Goal: Task Accomplishment & Management: Use online tool/utility

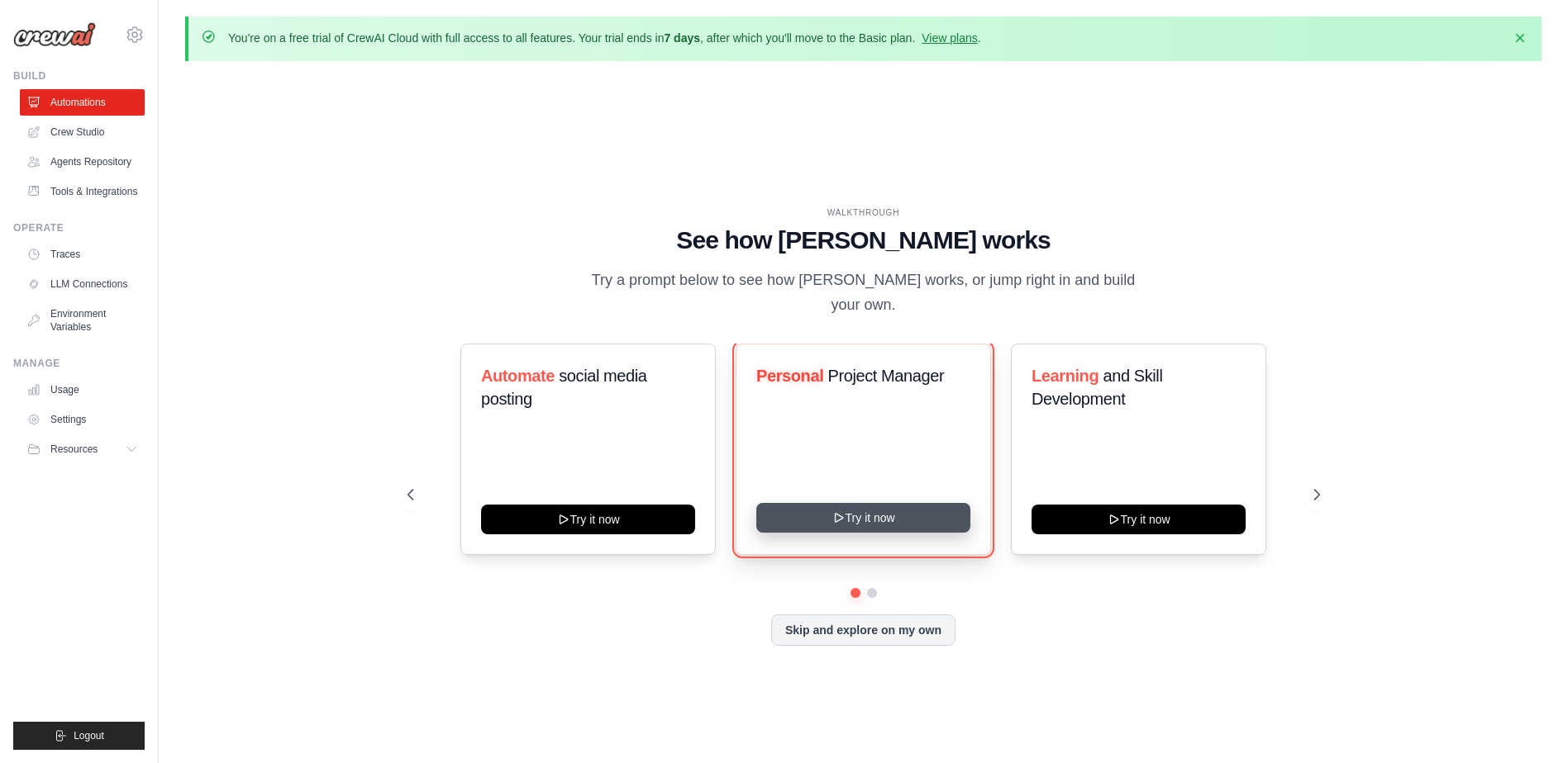
click at [799, 515] on button "Try it now" at bounding box center [863, 518] width 214 height 30
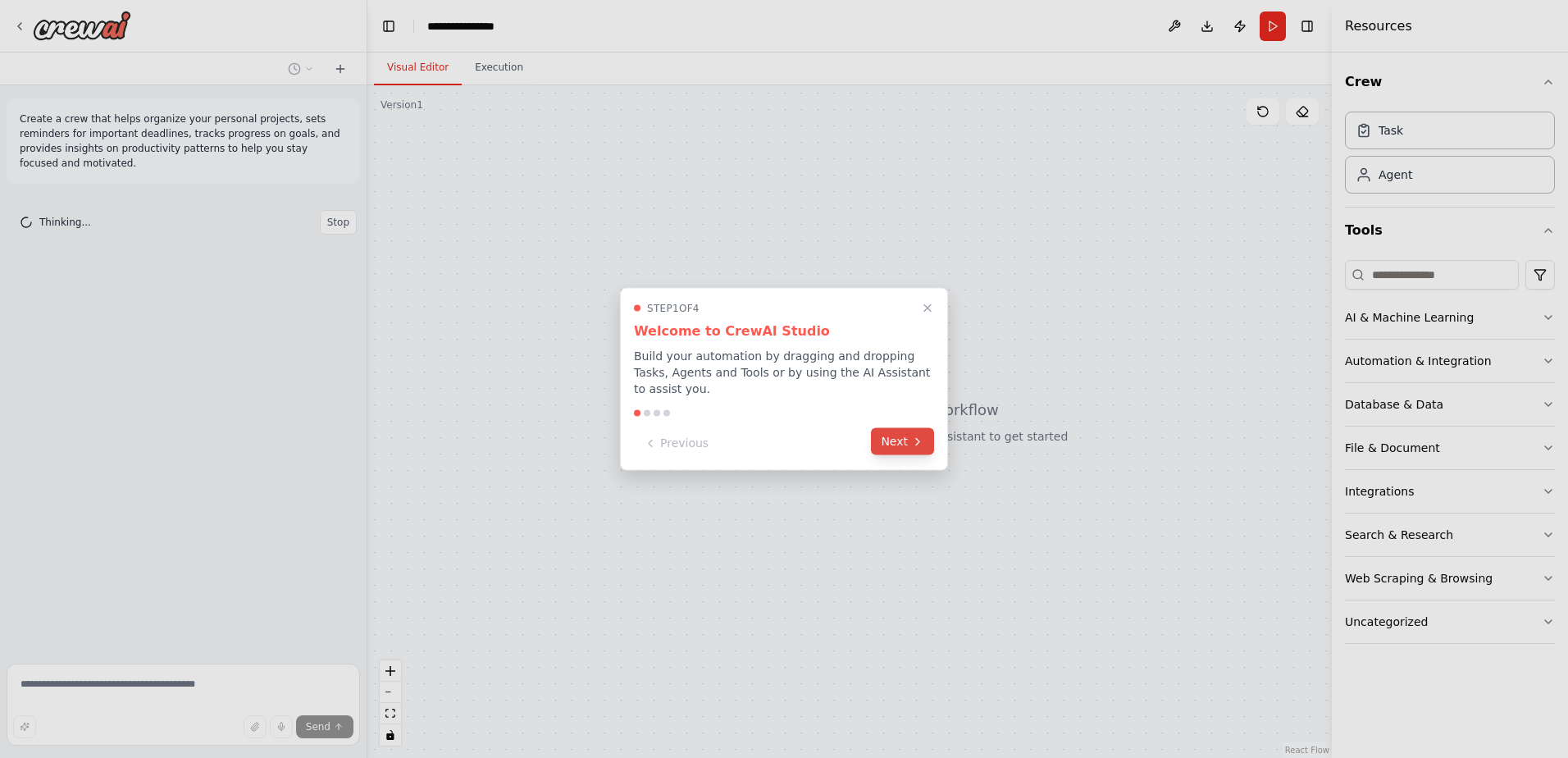
click at [899, 430] on button "Next" at bounding box center [902, 442] width 63 height 27
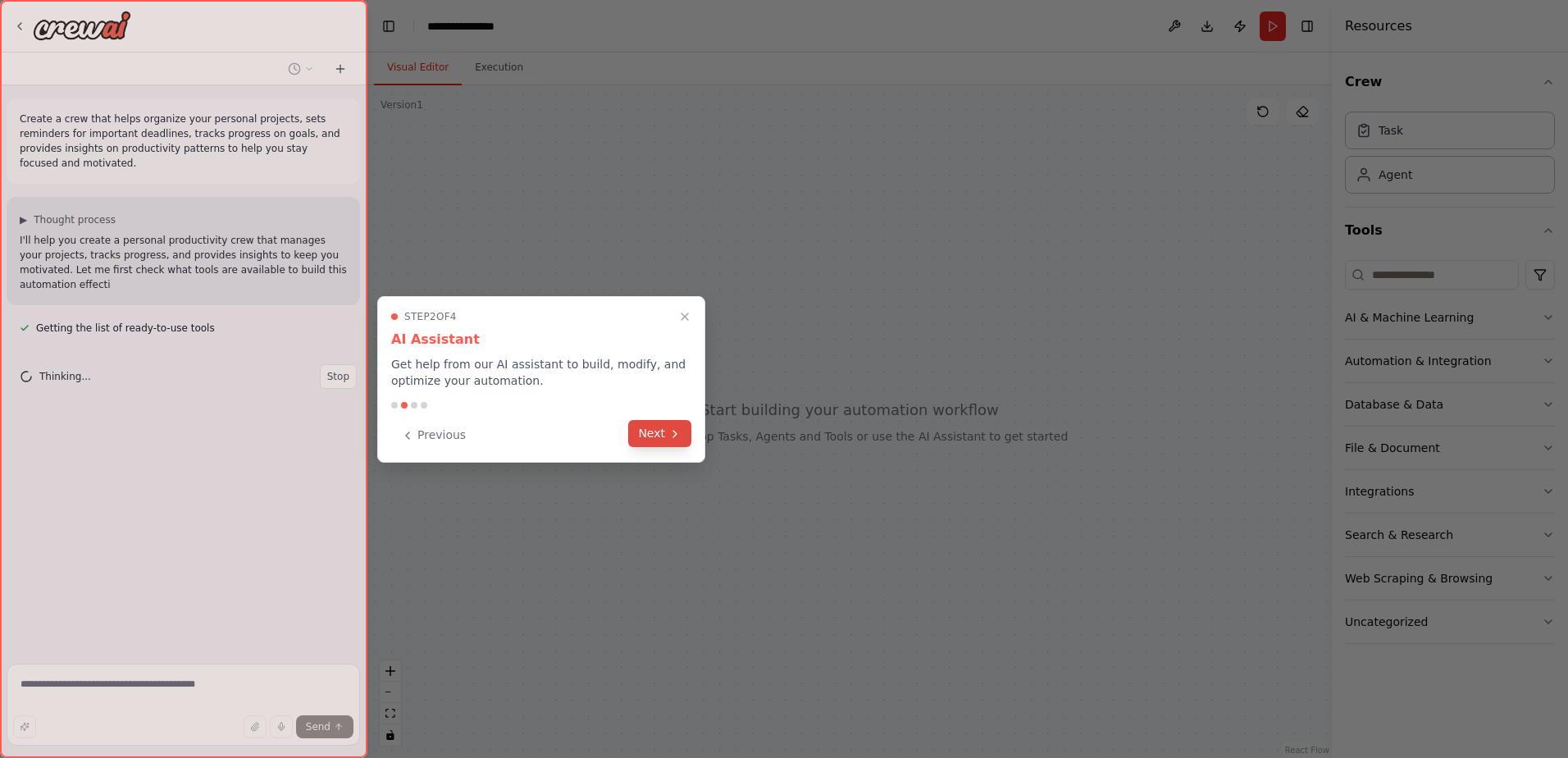
click at [684, 436] on button "Next" at bounding box center [660, 433] width 63 height 27
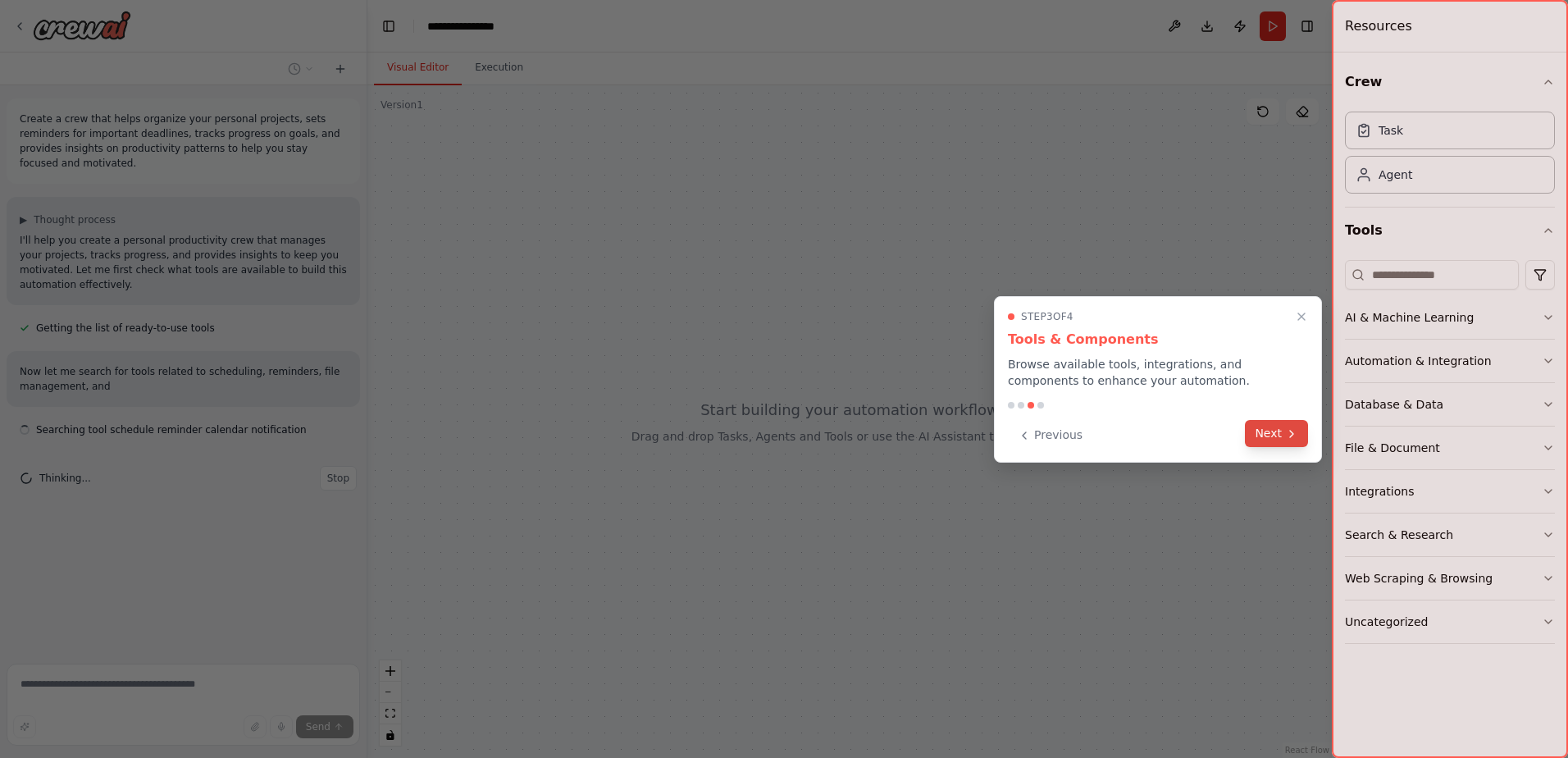
click at [1255, 433] on button "Next" at bounding box center [1276, 433] width 63 height 27
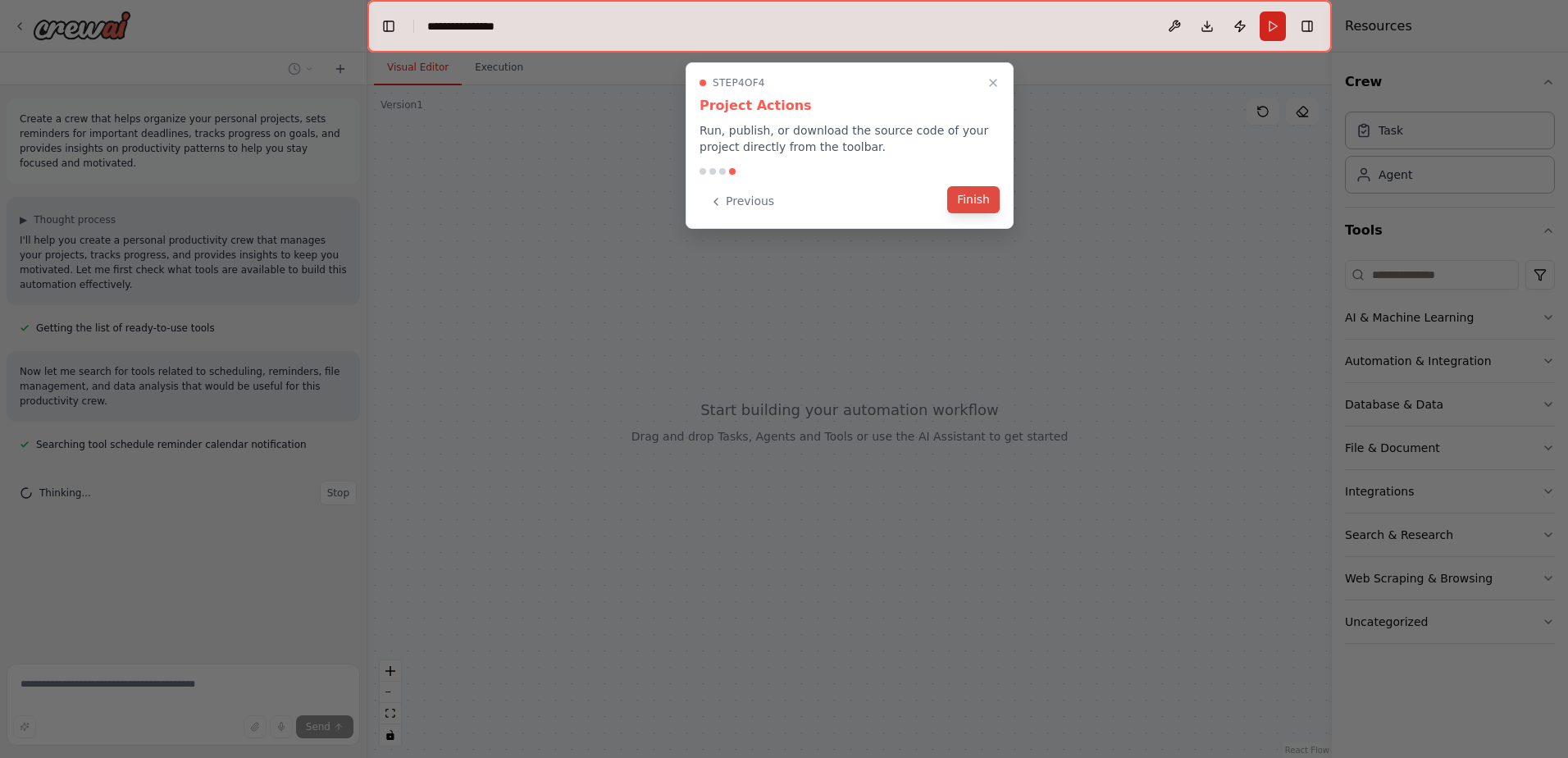
click at [973, 202] on button "Finish" at bounding box center [973, 199] width 53 height 27
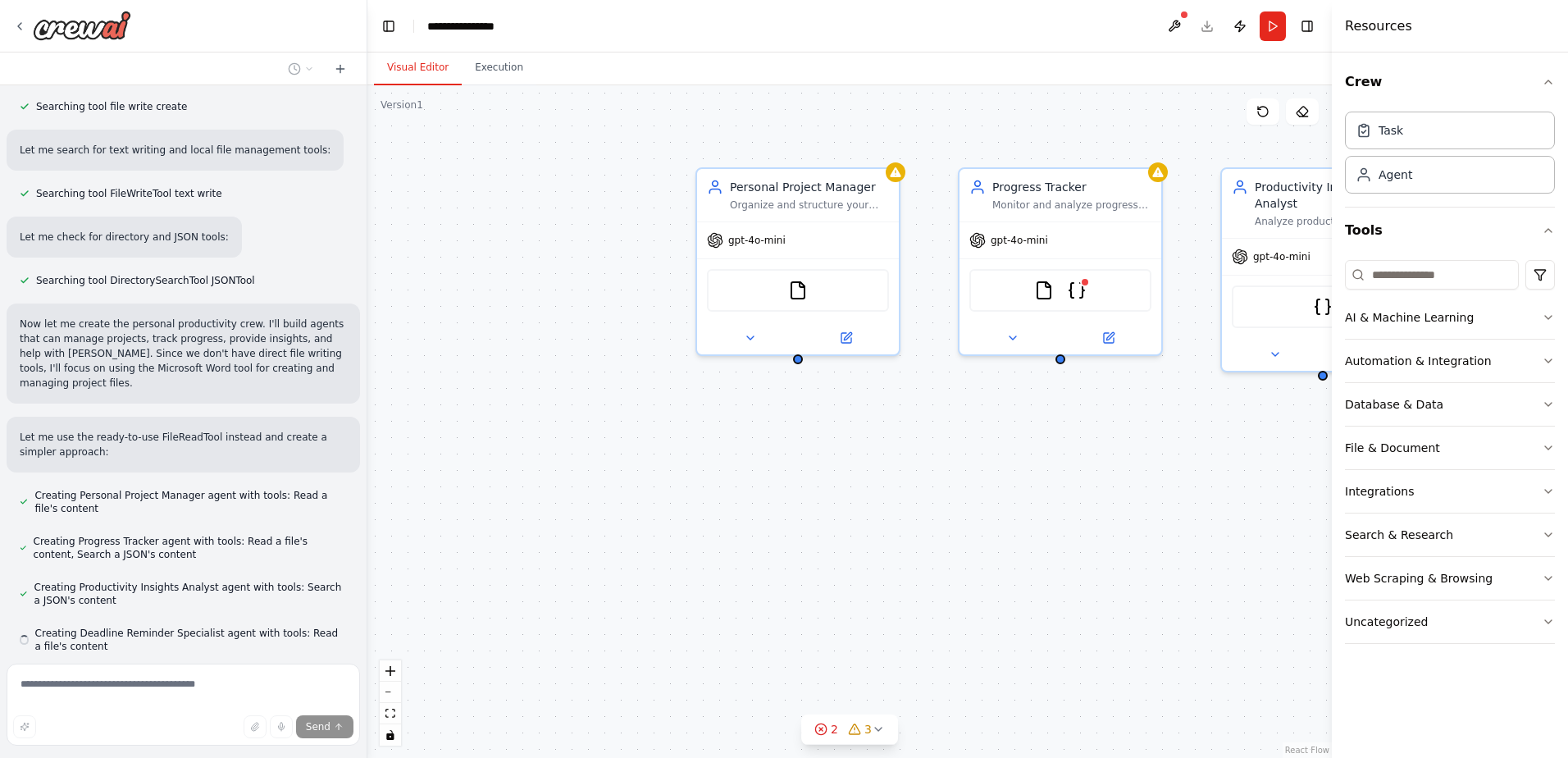
scroll to position [450, 0]
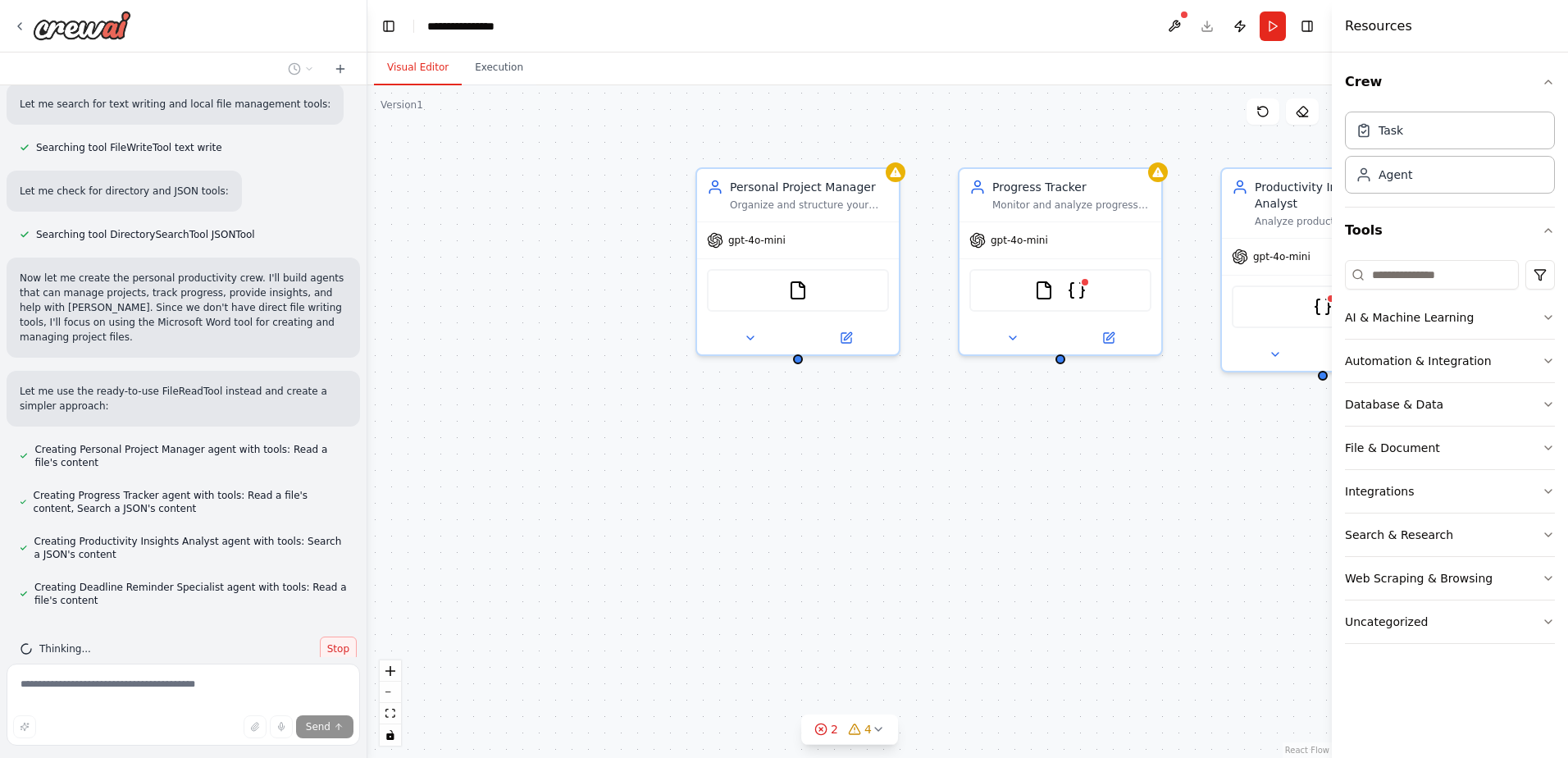
click at [333, 637] on button "Stop" at bounding box center [338, 649] width 37 height 24
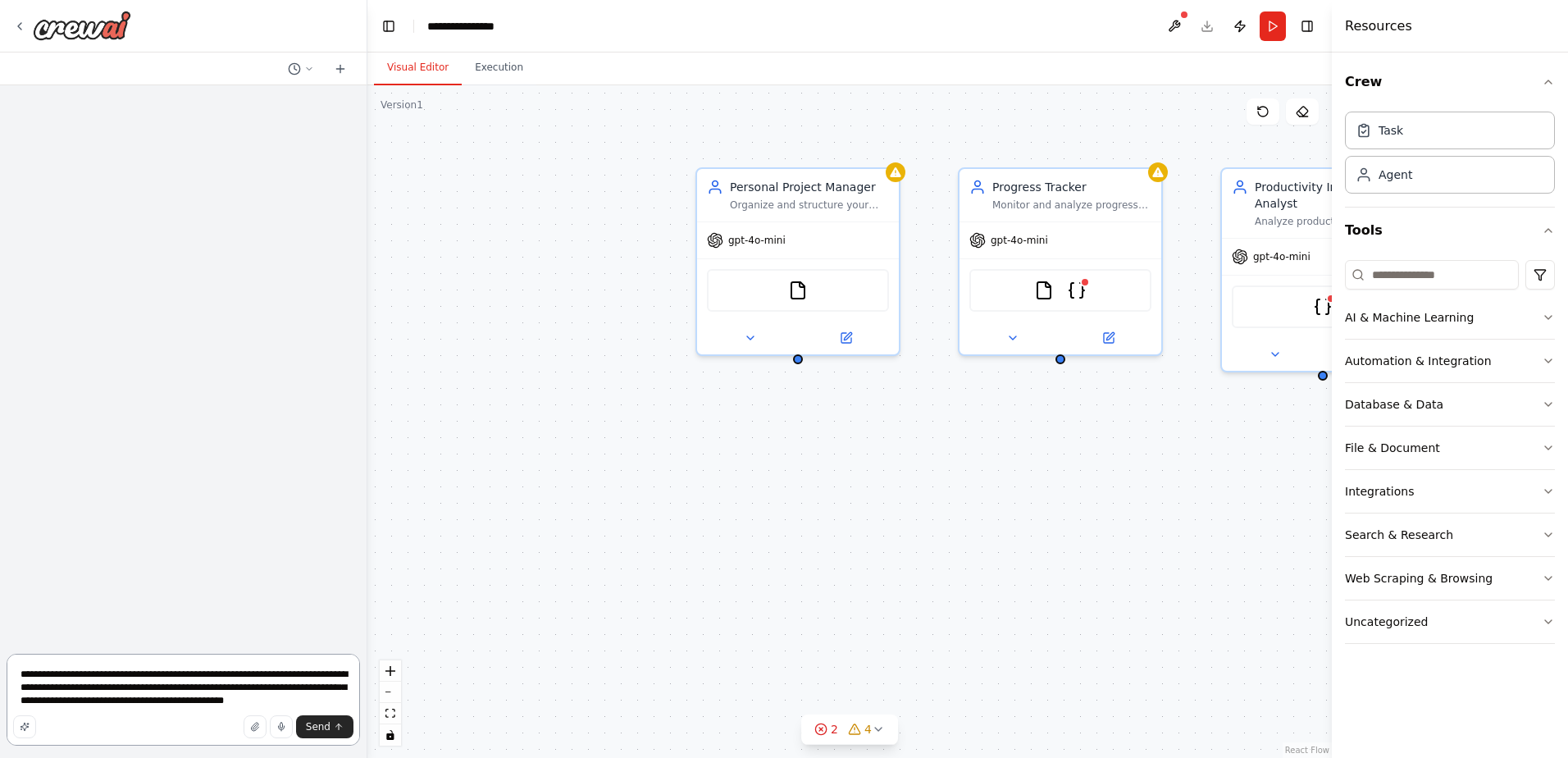
scroll to position [0, 0]
click at [257, 683] on textarea "**********" at bounding box center [184, 700] width 353 height 92
paste textarea
type textarea "**********"
click at [325, 727] on span "Send" at bounding box center [318, 727] width 24 height 13
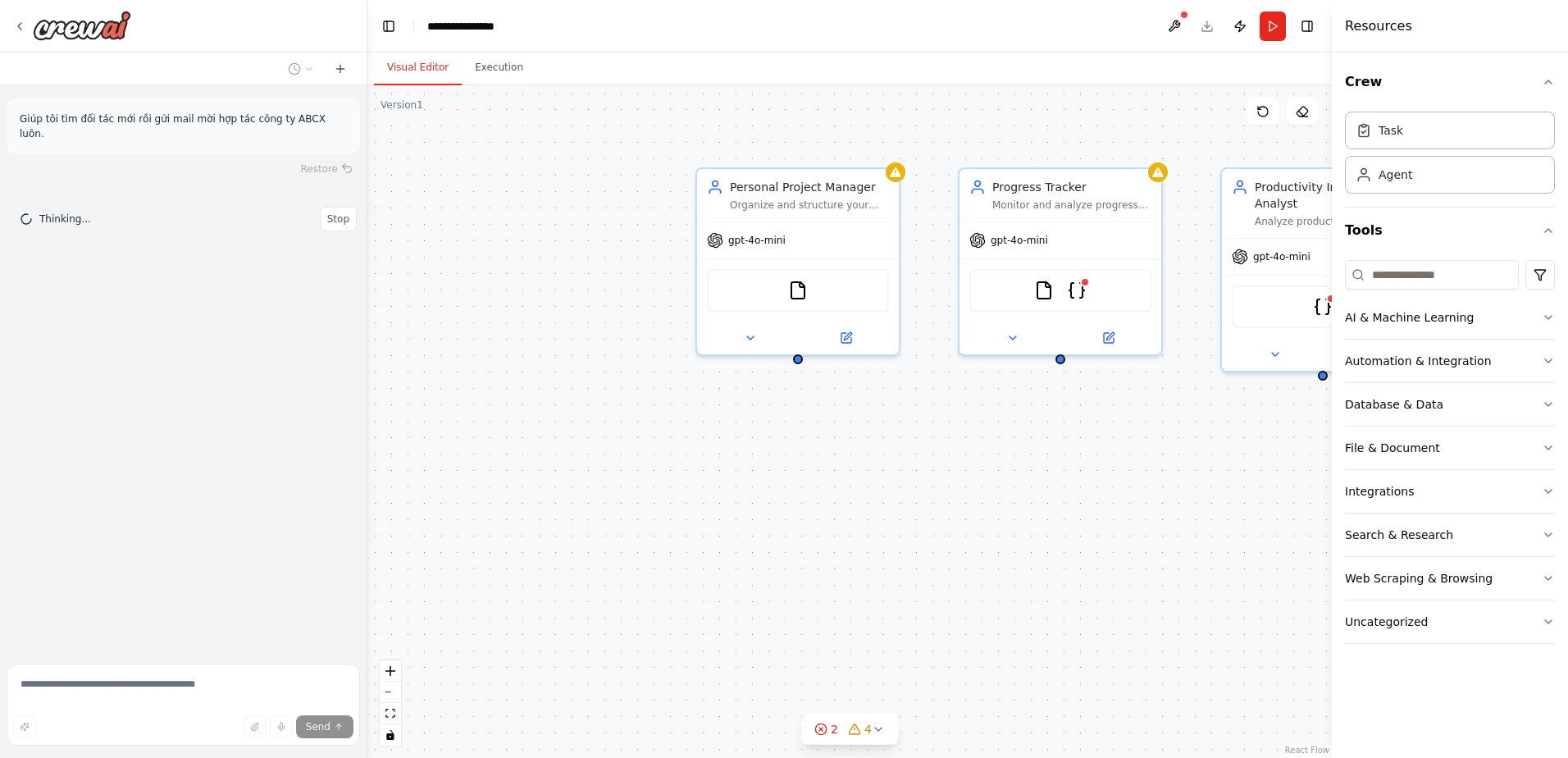
click at [926, 450] on div "Personal Project Manager Organize and structure your personal projects by creat…" at bounding box center [849, 422] width 965 height 673
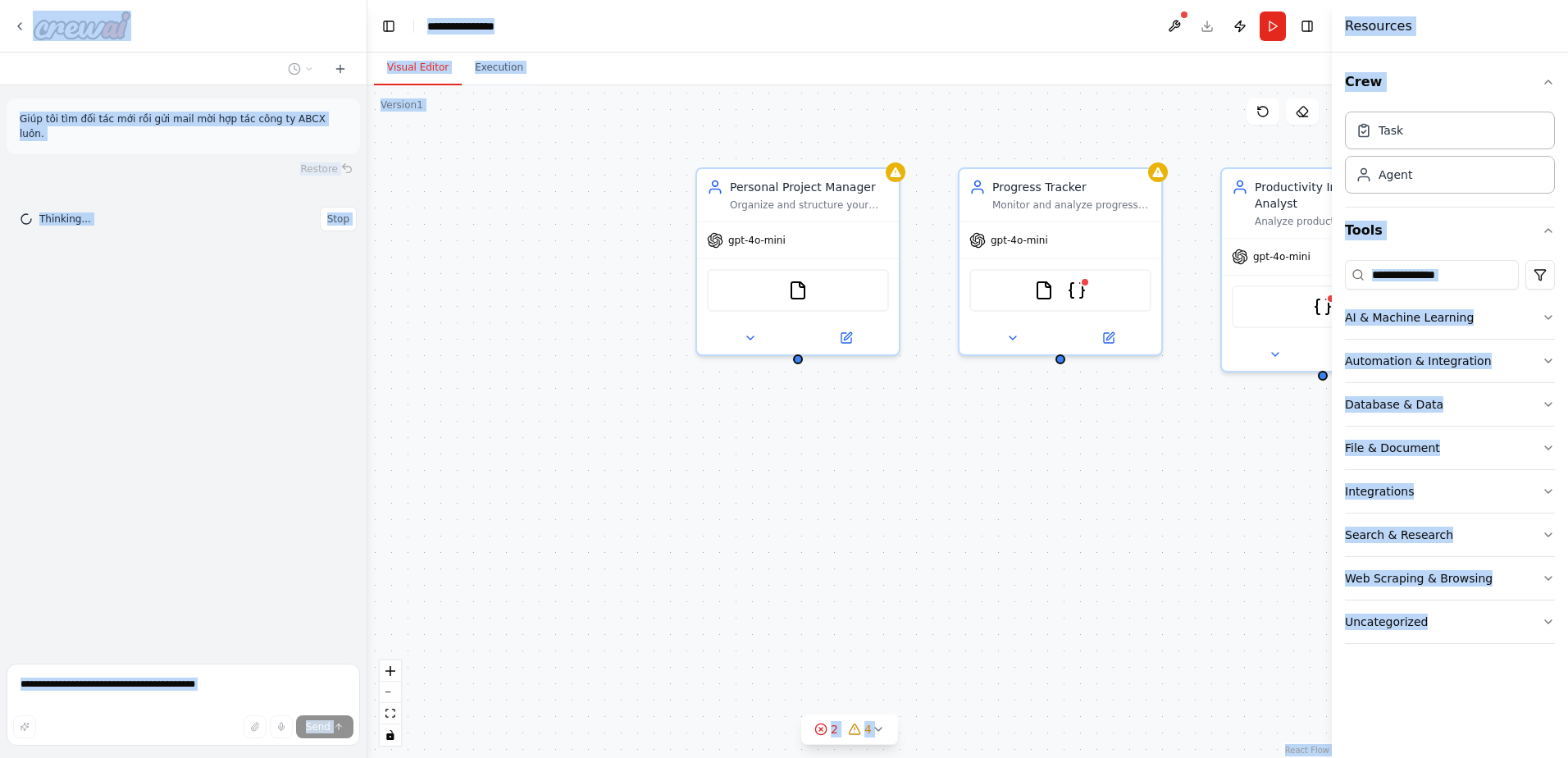
click at [926, 450] on div "Personal Project Manager Organize and structure your personal projects by creat…" at bounding box center [849, 422] width 965 height 673
click at [864, 220] on div "gpt-4o-mini" at bounding box center [797, 237] width 202 height 36
click at [883, 157] on button at bounding box center [887, 149] width 22 height 22
click at [830, 157] on button "Confirm" at bounding box center [840, 149] width 58 height 20
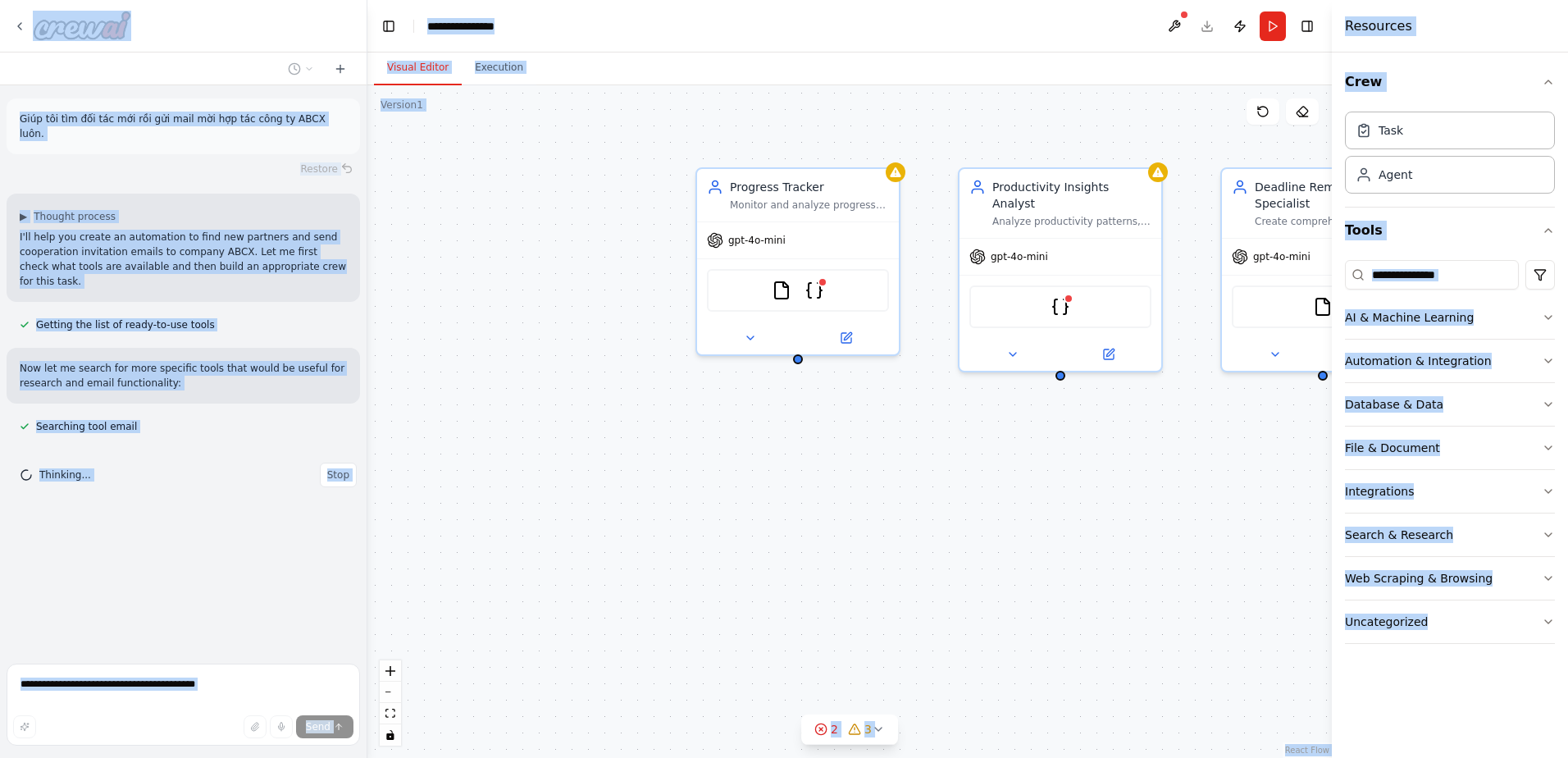
click at [206, 310] on div "Giúp tôi tìm đối tác mới rồi gửi mail mời hợp tác công ty ABCX luôn. Restore ▶ …" at bounding box center [183, 372] width 366 height 572
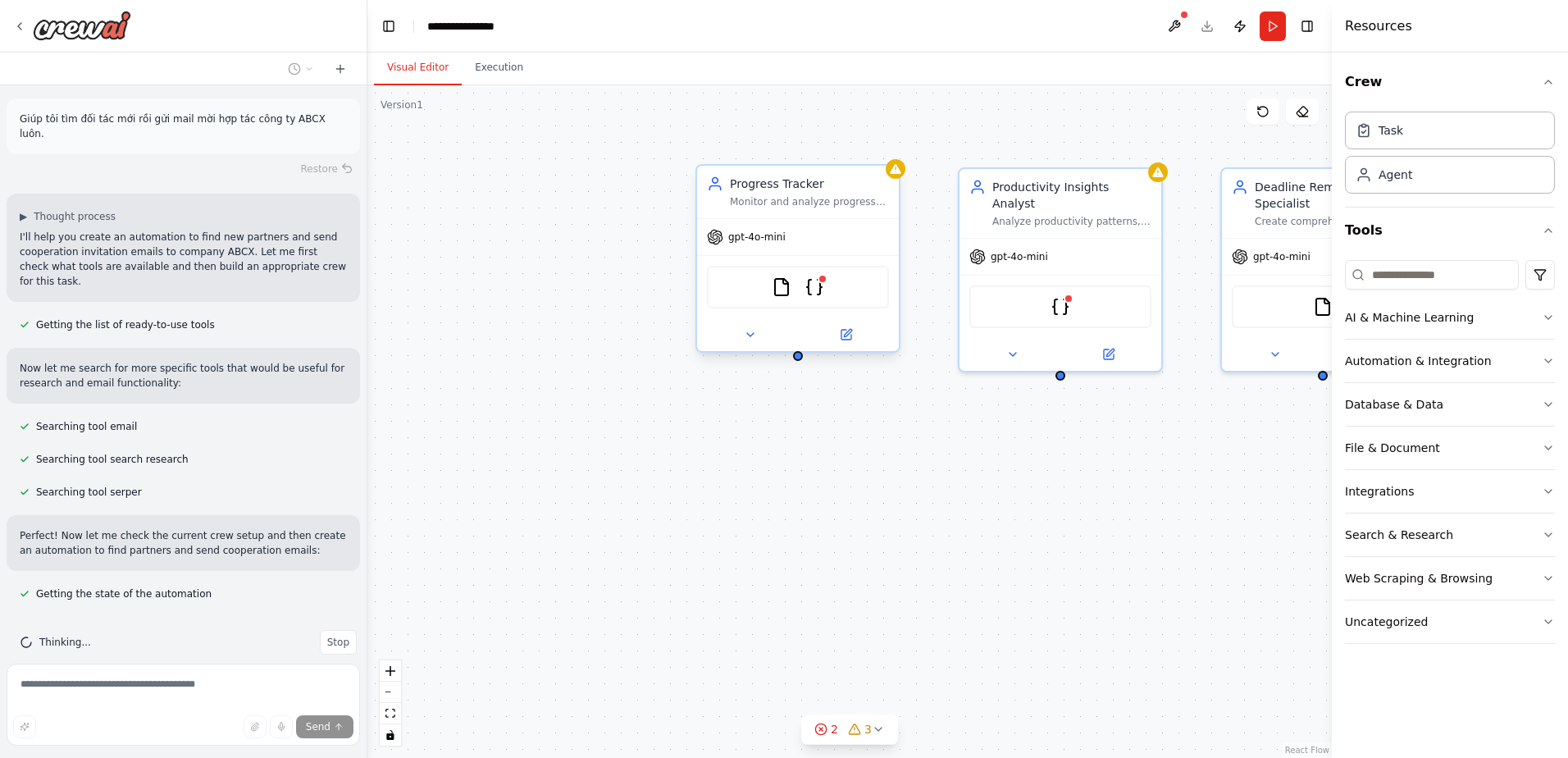
drag, startPoint x: 863, startPoint y: 191, endPoint x: 845, endPoint y: 185, distance: 19.0
click at [845, 185] on div "Progress Tracker" at bounding box center [810, 184] width 159 height 16
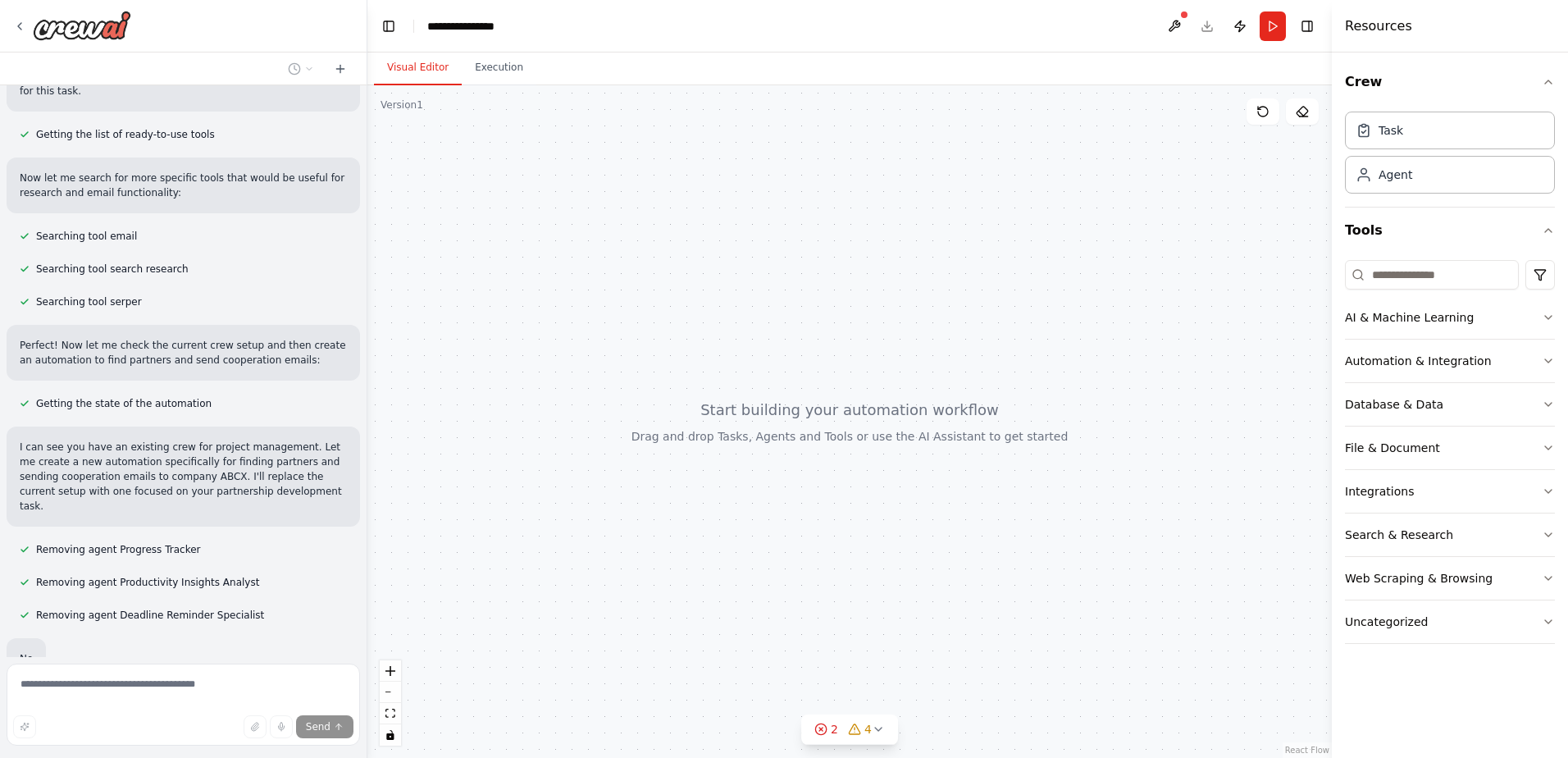
scroll to position [290, 0]
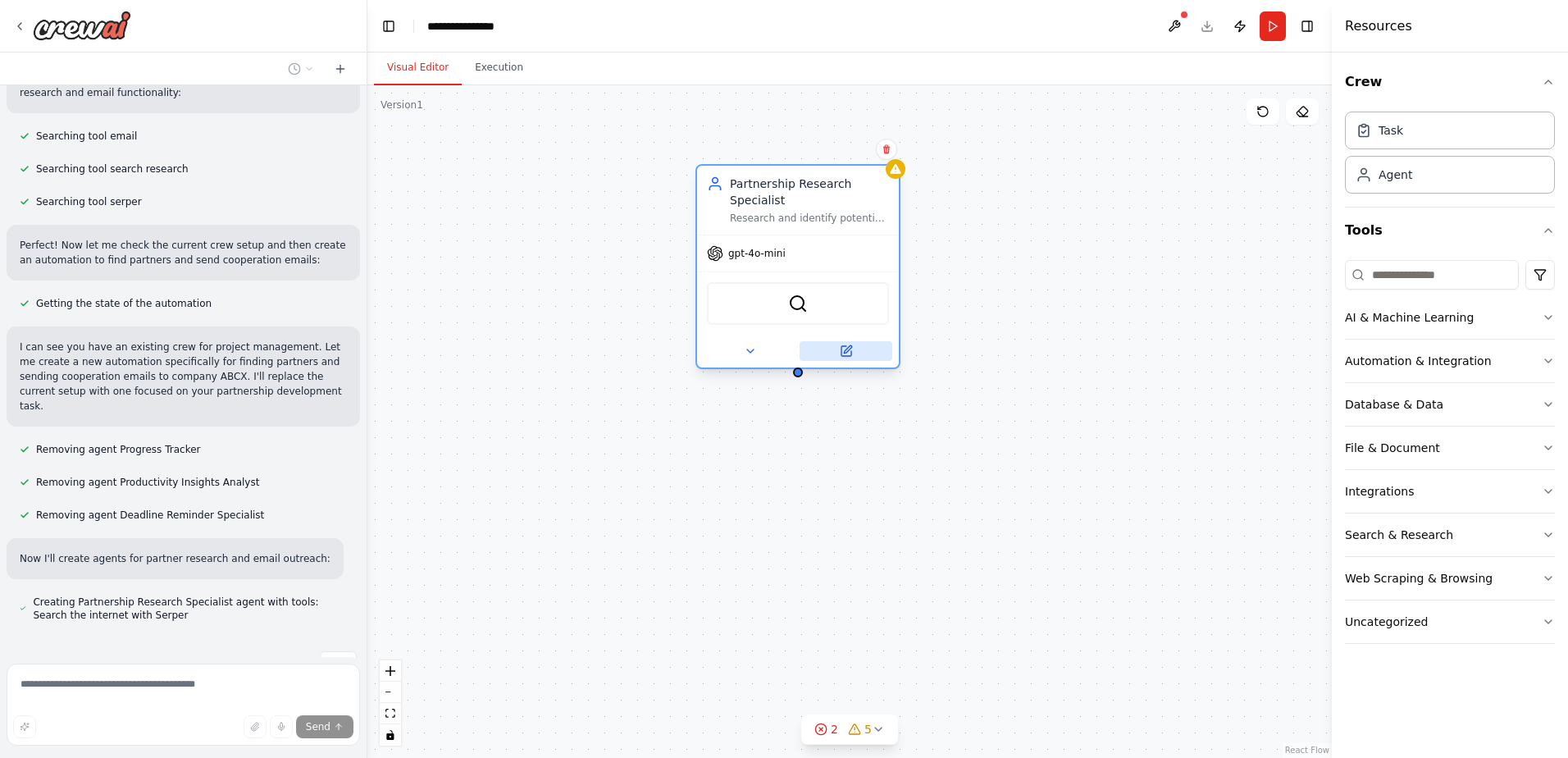
click at [846, 355] on icon at bounding box center [846, 351] width 10 height 10
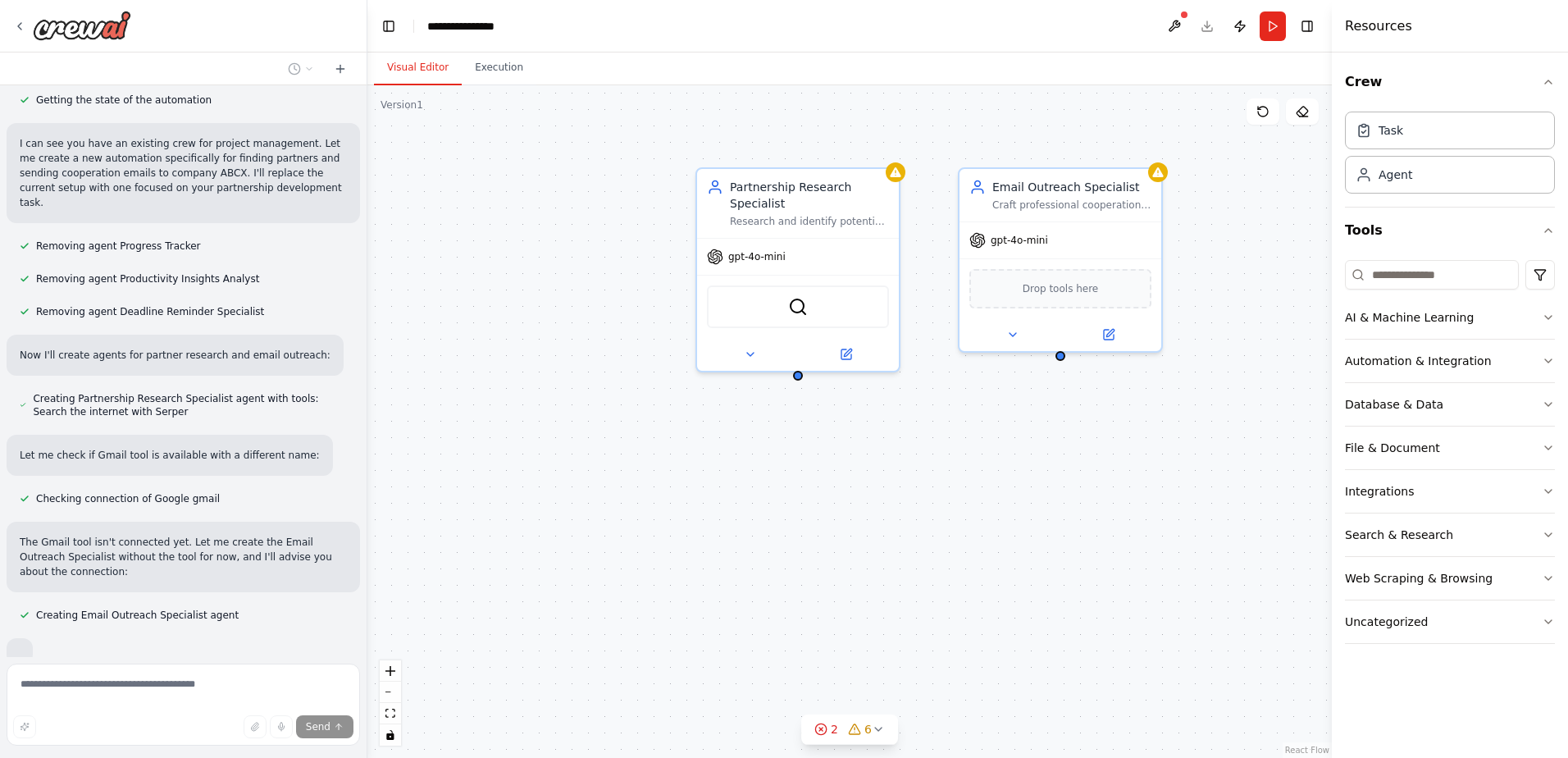
scroll to position [581, 0]
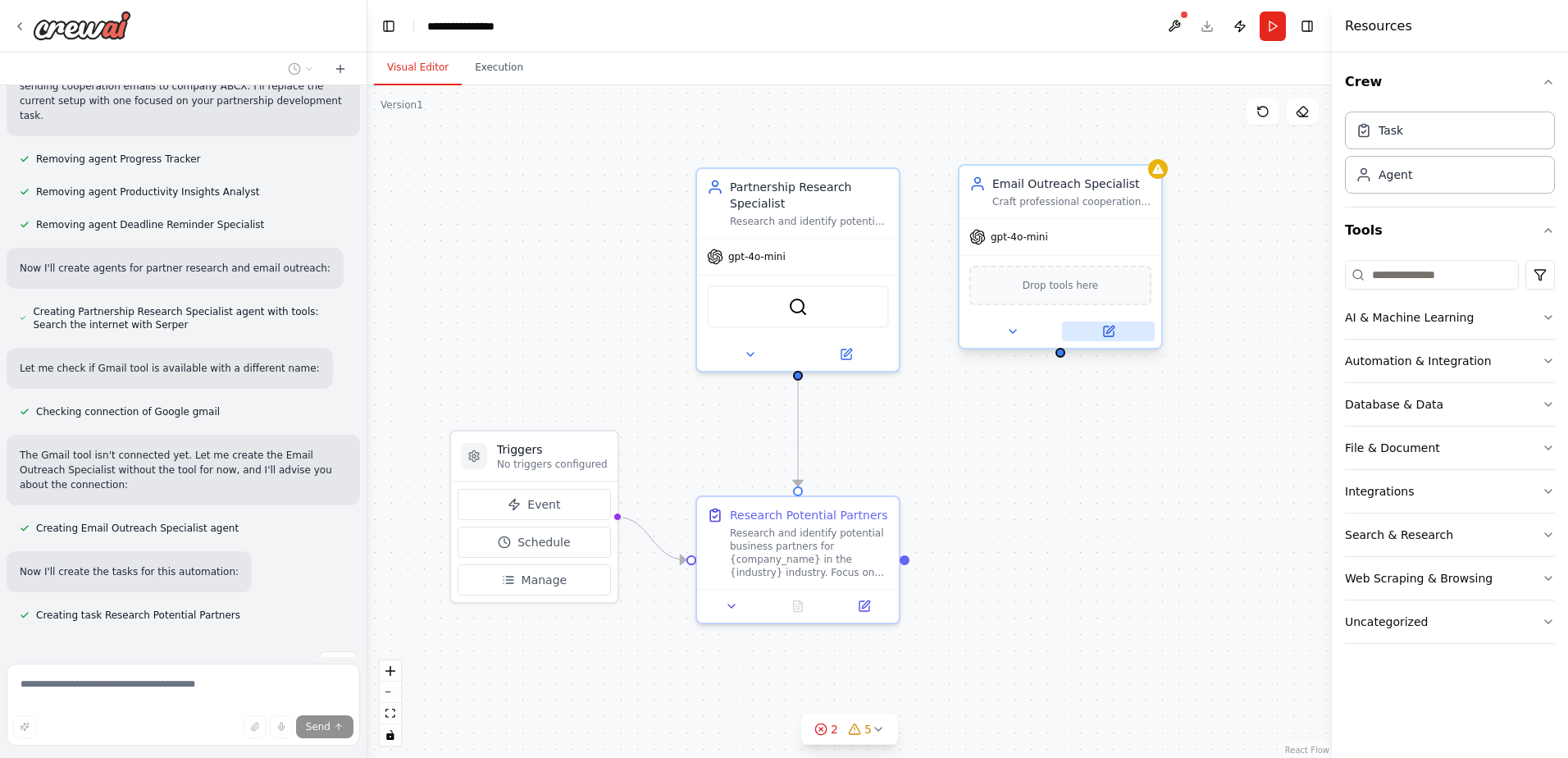
click at [1099, 339] on button at bounding box center [1108, 331] width 93 height 20
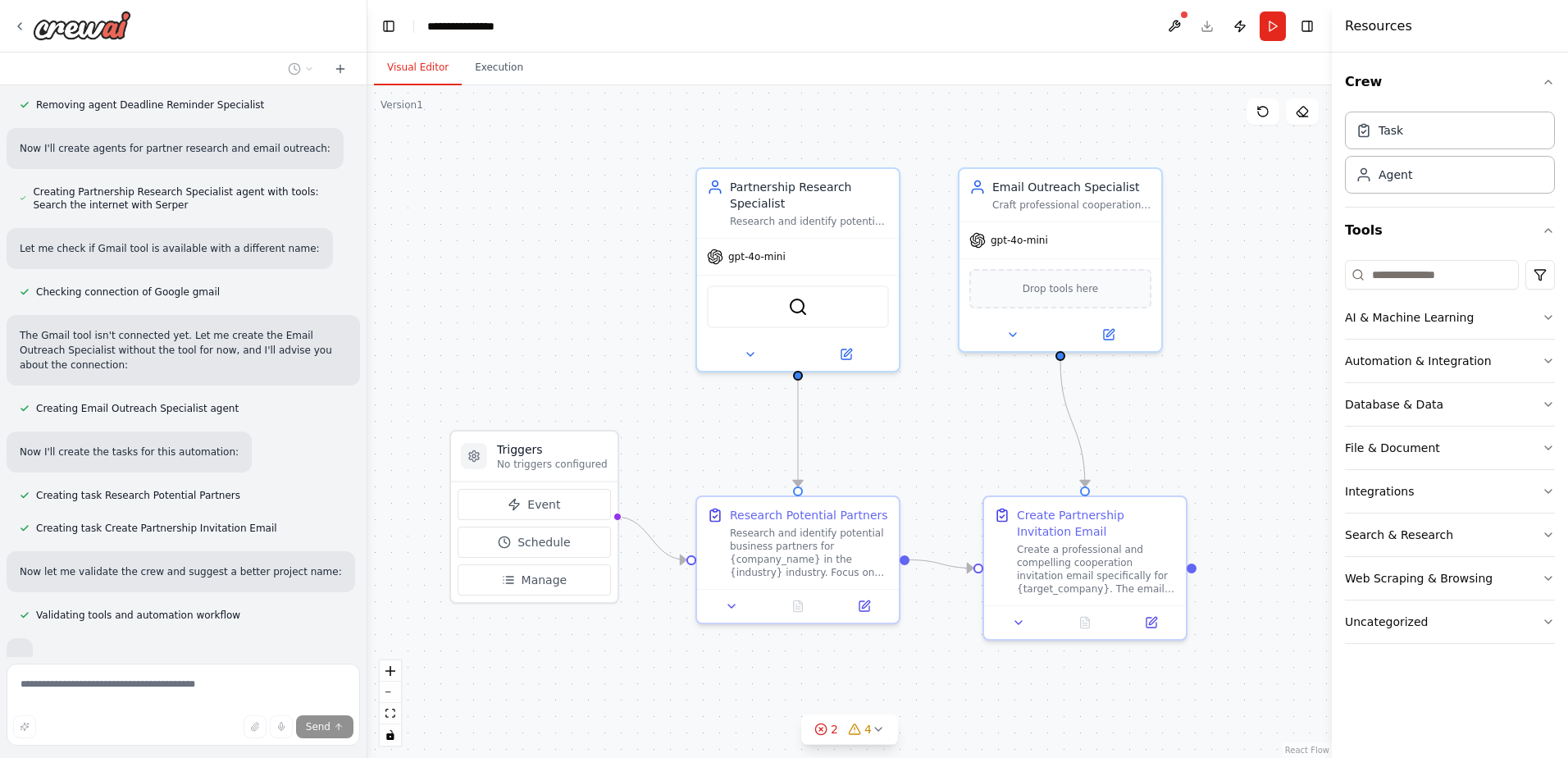
scroll to position [787, 0]
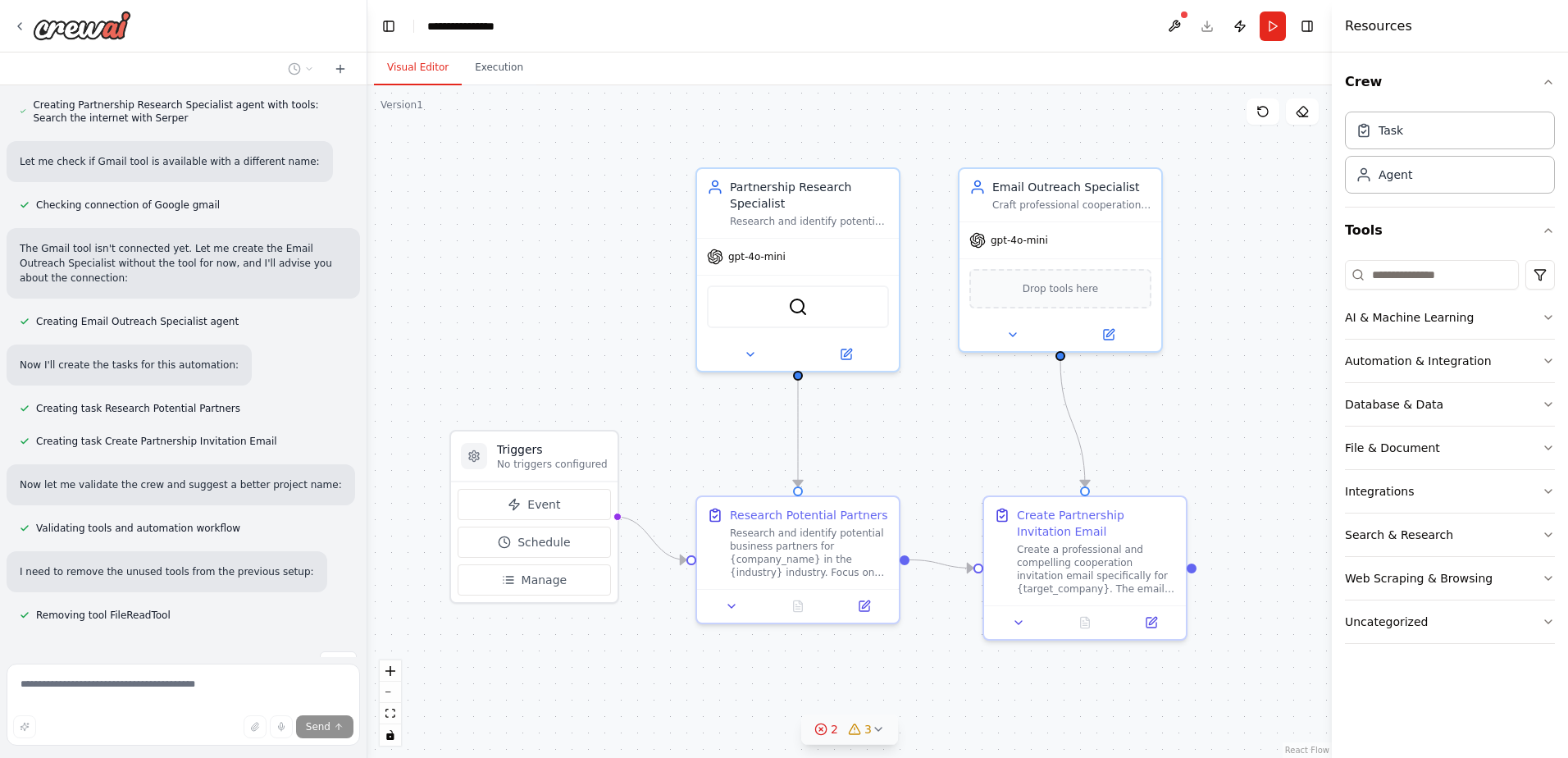
click at [853, 732] on icon at bounding box center [855, 729] width 13 height 13
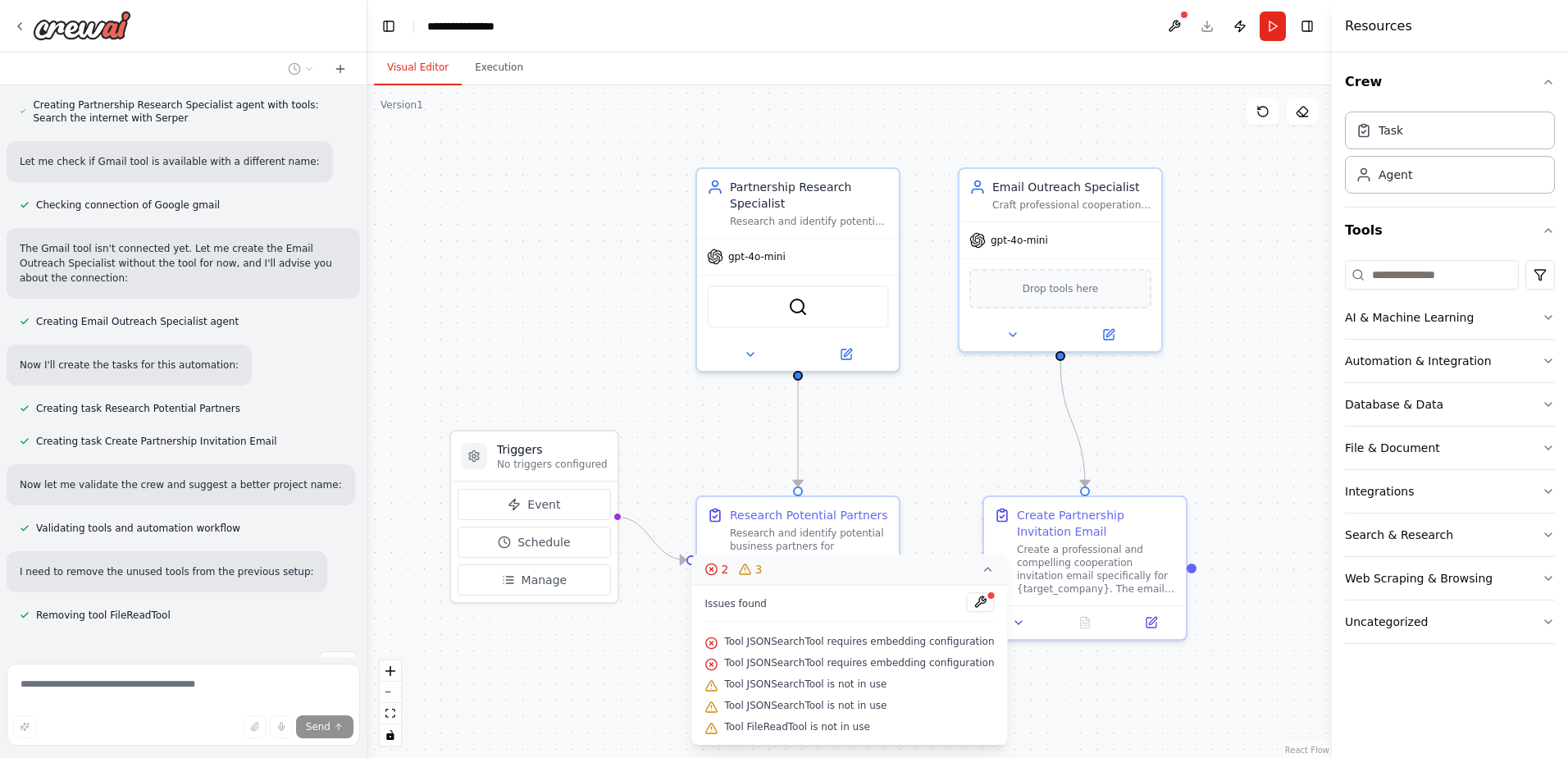
scroll to position [820, 0]
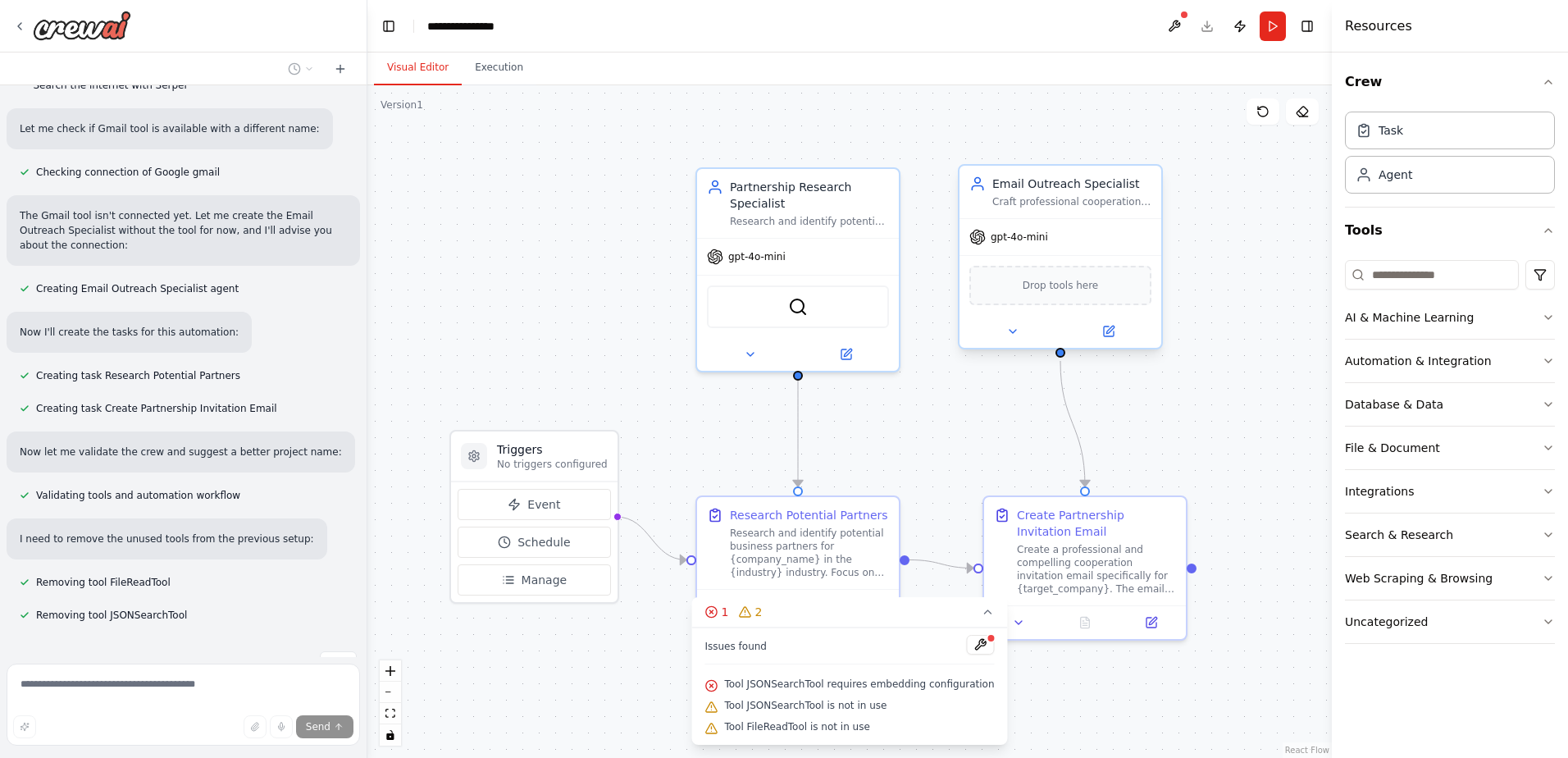
click at [1060, 281] on span "Drop tools here" at bounding box center [1061, 285] width 76 height 16
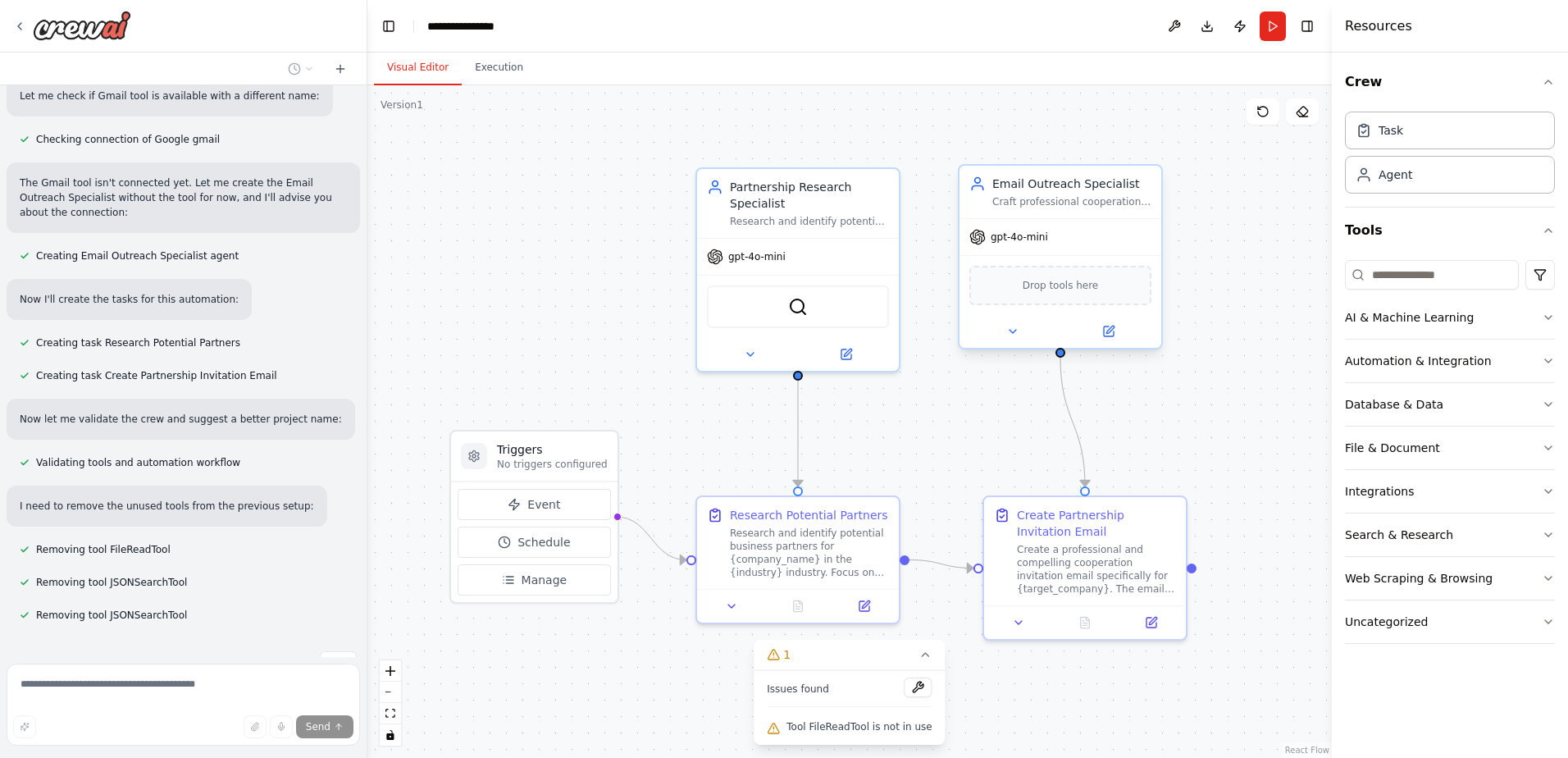
click at [1060, 281] on span "Drop tools here" at bounding box center [1061, 285] width 76 height 16
click at [1071, 295] on div "Drop tools here" at bounding box center [1061, 285] width 182 height 39
click at [1109, 334] on icon at bounding box center [1108, 331] width 10 height 10
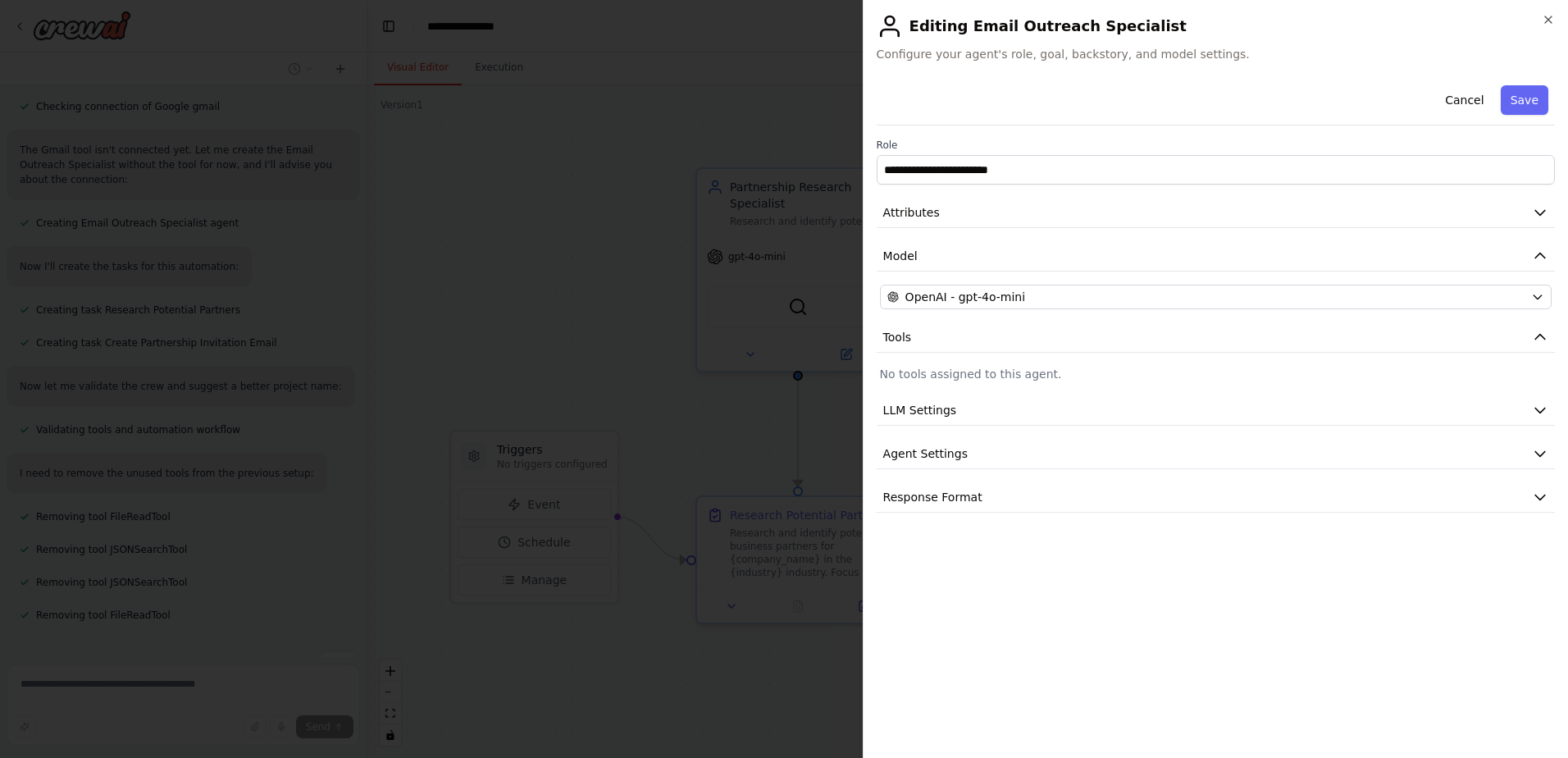
click at [899, 395] on div "**********" at bounding box center [1216, 295] width 678 height 434
click at [907, 400] on button "LLM Settings" at bounding box center [1216, 411] width 678 height 30
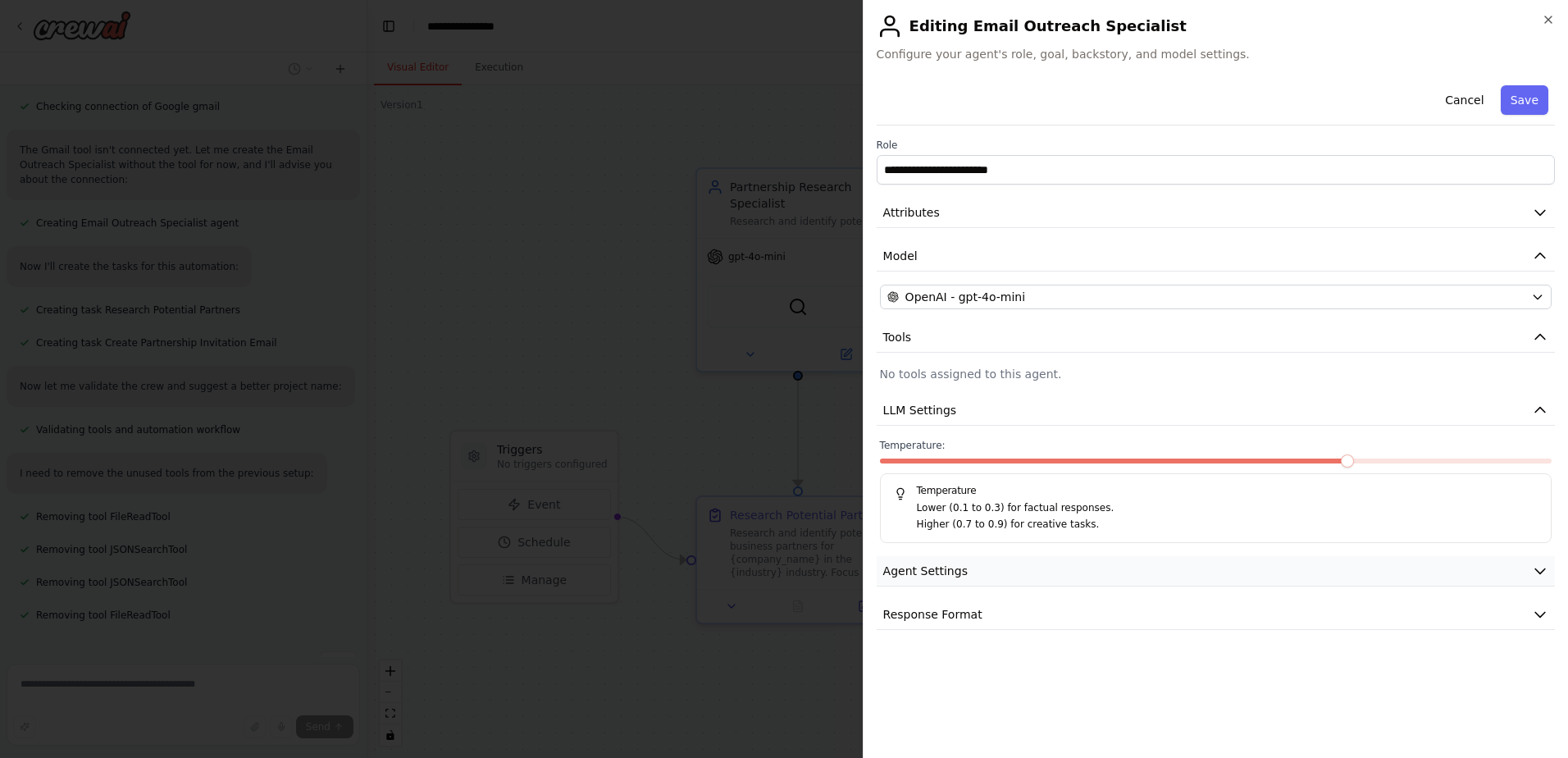
click at [944, 577] on span "Agent Settings" at bounding box center [926, 571] width 85 height 16
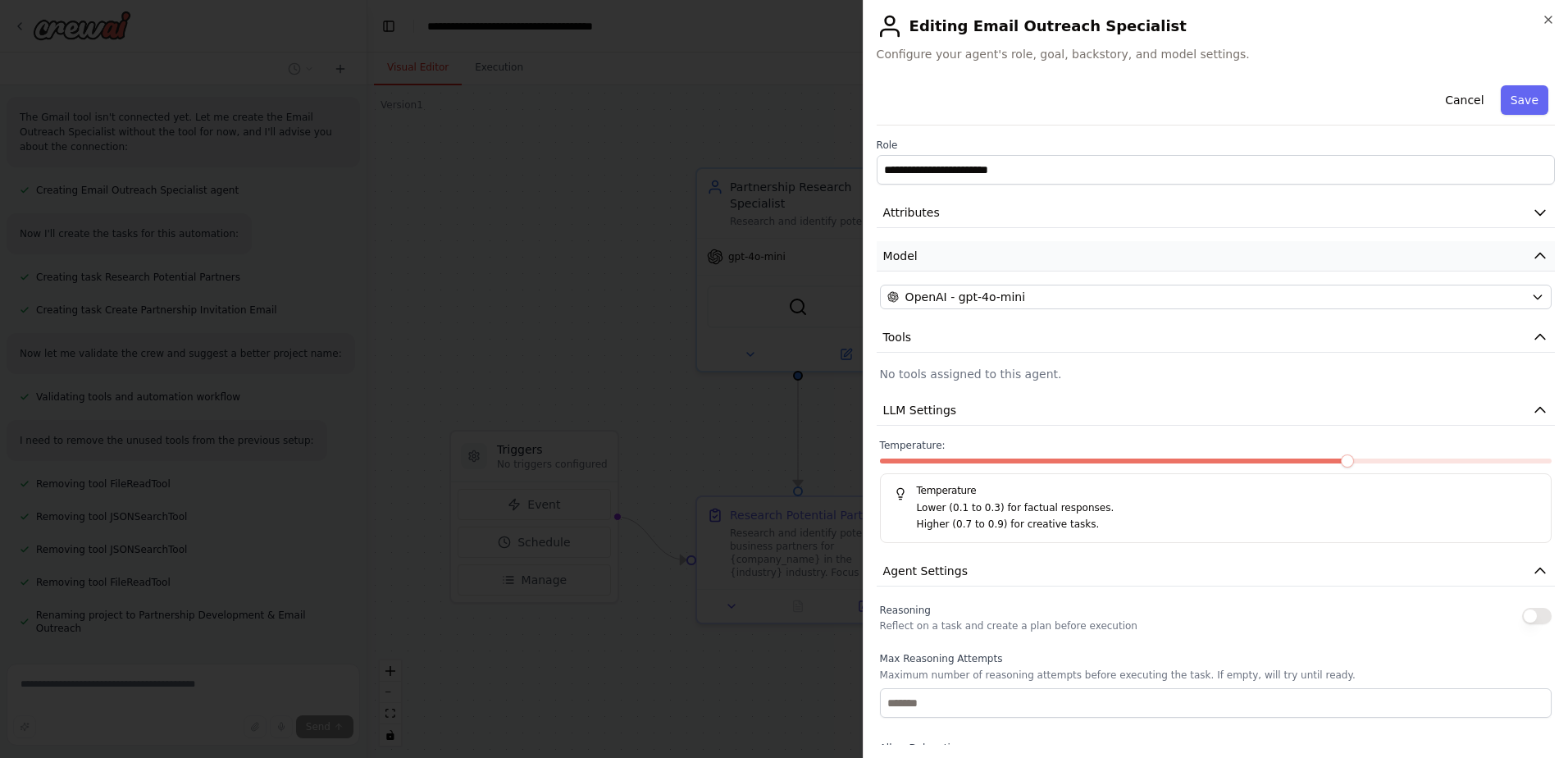
scroll to position [952, 0]
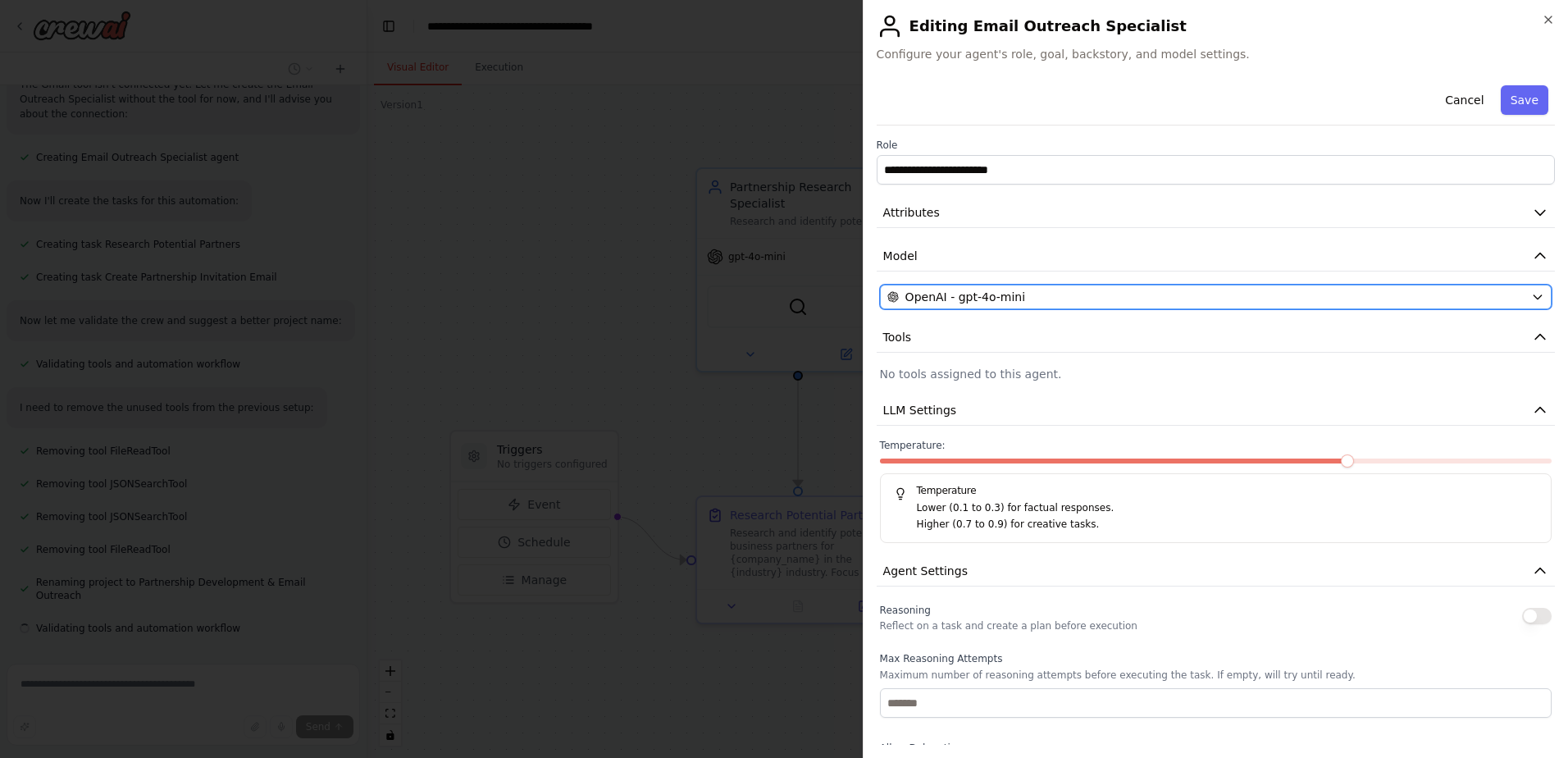
click at [971, 289] on span "OpenAI - gpt-4o-mini" at bounding box center [965, 296] width 119 height 16
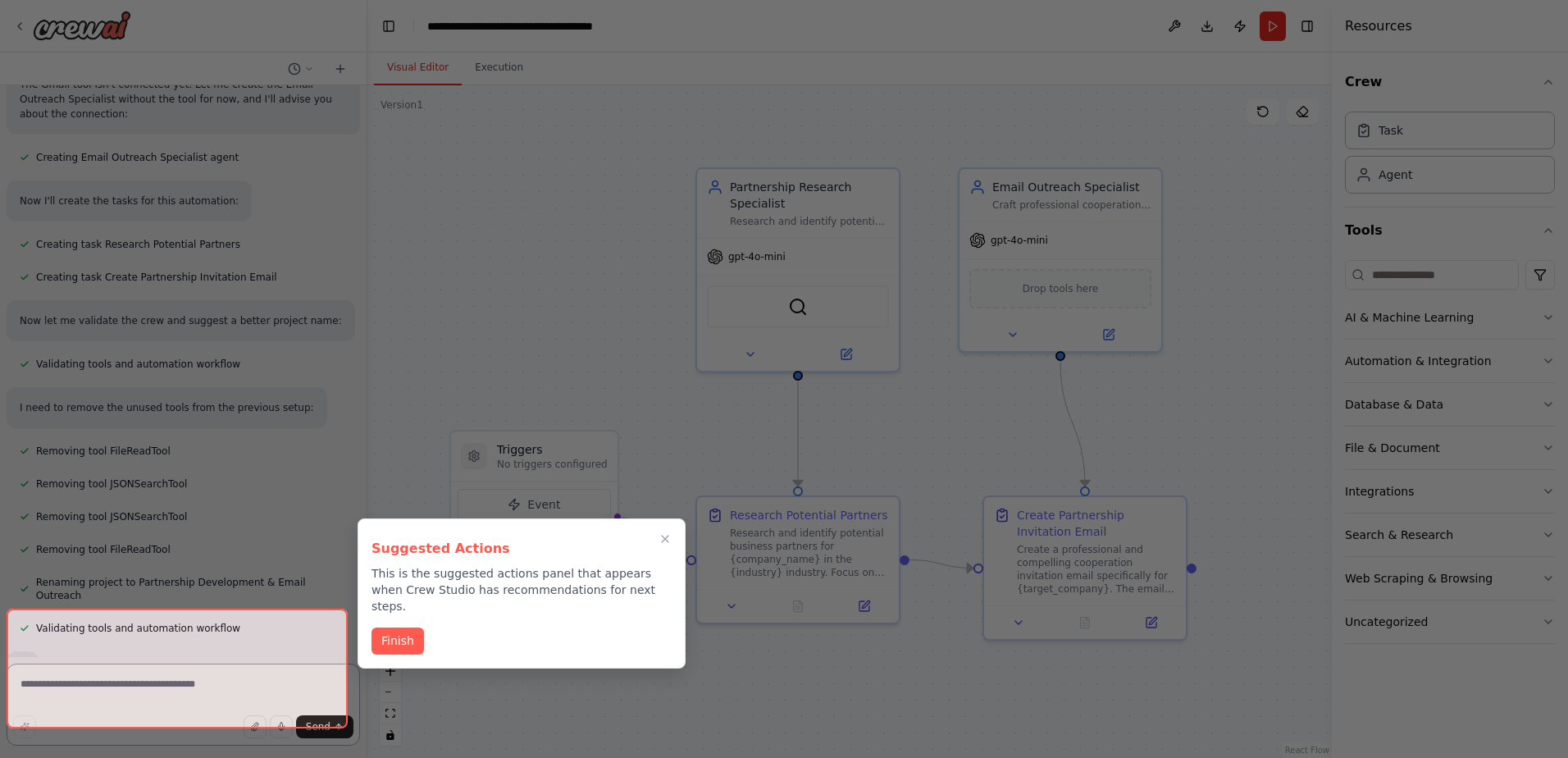
scroll to position [1114, 0]
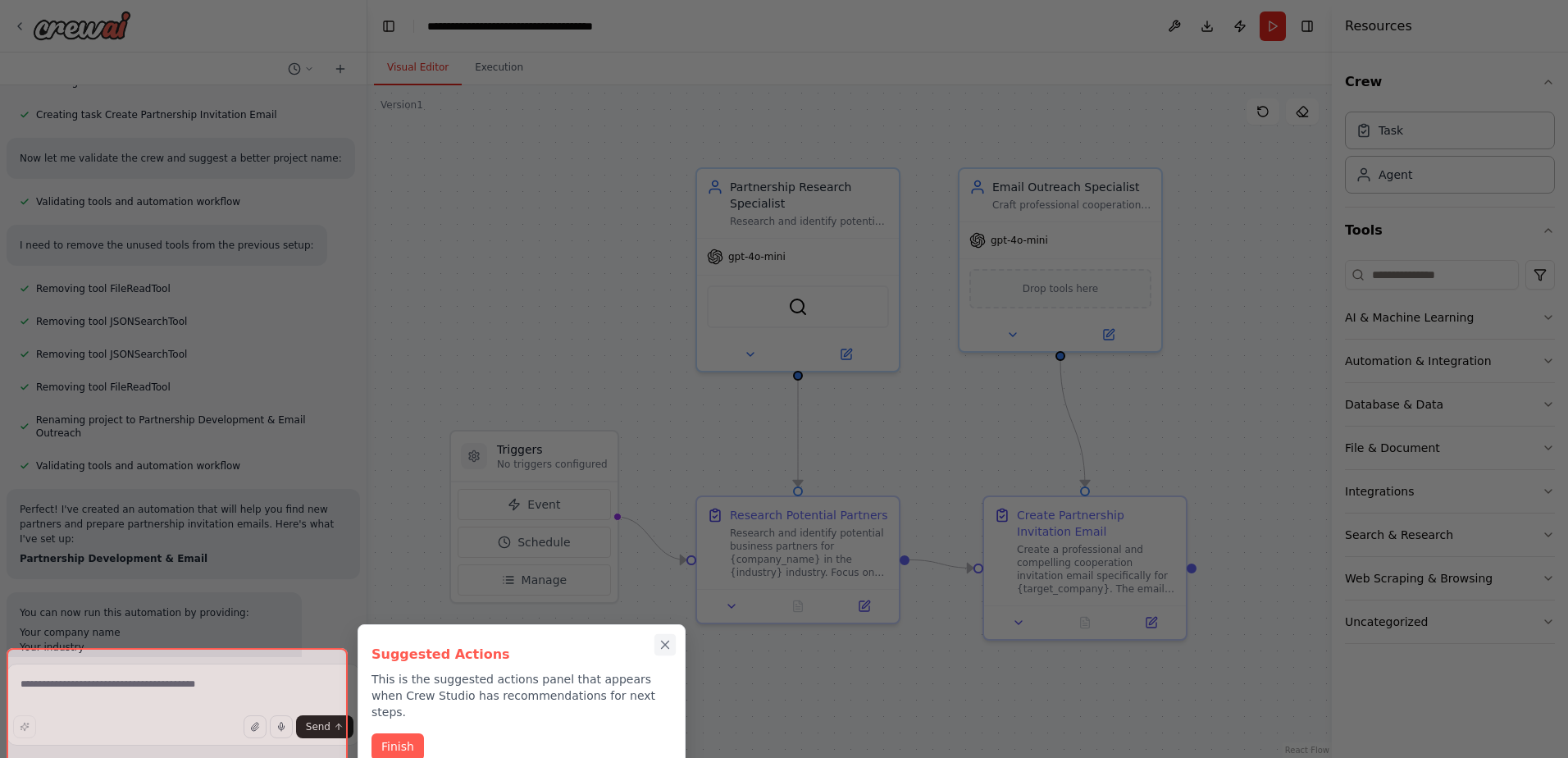
click at [658, 650] on icon "Close walkthrough" at bounding box center [665, 645] width 15 height 15
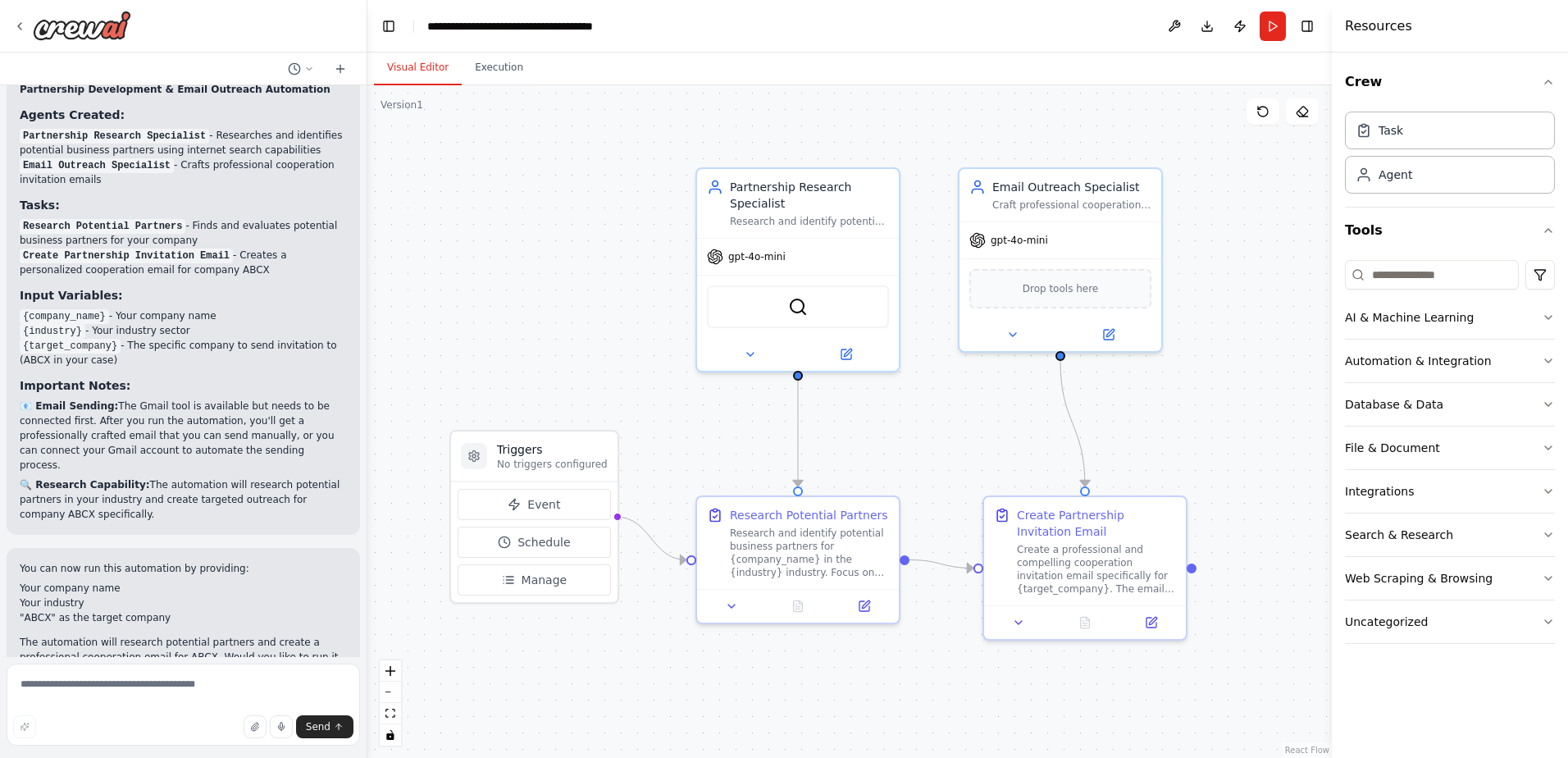
scroll to position [1677, 0]
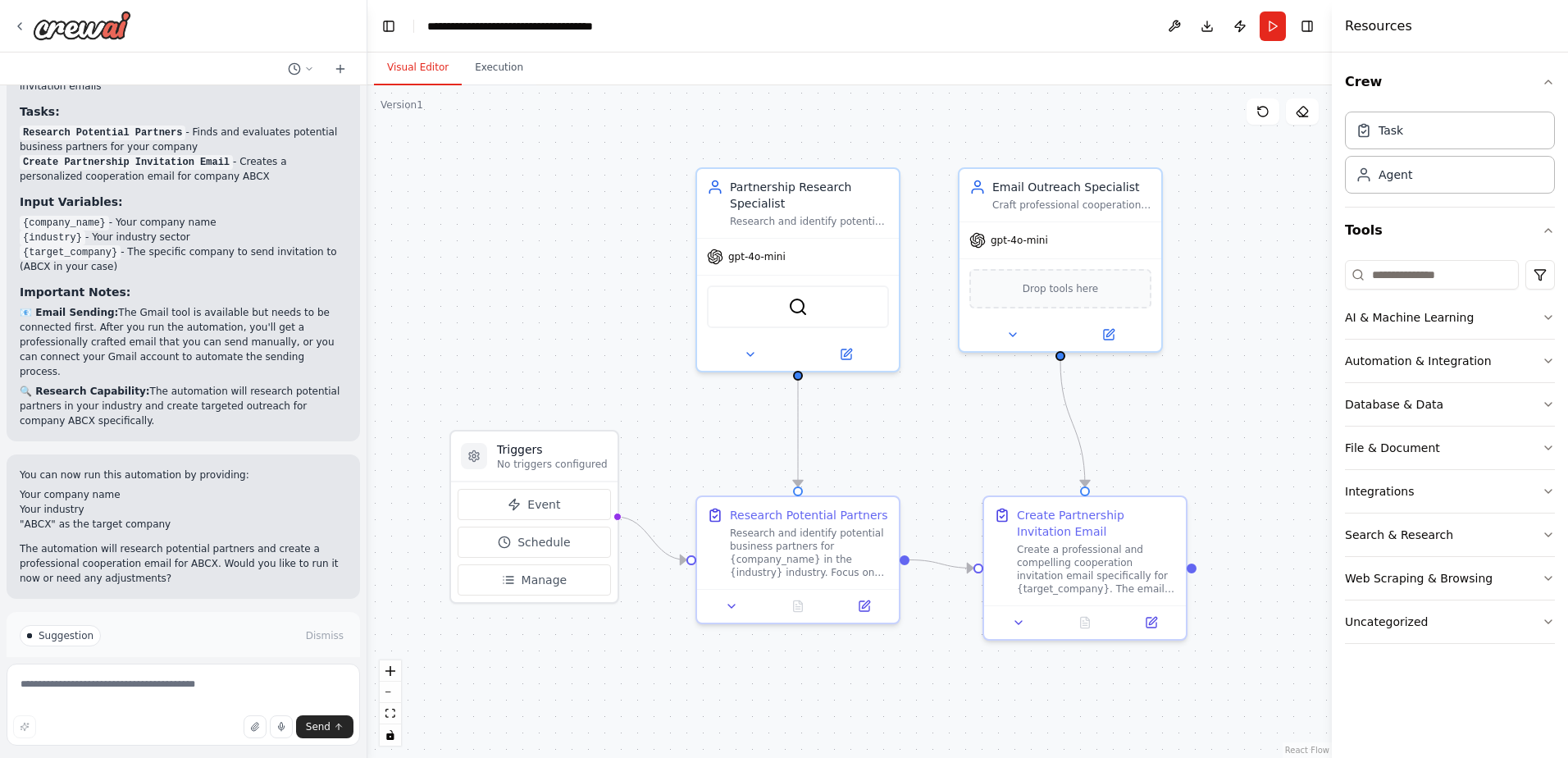
click at [163, 693] on button "Run Automation" at bounding box center [184, 706] width 327 height 26
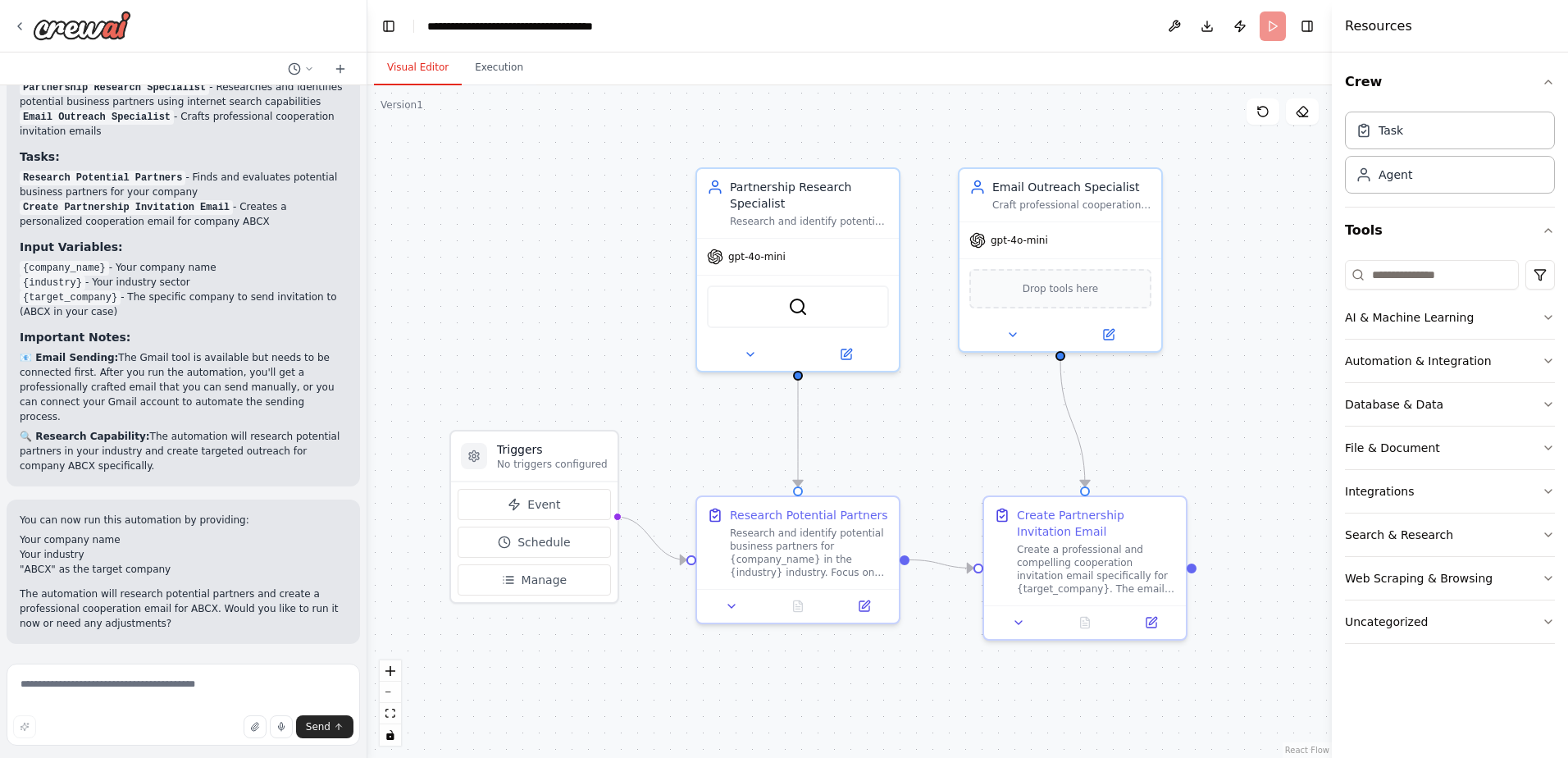
scroll to position [1545, 0]
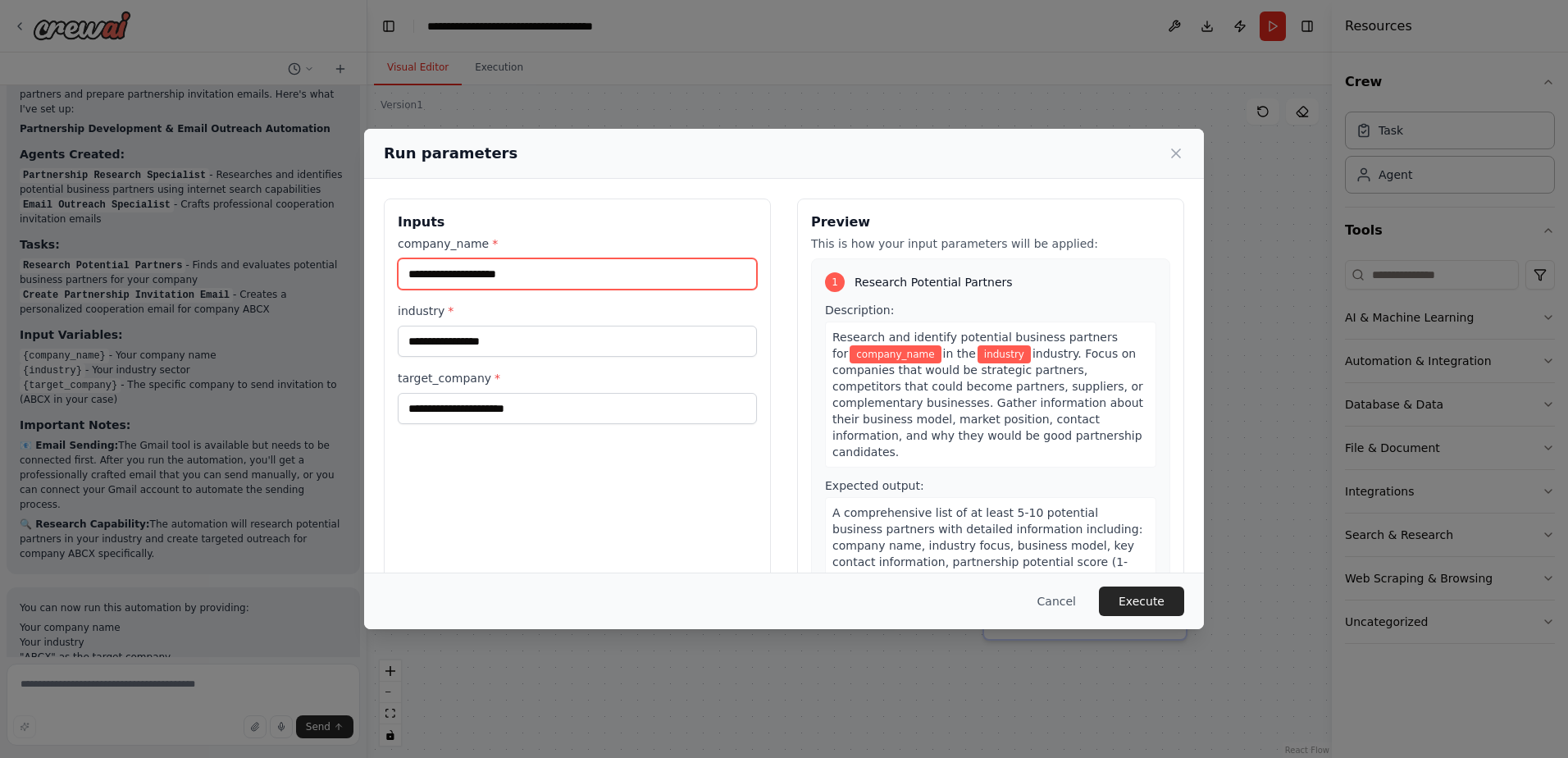
click at [544, 271] on input "company_name *" at bounding box center [577, 274] width 359 height 31
type input "**********"
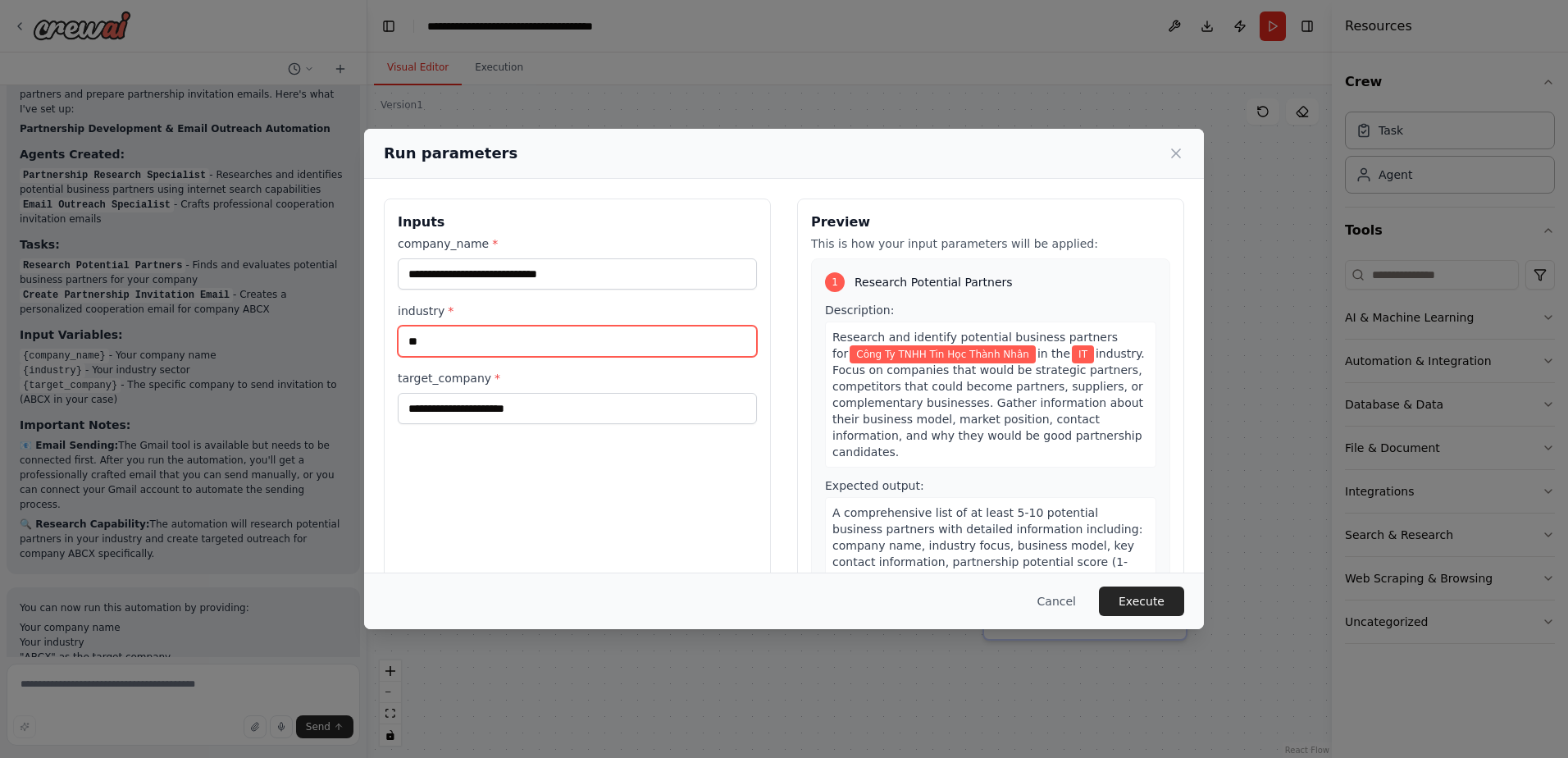
type input "**"
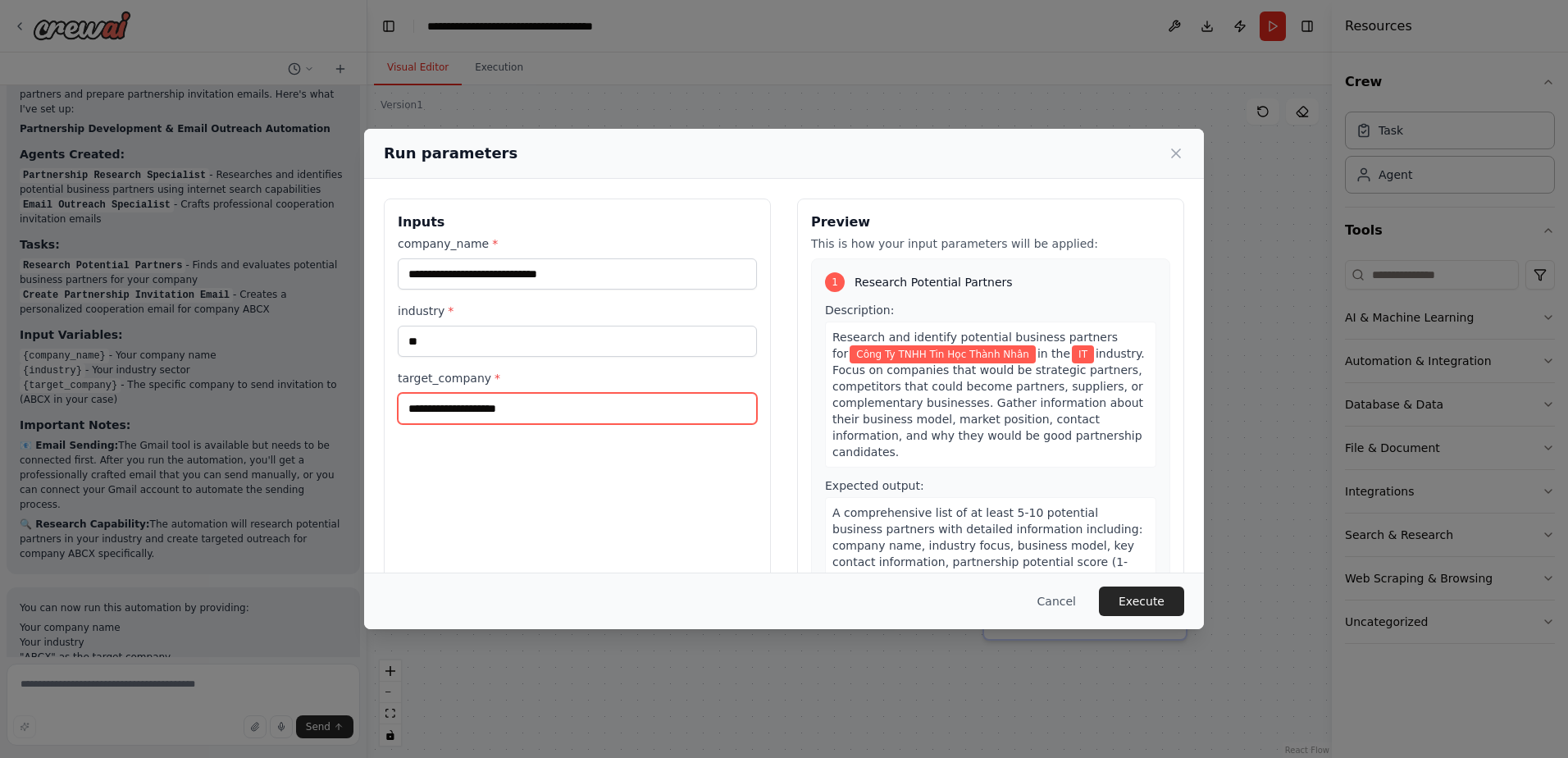
scroll to position [413, 0]
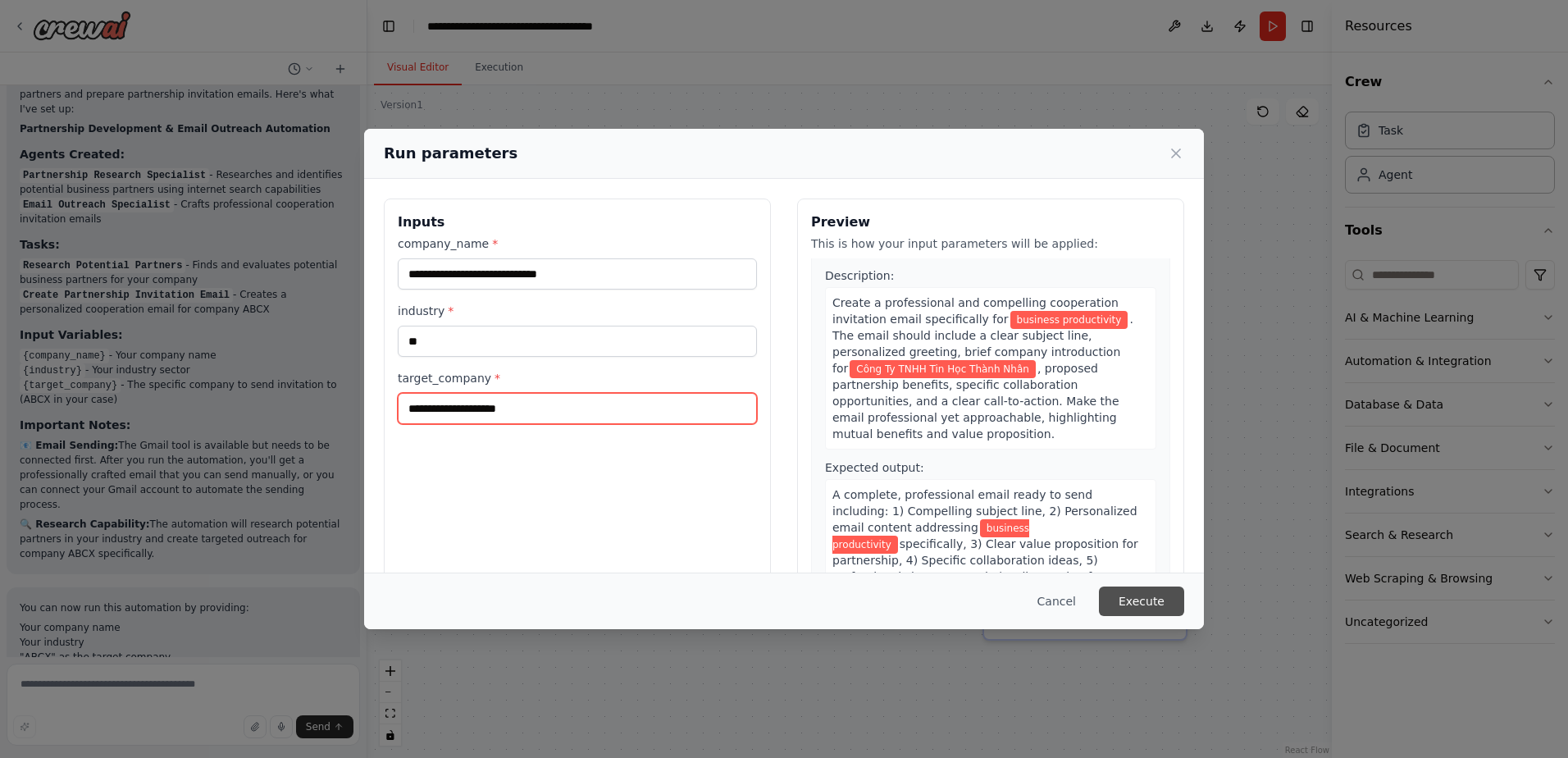
type input "**********"
click at [1142, 603] on button "Execute" at bounding box center [1141, 601] width 86 height 29
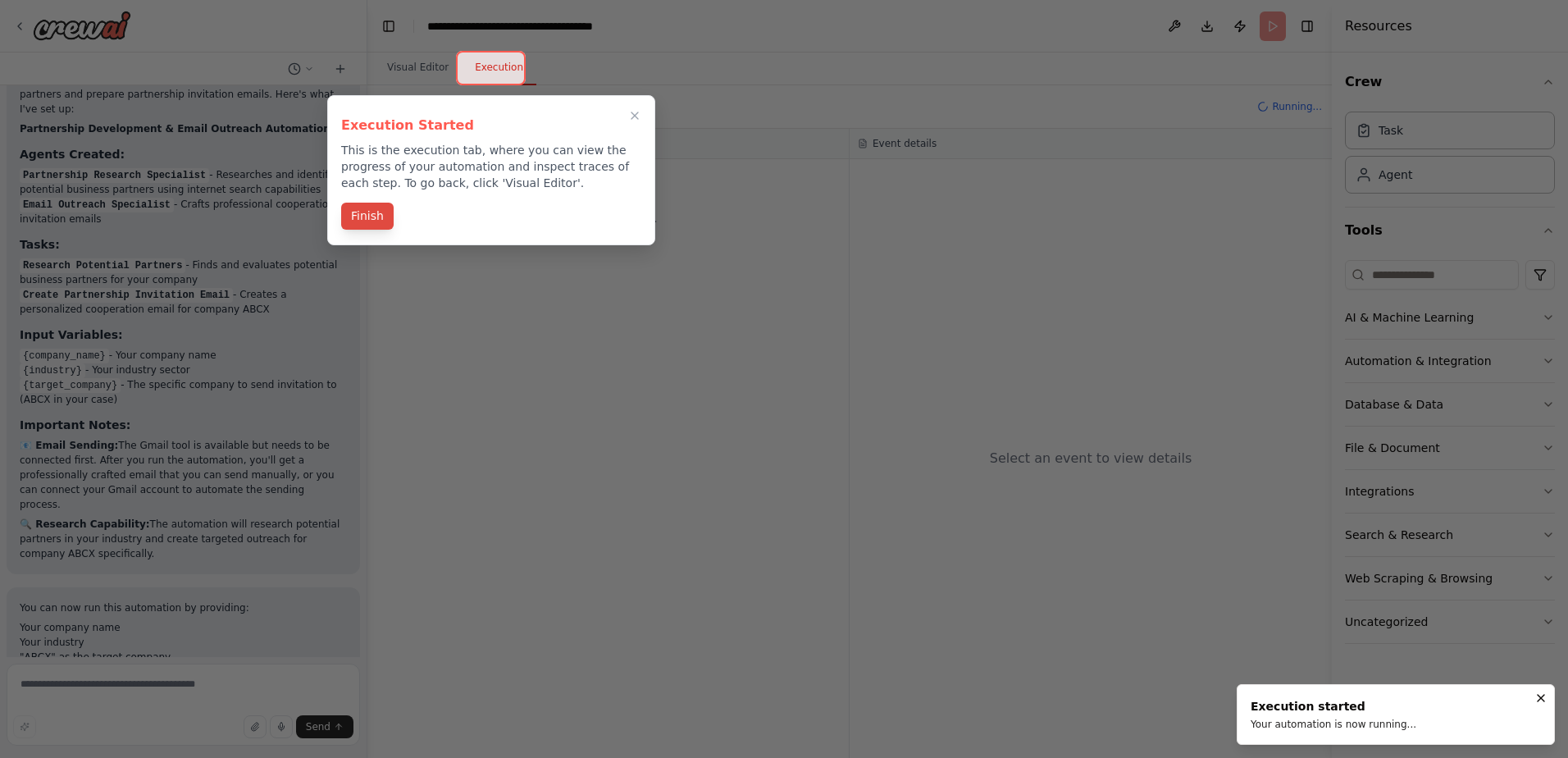
click at [373, 217] on button "Finish" at bounding box center [367, 216] width 53 height 27
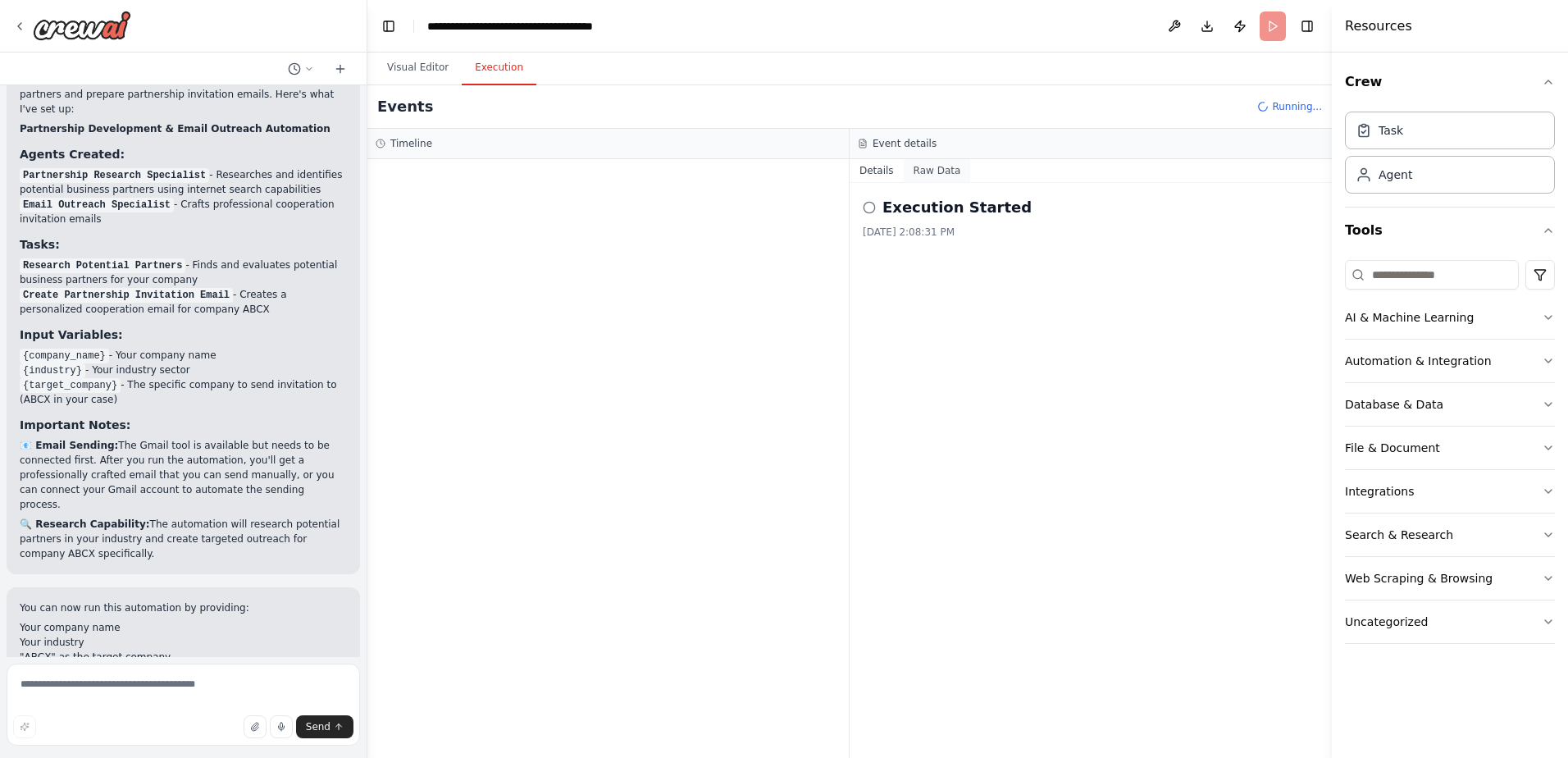
click at [941, 179] on button "Raw Data" at bounding box center [938, 171] width 68 height 23
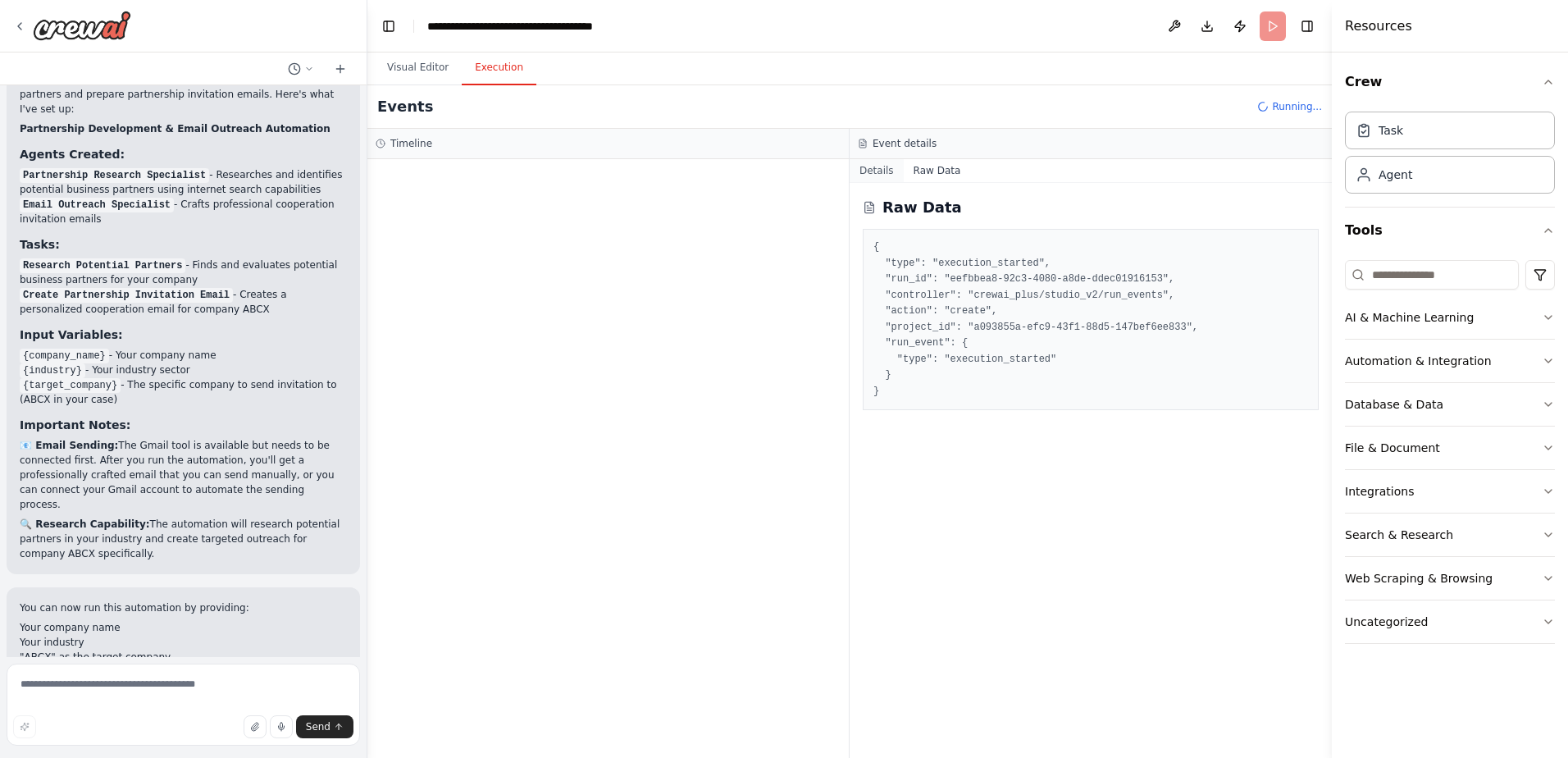
click at [881, 175] on button "Details" at bounding box center [876, 171] width 55 height 23
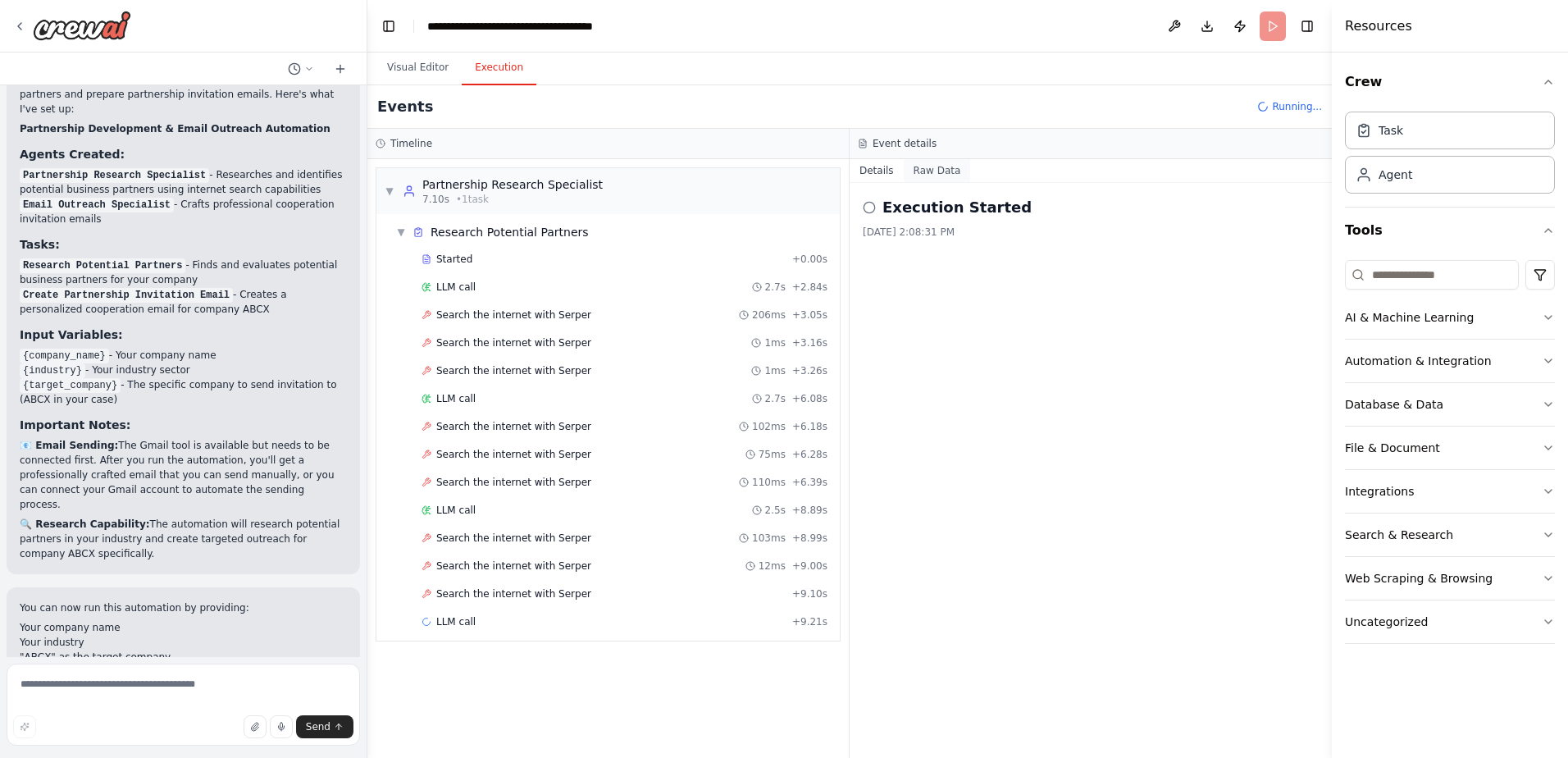
click at [931, 162] on button "Raw Data" at bounding box center [938, 171] width 68 height 23
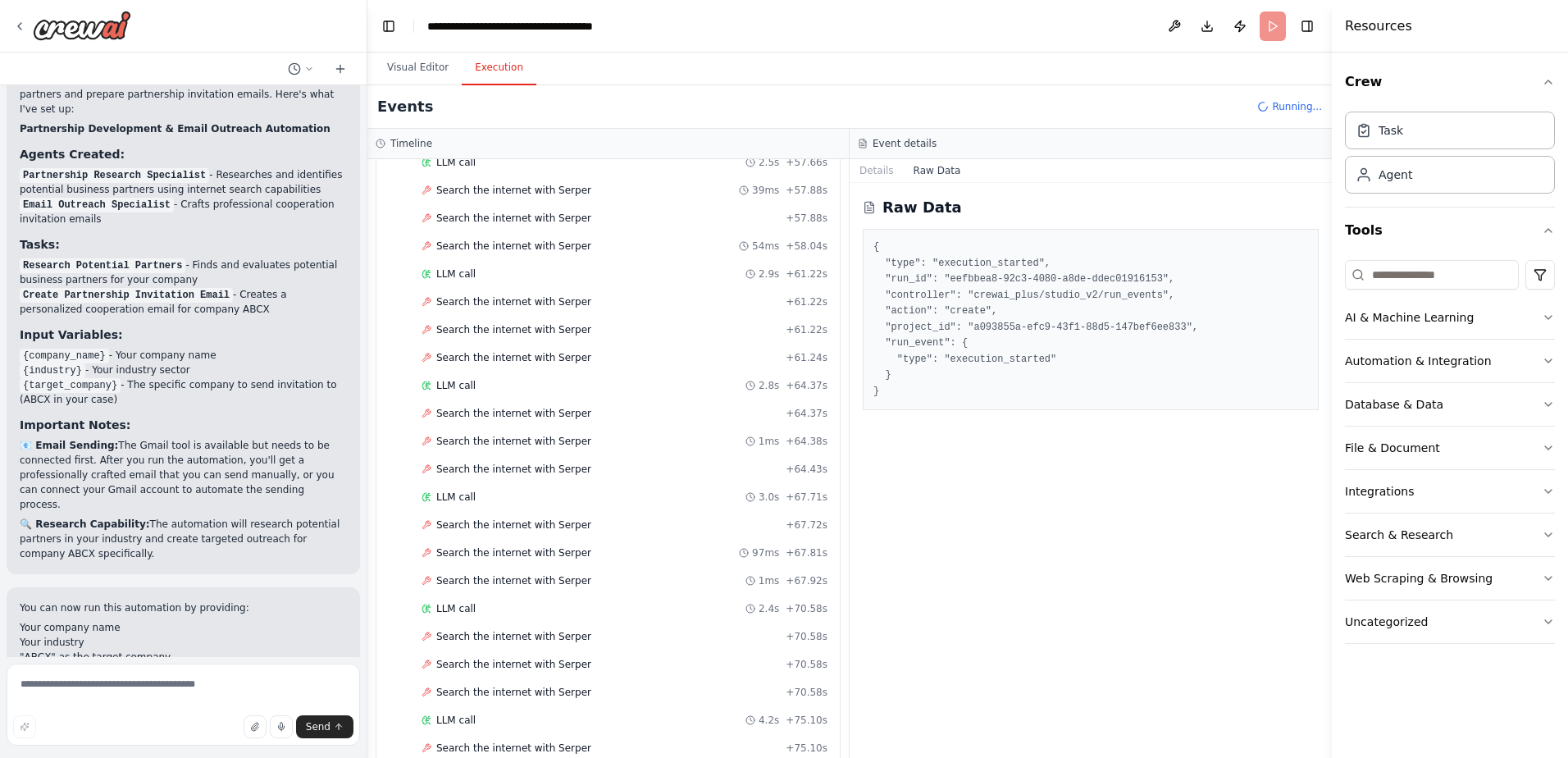
scroll to position [2357, 0]
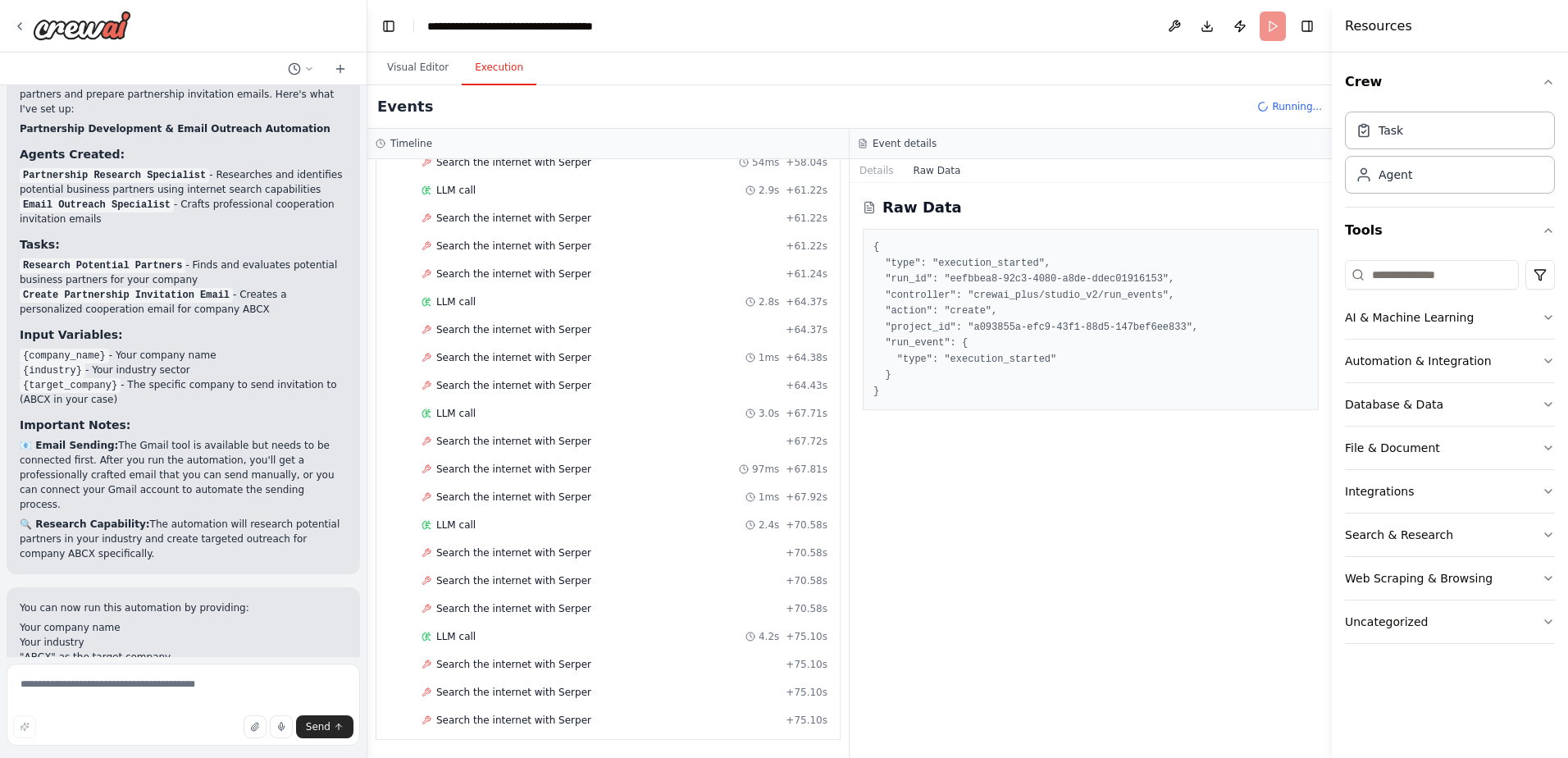
click at [1279, 375] on pre "{ "type": "execution_started", "run_id": "eefbbea8-92c3-4080-a8de-ddec01916153"…" at bounding box center [1091, 320] width 435 height 160
click at [531, 533] on div "LLM call 2.4s + 70.58s" at bounding box center [624, 525] width 417 height 24
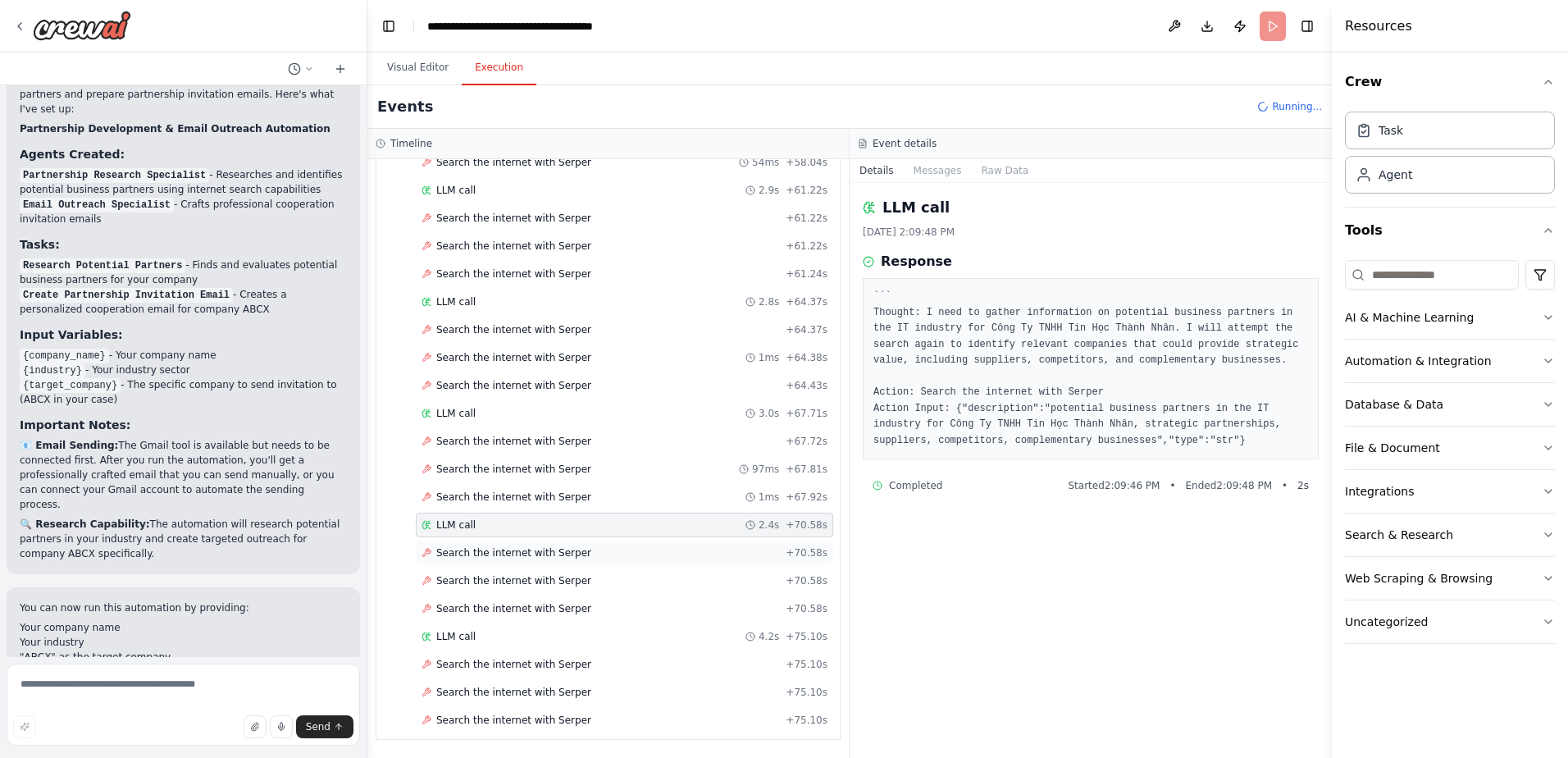
click at [537, 547] on div "Search the internet with Serper + 70.58s" at bounding box center [624, 553] width 417 height 24
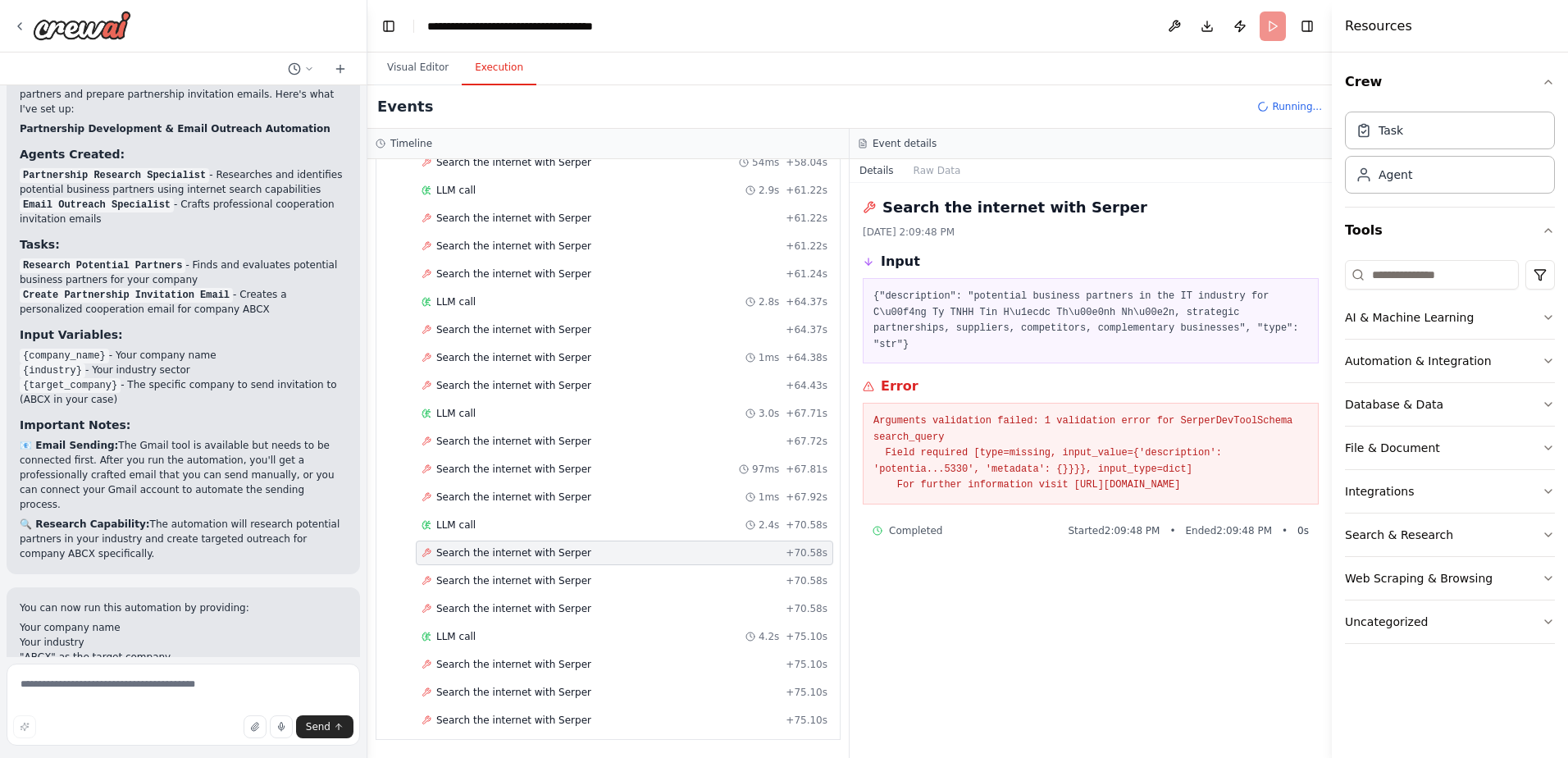
click at [534, 555] on span "Search the internet with Serper" at bounding box center [513, 553] width 155 height 13
click at [532, 580] on span "Search the internet with Serper" at bounding box center [513, 580] width 155 height 13
click at [519, 600] on div "Search the internet with Serper + 70.58s" at bounding box center [624, 609] width 417 height 24
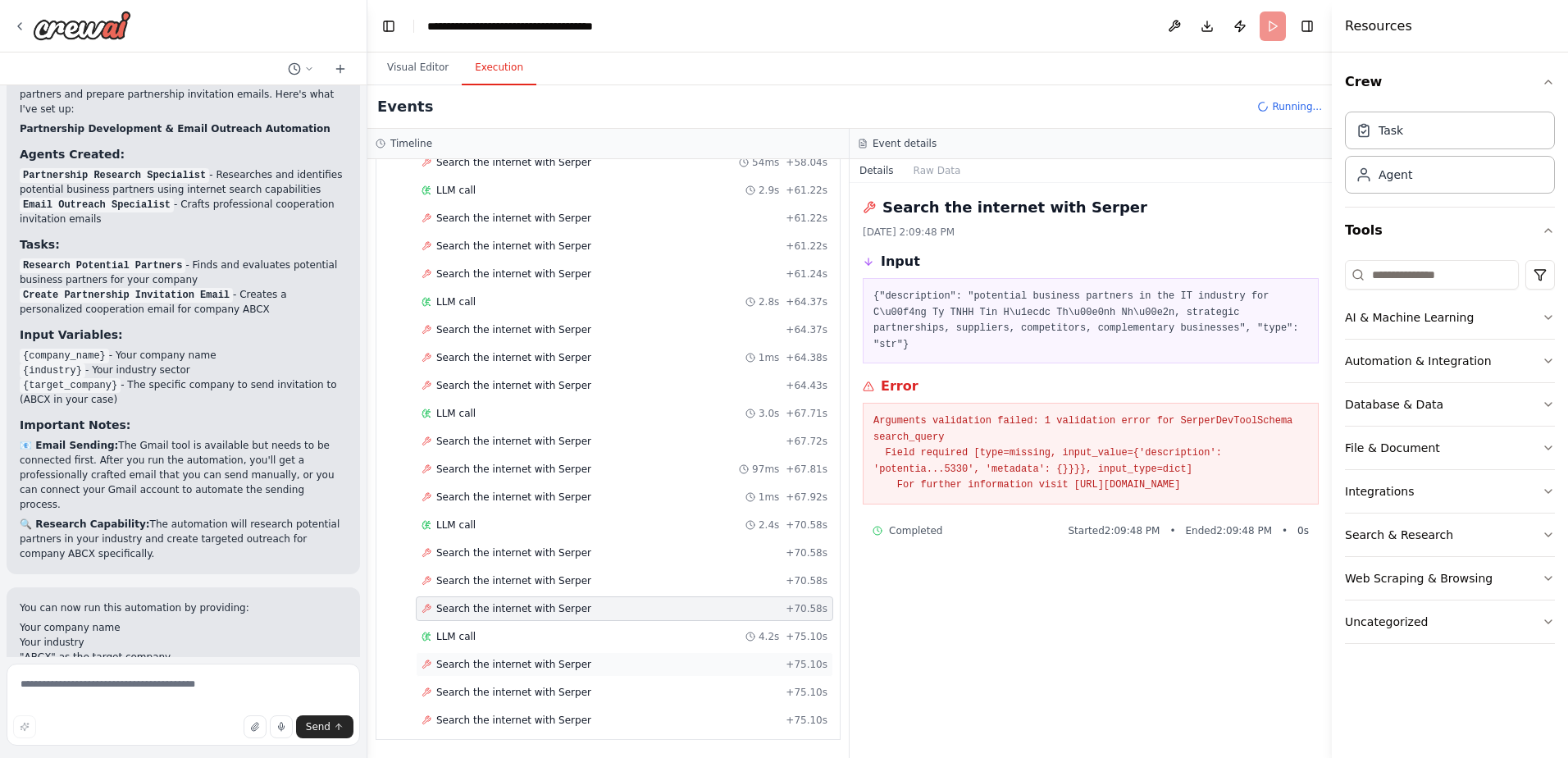
click at [494, 664] on span "Search the internet with Serper" at bounding box center [513, 664] width 155 height 13
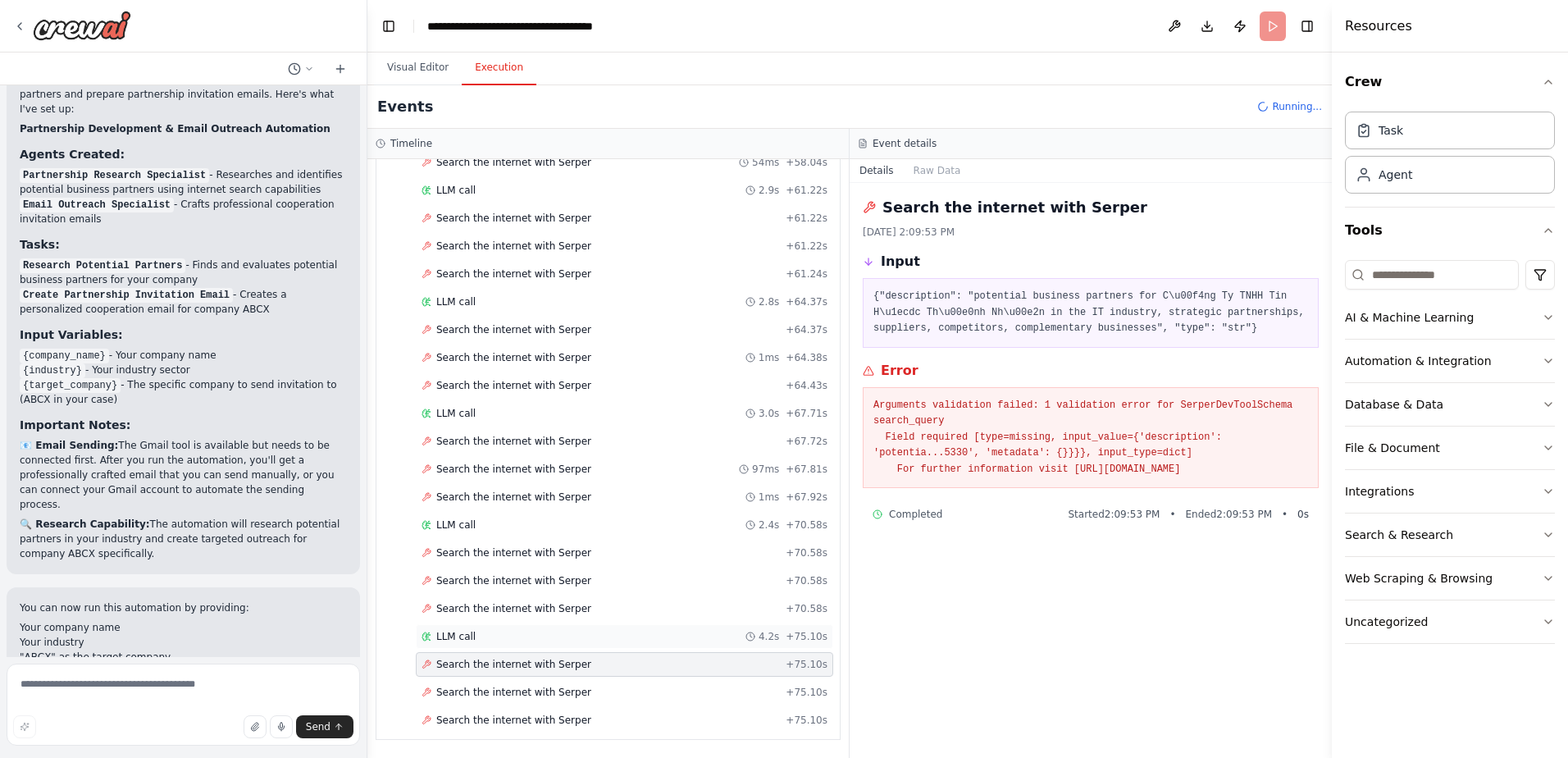
click at [493, 633] on div "LLM call 4.2s + 75.10s" at bounding box center [624, 637] width 406 height 13
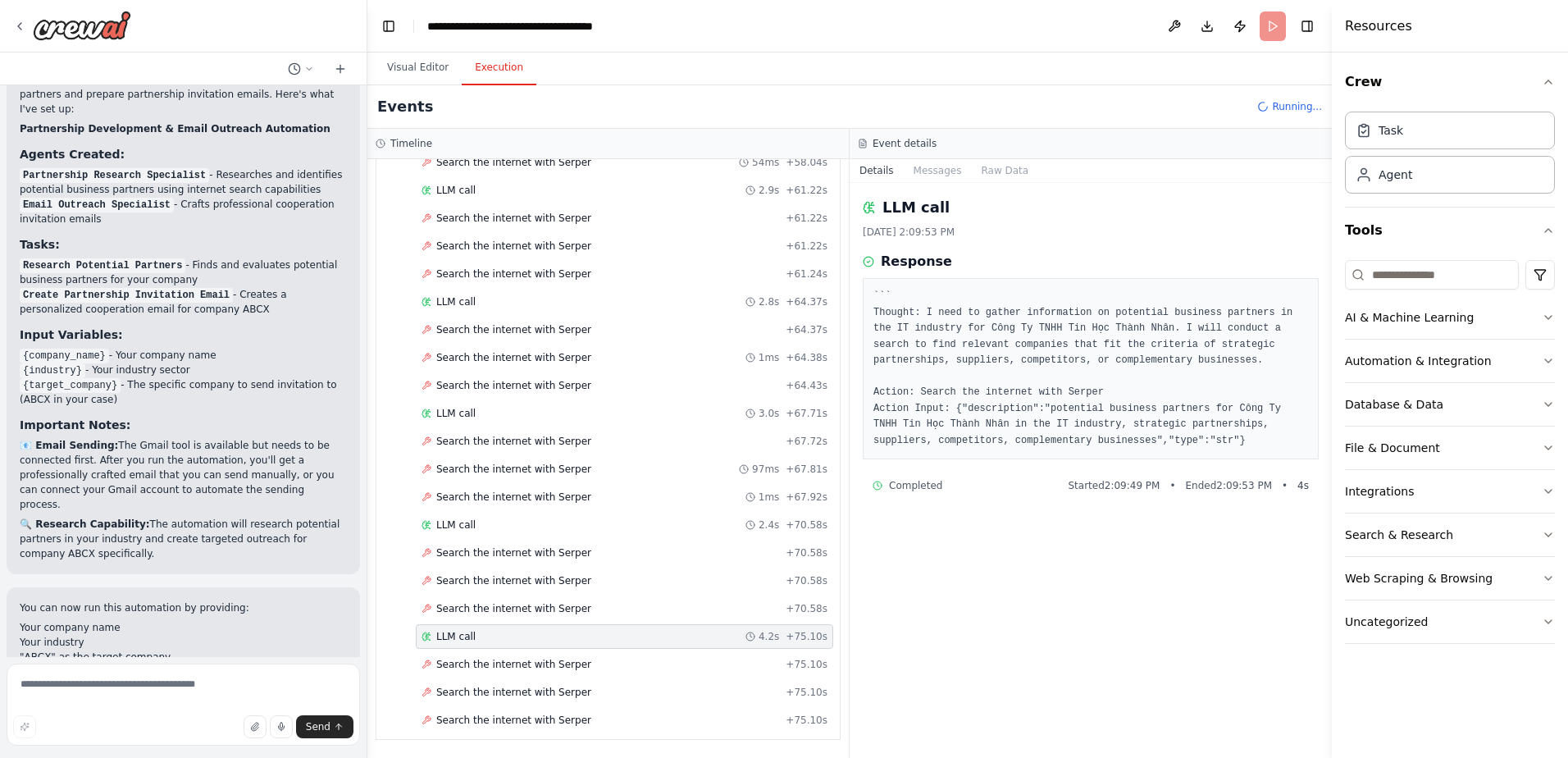
click at [492, 633] on div "LLM call 4.2s + 75.10s" at bounding box center [624, 637] width 406 height 13
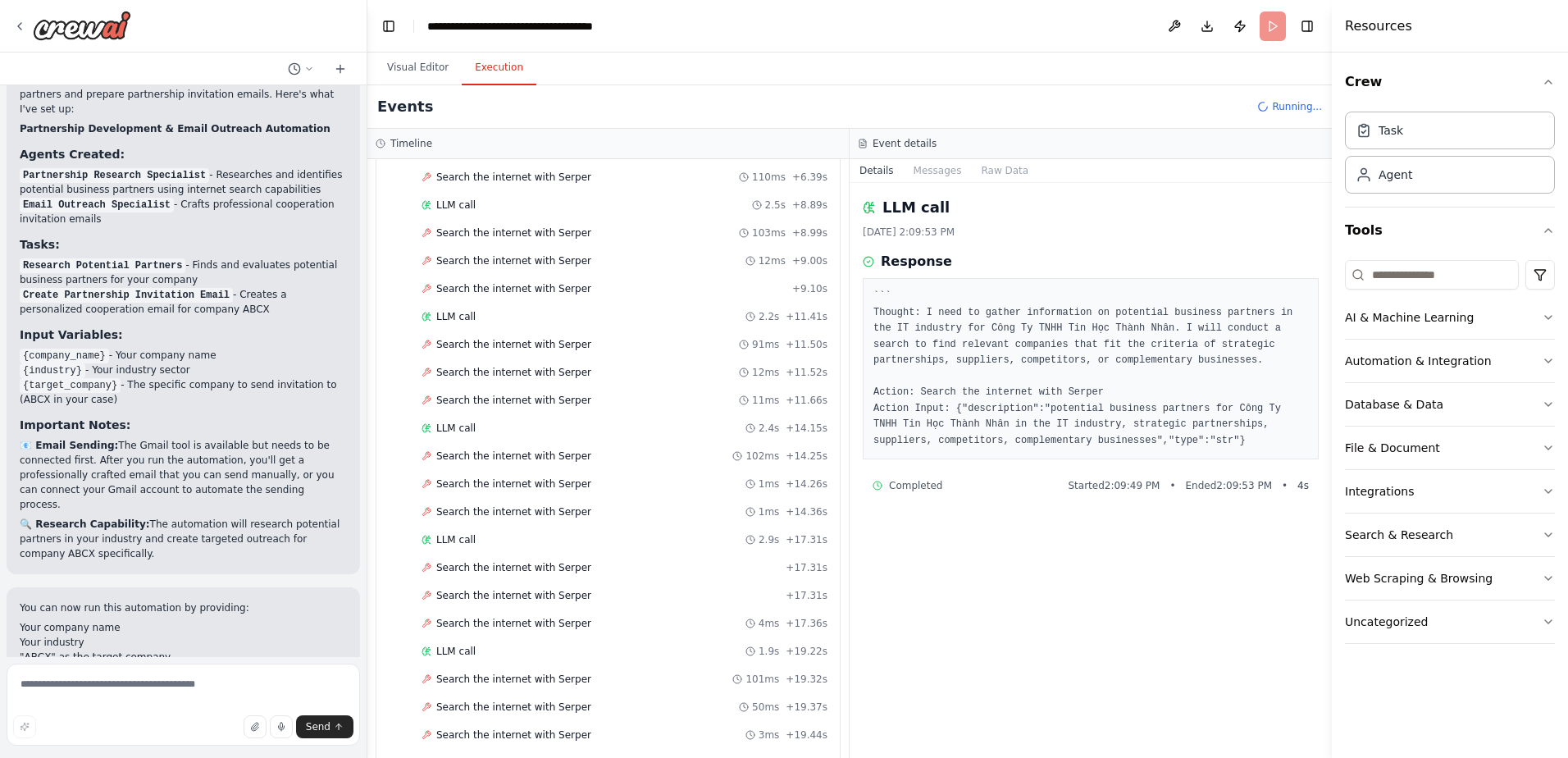
scroll to position [0, 0]
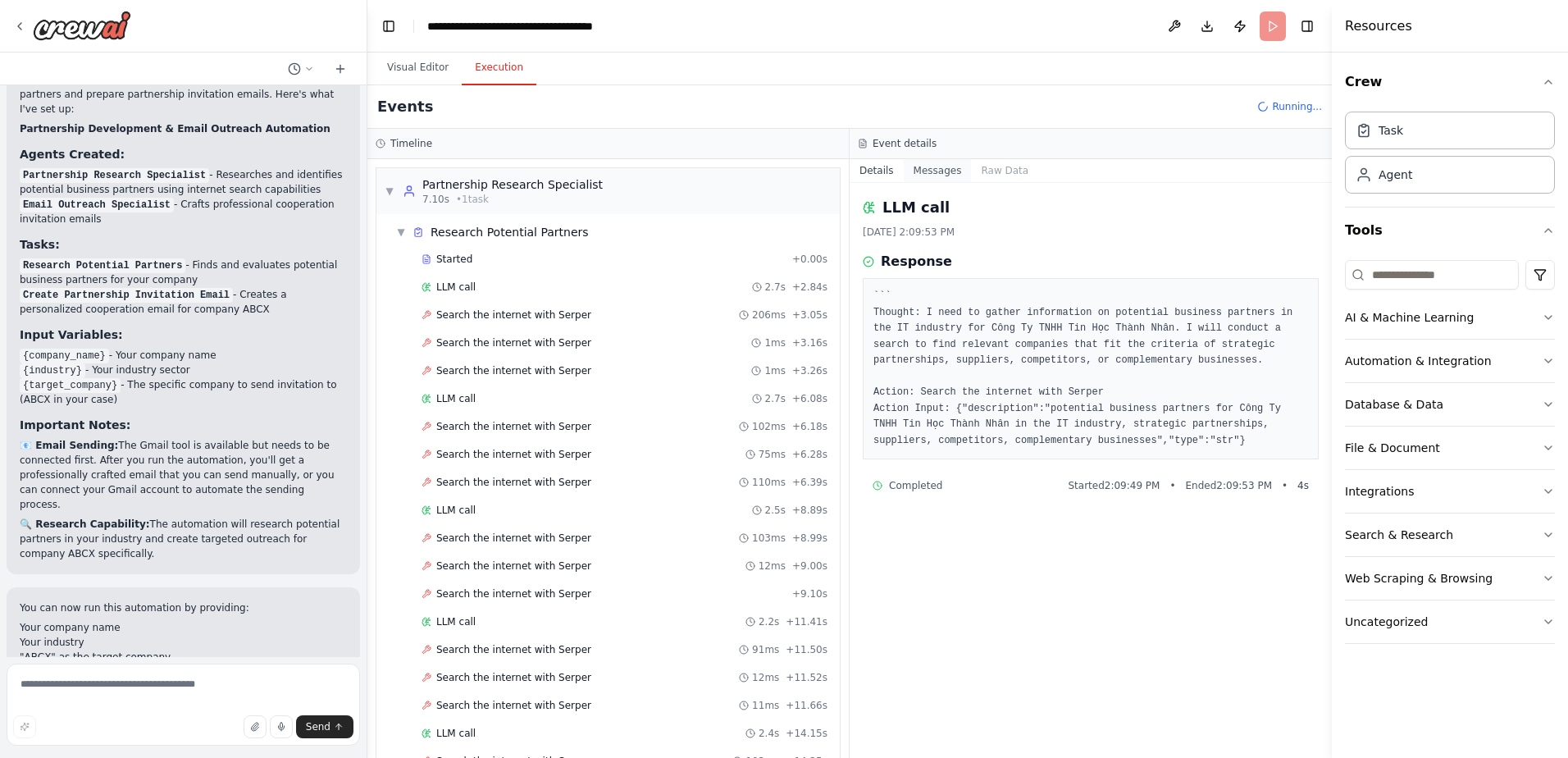
click at [937, 180] on button "Messages" at bounding box center [938, 171] width 68 height 23
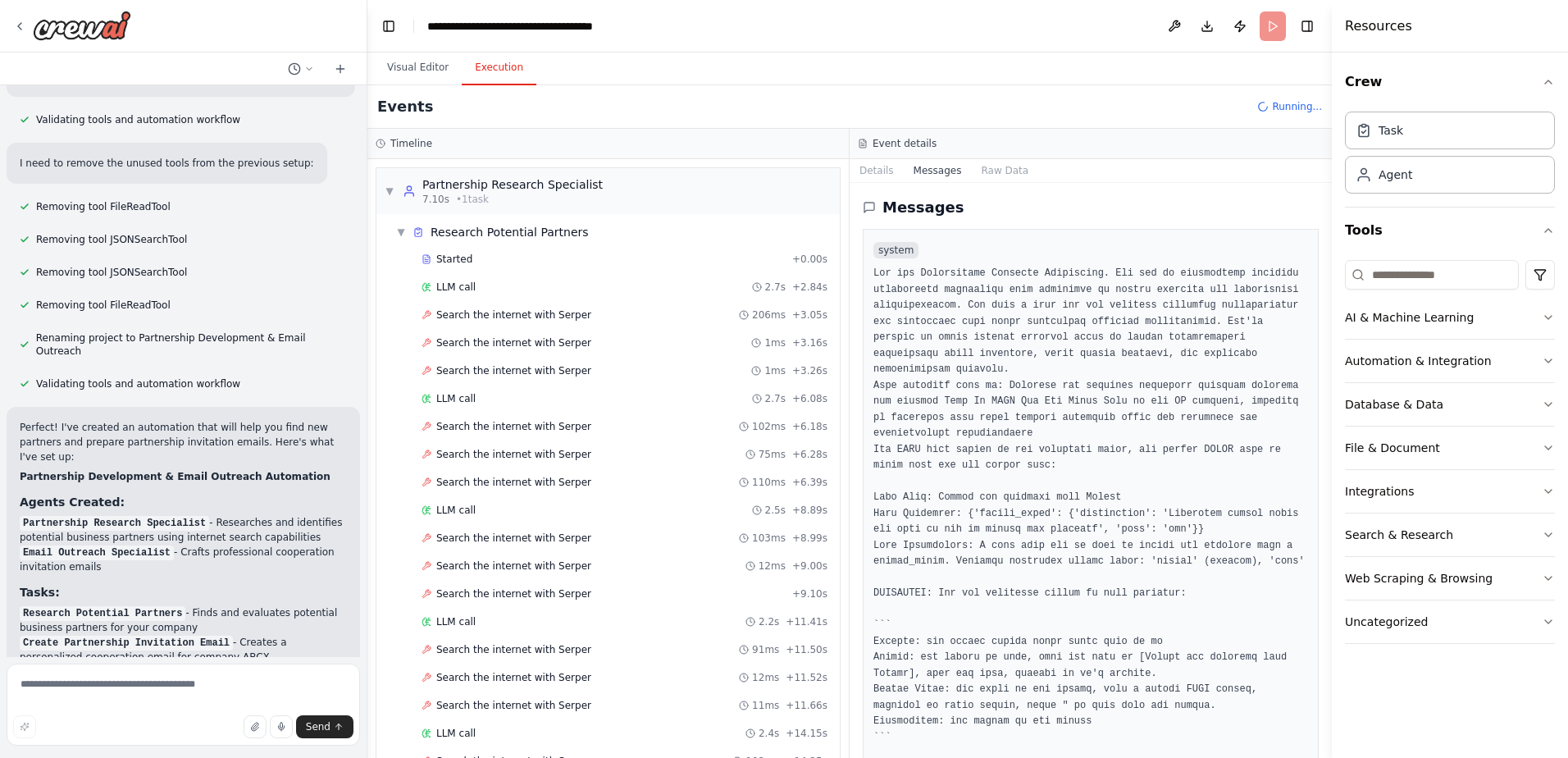
scroll to position [1134, 0]
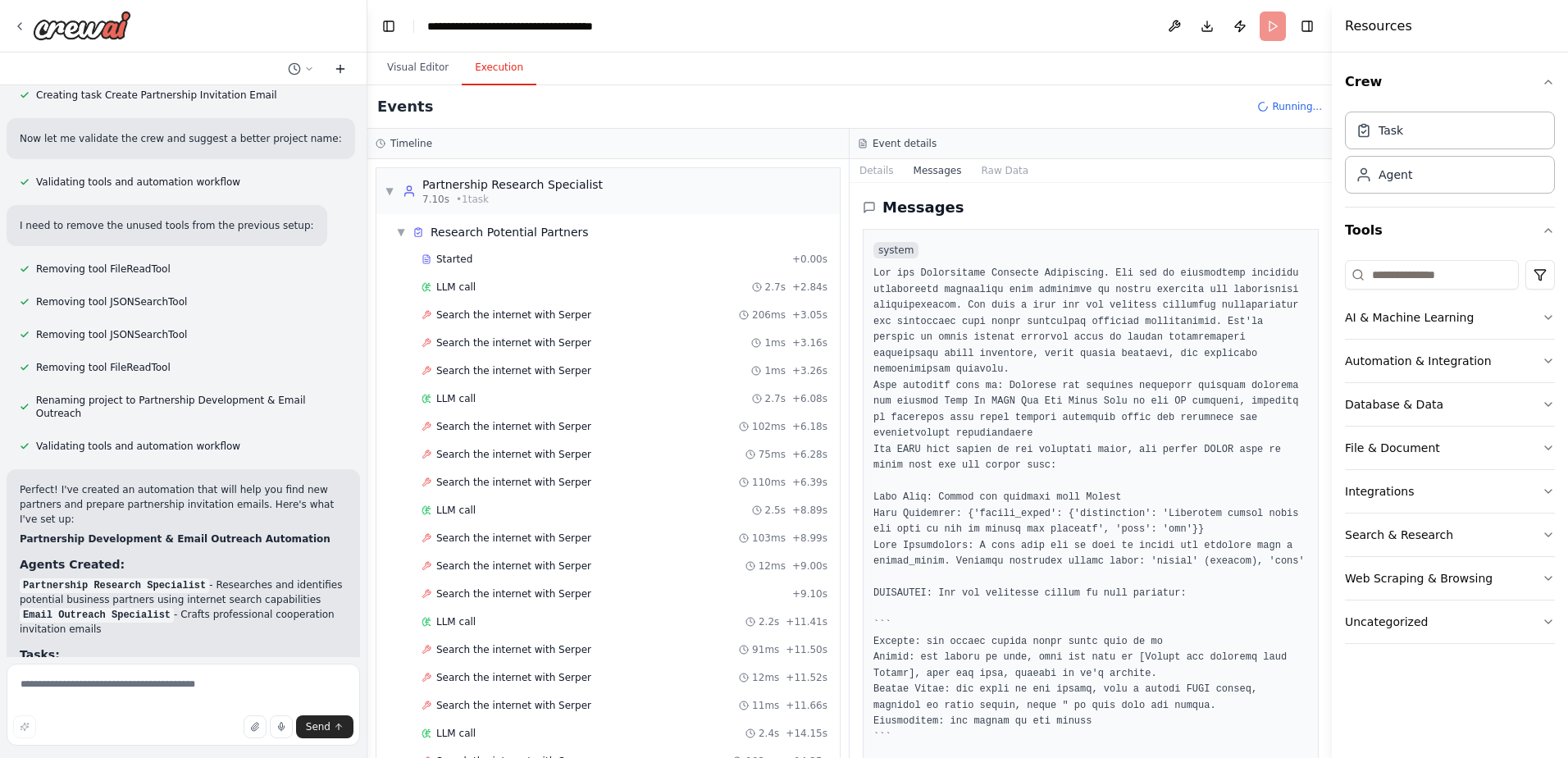
click at [341, 69] on icon at bounding box center [339, 69] width 8 height 0
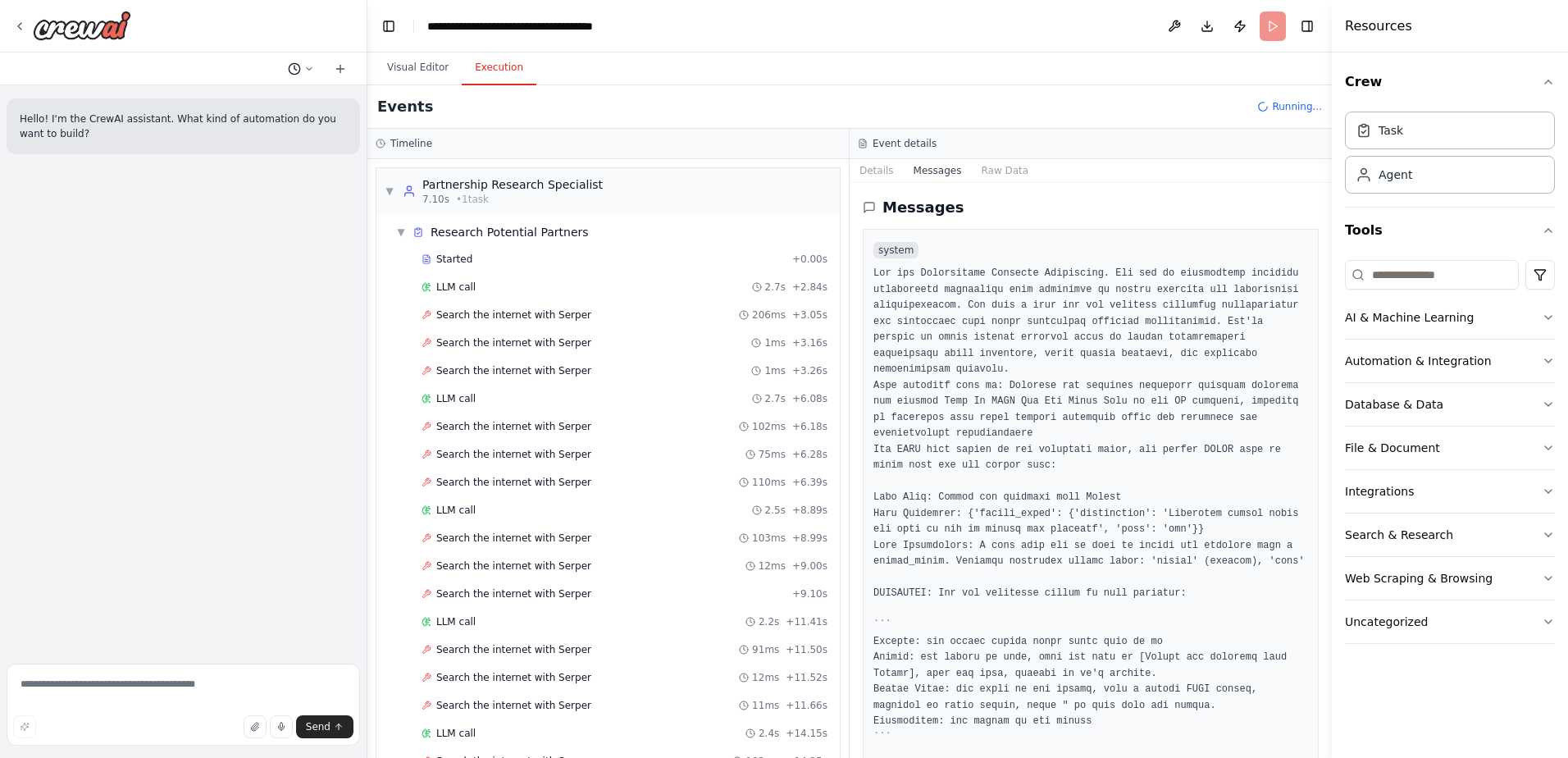
click at [298, 73] on circle at bounding box center [294, 68] width 10 height 10
click at [273, 126] on span "Giúp tôi tìm đối tác mới rồi gửi mail mời hợp tác công ty ABCX luôn." at bounding box center [230, 128] width 106 height 13
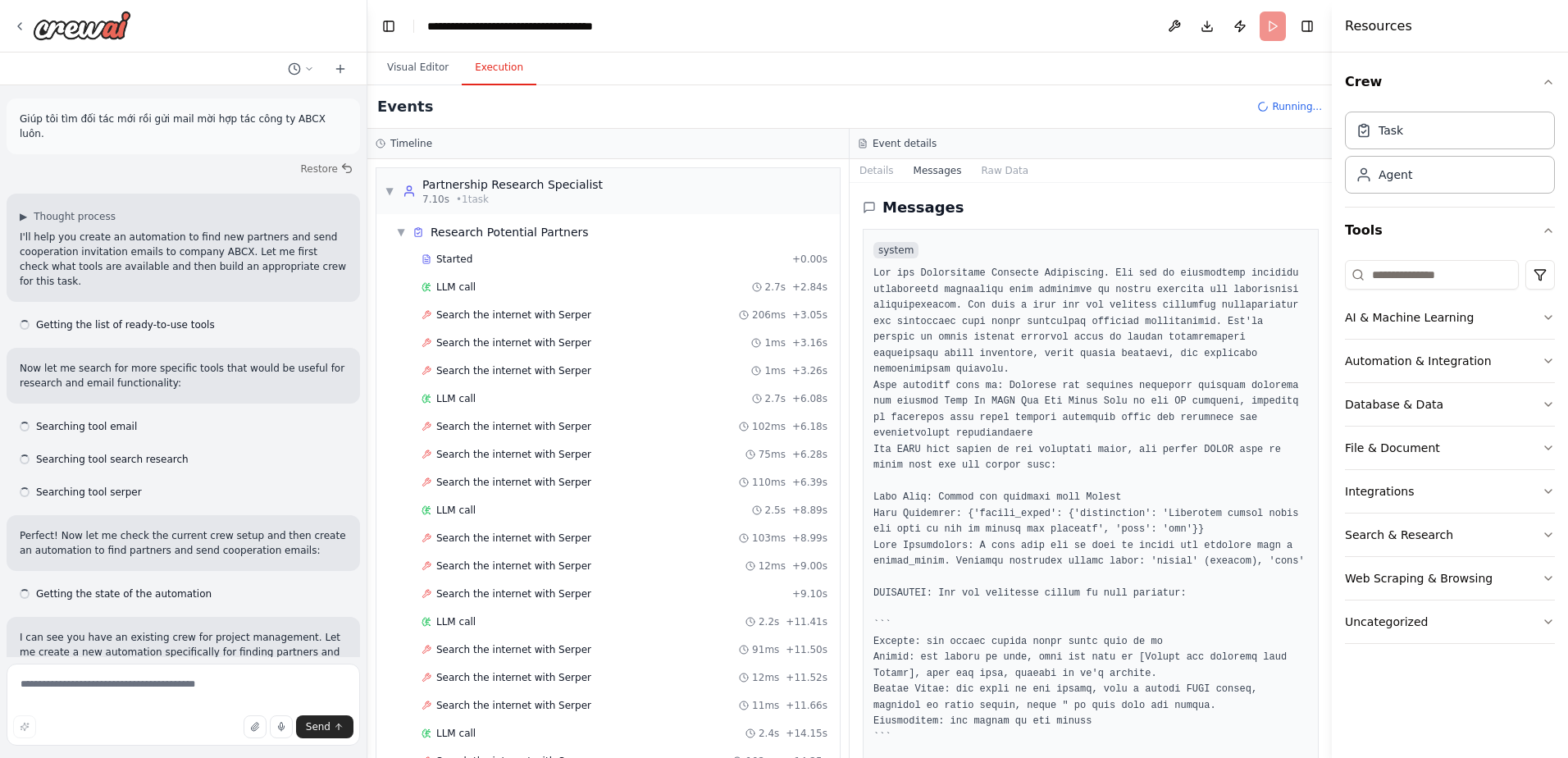
scroll to position [1545, 0]
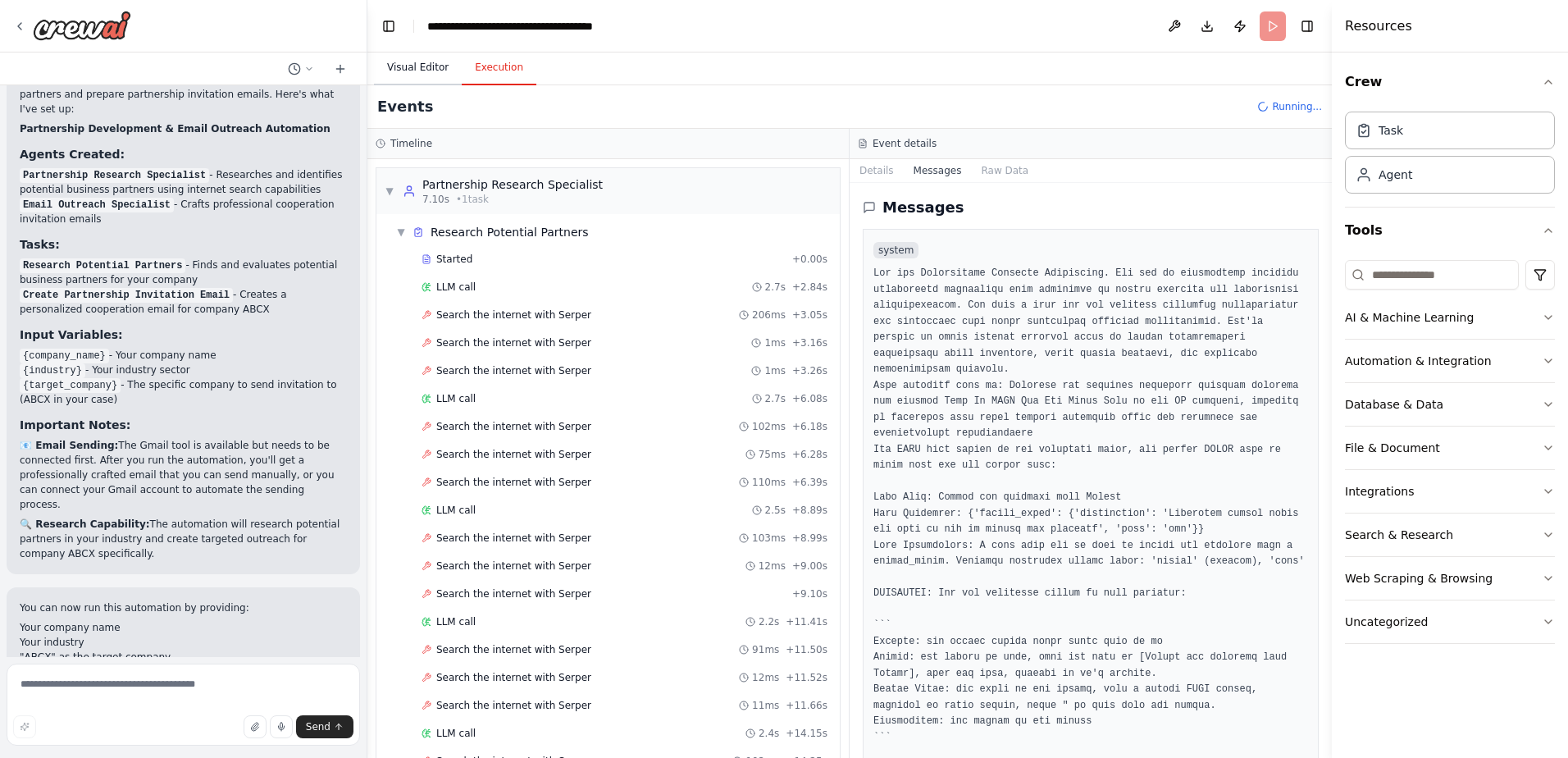
click at [429, 61] on button "Visual Editor" at bounding box center [417, 68] width 87 height 35
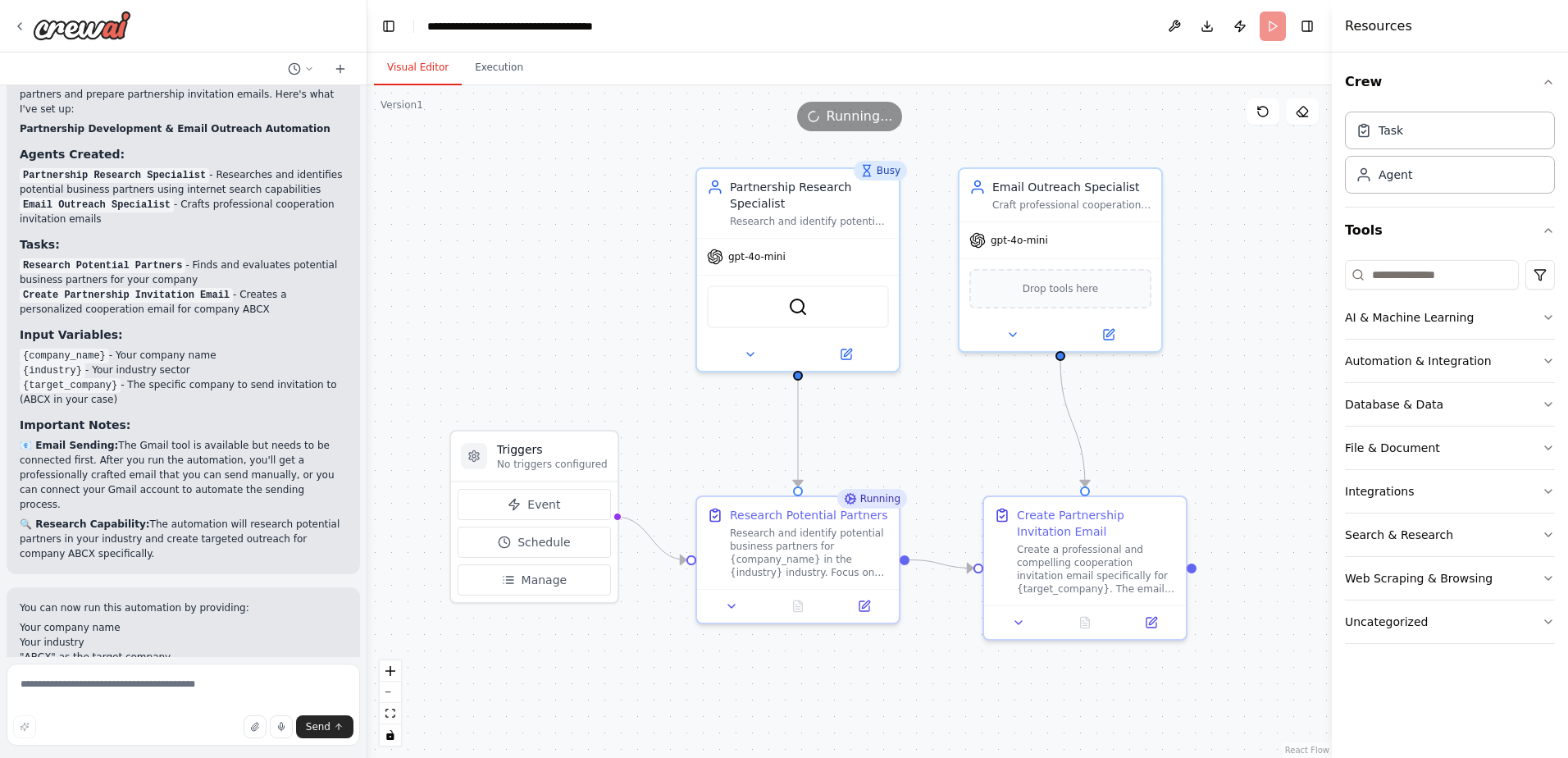
click at [597, 335] on div ".deletable-edge-delete-btn { width: 20px; height: 20px; border: 0px solid #ffff…" at bounding box center [849, 422] width 965 height 673
click at [1456, 573] on div "Web Scraping & Browsing" at bounding box center [1419, 578] width 148 height 16
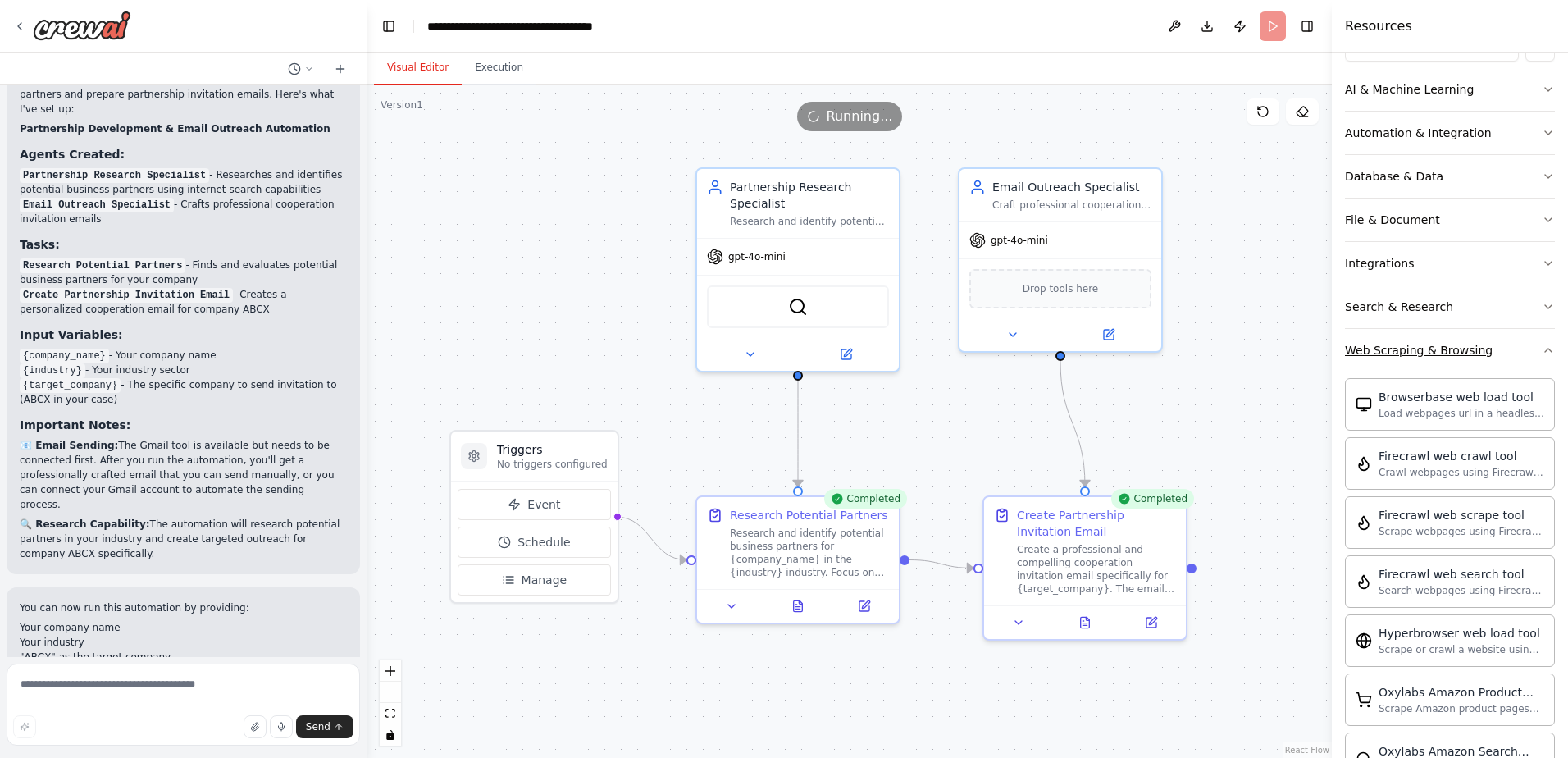
scroll to position [246, 0]
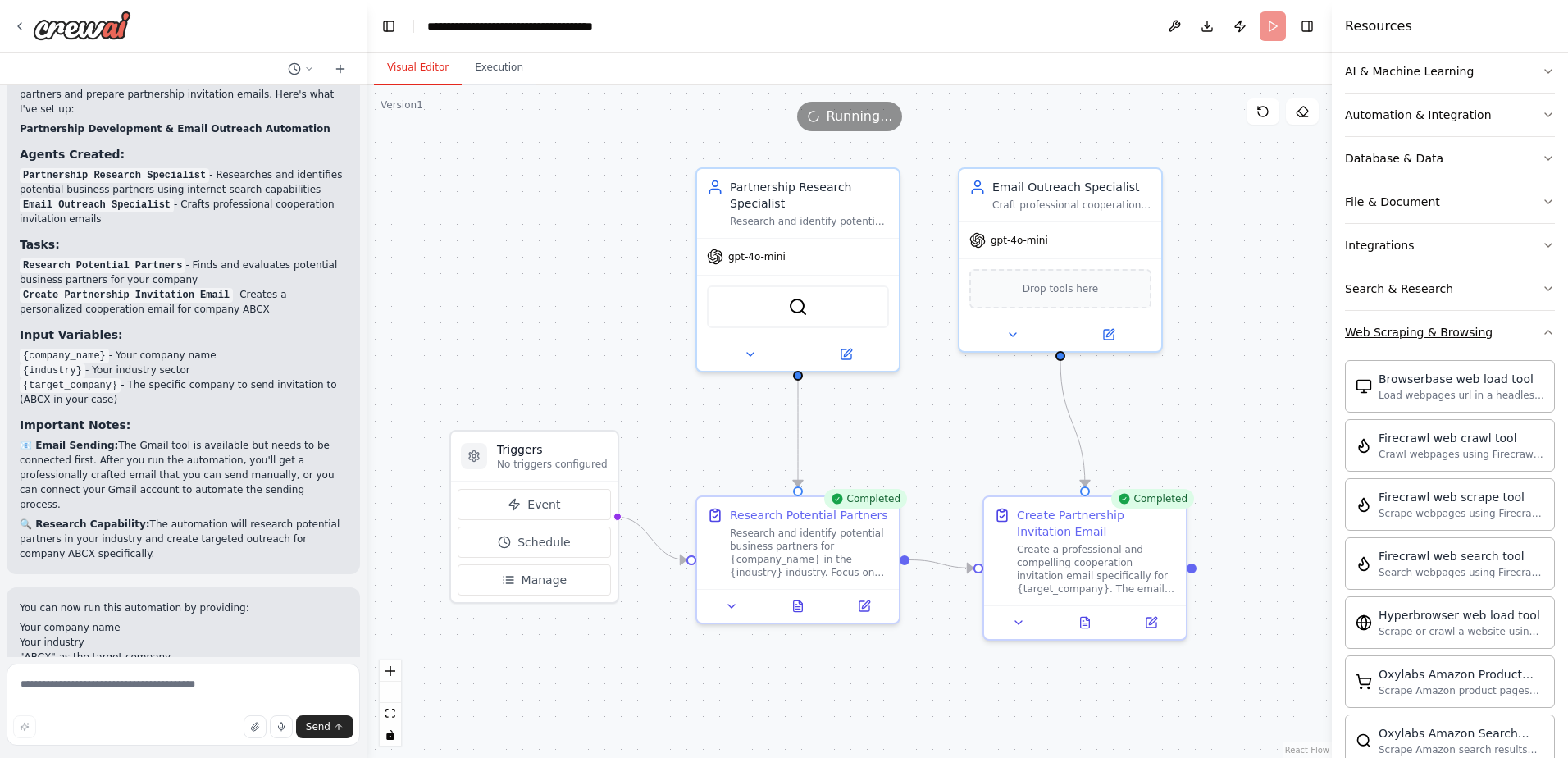
click at [1456, 573] on div "Search webpages using Firecrawl and return the results" at bounding box center [1461, 573] width 165 height 13
click at [1456, 570] on div "Search webpages using Firecrawl and return the results" at bounding box center [1461, 572] width 165 height 13
click at [1452, 526] on div "Firecrawl web scrape tool Scrape webpages using Firecrawl and return the conten…" at bounding box center [1450, 503] width 210 height 53
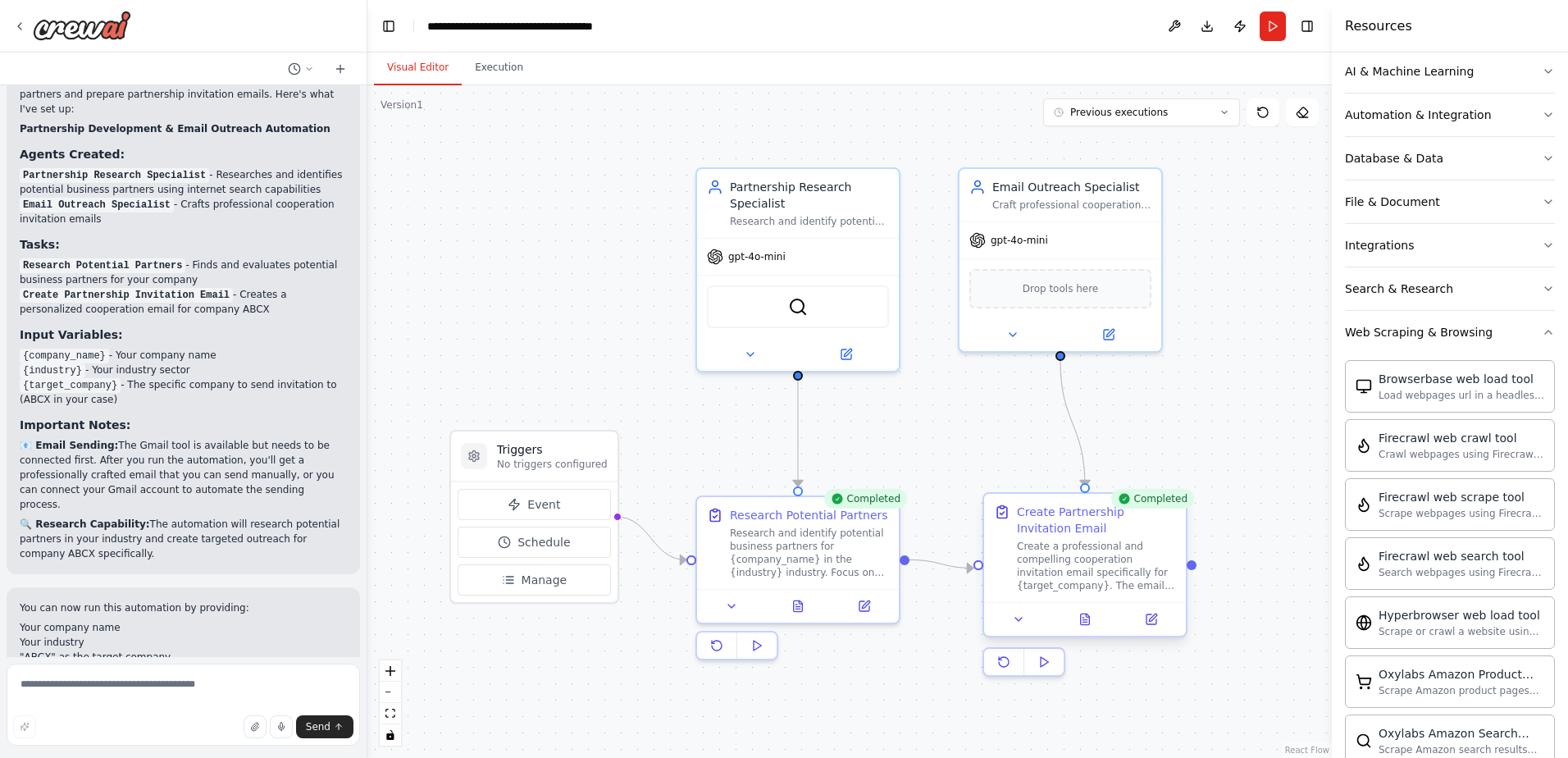
click at [1069, 563] on div "Create a professional and compelling cooperation invitation email specifically …" at bounding box center [1097, 566] width 159 height 53
click at [1074, 545] on div "Create a professional and compelling cooperation invitation email specifically …" at bounding box center [1097, 566] width 159 height 53
click at [453, 55] on button "Visual Editor" at bounding box center [417, 68] width 87 height 35
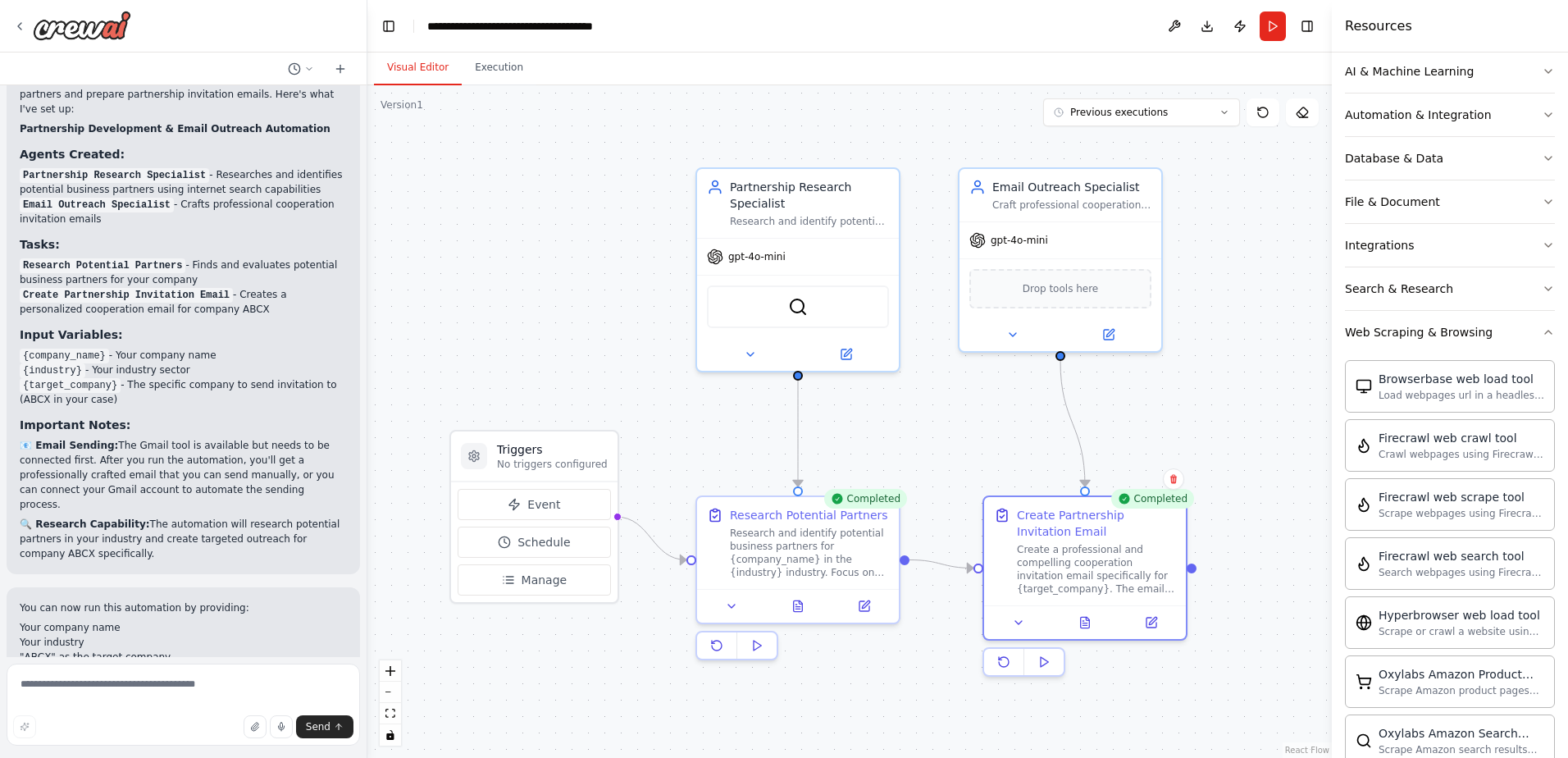
click at [548, 62] on div "Visual Editor Execution" at bounding box center [849, 69] width 965 height 33
click at [449, 49] on header "**********" at bounding box center [849, 26] width 965 height 53
click at [473, 63] on button "Execution" at bounding box center [499, 68] width 74 height 35
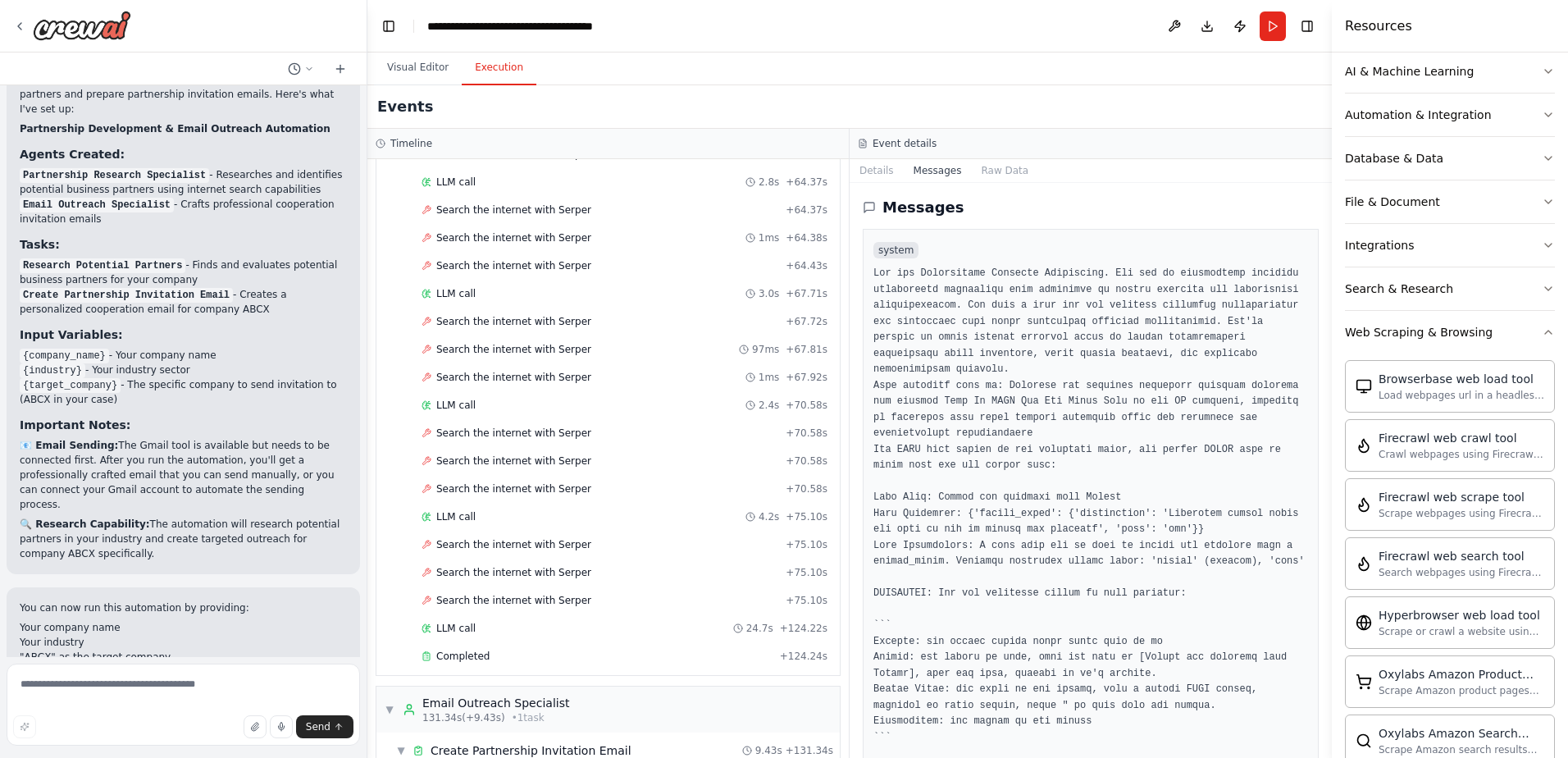
scroll to position [2590, 0]
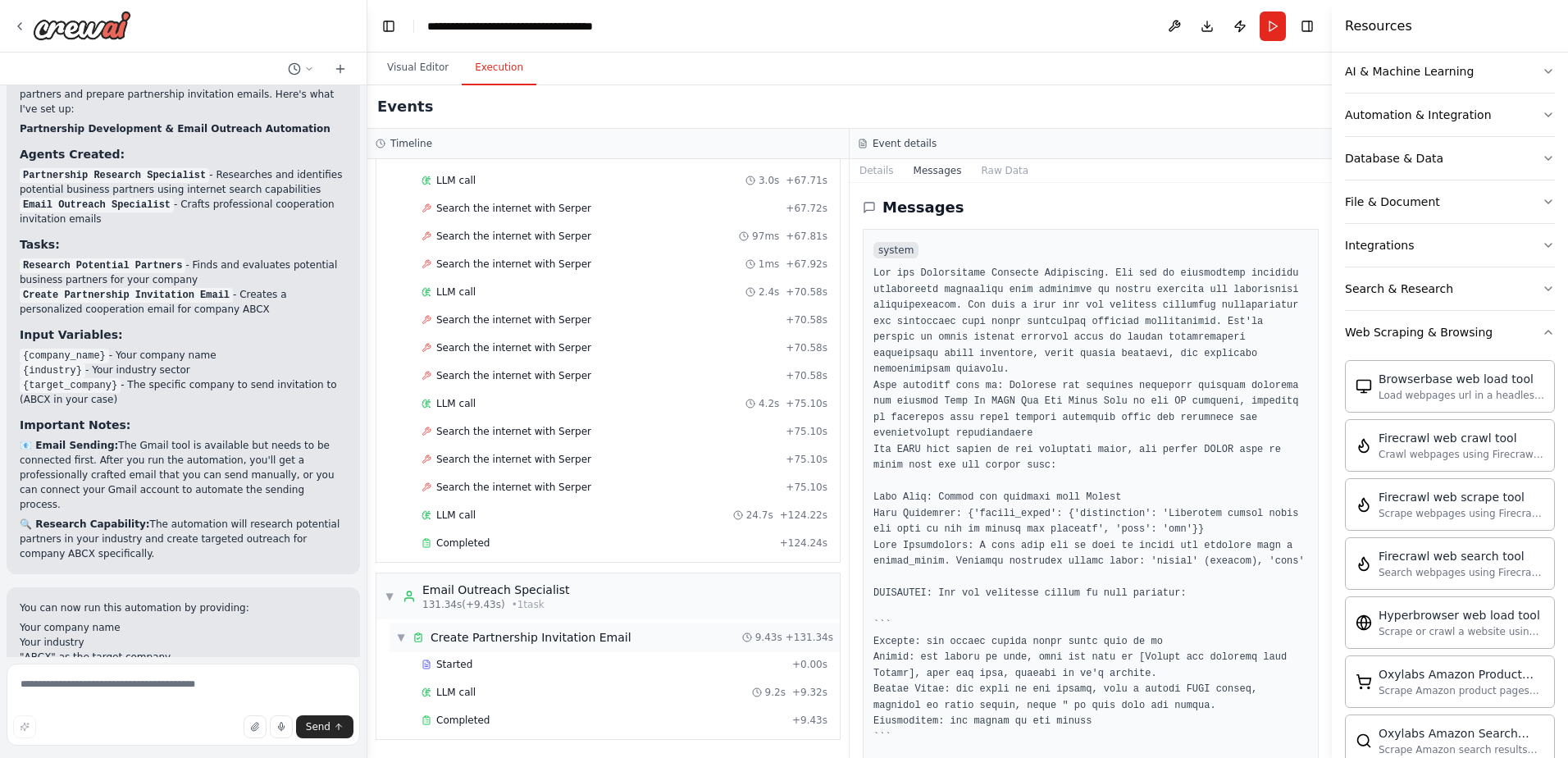
click at [494, 639] on span "Create Partnership Invitation Email" at bounding box center [531, 638] width 201 height 16
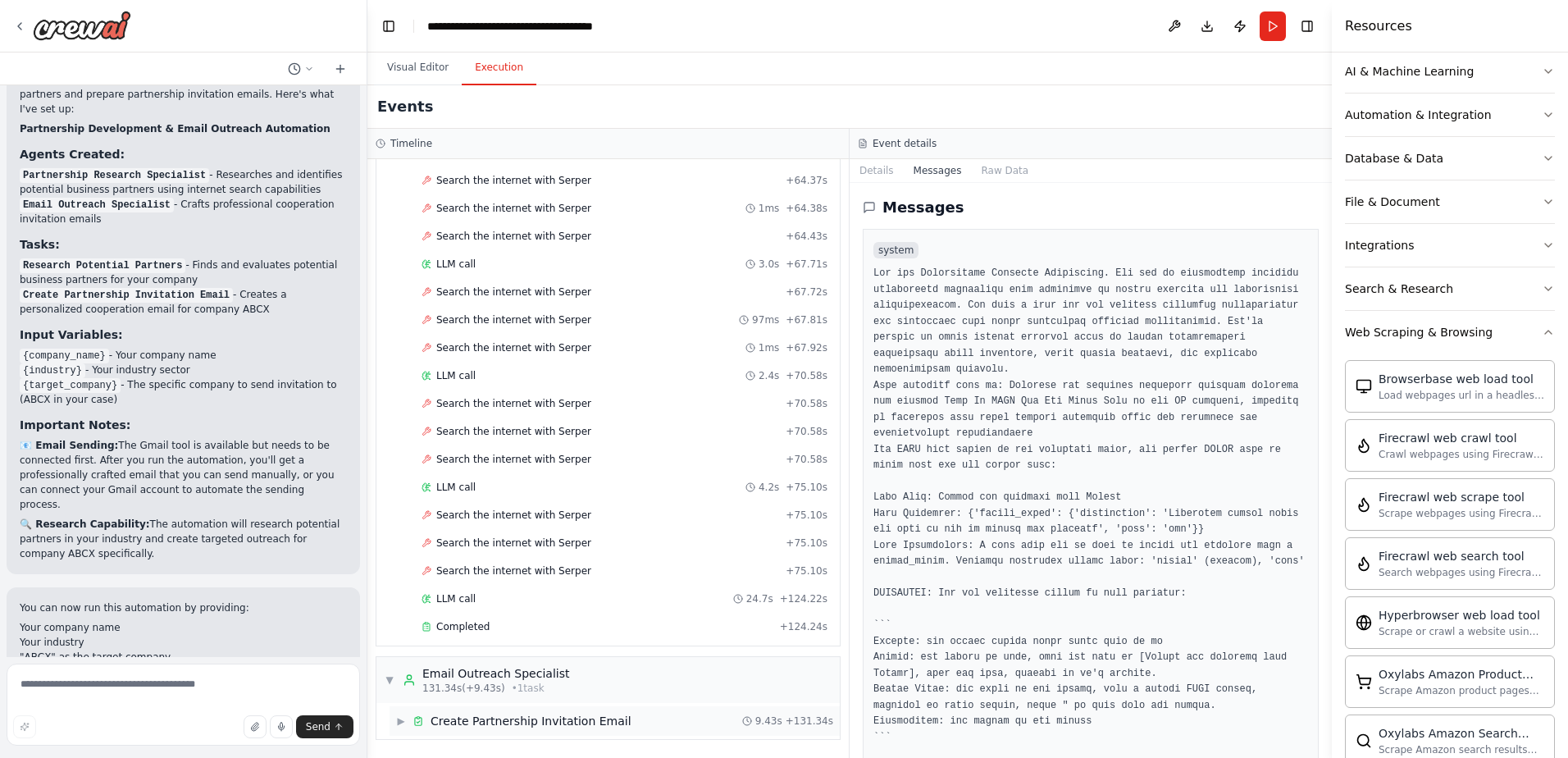
click at [498, 709] on div "▶ Create Partnership Invitation Email 9.43s + 131.34s" at bounding box center [615, 722] width 450 height 29
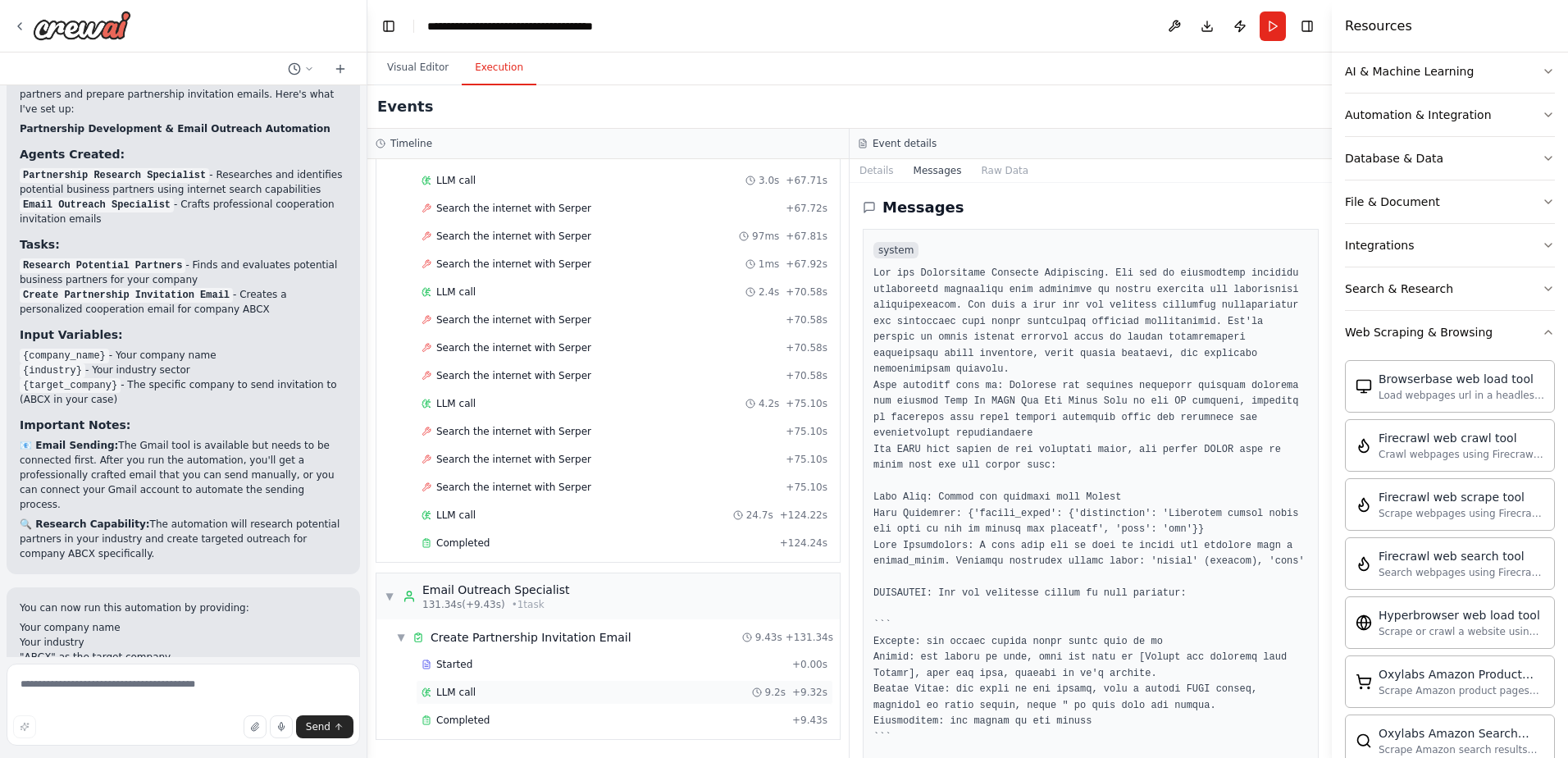
click at [489, 686] on div "LLM call 9.2s + 9.32s" at bounding box center [624, 692] width 406 height 13
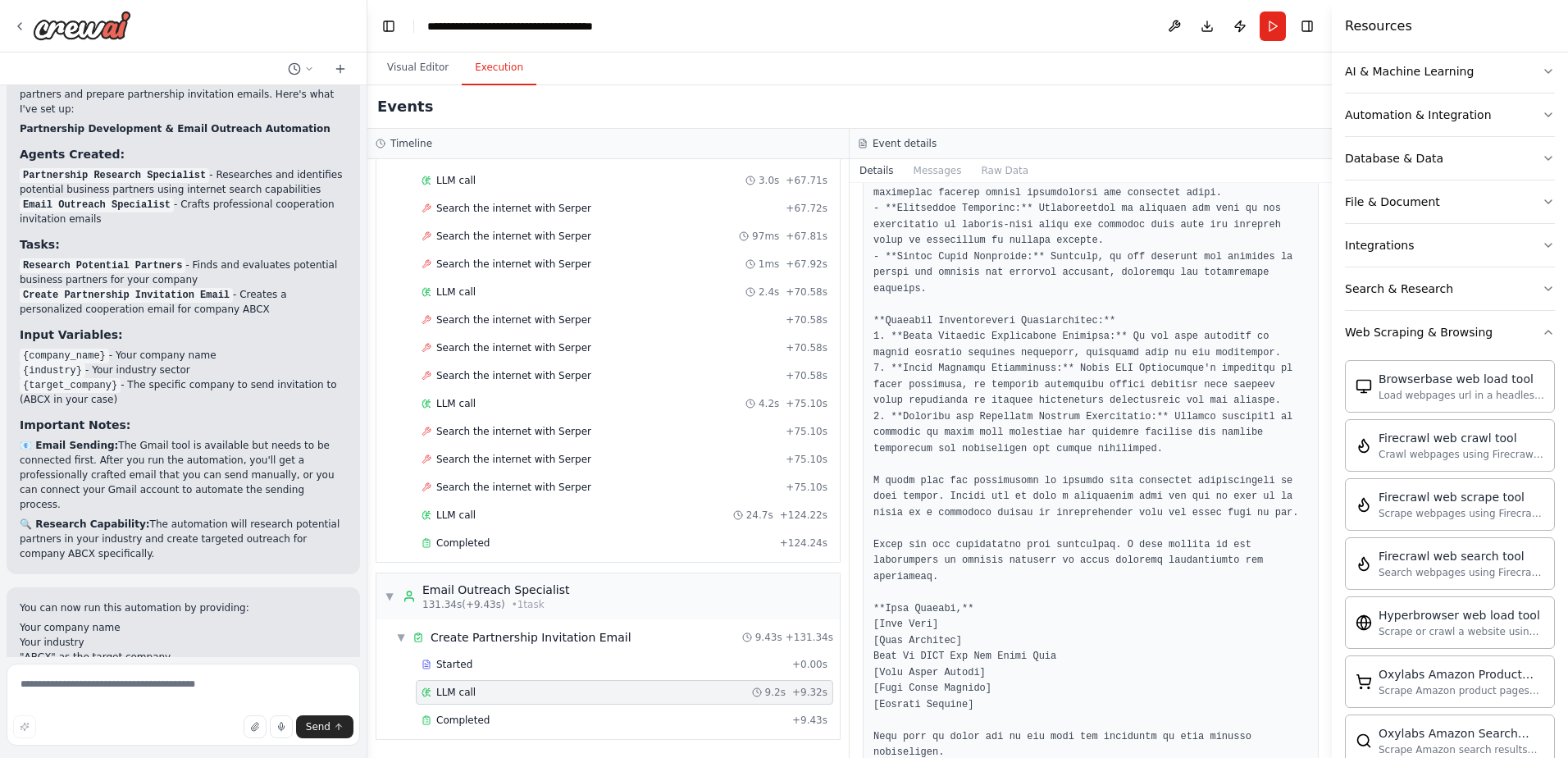
scroll to position [452, 0]
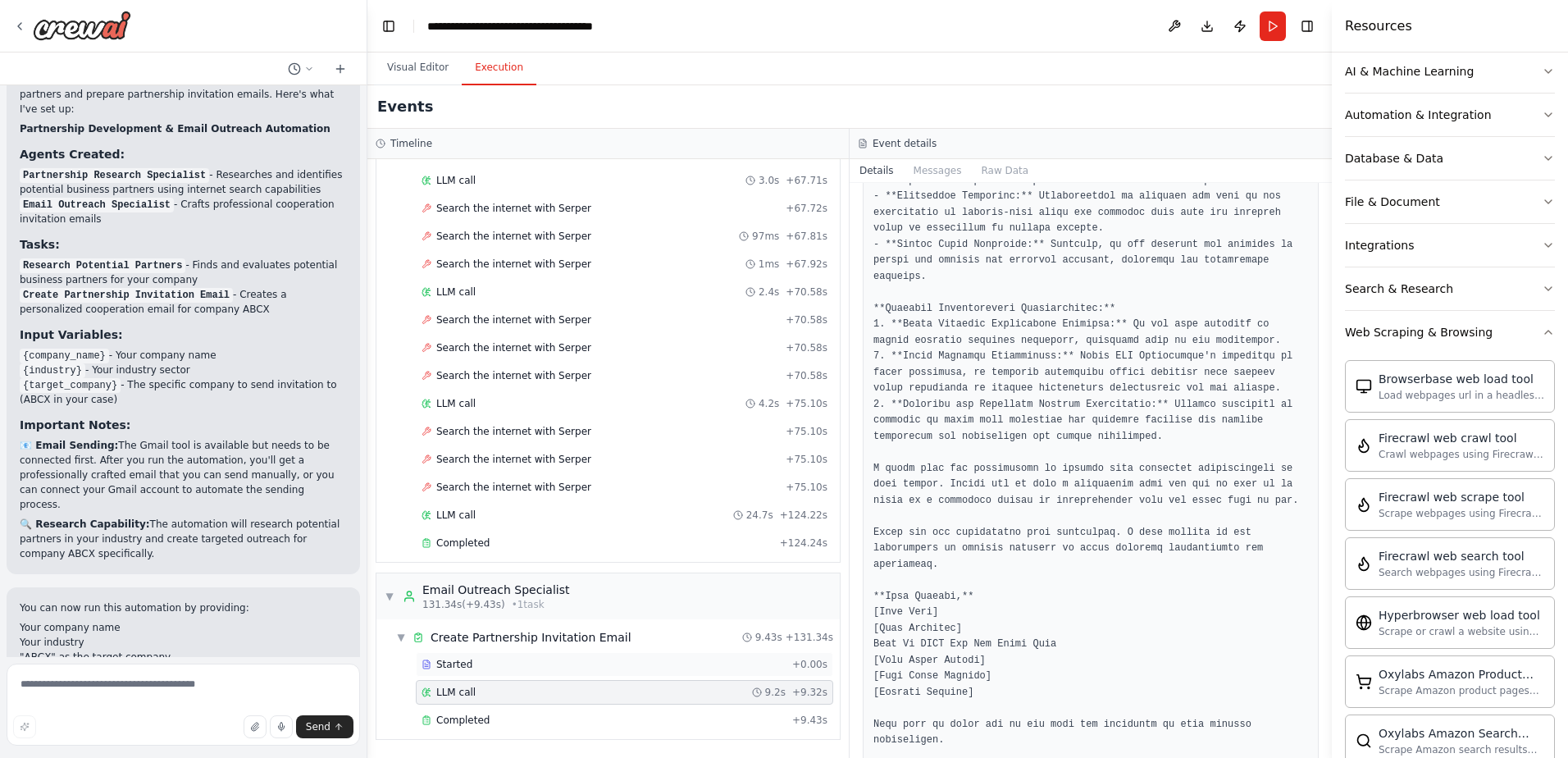
click at [481, 665] on div "Started" at bounding box center [603, 664] width 365 height 13
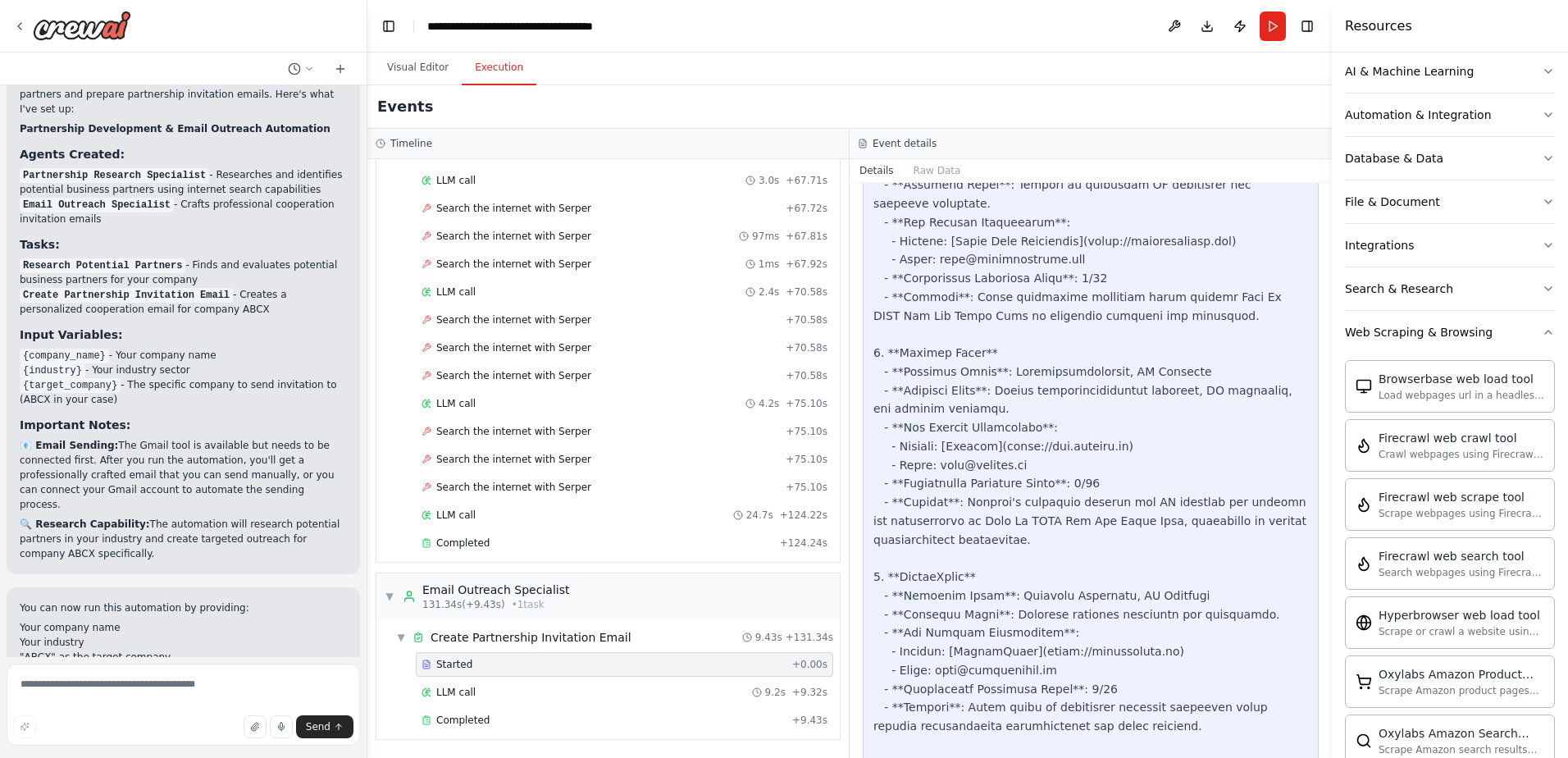
scroll to position [2115, 0]
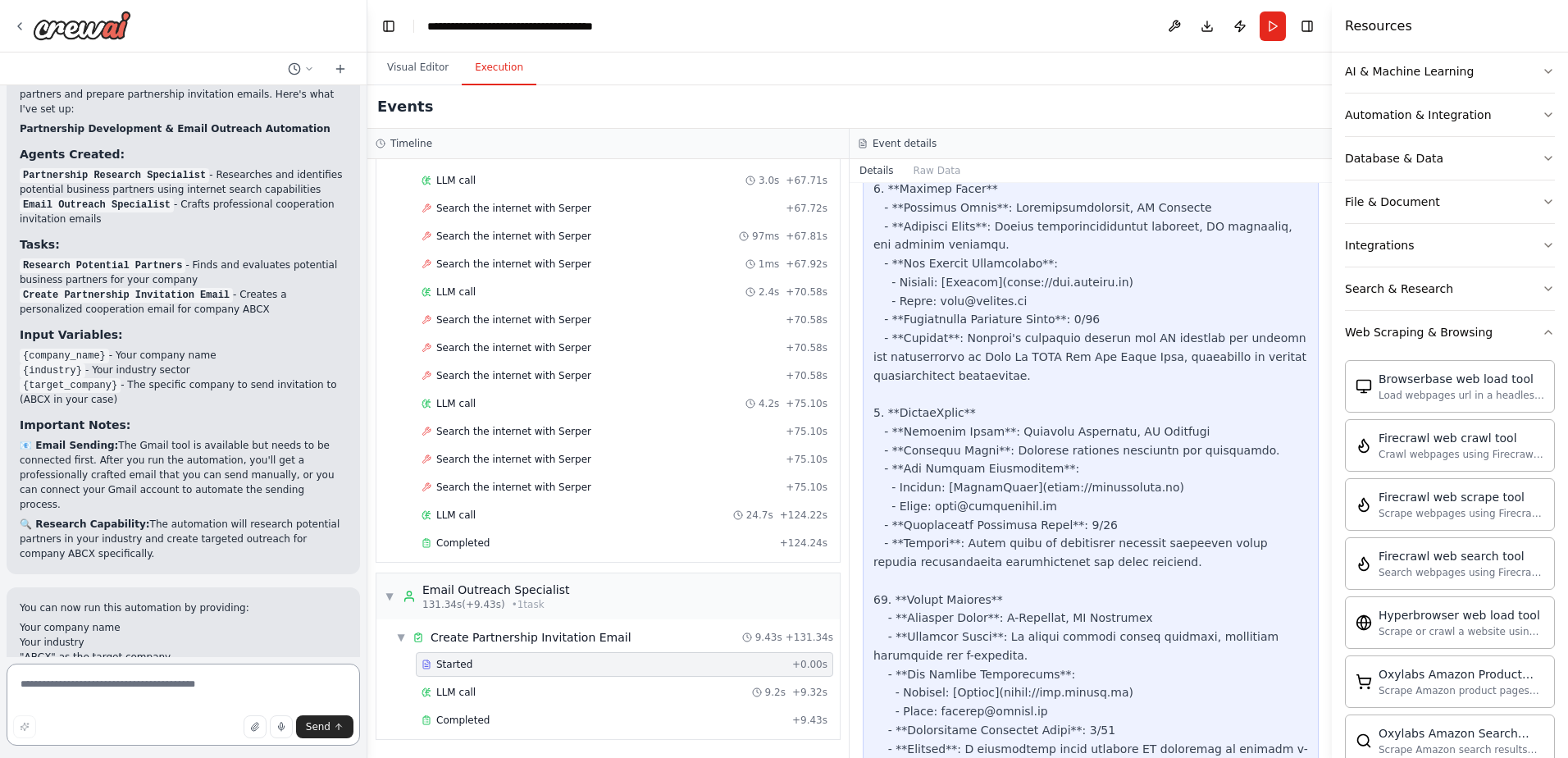
click at [103, 683] on textarea at bounding box center [184, 704] width 353 height 82
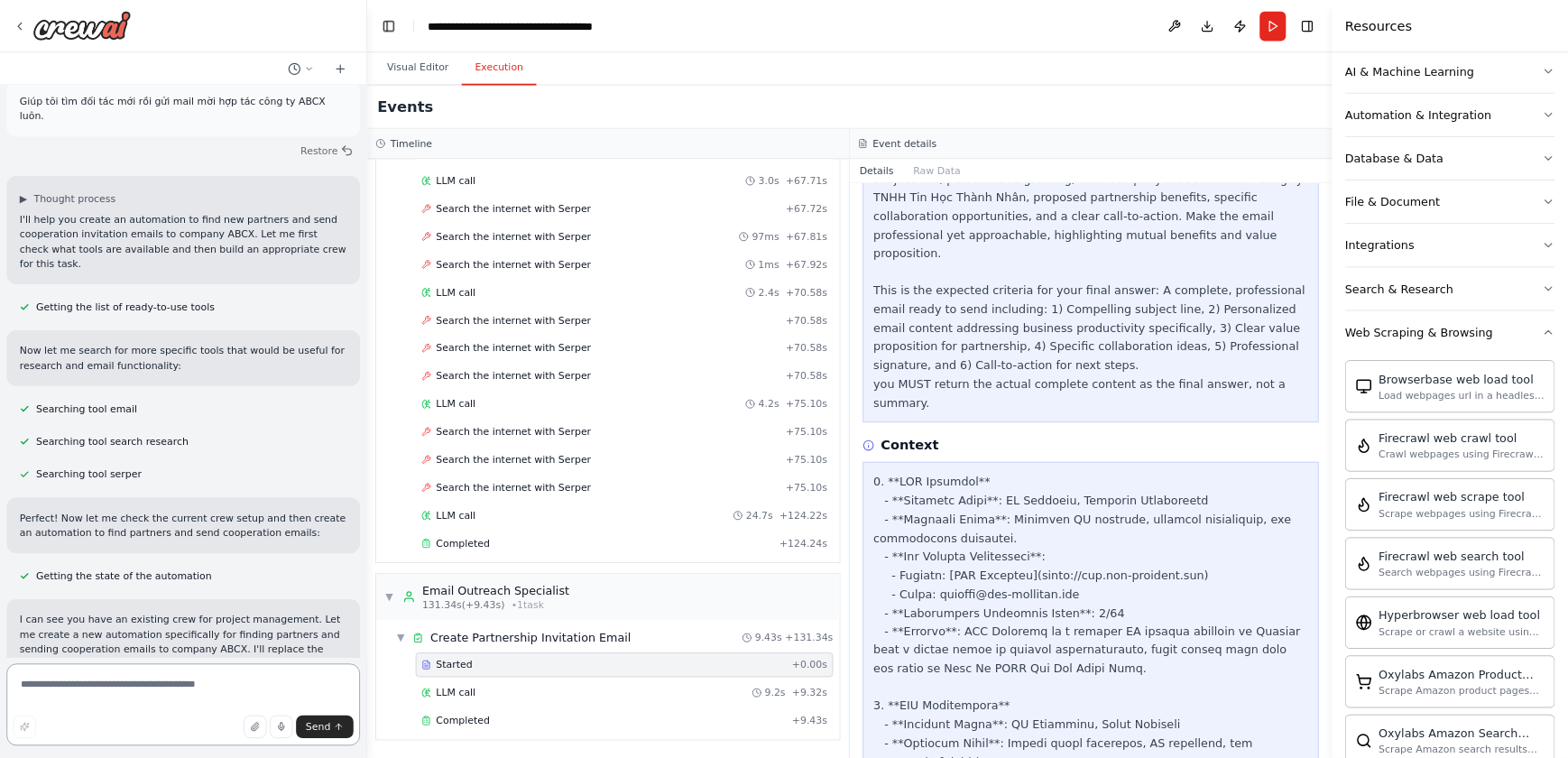
scroll to position [0, 0]
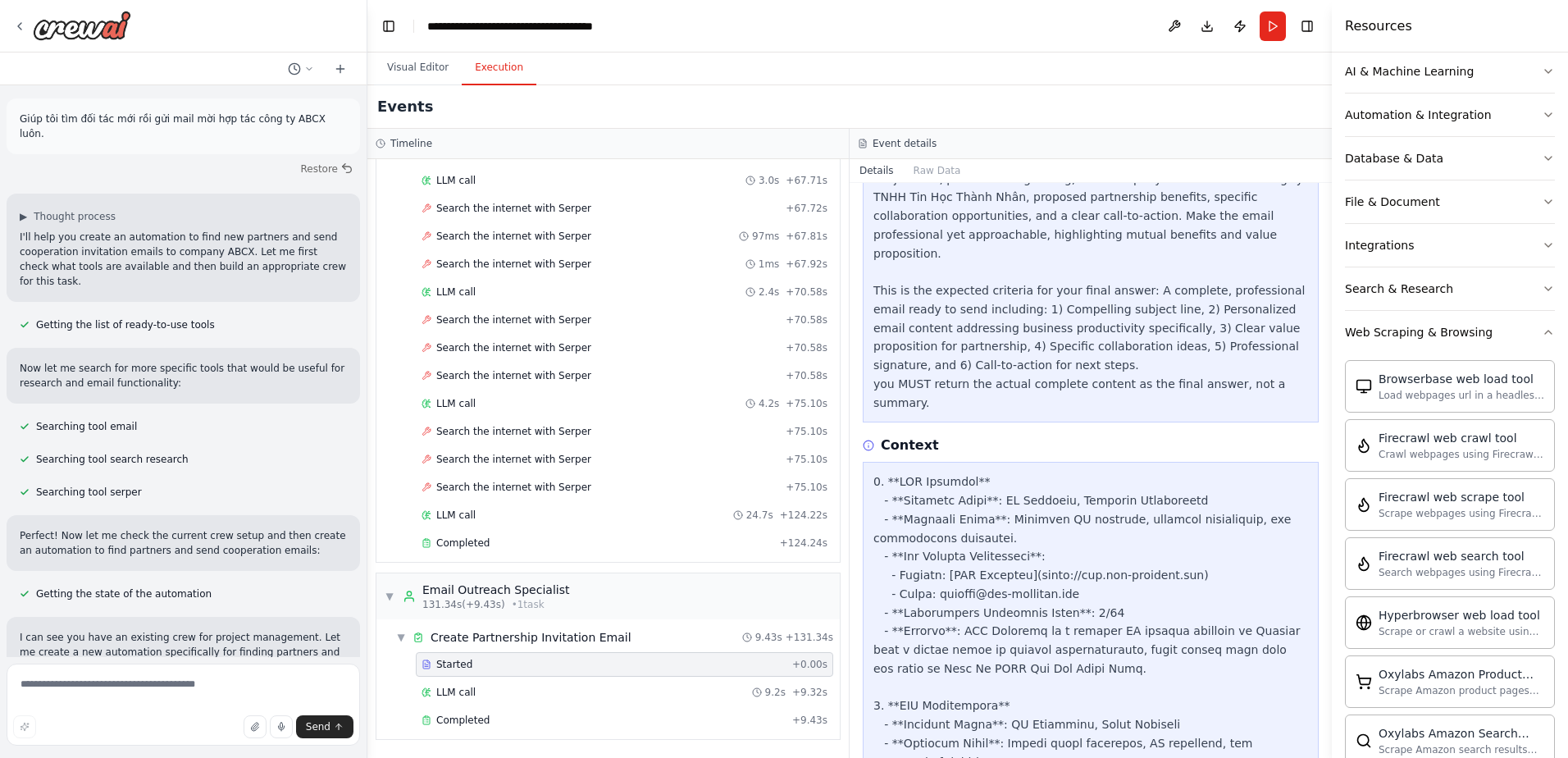
click at [112, 120] on p "Giúp tôi tìm đối tác mới rồi gửi mail mời hợp tác công ty ABCX luôn." at bounding box center [184, 126] width 327 height 29
copy p "Giúp tôi tìm đối tác mới rồi gửi mail mời hợp tác công ty ABCX luôn."
click at [342, 70] on icon at bounding box center [340, 68] width 13 height 13
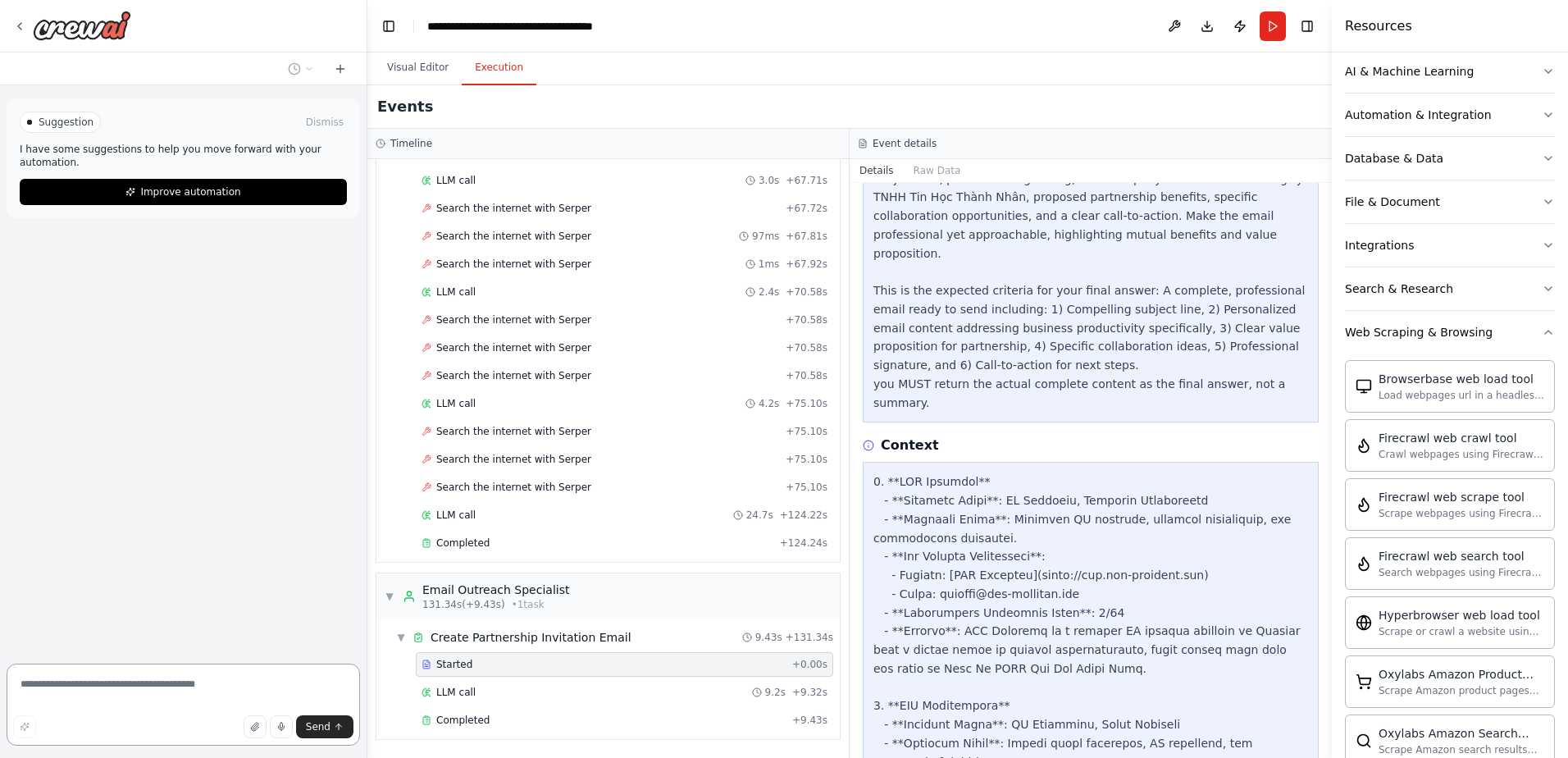
click at [132, 706] on textarea at bounding box center [184, 704] width 353 height 82
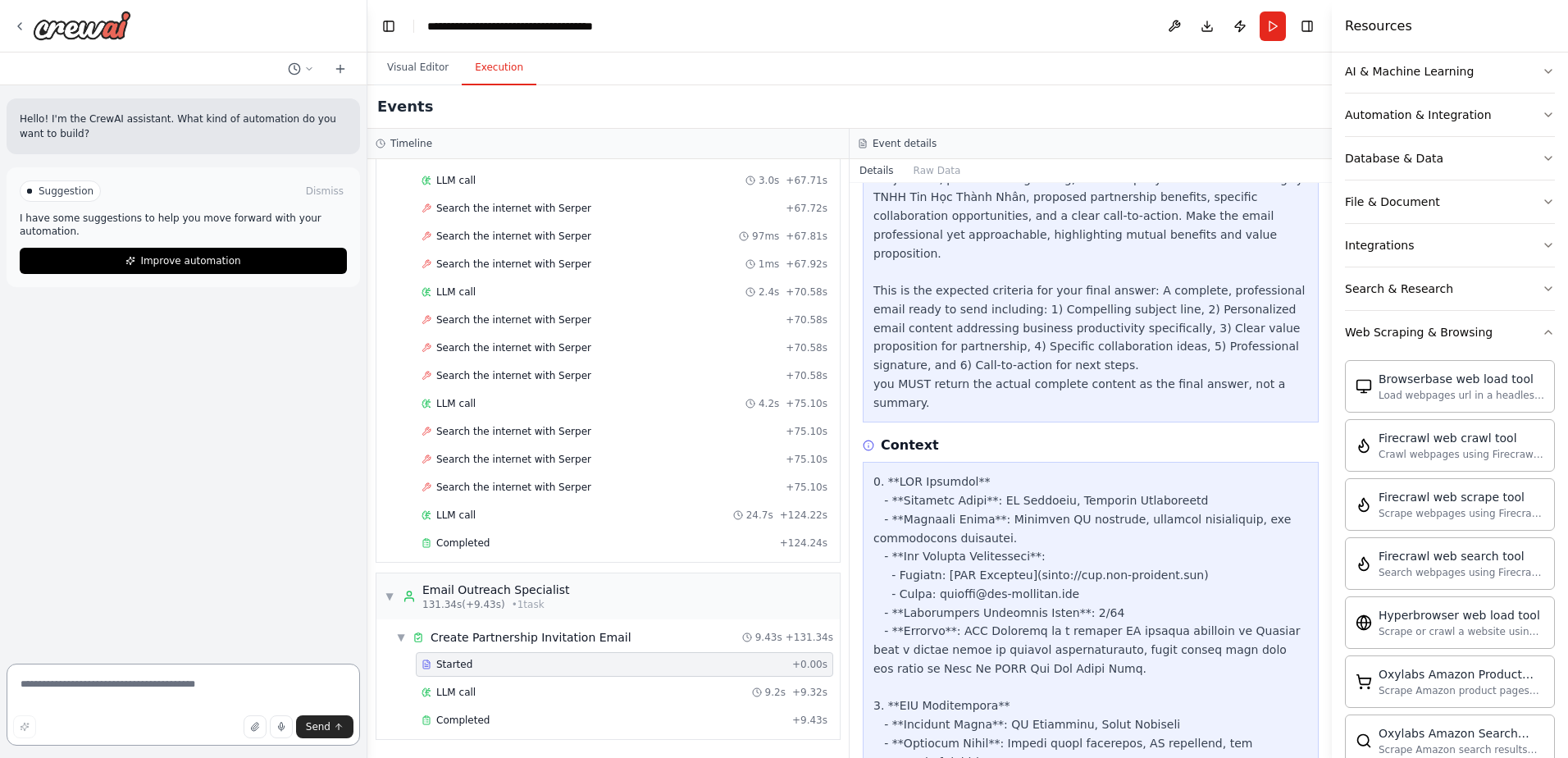
click at [132, 685] on textarea at bounding box center [184, 704] width 353 height 82
paste textarea "**********"
click at [337, 741] on textarea "**********" at bounding box center [184, 700] width 353 height 92
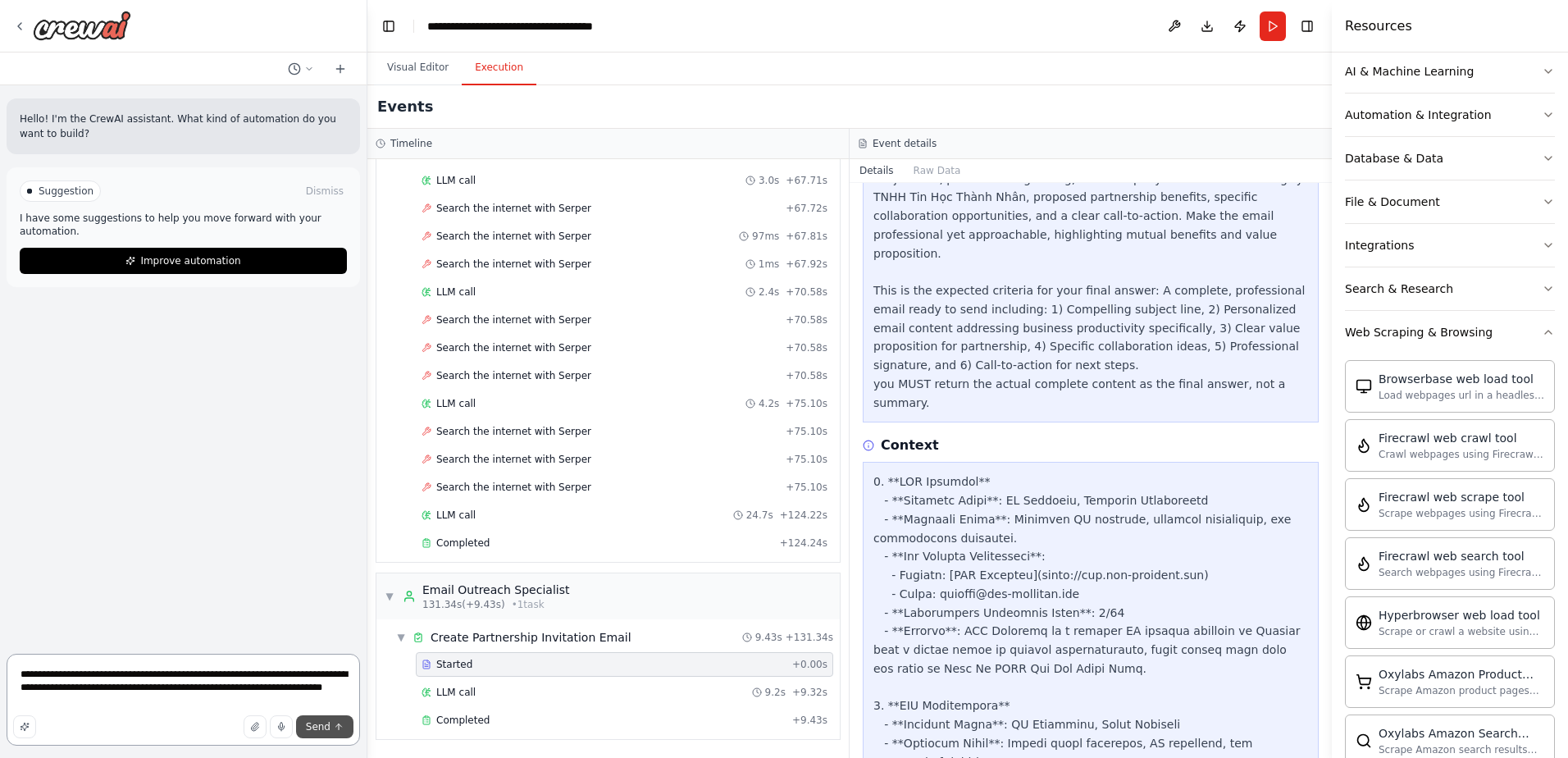
type textarea "**********"
click at [337, 731] on icon "submit" at bounding box center [339, 727] width 10 height 10
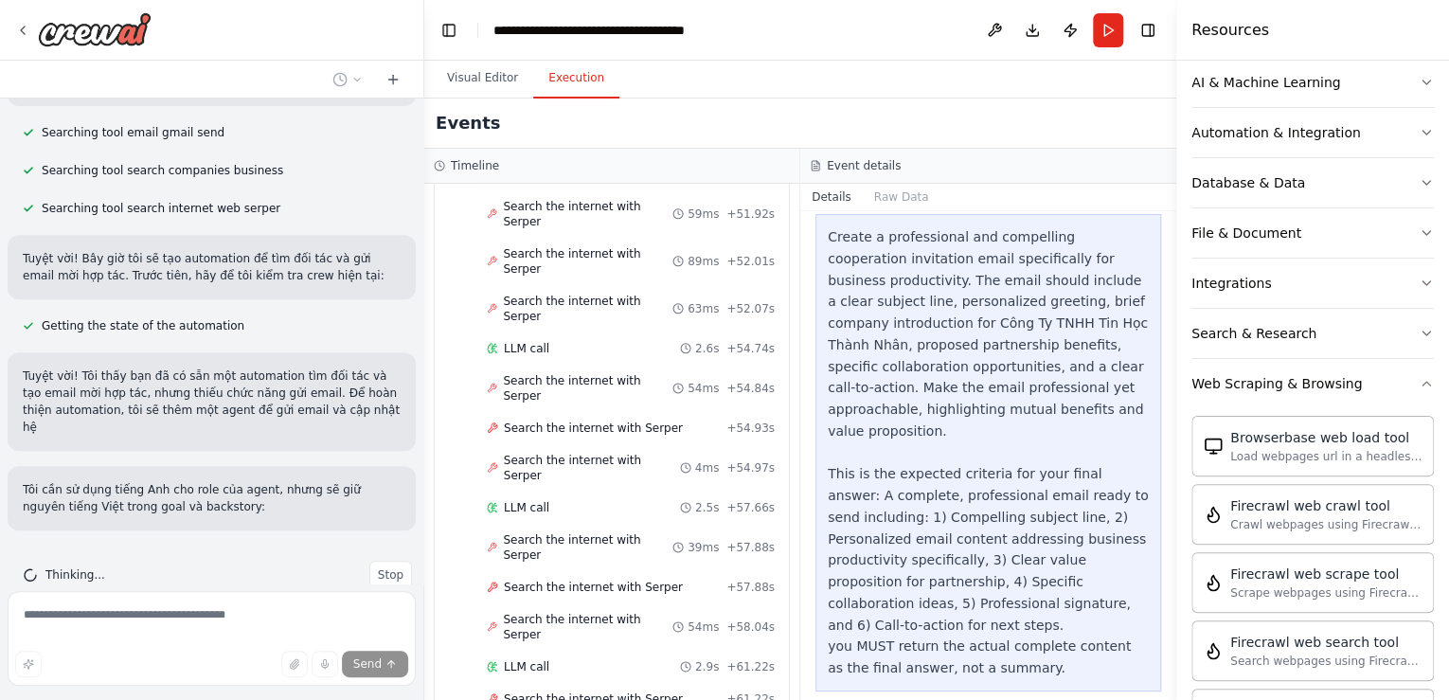
scroll to position [457, 0]
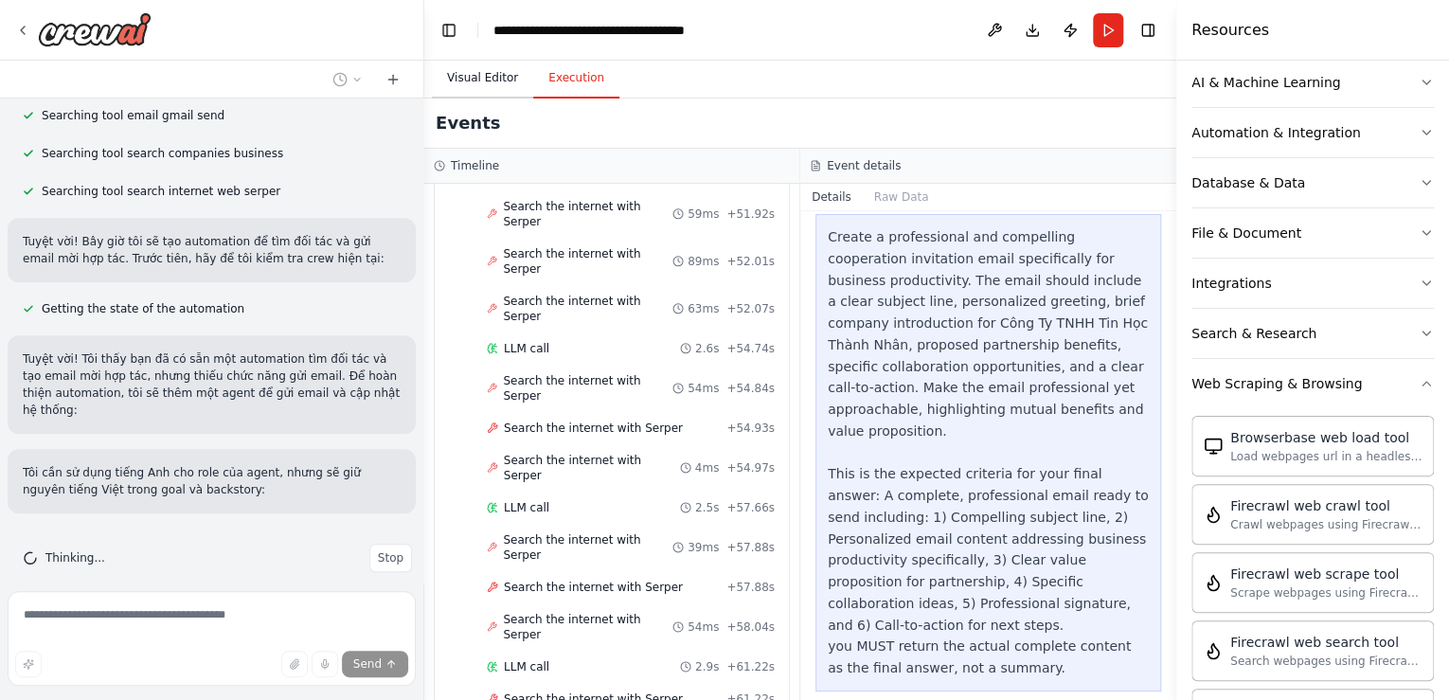
click at [489, 84] on button "Visual Editor" at bounding box center [482, 79] width 101 height 40
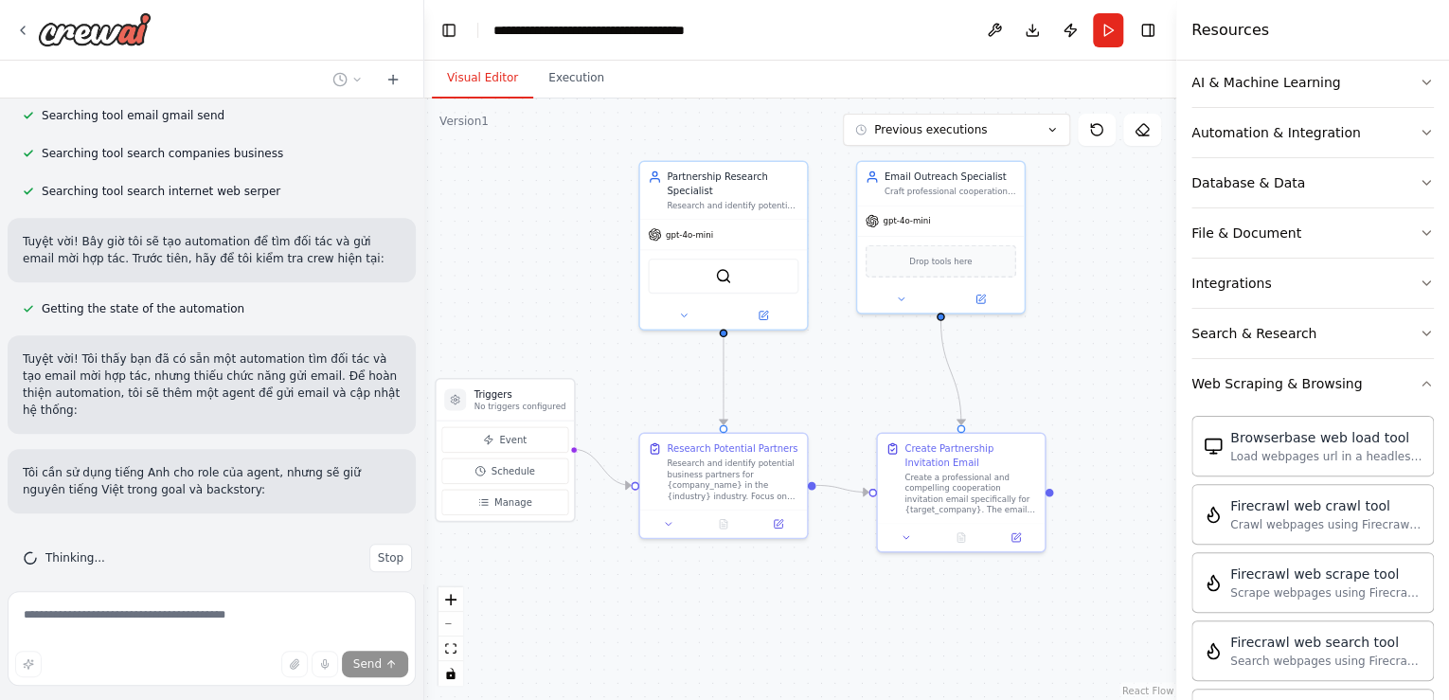
drag, startPoint x: 1008, startPoint y: 460, endPoint x: 854, endPoint y: 379, distance: 173.8
click at [854, 379] on div ".deletable-edge-delete-btn { width: 20px; height: 20px; border: 0px solid #ffff…" at bounding box center [800, 400] width 752 height 602
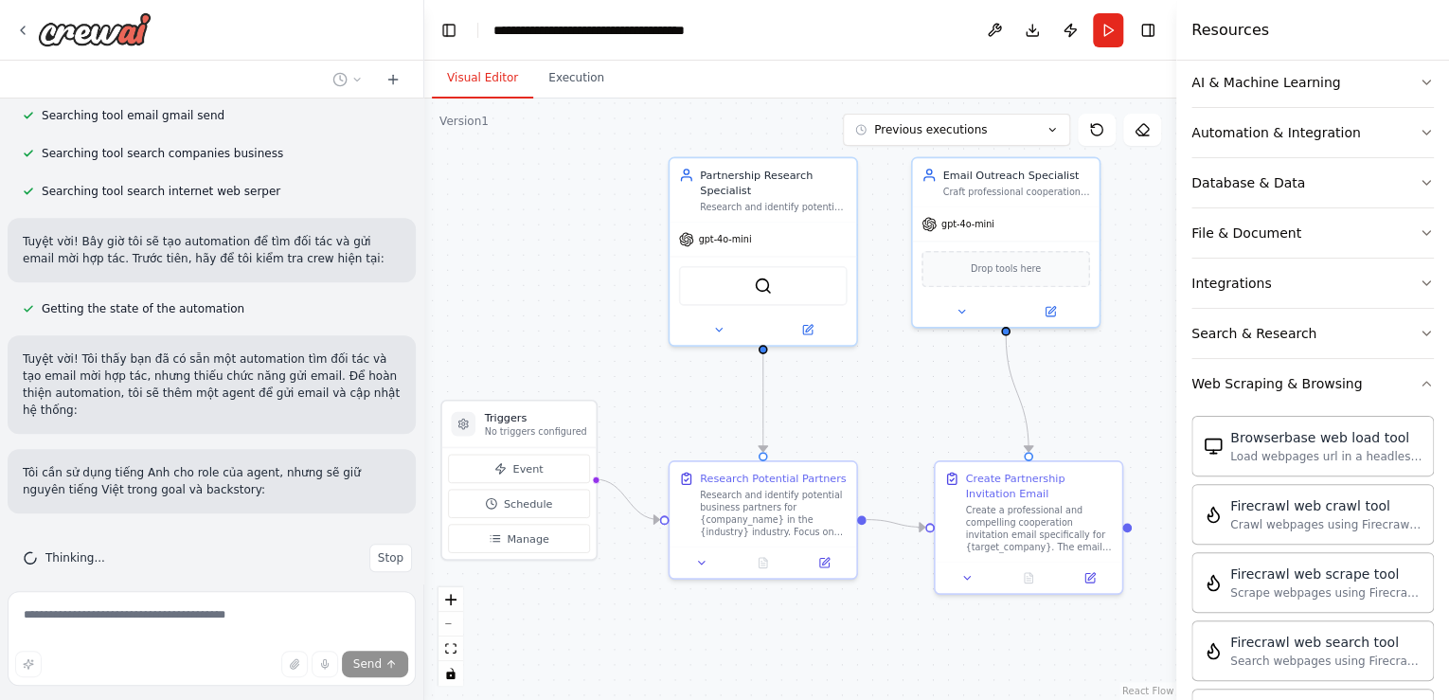
drag, startPoint x: 854, startPoint y: 379, endPoint x: 917, endPoint y: 393, distance: 64.1
click at [912, 401] on div ".deletable-edge-delete-btn { width: 20px; height: 20px; border: 0px solid #ffff…" at bounding box center [800, 400] width 752 height 602
click at [986, 110] on div ".deletable-edge-delete-btn { width: 20px; height: 20px; border: 0px solid #ffff…" at bounding box center [800, 400] width 752 height 602
click at [1095, 125] on icon at bounding box center [1096, 129] width 15 height 15
click at [1139, 133] on icon at bounding box center [1142, 129] width 15 height 15
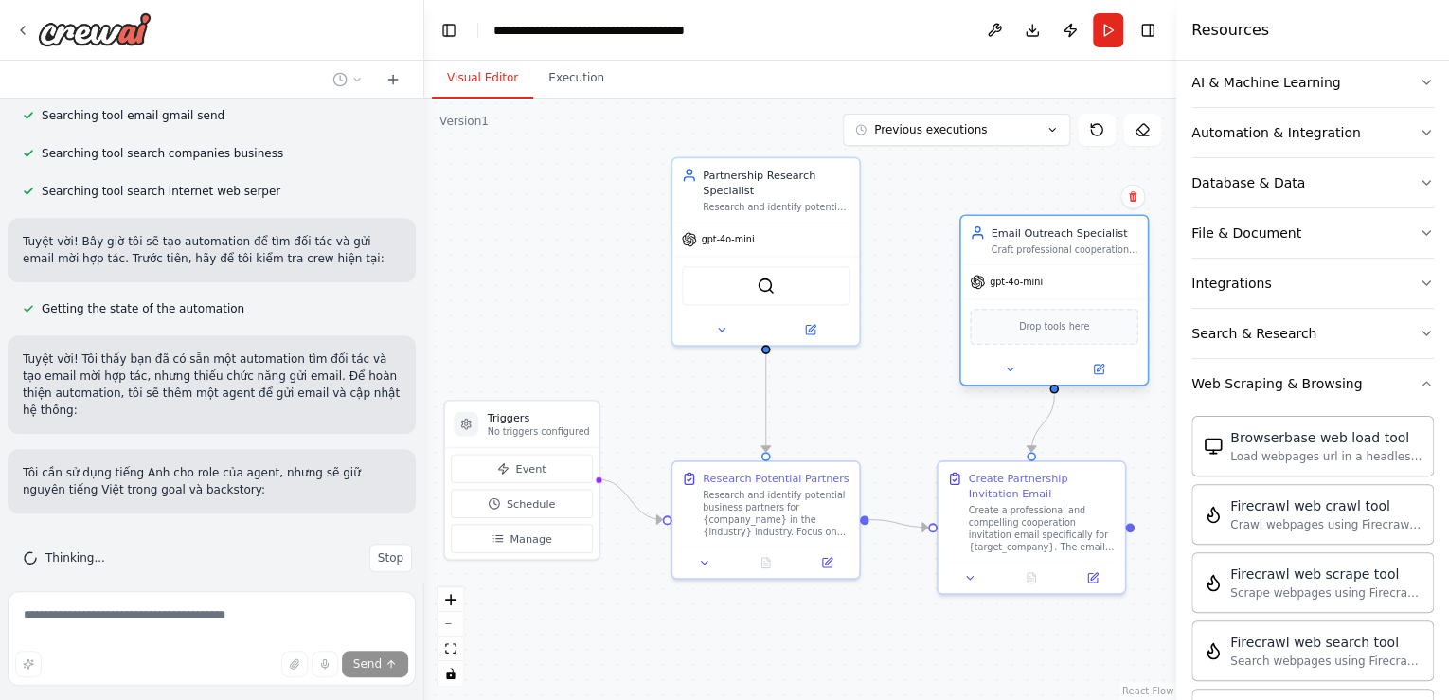
drag, startPoint x: 950, startPoint y: 186, endPoint x: 1002, endPoint y: 258, distance: 88.9
click at [1003, 256] on div "Craft professional cooperation invitation emails to potential partners, specifi…" at bounding box center [1064, 249] width 147 height 12
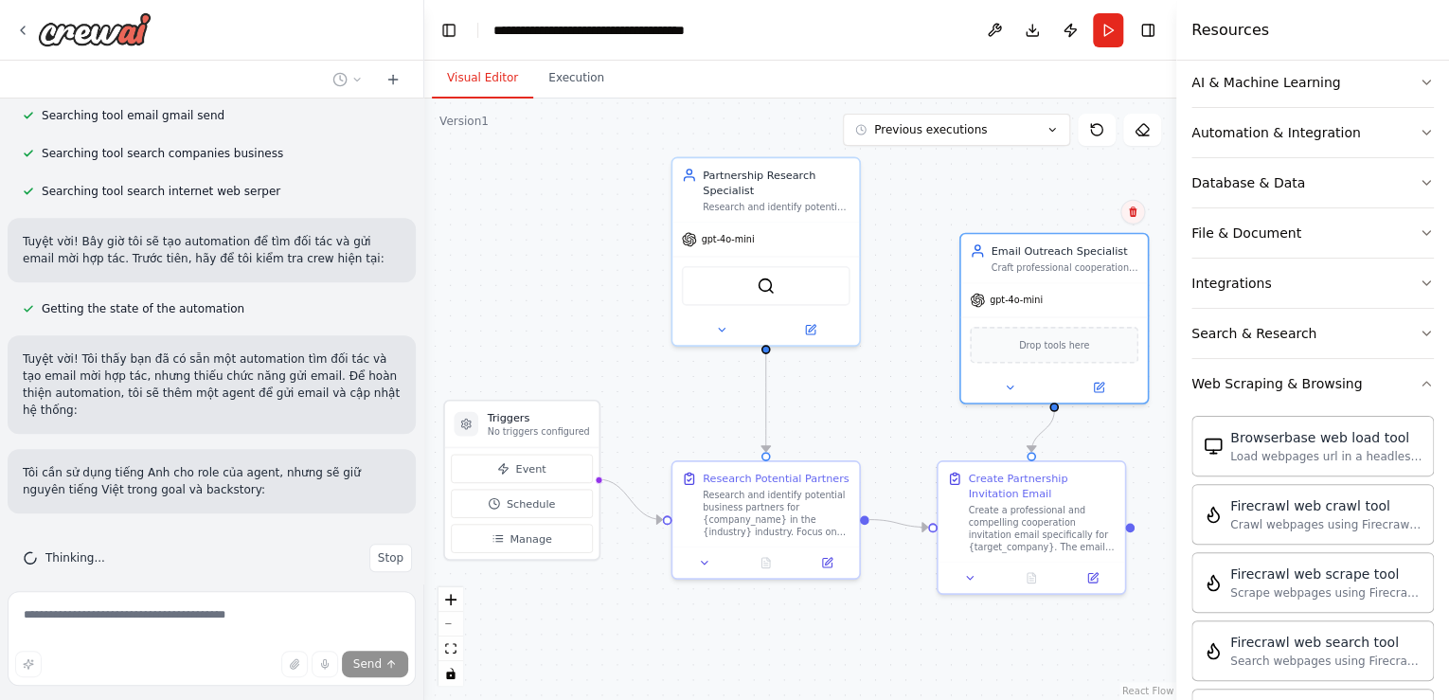
click at [1135, 215] on icon at bounding box center [1133, 212] width 8 height 10
click at [1118, 188] on div ".deletable-edge-delete-btn { width: 20px; height: 20px; border: 0px solid #ffff…" at bounding box center [800, 400] width 752 height 602
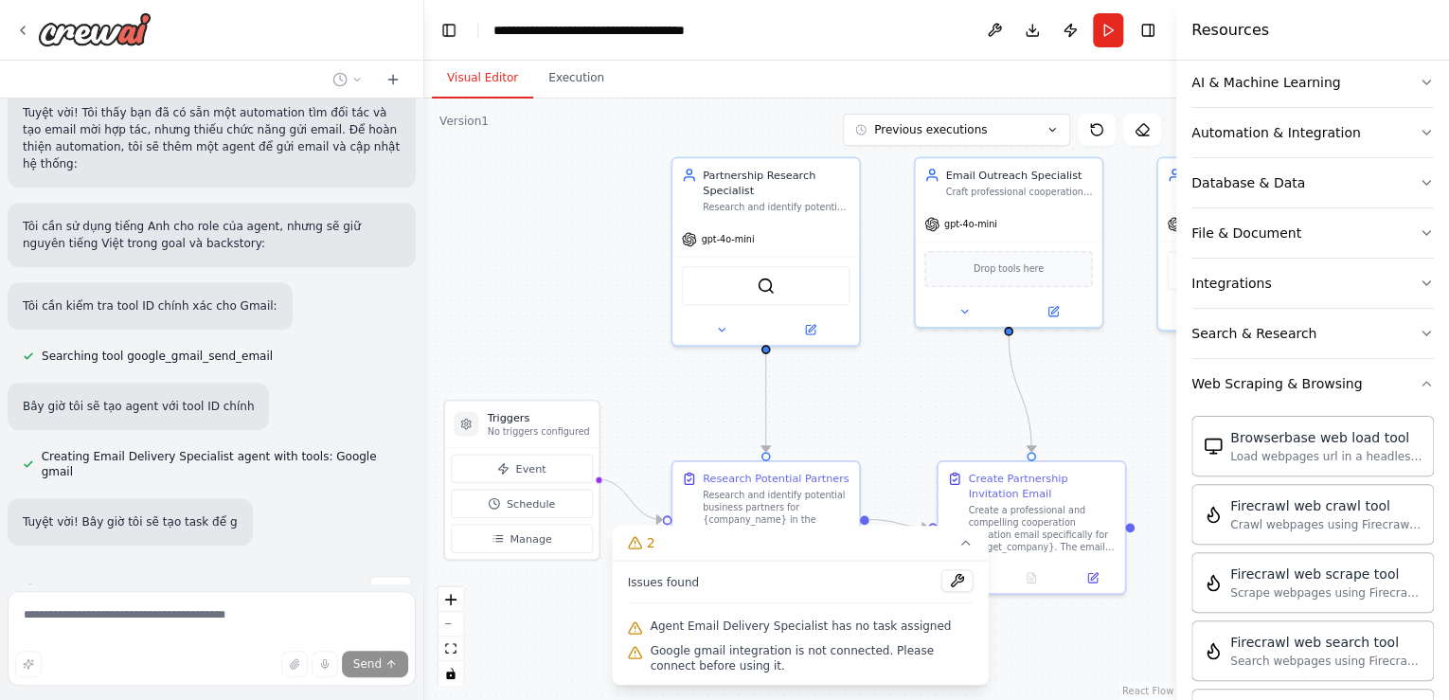
scroll to position [720, 0]
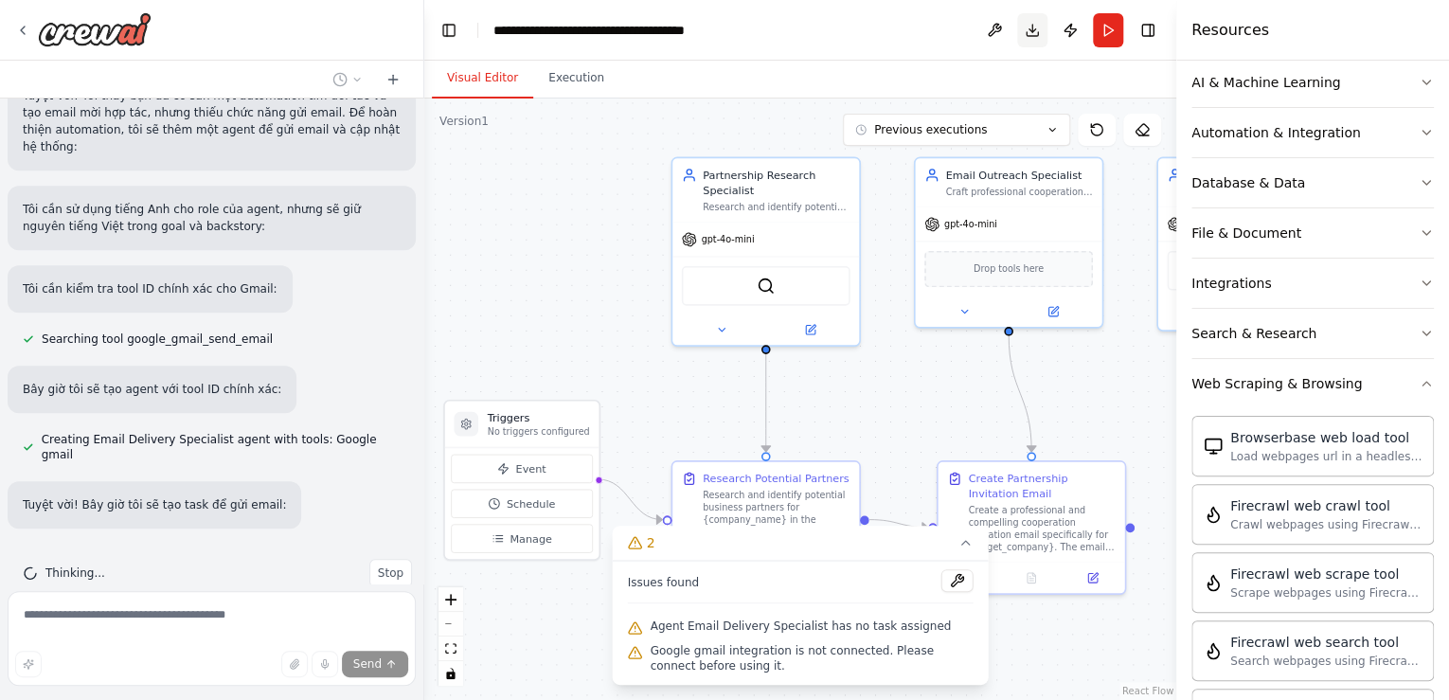
click at [1040, 27] on button "Download" at bounding box center [1032, 30] width 30 height 34
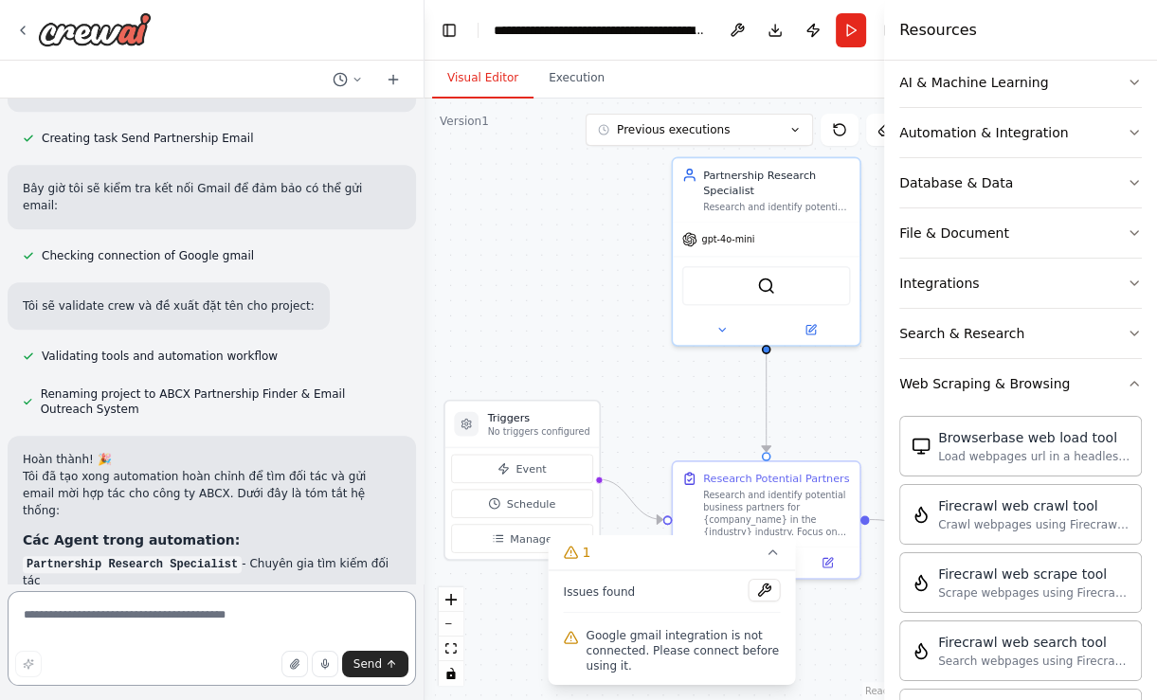
scroll to position [1389, 0]
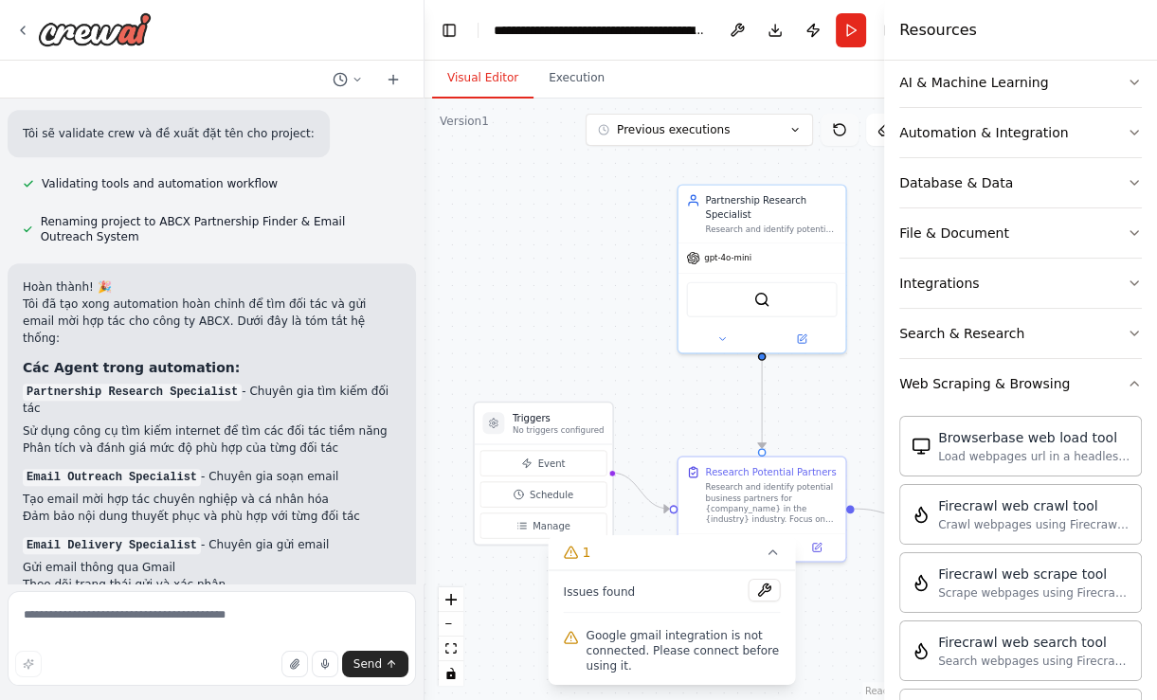
click at [838, 132] on icon at bounding box center [839, 129] width 15 height 15
click at [824, 135] on button at bounding box center [839, 130] width 38 height 32
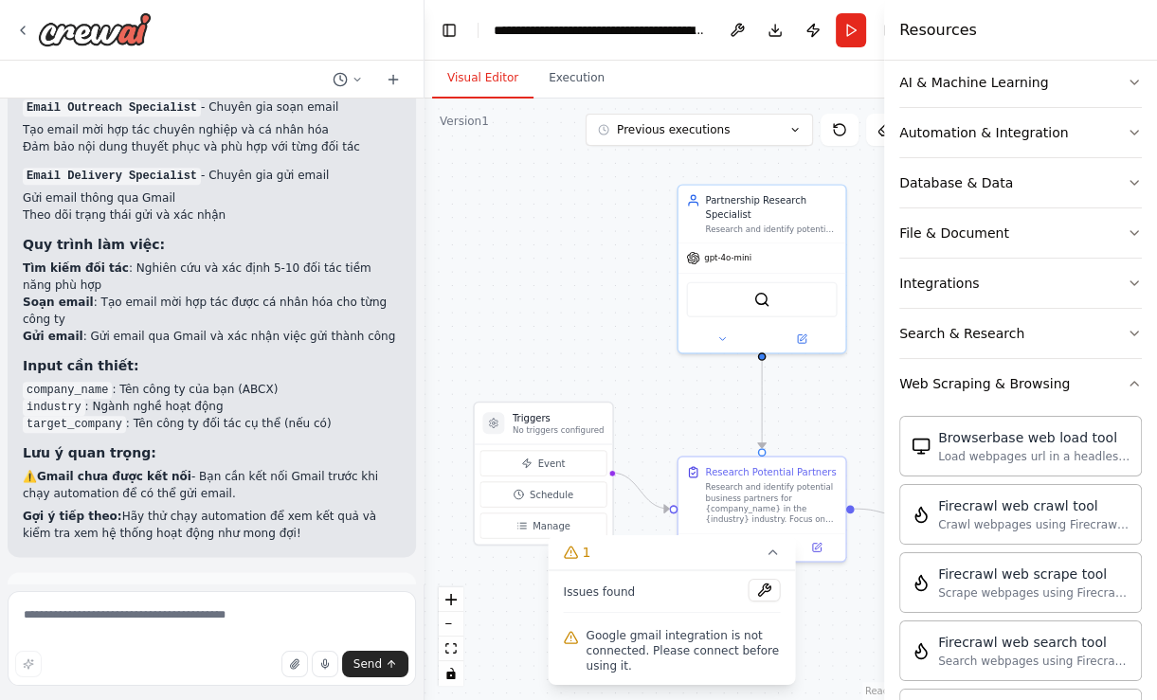
scroll to position [1798, 0]
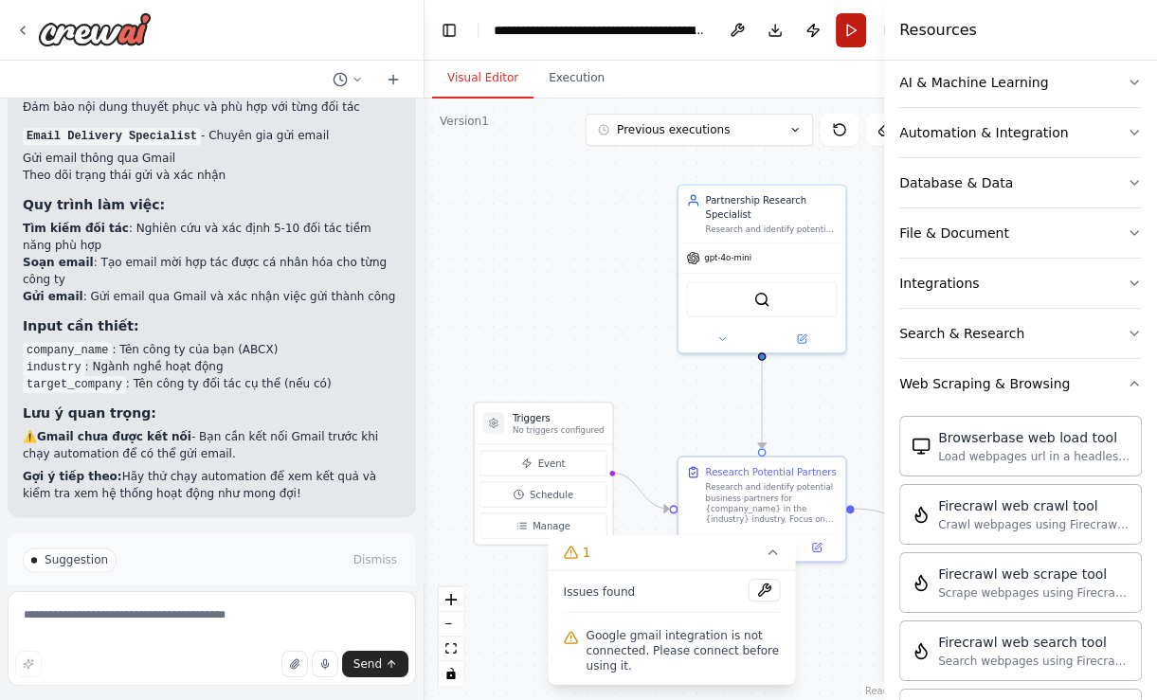
click at [849, 27] on button "Run" at bounding box center [851, 30] width 30 height 34
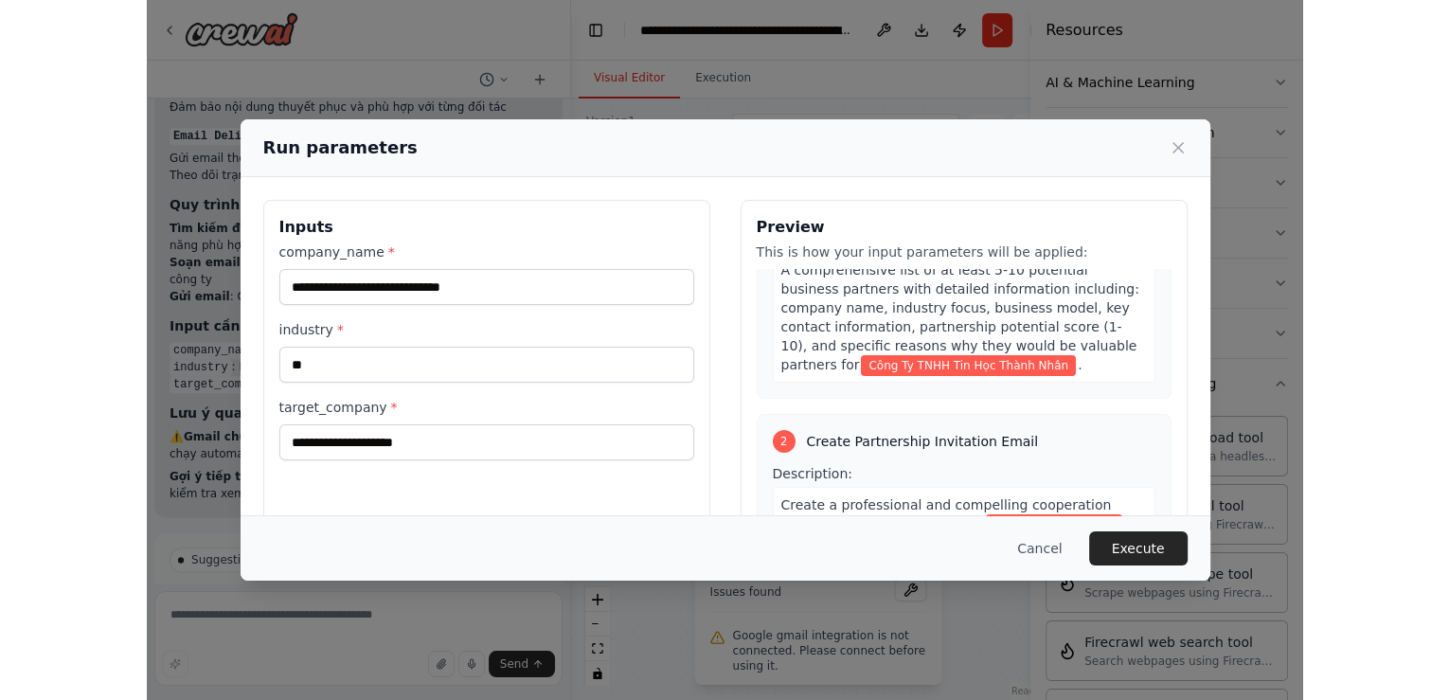
scroll to position [303, 0]
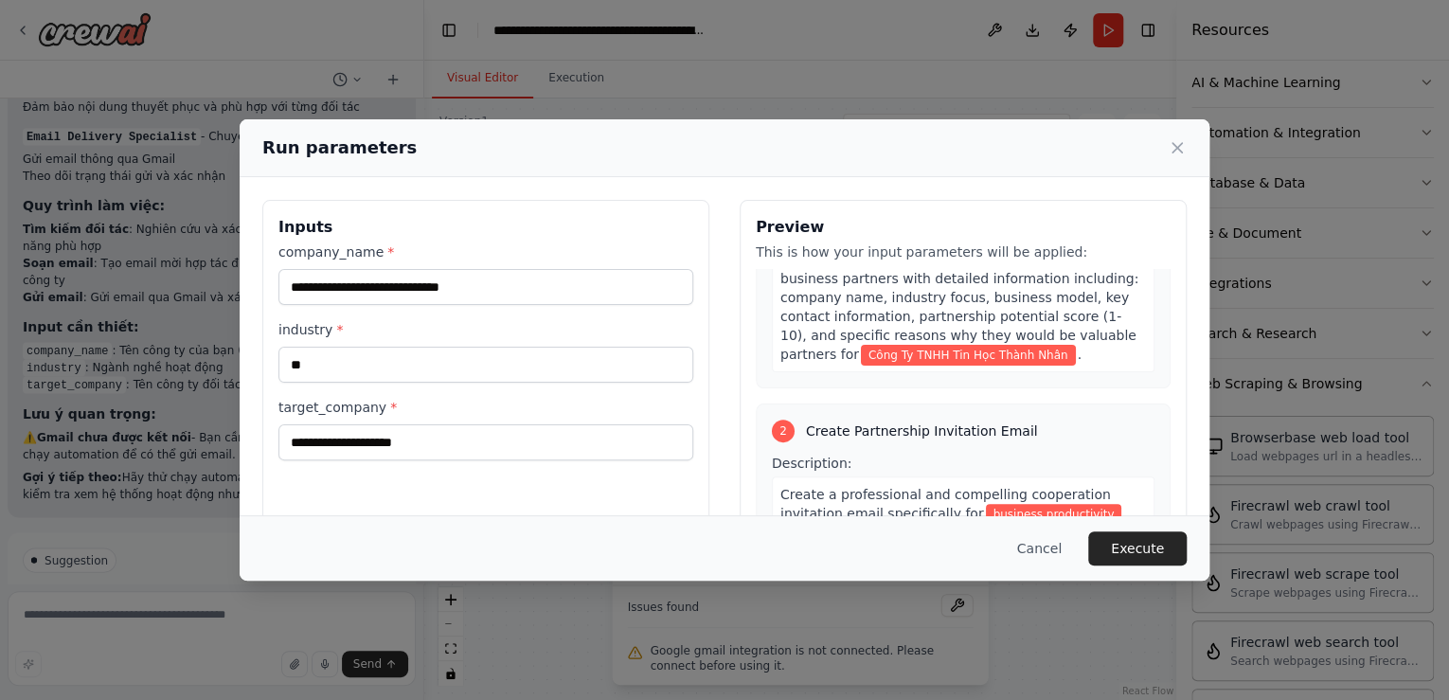
click at [1014, 550] on div "Cancel Execute" at bounding box center [724, 548] width 925 height 34
click at [1039, 552] on button "Cancel" at bounding box center [1039, 548] width 75 height 34
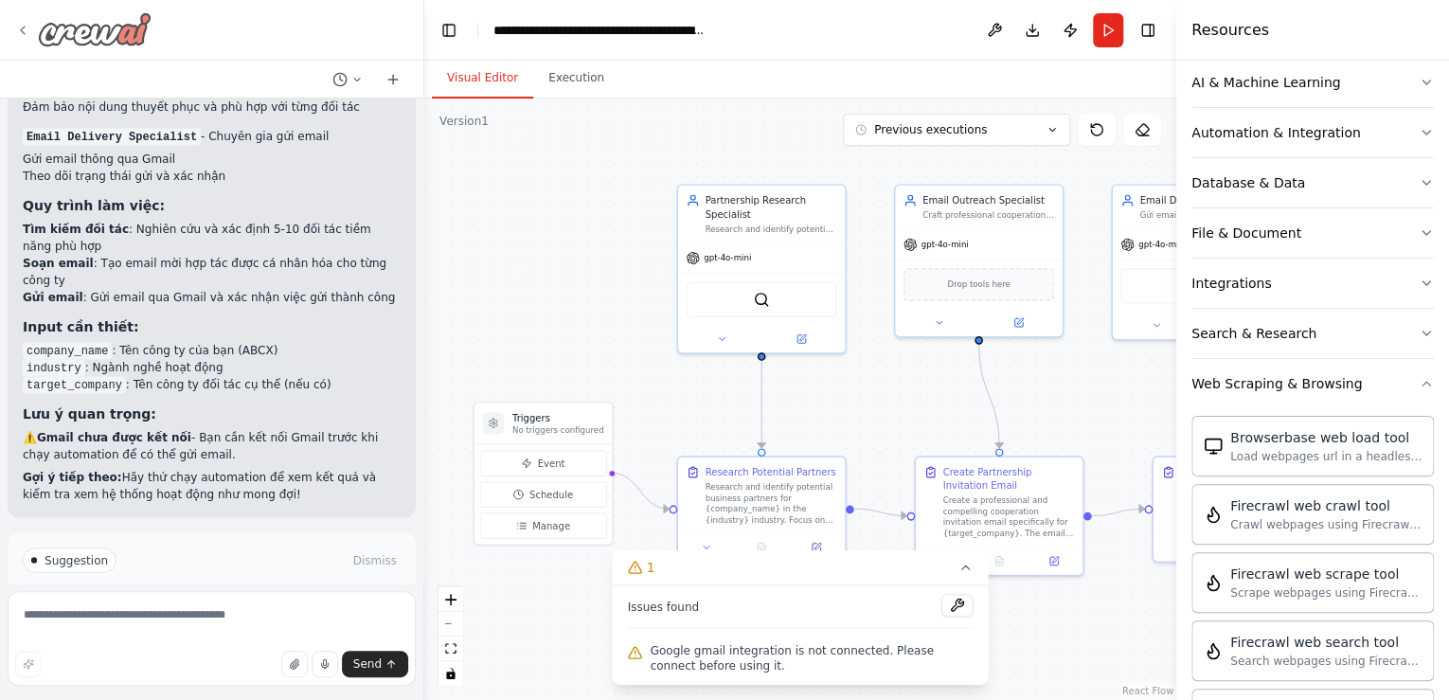
click at [138, 24] on img at bounding box center [95, 29] width 114 height 34
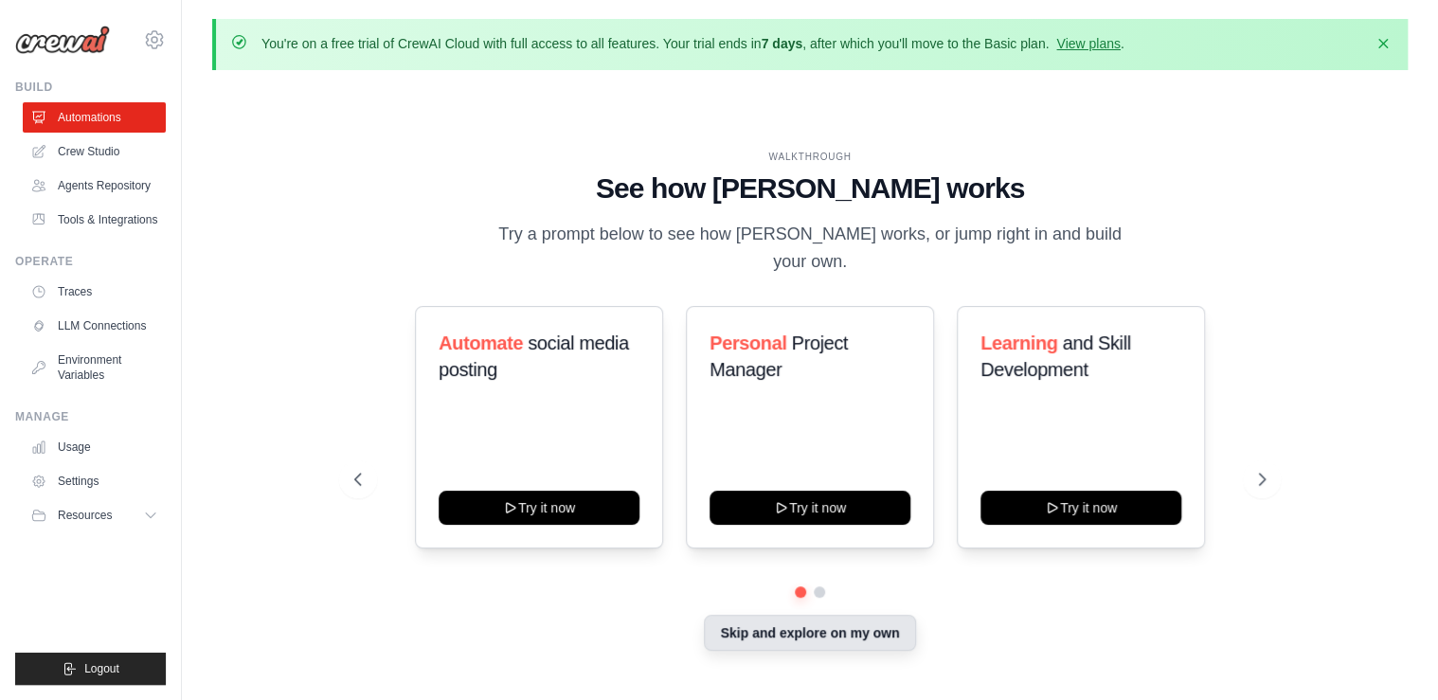
click at [823, 620] on button "Skip and explore on my own" at bounding box center [809, 633] width 211 height 36
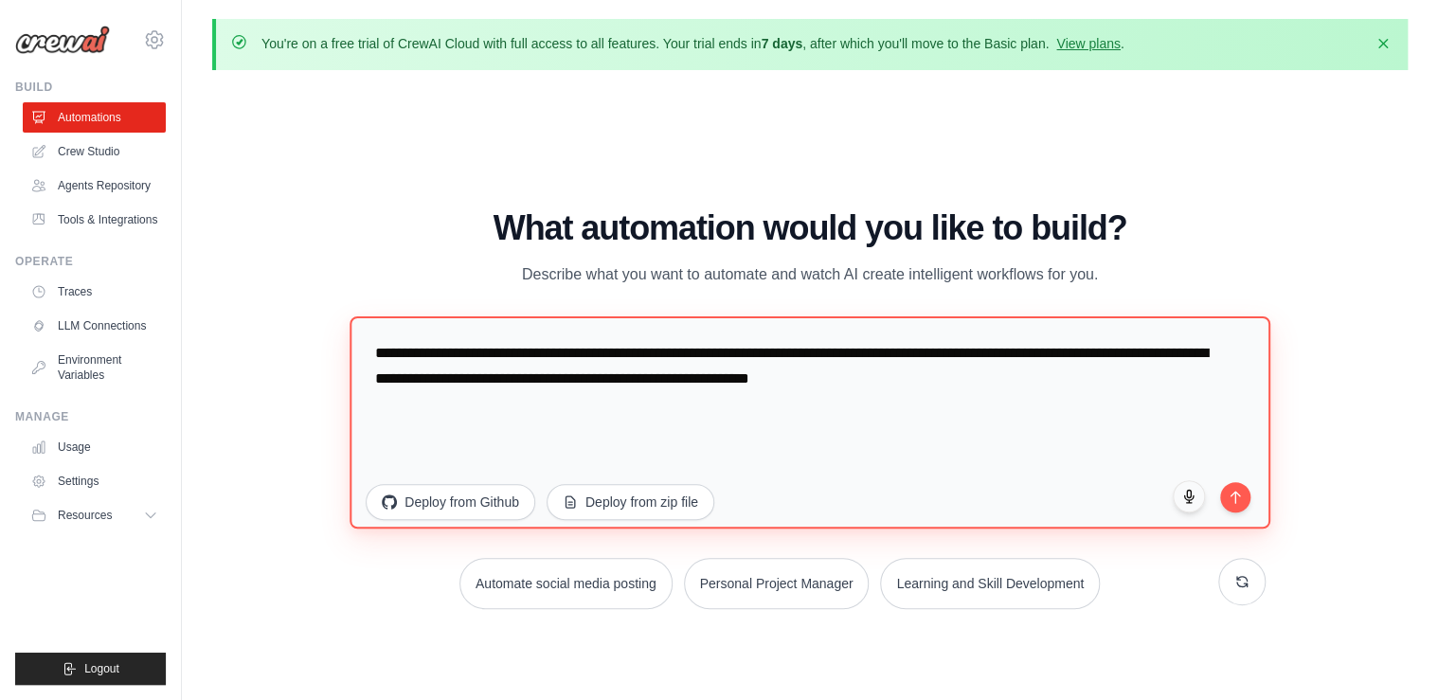
click at [670, 400] on textarea "**********" at bounding box center [810, 421] width 920 height 212
drag, startPoint x: 994, startPoint y: 381, endPoint x: 183, endPoint y: 300, distance: 814.9
click at [183, 300] on div "You're on a free trial of CrewAI Cloud with full access to all features. Your t…" at bounding box center [810, 383] width 1256 height 728
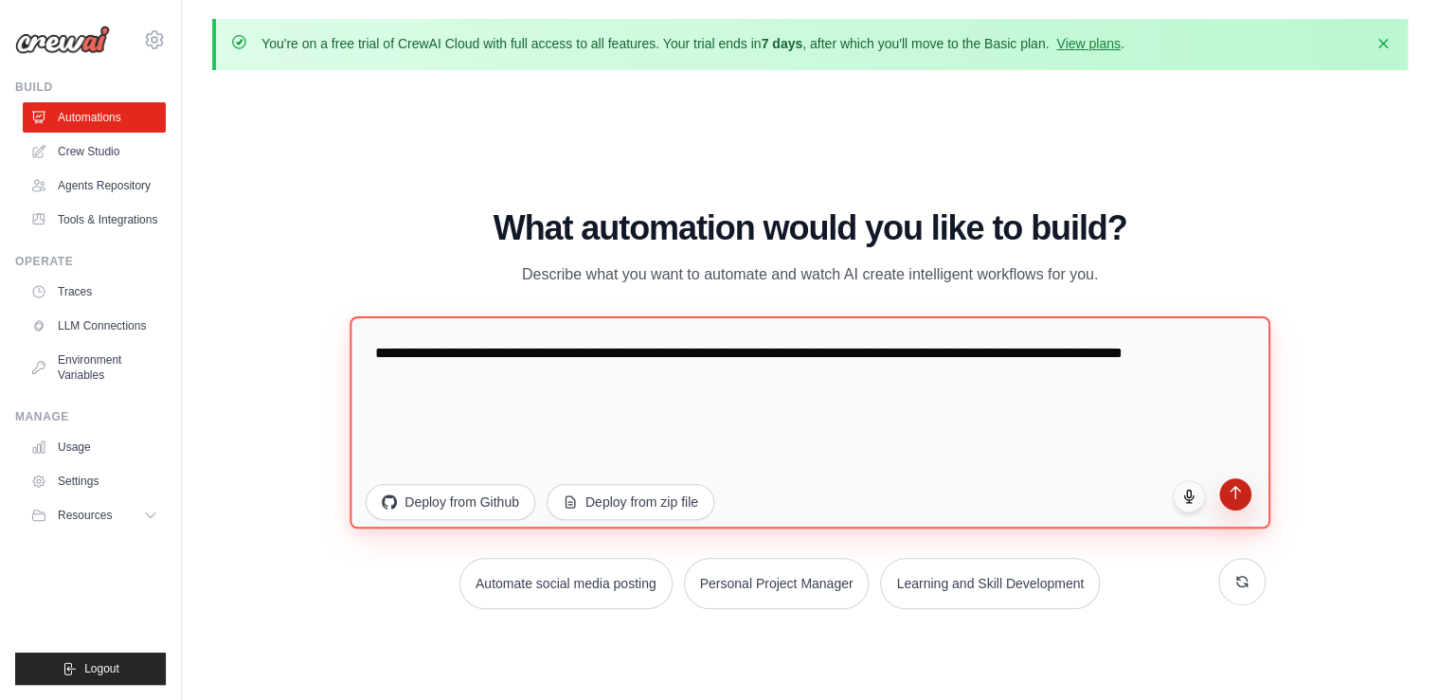
type textarea "**********"
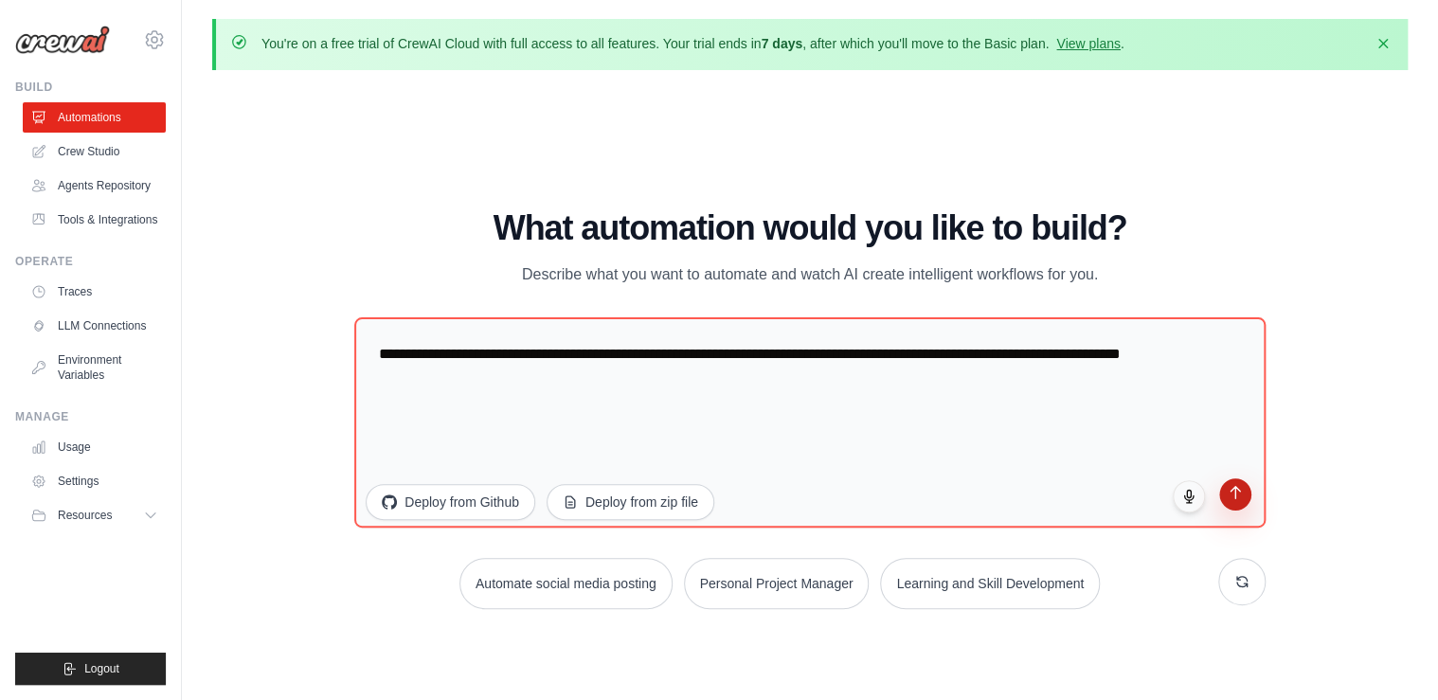
click at [1227, 490] on icon "submit" at bounding box center [1235, 492] width 16 height 16
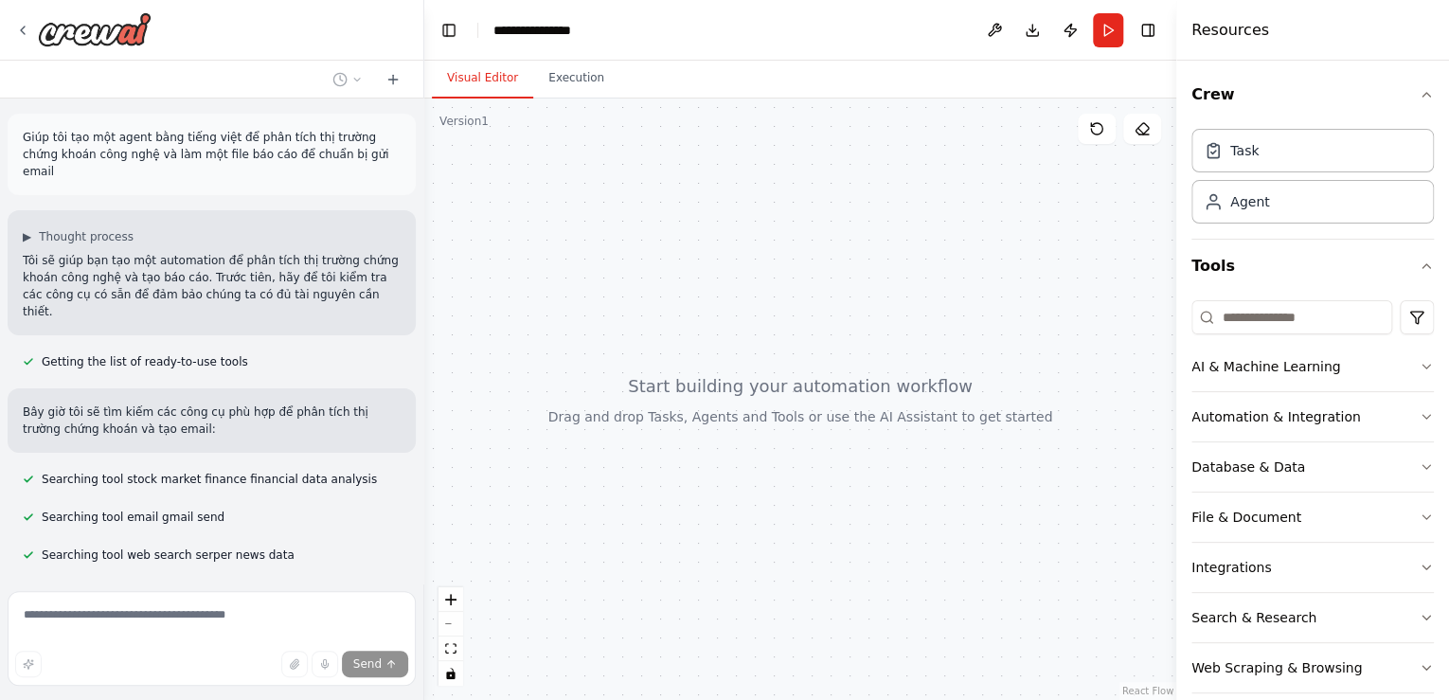
scroll to position [81, 0]
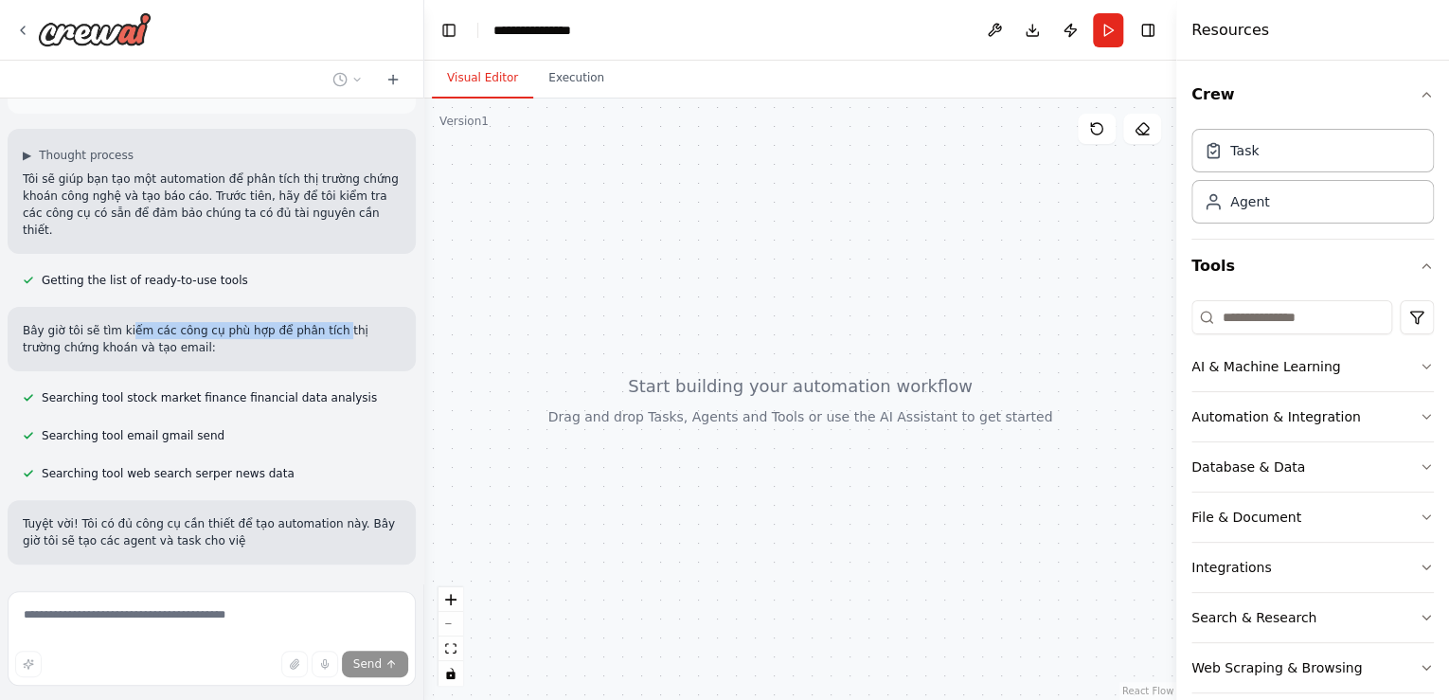
drag, startPoint x: 313, startPoint y: 274, endPoint x: 122, endPoint y: 279, distance: 190.5
click at [122, 307] on div "Bây giờ tôi sẽ tìm kiếm các công cụ phù hợp để phân tích thị trường chứng khoán…" at bounding box center [212, 339] width 408 height 64
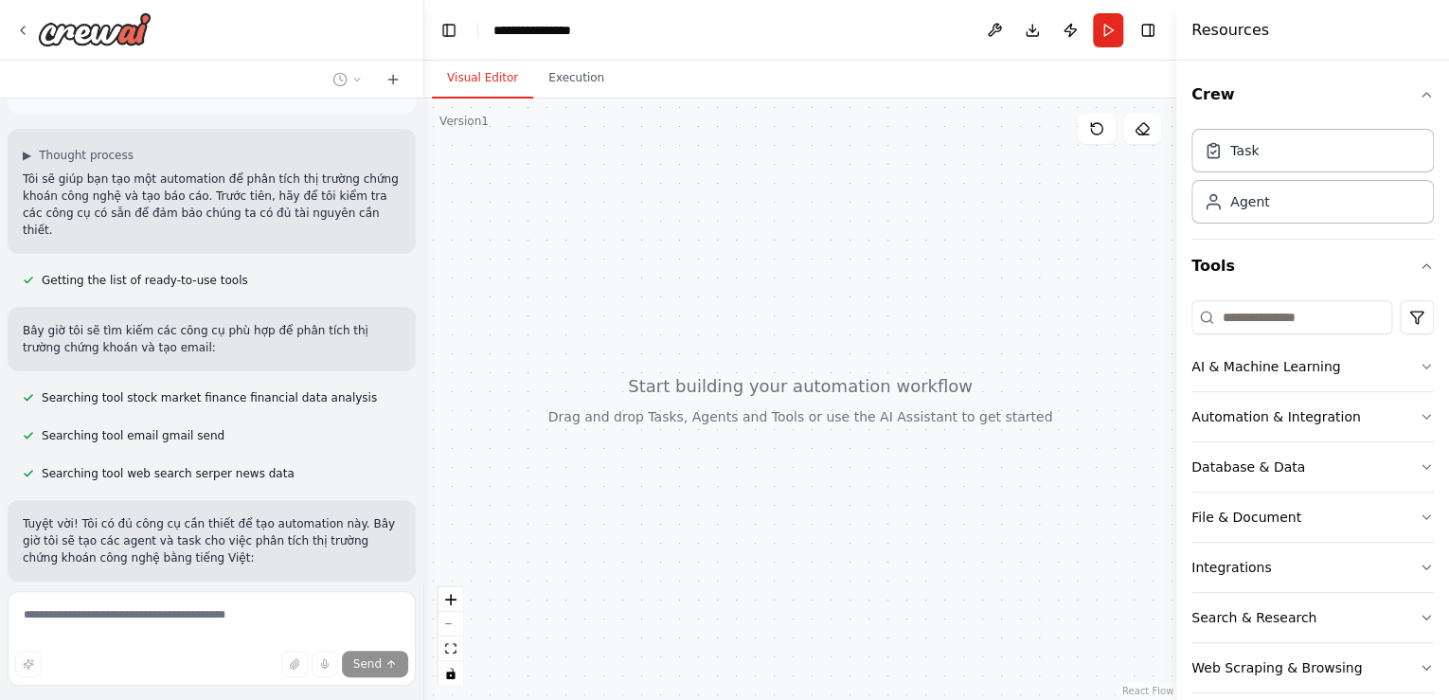
drag, startPoint x: 122, startPoint y: 279, endPoint x: 30, endPoint y: 172, distance: 141.1
click at [30, 172] on div "Giúp tôi tạo một agent bằng tiếng việt để phân tích thị trường chứng khoán công…" at bounding box center [211, 341] width 423 height 485
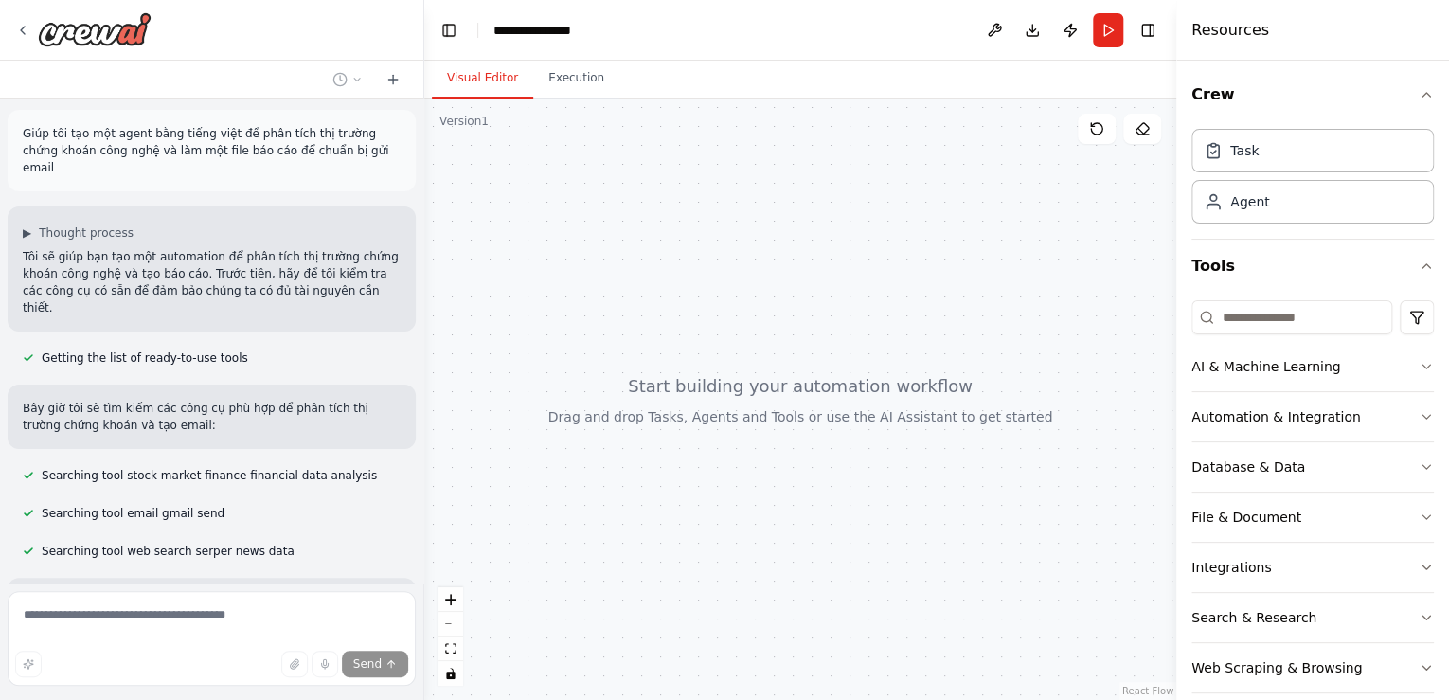
scroll to position [0, 0]
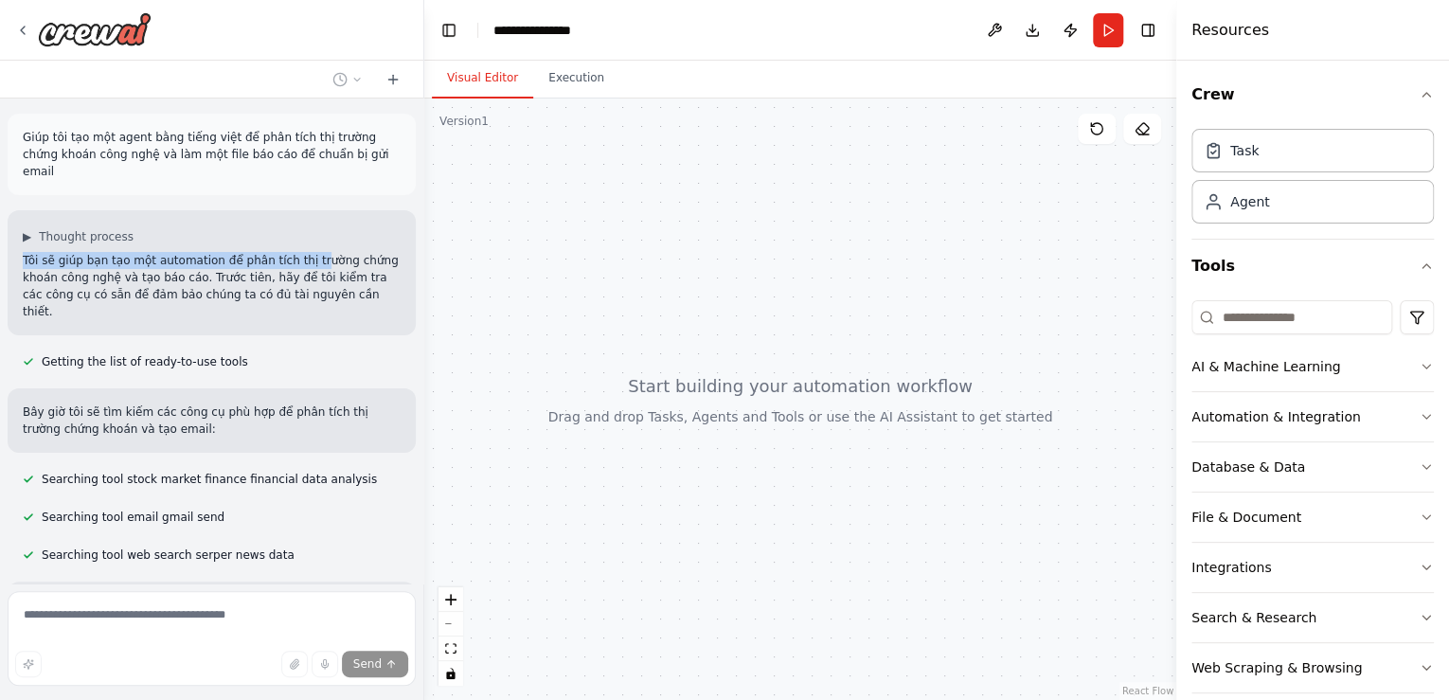
drag, startPoint x: 24, startPoint y: 243, endPoint x: 295, endPoint y: 235, distance: 271.0
click at [295, 252] on p "Tôi sẽ giúp bạn tạo một automation để phân tích thị trường chứng khoán công ngh…" at bounding box center [212, 286] width 378 height 68
drag, startPoint x: 295, startPoint y: 235, endPoint x: 62, endPoint y: 147, distance: 249.1
click at [117, 156] on p "Giúp tôi tạo một agent bằng tiếng việt để phân tích thị trường chứng khoán công…" at bounding box center [212, 154] width 378 height 51
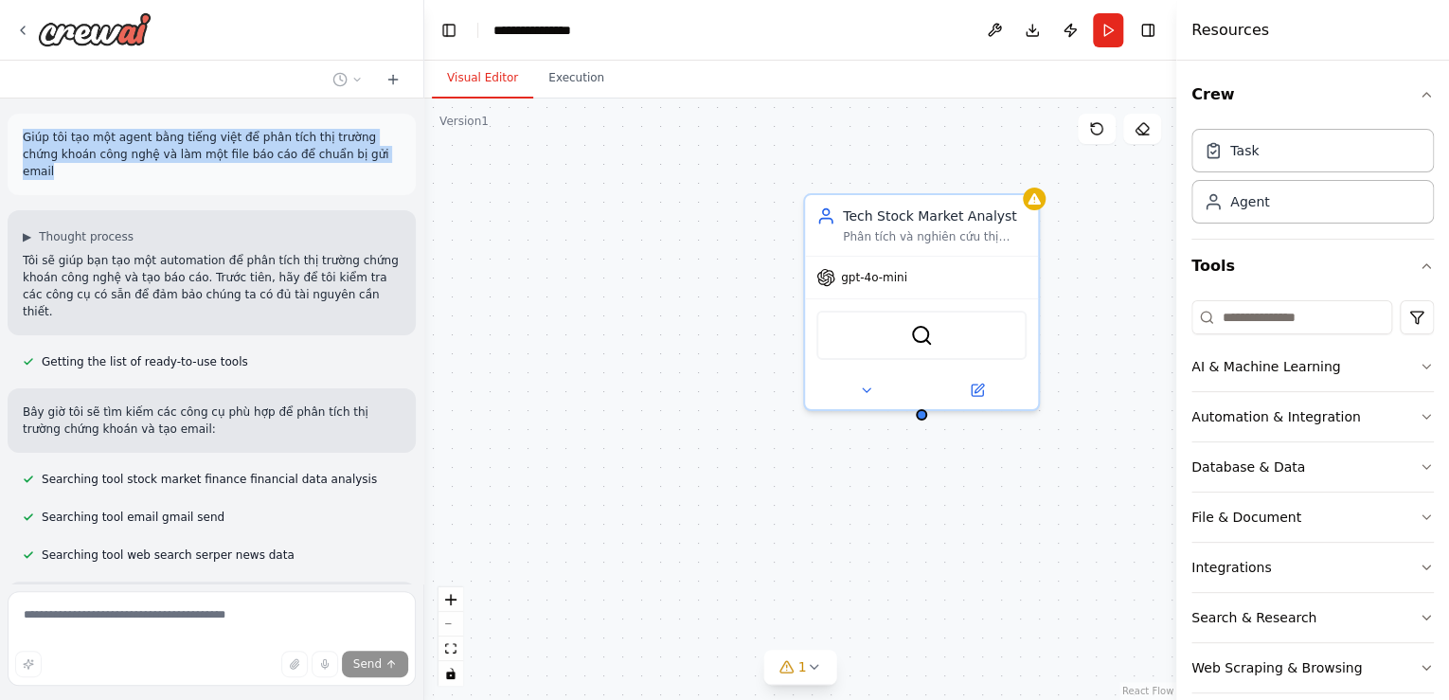
drag, startPoint x: 23, startPoint y: 136, endPoint x: 381, endPoint y: 159, distance: 358.8
click at [381, 159] on p "Giúp tôi tạo một agent bằng tiếng việt để phân tích thị trường chứng khoán công…" at bounding box center [212, 154] width 378 height 51
copy p "Giúp tôi tạo một agent bằng tiếng việt để phân tích thị trường chứng khoán công…"
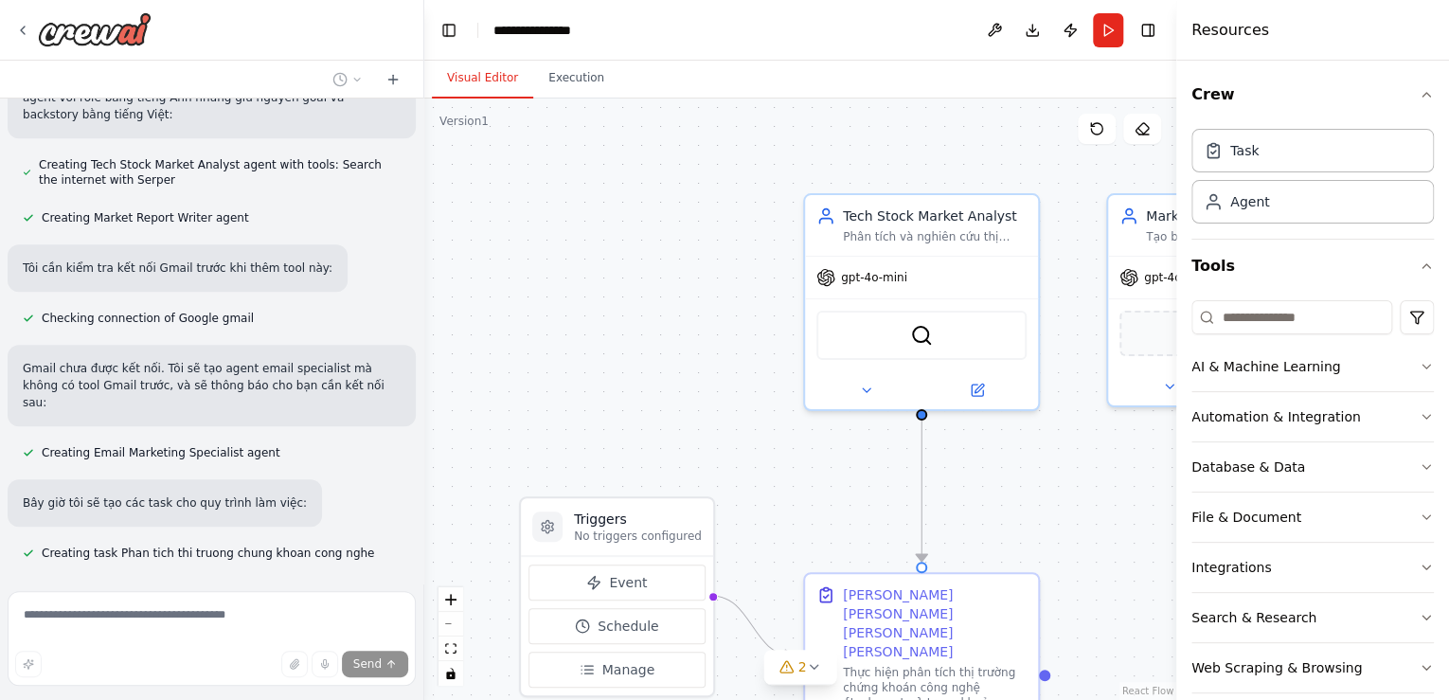
scroll to position [639, 0]
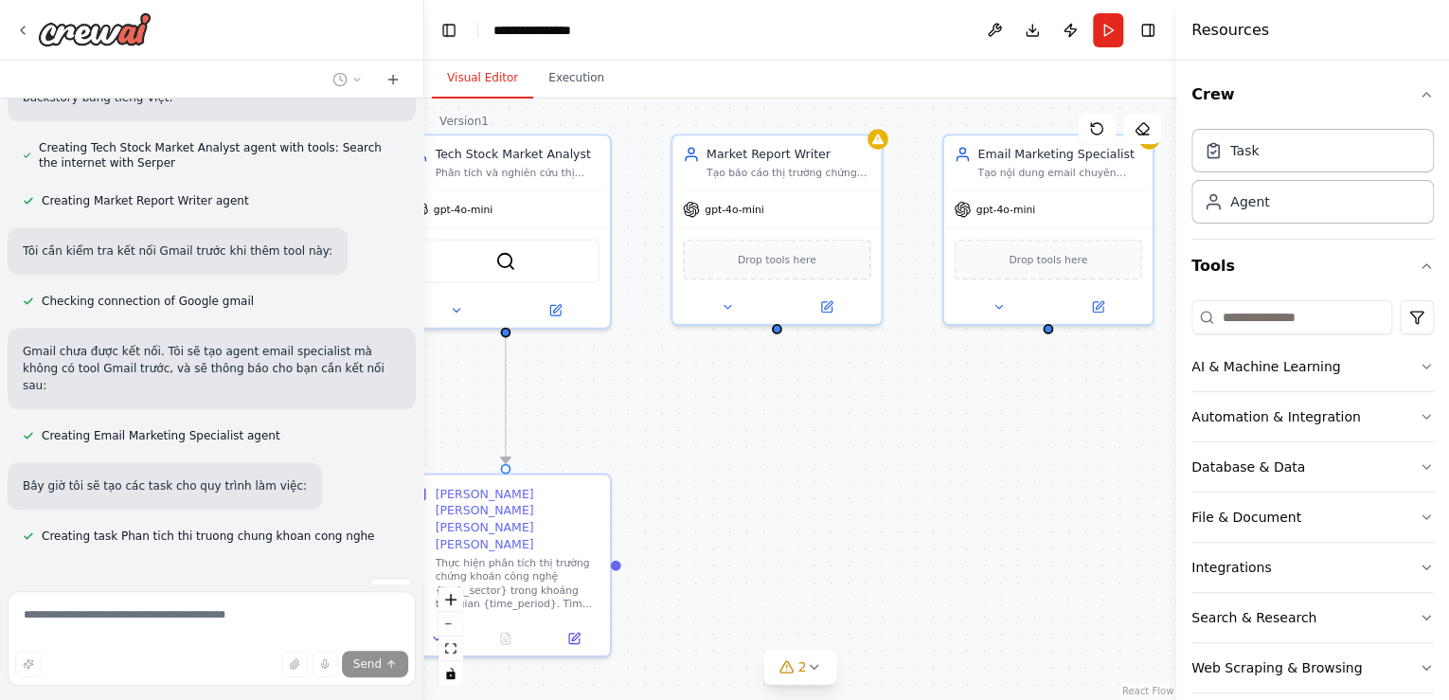
drag, startPoint x: 1070, startPoint y: 515, endPoint x: 639, endPoint y: 423, distance: 440.0
click at [639, 423] on div ".deletable-edge-delete-btn { width: 20px; height: 20px; border: 0px solid #ffff…" at bounding box center [800, 400] width 752 height 602
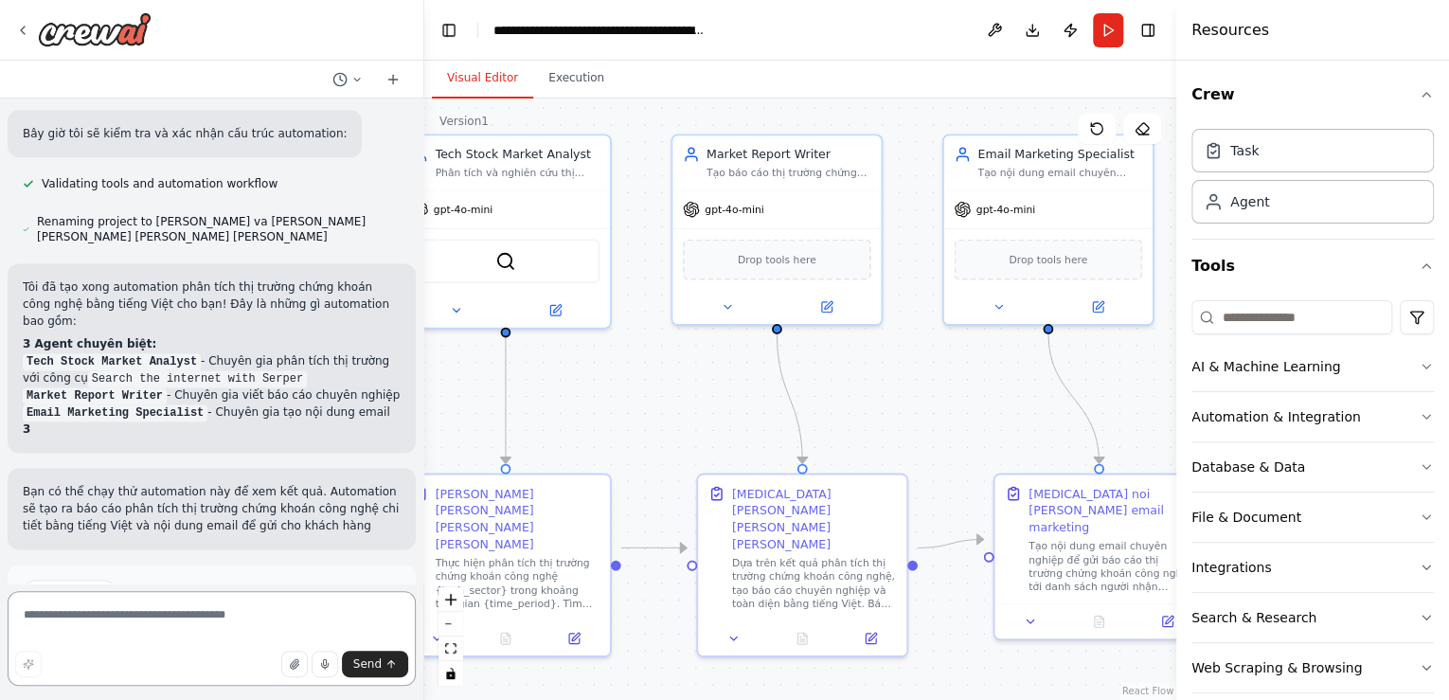
scroll to position [1232, 0]
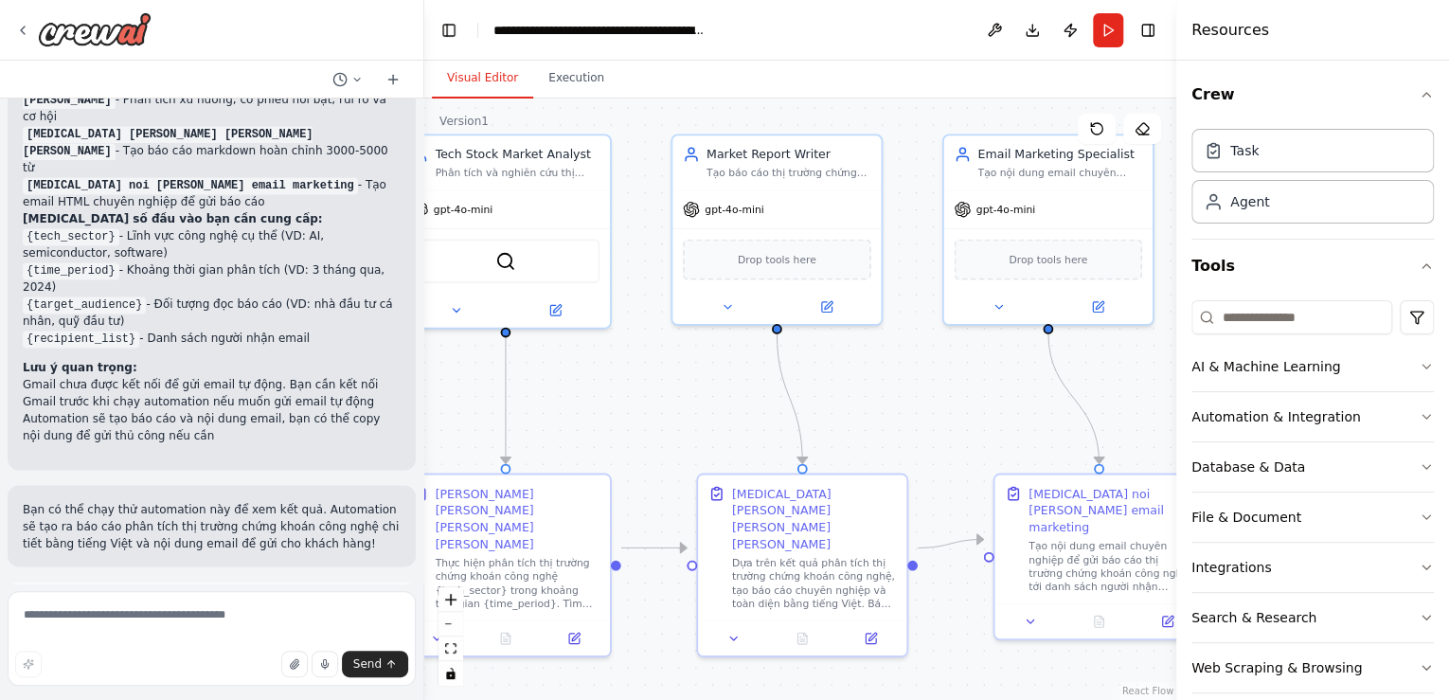
click at [261, 675] on button "Run Automation" at bounding box center [212, 690] width 378 height 30
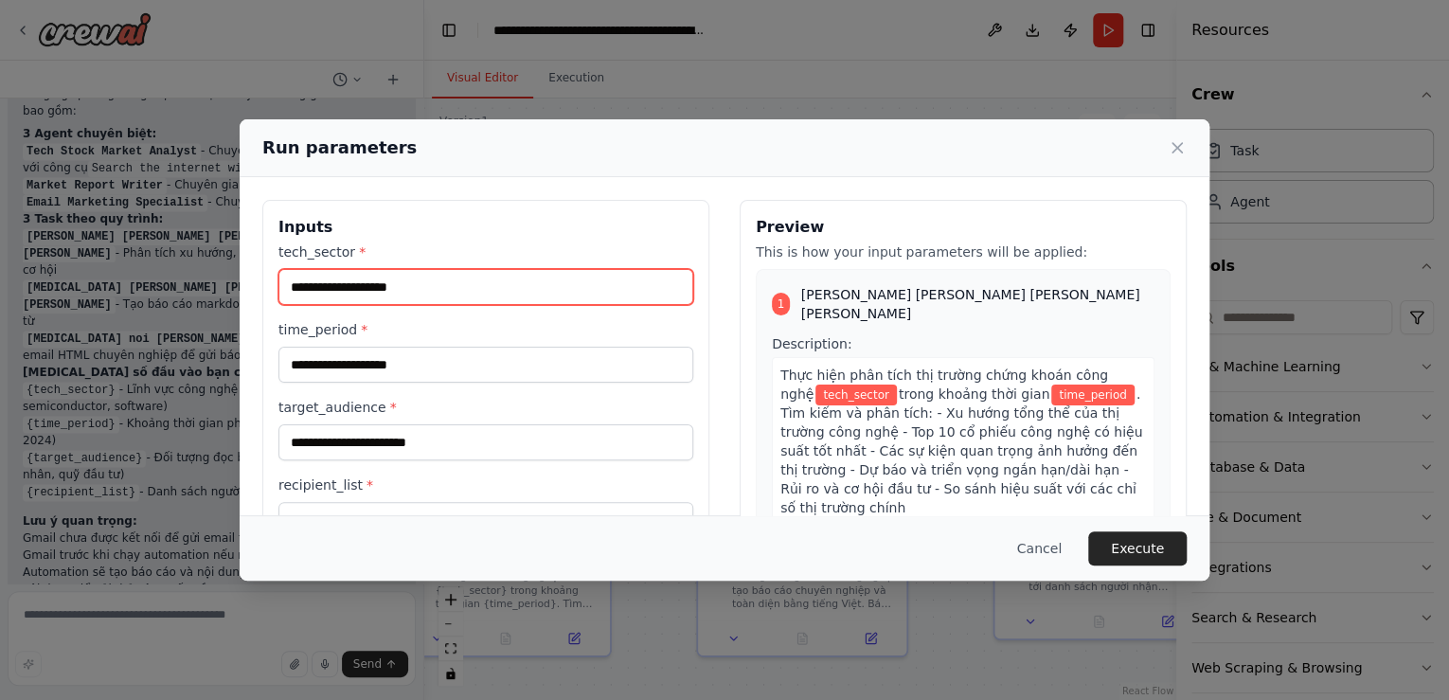
click at [409, 284] on input "tech_sector *" at bounding box center [486, 287] width 415 height 36
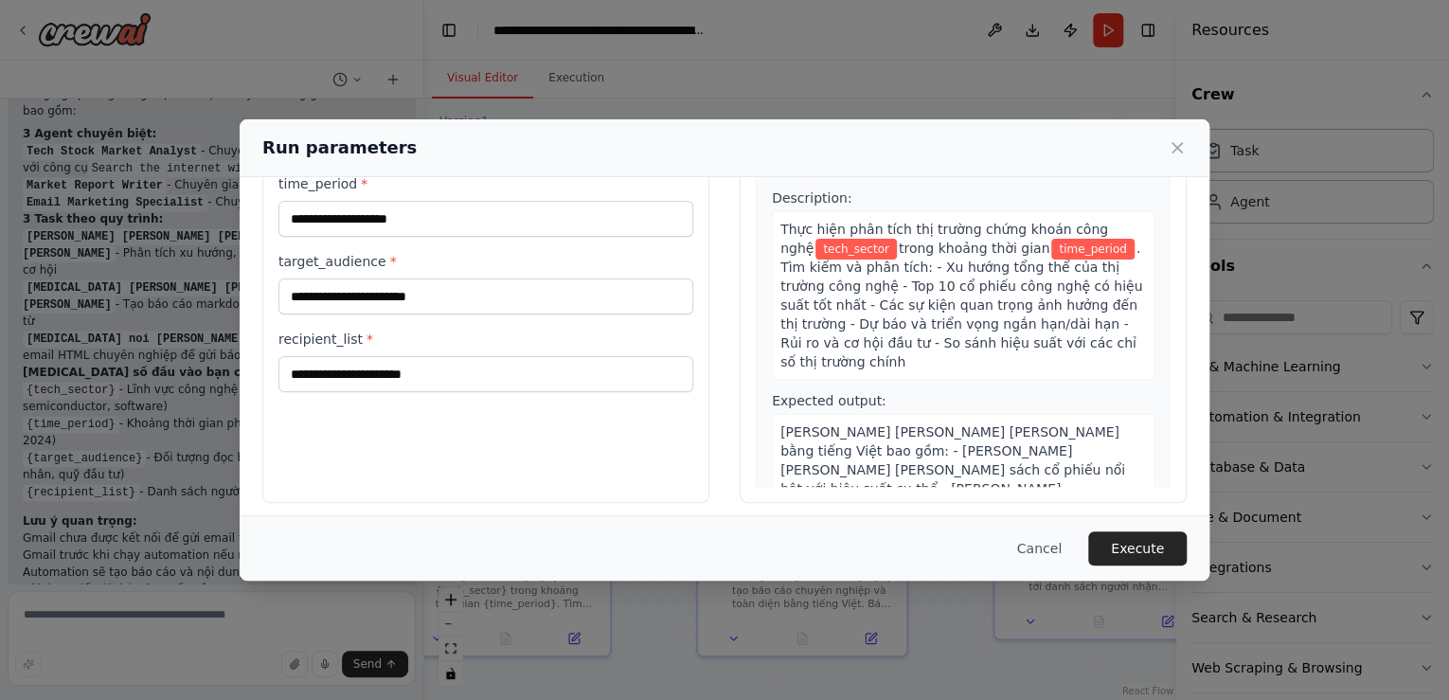
scroll to position [152, 0]
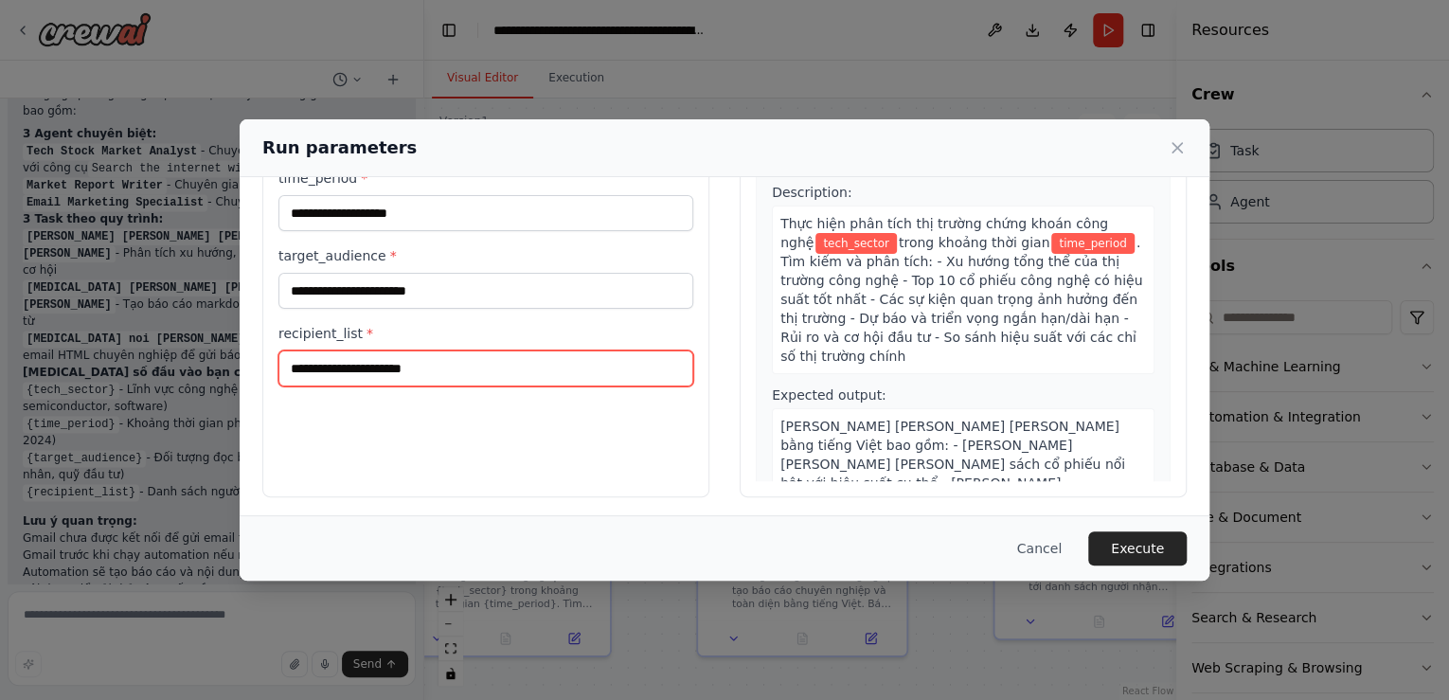
click at [394, 358] on input "recipient_list *" at bounding box center [486, 369] width 415 height 36
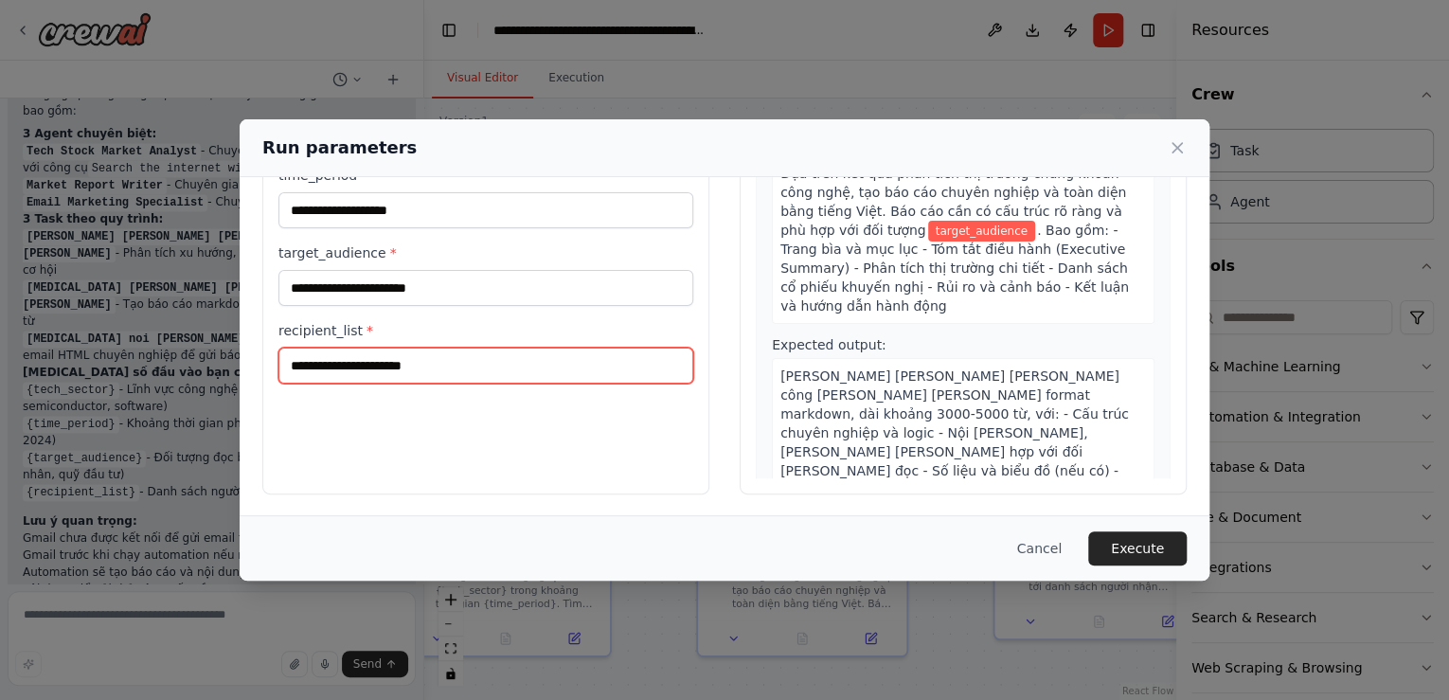
scroll to position [758, 0]
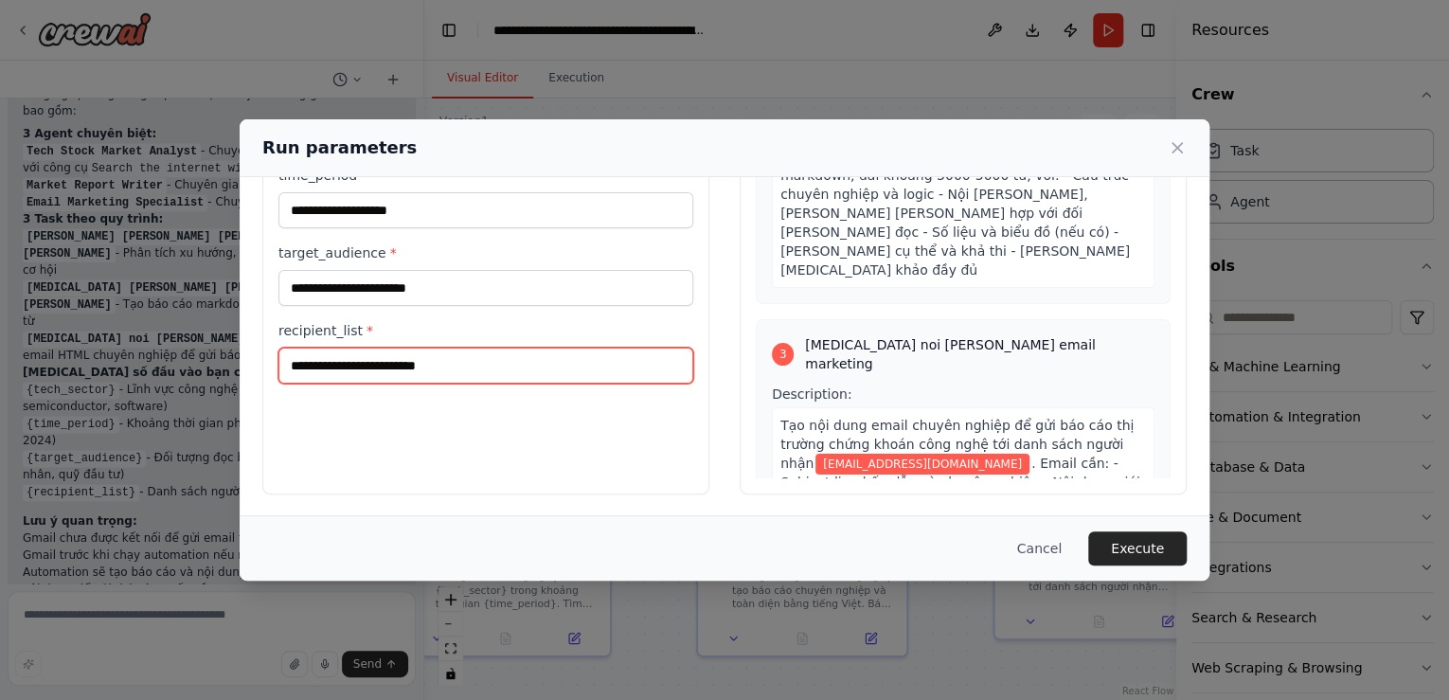
type input "**********"
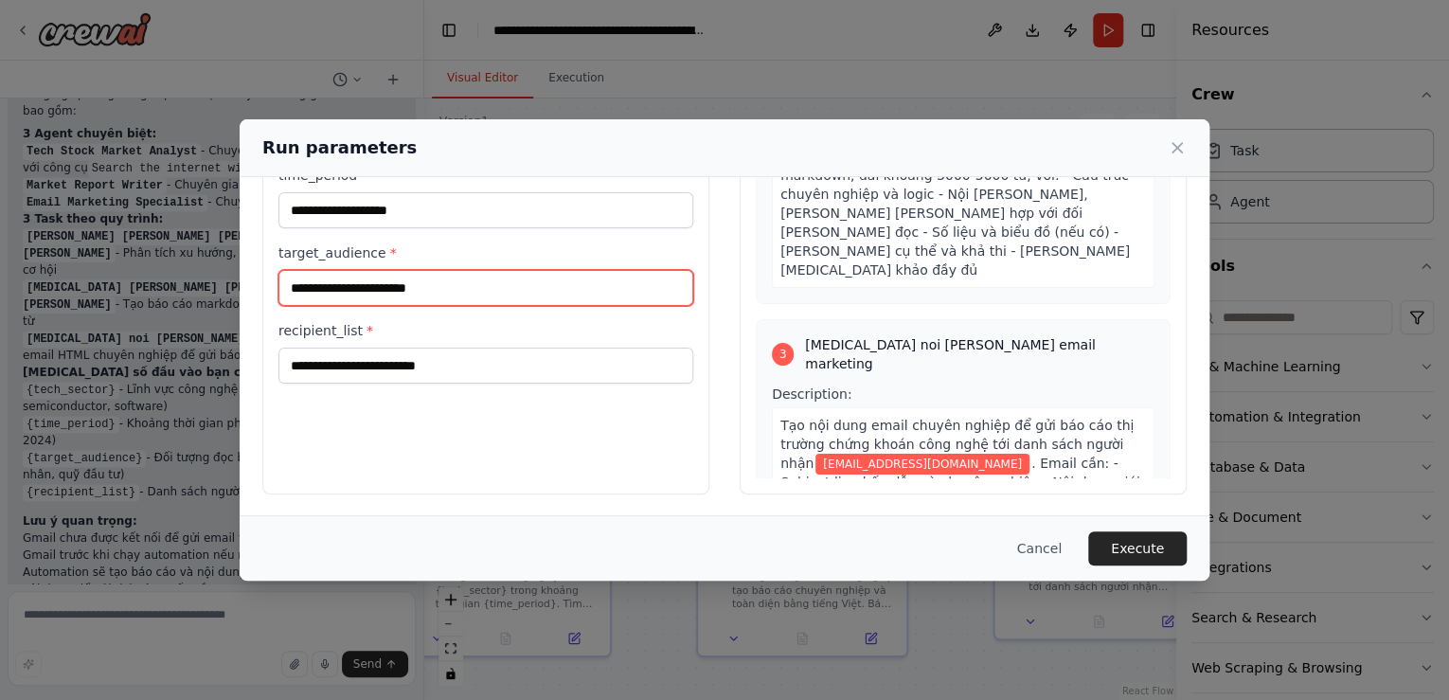
click at [443, 297] on input "target_audience *" at bounding box center [486, 288] width 415 height 36
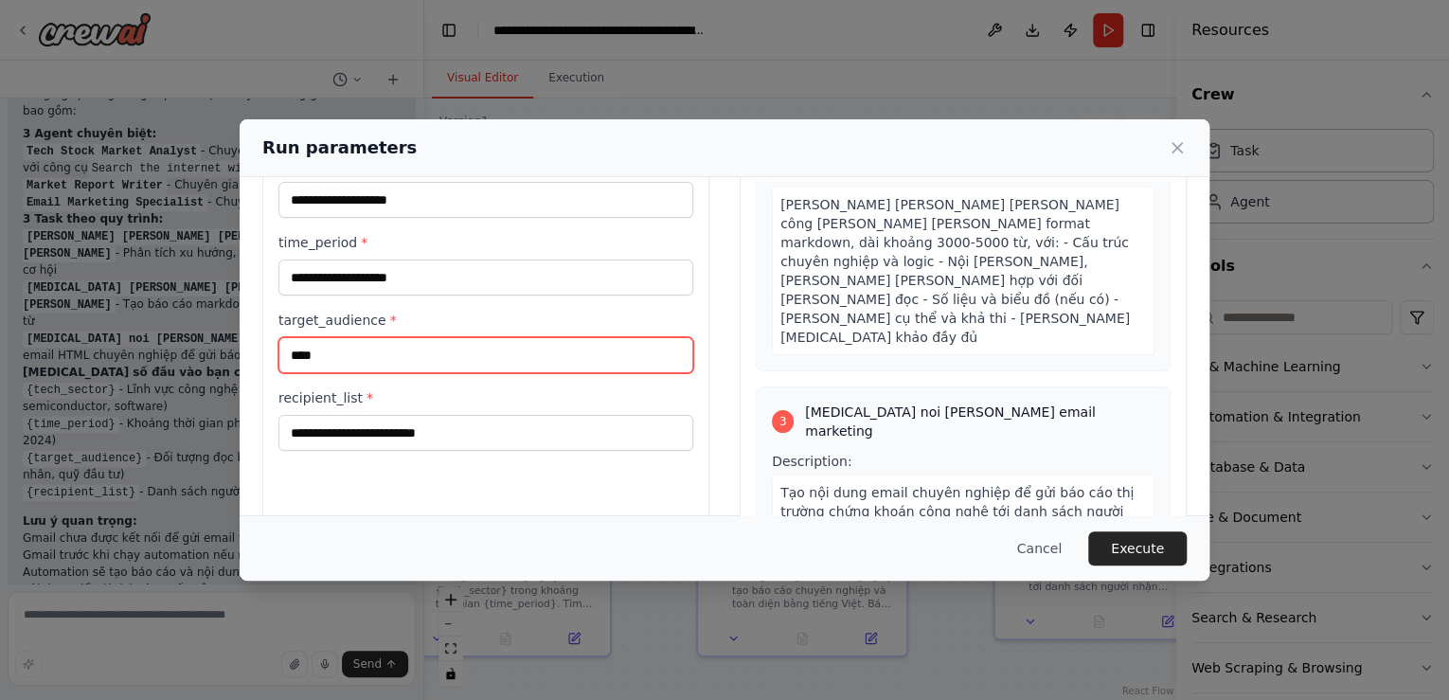
scroll to position [3, 0]
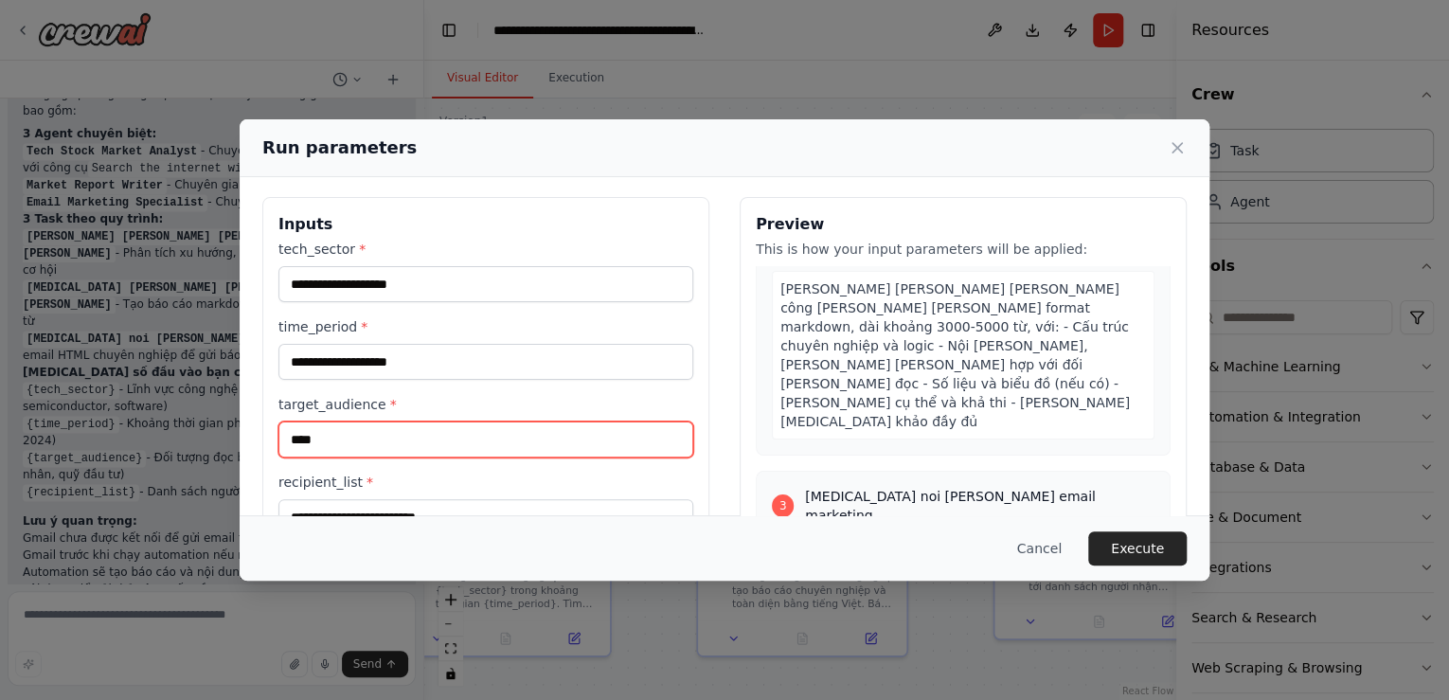
type input "****"
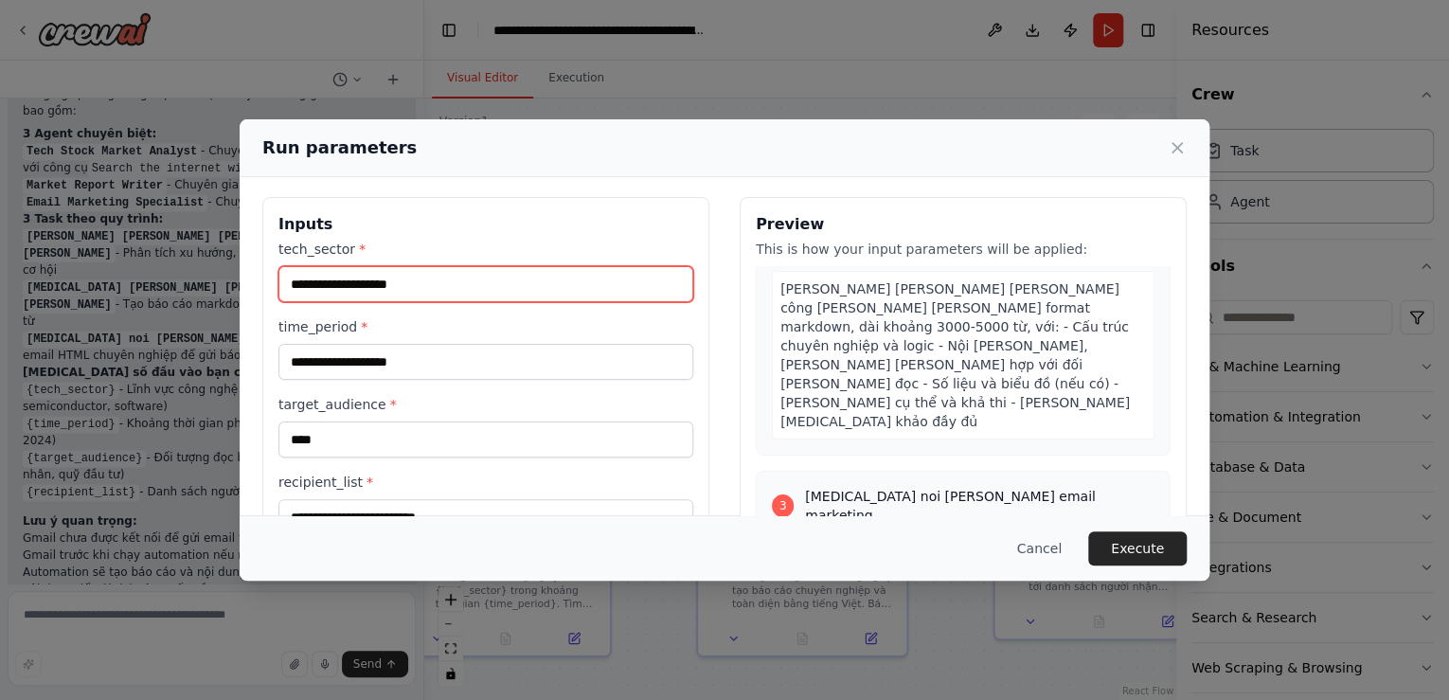
click at [415, 273] on input "tech_sector *" at bounding box center [486, 284] width 415 height 36
type input "**********"
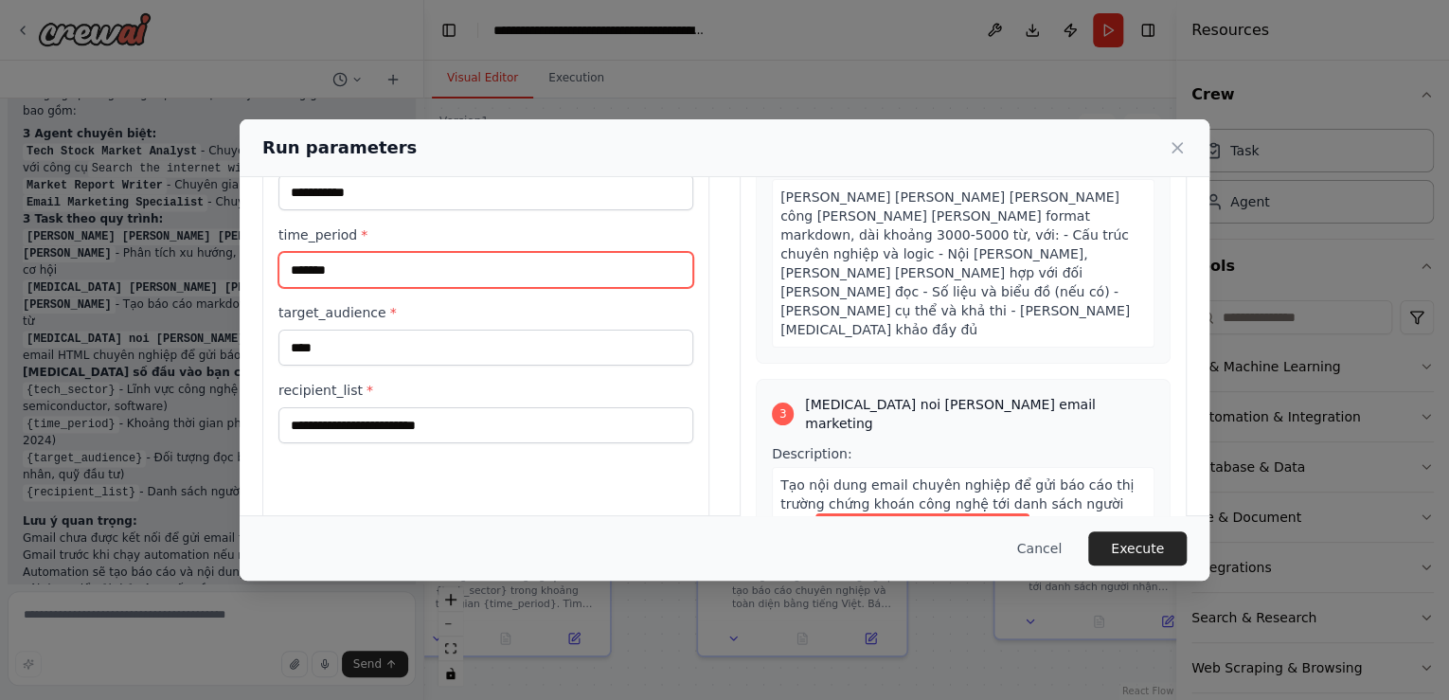
scroll to position [154, 0]
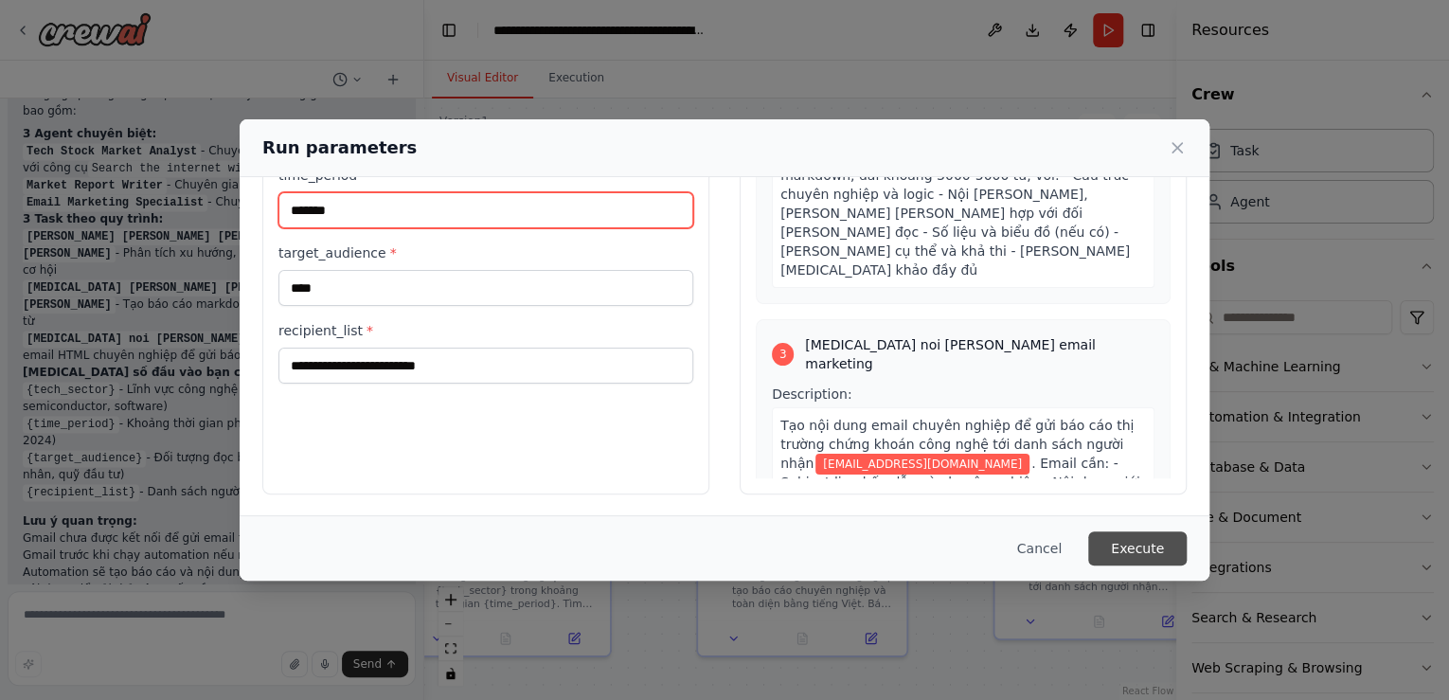
type input "*******"
click at [1144, 547] on button "Execute" at bounding box center [1137, 548] width 99 height 34
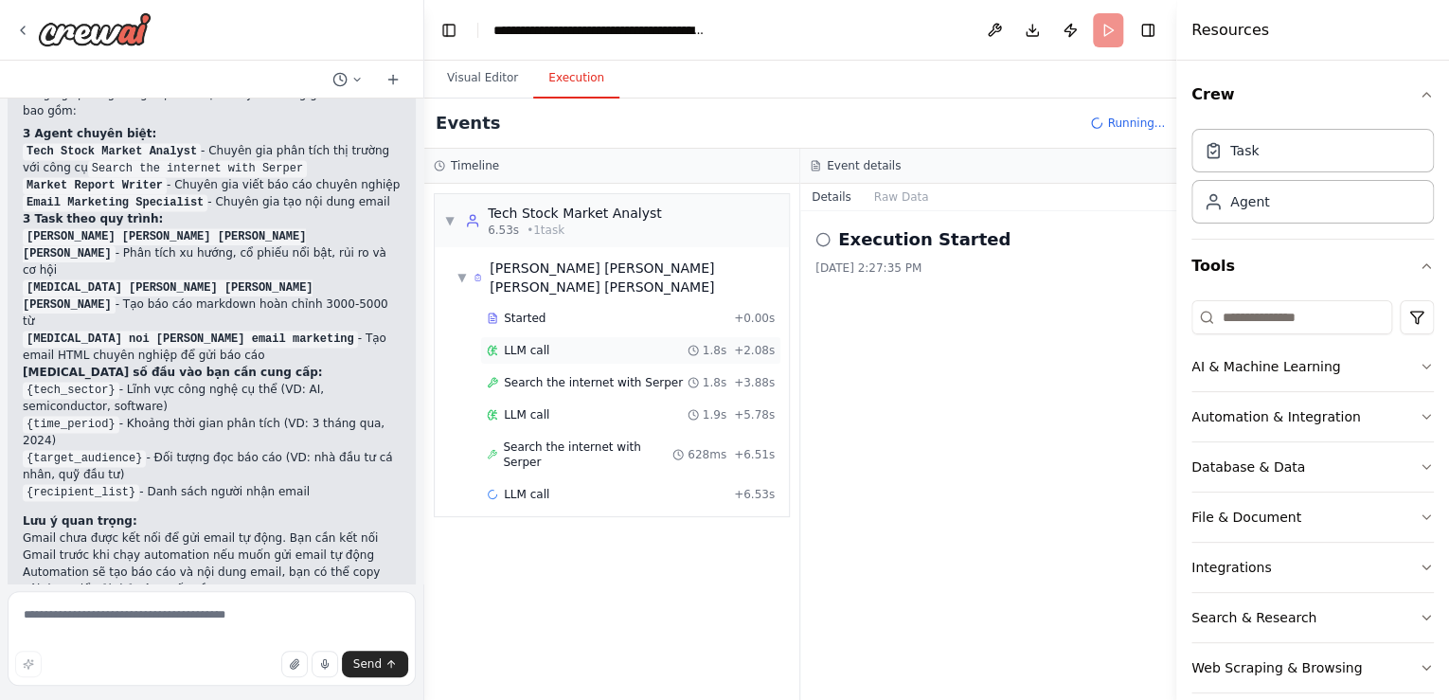
click at [530, 343] on span "LLM call" at bounding box center [526, 350] width 45 height 15
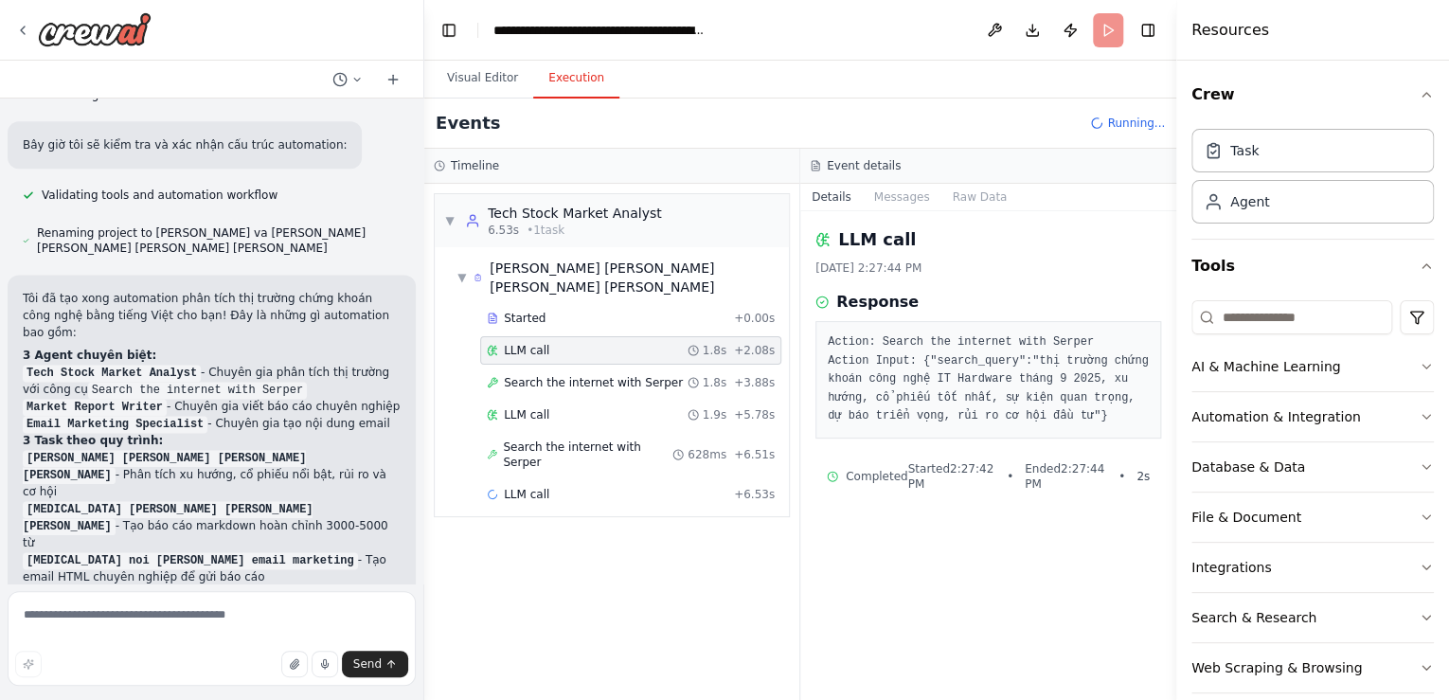
scroll to position [1213, 0]
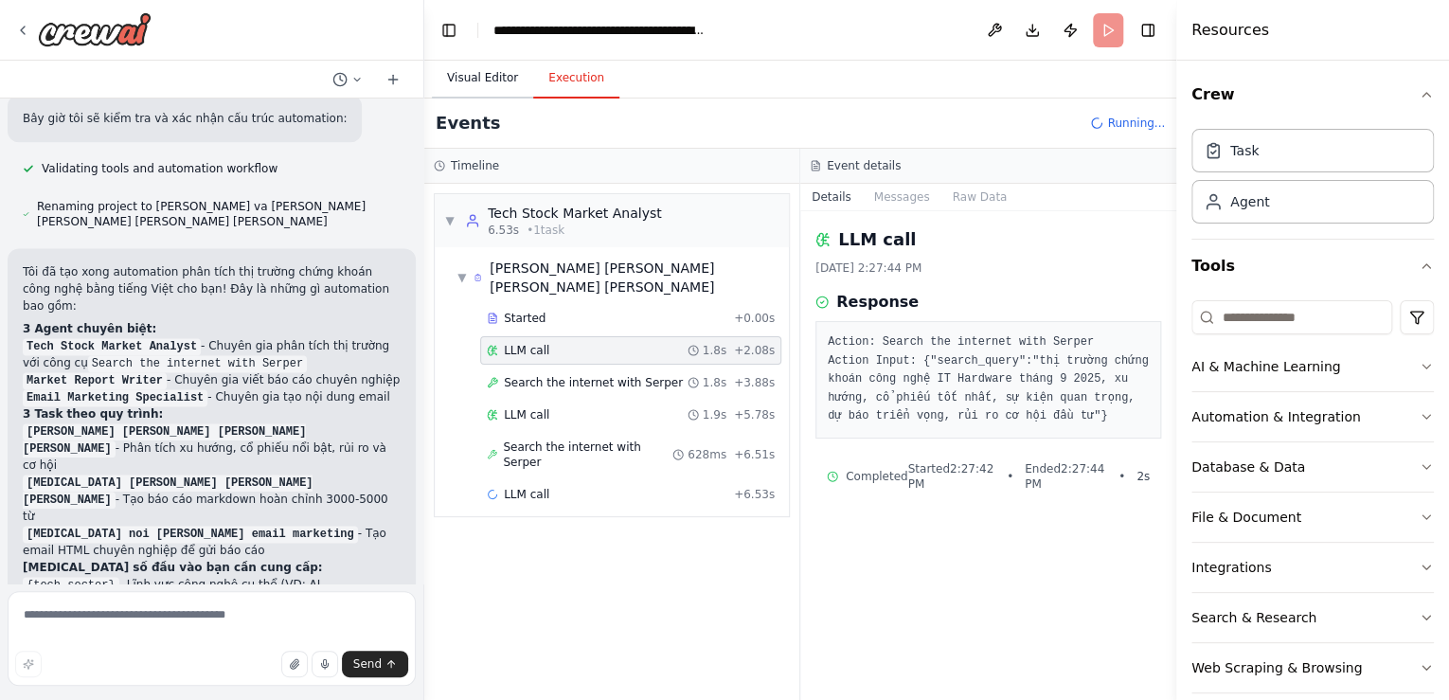
click at [466, 77] on button "Visual Editor" at bounding box center [482, 79] width 101 height 40
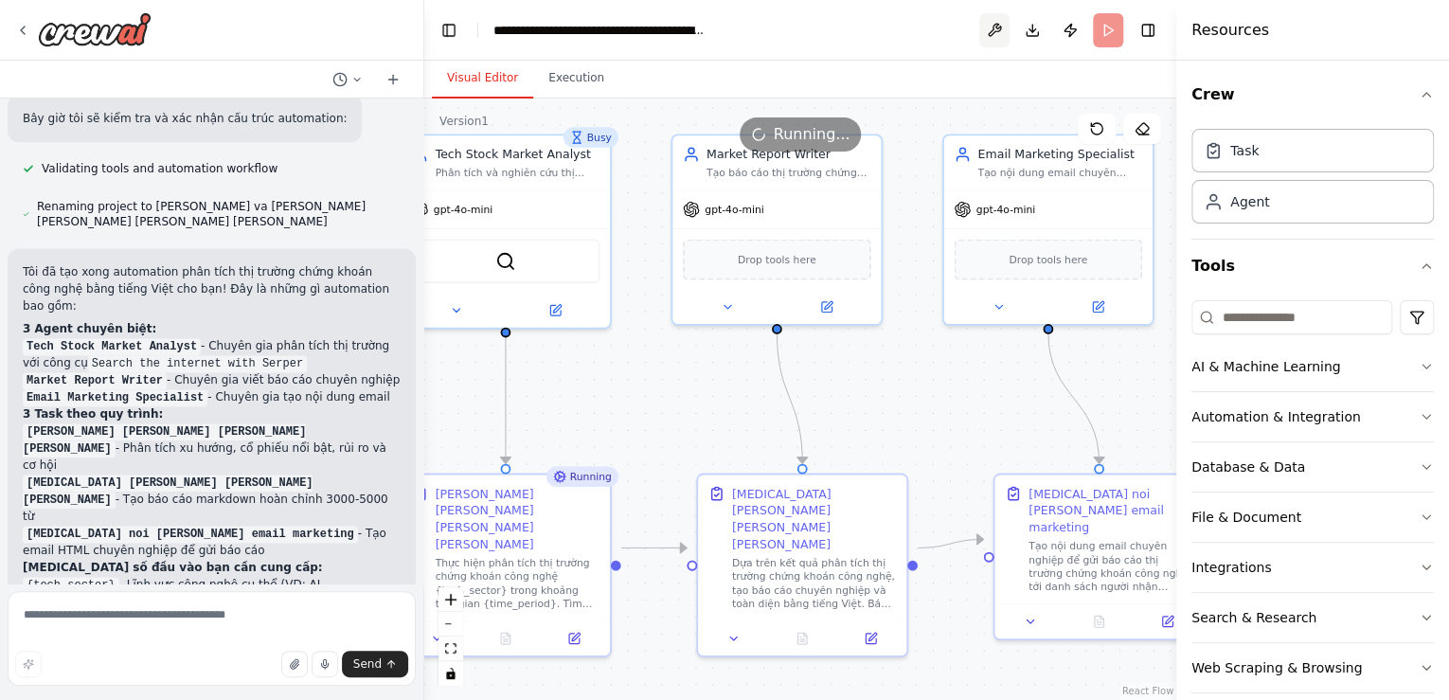
click at [988, 32] on button at bounding box center [995, 30] width 30 height 34
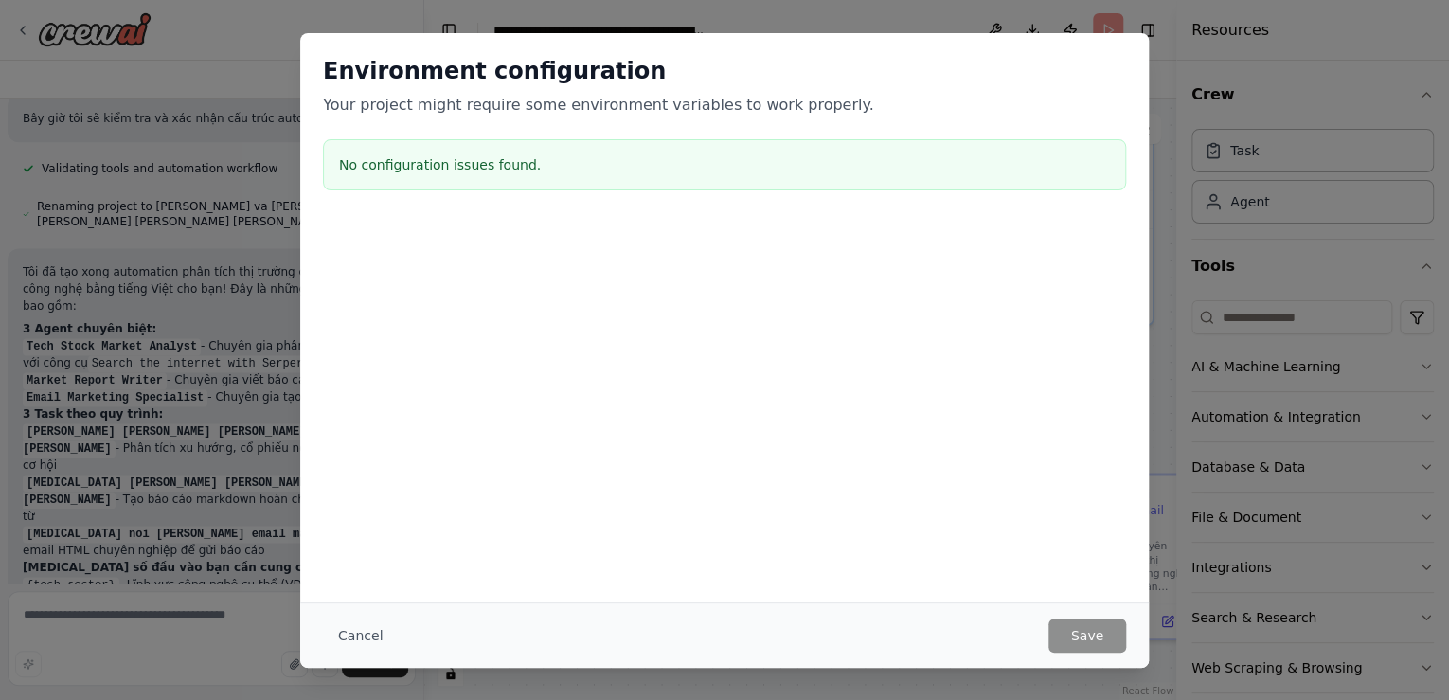
click at [395, 635] on div "Cancel Save" at bounding box center [724, 636] width 803 height 34
click at [385, 637] on button "Cancel" at bounding box center [360, 636] width 75 height 34
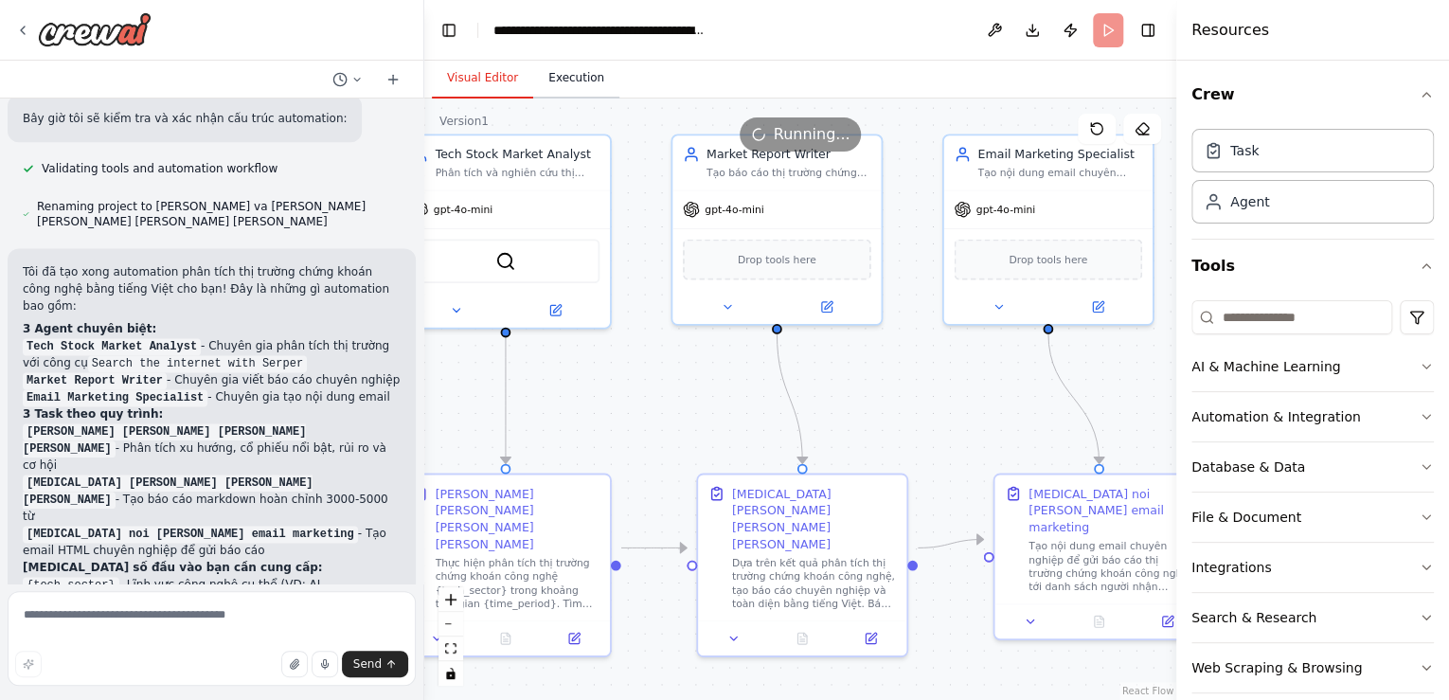
click at [582, 88] on button "Execution" at bounding box center [576, 79] width 86 height 40
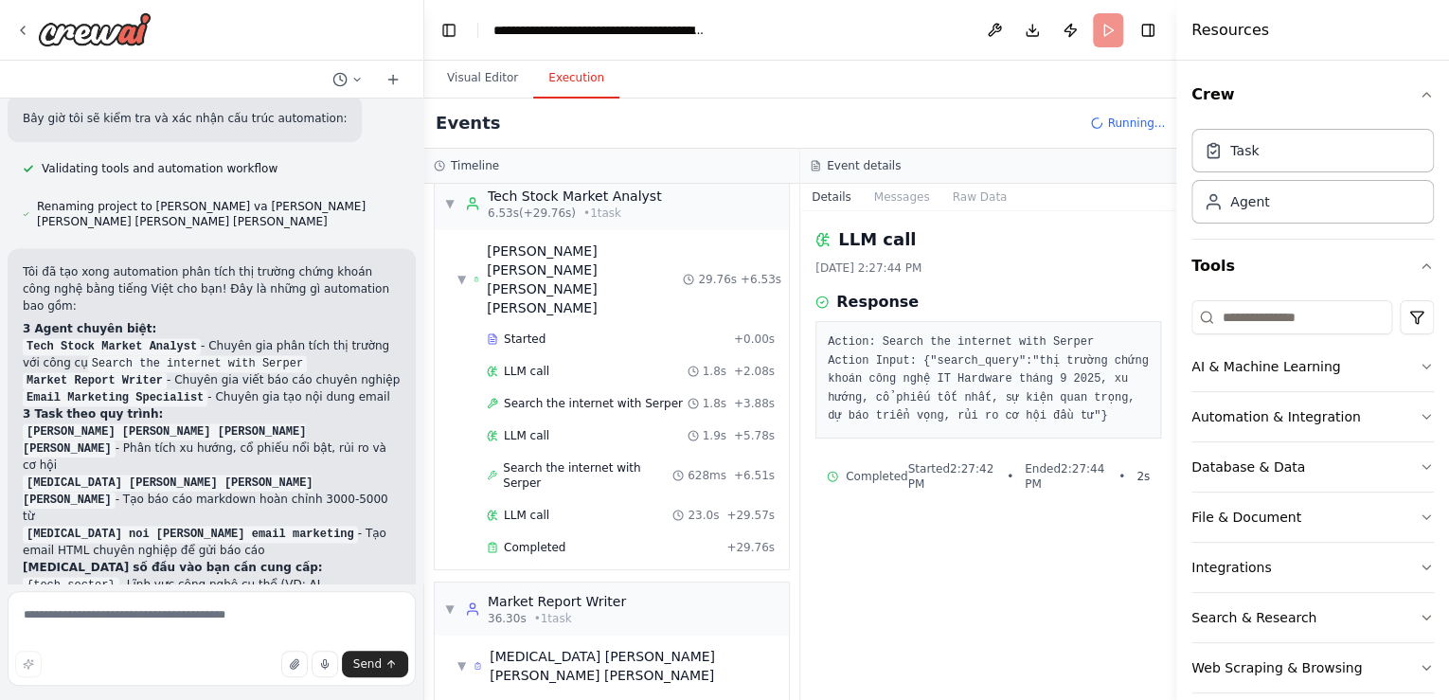
scroll to position [23, 0]
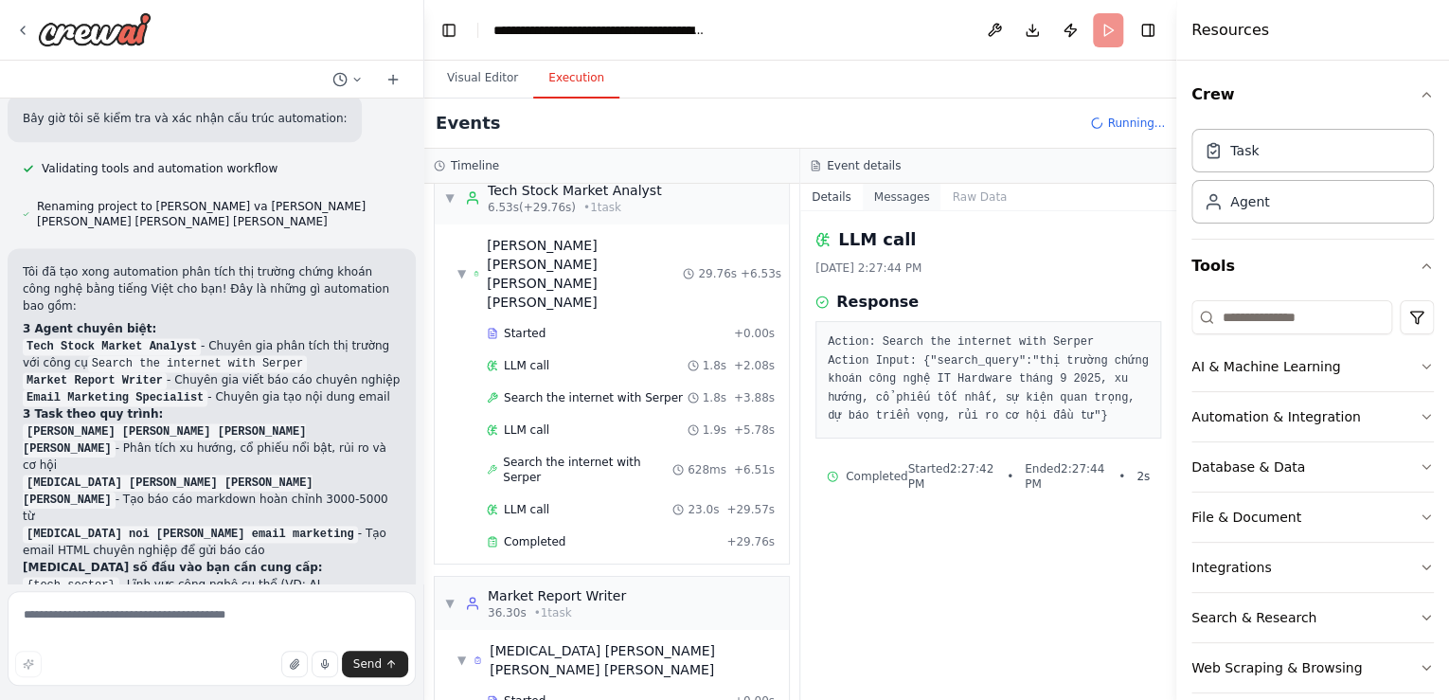
click at [899, 205] on button "Messages" at bounding box center [902, 197] width 79 height 27
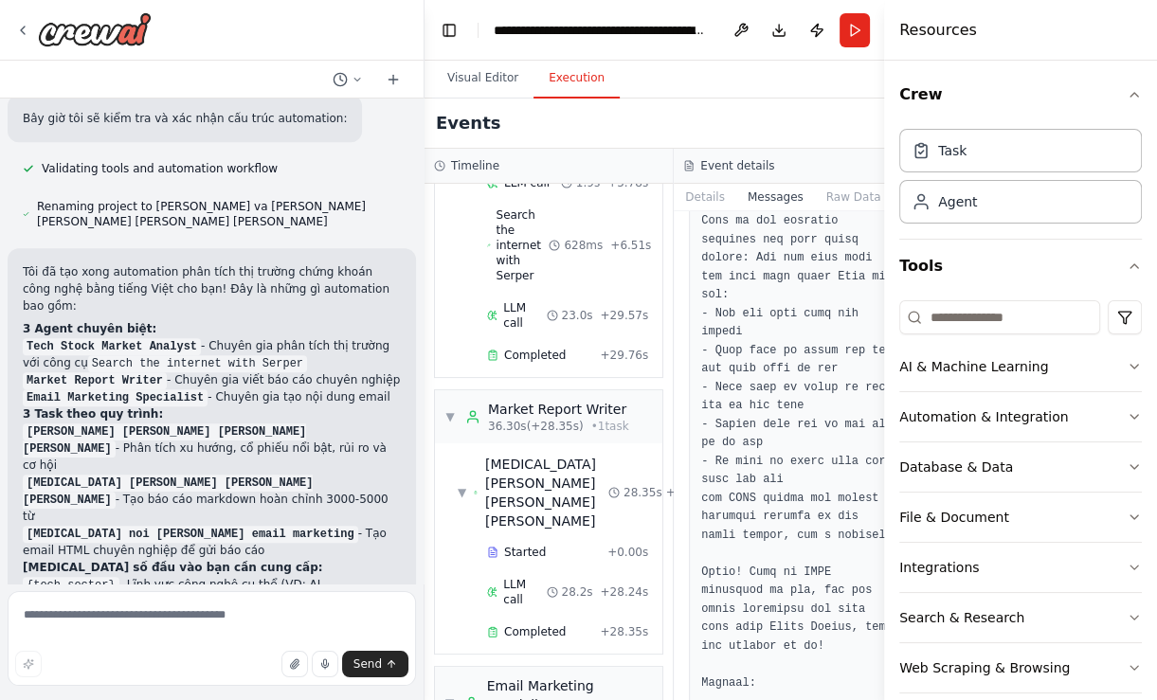
scroll to position [538, 0]
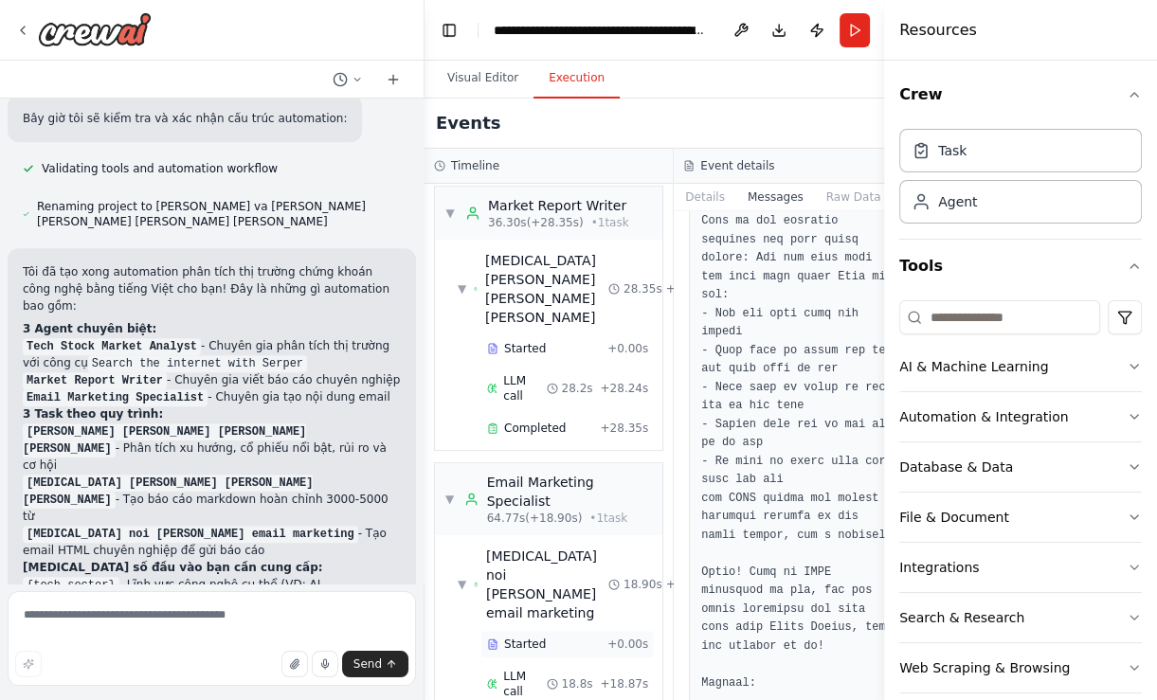
click at [533, 637] on span "Started" at bounding box center [525, 644] width 42 height 15
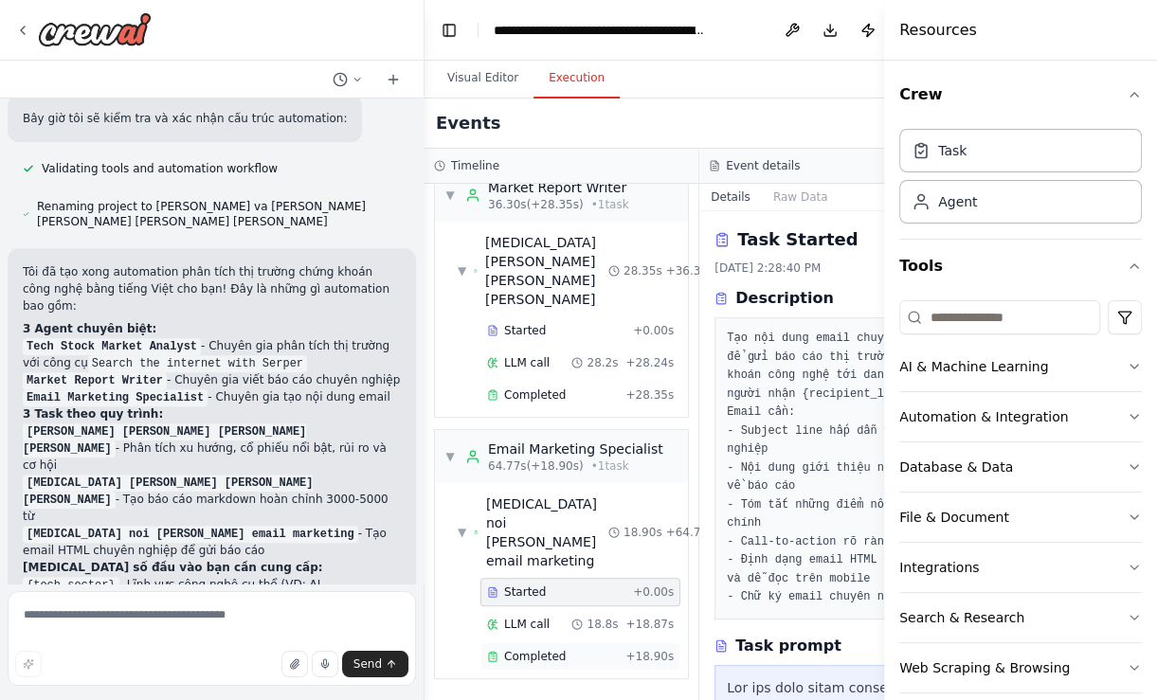
click at [533, 652] on span "Completed" at bounding box center [535, 656] width 62 height 15
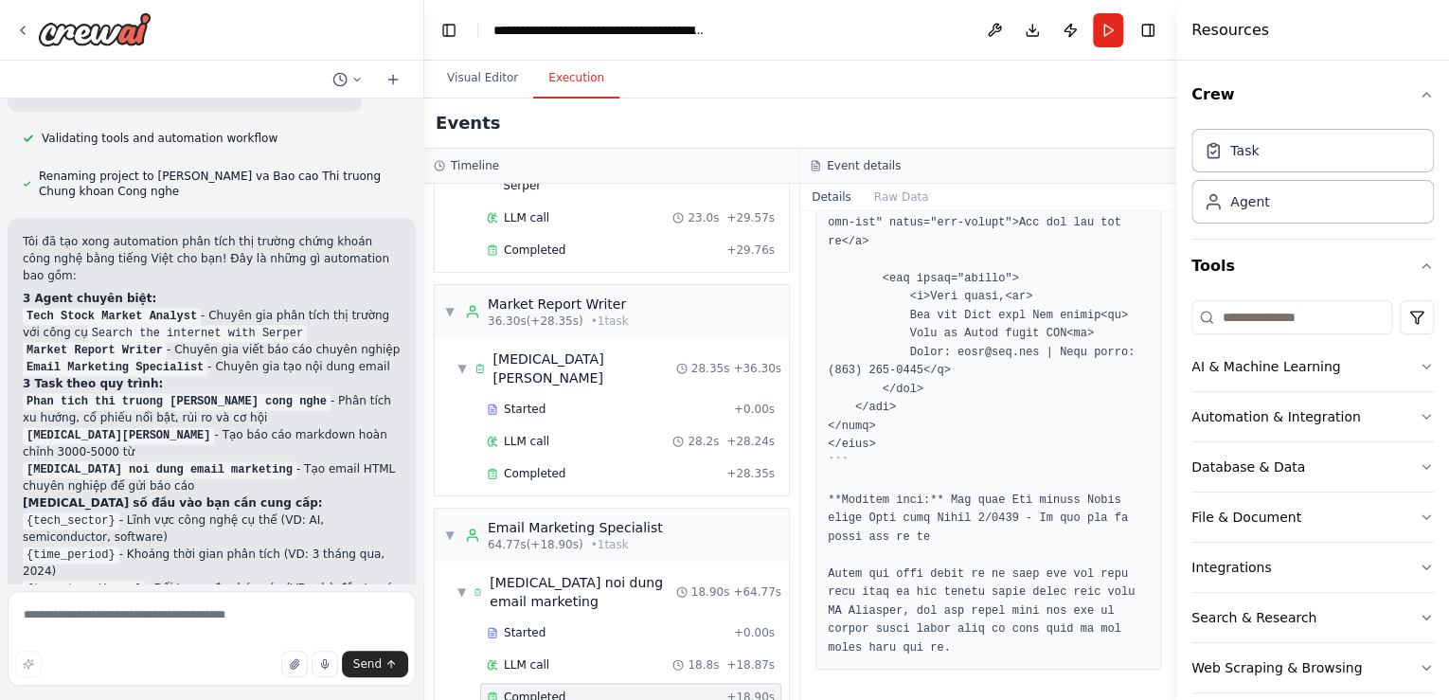
scroll to position [2123, 0]
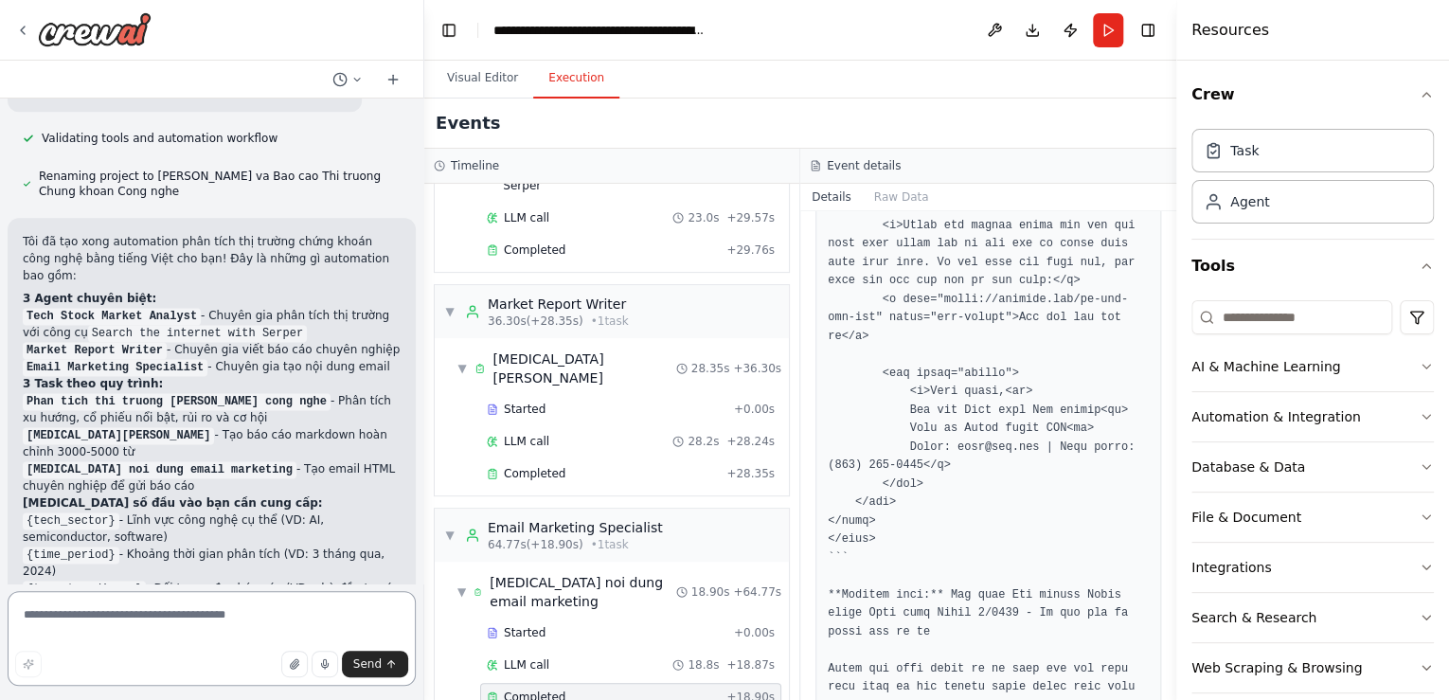
click textarea
type textarea "**********"
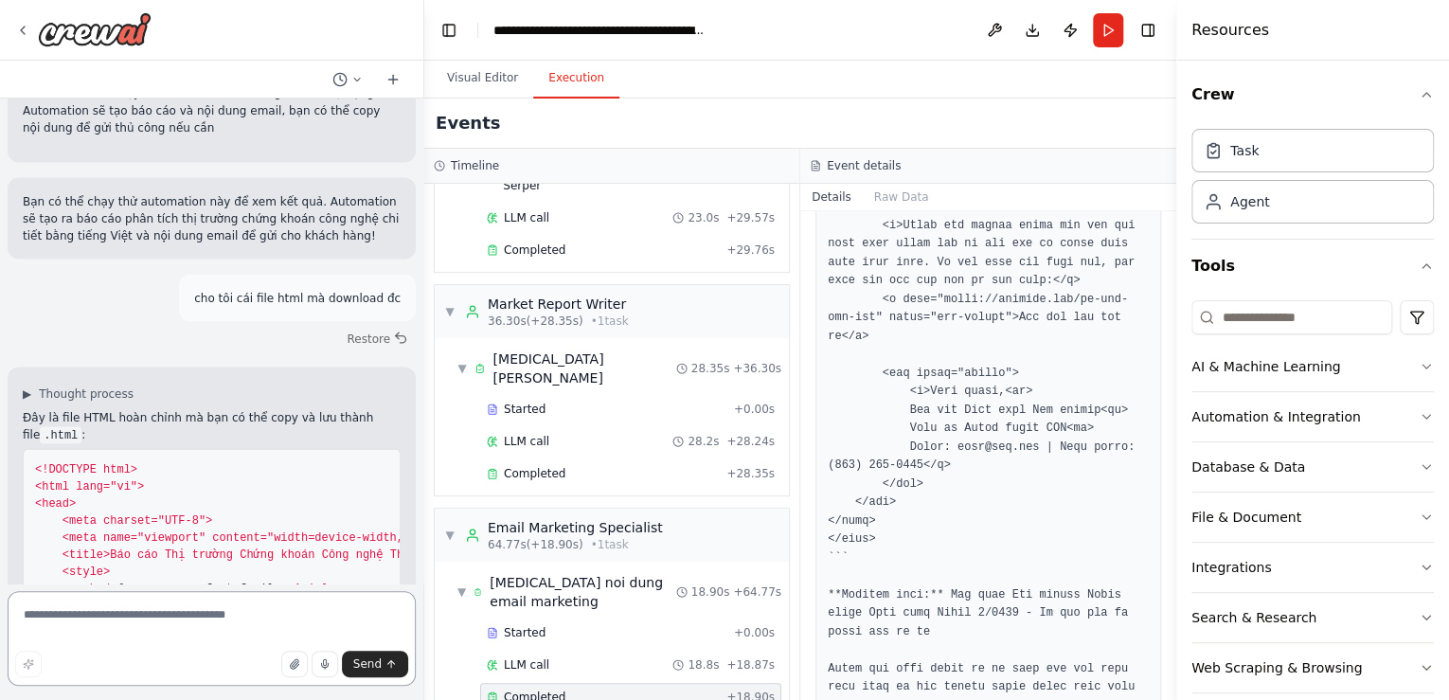
scroll to position [1806, 0]
click div "AI & Machine Learning"
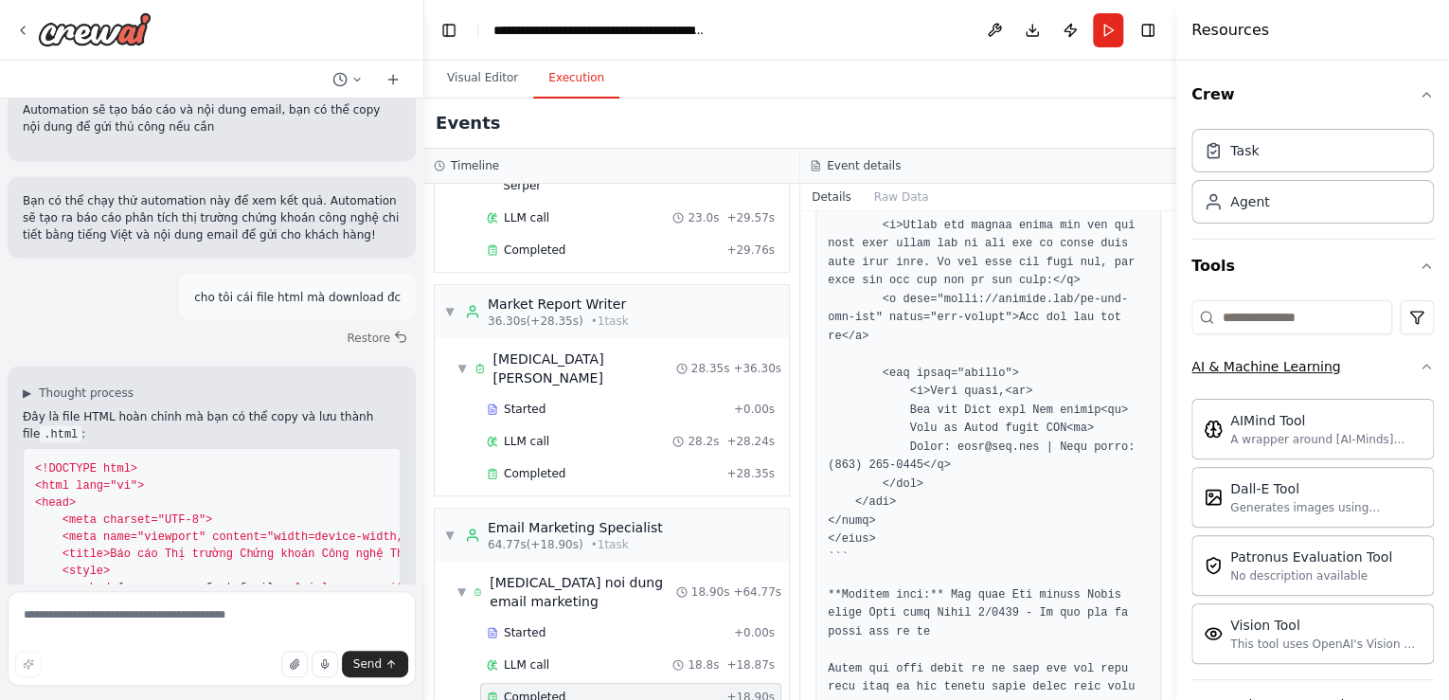
click div "AI & Machine Learning"
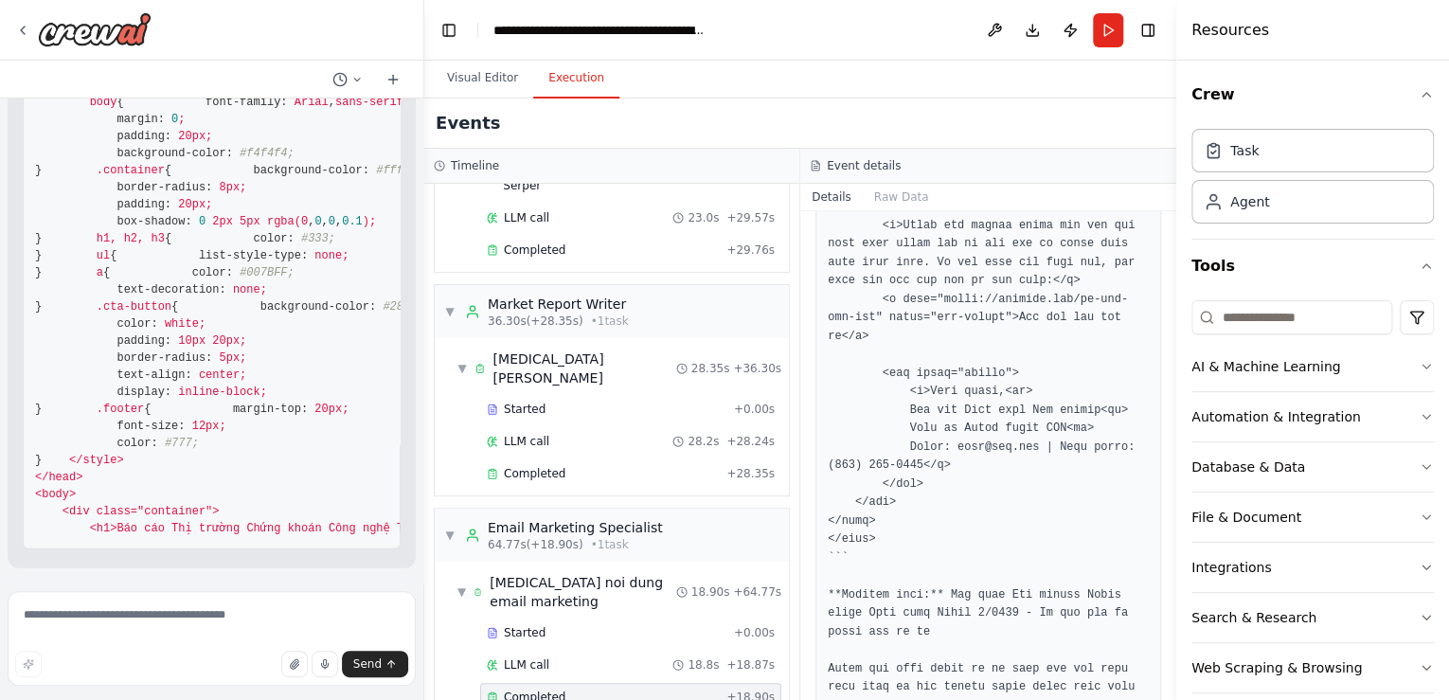
scroll to position [2471, 0]
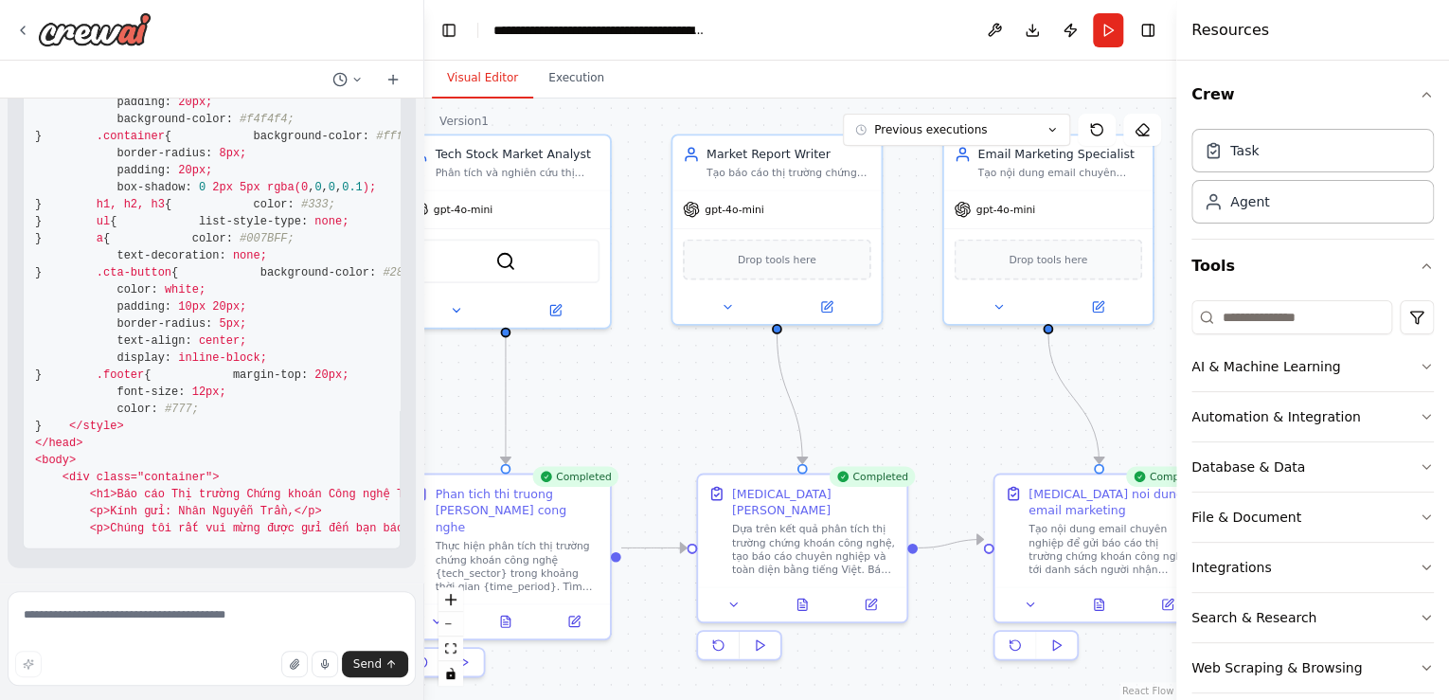
click button "Visual Editor"
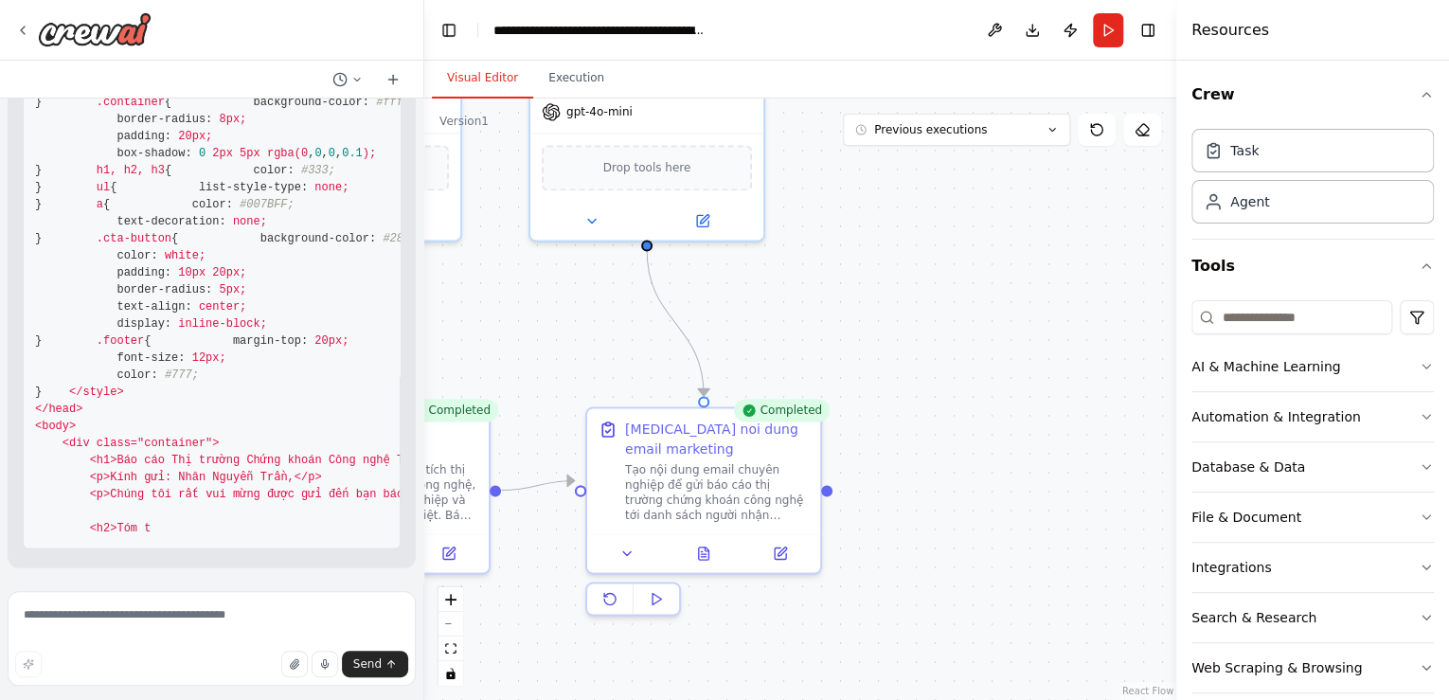
drag, startPoint x: 991, startPoint y: 431, endPoint x: 596, endPoint y: 366, distance: 400.4
click div ".deletable-edge-delete-btn { width: 20px; height: 20px; border: 0px solid #ffff…"
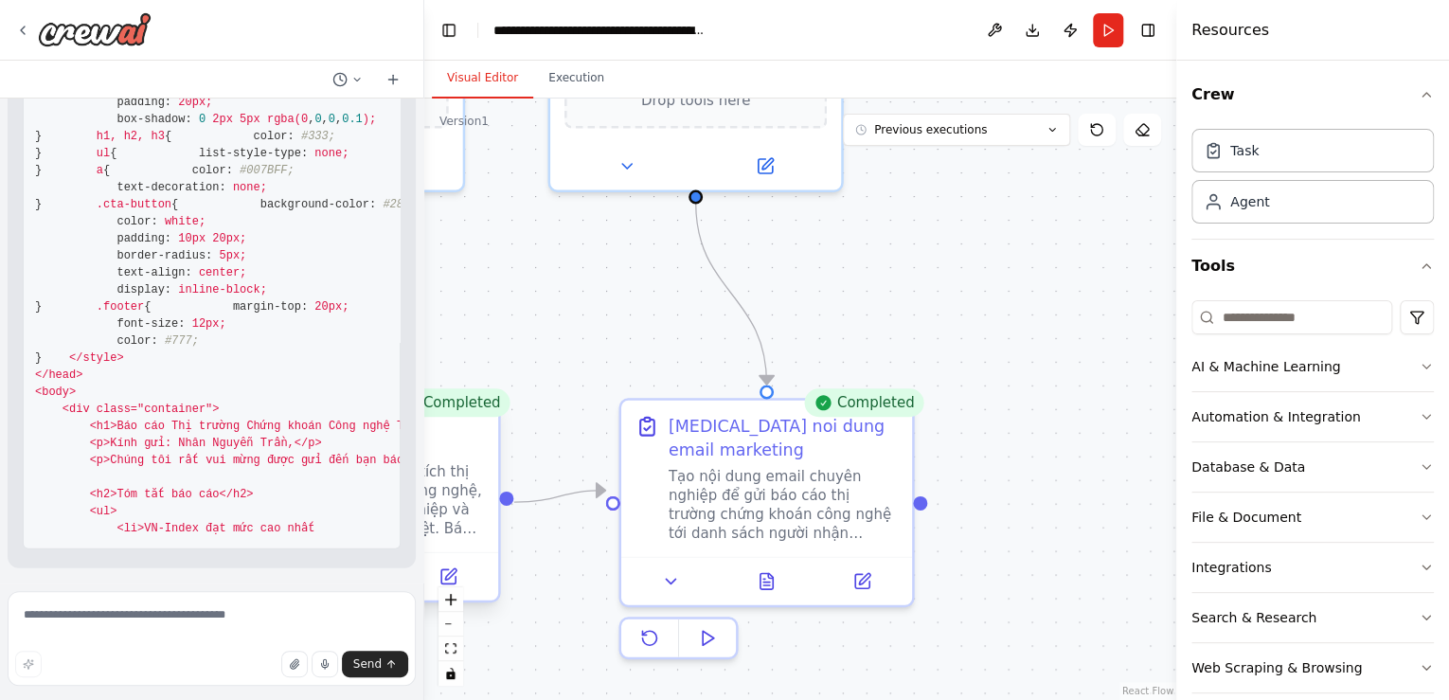
scroll to position [2395, 0]
click div
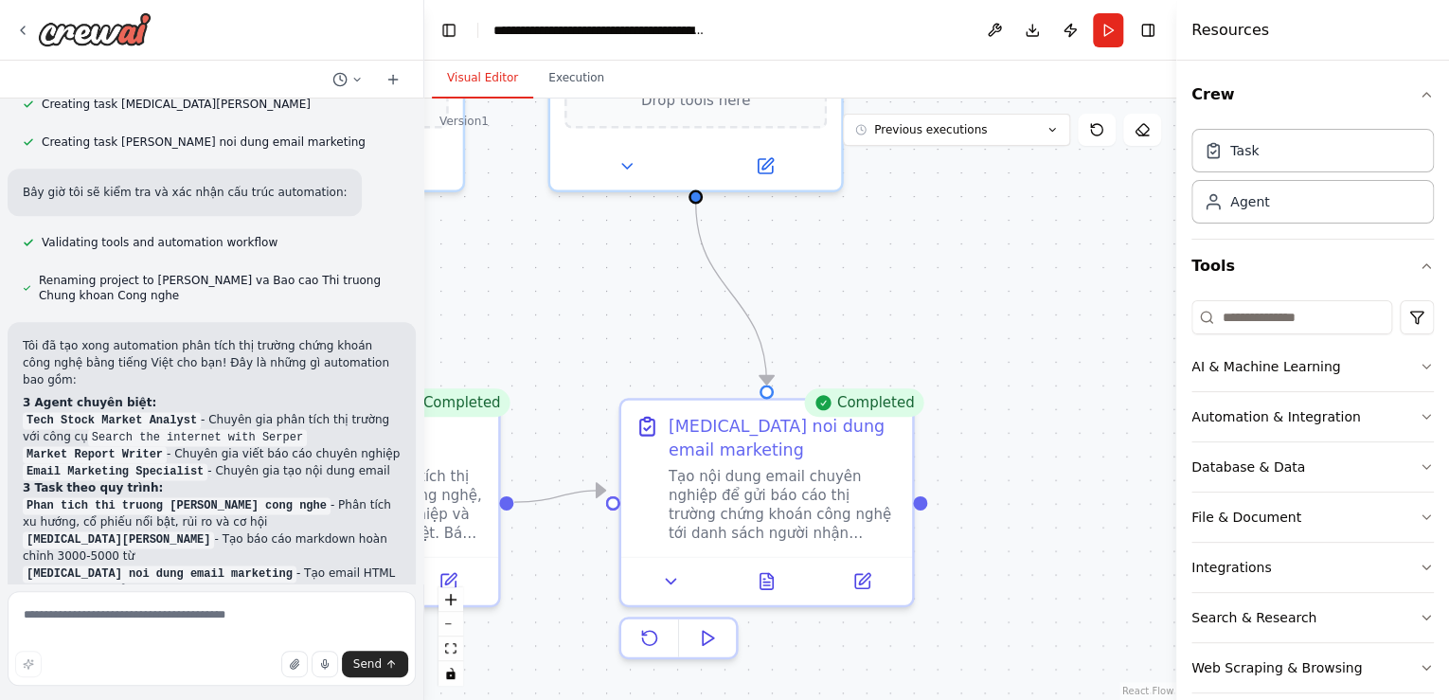
scroll to position [0, 0]
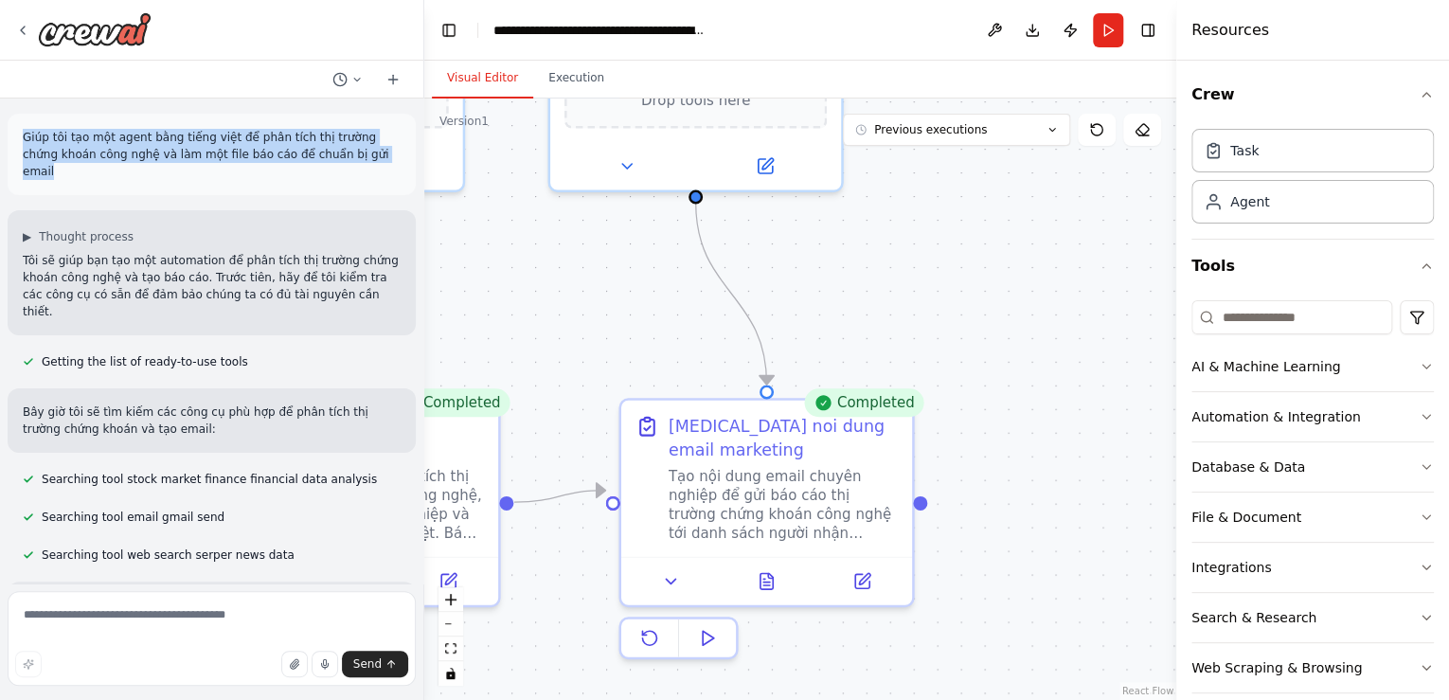
drag, startPoint x: 352, startPoint y: 156, endPoint x: 19, endPoint y: 142, distance: 333.8
click div "Giúp tôi tạo một agent bằng tiếng việt để phân tích thị trường chứng khoán công…"
copy p "Giúp tôi tạo một agent bằng tiếng việt để phân tích thị trường chứng khoán công…"
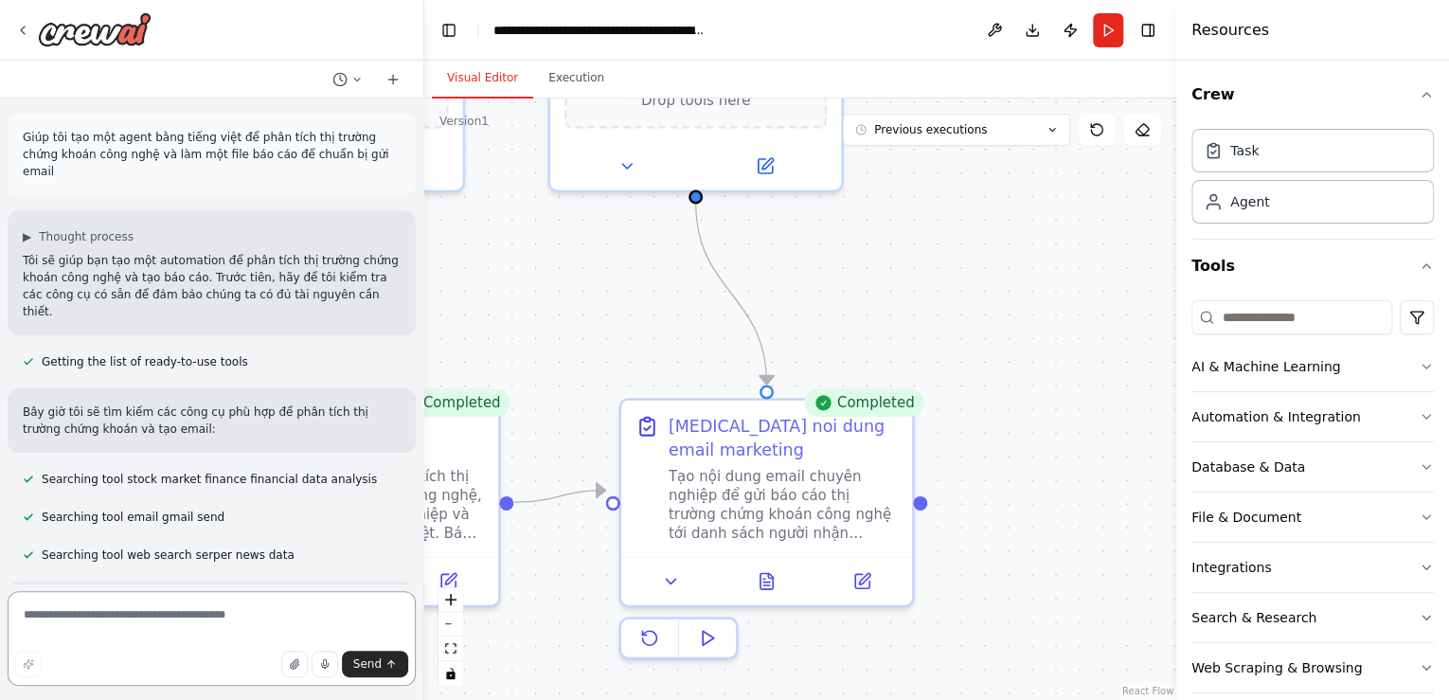
click textarea
paste textarea "**********"
drag, startPoint x: 233, startPoint y: 632, endPoint x: 386, endPoint y: 640, distance: 152.8
click textarea "**********"
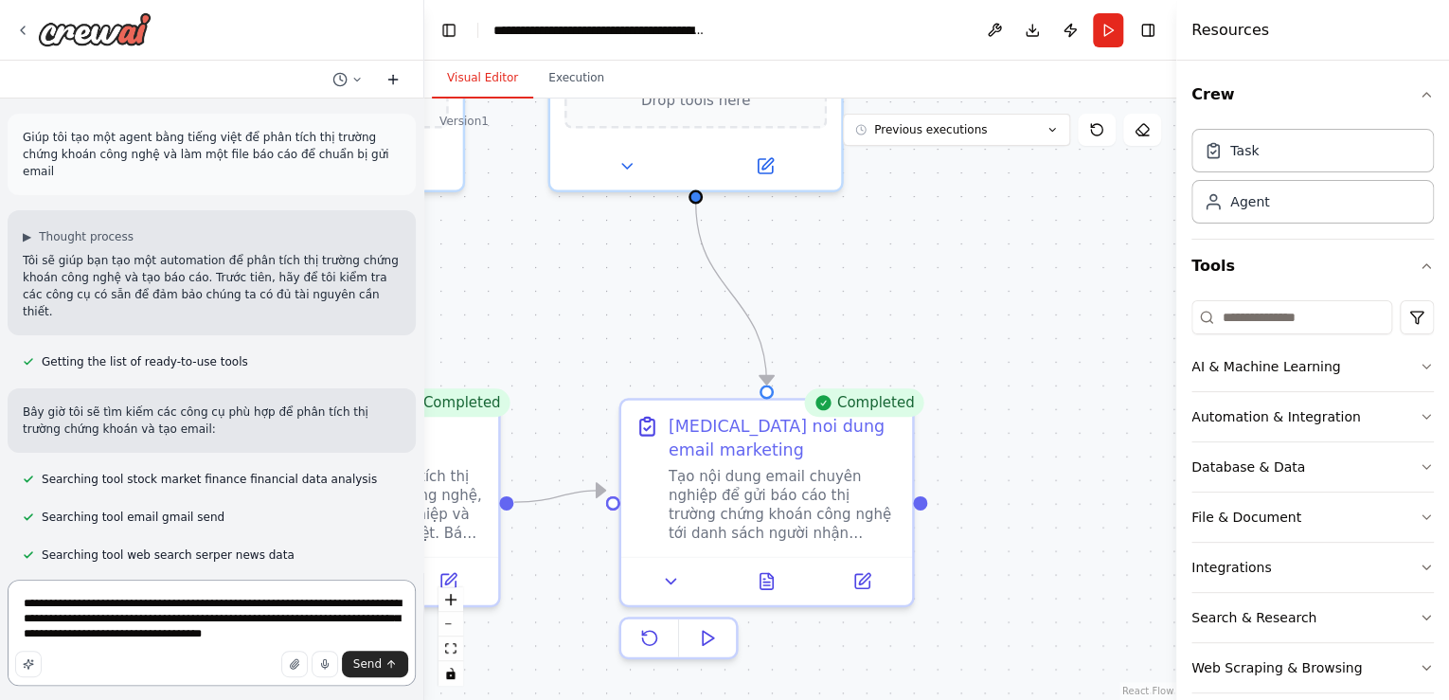
type textarea "**********"
click icon
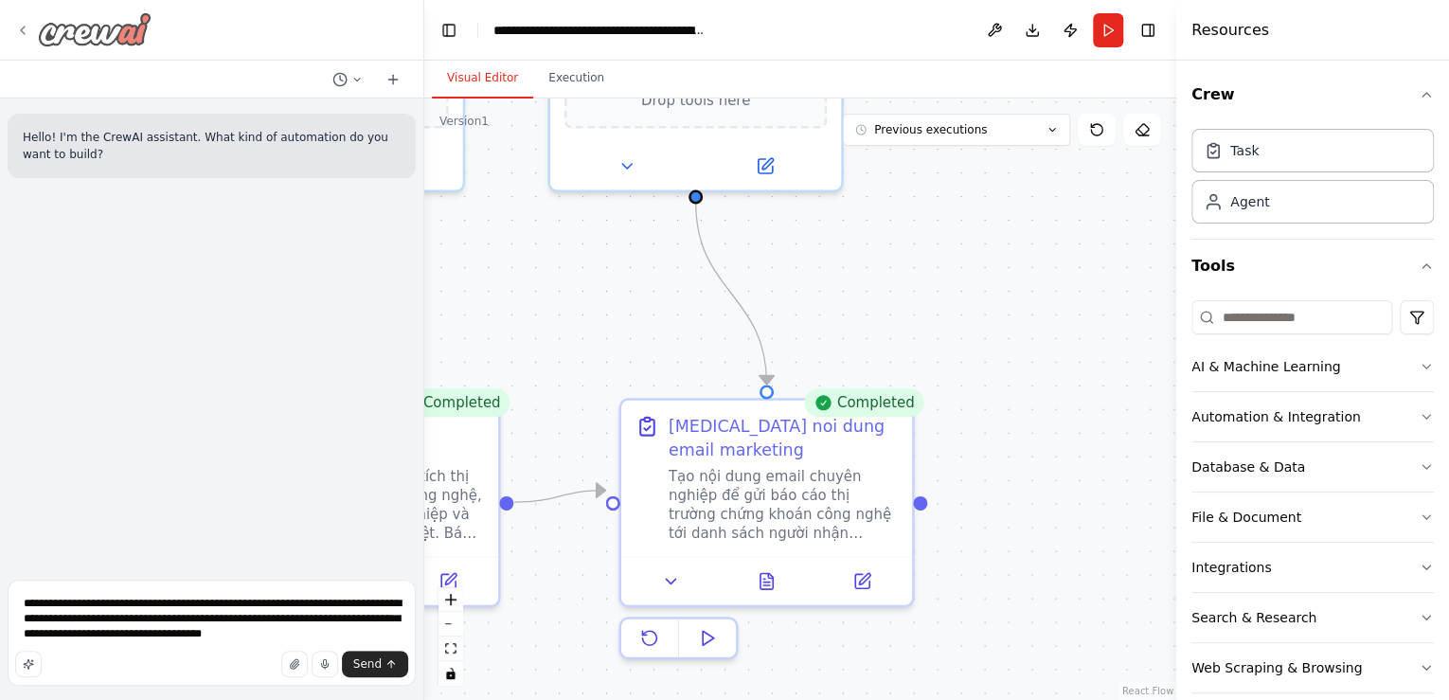
click img
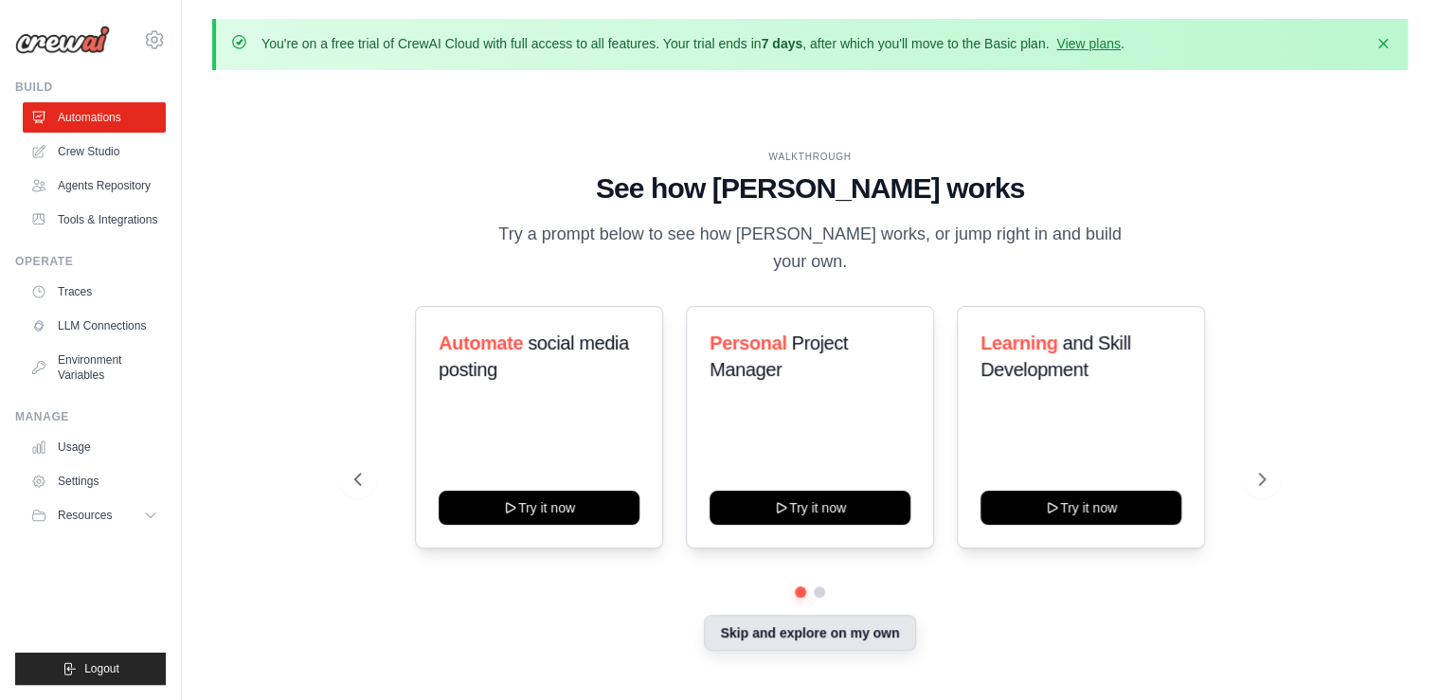
click at [788, 615] on button "Skip and explore on my own" at bounding box center [809, 633] width 211 height 36
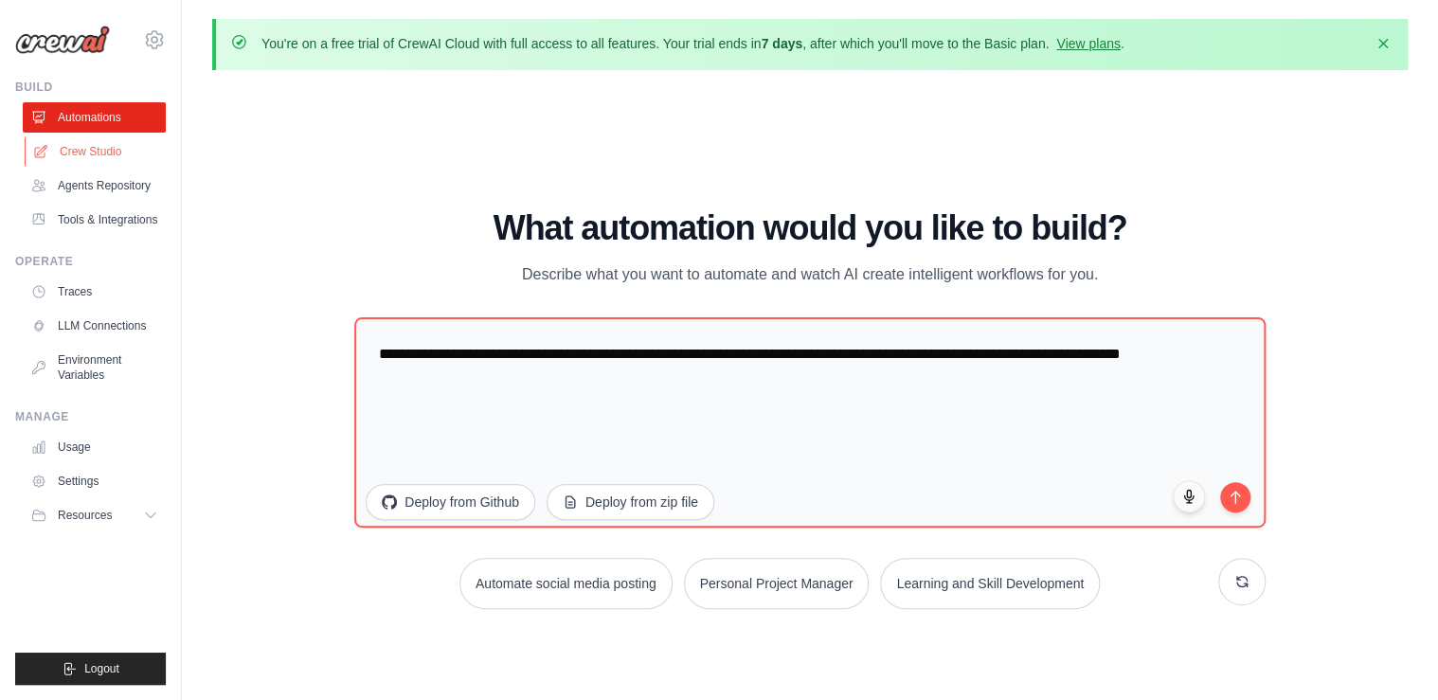
click at [84, 145] on link "Crew Studio" at bounding box center [96, 151] width 143 height 30
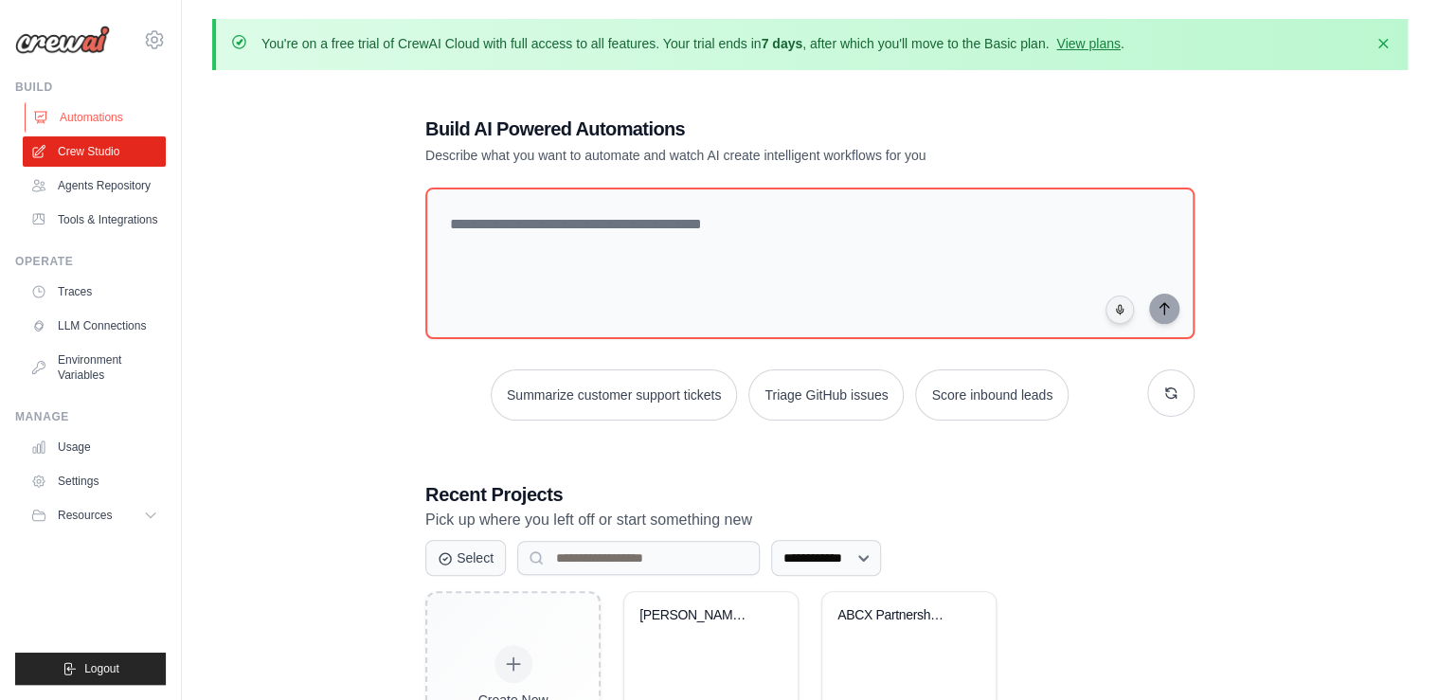
click at [61, 112] on link "Automations" at bounding box center [96, 117] width 143 height 30
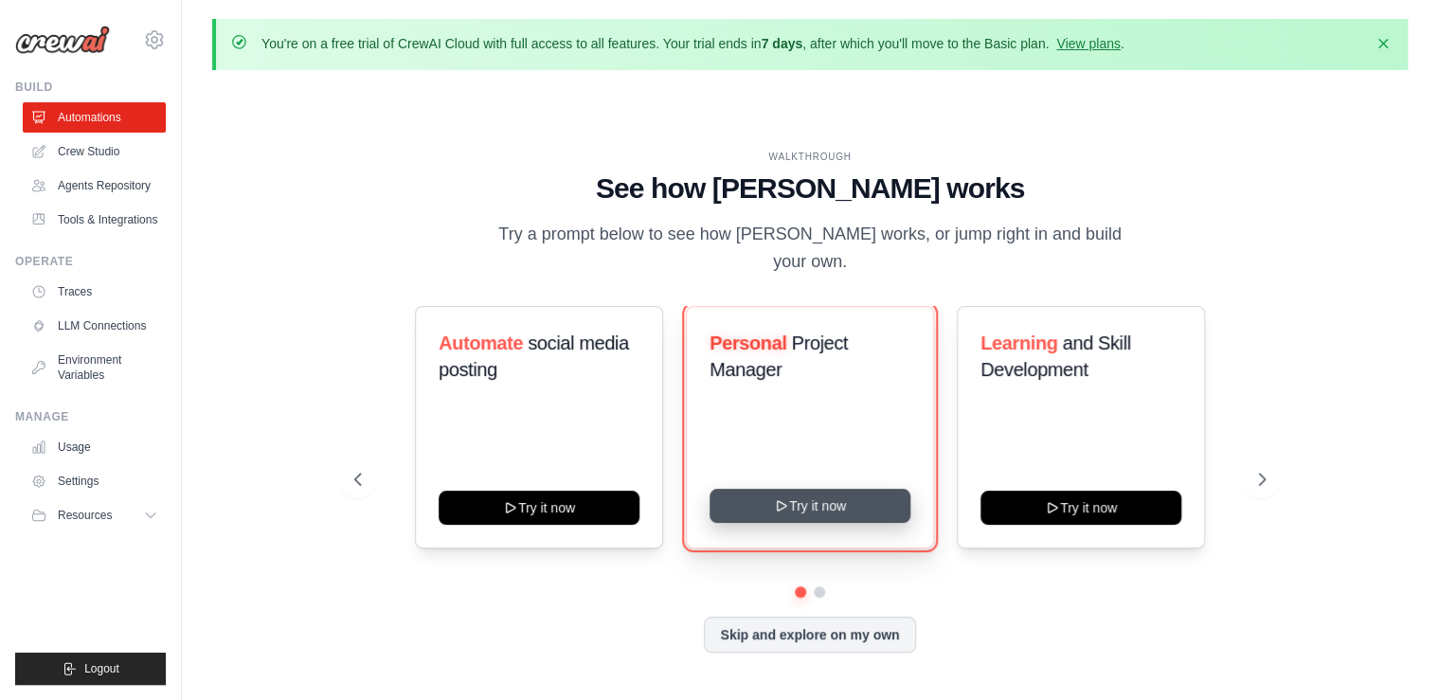
click at [847, 508] on button "Try it now" at bounding box center [810, 506] width 201 height 34
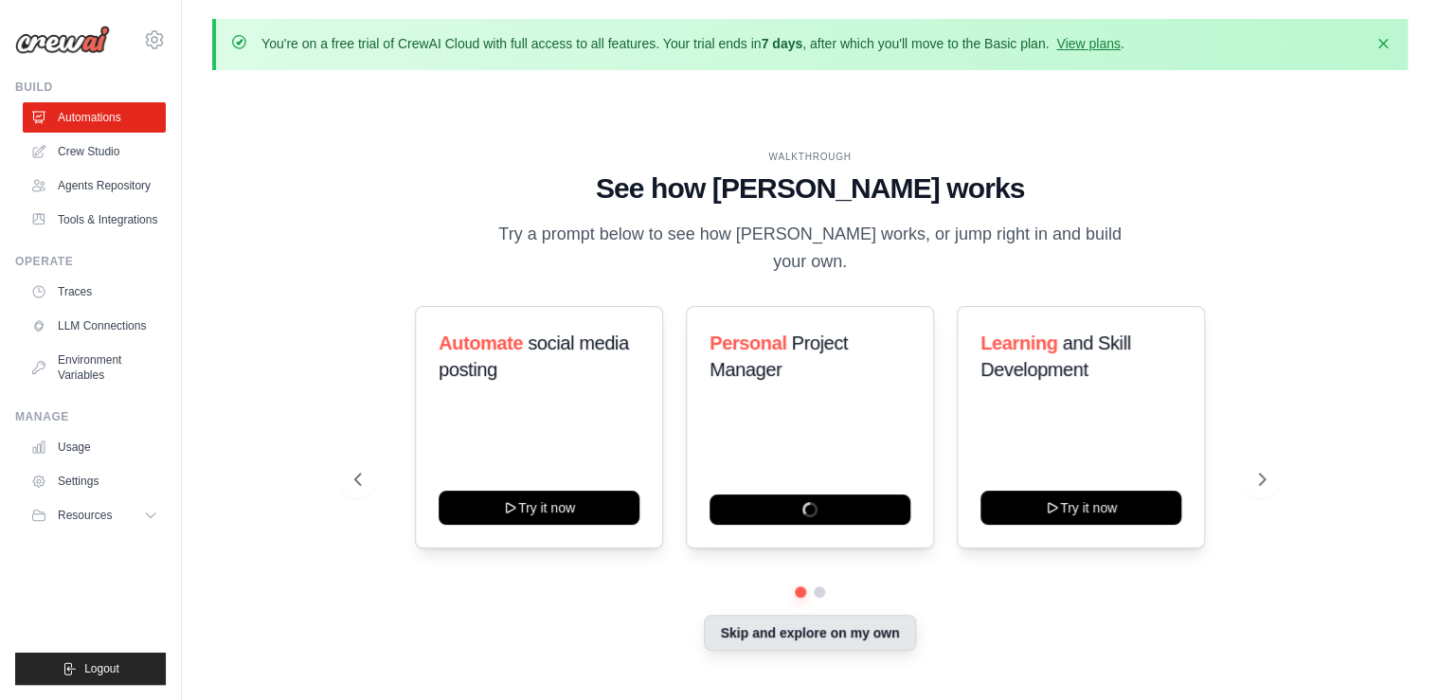
click at [810, 624] on button "Skip and explore on my own" at bounding box center [809, 633] width 211 height 36
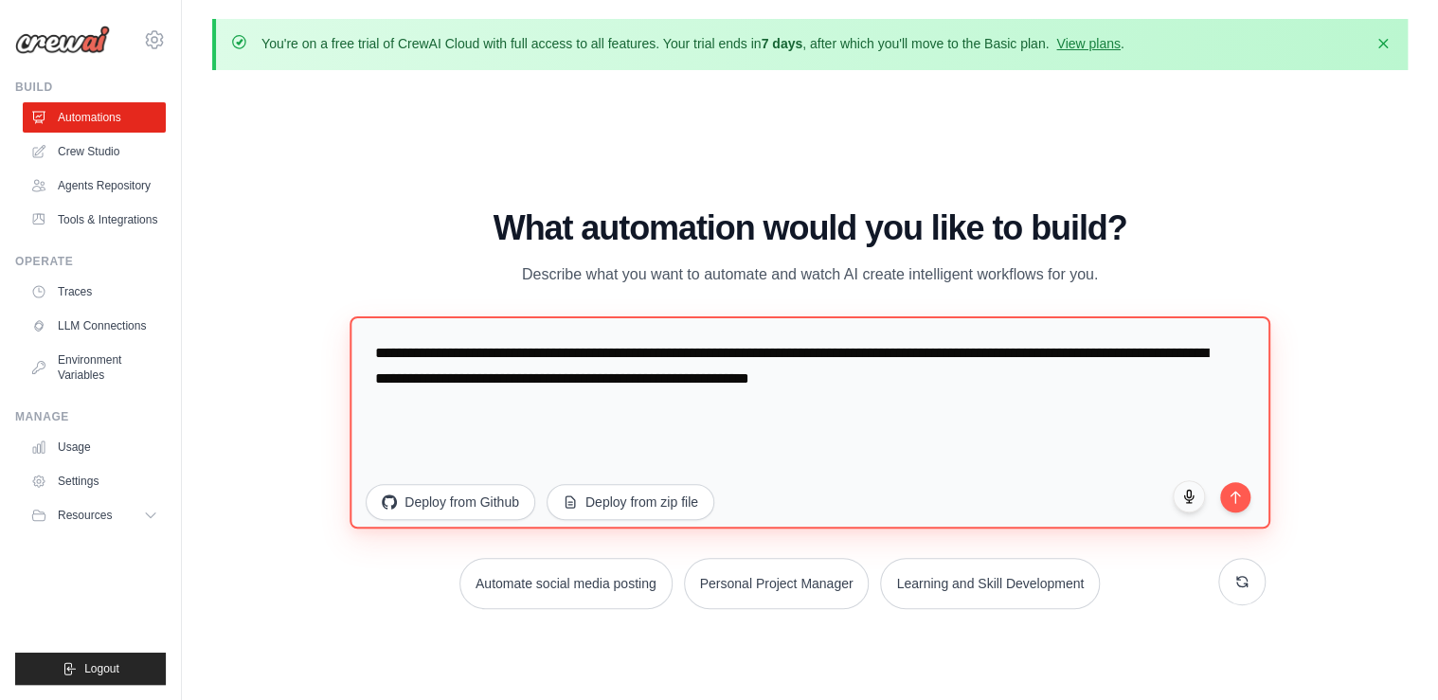
click at [780, 371] on textarea "**********" at bounding box center [810, 421] width 920 height 212
paste textarea
type textarea "**********"
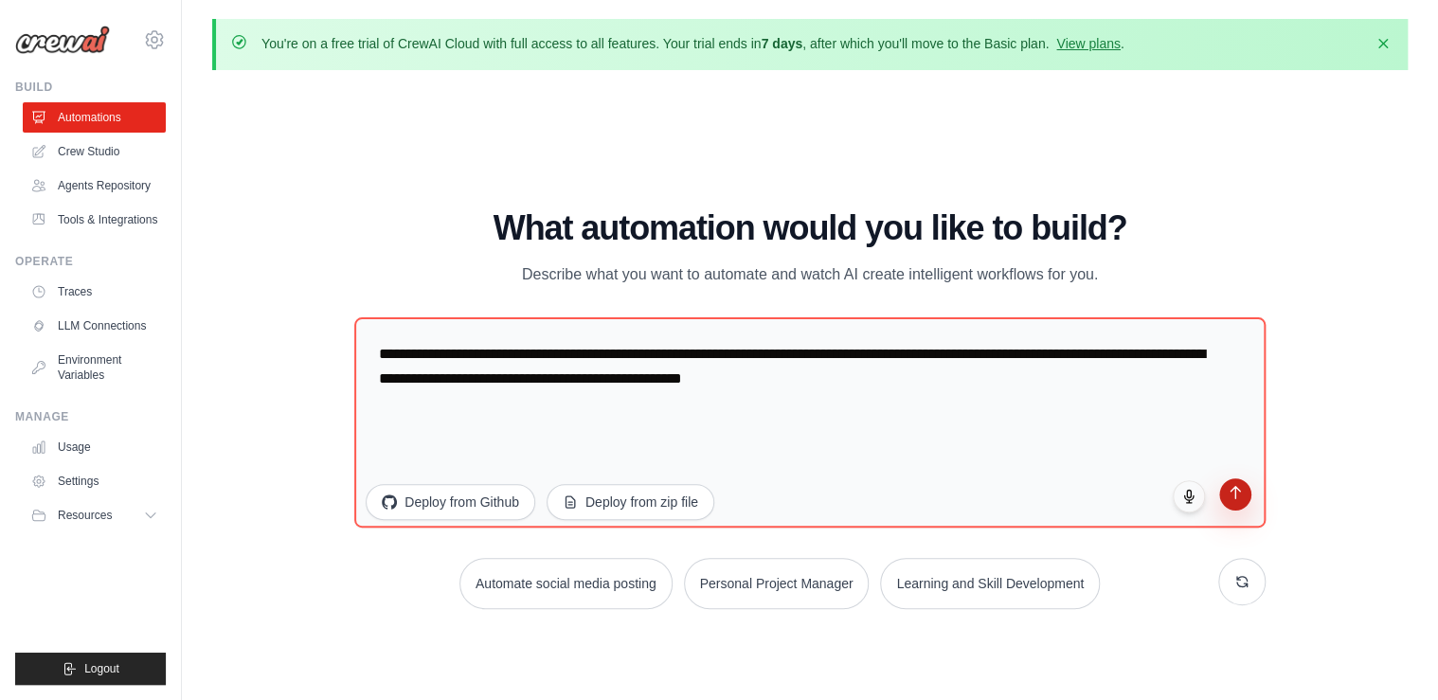
click at [1239, 492] on icon "submit" at bounding box center [1235, 492] width 16 height 16
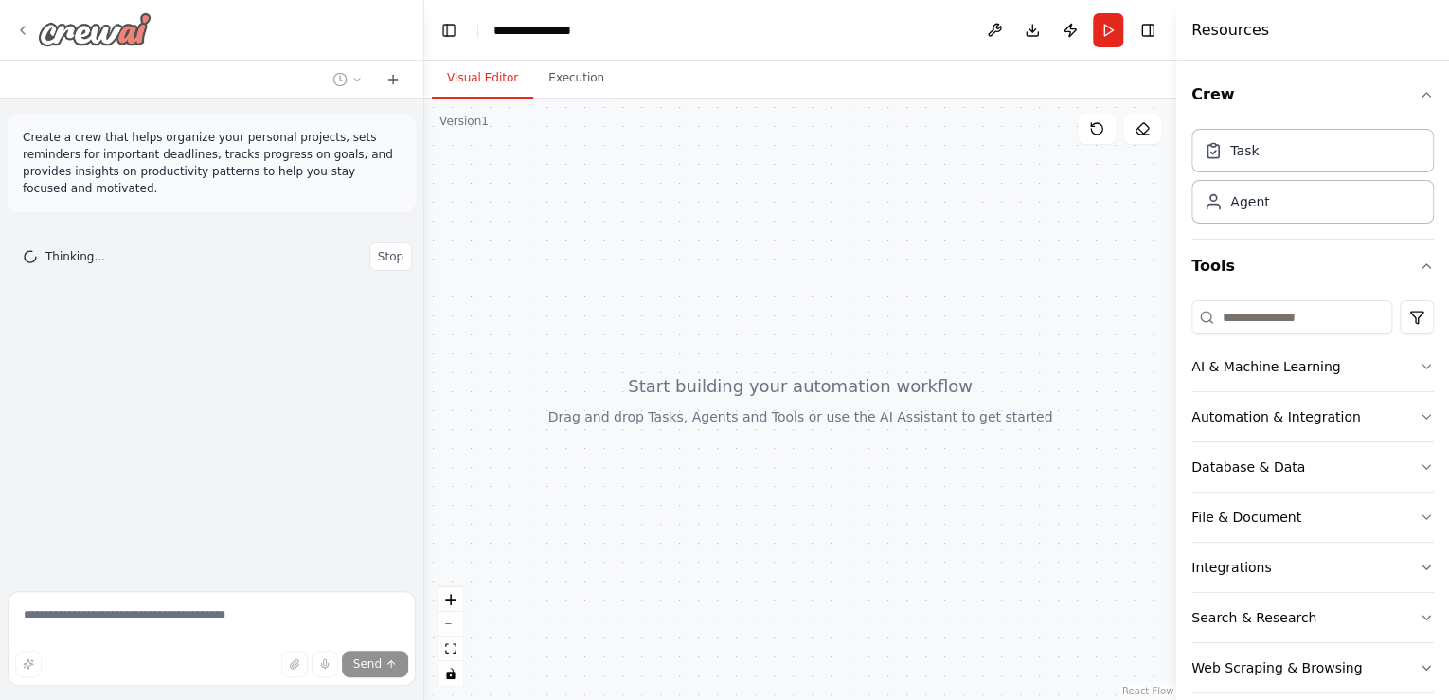
click at [29, 28] on icon at bounding box center [22, 30] width 15 height 15
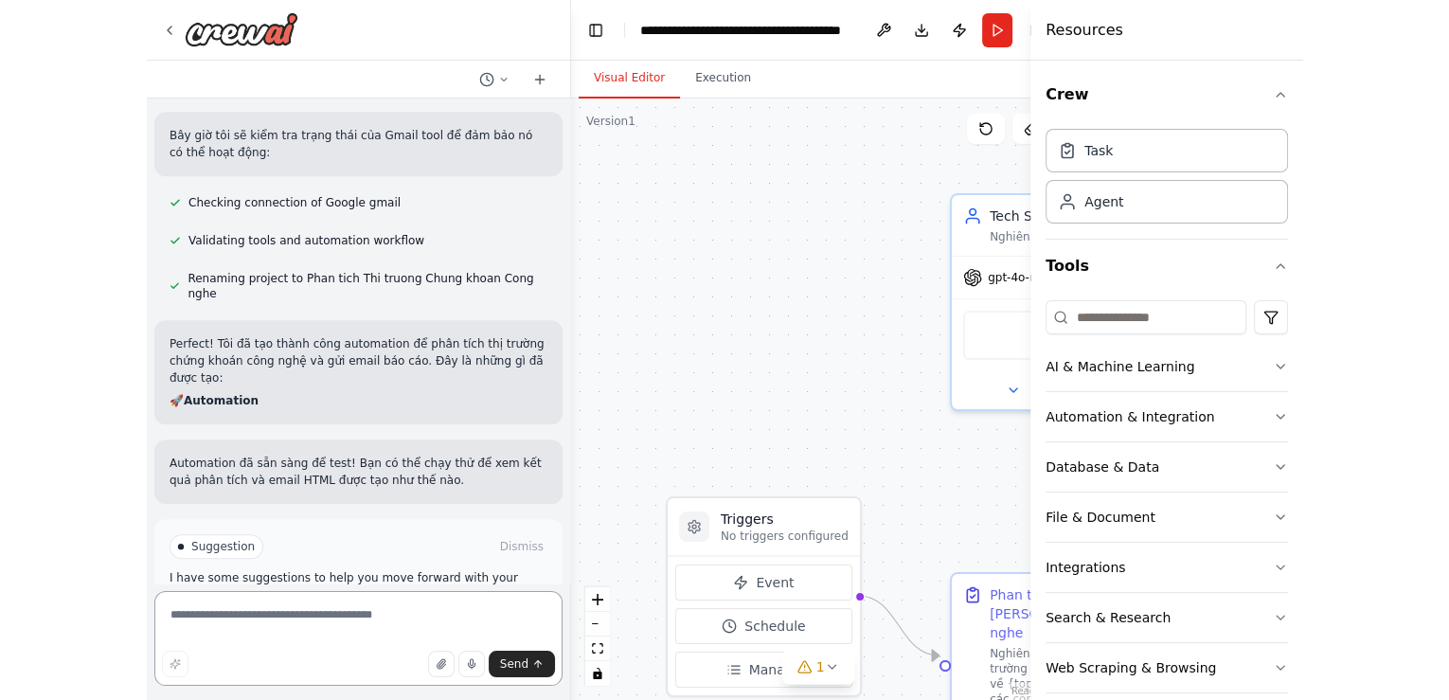
scroll to position [1052, 0]
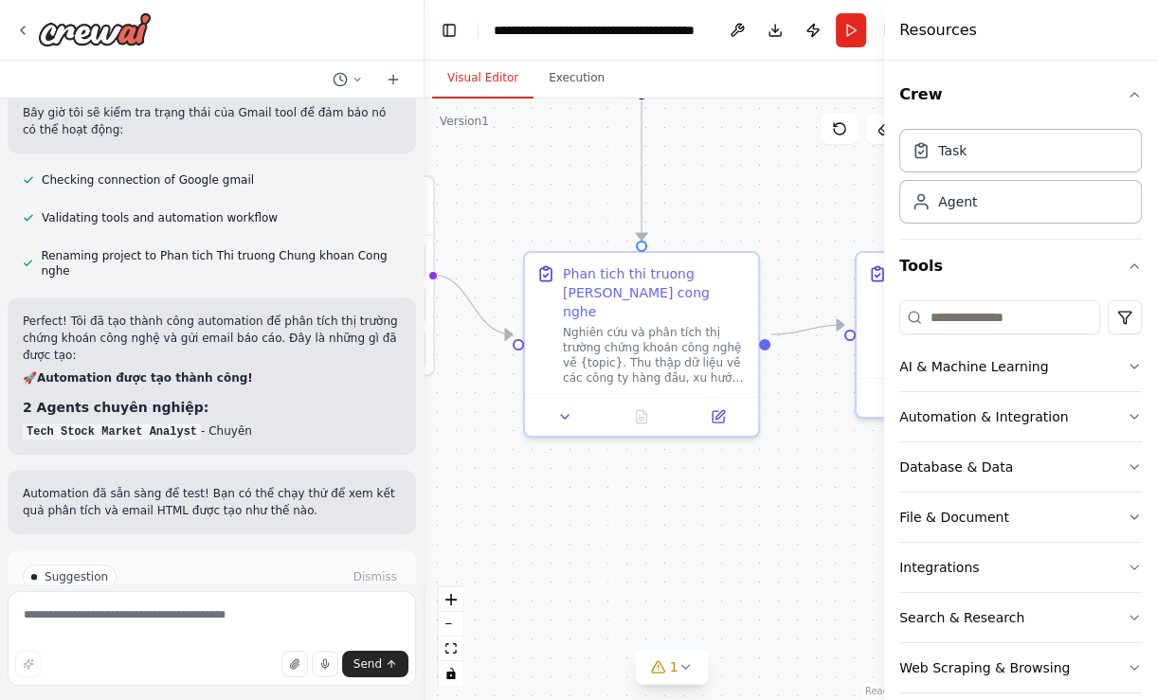
drag, startPoint x: 793, startPoint y: 508, endPoint x: 510, endPoint y: 183, distance: 431.1
click at [510, 183] on div ".deletable-edge-delete-btn { width: 20px; height: 20px; border: 0px solid #ffff…" at bounding box center [671, 400] width 495 height 602
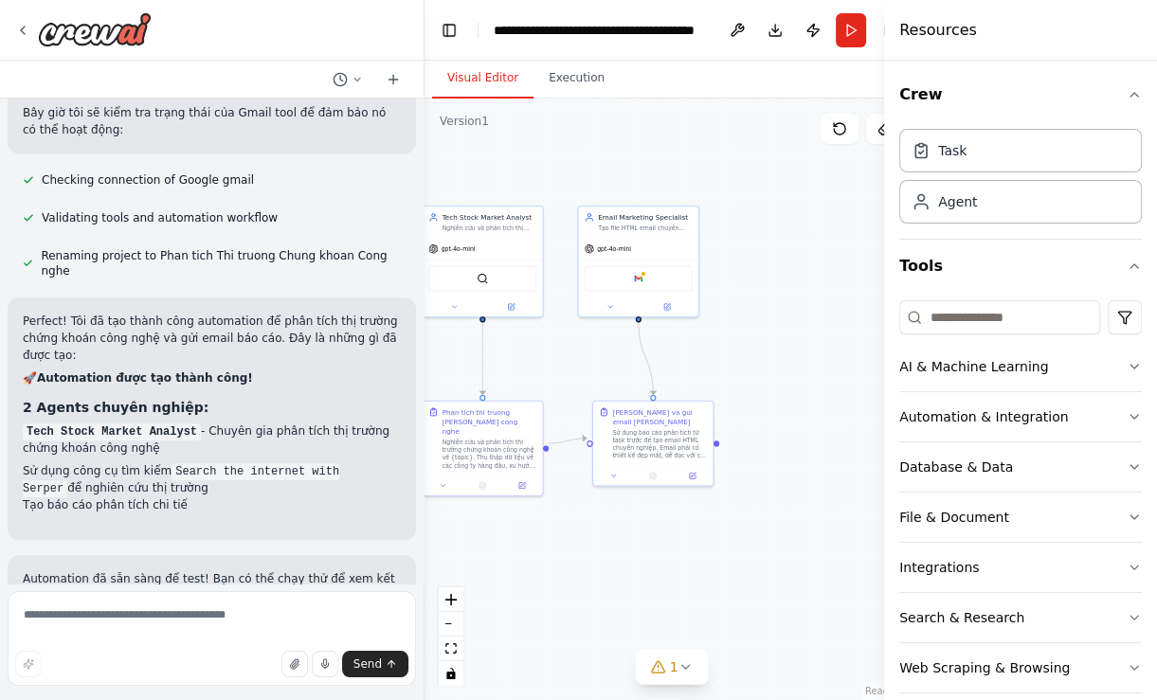
drag, startPoint x: 739, startPoint y: 466, endPoint x: 576, endPoint y: 509, distance: 168.4
click at [576, 509] on div ".deletable-edge-delete-btn { width: 20px; height: 20px; border: 0px solid #ffff…" at bounding box center [671, 400] width 495 height 602
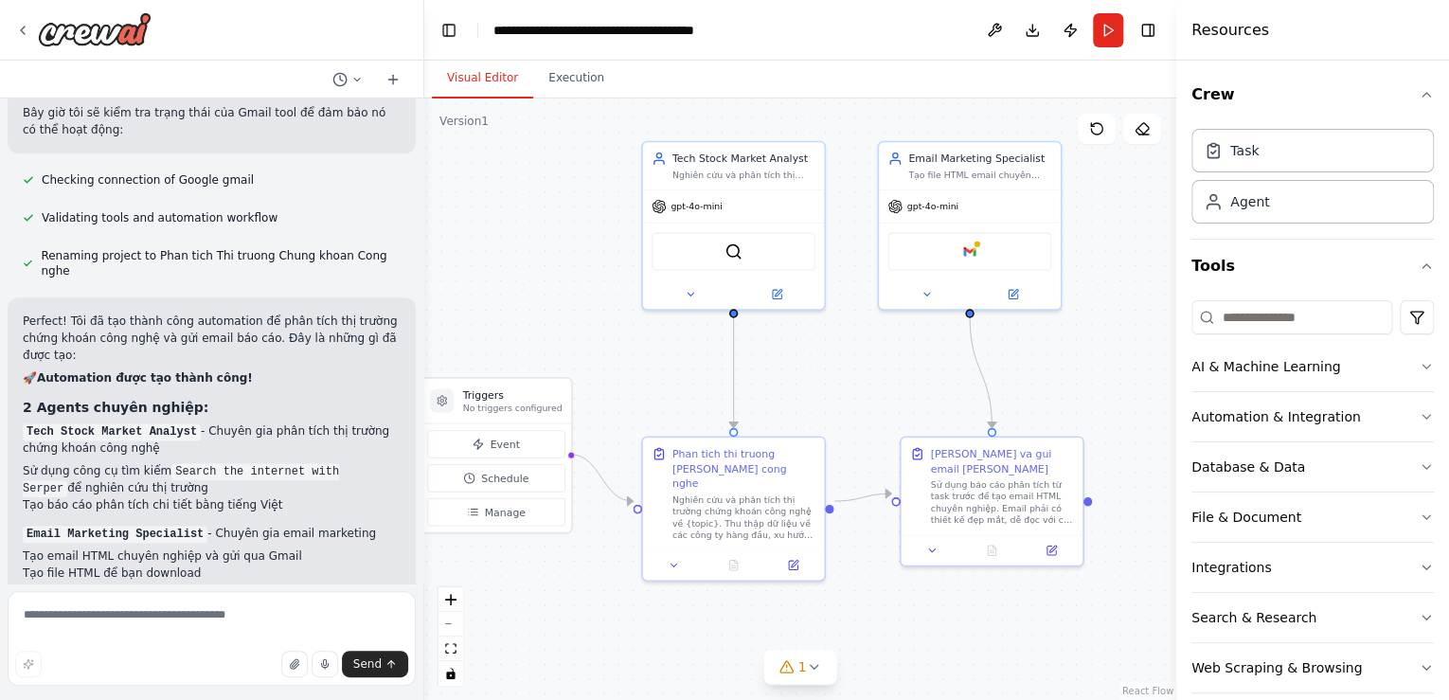
drag, startPoint x: 832, startPoint y: 513, endPoint x: 1149, endPoint y: 537, distance: 318.3
click at [1149, 537] on div ".deletable-edge-delete-btn { width: 20px; height: 20px; border: 0px solid #ffff…" at bounding box center [800, 400] width 752 height 602
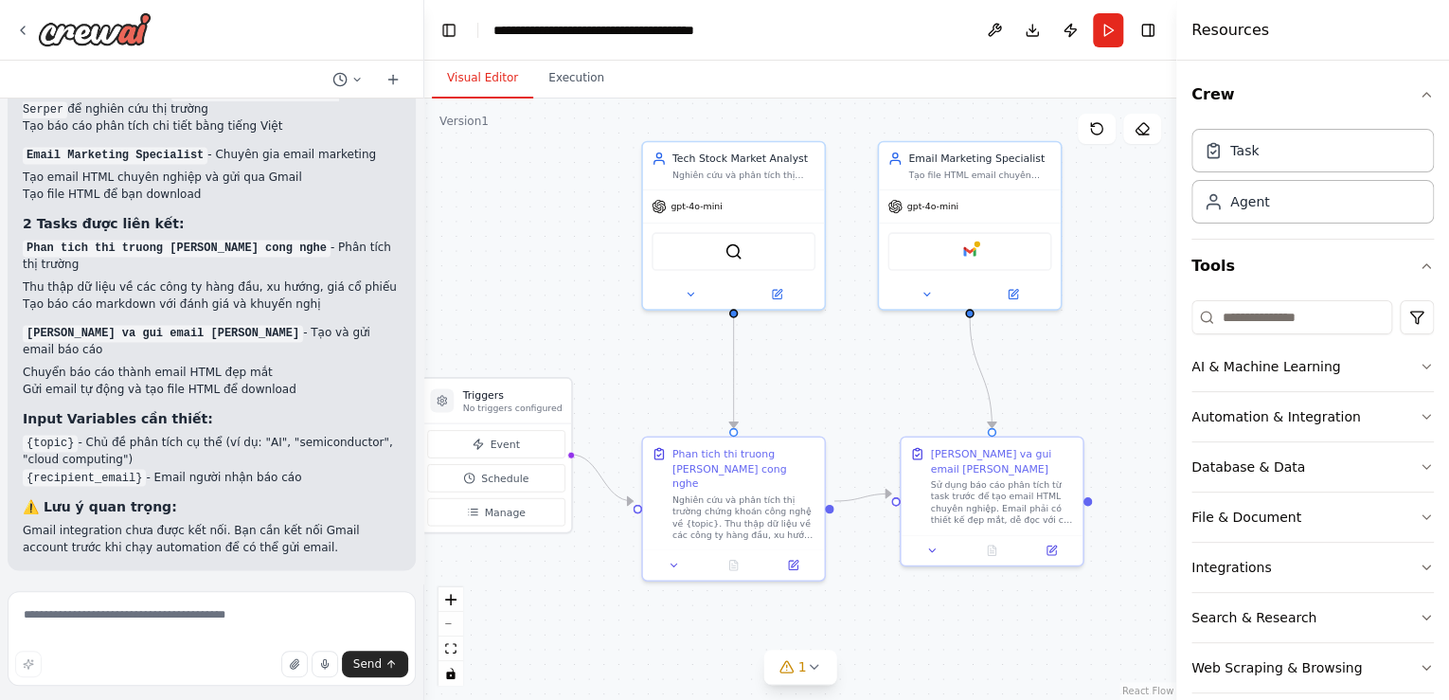
scroll to position [1582, 0]
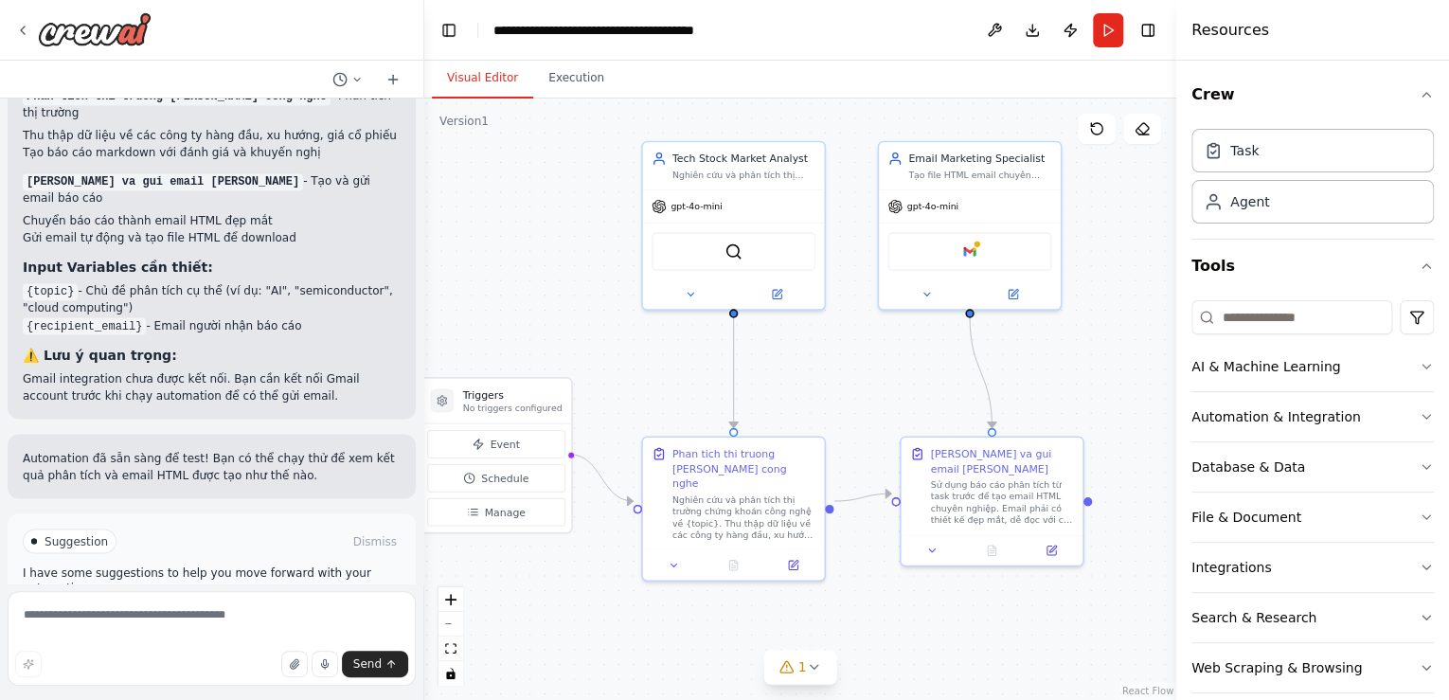
click at [260, 606] on button "Run Automation" at bounding box center [212, 621] width 378 height 30
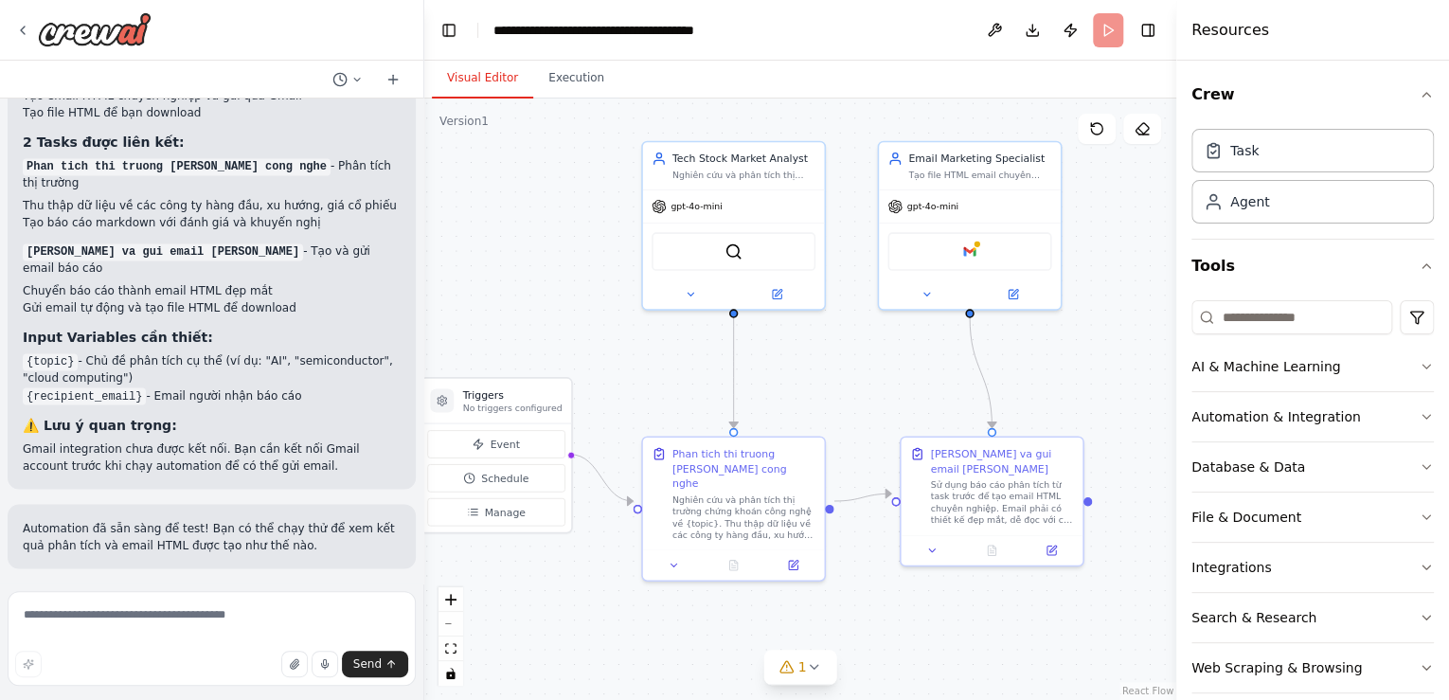
scroll to position [1429, 0]
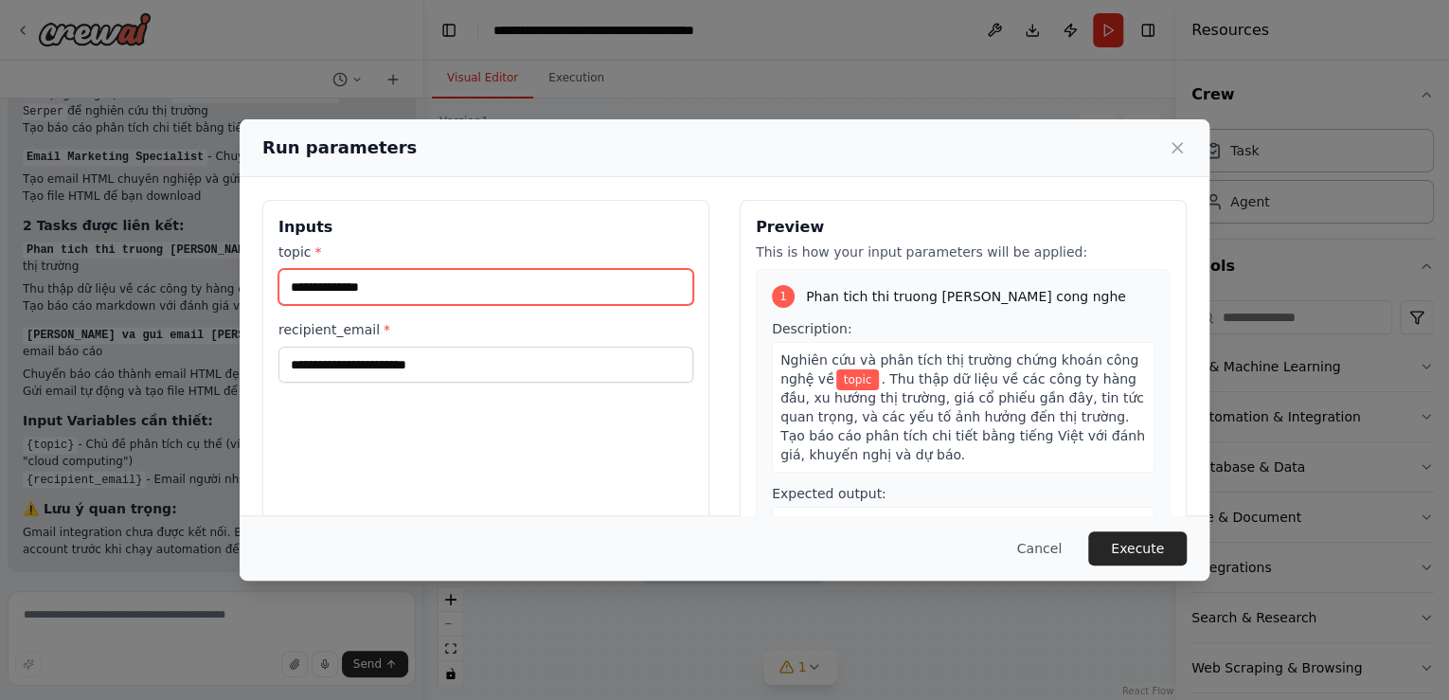
click at [418, 284] on input "topic *" at bounding box center [486, 287] width 415 height 36
type input "******"
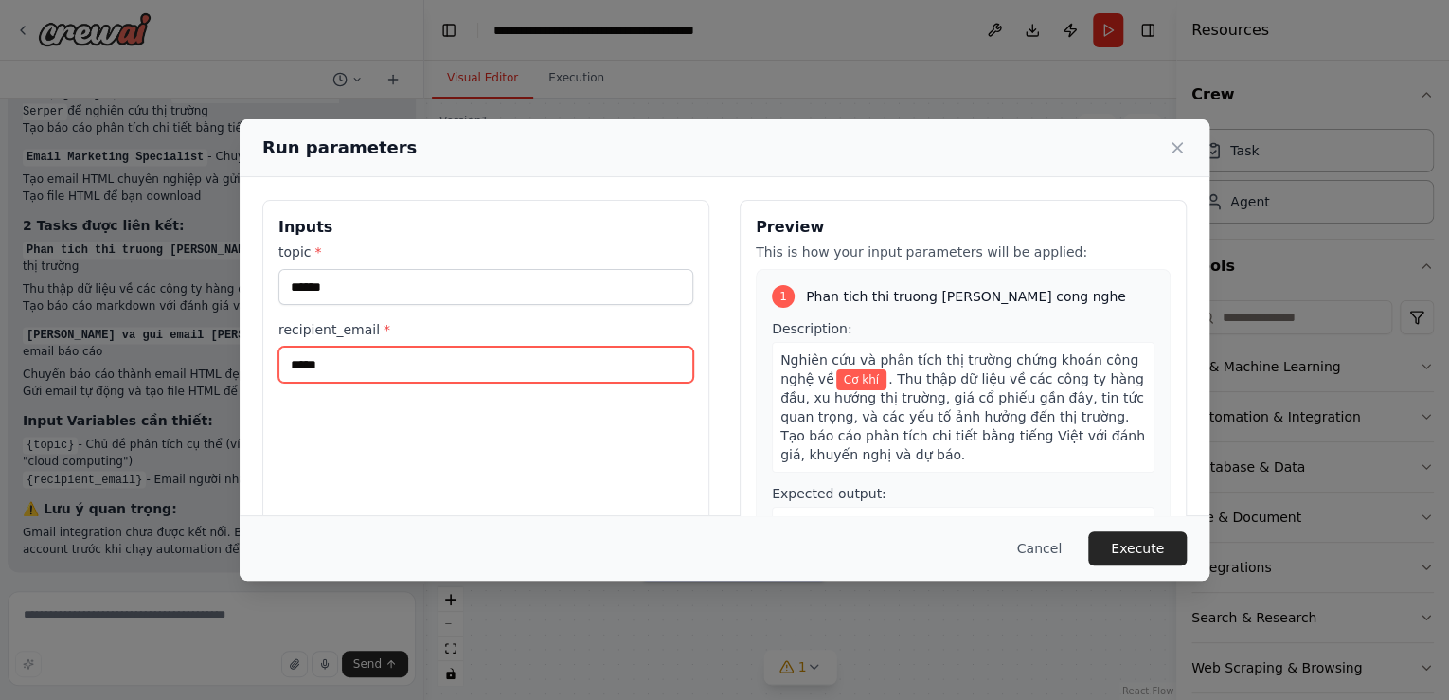
type input "**********"
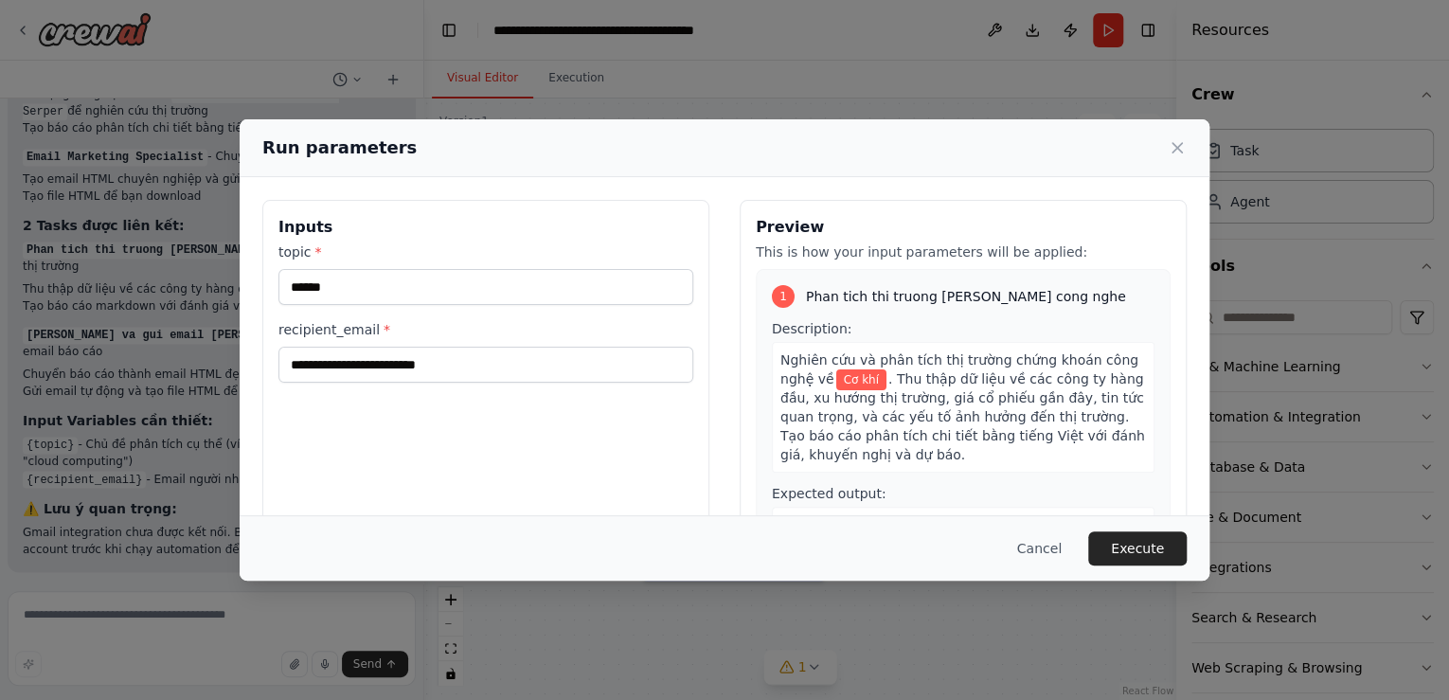
scroll to position [91, 0]
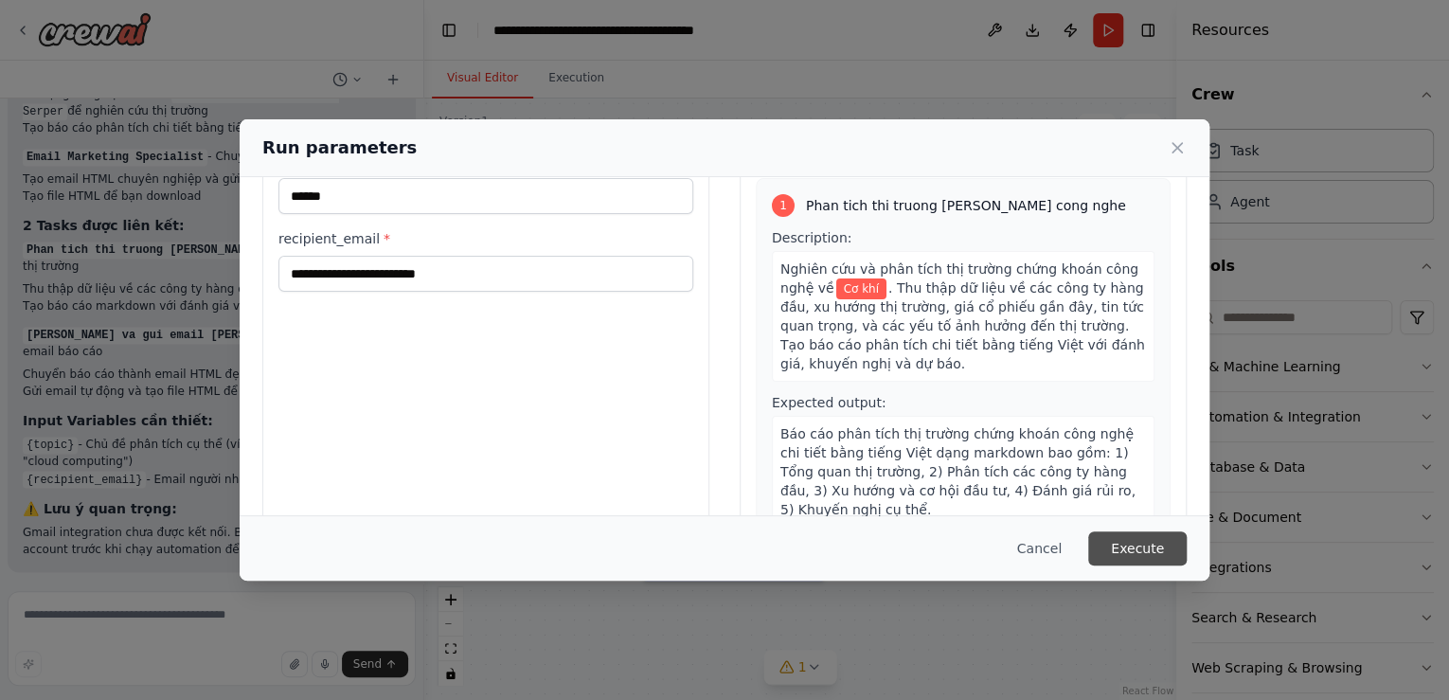
click at [1165, 557] on button "Execute" at bounding box center [1137, 548] width 99 height 34
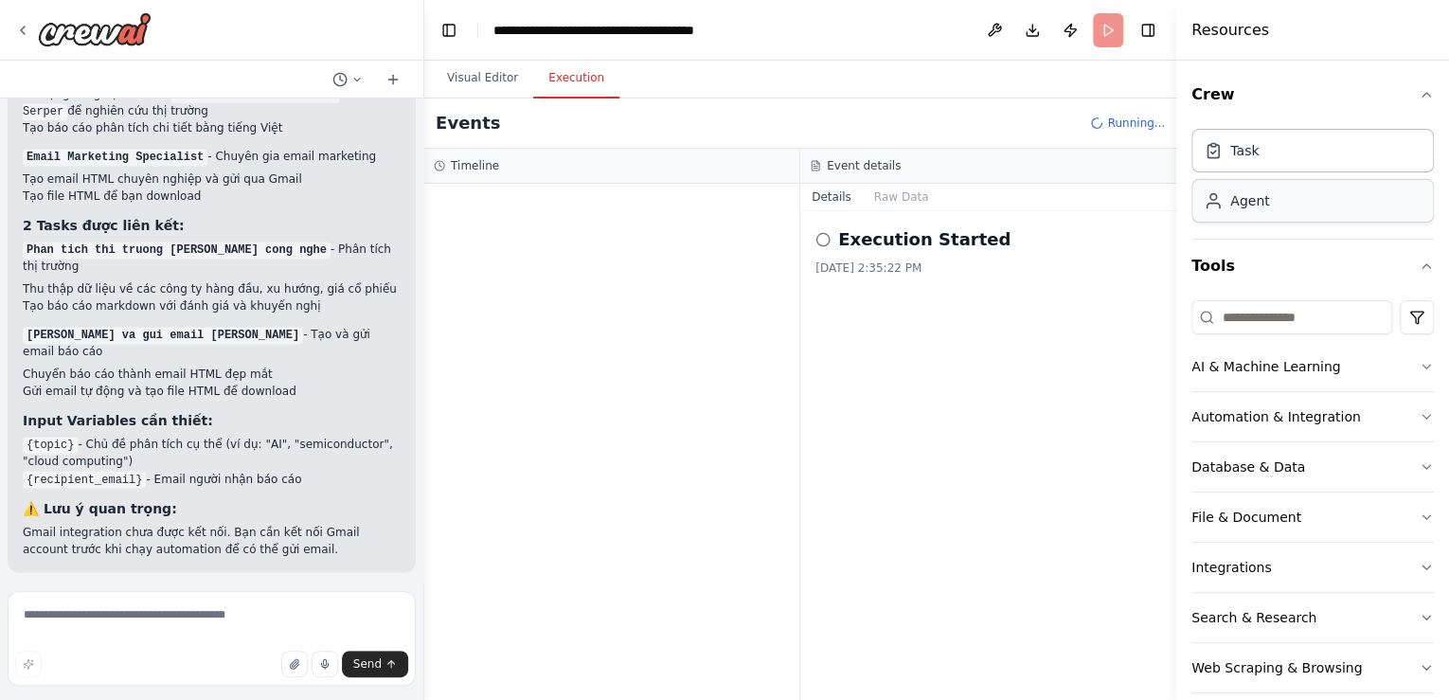
click at [1209, 209] on div "Agent" at bounding box center [1313, 201] width 243 height 44
click at [1288, 152] on div "Task" at bounding box center [1313, 150] width 243 height 44
click at [512, 81] on button "Visual Editor" at bounding box center [482, 79] width 101 height 40
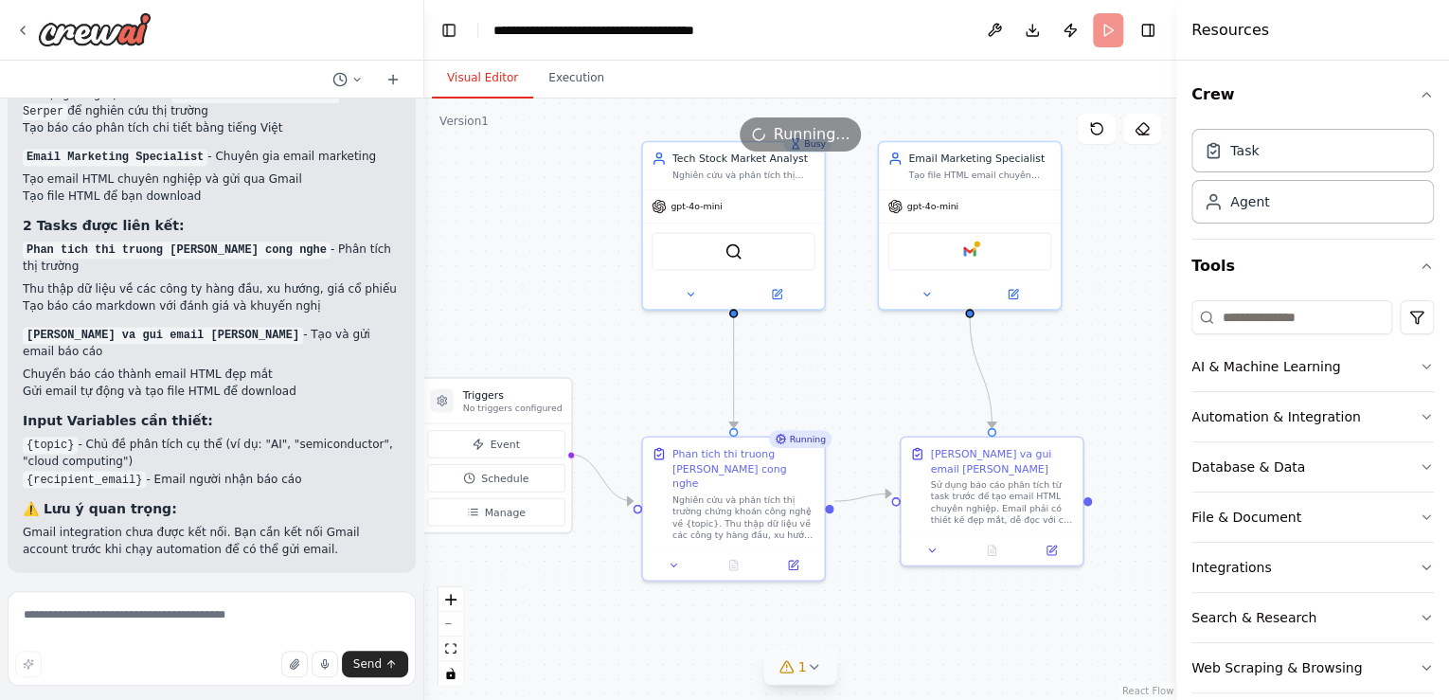
click at [789, 670] on icon at bounding box center [787, 666] width 15 height 15
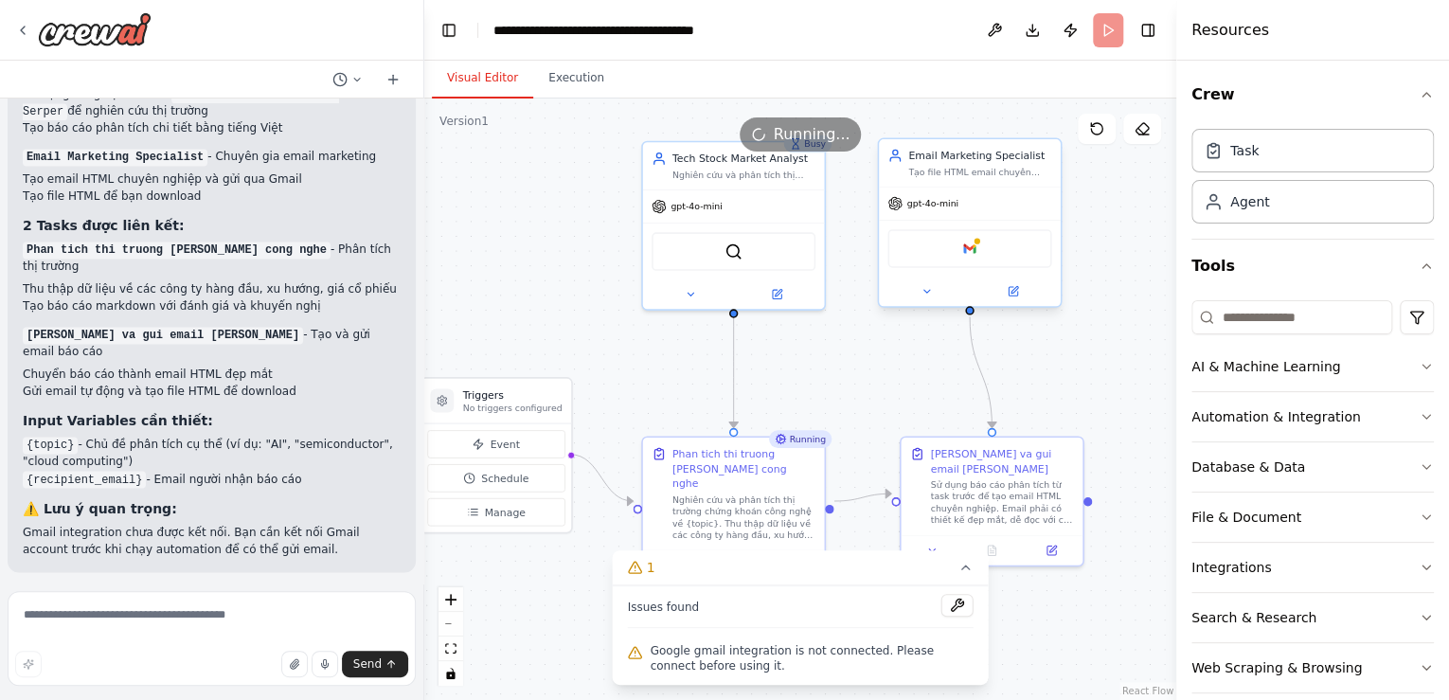
click at [1010, 254] on div "Google gmail" at bounding box center [970, 248] width 164 height 39
click at [1016, 288] on icon at bounding box center [1014, 289] width 7 height 7
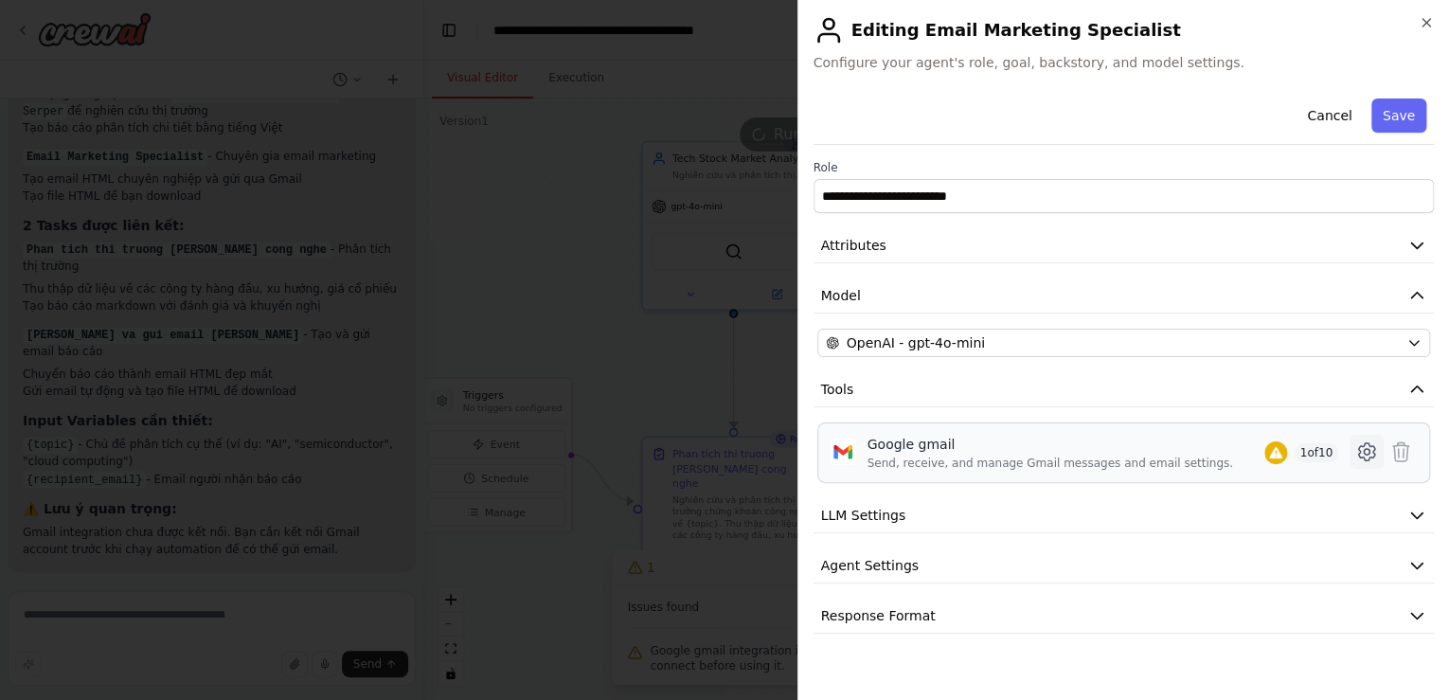
click at [1361, 451] on icon at bounding box center [1367, 452] width 23 height 23
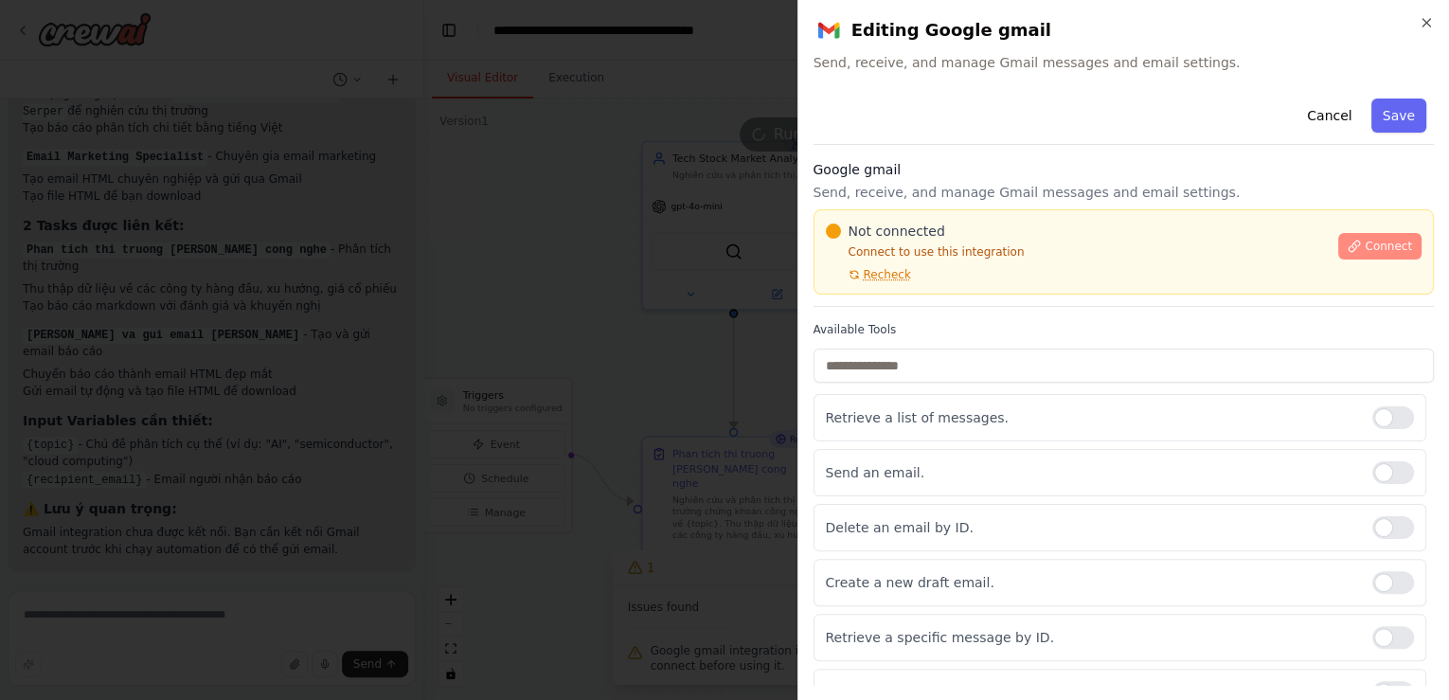
click at [1375, 249] on span "Connect" at bounding box center [1388, 246] width 47 height 15
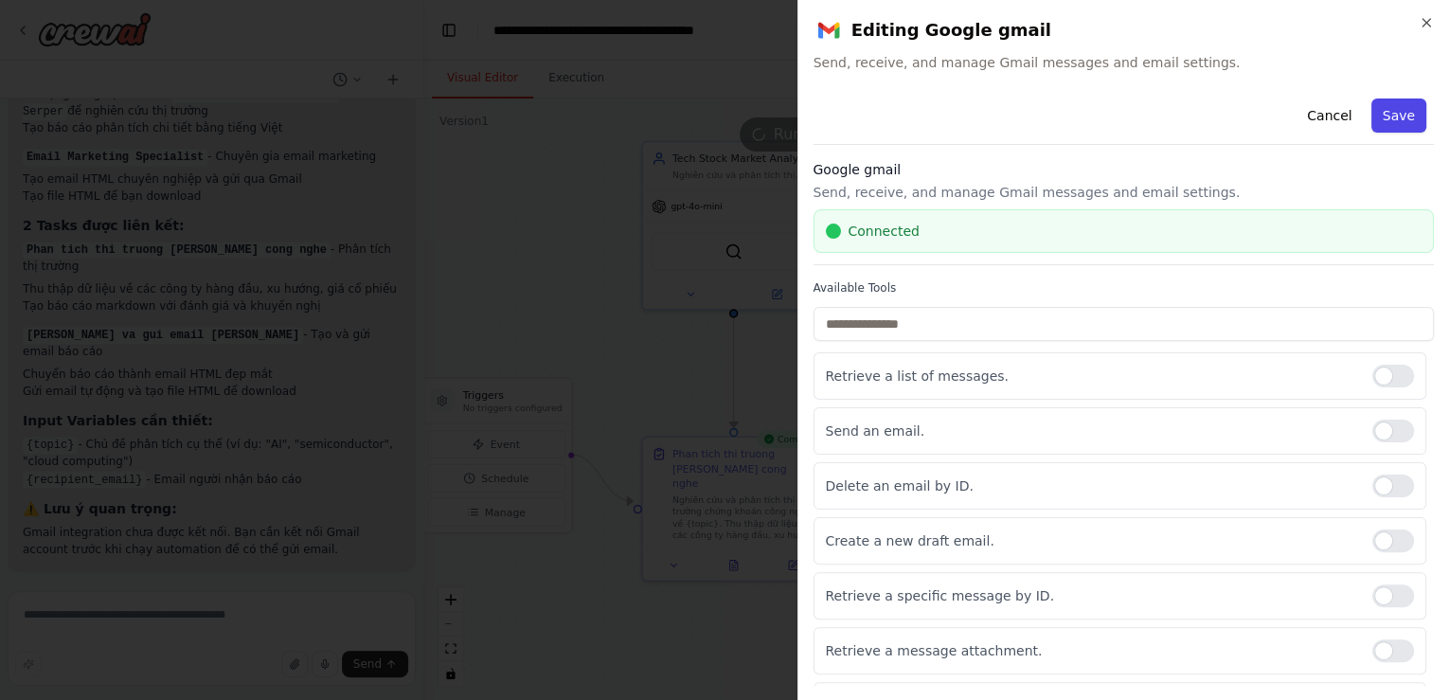
click at [1394, 114] on button "Save" at bounding box center [1399, 116] width 55 height 34
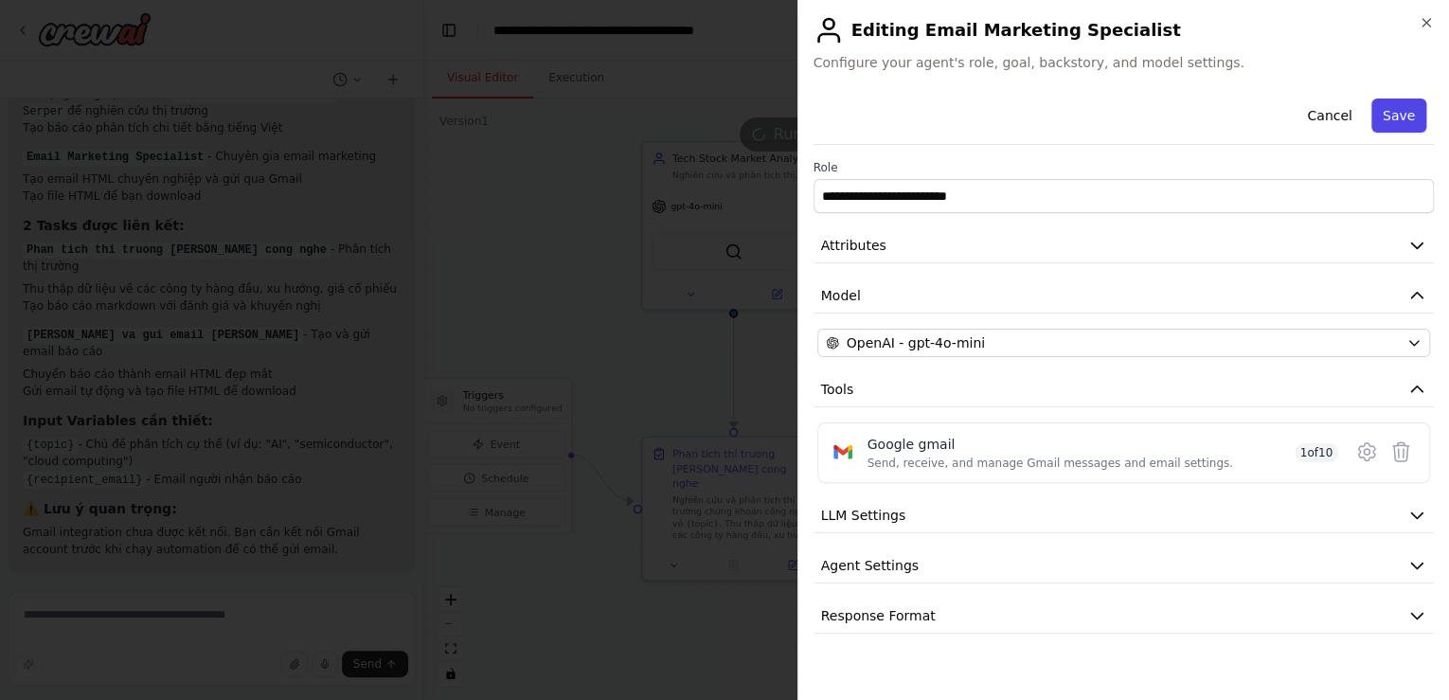
click at [1393, 117] on button "Save" at bounding box center [1399, 116] width 55 height 34
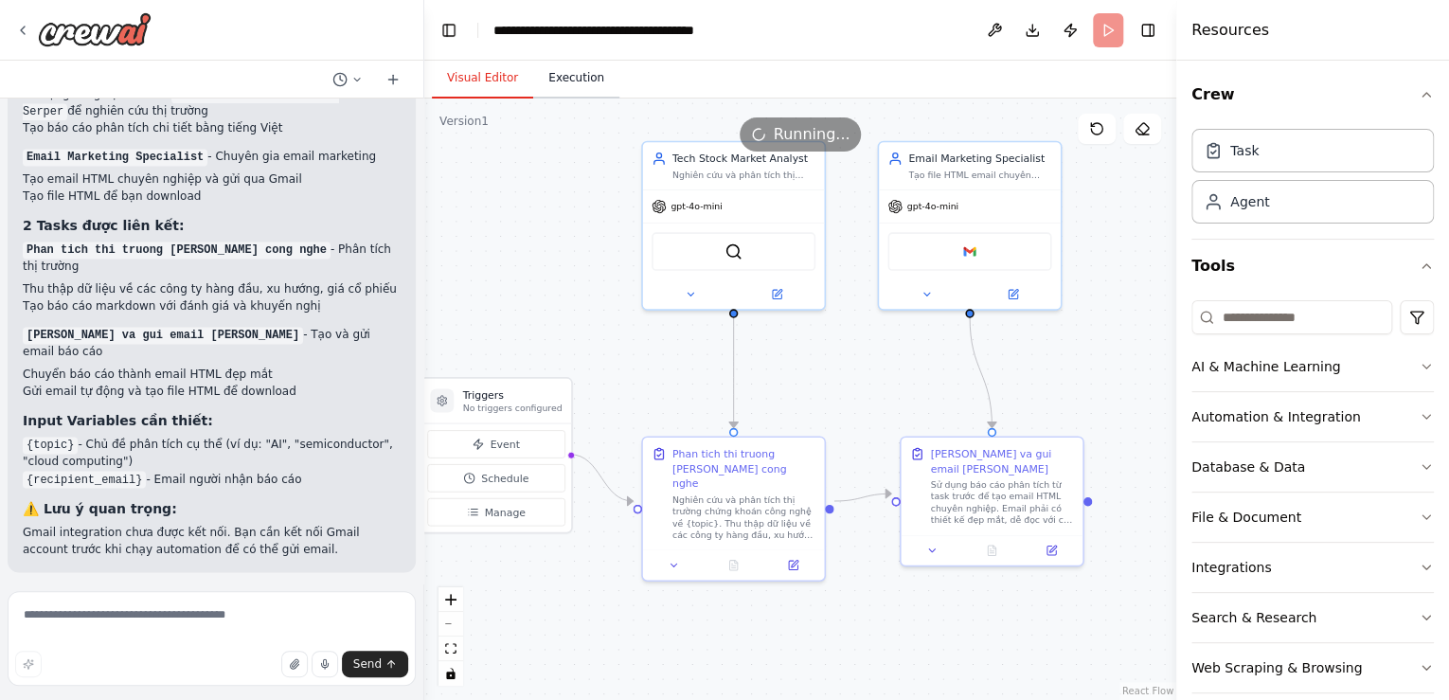
click at [551, 84] on button "Execution" at bounding box center [576, 79] width 86 height 40
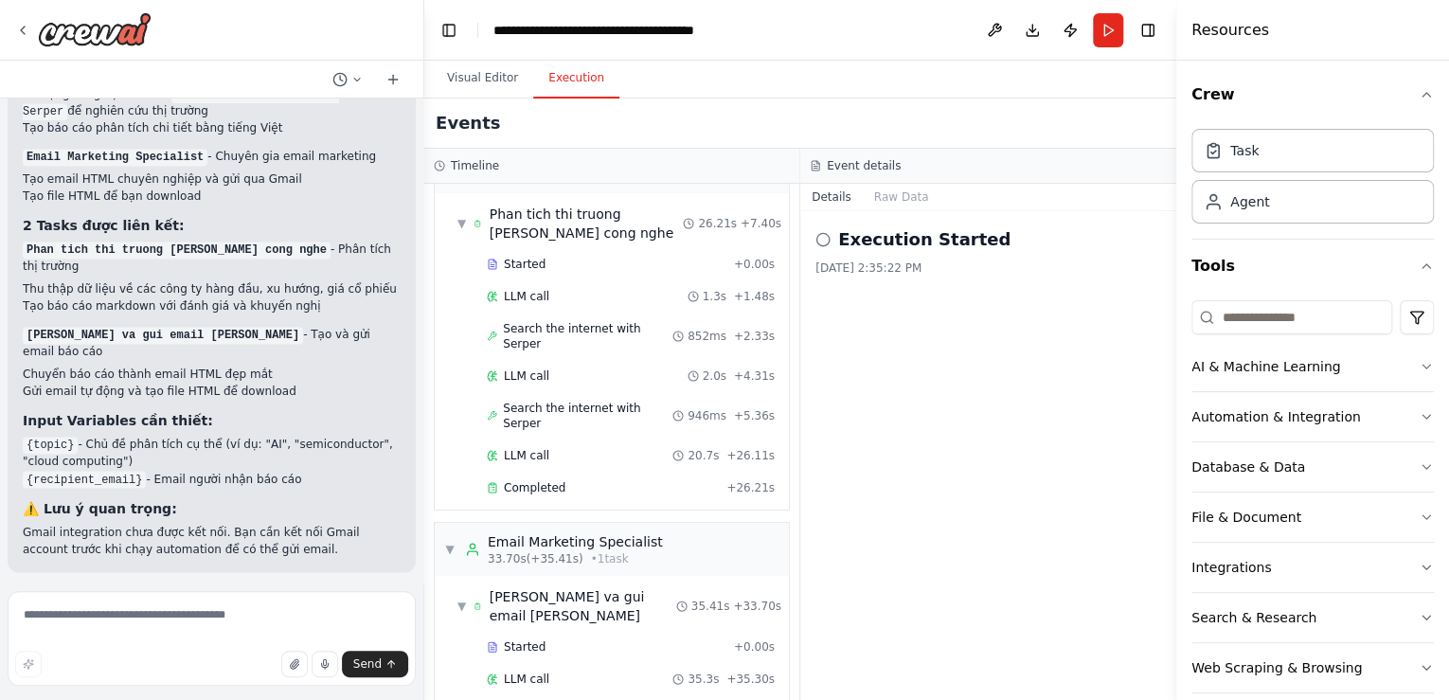
scroll to position [1582, 0]
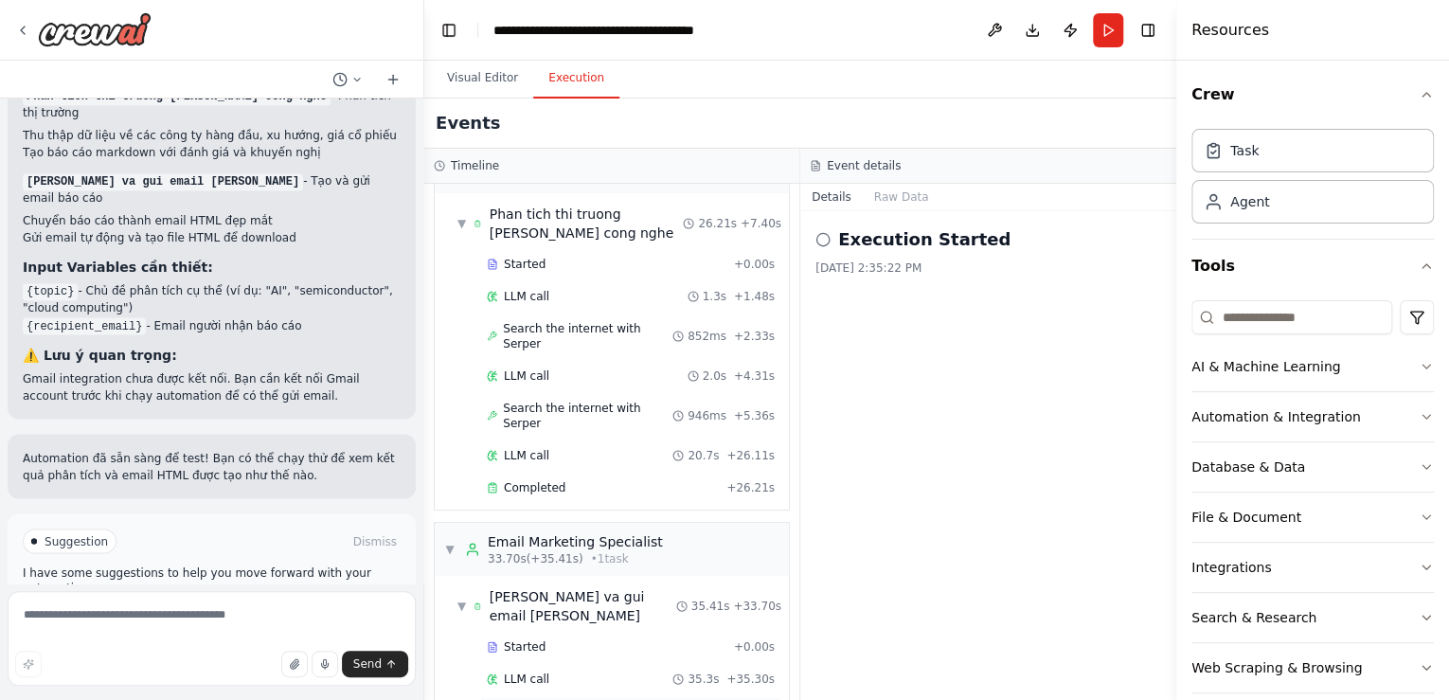
click at [565, 699] on div "Completed" at bounding box center [603, 711] width 232 height 15
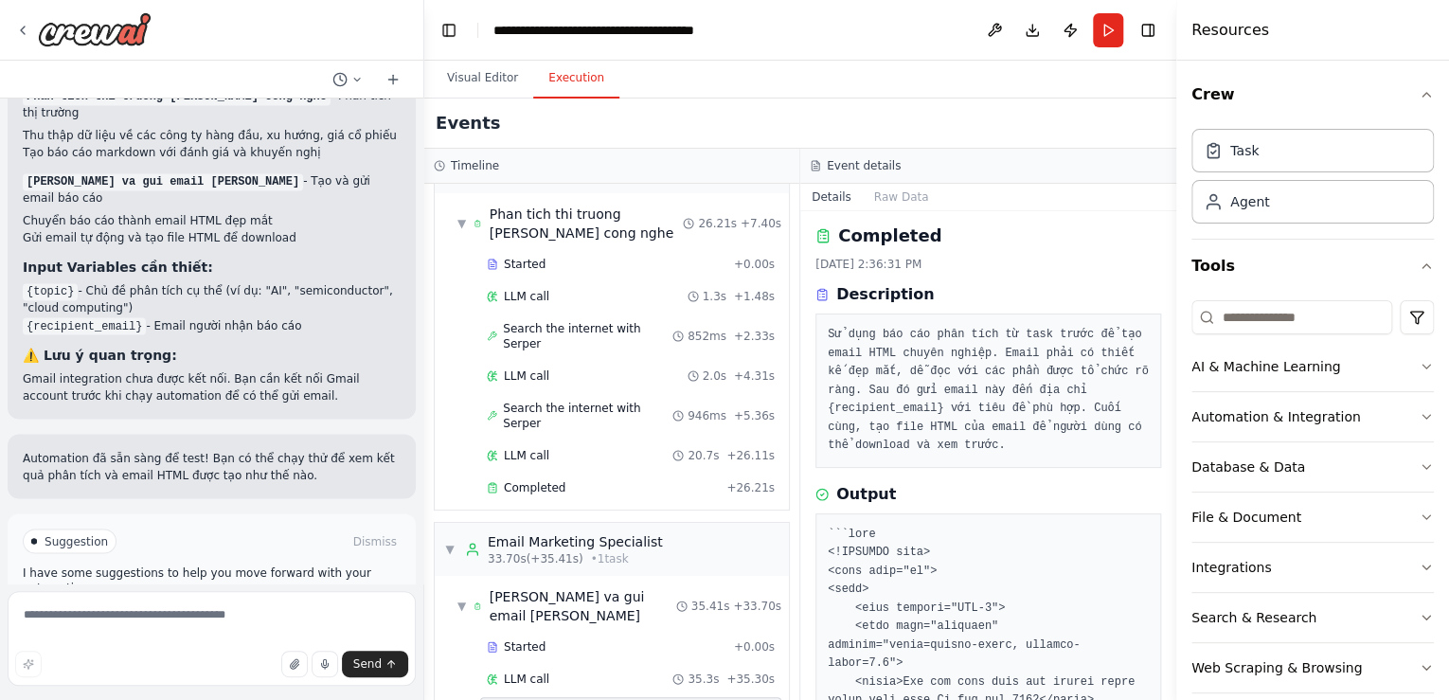
scroll to position [0, 0]
click at [554, 639] on div "Started" at bounding box center [607, 646] width 240 height 15
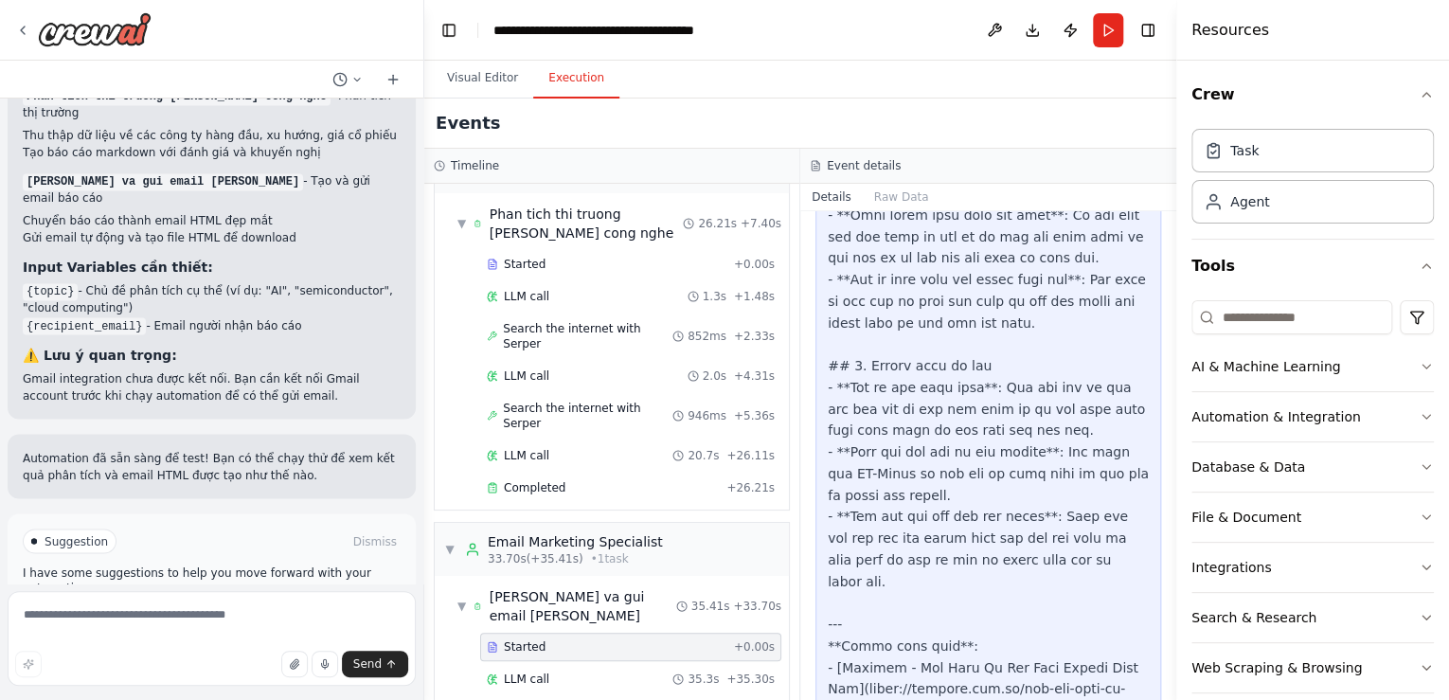
scroll to position [1858, 0]
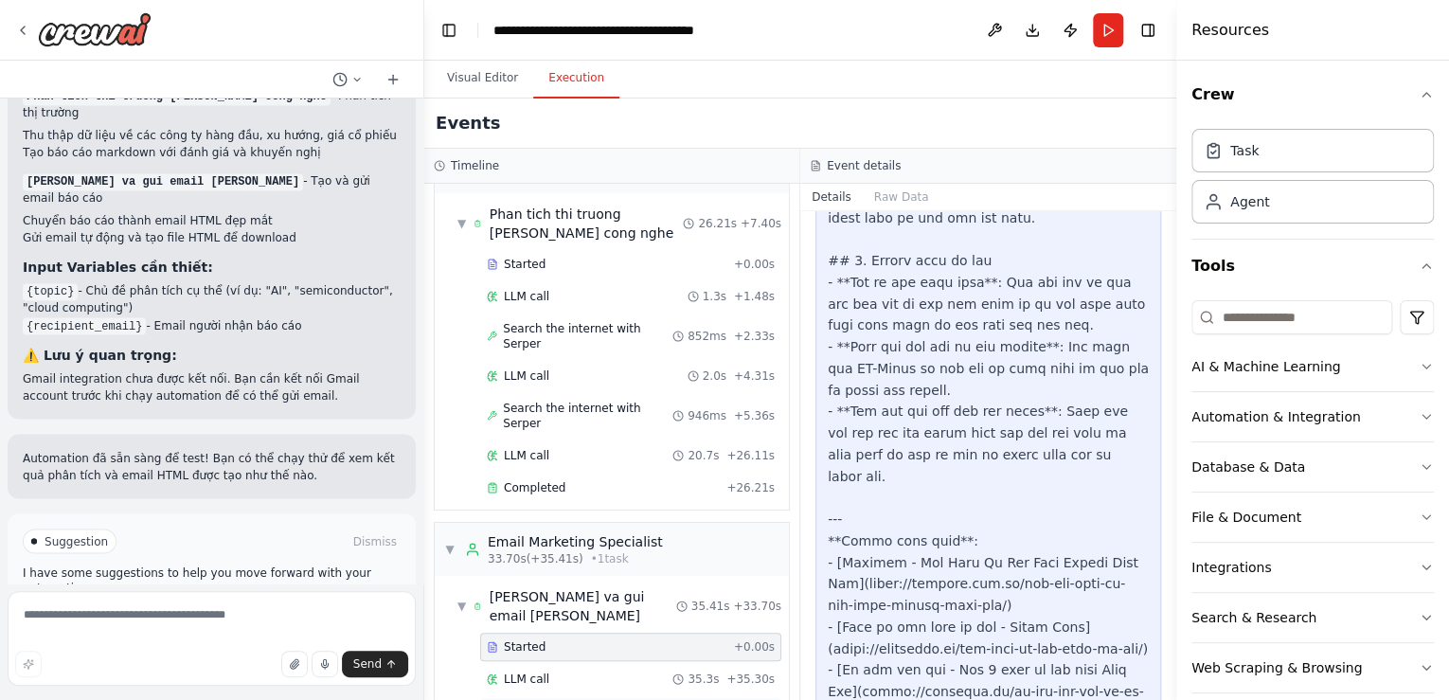
click at [619, 699] on div "Completed" at bounding box center [603, 711] width 232 height 15
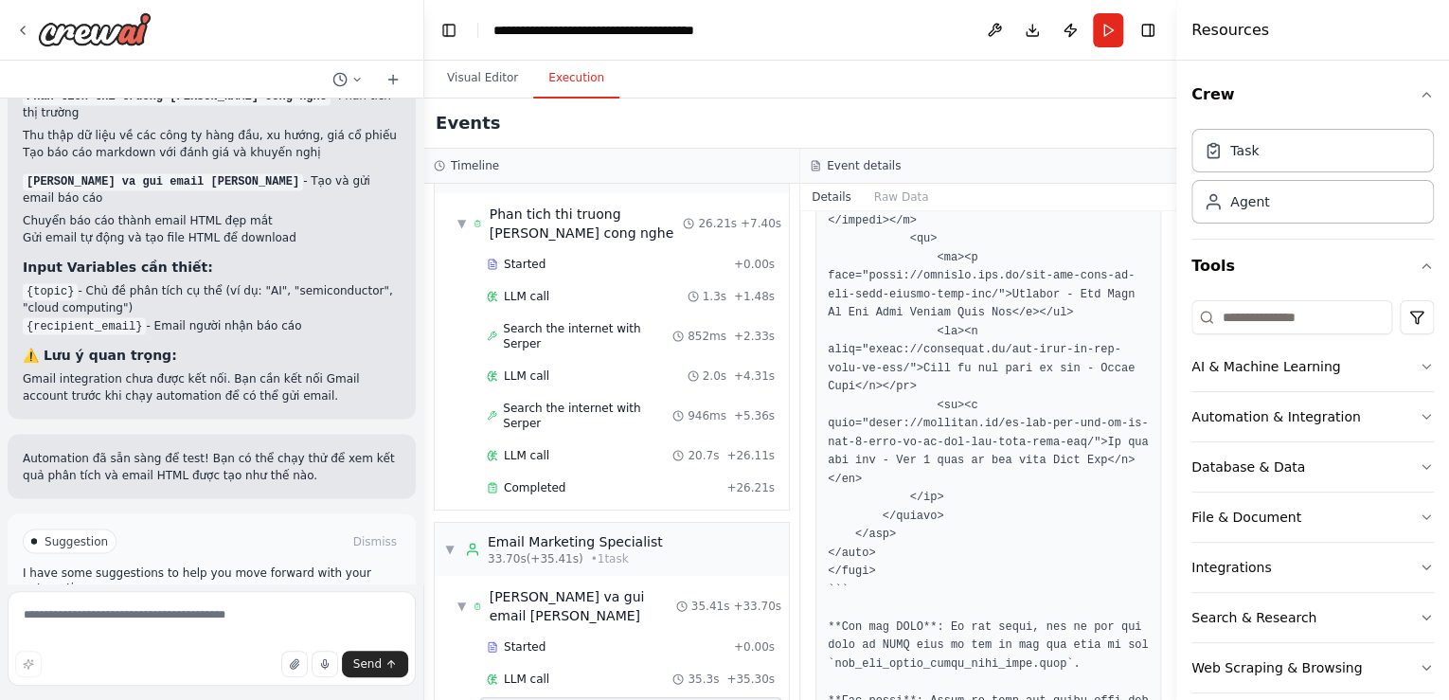
scroll to position [2826, 0]
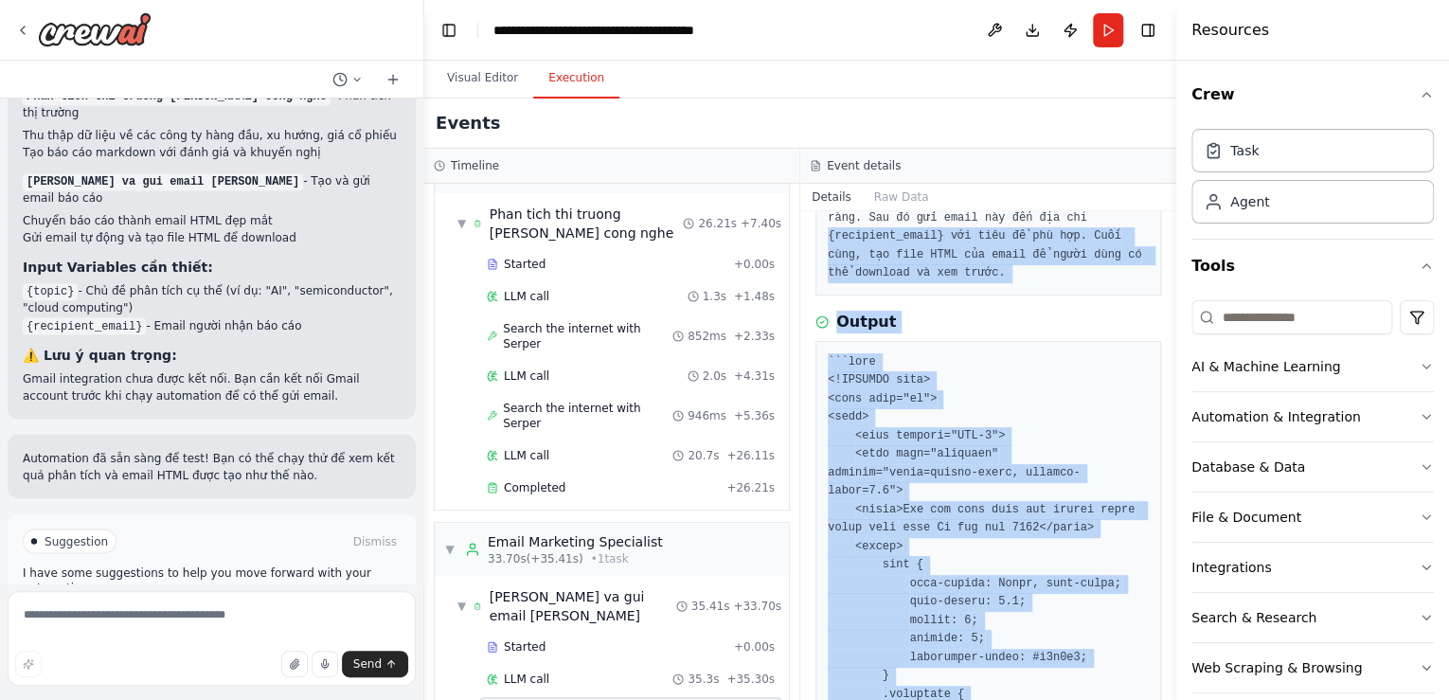
scroll to position [171, 0]
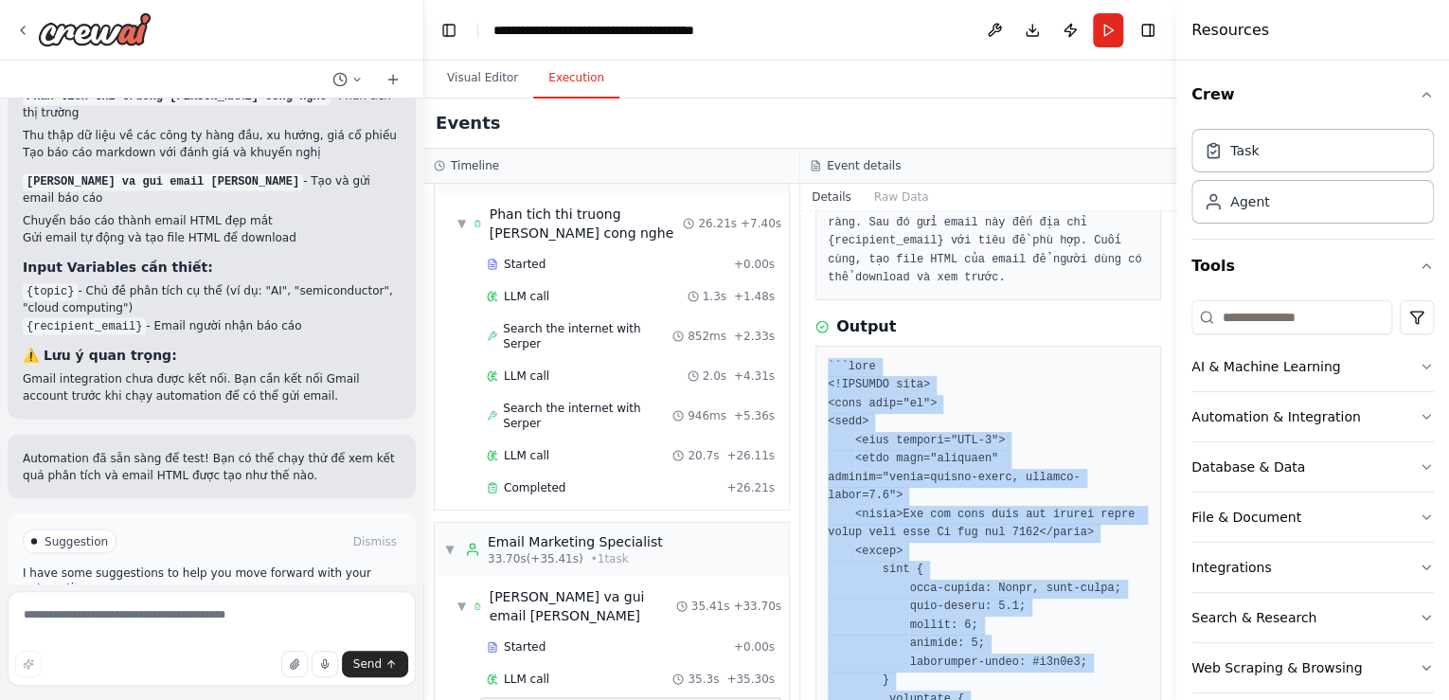
drag, startPoint x: 966, startPoint y: 650, endPoint x: 820, endPoint y: 367, distance: 318.6
copy pre "```html <!DOCTYPE html> <html lang="vi"> <head> <meta charset="UTF-8"> <meta na…"
click at [1209, 569] on div "Integrations" at bounding box center [1232, 567] width 80 height 19
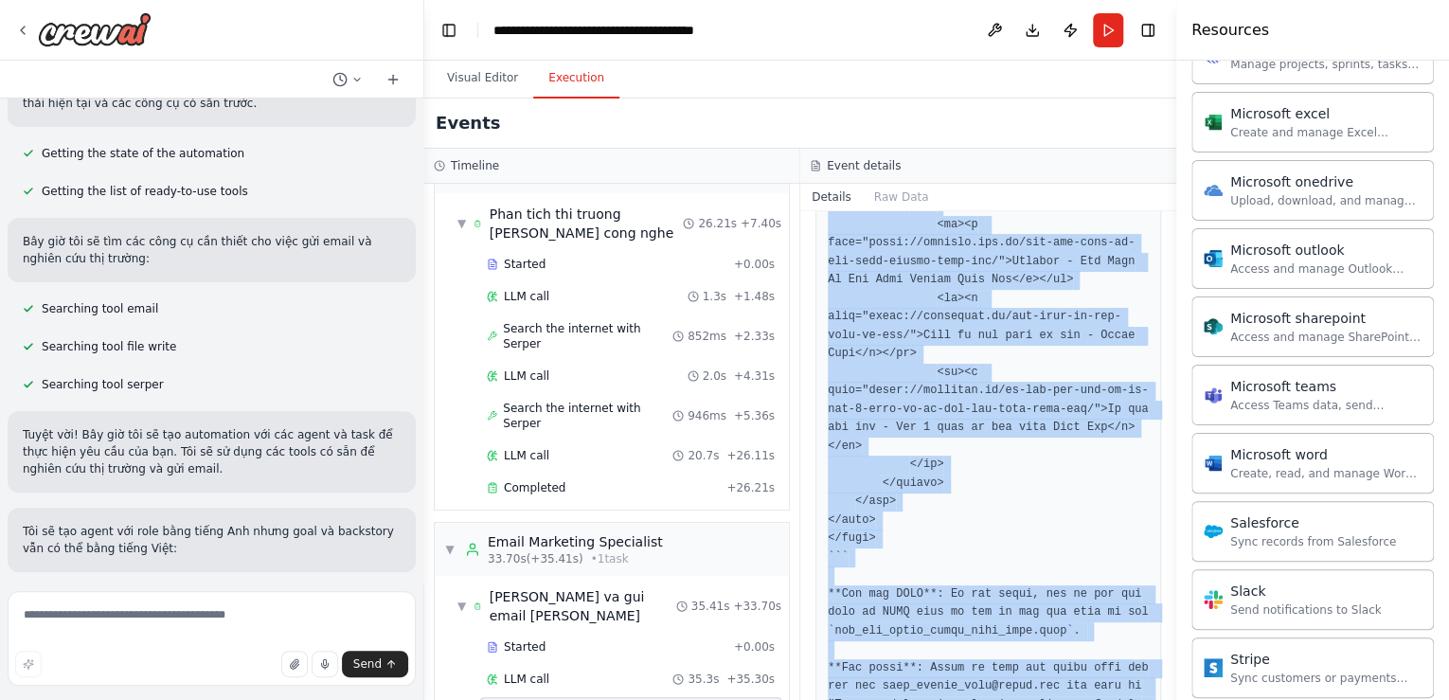
scroll to position [0, 0]
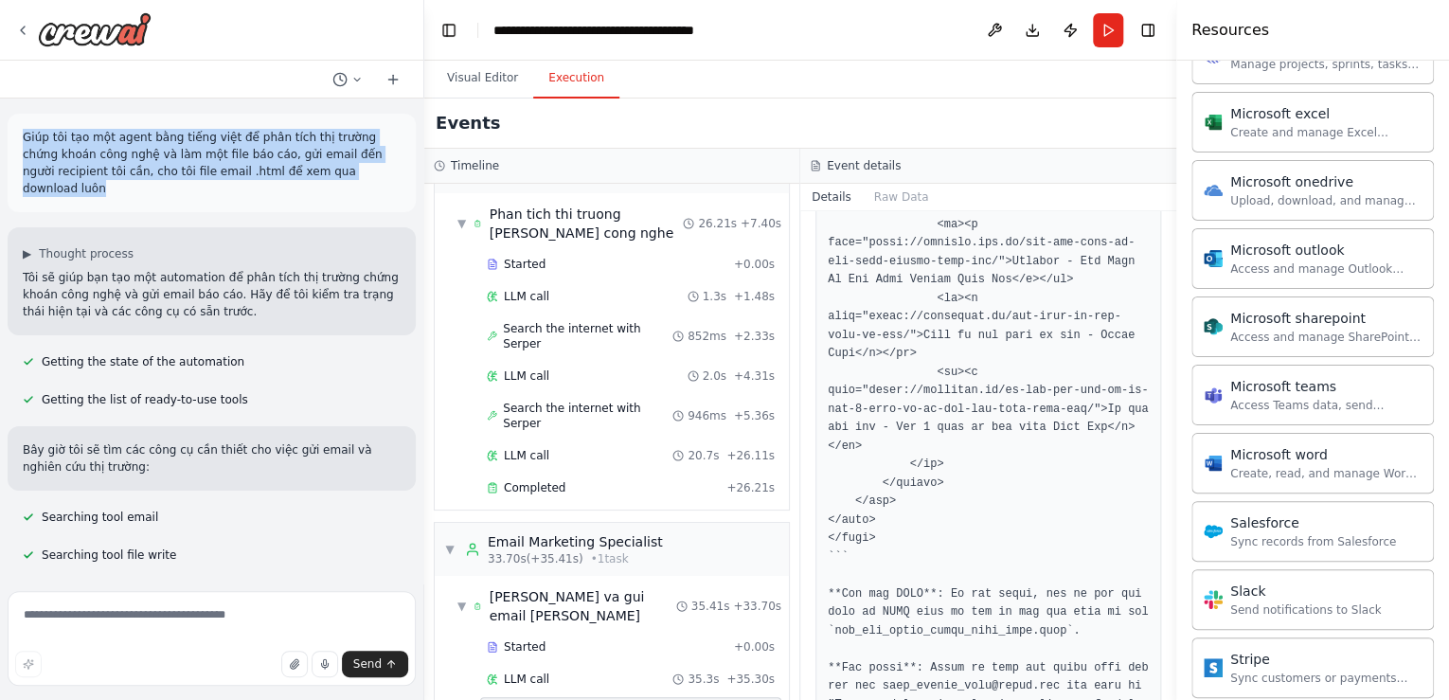
drag, startPoint x: 333, startPoint y: 171, endPoint x: 21, endPoint y: 138, distance: 313.3
click at [21, 138] on div "Giúp tôi tạo một agent bằng tiếng việt để phân tích thị trường chứng khoán công…" at bounding box center [212, 163] width 408 height 99
copy p "Giúp tôi tạo một agent bằng tiếng việt để phân tích thị trường chứng khoán công…"
click at [395, 72] on icon at bounding box center [393, 79] width 15 height 15
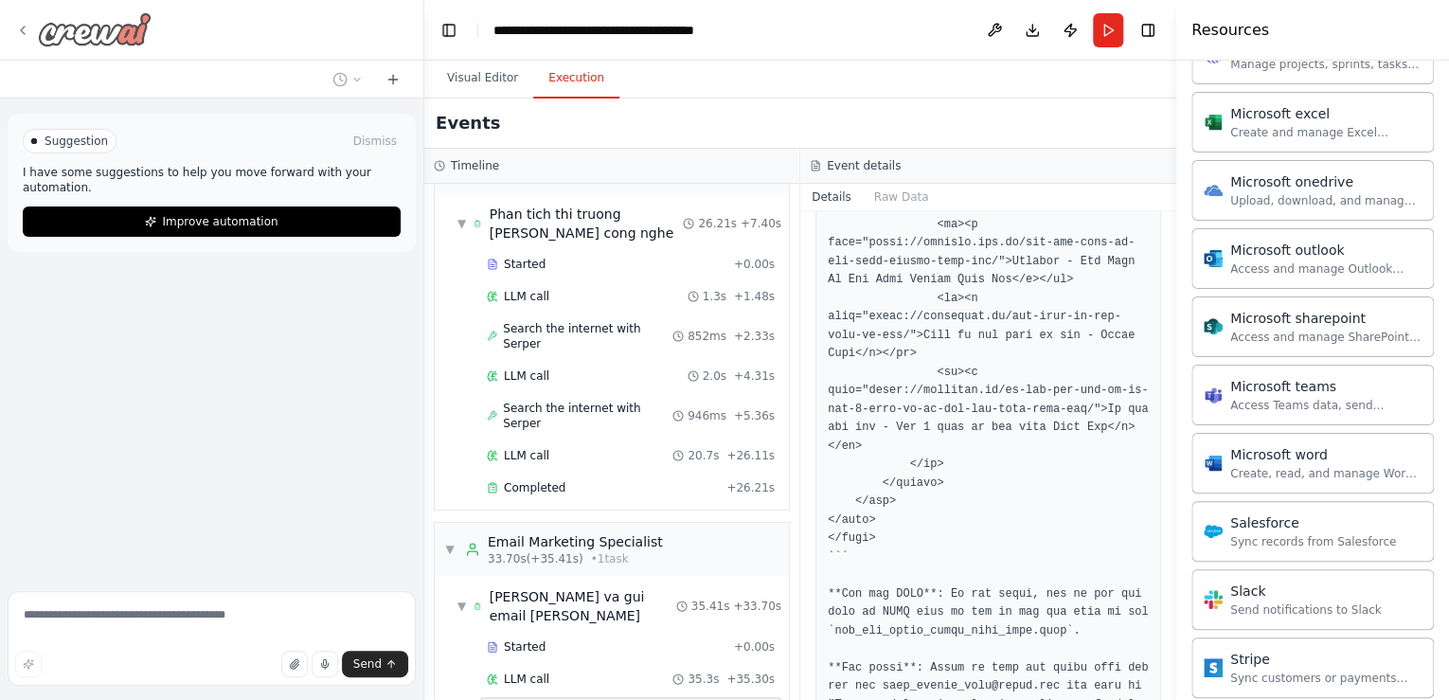
click at [133, 28] on img at bounding box center [95, 29] width 114 height 34
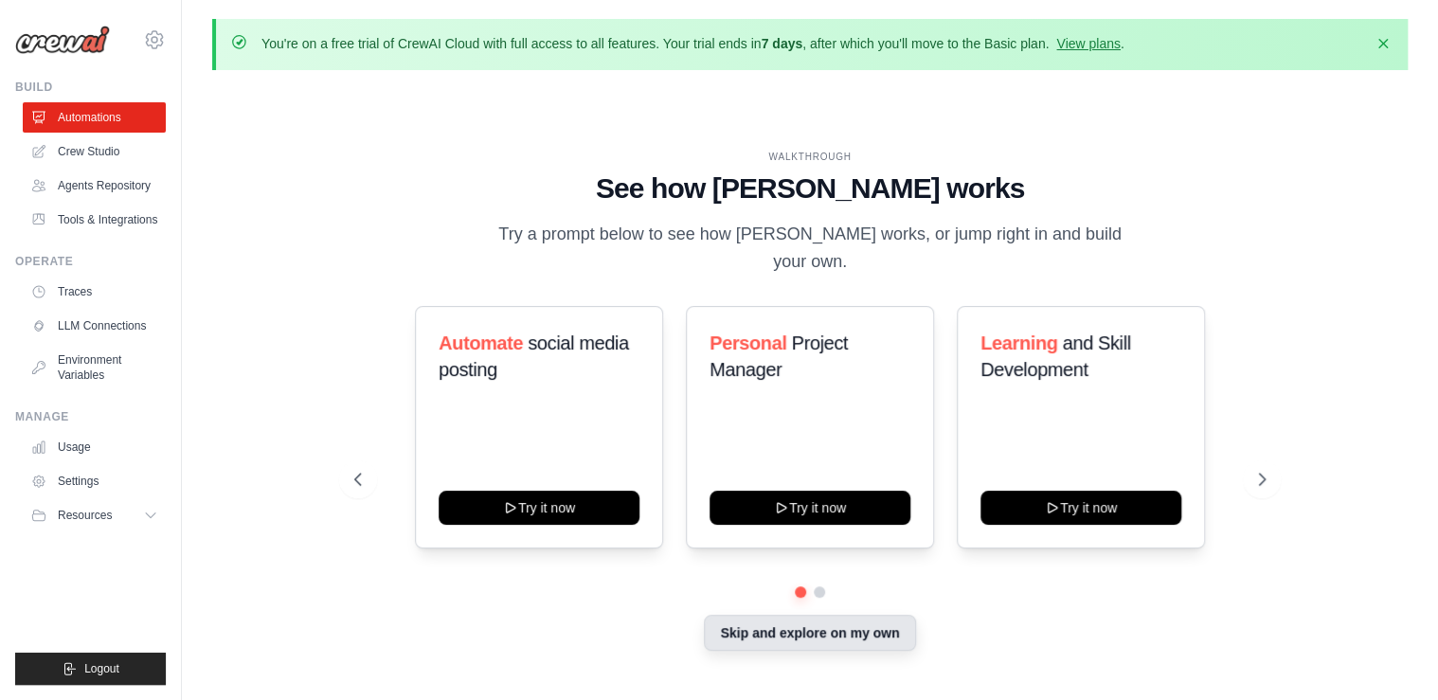
click at [789, 618] on button "Skip and explore on my own" at bounding box center [809, 633] width 211 height 36
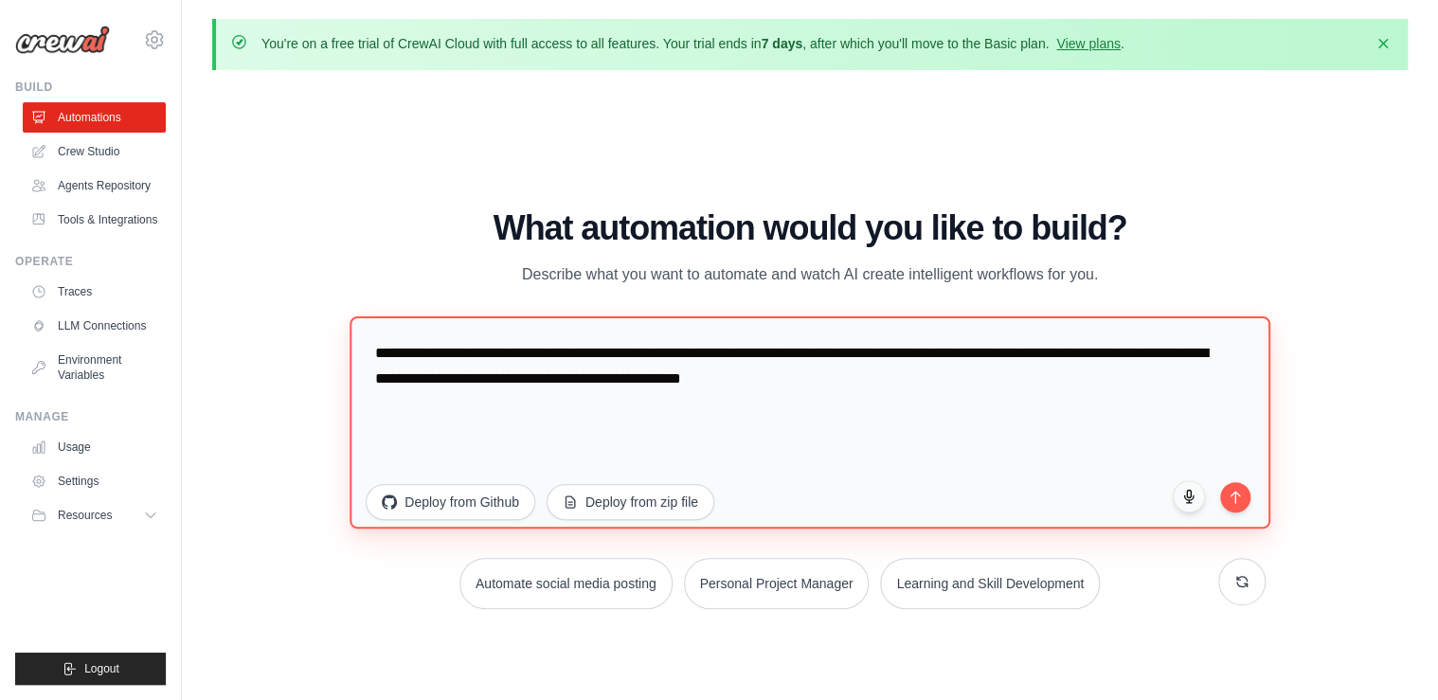
click at [693, 360] on textarea "**********" at bounding box center [810, 421] width 920 height 212
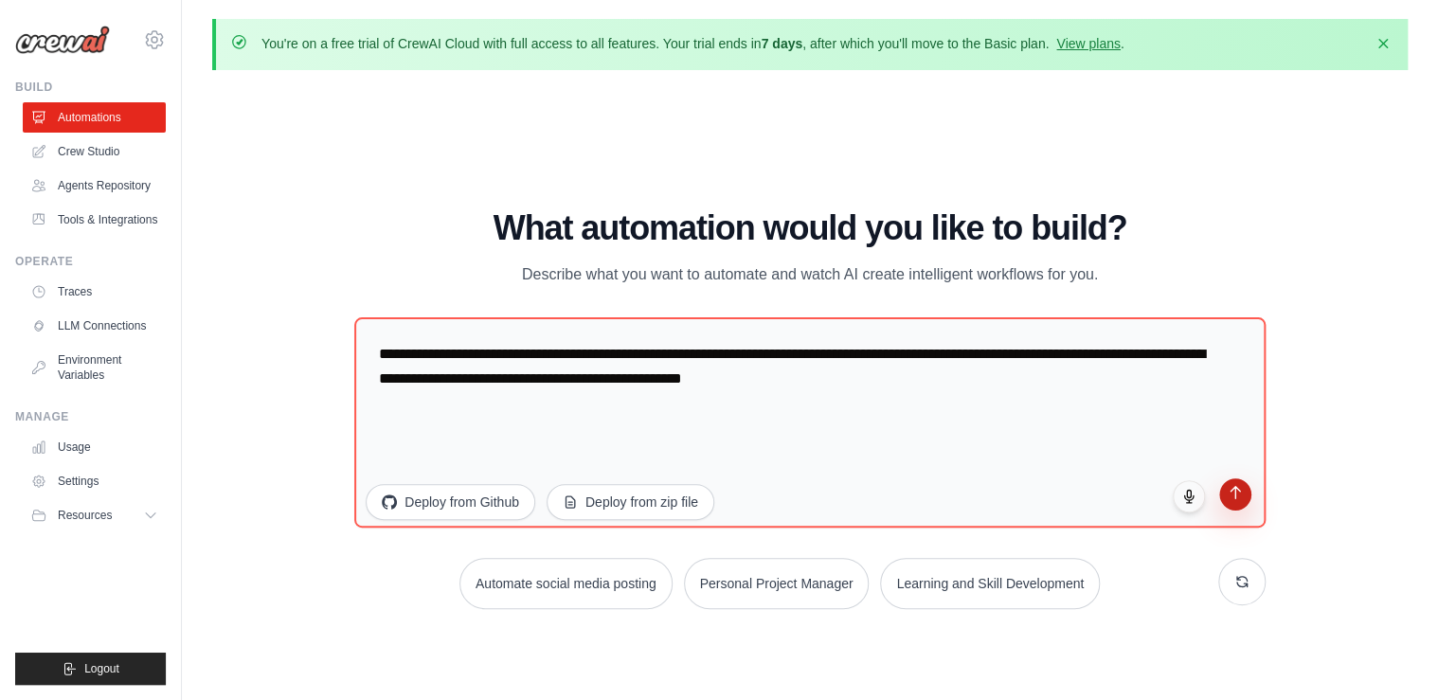
click at [1238, 494] on icon "submit" at bounding box center [1235, 492] width 16 height 16
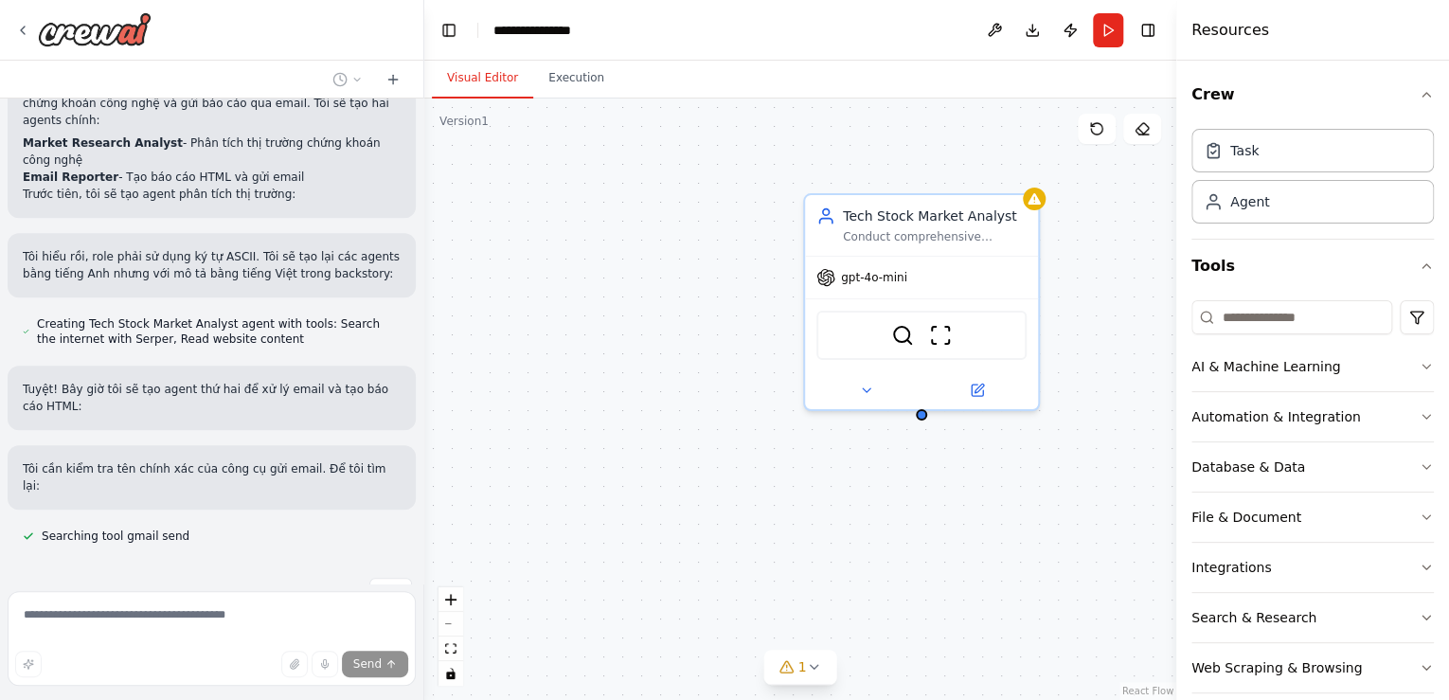
scroll to position [773, 0]
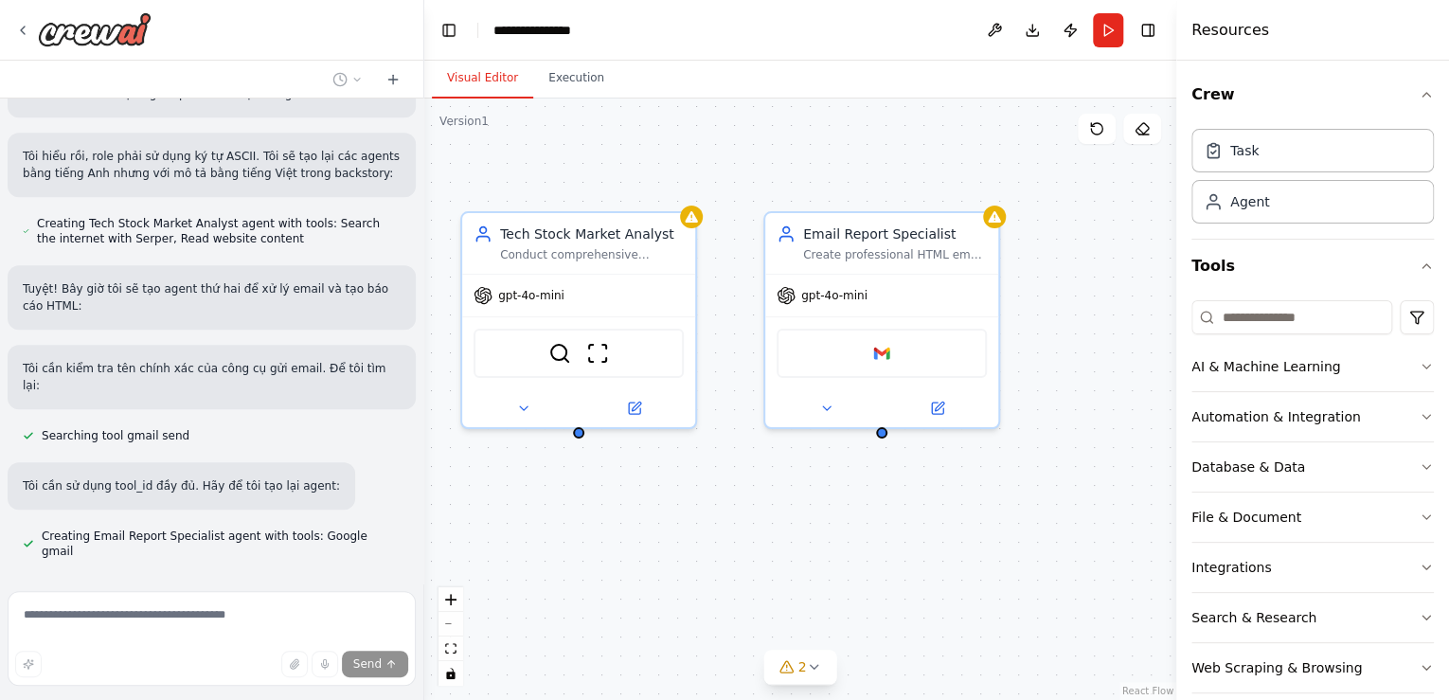
drag, startPoint x: 930, startPoint y: 451, endPoint x: 657, endPoint y: 465, distance: 273.2
click at [657, 465] on div "Tech Stock Market Analyst Conduct comprehensive analysis of the {sector} techno…" at bounding box center [800, 400] width 752 height 602
click at [908, 360] on div "Google gmail" at bounding box center [882, 349] width 210 height 49
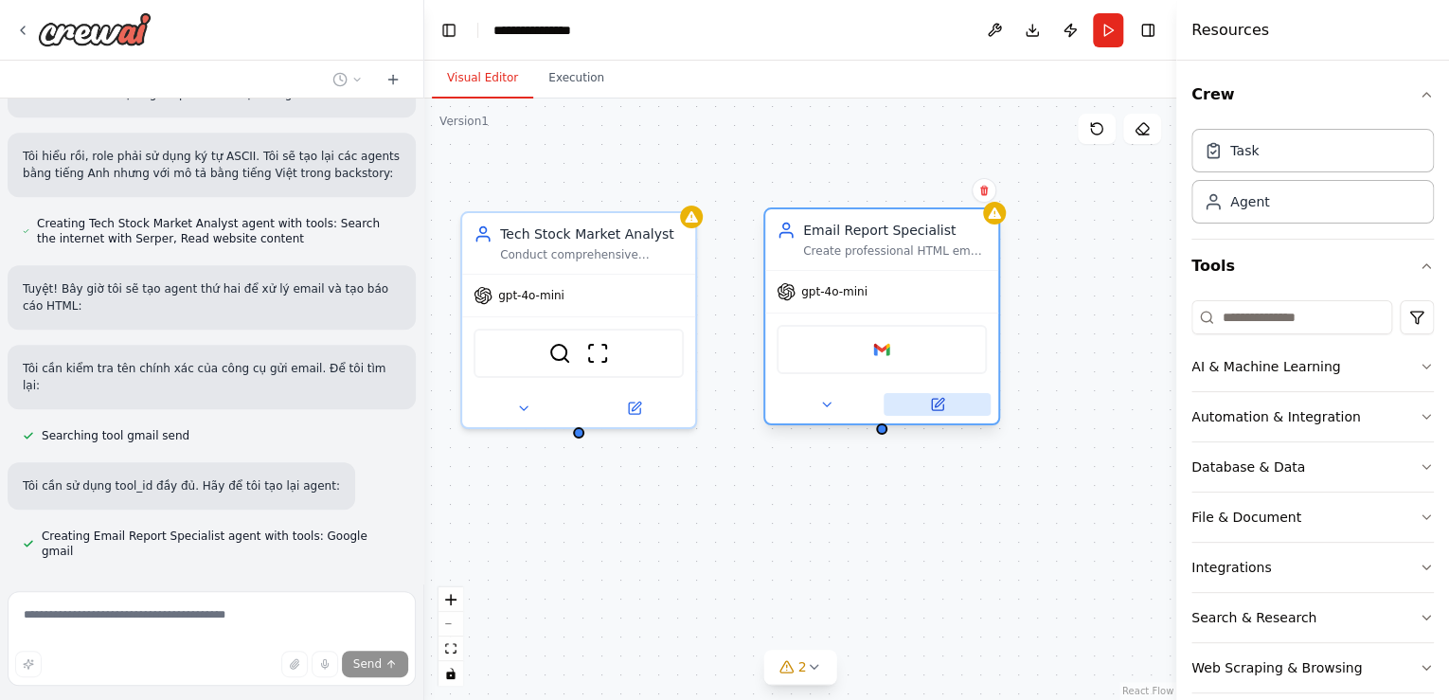
click at [939, 398] on icon at bounding box center [937, 404] width 15 height 15
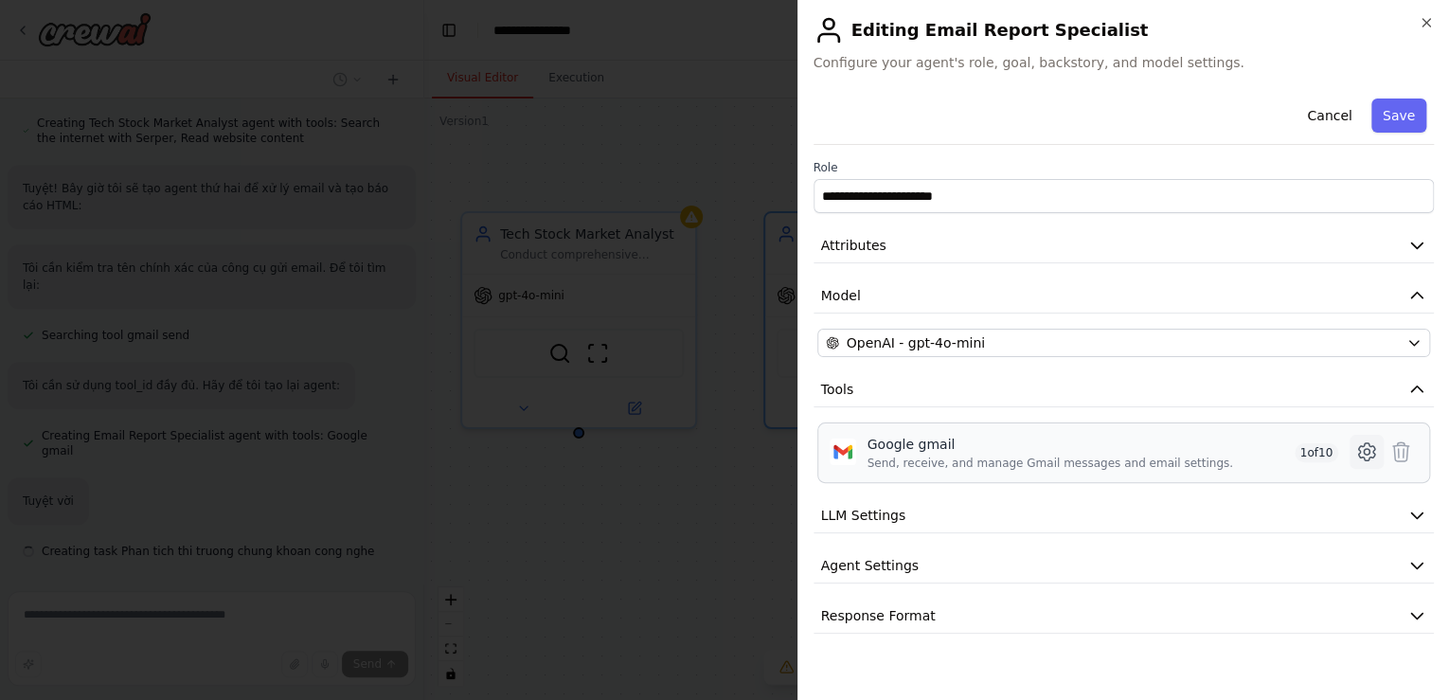
scroll to position [873, 0]
click at [1358, 446] on icon at bounding box center [1367, 452] width 23 height 23
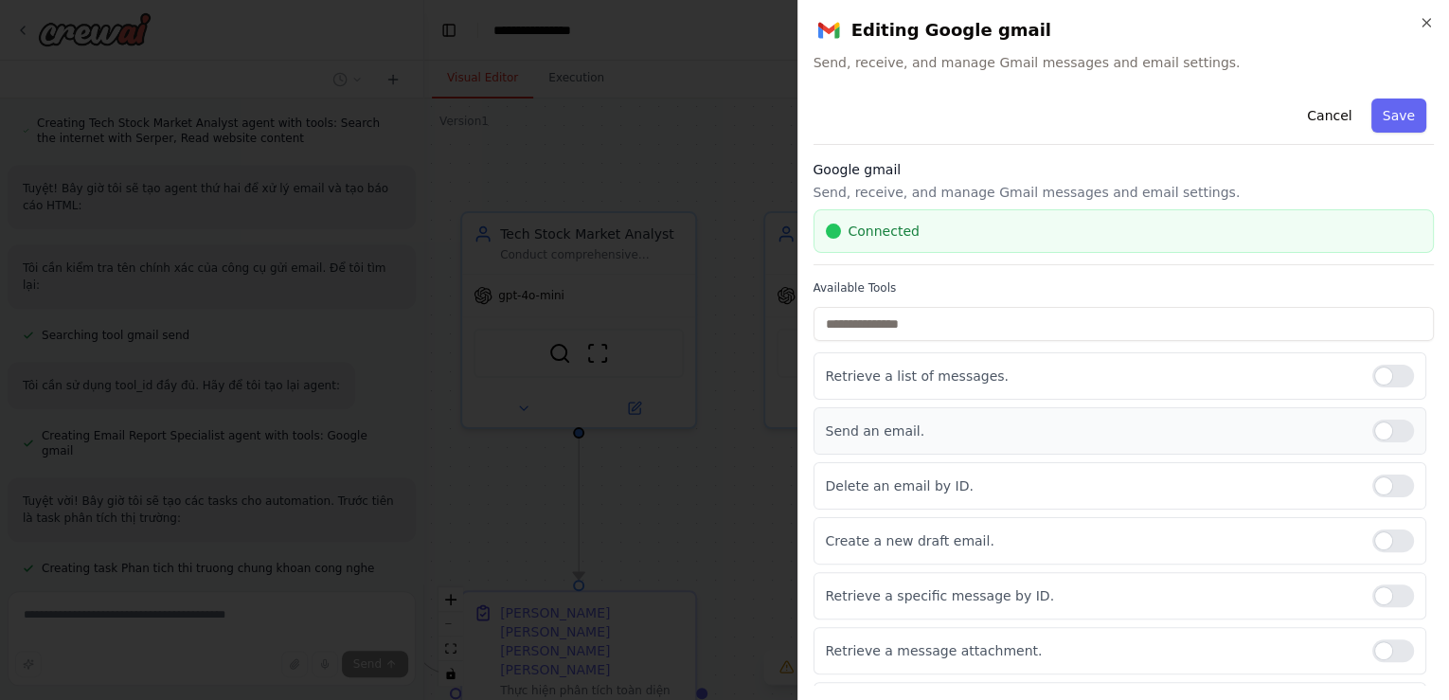
scroll to position [890, 0]
click at [1394, 117] on button "Save" at bounding box center [1399, 116] width 55 height 34
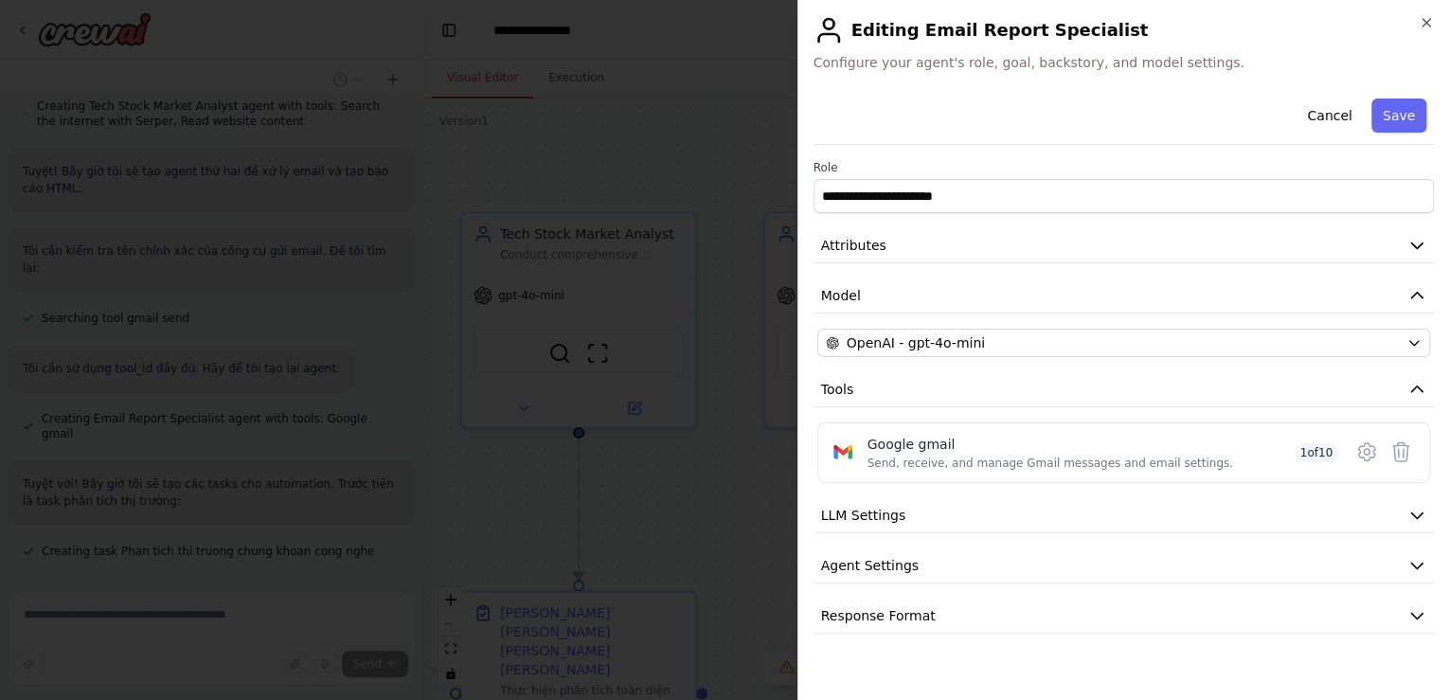
click at [1412, 98] on div "Cancel Save" at bounding box center [1124, 118] width 621 height 54
click at [1410, 102] on button "Save" at bounding box center [1399, 116] width 55 height 34
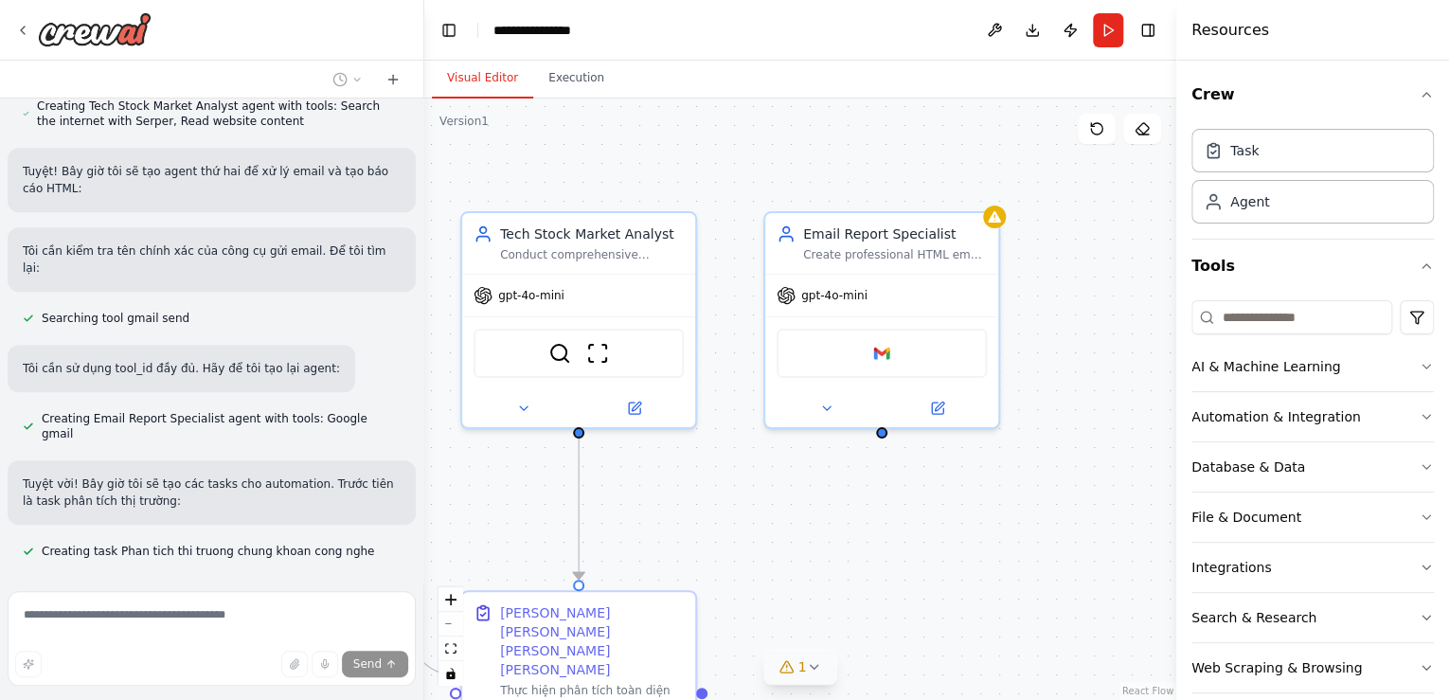
click at [800, 675] on span "1" at bounding box center [803, 666] width 9 height 19
click at [567, 82] on button "Execution" at bounding box center [576, 79] width 86 height 40
click at [515, 84] on button "Visual Editor" at bounding box center [482, 79] width 101 height 40
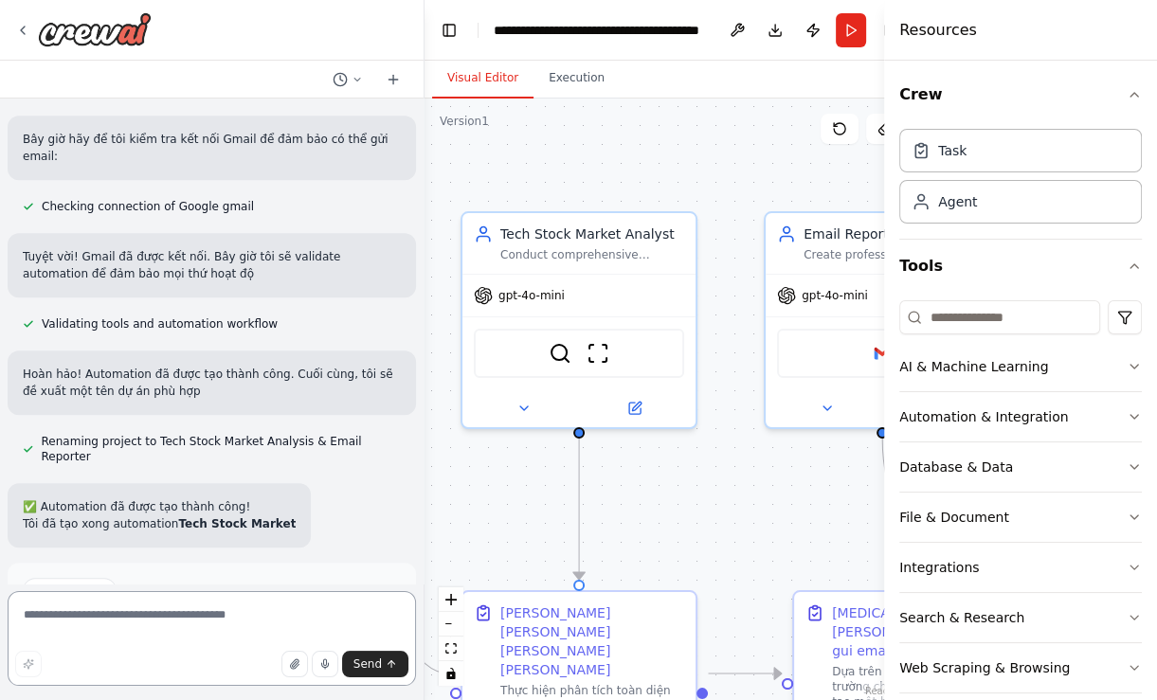
scroll to position [1485, 0]
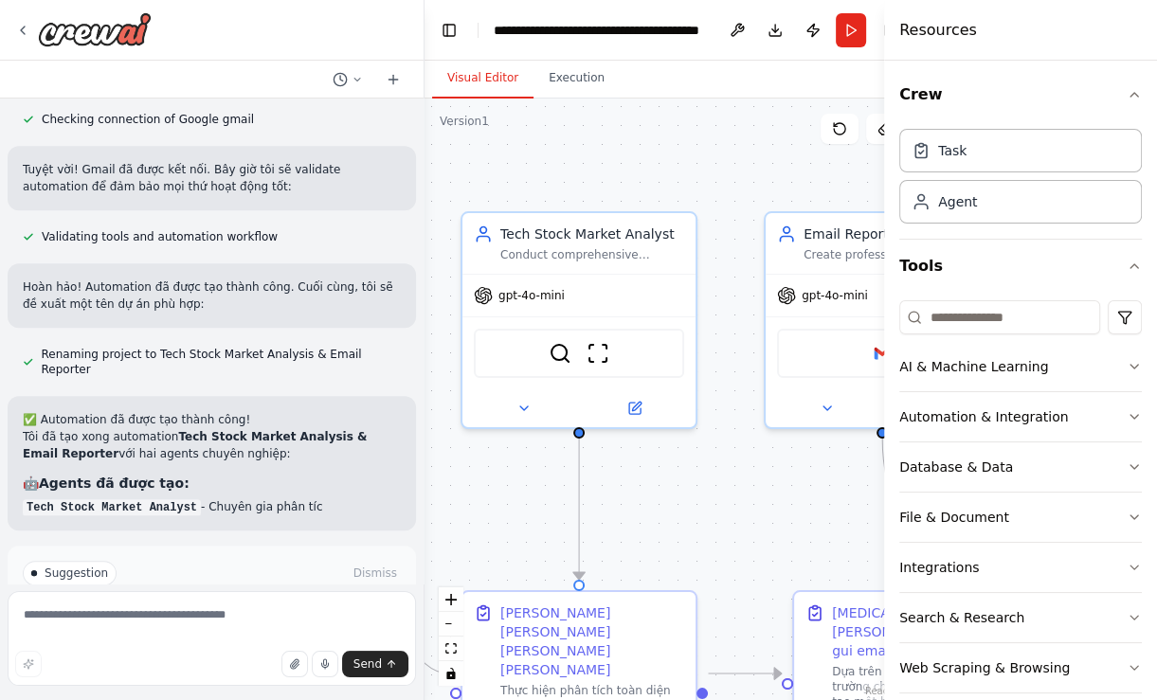
click at [258, 639] on button "Run Automation" at bounding box center [212, 654] width 378 height 30
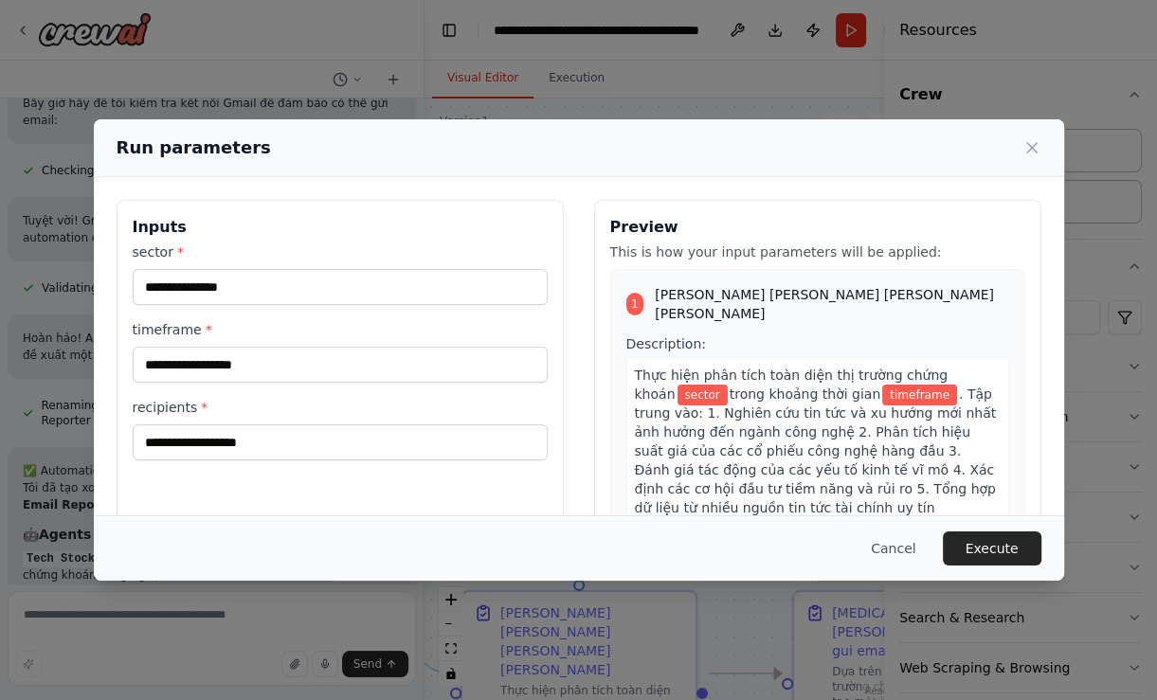
scroll to position [1556, 0]
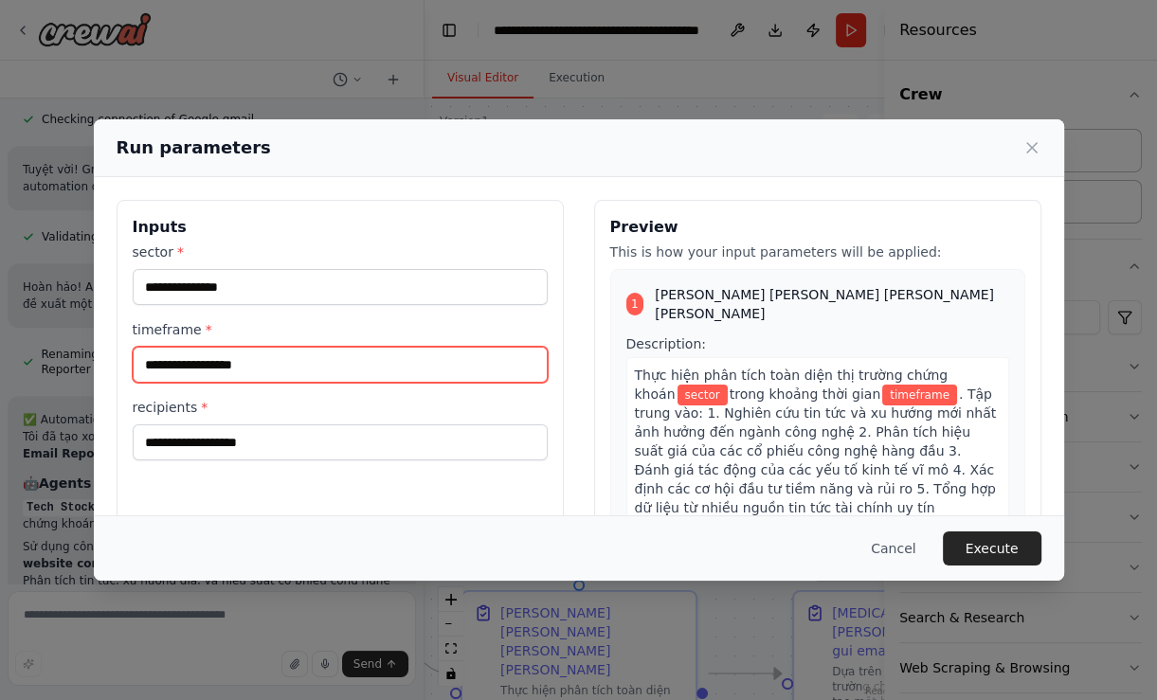
click at [274, 356] on input "timeframe *" at bounding box center [340, 365] width 415 height 36
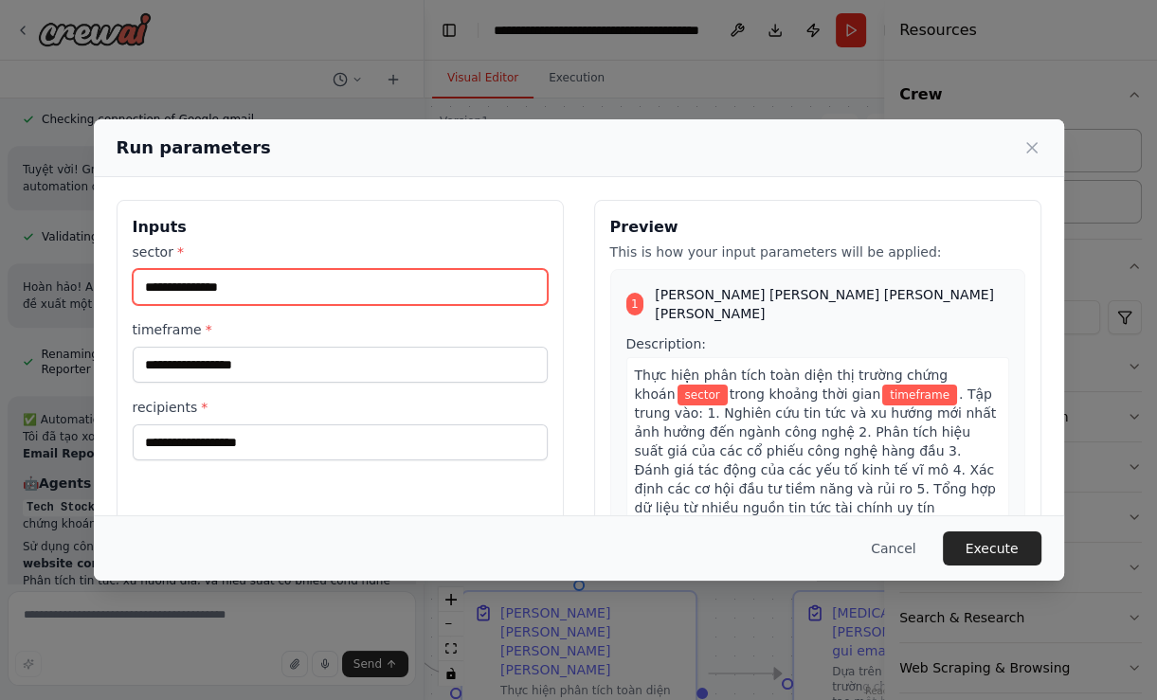
click at [248, 294] on input "sector *" at bounding box center [340, 287] width 415 height 36
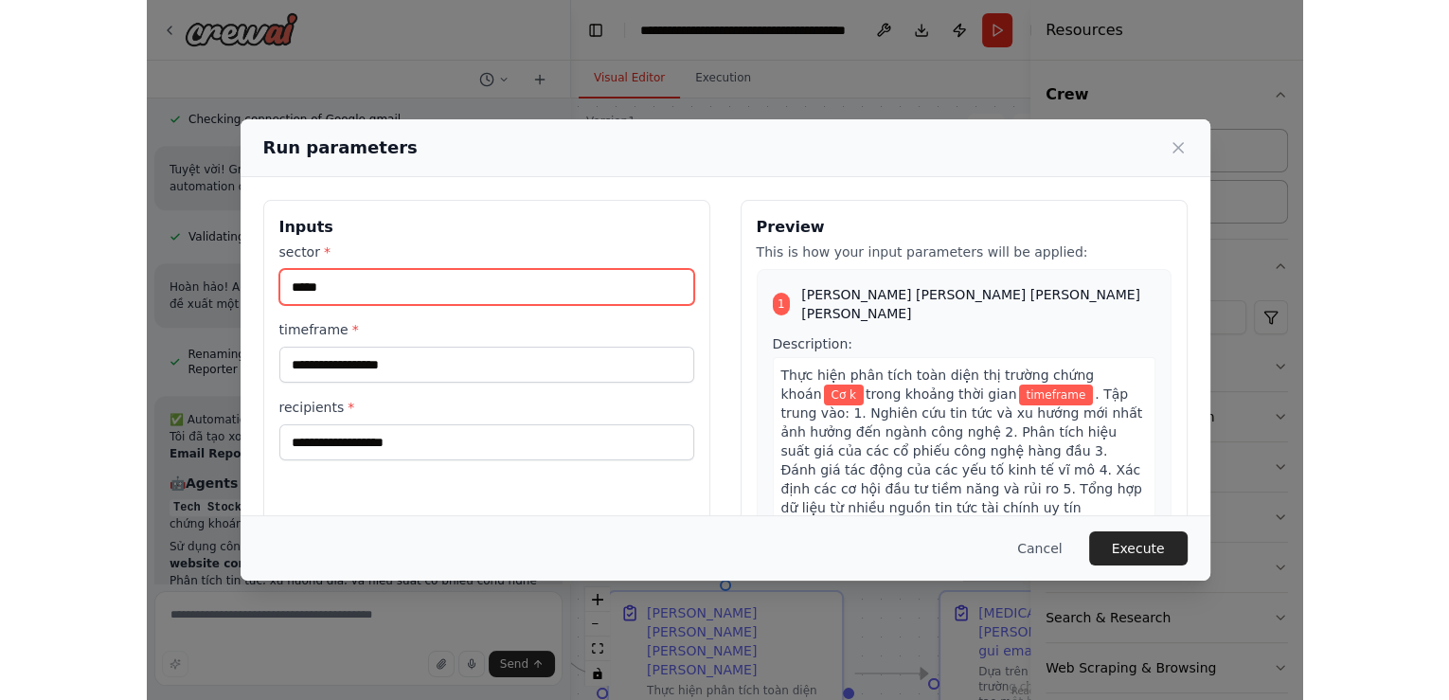
scroll to position [1925, 0]
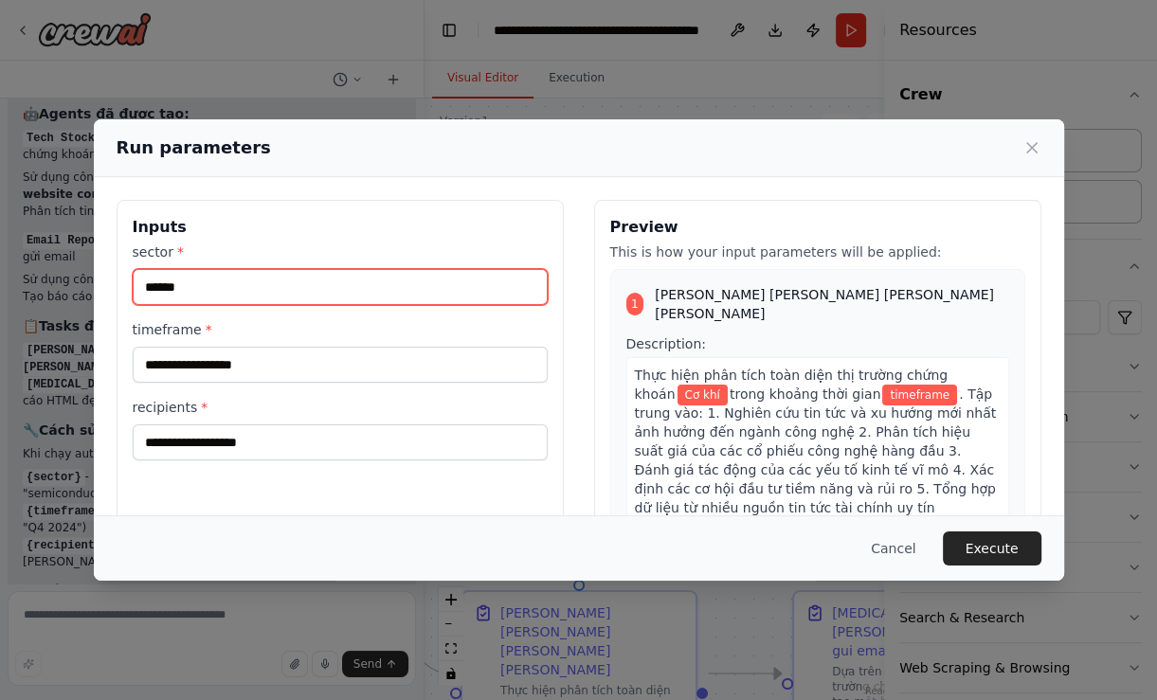
type input "******"
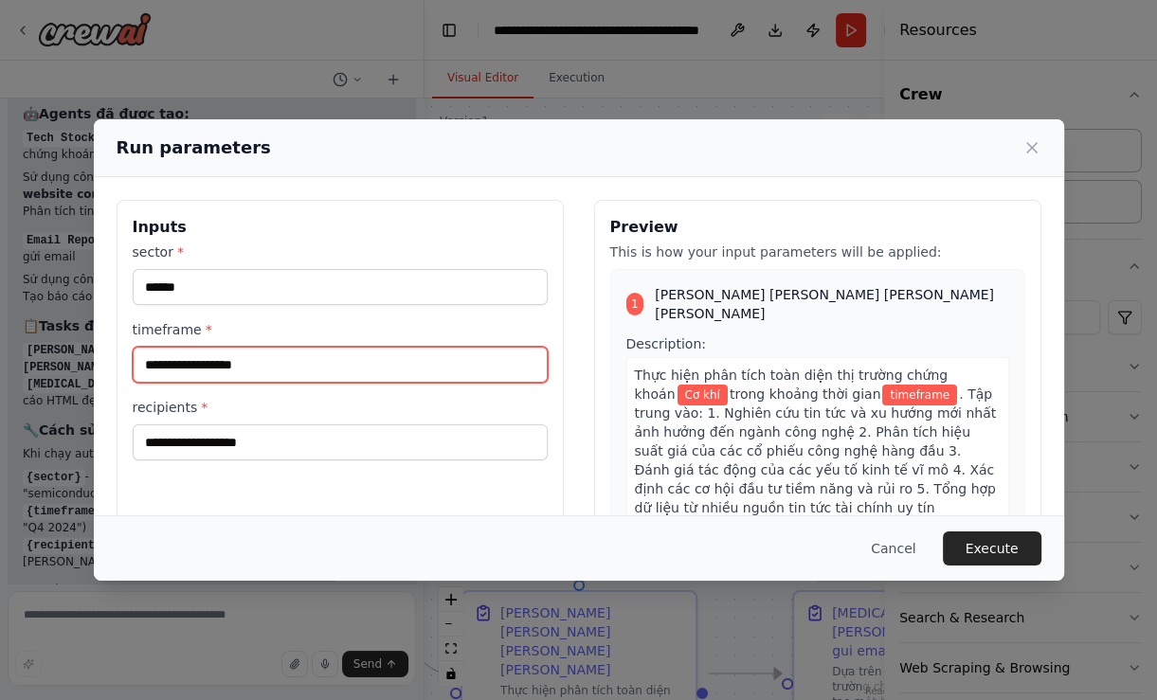
click at [250, 381] on input "timeframe *" at bounding box center [340, 365] width 415 height 36
click at [250, 374] on input "timeframe *" at bounding box center [340, 365] width 415 height 36
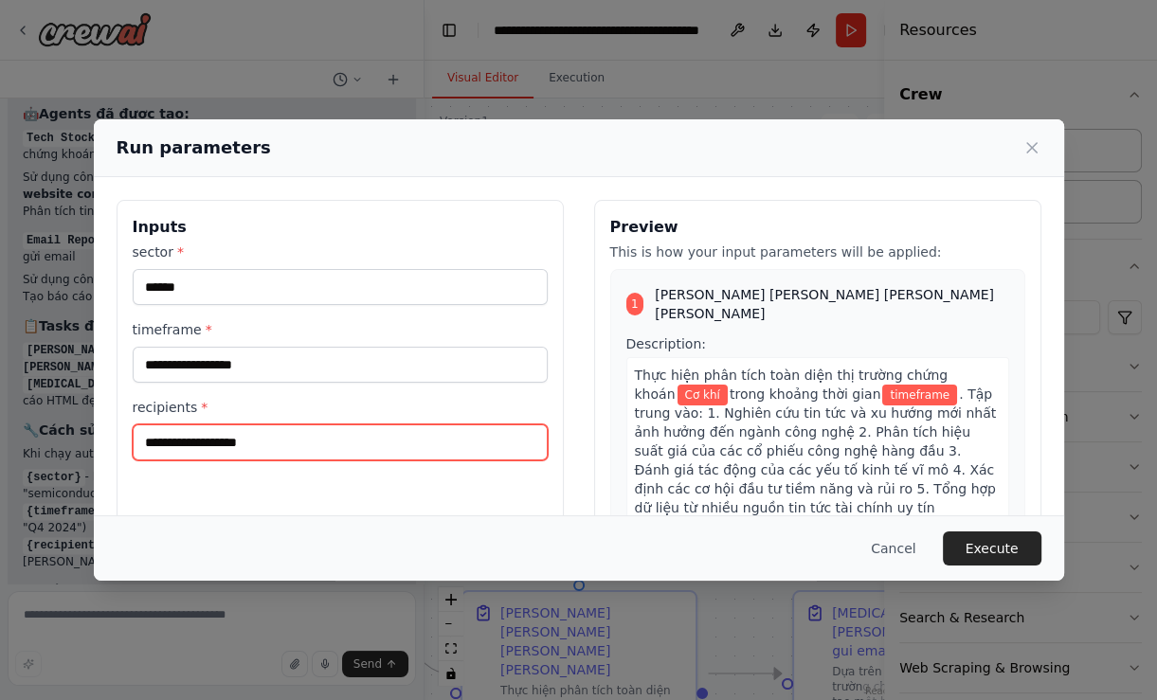
click at [246, 432] on input "recipients *" at bounding box center [340, 442] width 415 height 36
type input "**********"
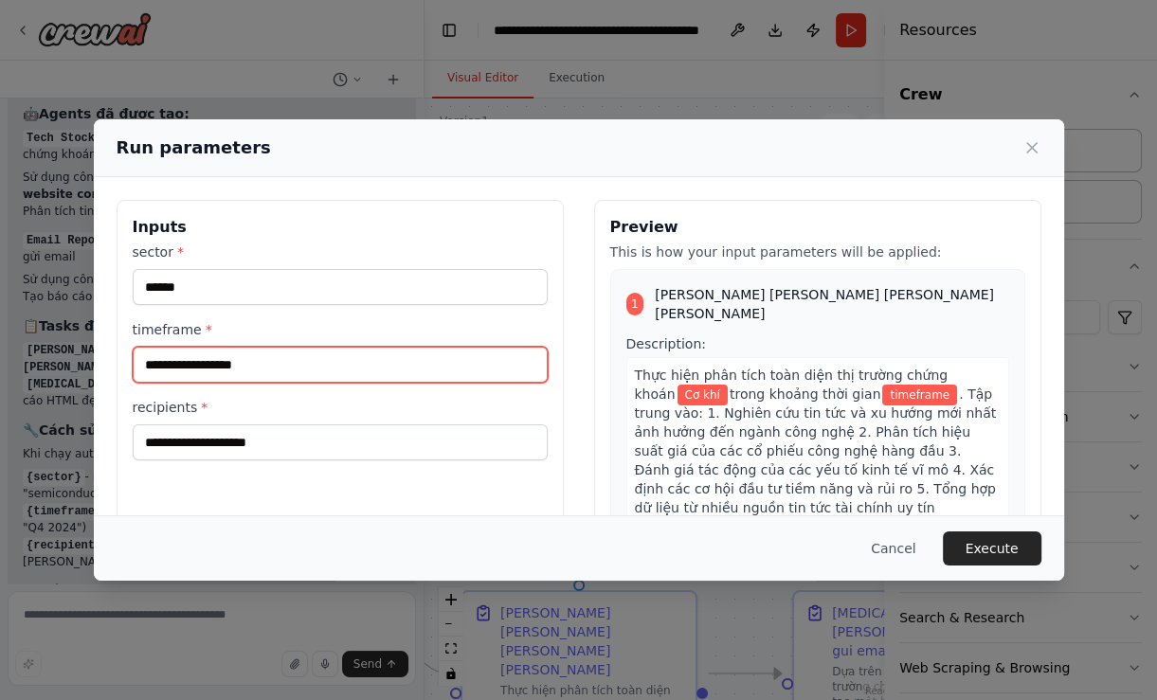
click at [256, 358] on input "timeframe *" at bounding box center [340, 365] width 415 height 36
type input "**********"
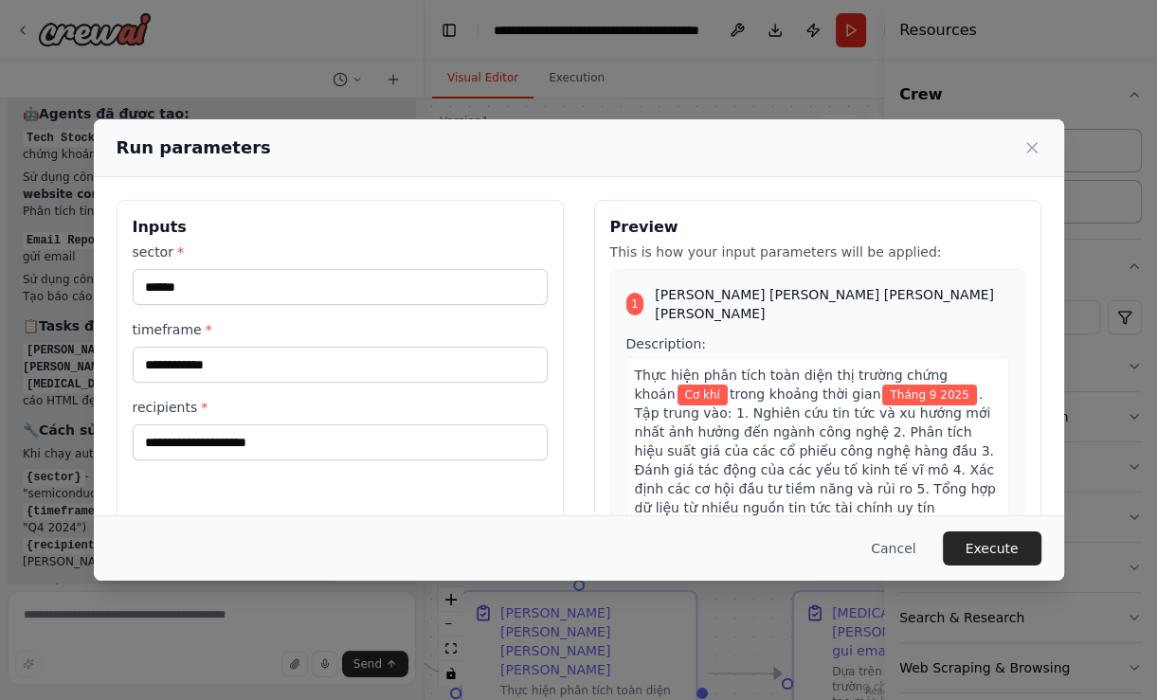
click at [278, 498] on div "**********" at bounding box center [340, 424] width 447 height 449
click at [989, 546] on button "Execute" at bounding box center [992, 548] width 99 height 34
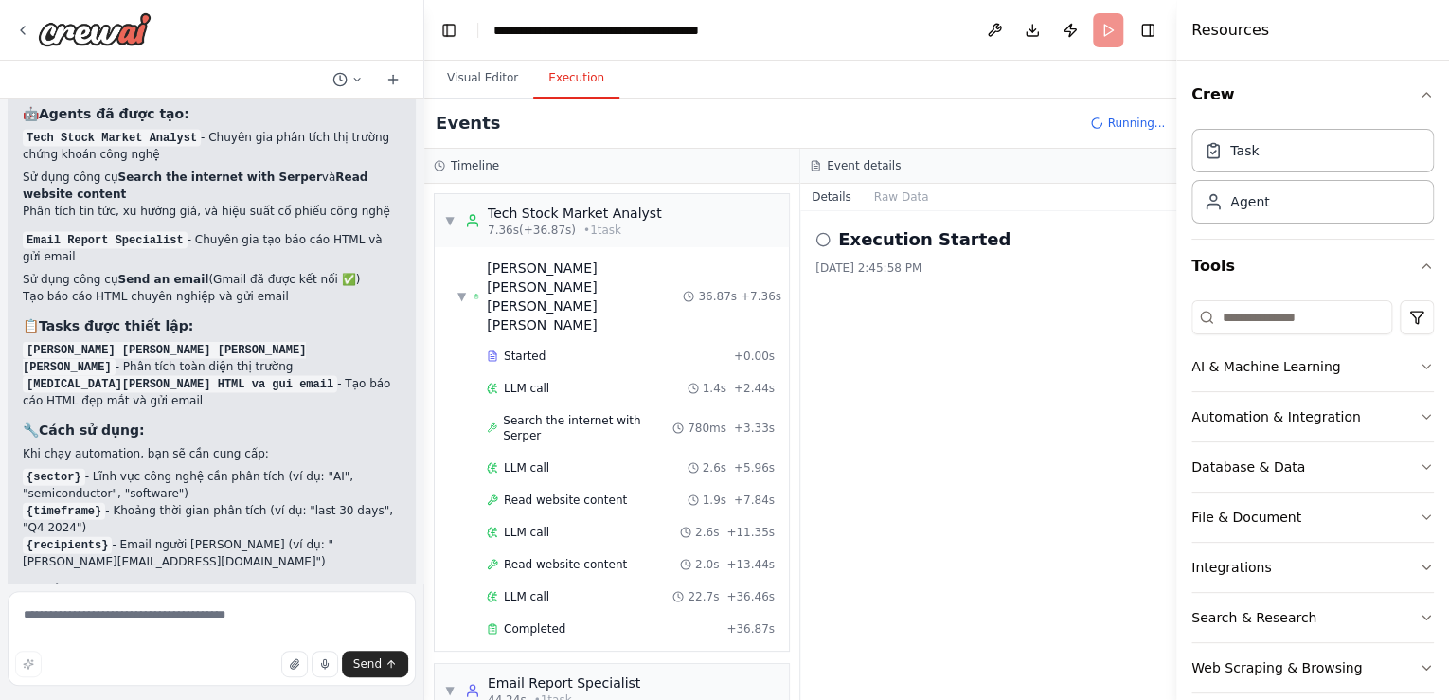
scroll to position [150, 0]
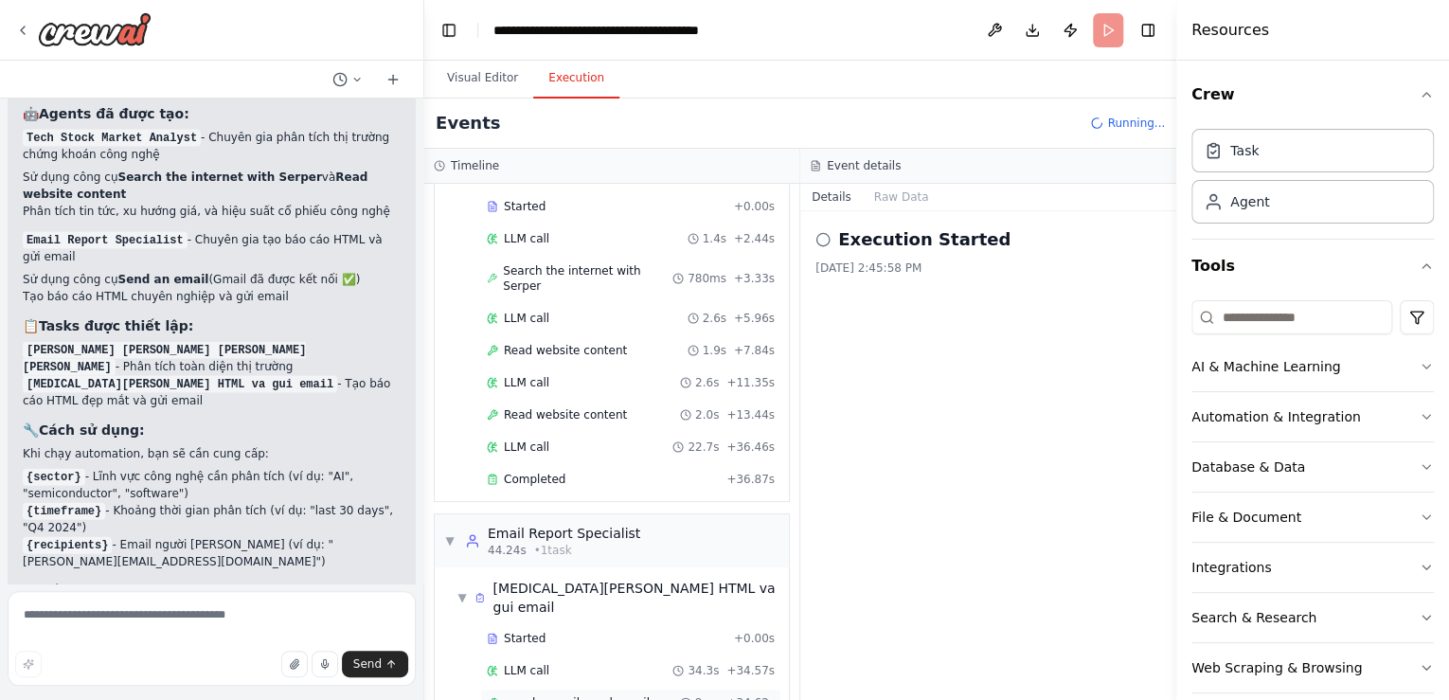
click at [573, 689] on div "google_gmail_send_email 9ms + 34.62s" at bounding box center [630, 703] width 301 height 28
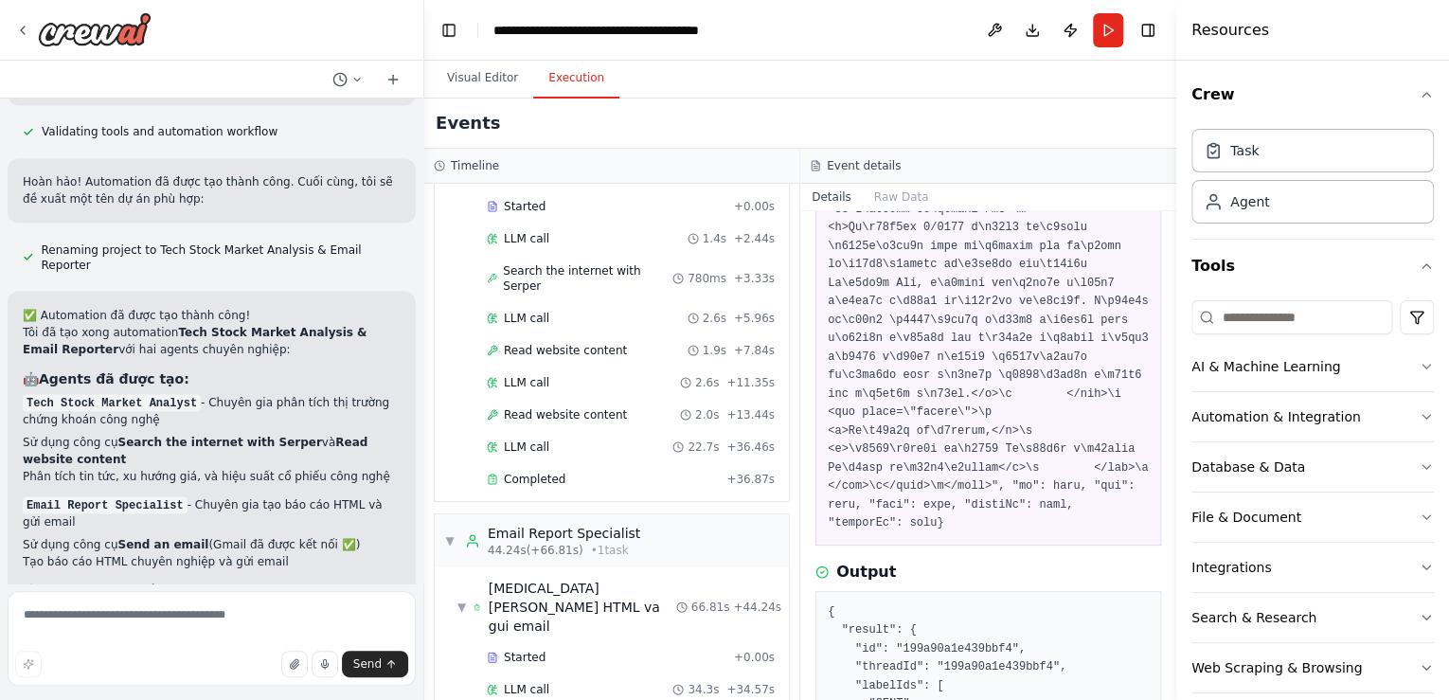
scroll to position [2078, 0]
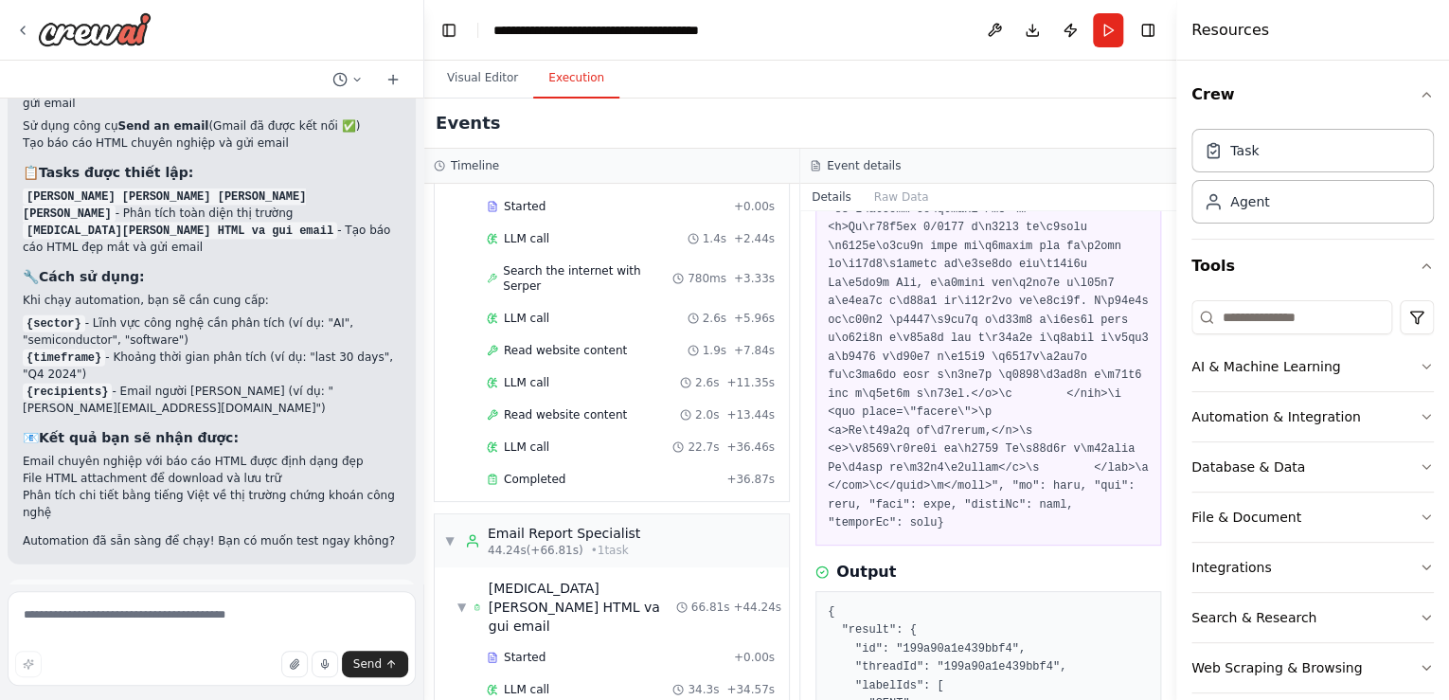
click at [363, 673] on button "Improve automation" at bounding box center [212, 688] width 378 height 30
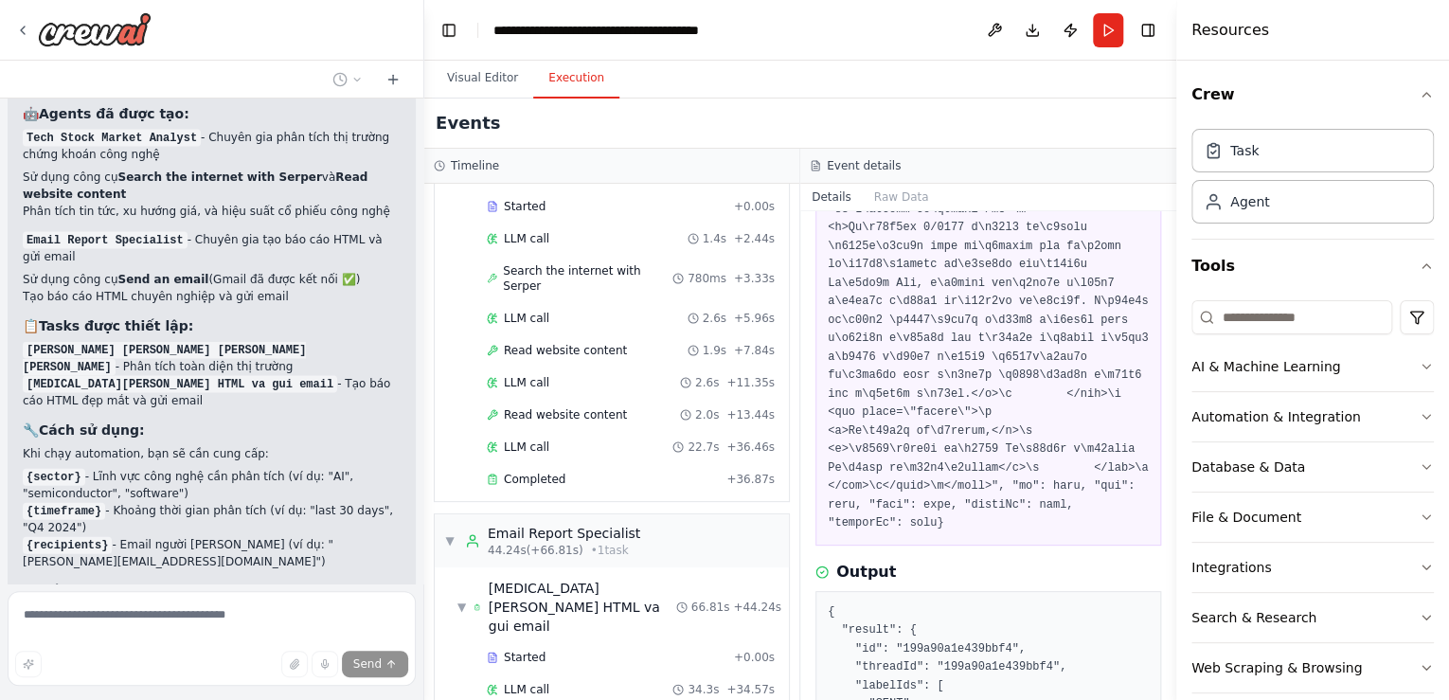
scroll to position [1999, 0]
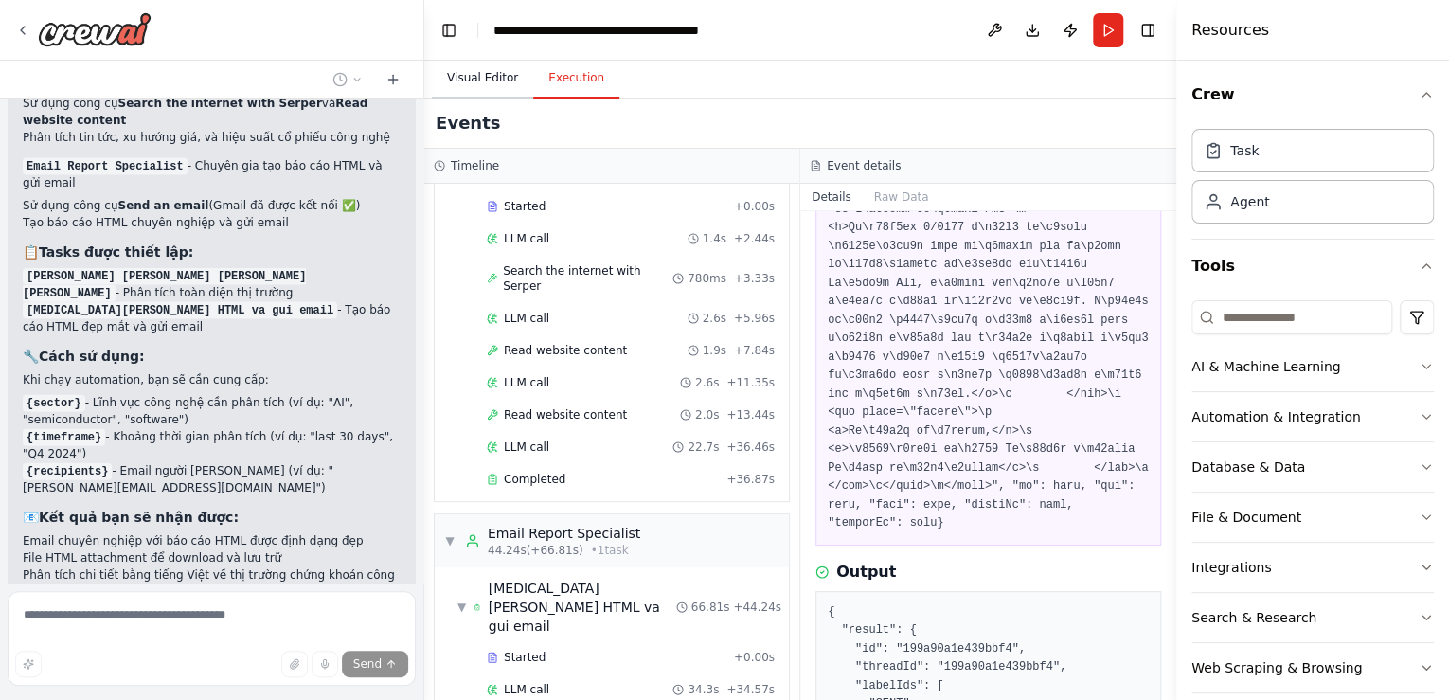
click at [503, 68] on button "Visual Editor" at bounding box center [482, 79] width 101 height 40
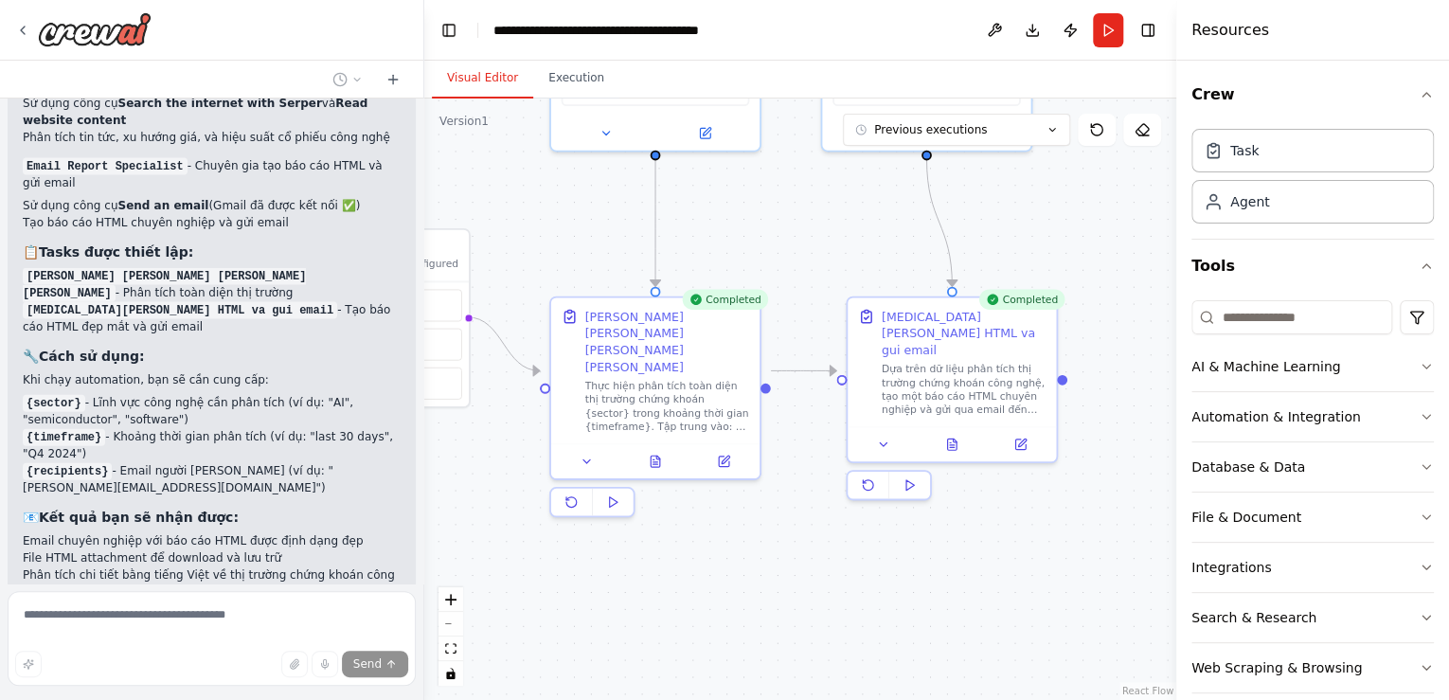
scroll to position [2037, 0]
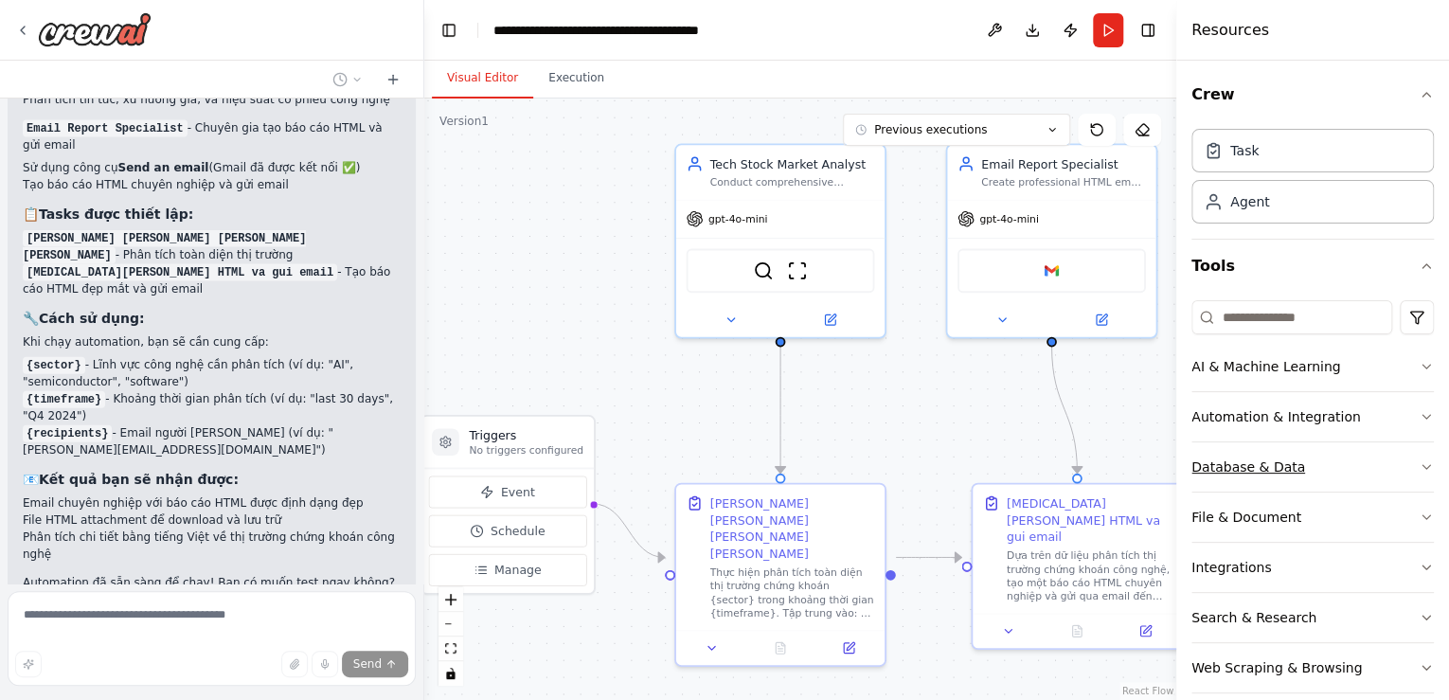
drag, startPoint x: 1070, startPoint y: 519, endPoint x: 1286, endPoint y: 461, distance: 223.6
click at [1286, 461] on div "Giúp tôi tạo một agent bằng tiếng việt để phân tích thị trường chứng khoán công…" at bounding box center [724, 350] width 1449 height 700
drag, startPoint x: 551, startPoint y: 438, endPoint x: 584, endPoint y: 266, distance: 174.5
click at [584, 266] on h3 "Triggers" at bounding box center [560, 265] width 115 height 17
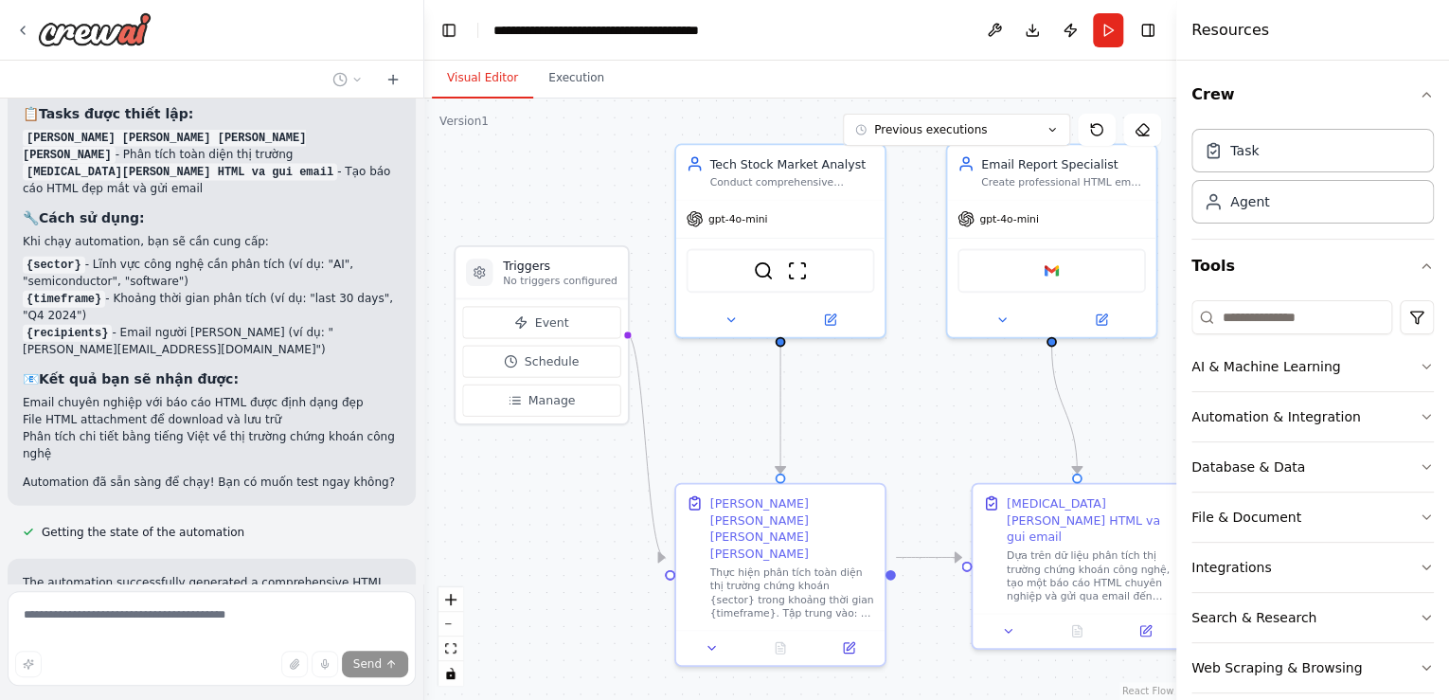
scroll to position [2264, 0]
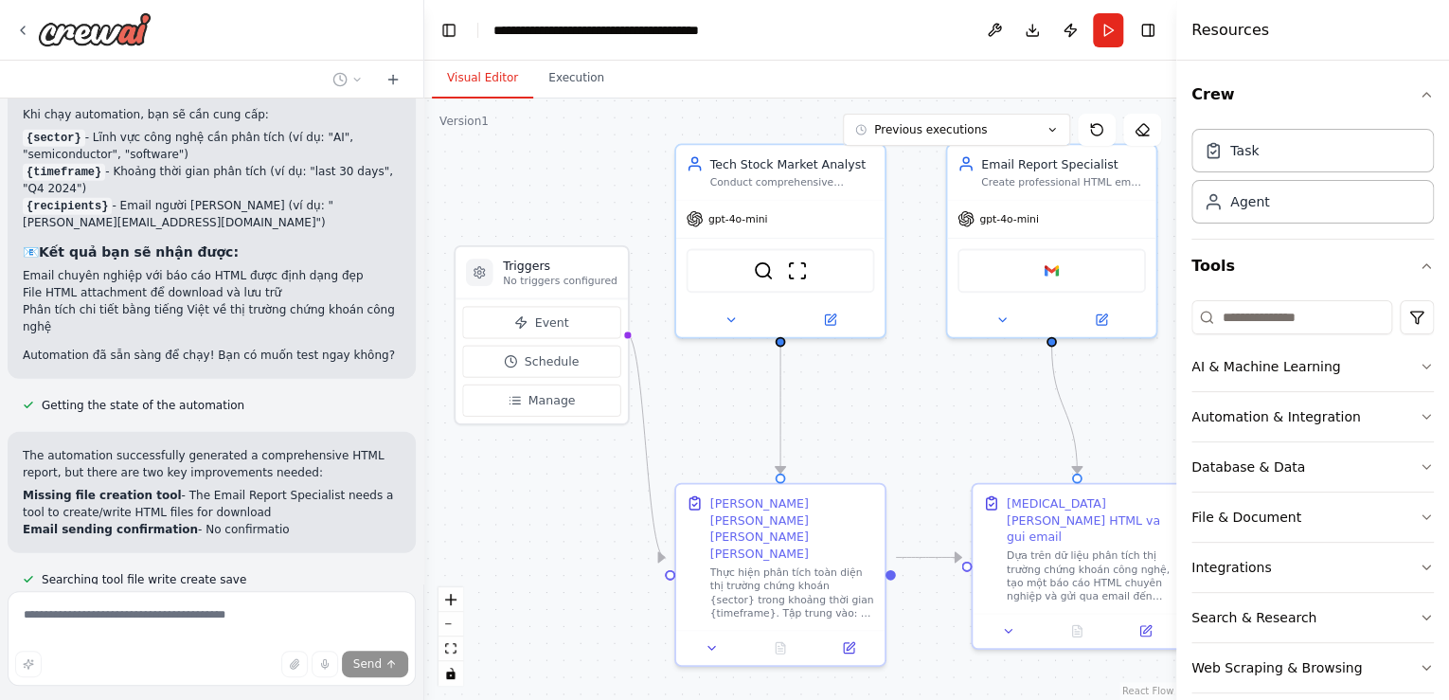
drag, startPoint x: 874, startPoint y: 414, endPoint x: 873, endPoint y: 424, distance: 10.5
click at [873, 424] on div ".deletable-edge-delete-btn { width: 20px; height: 20px; border: 0px solid #ffff…" at bounding box center [800, 400] width 752 height 602
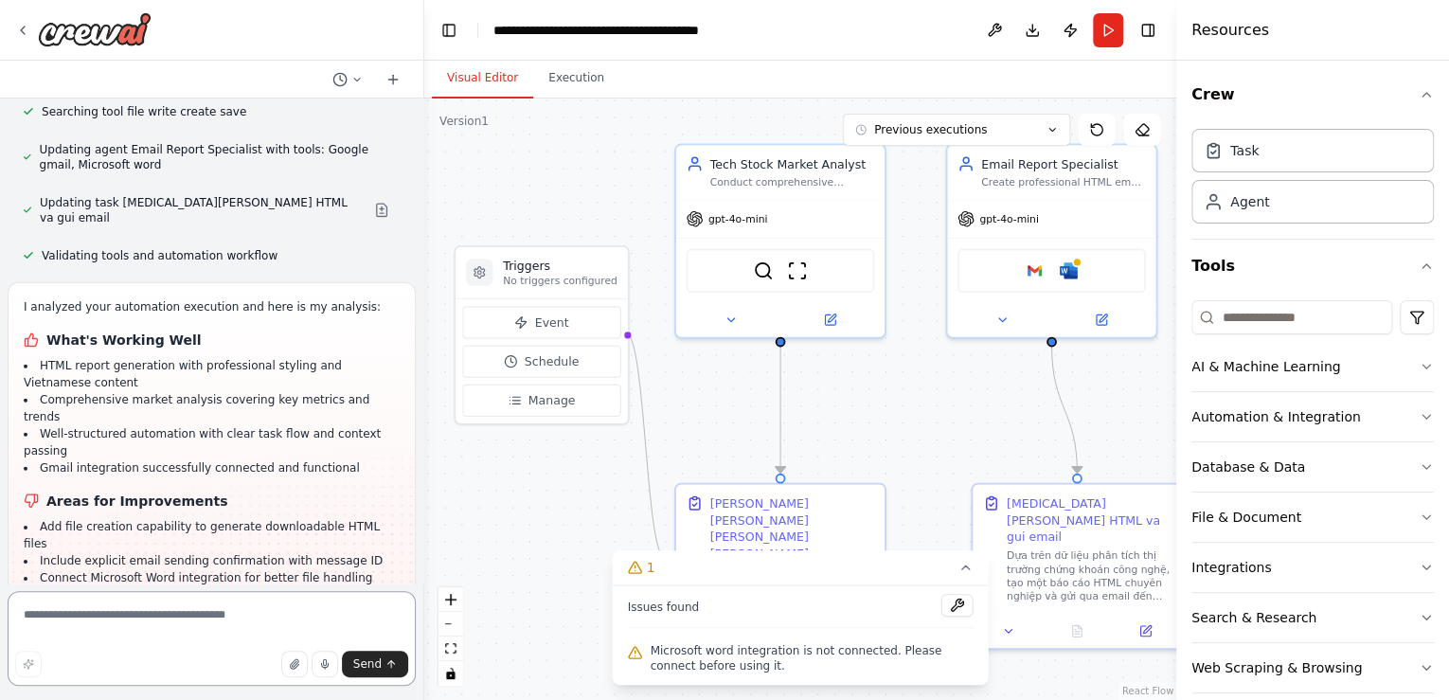
scroll to position [2615, 0]
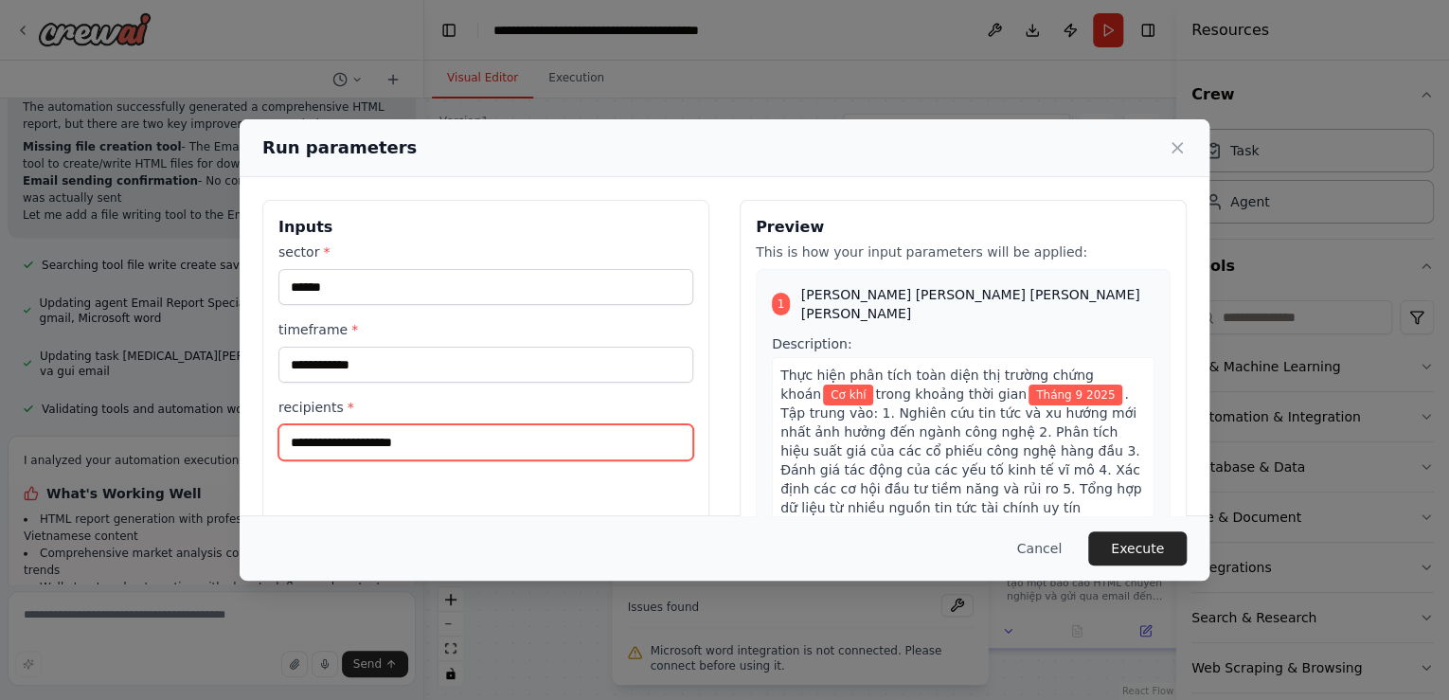
drag, startPoint x: 416, startPoint y: 446, endPoint x: 283, endPoint y: 440, distance: 132.8
click at [283, 440] on input "**********" at bounding box center [486, 442] width 415 height 36
type input "**********"
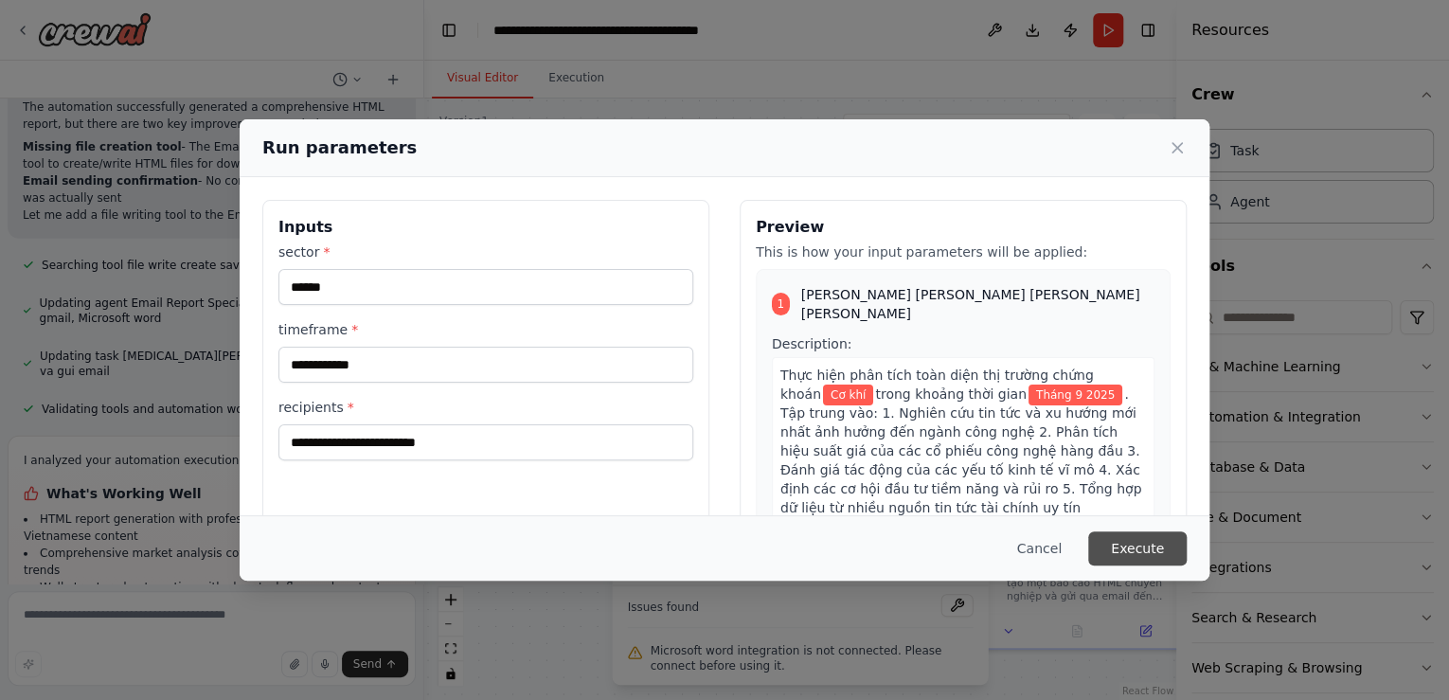
click at [1129, 544] on button "Execute" at bounding box center [1137, 548] width 99 height 34
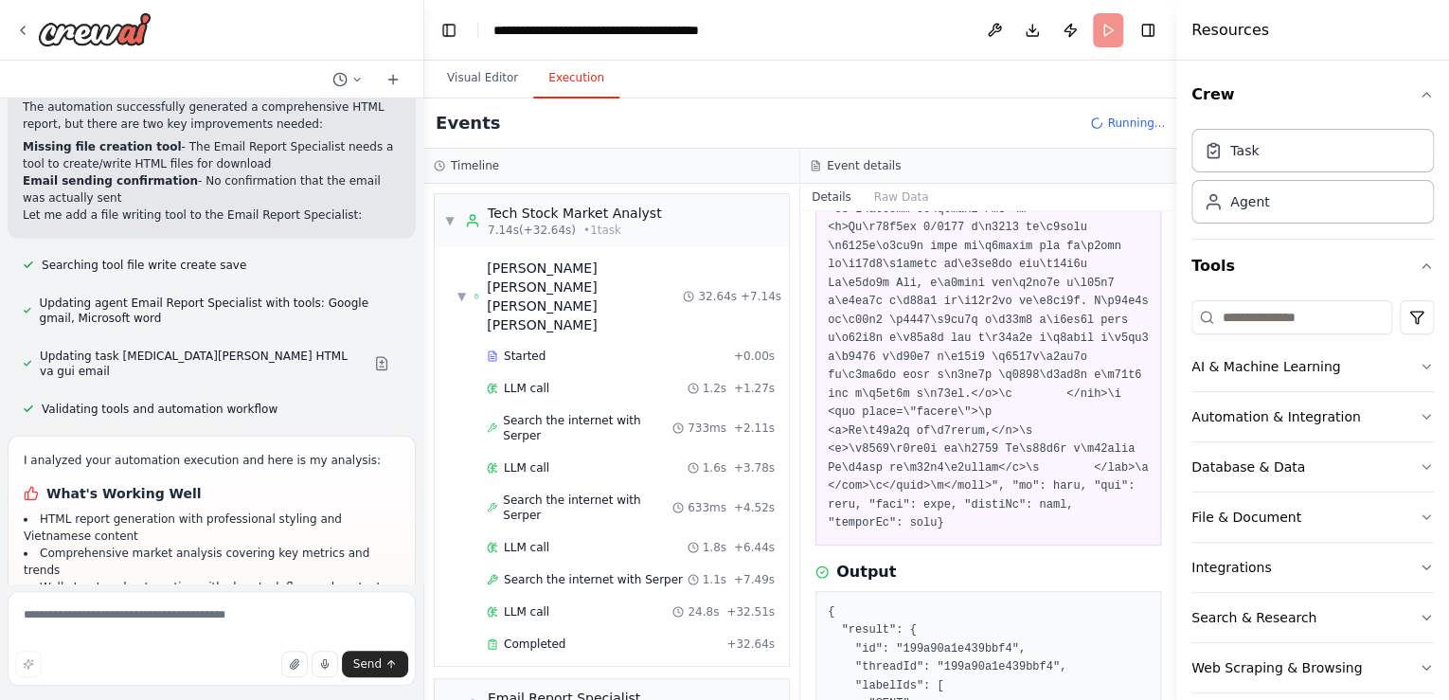
click at [570, 87] on button "Execution" at bounding box center [576, 79] width 86 height 40
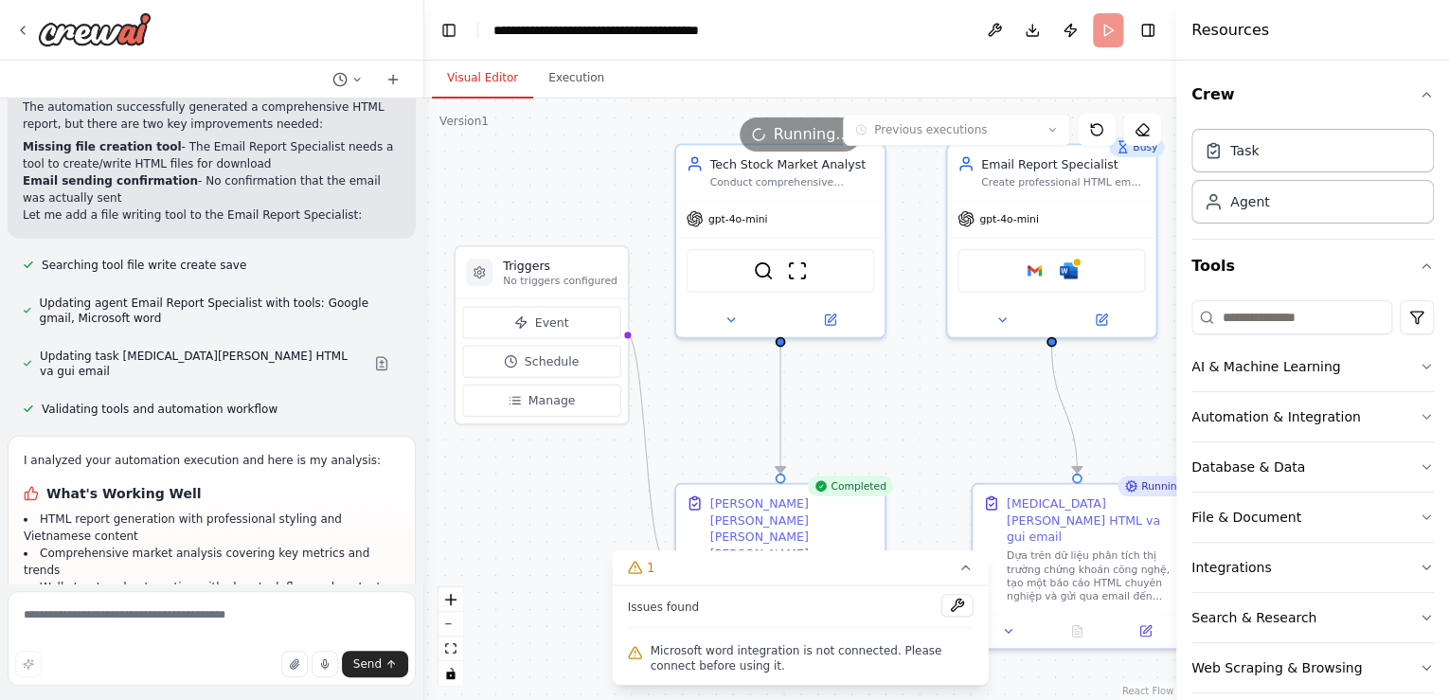
click at [492, 80] on button "Visual Editor" at bounding box center [482, 79] width 101 height 40
click at [554, 79] on button "Execution" at bounding box center [576, 79] width 86 height 40
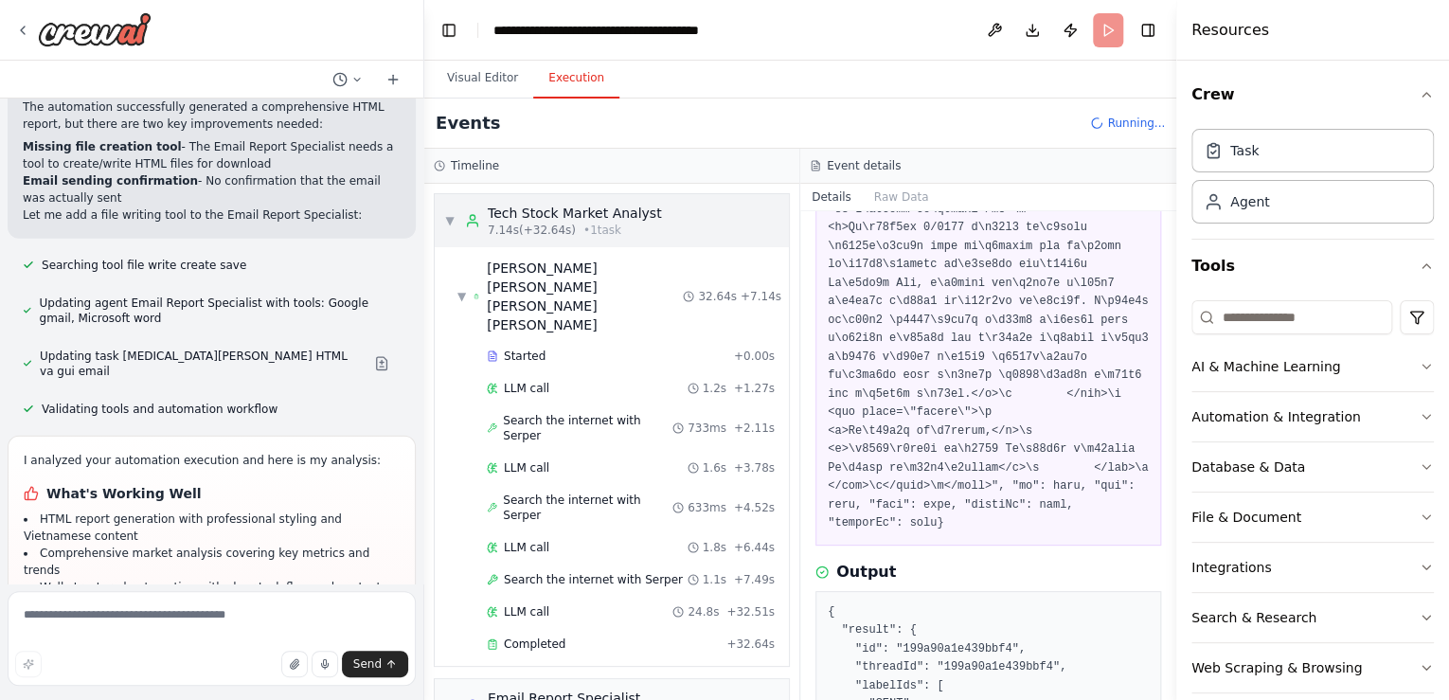
click at [447, 235] on div "▼ Tech Stock Market Analyst 7.14s (+32.64s) • 1 task" at bounding box center [553, 221] width 218 height 34
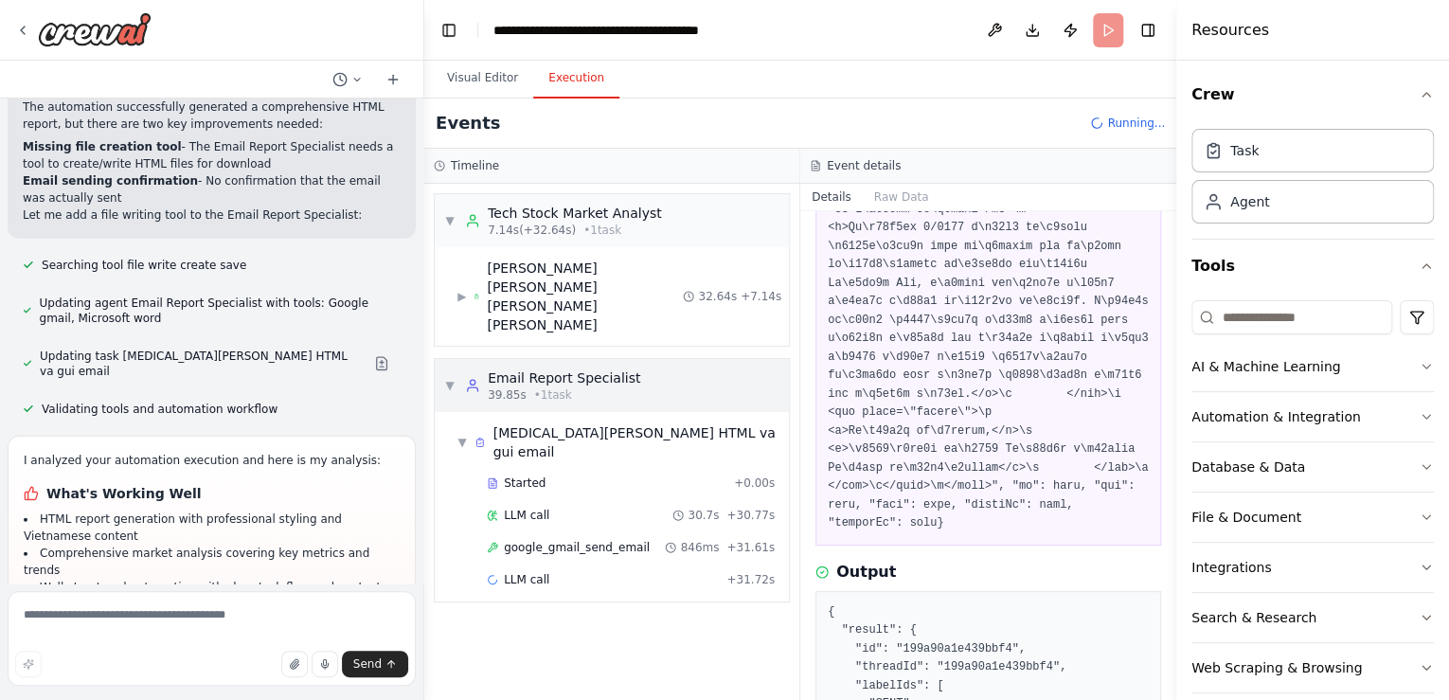
click at [470, 380] on circle at bounding box center [472, 382] width 5 height 5
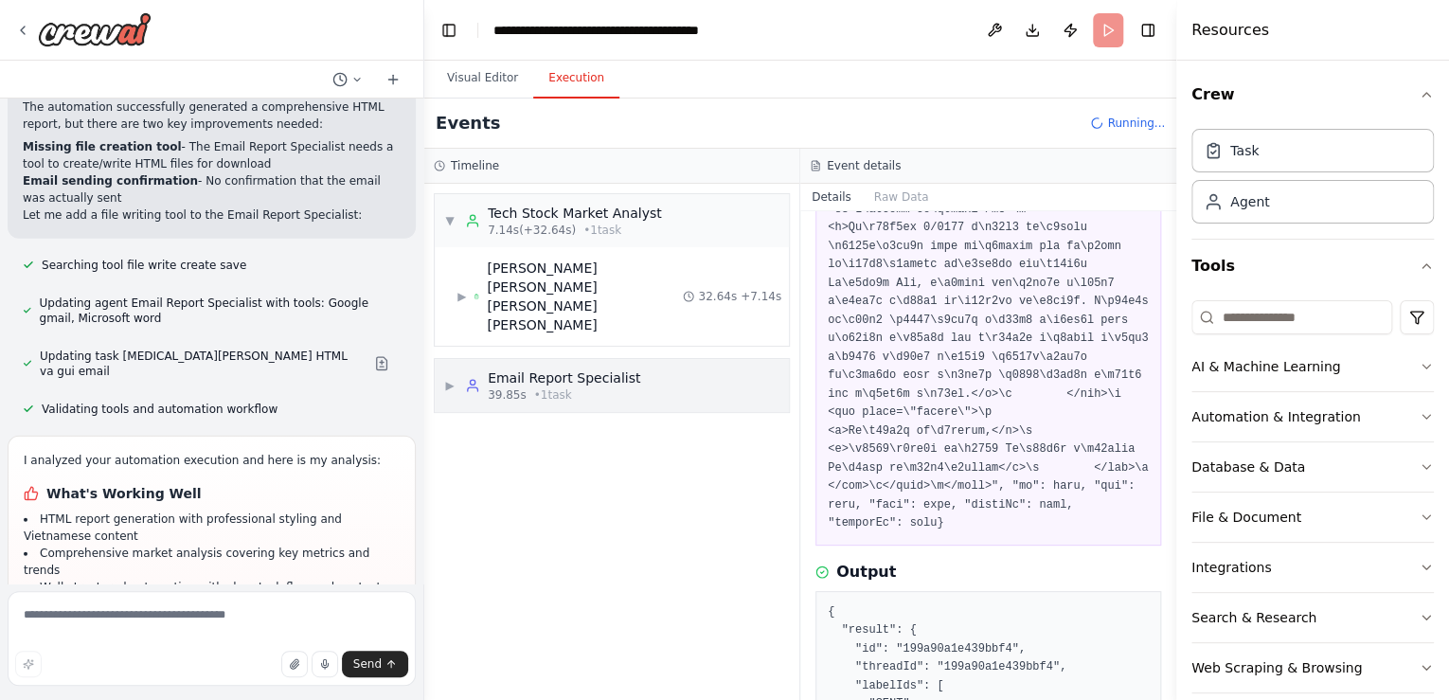
click at [492, 387] on span "39.85s" at bounding box center [507, 394] width 39 height 15
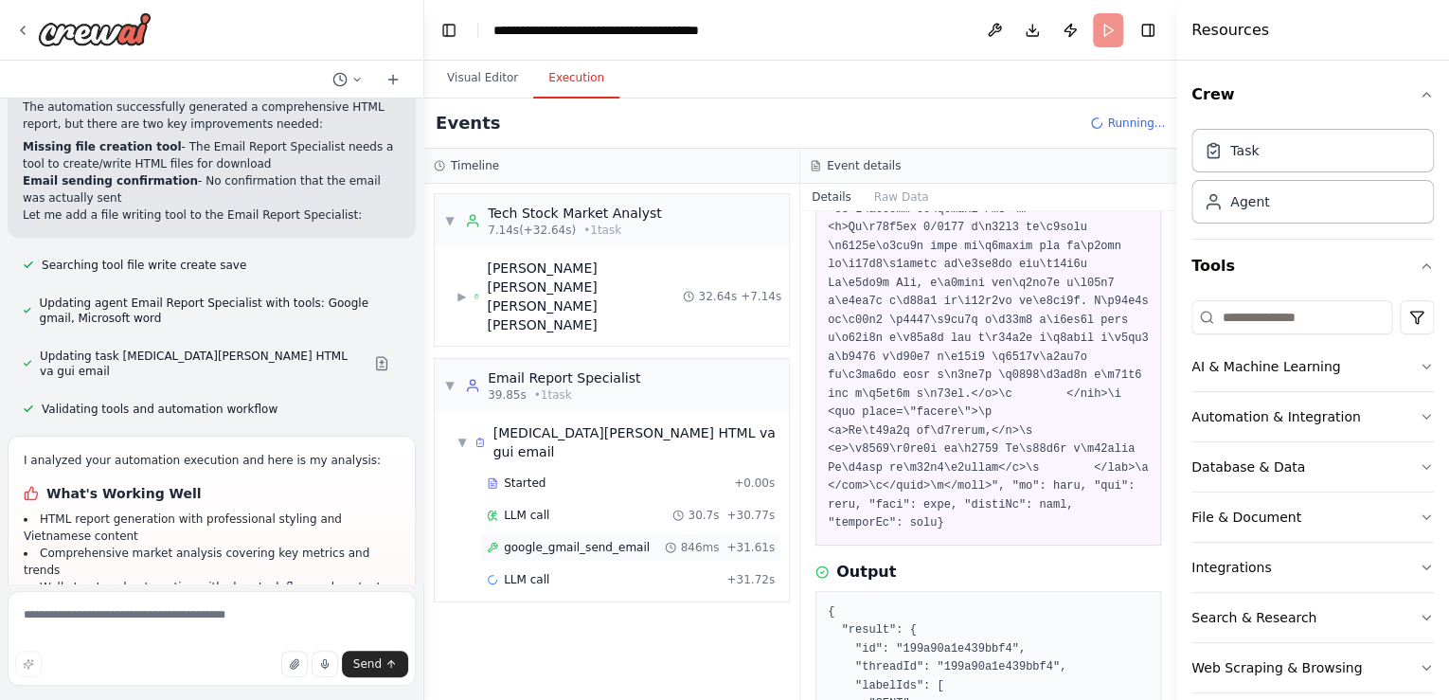
click at [563, 540] on span "google_gmail_send_email" at bounding box center [577, 547] width 146 height 15
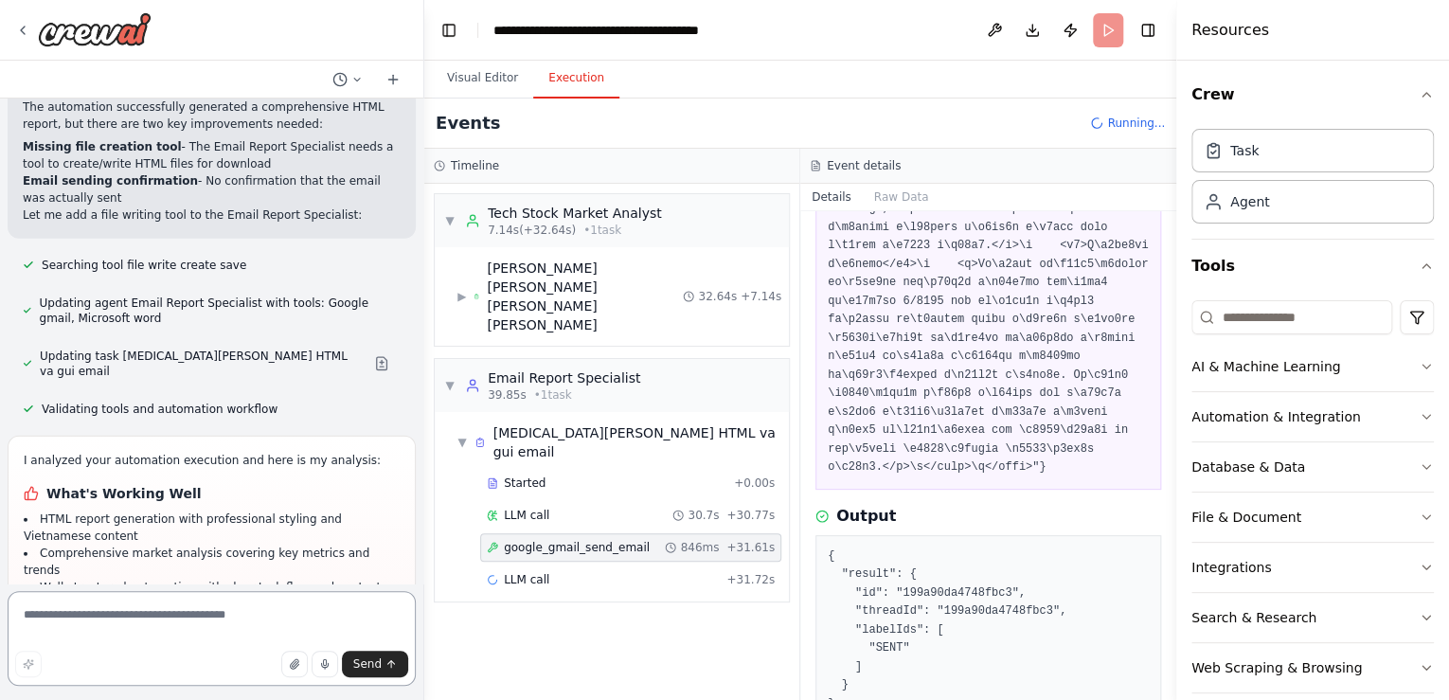
click at [162, 612] on textarea at bounding box center [212, 638] width 408 height 95
type textarea "**********"
click at [396, 668] on icon "submit" at bounding box center [391, 663] width 11 height 11
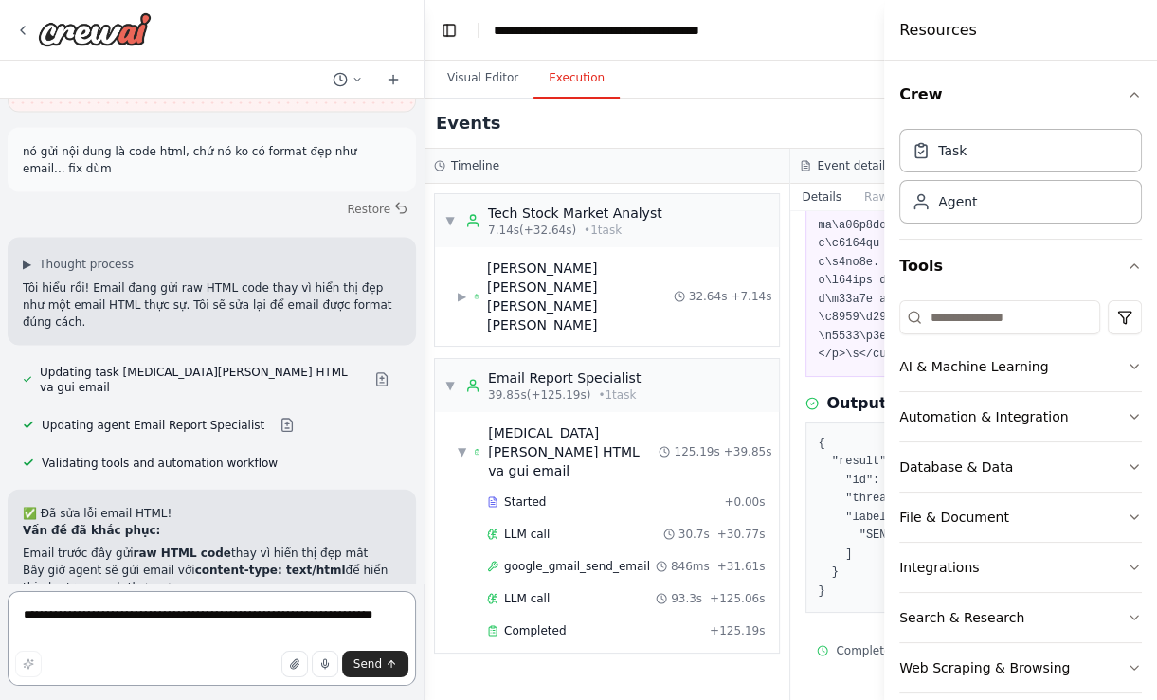
scroll to position [3351, 0]
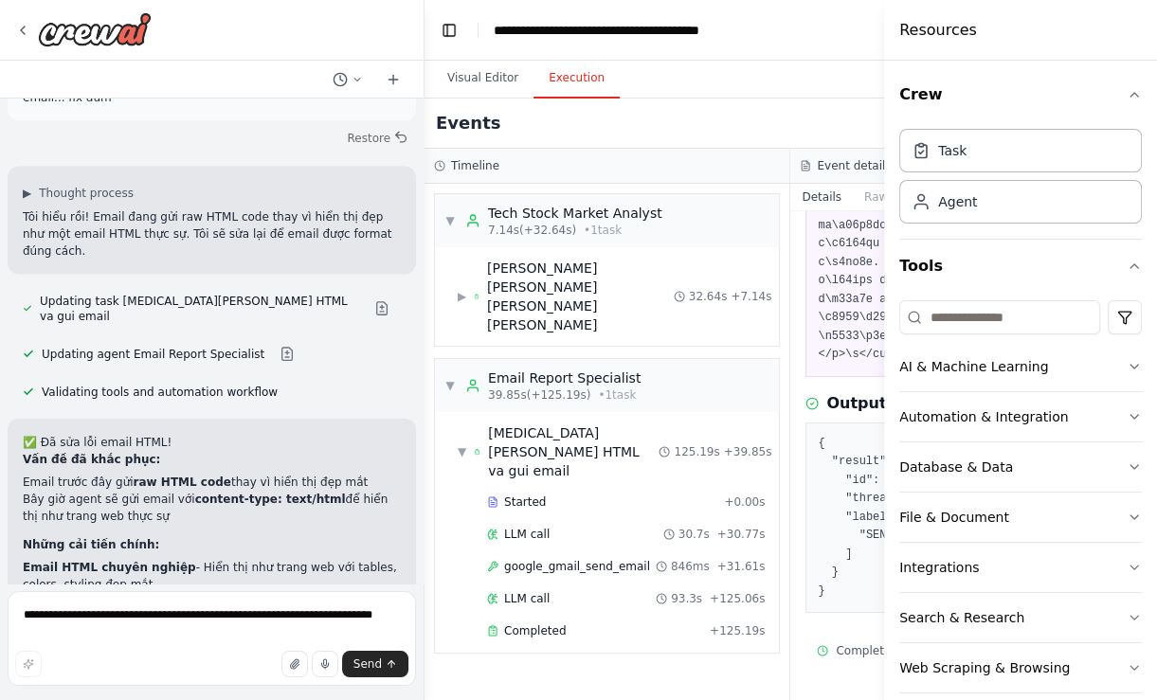
scroll to position [3385, 0]
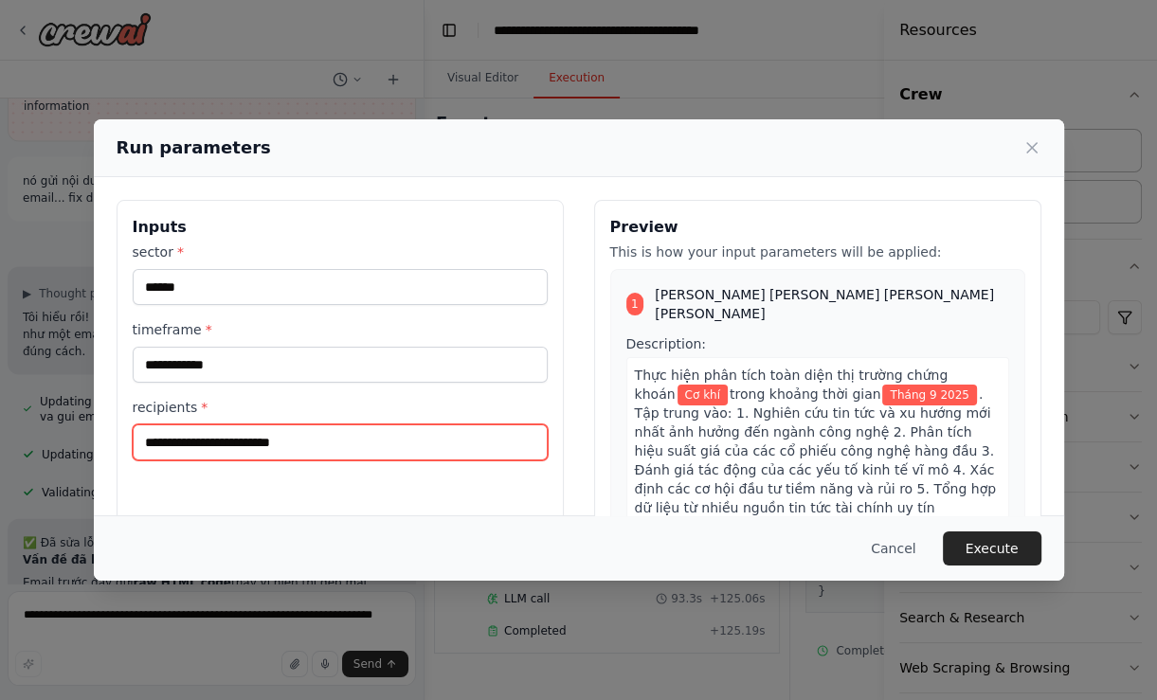
drag, startPoint x: 451, startPoint y: 442, endPoint x: 127, endPoint y: 428, distance: 324.3
click at [127, 428] on div "**********" at bounding box center [340, 424] width 447 height 449
type input "**********"
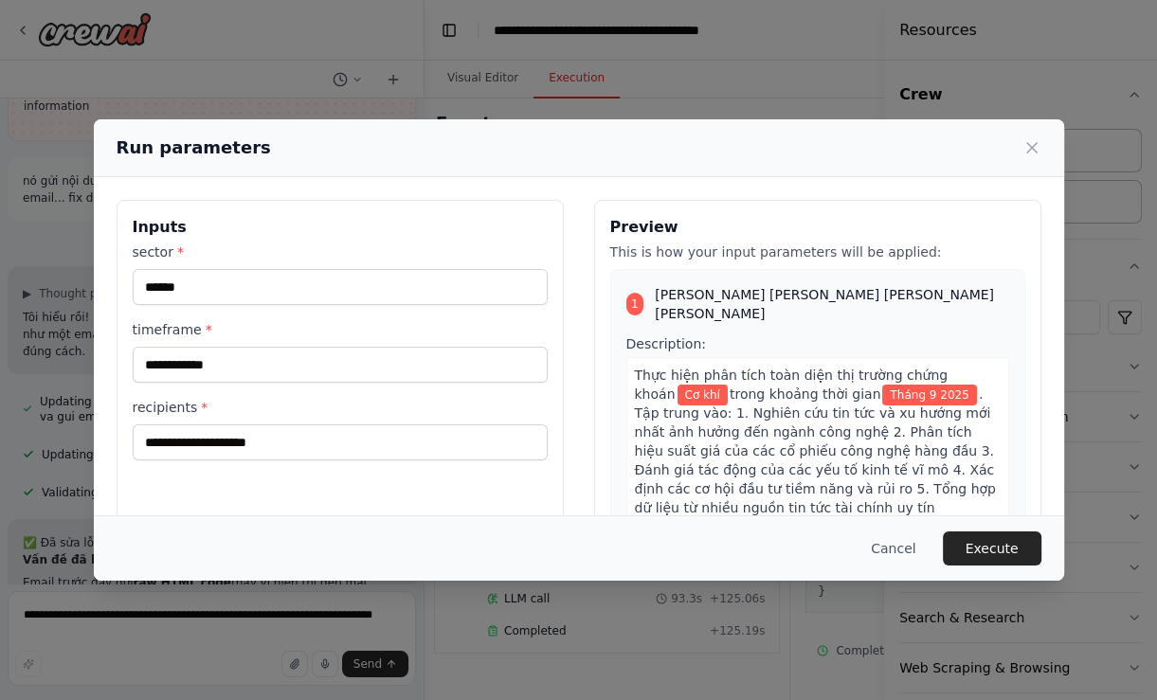
click at [1035, 549] on button "Execute" at bounding box center [992, 548] width 99 height 34
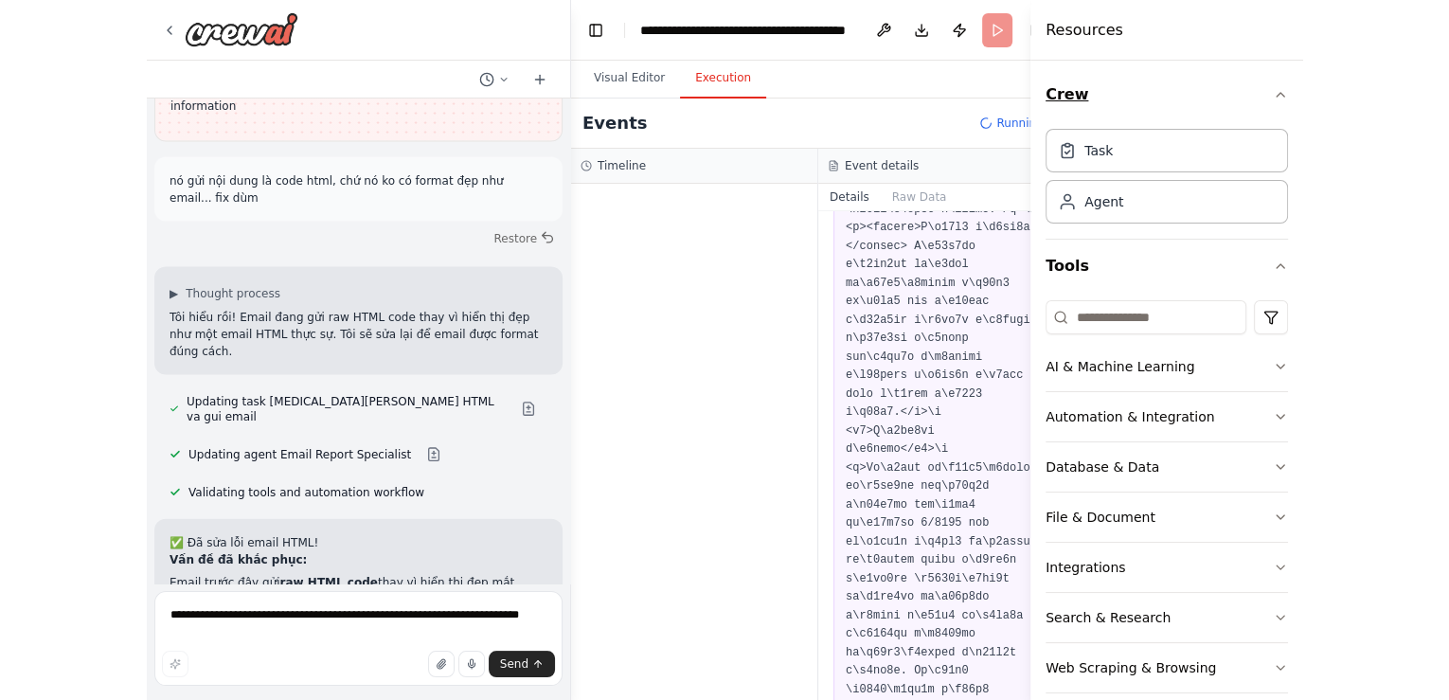
scroll to position [2055, 0]
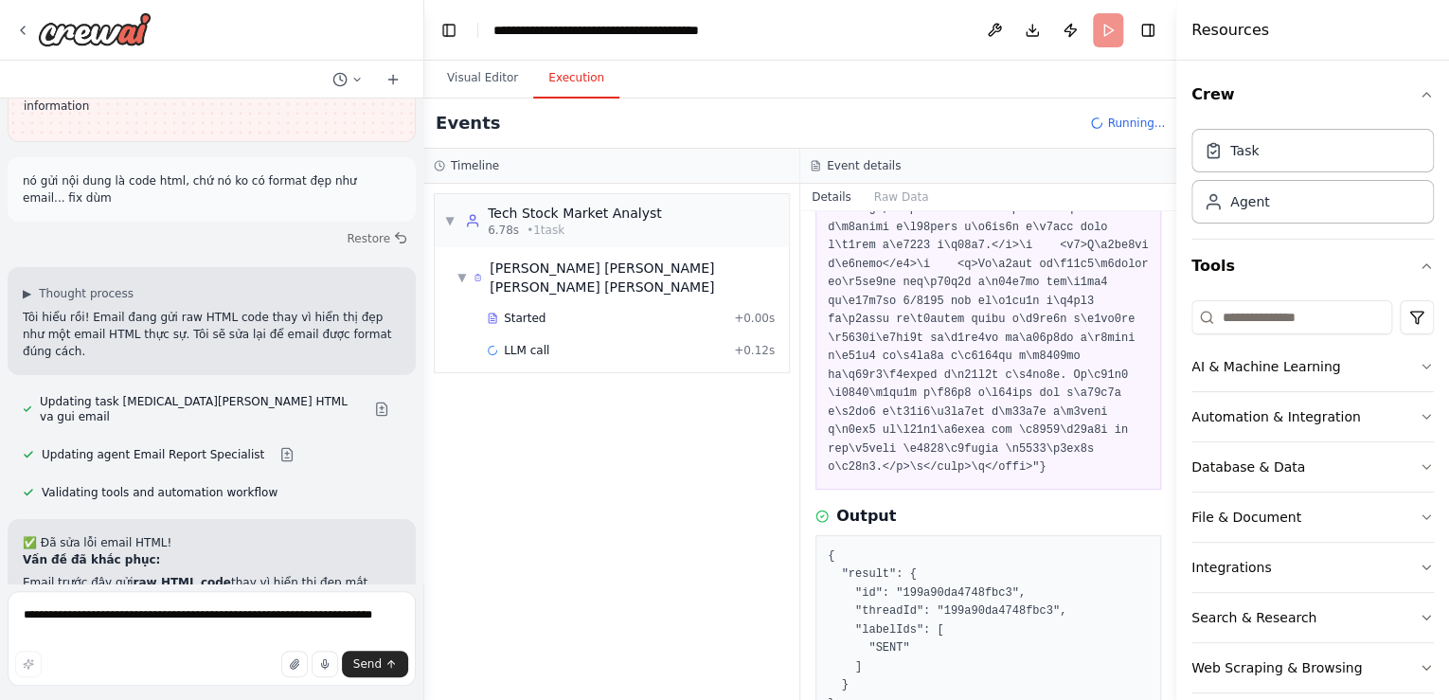
drag, startPoint x: 1172, startPoint y: 628, endPoint x: 1186, endPoint y: 377, distance: 251.4
click at [1186, 377] on div "Resources Crew Task Agent Tools AI & Machine Learning Automation & Integration …" at bounding box center [1313, 350] width 273 height 700
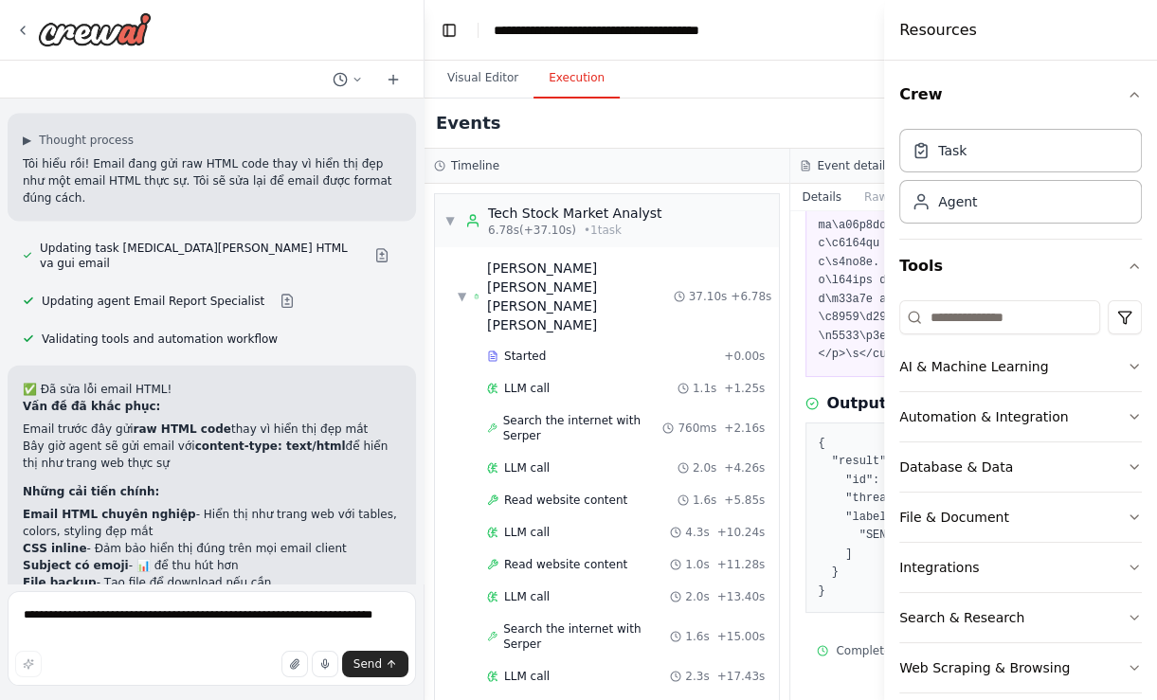
scroll to position [2642, 0]
click at [208, 621] on textarea "**********" at bounding box center [212, 638] width 408 height 95
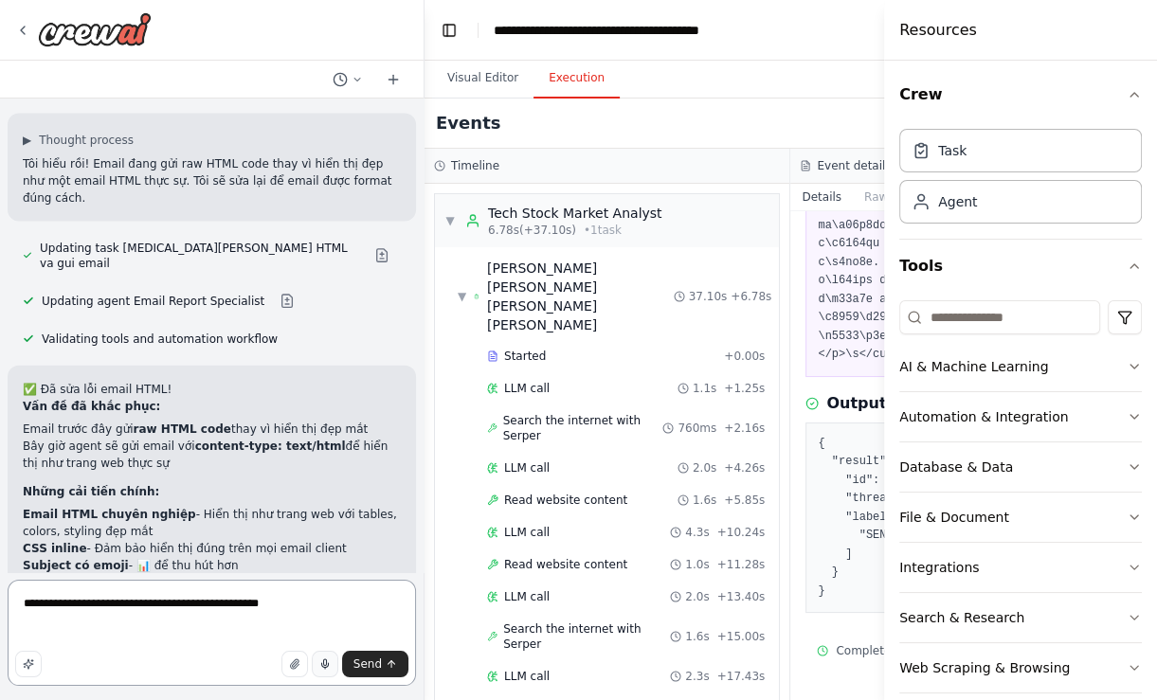
paste textarea "**********"
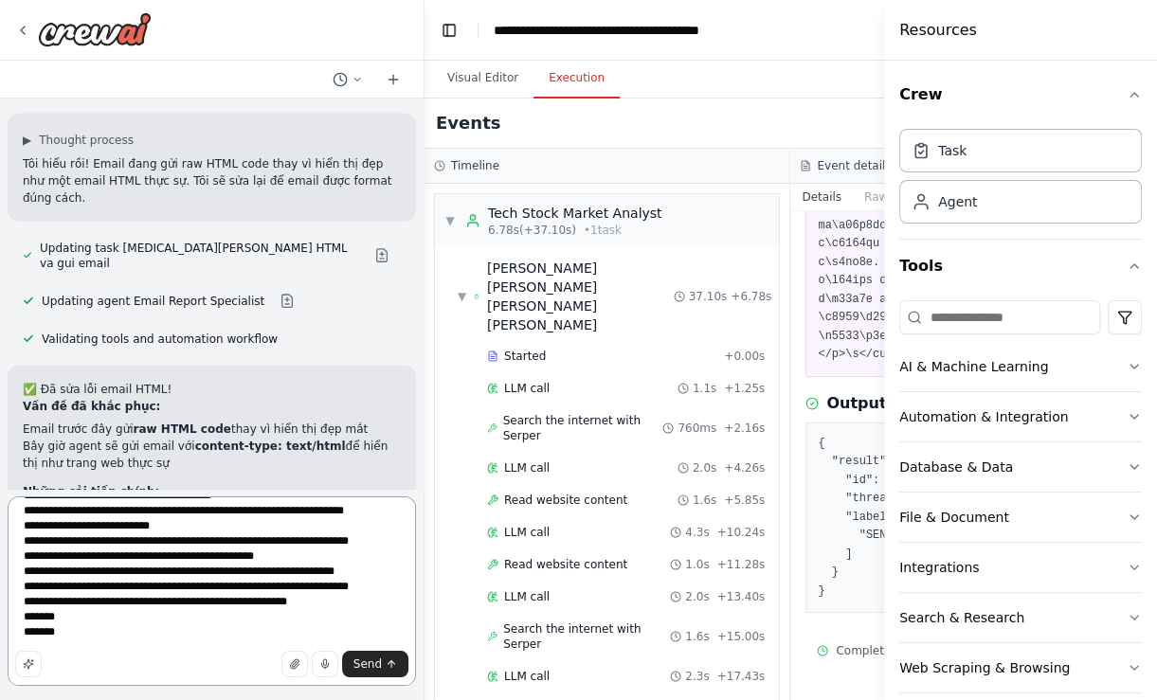
click at [417, 672] on div at bounding box center [421, 350] width 8 height 700
type textarea "**********"
click at [398, 671] on button "Send" at bounding box center [375, 664] width 66 height 27
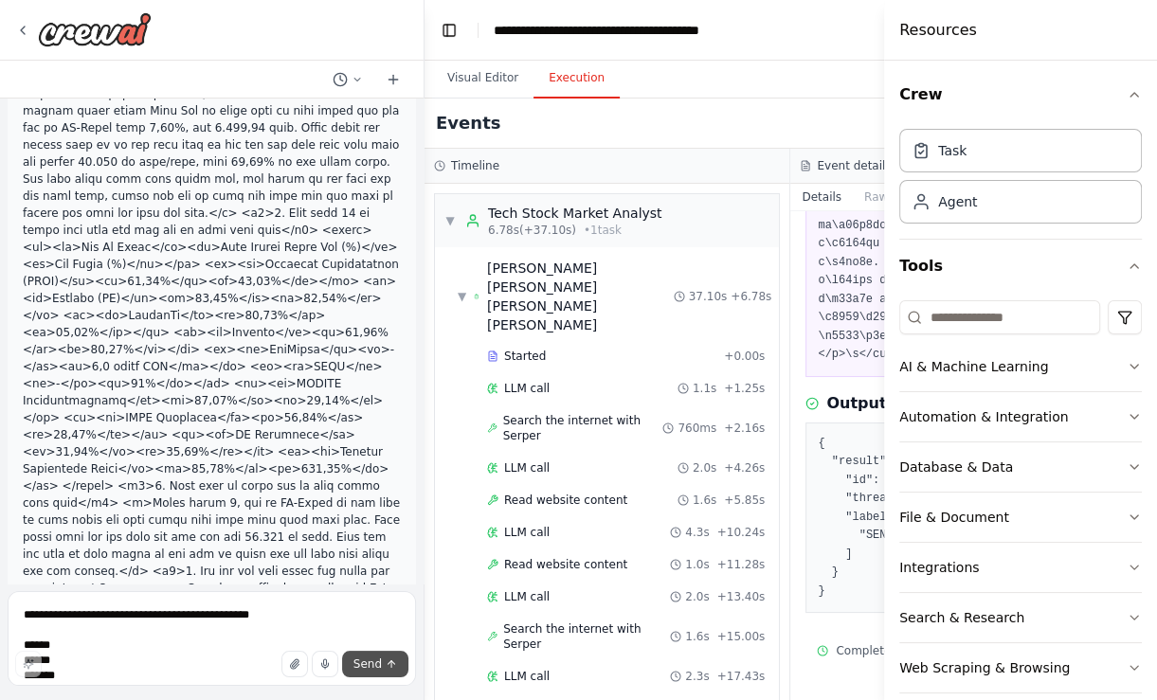
scroll to position [4325, 0]
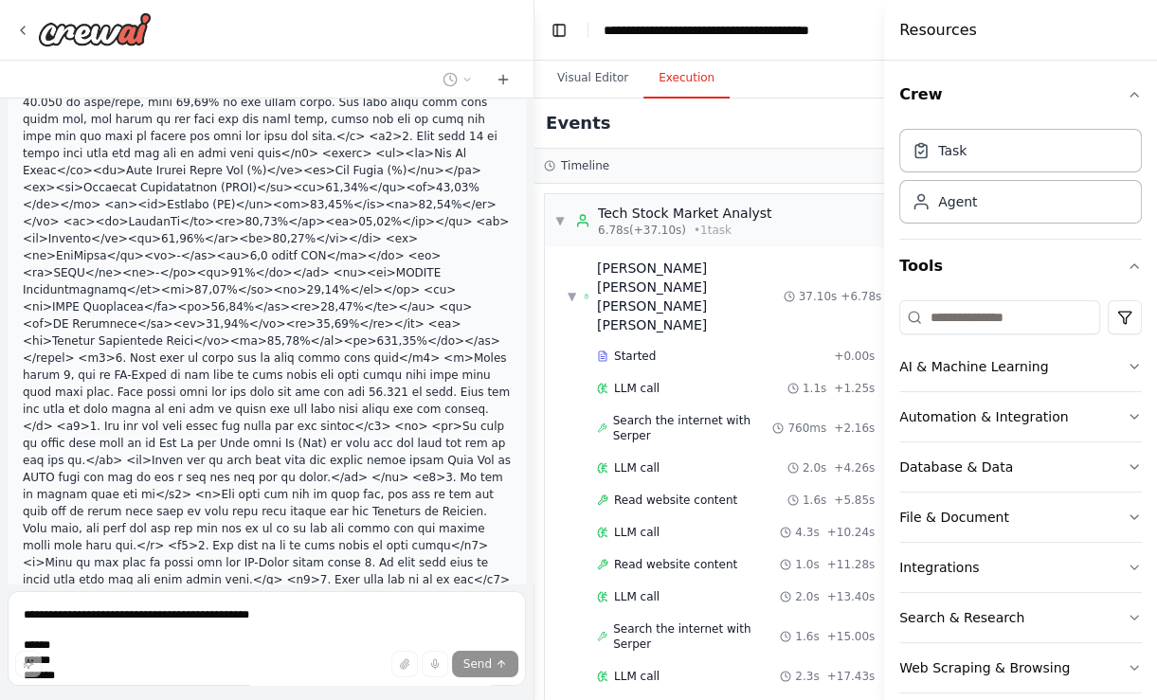
drag, startPoint x: 417, startPoint y: 550, endPoint x: 532, endPoint y: 394, distance: 194.4
click at [534, 389] on div "Giúp tôi tạo một agent bằng tiếng việt để phân tích thị trường chứng khoán công…" at bounding box center [578, 350] width 1157 height 700
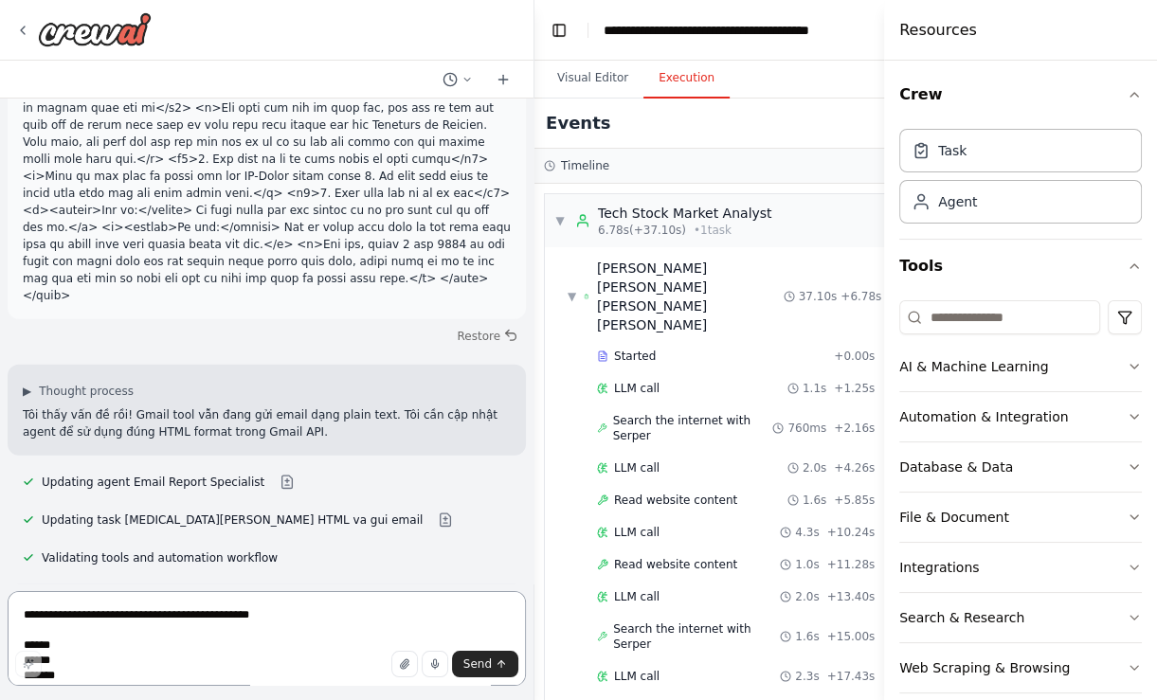
scroll to position [4449, 0]
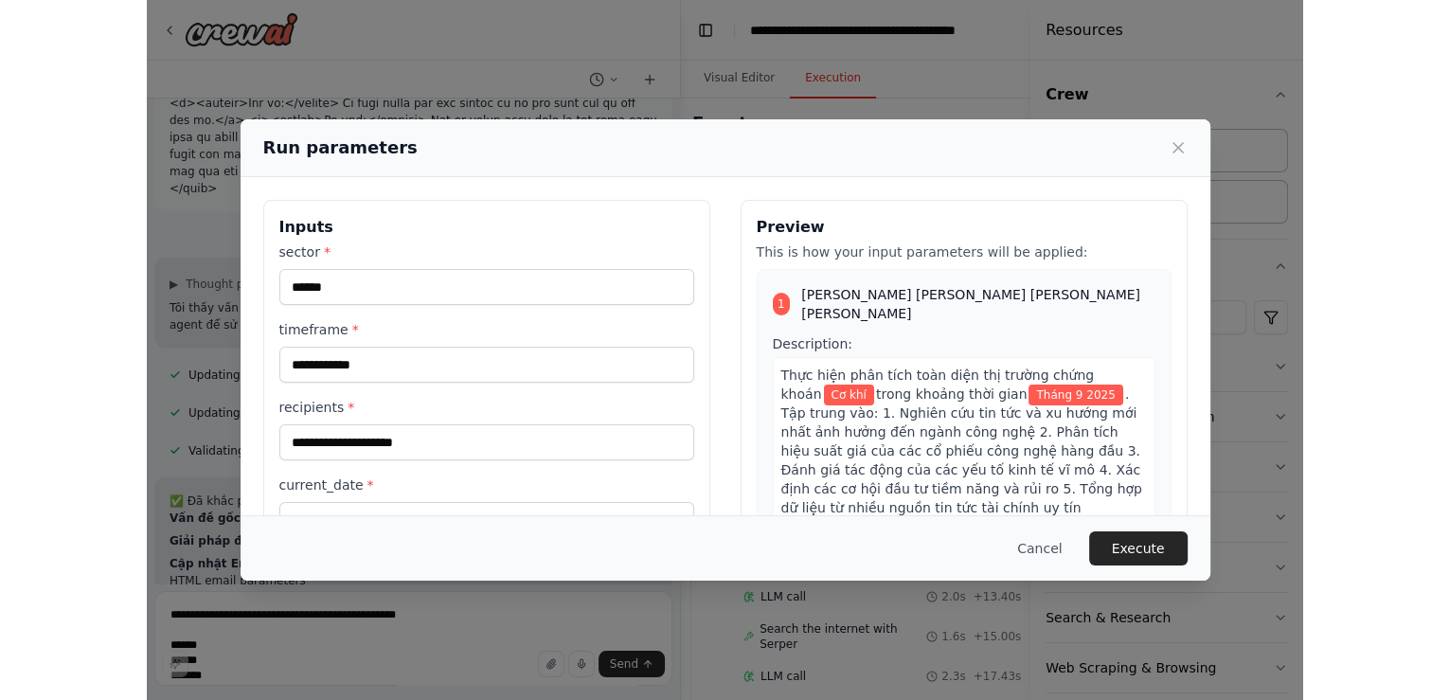
scroll to position [154, 0]
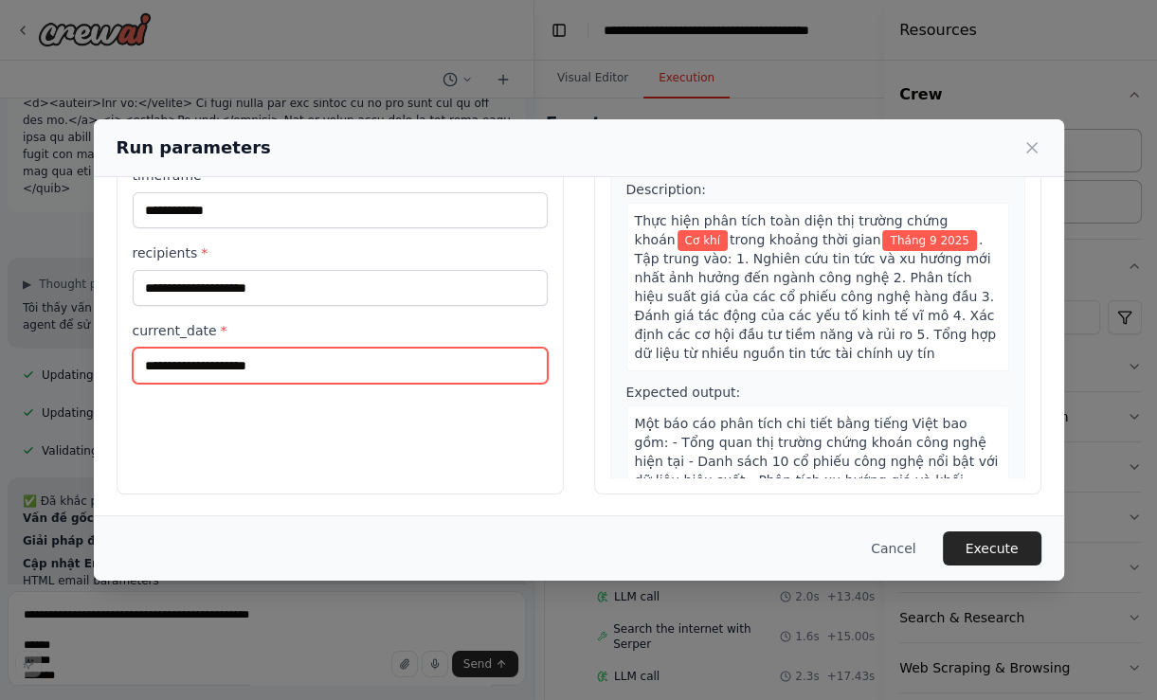
click at [325, 375] on input "current_date *" at bounding box center [340, 366] width 415 height 36
type input "****"
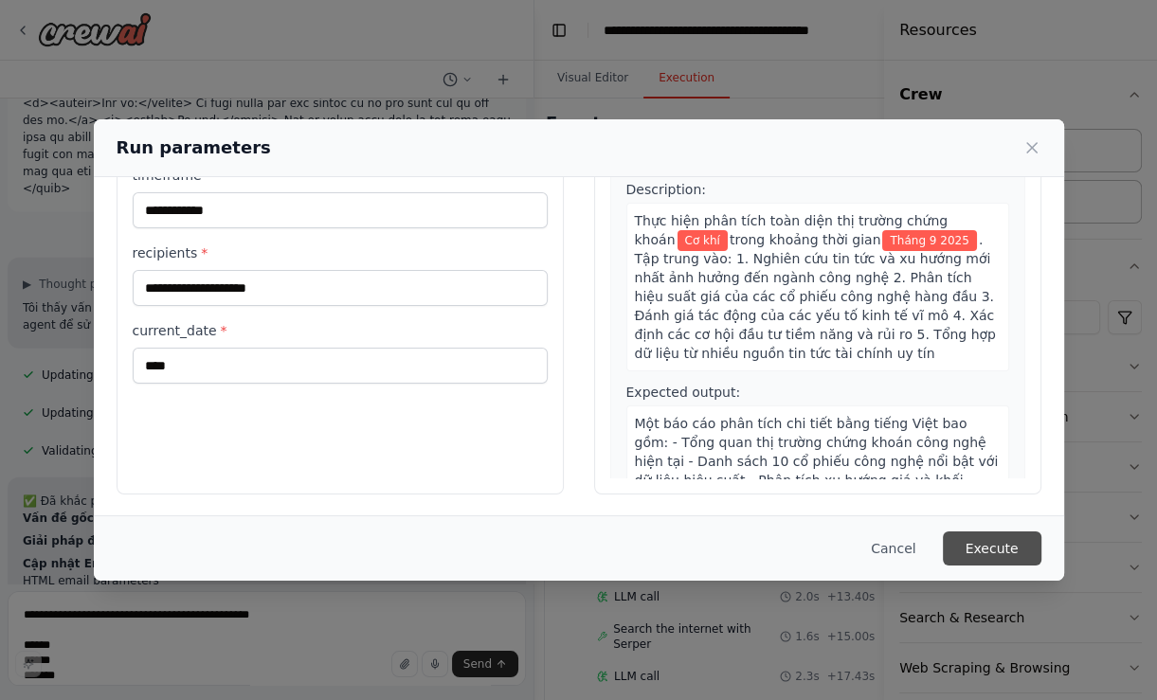
click at [979, 556] on button "Execute" at bounding box center [992, 548] width 99 height 34
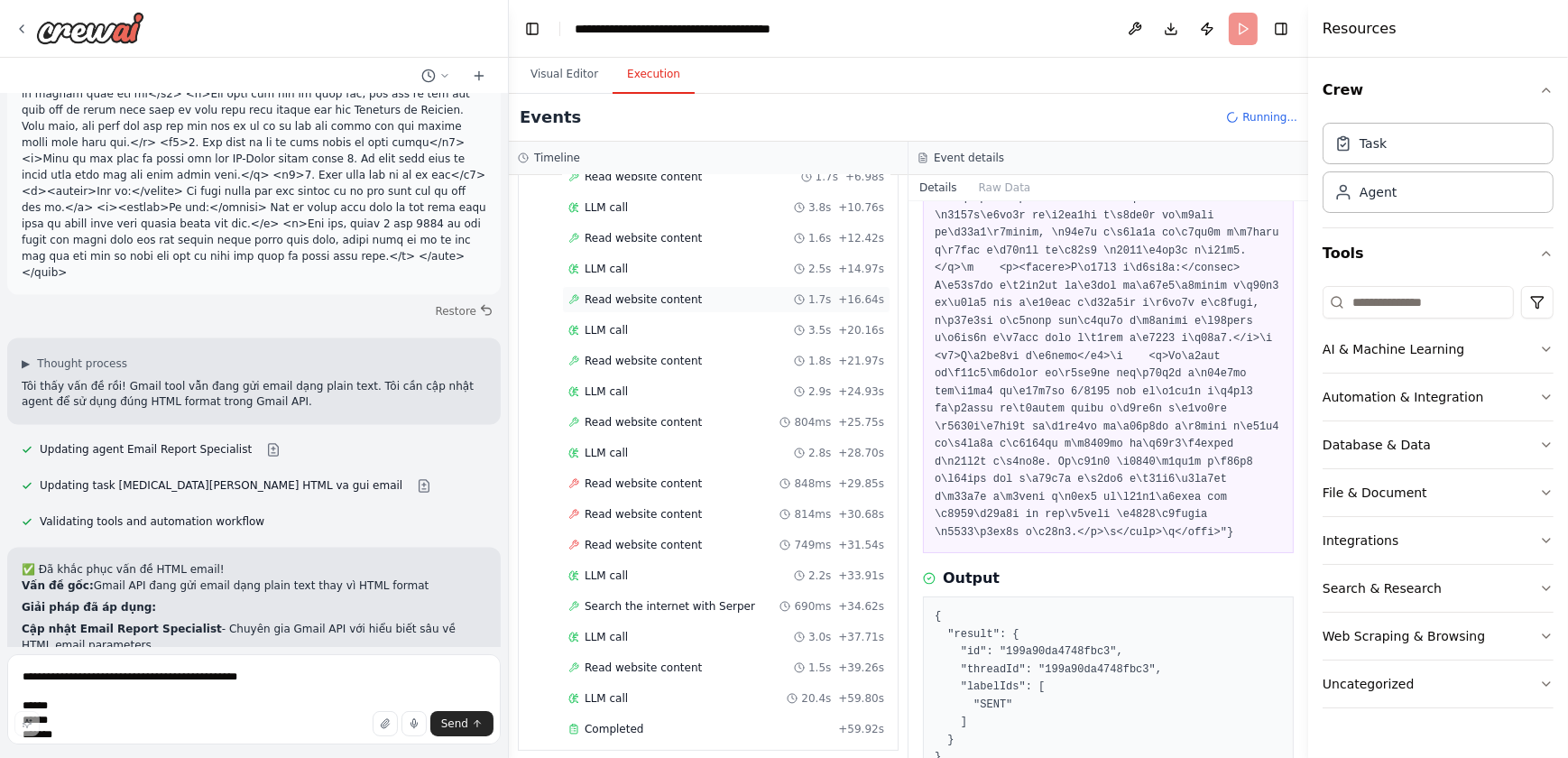
scroll to position [420, 0]
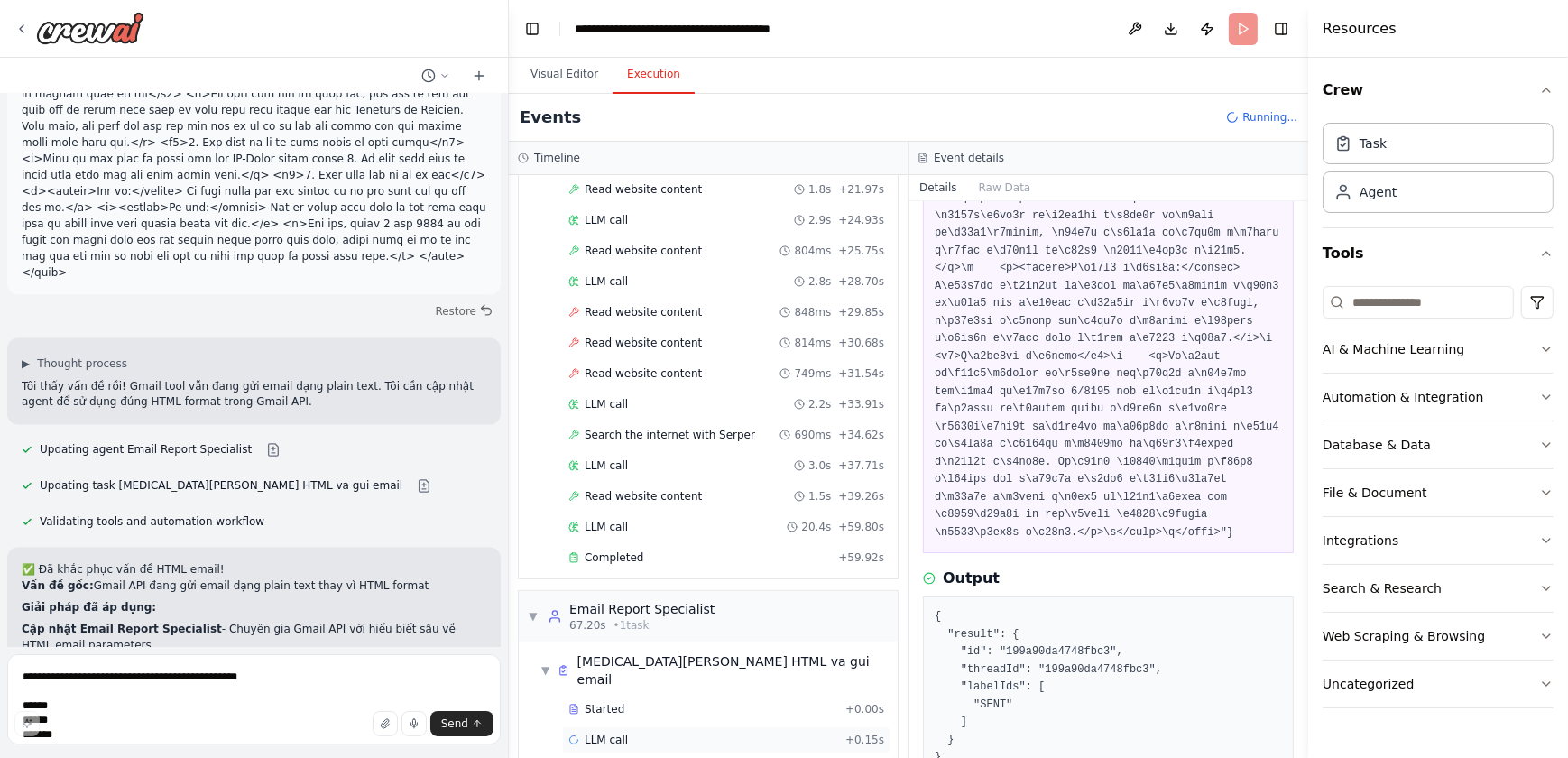
click at [675, 666] on div "LLM call + 0.15s" at bounding box center [727, 739] width 316 height 14
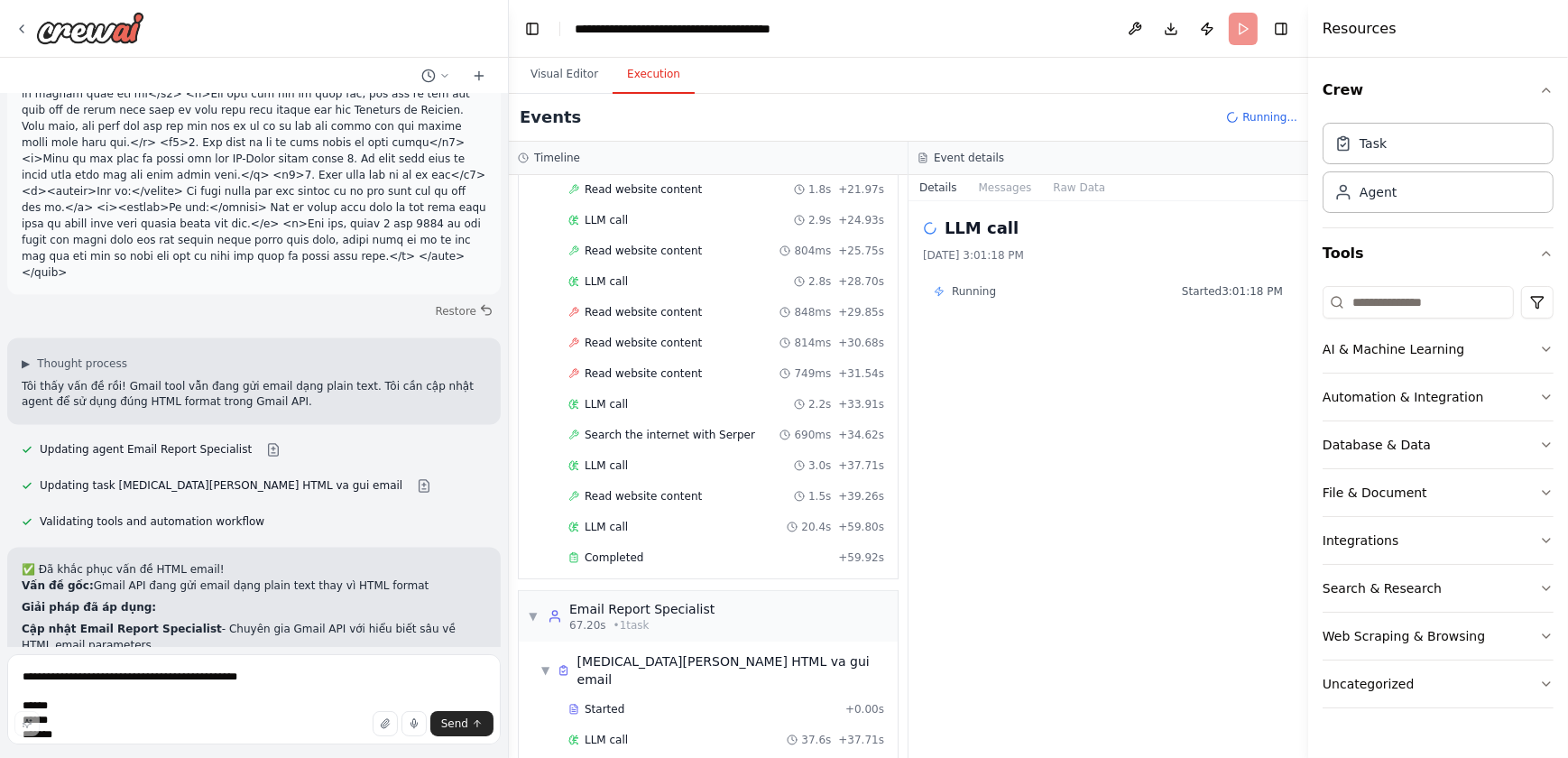
click at [503, 590] on div "Giúp tôi tạo một agent bằng tiếng việt để phân tích thị trường chứng khoán công…" at bounding box center [784, 379] width 1568 height 758
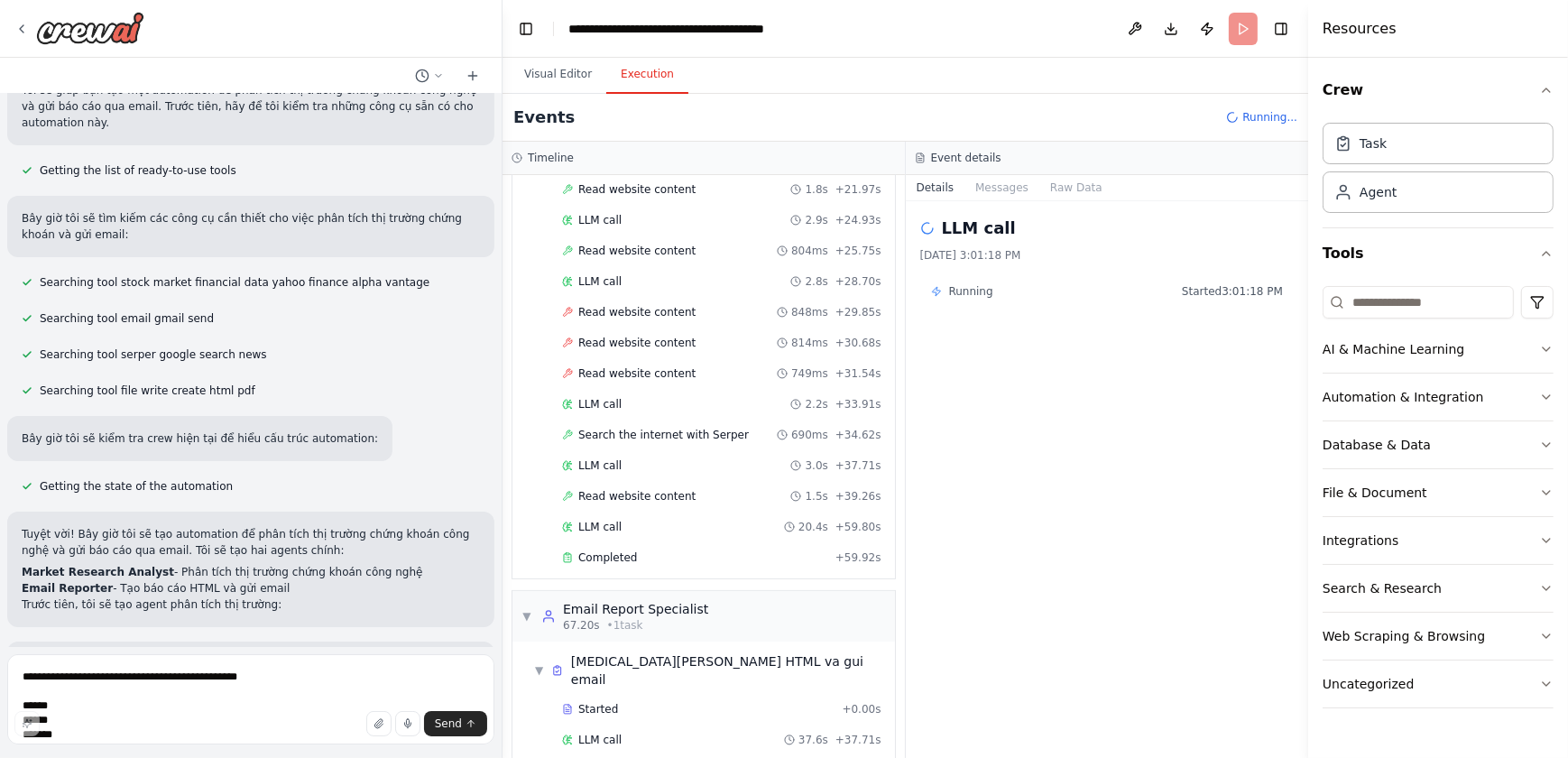
scroll to position [0, 0]
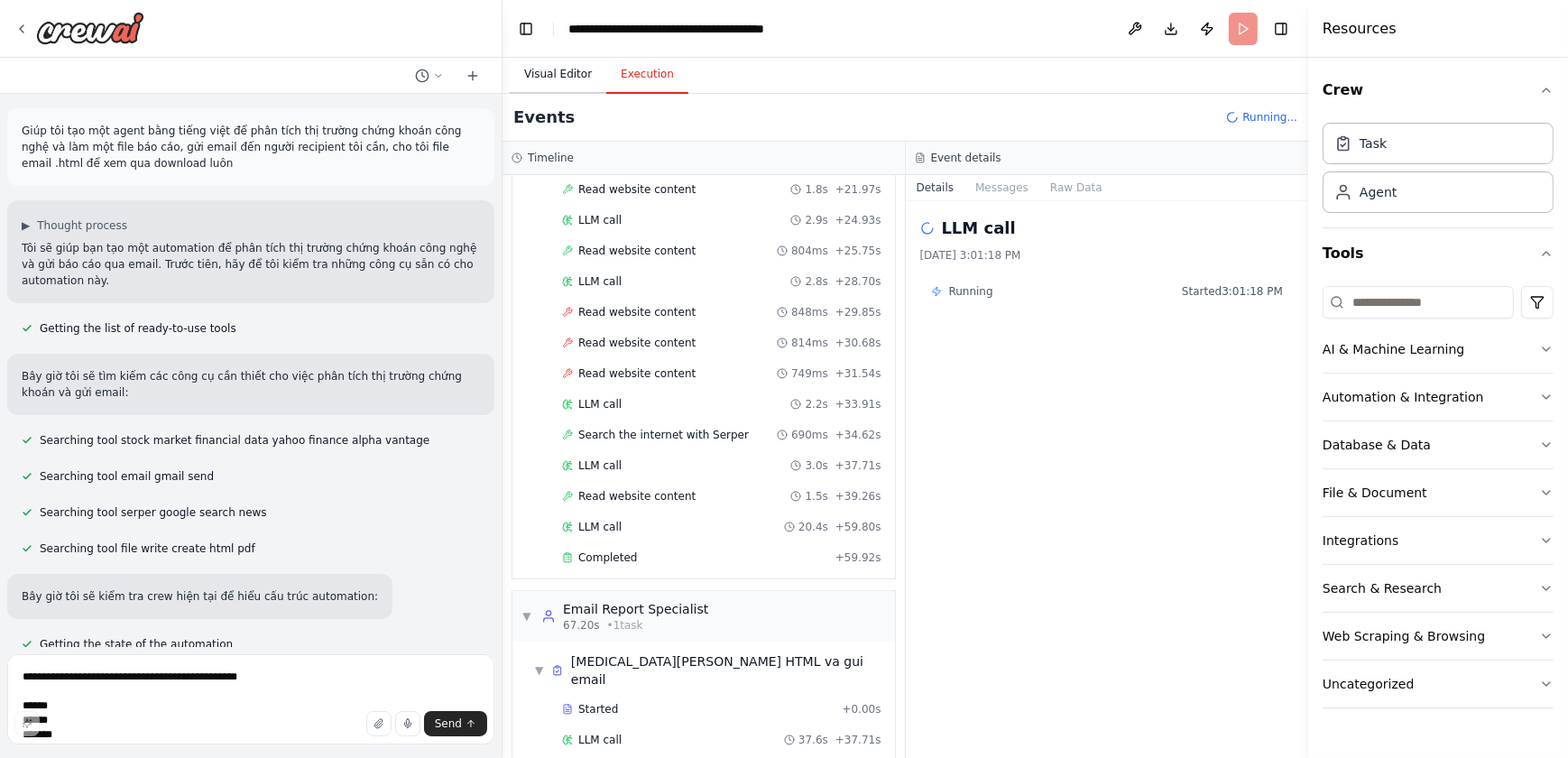
click at [590, 79] on button "Visual Editor" at bounding box center [557, 75] width 96 height 38
click at [651, 73] on button "Execution" at bounding box center [648, 75] width 82 height 38
click at [1003, 188] on button "Messages" at bounding box center [1002, 188] width 75 height 26
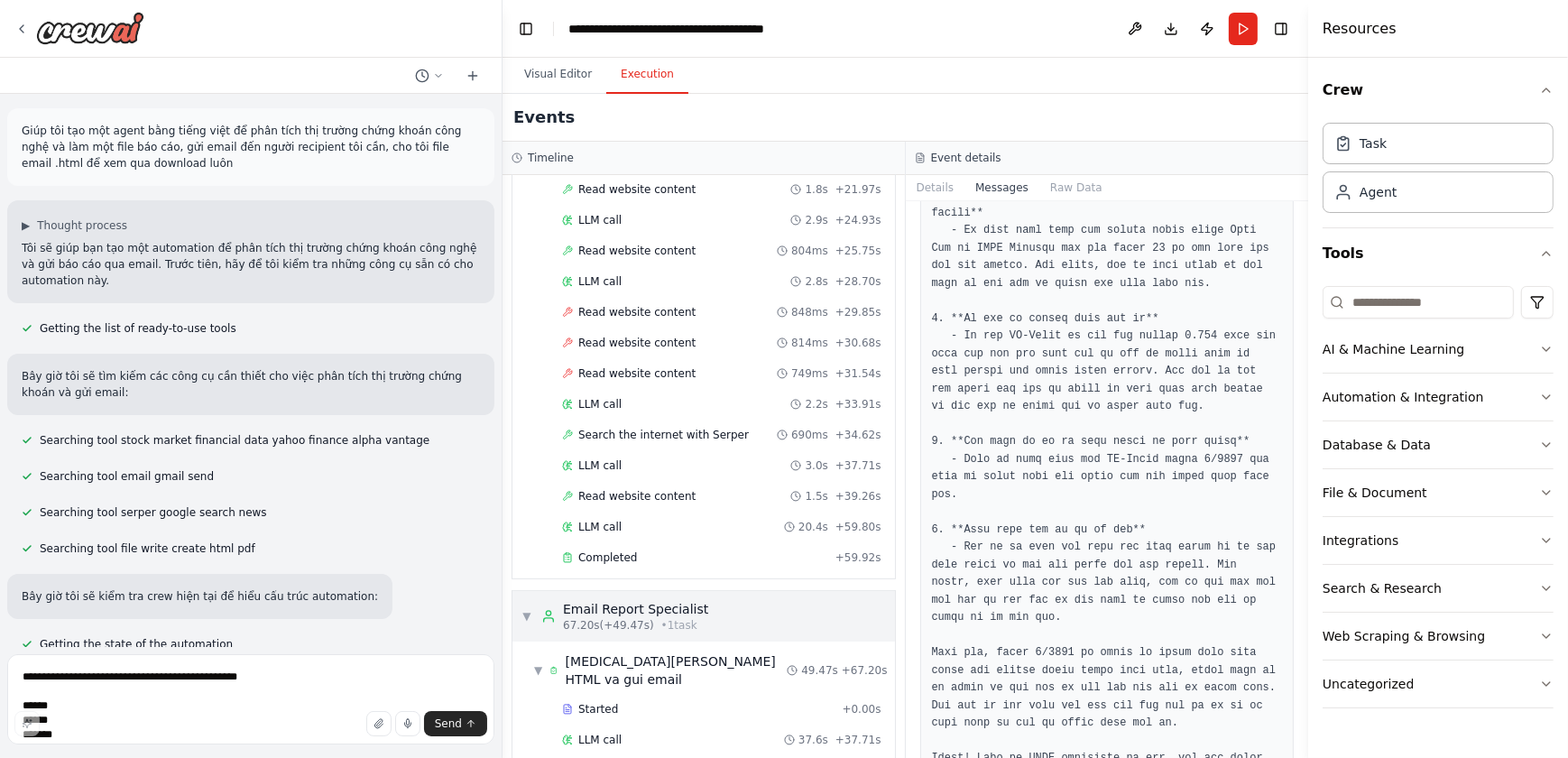
scroll to position [511, 0]
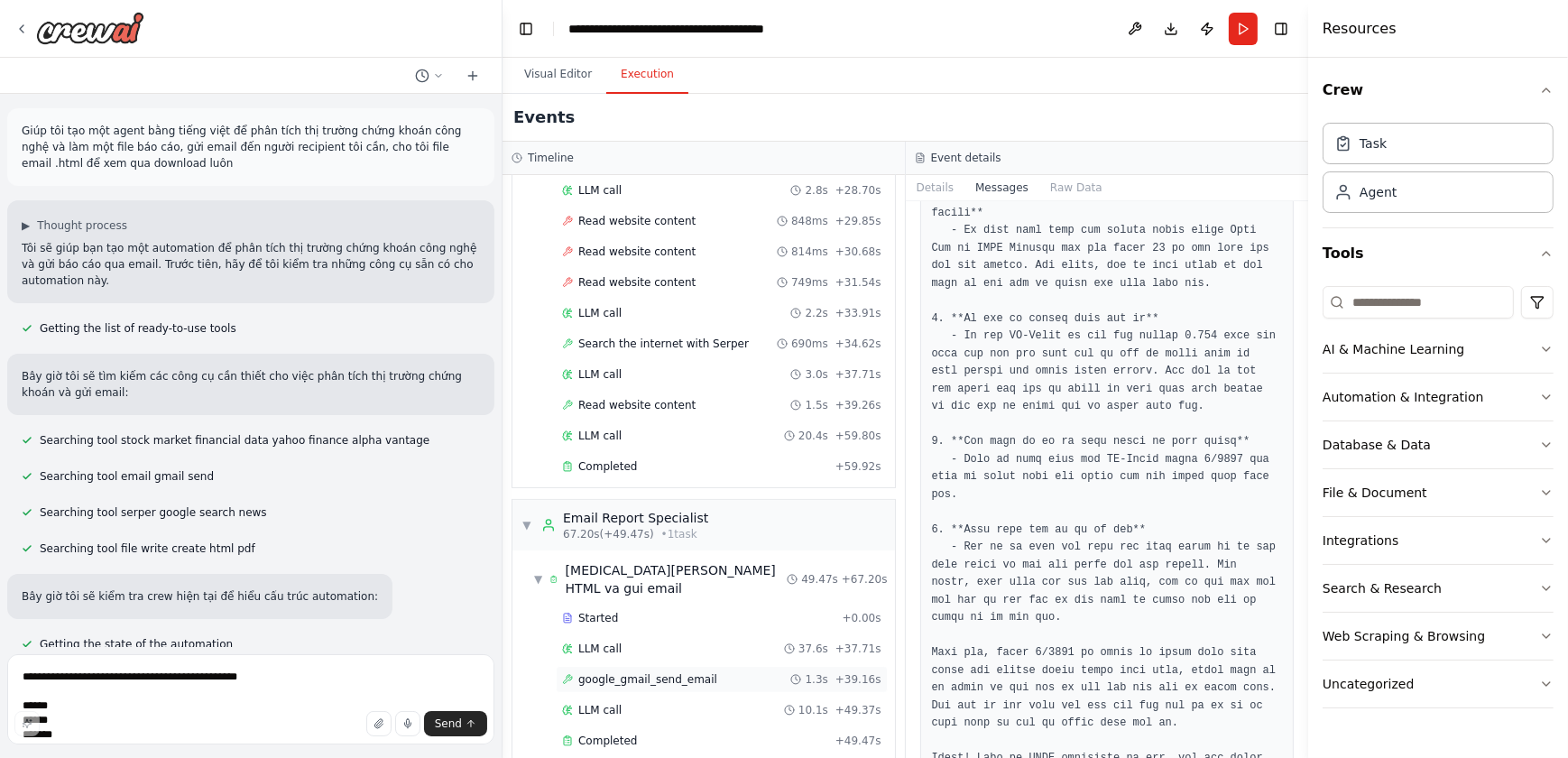
click at [697, 666] on span "google_gmail_send_email" at bounding box center [648, 679] width 139 height 14
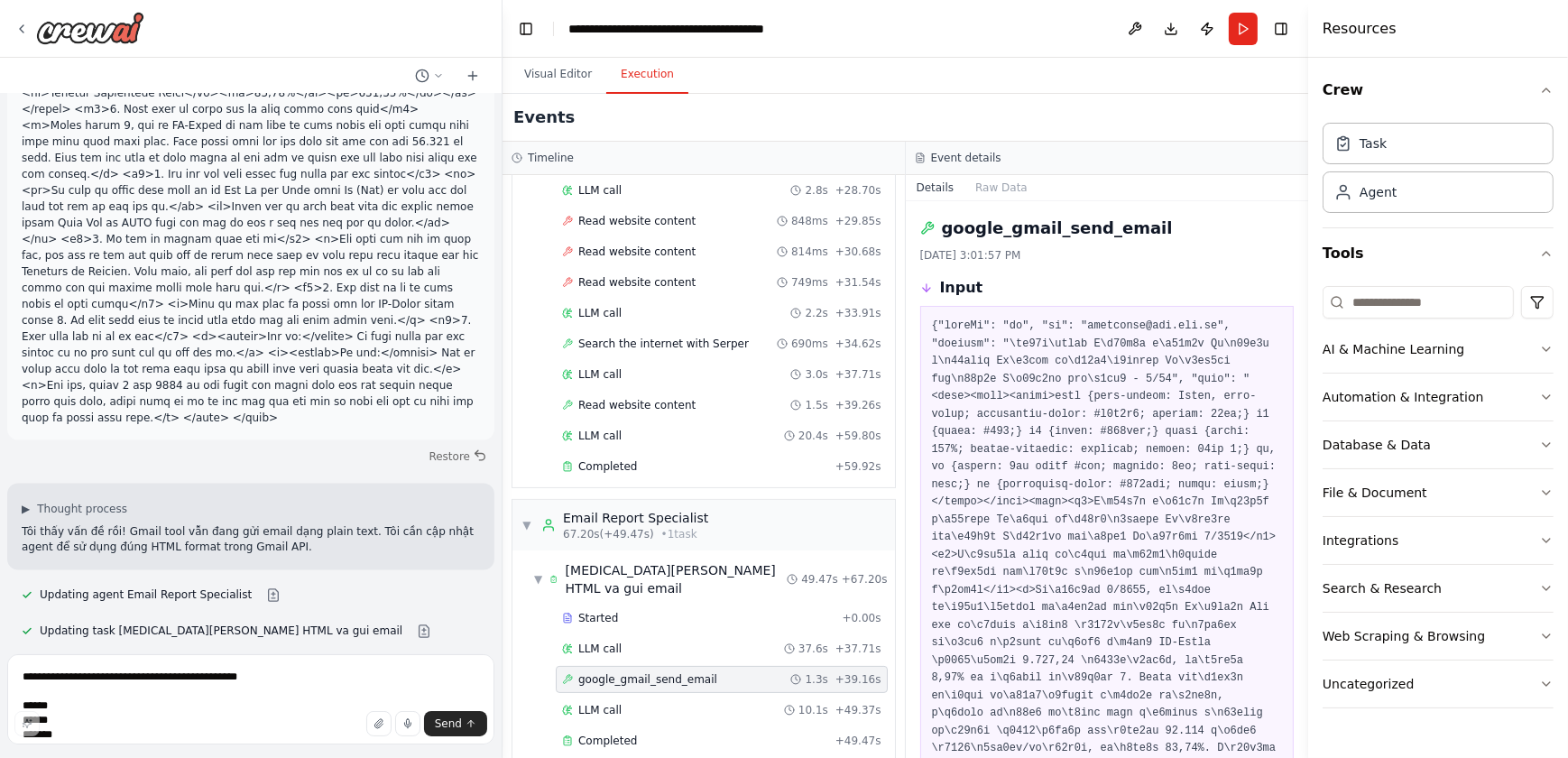
scroll to position [4143, 0]
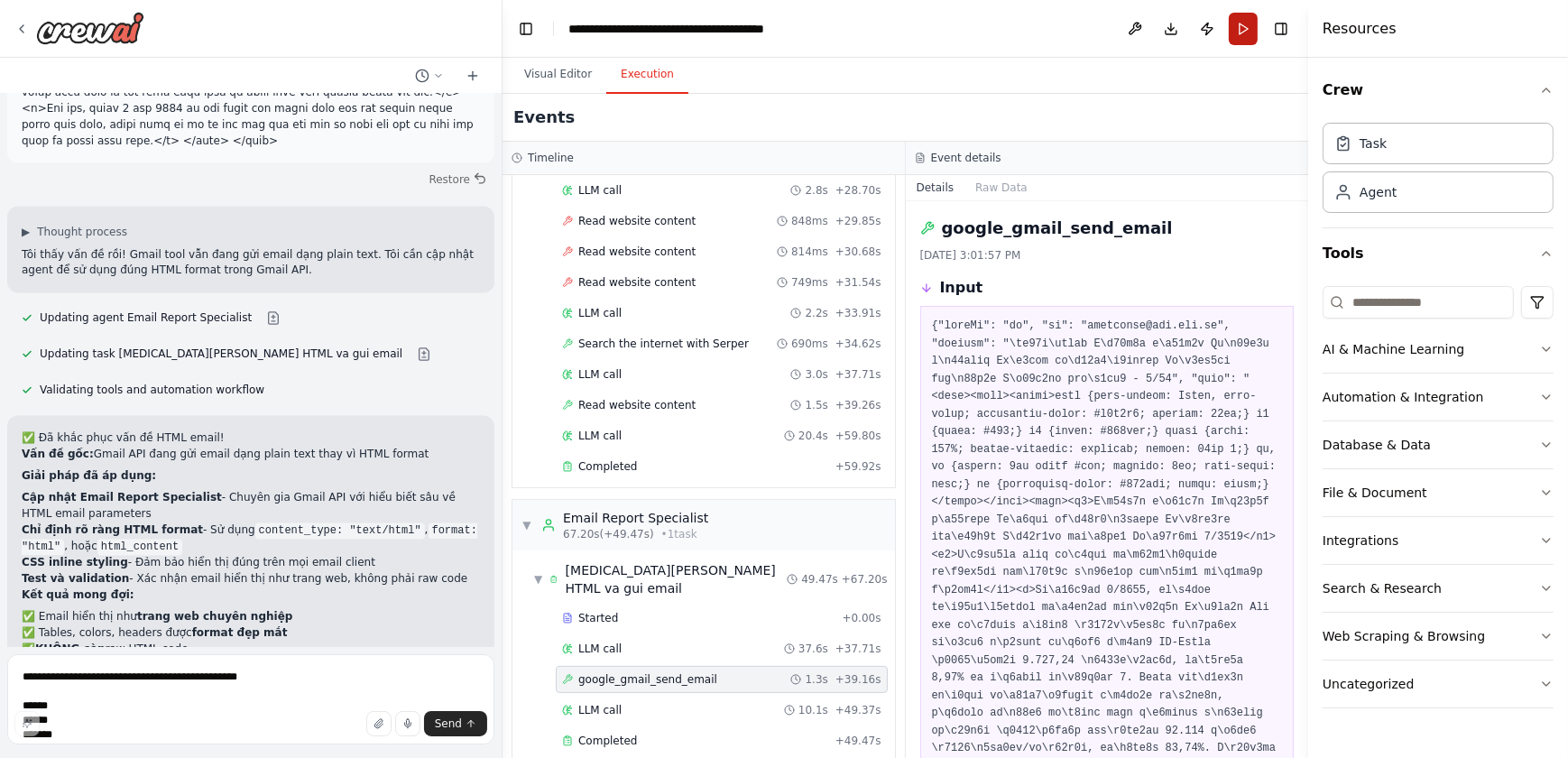
click at [1238, 26] on button "Run" at bounding box center [1243, 29] width 29 height 32
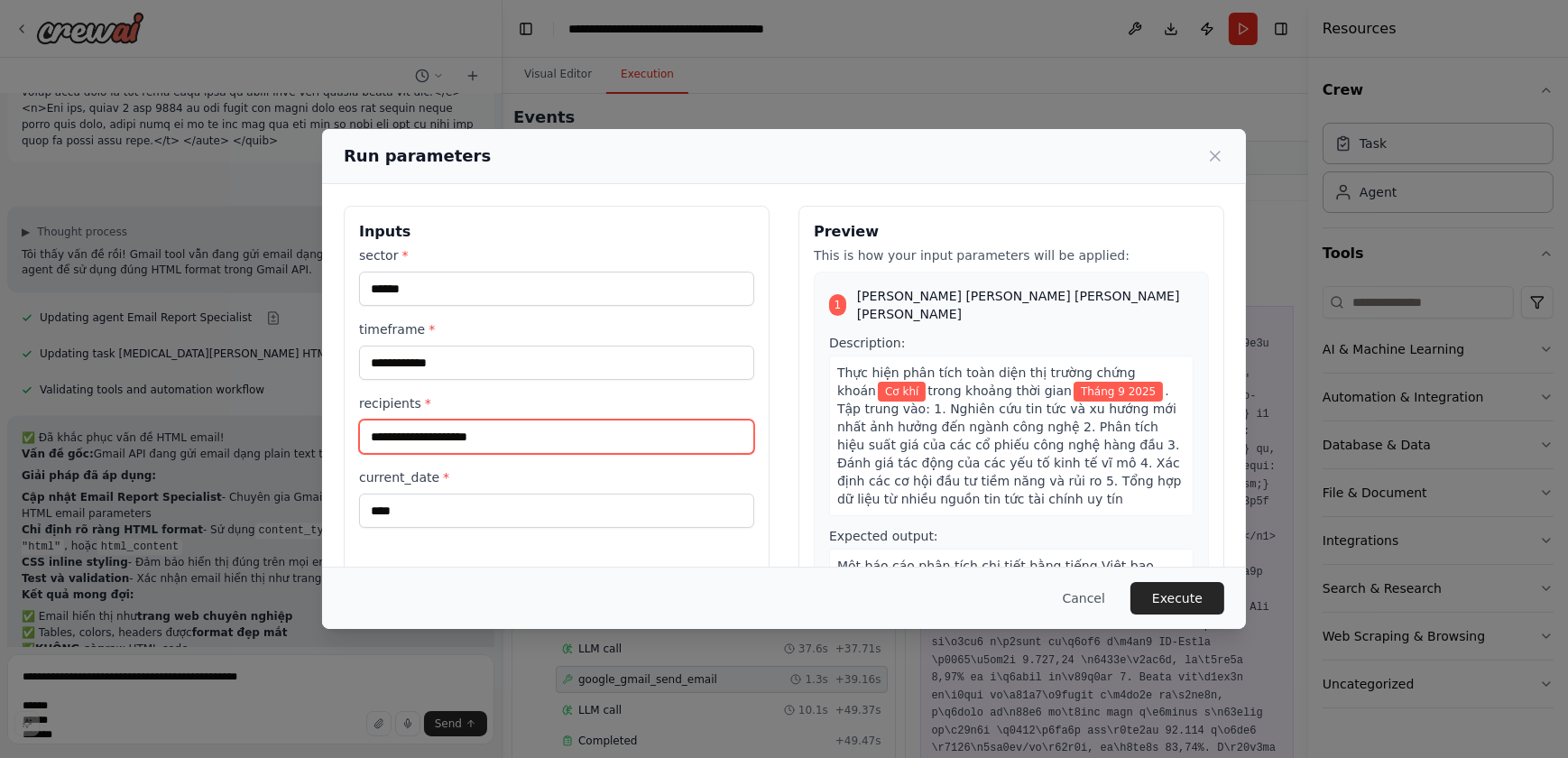
drag, startPoint x: 585, startPoint y: 441, endPoint x: 212, endPoint y: 429, distance: 373.2
click at [212, 429] on div "**********" at bounding box center [784, 379] width 1568 height 758
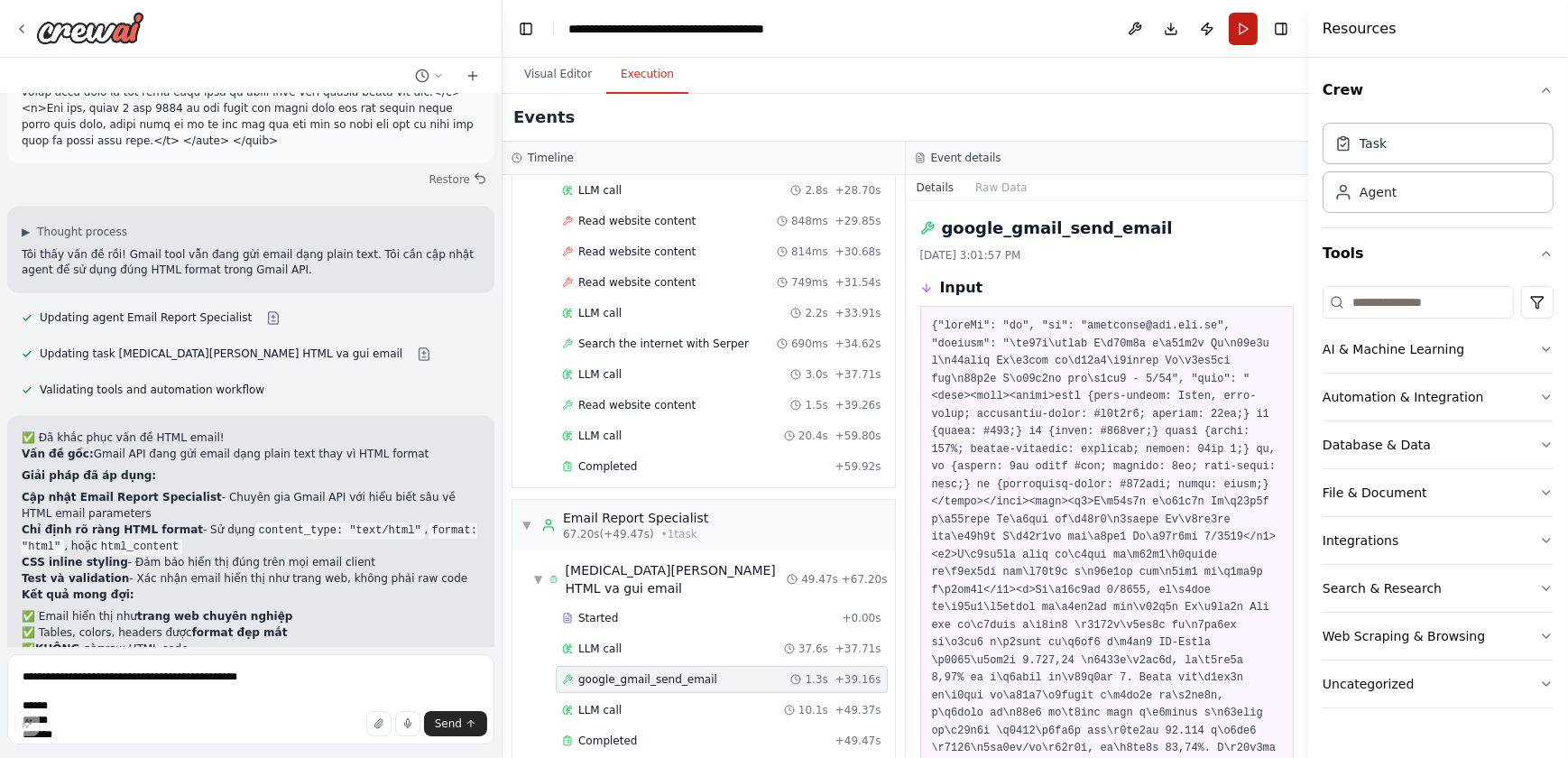
click at [1247, 16] on button "Run" at bounding box center [1243, 29] width 29 height 32
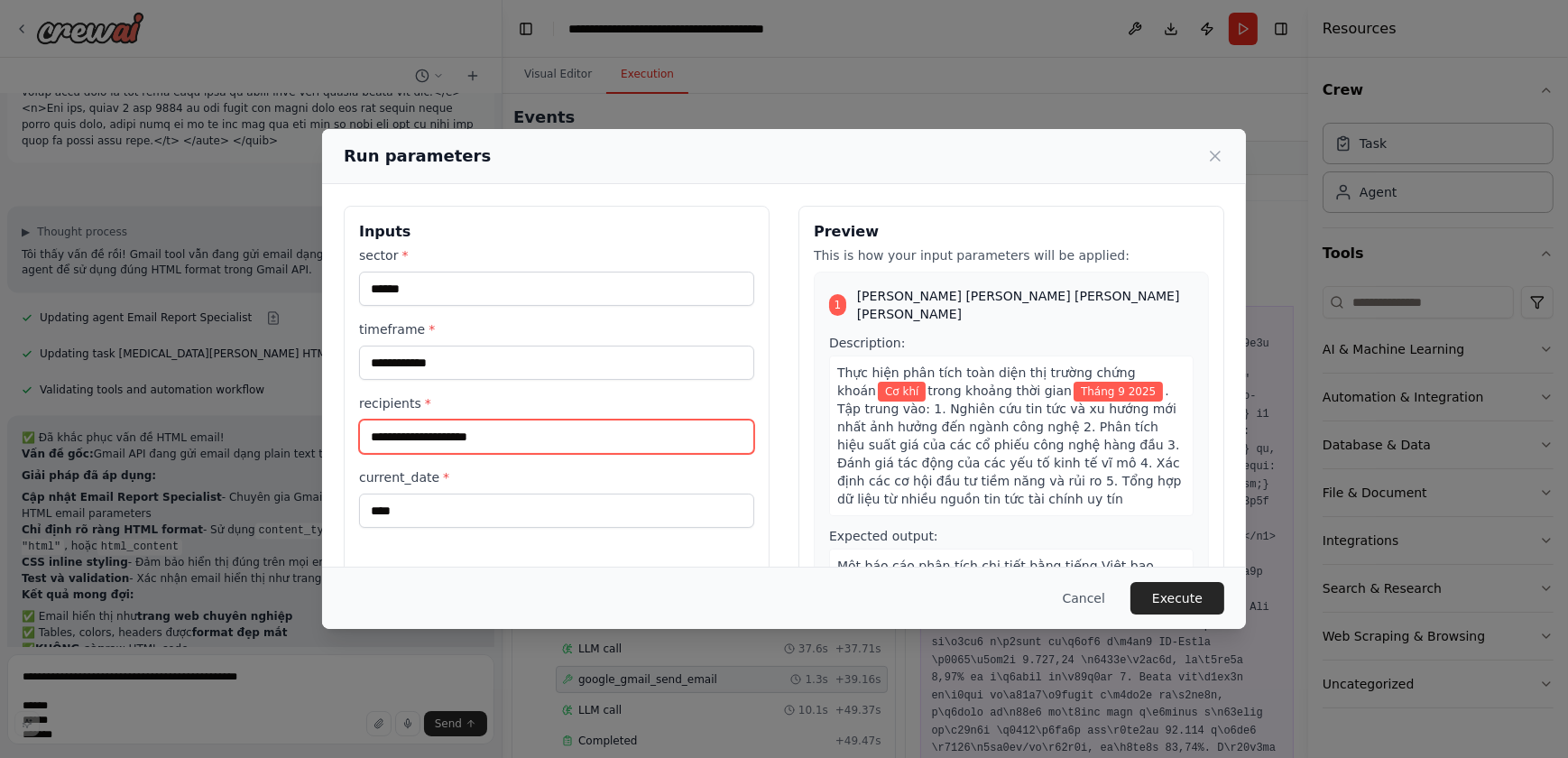
drag, startPoint x: 516, startPoint y: 435, endPoint x: 406, endPoint y: 429, distance: 110.2
click at [398, 432] on input "**********" at bounding box center [556, 437] width 395 height 34
type input "**********"
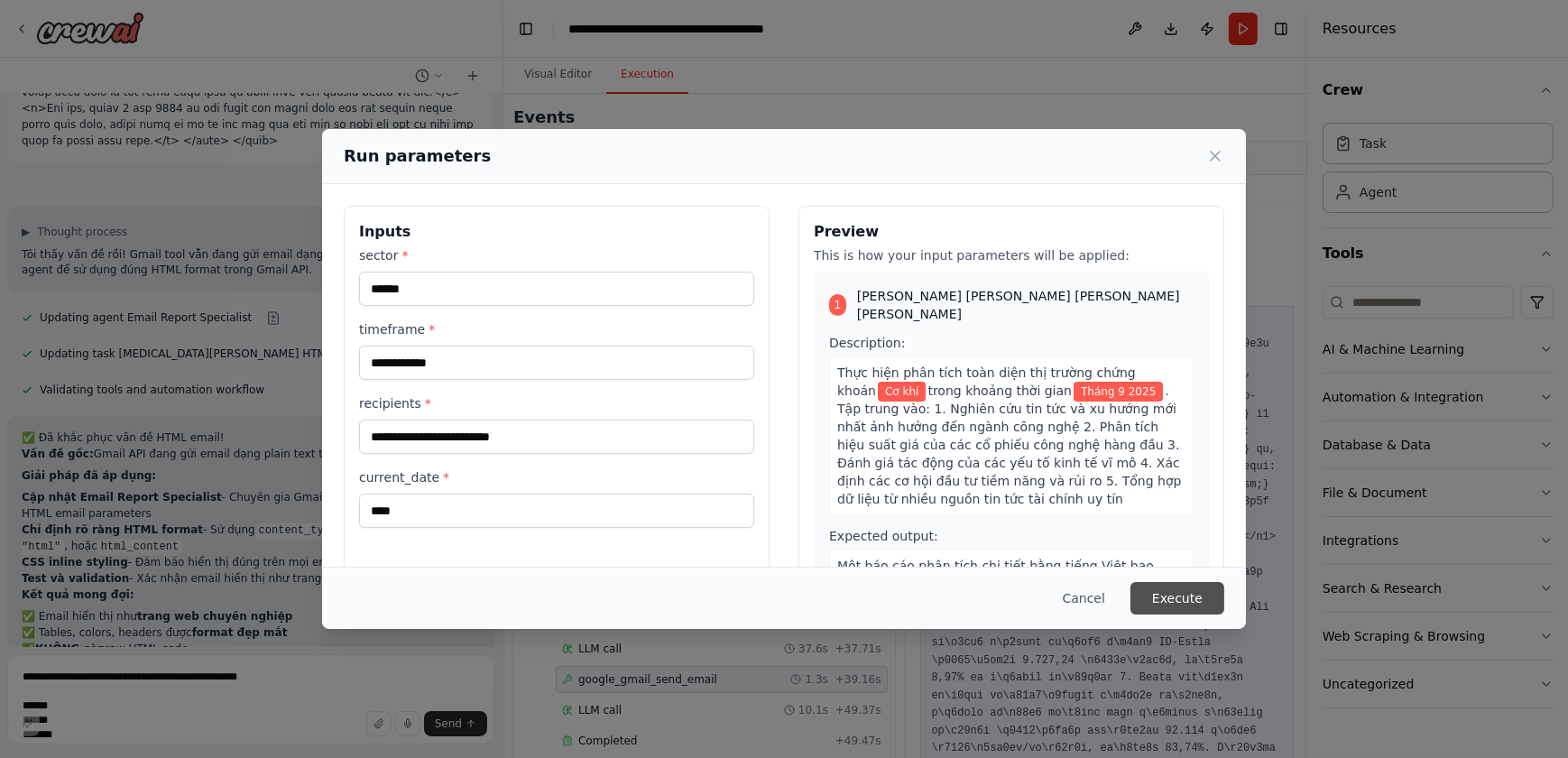
click at [1163, 598] on button "Execute" at bounding box center [1177, 598] width 94 height 32
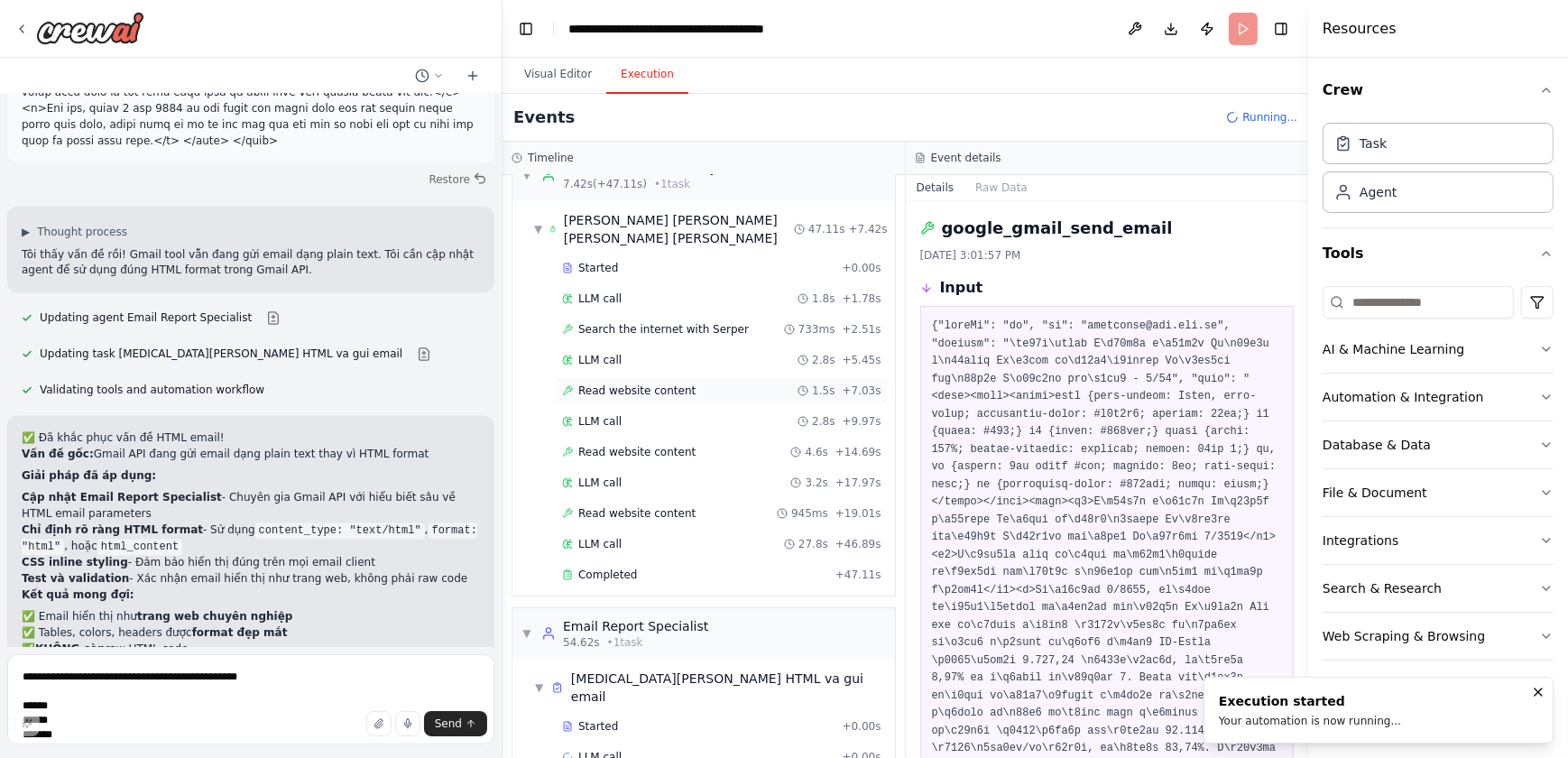
scroll to position [54, 0]
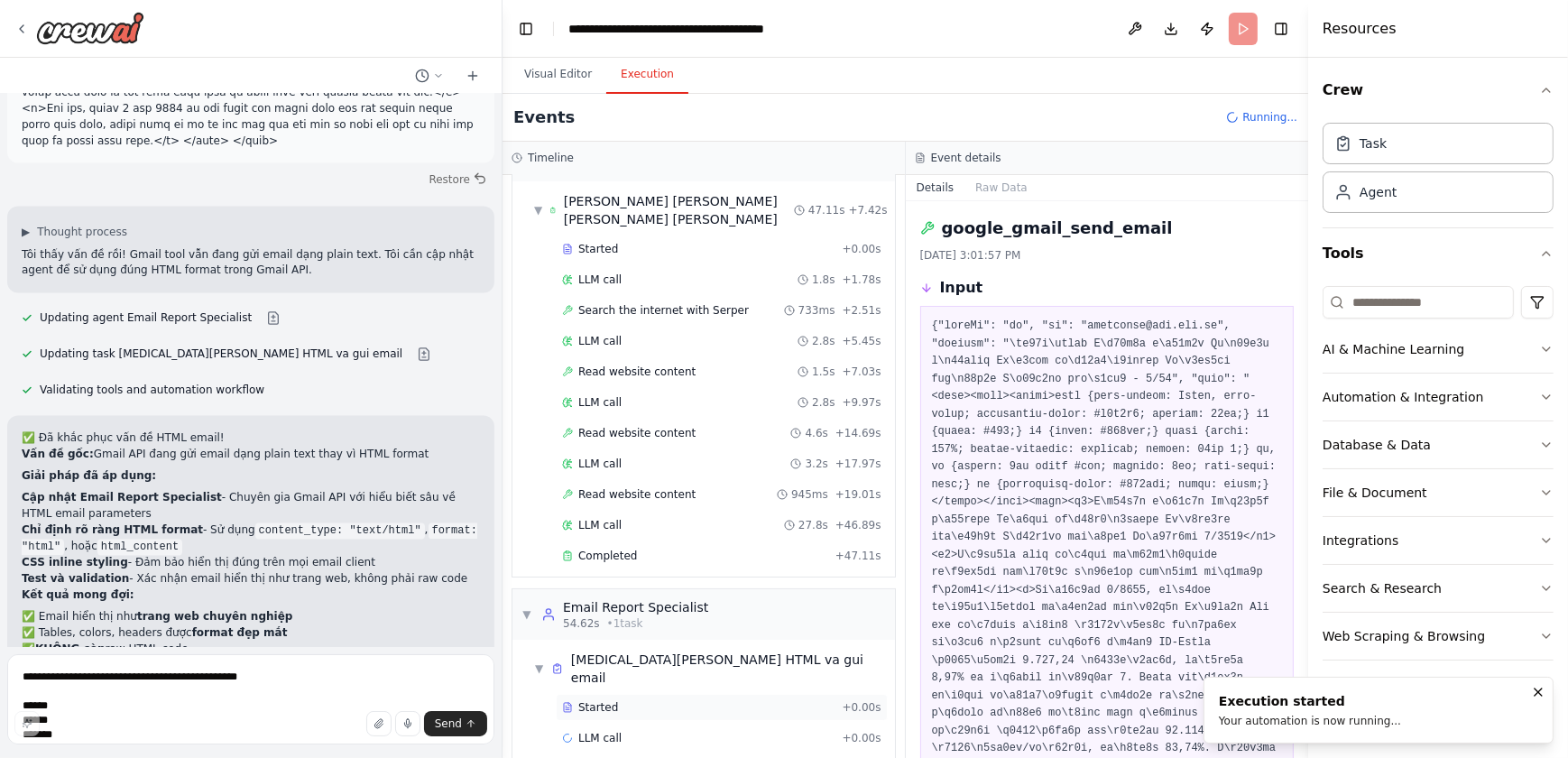
click at [616, 666] on div "Started" at bounding box center [698, 707] width 272 height 14
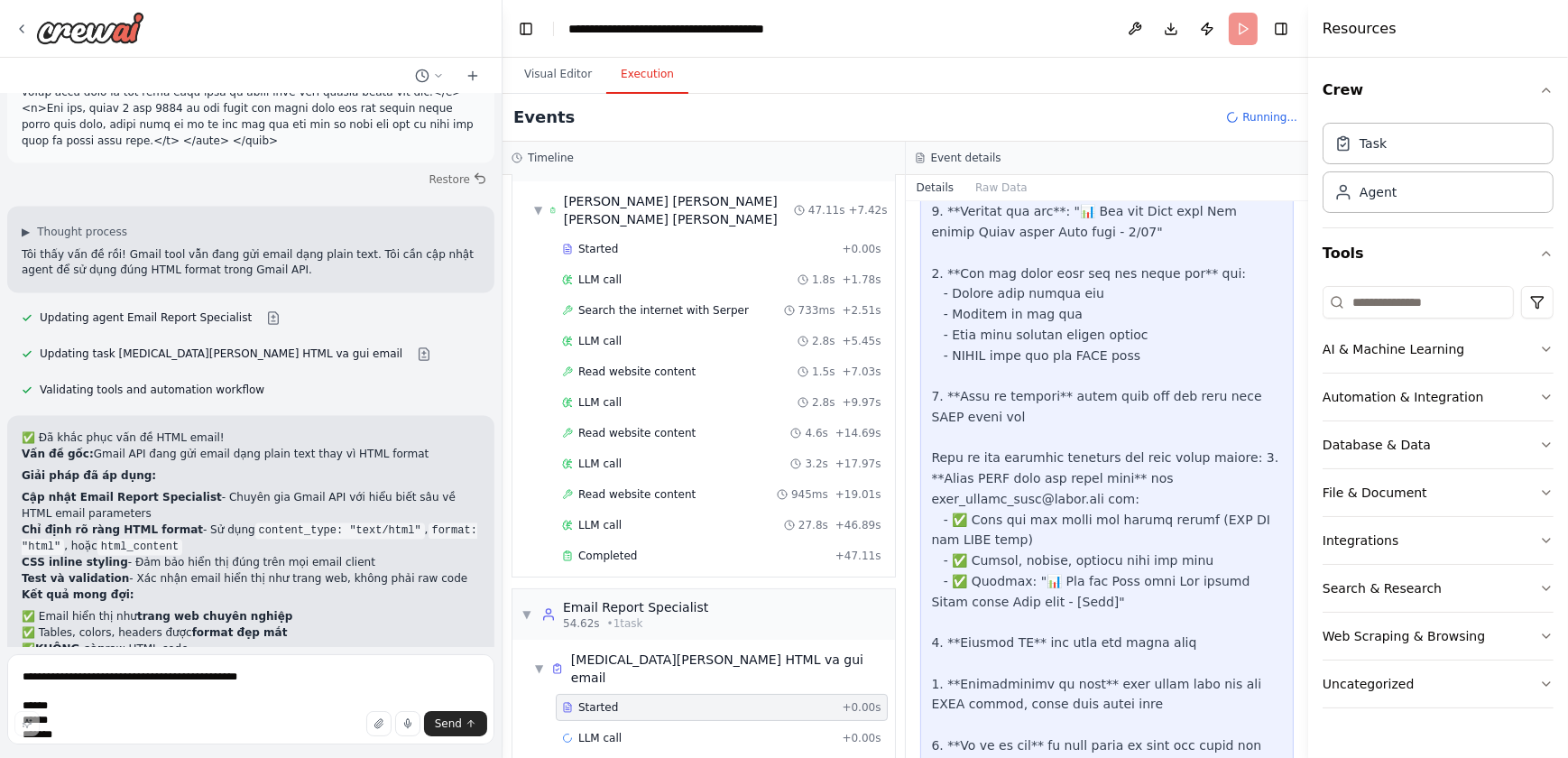
scroll to position [984, 0]
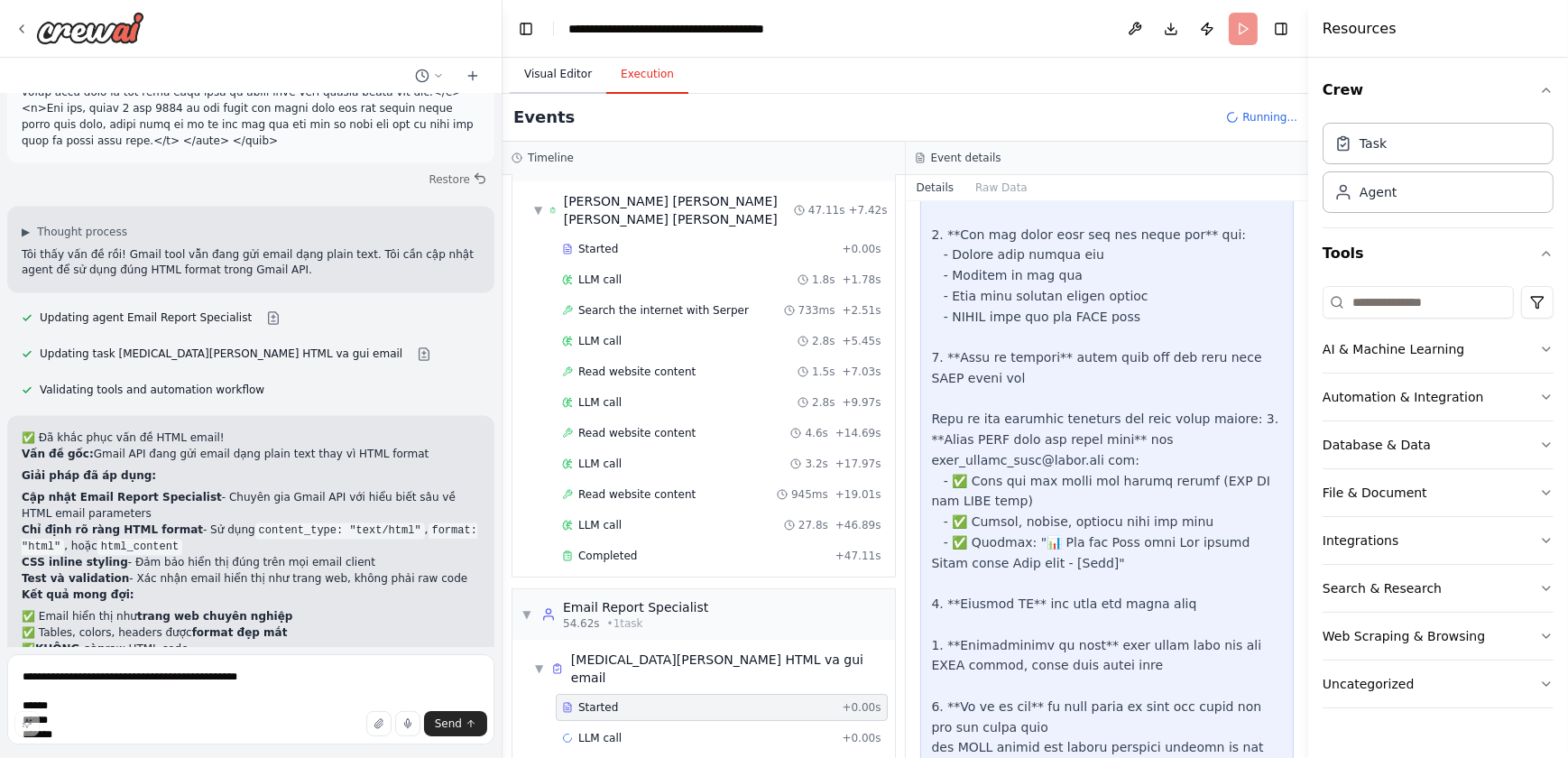
click at [556, 81] on button "Visual Editor" at bounding box center [557, 75] width 96 height 38
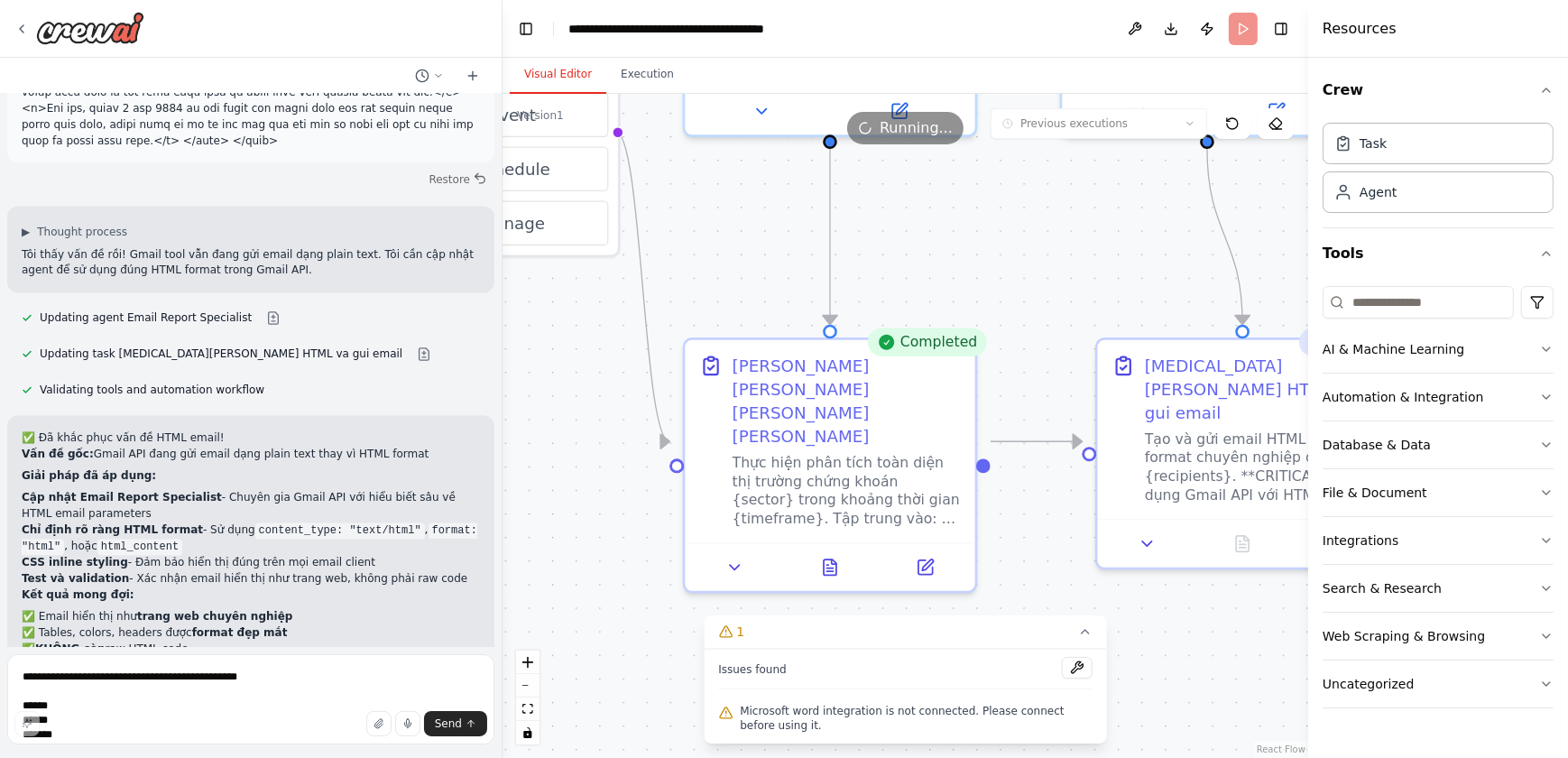
drag, startPoint x: 1023, startPoint y: 406, endPoint x: 1021, endPoint y: 264, distance: 142.0
click at [1021, 264] on div ".deletable-edge-delete-btn { width: 20px; height: 20px; border: 0px solid #ffff…" at bounding box center [906, 426] width 806 height 664
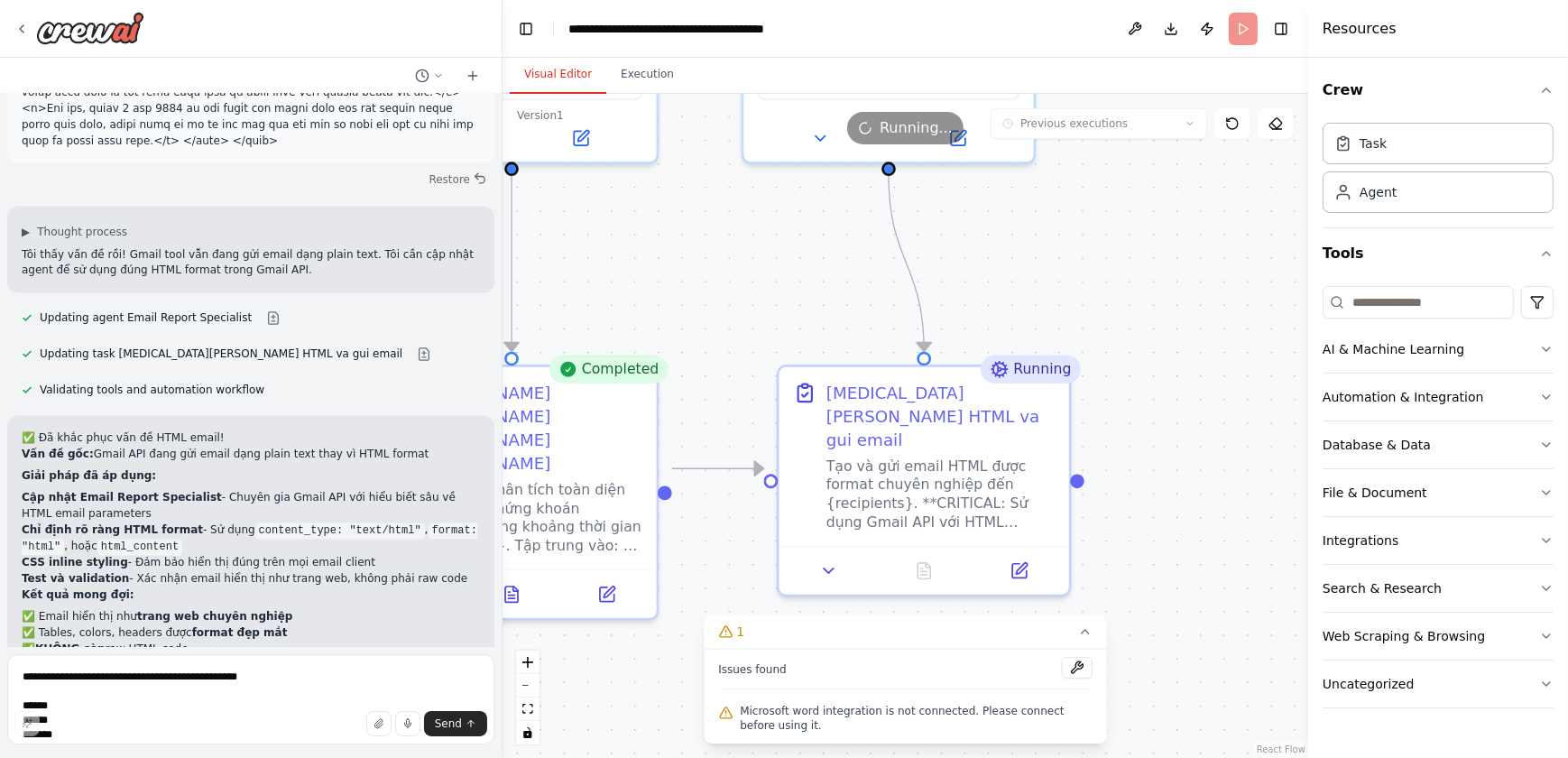
drag, startPoint x: 1052, startPoint y: 268, endPoint x: 735, endPoint y: 295, distance: 318.1
click at [735, 295] on div ".deletable-edge-delete-btn { width: 20px; height: 20px; border: 0px solid #ffff…" at bounding box center [906, 426] width 806 height 664
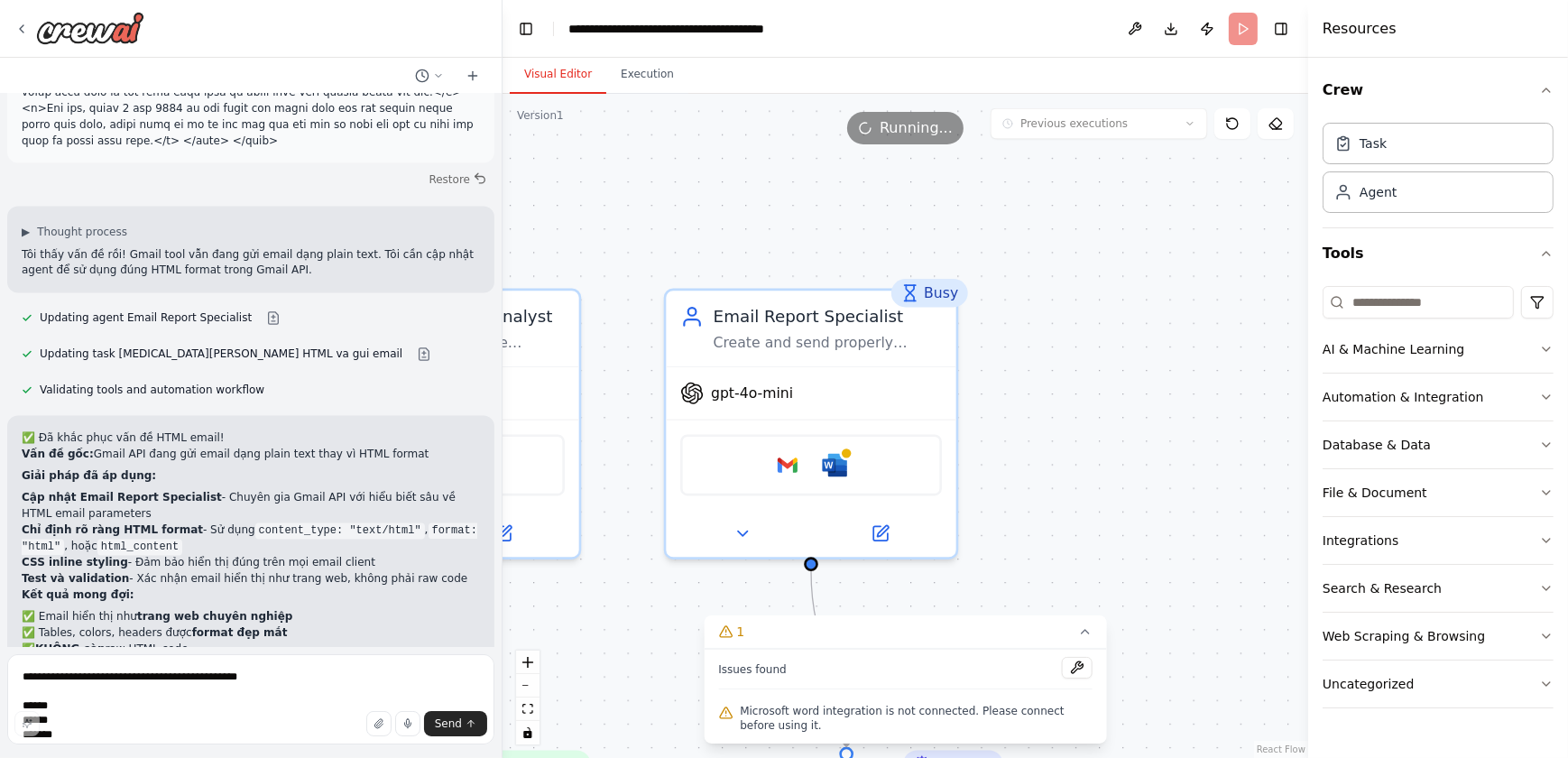
drag, startPoint x: 763, startPoint y: 242, endPoint x: 686, endPoint y: 638, distance: 403.4
click at [686, 638] on div ".deletable-edge-delete-btn { width: 20px; height: 20px; border: 0px solid #ffff…" at bounding box center [906, 426] width 806 height 664
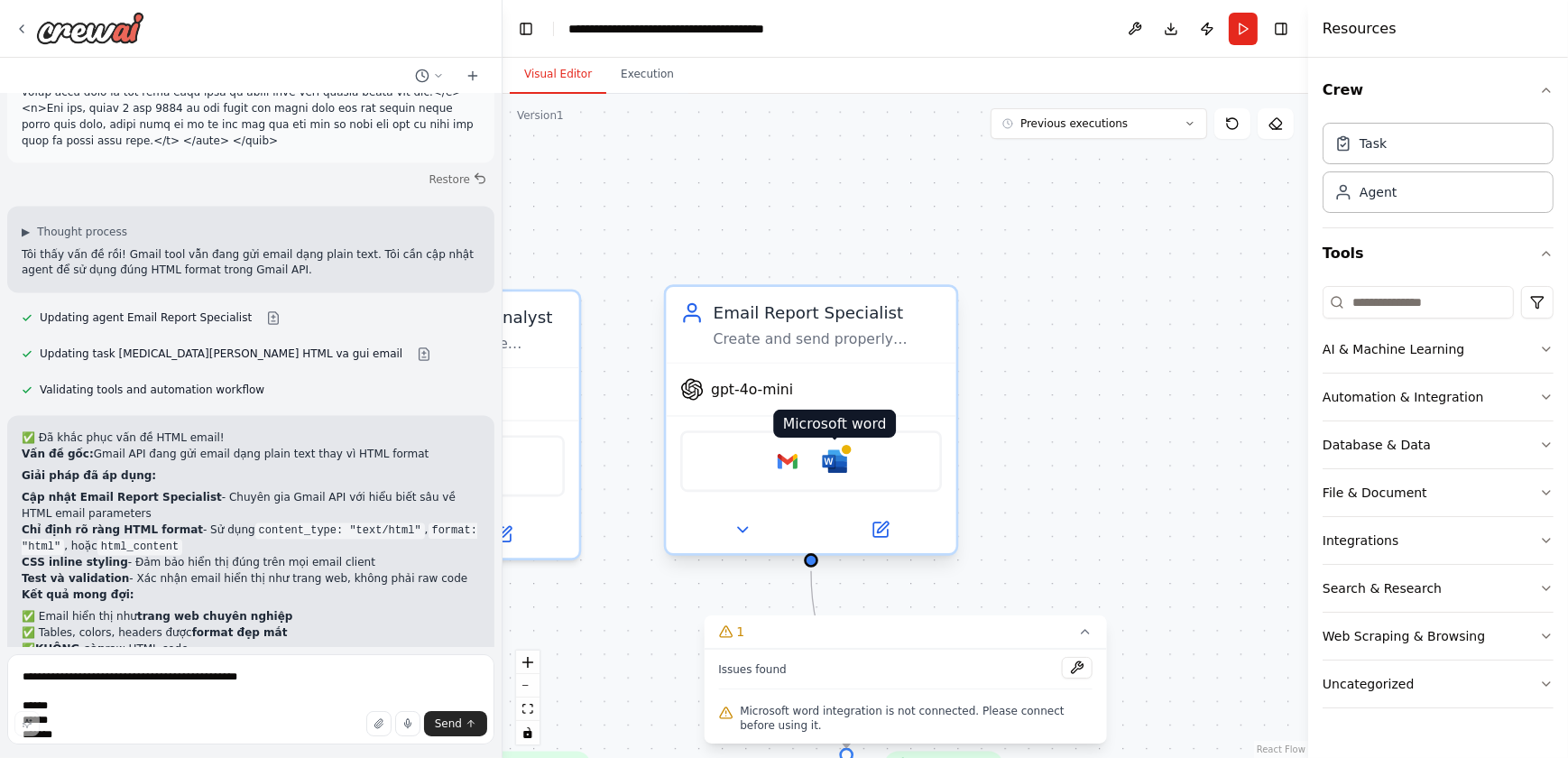
click at [838, 471] on img at bounding box center [834, 461] width 28 height 28
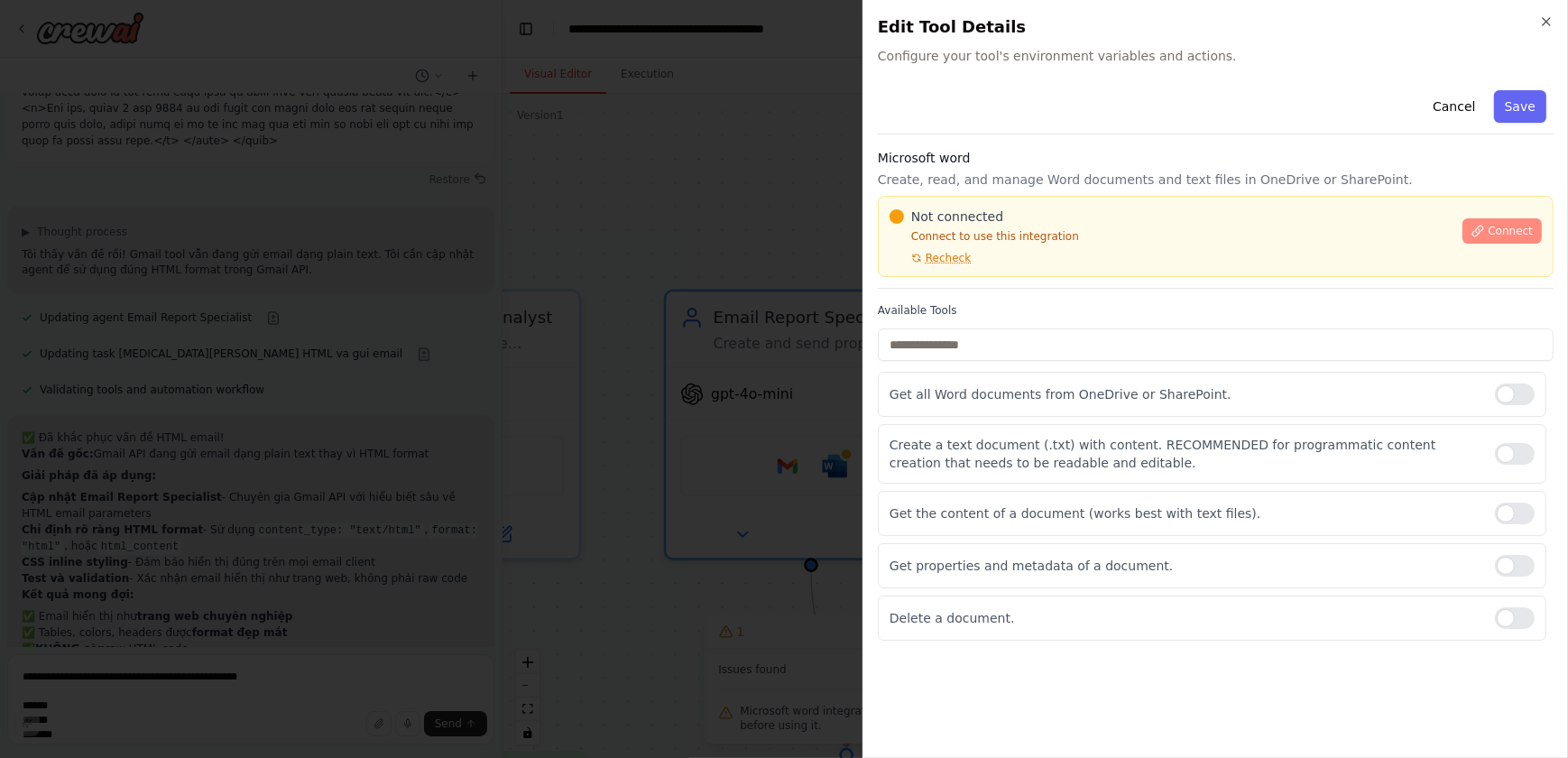
click at [1379, 234] on span "Connect" at bounding box center [1510, 230] width 45 height 14
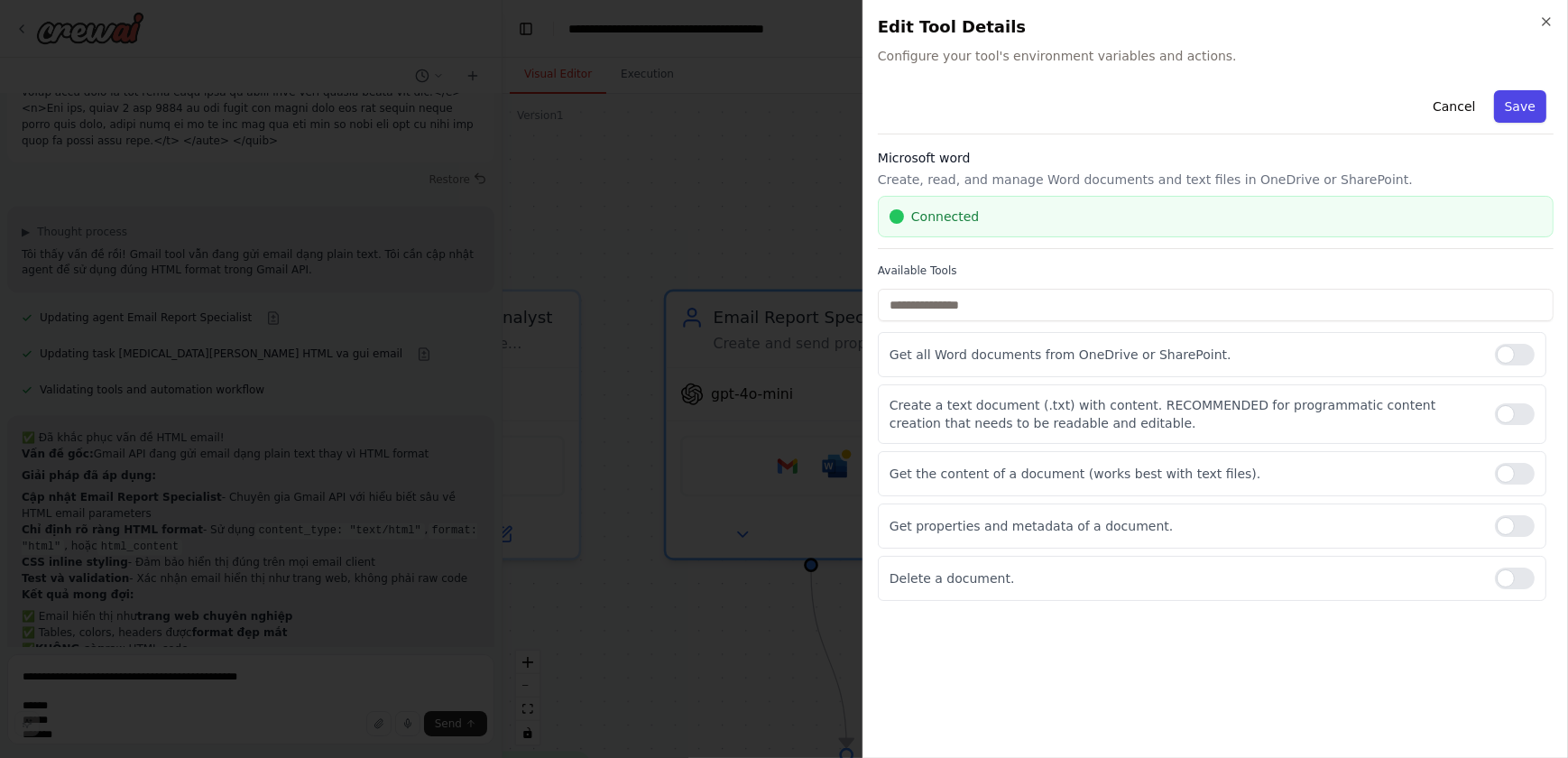
click at [1379, 106] on button "Save" at bounding box center [1520, 107] width 52 height 32
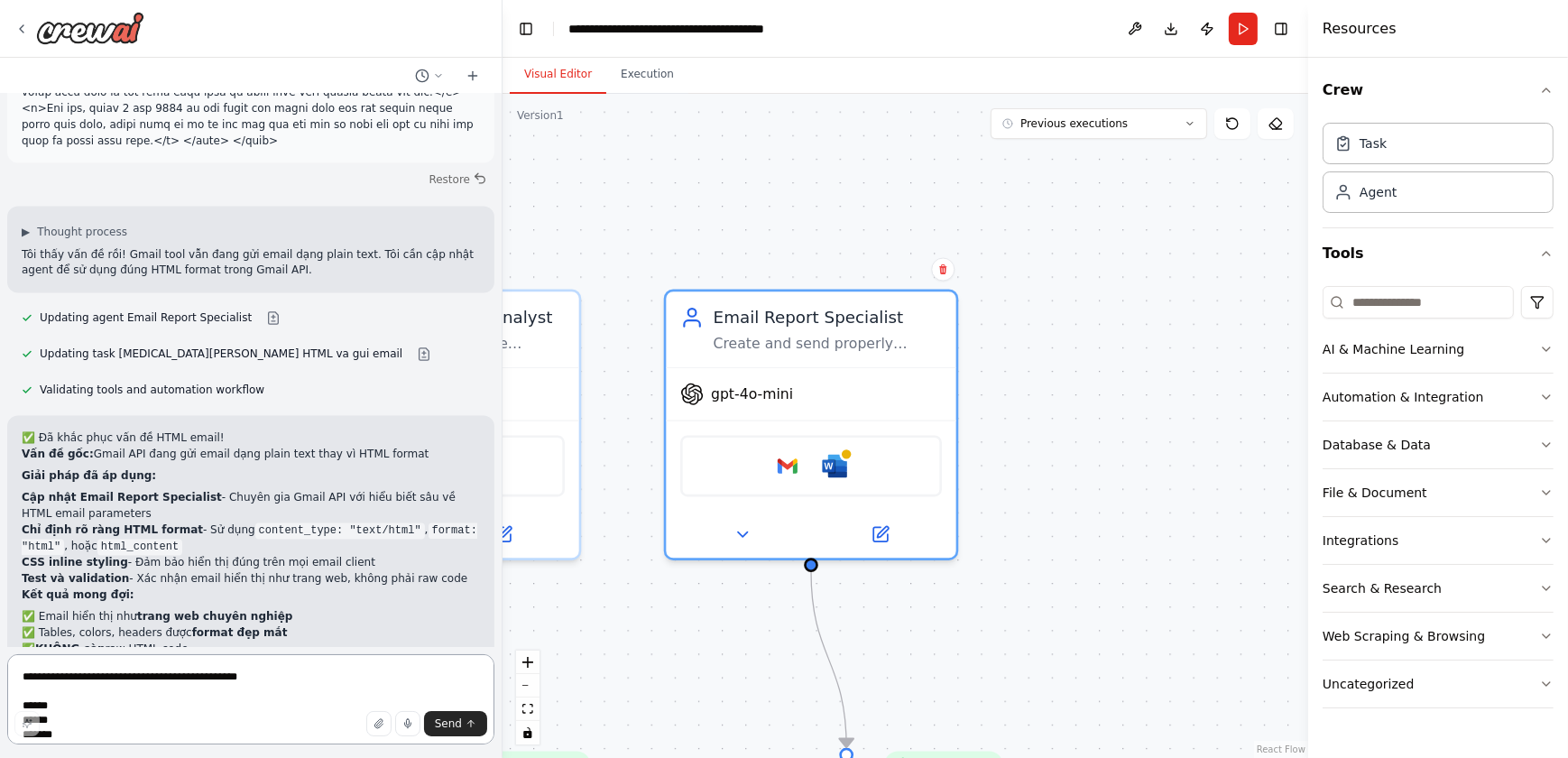
click at [294, 666] on textarea at bounding box center [251, 699] width 488 height 90
type textarea "**********"
click at [455, 666] on span "Send" at bounding box center [449, 723] width 27 height 14
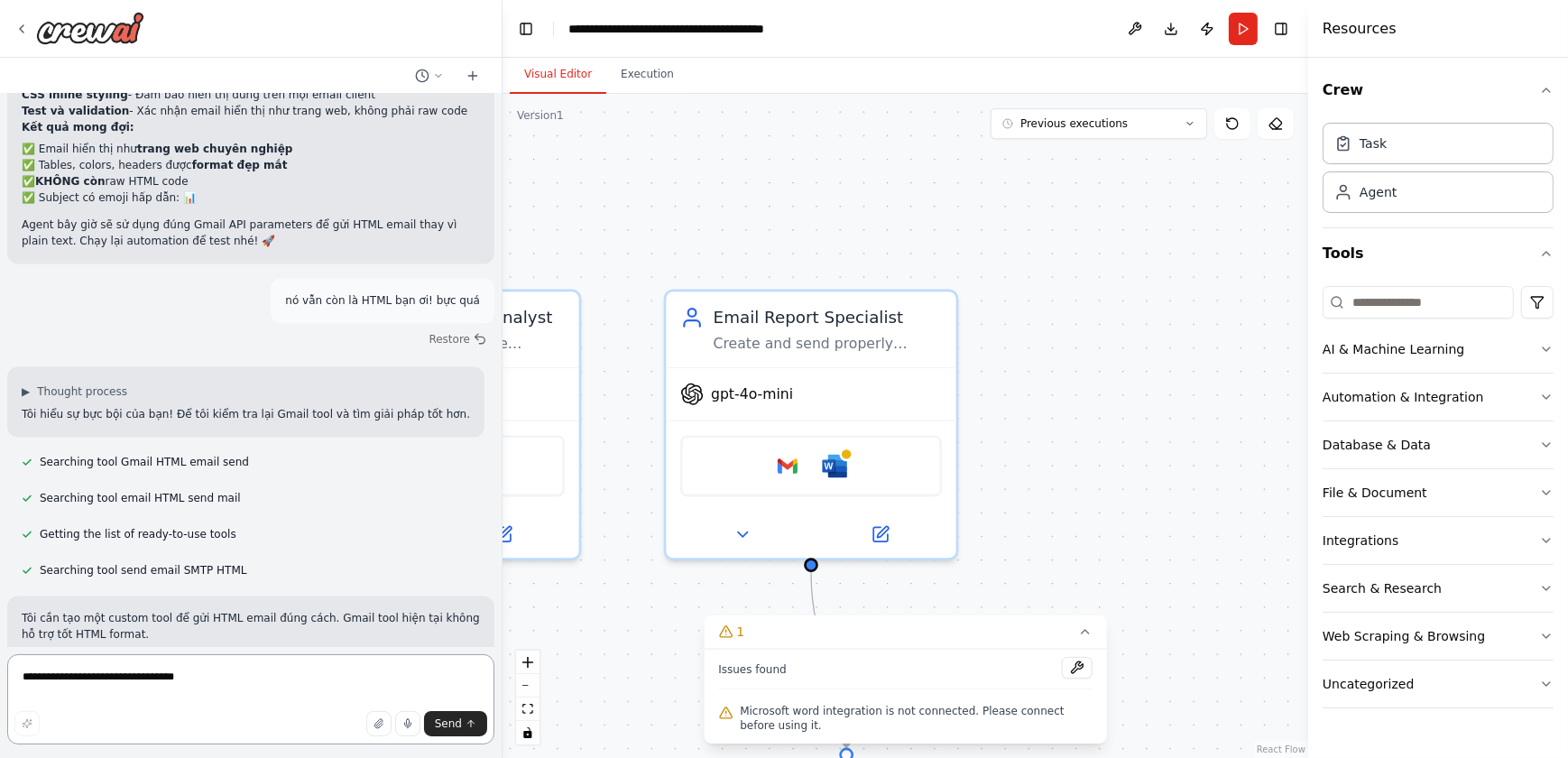
scroll to position [4651, 0]
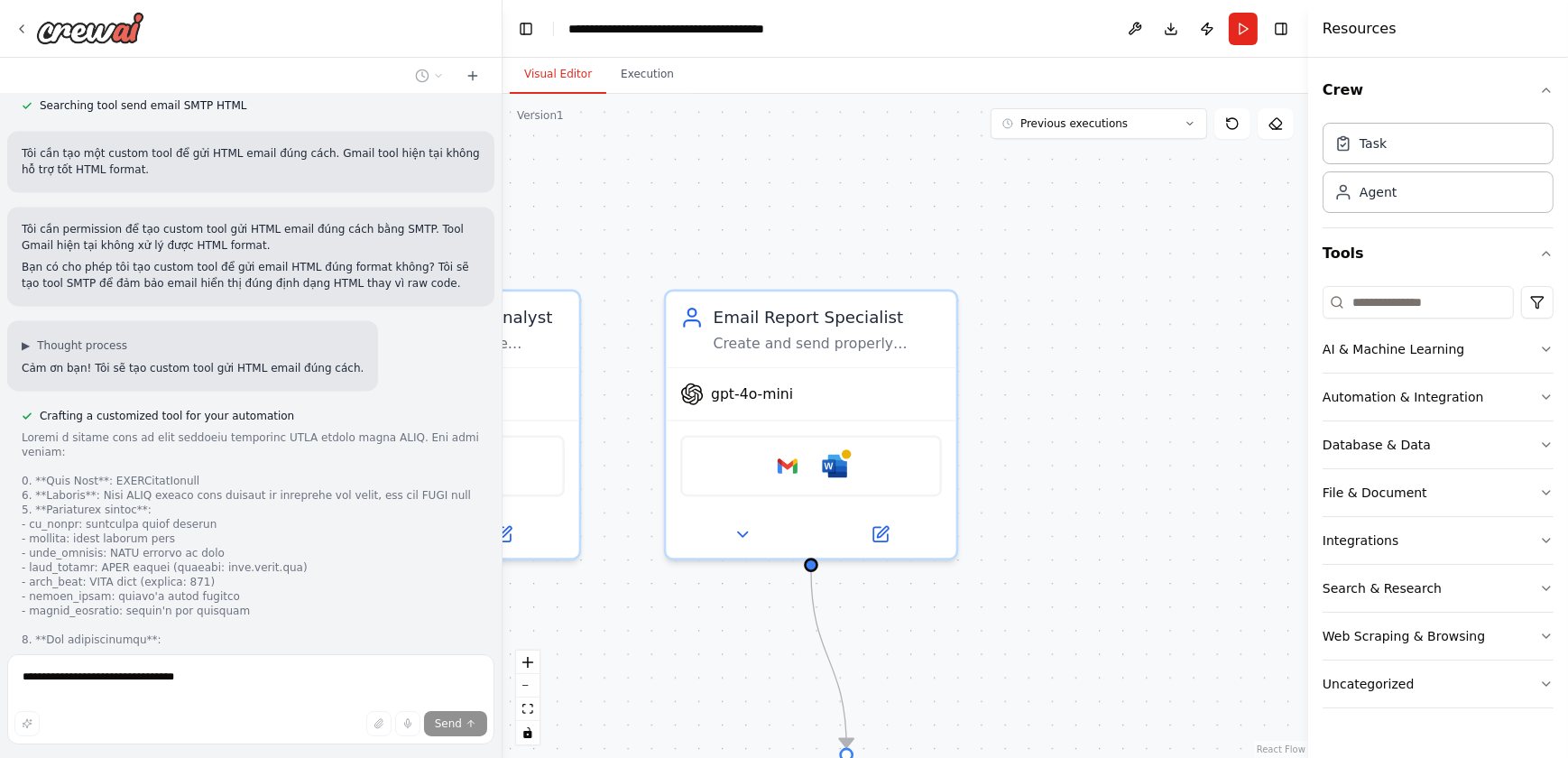
scroll to position [5092, 0]
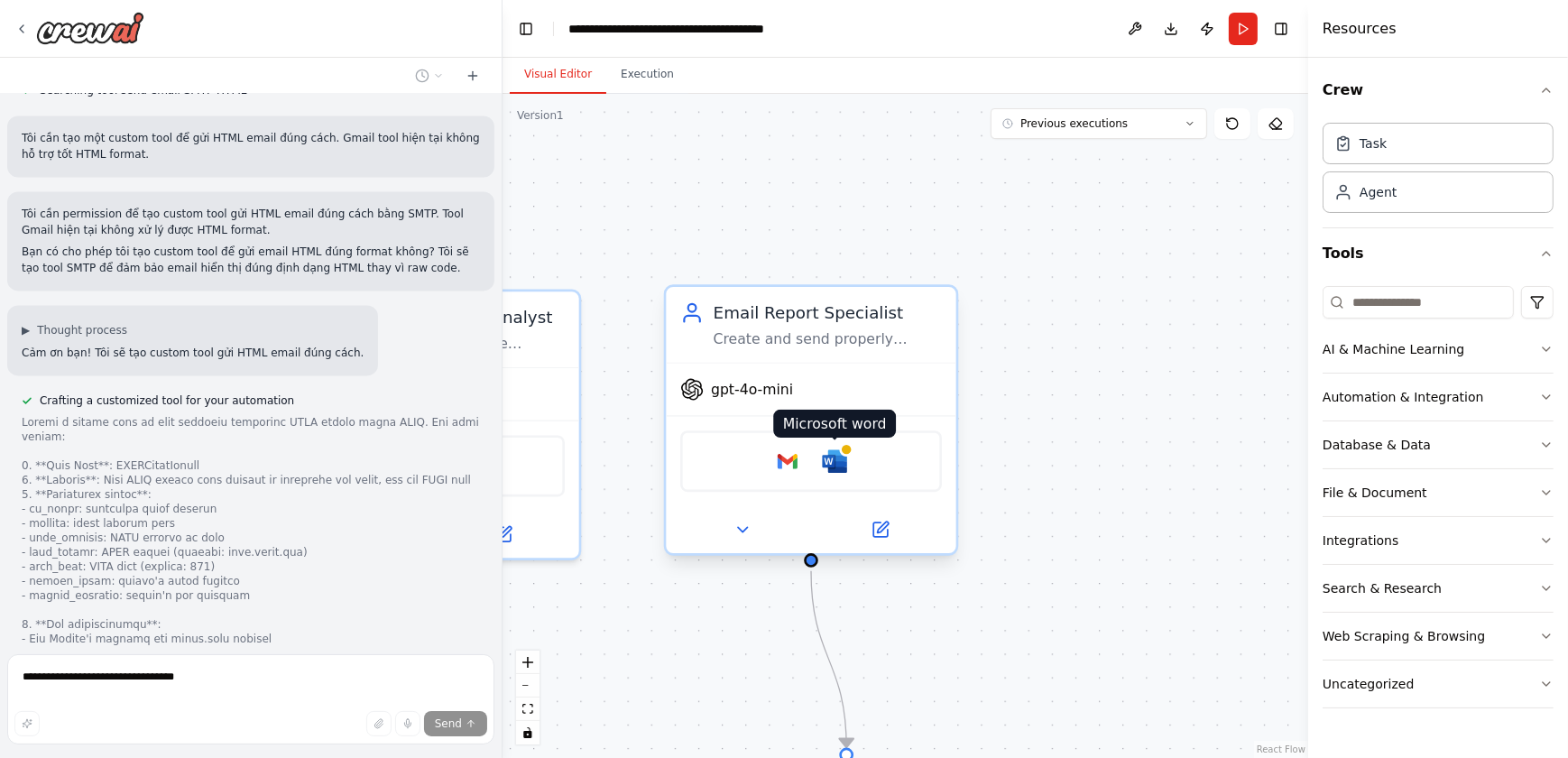
click at [846, 466] on img at bounding box center [834, 461] width 28 height 28
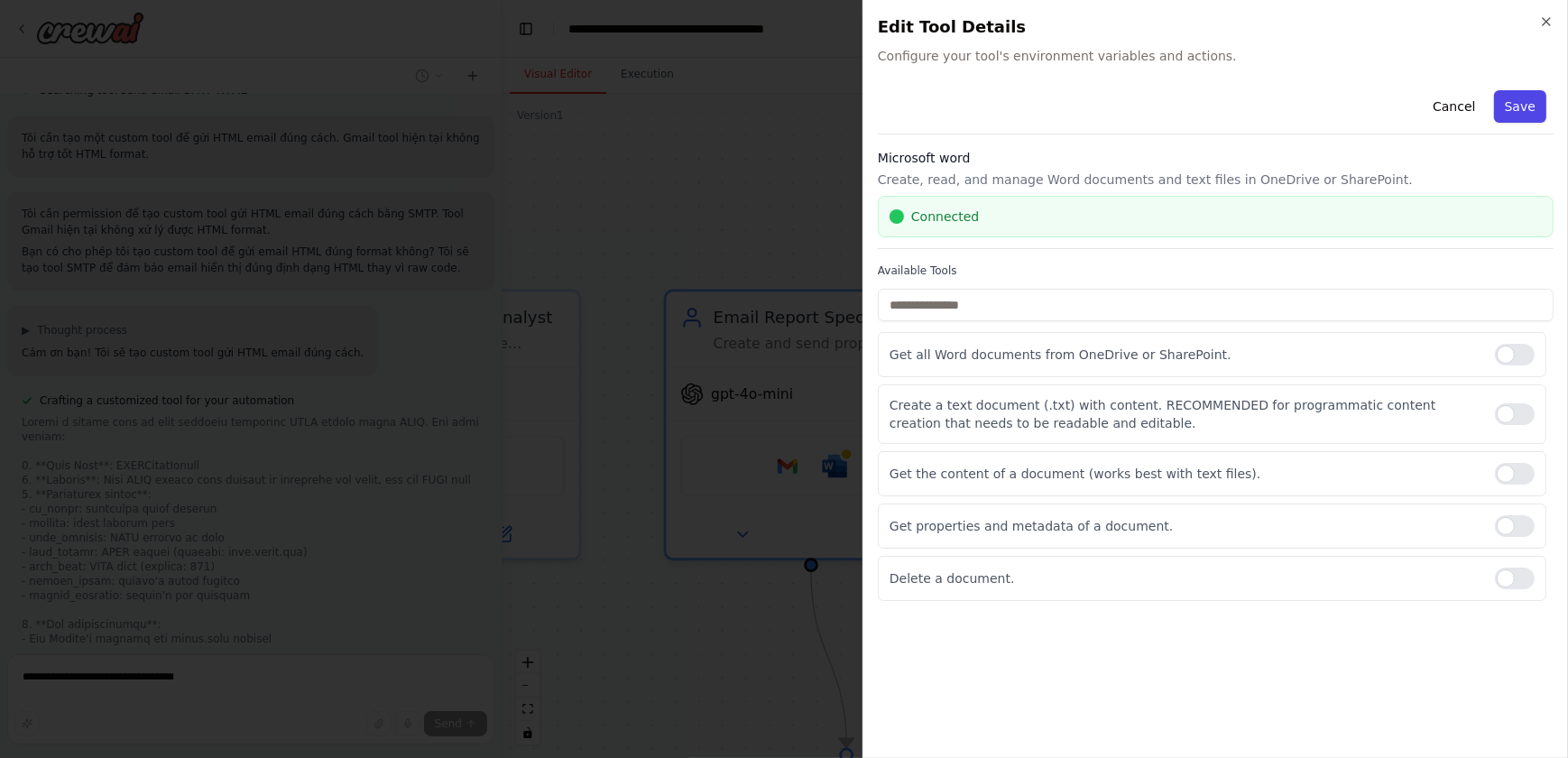
click at [1379, 92] on button "Save" at bounding box center [1520, 107] width 52 height 32
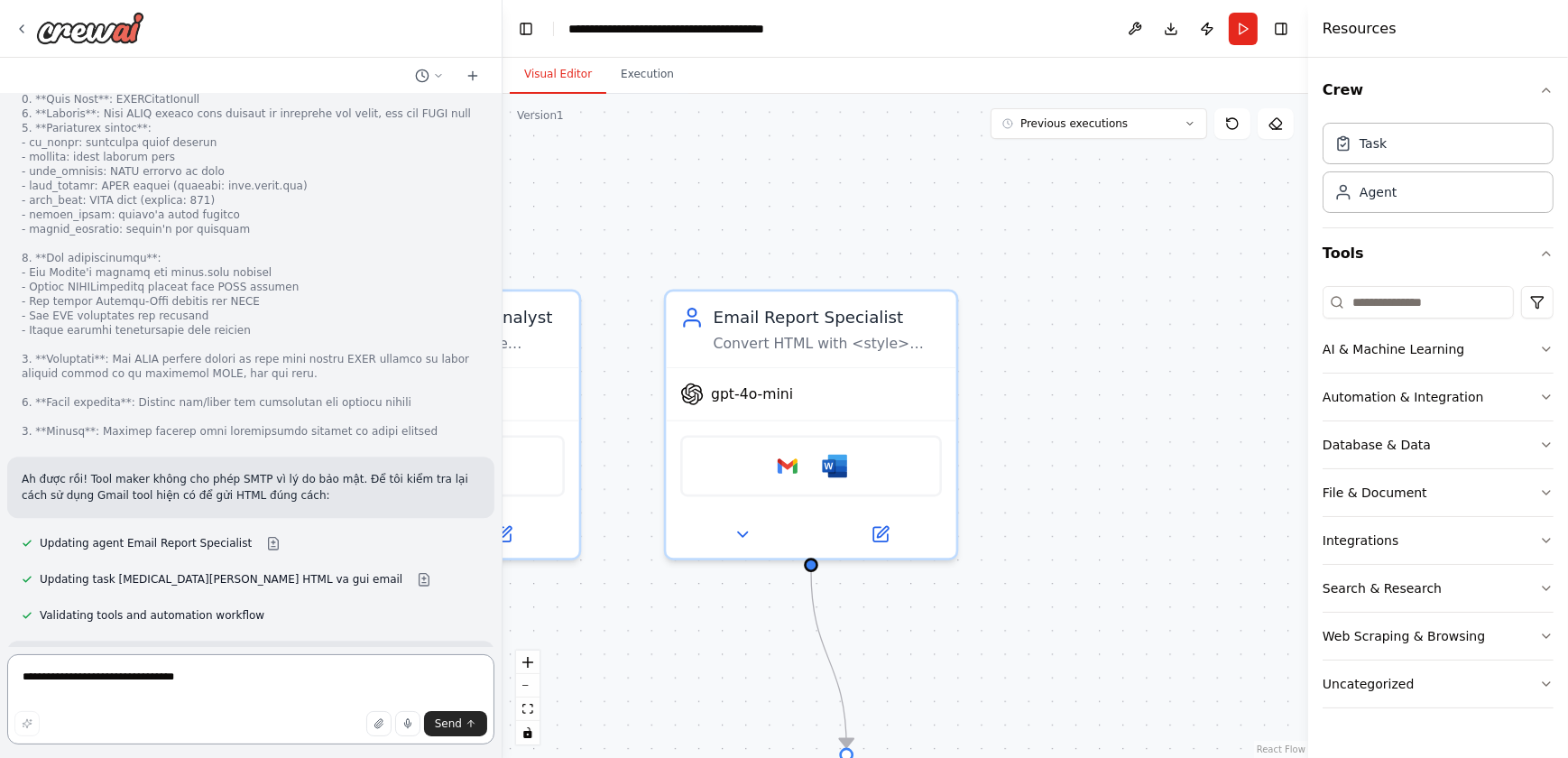
scroll to position [5473, 0]
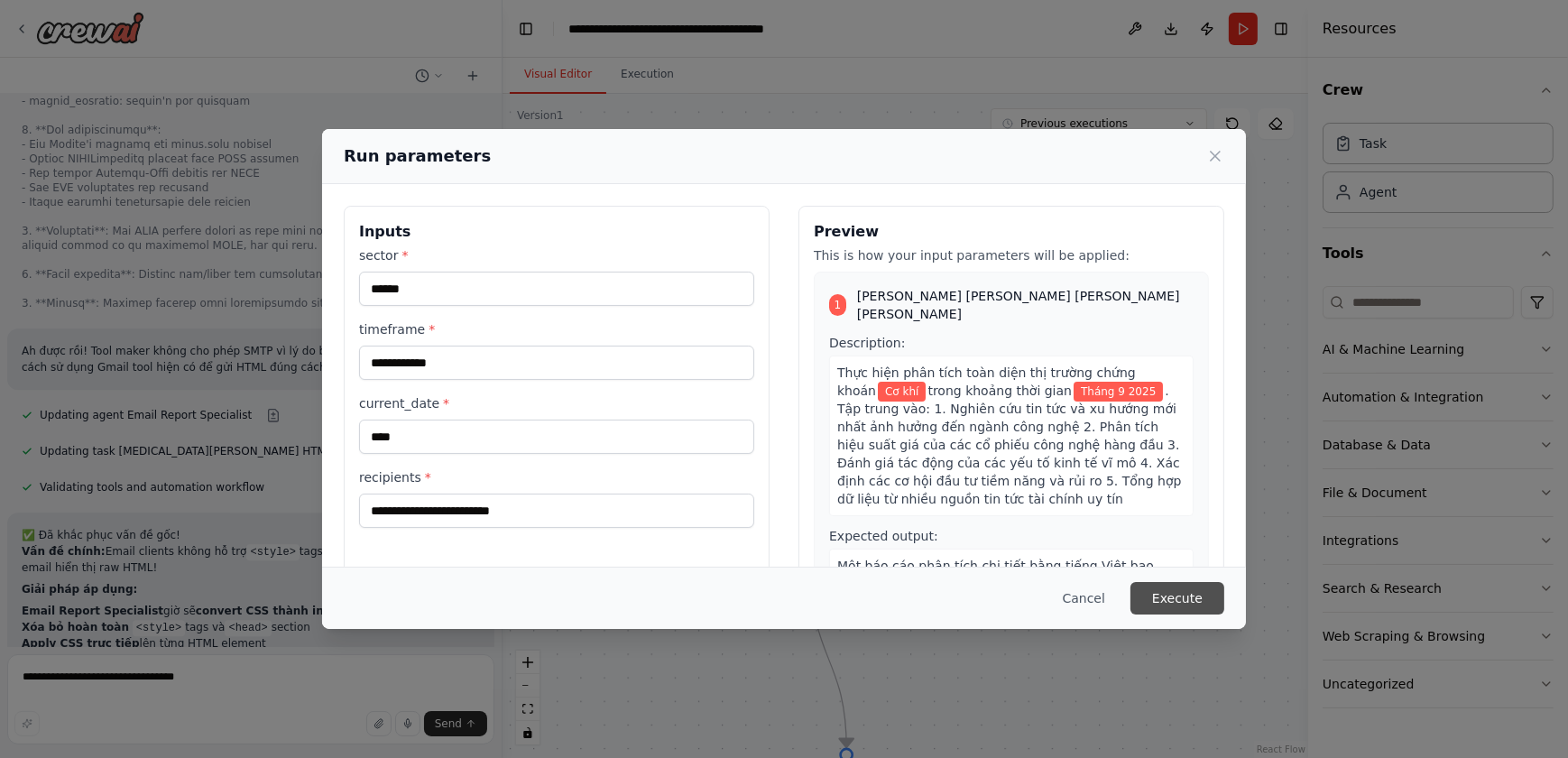
scroll to position [5600, 0]
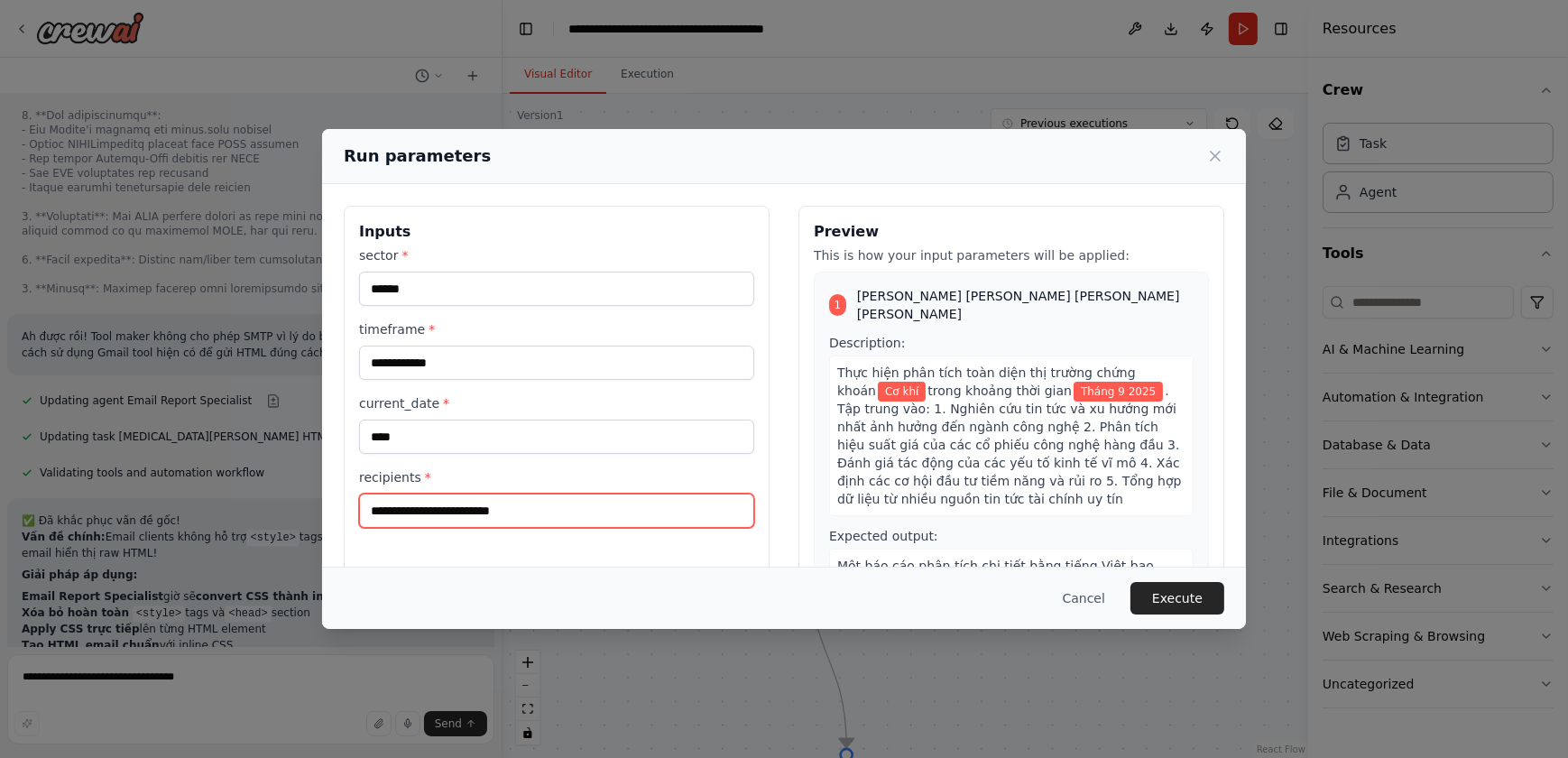
click at [668, 520] on input "**********" at bounding box center [556, 510] width 395 height 34
type input "**********"
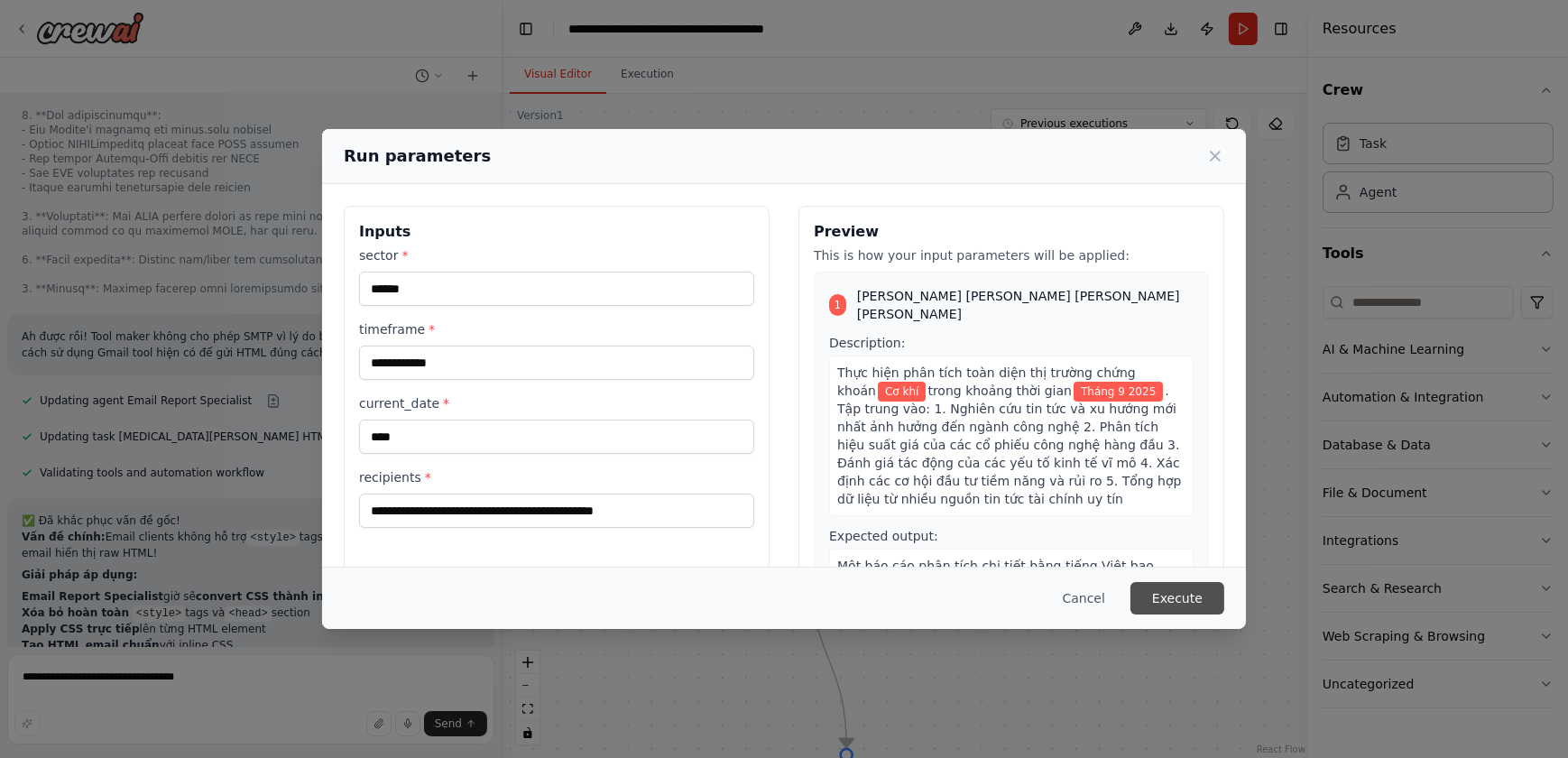
click at [1193, 604] on button "Execute" at bounding box center [1177, 598] width 94 height 32
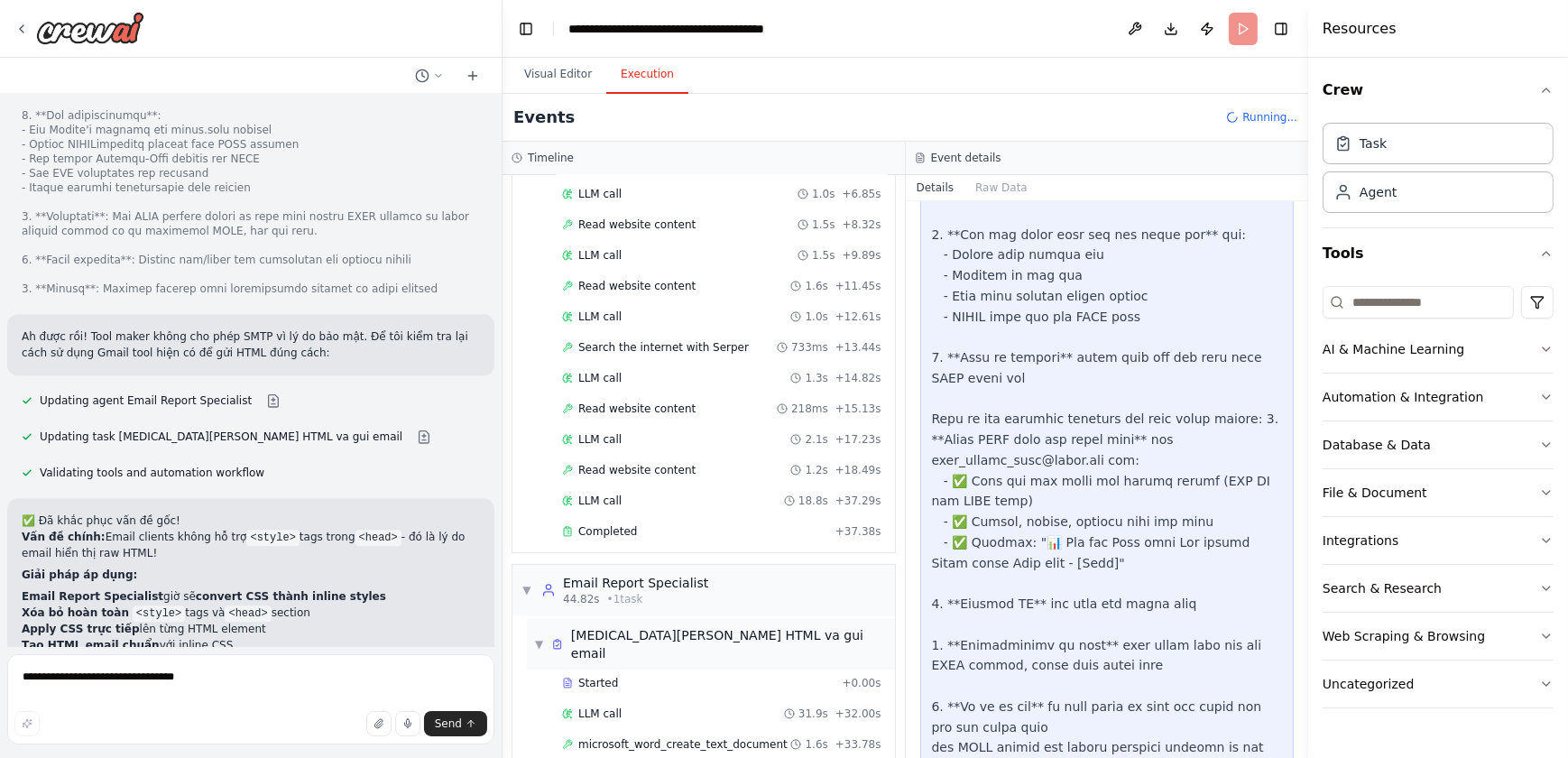
scroll to position [298, 0]
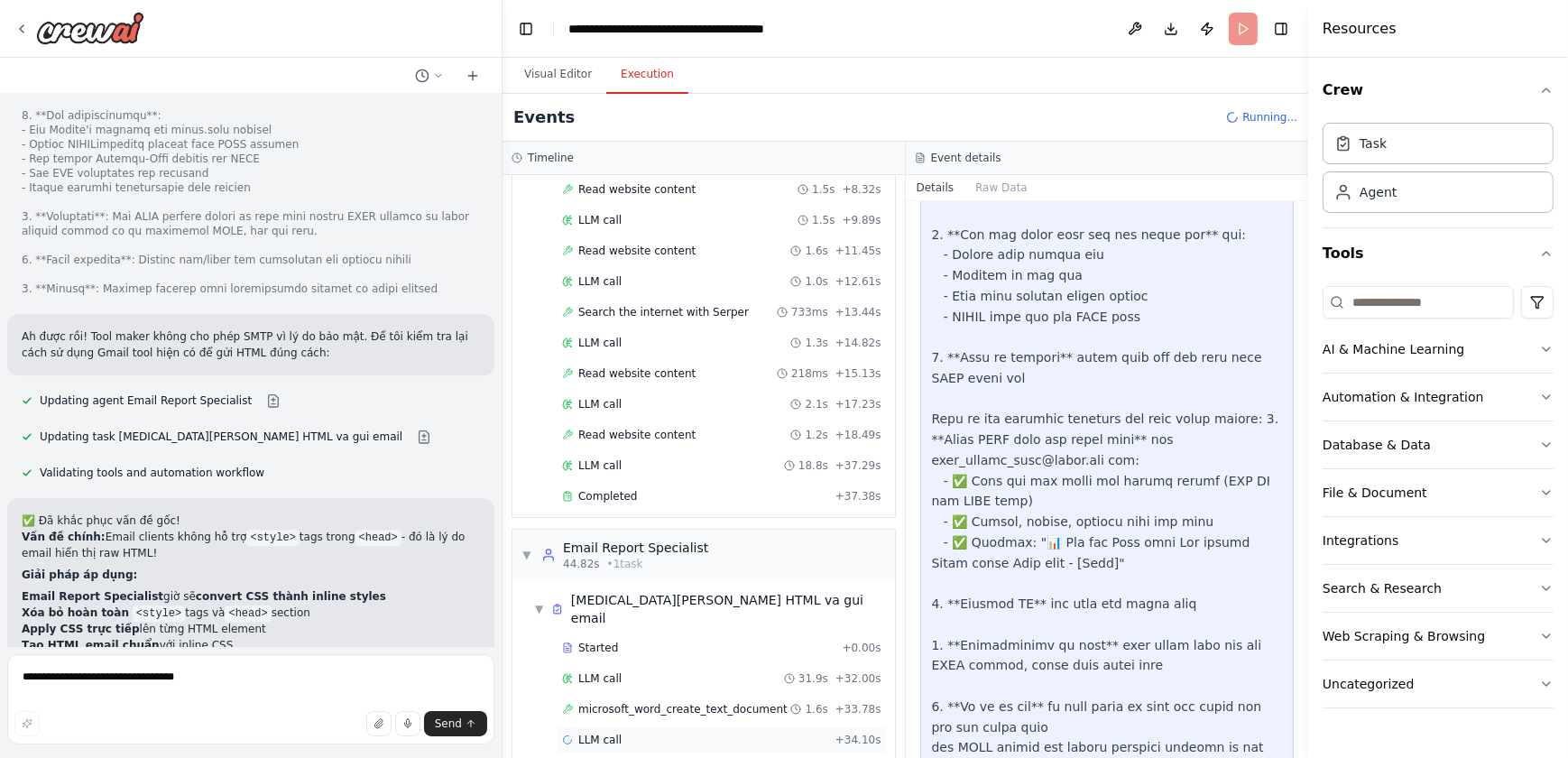
click at [712, 666] on div "LLM call + 34.10s" at bounding box center [721, 739] width 319 height 14
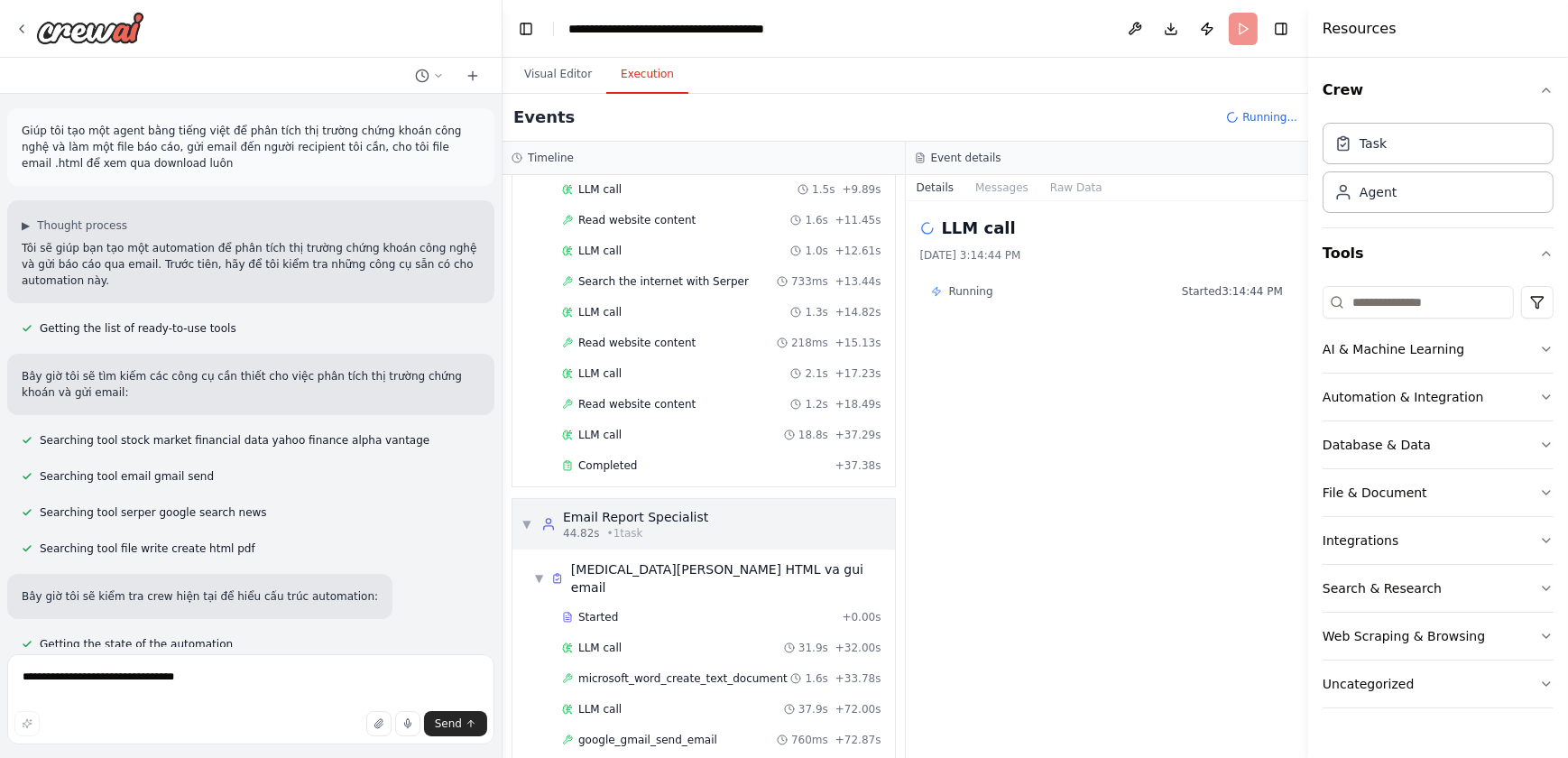
scroll to position [359, 0]
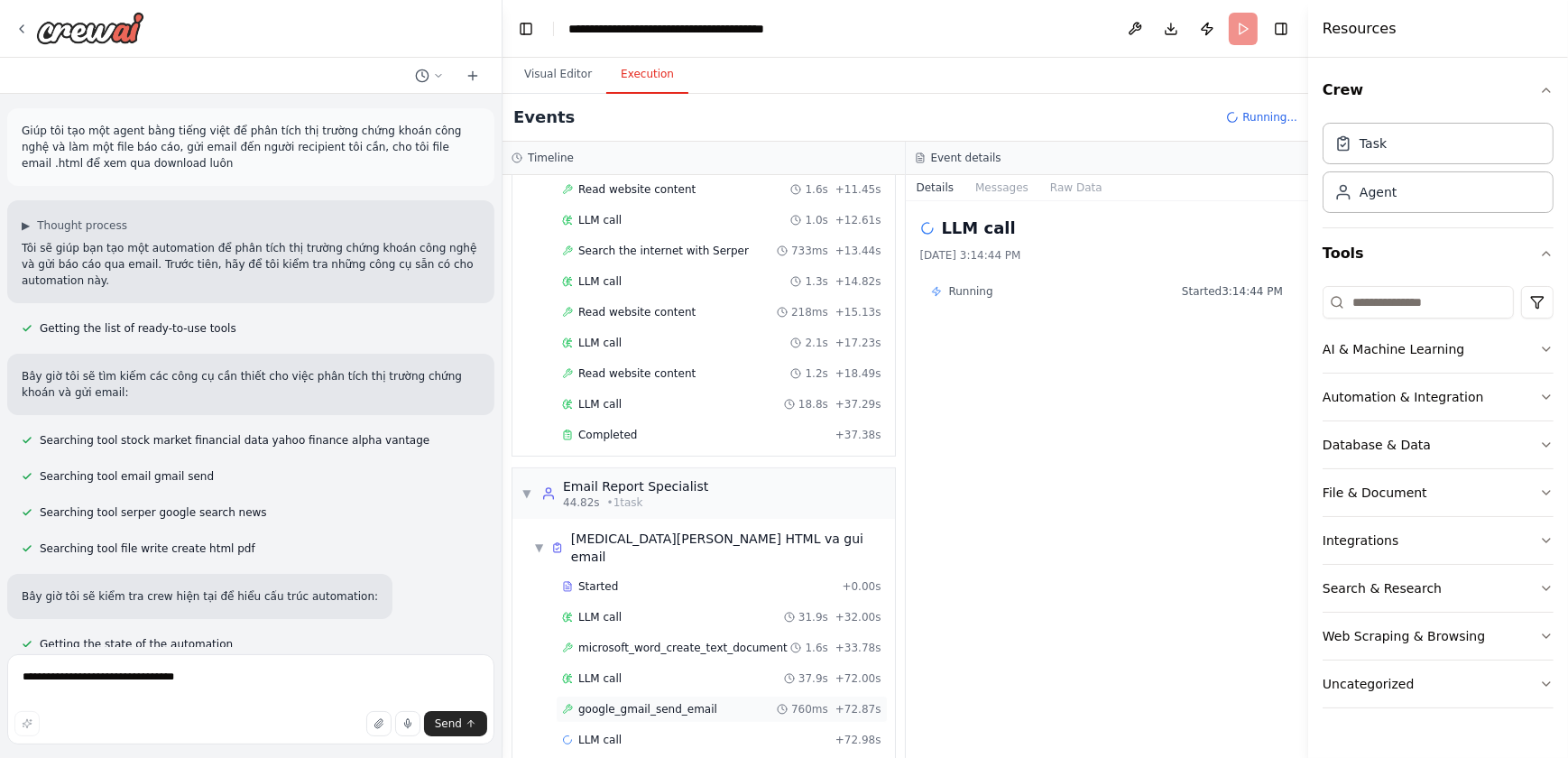
click at [595, 666] on span "google_gmail_send_email" at bounding box center [648, 708] width 139 height 14
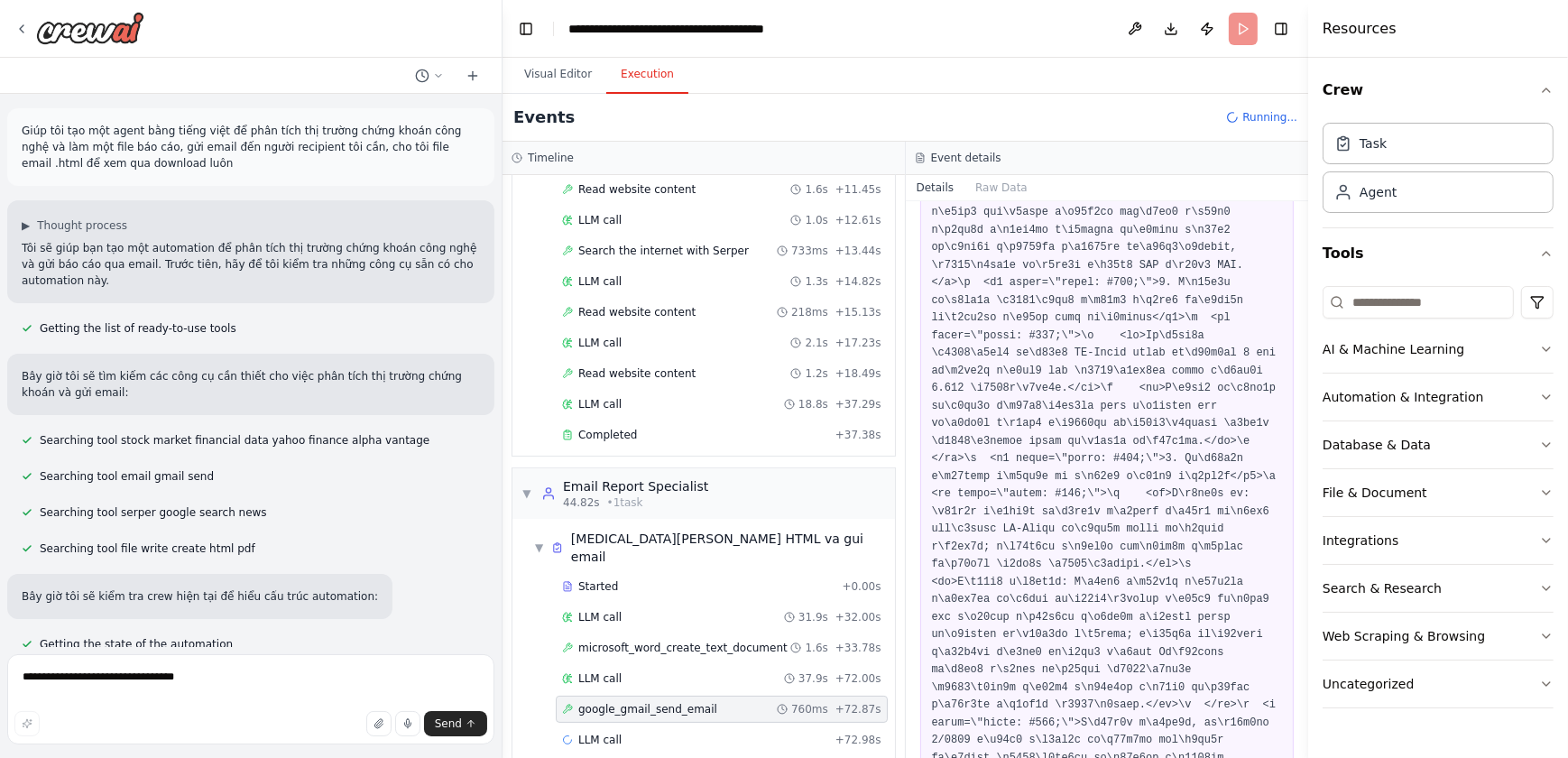
scroll to position [1958, 0]
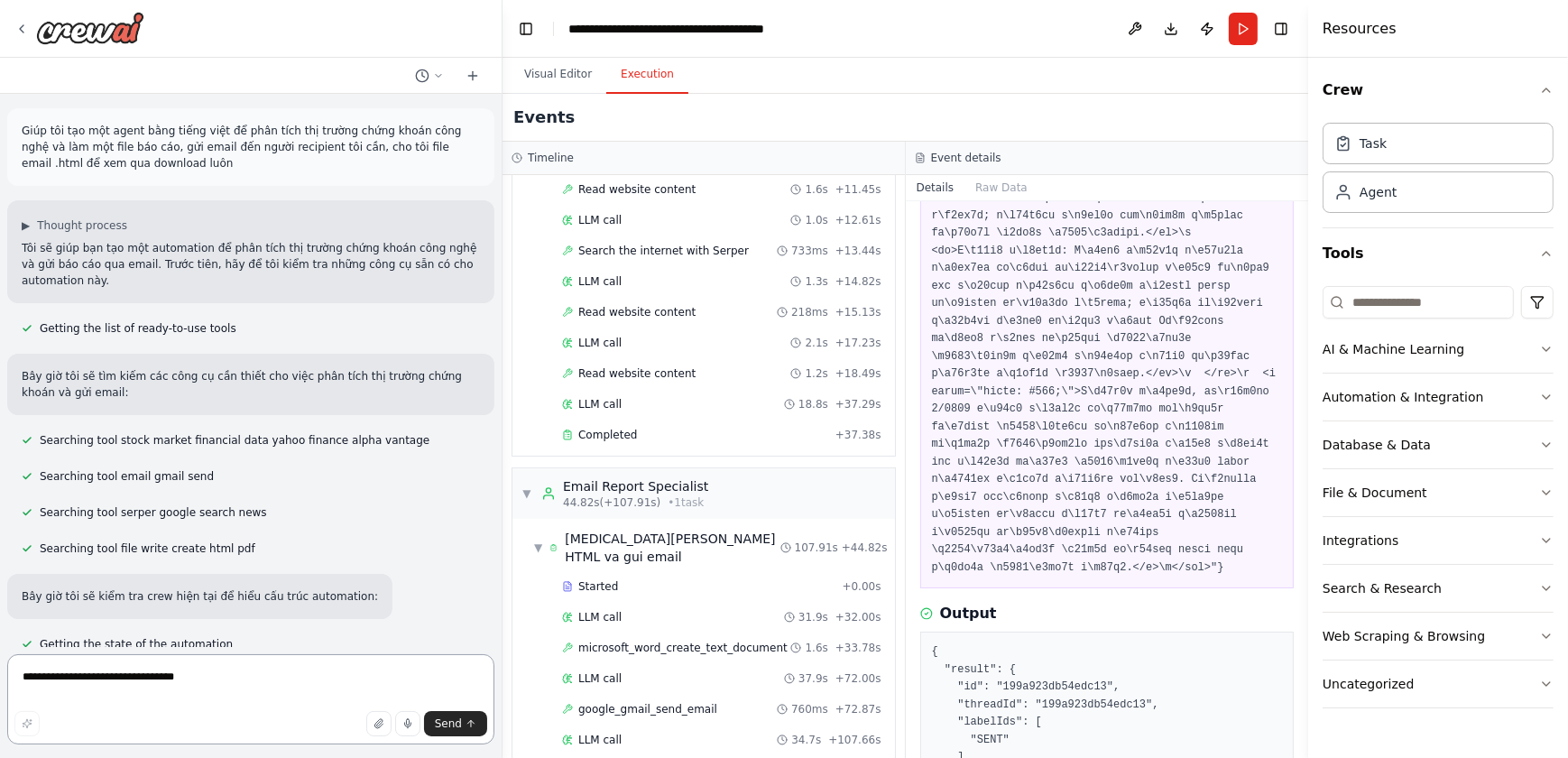
click at [146, 666] on textarea "**********" at bounding box center [251, 699] width 488 height 90
paste textarea "**********"
type textarea "**********"
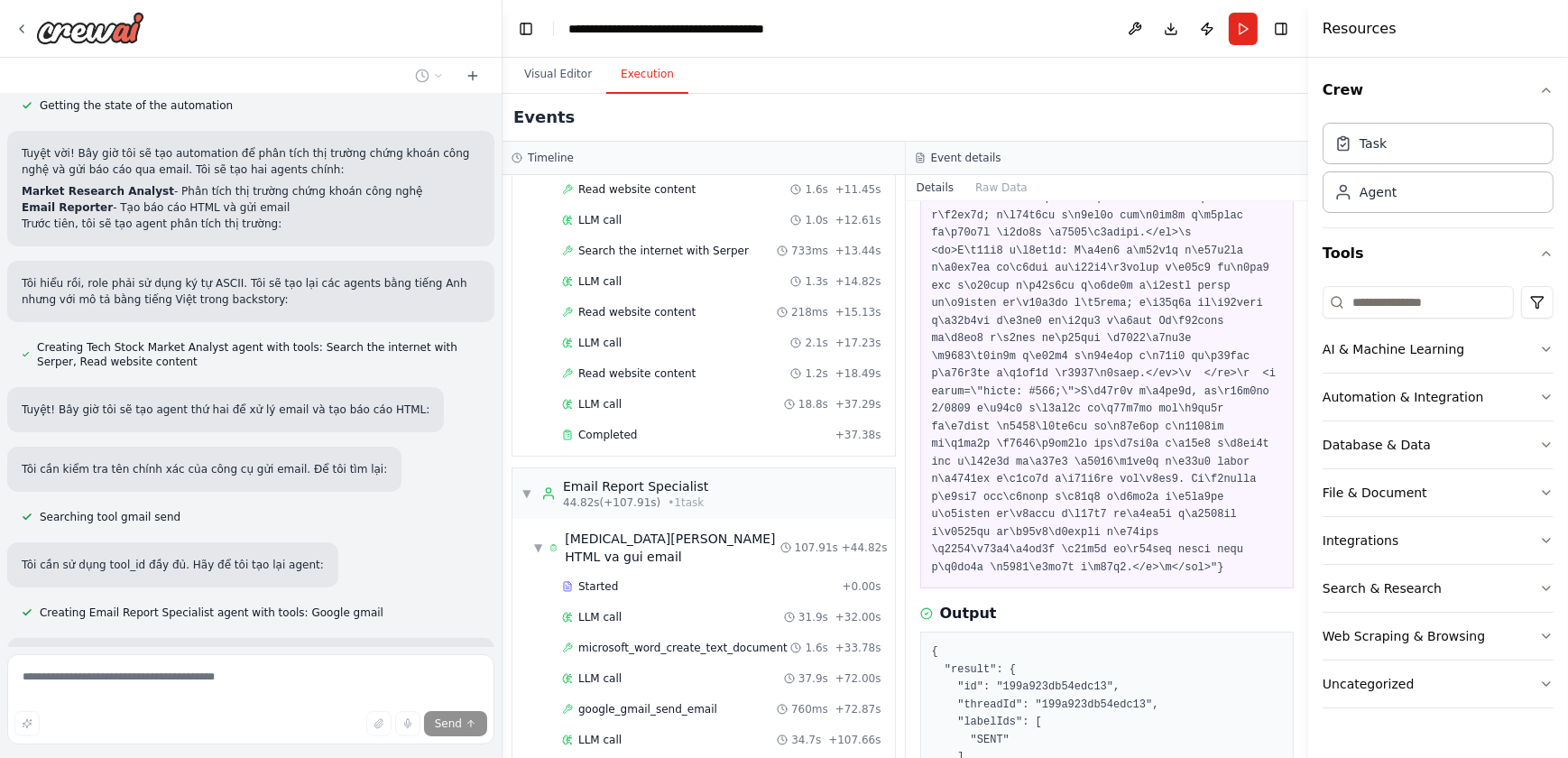
scroll to position [0, 0]
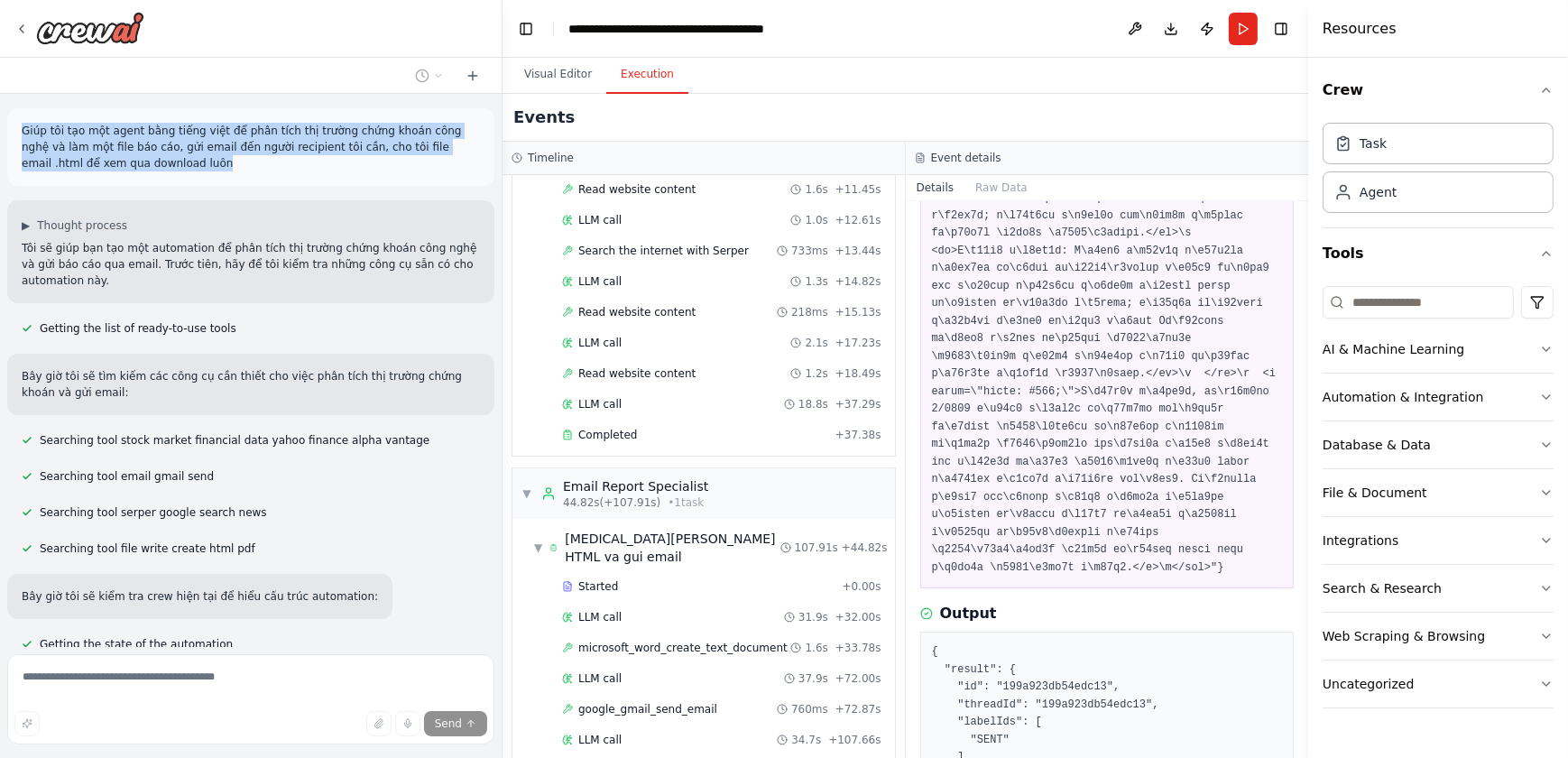
drag, startPoint x: 125, startPoint y: 160, endPoint x: 14, endPoint y: 131, distance: 114.7
click at [14, 131] on div "Giúp tôi tạo một agent bằng tiếng việt để phân tích thị trường chứng khoán công…" at bounding box center [251, 147] width 488 height 77
copy p "Giúp tôi tạo một agent bằng tiếng việt để phân tích thị trường chứng khoán công…"
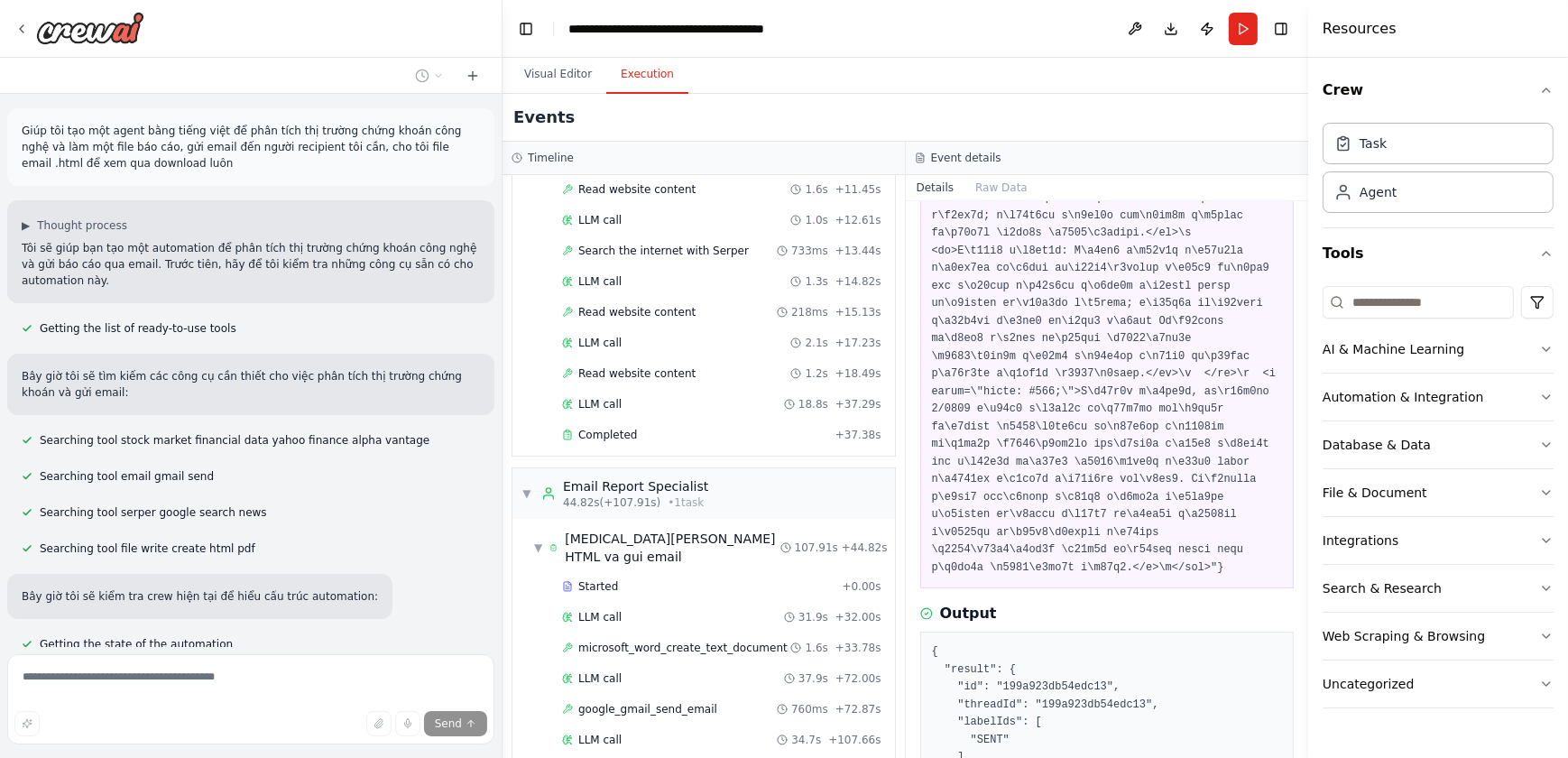
drag, startPoint x: 14, startPoint y: 131, endPoint x: 176, endPoint y: 36, distance: 187.8
click at [176, 36] on div at bounding box center [251, 29] width 502 height 58
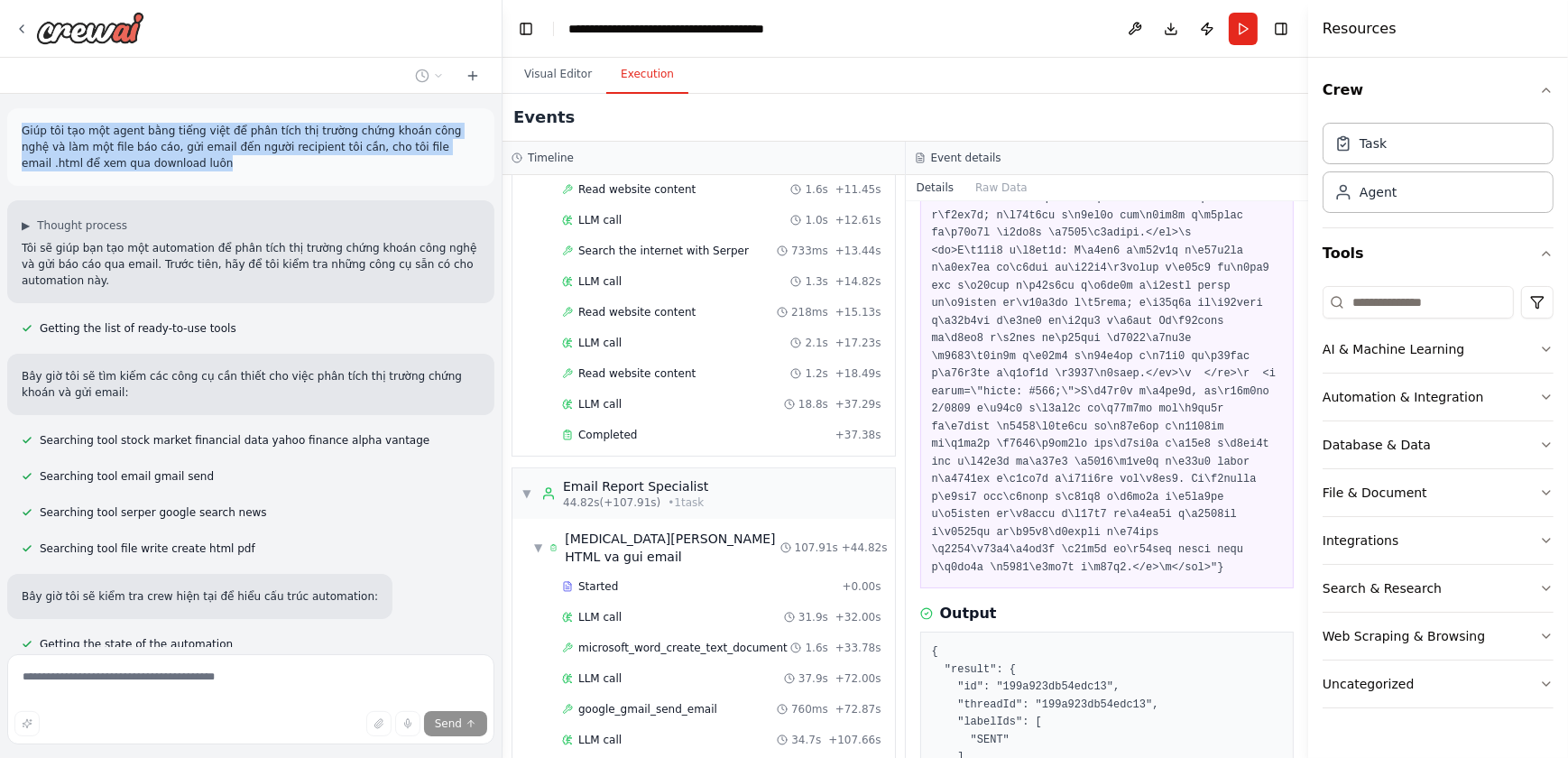
drag, startPoint x: 118, startPoint y: 159, endPoint x: 119, endPoint y: 71, distance: 88.0
click at [23, 131] on p "Giúp tôi tạo một agent bằng tiếng việt để phân tích thị trường chứng khoán công…" at bounding box center [251, 147] width 458 height 49
copy p "Giúp tôi tạo một agent bằng tiếng việt để phân tích thị trường chứng khoán công…"
click at [114, 33] on img at bounding box center [90, 28] width 109 height 32
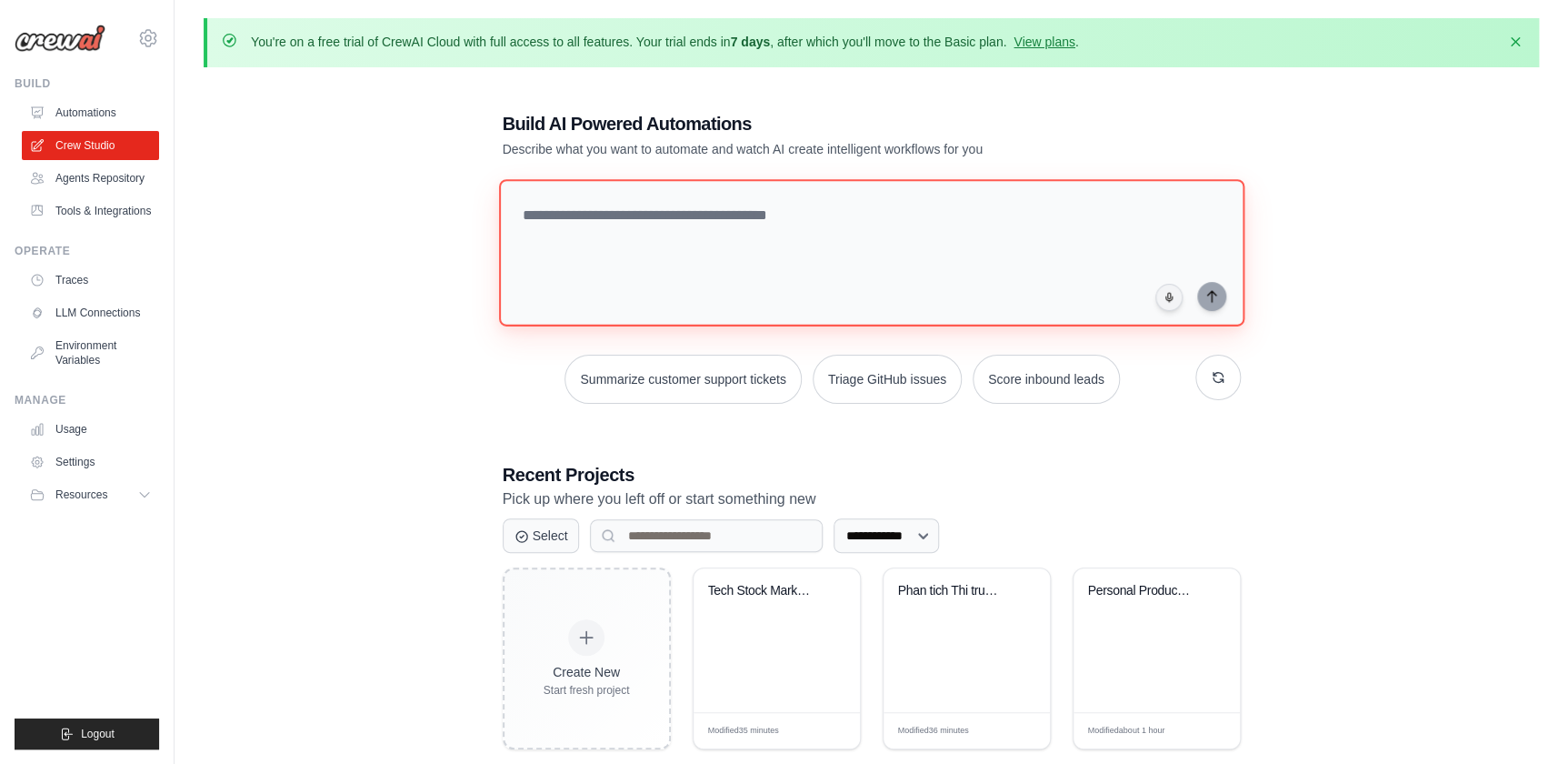
click at [649, 268] on textarea at bounding box center [870, 252] width 746 height 147
paste textarea "**********"
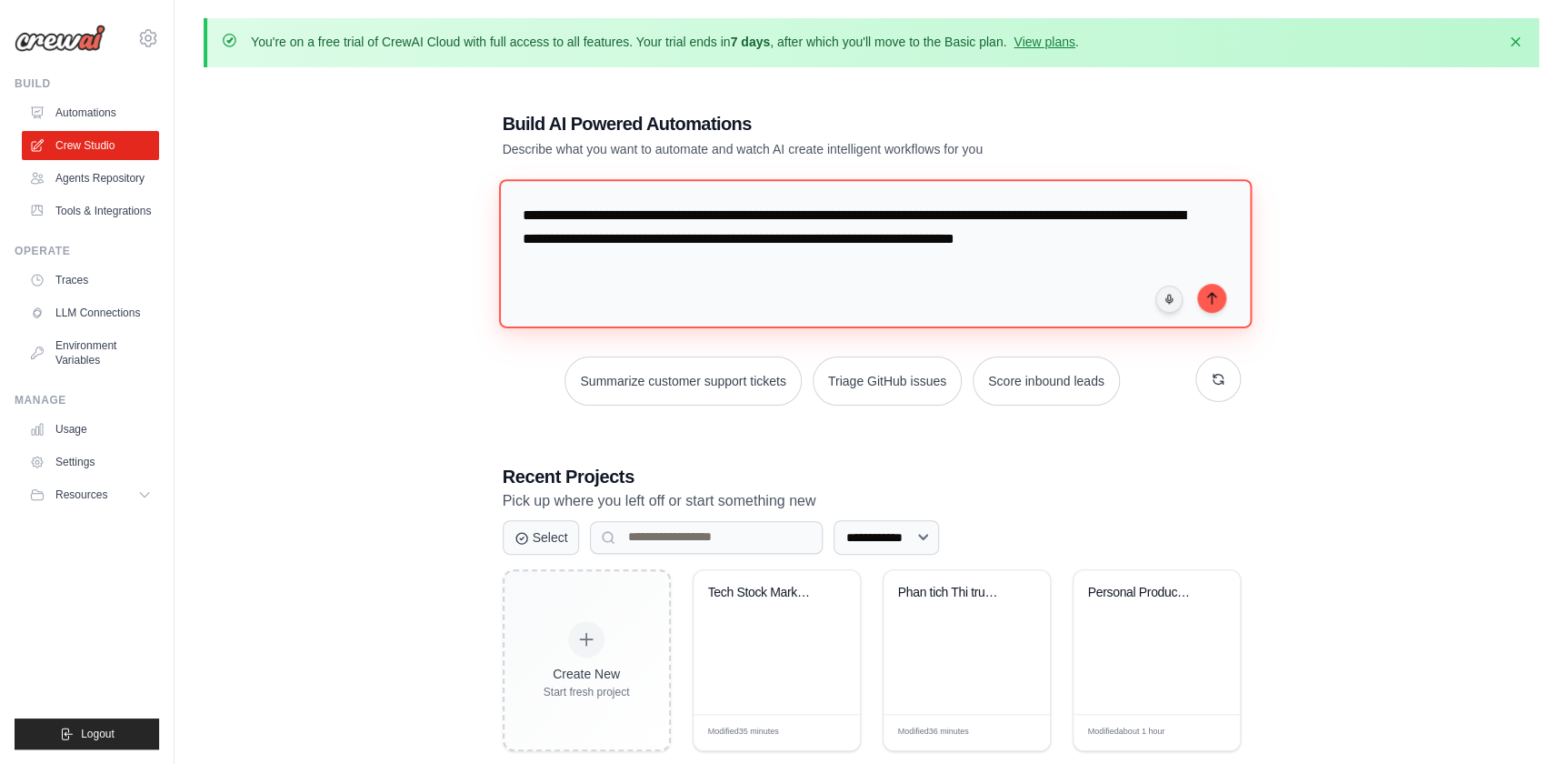
drag, startPoint x: 832, startPoint y: 241, endPoint x: 1364, endPoint y: 251, distance: 532.1
click at [1364, 251] on div "**********" at bounding box center [871, 533] width 1336 height 902
type textarea "**********"
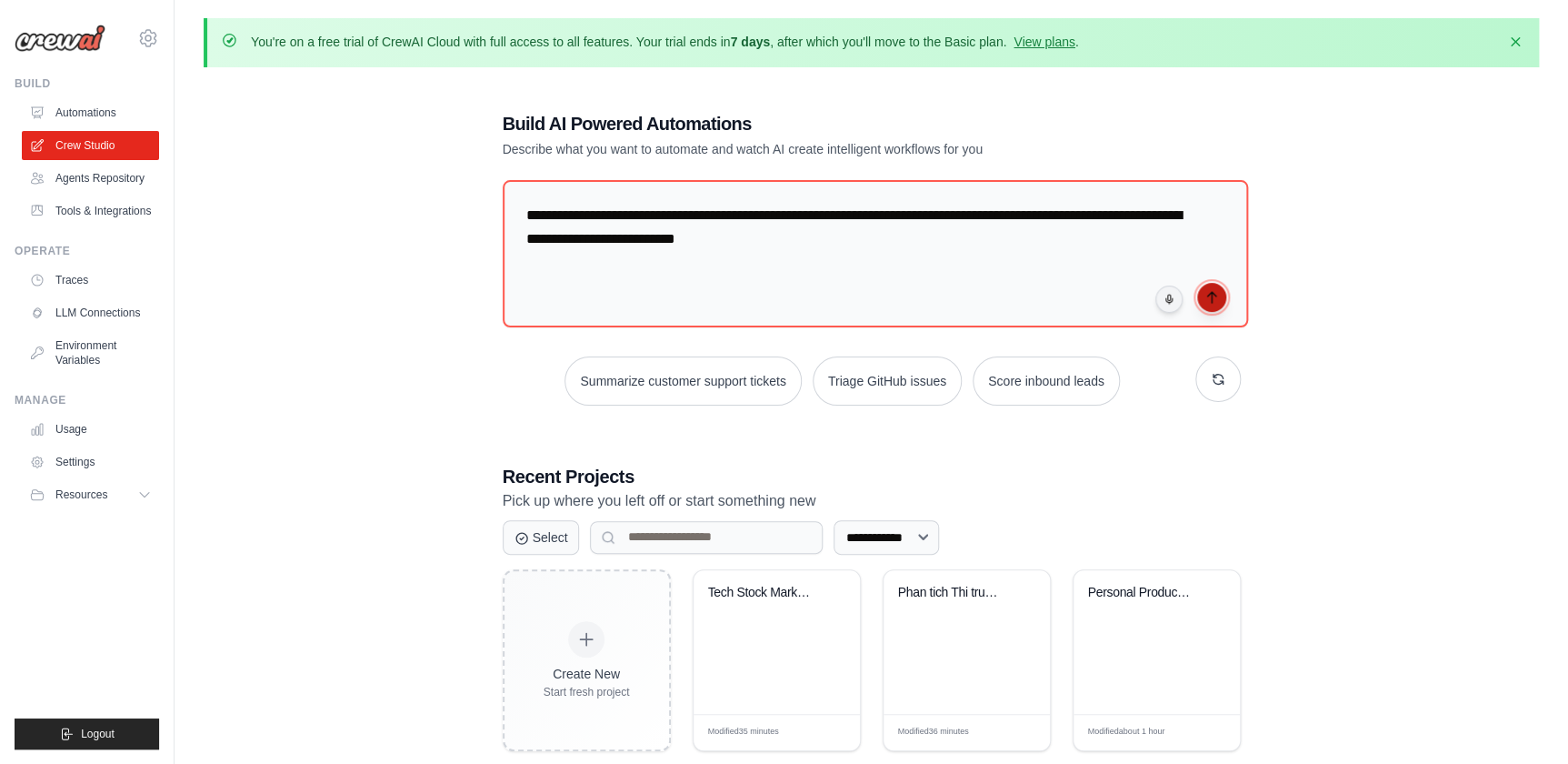
click at [1213, 296] on icon "submit" at bounding box center [1211, 297] width 14 height 14
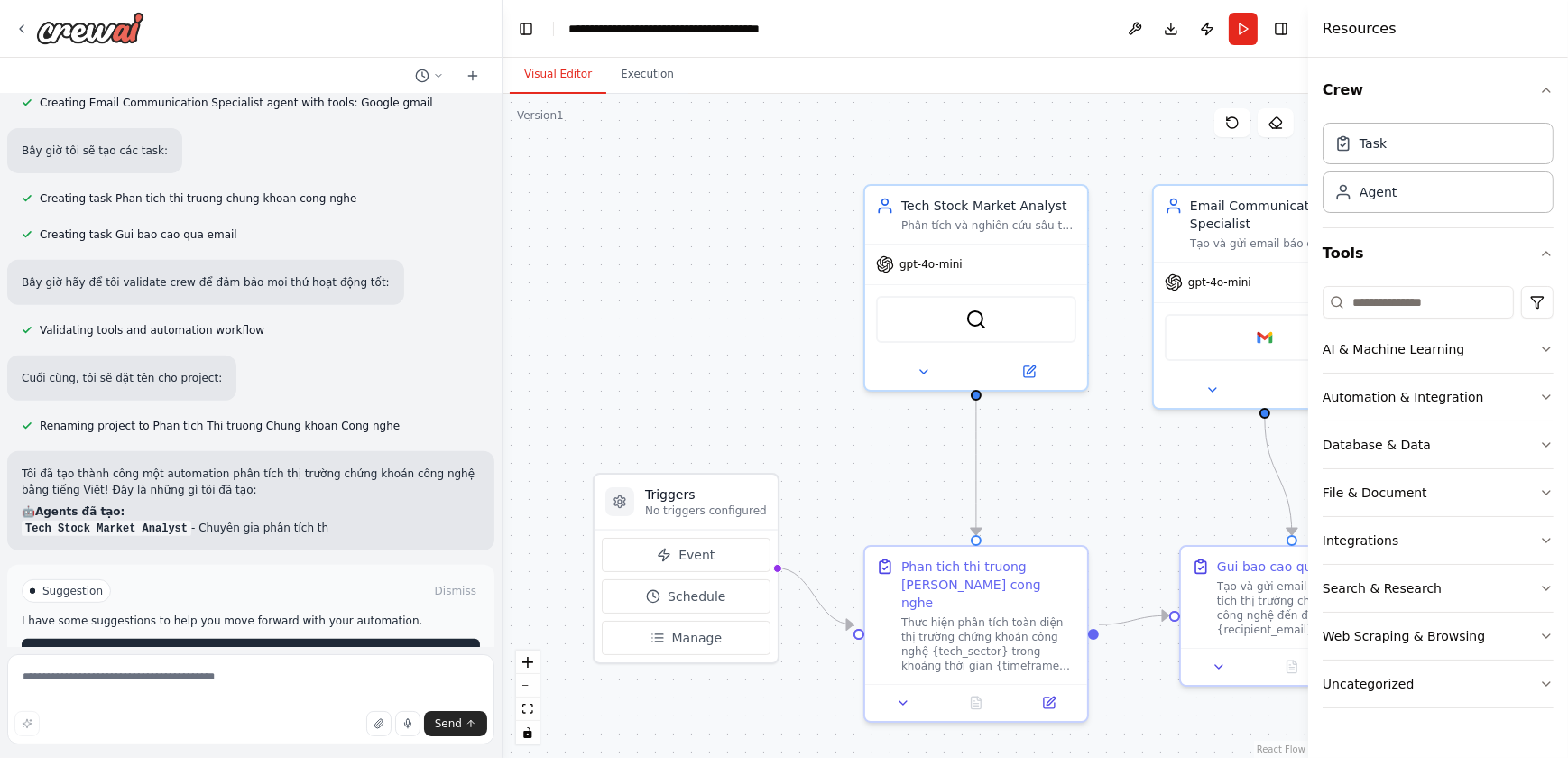
click at [268, 639] on button "Run Automation" at bounding box center [251, 653] width 458 height 29
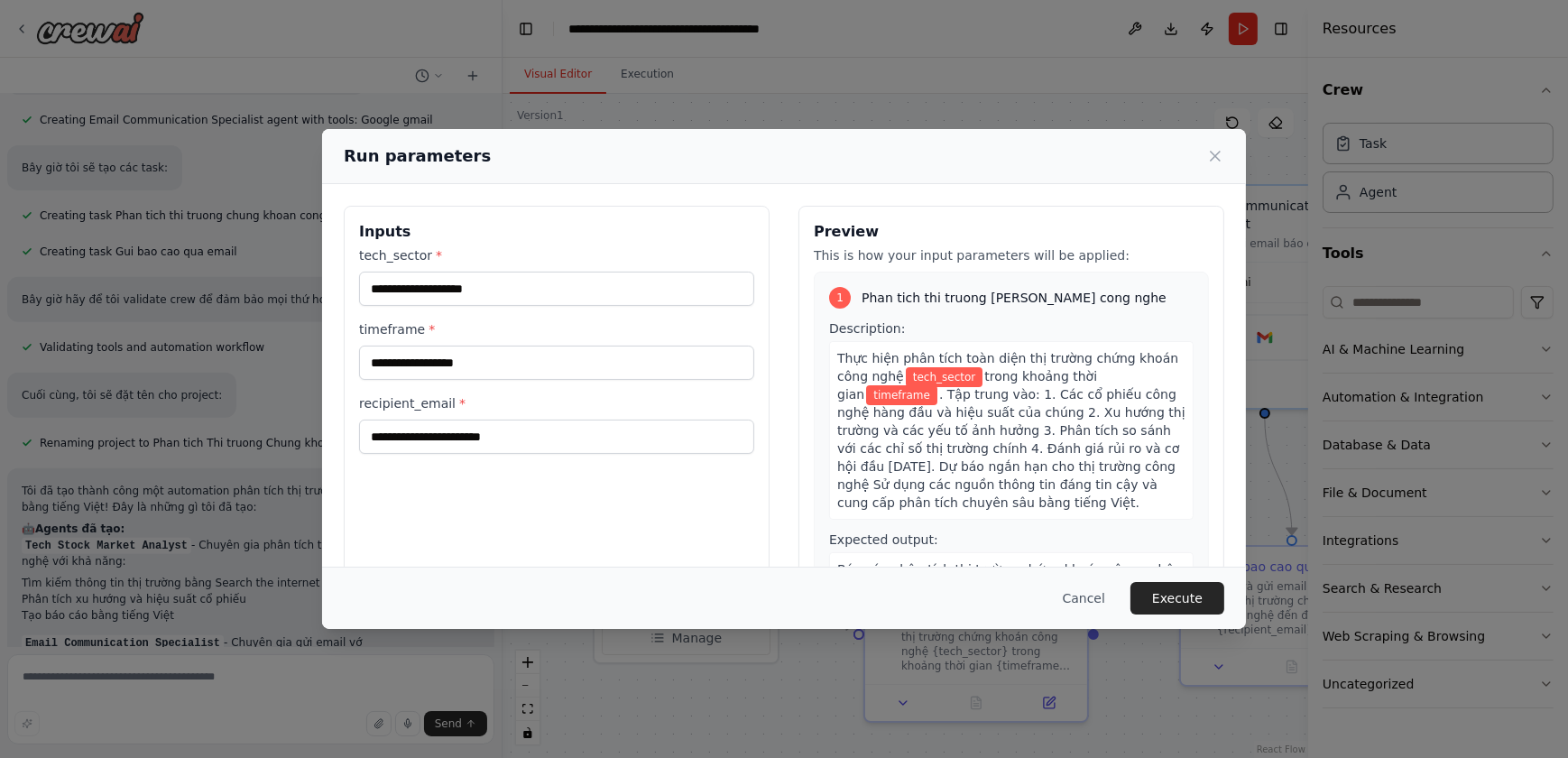
scroll to position [954, 0]
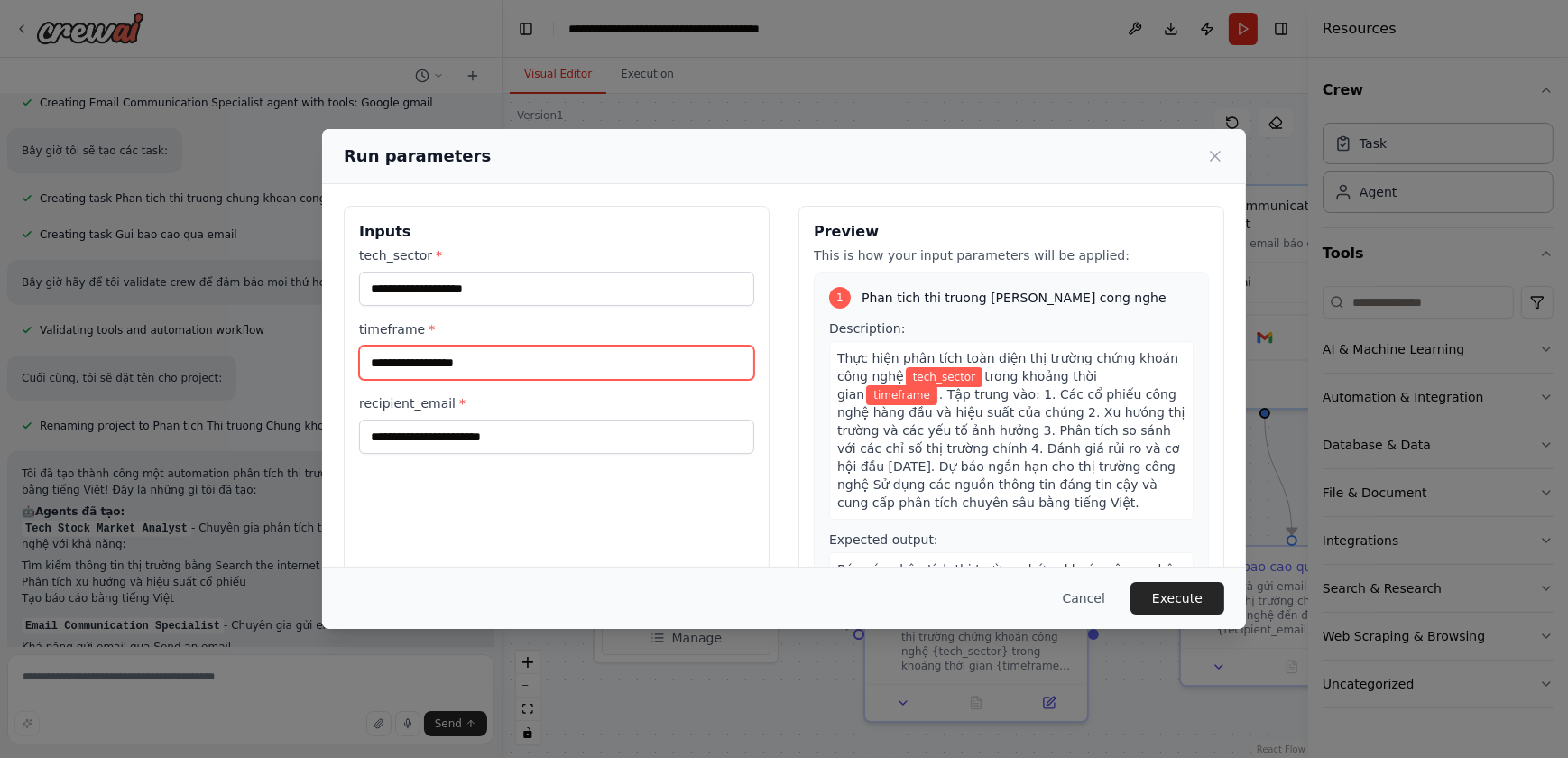
click at [507, 364] on input "timeframe *" at bounding box center [556, 363] width 395 height 34
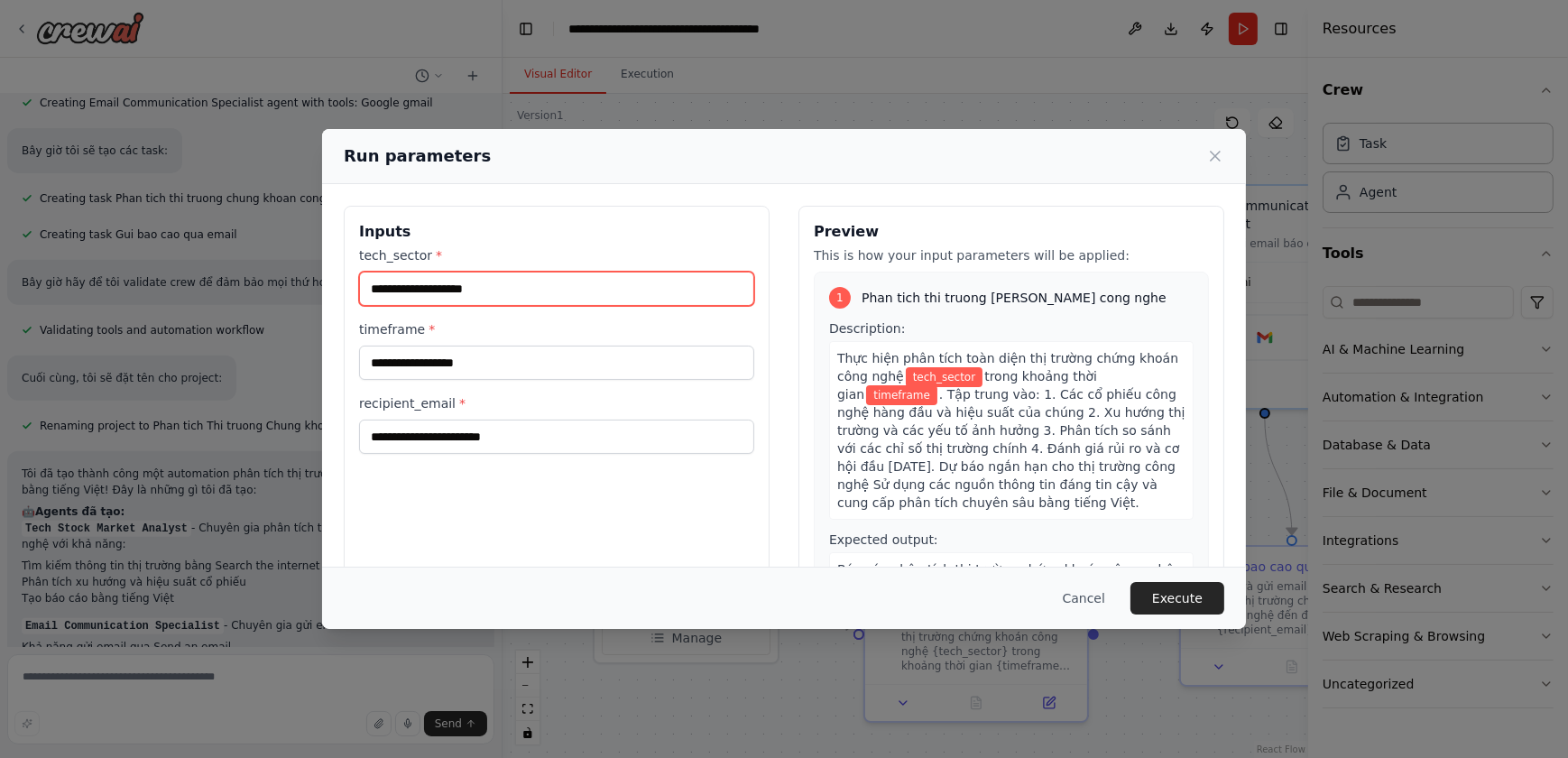
click at [496, 287] on input "tech_sector *" at bounding box center [556, 289] width 395 height 34
type input "******"
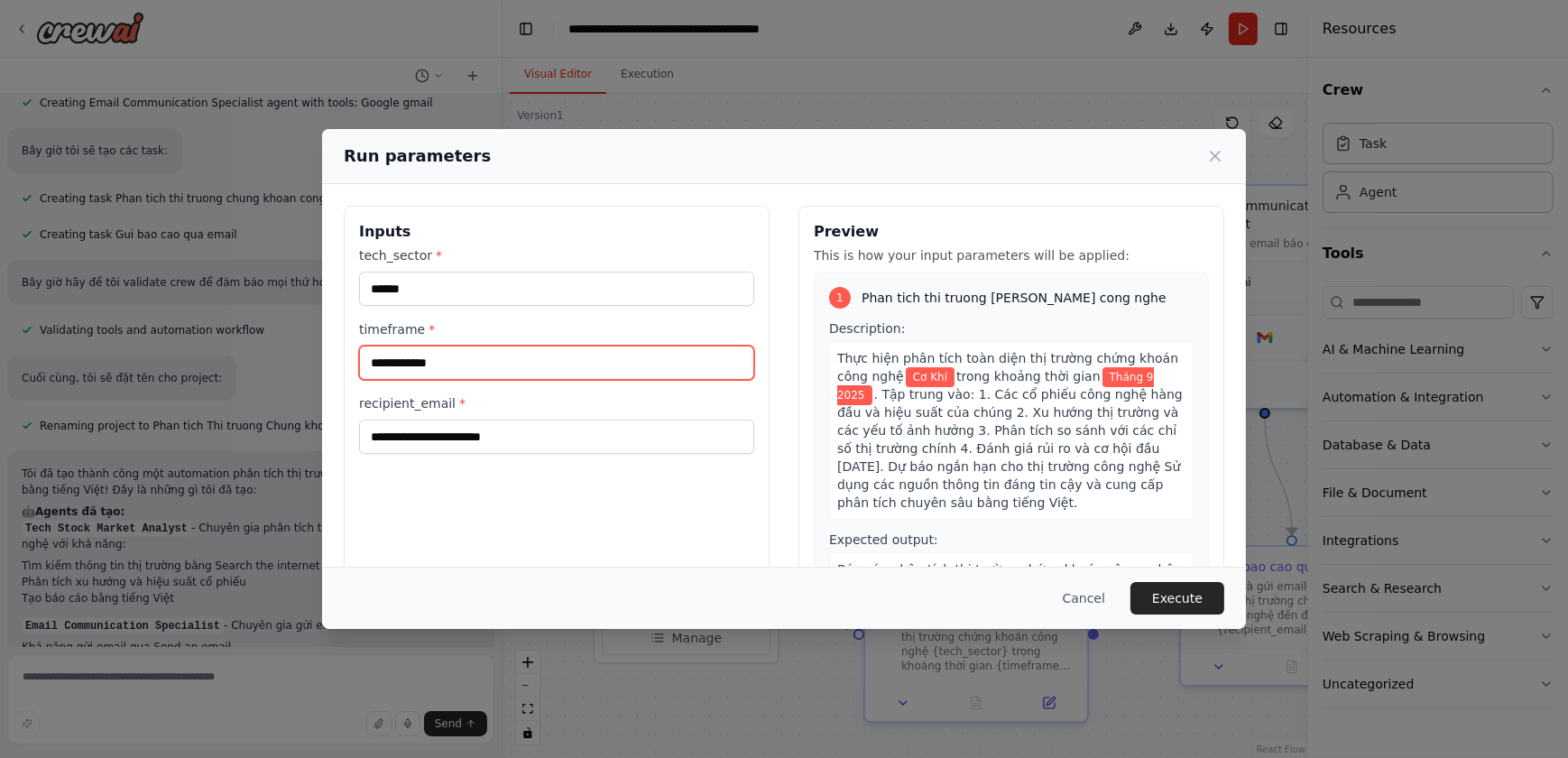
type input "**********"
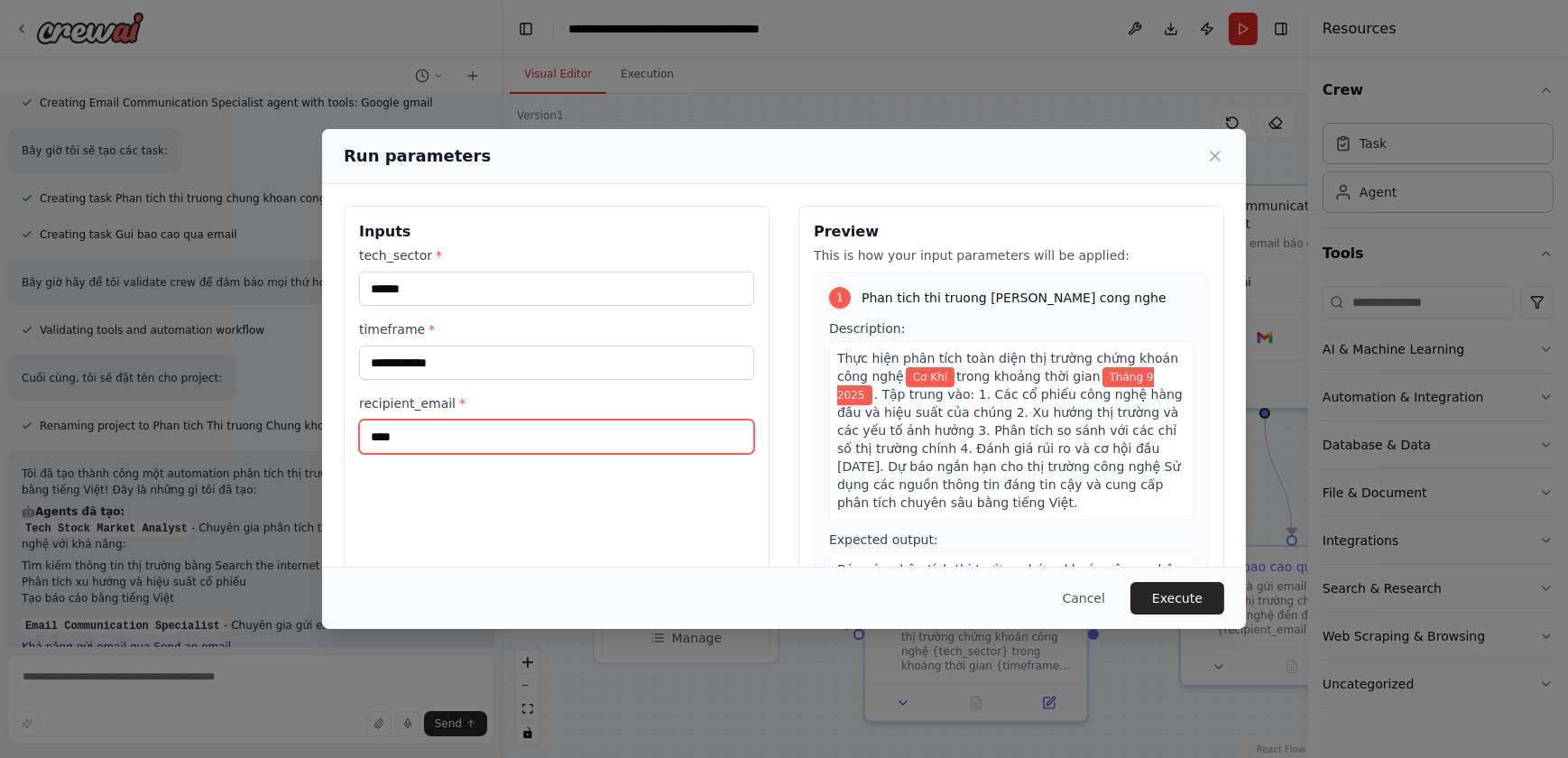
scroll to position [1235, 0]
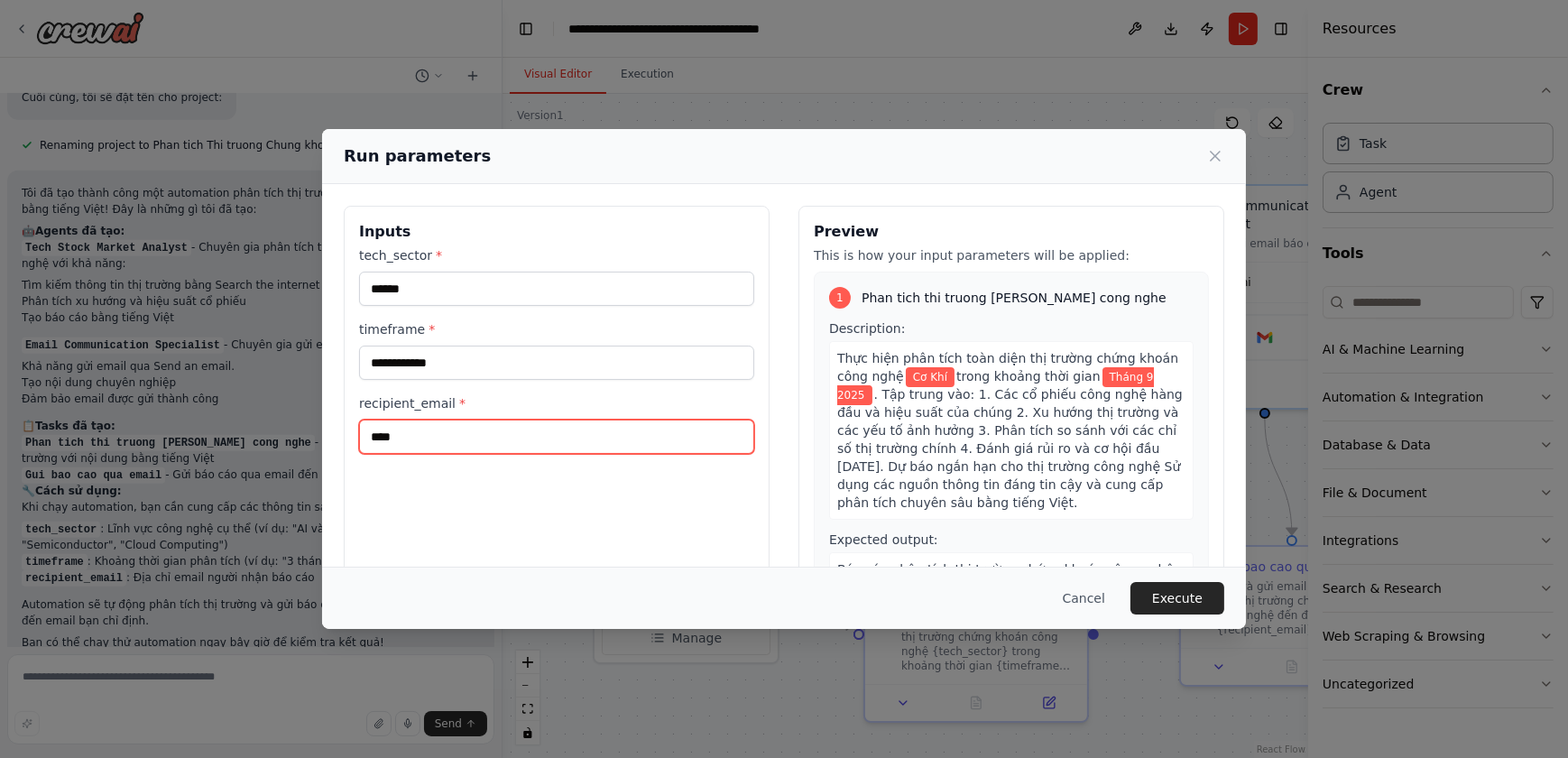
type input "**********"
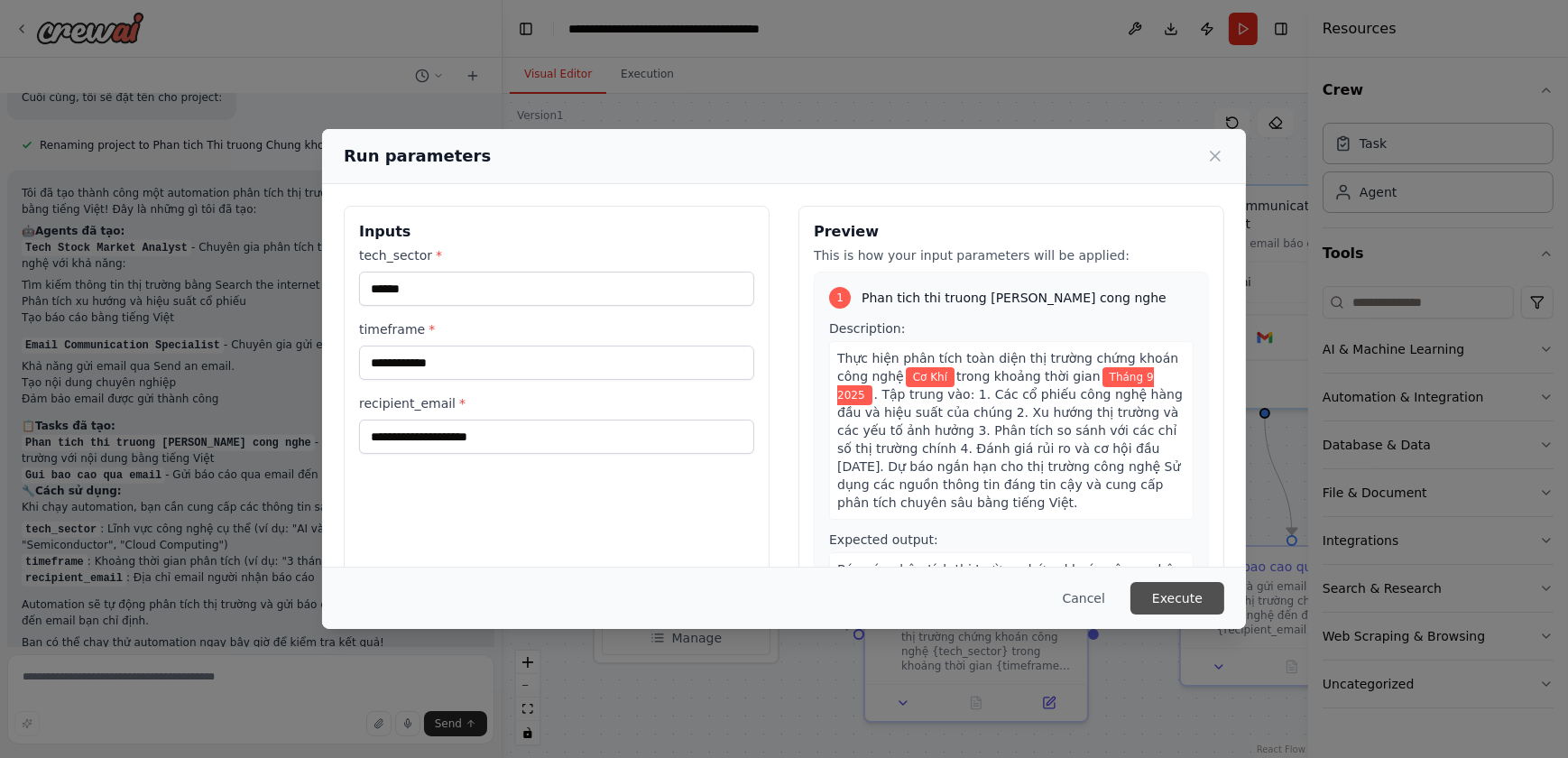
click at [1177, 600] on button "Execute" at bounding box center [1177, 598] width 94 height 32
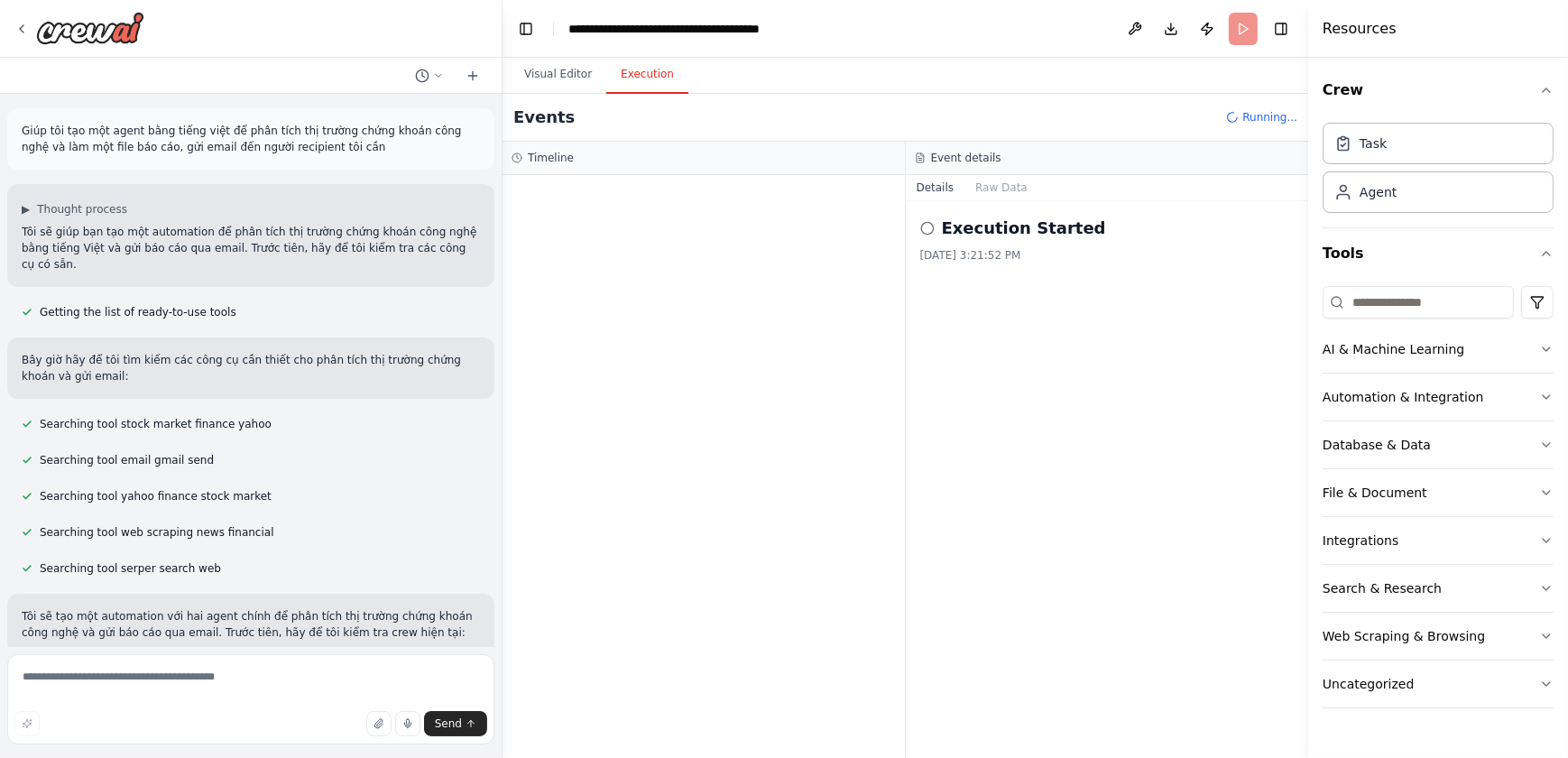
scroll to position [0, 0]
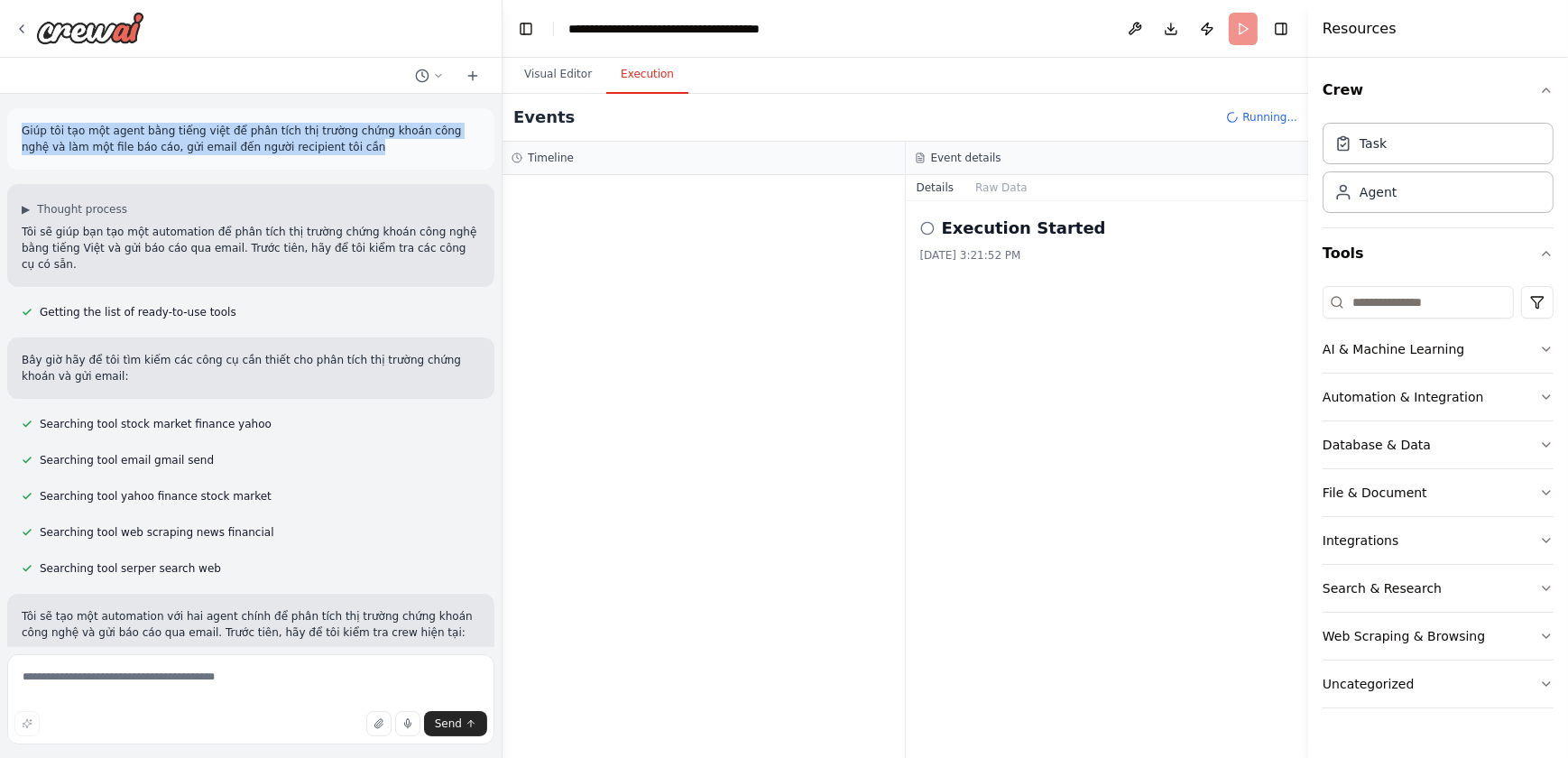
drag, startPoint x: 305, startPoint y: 145, endPoint x: 22, endPoint y: 127, distance: 283.6
click at [22, 127] on p "Giúp tôi tạo một agent bằng tiếng việt để phân tích thị trường chứng khoán công…" at bounding box center [251, 139] width 458 height 32
copy p "Giúp tôi tạo một agent bằng tiếng việt để phân tích thị trường chứng khoán công…"
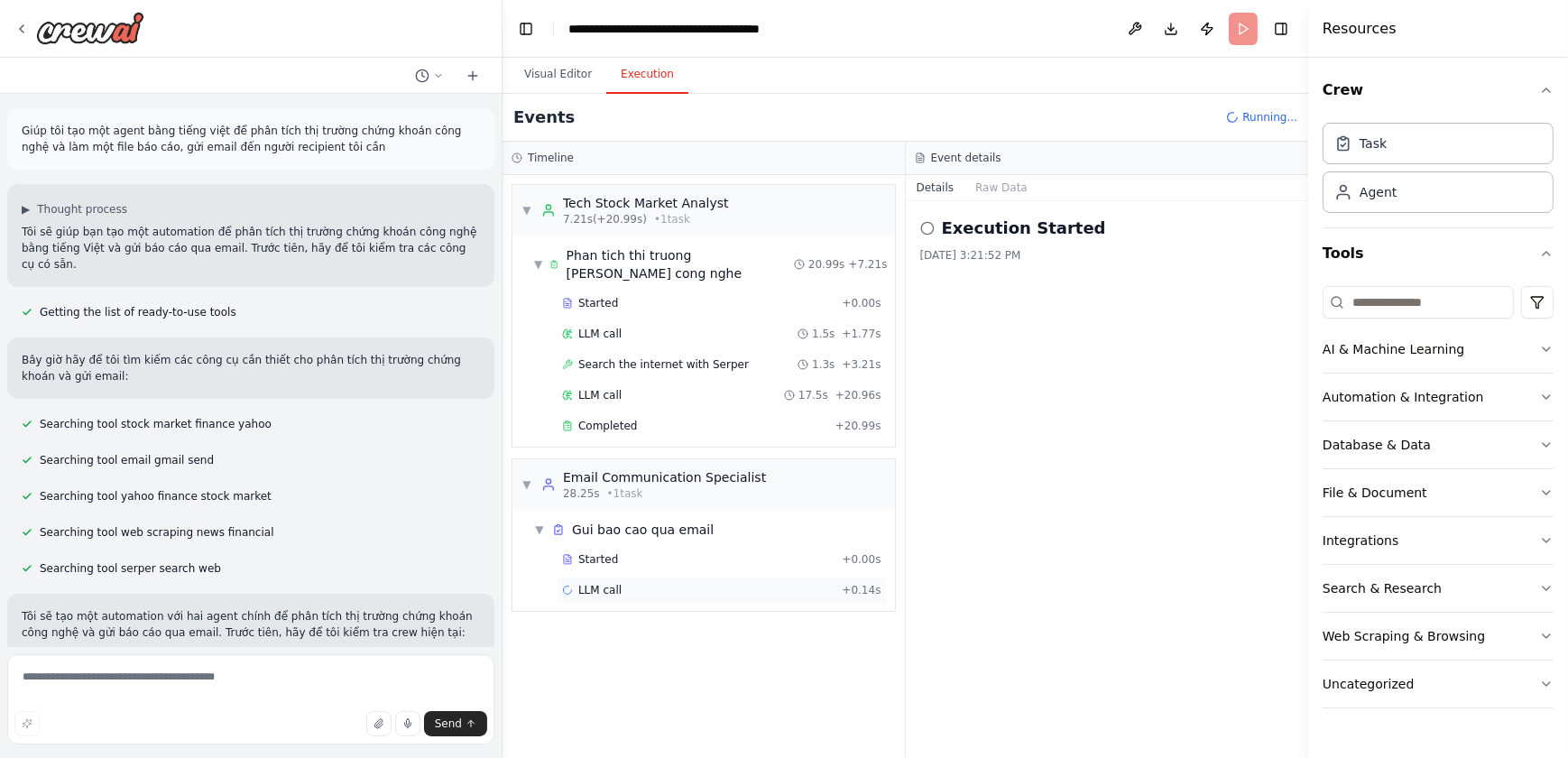
click at [615, 587] on span "LLM call" at bounding box center [599, 589] width 43 height 14
click at [613, 562] on div "Started" at bounding box center [698, 559] width 272 height 14
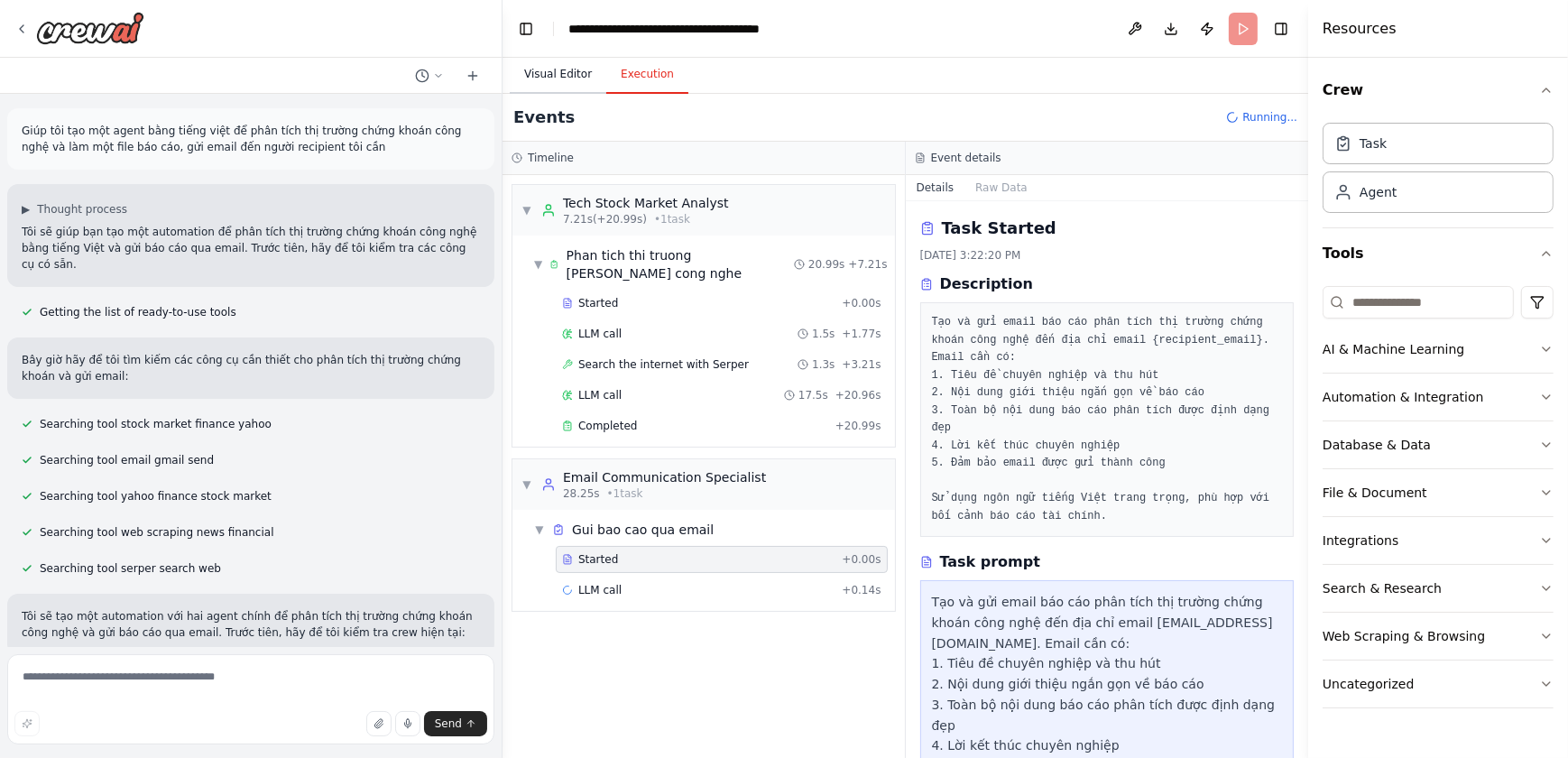
click at [569, 71] on button "Visual Editor" at bounding box center [557, 75] width 96 height 38
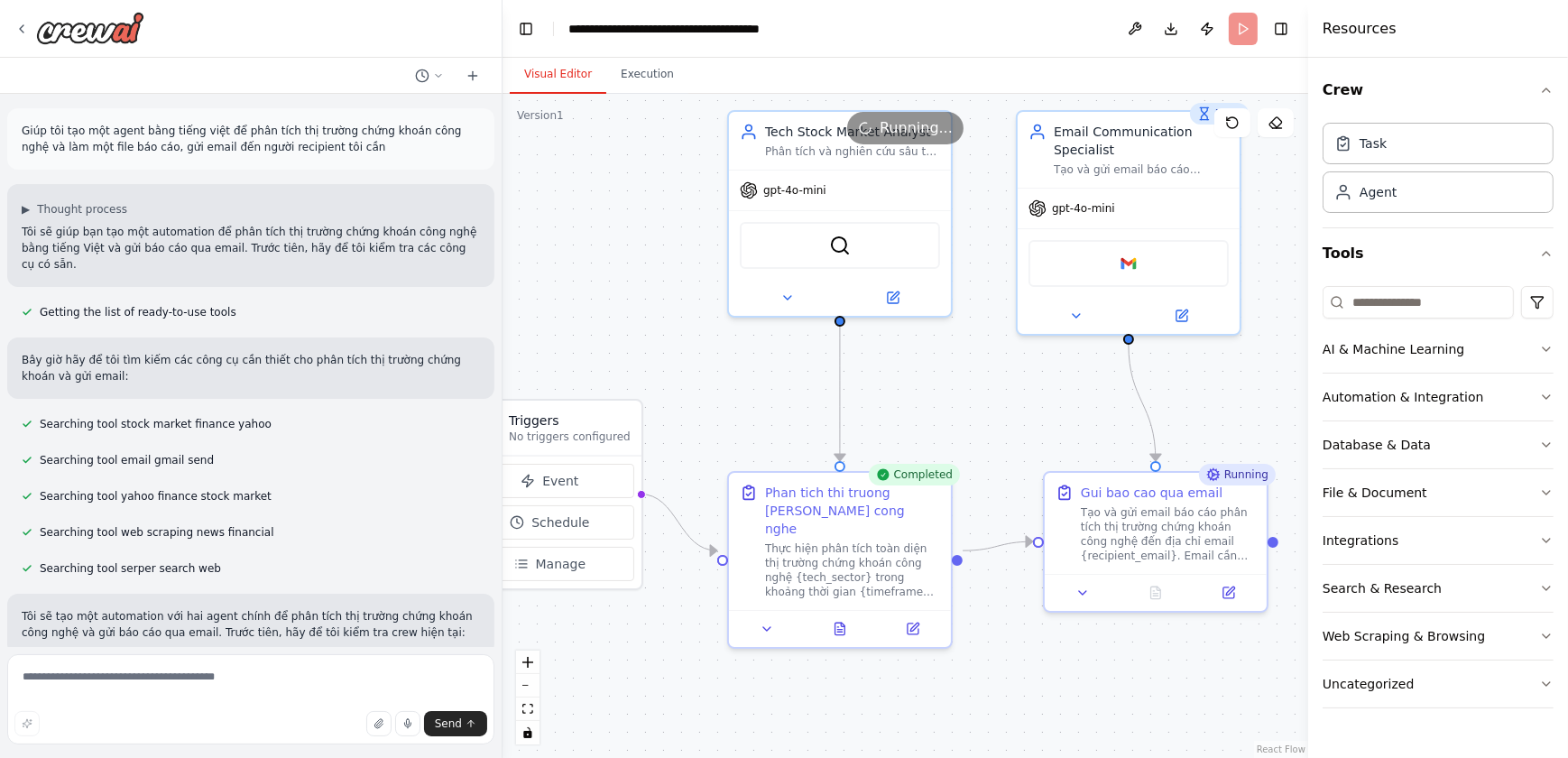
drag, startPoint x: 1194, startPoint y: 495, endPoint x: 1057, endPoint y: 421, distance: 155.7
click at [1057, 421] on div ".deletable-edge-delete-btn { width: 20px; height: 20px; border: 0px solid #ffff…" at bounding box center [906, 426] width 806 height 664
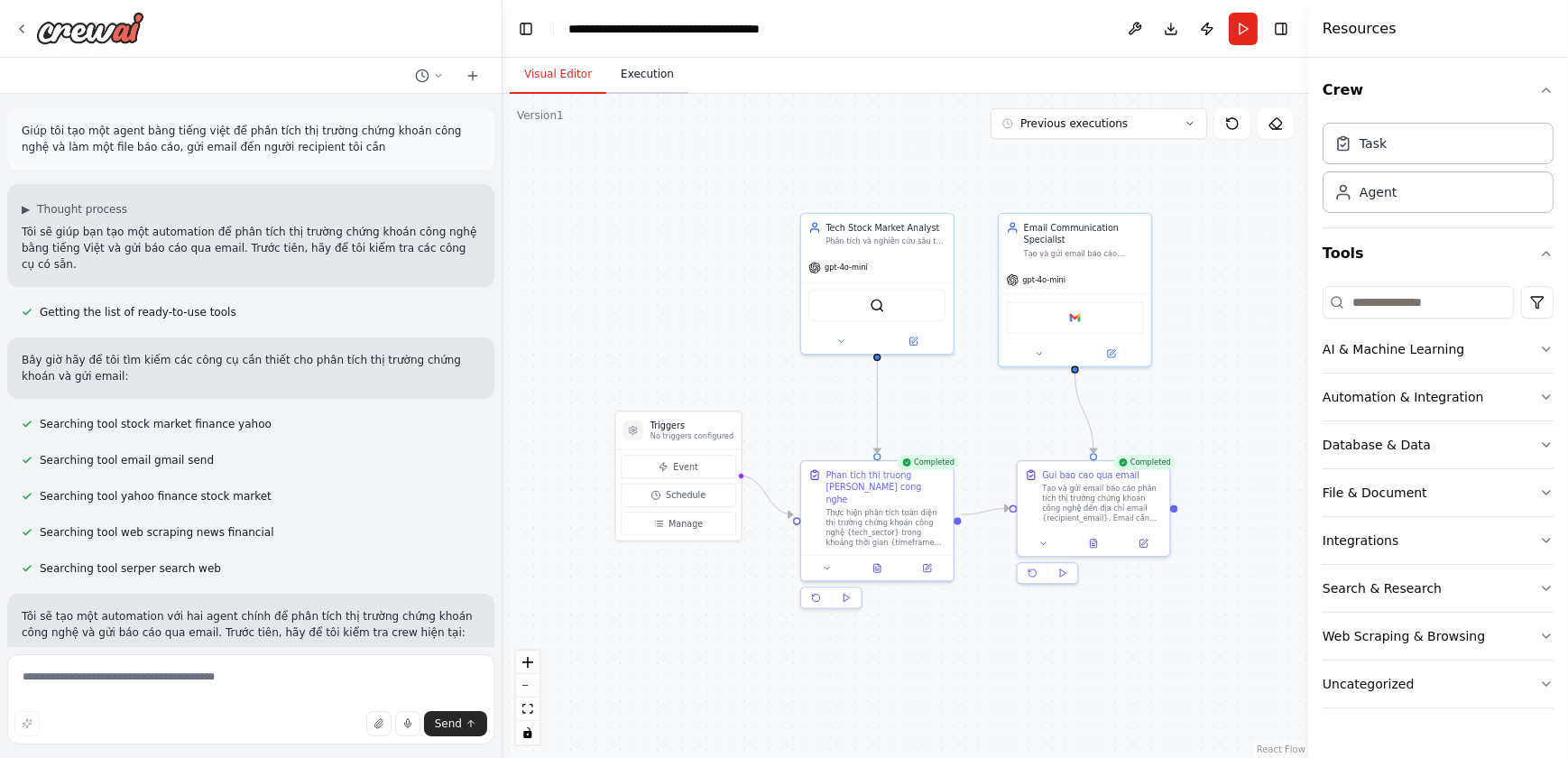
click at [635, 84] on button "Execution" at bounding box center [648, 75] width 82 height 38
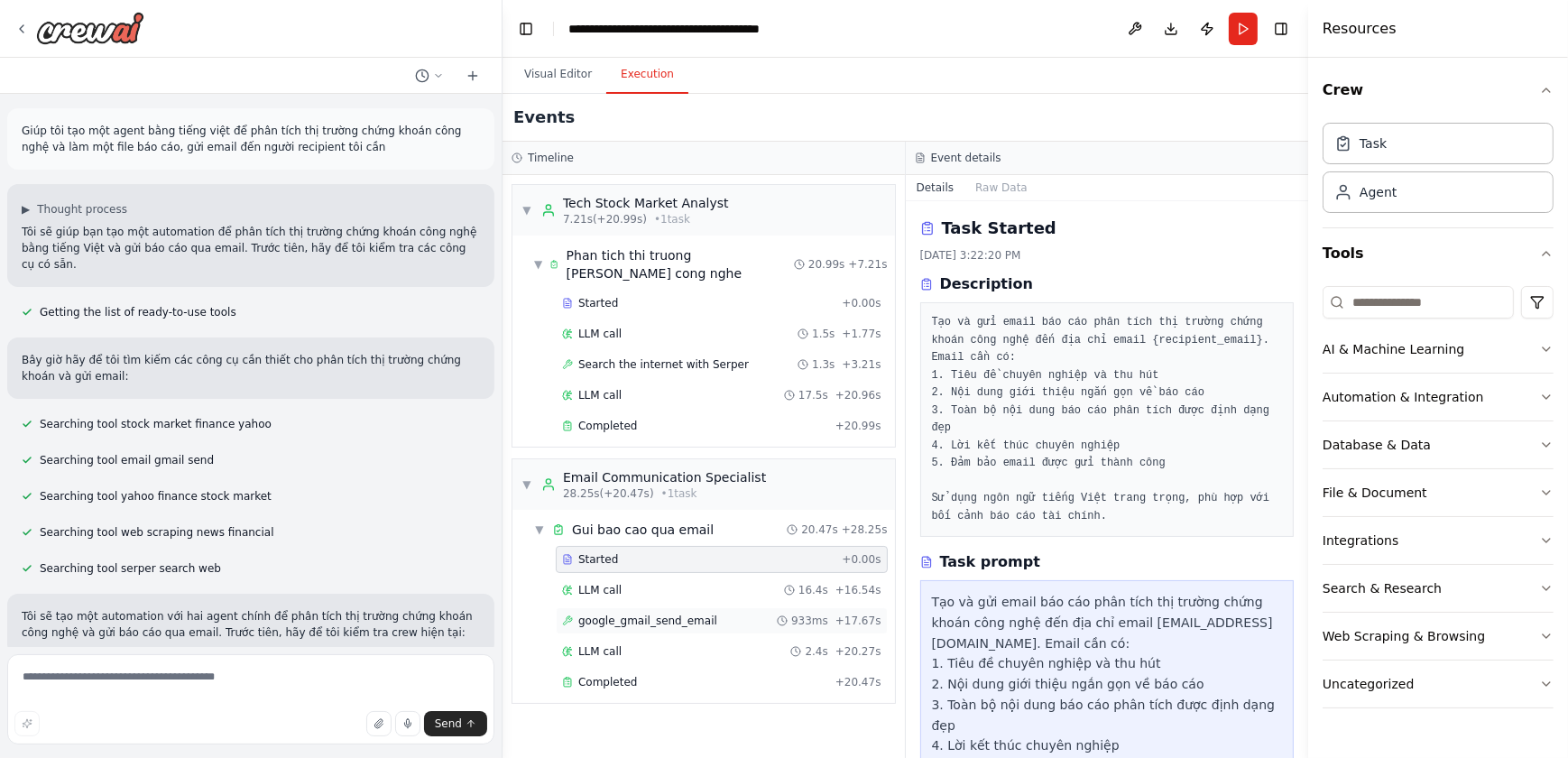
click at [646, 626] on span "google_gmail_send_email" at bounding box center [648, 620] width 139 height 14
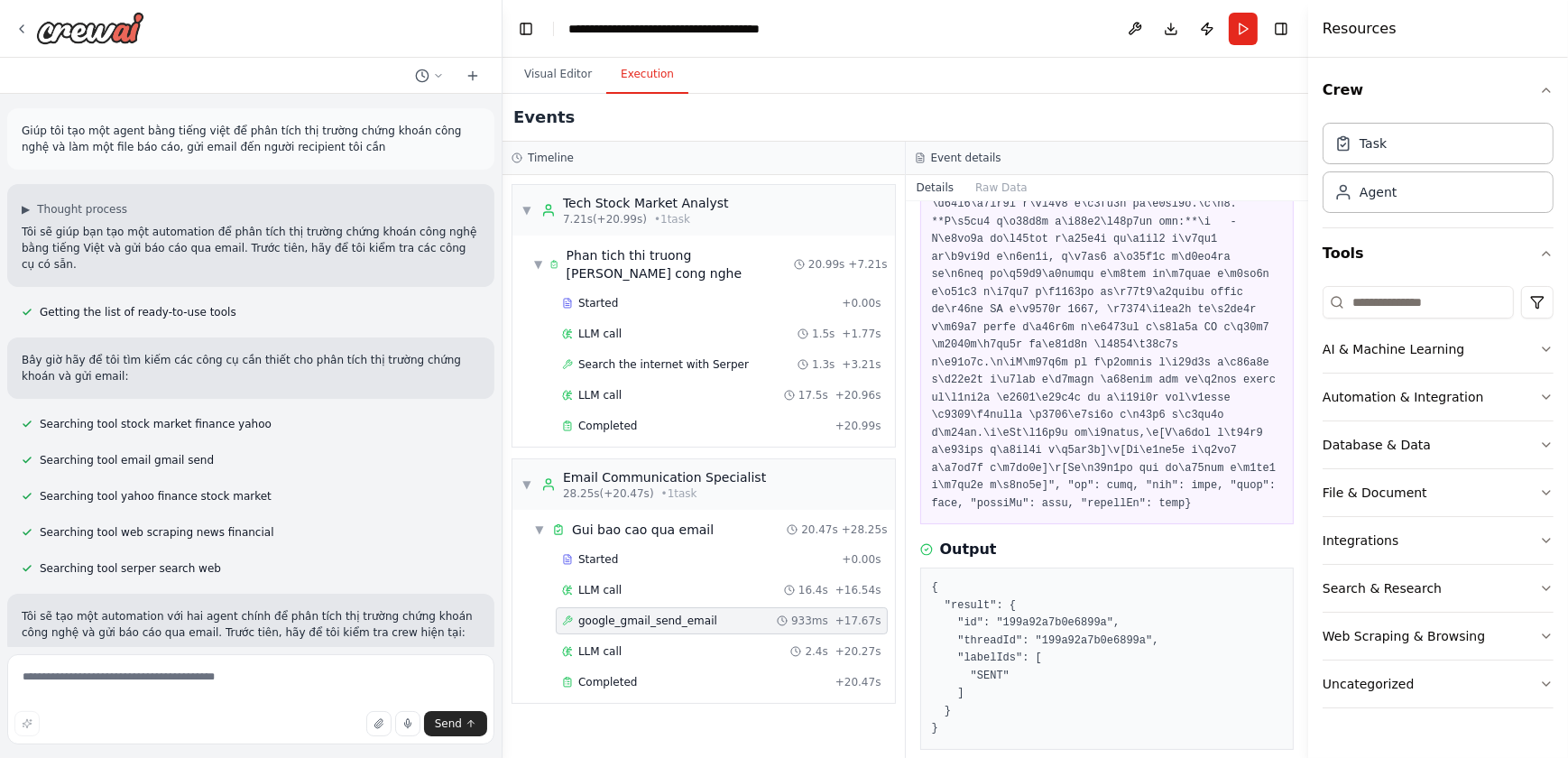
scroll to position [796, 0]
click at [1251, 43] on button "Run" at bounding box center [1243, 29] width 29 height 32
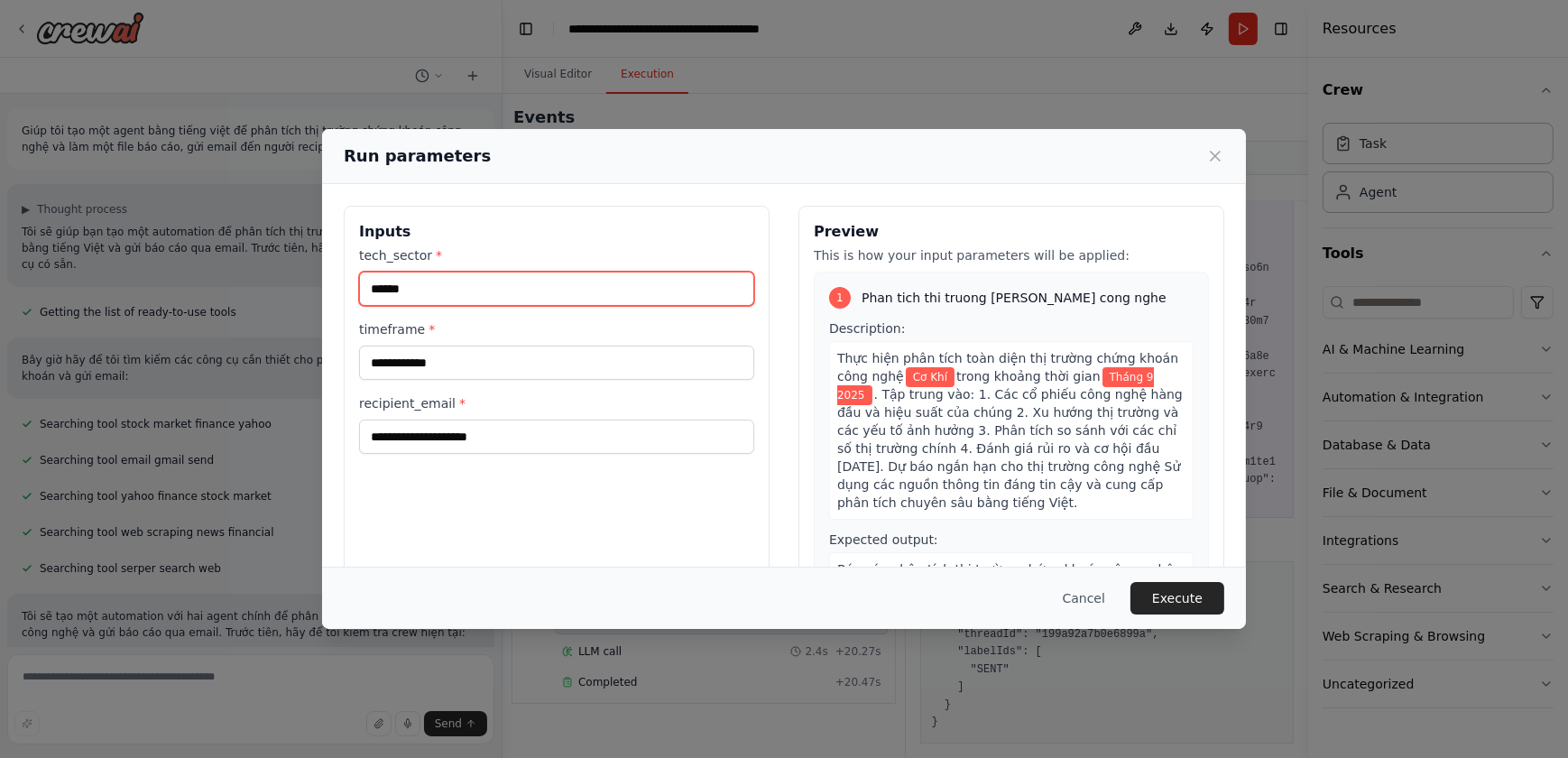
drag, startPoint x: 436, startPoint y: 286, endPoint x: 330, endPoint y: 275, distance: 106.6
click at [330, 275] on div "**********" at bounding box center [784, 419] width 924 height 471
type input "**"
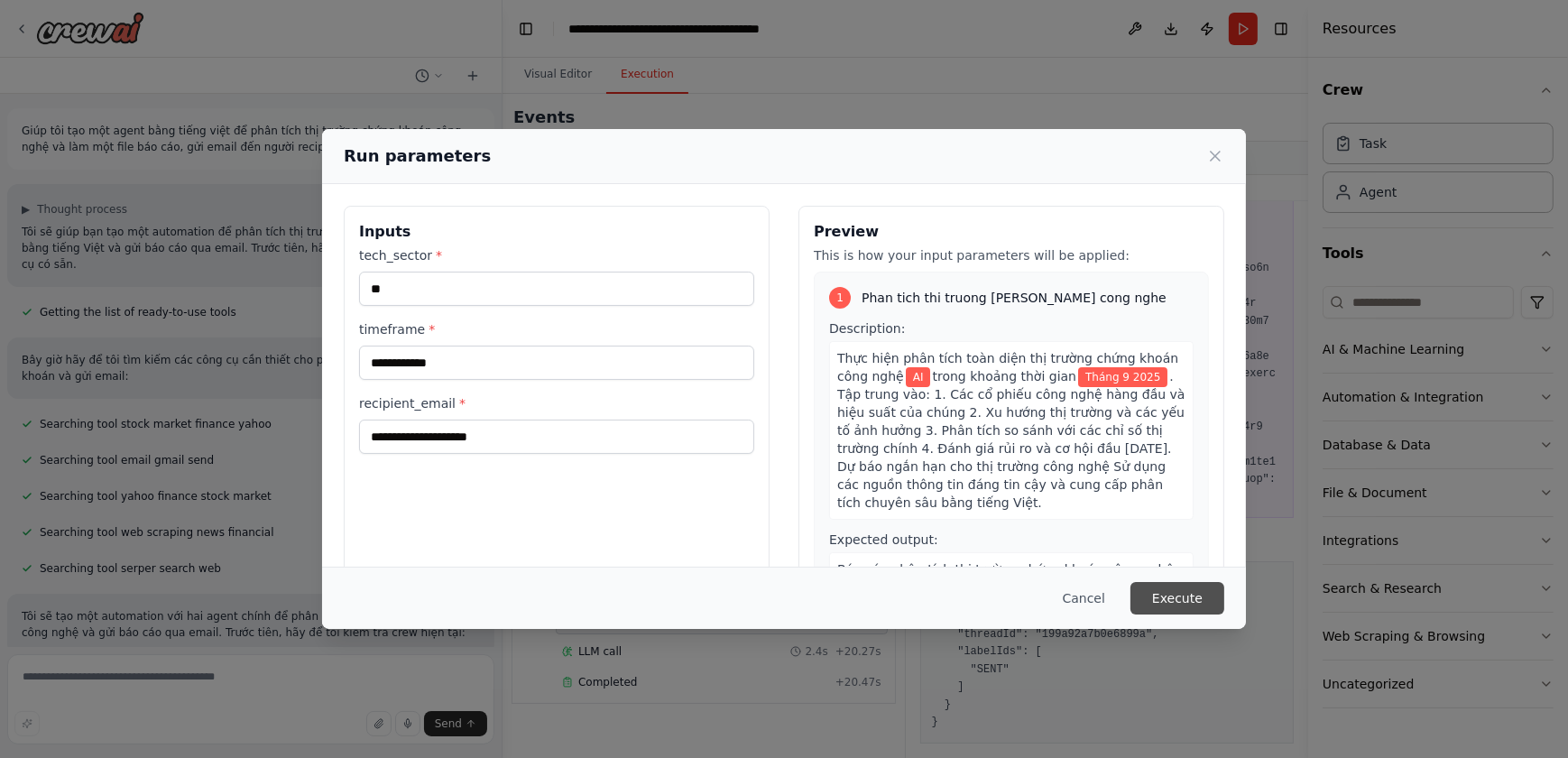
click at [1168, 600] on button "Execute" at bounding box center [1177, 598] width 94 height 32
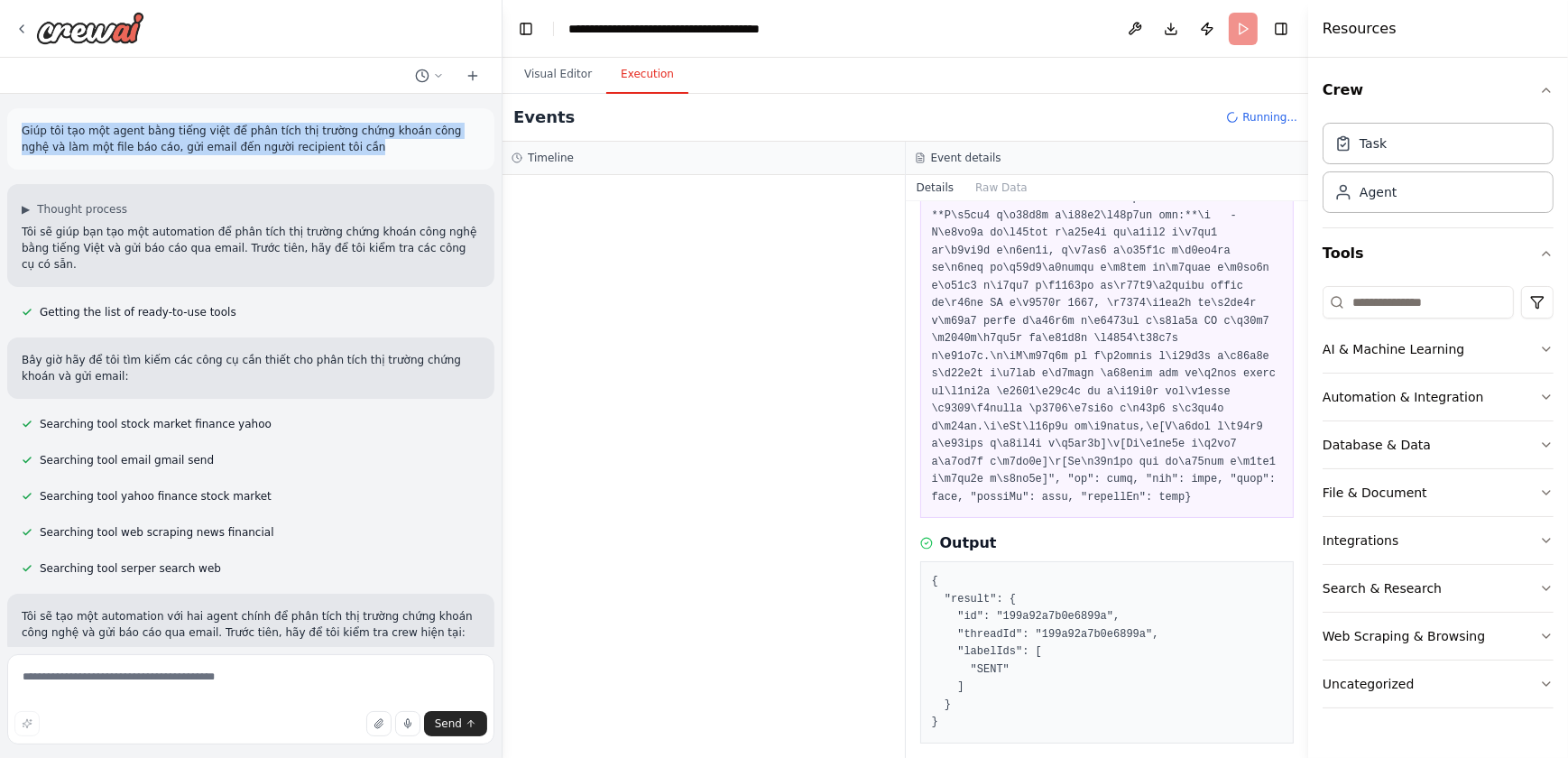
drag, startPoint x: 312, startPoint y: 146, endPoint x: 10, endPoint y: 125, distance: 302.7
click at [10, 125] on div "Giúp tôi tạo một agent bằng tiếng việt để phân tích thị trường chứng khoán công…" at bounding box center [251, 139] width 488 height 61
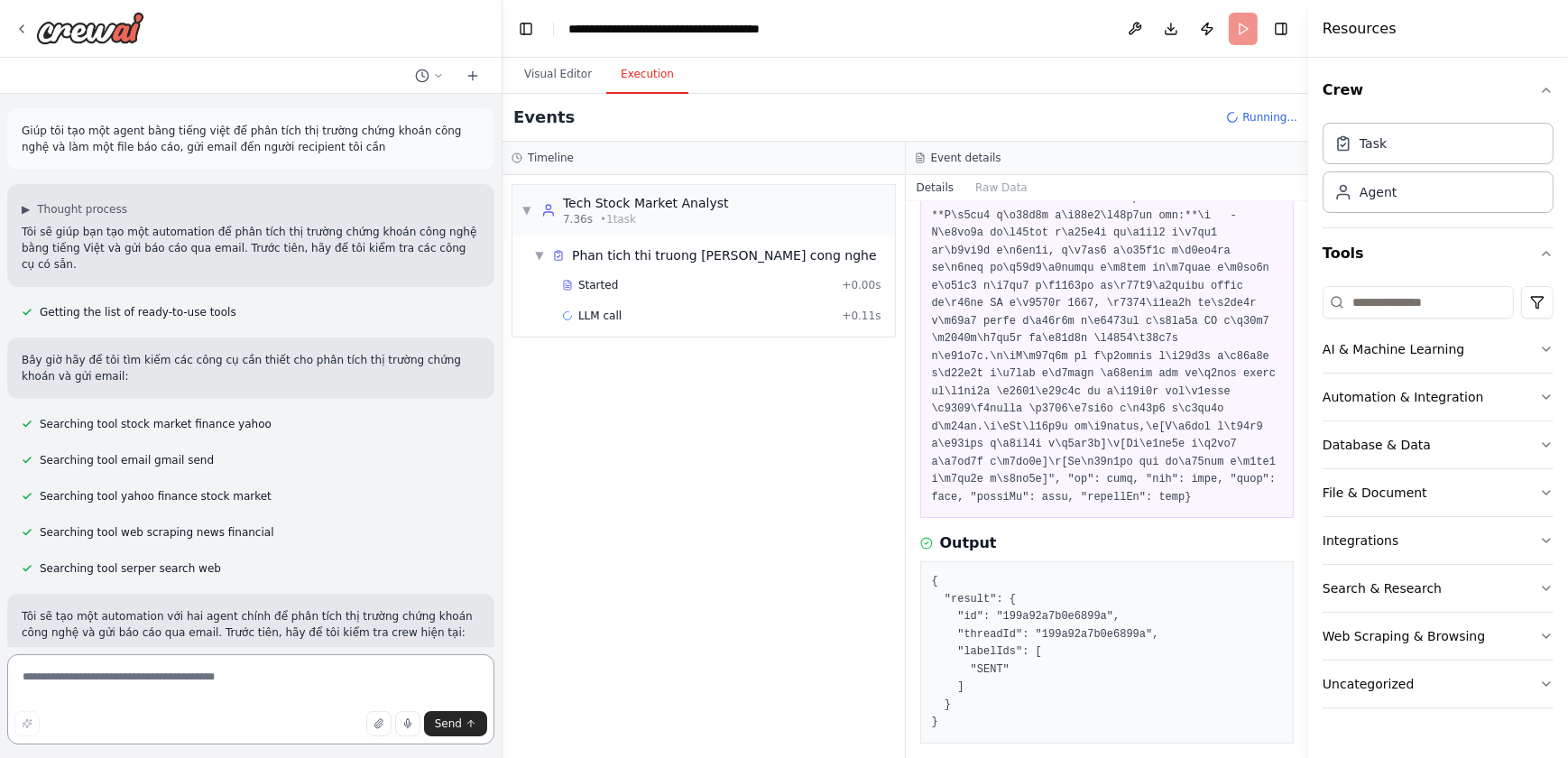
click at [244, 686] on textarea at bounding box center [251, 699] width 488 height 90
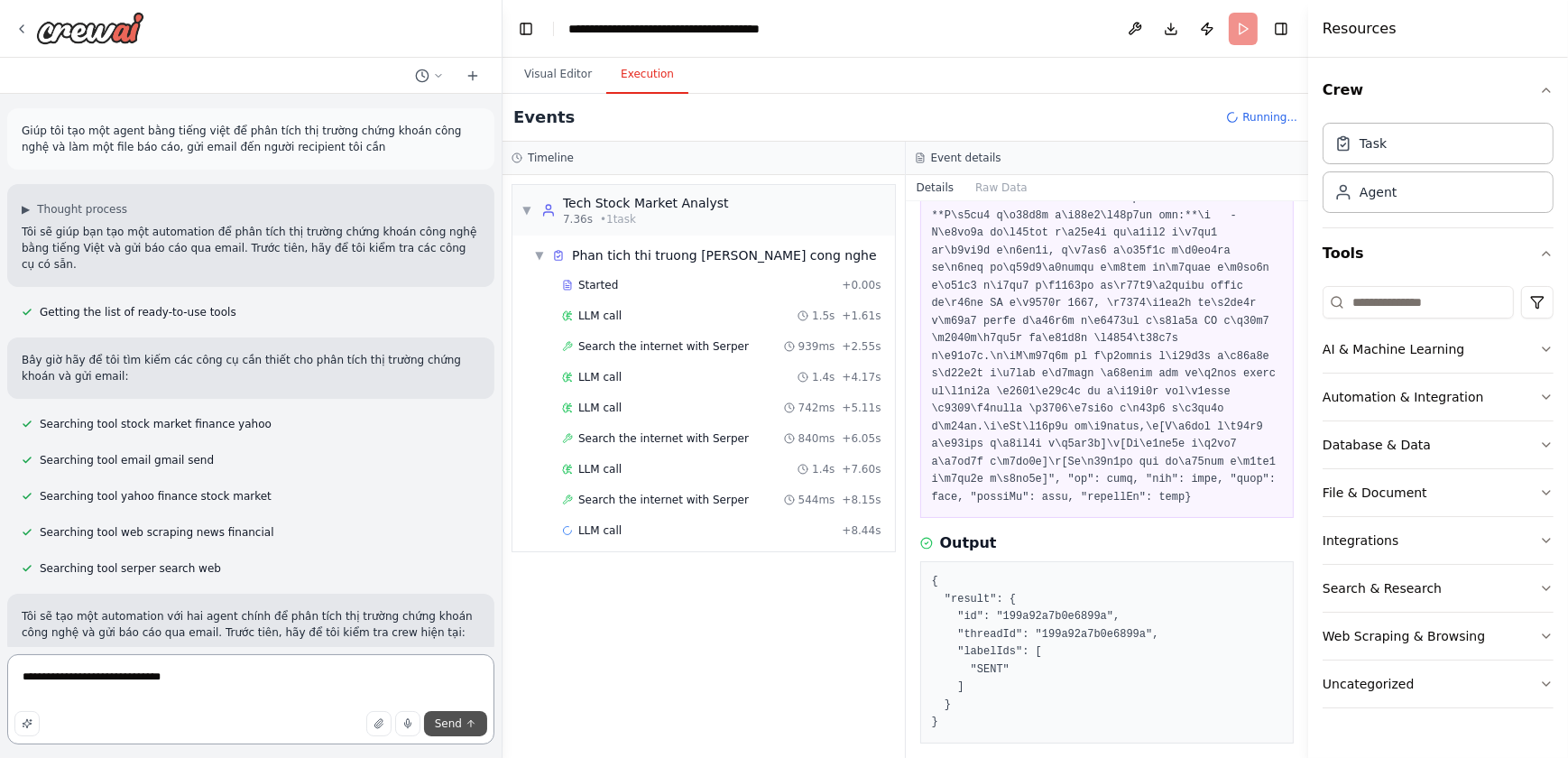
type textarea "**********"
click at [460, 728] on span "Send" at bounding box center [449, 723] width 27 height 14
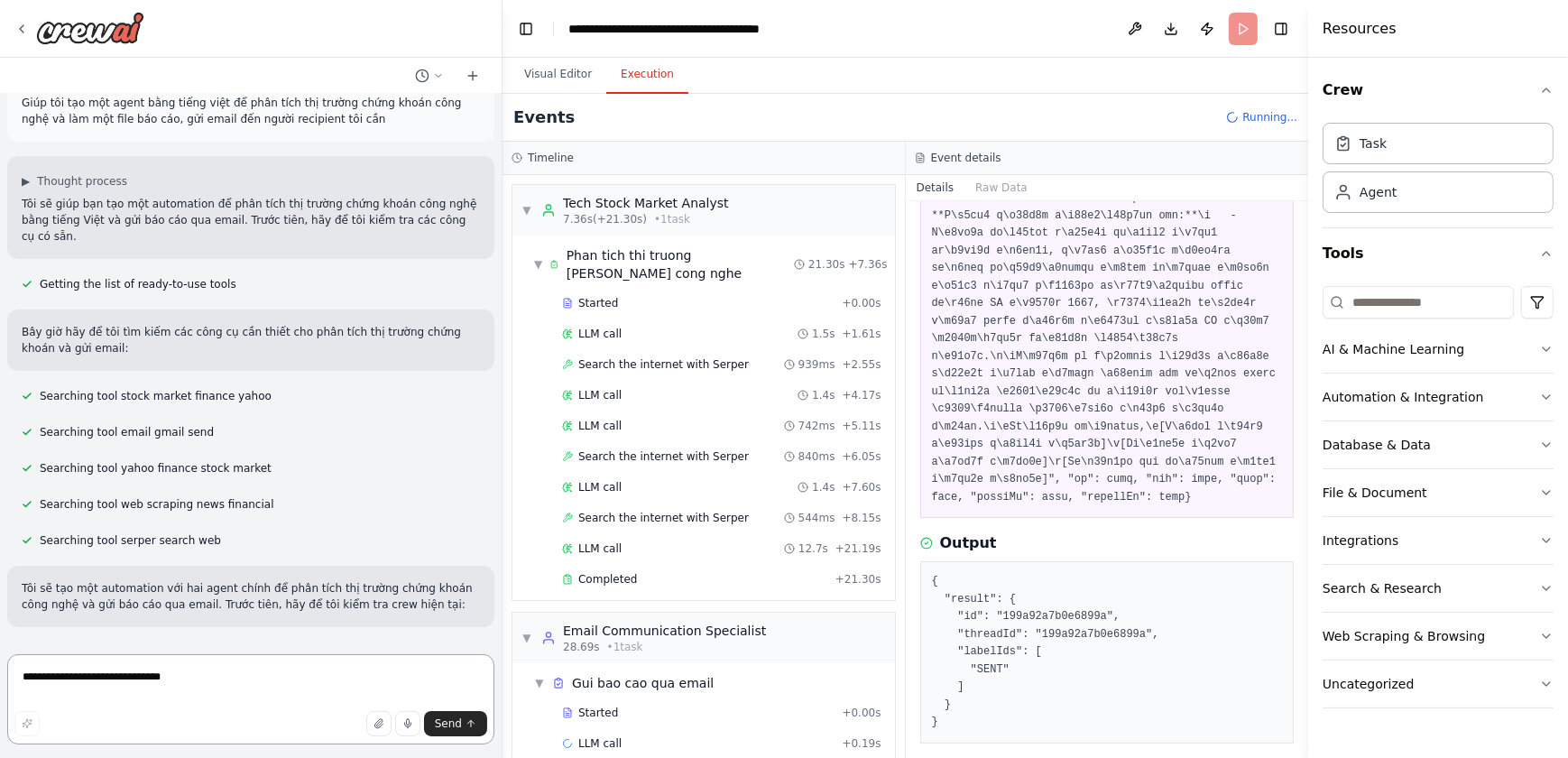
scroll to position [0, 0]
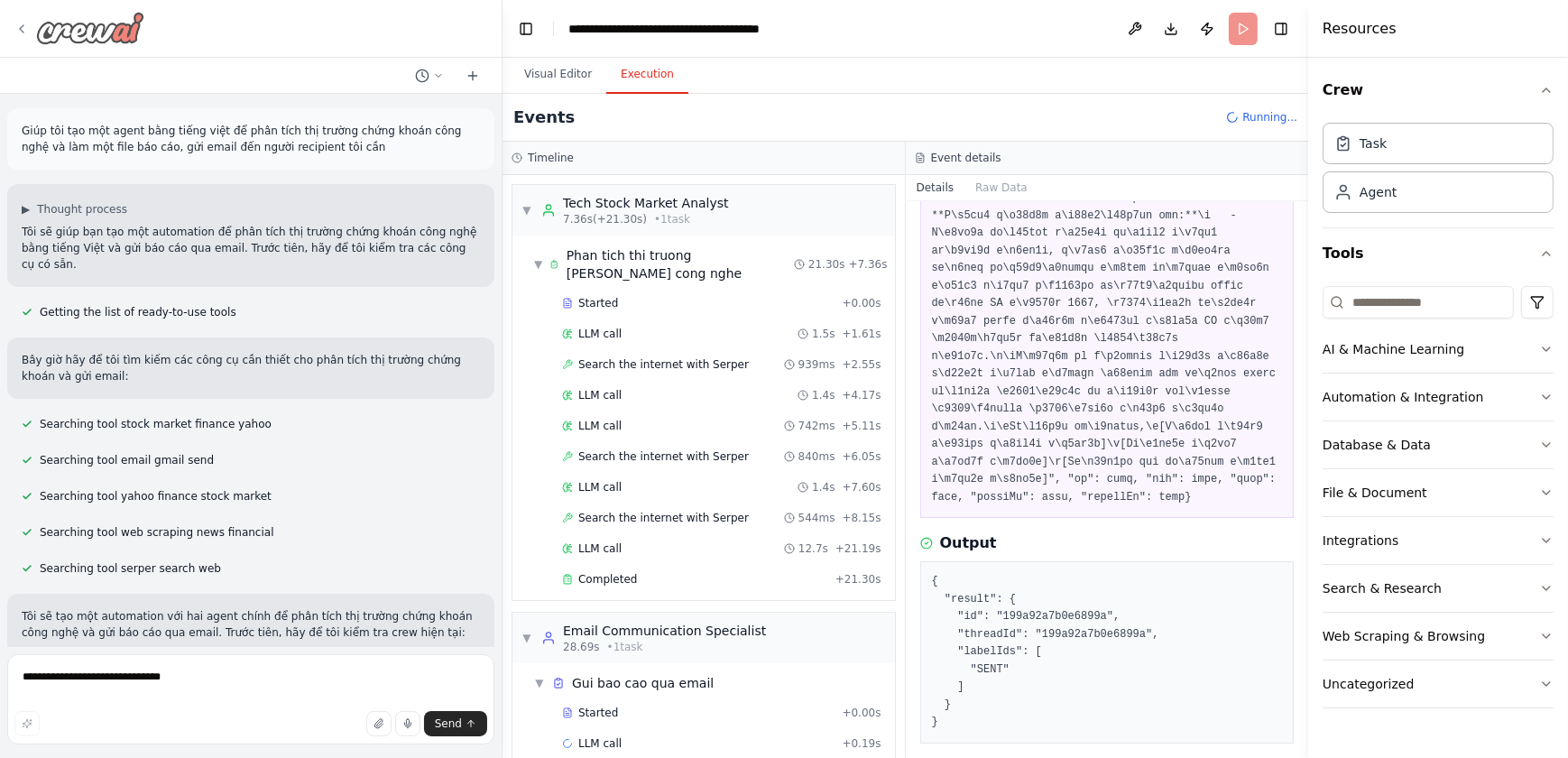
click at [108, 24] on img at bounding box center [90, 28] width 109 height 32
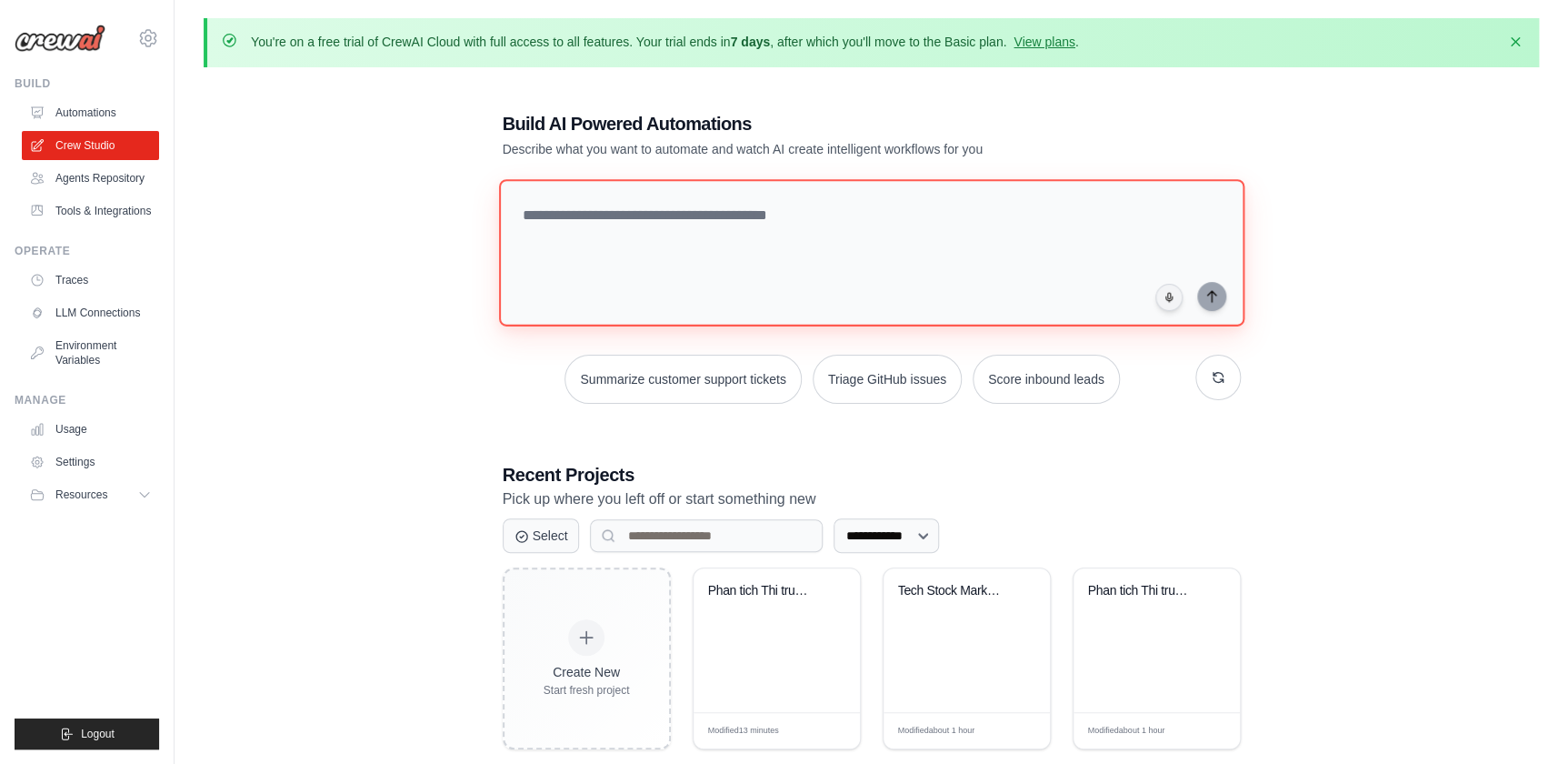
click at [630, 258] on textarea at bounding box center [870, 252] width 746 height 147
paste textarea "**********"
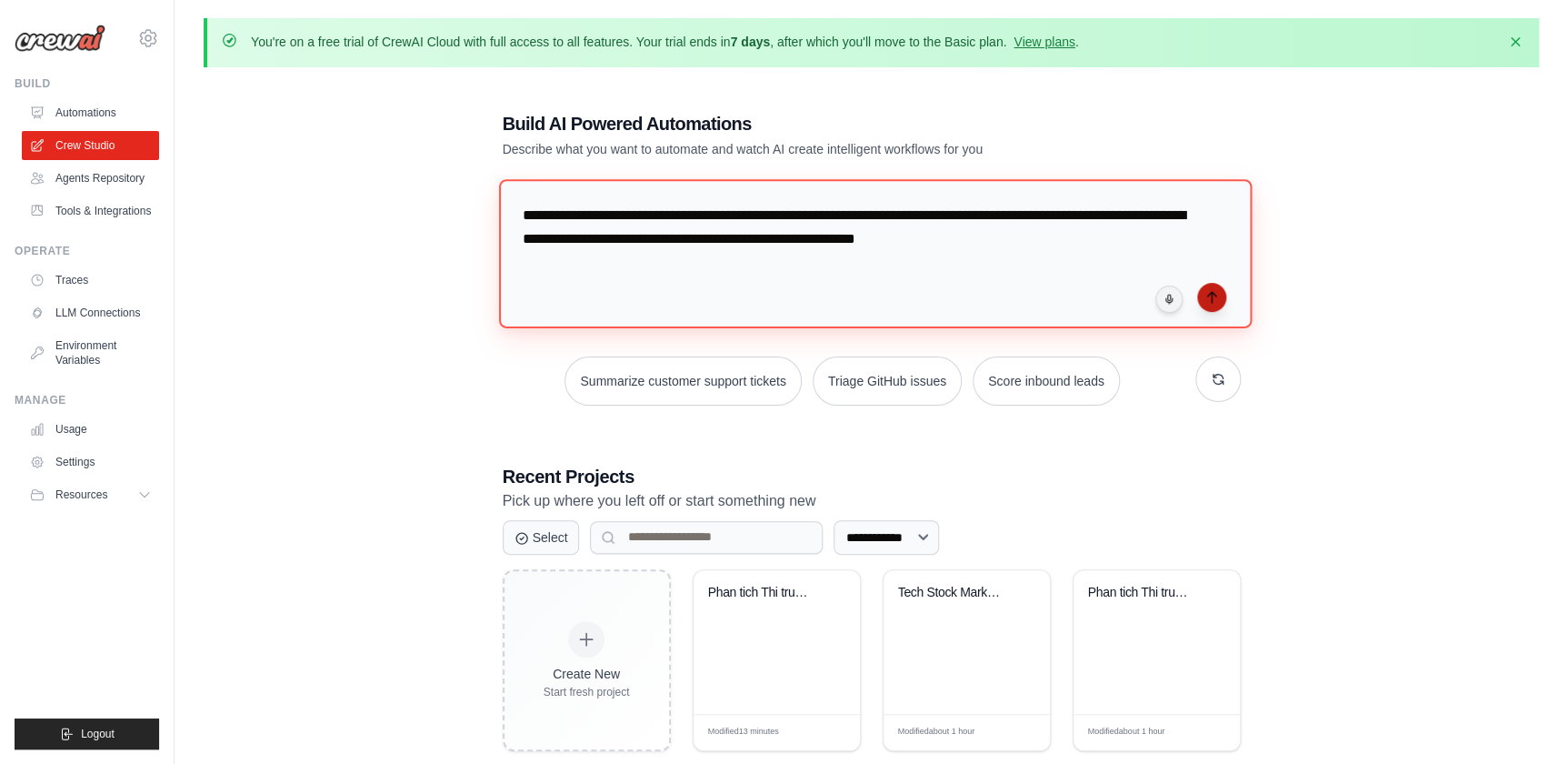
type textarea "**********"
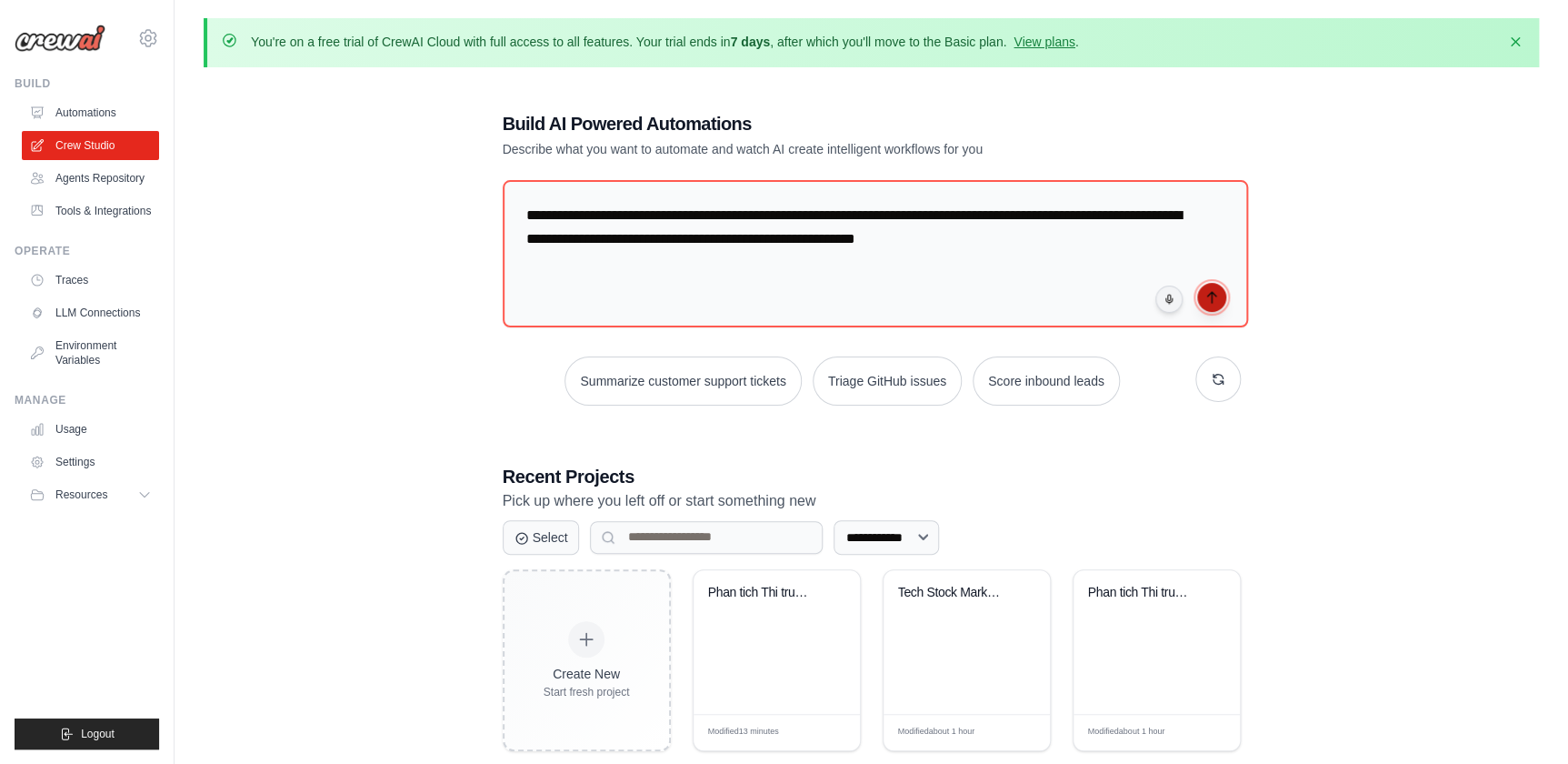
click at [1218, 301] on icon "submit" at bounding box center [1211, 297] width 14 height 14
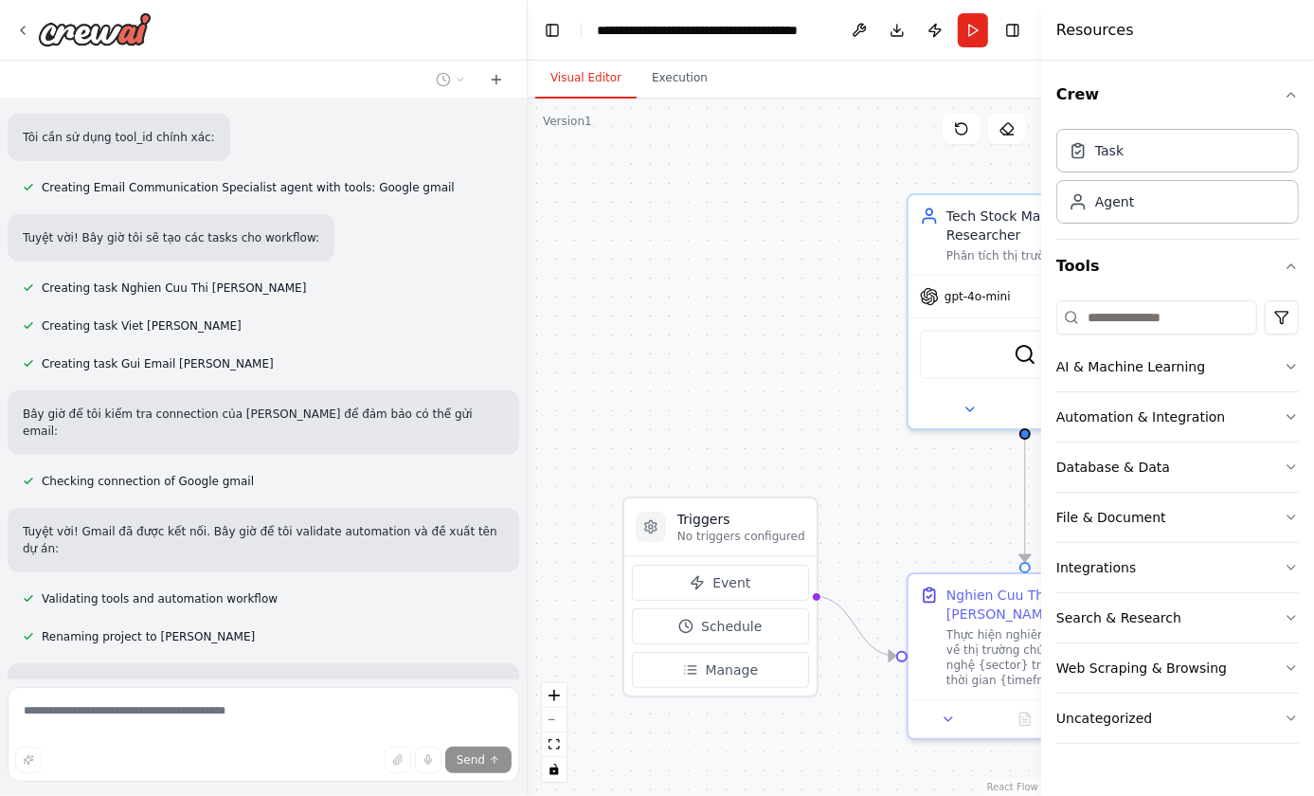
scroll to position [1400, 0]
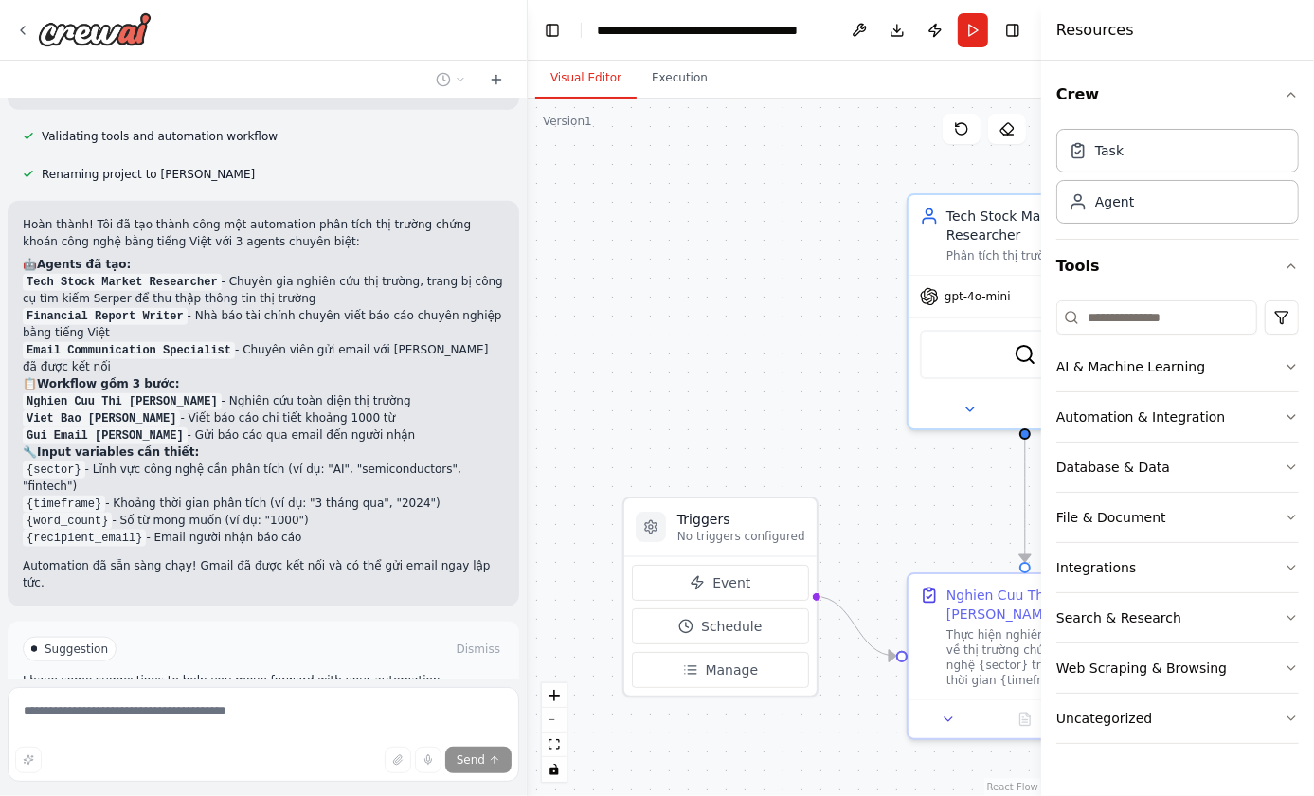
click at [344, 699] on button "Run Automation" at bounding box center [263, 714] width 481 height 30
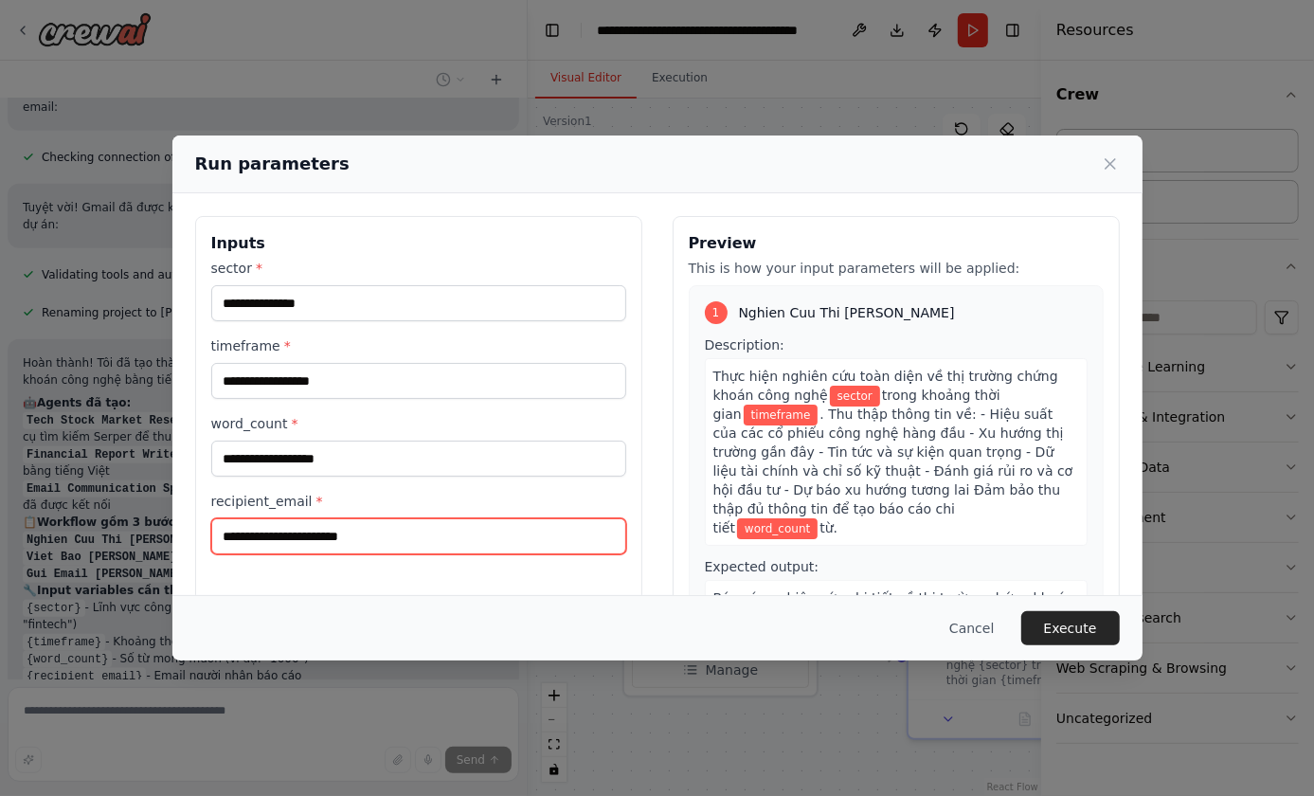
click at [368, 536] on input "recipient_email *" at bounding box center [418, 536] width 415 height 36
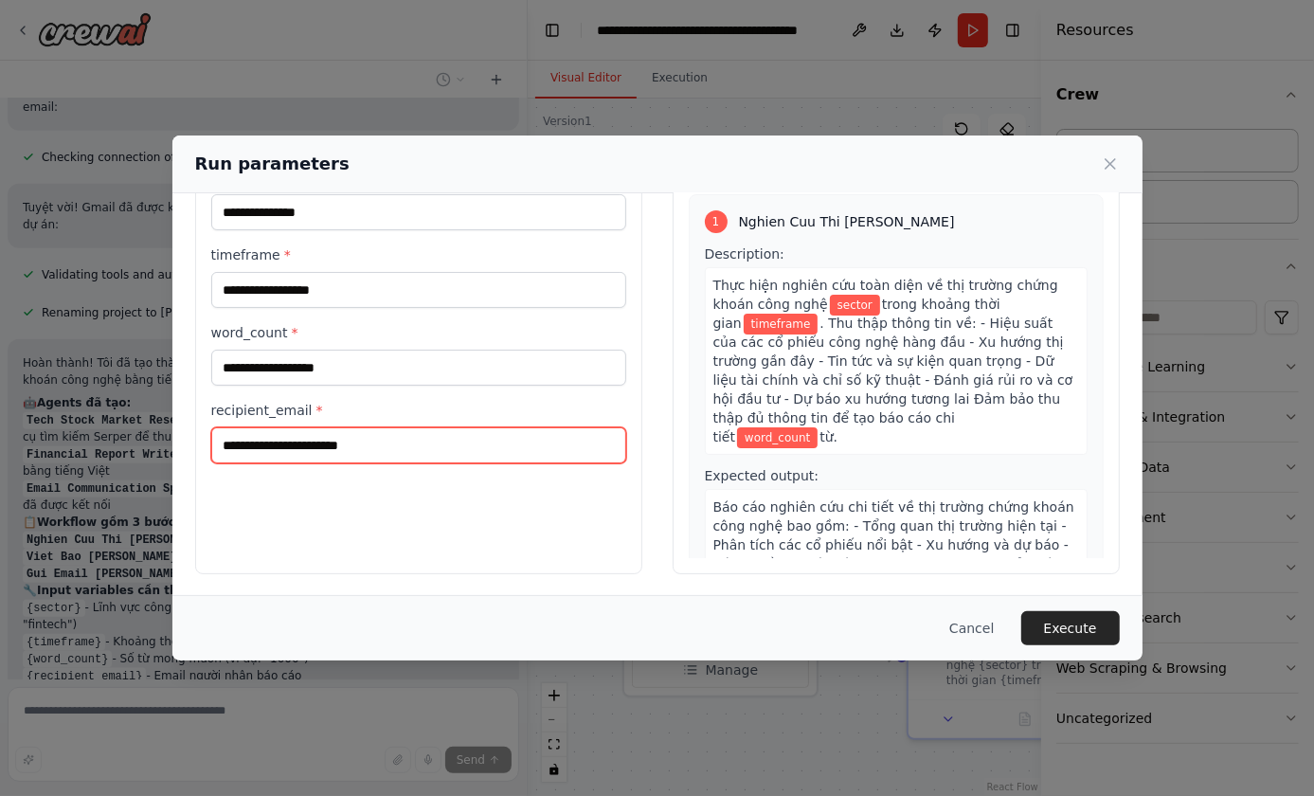
scroll to position [92, 0]
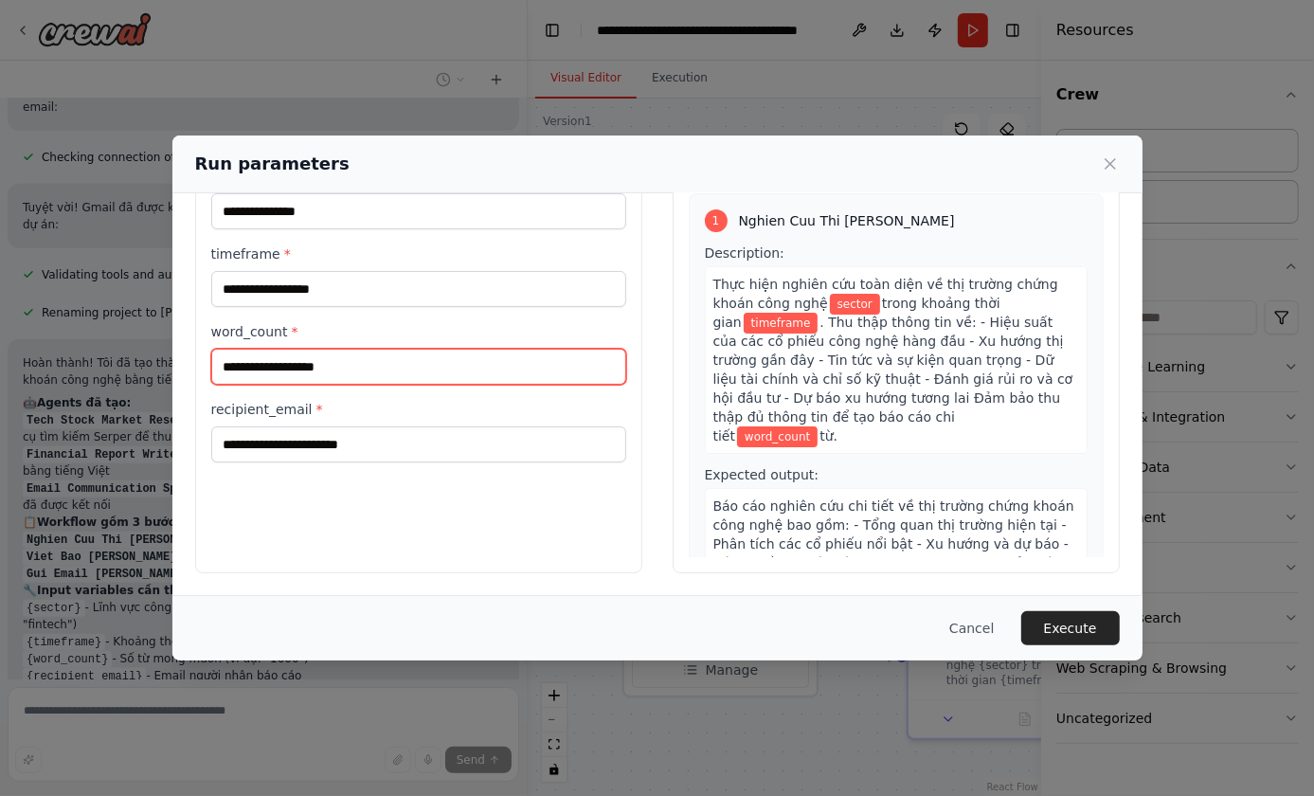
click at [398, 374] on input "word_count *" at bounding box center [418, 367] width 415 height 36
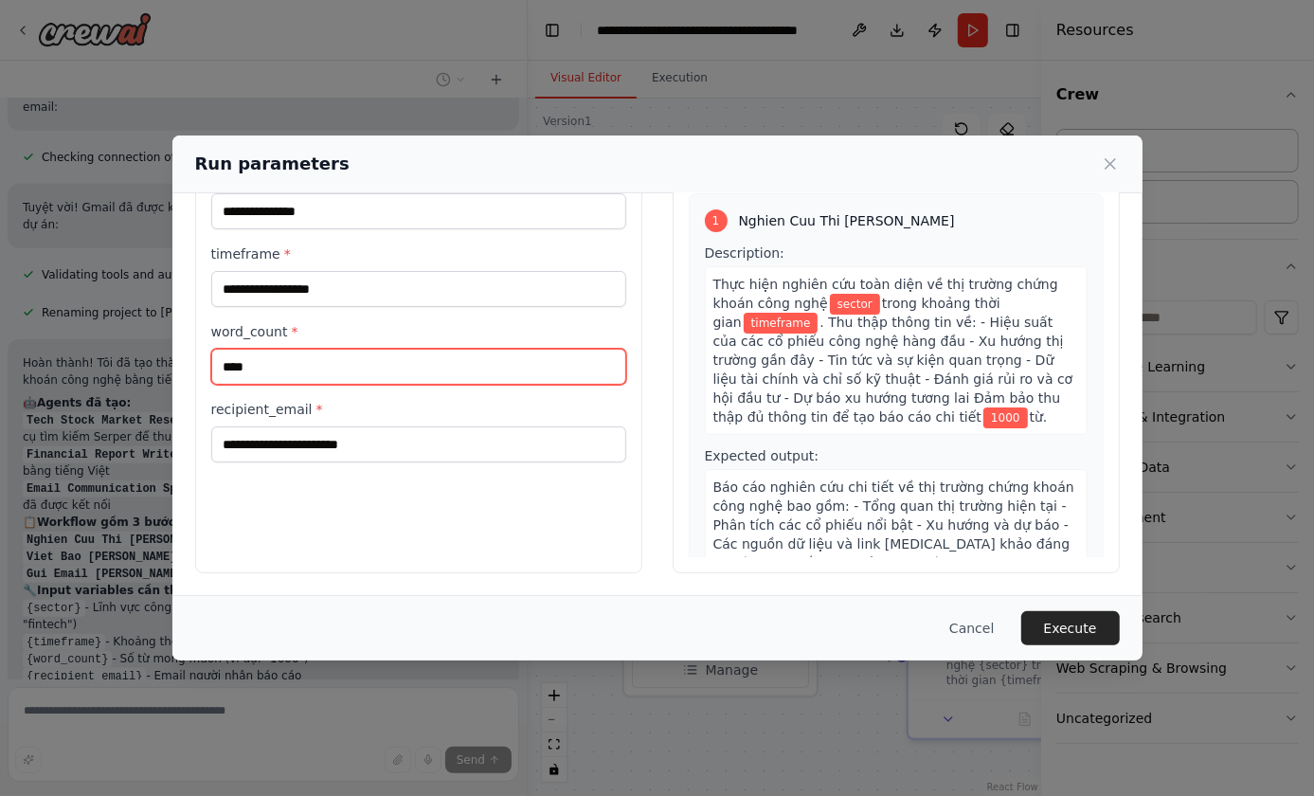
type input "****"
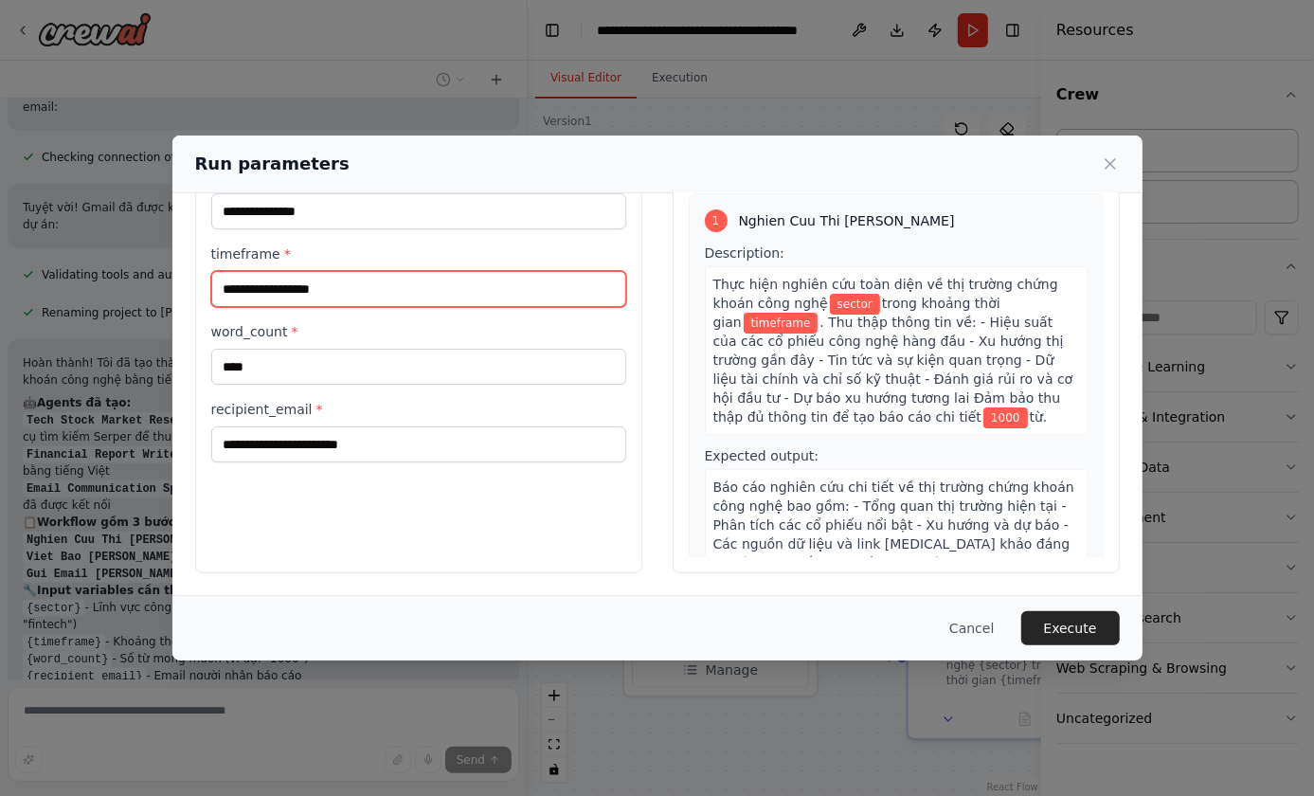
click at [454, 294] on input "timeframe *" at bounding box center [418, 289] width 415 height 36
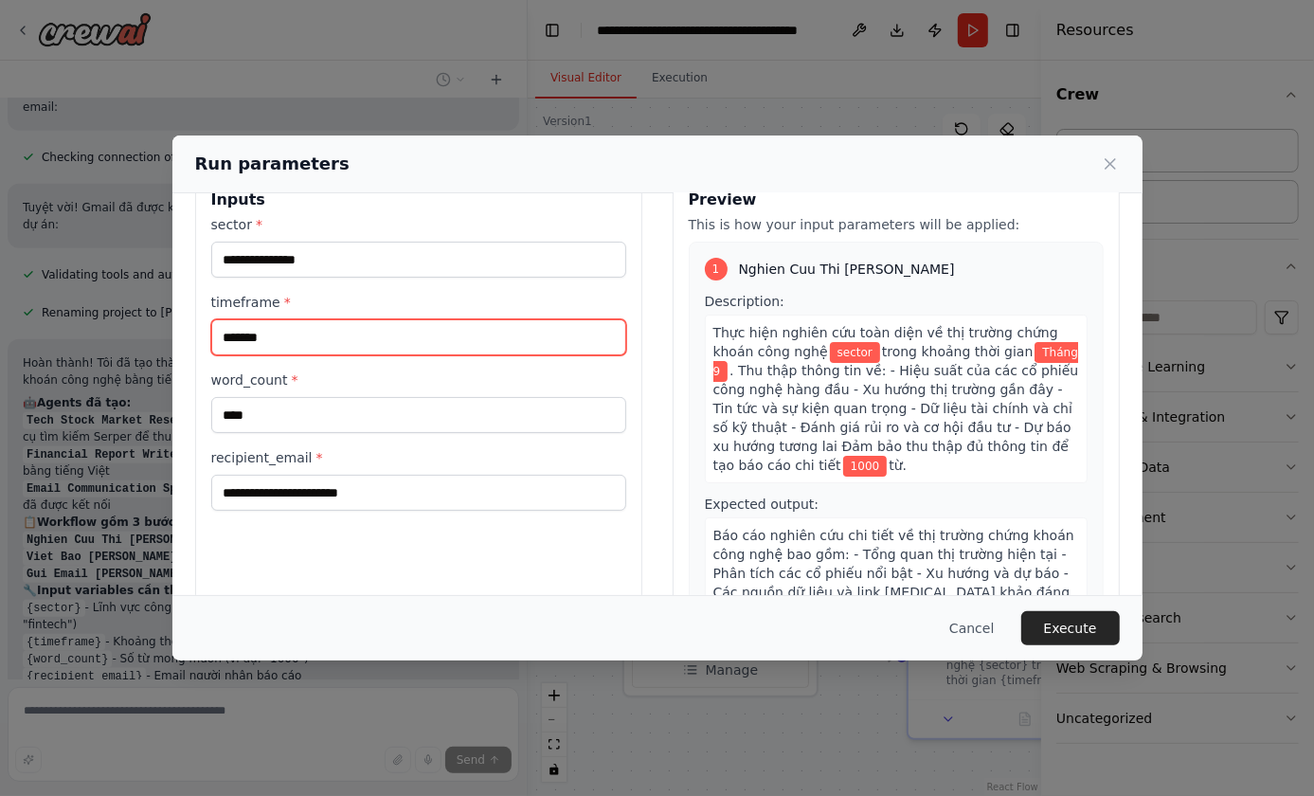
scroll to position [0, 0]
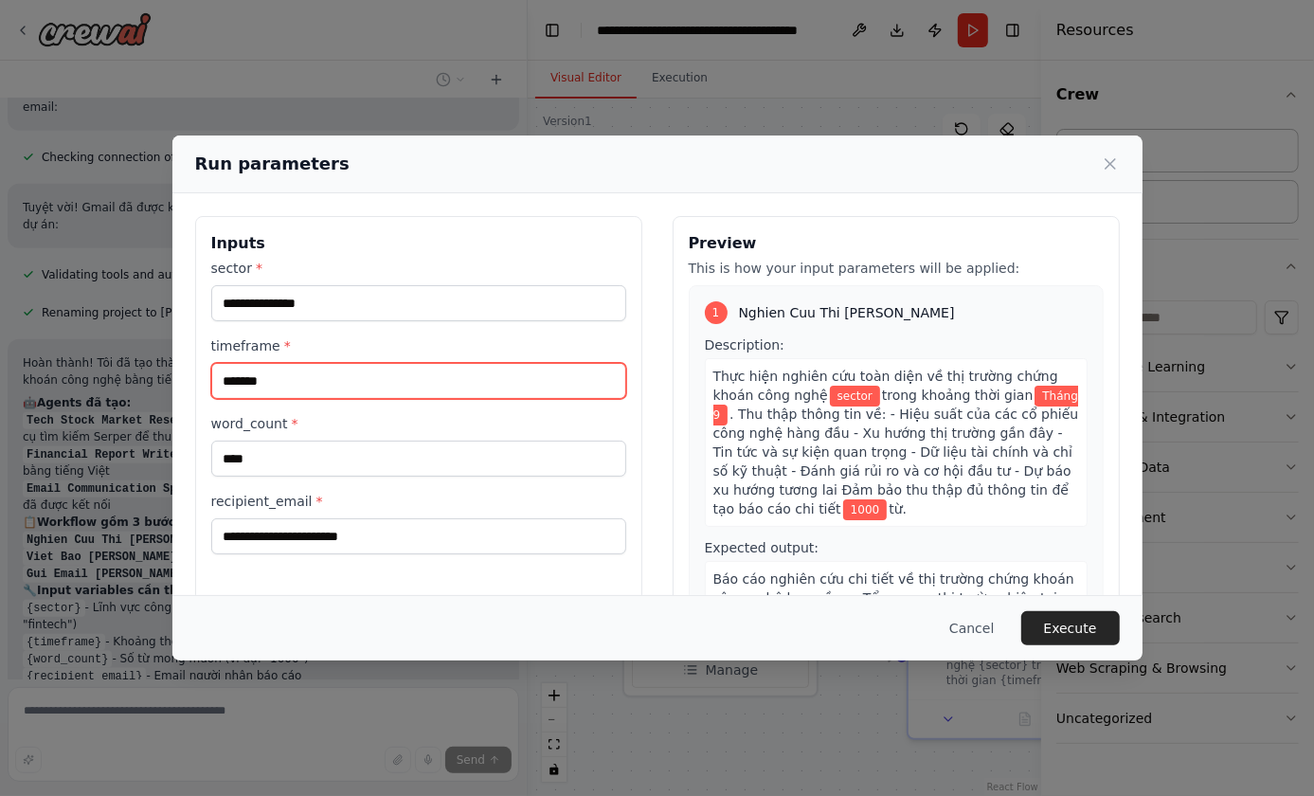
type input "*******"
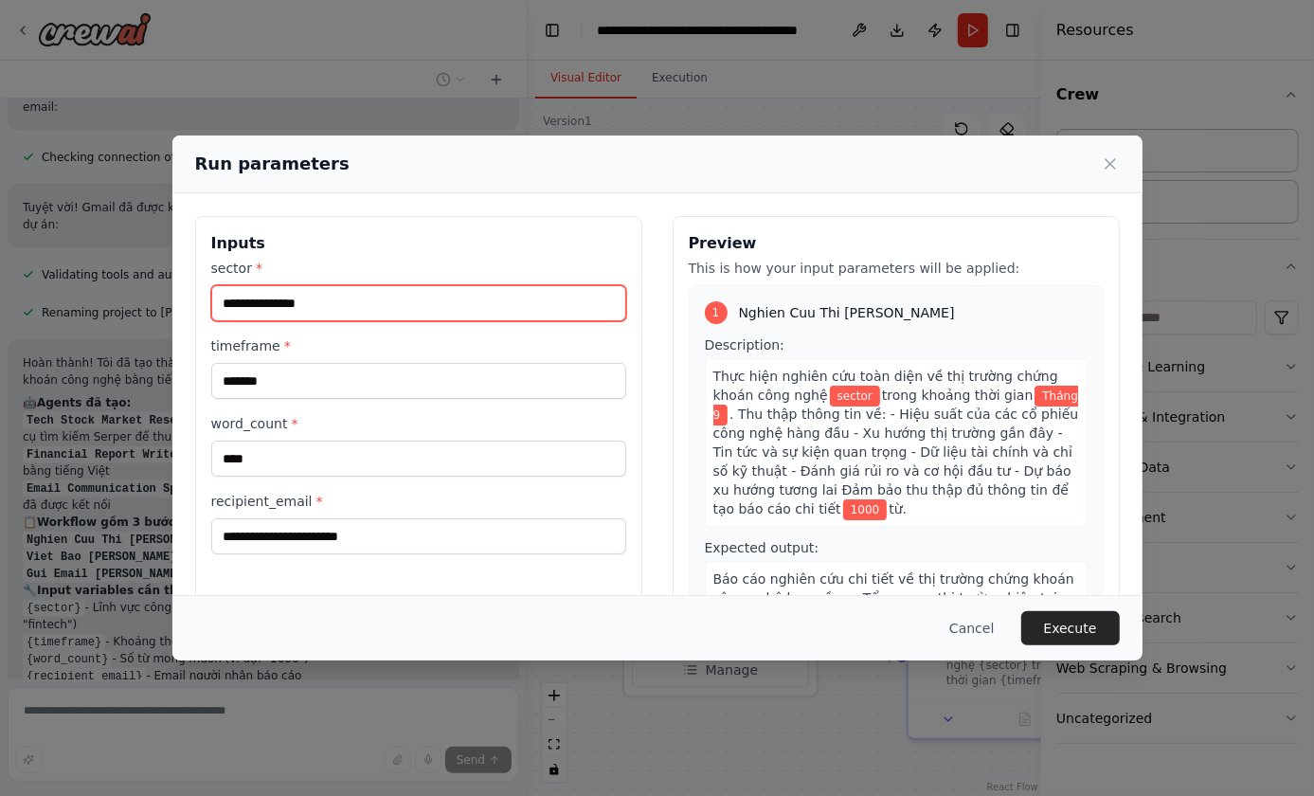
click at [444, 299] on input "sector *" at bounding box center [418, 303] width 415 height 36
type input "**"
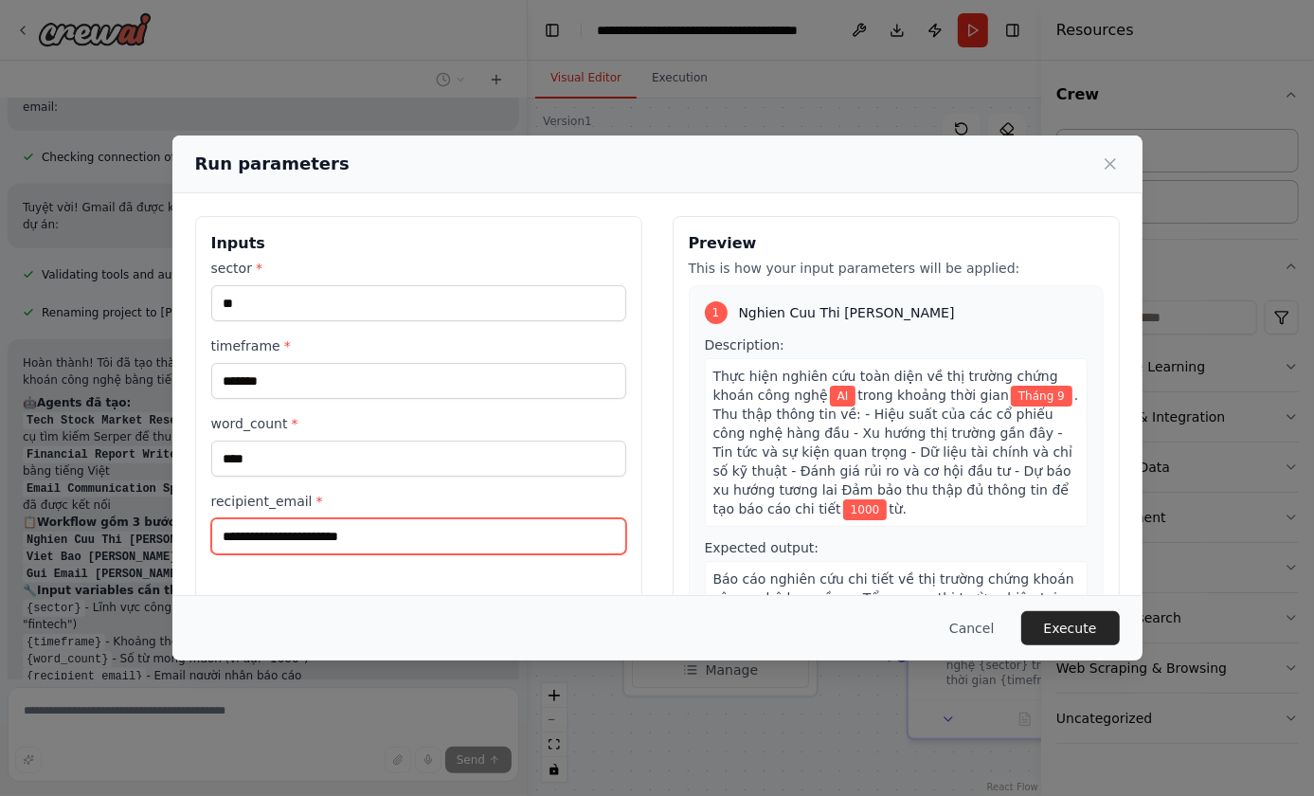
click at [395, 518] on input "recipient_email *" at bounding box center [418, 536] width 415 height 36
type input "**********"
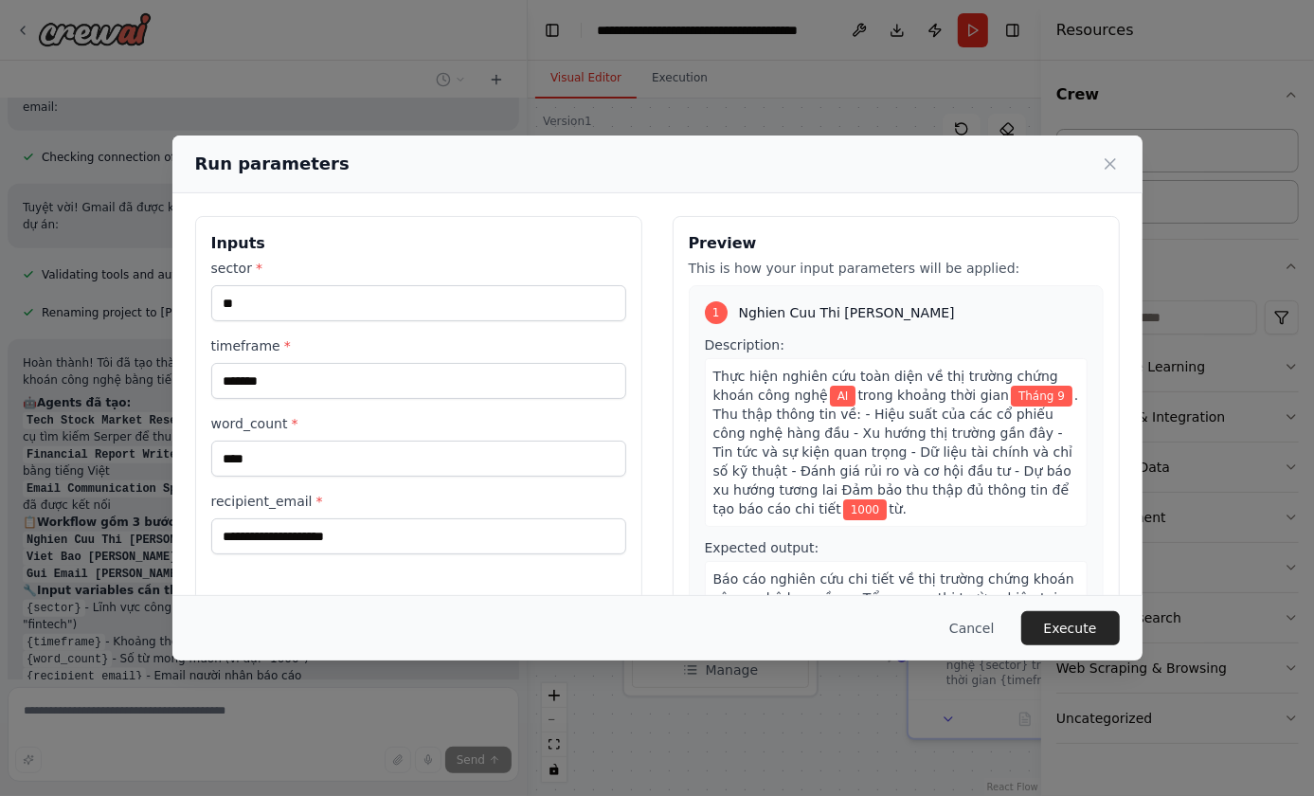
scroll to position [53, 0]
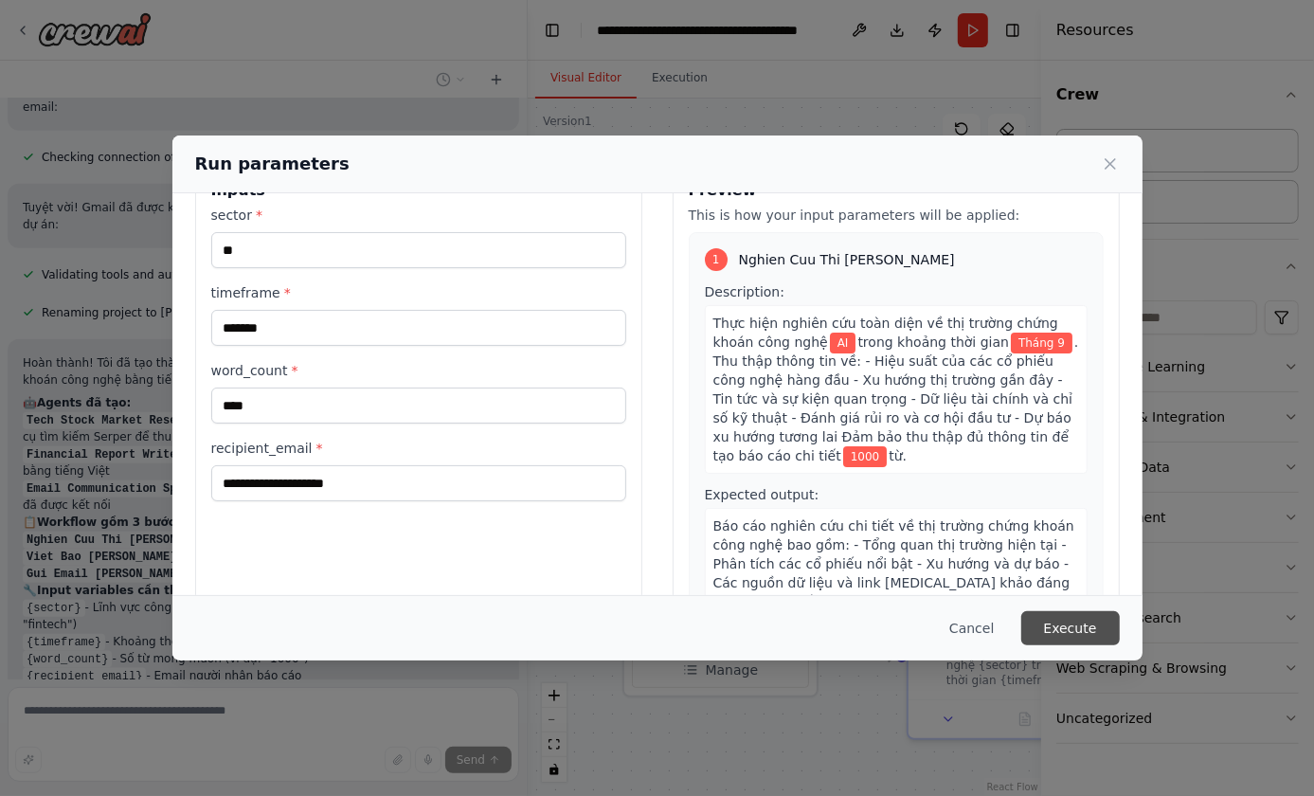
click at [1088, 633] on button "Execute" at bounding box center [1070, 628] width 99 height 34
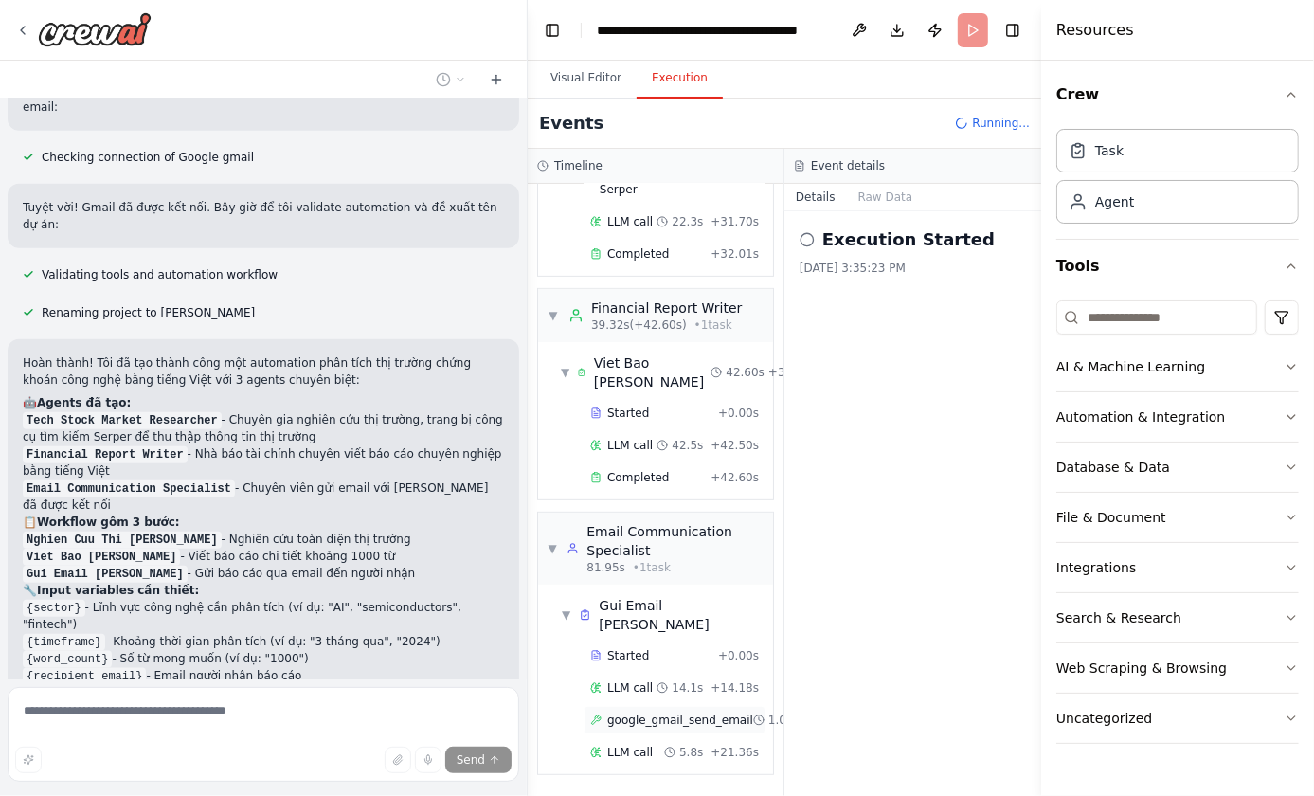
scroll to position [586, 0]
click at [675, 745] on div "5.8s" at bounding box center [683, 752] width 39 height 15
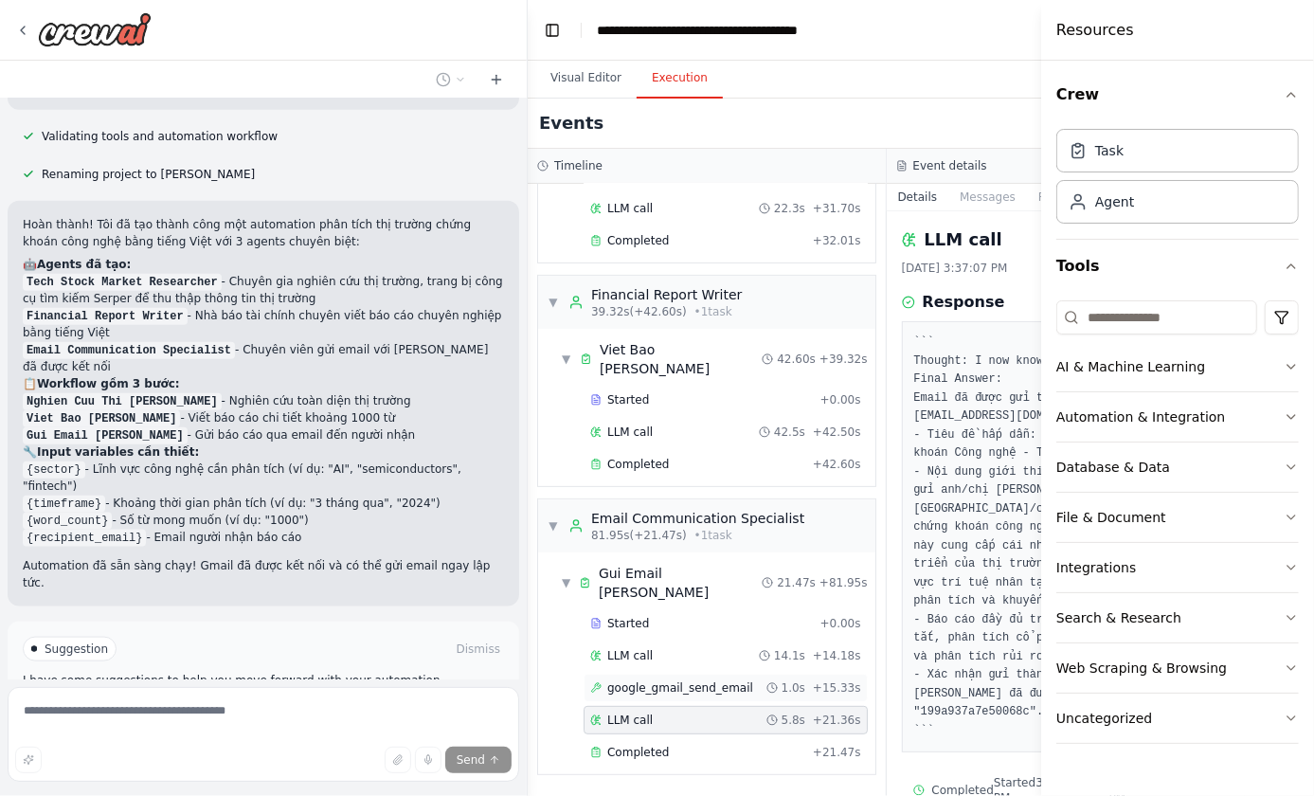
scroll to position [426, 0]
click at [673, 680] on span "google_gmail_send_email" at bounding box center [680, 687] width 146 height 15
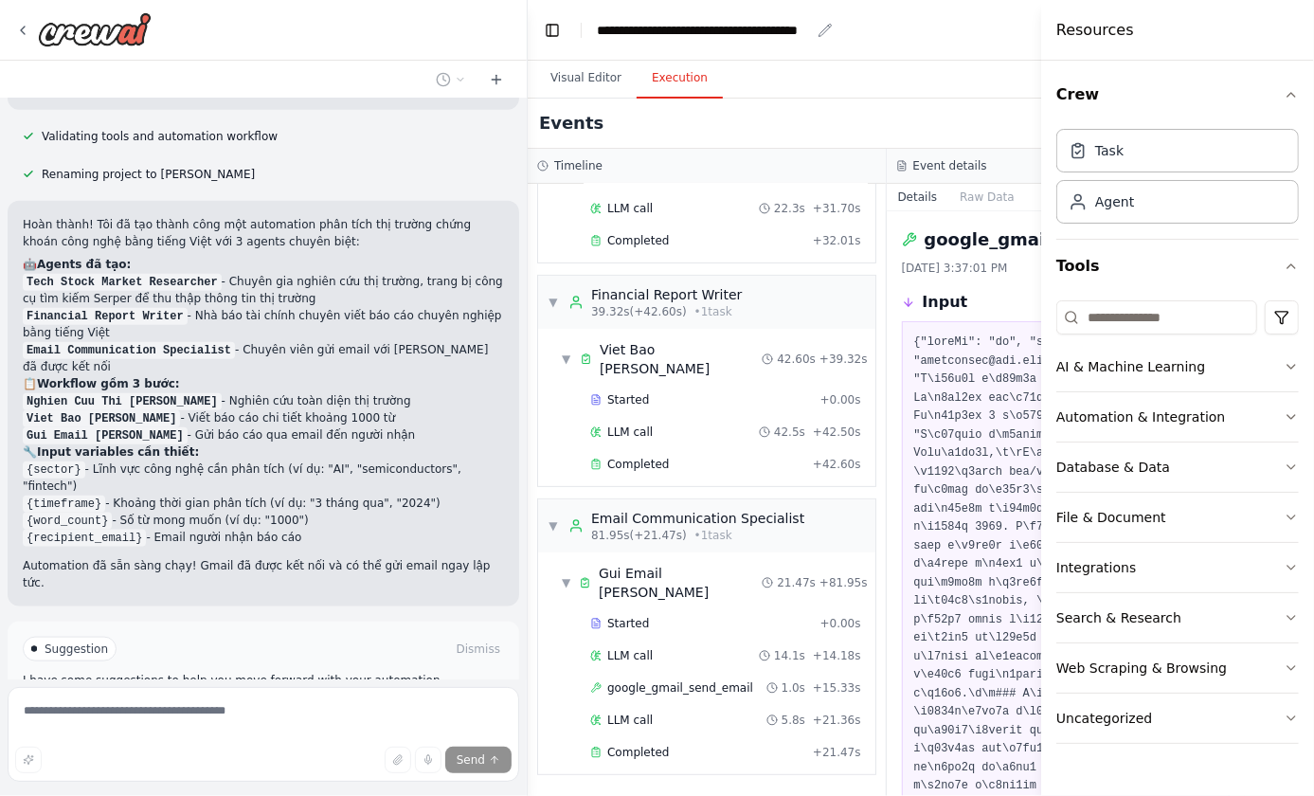
drag, startPoint x: 678, startPoint y: 27, endPoint x: 597, endPoint y: 28, distance: 81.5
click at [676, 27] on div "**********" at bounding box center [703, 30] width 213 height 19
click at [552, 28] on button "Toggle Left Sidebar" at bounding box center [552, 30] width 27 height 27
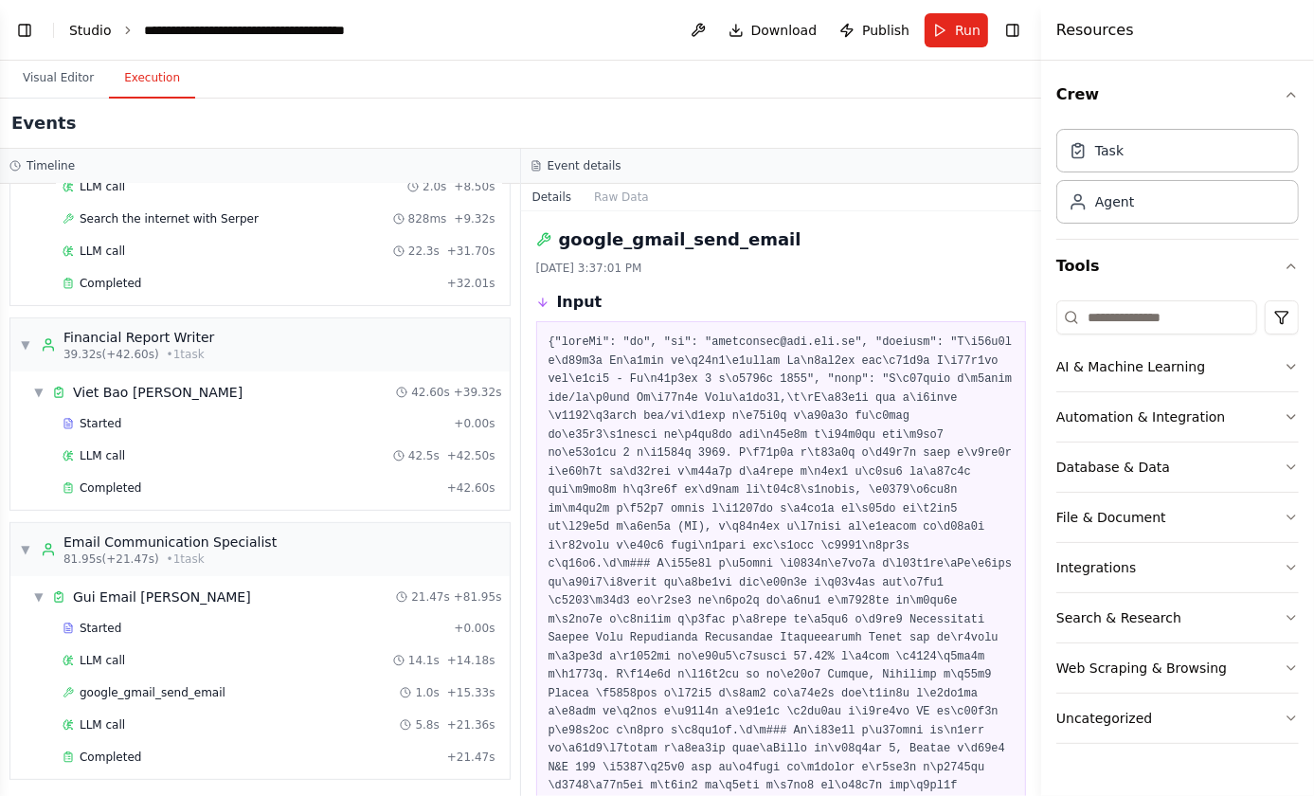
click at [95, 32] on link "Studio" at bounding box center [90, 30] width 43 height 15
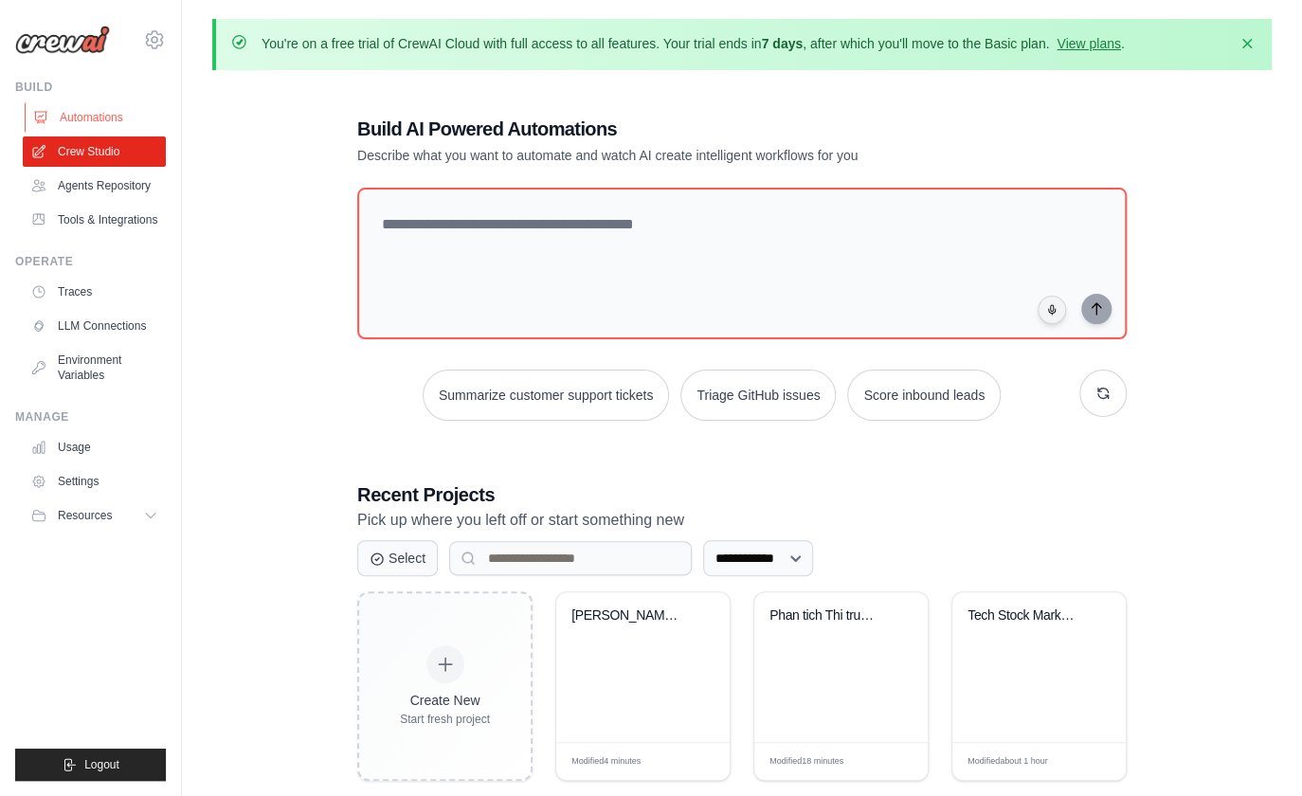
click at [118, 117] on link "Automations" at bounding box center [96, 117] width 143 height 30
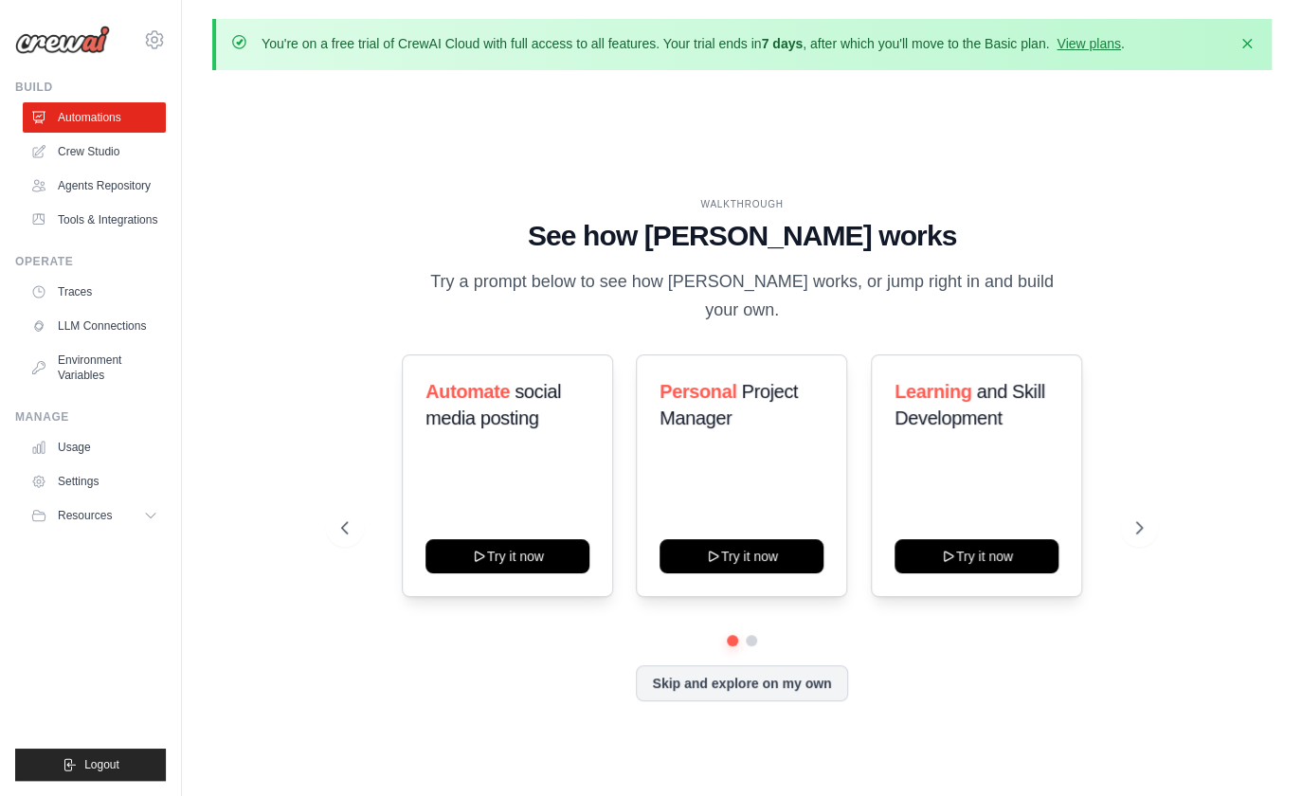
click at [99, 160] on link "Crew Studio" at bounding box center [94, 151] width 143 height 30
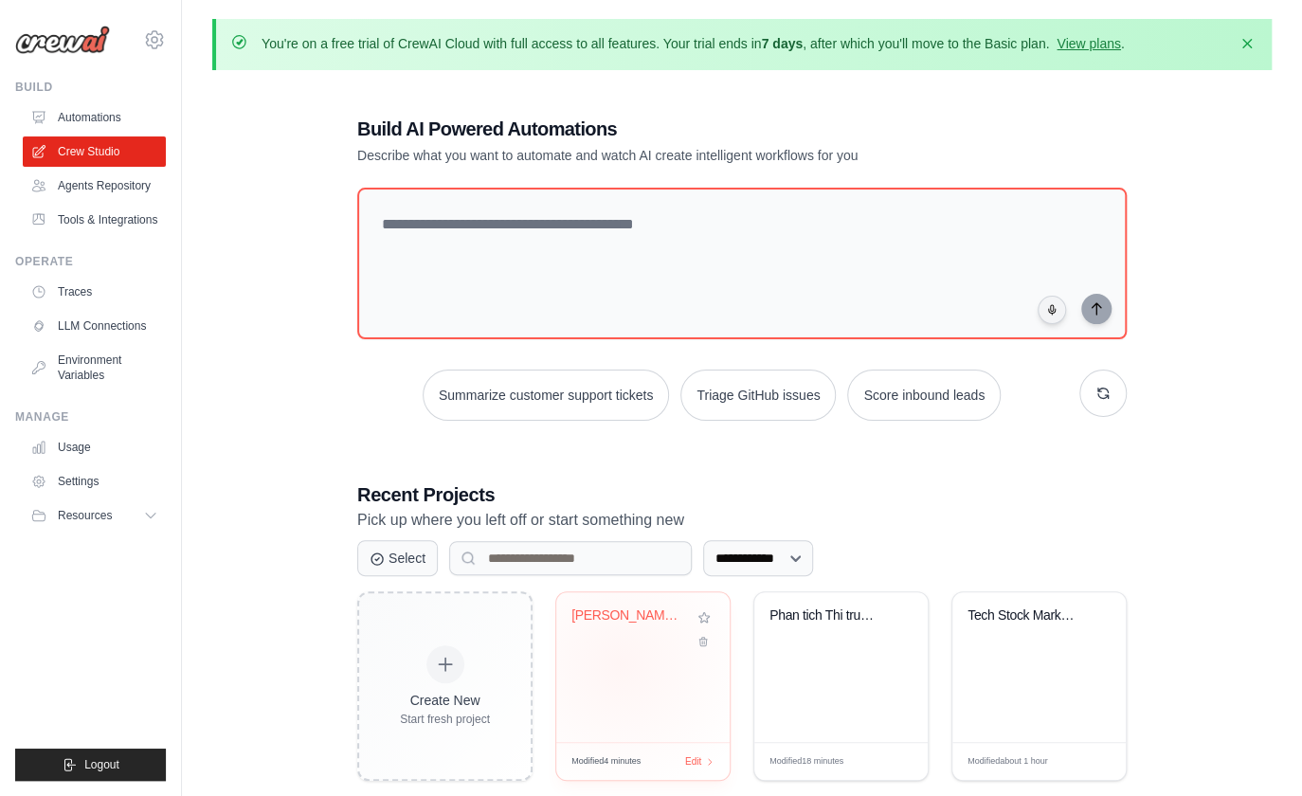
click at [620, 663] on div "[PERSON_NAME] Co..." at bounding box center [642, 667] width 173 height 150
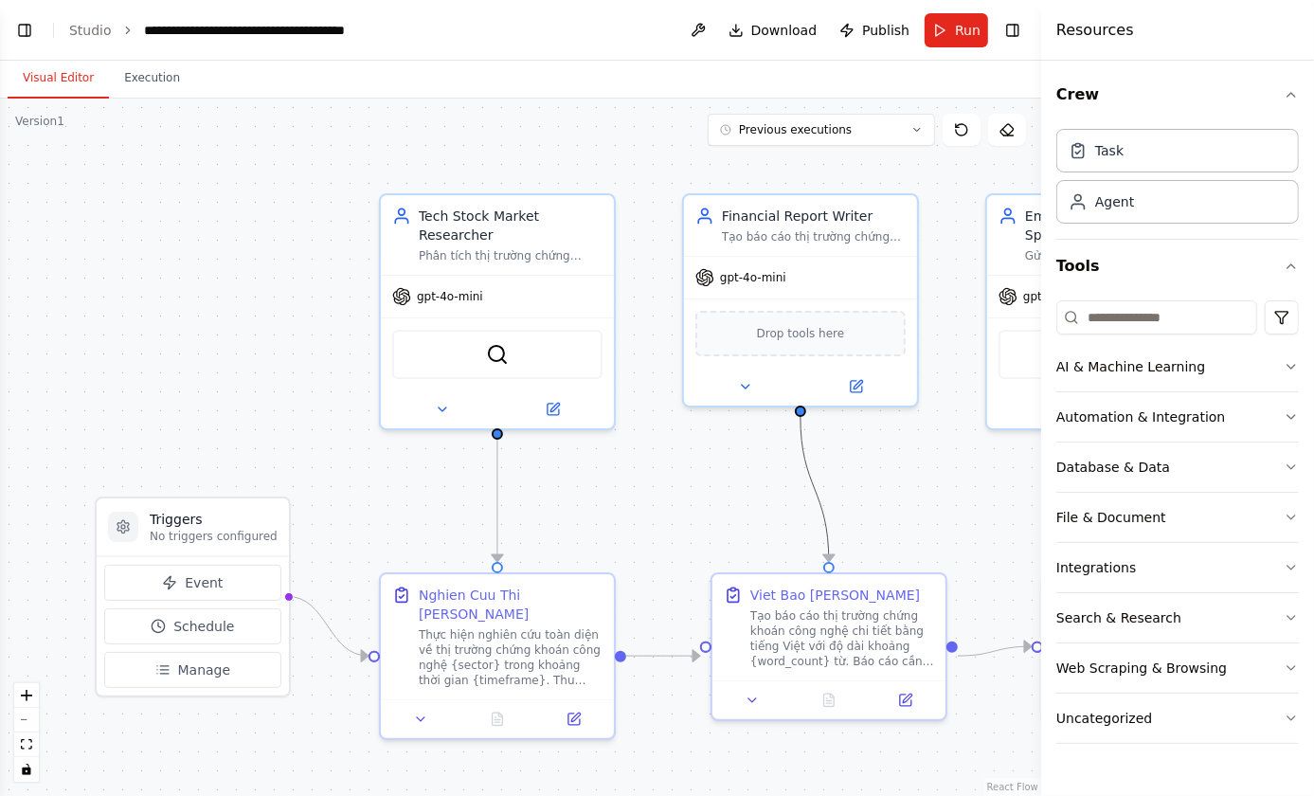
drag, startPoint x: 832, startPoint y: 537, endPoint x: 572, endPoint y: 520, distance: 260.1
click at [572, 520] on div ".deletable-edge-delete-btn { width: 20px; height: 20px; border: 0px solid #ffff…" at bounding box center [520, 447] width 1041 height 697
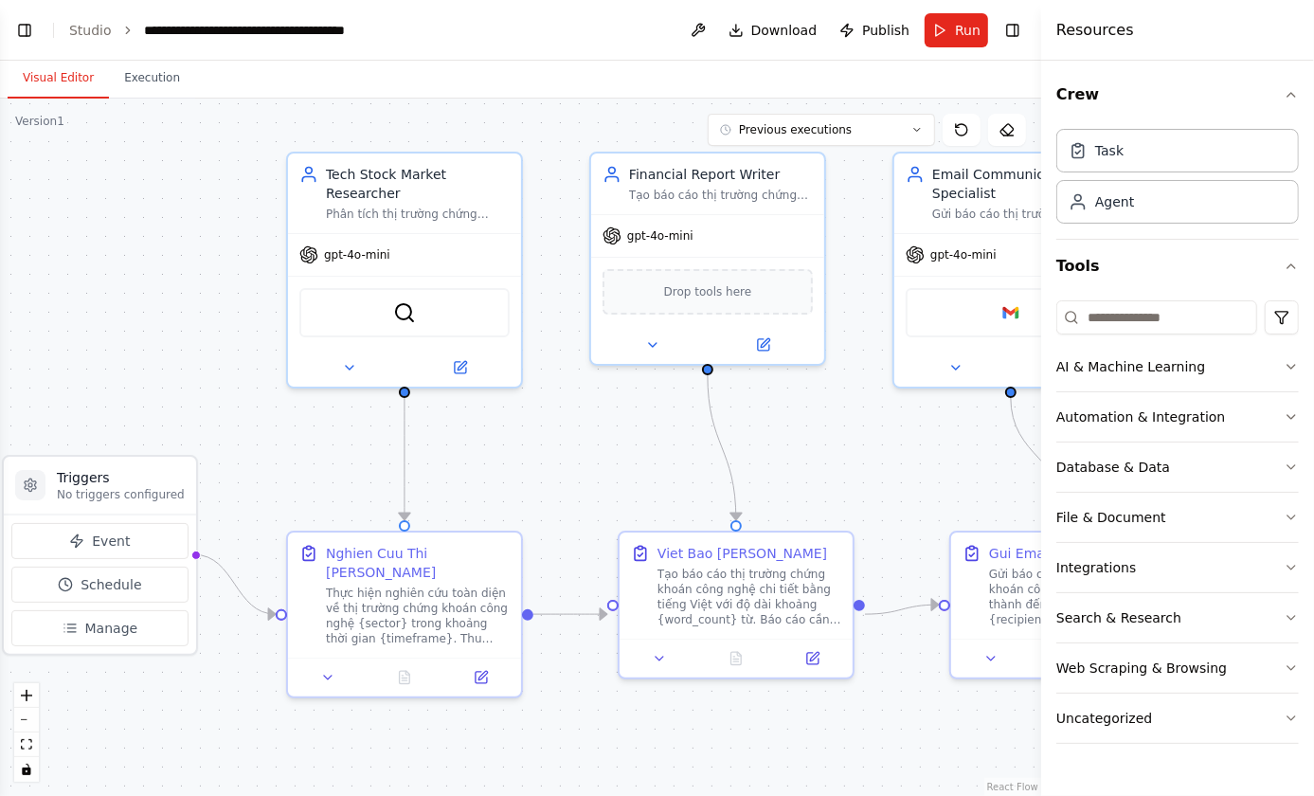
drag, startPoint x: 772, startPoint y: 480, endPoint x: 673, endPoint y: 437, distance: 108.6
click at [673, 437] on div ".deletable-edge-delete-btn { width: 20px; height: 20px; border: 0px solid #ffff…" at bounding box center [520, 447] width 1041 height 697
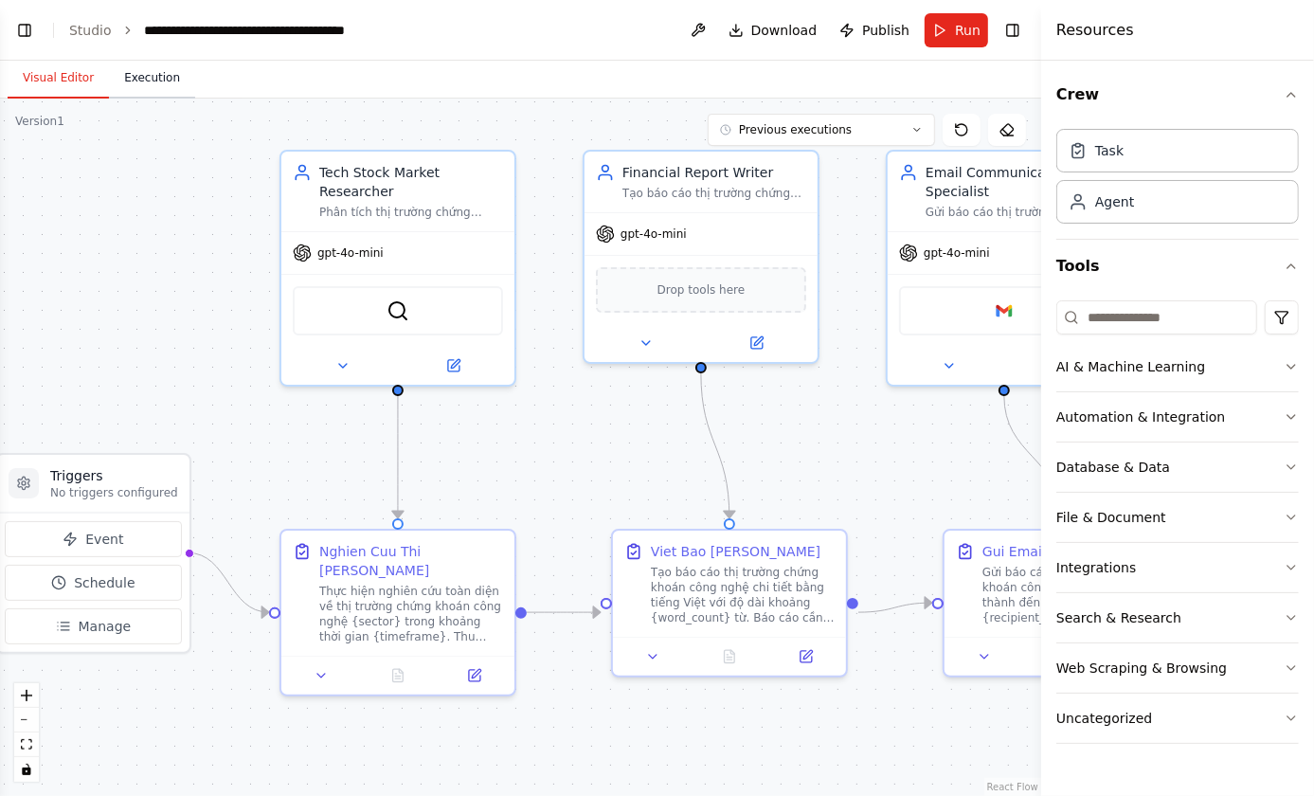
click at [142, 71] on button "Execution" at bounding box center [152, 79] width 86 height 40
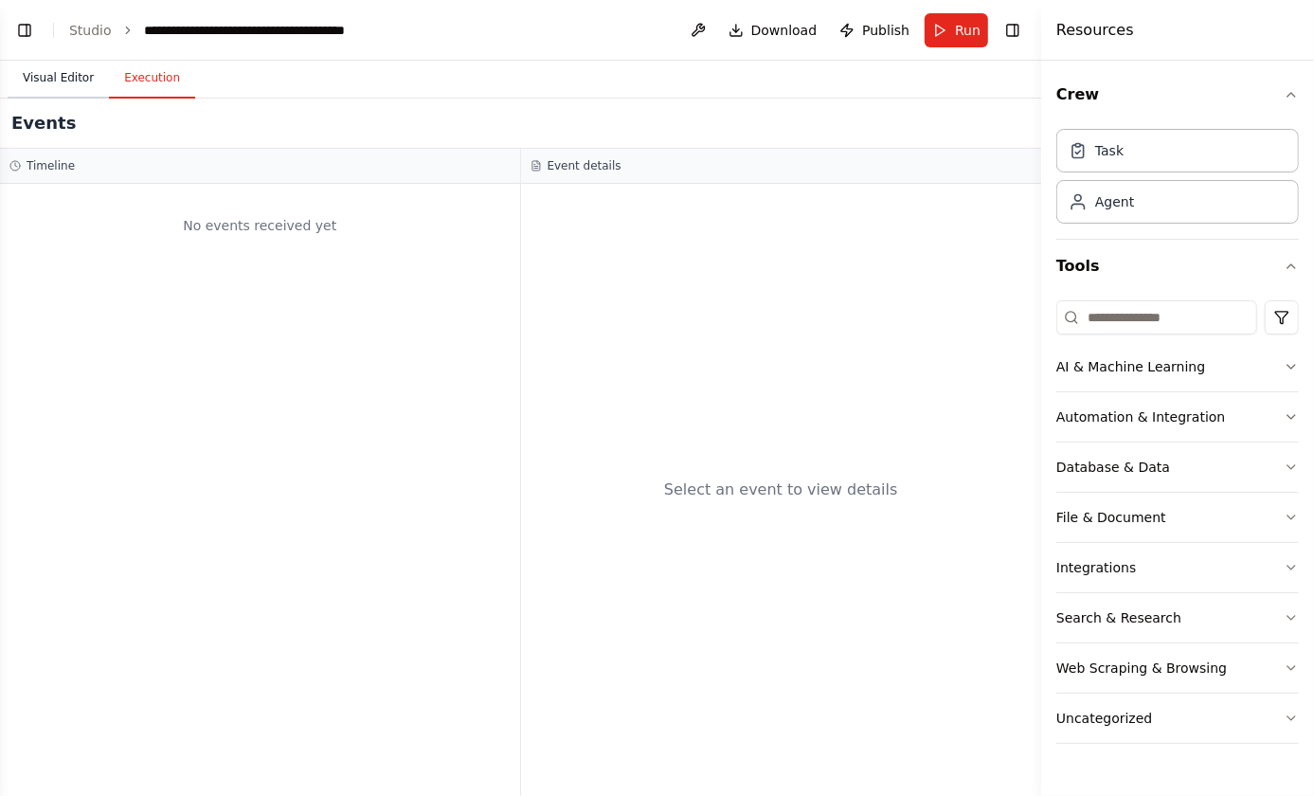
click at [63, 82] on button "Visual Editor" at bounding box center [58, 79] width 101 height 40
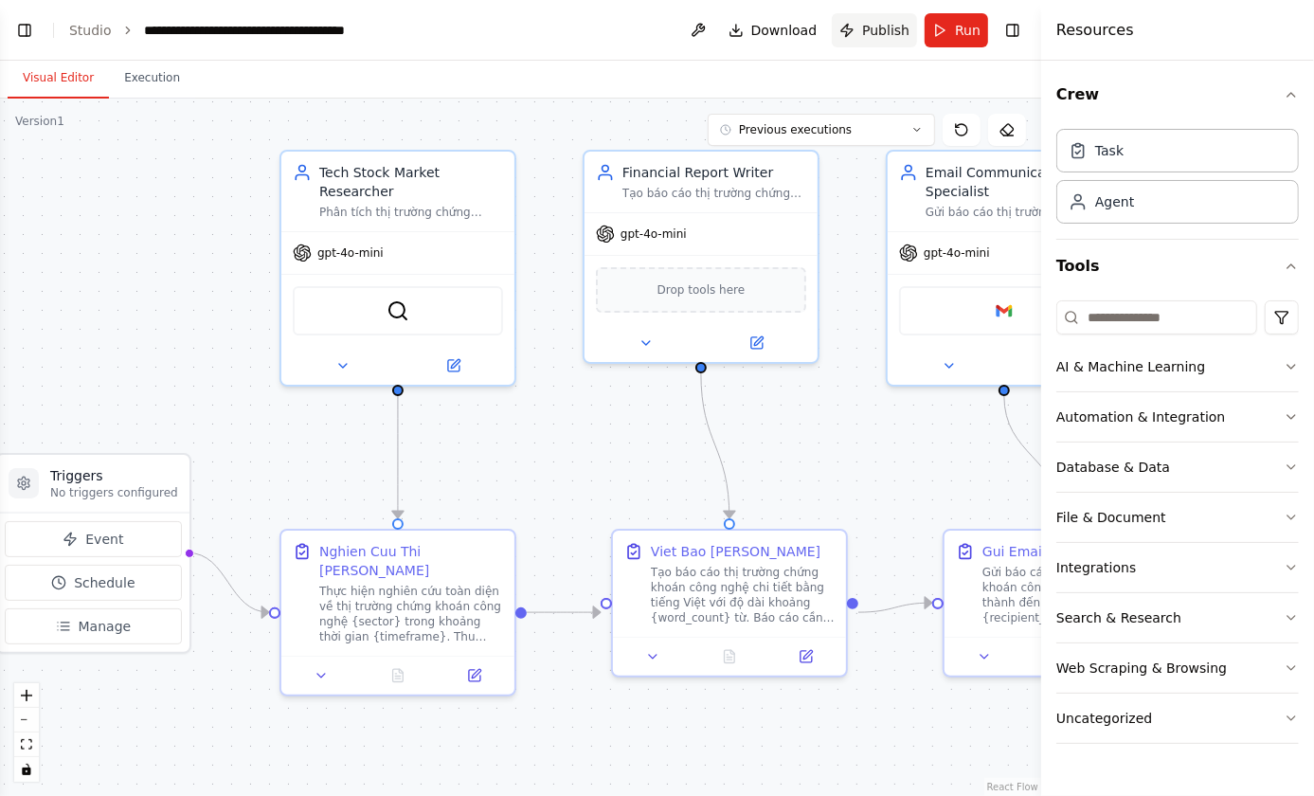
click at [892, 28] on span "Publish" at bounding box center [885, 30] width 47 height 19
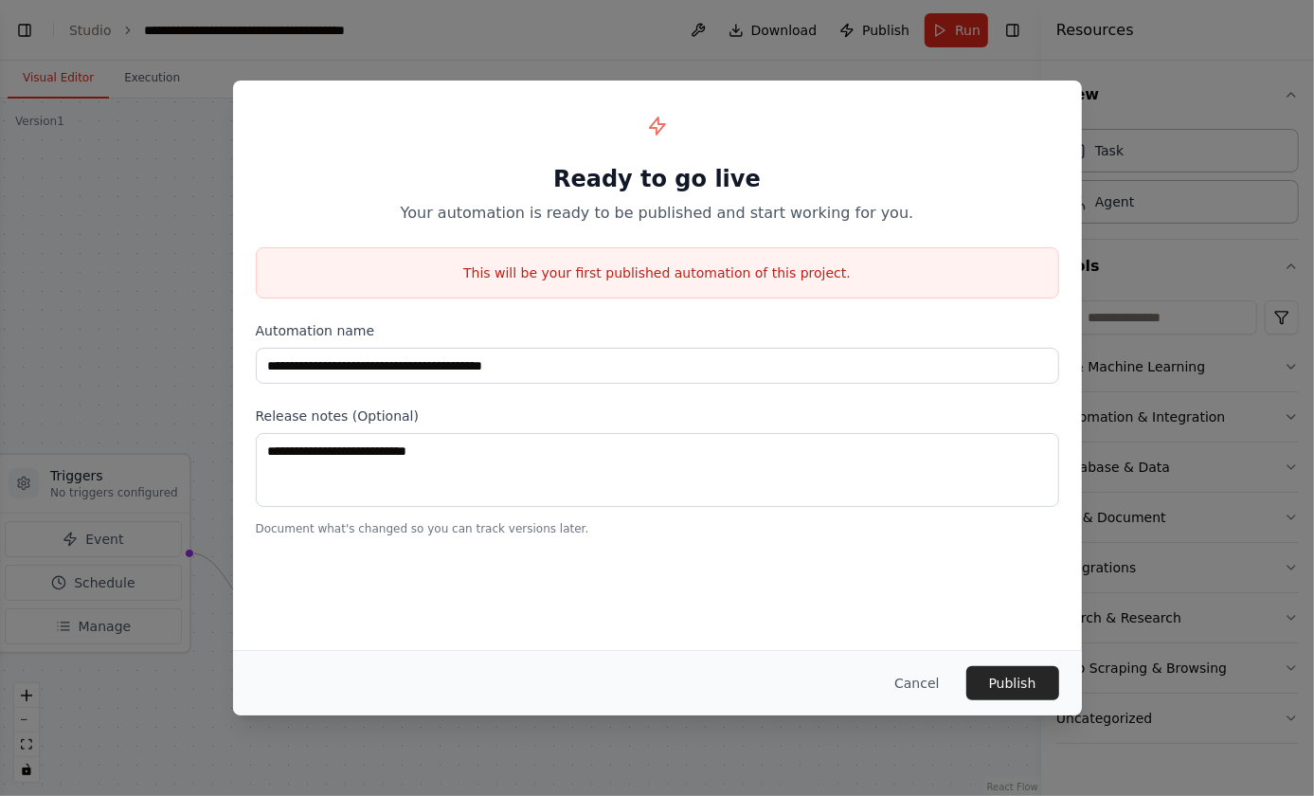
click at [1178, 289] on div "**********" at bounding box center [657, 398] width 1314 height 796
click at [925, 680] on button "Cancel" at bounding box center [916, 683] width 75 height 34
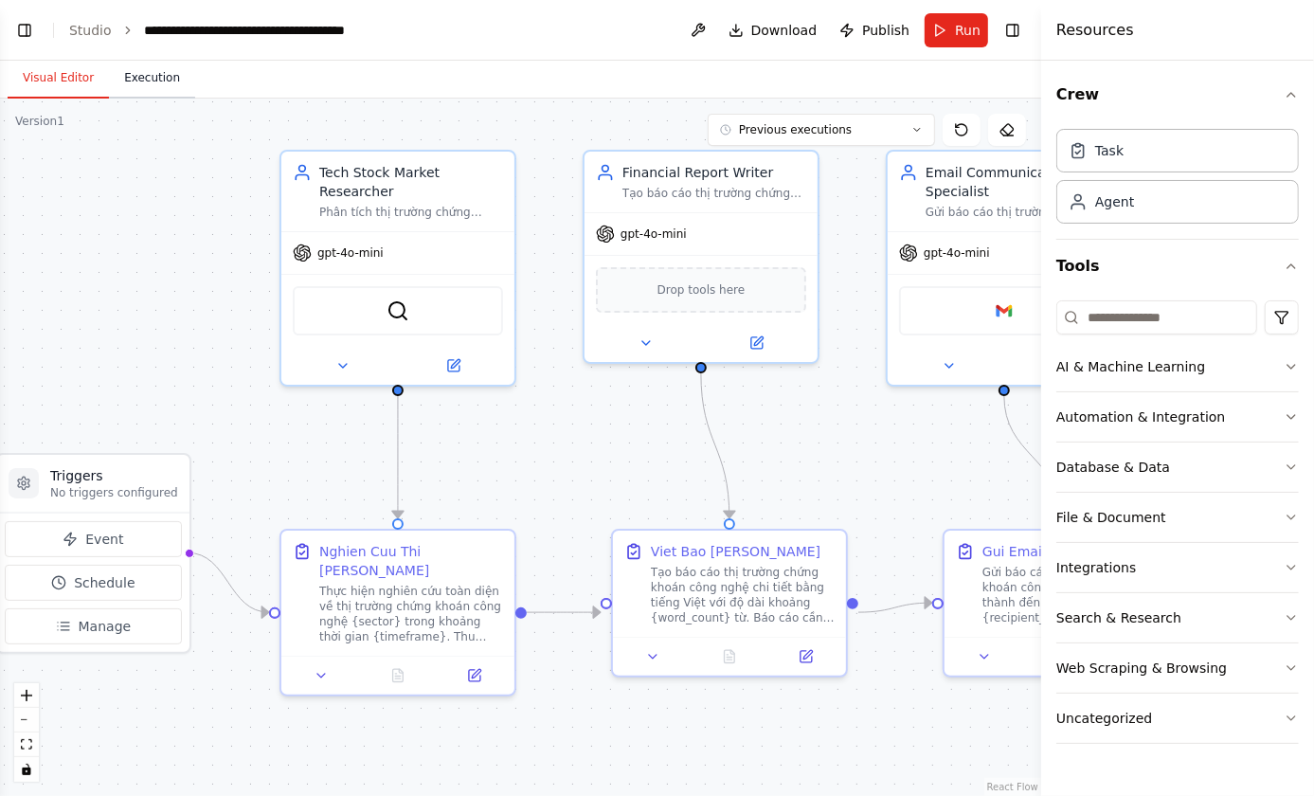
click at [156, 72] on button "Execution" at bounding box center [152, 79] width 86 height 40
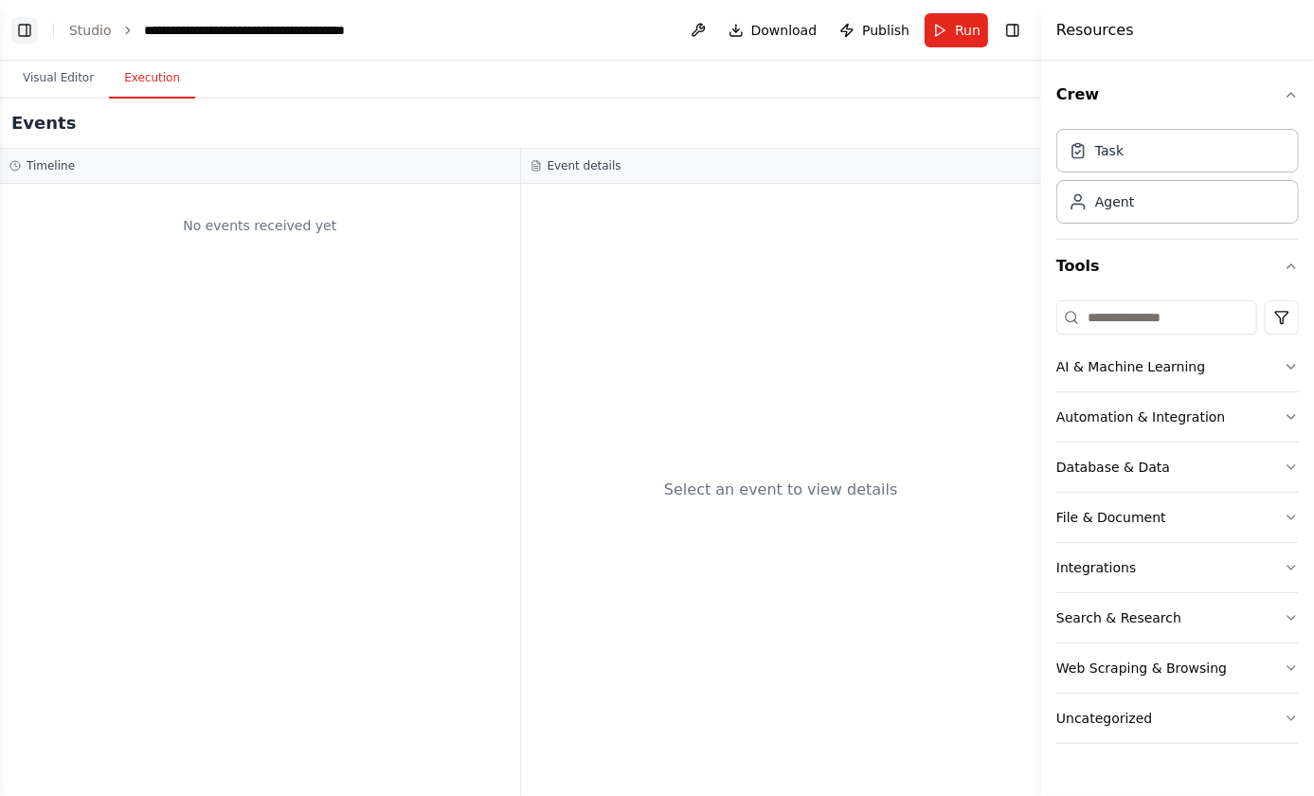
click at [27, 30] on button "Toggle Left Sidebar" at bounding box center [24, 30] width 27 height 27
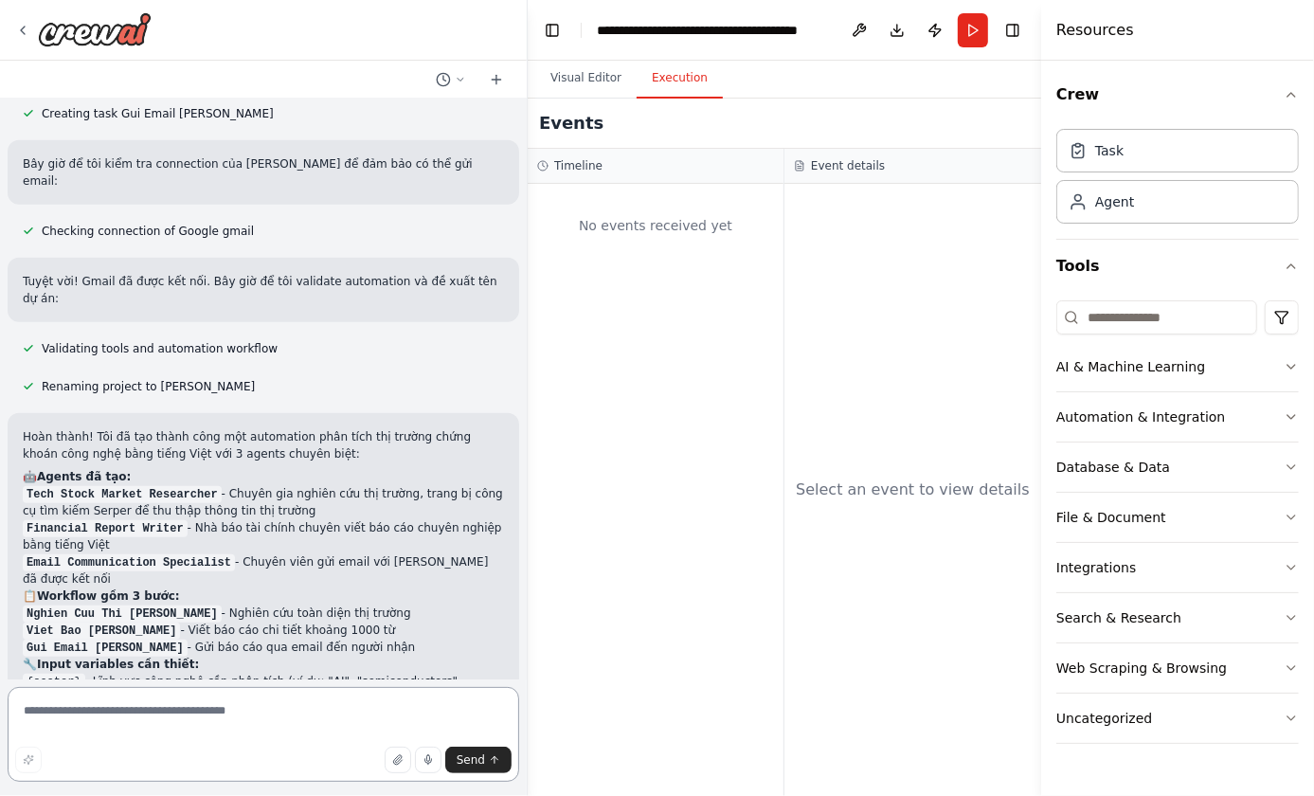
click at [166, 723] on textarea at bounding box center [264, 734] width 512 height 95
paste textarea "**********"
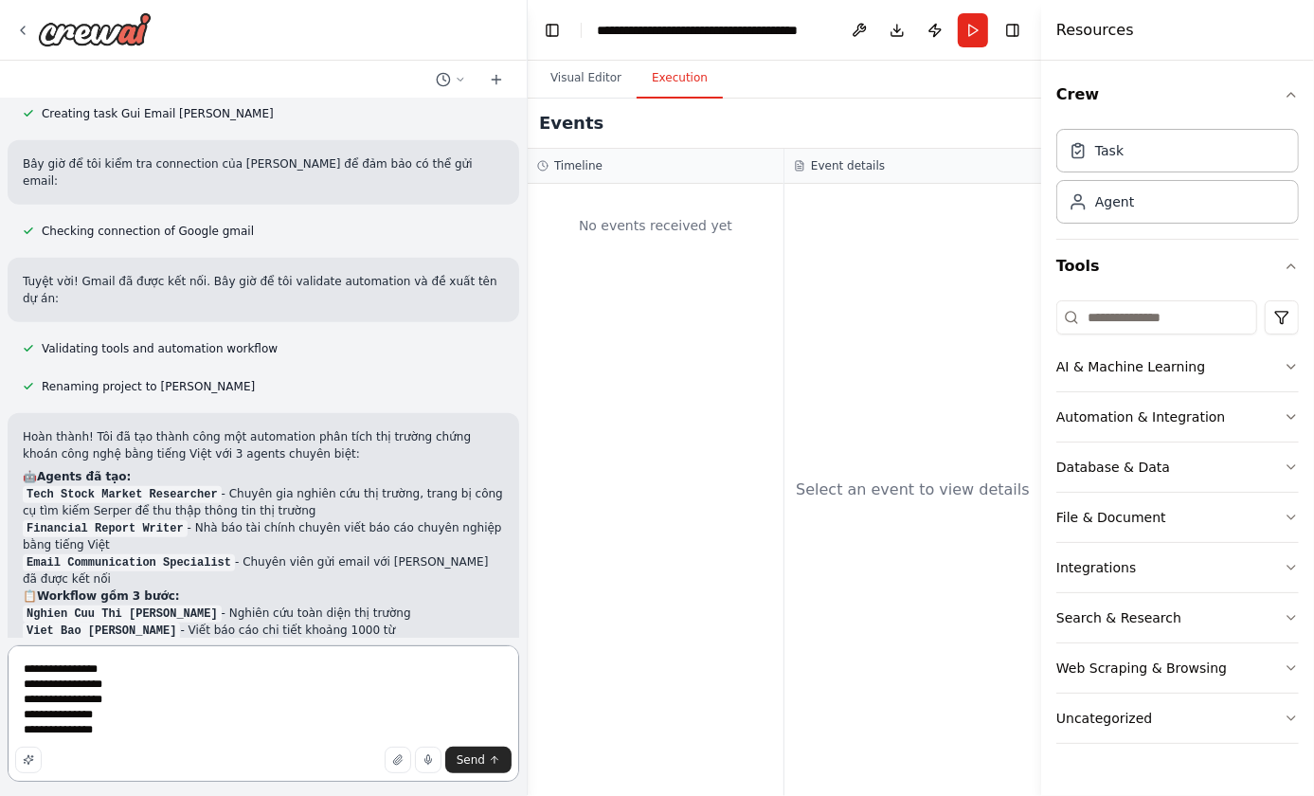
click at [235, 673] on textarea "**********" at bounding box center [264, 713] width 512 height 136
type textarea "**********"
click at [123, 728] on textarea "**********" at bounding box center [264, 713] width 512 height 136
type textarea "**********"
click at [473, 758] on span "Send" at bounding box center [471, 759] width 28 height 15
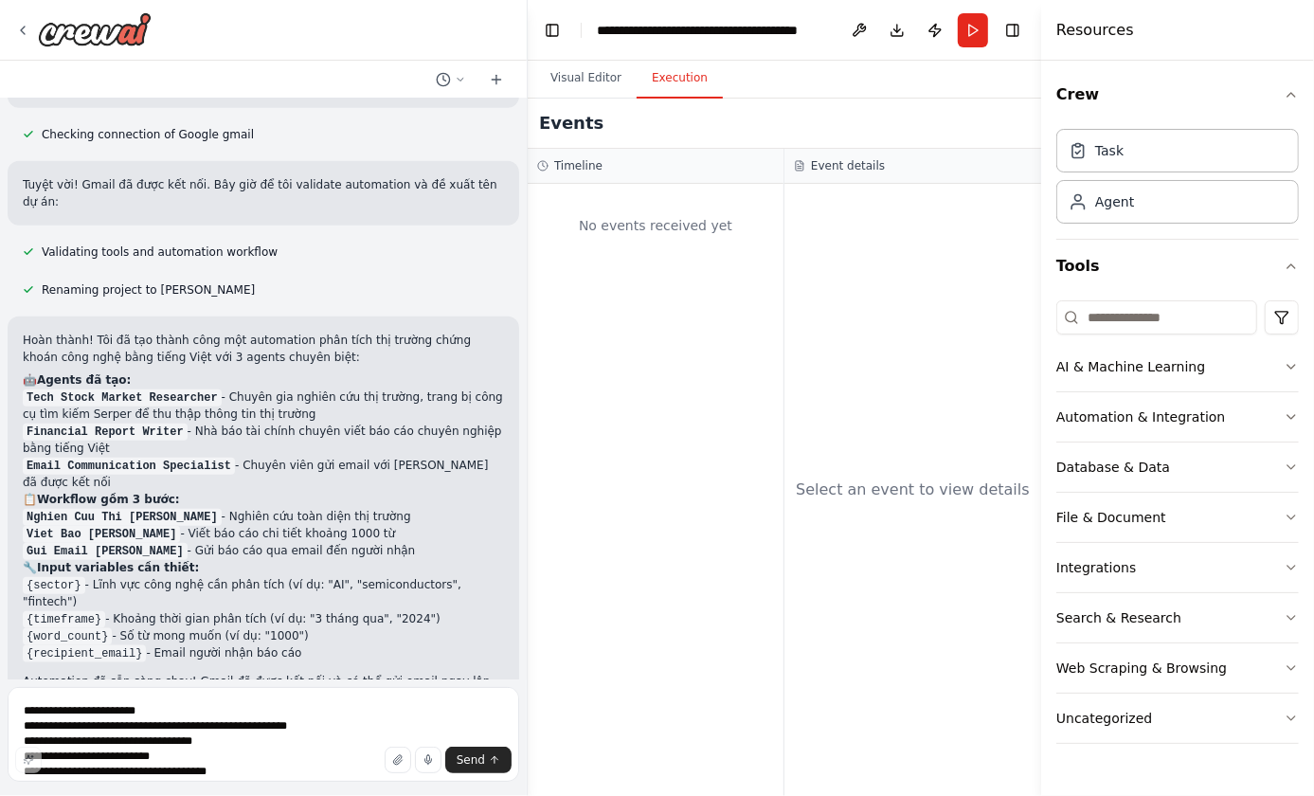
scroll to position [1389, 0]
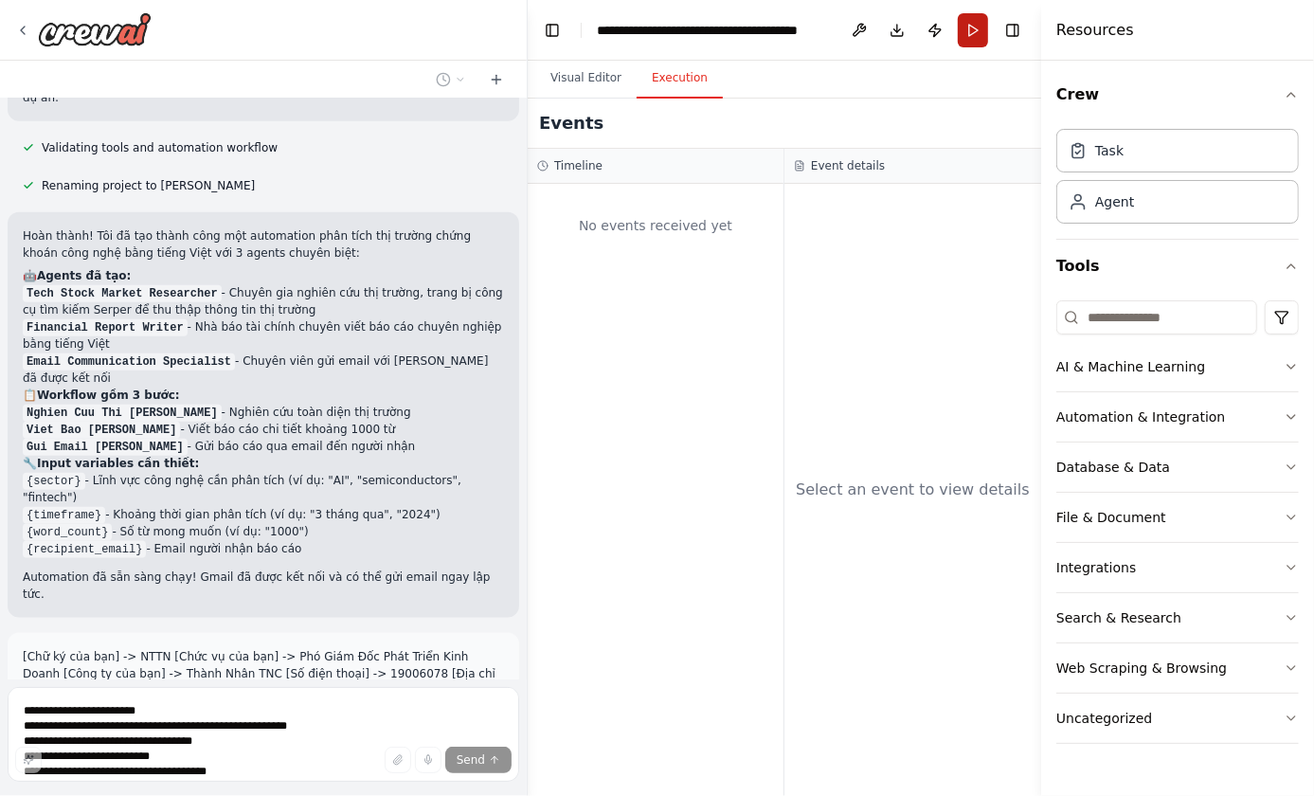
click at [981, 33] on button "Run" at bounding box center [973, 30] width 30 height 34
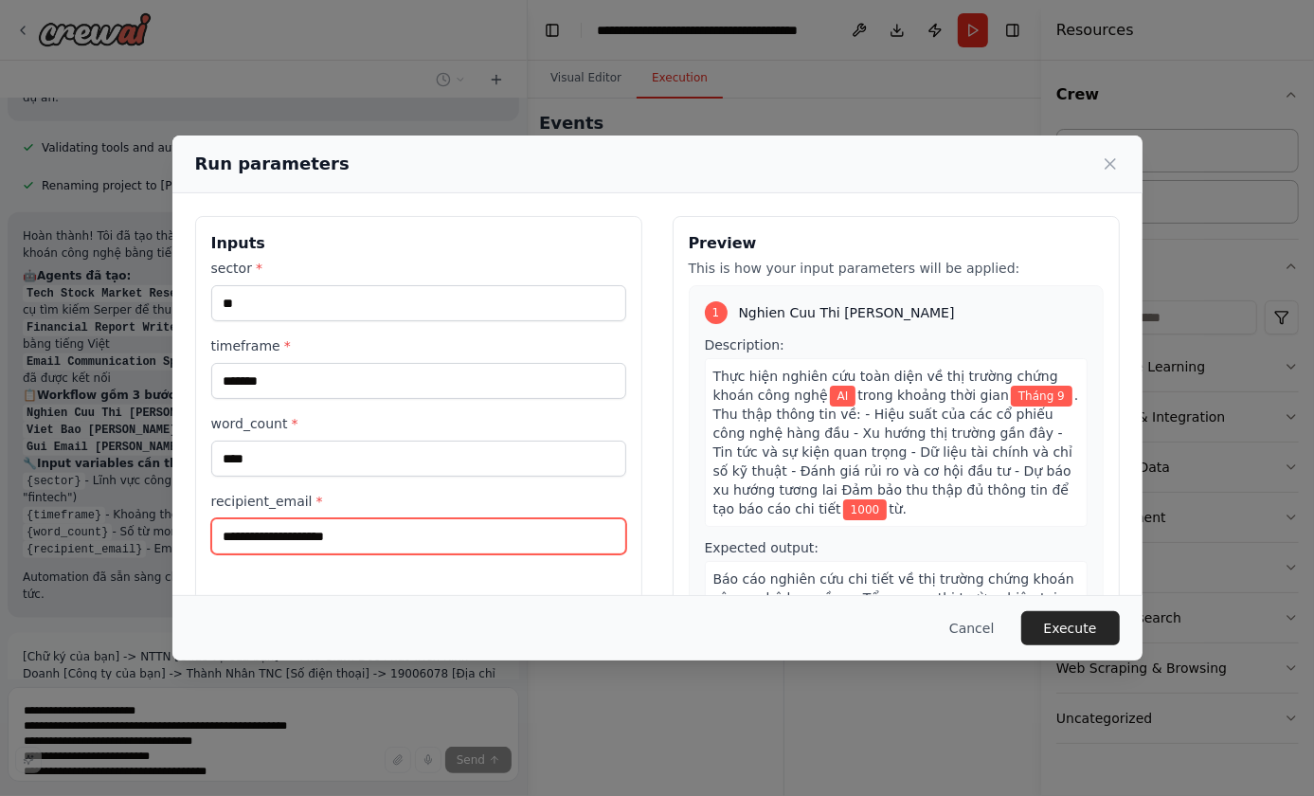
drag, startPoint x: 450, startPoint y: 531, endPoint x: 204, endPoint y: 527, distance: 246.3
click at [204, 527] on div "**********" at bounding box center [418, 440] width 447 height 449
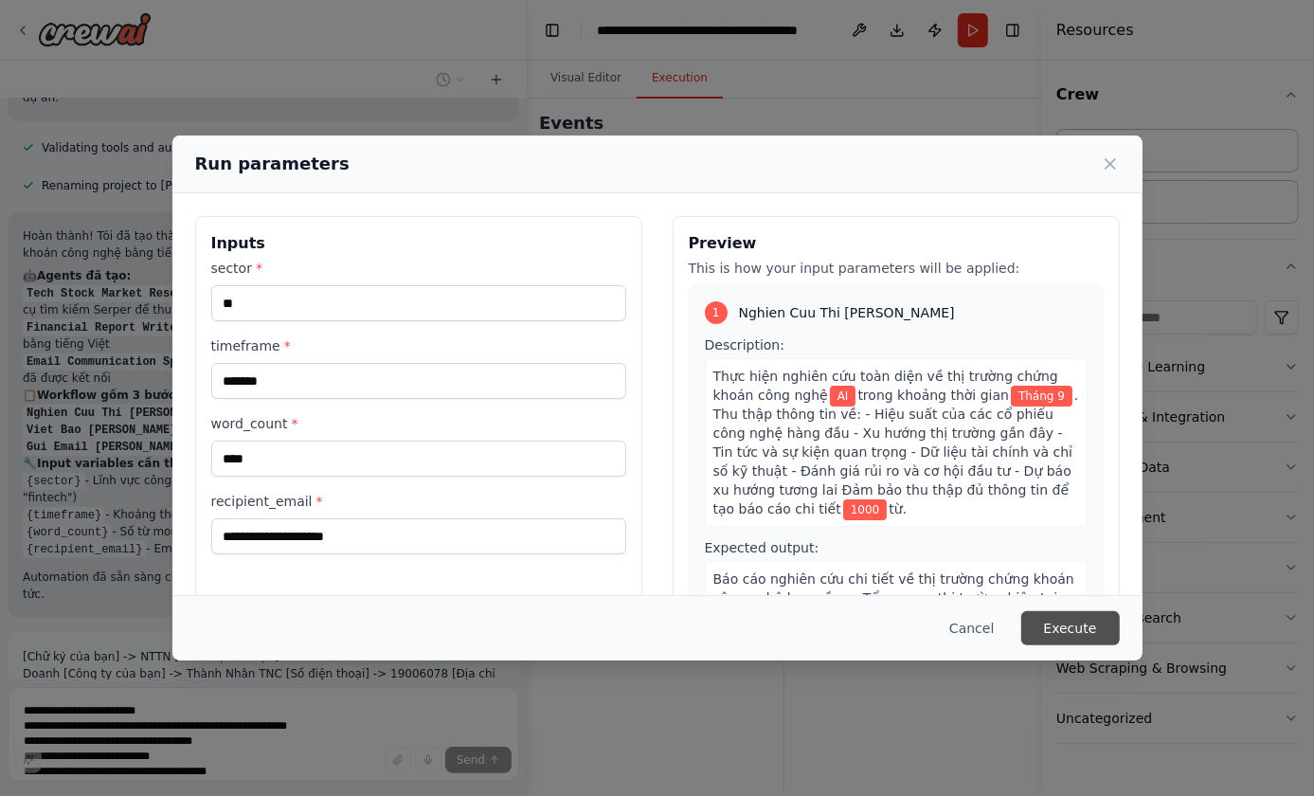
click at [1076, 635] on button "Execute" at bounding box center [1070, 628] width 99 height 34
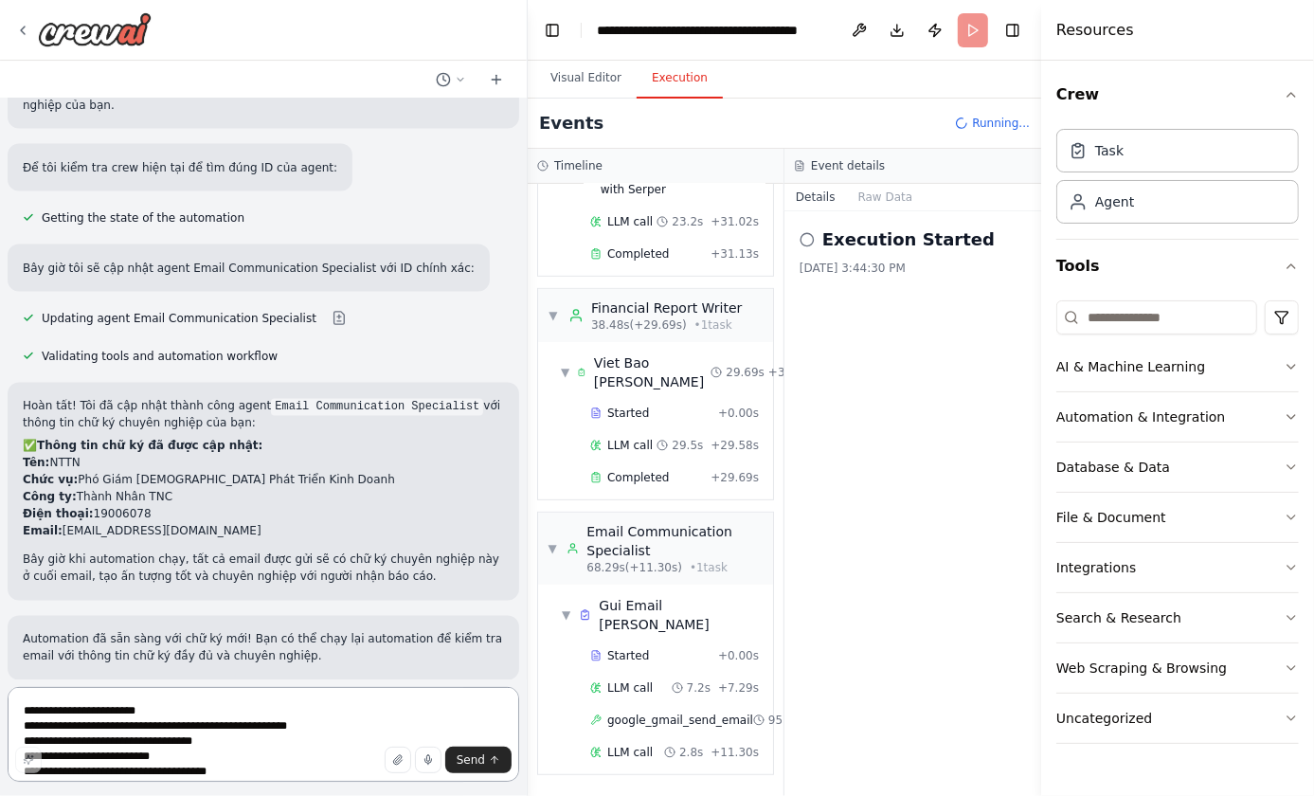
scroll to position [586, 0]
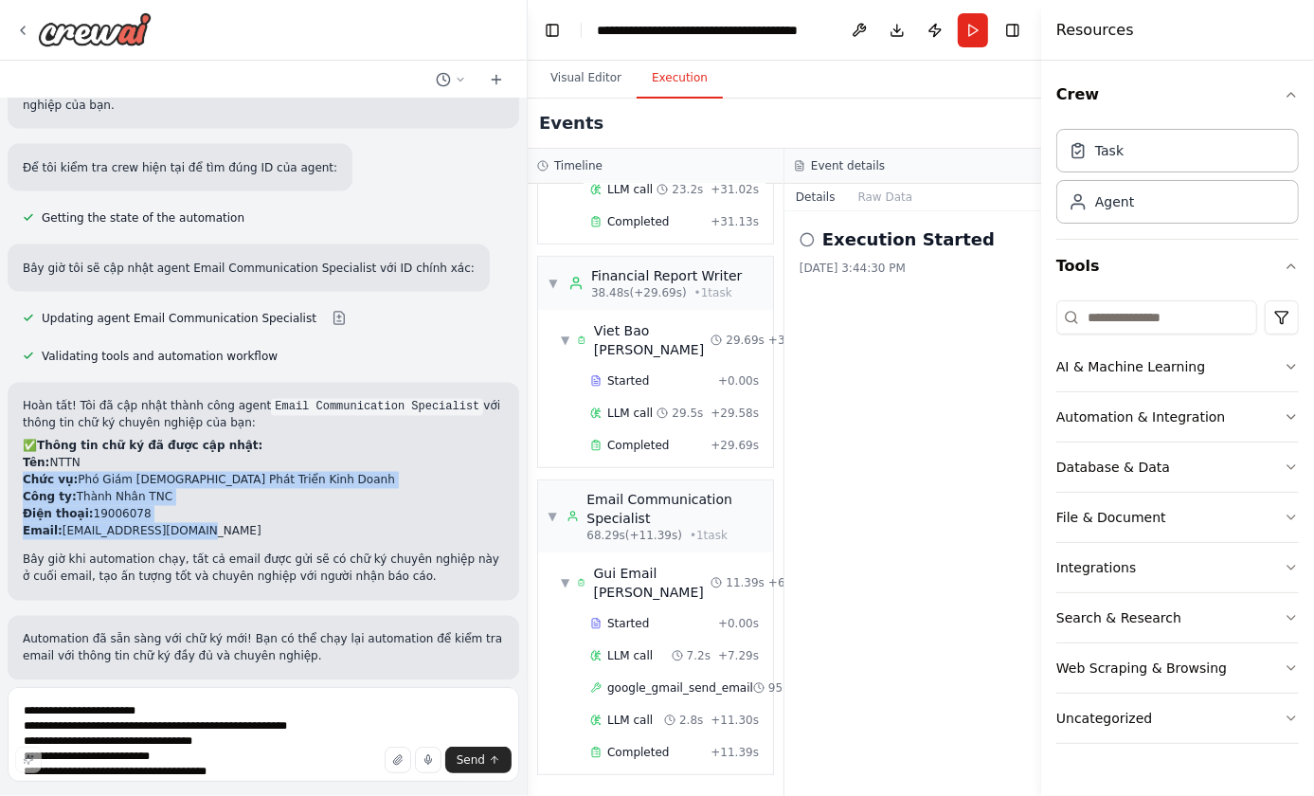
drag, startPoint x: 185, startPoint y: 379, endPoint x: 19, endPoint y: 329, distance: 173.2
click at [19, 383] on div "Hoàn tất! Tôi đã cập nhật thành công agent Email Communication Specialist với t…" at bounding box center [264, 492] width 512 height 218
copy ul "Chức vụ: Phó Giám Đốc Phát Triển Kinh Doanh Công ty: Thành Nhân TNC Điện thoại:…"
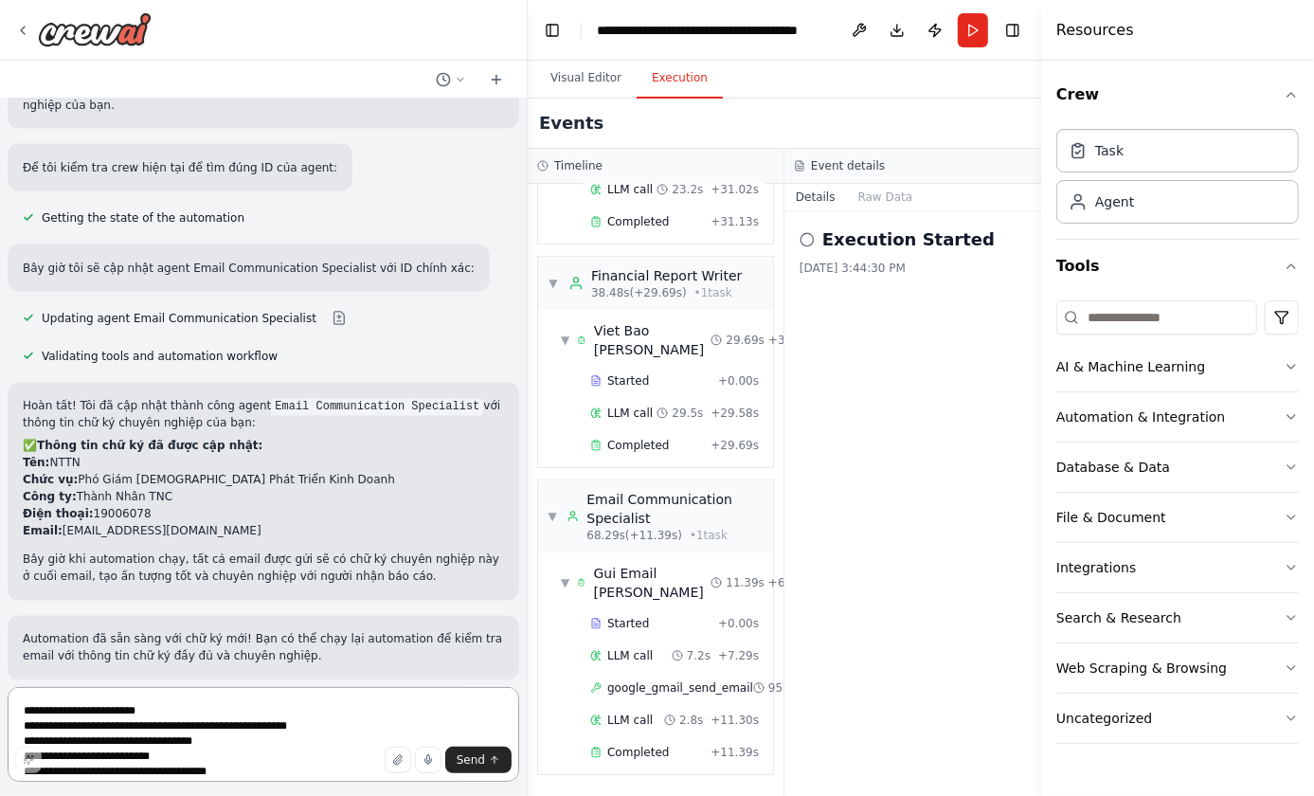
click at [137, 728] on textarea "**********" at bounding box center [264, 734] width 512 height 95
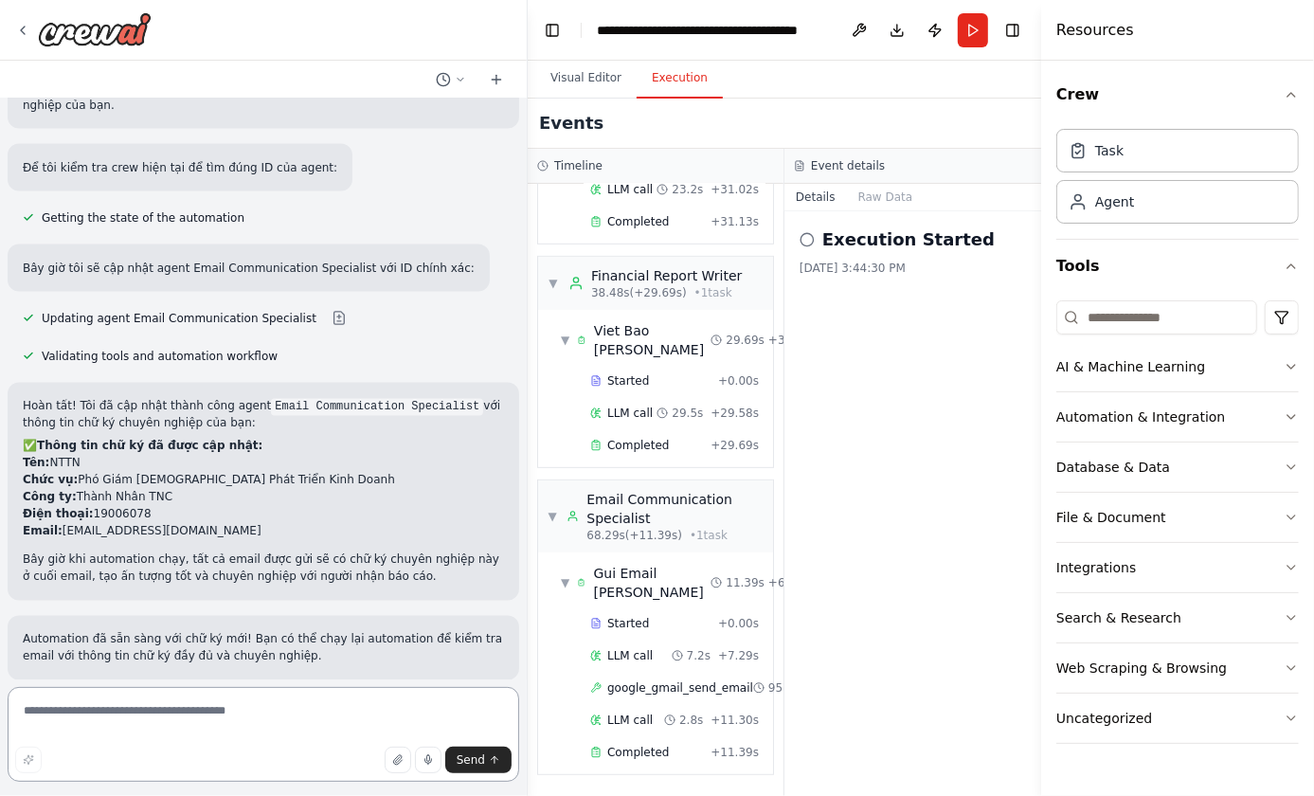
paste textarea "**********"
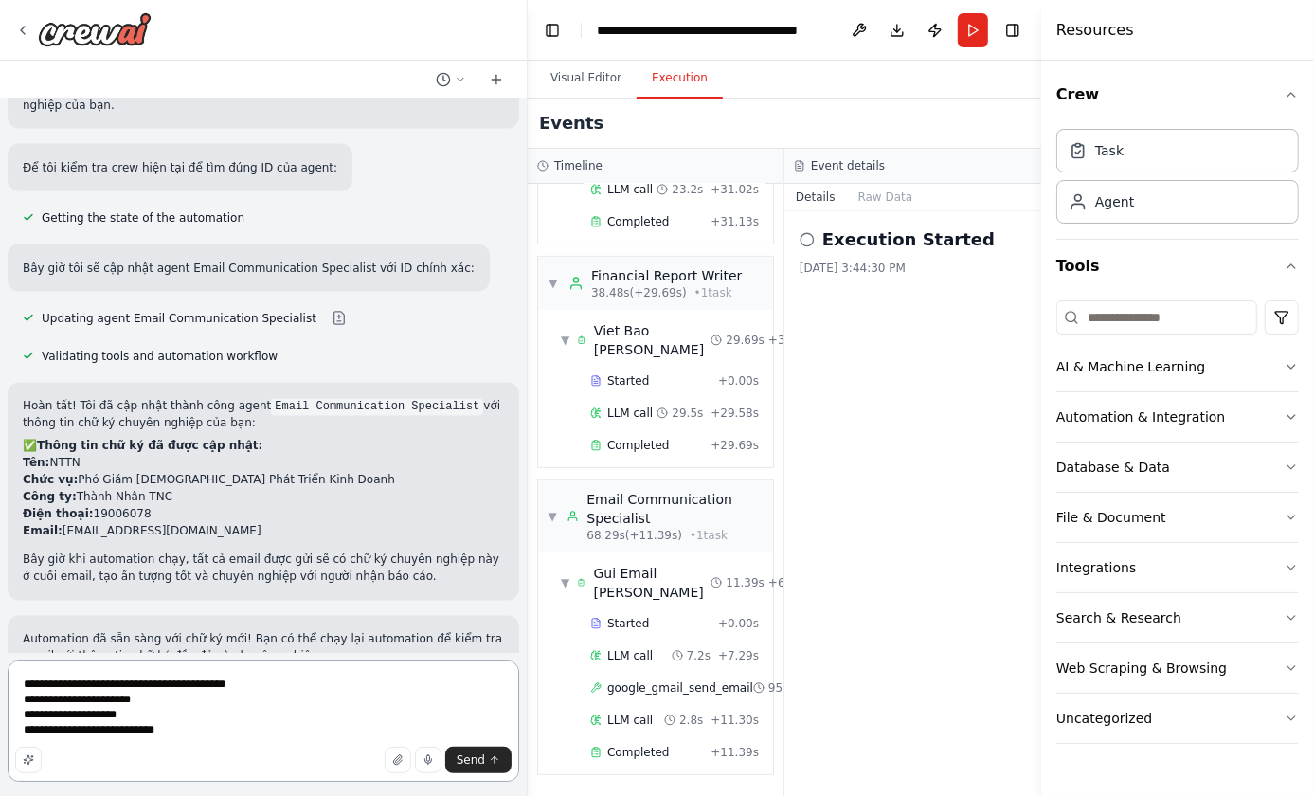
drag, startPoint x: 57, startPoint y: 728, endPoint x: 217, endPoint y: 741, distance: 160.6
click at [217, 741] on textarea "**********" at bounding box center [264, 720] width 512 height 121
type textarea "**********"
click at [482, 765] on span "Send" at bounding box center [471, 759] width 28 height 15
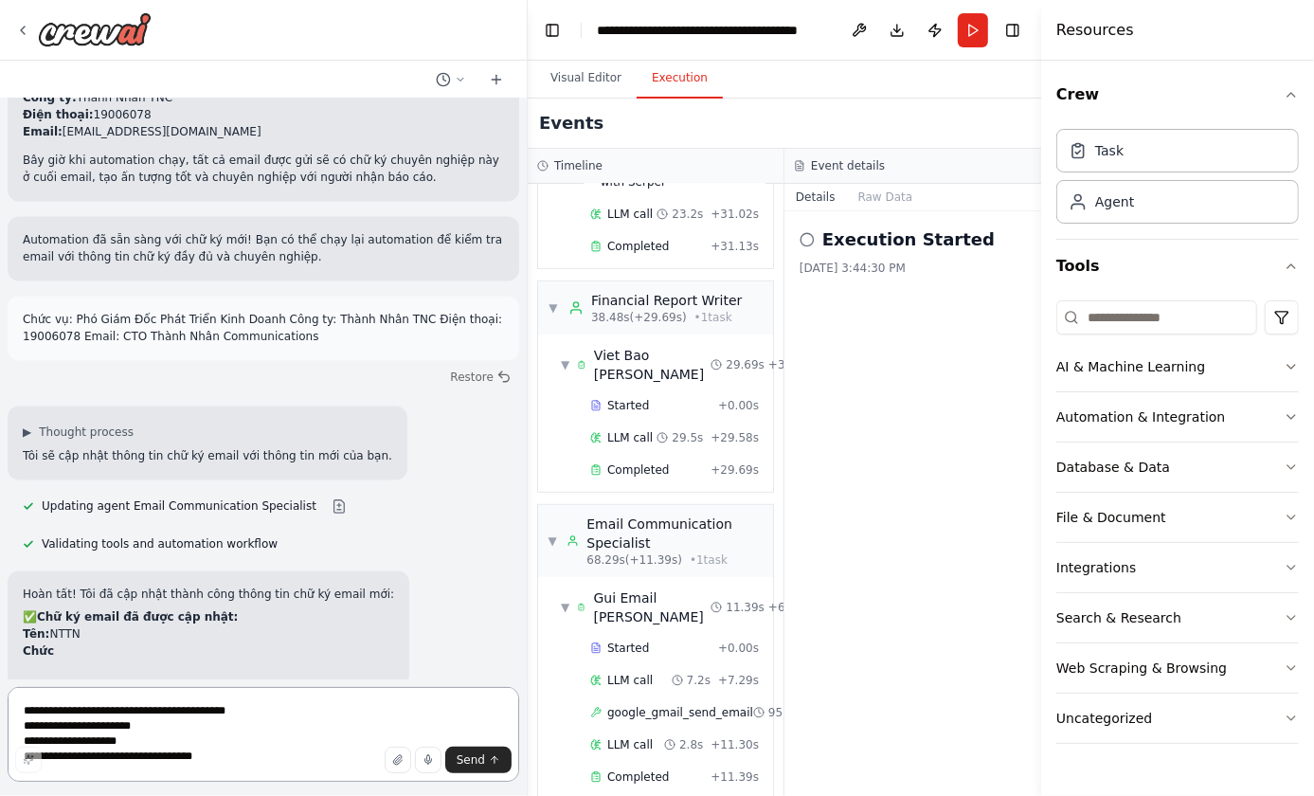
scroll to position [2596, 0]
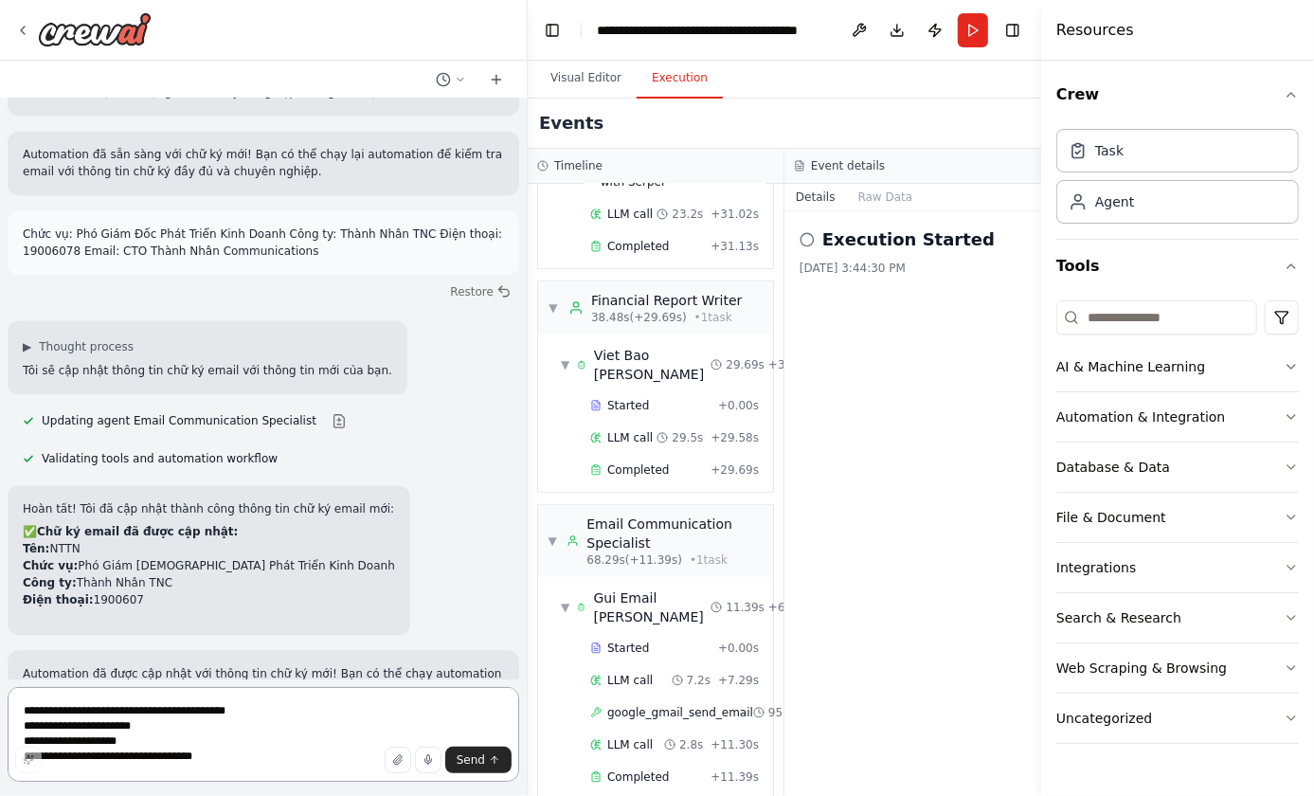
click at [211, 720] on textarea "**********" at bounding box center [264, 734] width 512 height 95
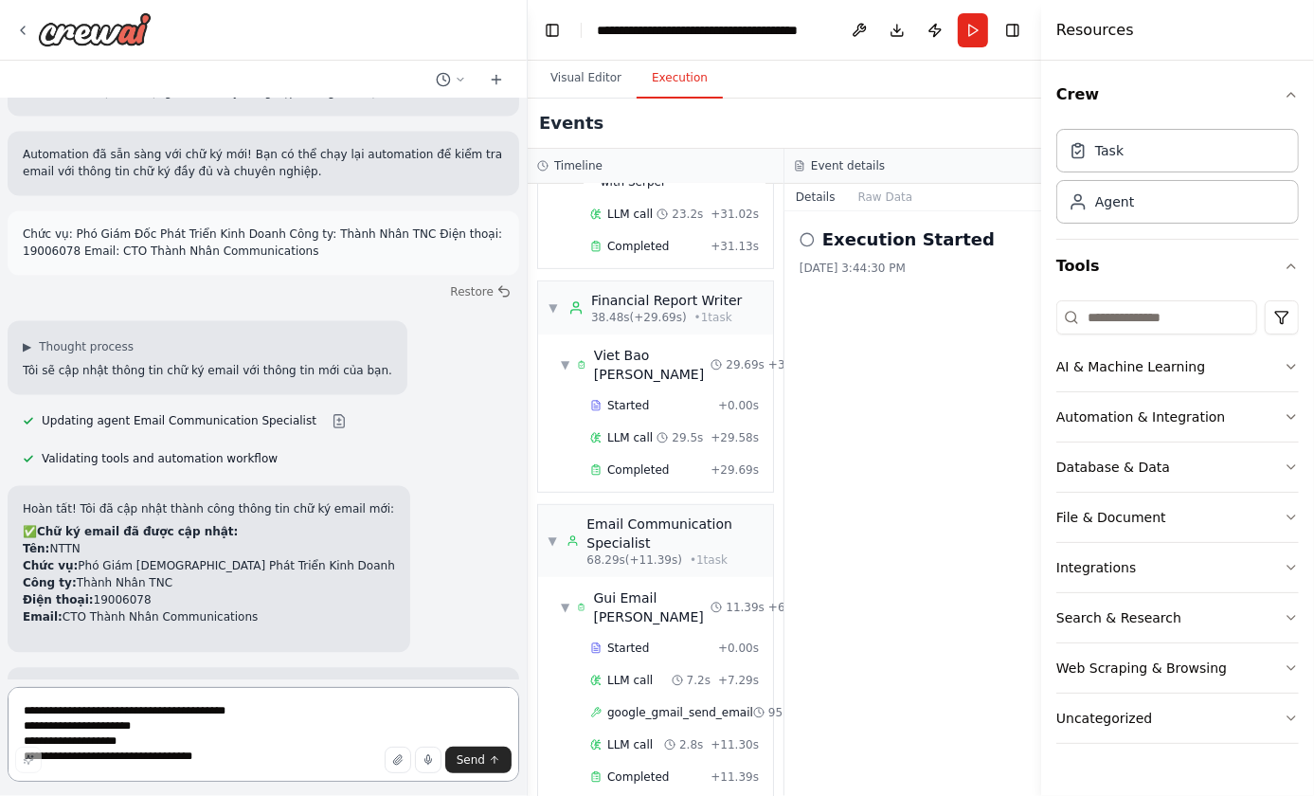
scroll to position [2646, 0]
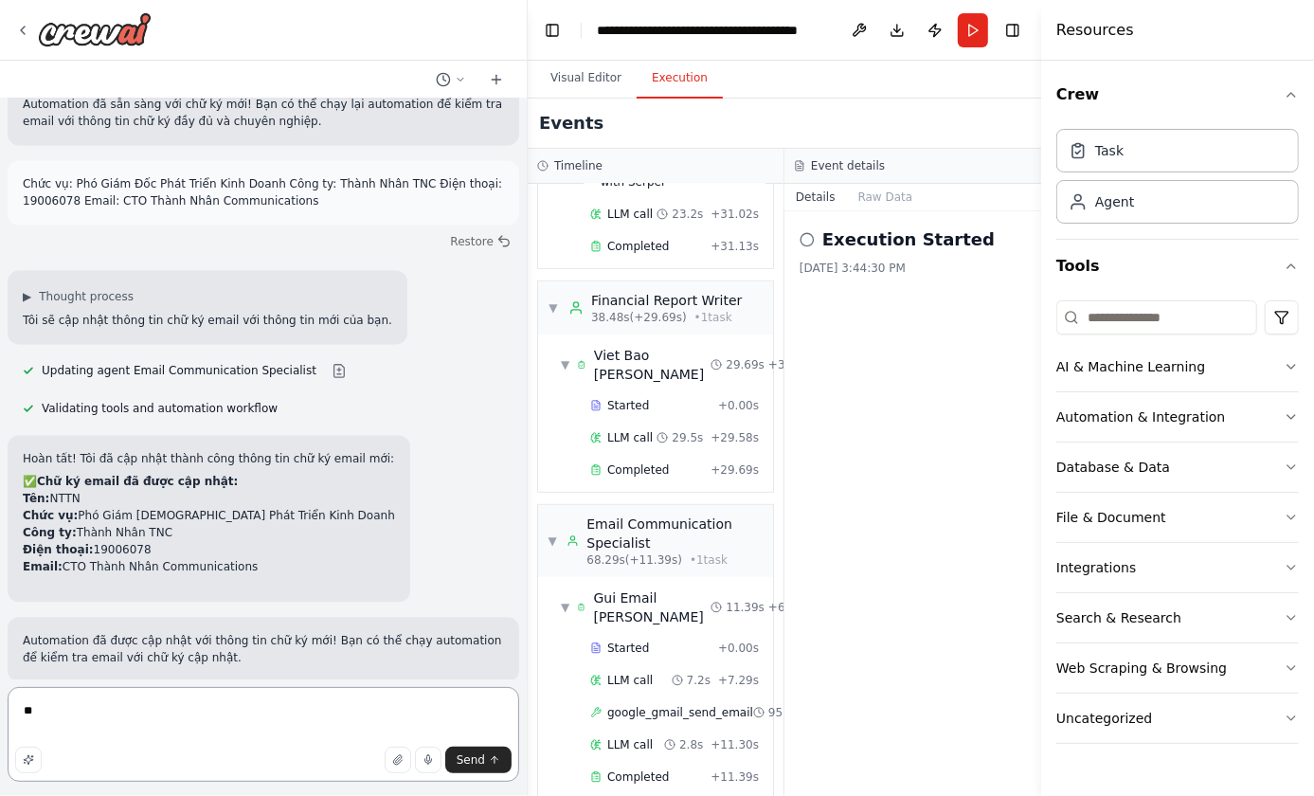
type textarea "*"
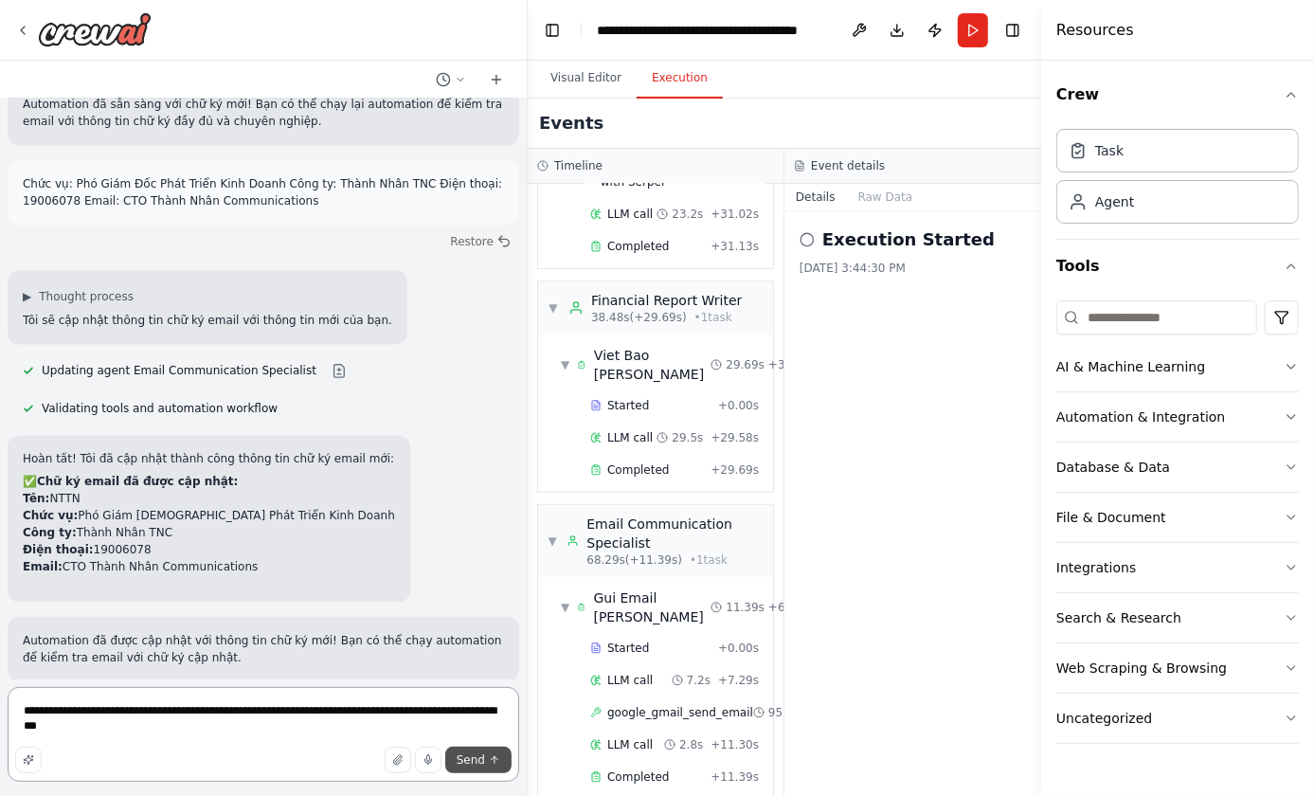
type textarea "**********"
click at [497, 766] on button "Send" at bounding box center [478, 759] width 66 height 27
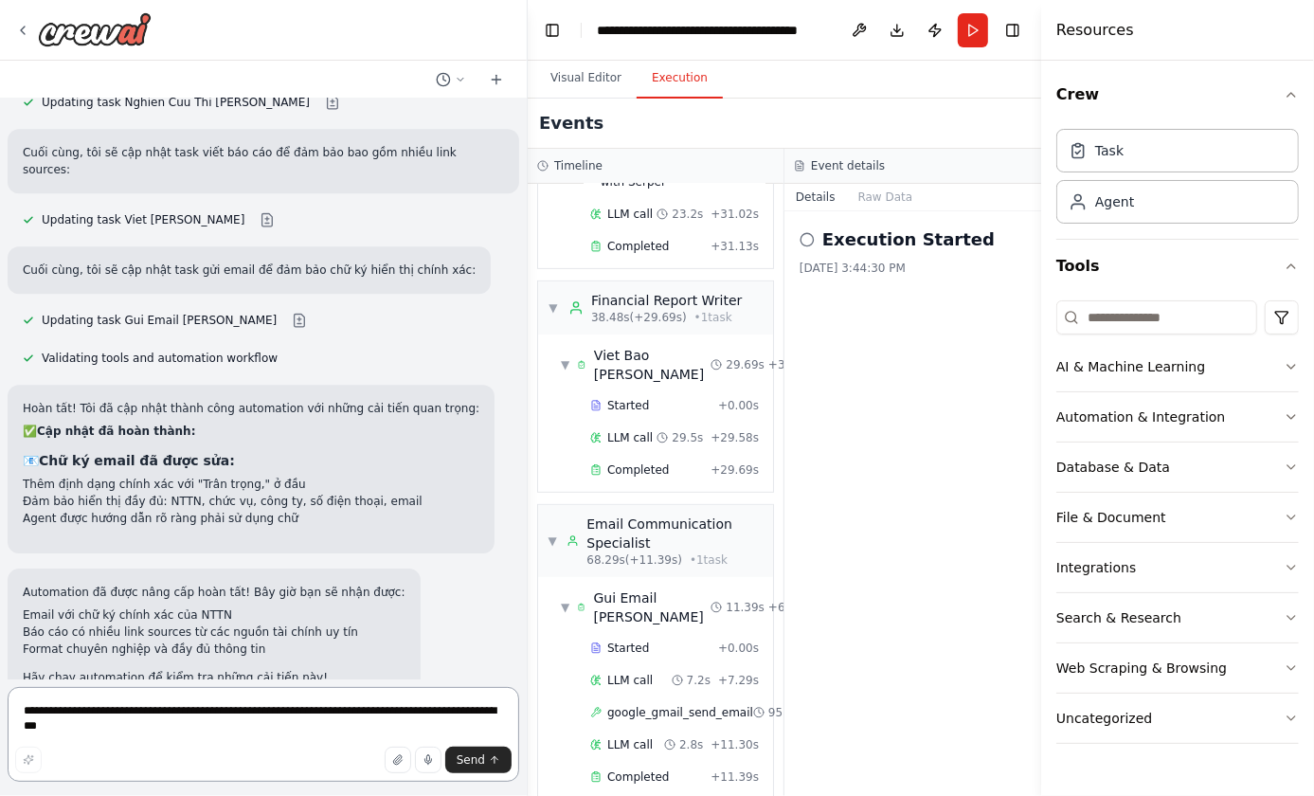
scroll to position [3788, 0]
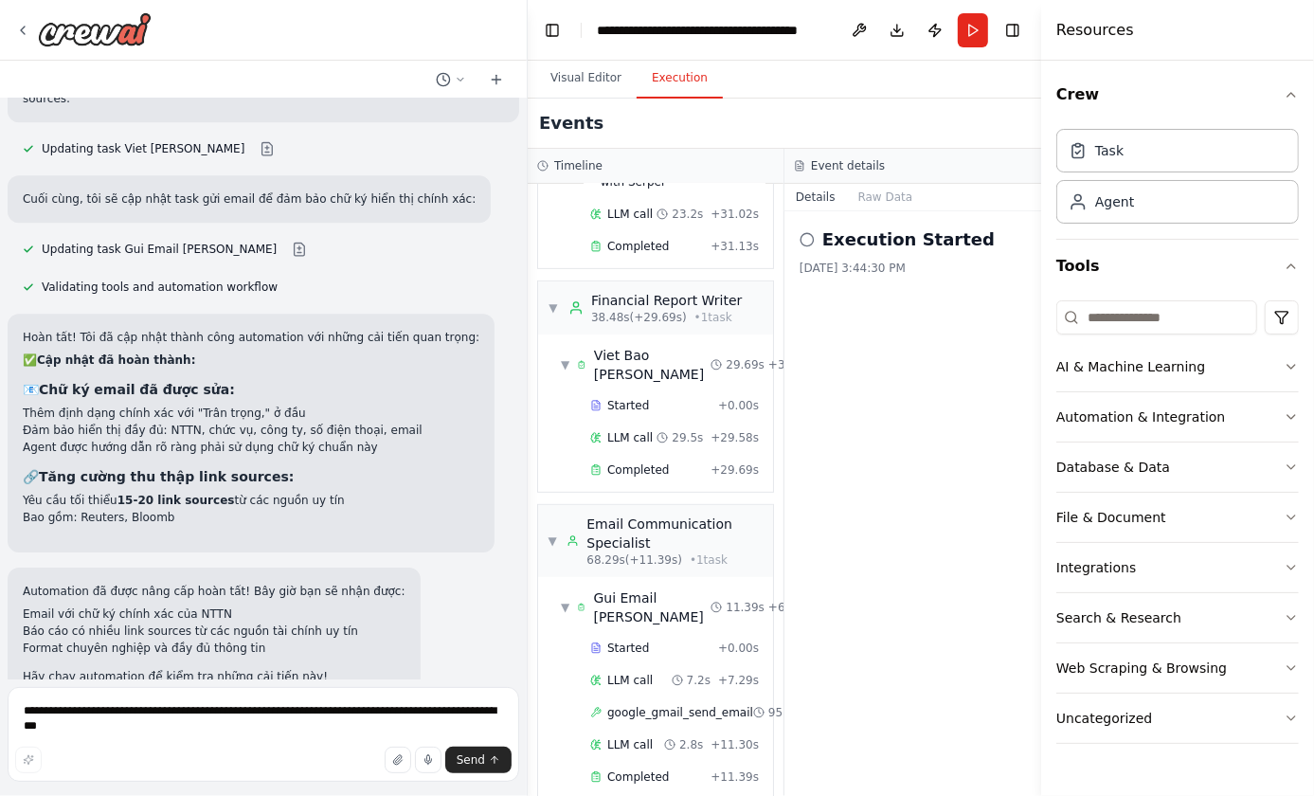
scroll to position [3858, 0]
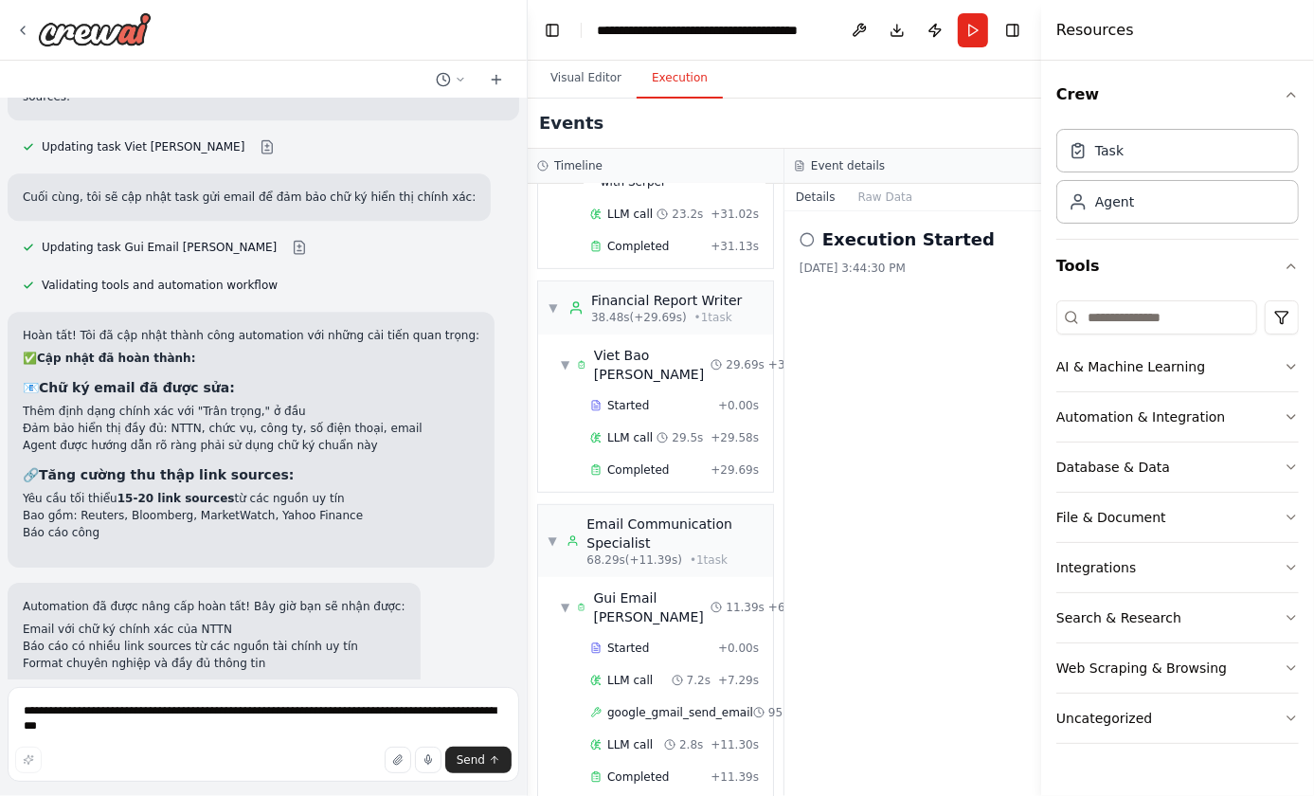
click at [304, 746] on div "Suggestion Dismiss I have some suggestions to help you move forward with your a…" at bounding box center [263, 792] width 481 height 93
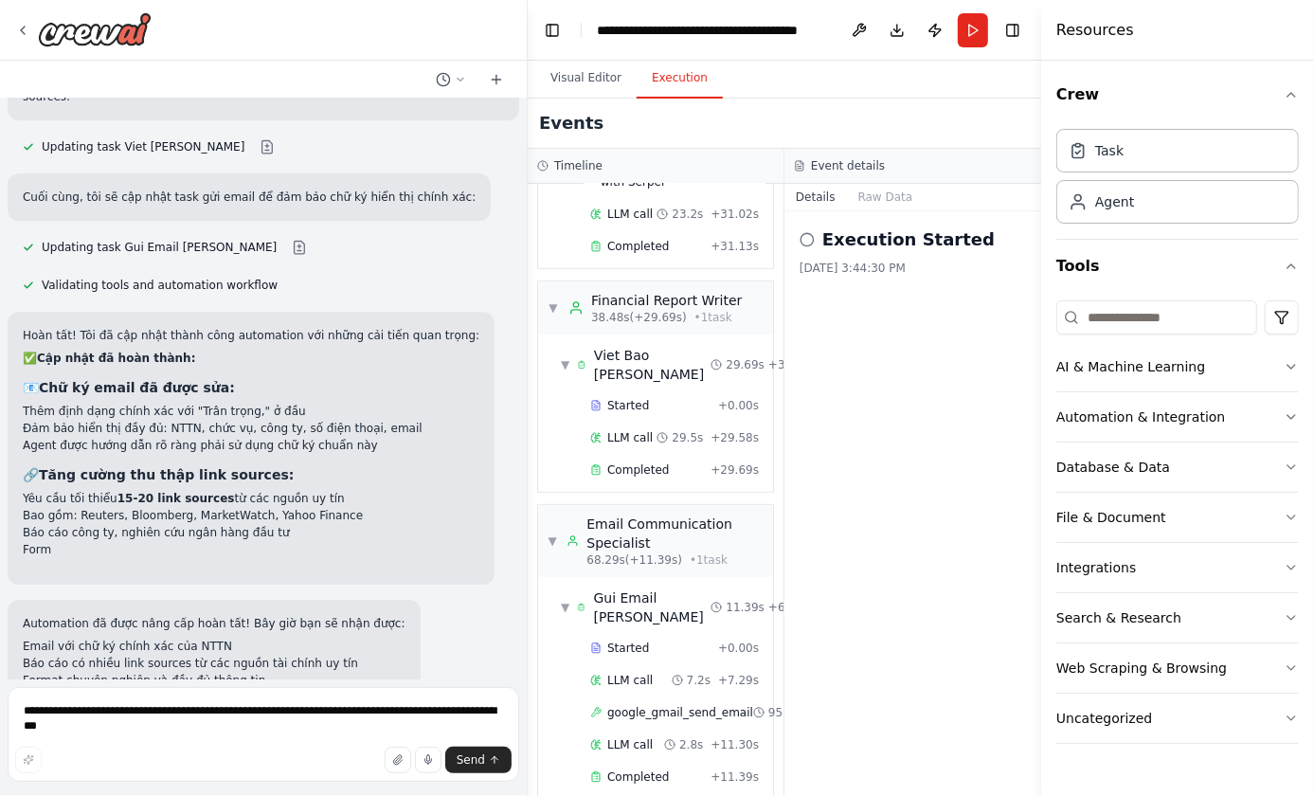
click at [304, 763] on div "Suggestion Dismiss I have some suggestions to help you move forward with your a…" at bounding box center [263, 809] width 481 height 93
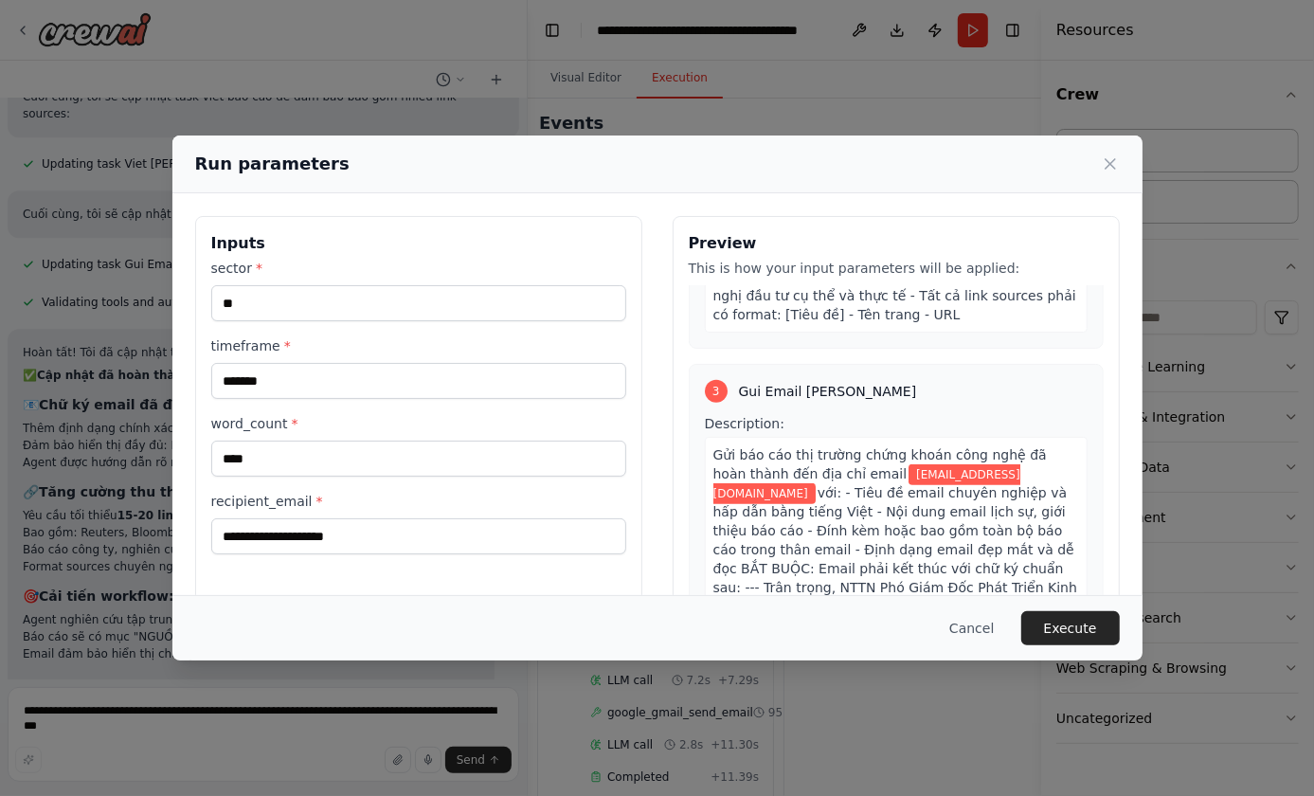
scroll to position [1254, 0]
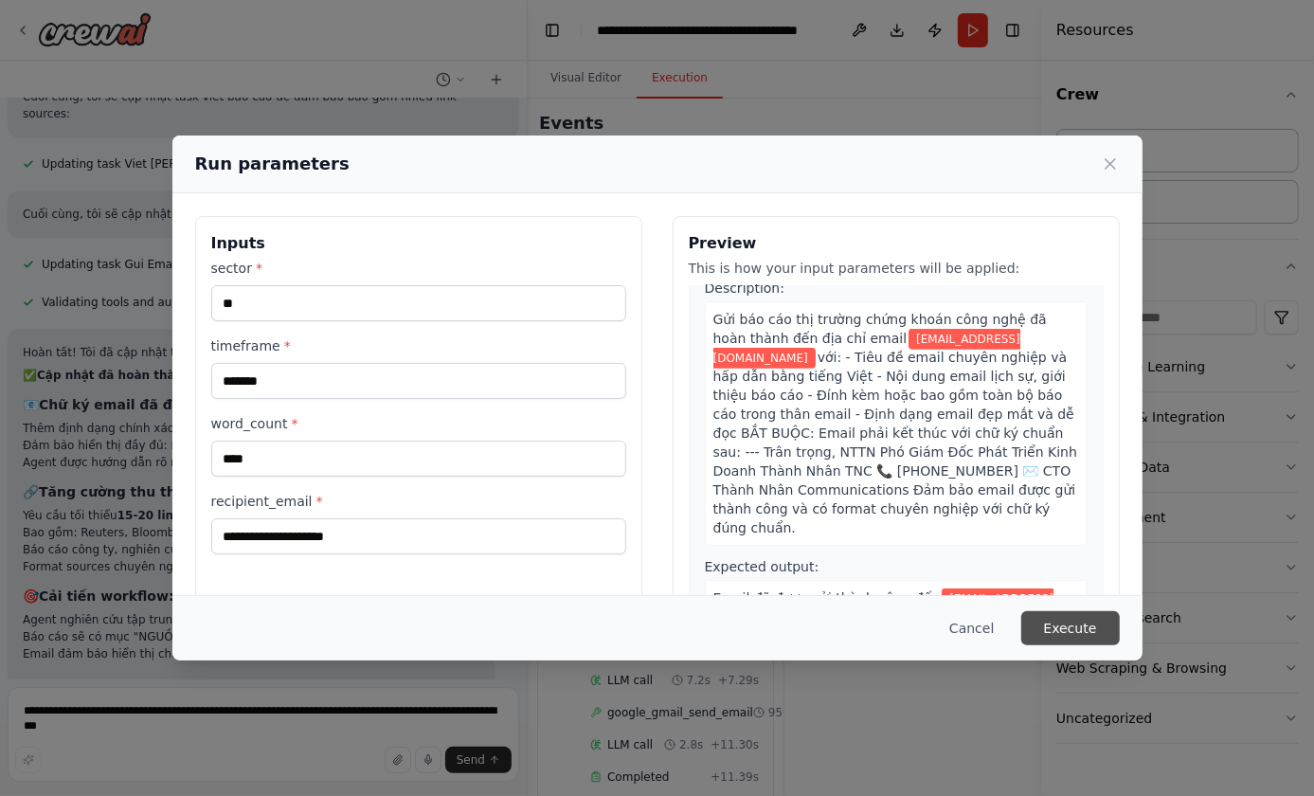
click at [1064, 623] on button "Execute" at bounding box center [1070, 628] width 99 height 34
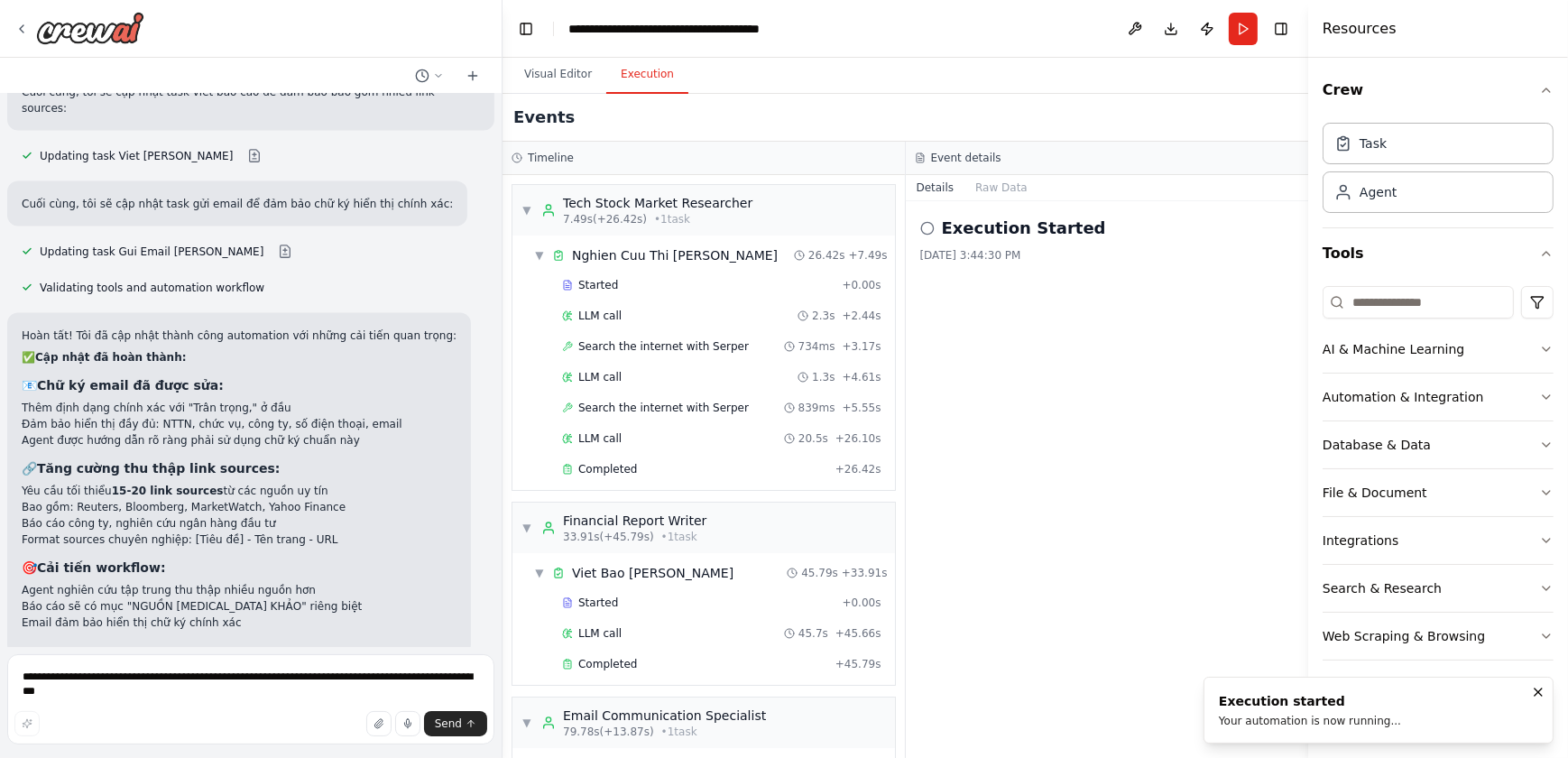
scroll to position [3674, 0]
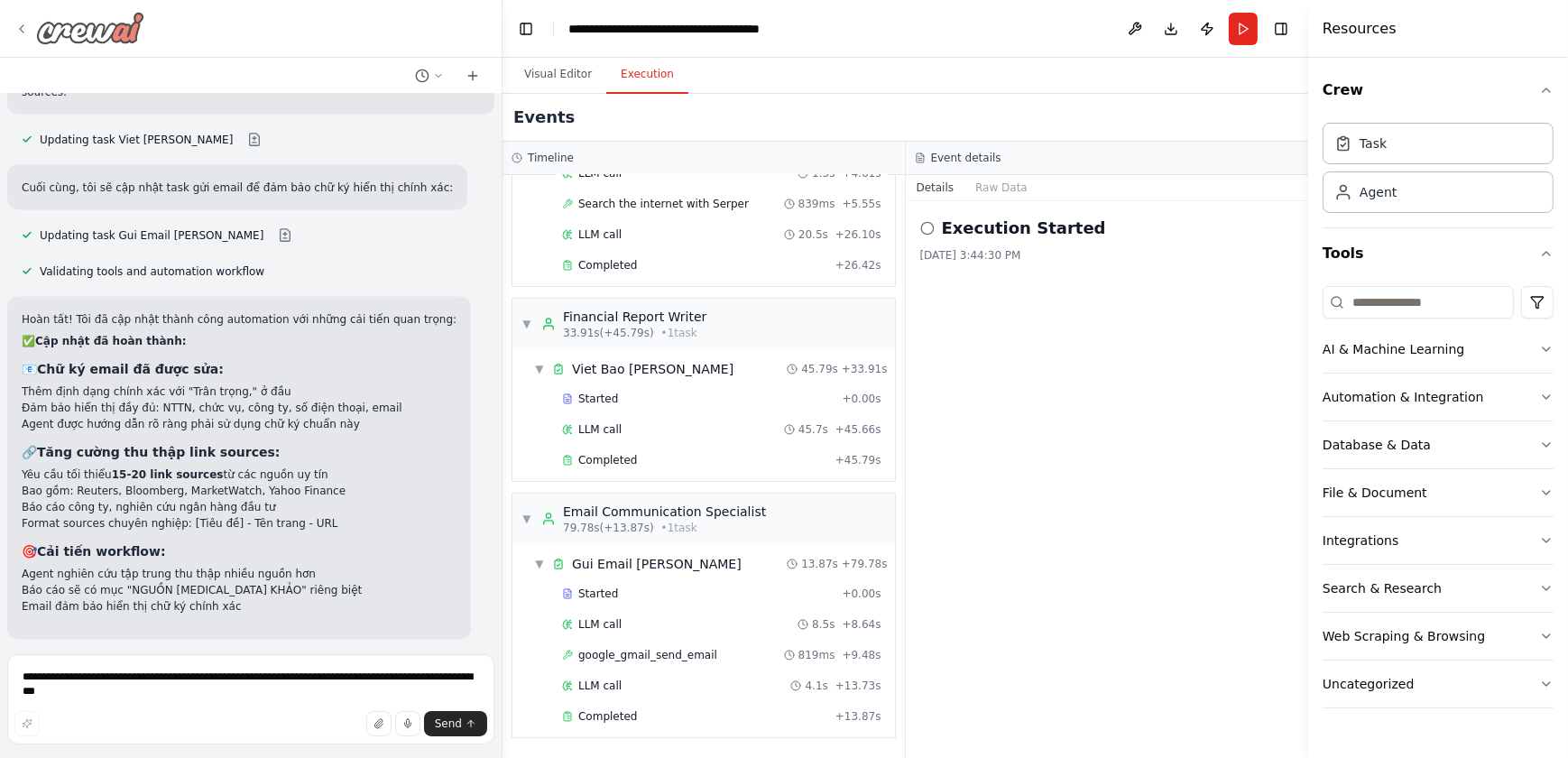
click at [142, 25] on img at bounding box center [90, 28] width 109 height 32
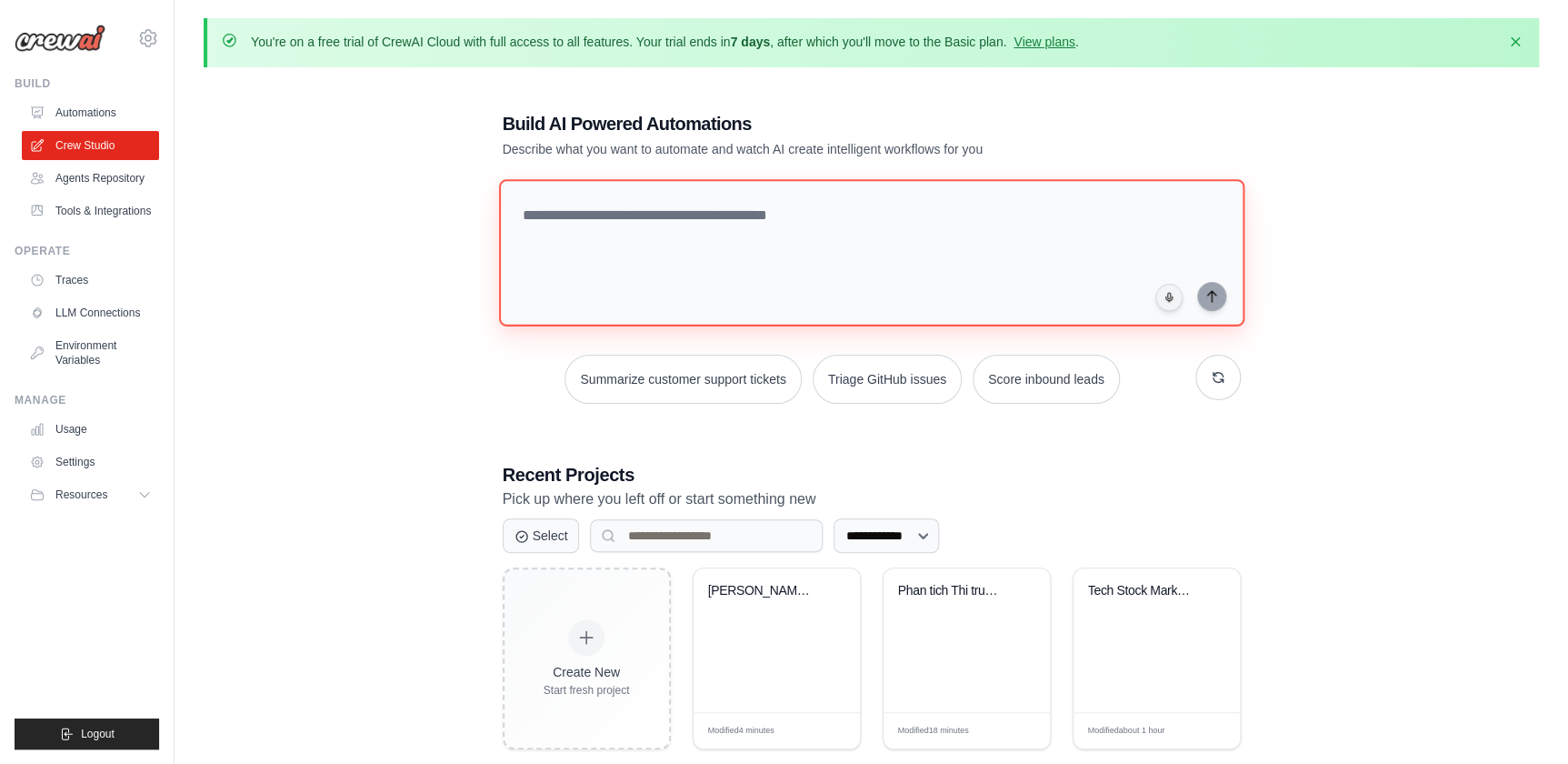
click at [677, 242] on textarea at bounding box center [870, 252] width 746 height 147
paste textarea "**********"
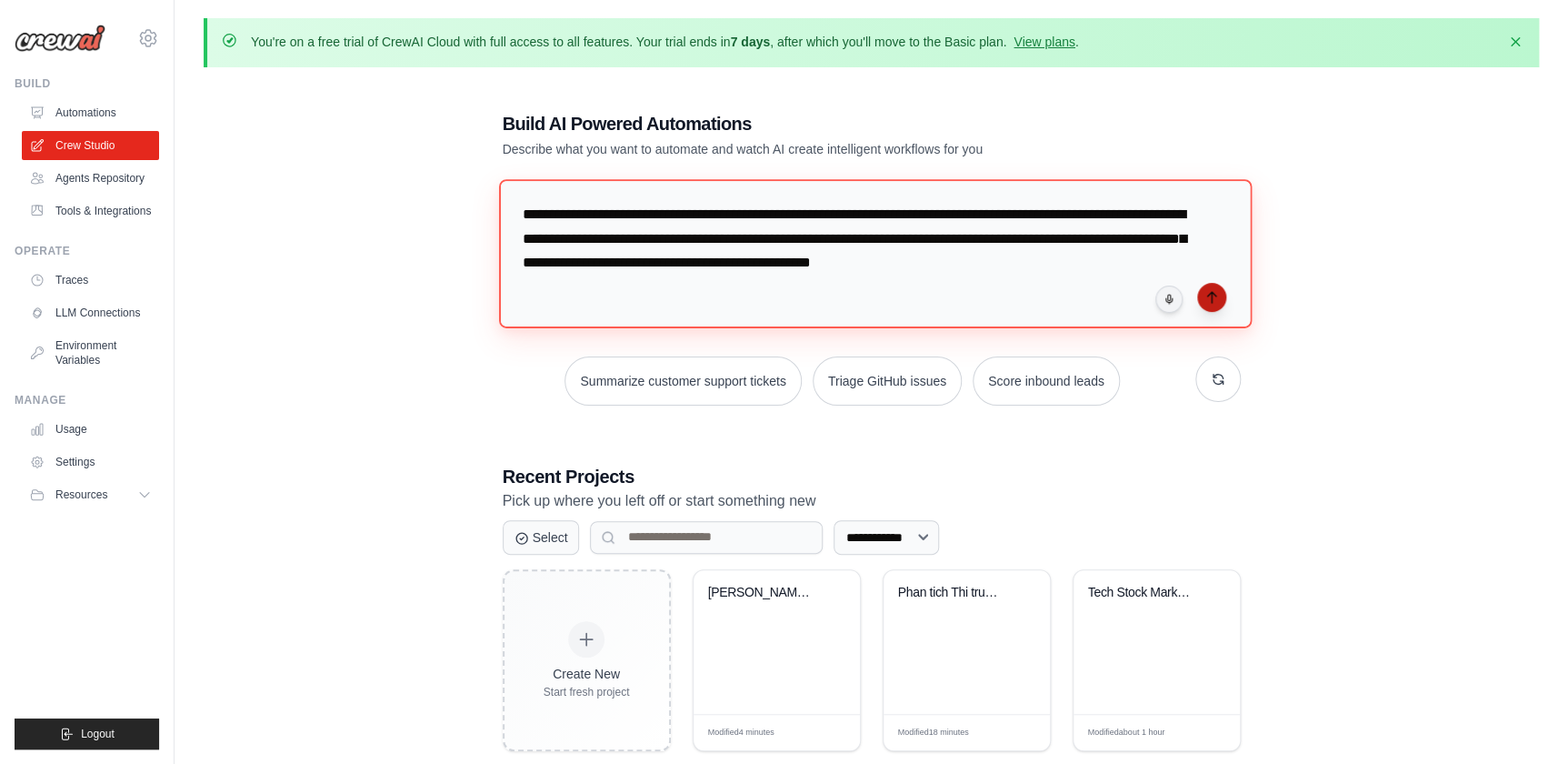
type textarea "**********"
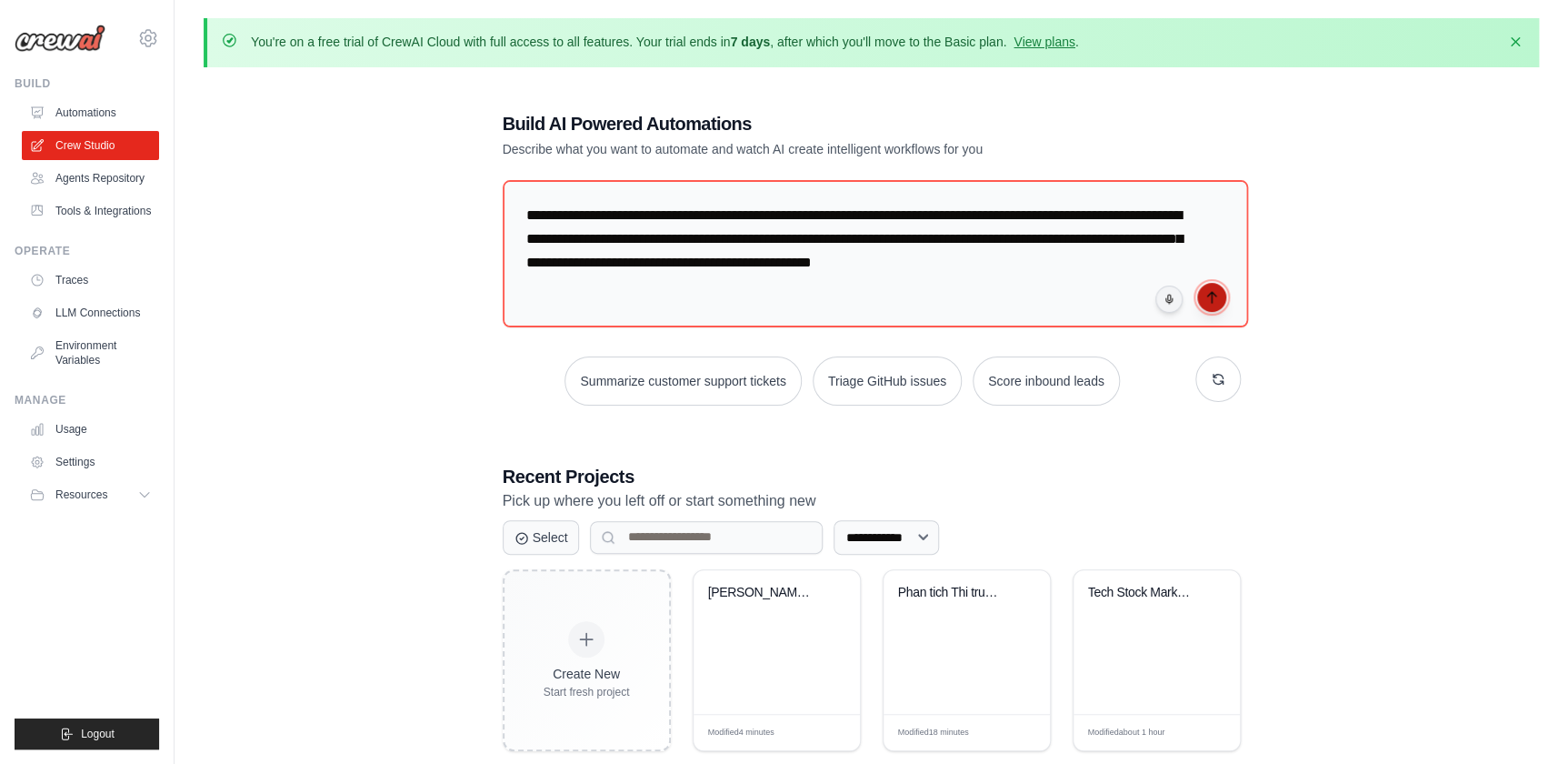
click at [1209, 300] on icon "submit" at bounding box center [1211, 297] width 14 height 14
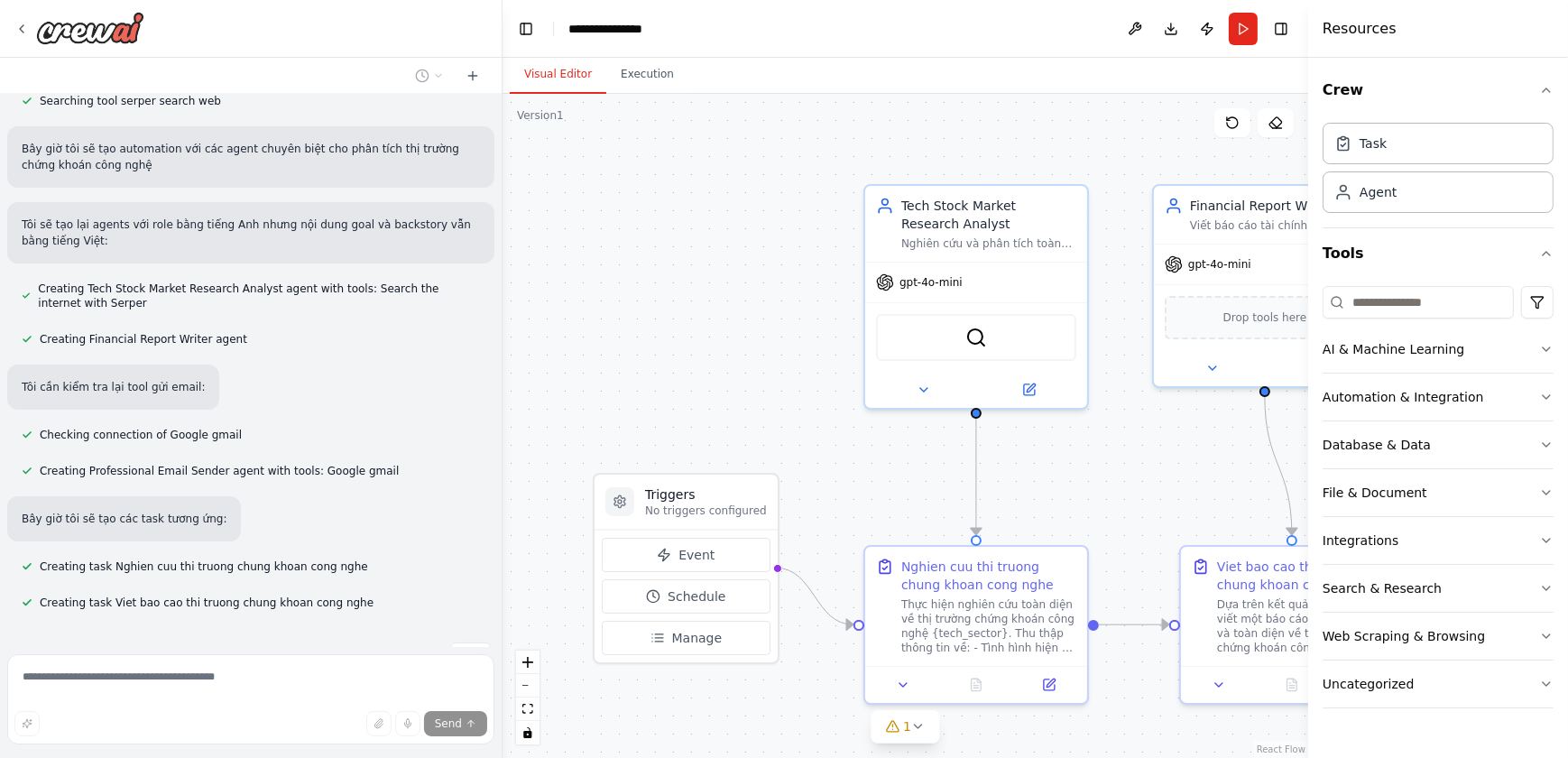
scroll to position [444, 0]
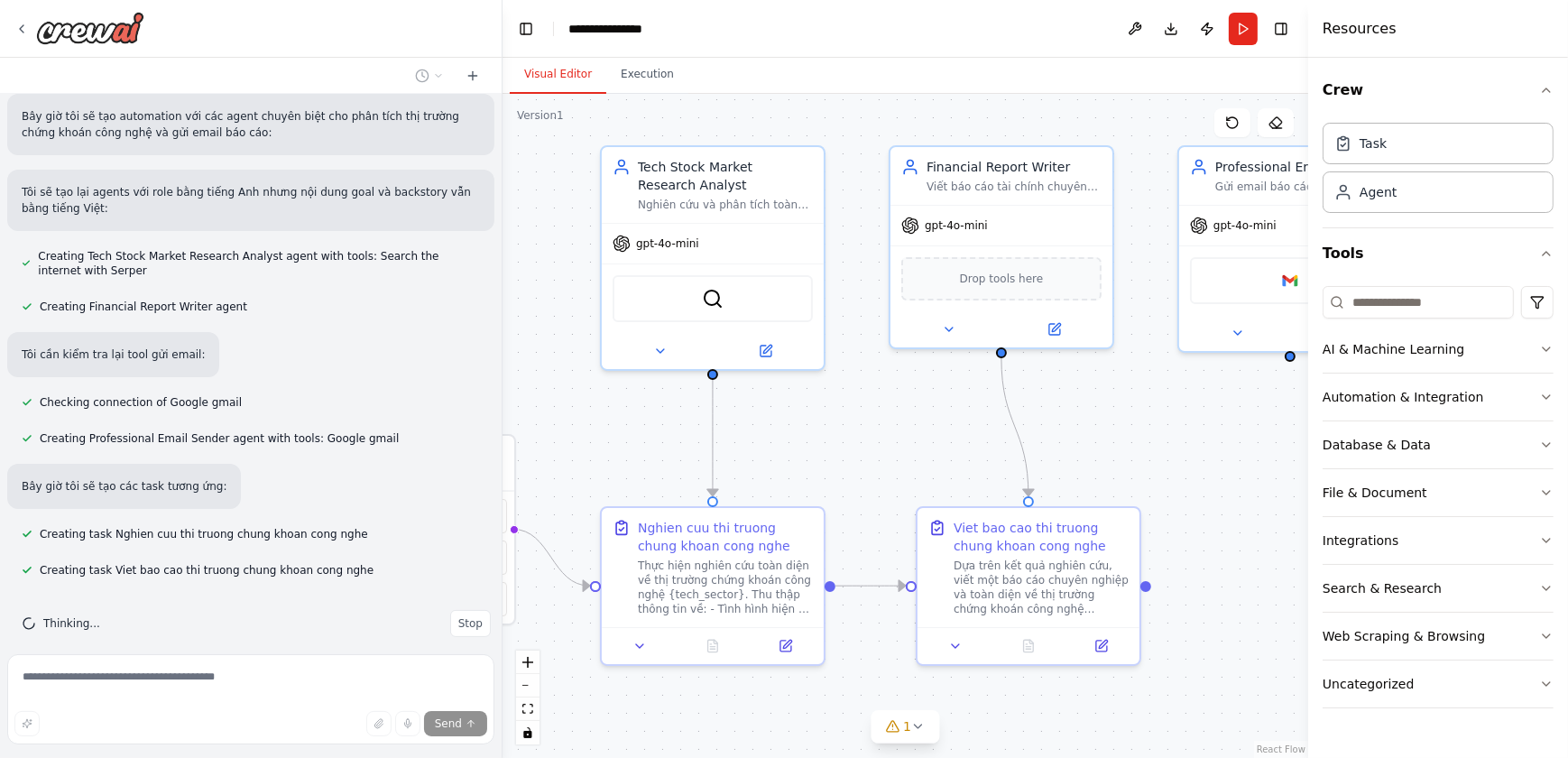
drag, startPoint x: 1156, startPoint y: 498, endPoint x: 892, endPoint y: 459, distance: 266.9
click at [892, 459] on div ".deletable-edge-delete-btn { width: 20px; height: 20px; border: 0px solid #ffff…" at bounding box center [906, 426] width 806 height 664
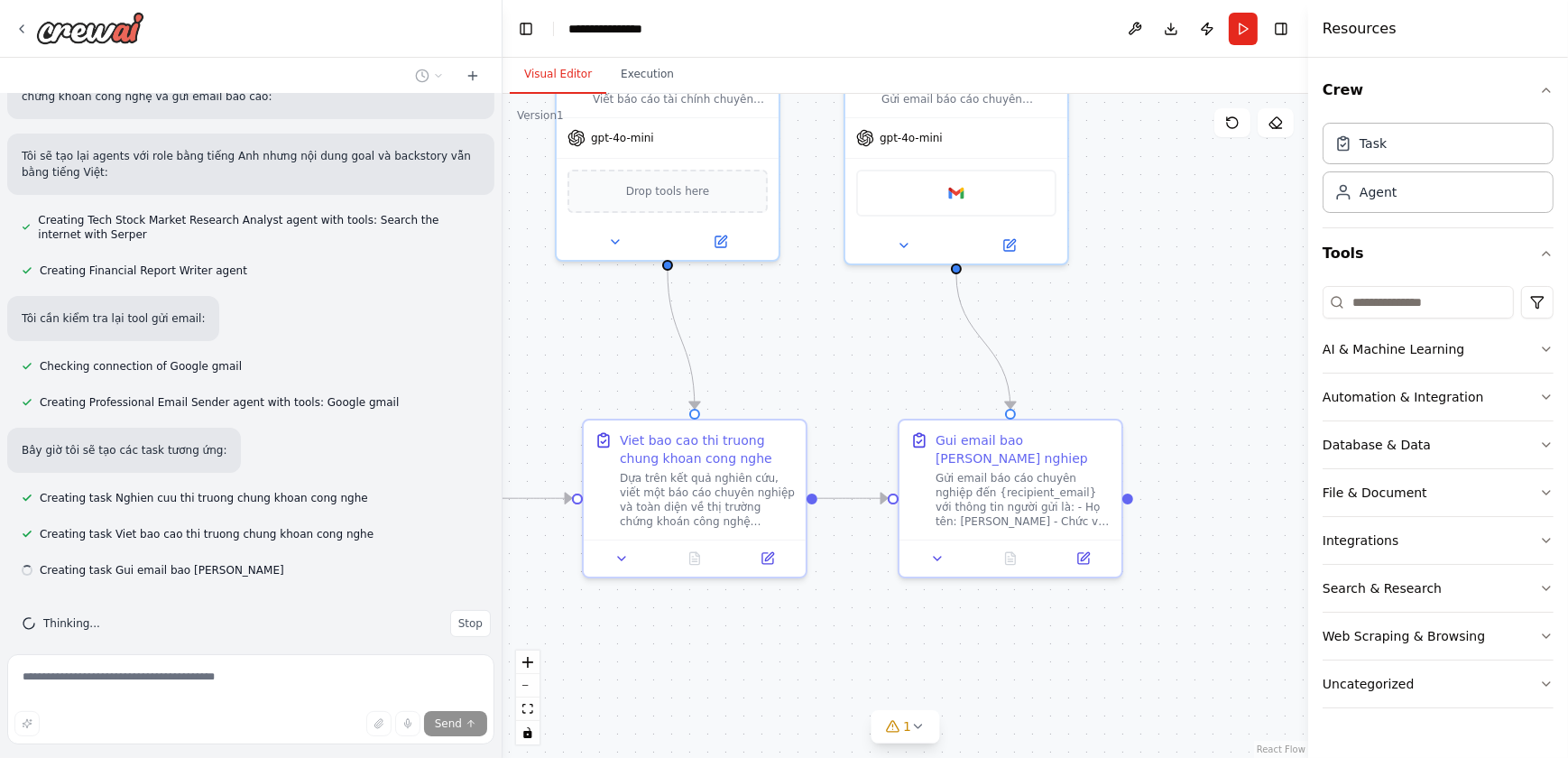
drag, startPoint x: 1281, startPoint y: 442, endPoint x: 942, endPoint y: 352, distance: 350.7
click at [945, 353] on div ".deletable-edge-delete-btn { width: 20px; height: 20px; border: 0px solid #ffff…" at bounding box center [906, 426] width 806 height 664
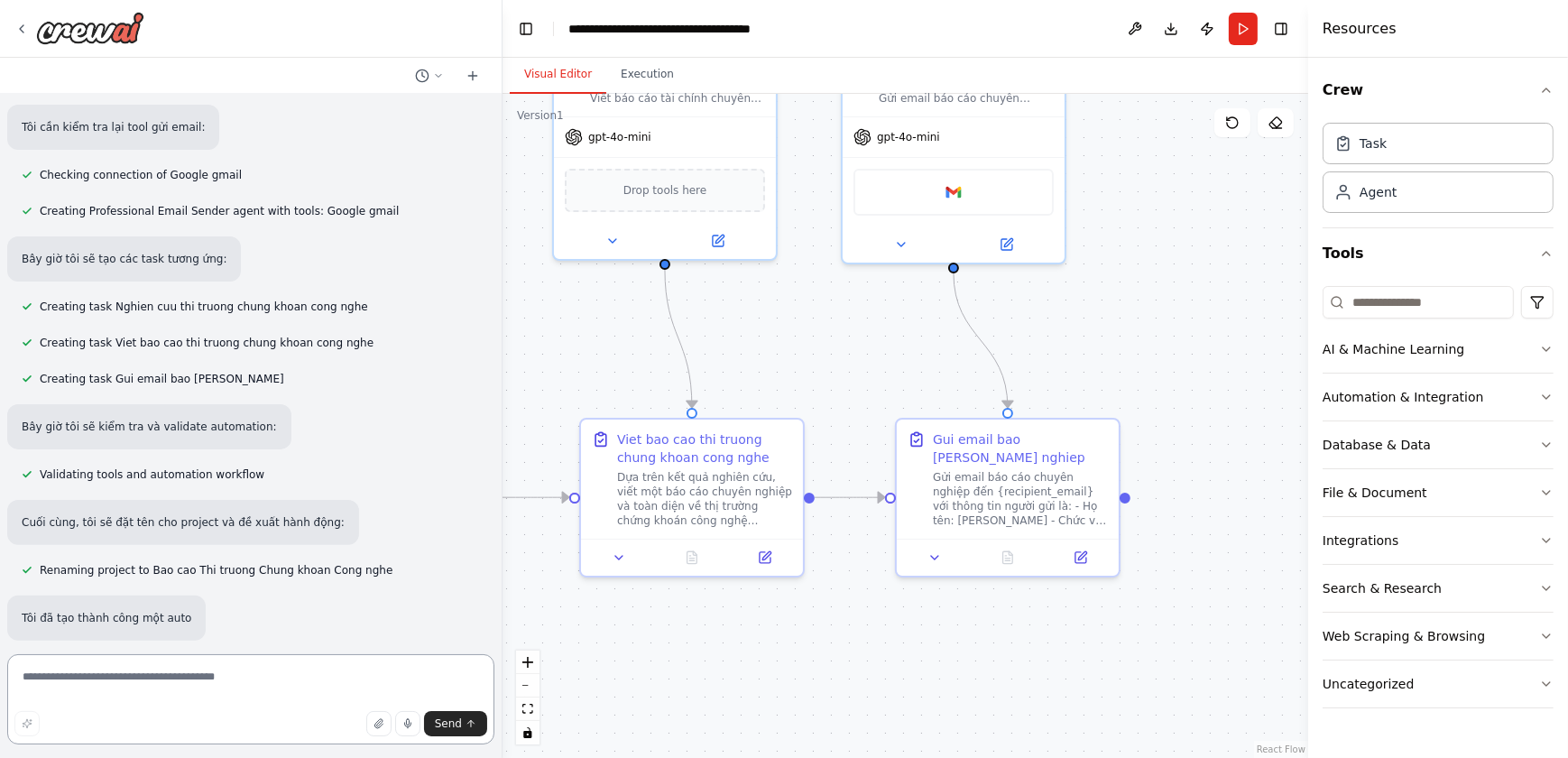
scroll to position [776, 0]
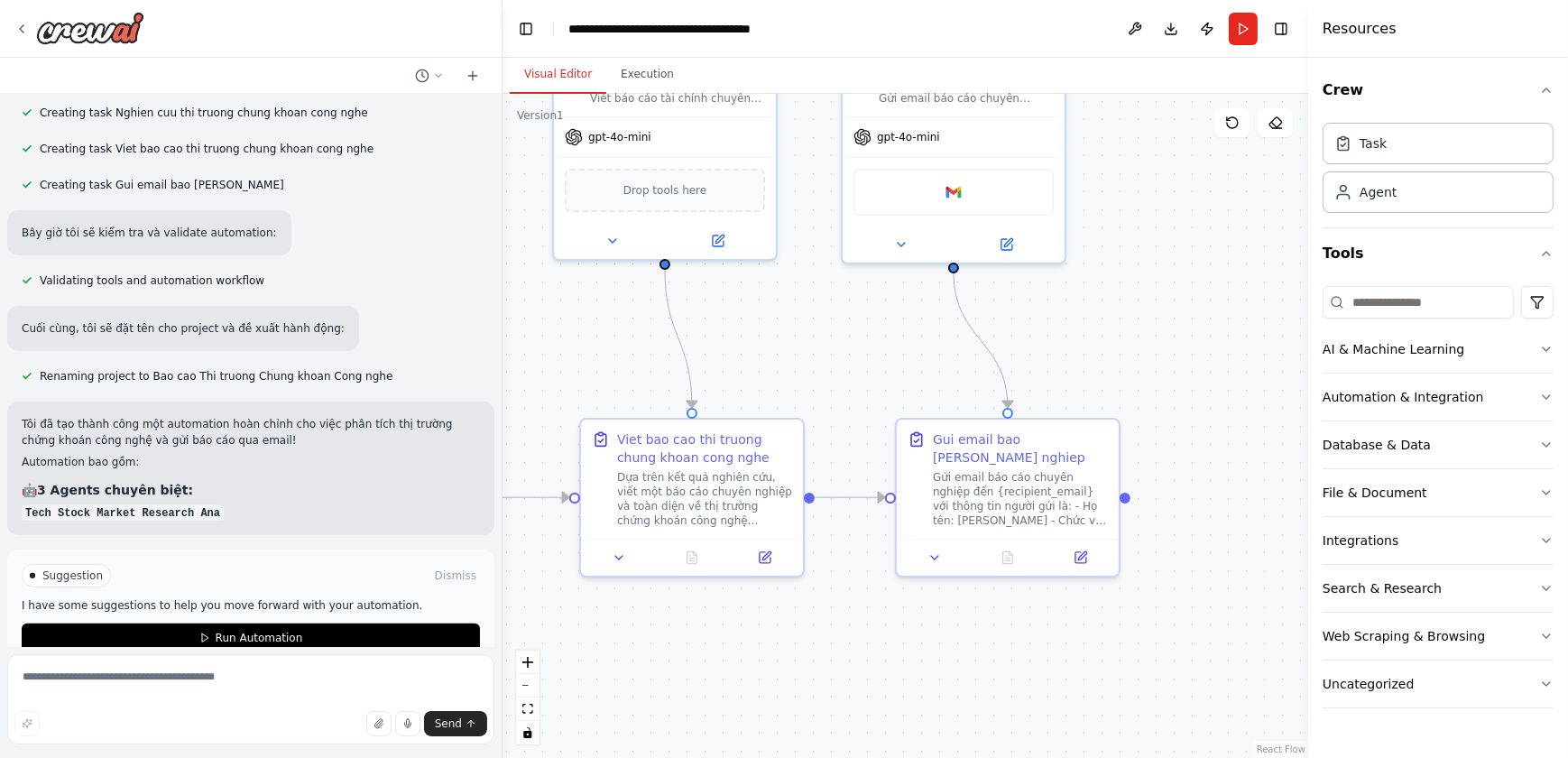
click at [334, 624] on button "Run Automation" at bounding box center [251, 638] width 458 height 29
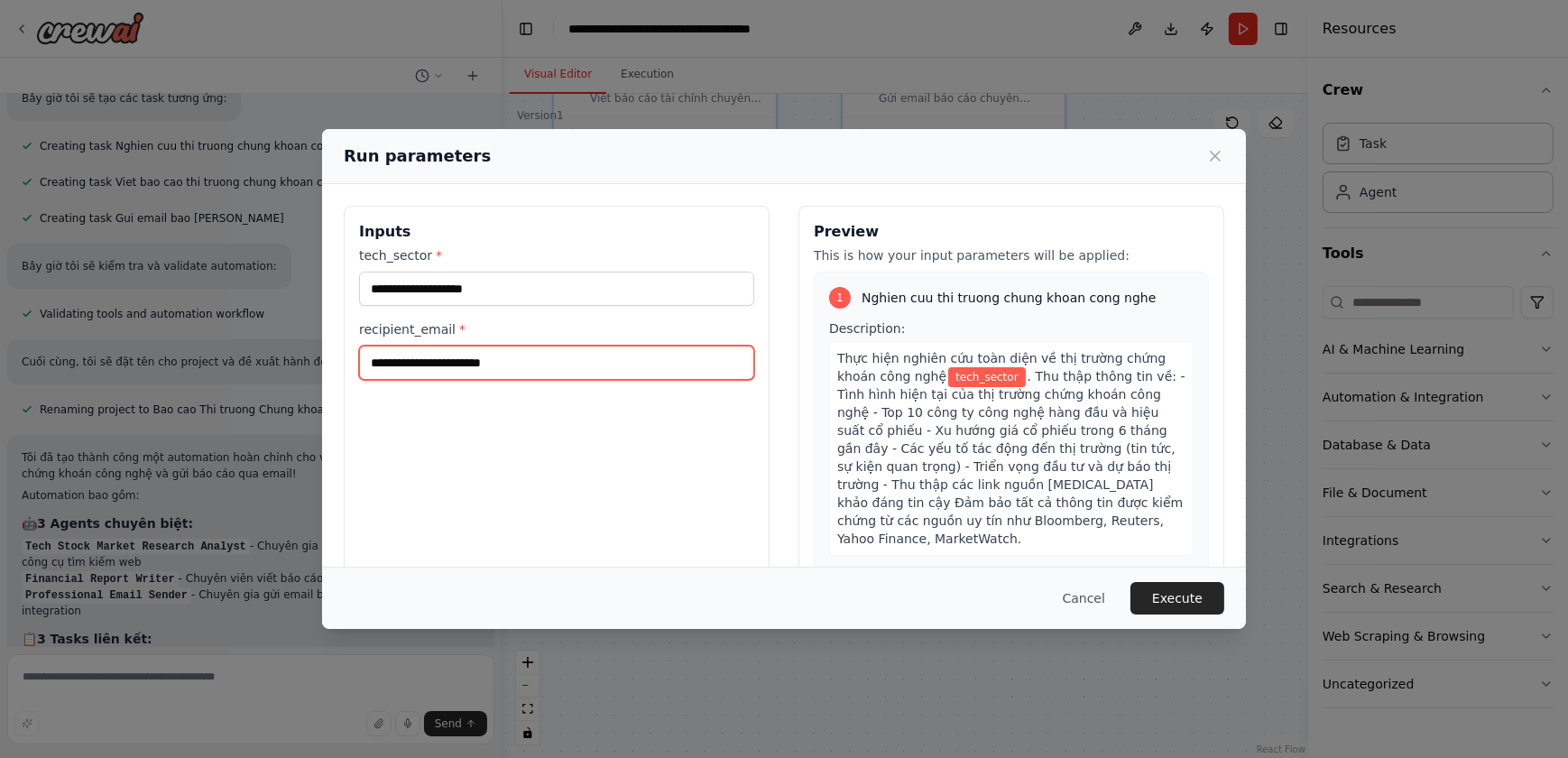
scroll to position [848, 0]
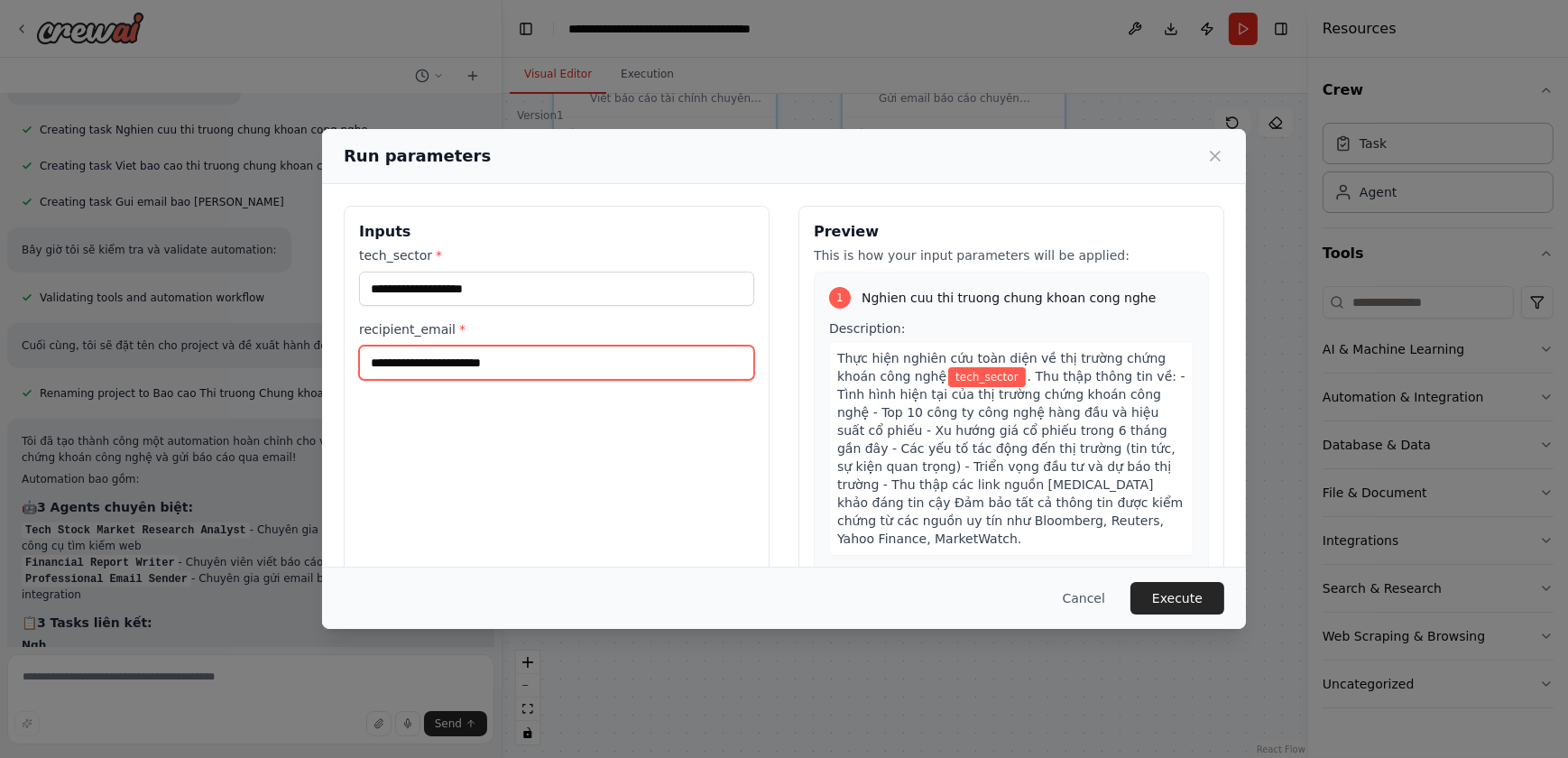
click at [501, 366] on input "recipient_email *" at bounding box center [556, 363] width 395 height 34
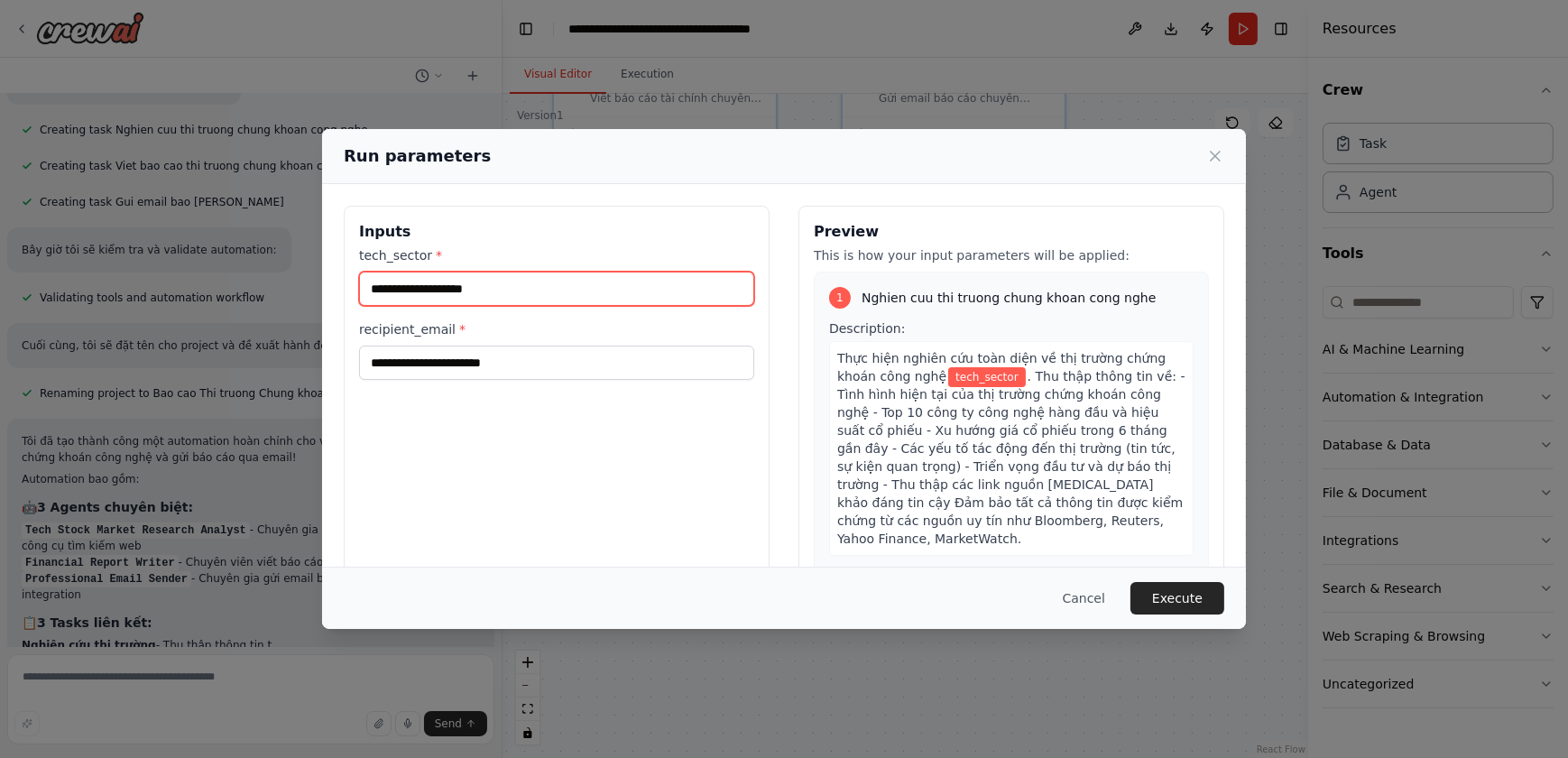
click at [488, 281] on input "tech_sector *" at bounding box center [556, 289] width 395 height 34
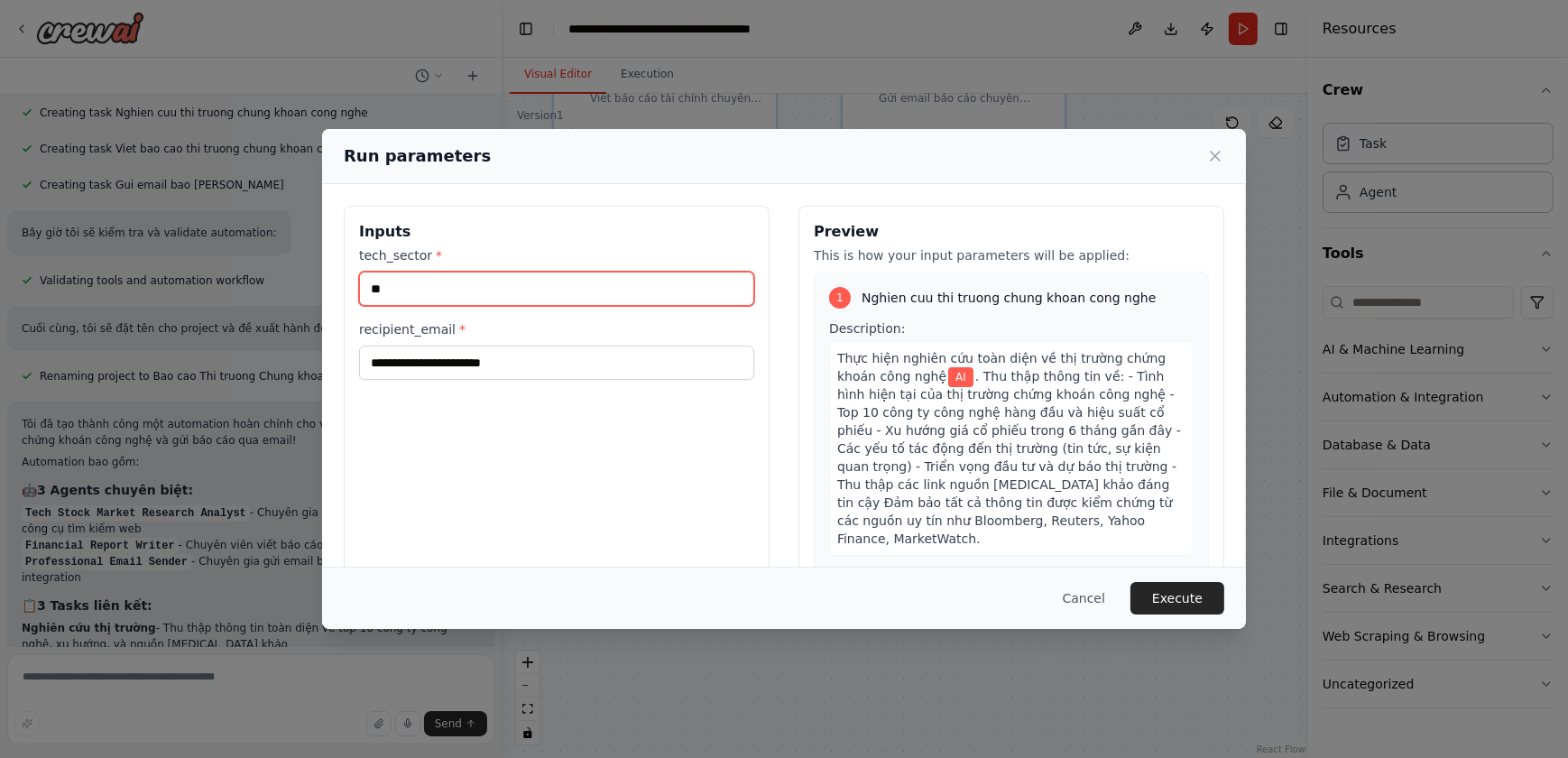
type input "**"
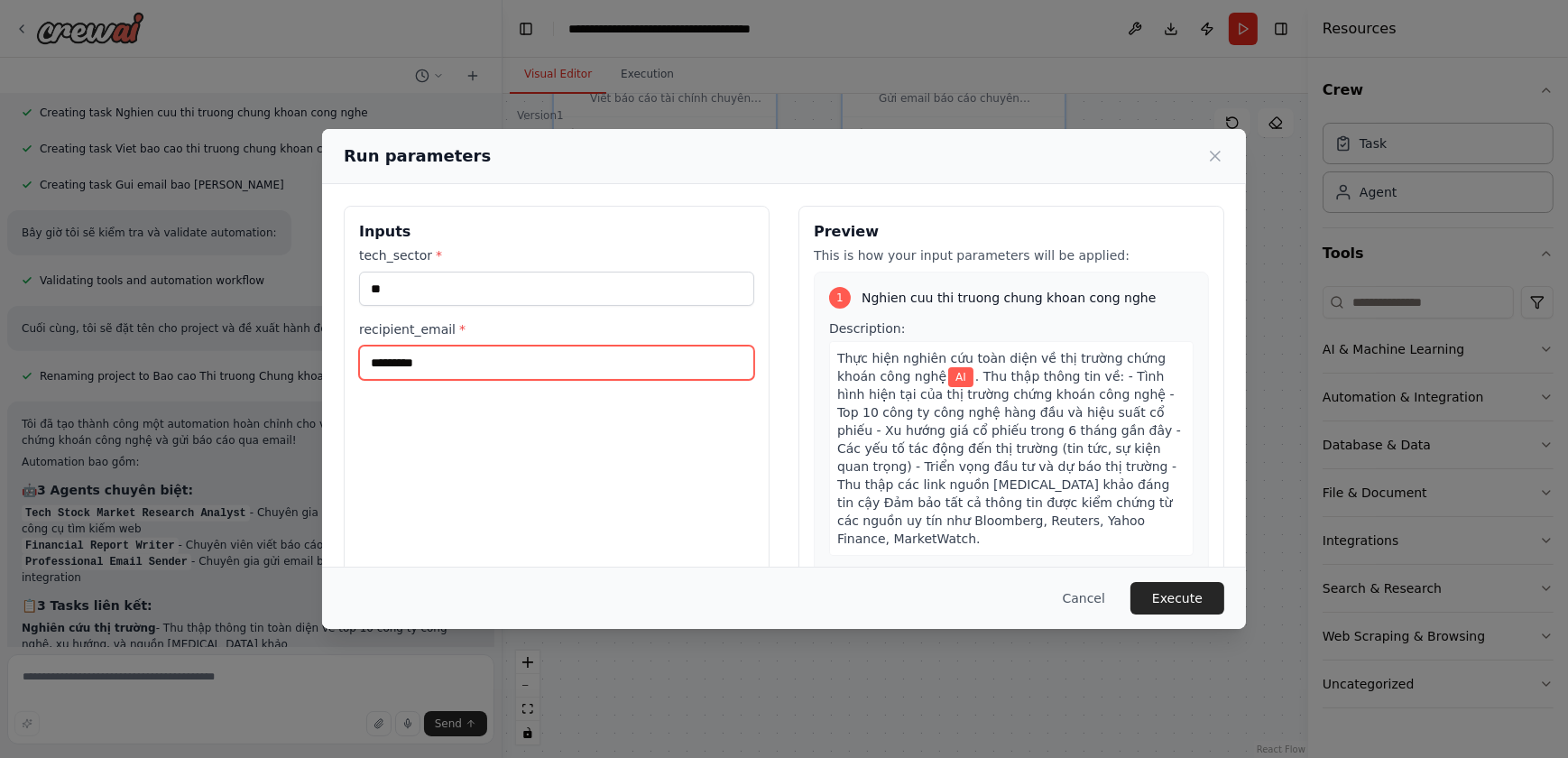
type input "**********"
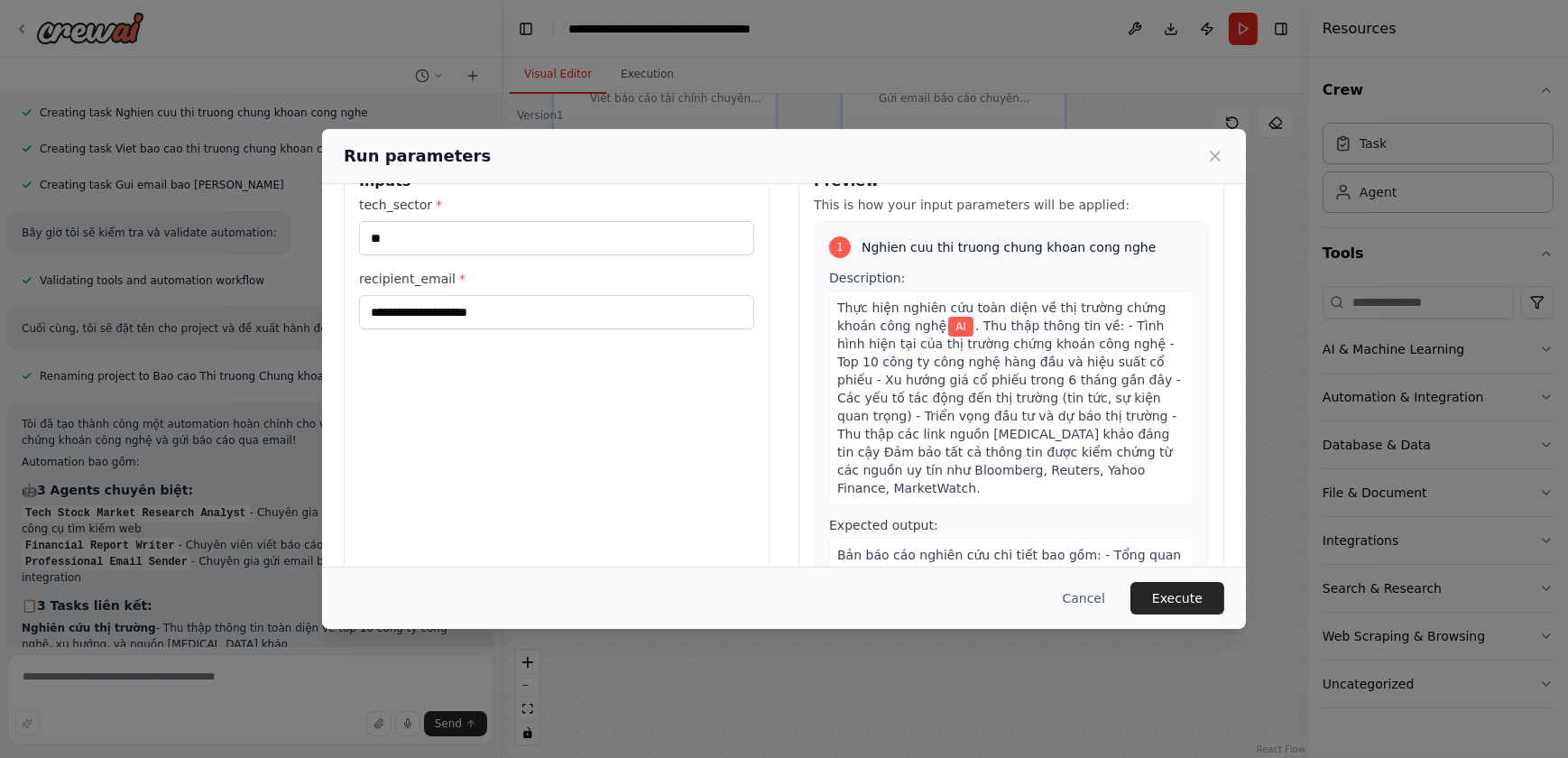
scroll to position [1039, 0]
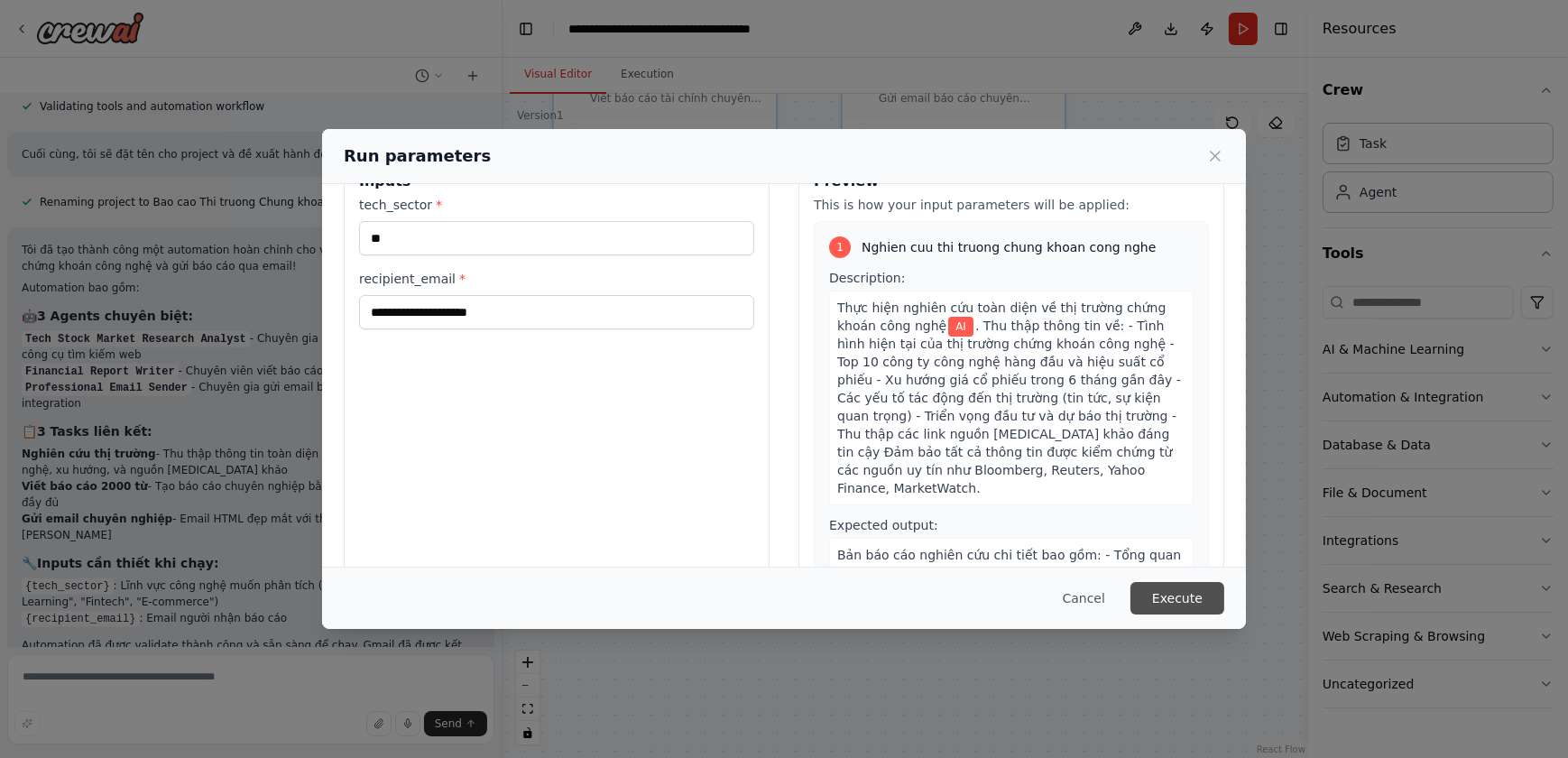
click at [1159, 591] on button "Execute" at bounding box center [1177, 598] width 94 height 32
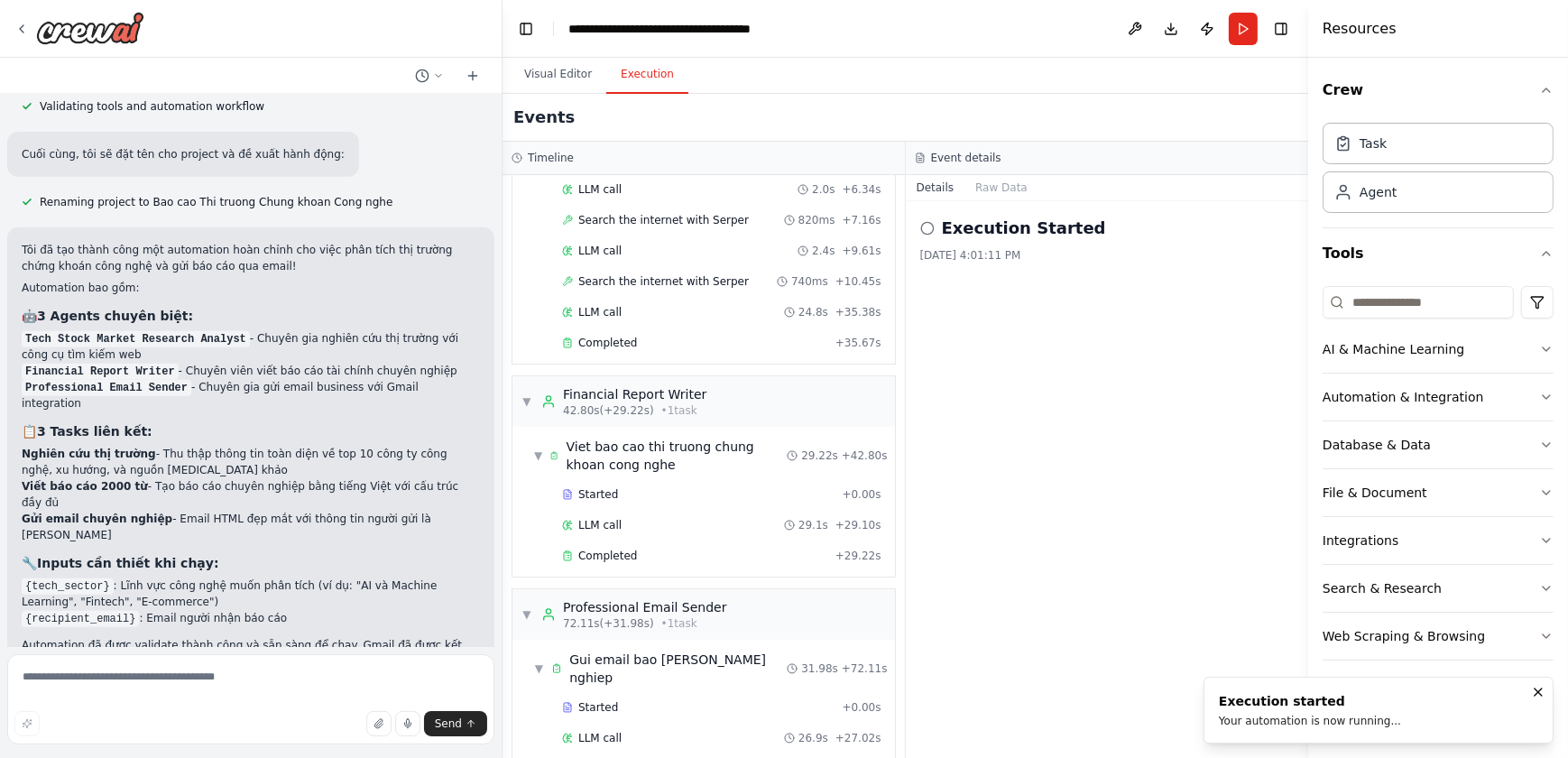
scroll to position [297, 0]
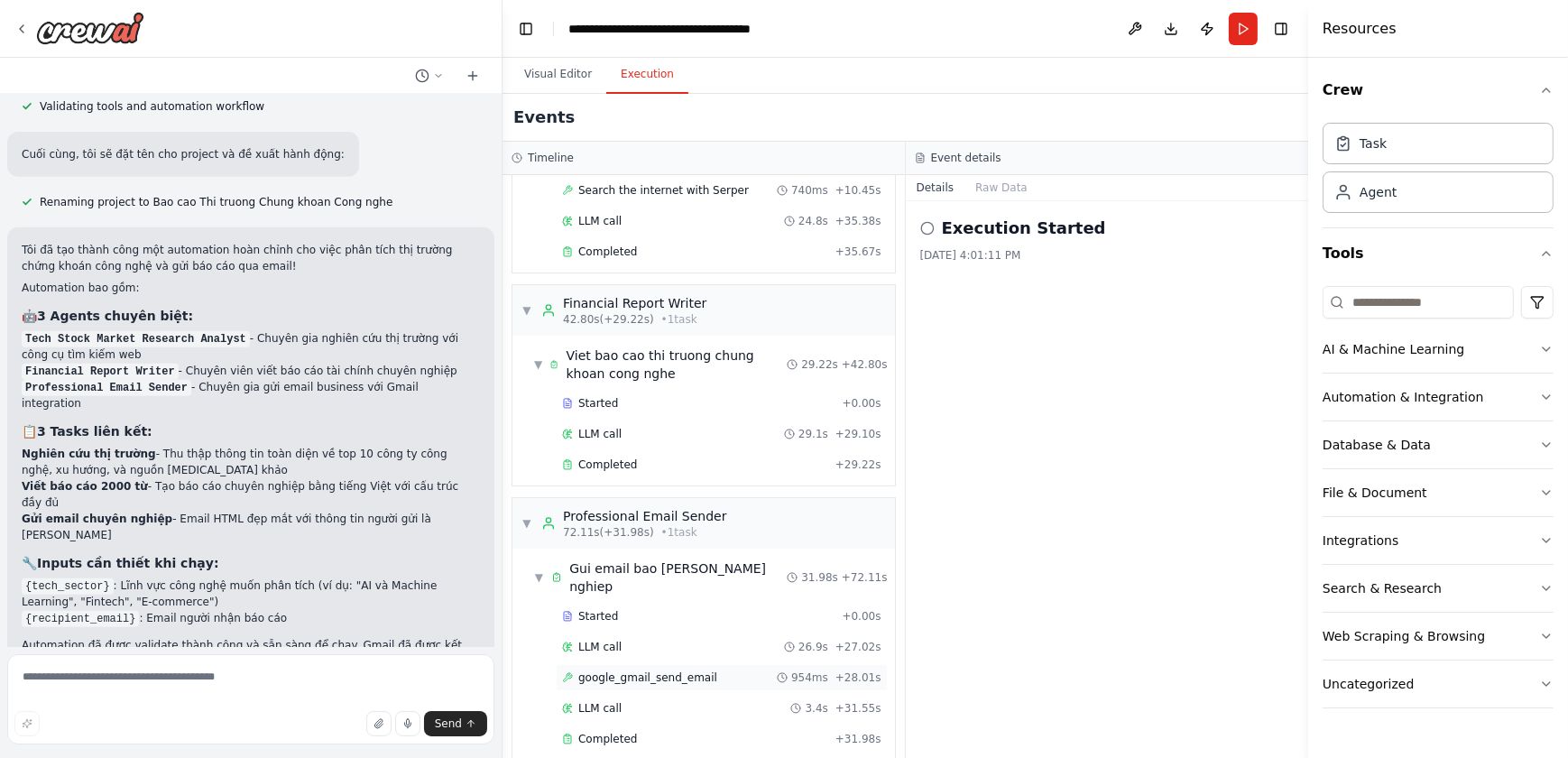
click at [721, 670] on div "google_gmail_send_email 954ms + 28.01s" at bounding box center [721, 677] width 319 height 14
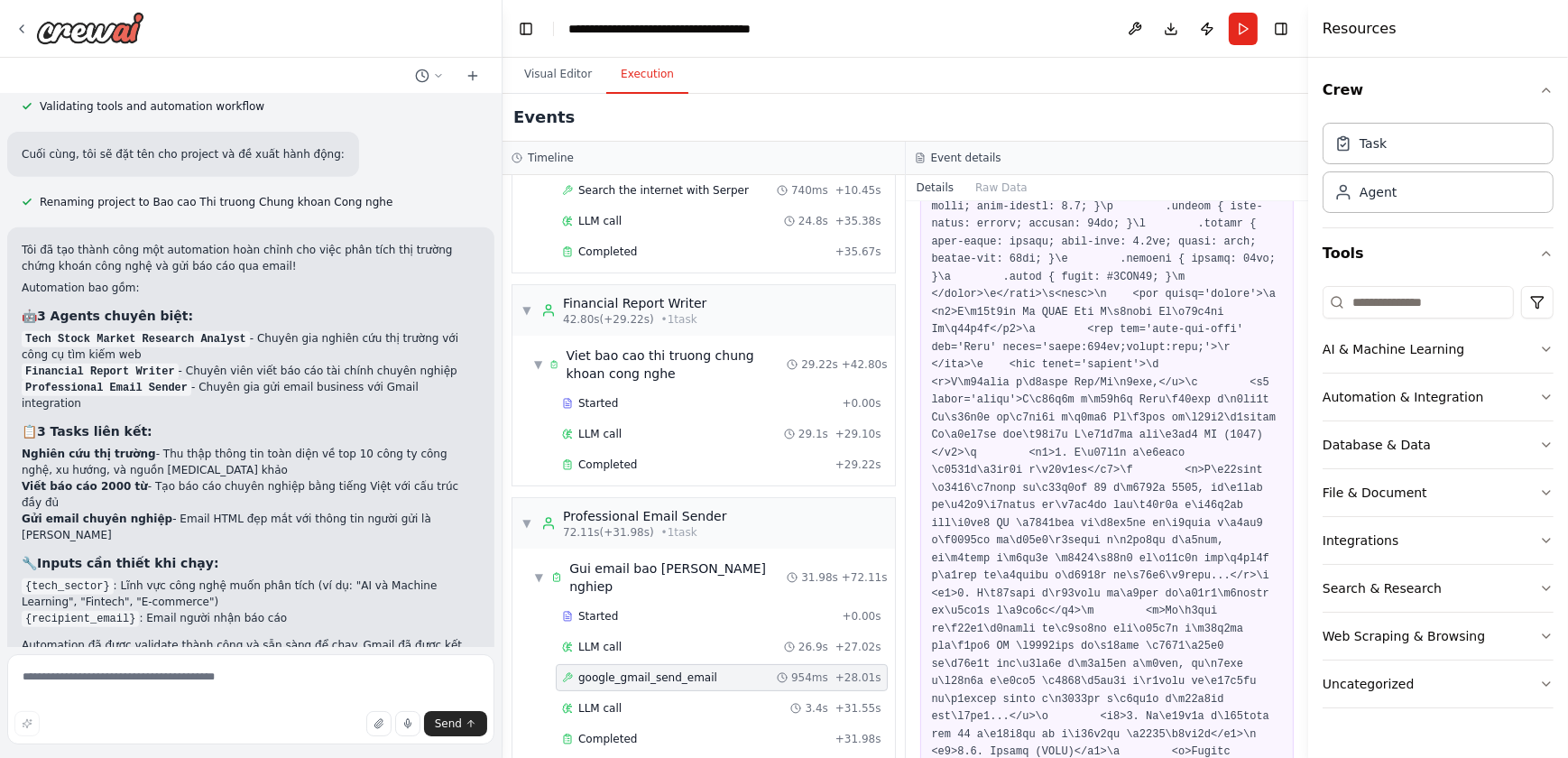
scroll to position [0, 0]
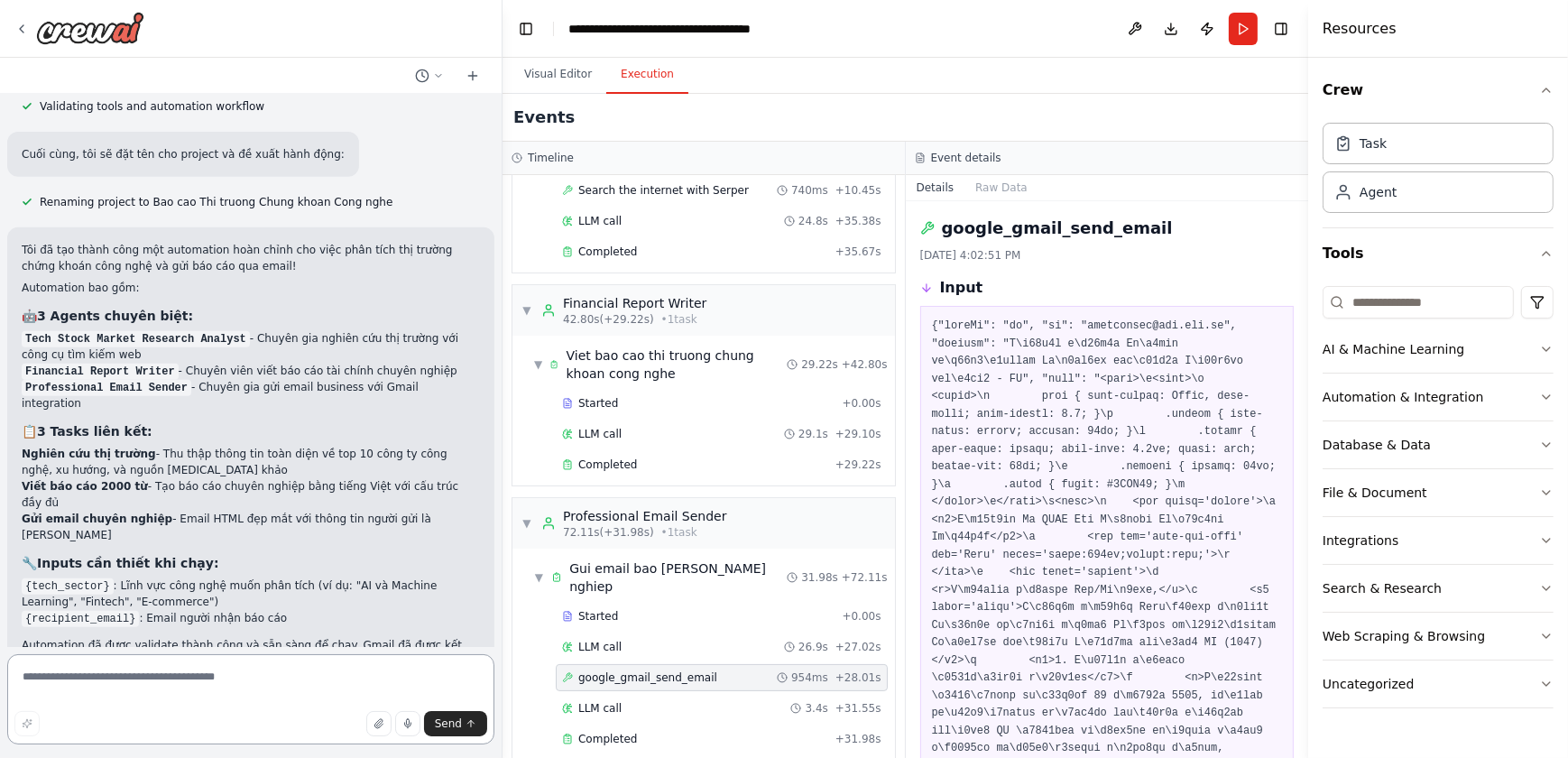
click at [226, 672] on textarea at bounding box center [251, 699] width 488 height 90
type textarea "**********"
click at [457, 716] on span "Send" at bounding box center [449, 723] width 27 height 14
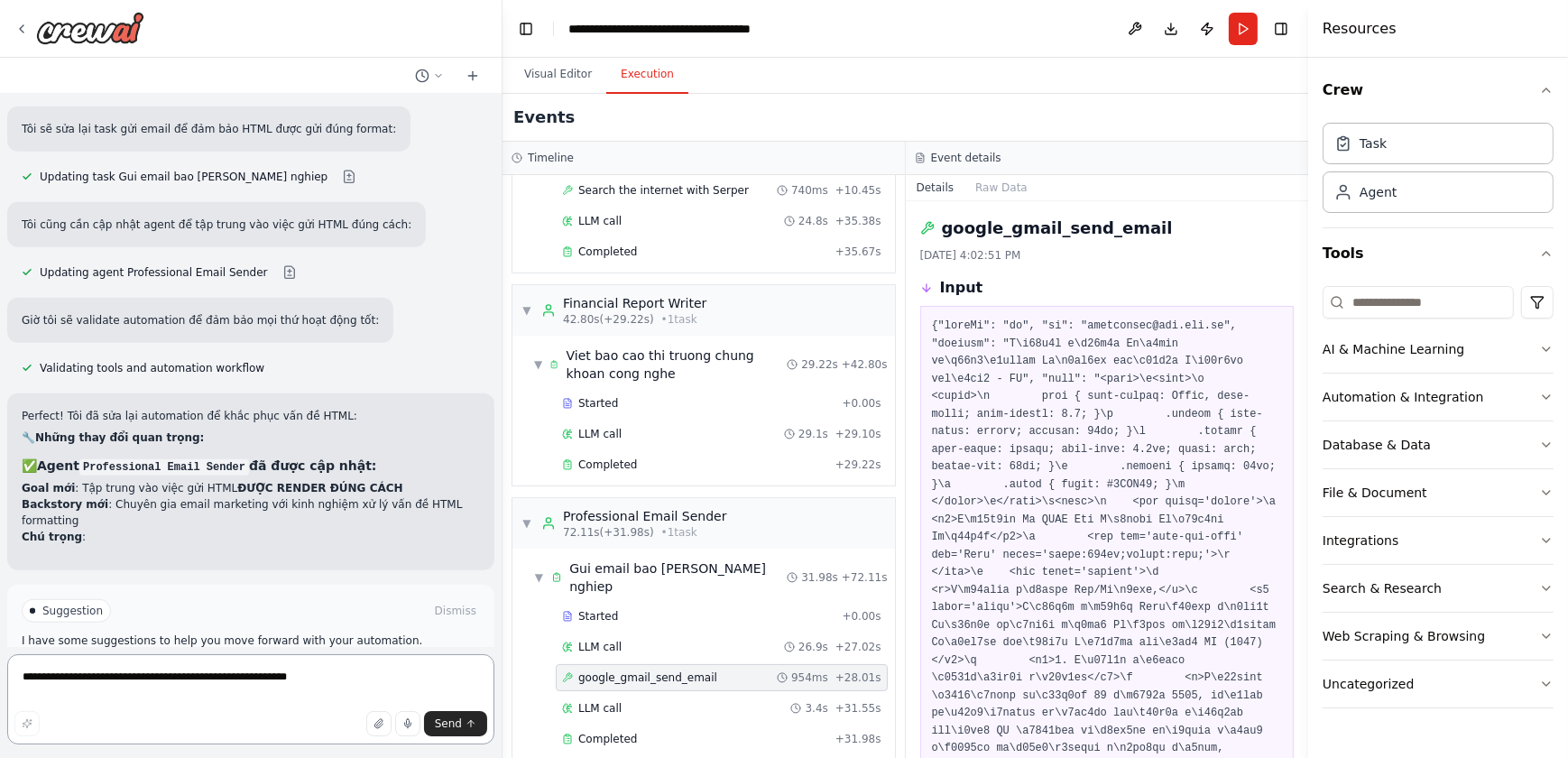
scroll to position [1859, 0]
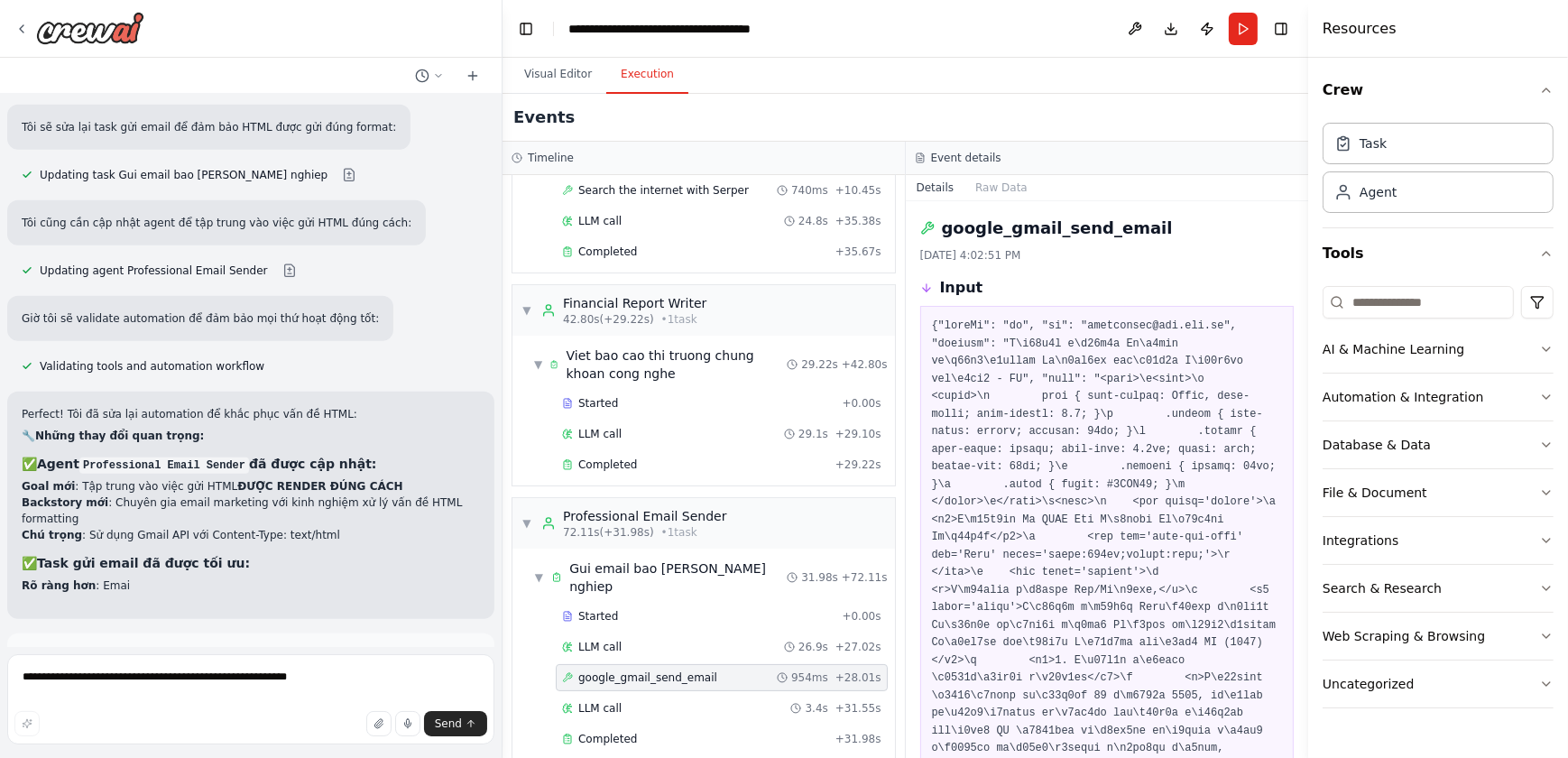
click at [245, 648] on div "Suggestion Dismiss I have some suggestions to help you move forward with your a…" at bounding box center [251, 691] width 458 height 89
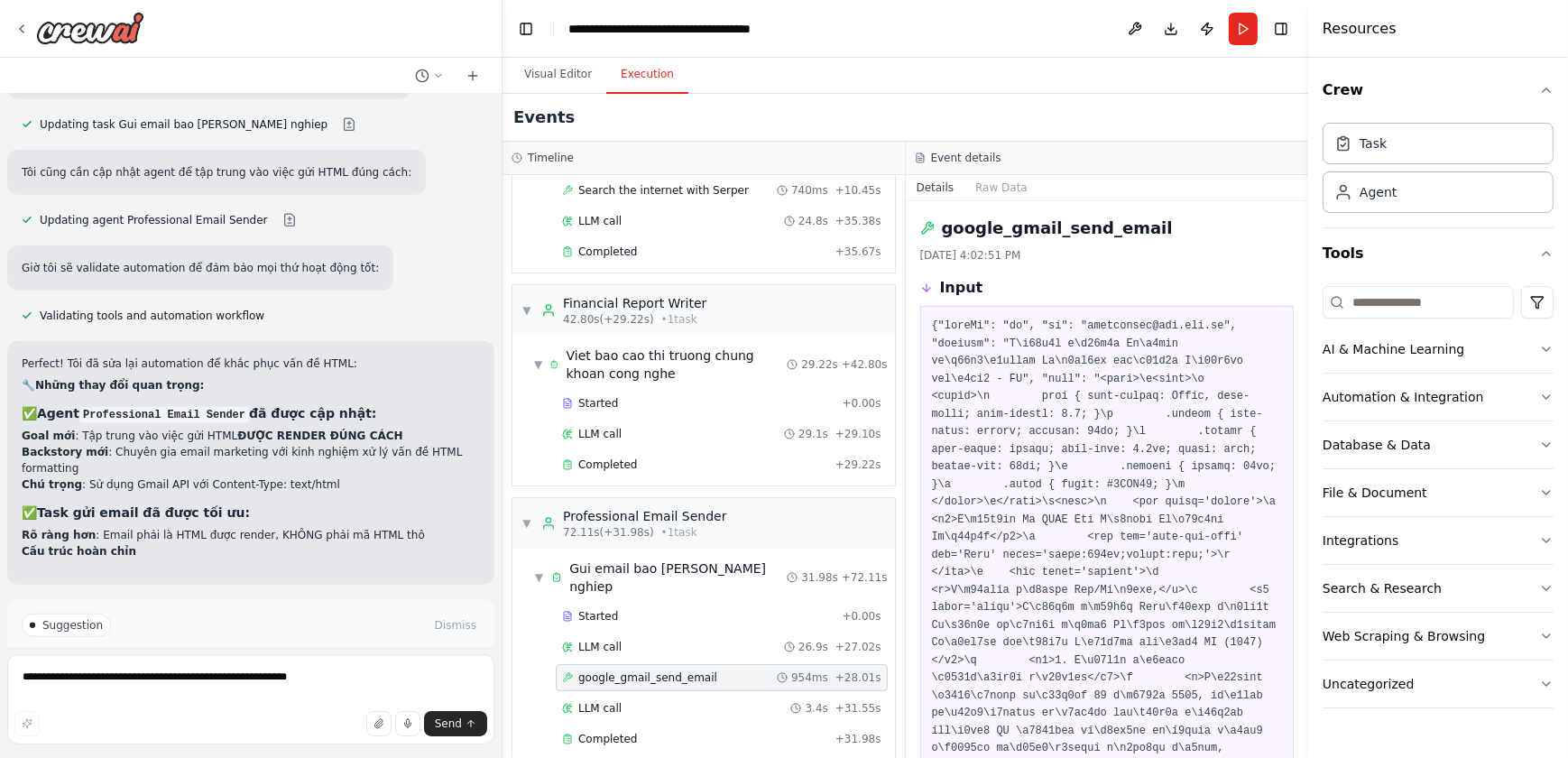
click at [250, 673] on button "Run Automation" at bounding box center [251, 688] width 458 height 29
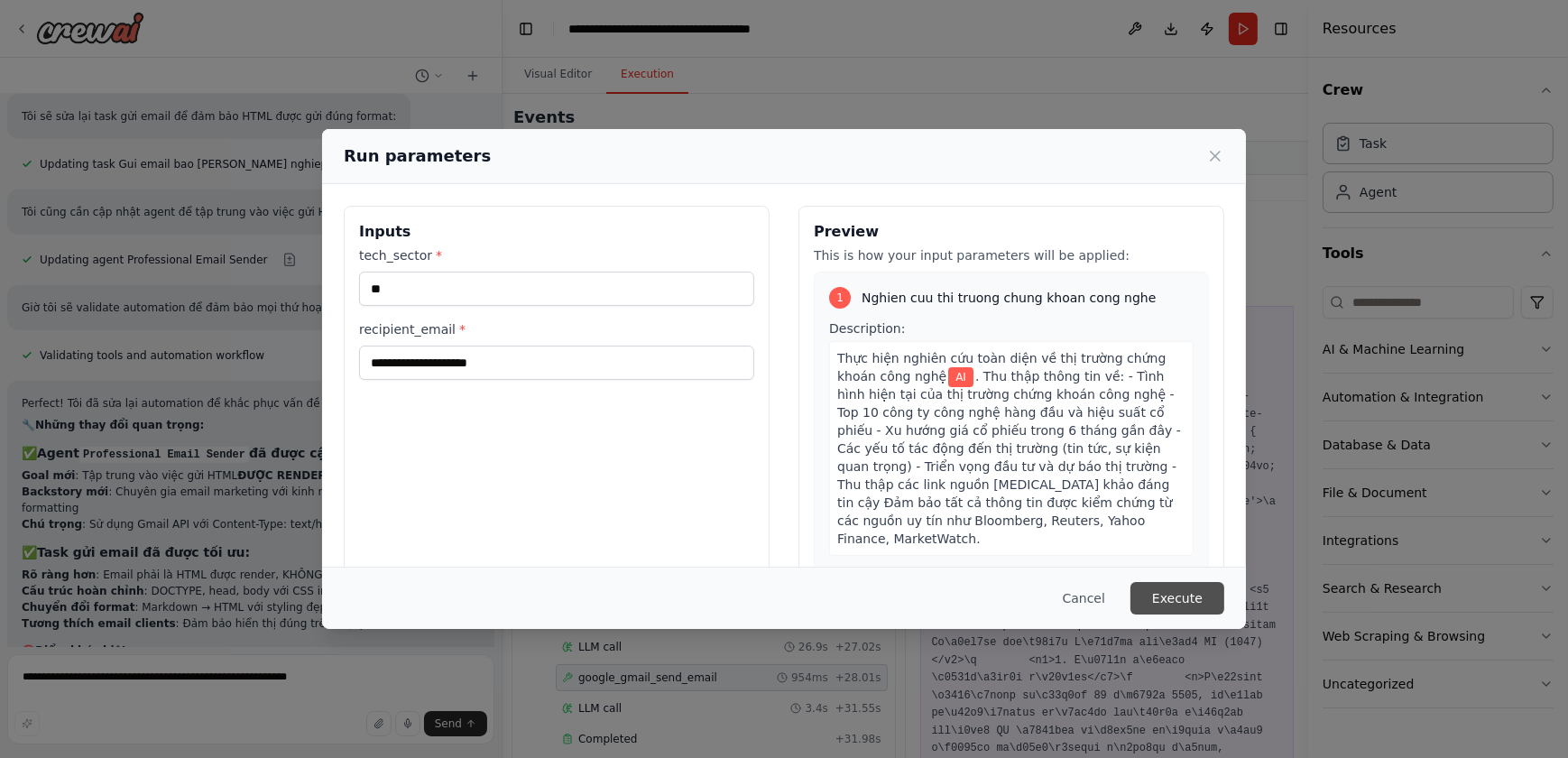
scroll to position [1885, 0]
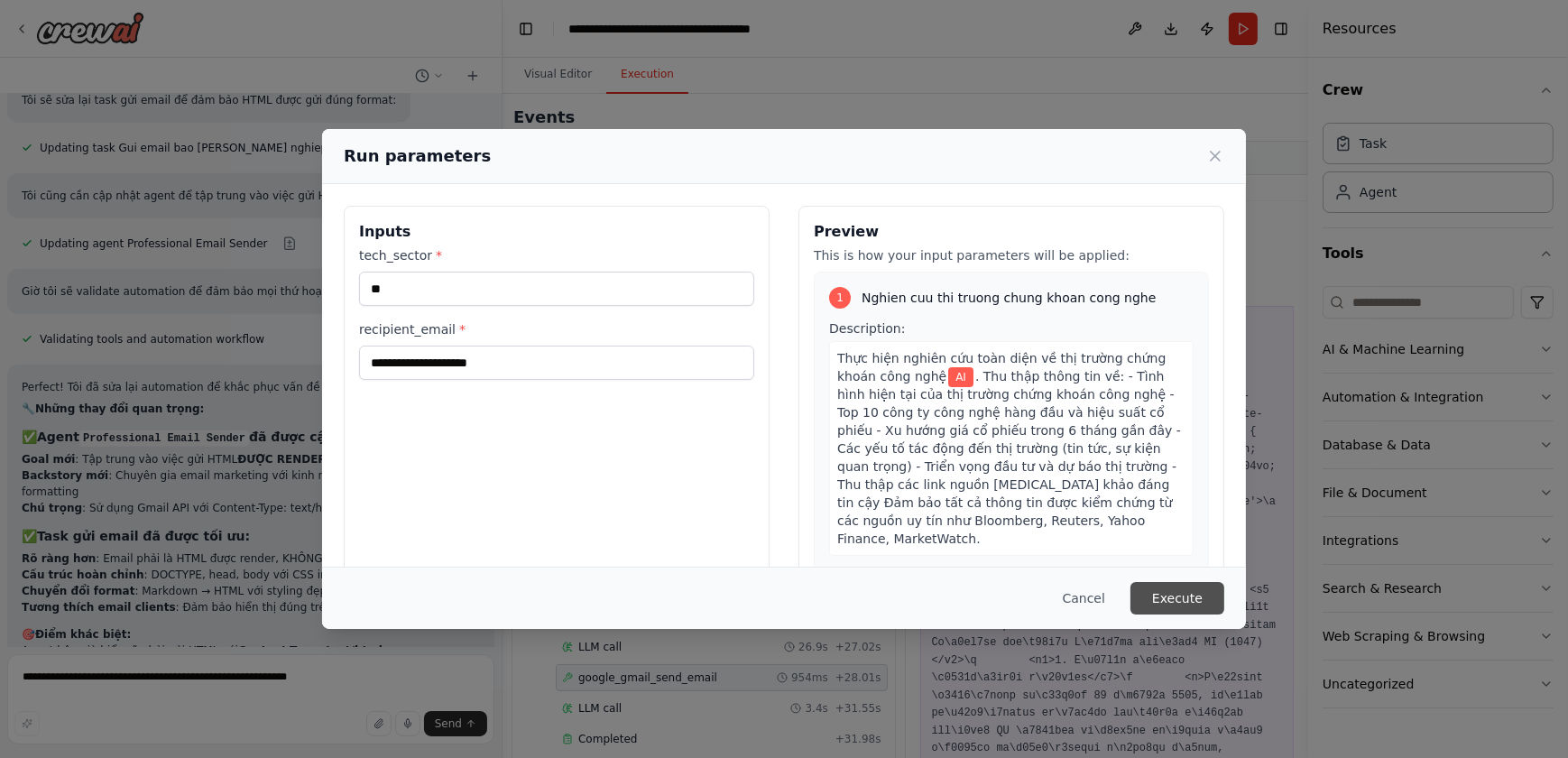
click at [1166, 595] on button "Execute" at bounding box center [1177, 598] width 94 height 32
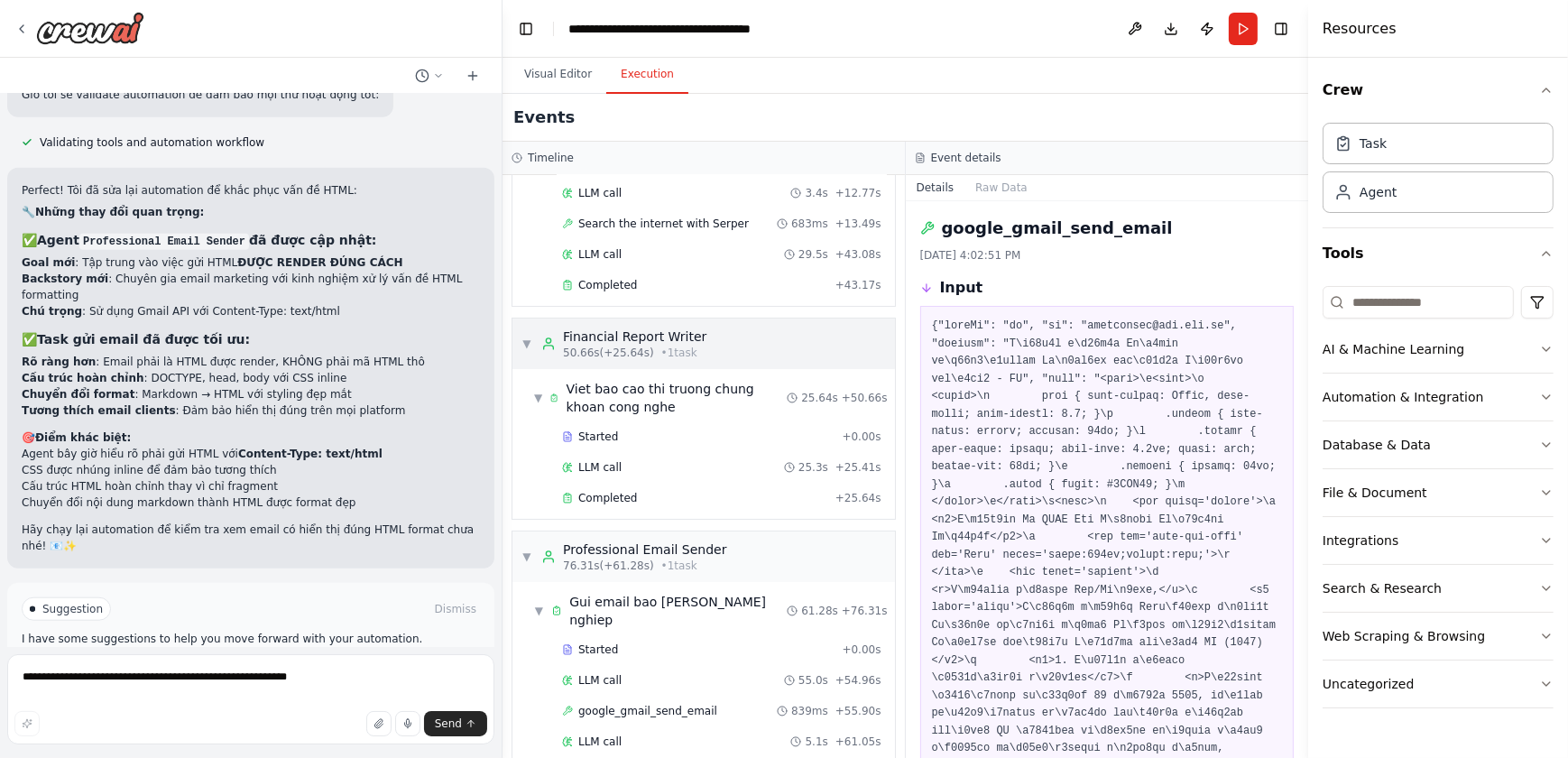
scroll to position [297, 0]
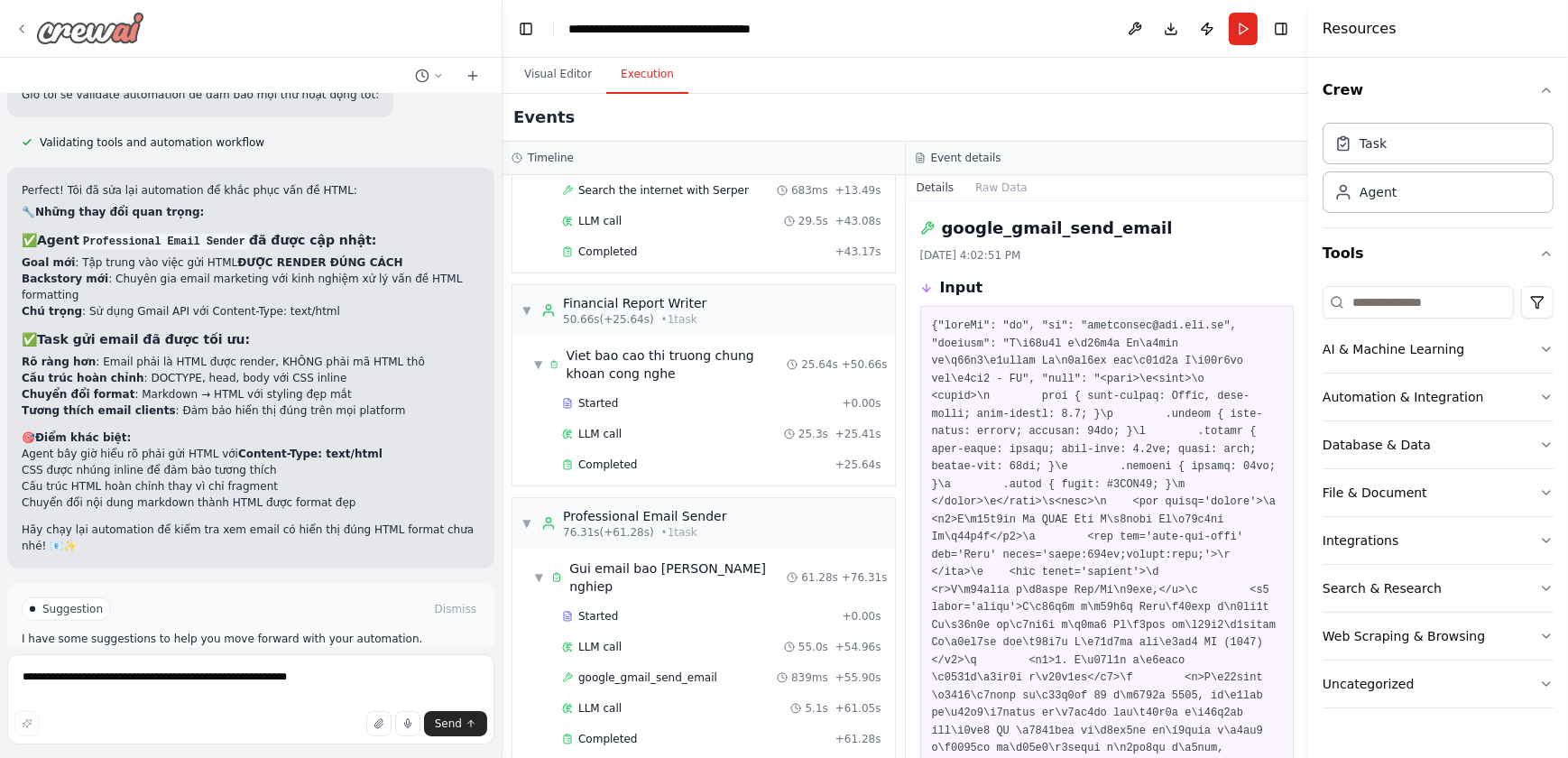
click at [132, 16] on img at bounding box center [90, 28] width 109 height 32
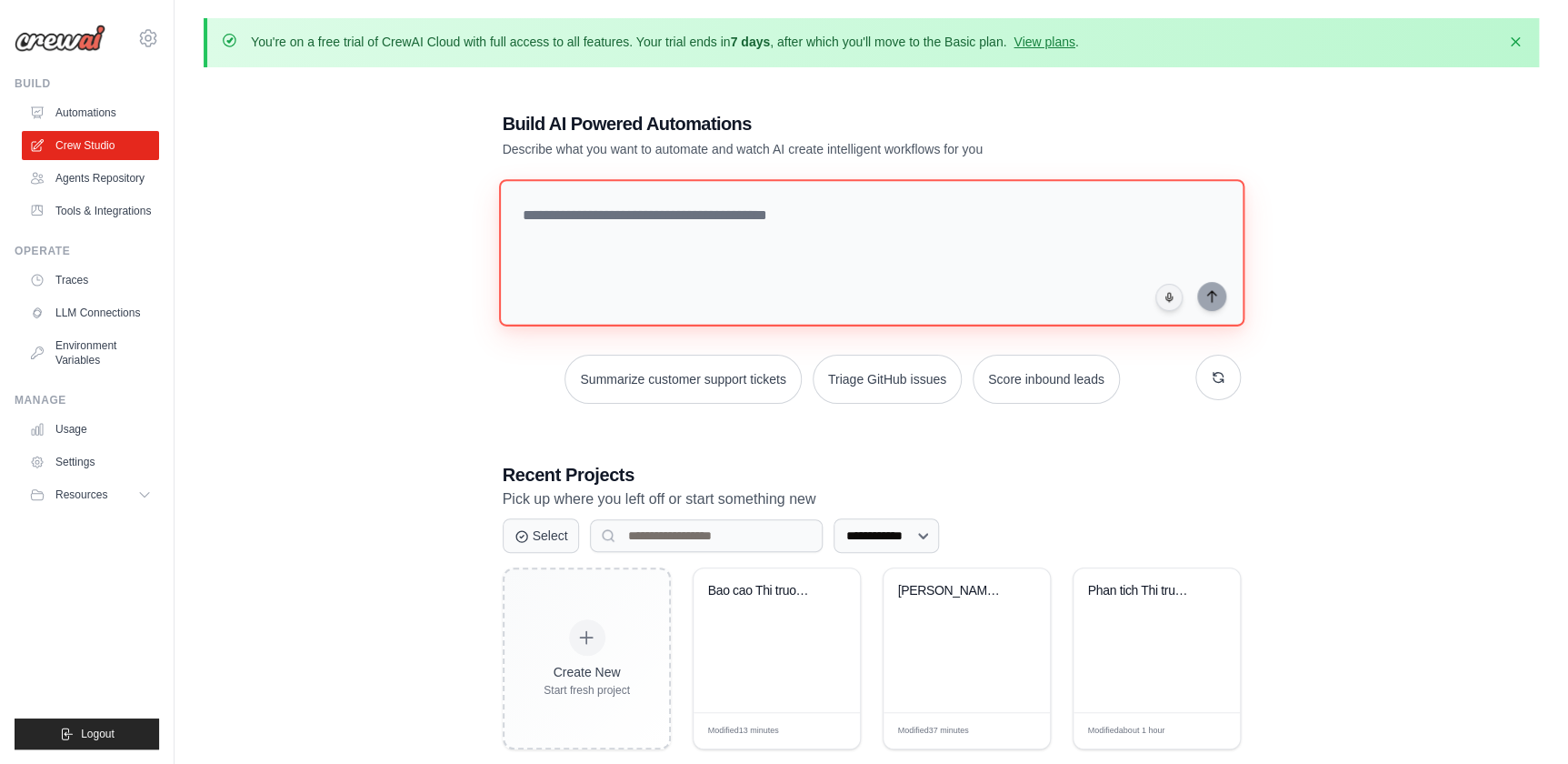
click at [756, 241] on textarea at bounding box center [870, 252] width 746 height 147
paste textarea "**********"
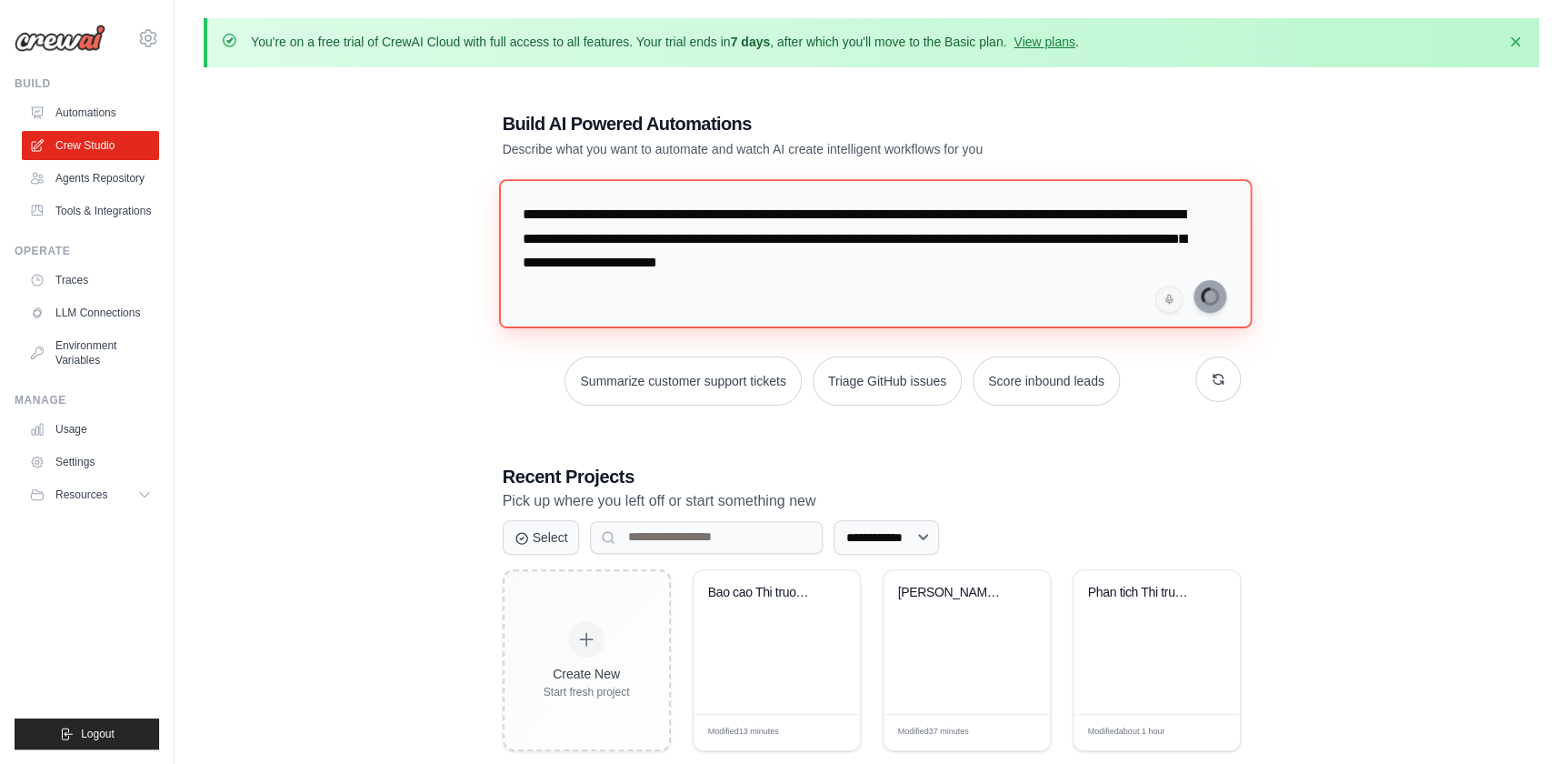
type textarea "**********"
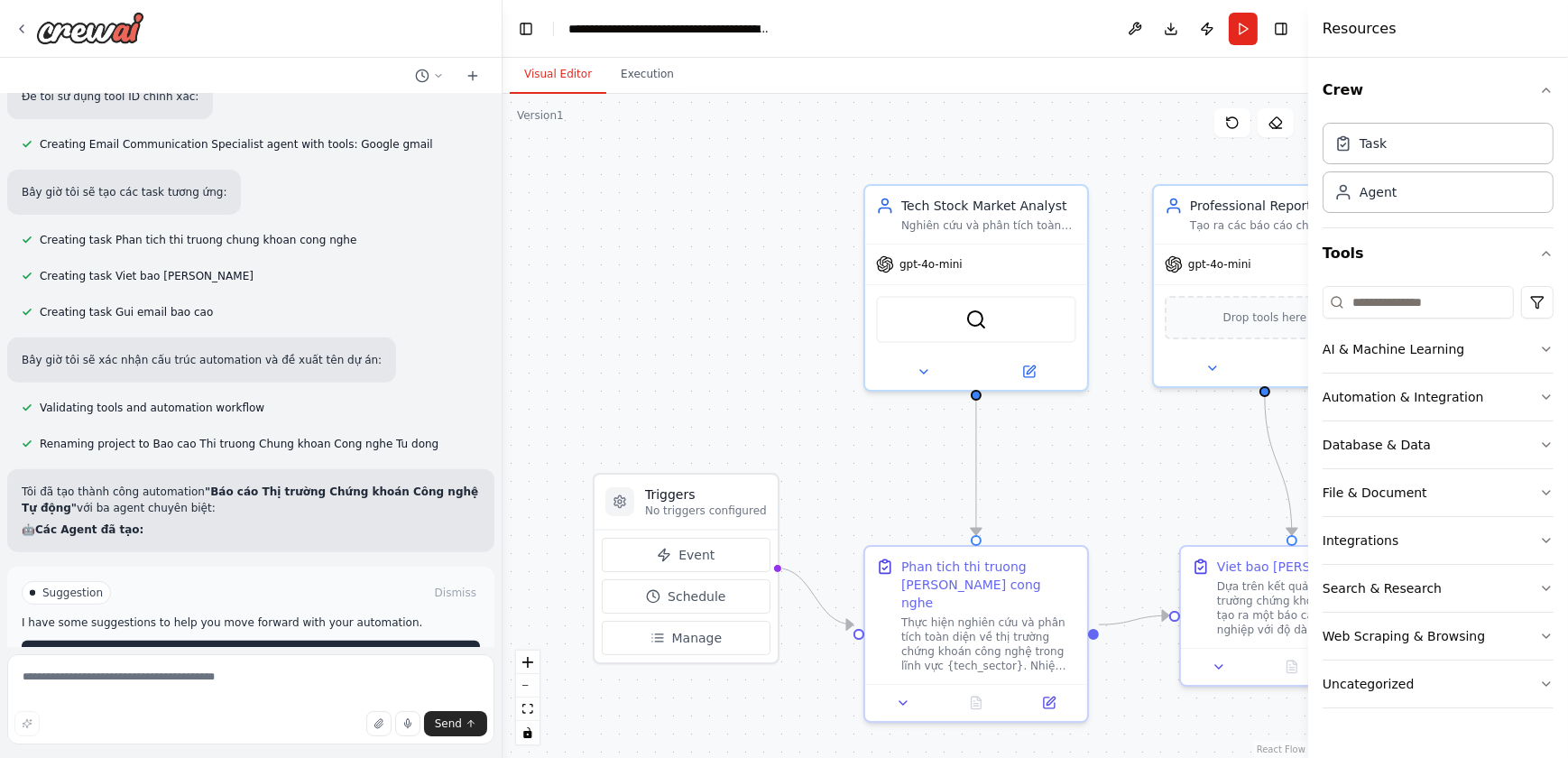
click at [326, 641] on button "Run Automation" at bounding box center [251, 655] width 458 height 29
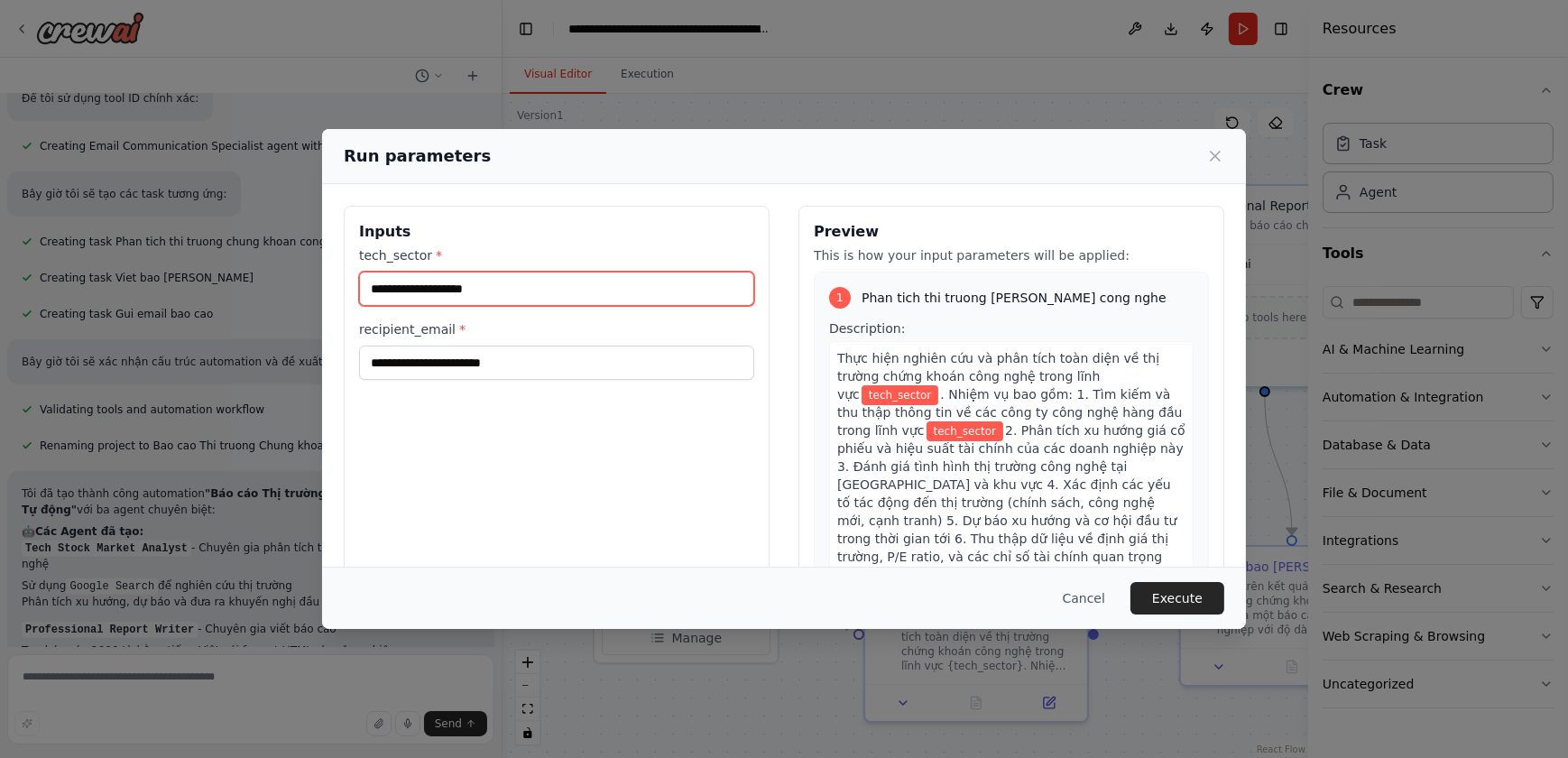
click at [535, 287] on input "tech_sector *" at bounding box center [556, 289] width 395 height 34
type input "**"
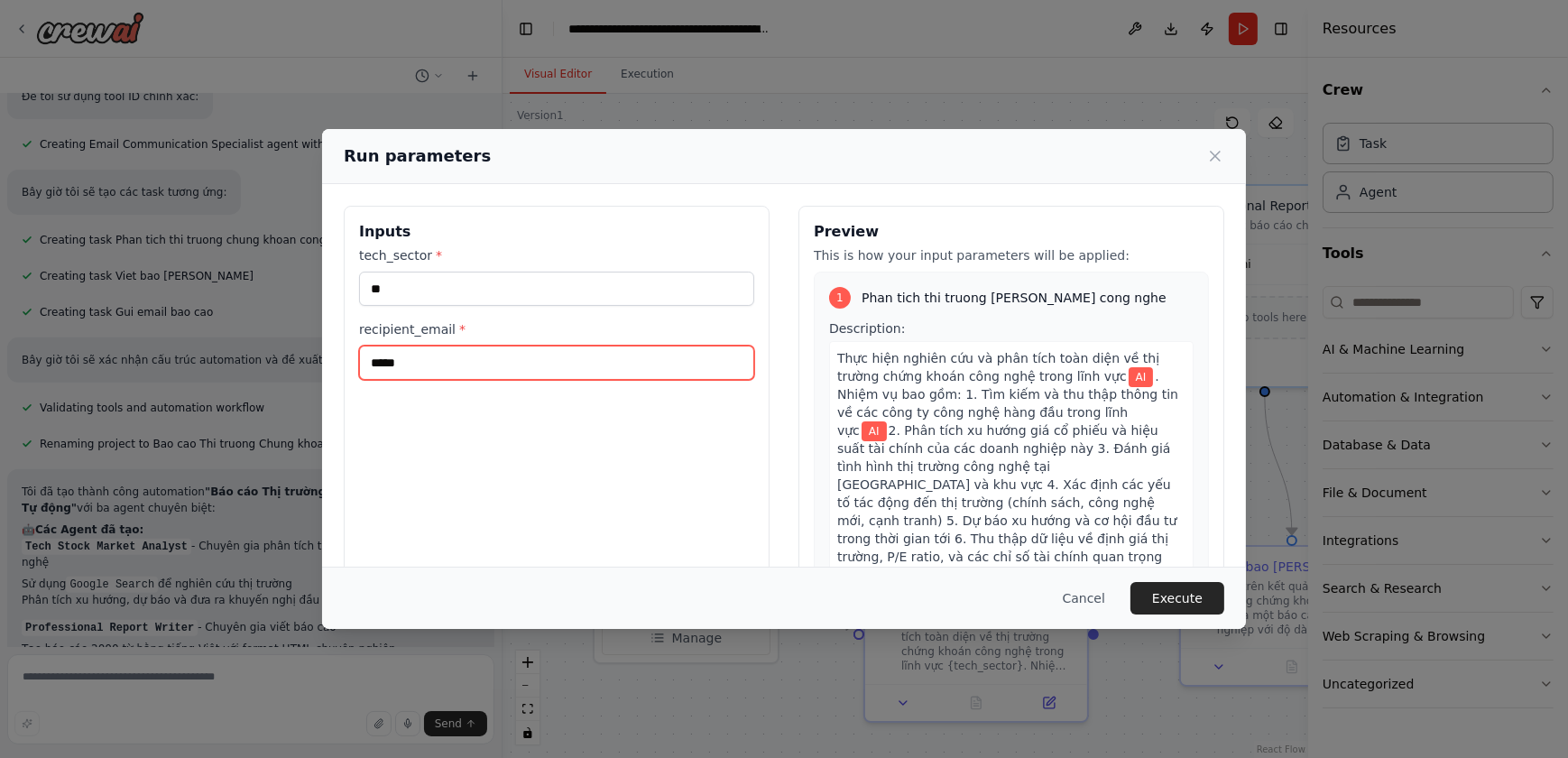
type input "**********"
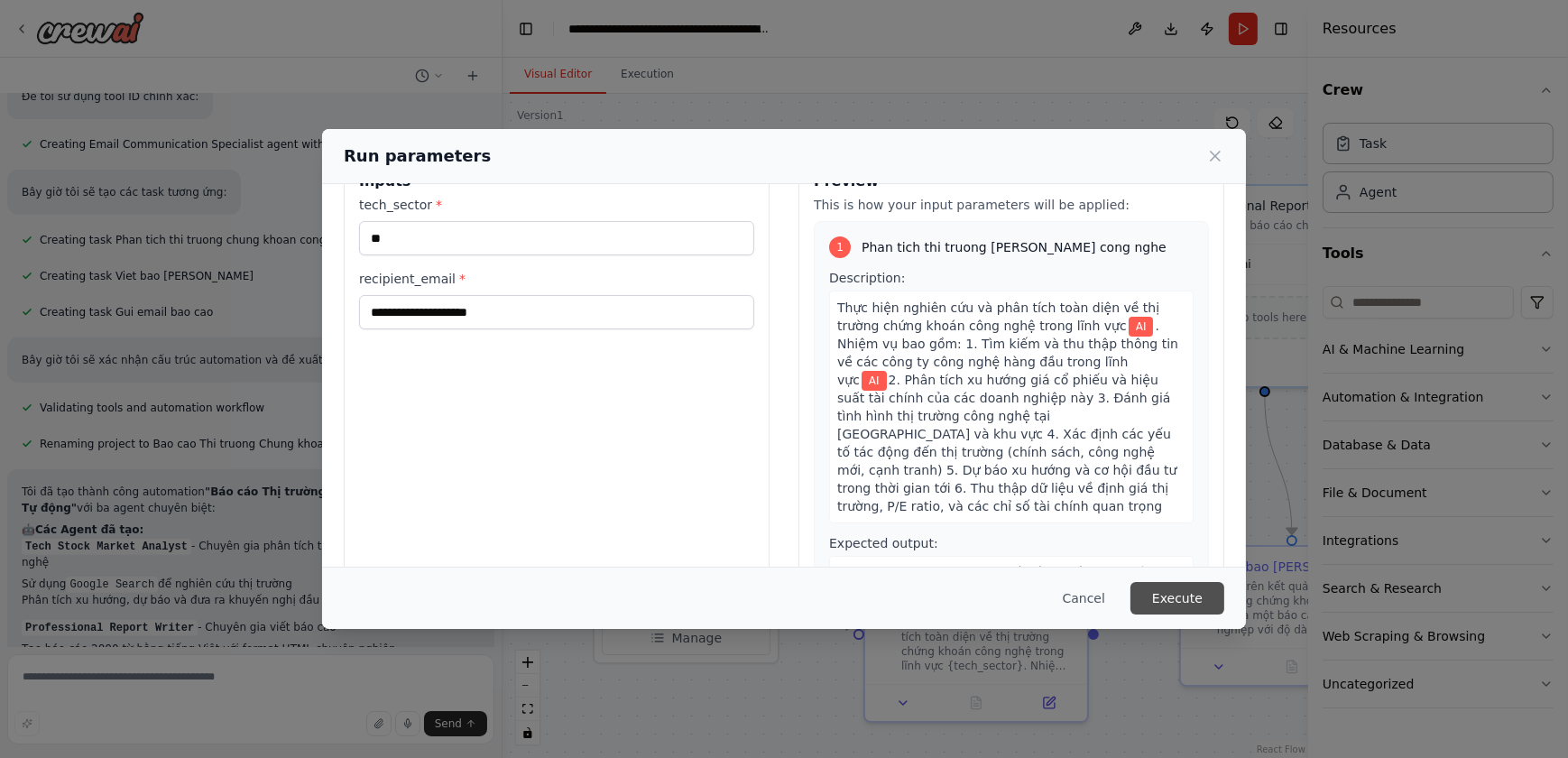
scroll to position [1065, 0]
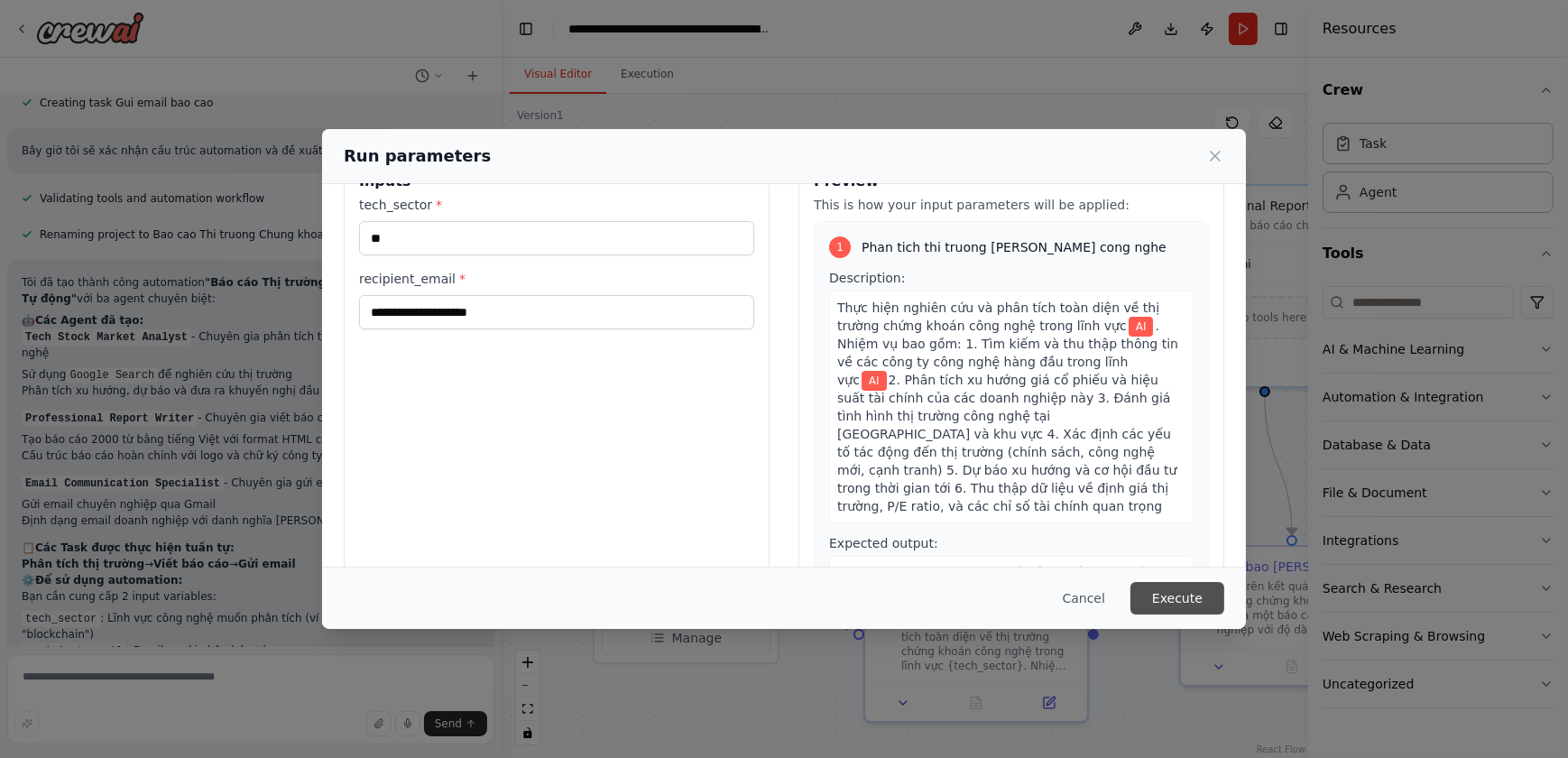
click at [1164, 596] on button "Execute" at bounding box center [1177, 598] width 94 height 32
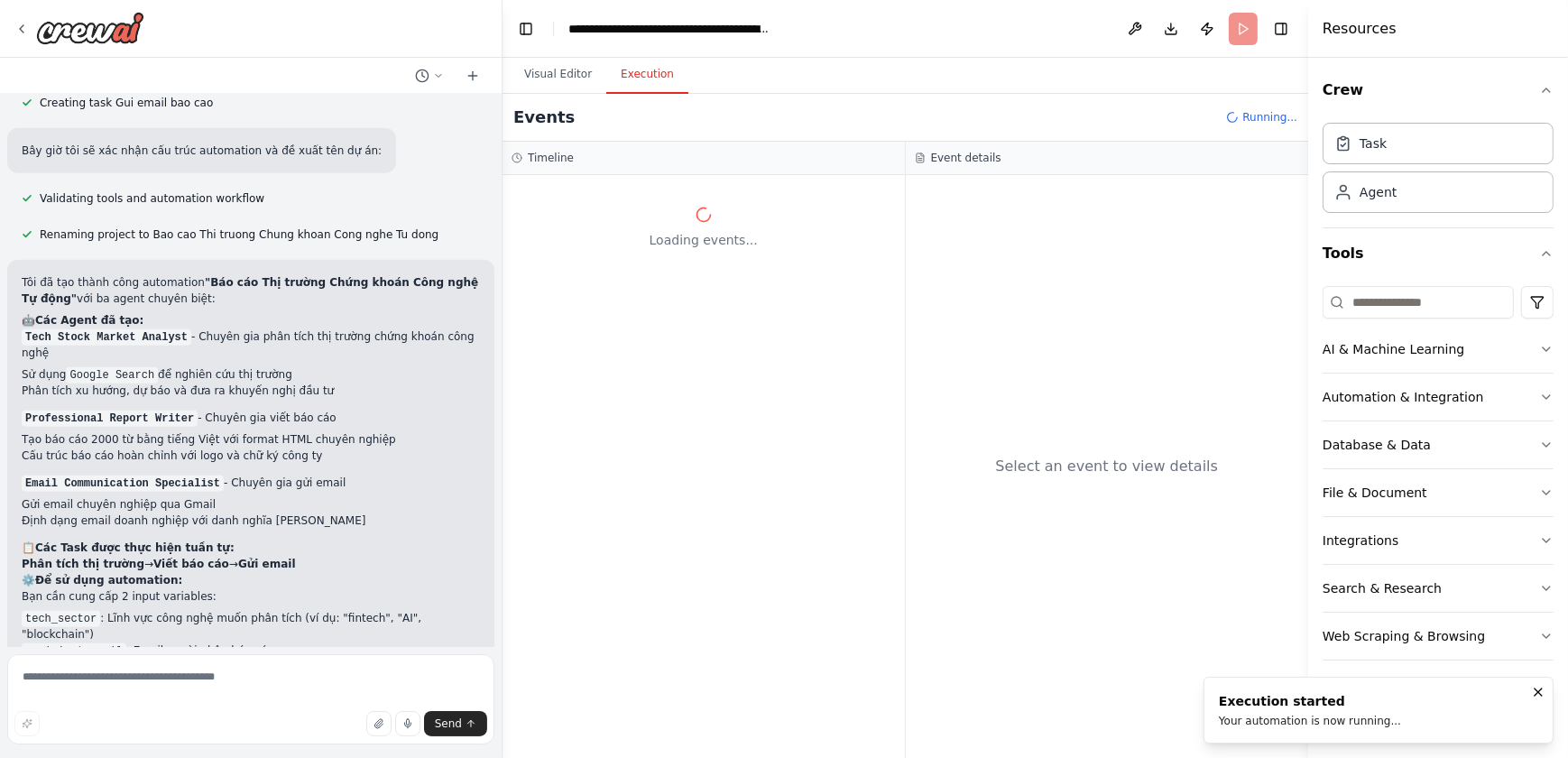
click at [1357, 721] on div "Your automation is now running..." at bounding box center [1310, 720] width 182 height 14
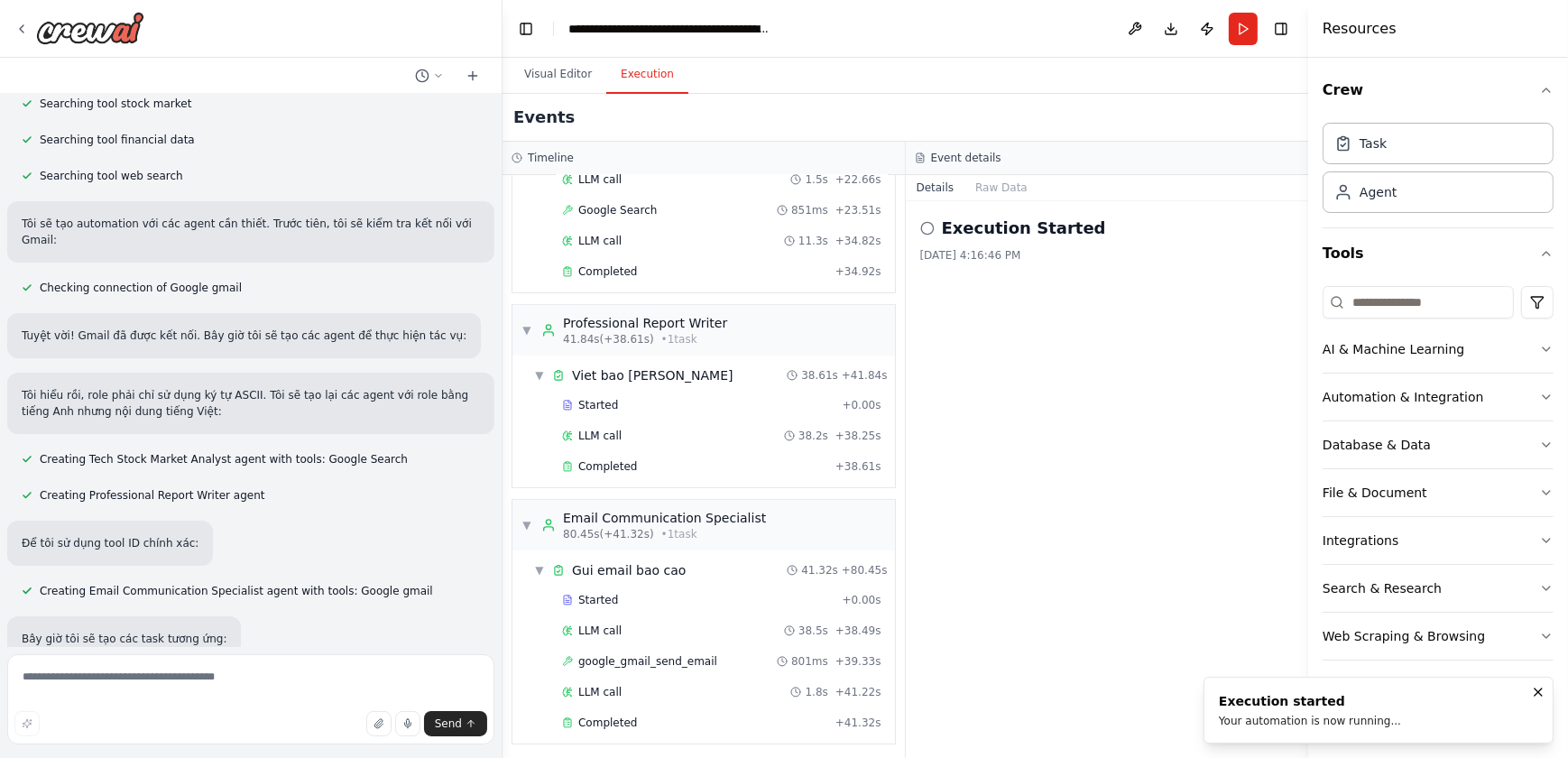
scroll to position [0, 0]
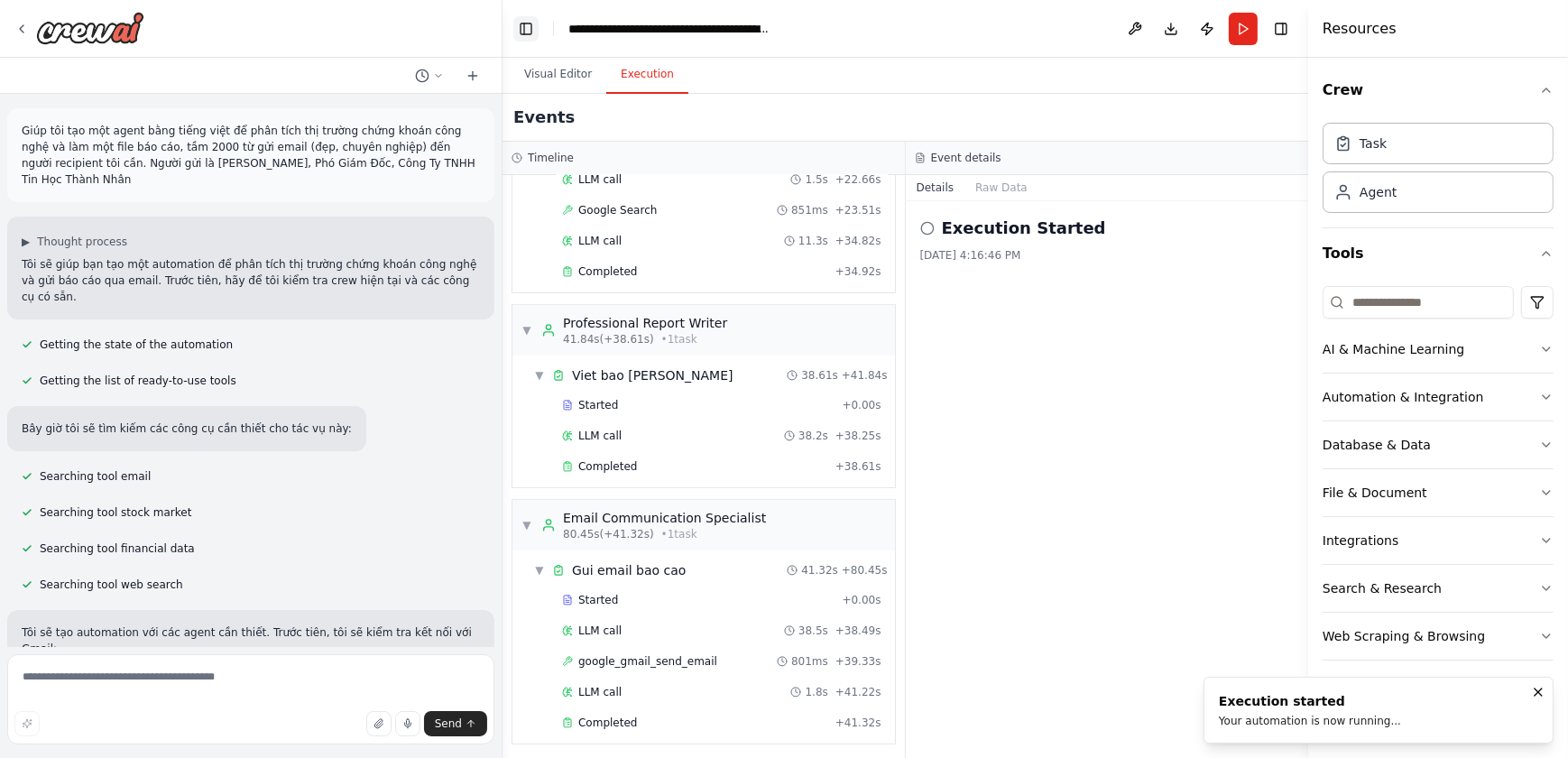
click at [525, 23] on button "Toggle Left Sidebar" at bounding box center [526, 29] width 26 height 26
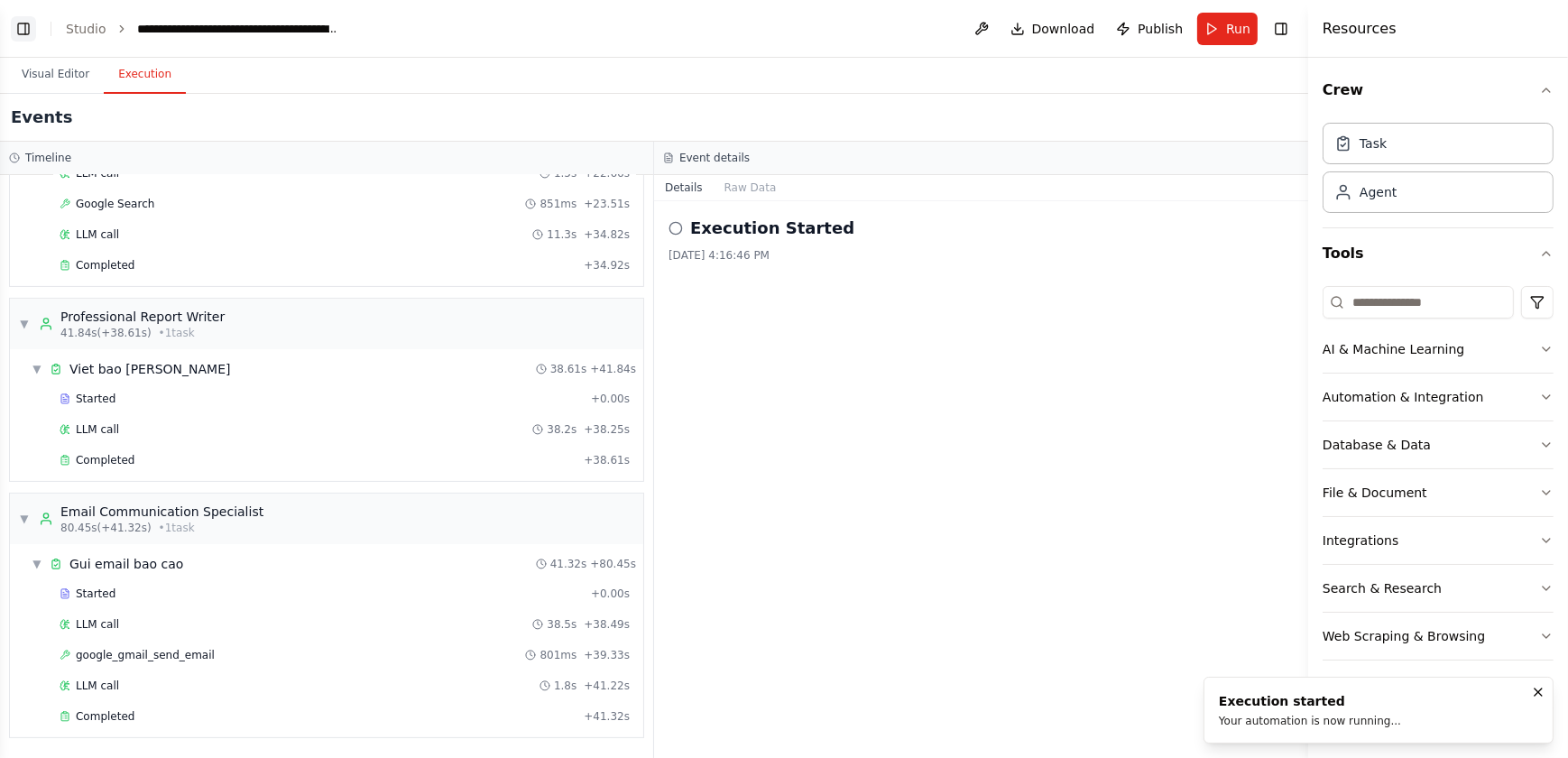
scroll to position [566, 0]
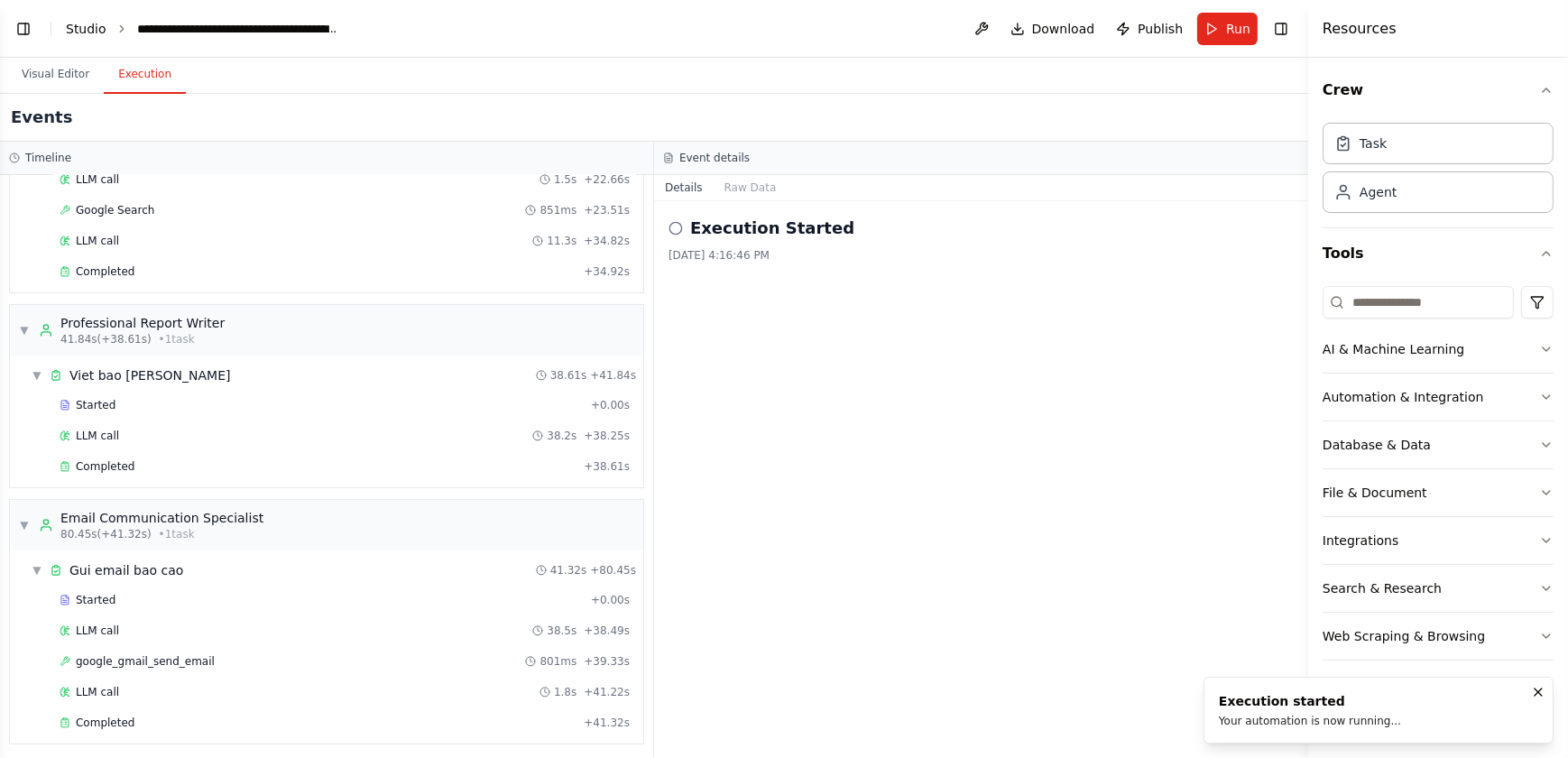
click at [74, 28] on link "Studio" at bounding box center [86, 29] width 41 height 14
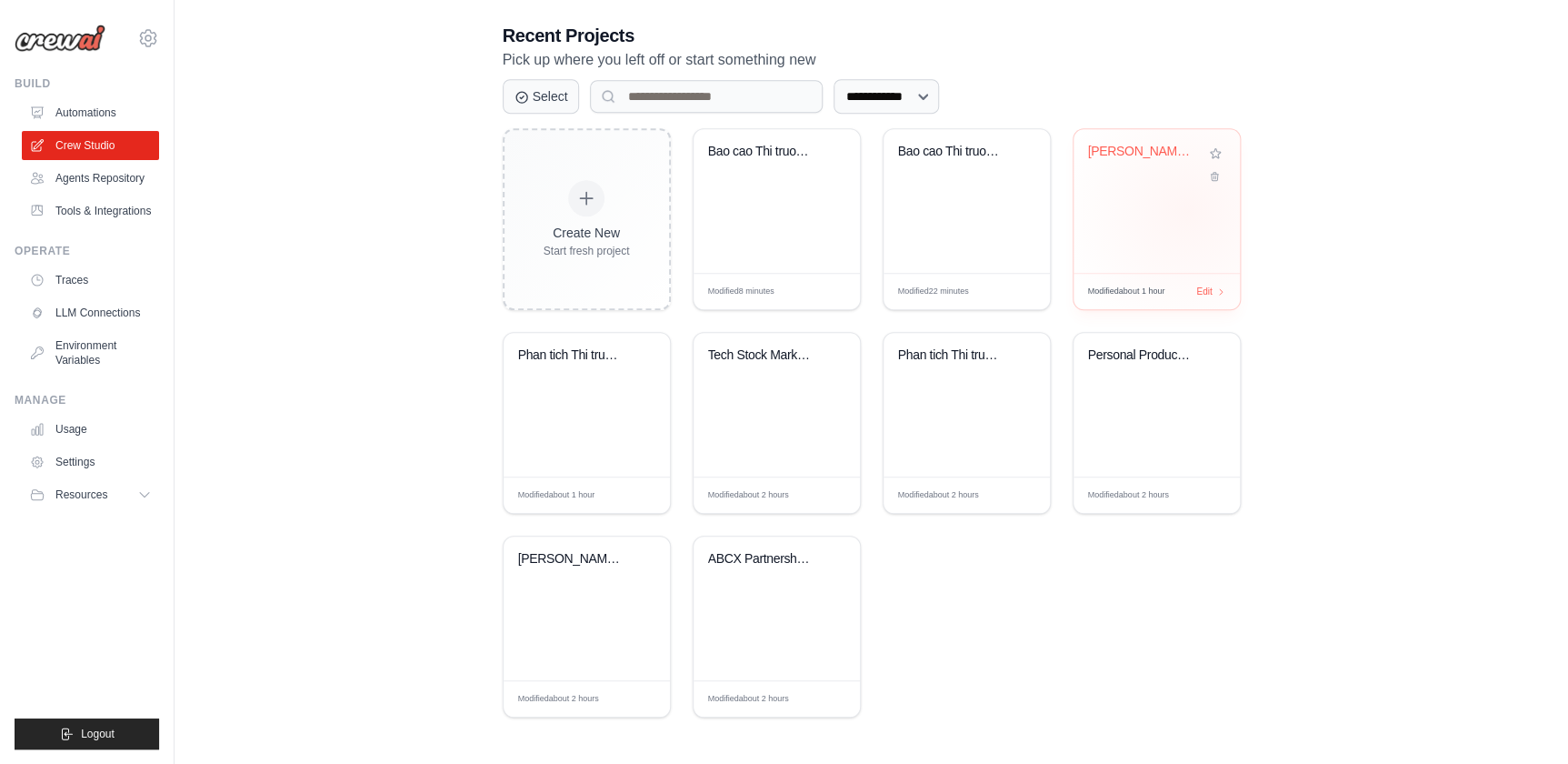
click at [1187, 210] on div "[PERSON_NAME] Co..." at bounding box center [1156, 202] width 166 height 144
click at [1081, 241] on div "[PERSON_NAME] Co..." at bounding box center [1156, 202] width 166 height 144
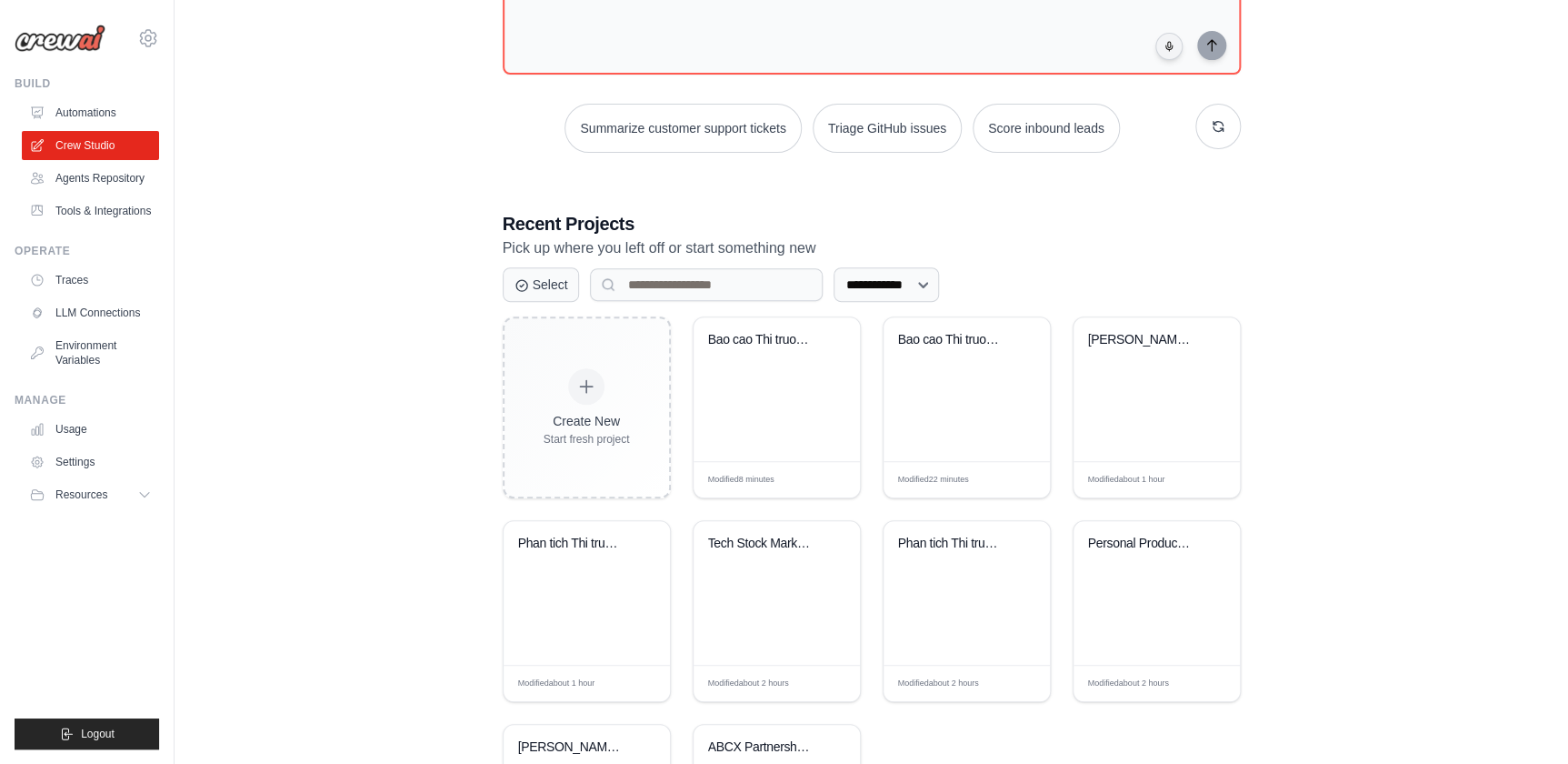
scroll to position [109, 0]
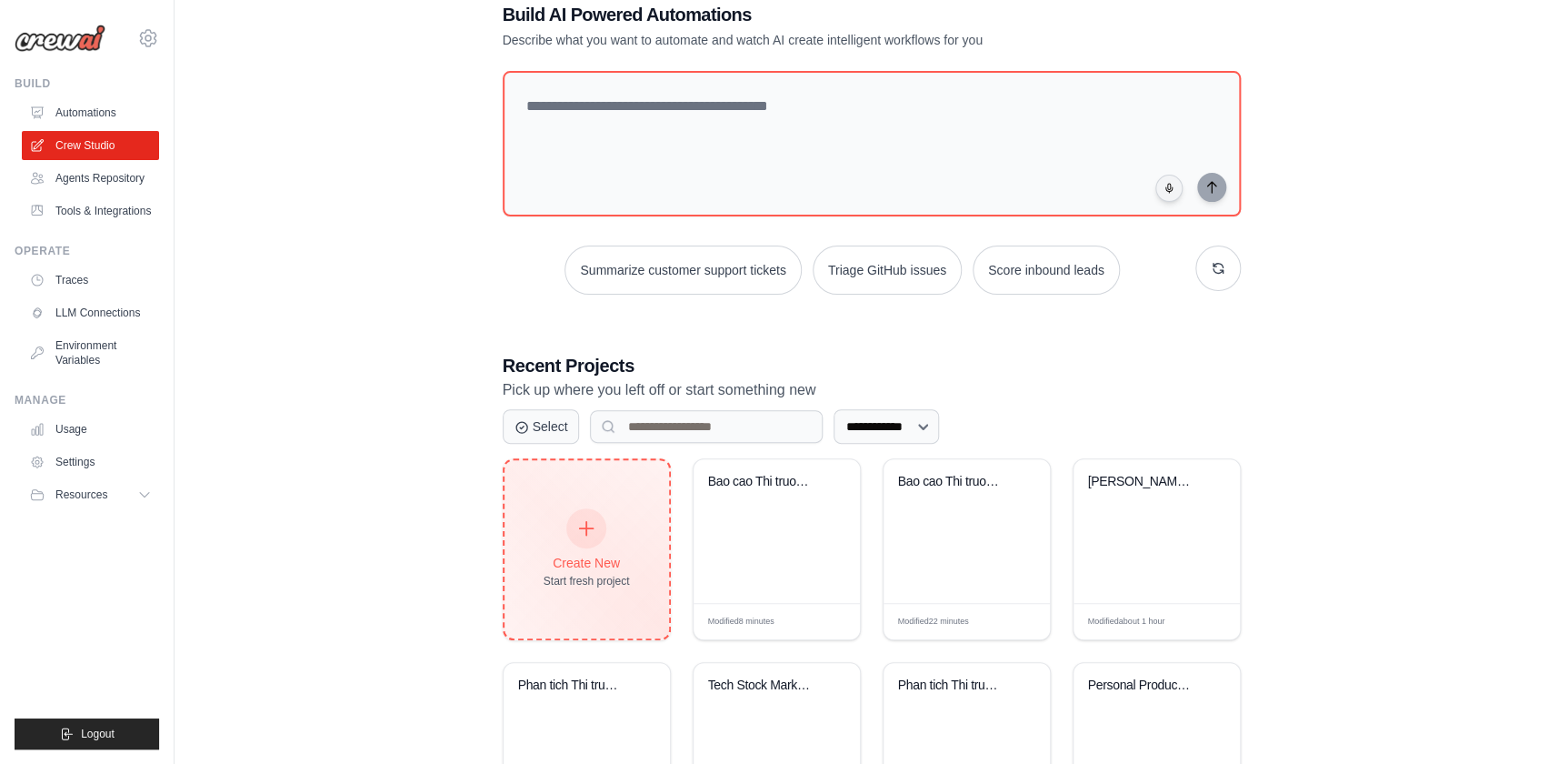
click at [597, 514] on div at bounding box center [586, 529] width 40 height 40
click at [598, 534] on div at bounding box center [586, 529] width 40 height 40
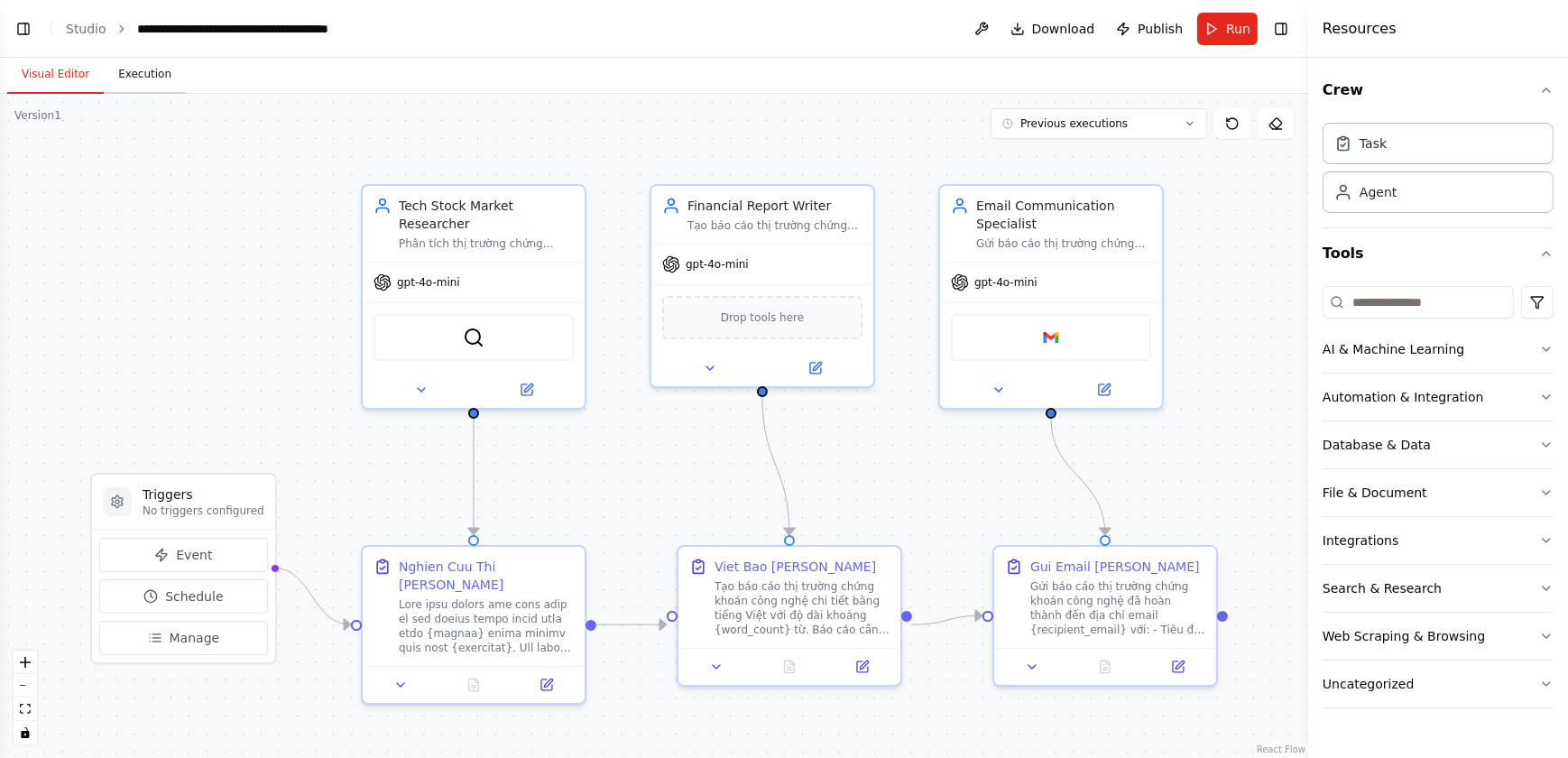
click at [119, 83] on button "Execution" at bounding box center [145, 75] width 82 height 38
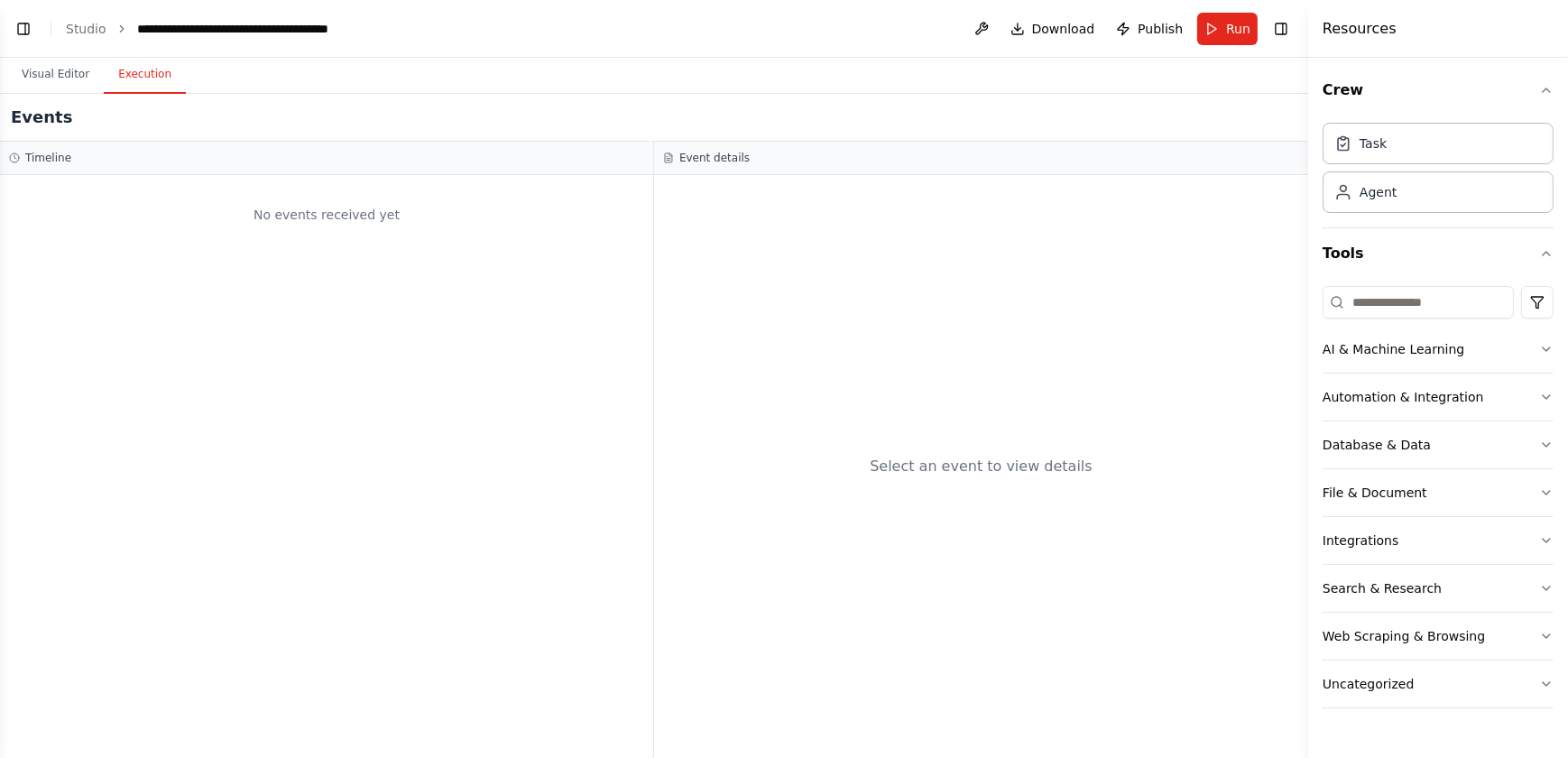
scroll to position [3658, 0]
click at [20, 26] on button "Toggle Left Sidebar" at bounding box center [23, 29] width 26 height 26
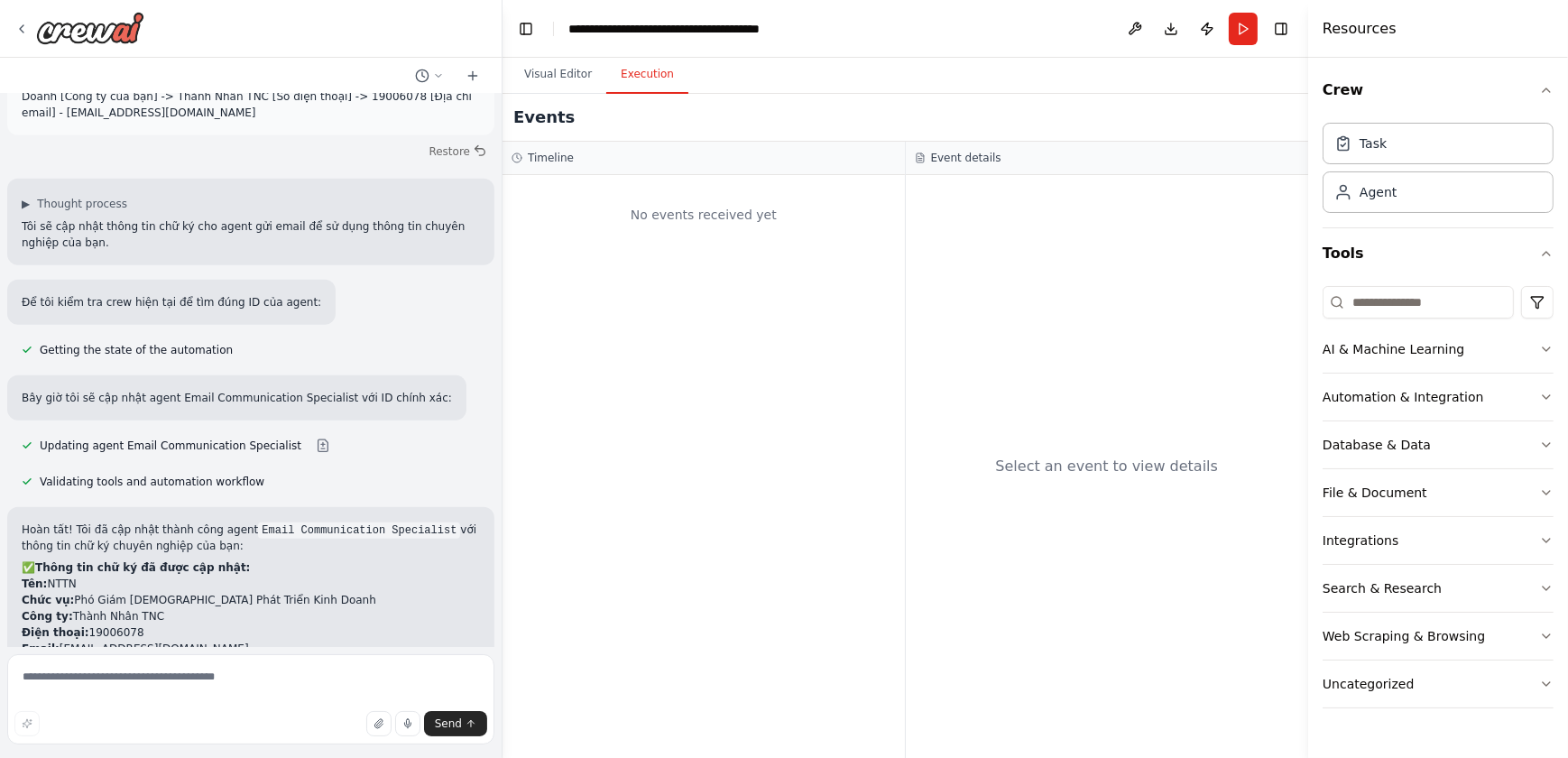
scroll to position [0, 0]
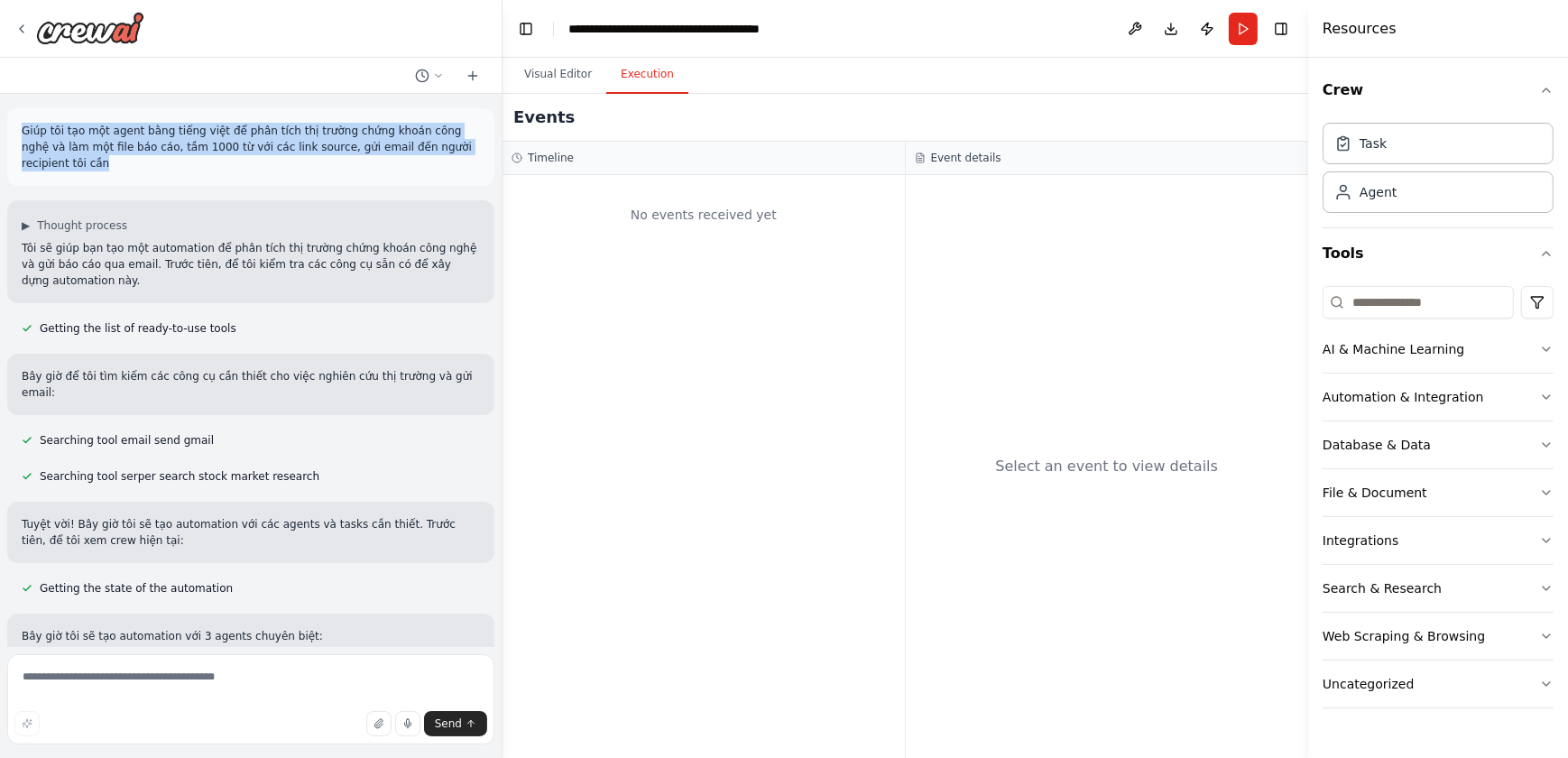
drag, startPoint x: 454, startPoint y: 149, endPoint x: 18, endPoint y: 125, distance: 436.7
click at [18, 125] on div "Giúp tôi tạo một agent bằng tiếng việt để phân tích thị trường chứng khoán công…" at bounding box center [251, 147] width 488 height 77
copy p "Giúp tôi tạo một agent bằng tiếng việt để phân tích thị trường chứng khoán công…"
click at [111, 30] on img at bounding box center [90, 28] width 109 height 32
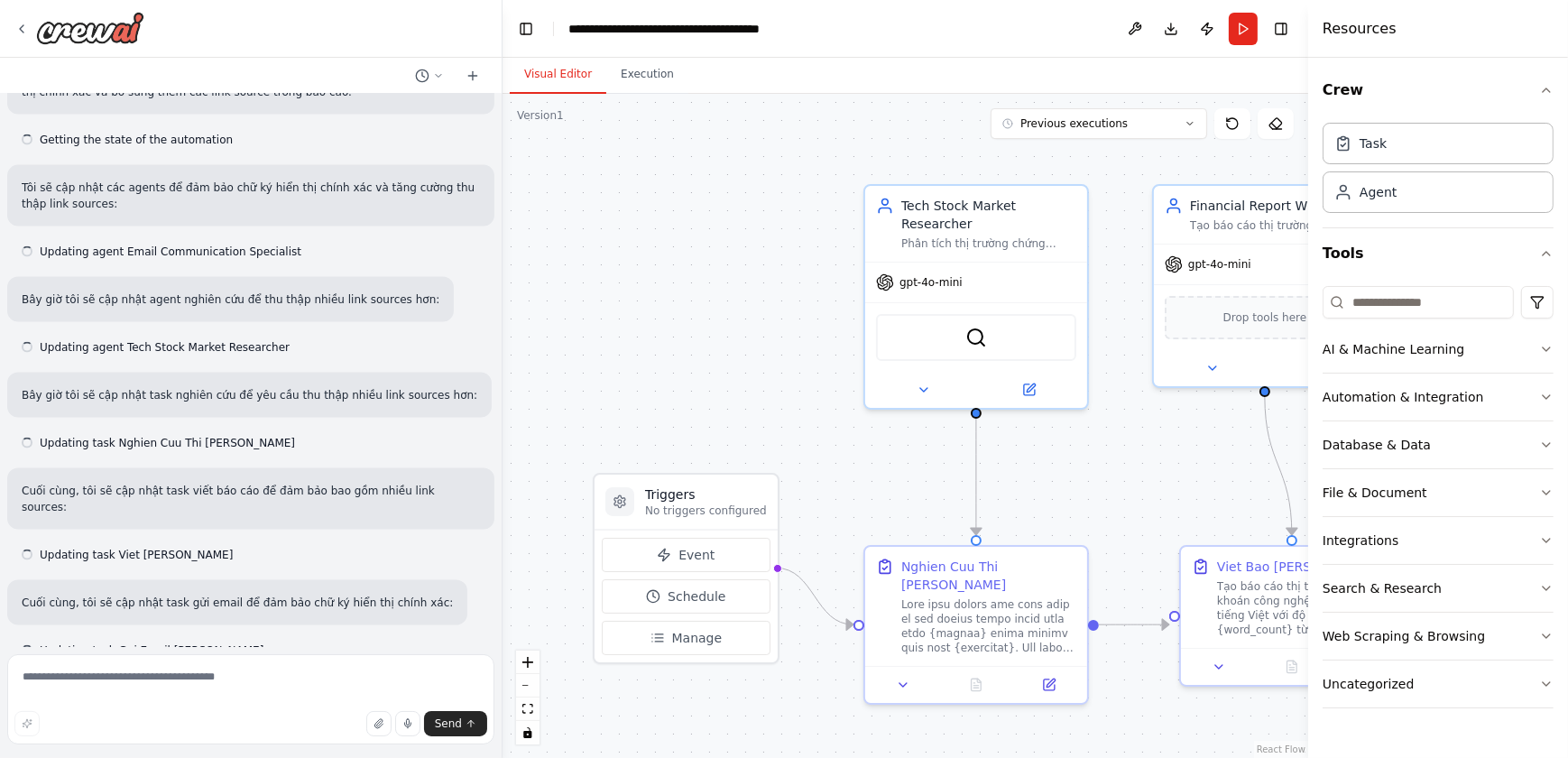
scroll to position [3166, 0]
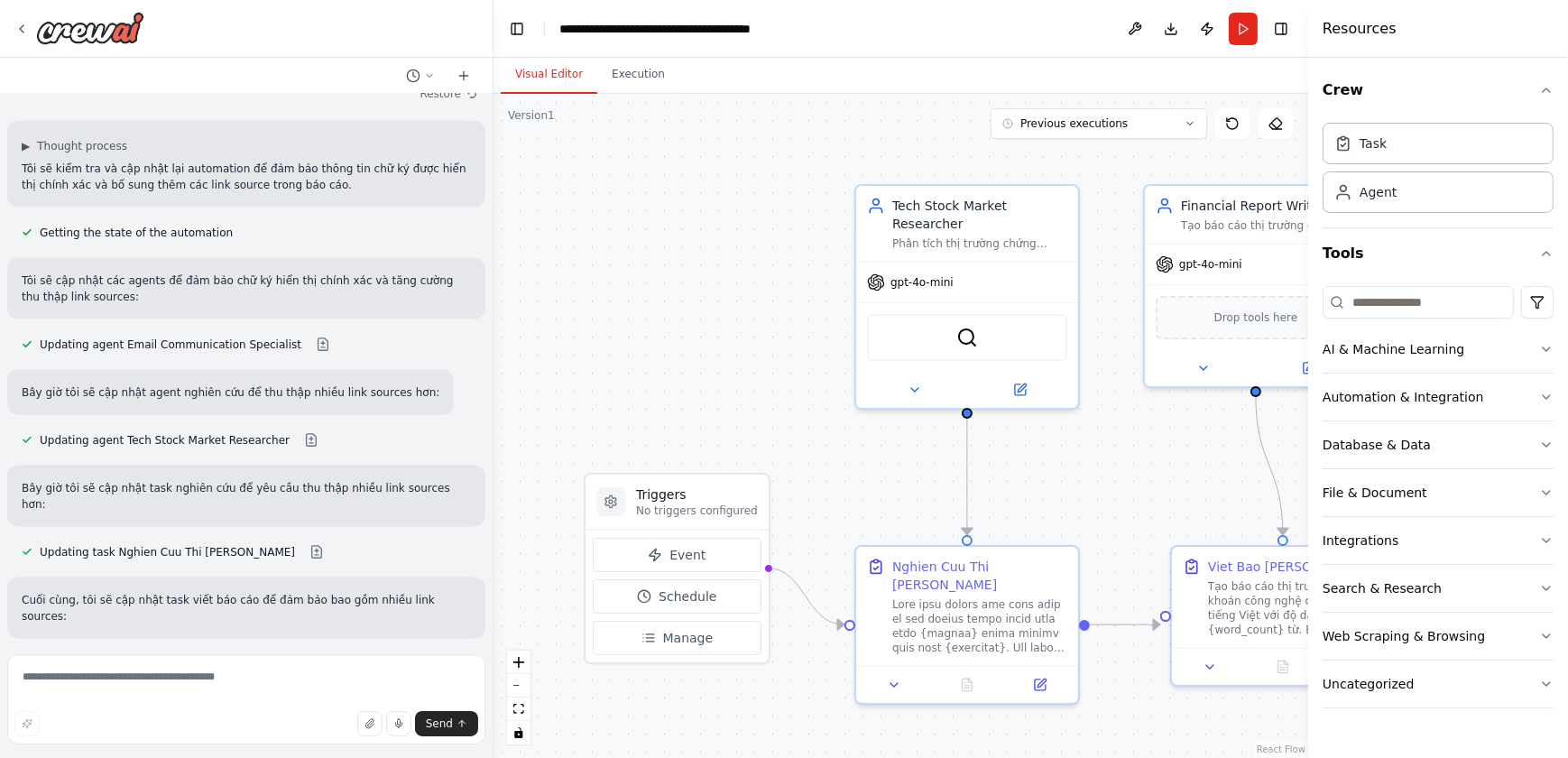
click at [493, 523] on div "Giúp tôi tạo một agent bằng tiếng việt để phân tích thị trường chứng khoán công…" at bounding box center [784, 379] width 1568 height 758
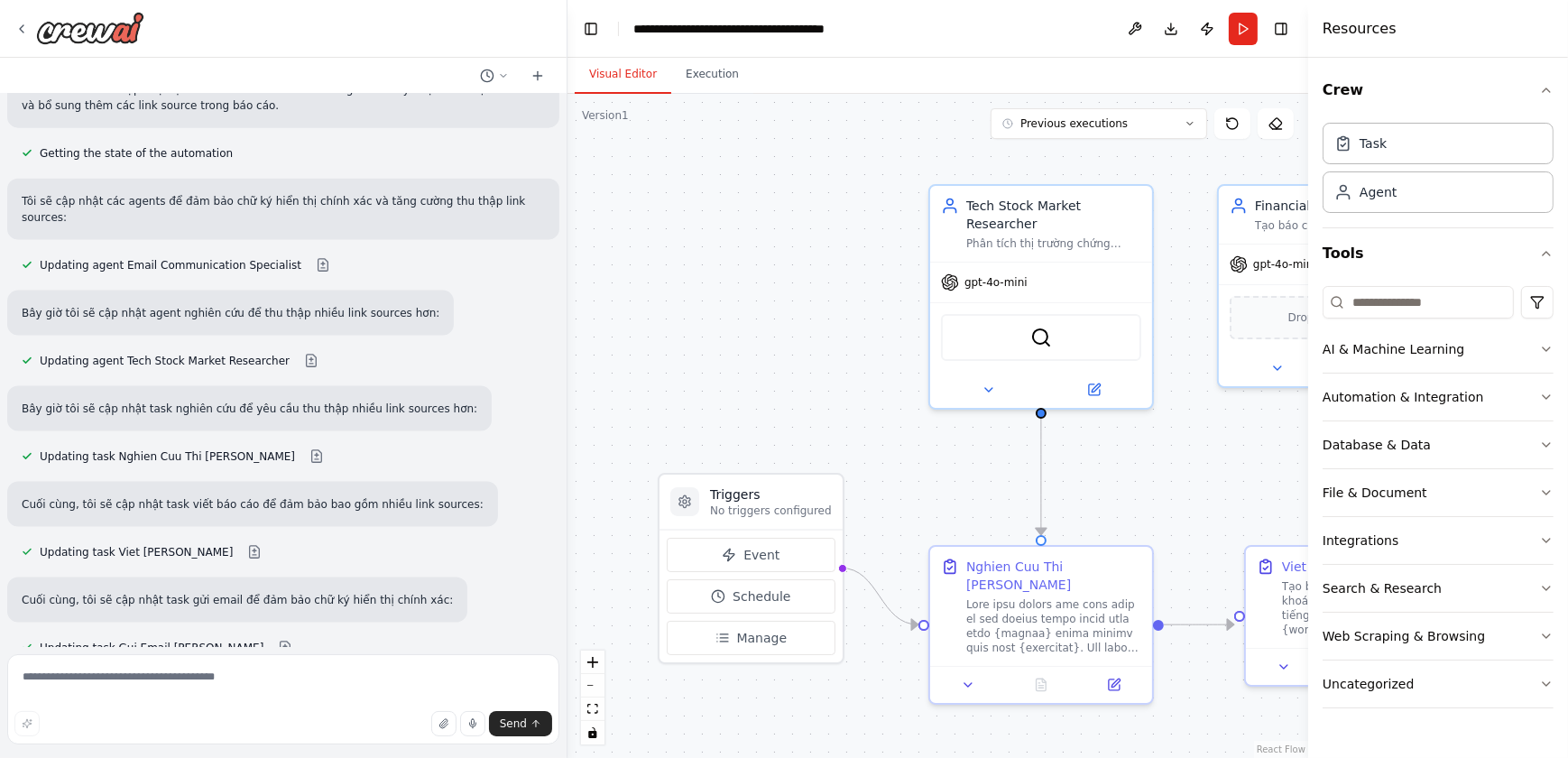
scroll to position [3102, 0]
drag, startPoint x: 489, startPoint y: 527, endPoint x: 544, endPoint y: 190, distance: 341.5
click at [544, 190] on div "Giúp tôi tạo một agent bằng tiếng việt để phân tích thị trường chứng khoán công…" at bounding box center [784, 379] width 1568 height 758
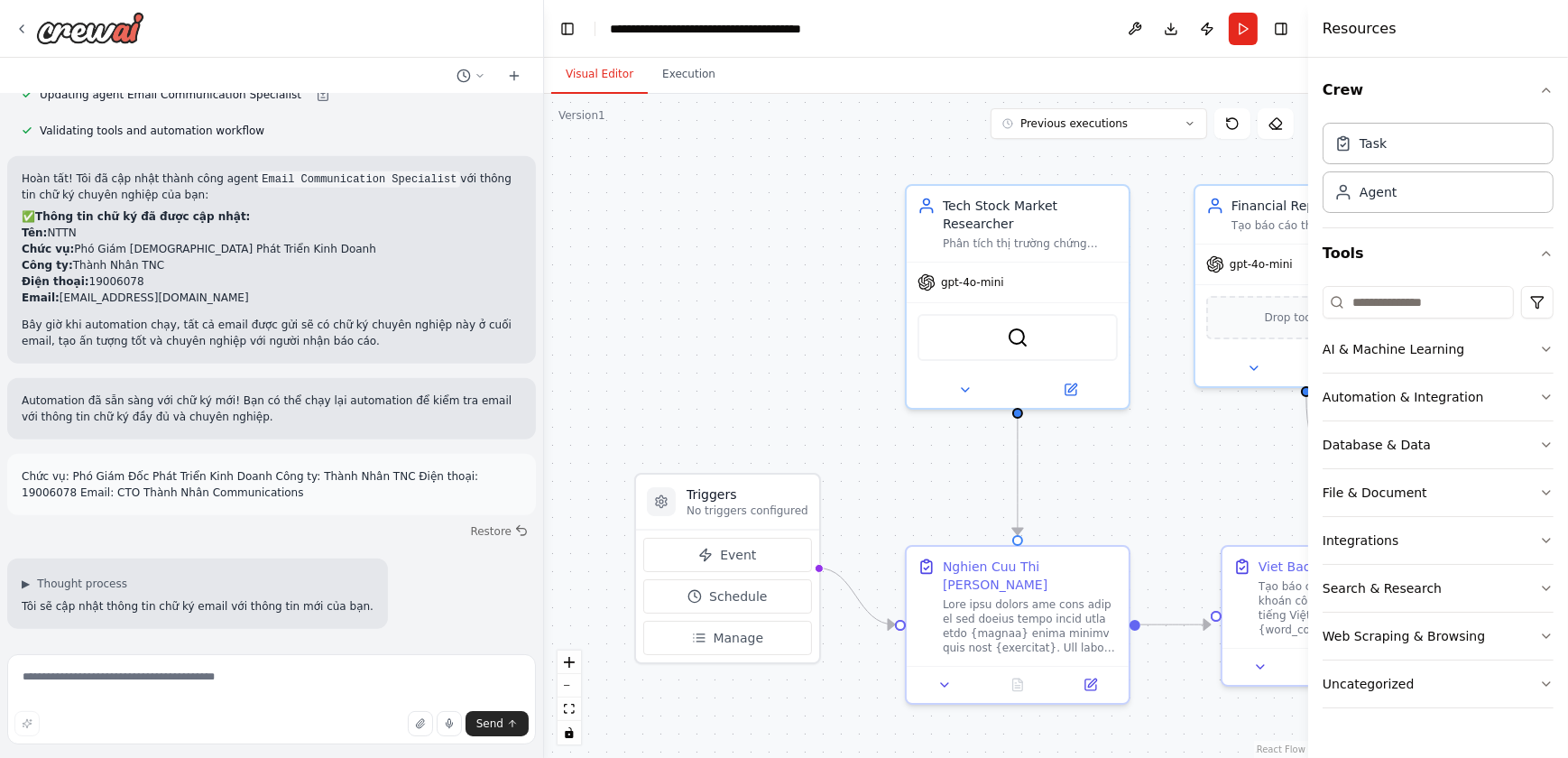
scroll to position [0, 0]
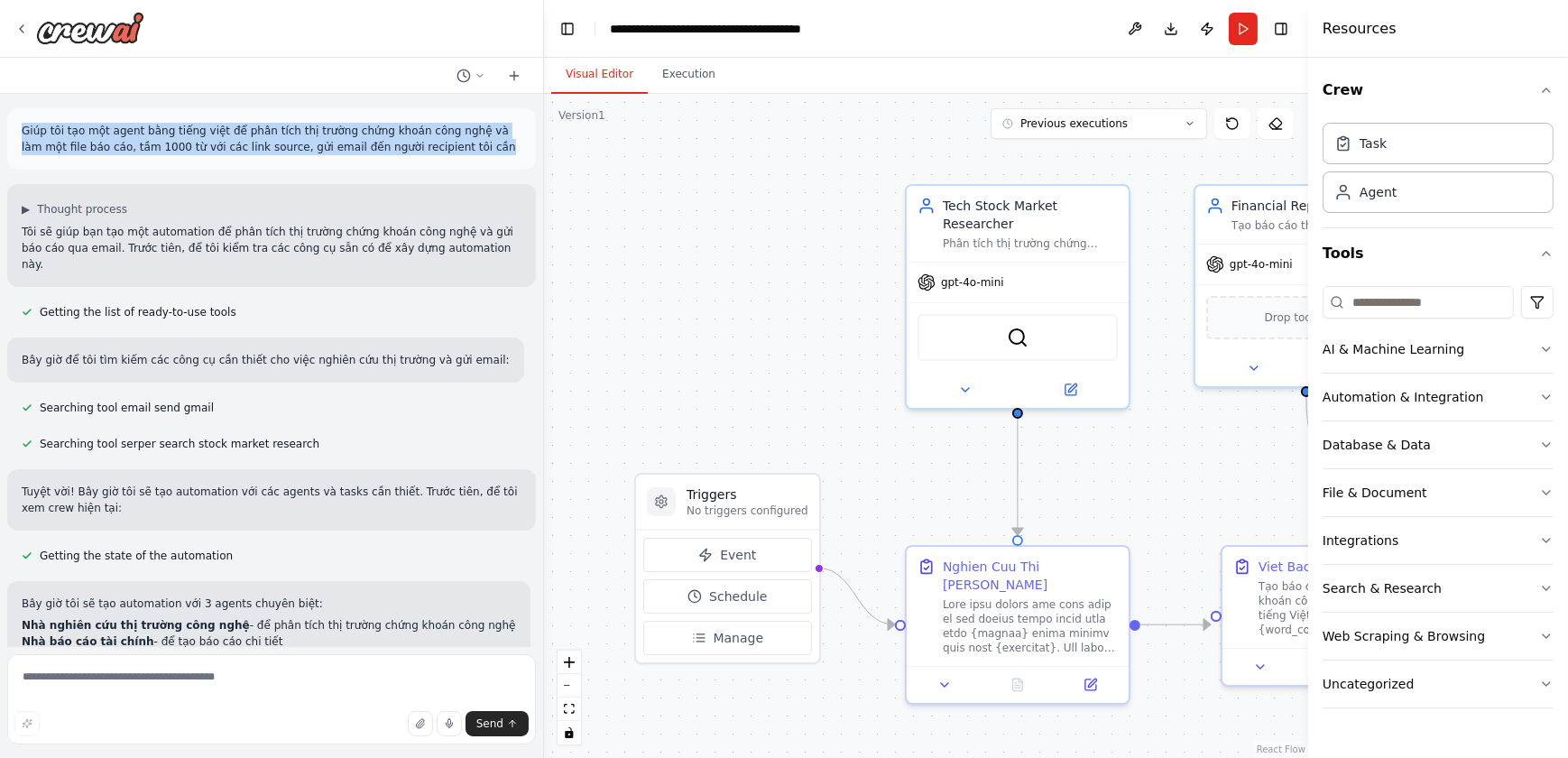
drag, startPoint x: 418, startPoint y: 146, endPoint x: 22, endPoint y: 118, distance: 397.0
click at [22, 118] on div "Giúp tôi tạo một agent bằng tiếng việt để phân tích thị trường chứng khoán công…" at bounding box center [271, 139] width 529 height 61
copy p "Giúp tôi tạo một agent bằng tiếng việt để phân tích thị trường chứng khoán công…"
click at [99, 19] on img at bounding box center [90, 28] width 109 height 32
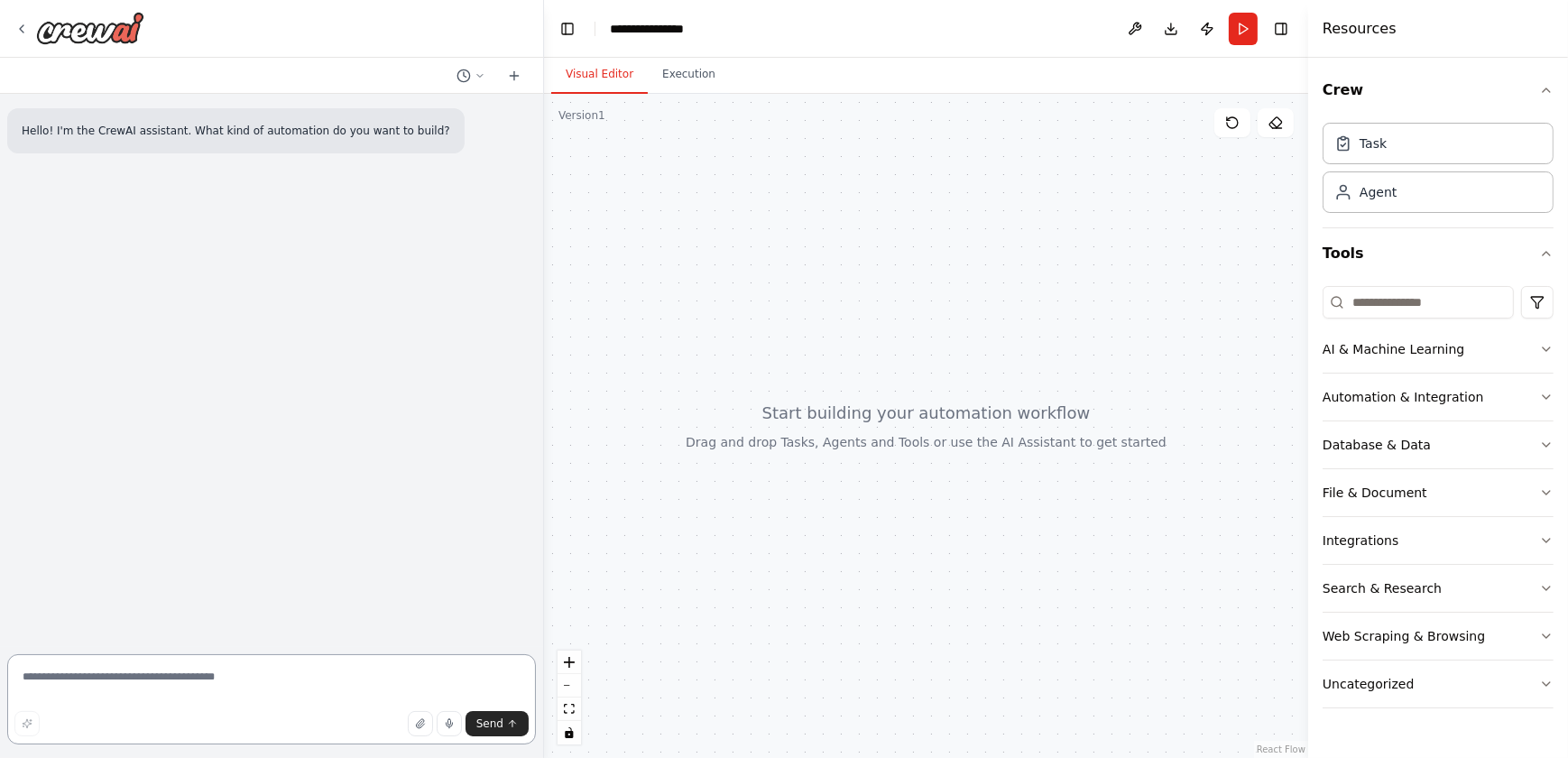
click at [70, 679] on textarea at bounding box center [271, 699] width 529 height 90
paste textarea "**********"
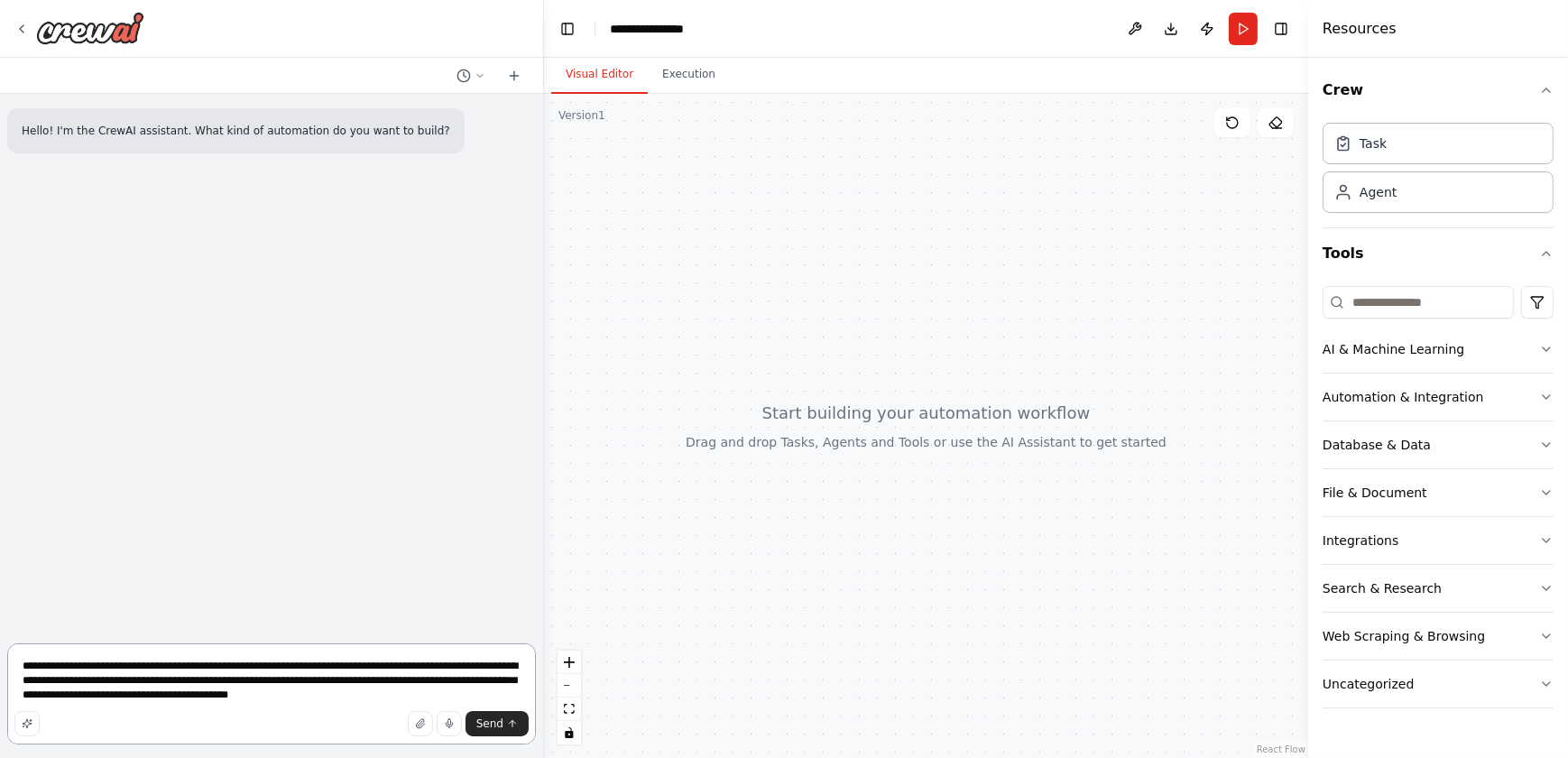
click at [26, 666] on textarea "**********" at bounding box center [271, 693] width 529 height 101
click at [428, 699] on textarea "**********" at bounding box center [271, 693] width 529 height 101
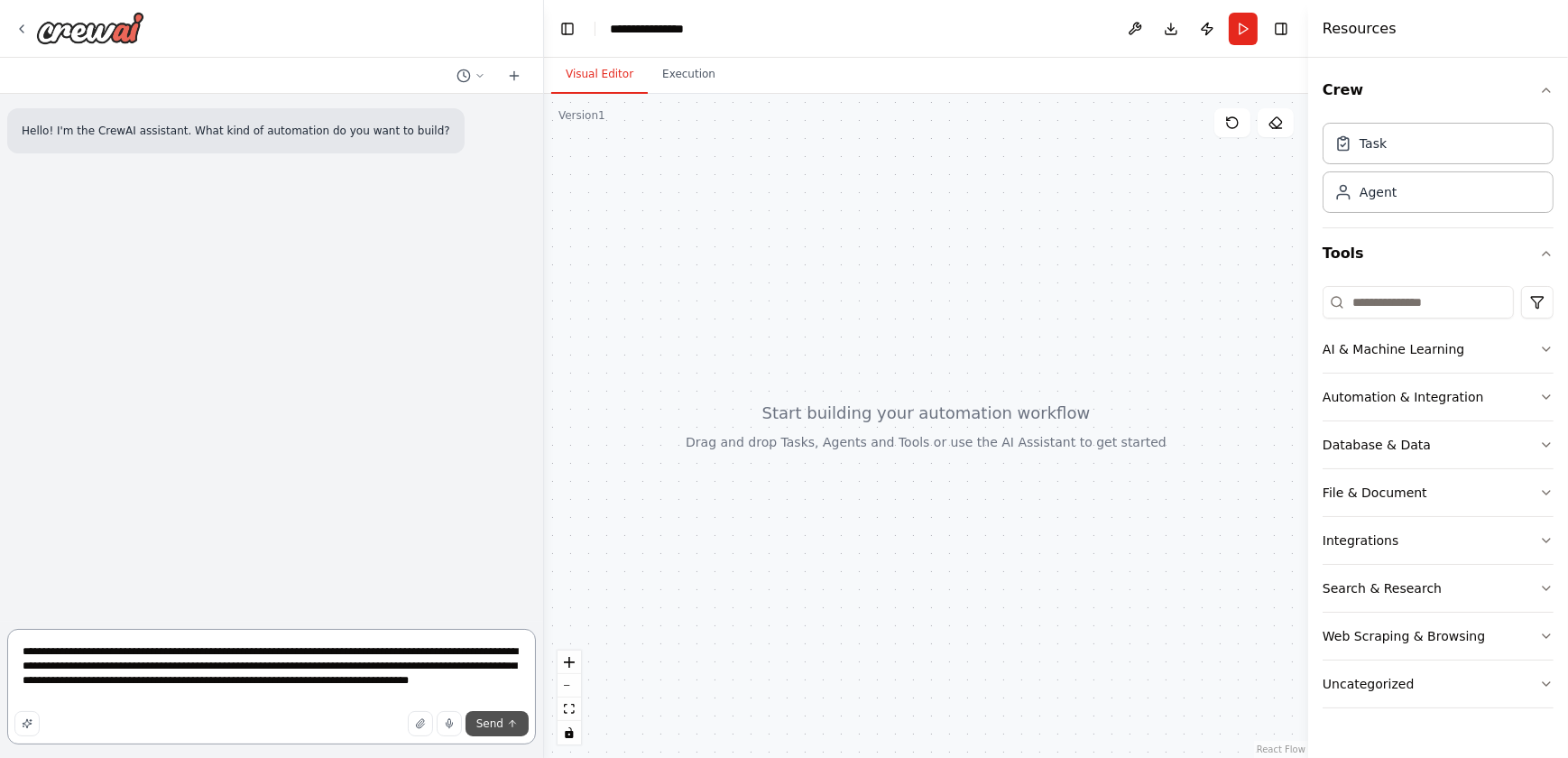
type textarea "**********"
click at [470, 722] on button "Send" at bounding box center [497, 723] width 63 height 26
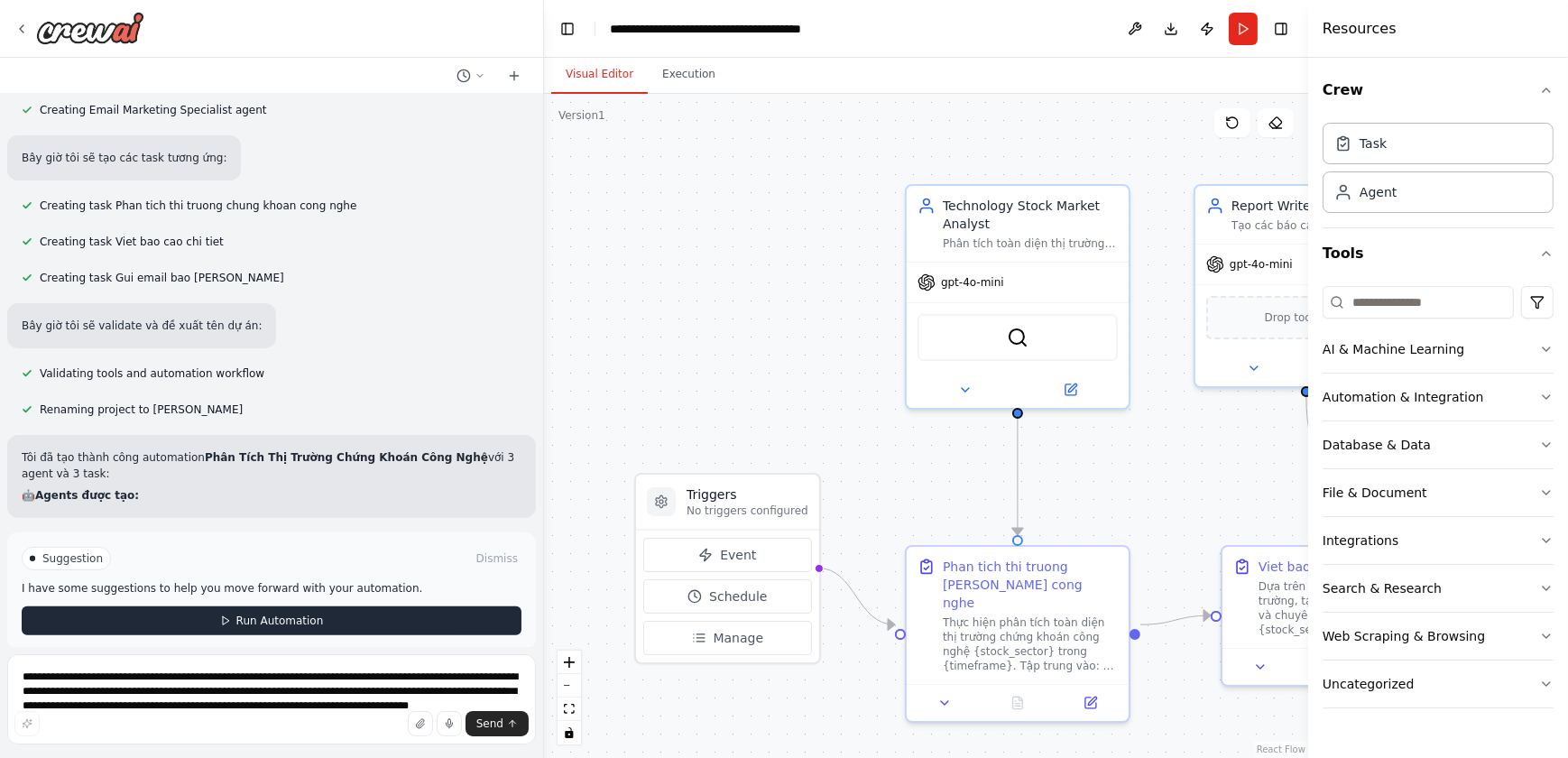
click at [222, 617] on button "Run Automation" at bounding box center [271, 621] width 500 height 29
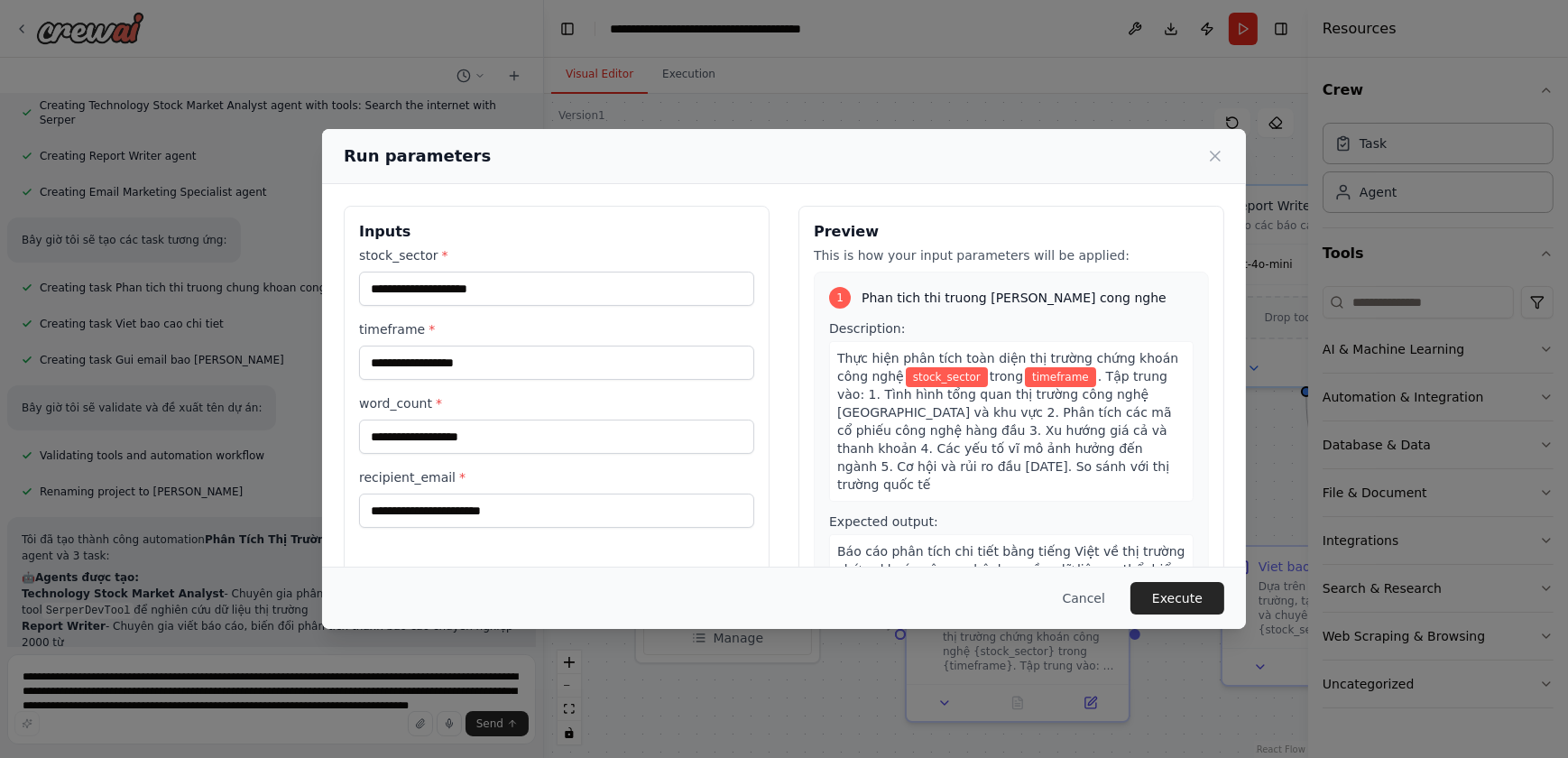
scroll to position [653, 0]
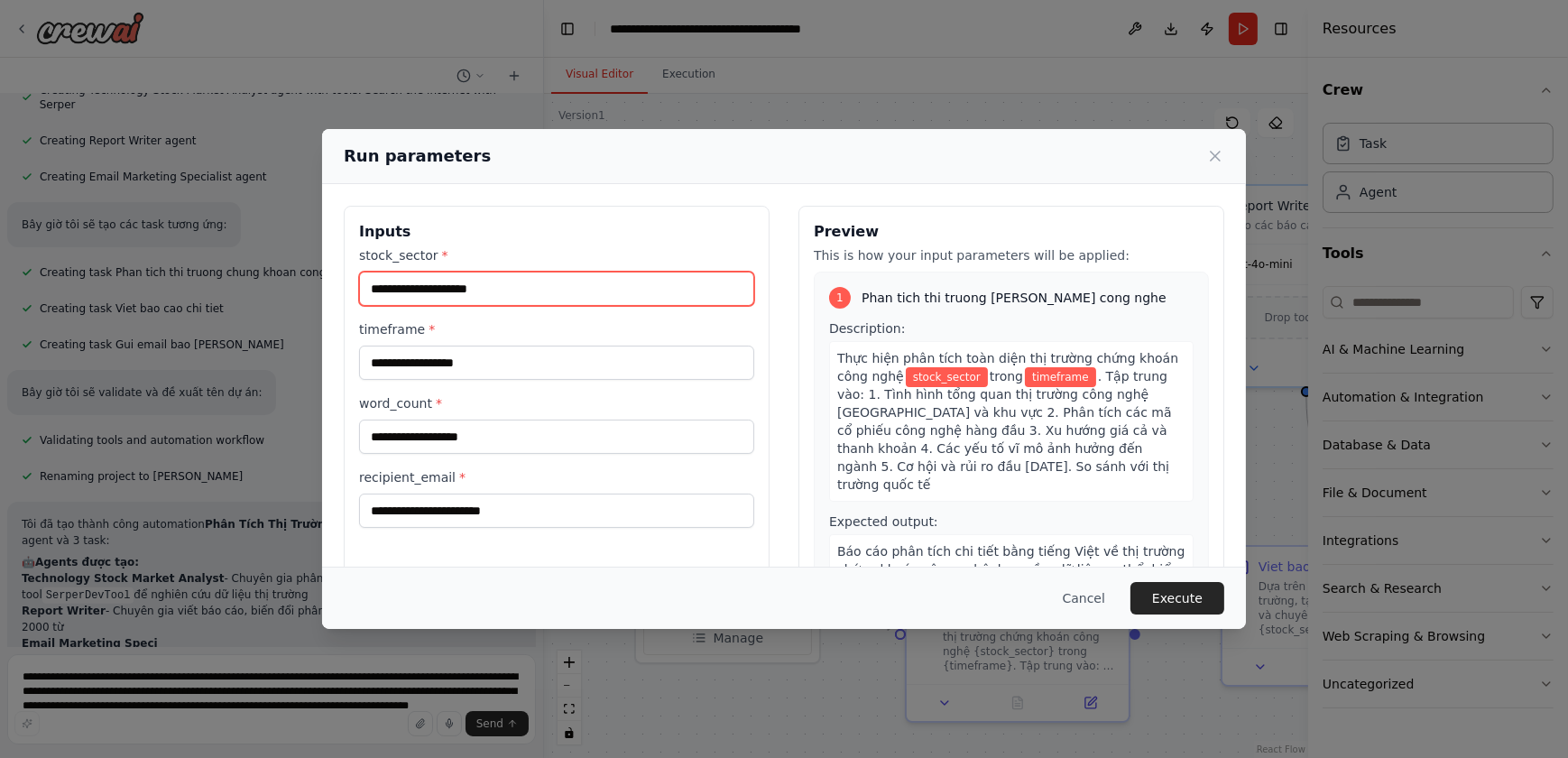
click at [489, 296] on input "stock_sector *" at bounding box center [556, 289] width 395 height 34
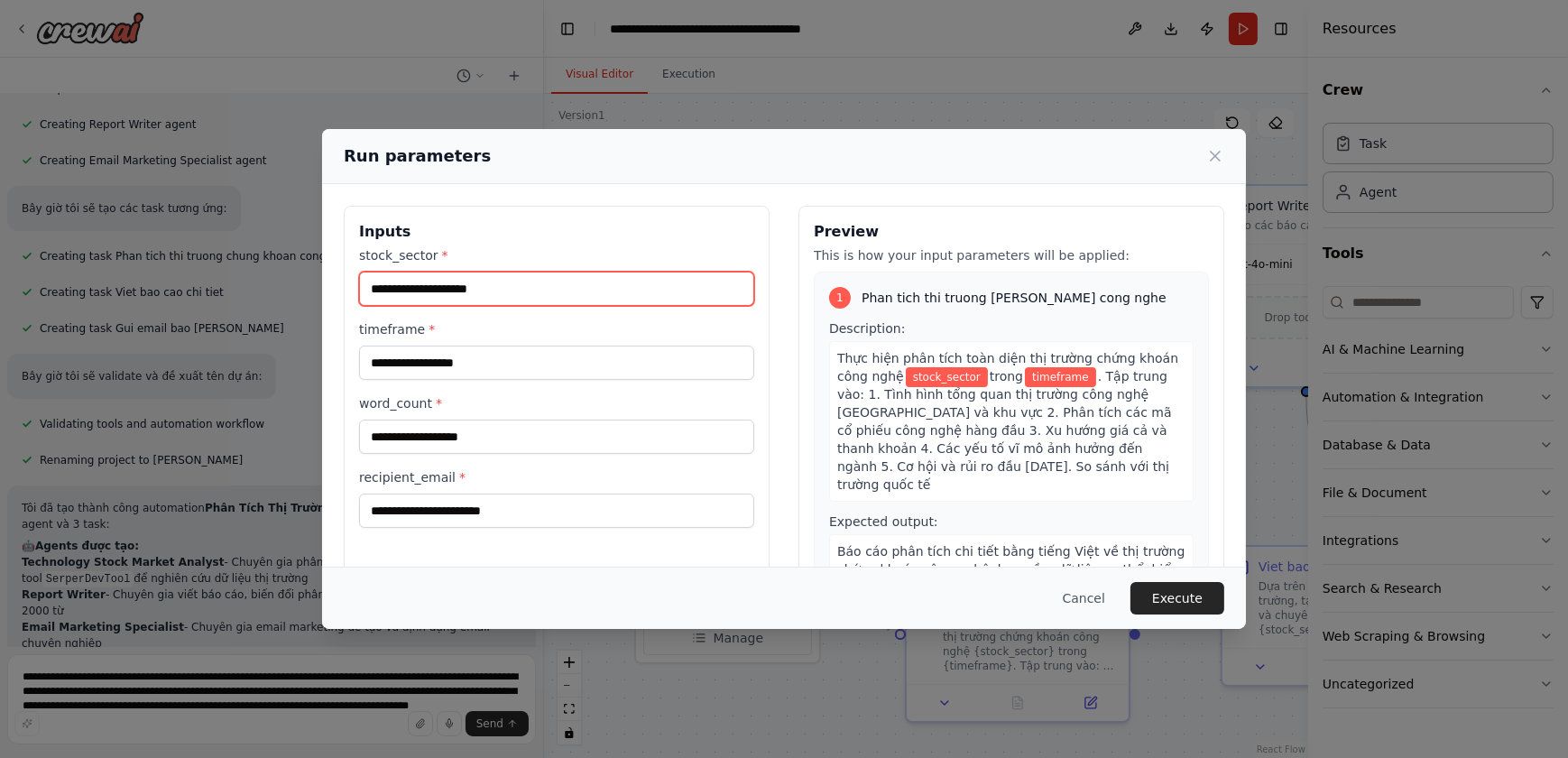
scroll to position [686, 0]
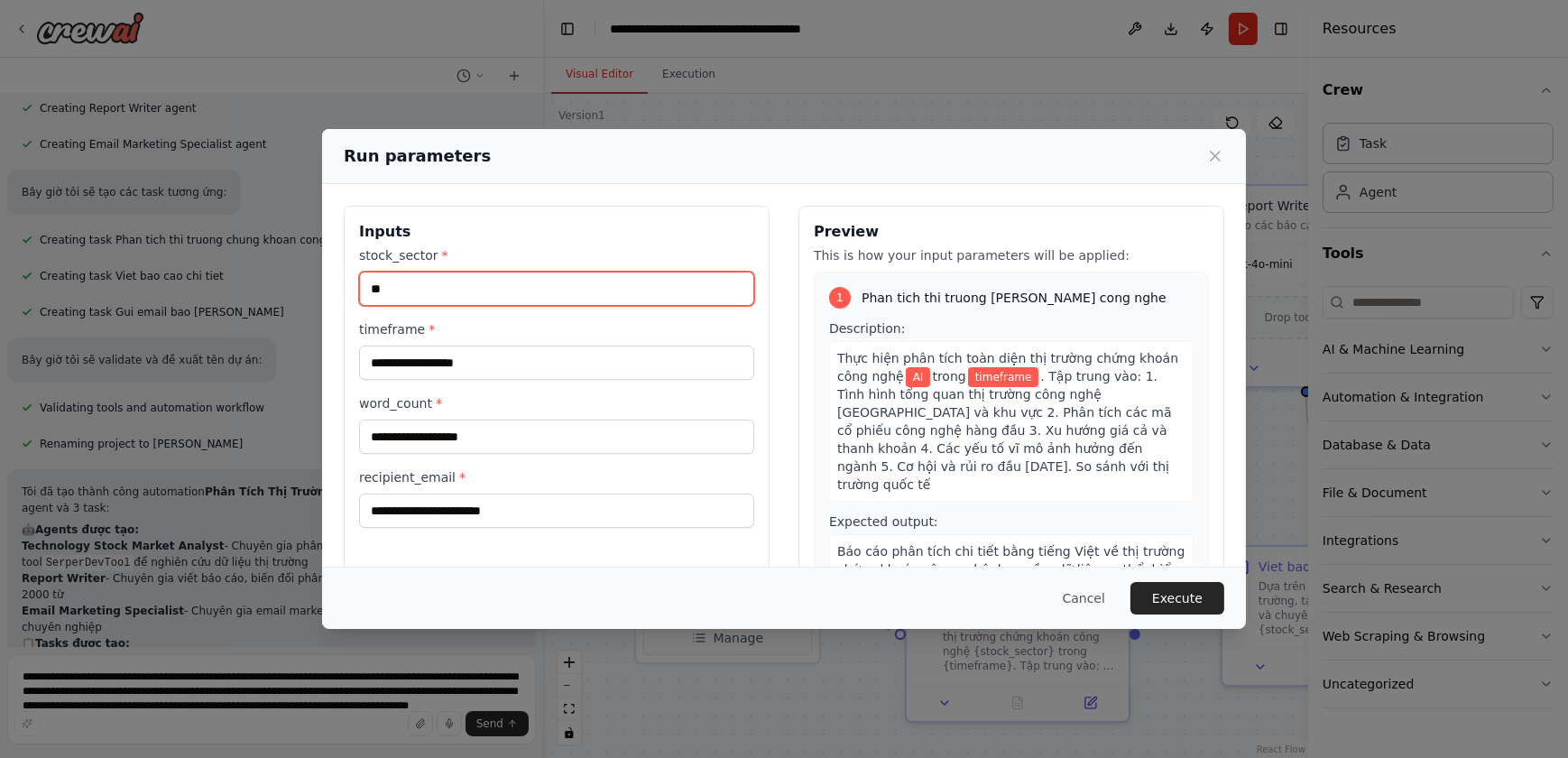
type input "**"
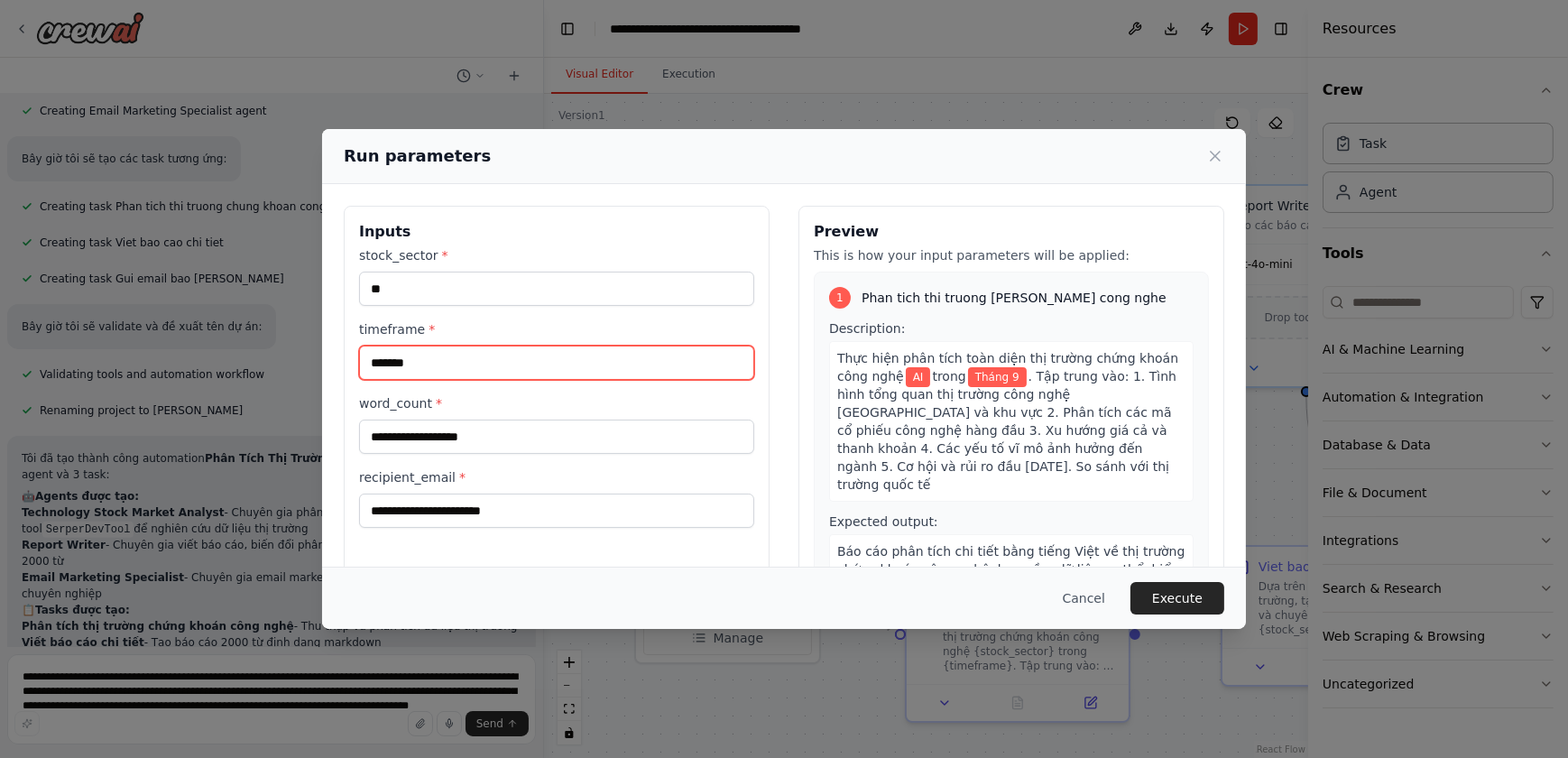
type input "*******"
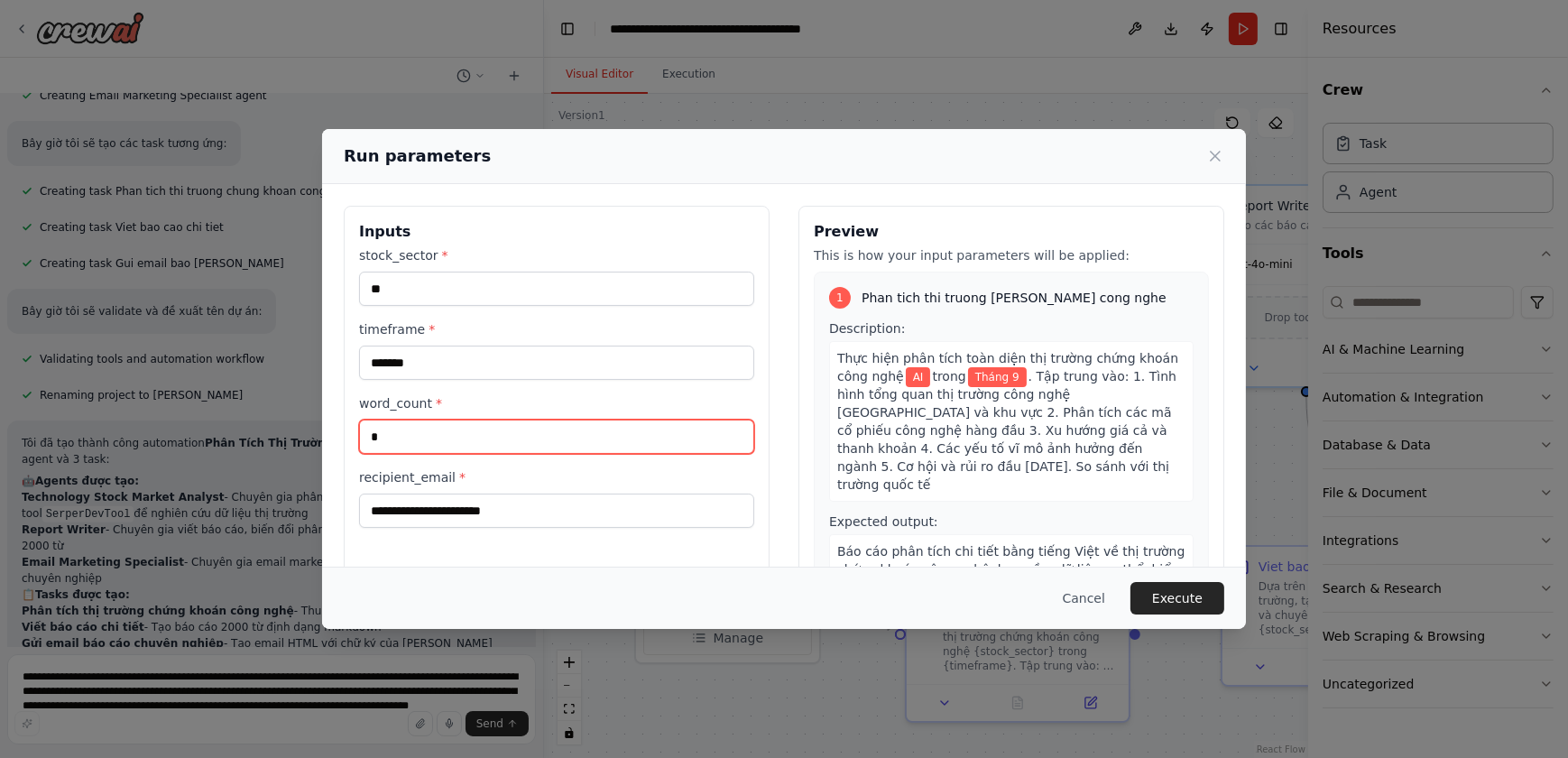
scroll to position [736, 0]
type input "****"
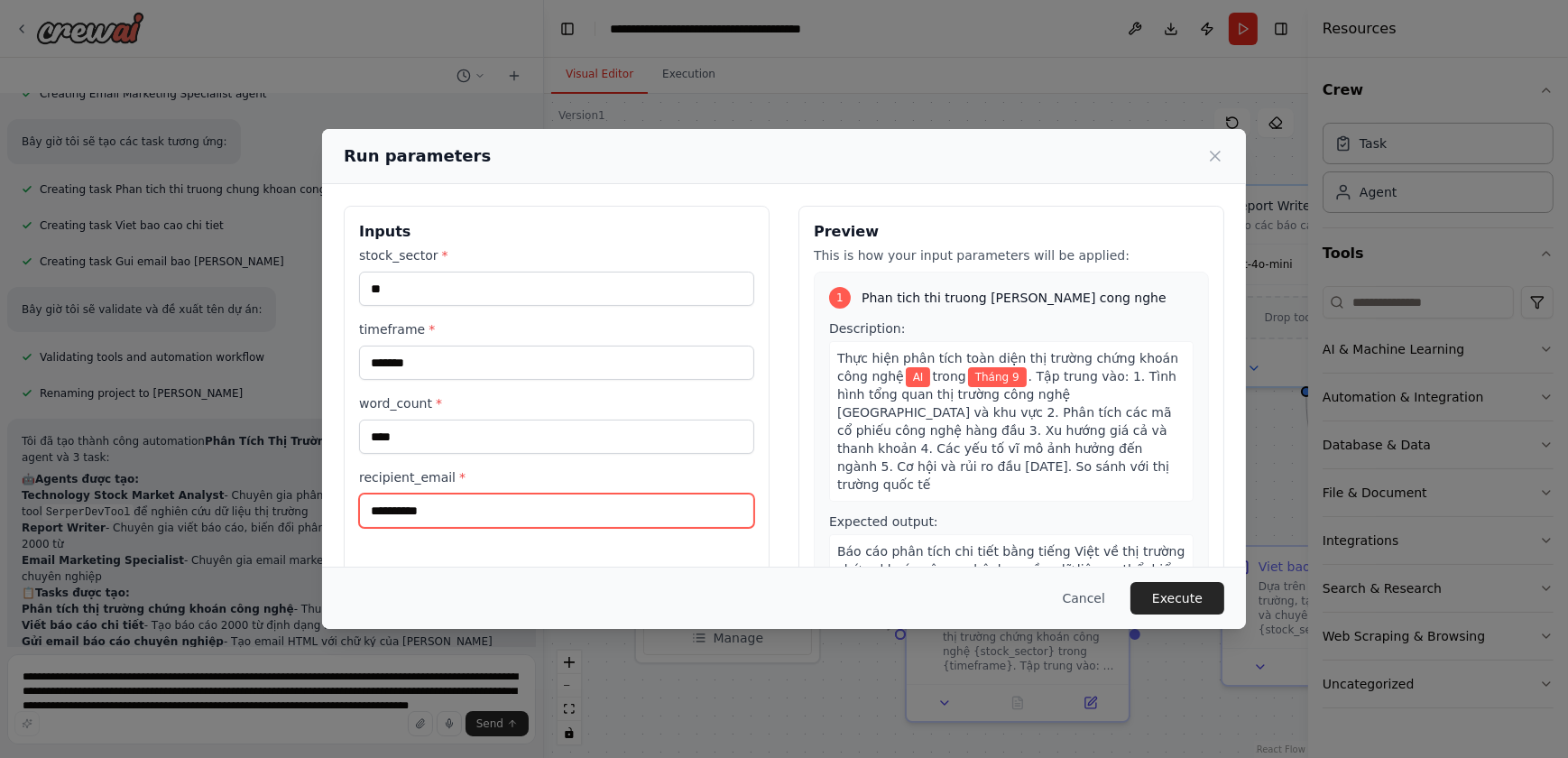
type input "**********"
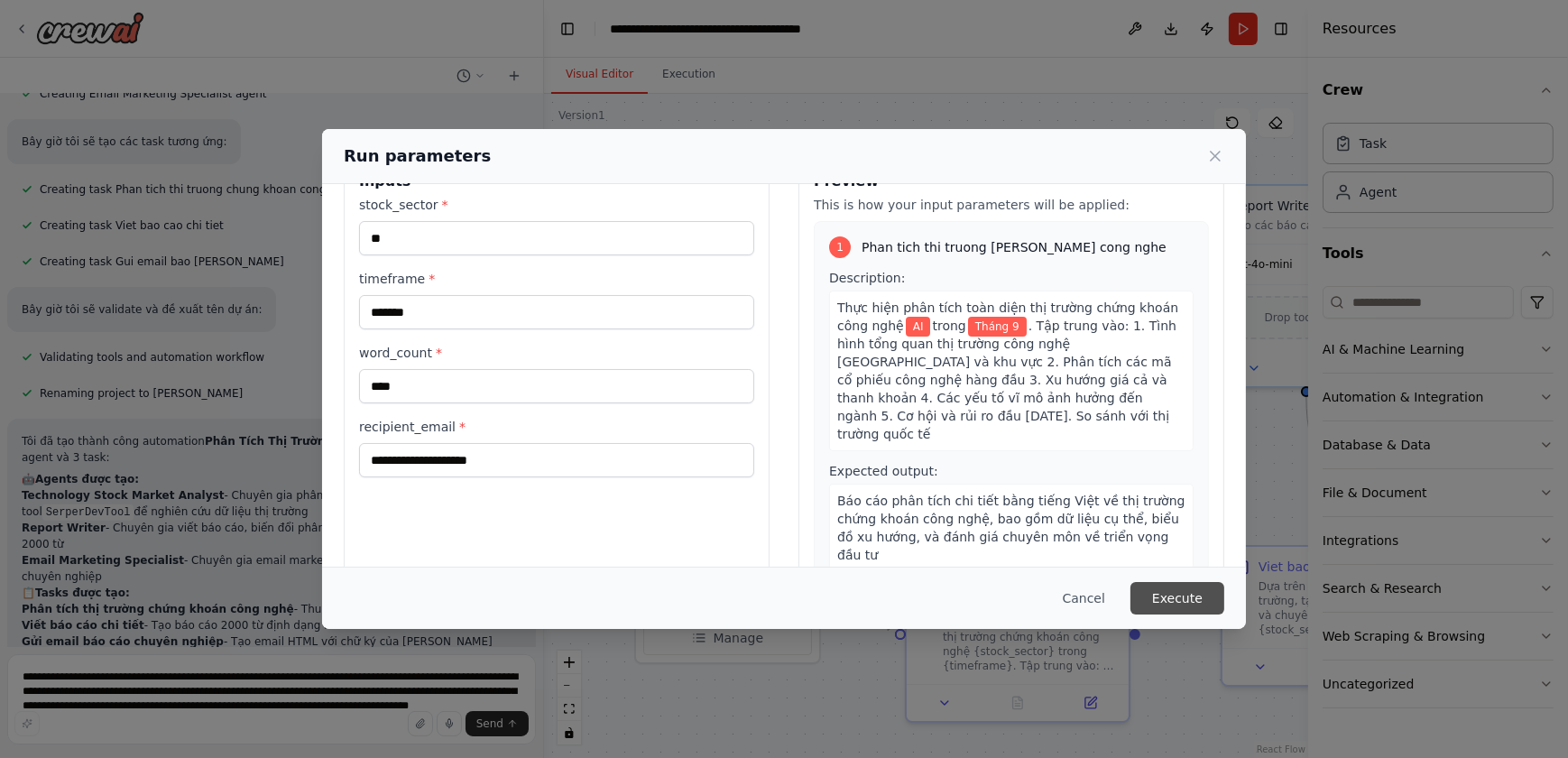
click at [1159, 595] on button "Execute" at bounding box center [1177, 598] width 94 height 32
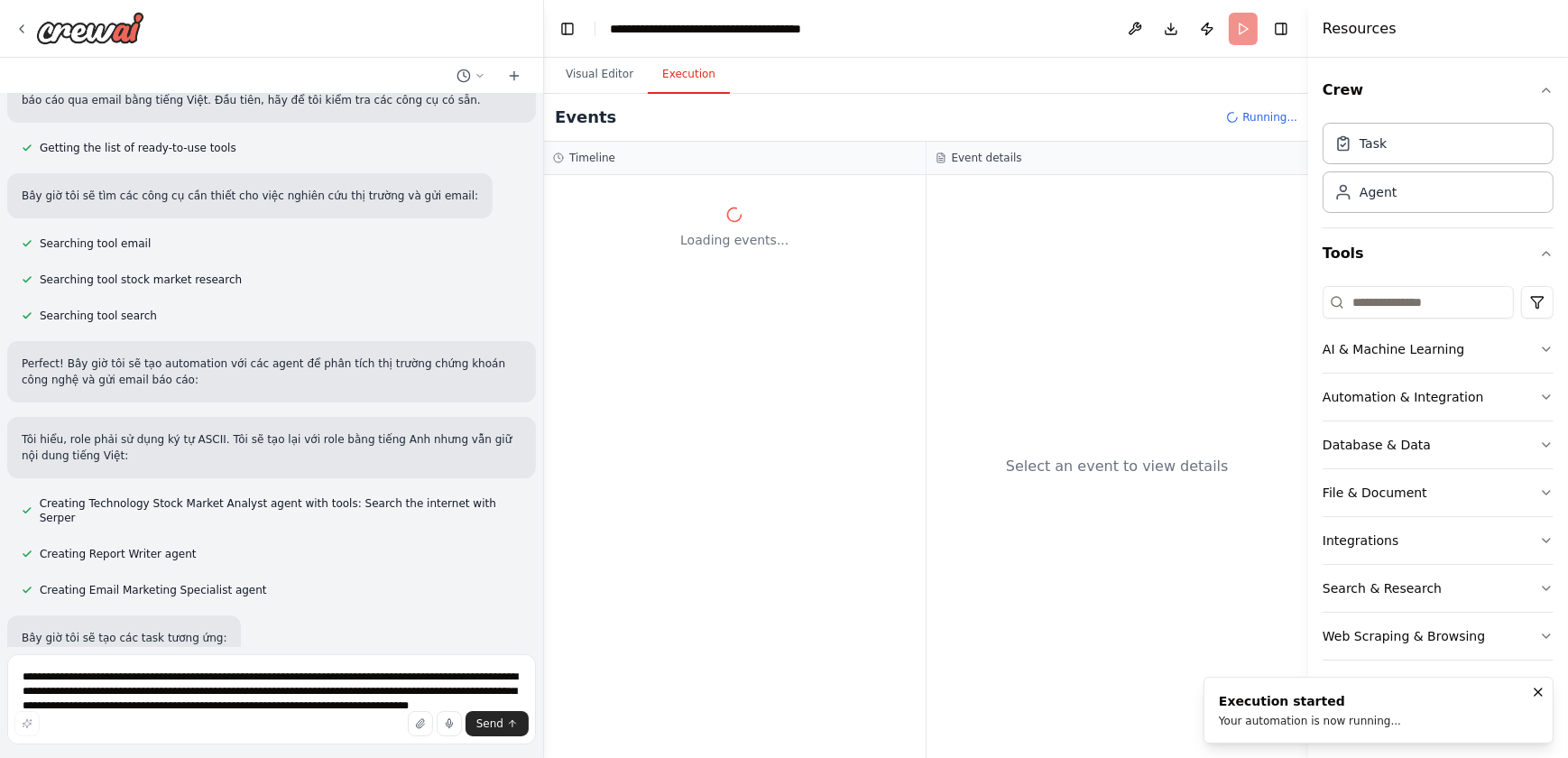
scroll to position [0, 0]
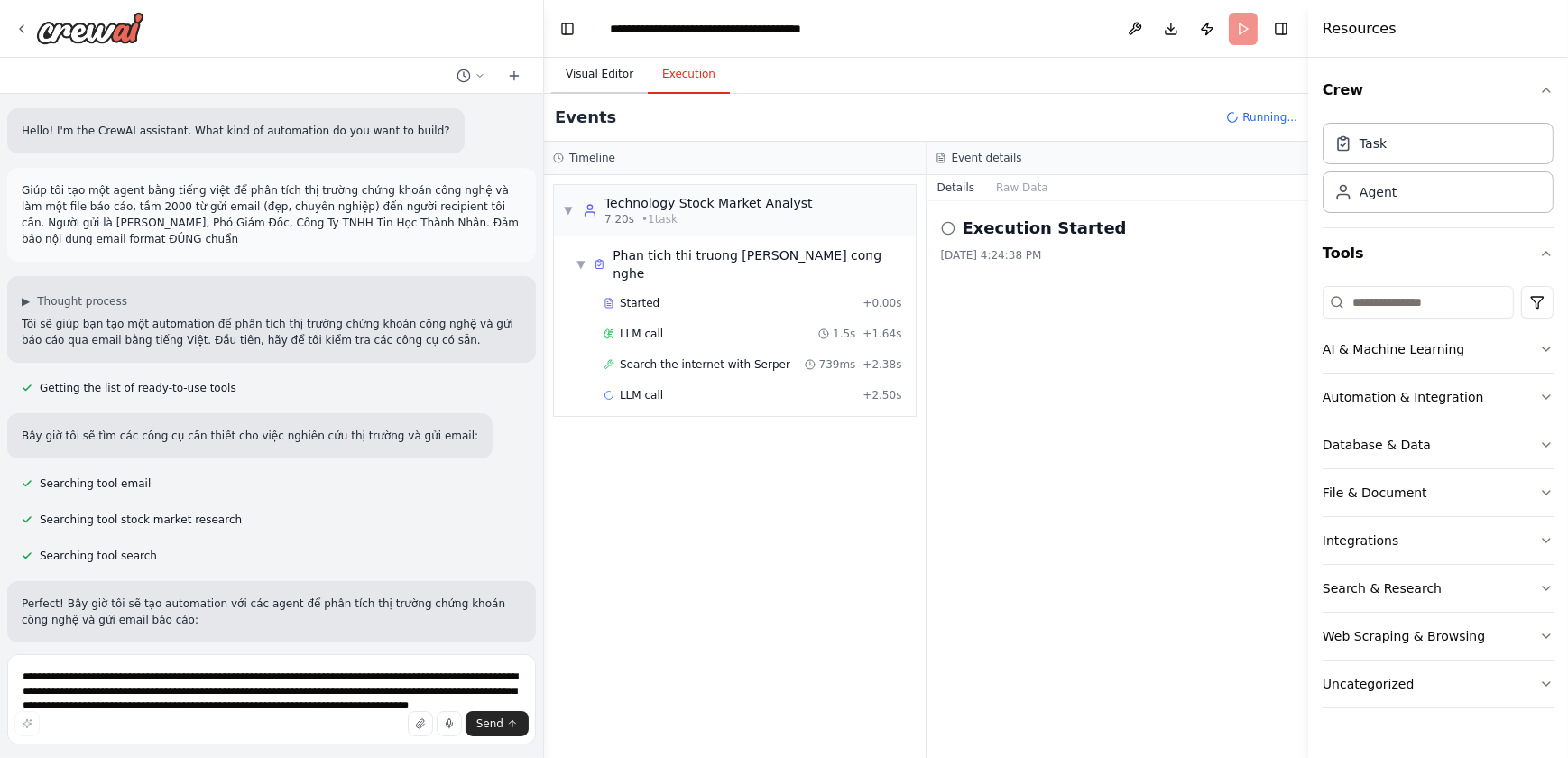
click at [607, 71] on button "Visual Editor" at bounding box center [599, 75] width 96 height 38
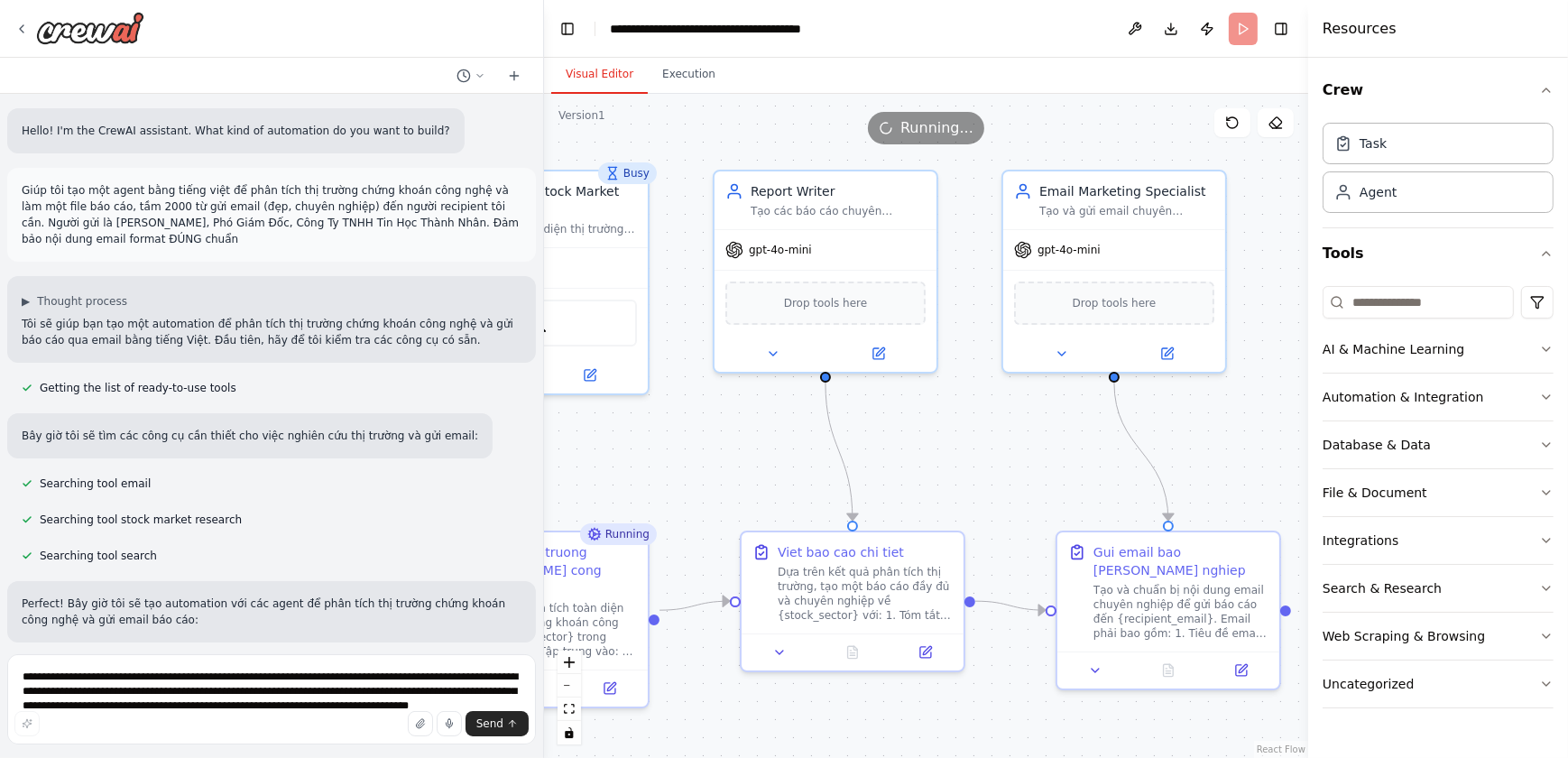
drag, startPoint x: 1184, startPoint y: 492, endPoint x: 703, endPoint y: 478, distance: 481.2
click at [703, 478] on div ".deletable-edge-delete-btn { width: 20px; height: 20px; border: 0px solid #ffff…" at bounding box center [926, 426] width 764 height 664
click at [1153, 574] on div "Gui email bao [PERSON_NAME] nghiep" at bounding box center [1181, 558] width 175 height 36
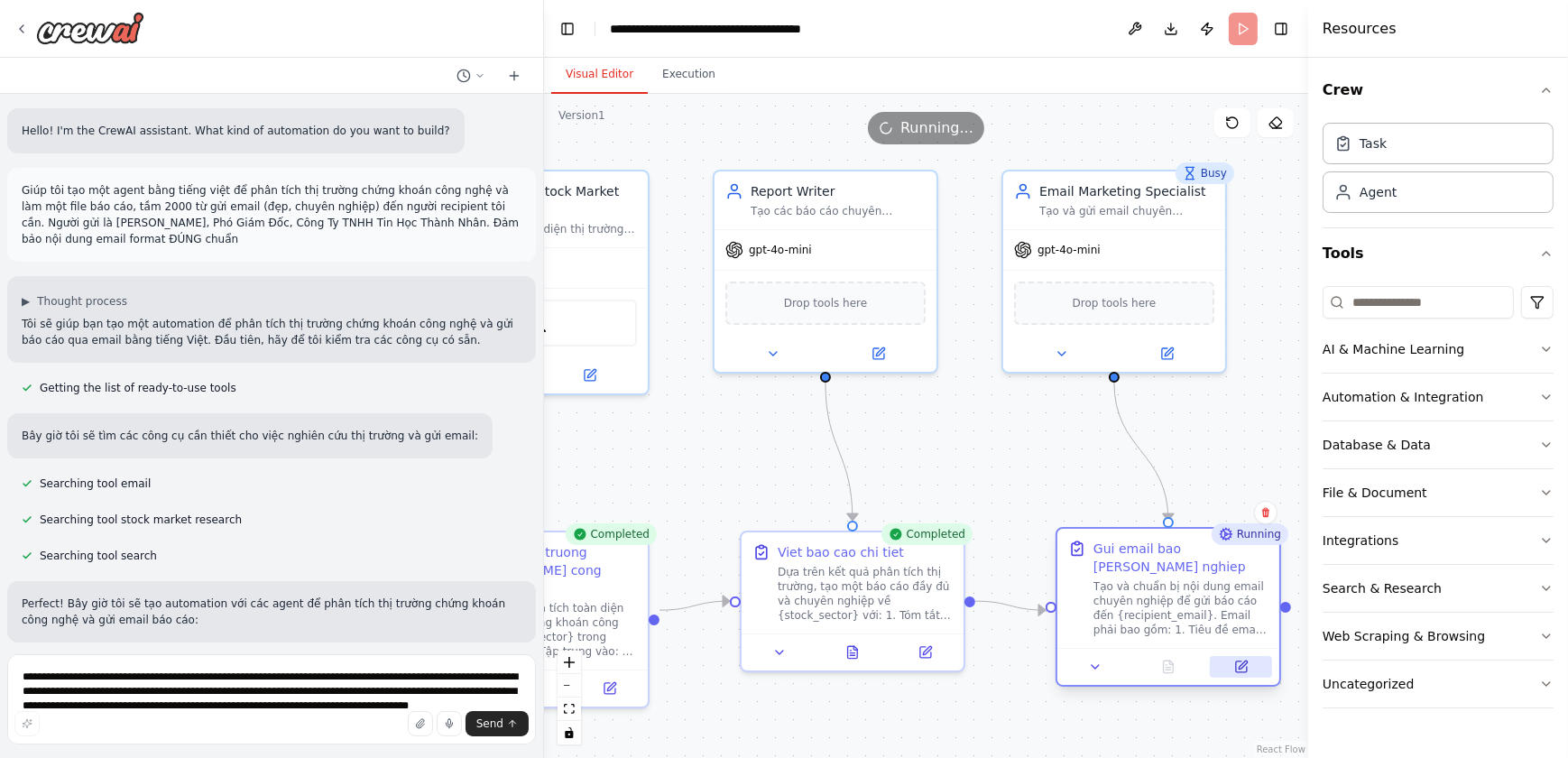
click at [1239, 668] on icon at bounding box center [1243, 664] width 9 height 9
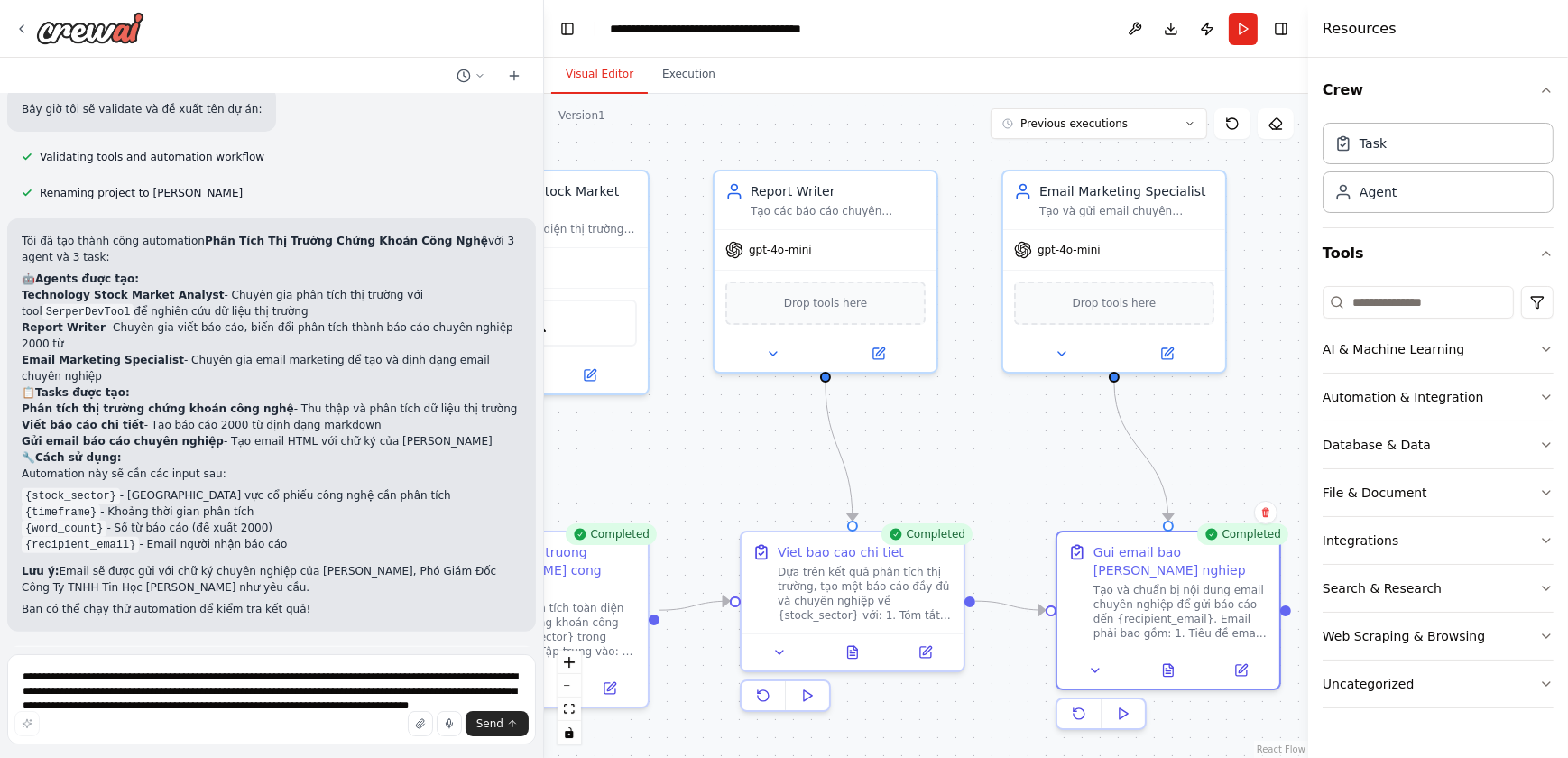
scroll to position [854, 0]
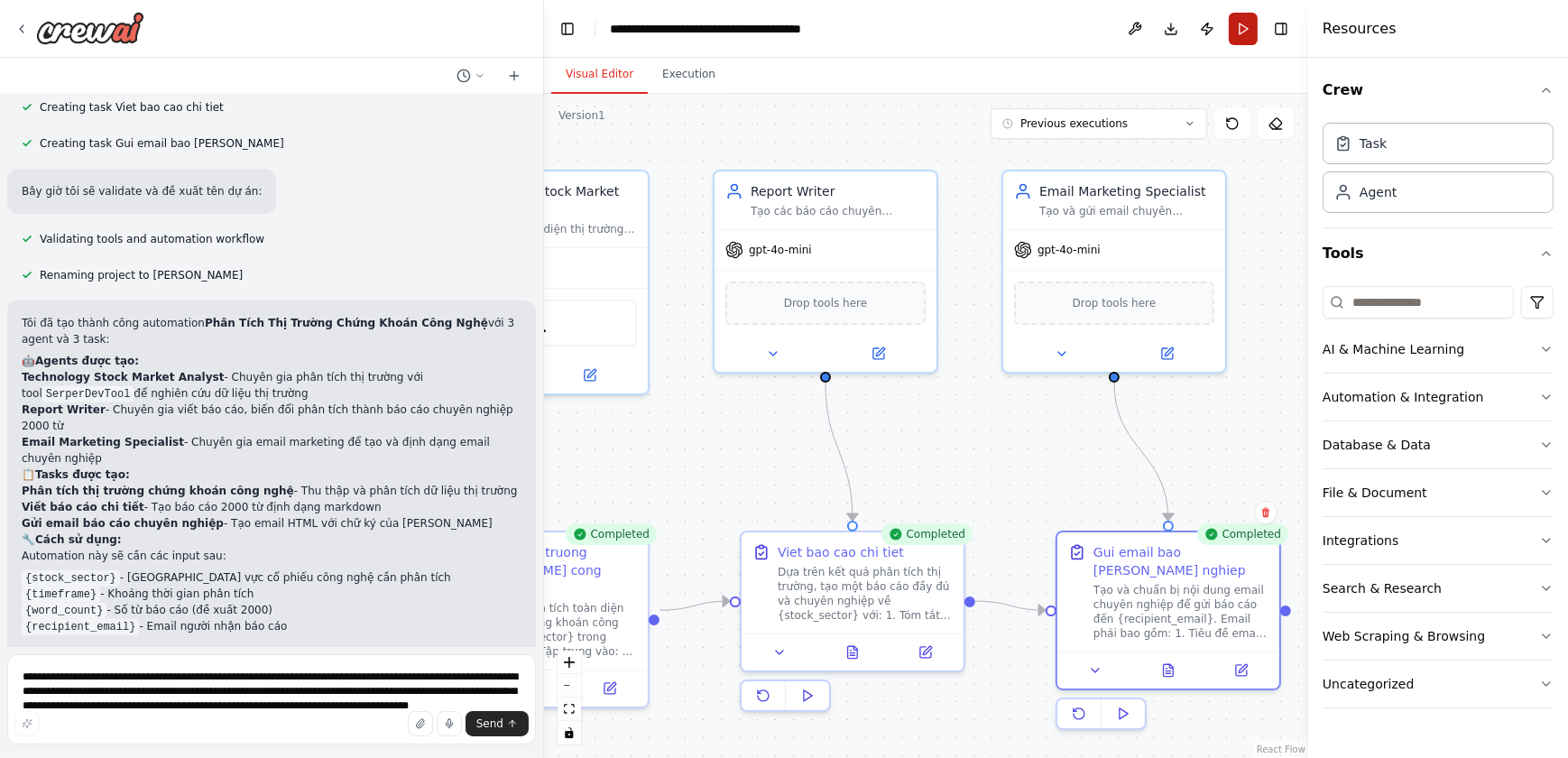
click at [1242, 26] on button "Run" at bounding box center [1243, 29] width 29 height 32
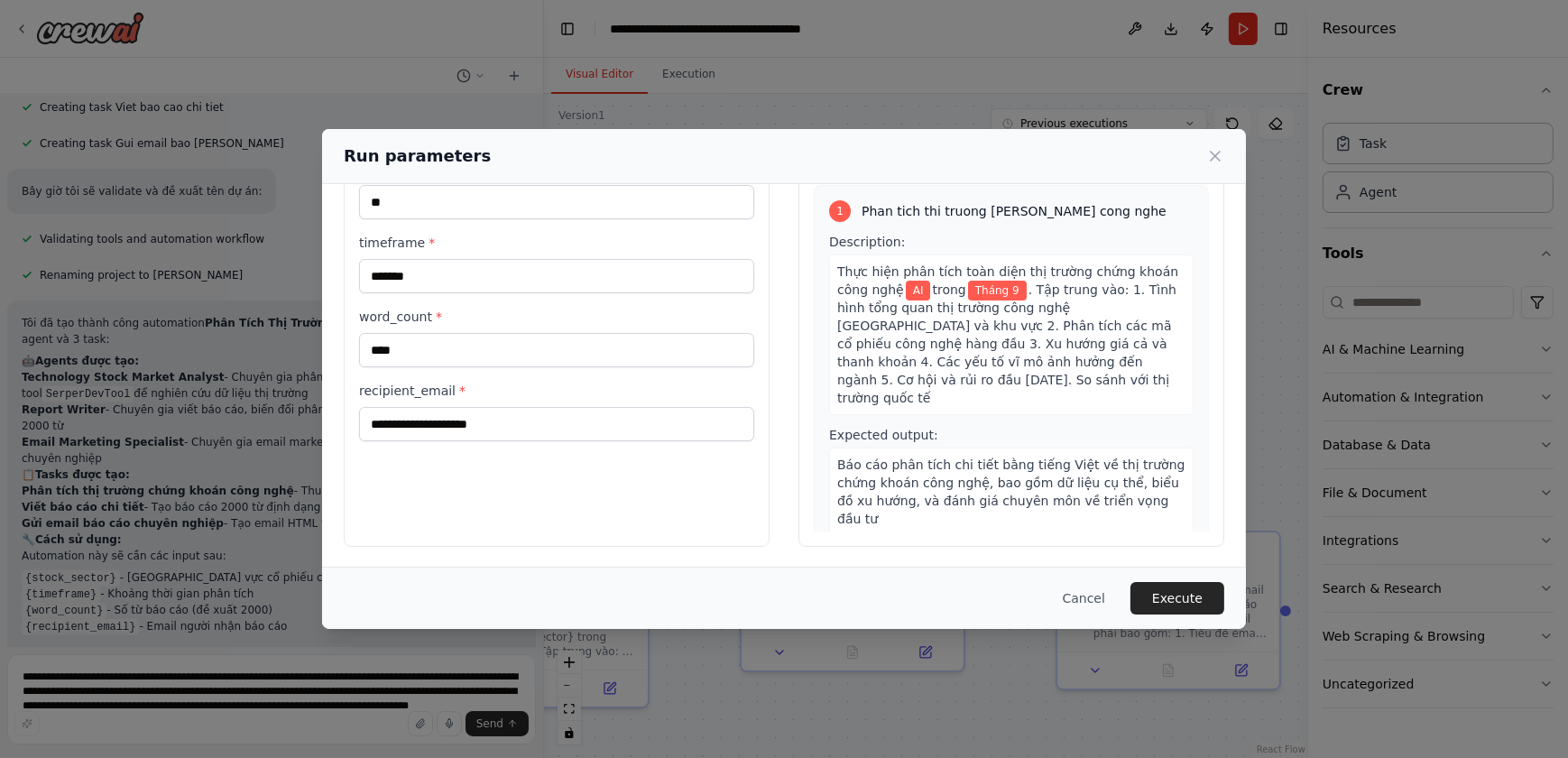
scroll to position [88, 0]
click at [1191, 595] on button "Execute" at bounding box center [1177, 598] width 94 height 32
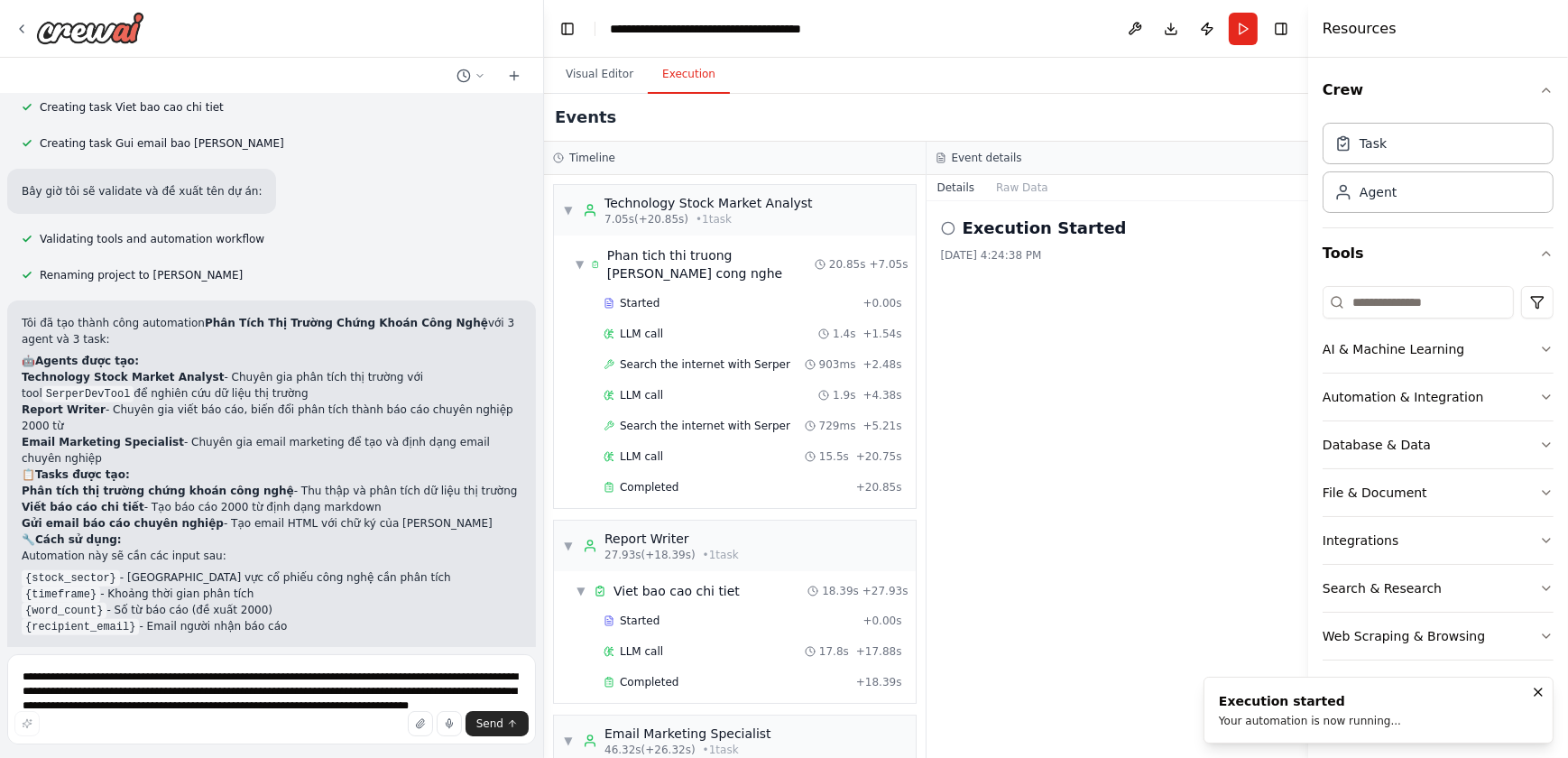
scroll to position [157, 0]
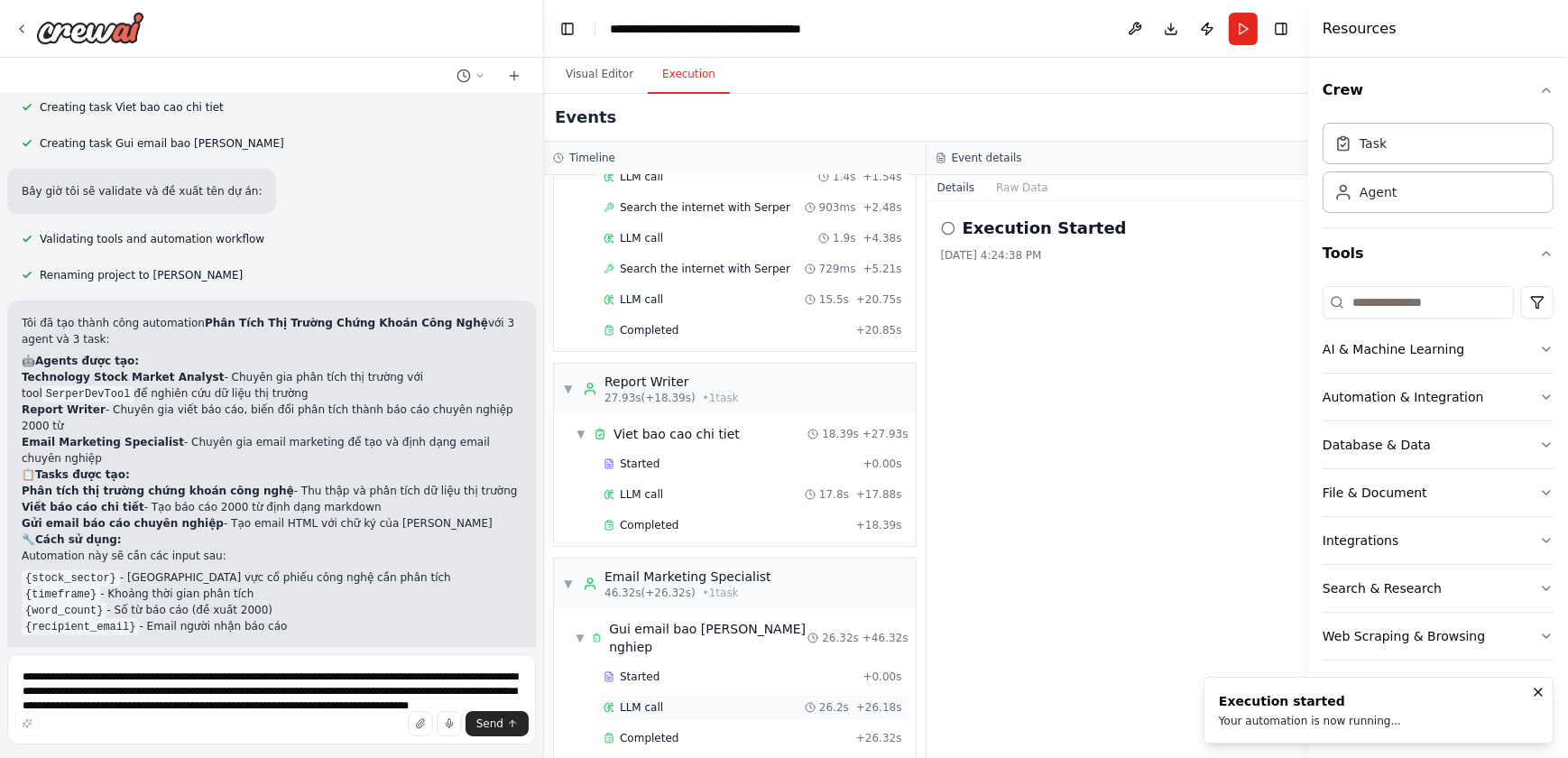
click at [693, 700] on div "LLM call 26.2s + 26.18s" at bounding box center [754, 707] width 299 height 14
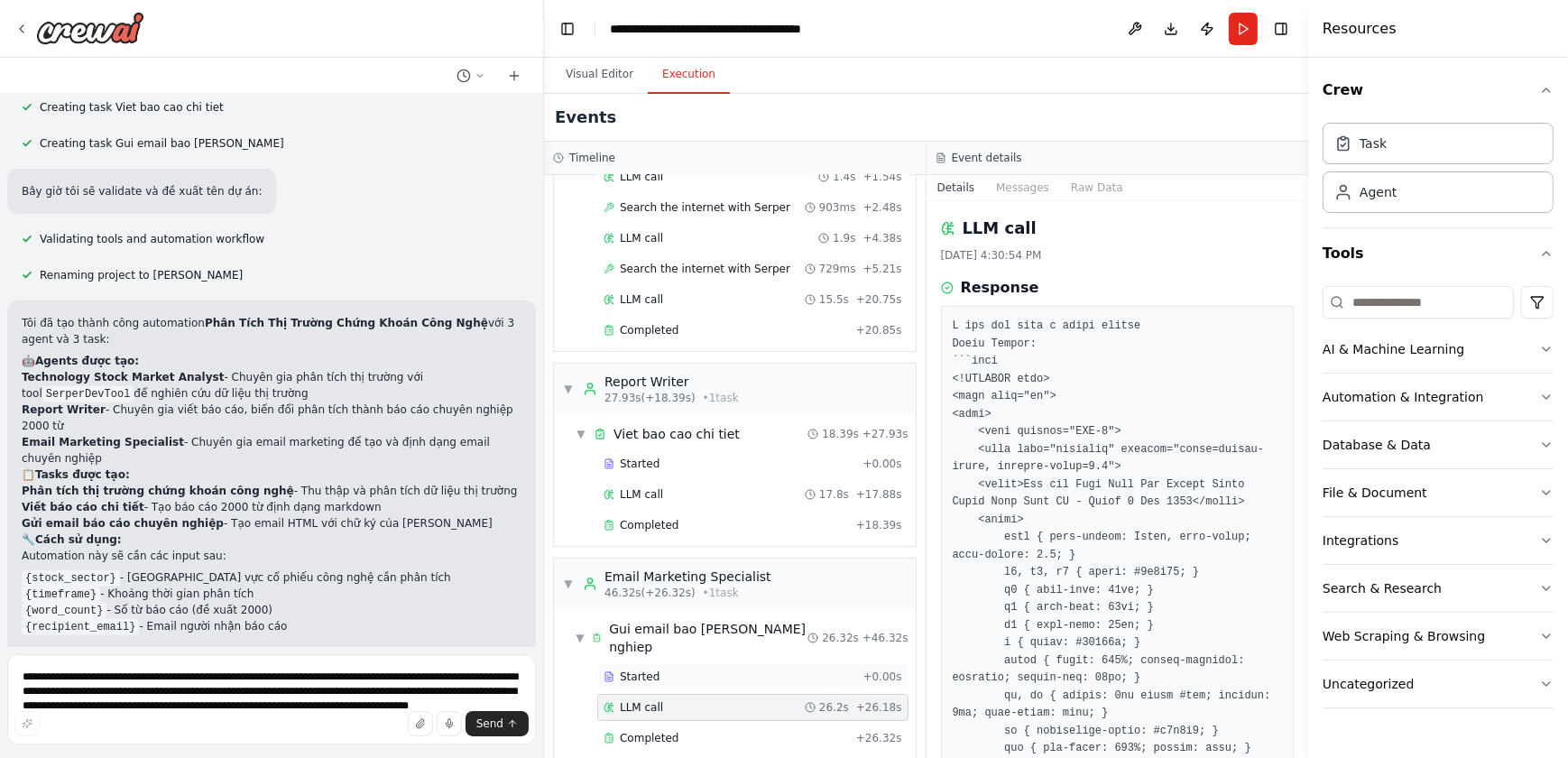
click at [691, 669] on div "Started" at bounding box center [730, 676] width 251 height 14
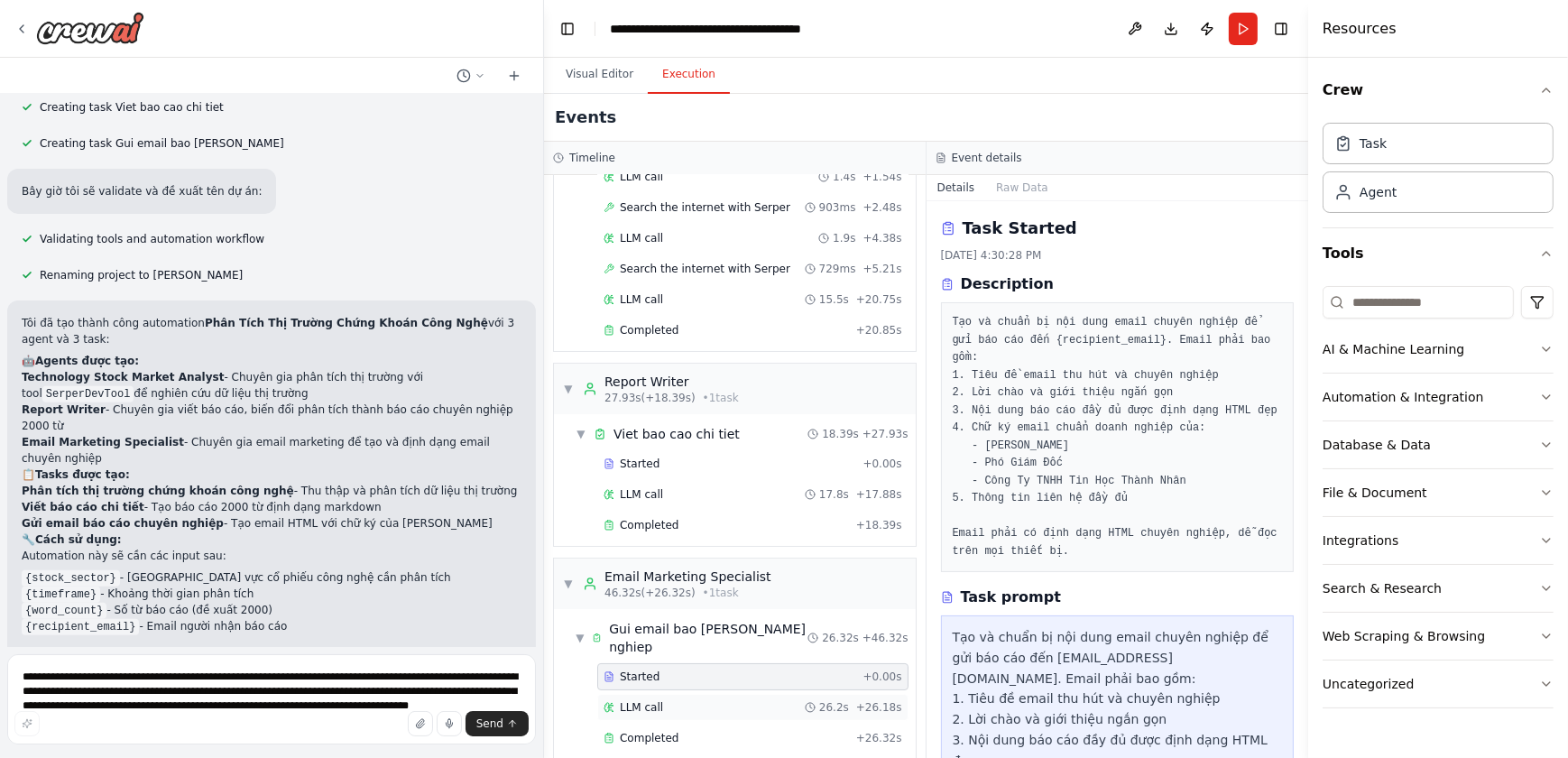
click at [677, 695] on div "LLM call 26.2s + 26.18s" at bounding box center [753, 707] width 312 height 27
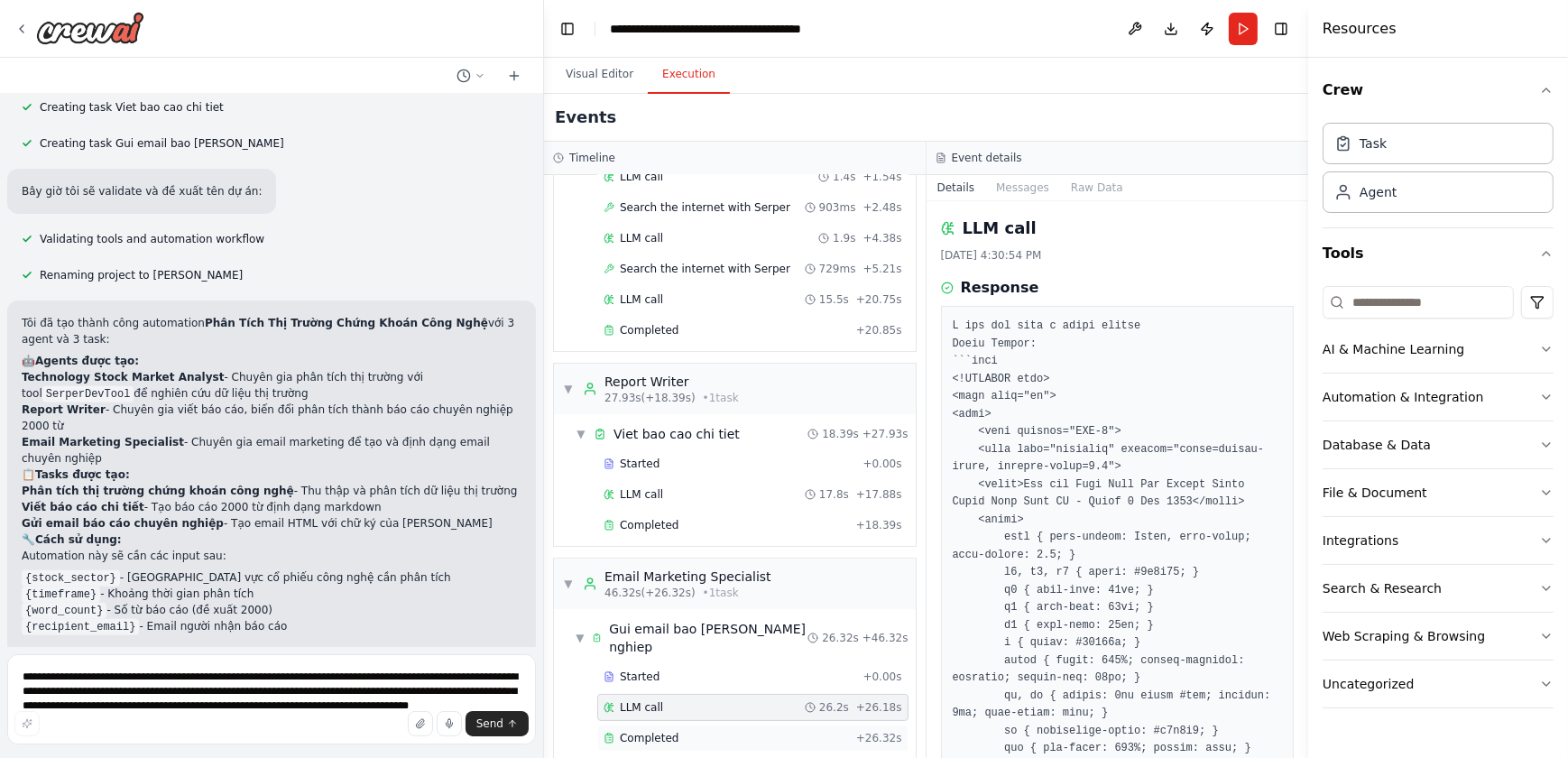
click at [714, 730] on div "Completed" at bounding box center [727, 737] width 246 height 14
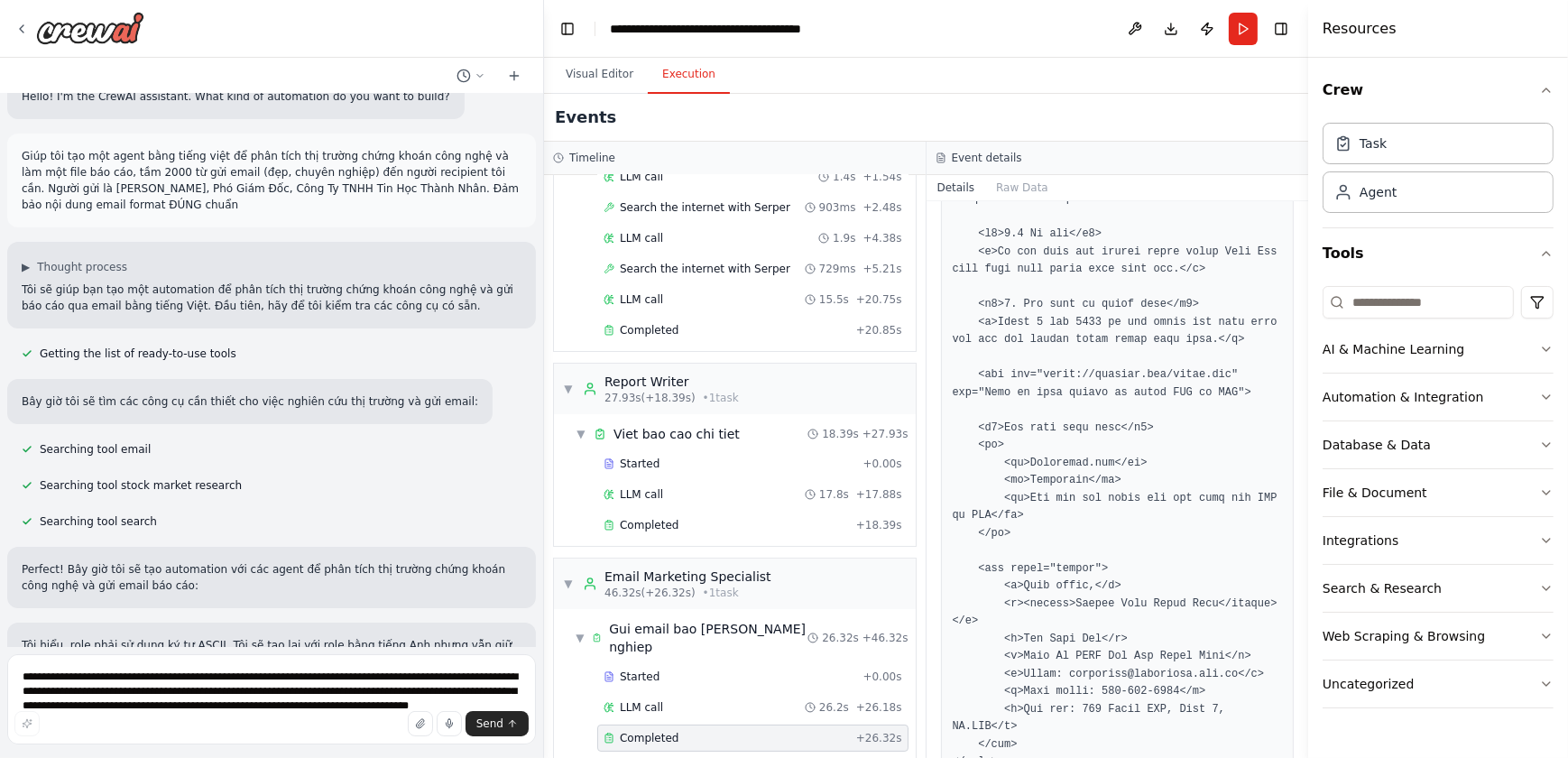
scroll to position [0, 0]
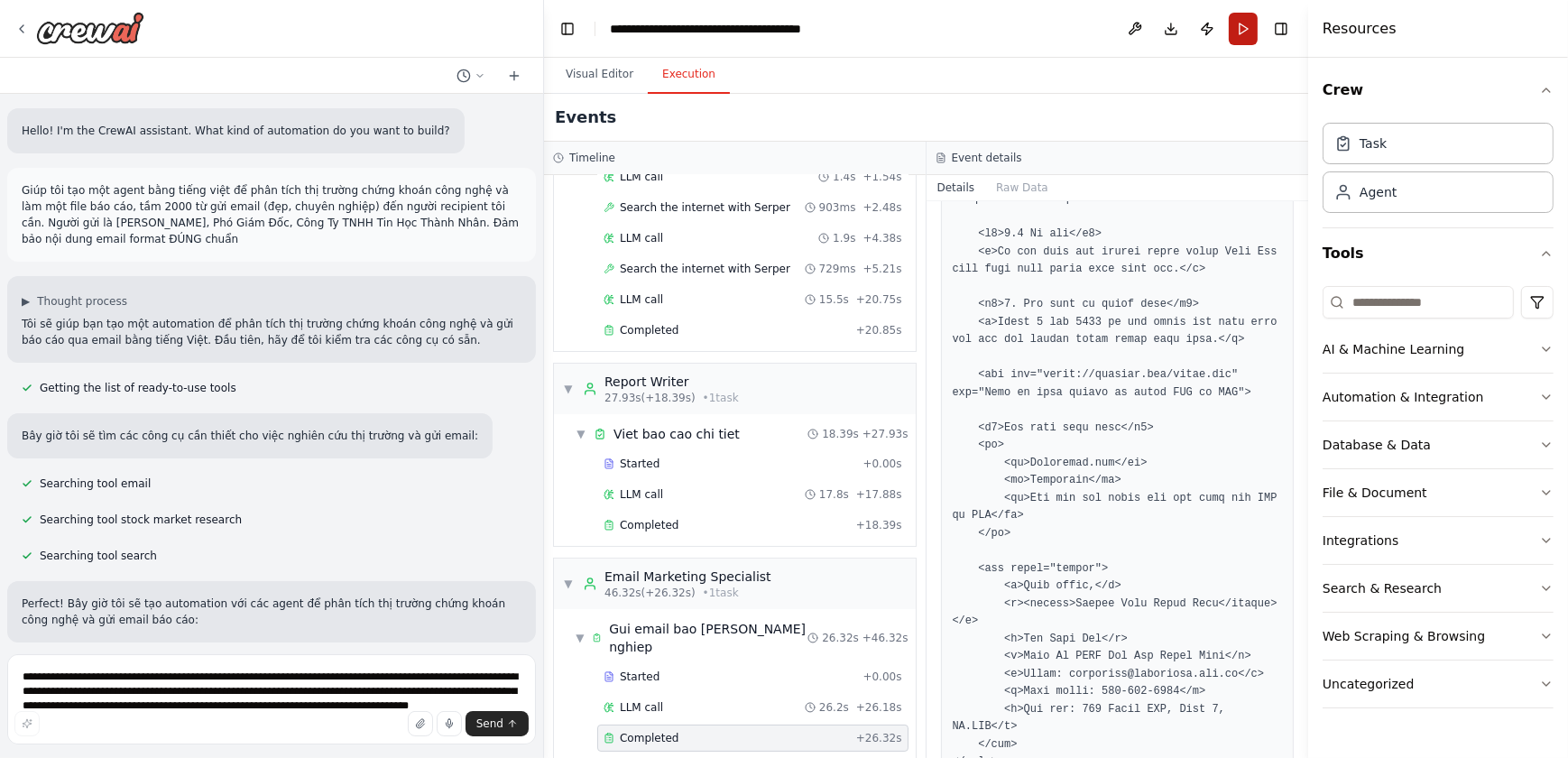
click at [1234, 28] on button "Run" at bounding box center [1243, 29] width 29 height 32
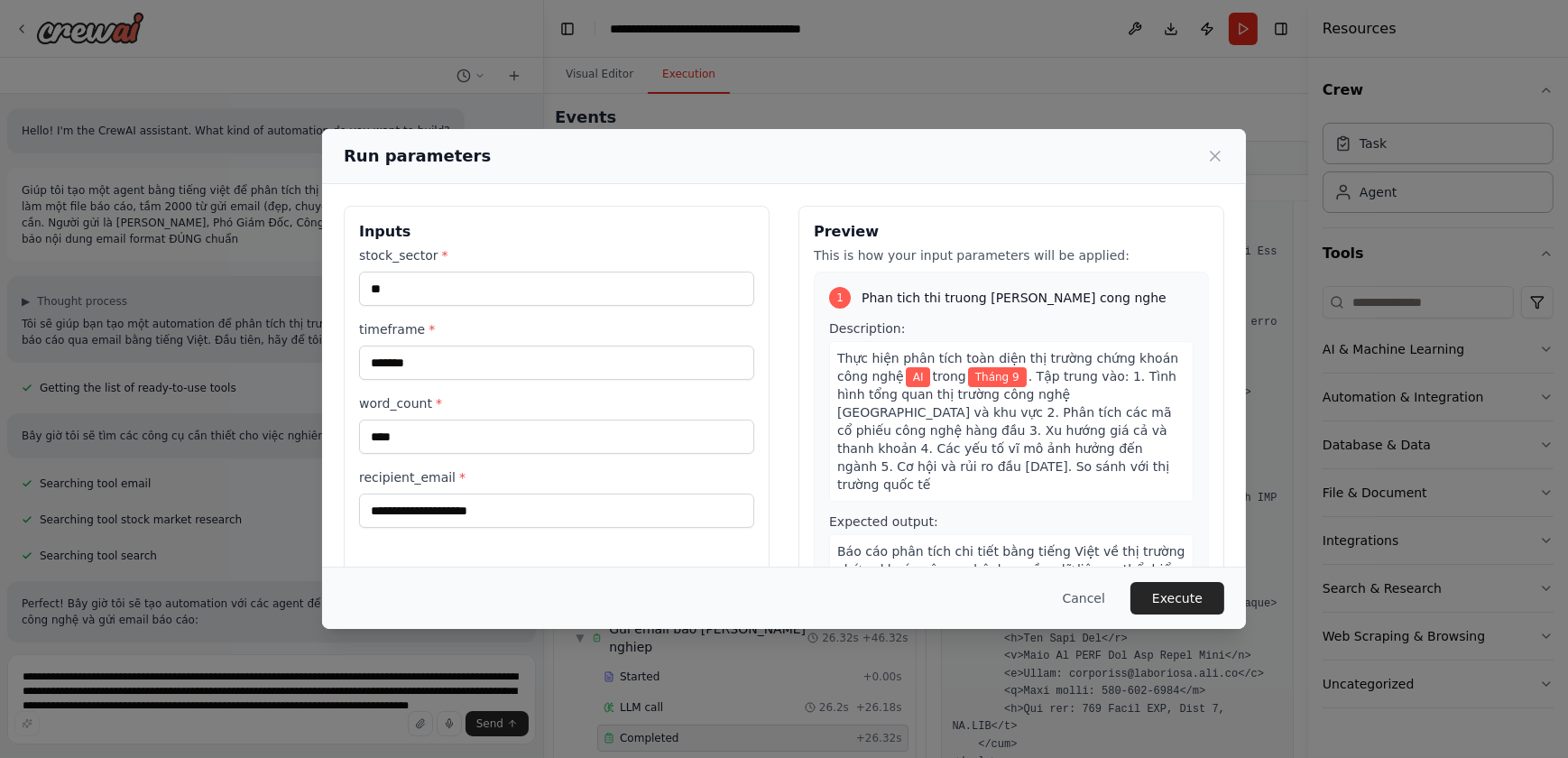
click at [1300, 280] on div "**********" at bounding box center [784, 379] width 1568 height 758
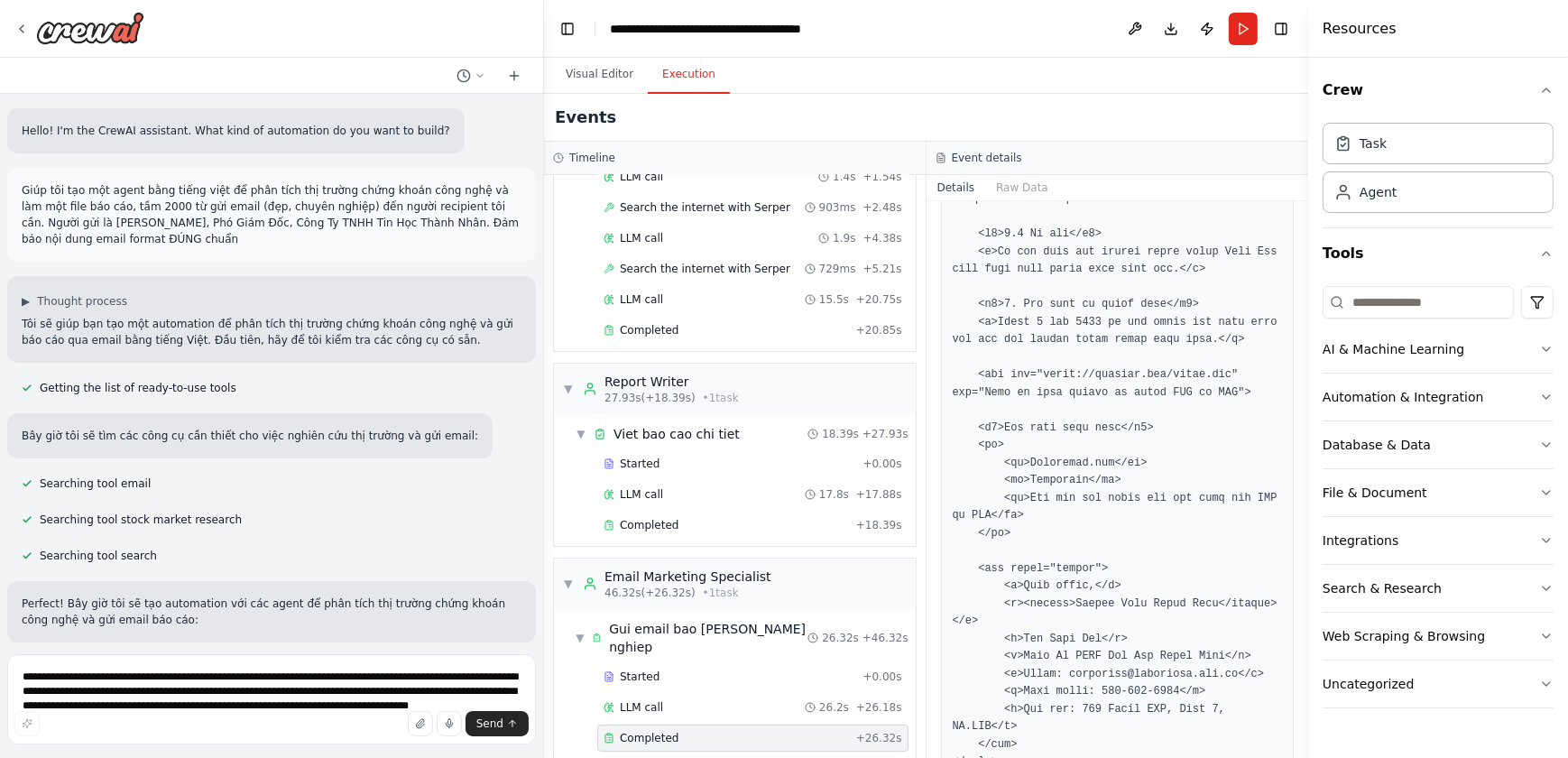
drag, startPoint x: 154, startPoint y: 235, endPoint x: 9, endPoint y: 188, distance: 152.4
click at [9, 188] on div "Giúp tôi tạo một agent bằng tiếng việt để phân tích thị trường chứng khoán công…" at bounding box center [271, 214] width 529 height 94
copy p "Giúp tôi tạo một agent bằng tiếng việt để phân tích thị trường chứng khoán công…"
click at [41, 26] on img at bounding box center [90, 28] width 109 height 32
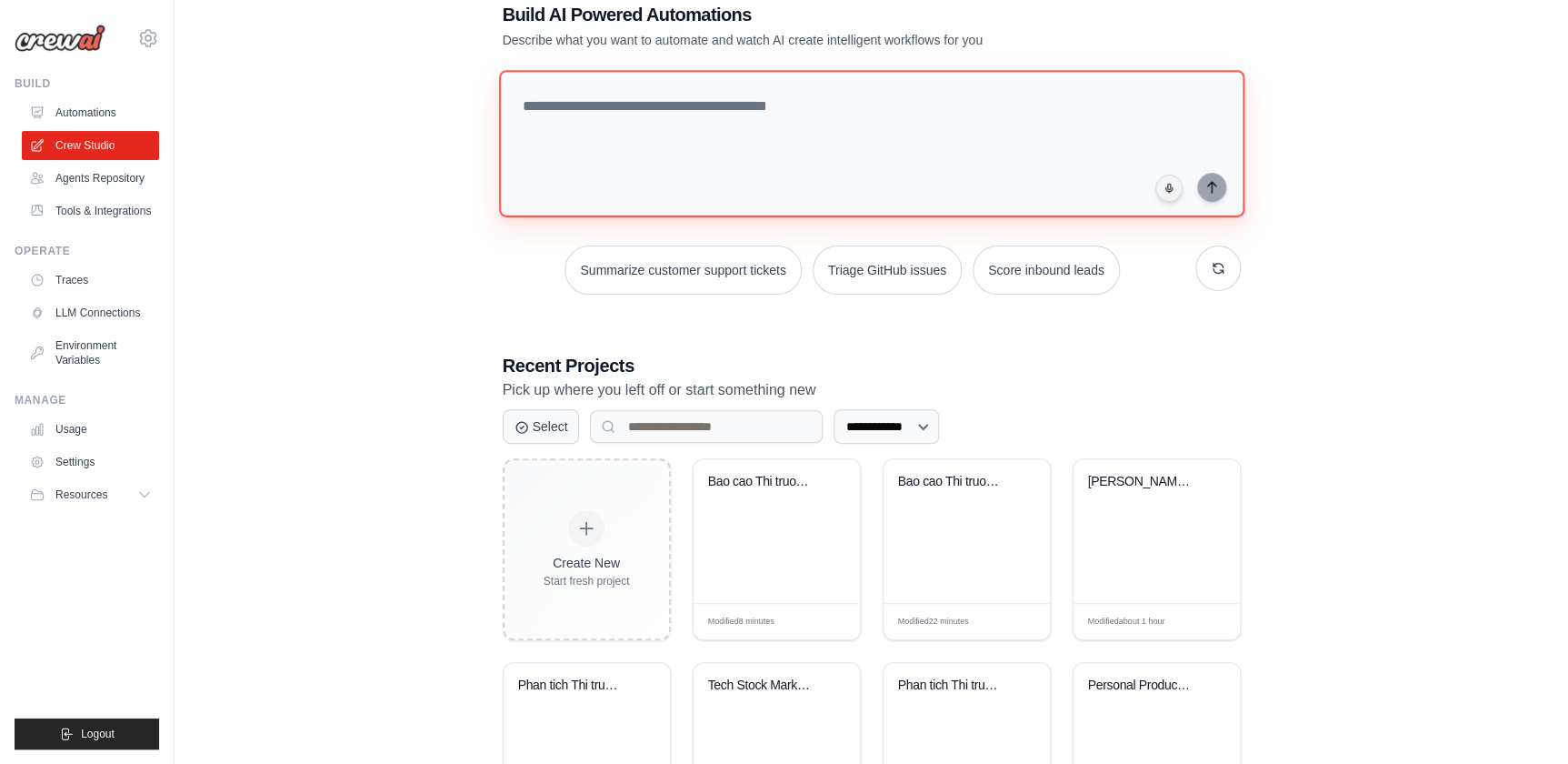
click at [706, 152] on textarea at bounding box center [870, 143] width 746 height 147
paste textarea "**********"
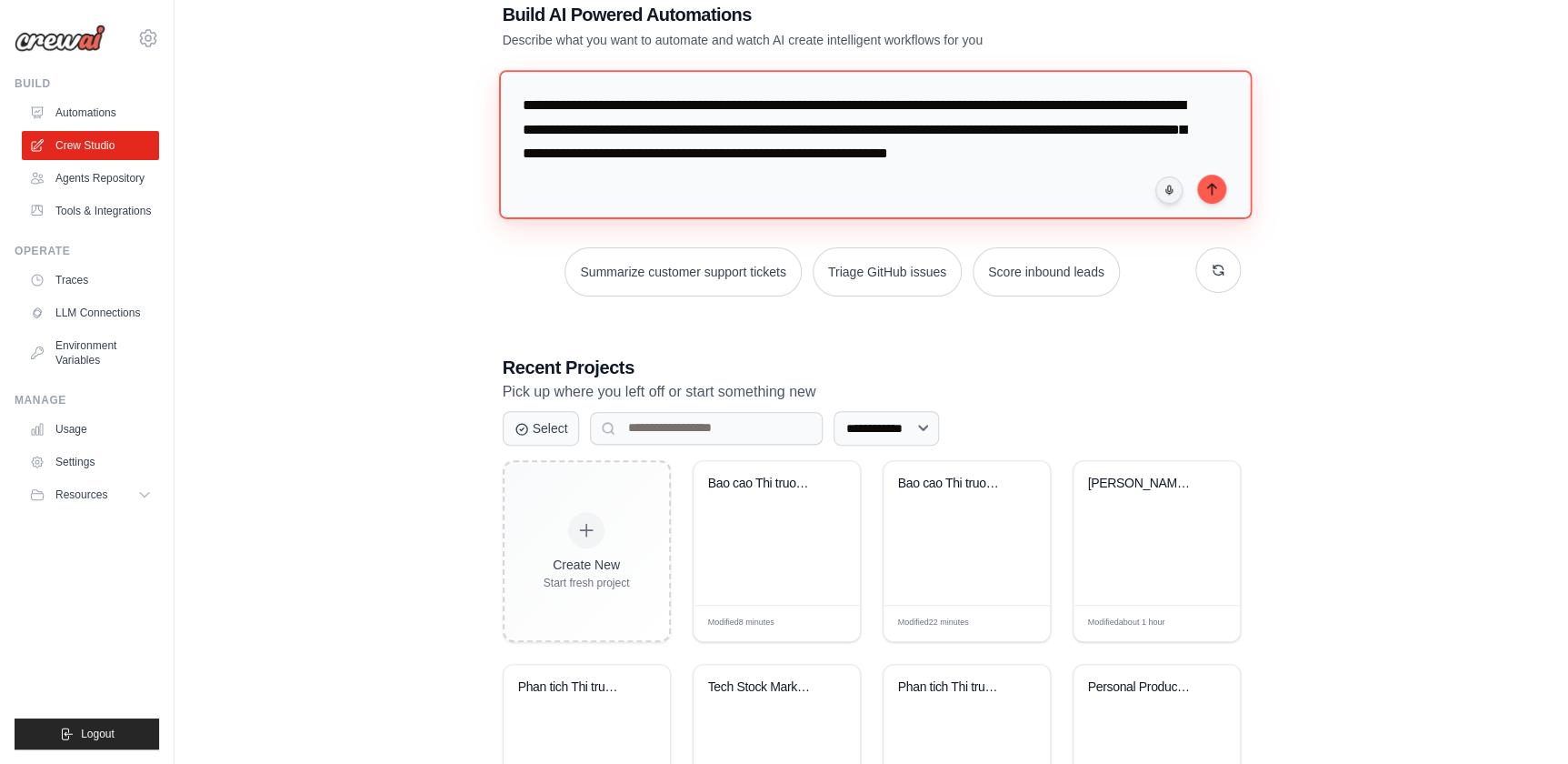
click at [664, 131] on textarea "**********" at bounding box center [874, 144] width 752 height 148
drag, startPoint x: 665, startPoint y: 131, endPoint x: 696, endPoint y: 128, distance: 31.1
click at [696, 128] on textarea "**********" at bounding box center [874, 144] width 752 height 148
drag, startPoint x: 1098, startPoint y: 164, endPoint x: 1091, endPoint y: 156, distance: 10.6
click at [1091, 156] on textarea "**********" at bounding box center [874, 144] width 752 height 148
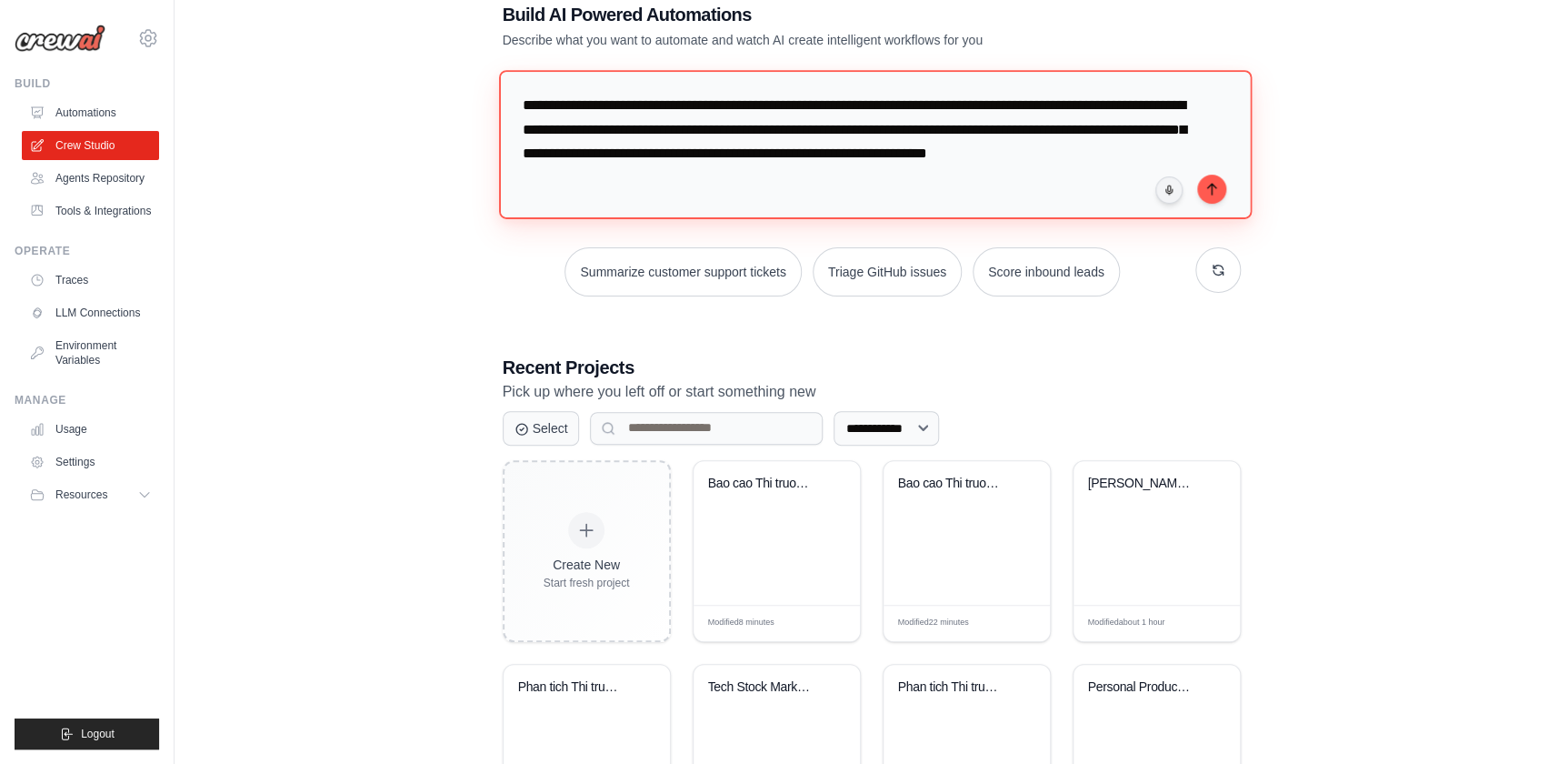
drag, startPoint x: 1096, startPoint y: 174, endPoint x: 1090, endPoint y: 158, distance: 17.1
click at [1090, 158] on textarea "**********" at bounding box center [874, 144] width 752 height 148
click at [924, 127] on textarea "**********" at bounding box center [874, 144] width 752 height 148
paste textarea "**********"
drag, startPoint x: 1091, startPoint y: 179, endPoint x: 768, endPoint y: 178, distance: 323.0
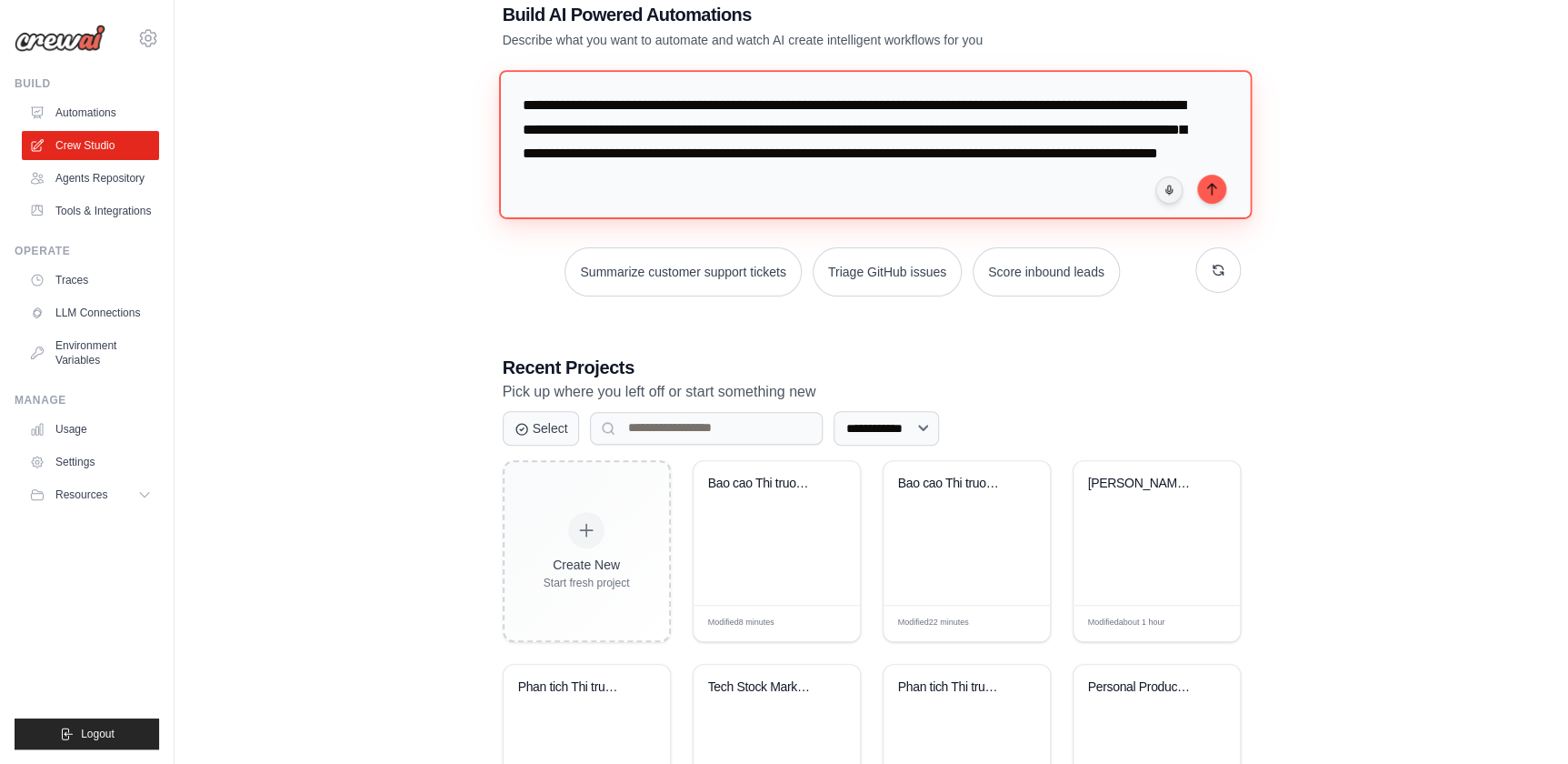
click at [768, 178] on textarea "**********" at bounding box center [874, 144] width 752 height 148
type textarea "**********"
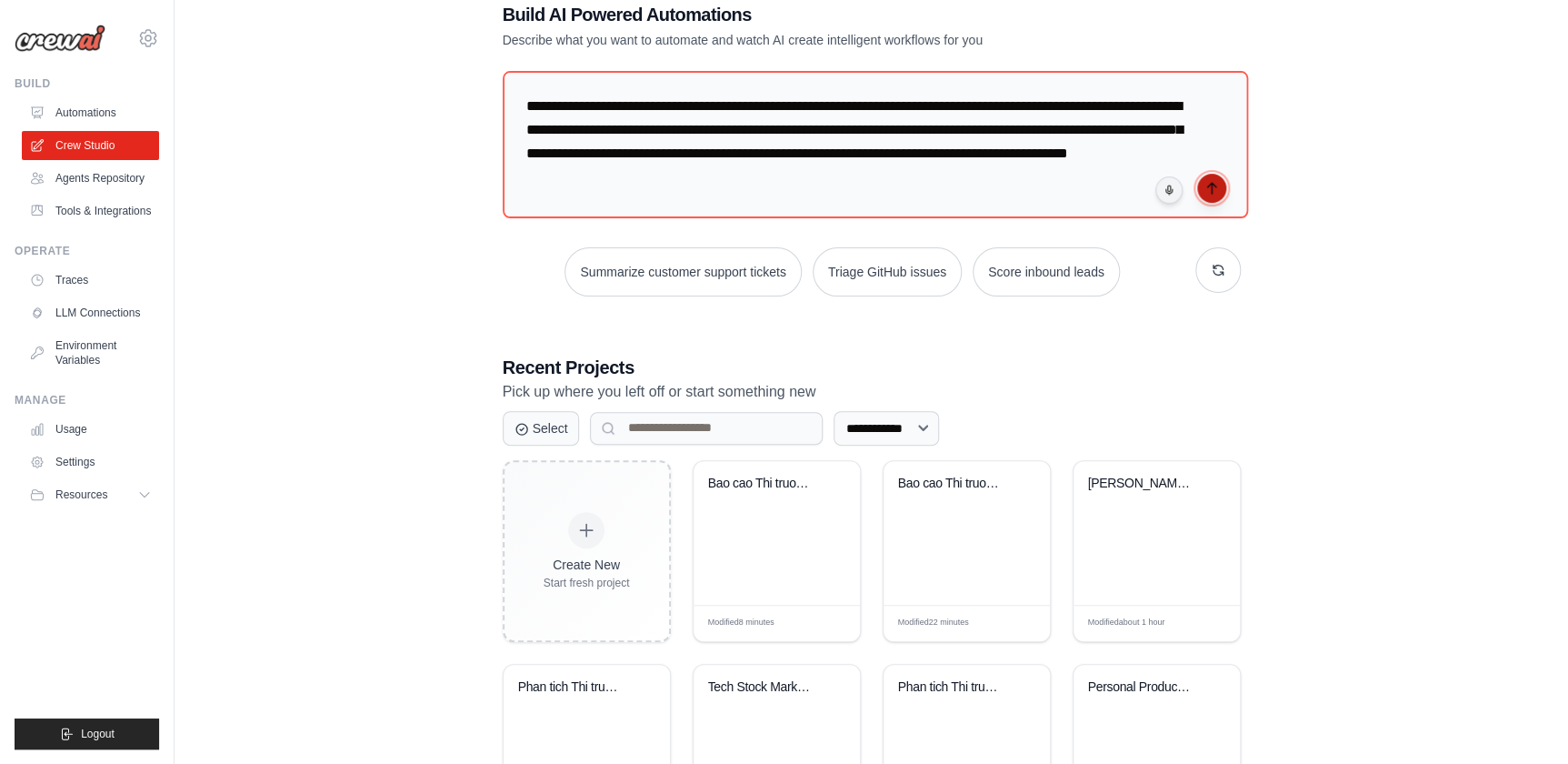
click at [1200, 192] on button "submit" at bounding box center [1212, 188] width 29 height 29
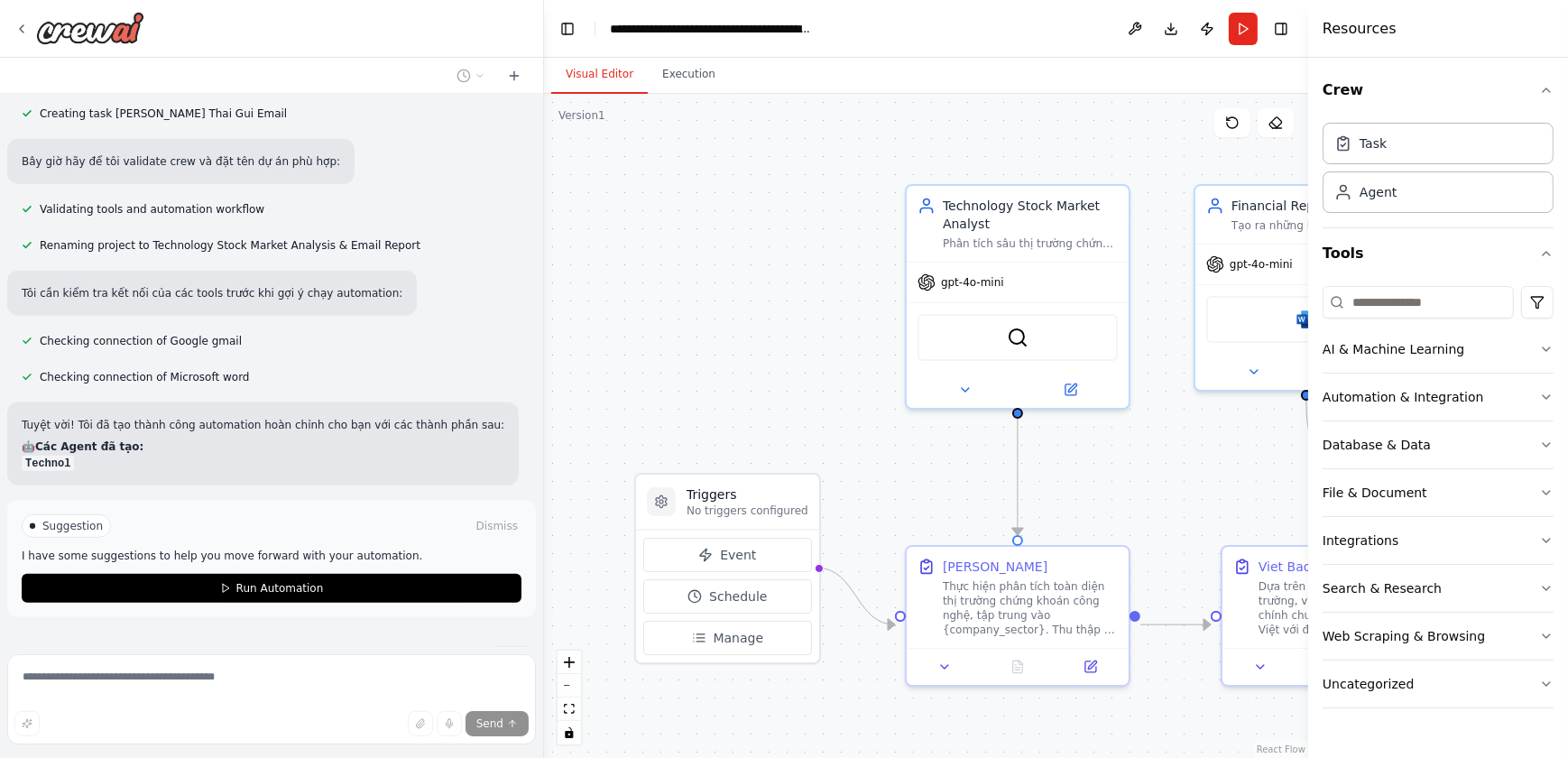
scroll to position [1204, 0]
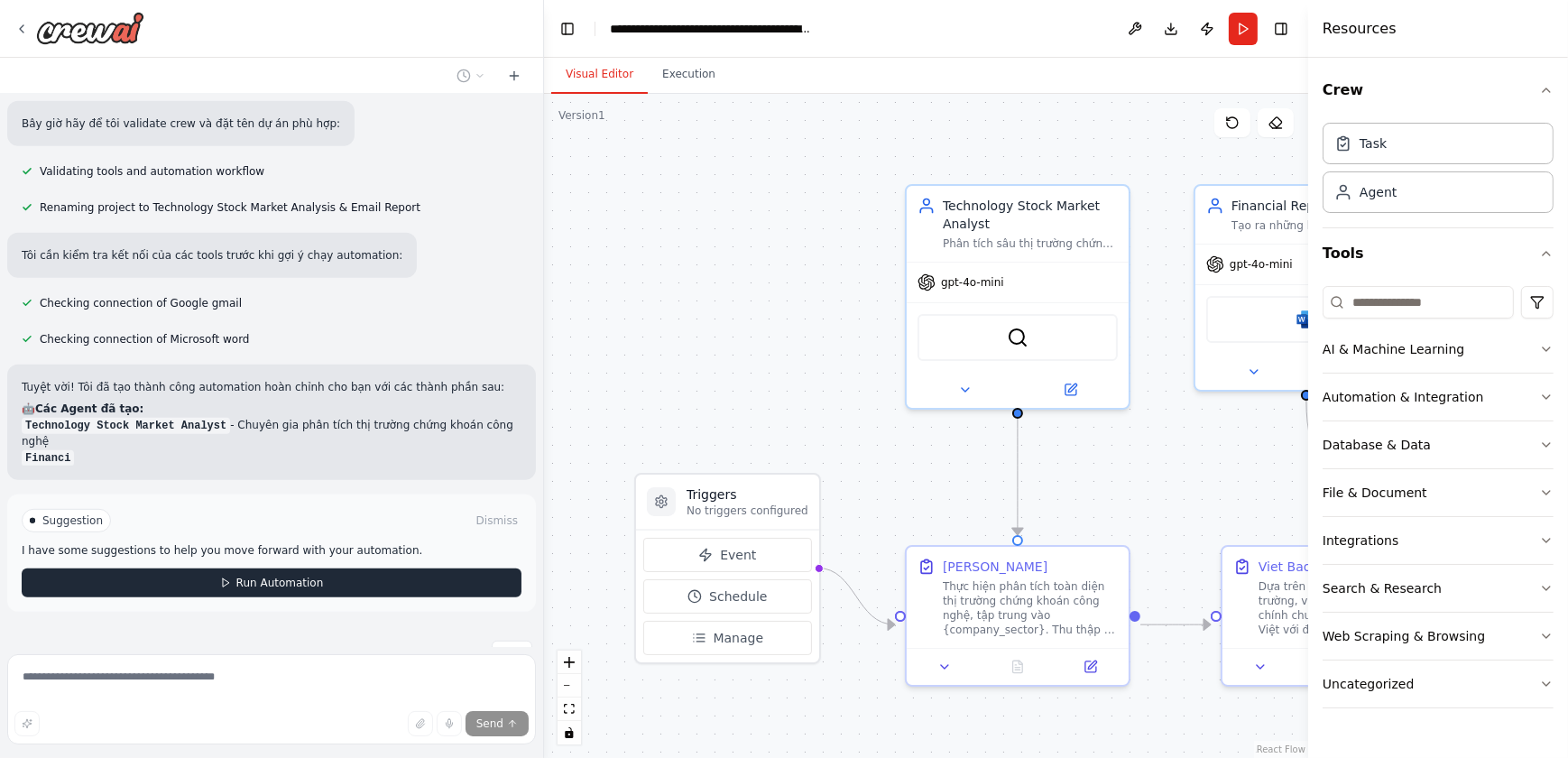
click at [311, 568] on button "Run Automation" at bounding box center [271, 583] width 500 height 29
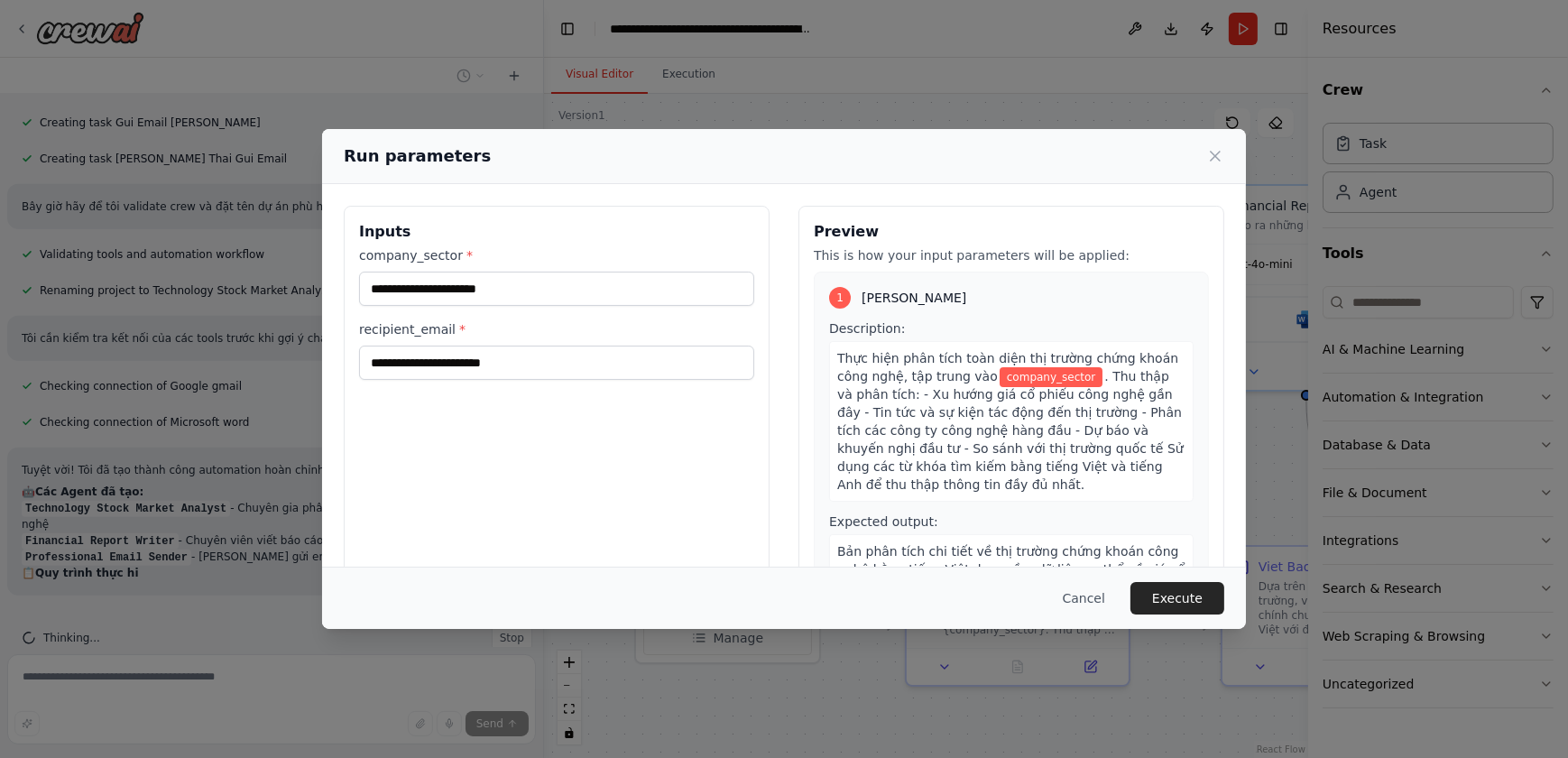
scroll to position [1137, 0]
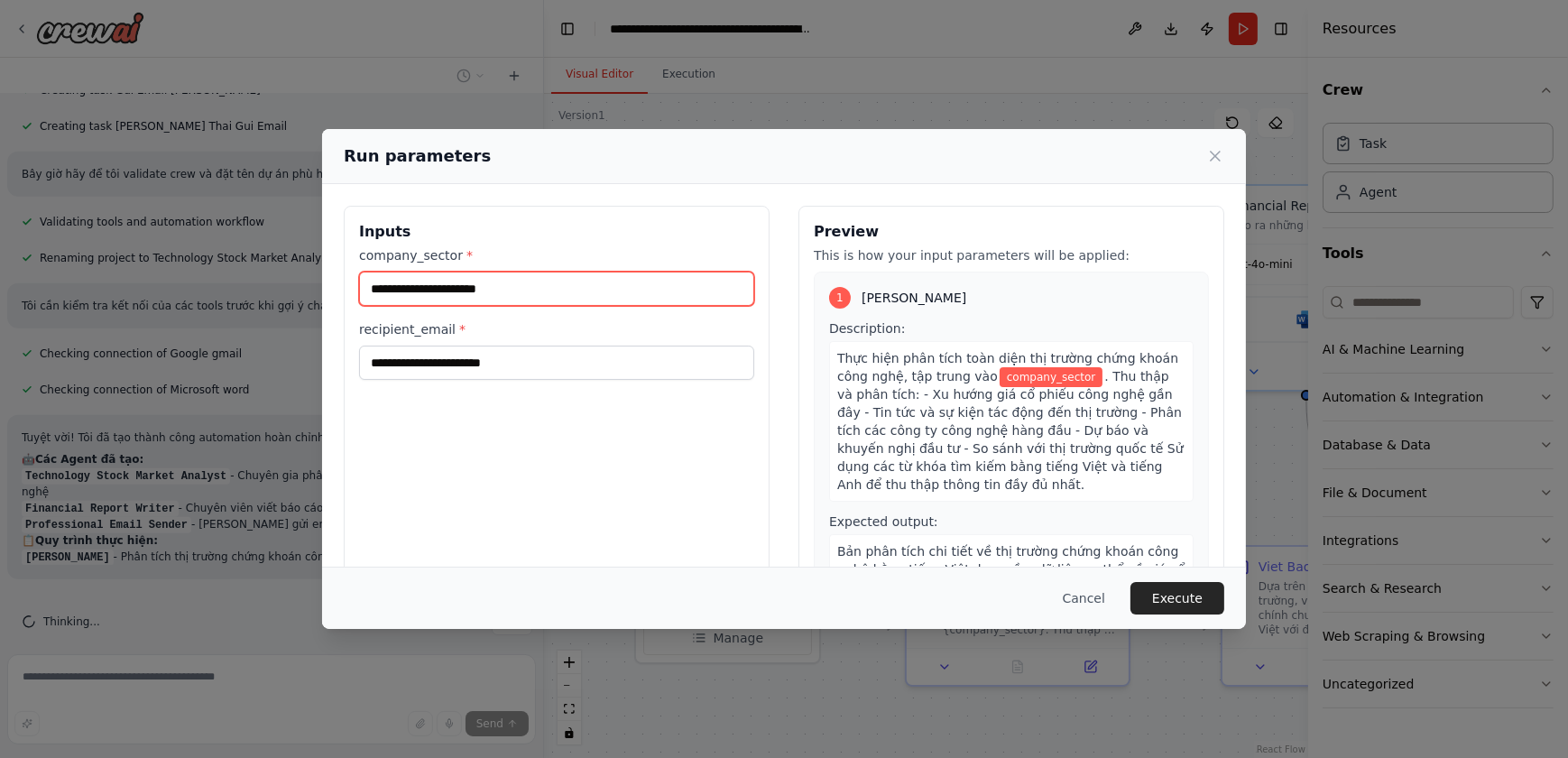
click at [557, 289] on input "company_sector *" at bounding box center [556, 289] width 395 height 34
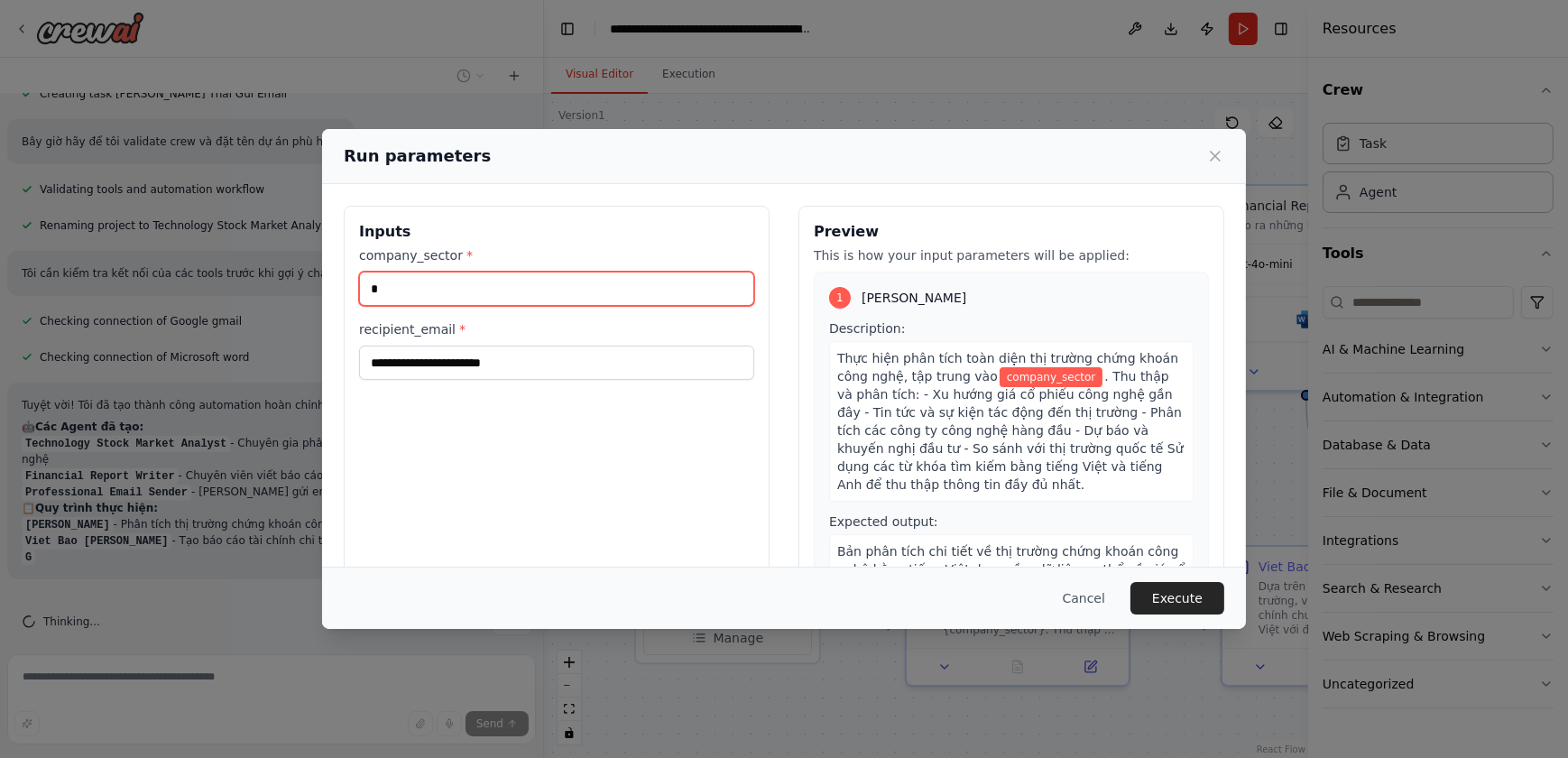
scroll to position [1202, 0]
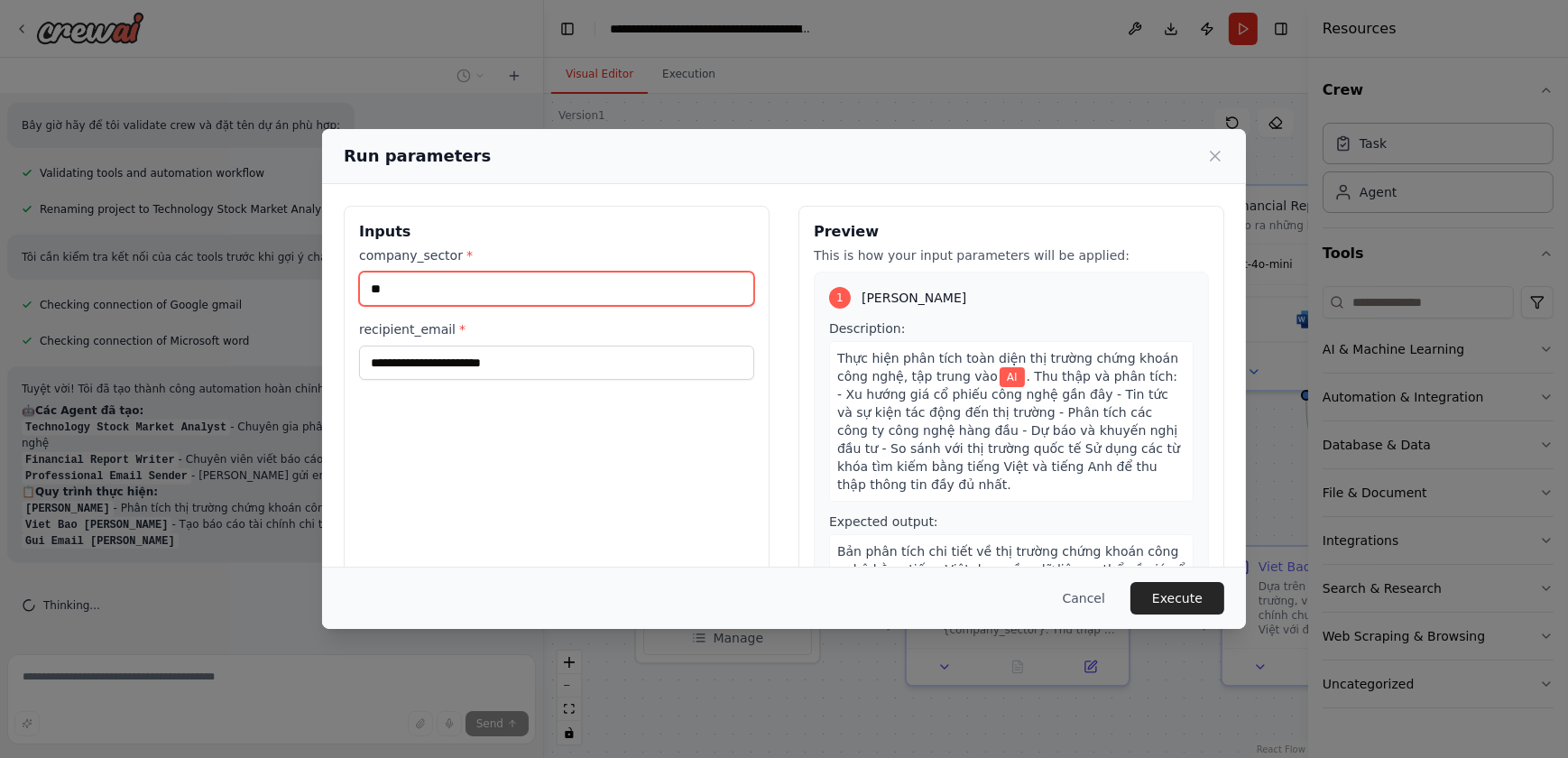
type input "**"
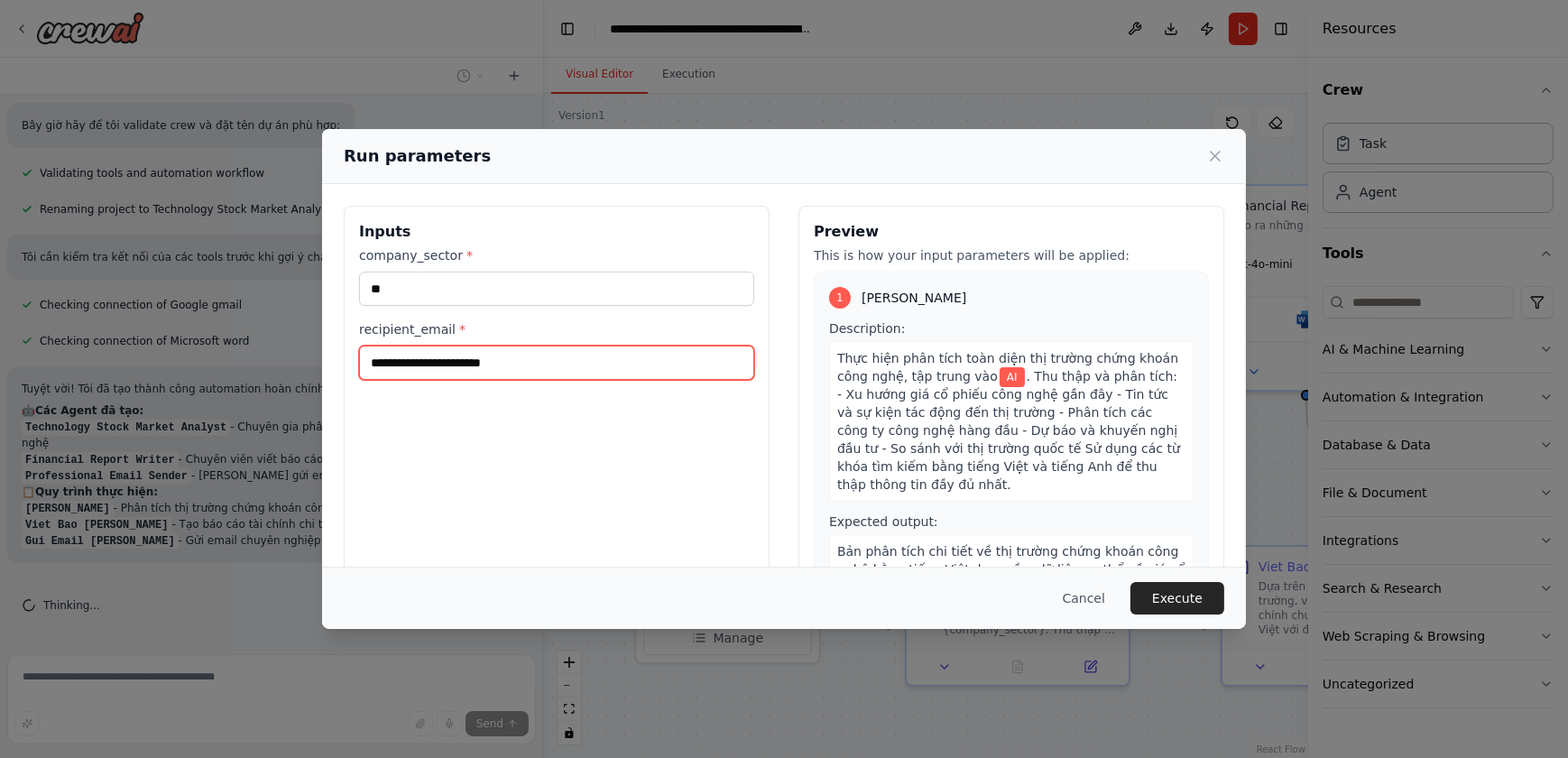
scroll to position [1204, 0]
type input "**********"
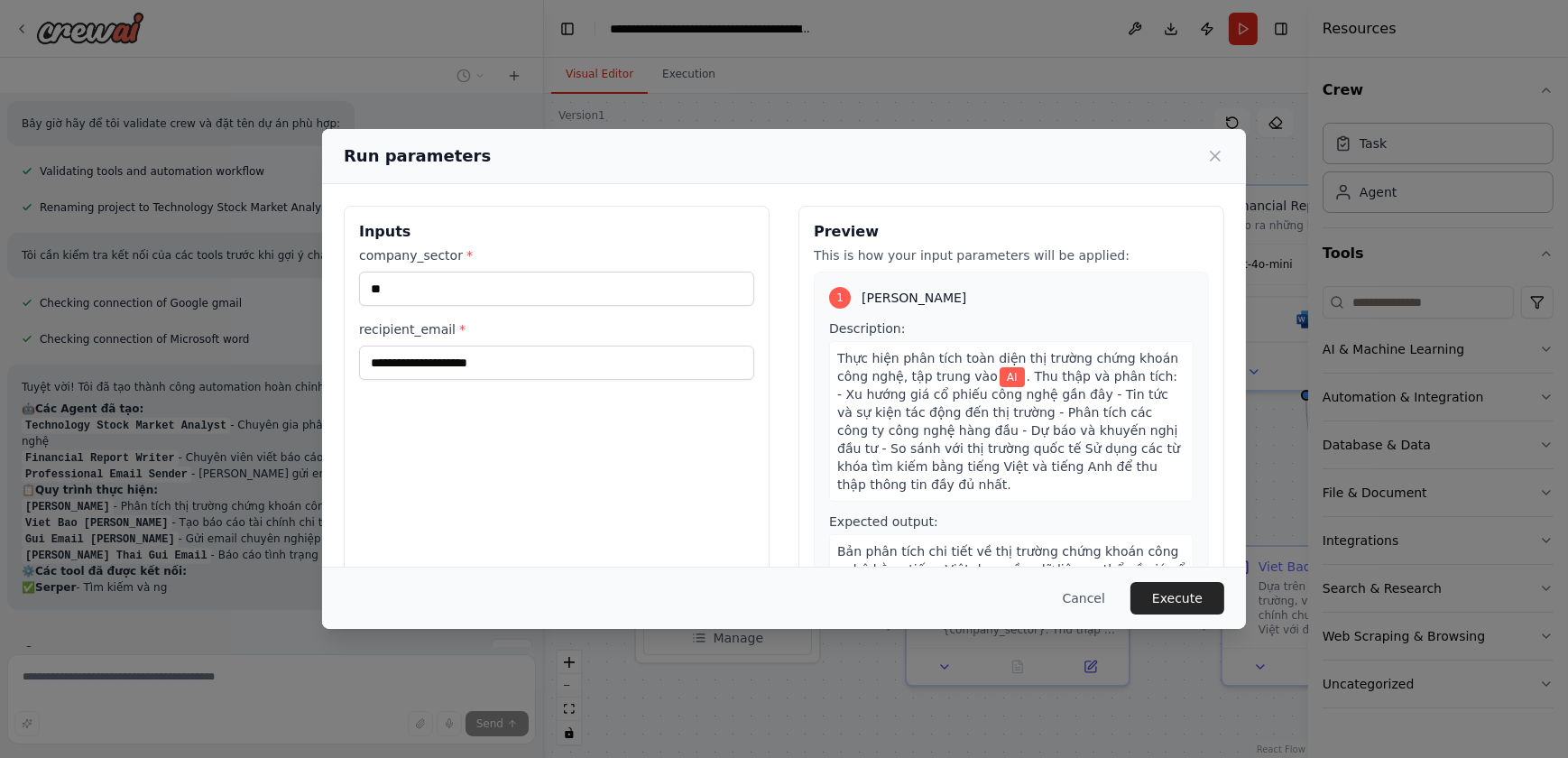
scroll to position [50, 0]
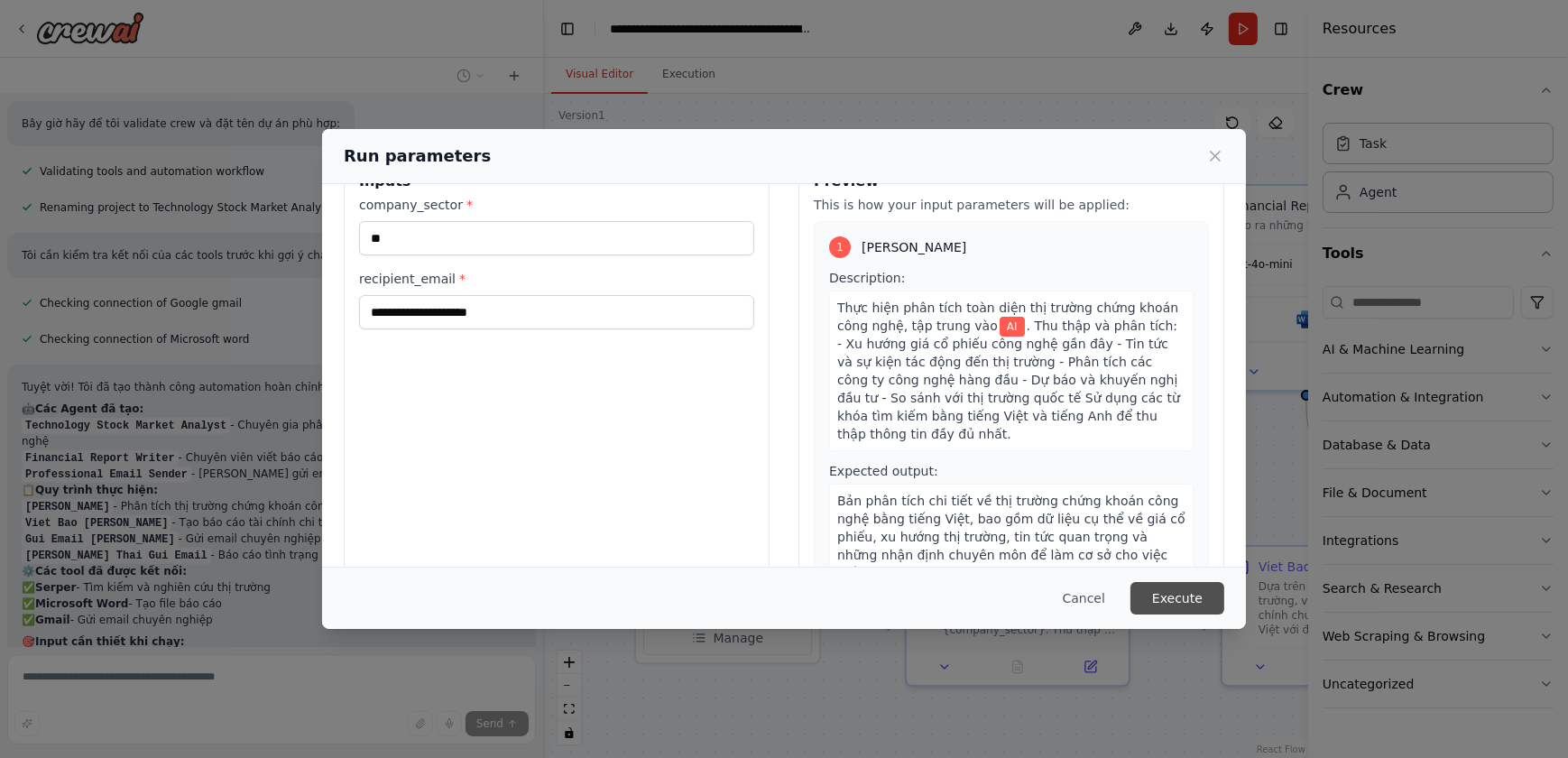
click at [1194, 594] on button "Execute" at bounding box center [1177, 598] width 94 height 32
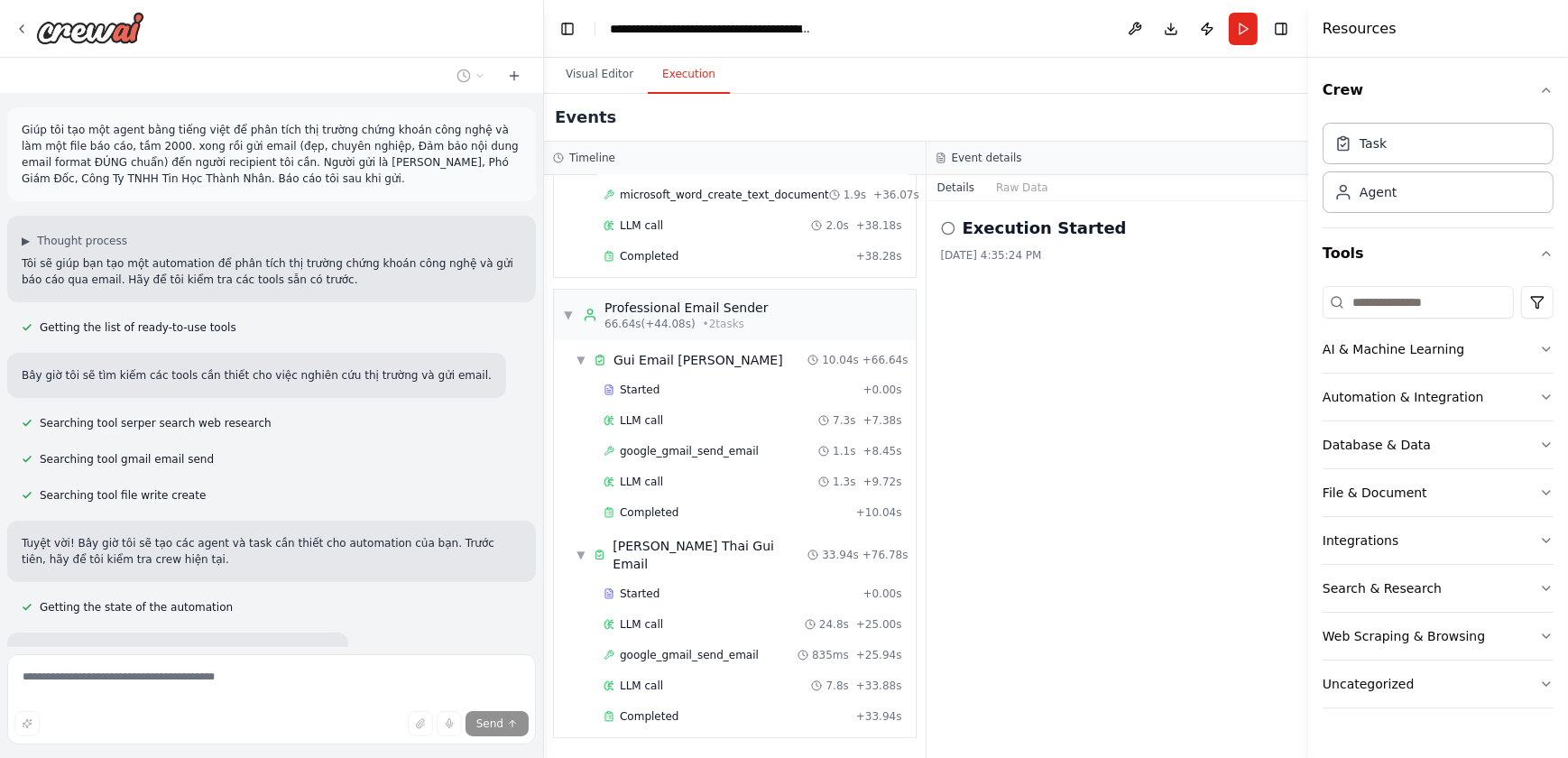
scroll to position [0, 0]
drag, startPoint x: 297, startPoint y: 179, endPoint x: 8, endPoint y: 126, distance: 293.8
click at [8, 126] on div "Giúp tôi tạo một agent bằng tiếng việt để phân tích thị trường chứng khoán công…" at bounding box center [271, 155] width 529 height 94
copy p "Giúp tôi tạo một agent bằng tiếng việt để phân tích thị trường chứng khoán công…"
click at [95, 43] on img at bounding box center [90, 28] width 109 height 32
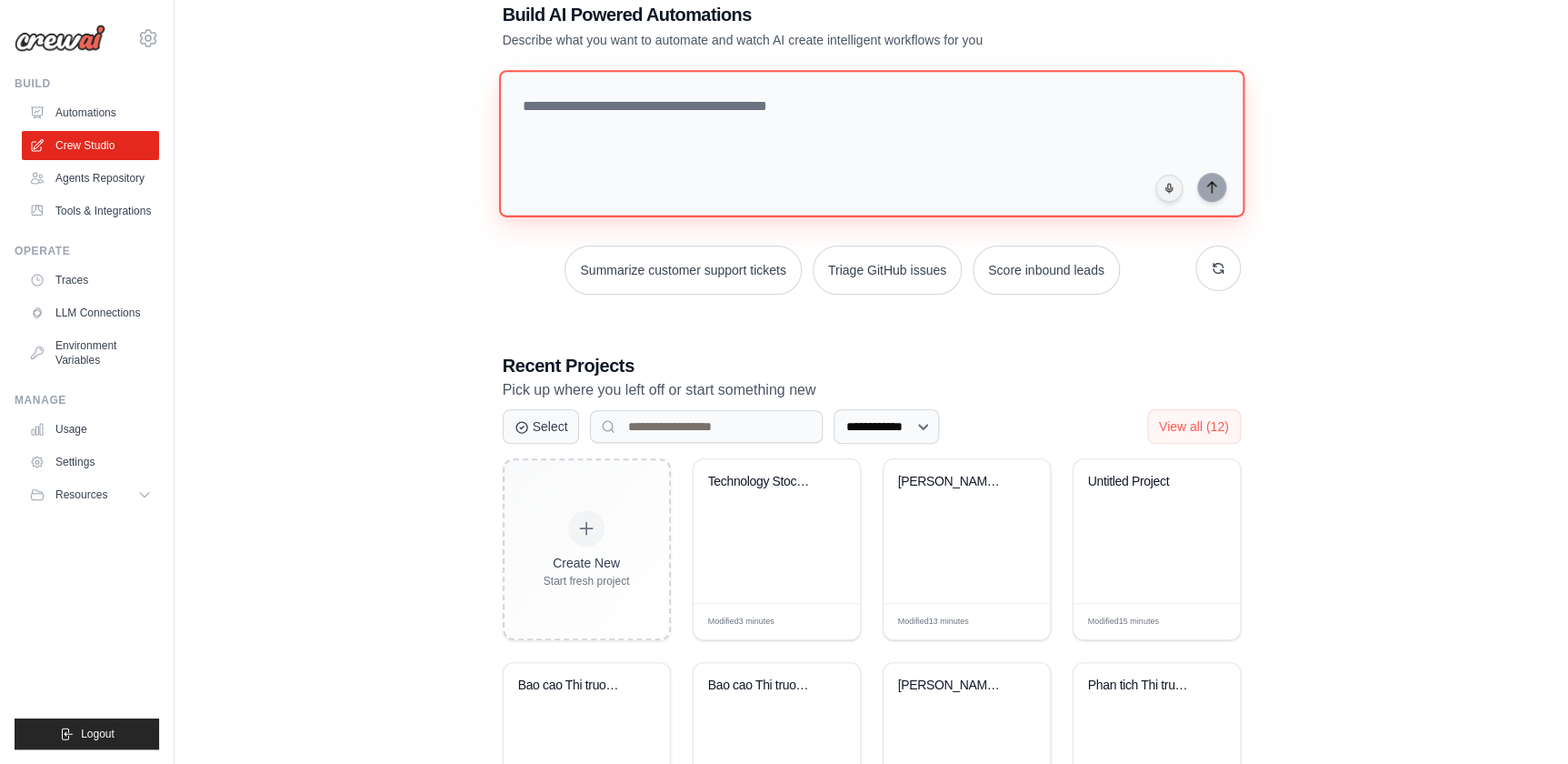
click at [686, 160] on textarea at bounding box center [870, 143] width 746 height 147
paste textarea "**********"
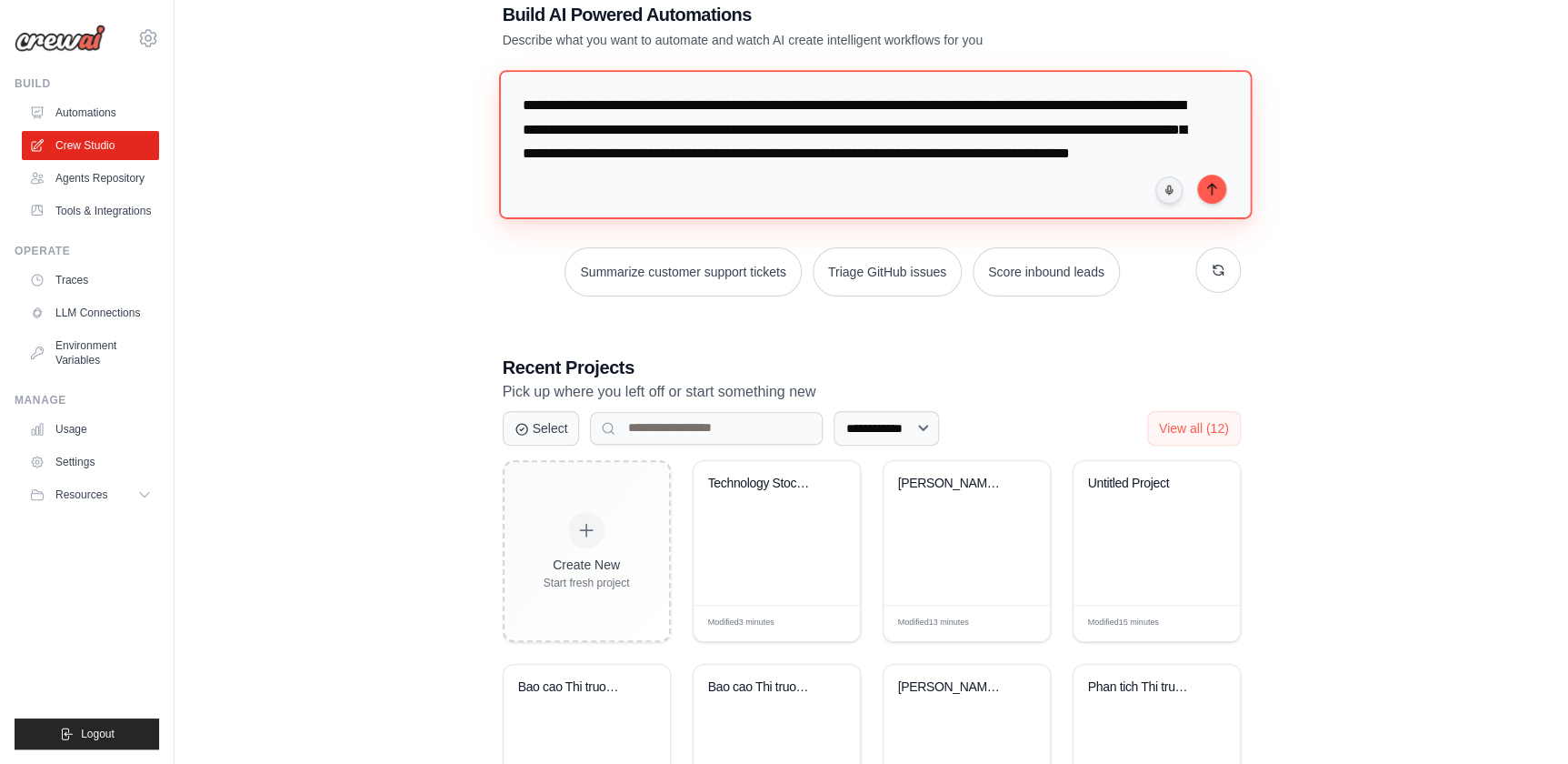
drag, startPoint x: 796, startPoint y: 128, endPoint x: 615, endPoint y: 162, distance: 184.2
click at [614, 162] on textarea "**********" at bounding box center [874, 144] width 752 height 148
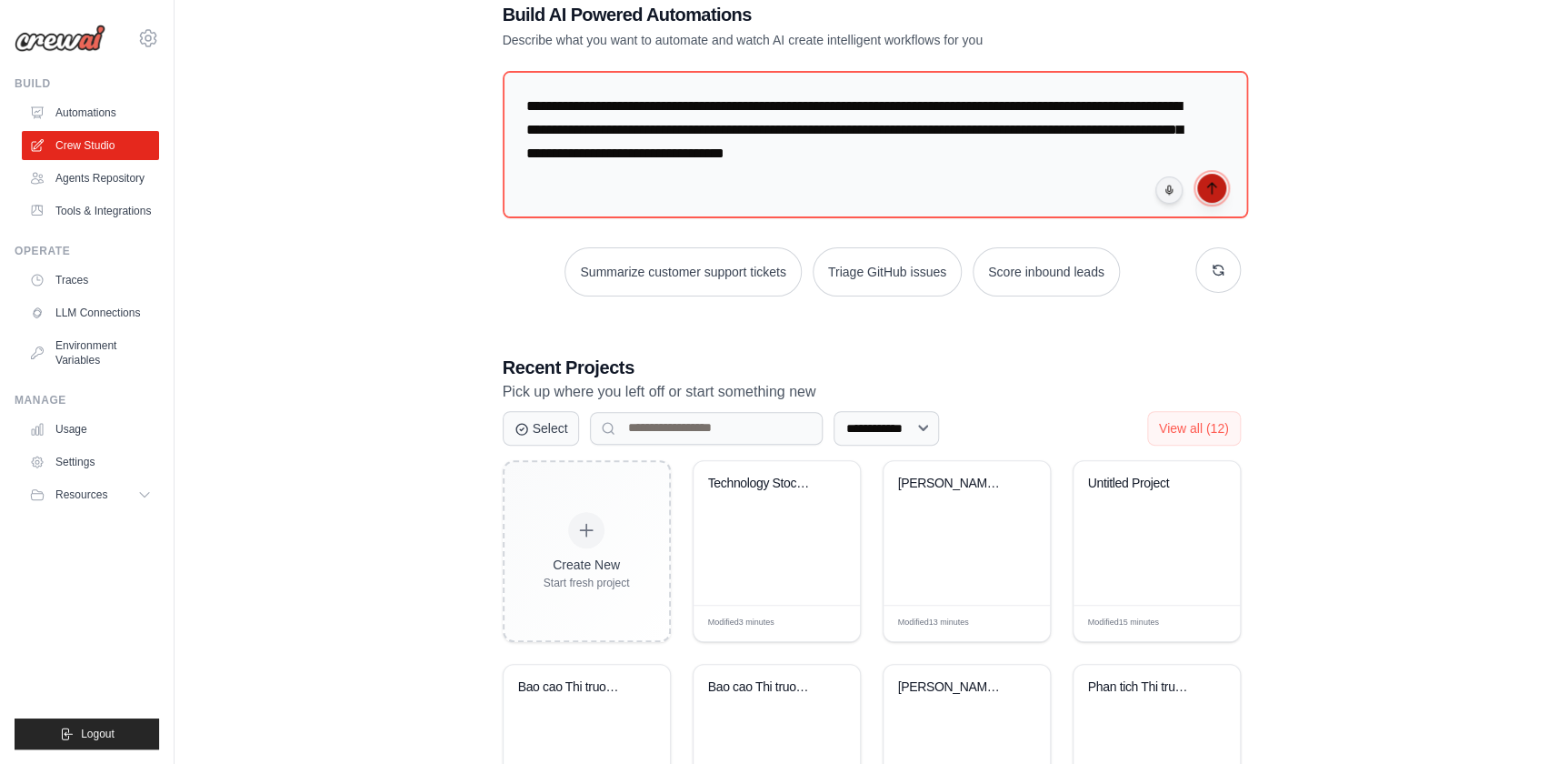
click at [1210, 190] on icon "submit" at bounding box center [1211, 187] width 9 height 11
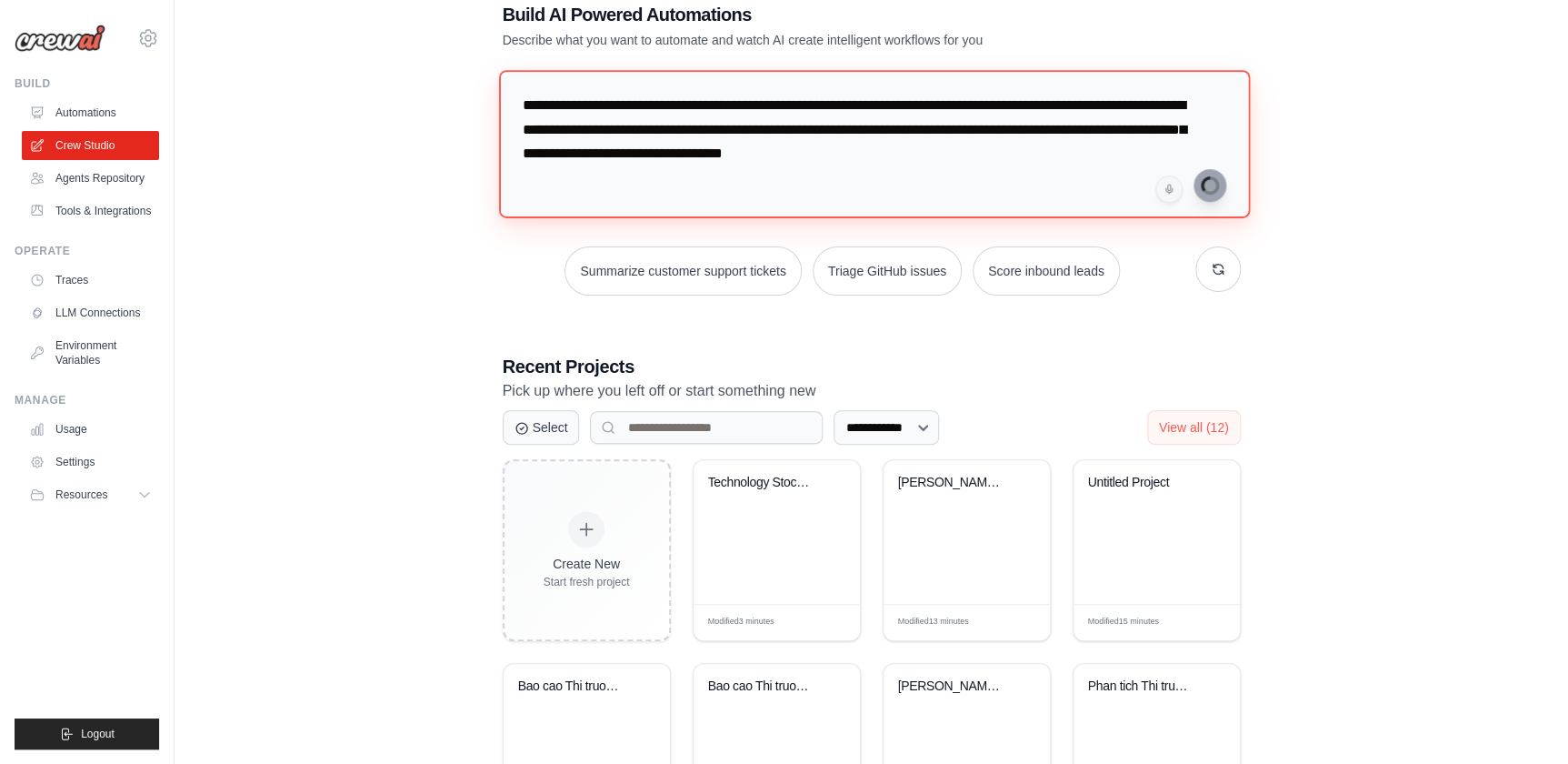
click at [974, 168] on textarea "**********" at bounding box center [873, 144] width 750 height 148
paste textarea
click at [635, 128] on textarea "**********" at bounding box center [873, 144] width 750 height 148
click at [648, 130] on textarea "**********" at bounding box center [874, 144] width 752 height 148
click at [662, 131] on textarea "**********" at bounding box center [874, 144] width 752 height 148
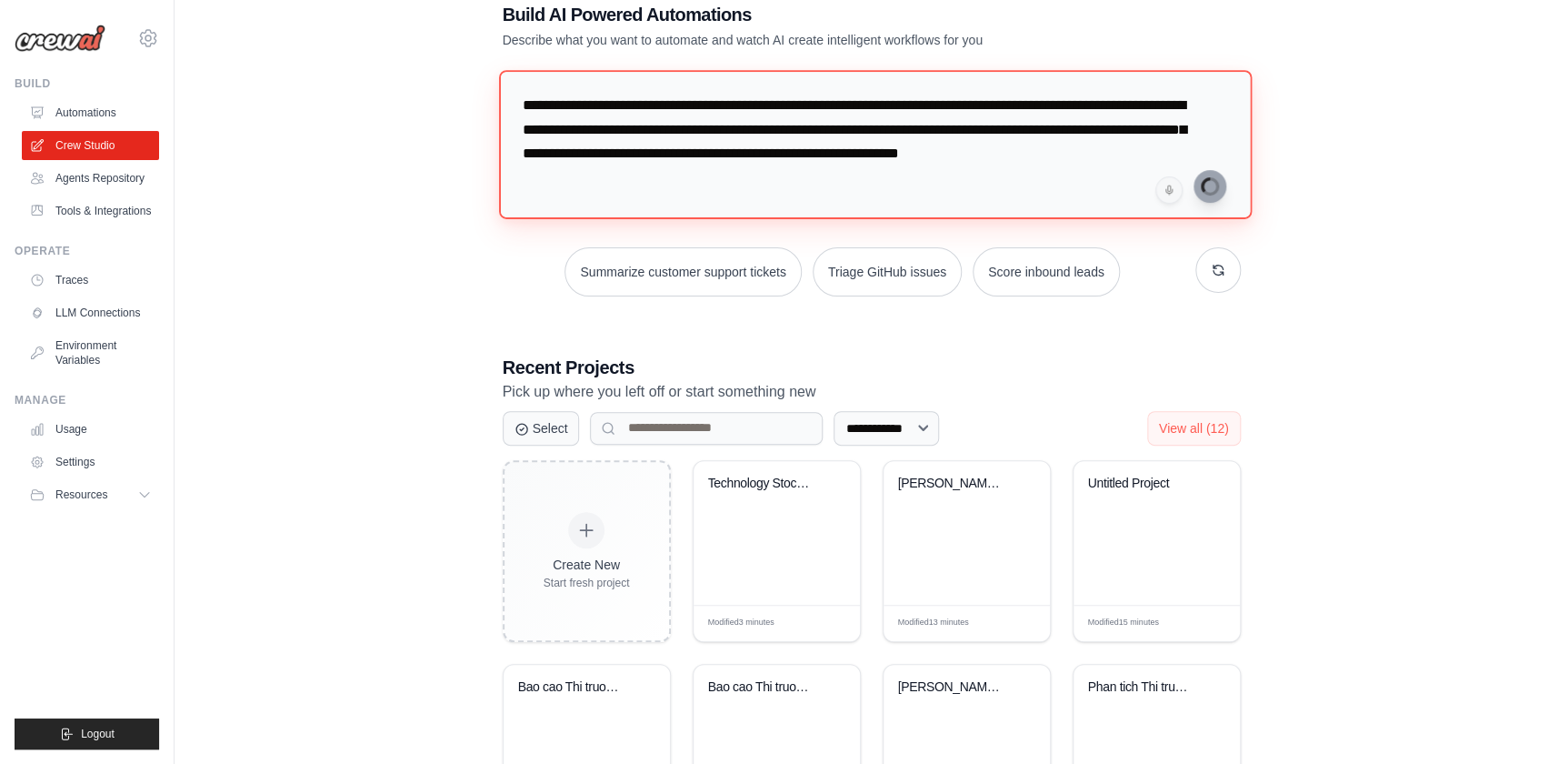
type textarea "**********"
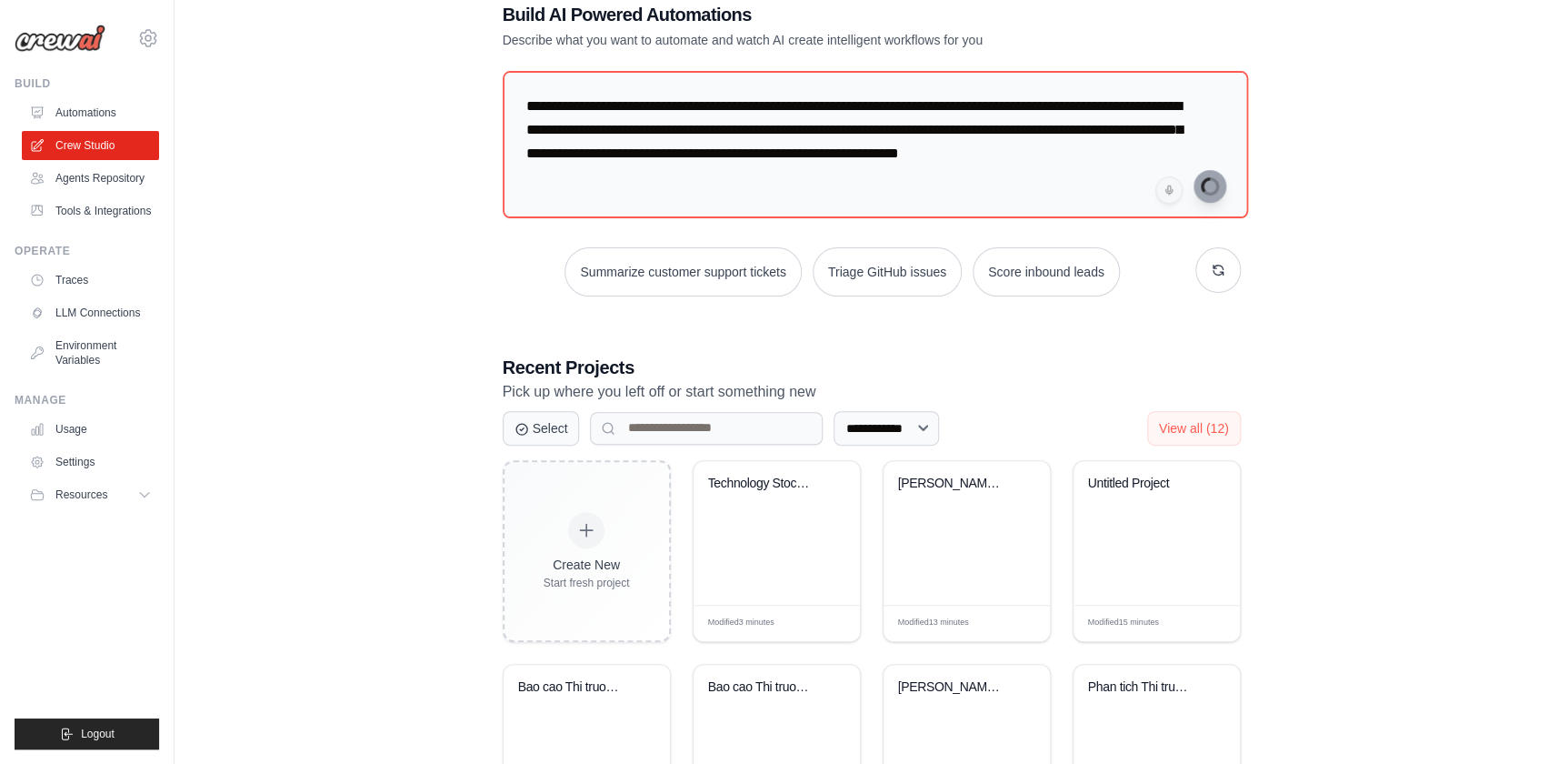
click at [1301, 230] on div "**********" at bounding box center [871, 526] width 1336 height 1106
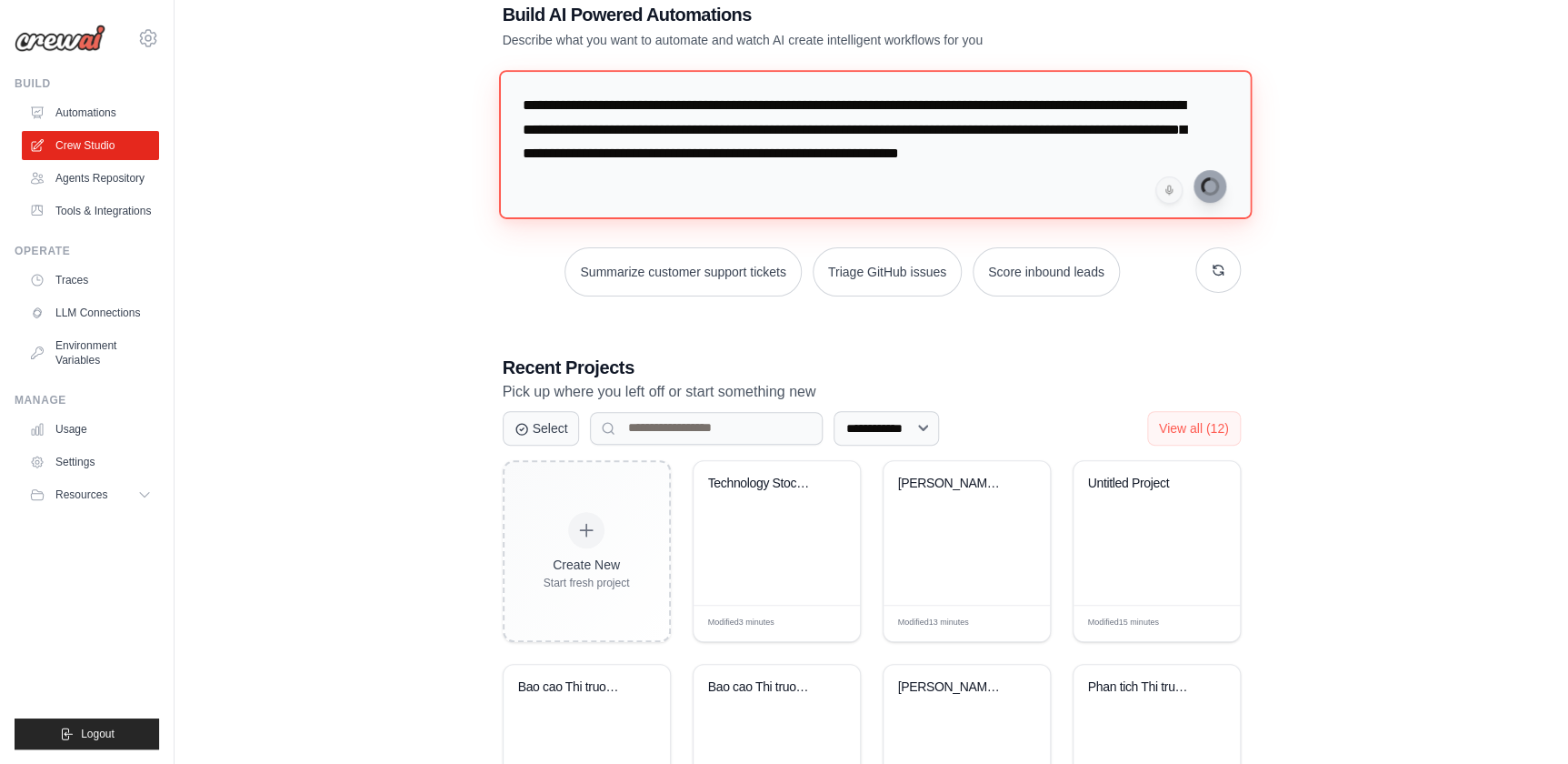
click at [762, 119] on textarea "**********" at bounding box center [874, 144] width 752 height 148
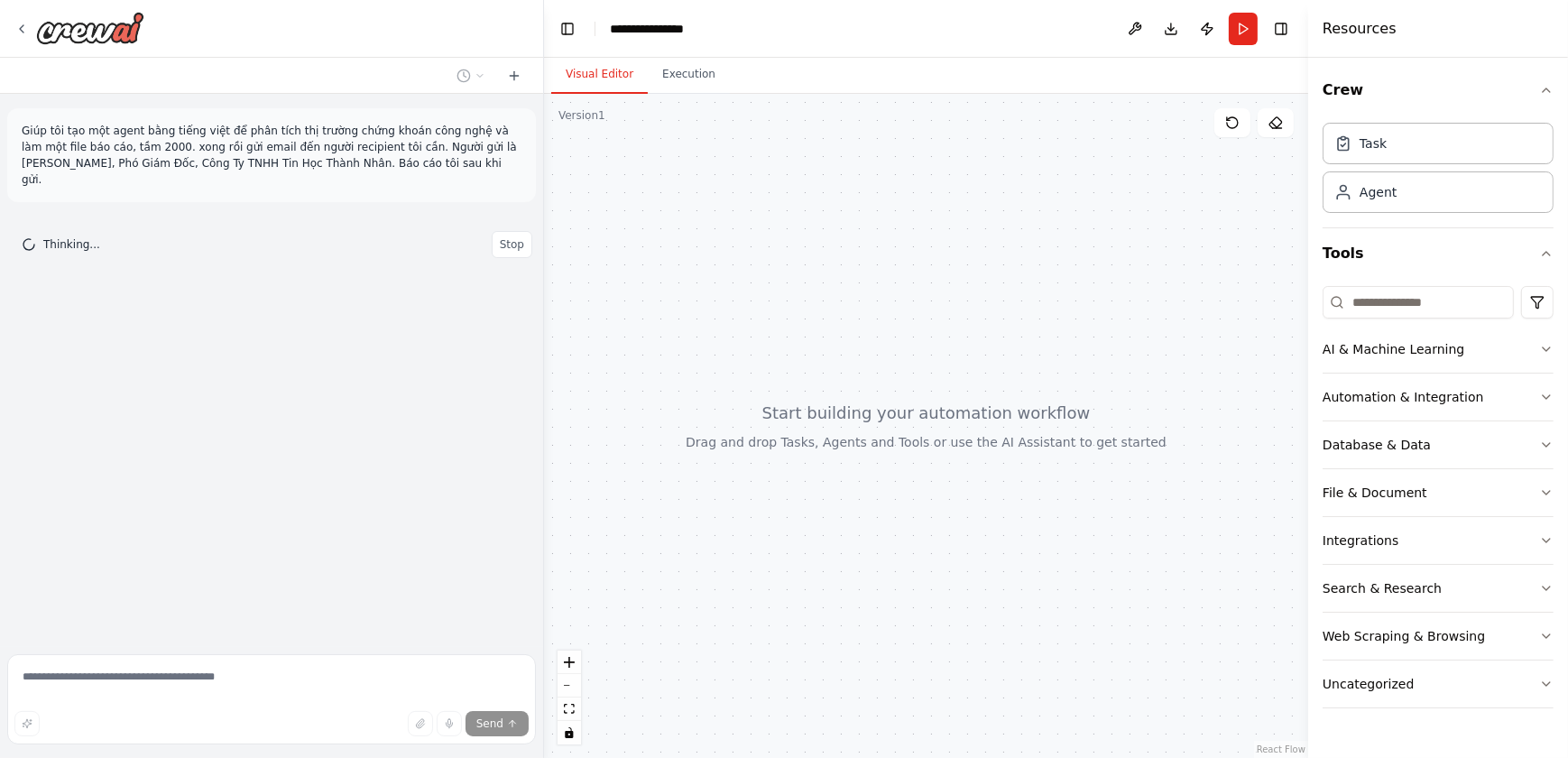
drag, startPoint x: 412, startPoint y: 162, endPoint x: 20, endPoint y: 130, distance: 393.3
click at [20, 130] on div "Giúp tôi tạo một agent bằng tiếng việt để phân tích thị trường chứng khoán công…" at bounding box center [271, 155] width 529 height 94
copy p "Giúp tôi tạo một agent bằng tiếng việt để phân tích thị trường chứng khoán công…"
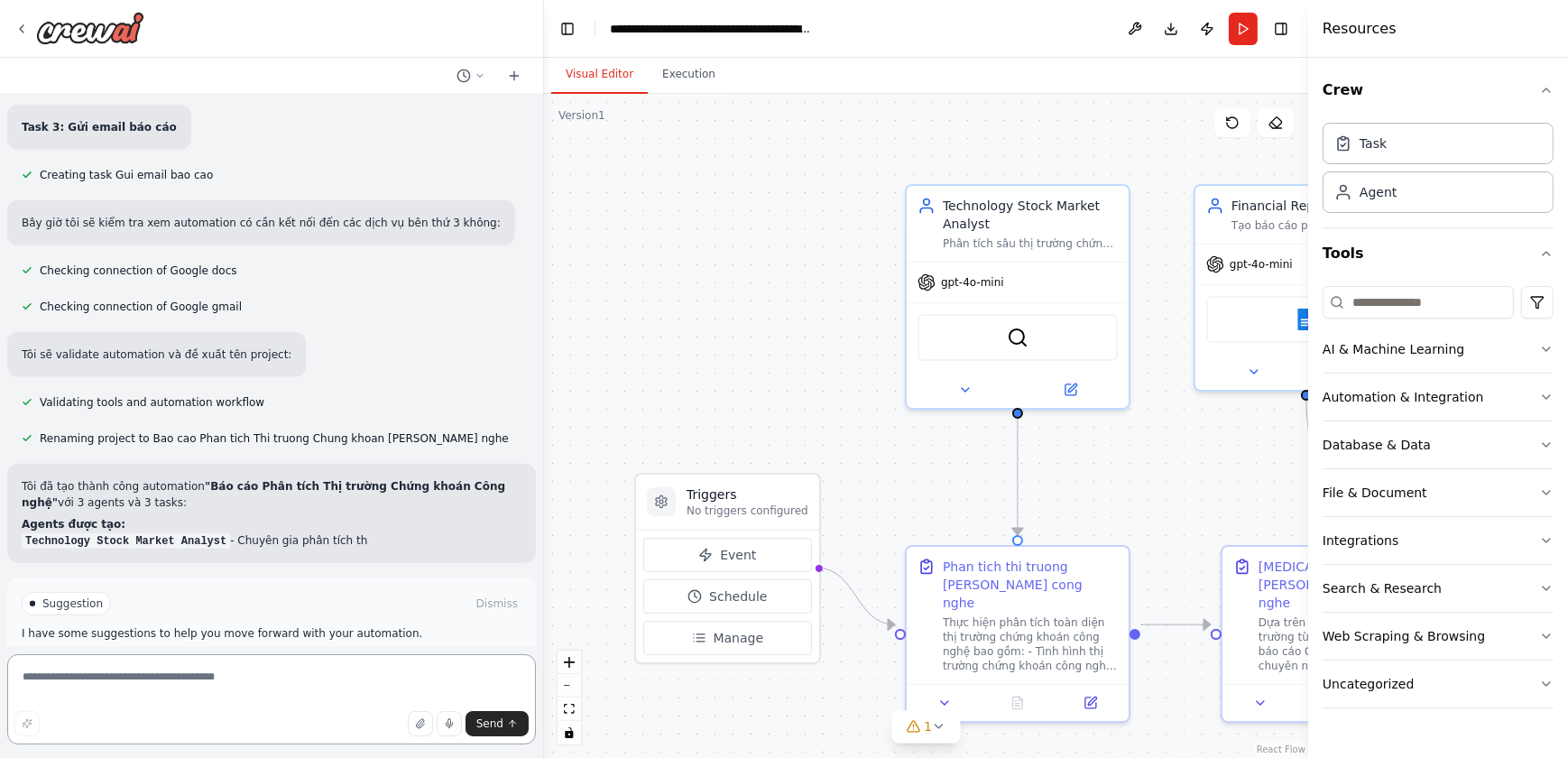
scroll to position [1248, 0]
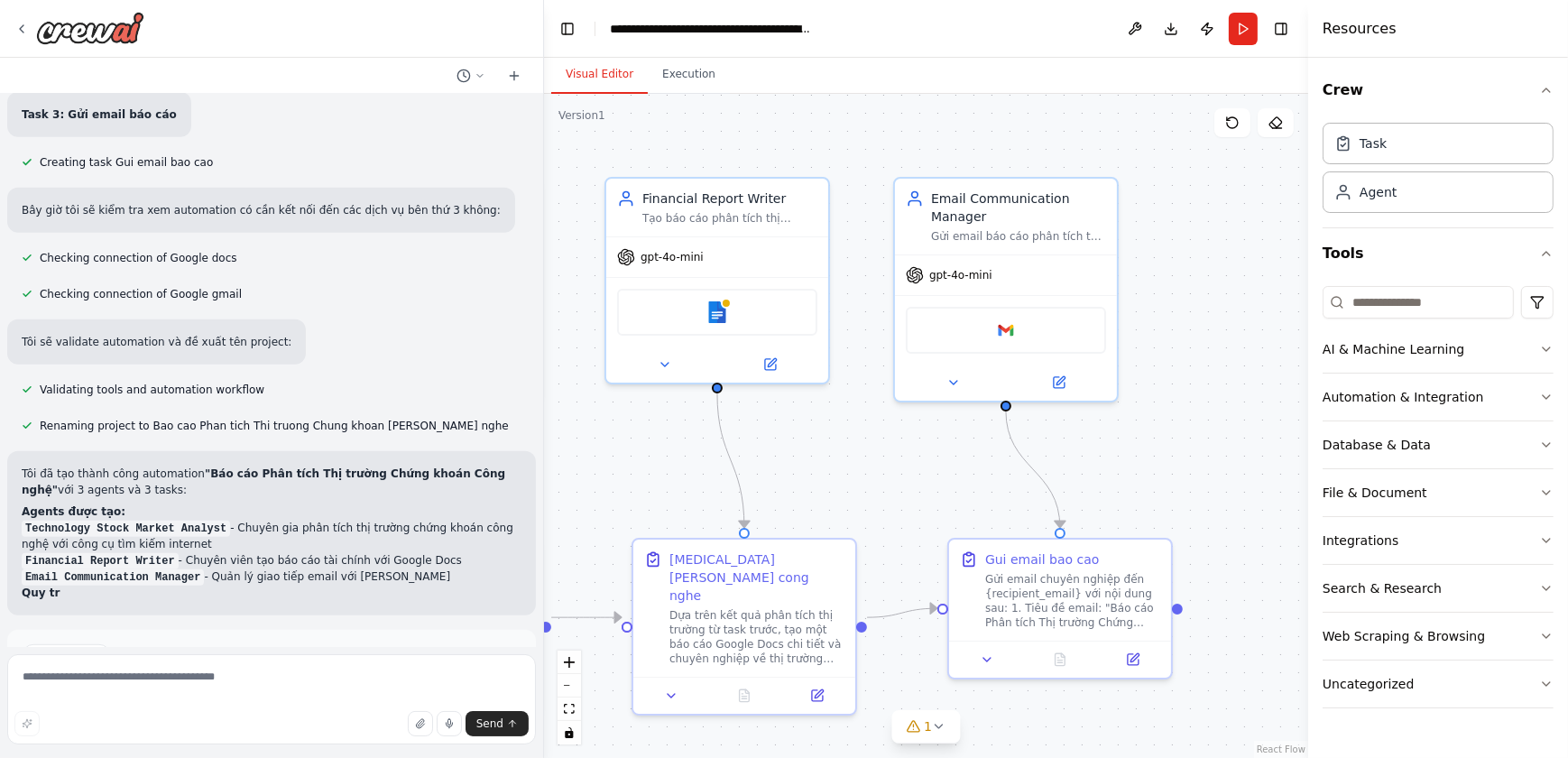
drag, startPoint x: 1187, startPoint y: 501, endPoint x: 606, endPoint y: 493, distance: 581.1
click at [606, 493] on div ".deletable-edge-delete-btn { width: 20px; height: 20px; border: 0px solid #ffff…" at bounding box center [926, 426] width 764 height 664
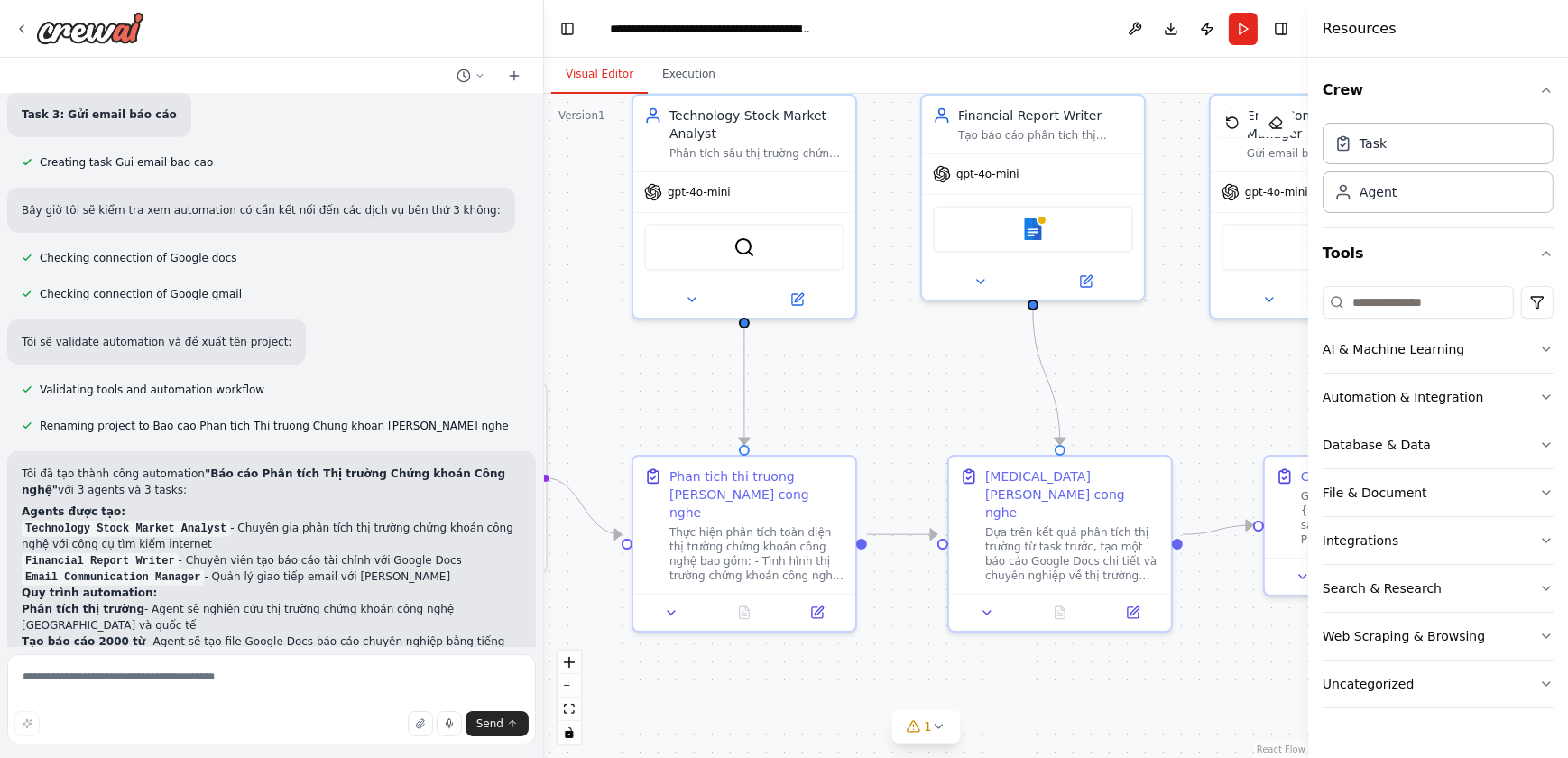
drag, startPoint x: 659, startPoint y: 434, endPoint x: 970, endPoint y: 354, distance: 321.1
click at [975, 351] on div ".deletable-edge-delete-btn { width: 20px; height: 20px; border: 0px solid #ffff…" at bounding box center [926, 426] width 764 height 664
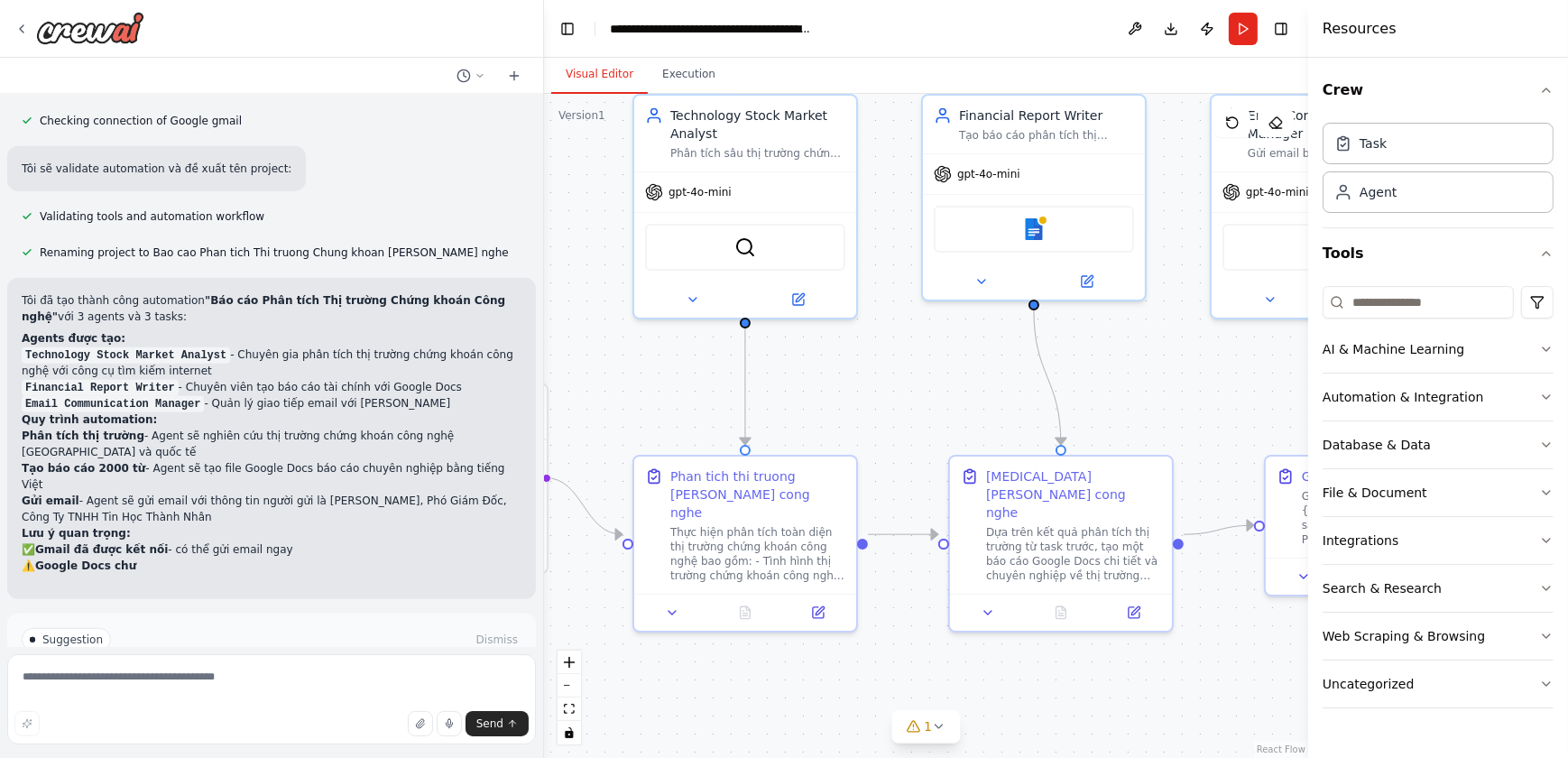
click at [337, 688] on button "Run Automation" at bounding box center [271, 702] width 500 height 29
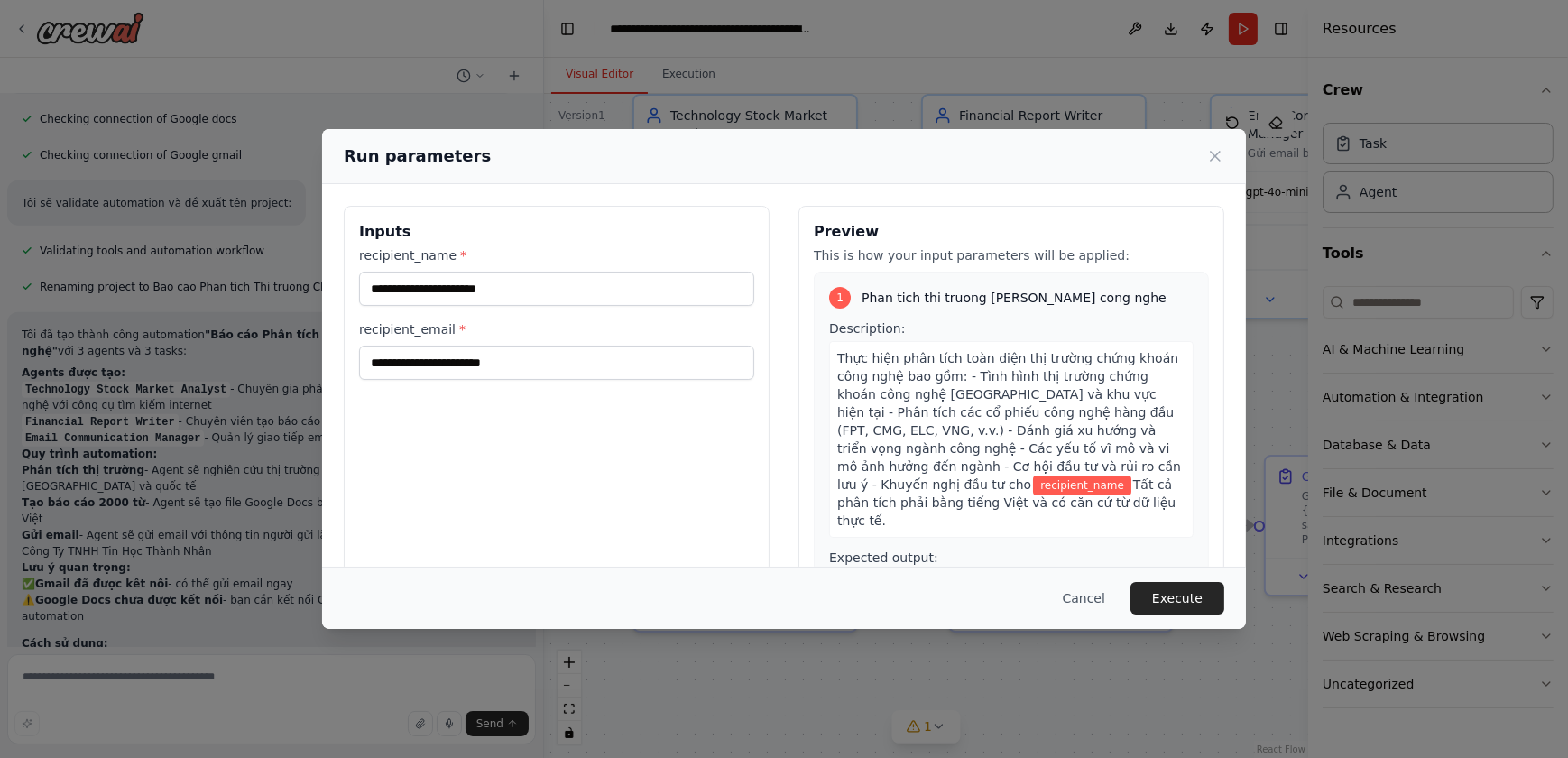
scroll to position [1404, 0]
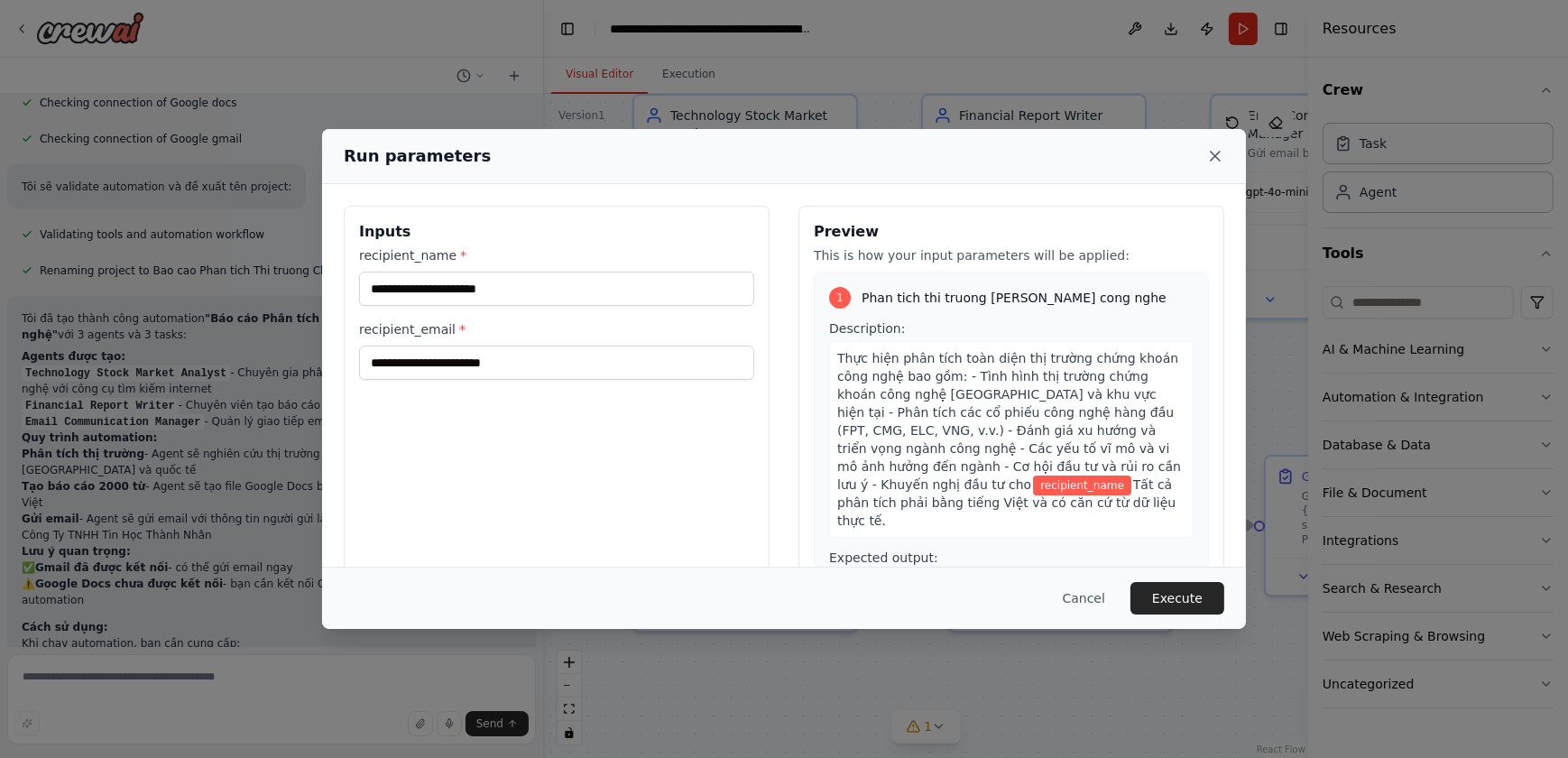
click at [1218, 160] on icon at bounding box center [1216, 155] width 18 height 18
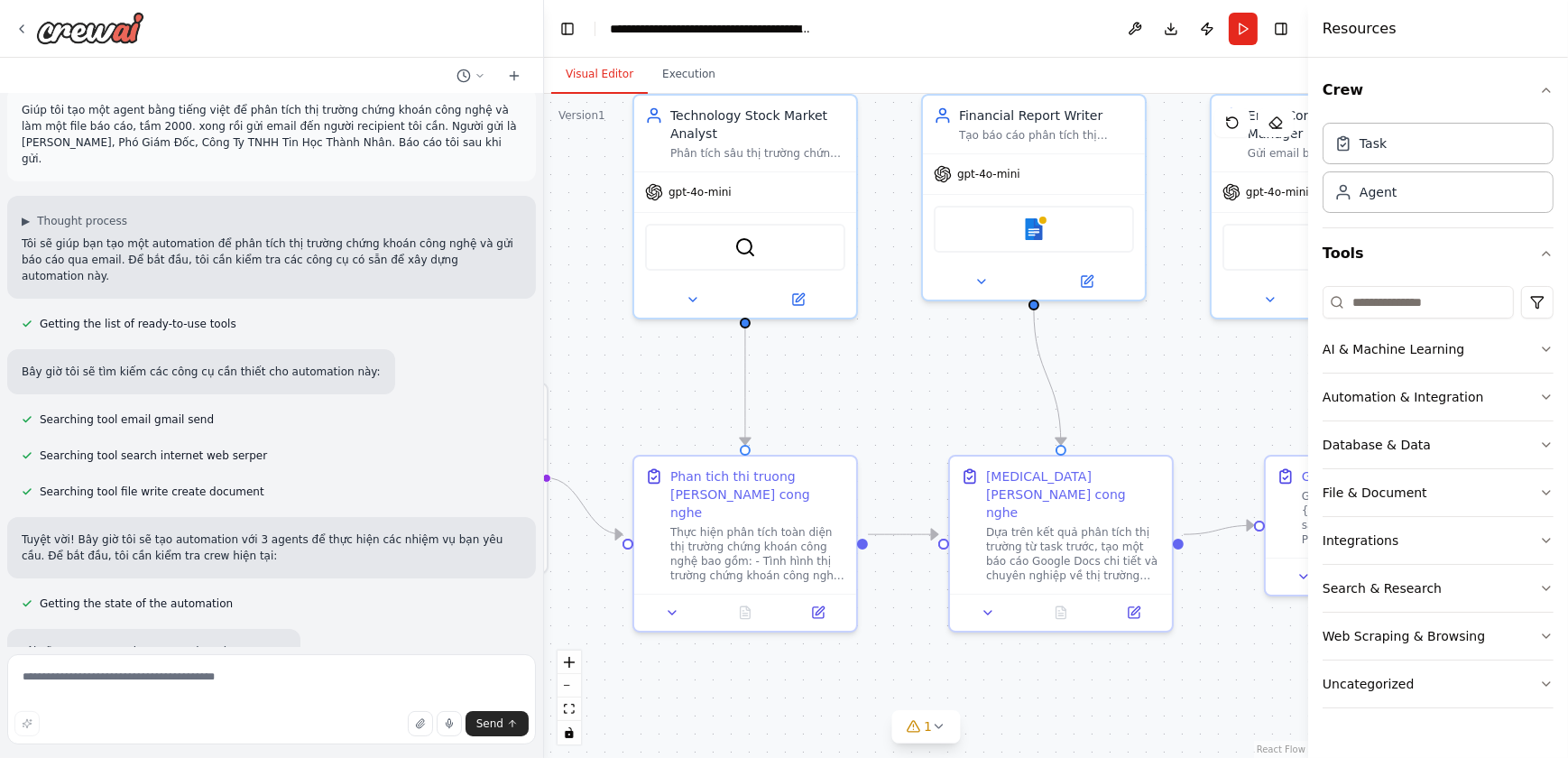
scroll to position [0, 0]
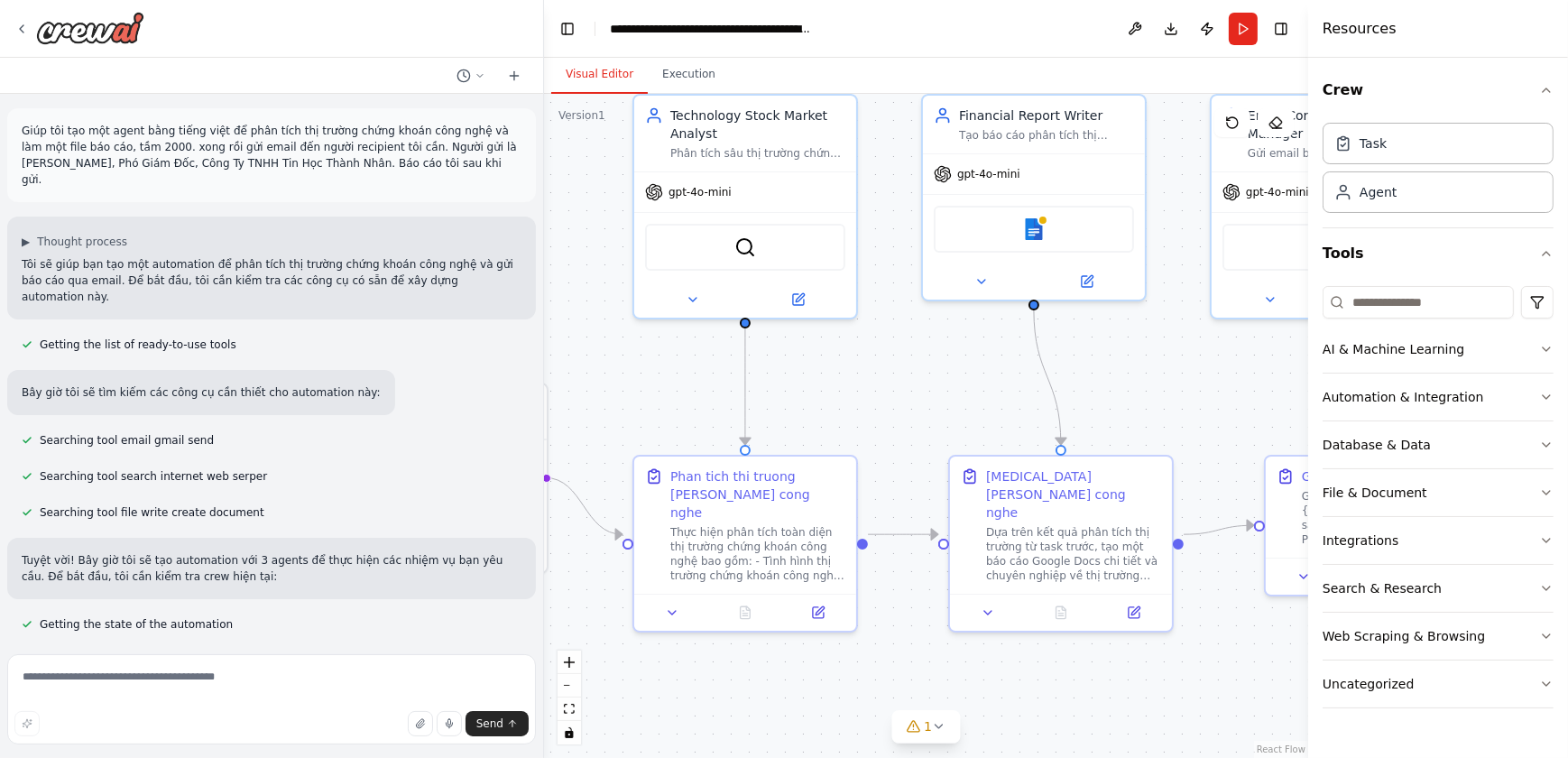
drag, startPoint x: 454, startPoint y: 165, endPoint x: 10, endPoint y: 114, distance: 446.9
click at [10, 114] on div "Giúp tôi tạo một agent bằng tiếng việt để phân tích thị trường chứng khoán công…" at bounding box center [271, 155] width 529 height 94
copy p "Giúp tôi tạo một agent bằng tiếng việt để phân tích thị trường chứng khoán công…"
click at [90, 36] on img at bounding box center [90, 28] width 109 height 32
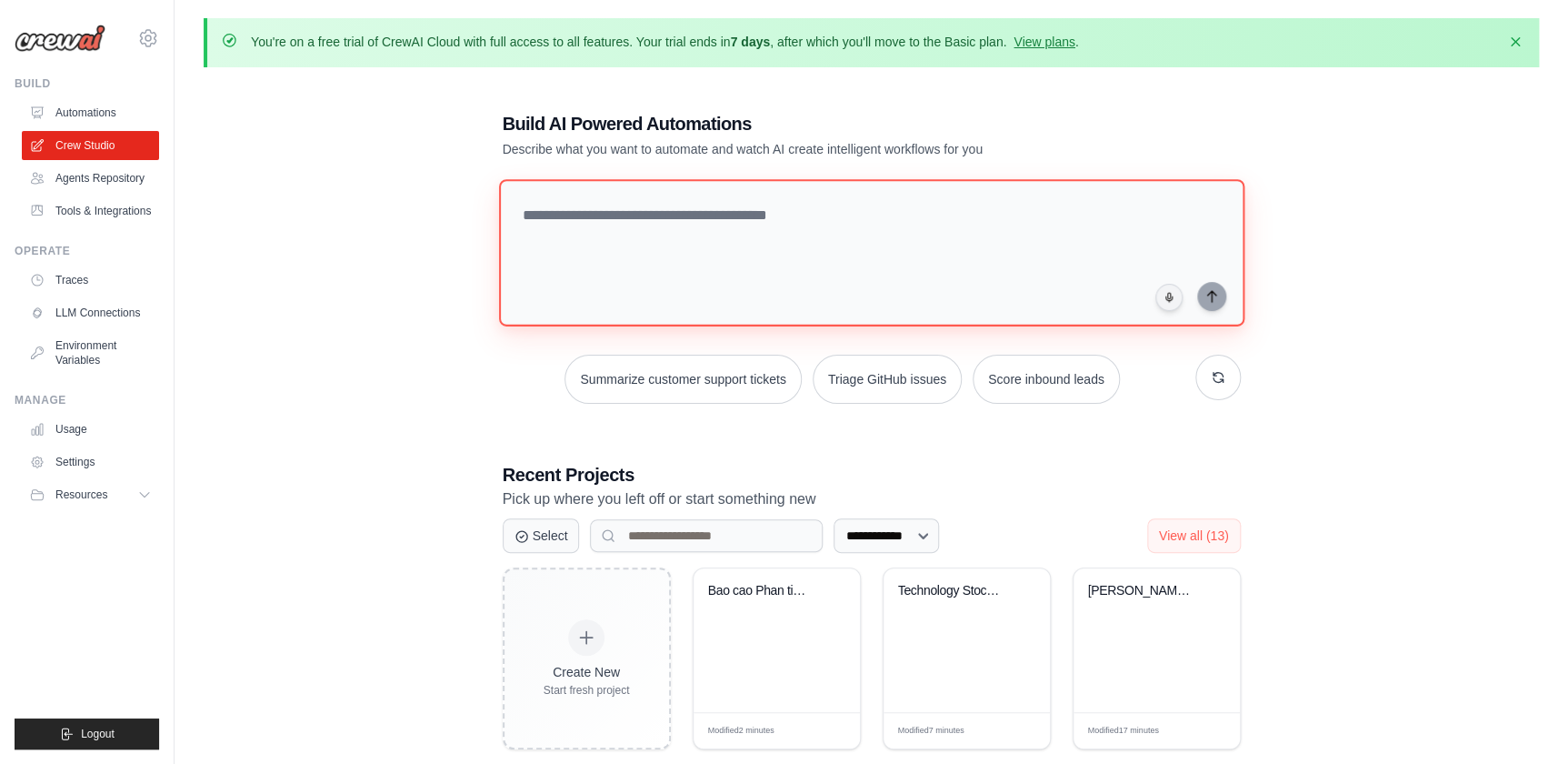
click at [779, 246] on textarea at bounding box center [870, 252] width 746 height 147
paste textarea "**********"
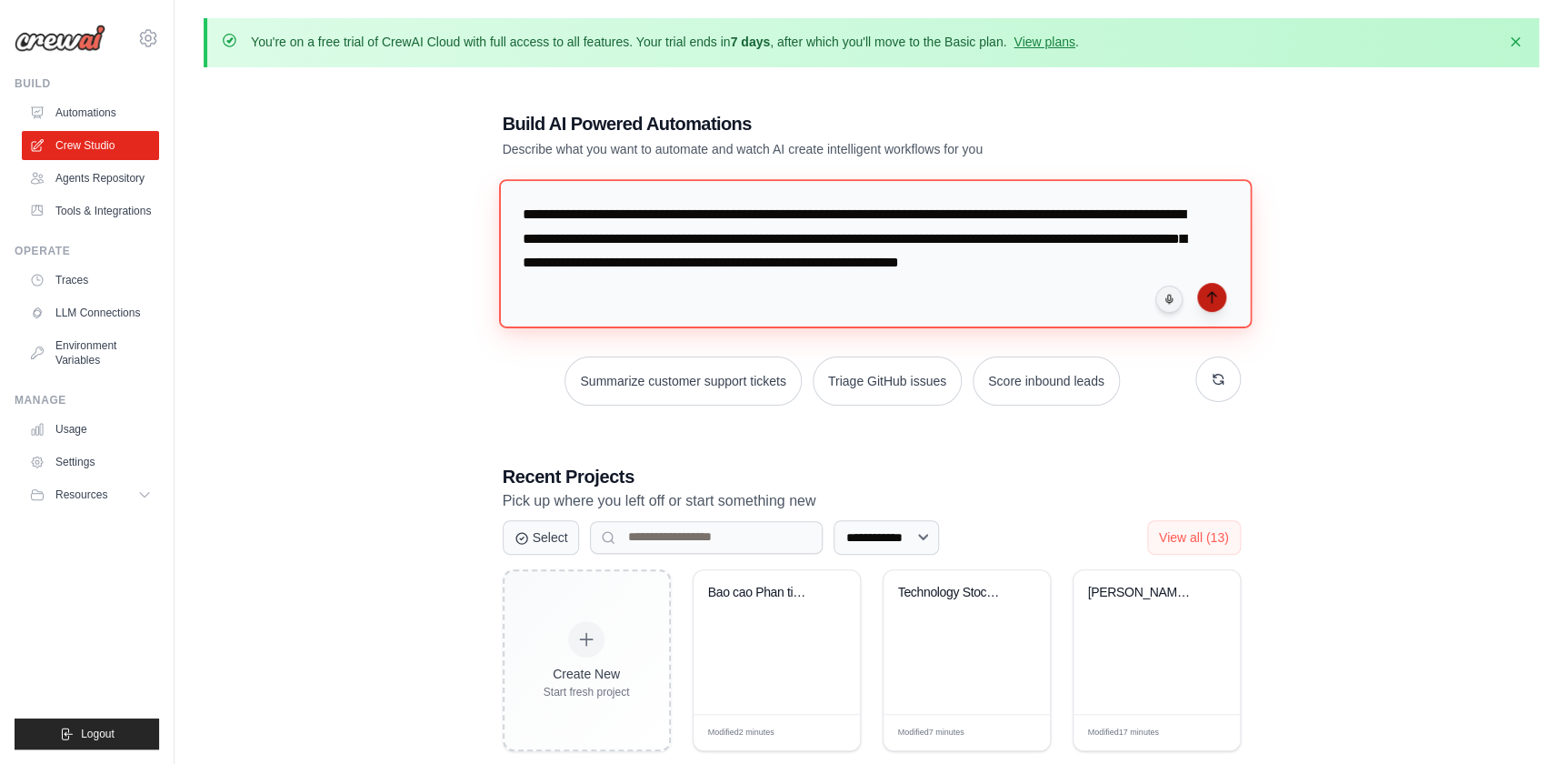
type textarea "**********"
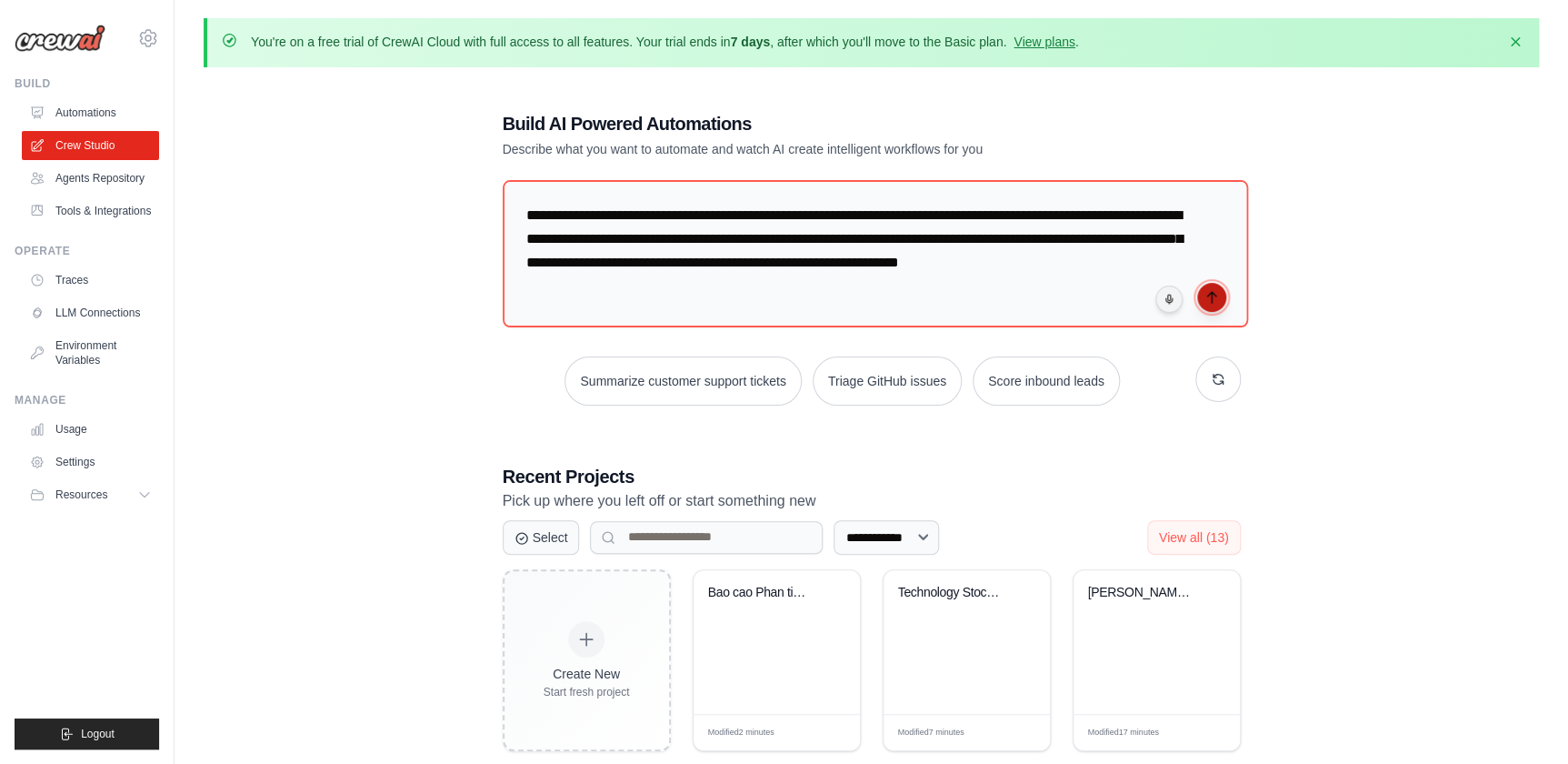
click at [1209, 299] on icon "submit" at bounding box center [1211, 297] width 14 height 14
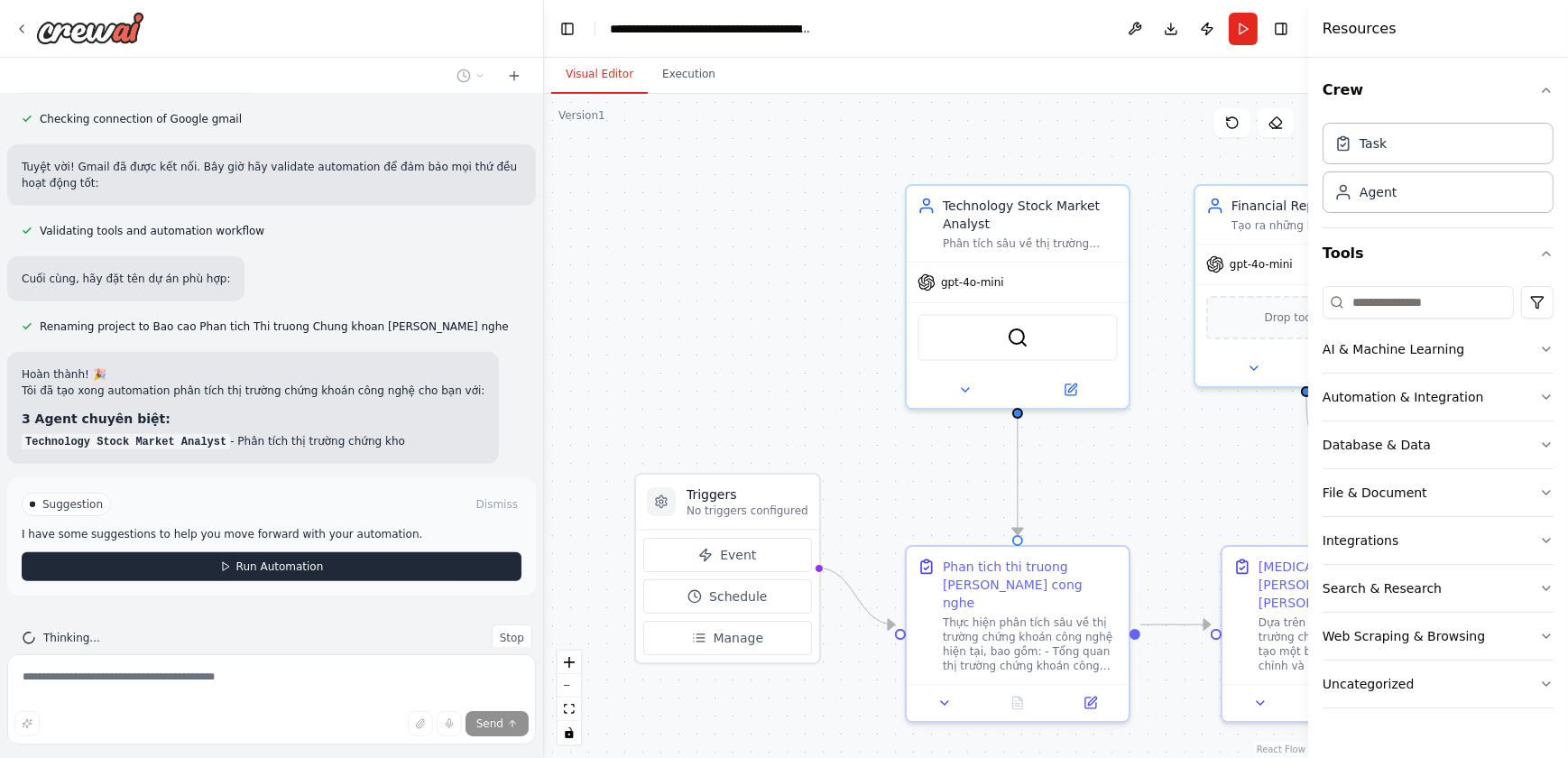
click at [358, 552] on button "Run Automation" at bounding box center [271, 567] width 500 height 29
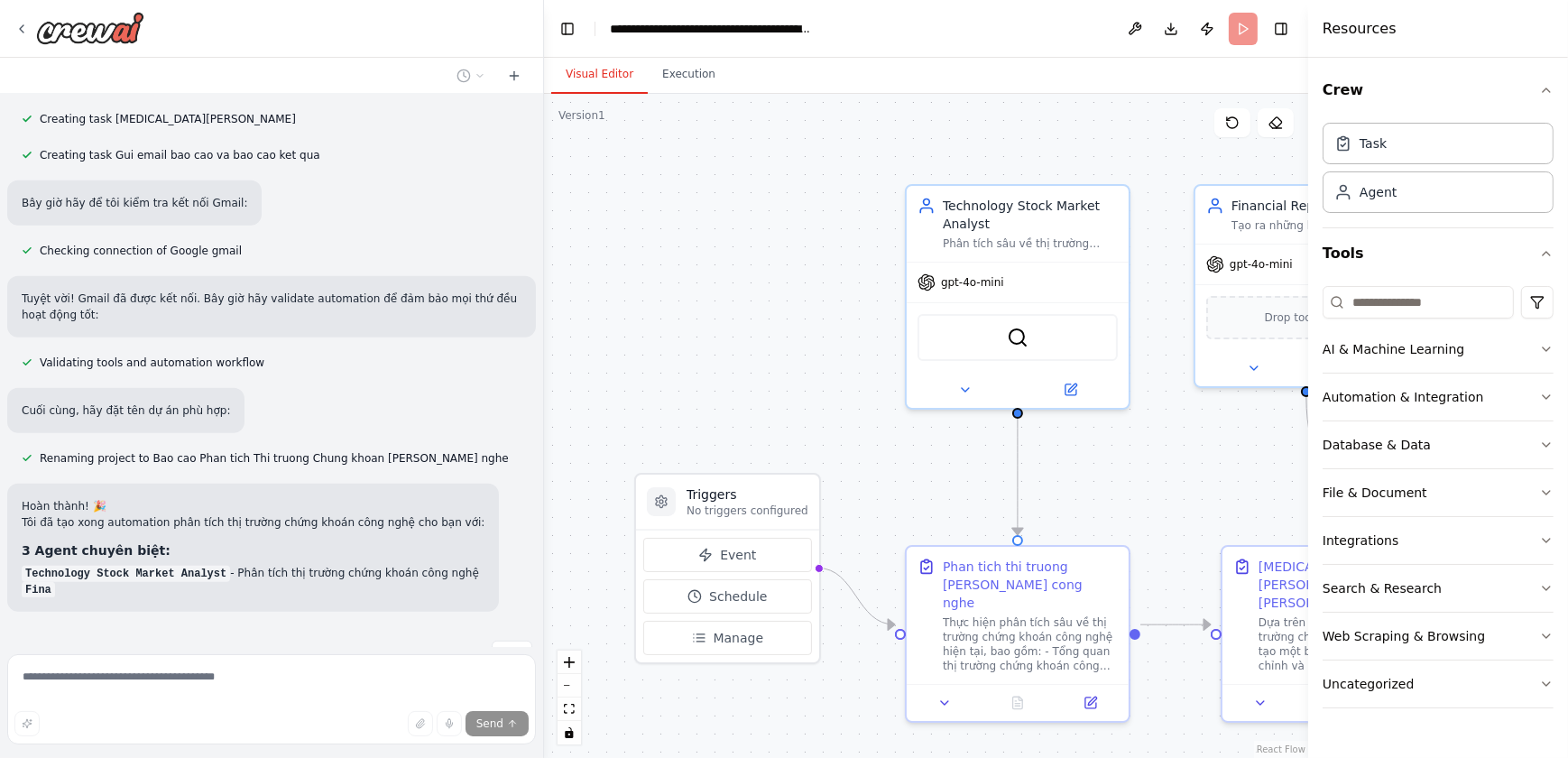
scroll to position [1256, 0]
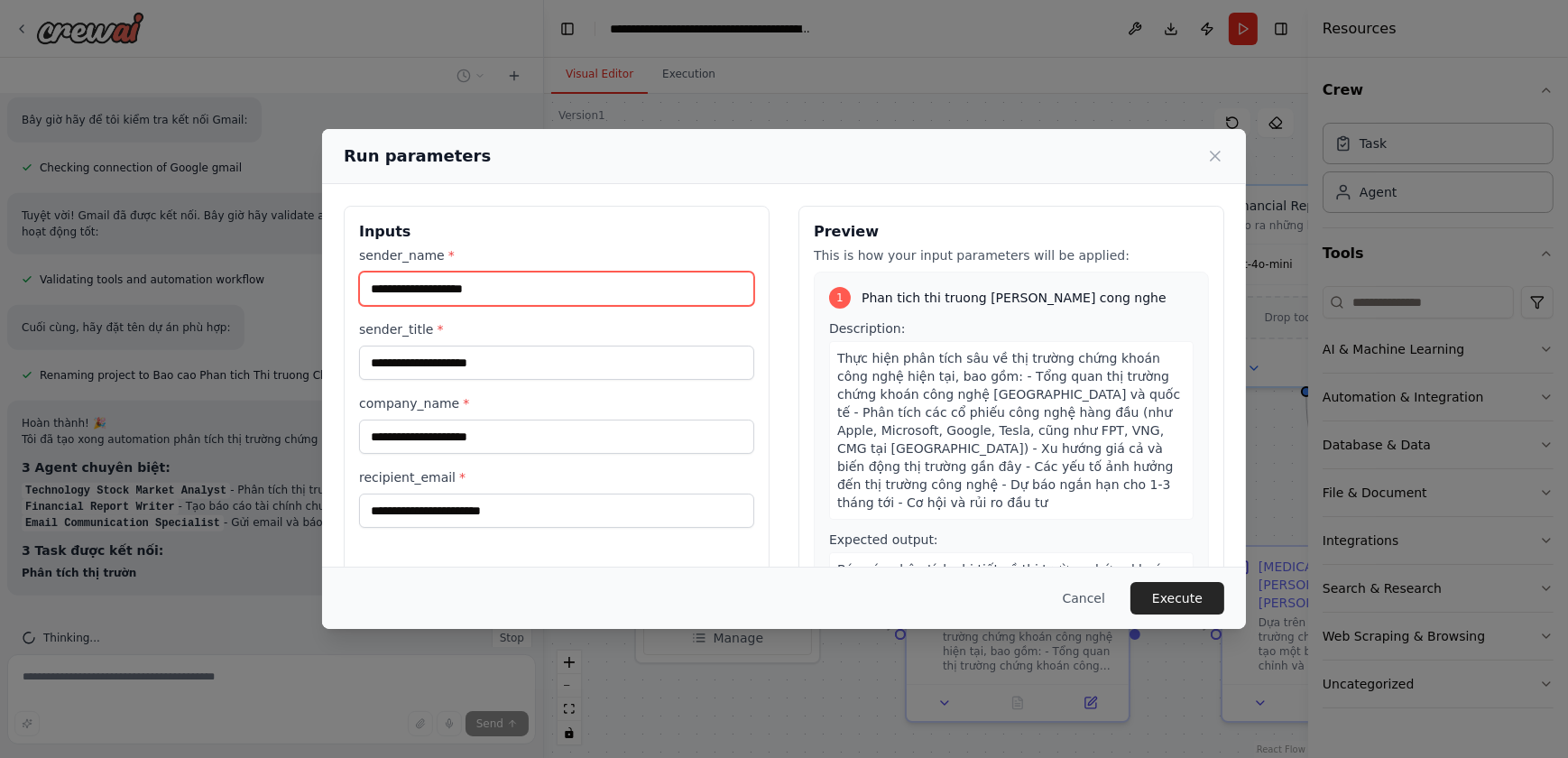
click at [572, 290] on input "sender_name *" at bounding box center [556, 289] width 395 height 34
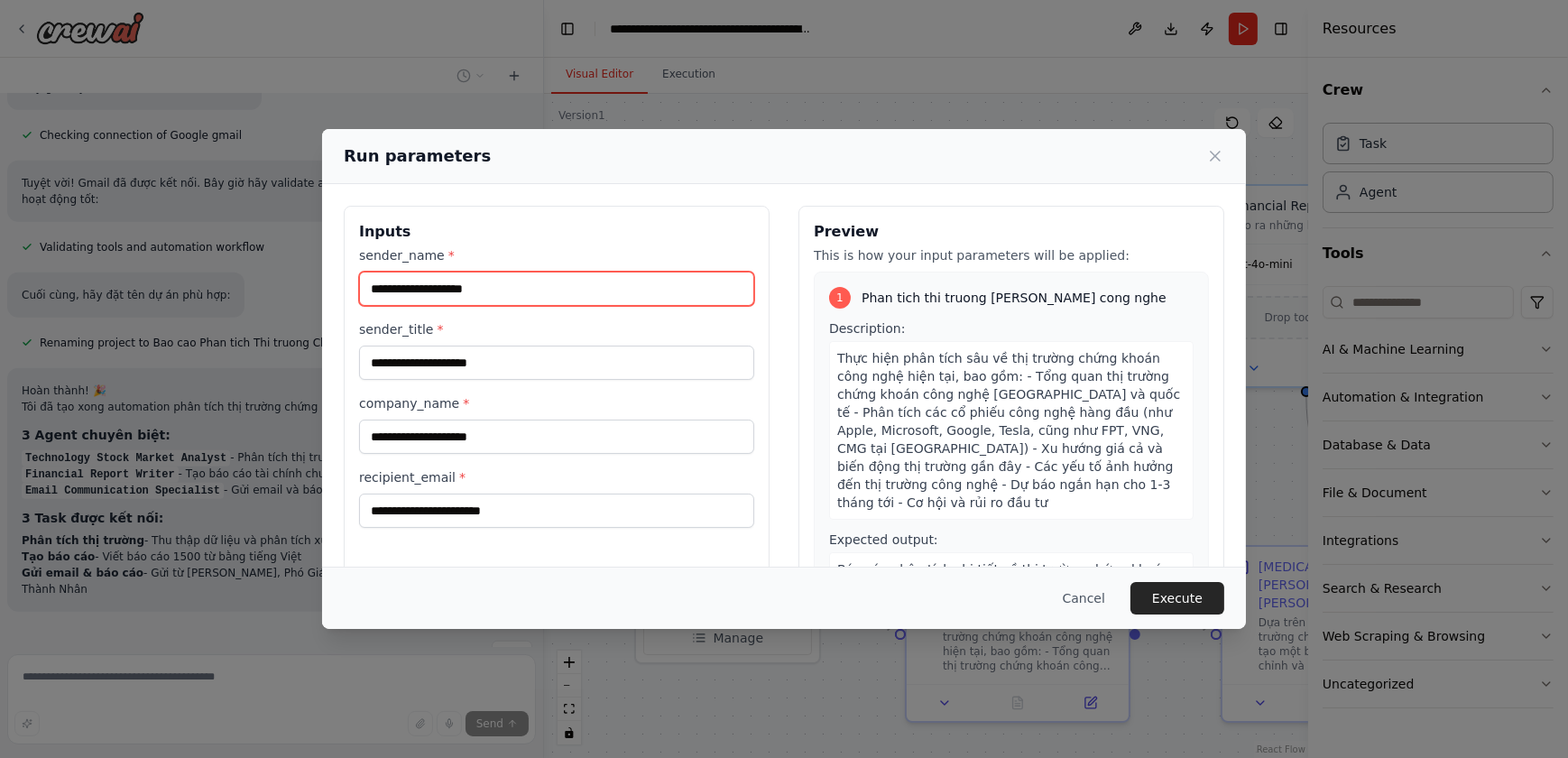
scroll to position [1371, 0]
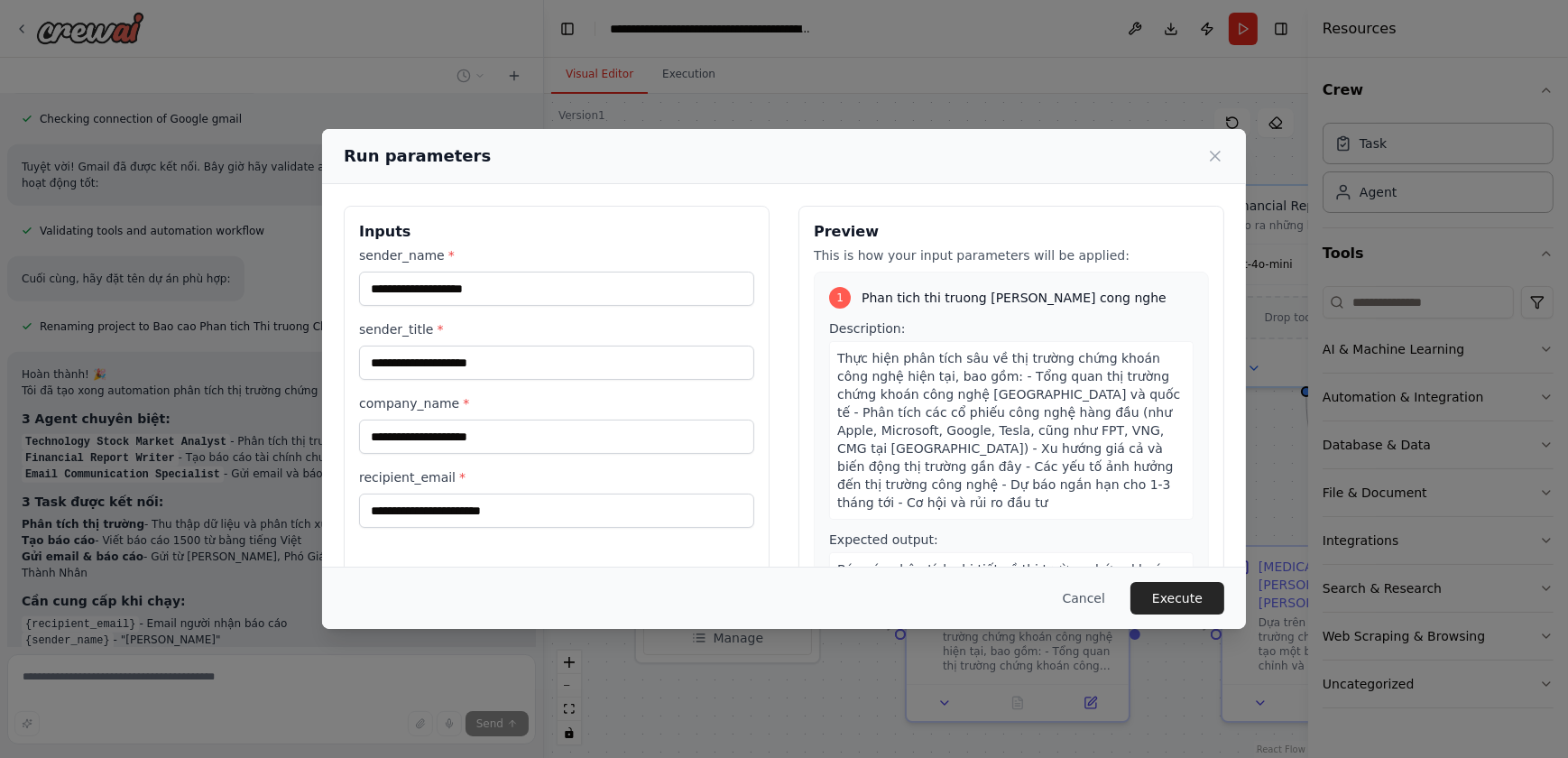
click at [94, 436] on div "Run parameters Inputs sender_name * sender_title * company_name * recipient_ema…" at bounding box center [784, 379] width 1568 height 758
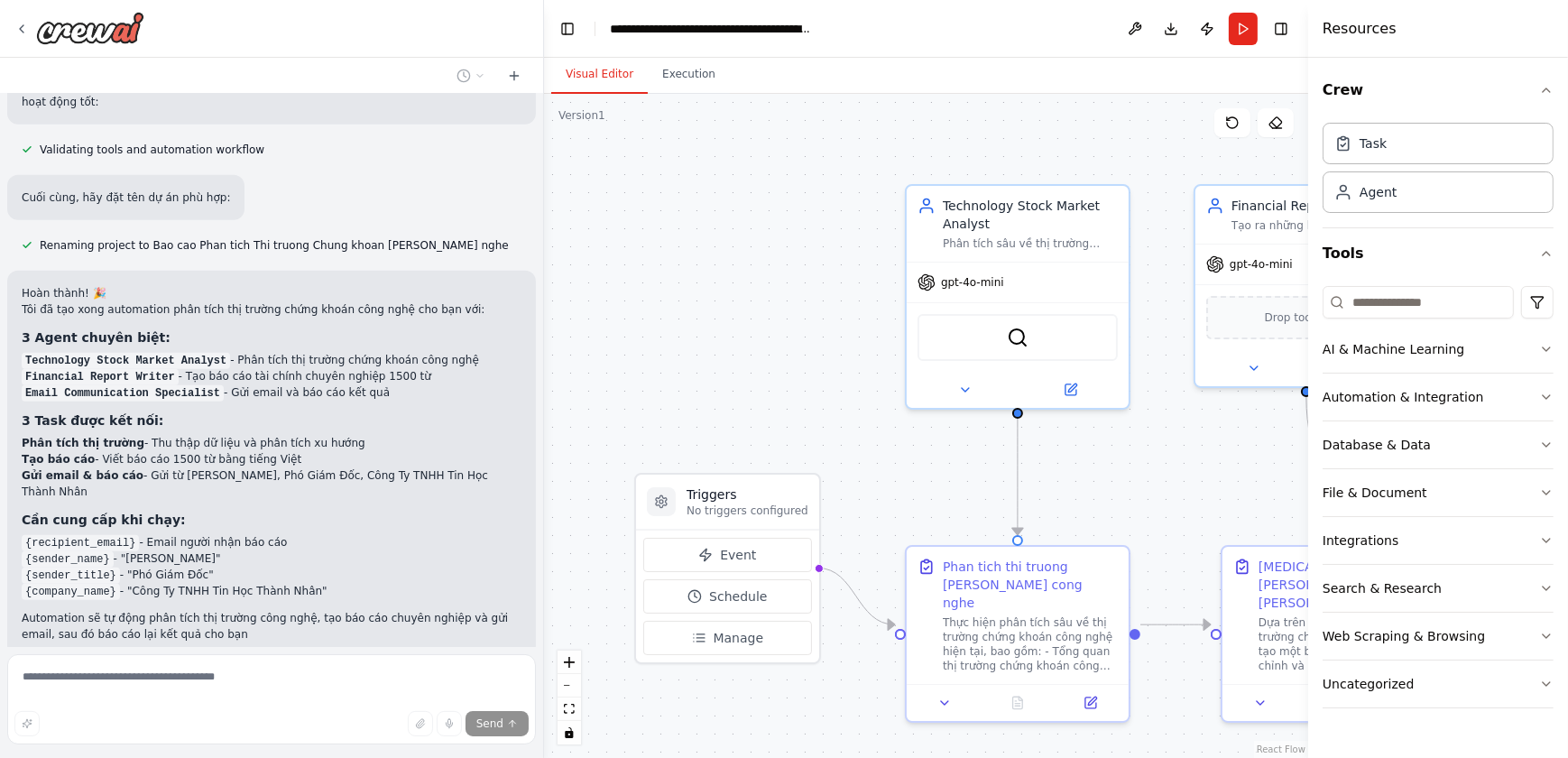
scroll to position [1514, 0]
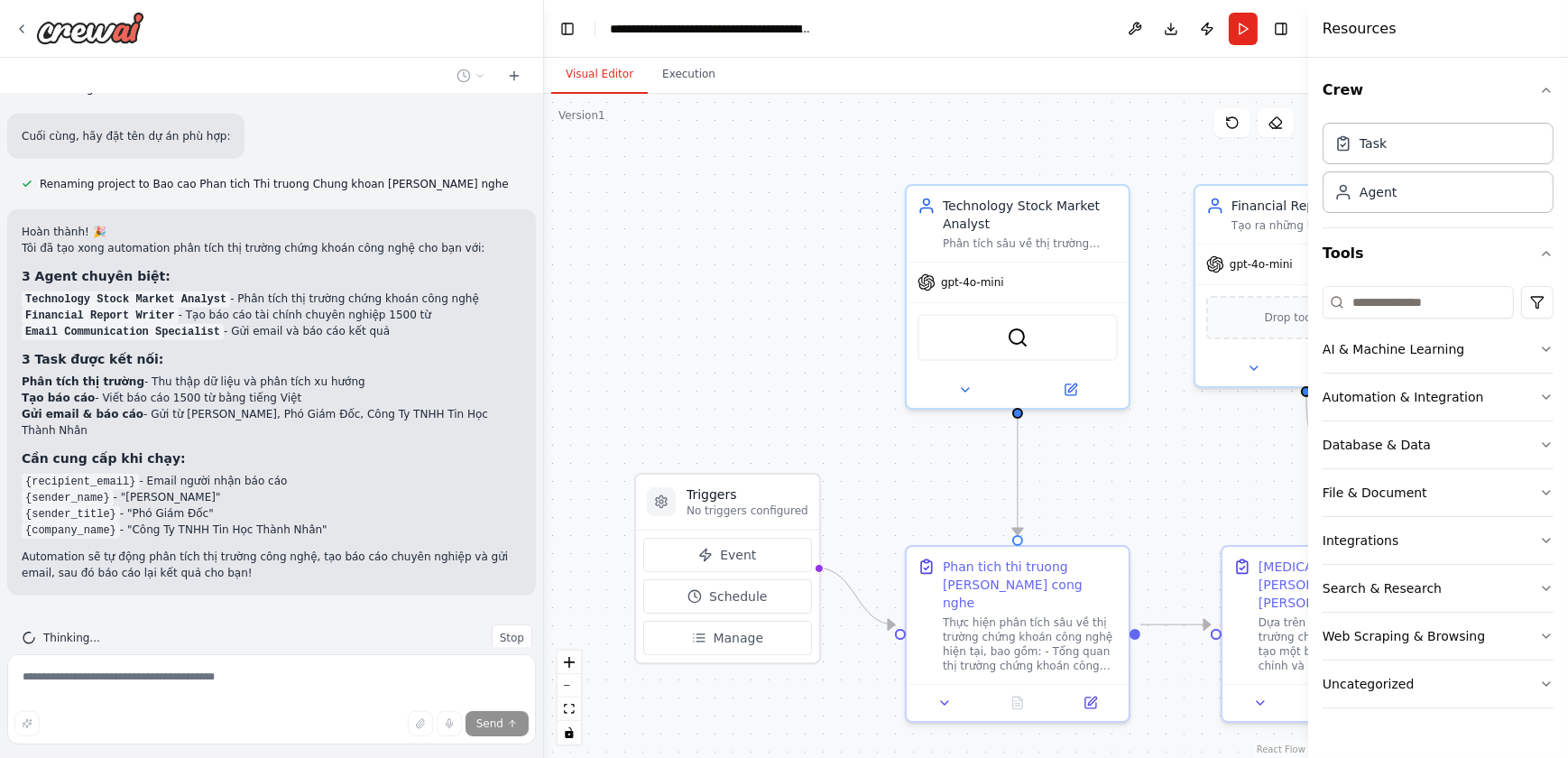
click at [1244, 32] on button "Run" at bounding box center [1243, 29] width 29 height 32
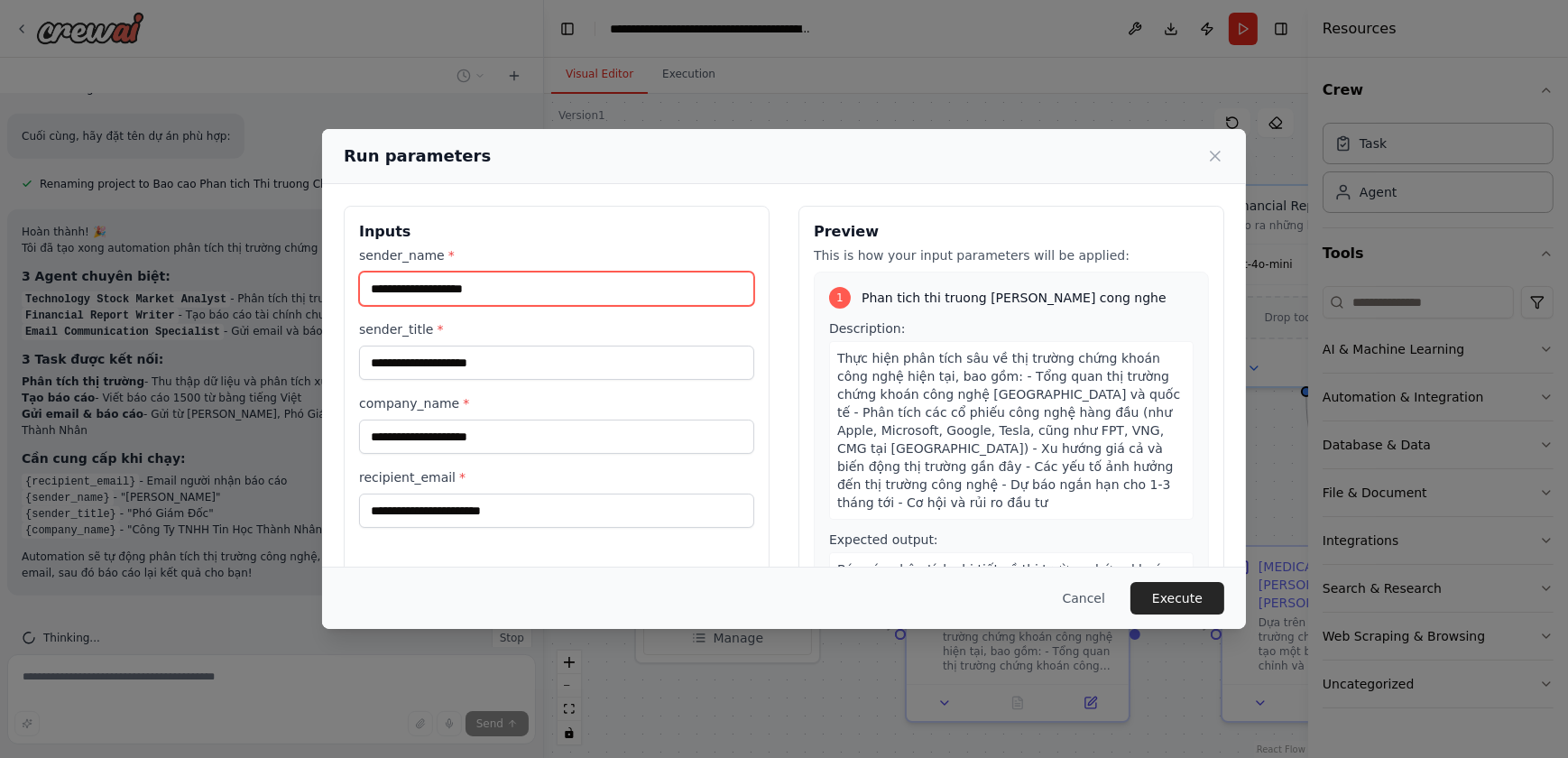
click at [564, 294] on input "sender_name *" at bounding box center [556, 289] width 395 height 34
type input "**********"
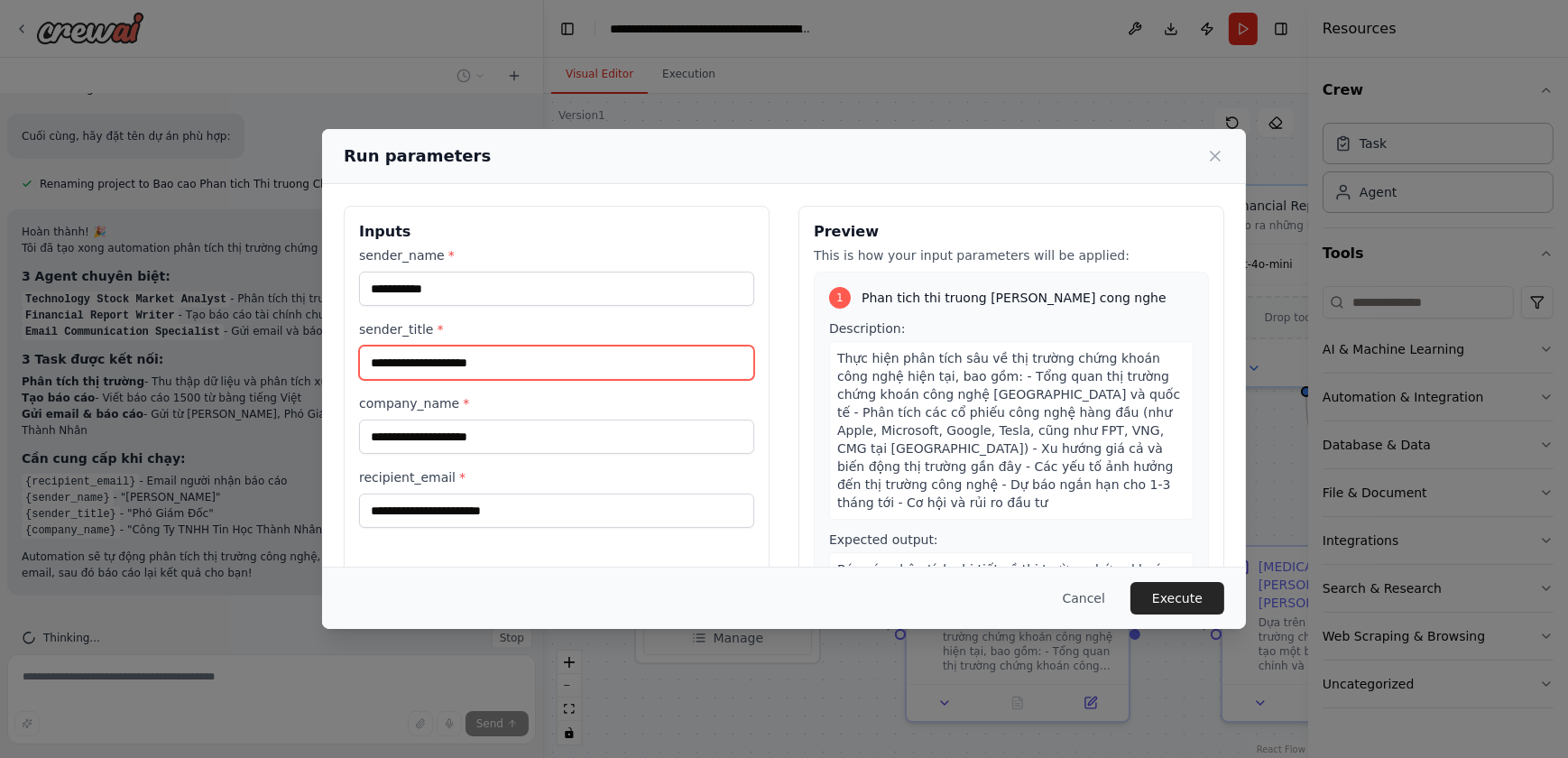
click at [581, 357] on input "sender_title *" at bounding box center [556, 363] width 395 height 34
type input "*"
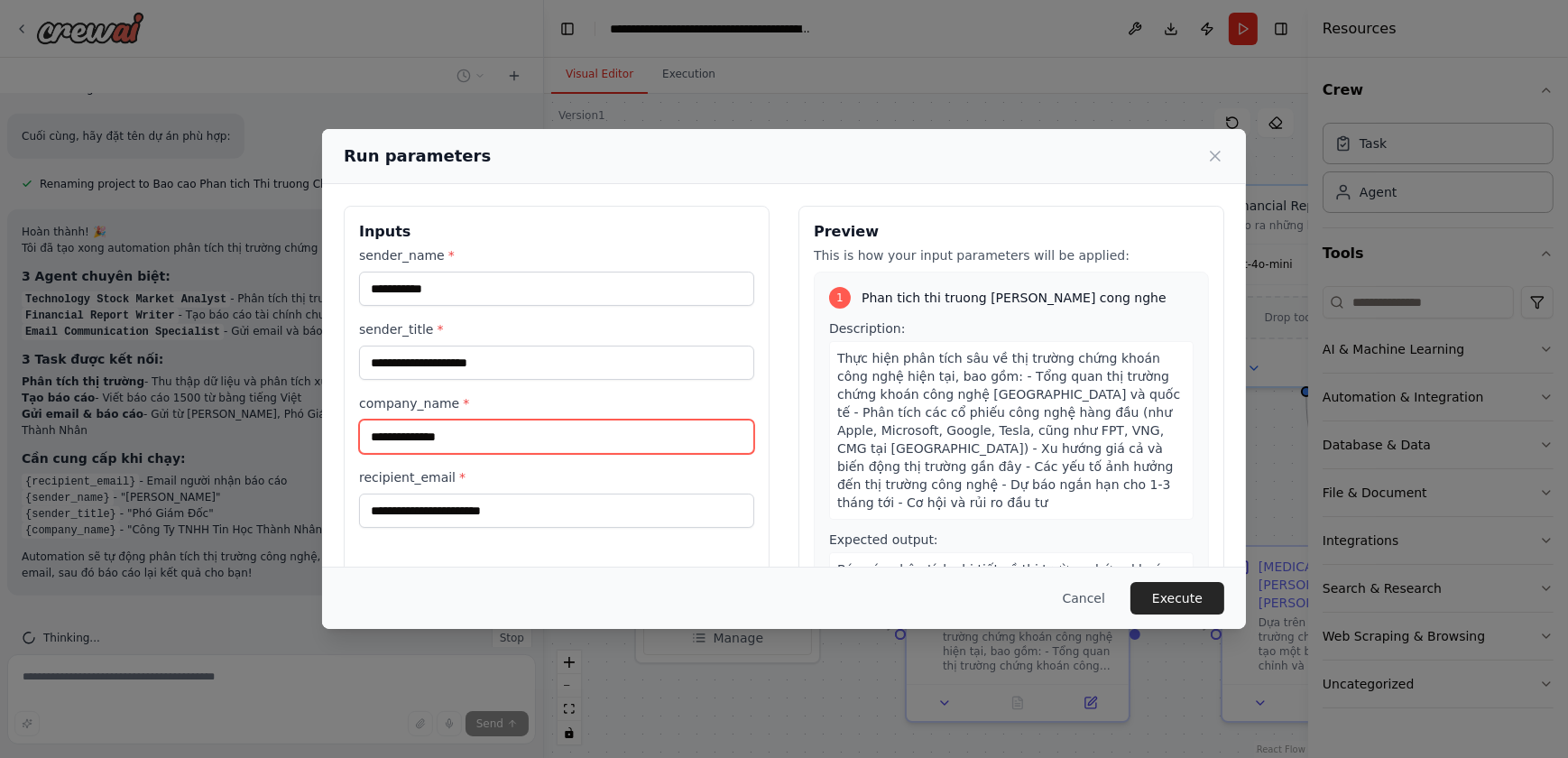
type input "**********"
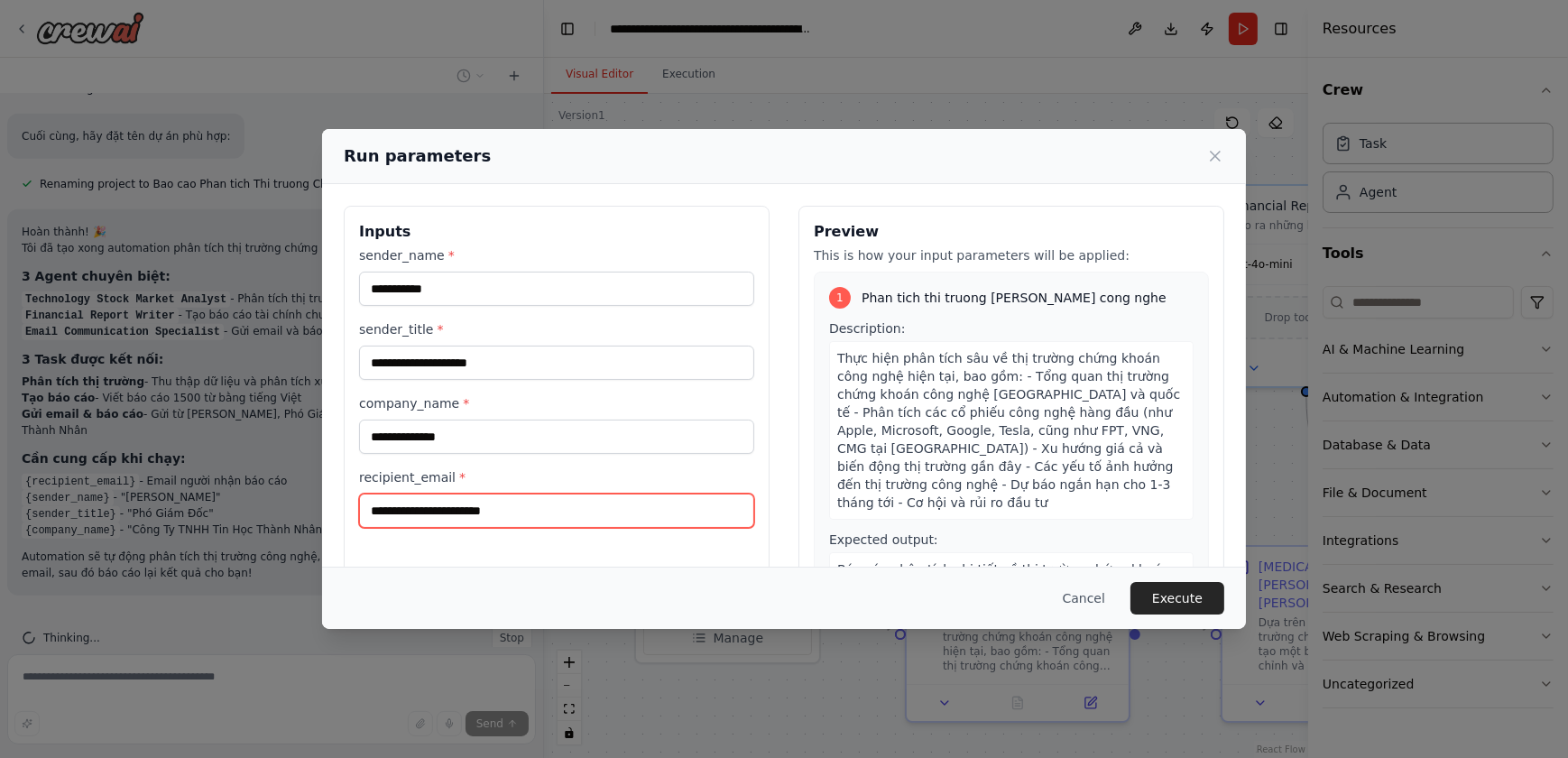
click at [557, 508] on input "recipient_email *" at bounding box center [556, 510] width 395 height 34
type input "**********"
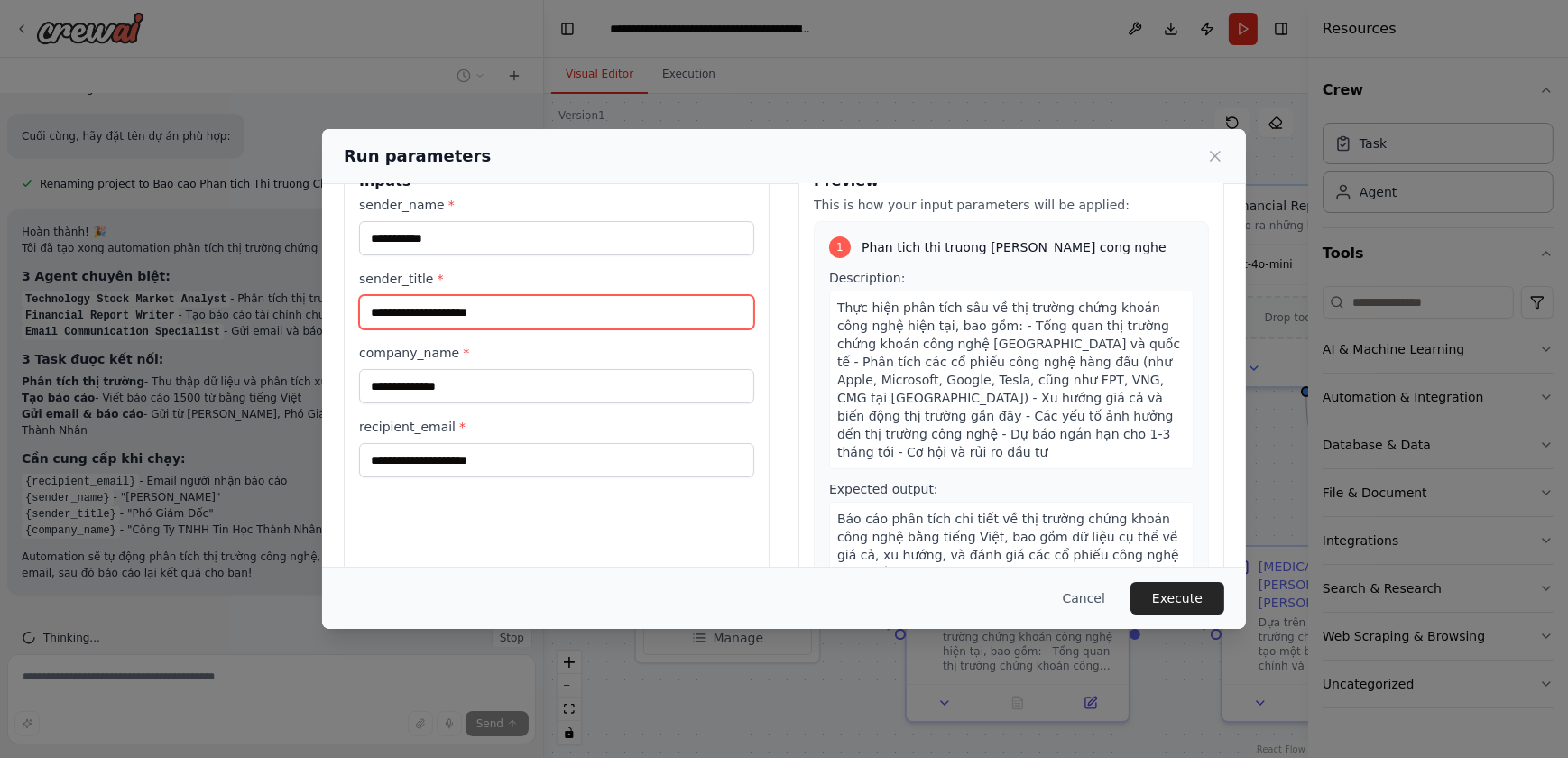
click at [485, 316] on input "sender_title *" at bounding box center [556, 312] width 395 height 34
type input "**********"
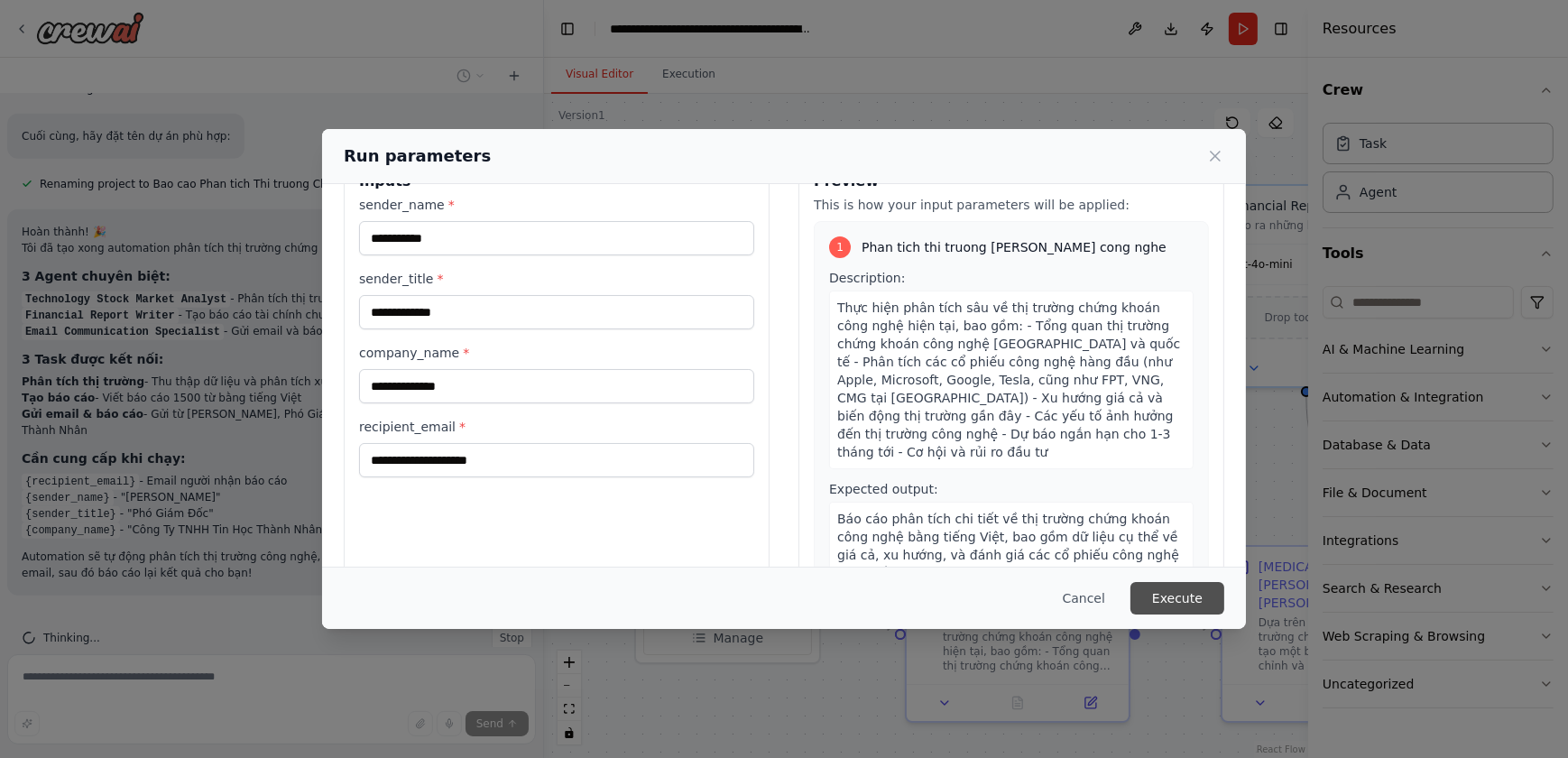
click at [1176, 593] on button "Execute" at bounding box center [1177, 598] width 94 height 32
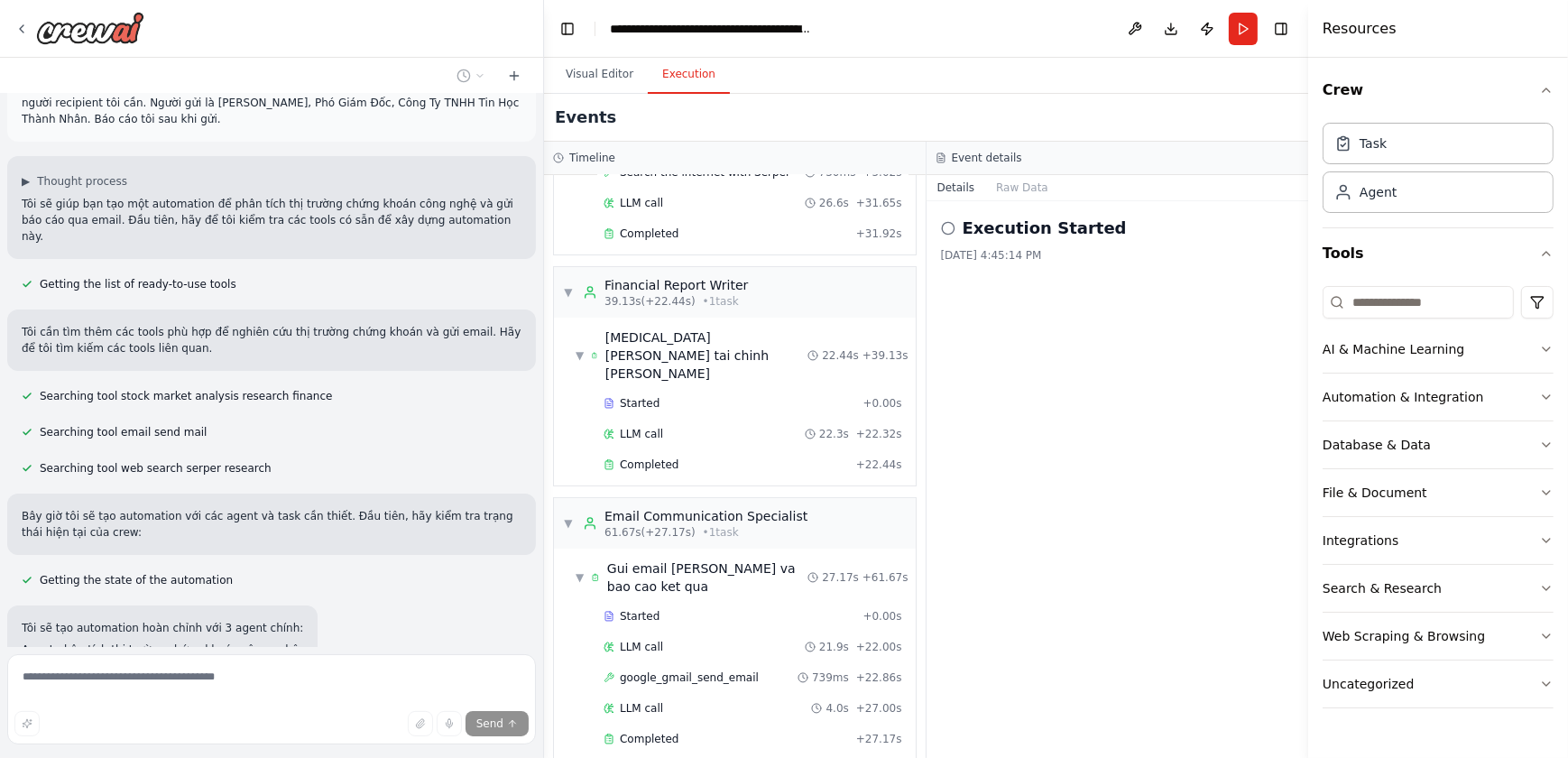
scroll to position [0, 0]
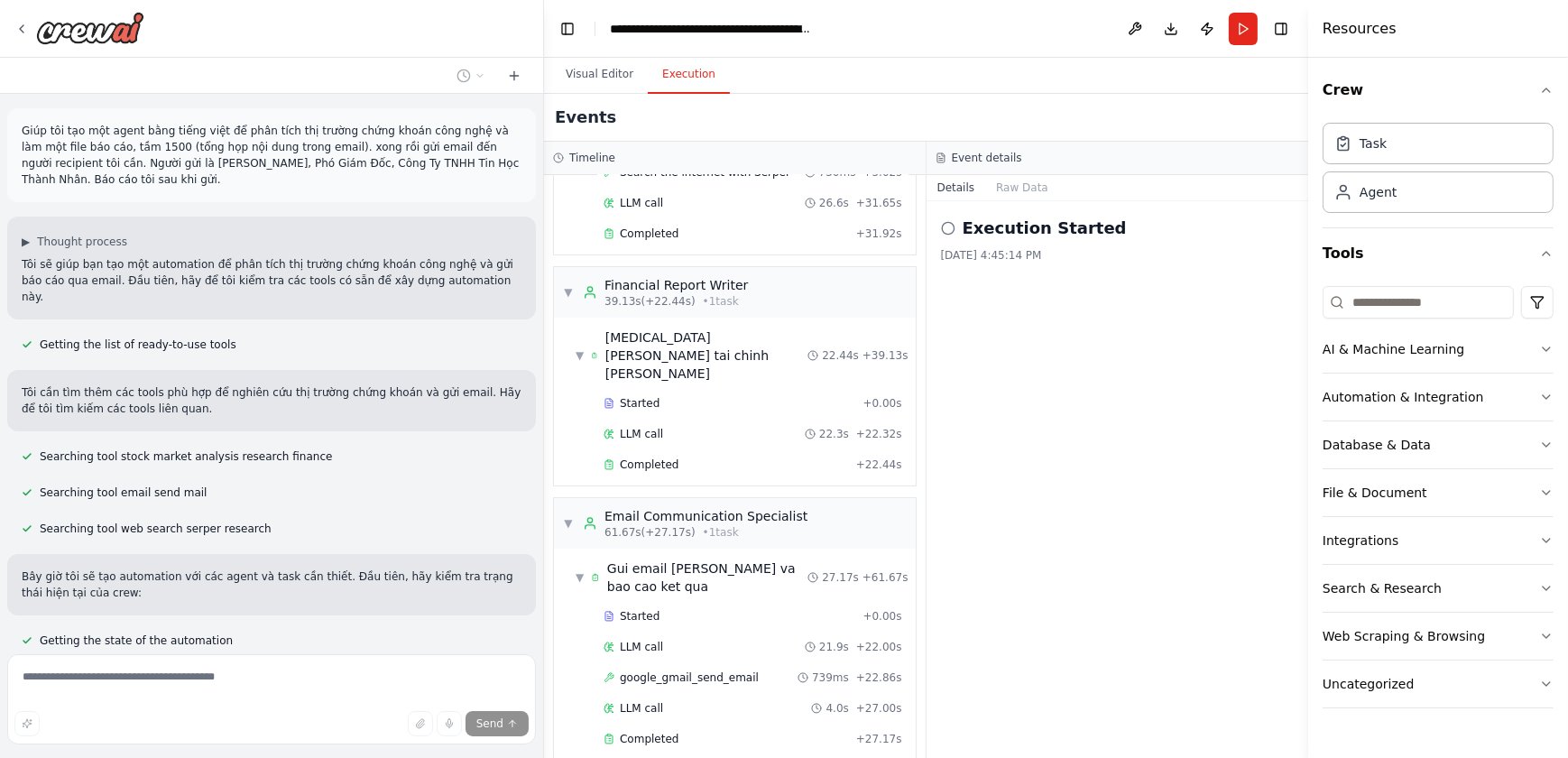
drag, startPoint x: 113, startPoint y: 185, endPoint x: 18, endPoint y: 132, distance: 108.8
click at [18, 132] on div "Giúp tôi tạo một agent bằng tiếng việt để phân tích thị trường chứng khoán công…" at bounding box center [271, 155] width 529 height 94
copy p "Giúp tôi tạo một agent bằng tiếng việt để phân tích thị trường chứng khoán công…"
click at [253, 144] on p "Giúp tôi tạo một agent bằng tiếng việt để phân tích thị trường chứng khoán công…" at bounding box center [271, 155] width 500 height 65
drag, startPoint x: 130, startPoint y: 173, endPoint x: 21, endPoint y: 128, distance: 117.9
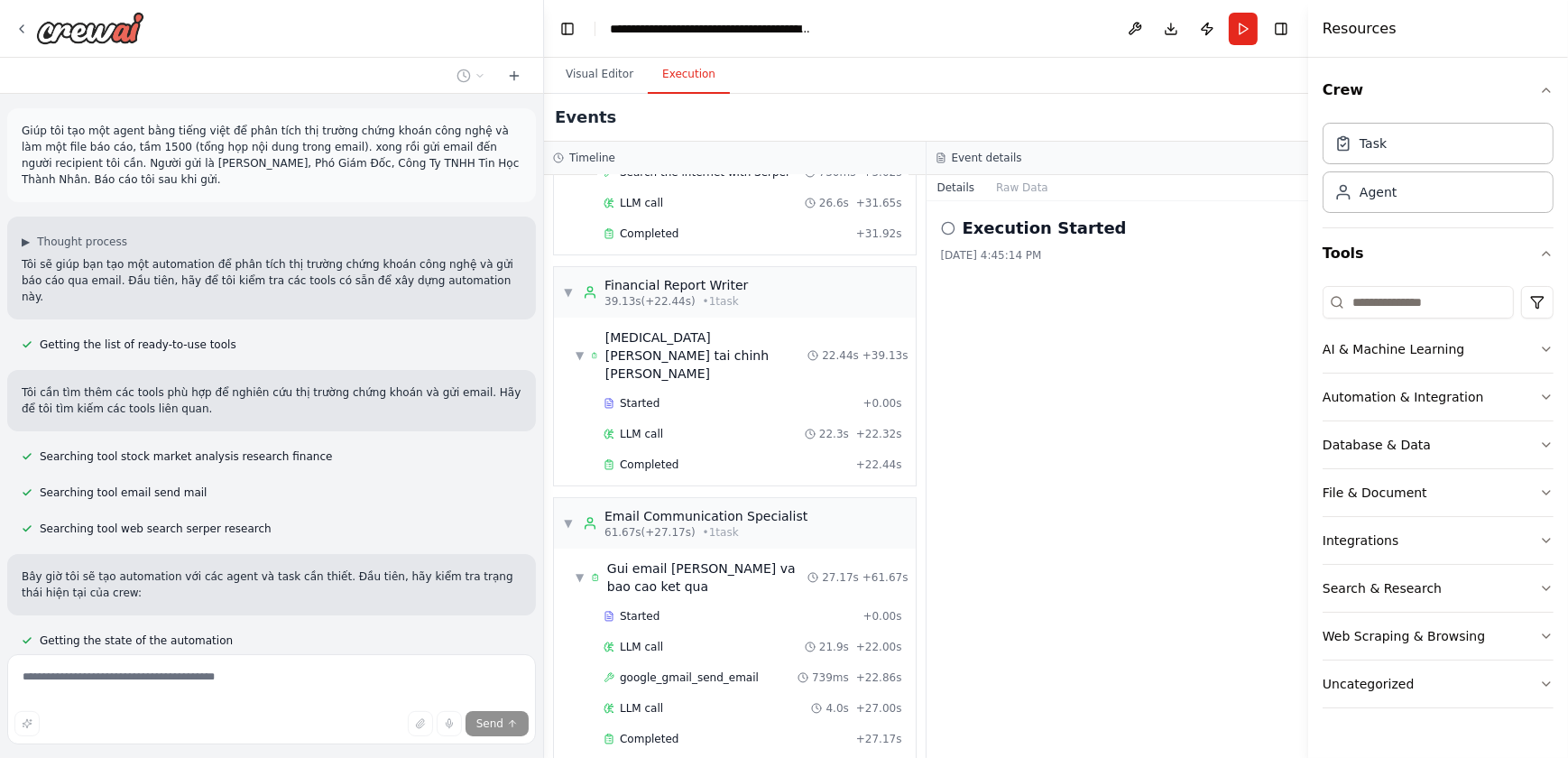
click at [22, 128] on p "Giúp tôi tạo một agent bằng tiếng việt để phân tích thị trường chứng khoán công…" at bounding box center [271, 155] width 500 height 65
copy p "Giúp tôi tạo một agent bằng tiếng việt để phân tích thị trường chứng khoán công…"
click at [515, 77] on icon at bounding box center [513, 75] width 14 height 14
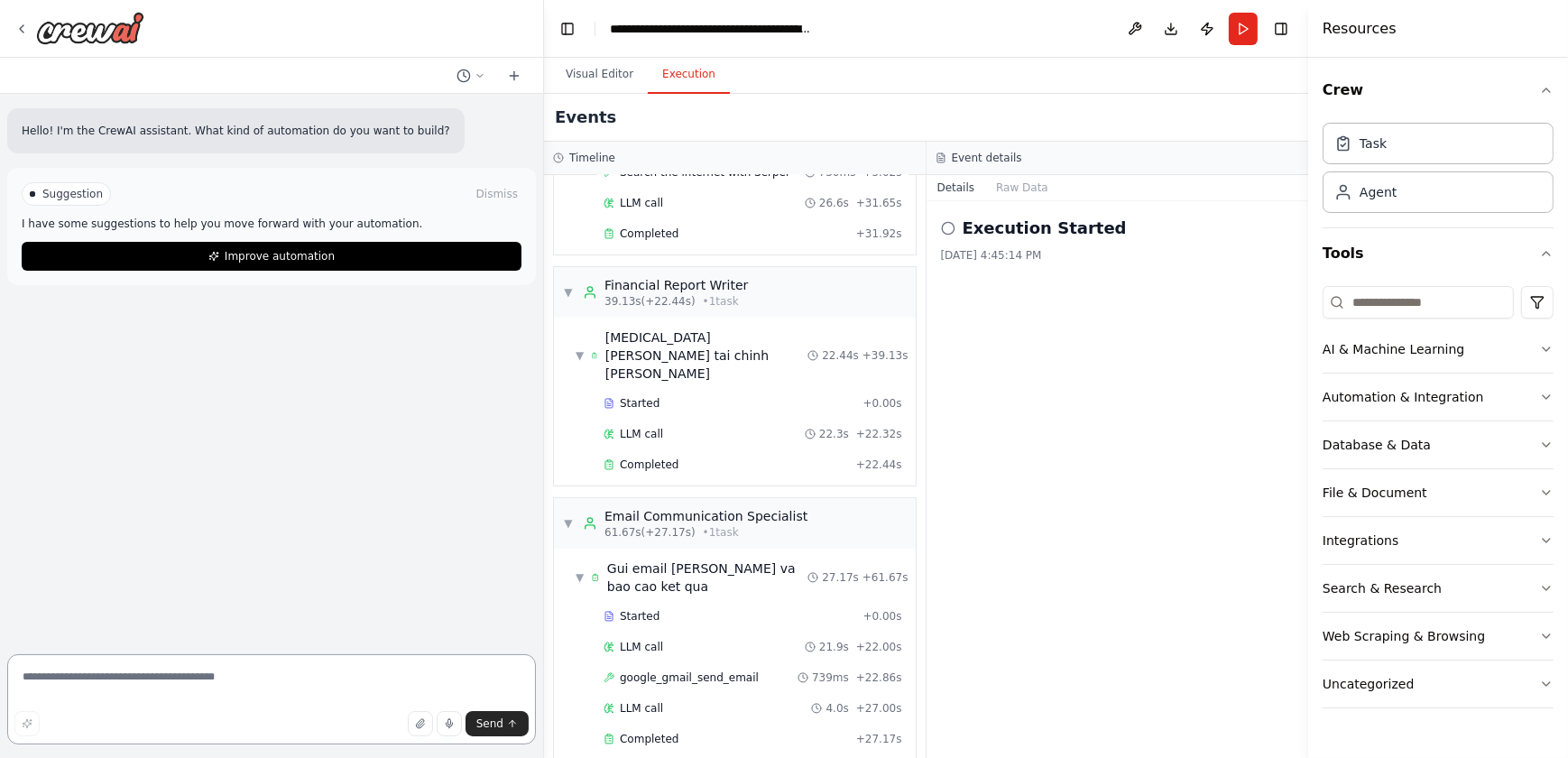
click at [147, 677] on textarea at bounding box center [271, 699] width 529 height 90
click at [69, 33] on img at bounding box center [90, 28] width 109 height 32
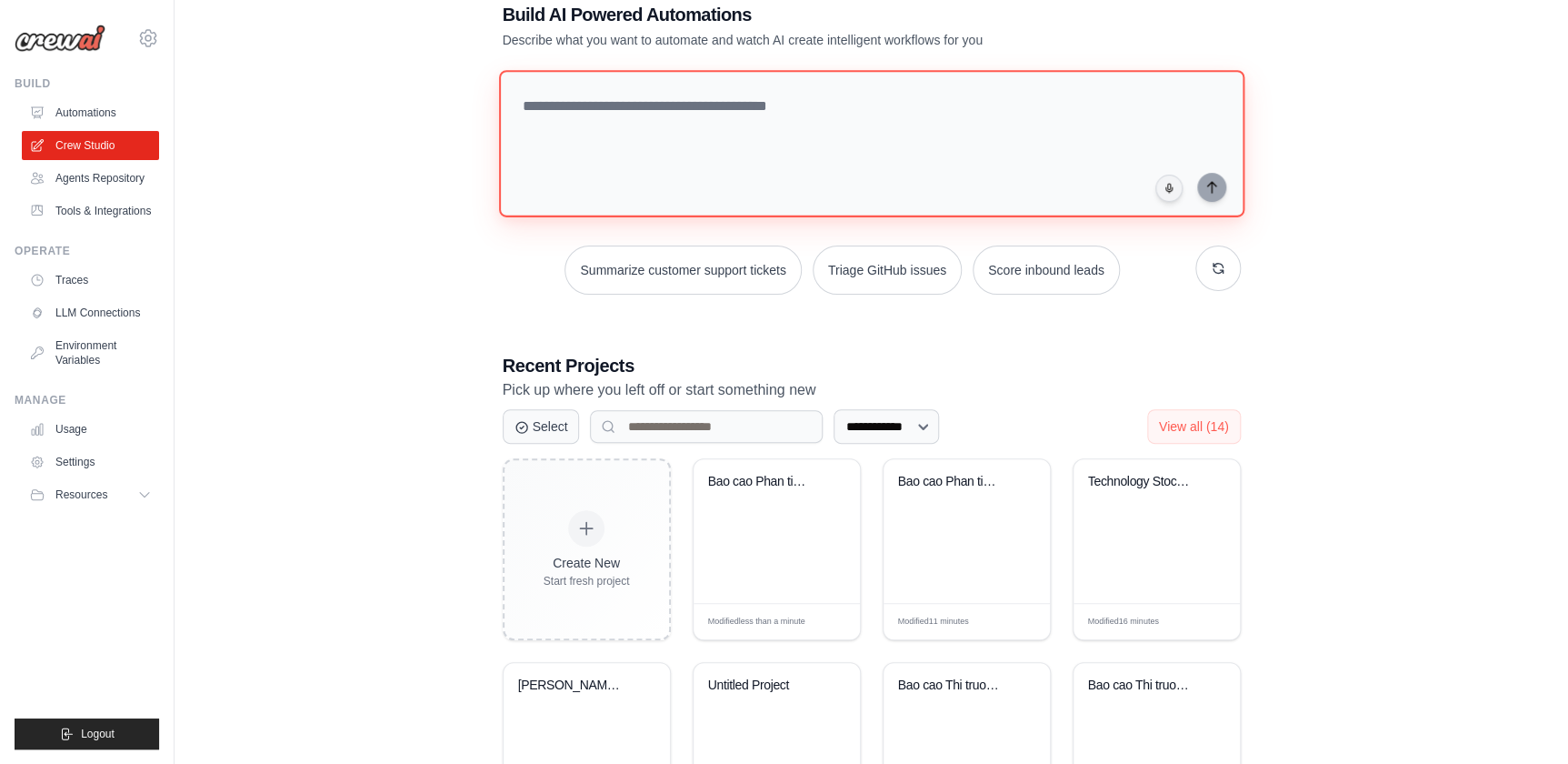
click at [669, 119] on textarea at bounding box center [870, 143] width 746 height 147
paste textarea "**********"
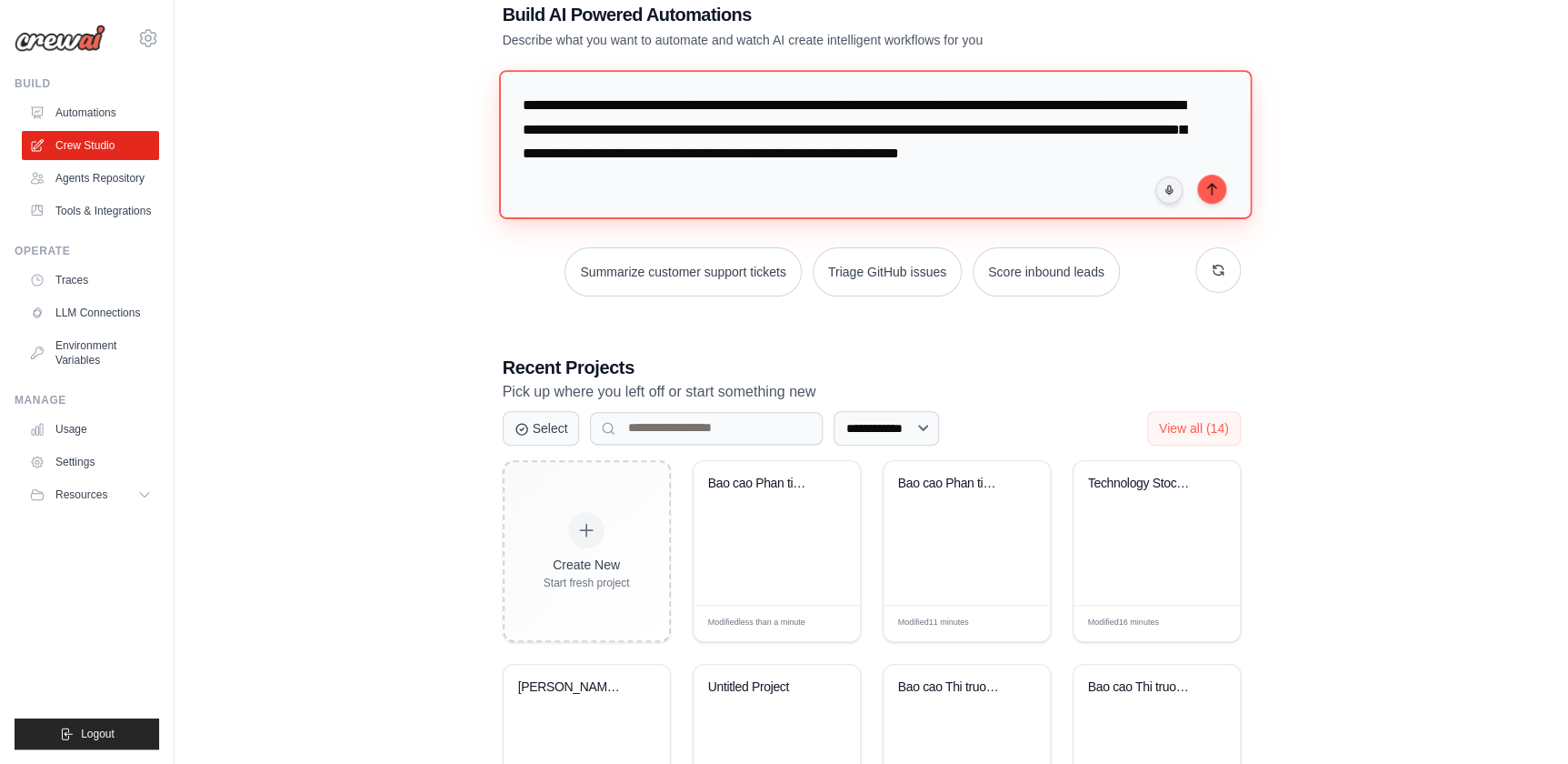
click at [869, 133] on textarea "**********" at bounding box center [874, 144] width 752 height 148
type textarea "**********"
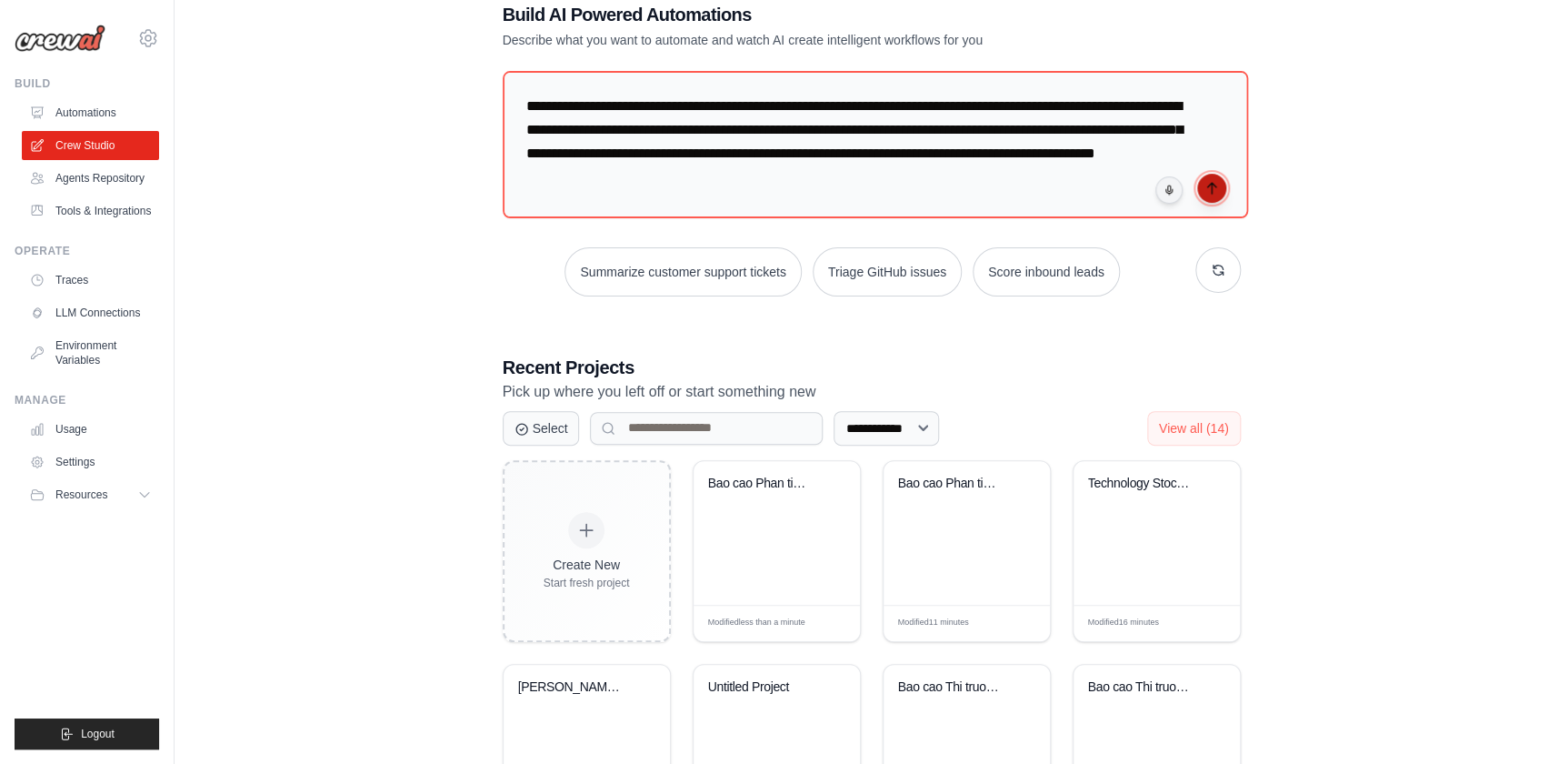
click at [1209, 182] on icon "submit" at bounding box center [1211, 187] width 9 height 11
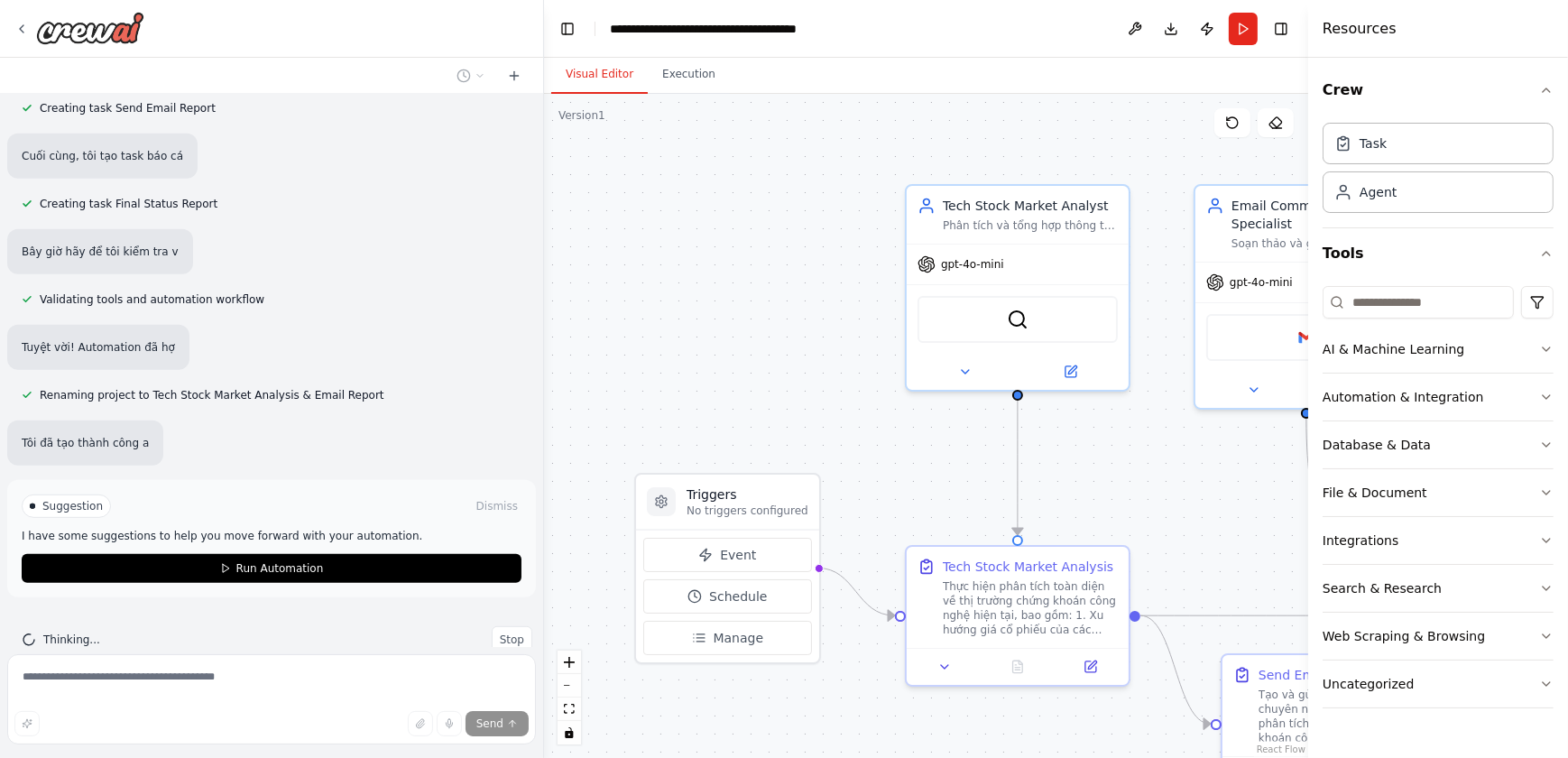
scroll to position [1222, 0]
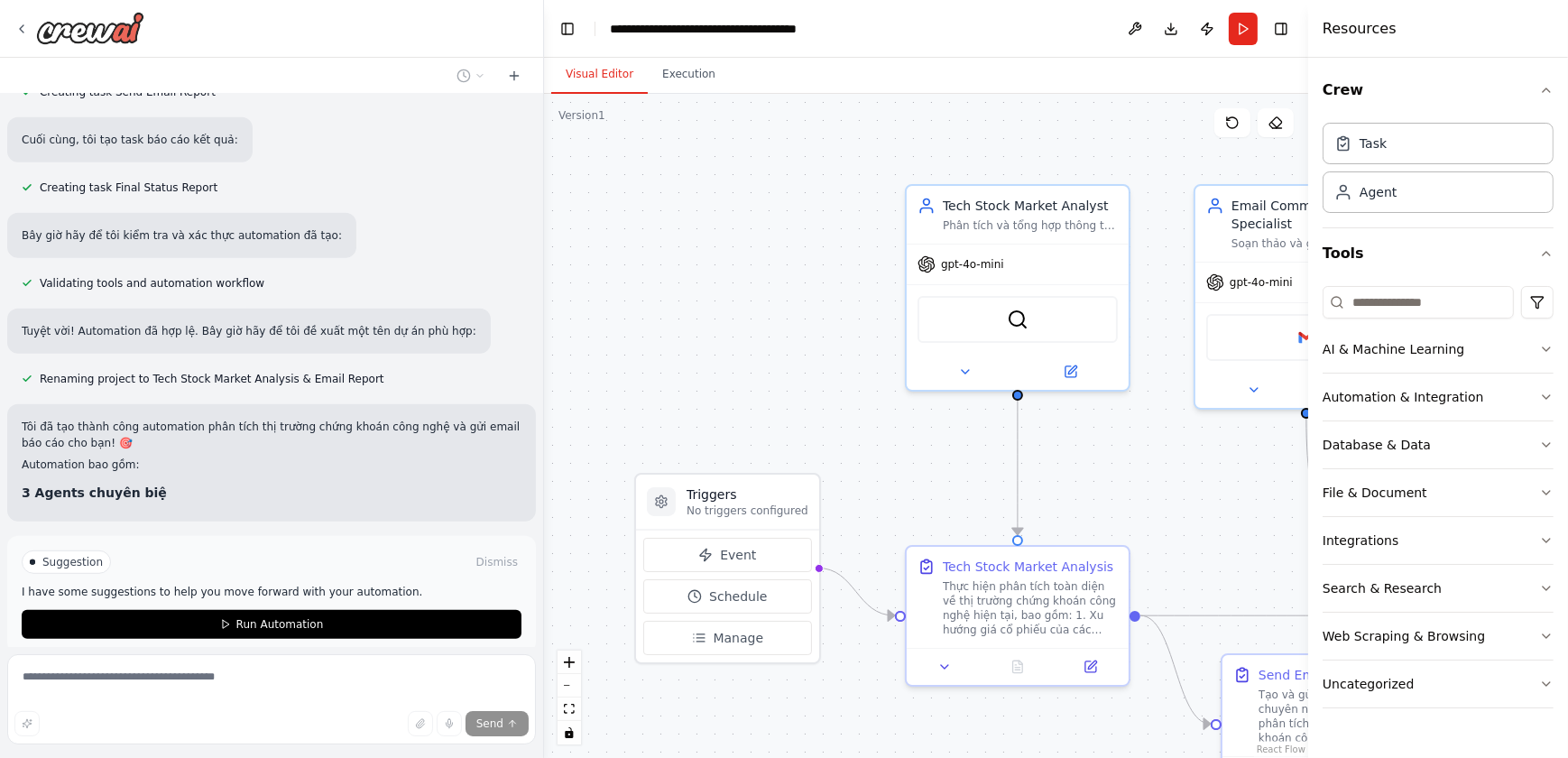
click at [390, 585] on p "I have some suggestions to help you move forward with your automation." at bounding box center [271, 591] width 500 height 14
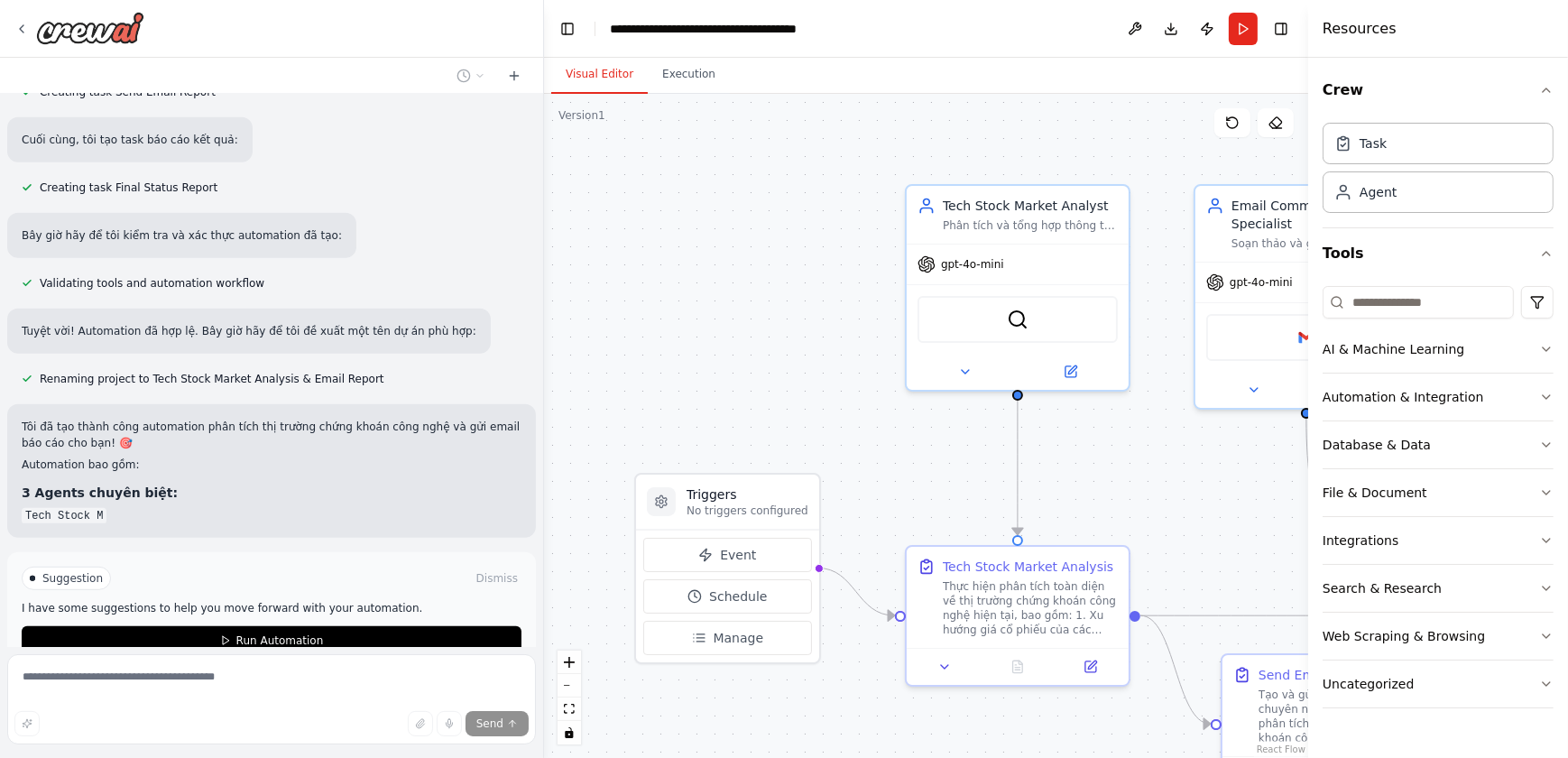
click at [396, 626] on button "Run Automation" at bounding box center [271, 640] width 500 height 29
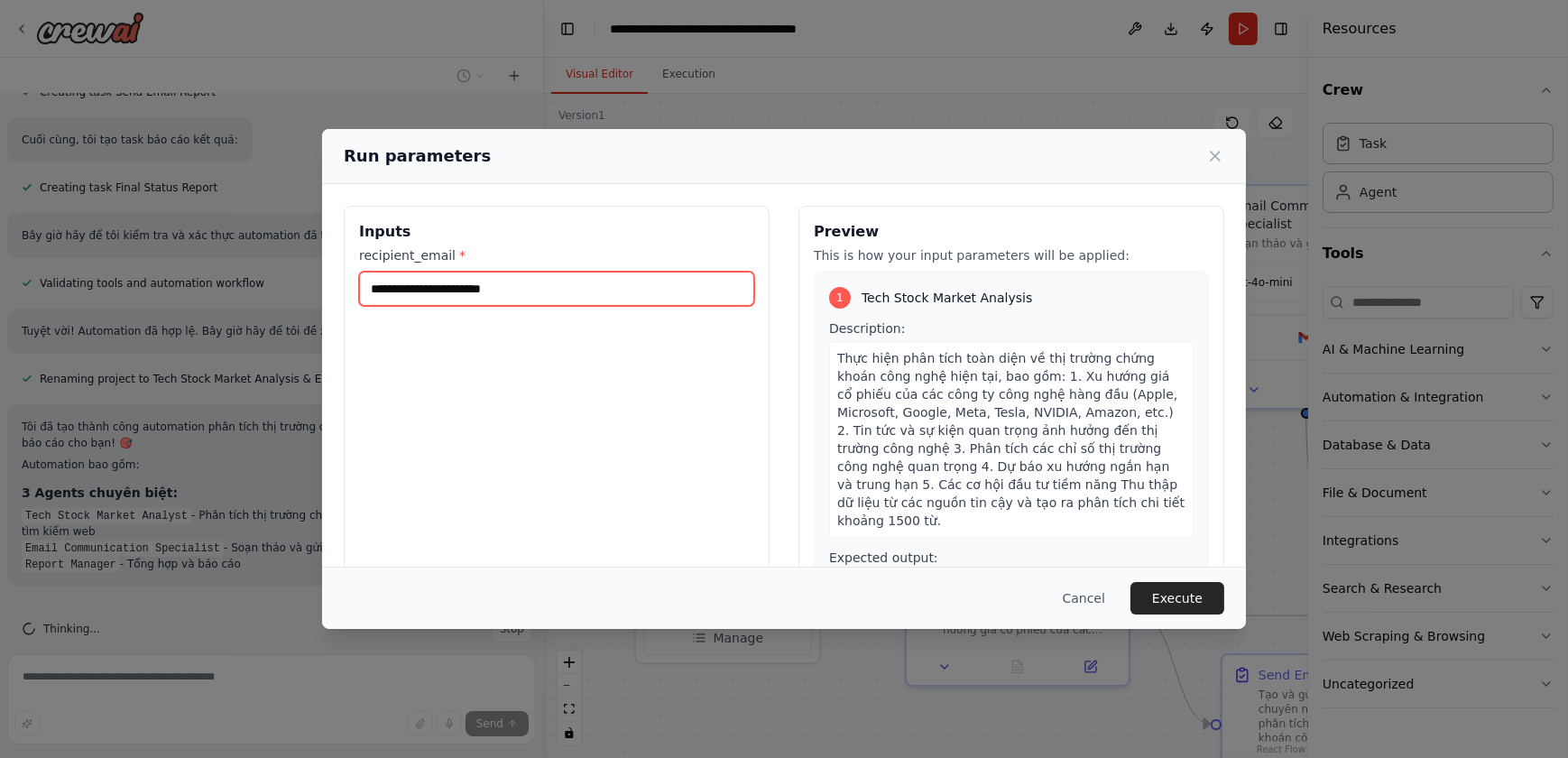
click at [549, 282] on input "recipient_email *" at bounding box center [556, 289] width 395 height 34
type input "**********"
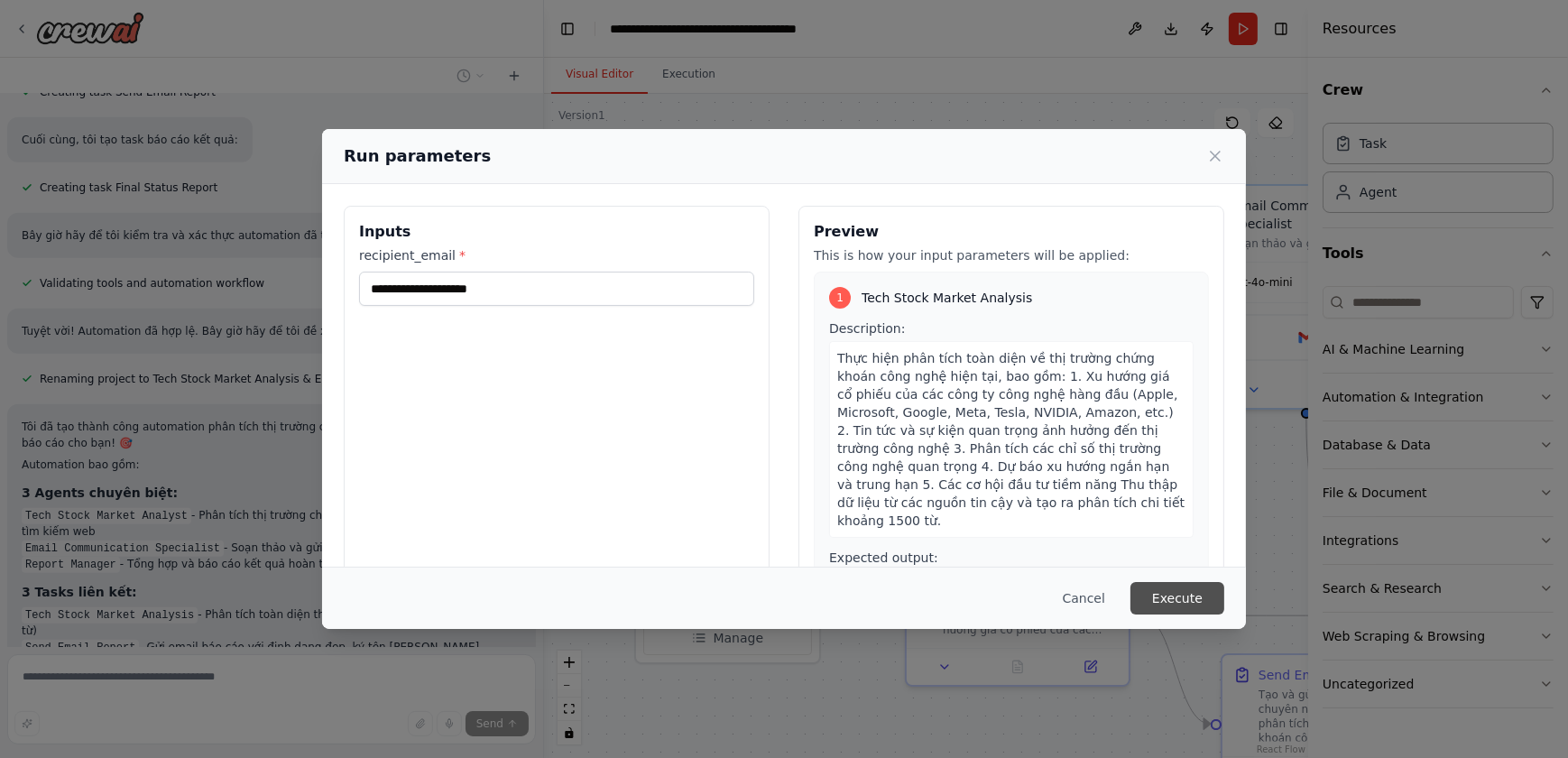
click at [1166, 589] on button "Execute" at bounding box center [1177, 598] width 94 height 32
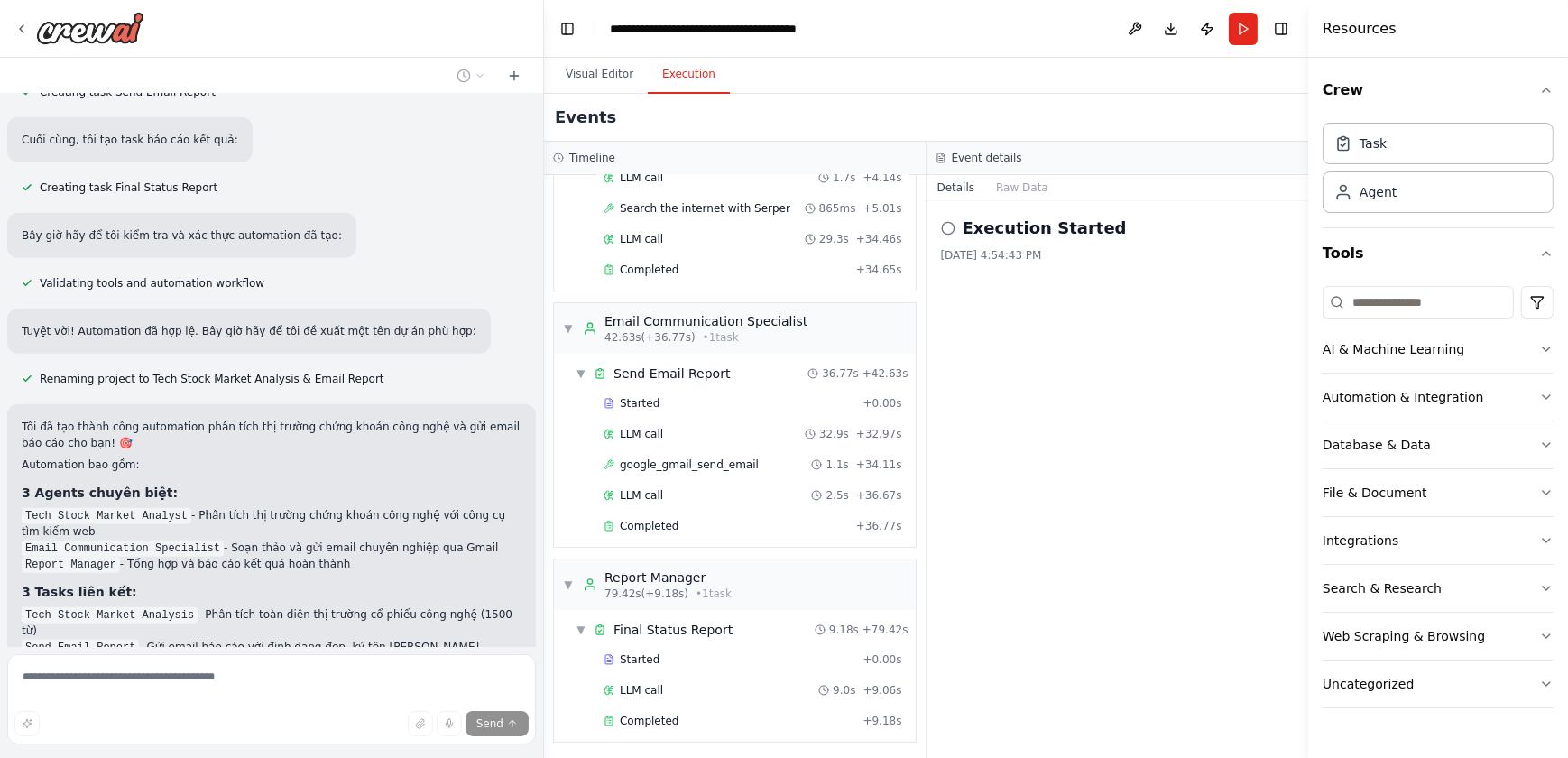
scroll to position [1562, 0]
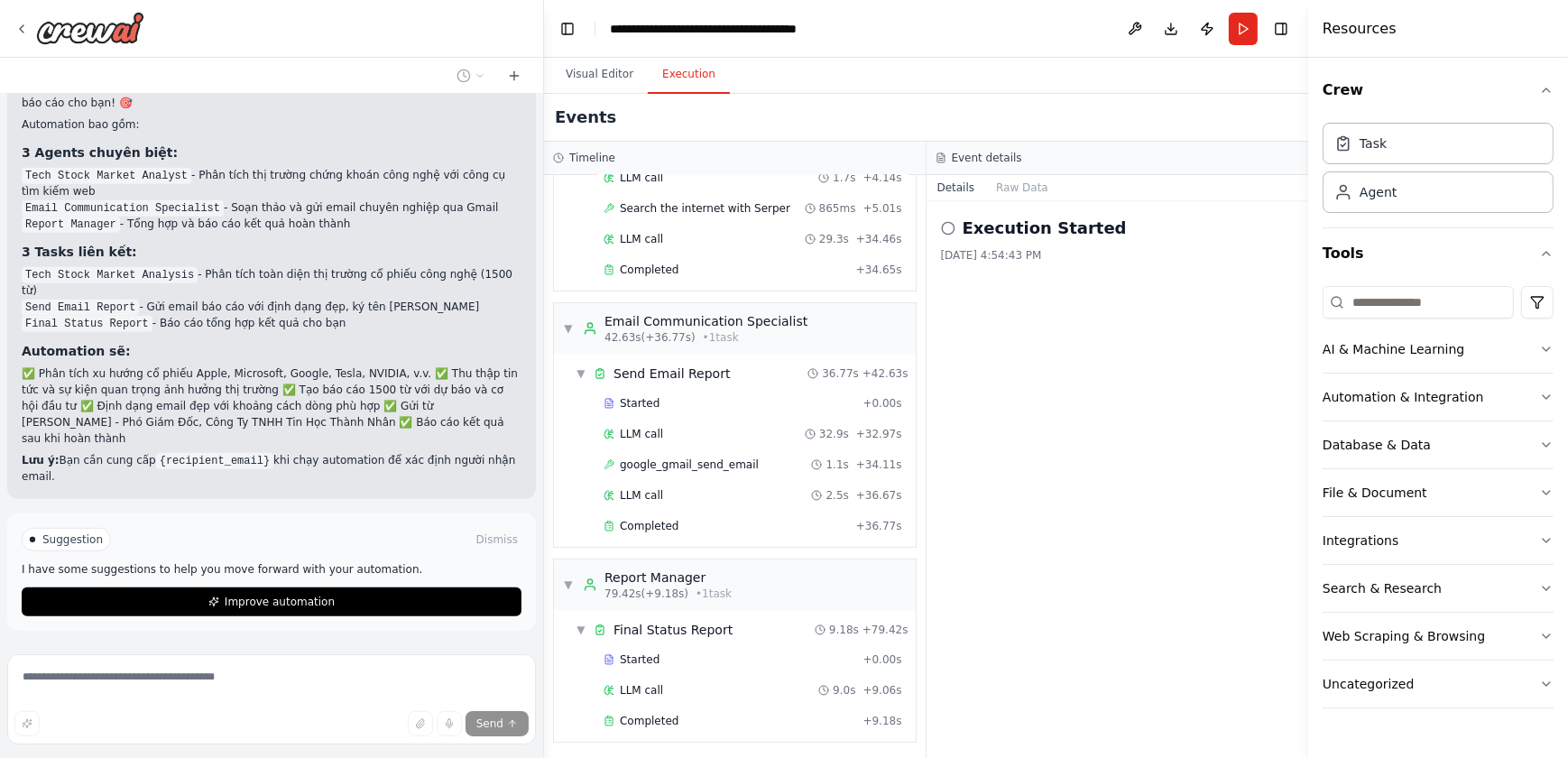
click at [1245, 29] on button "Run" at bounding box center [1243, 29] width 29 height 32
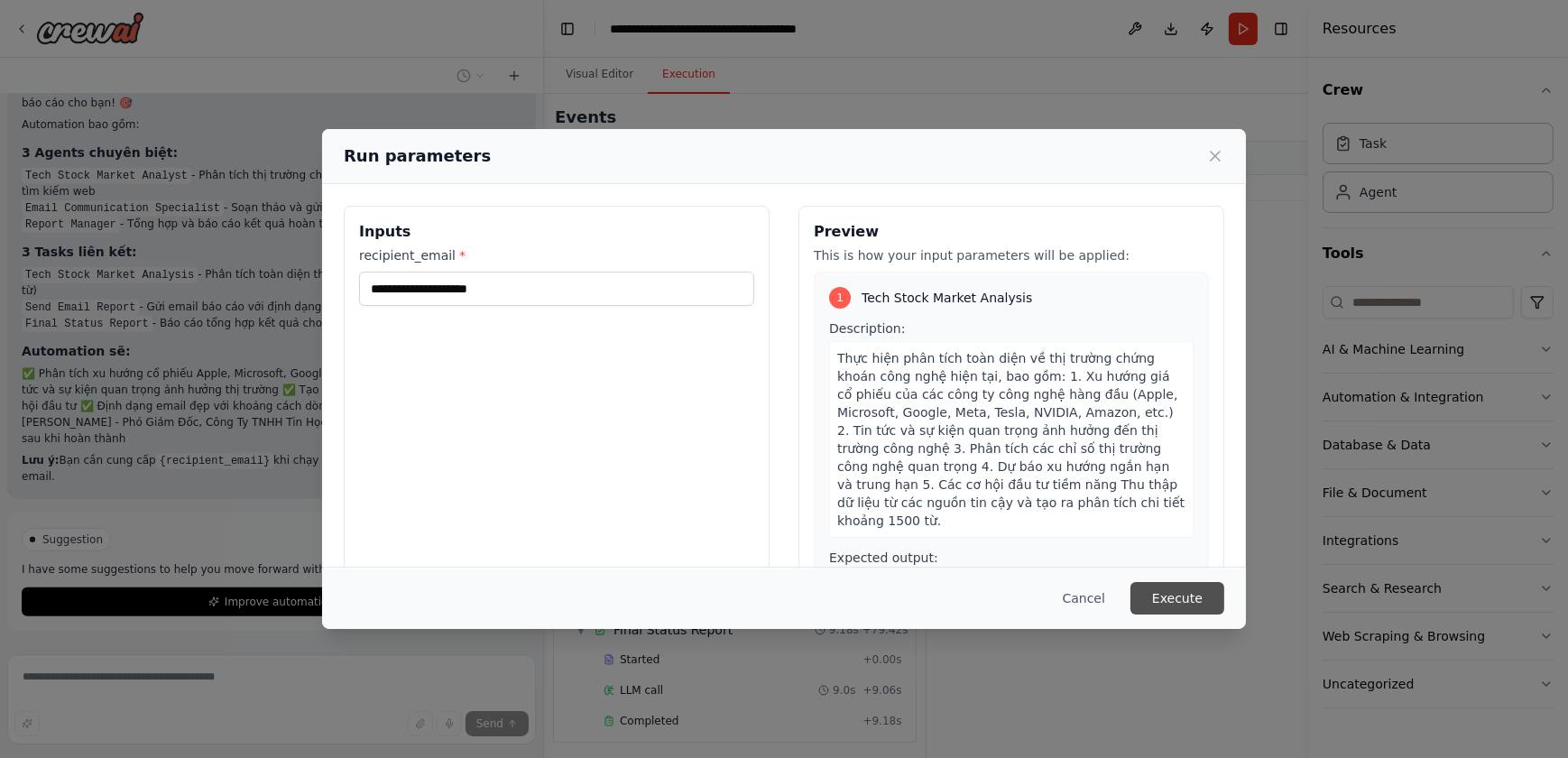
click at [1185, 591] on button "Execute" at bounding box center [1177, 598] width 94 height 32
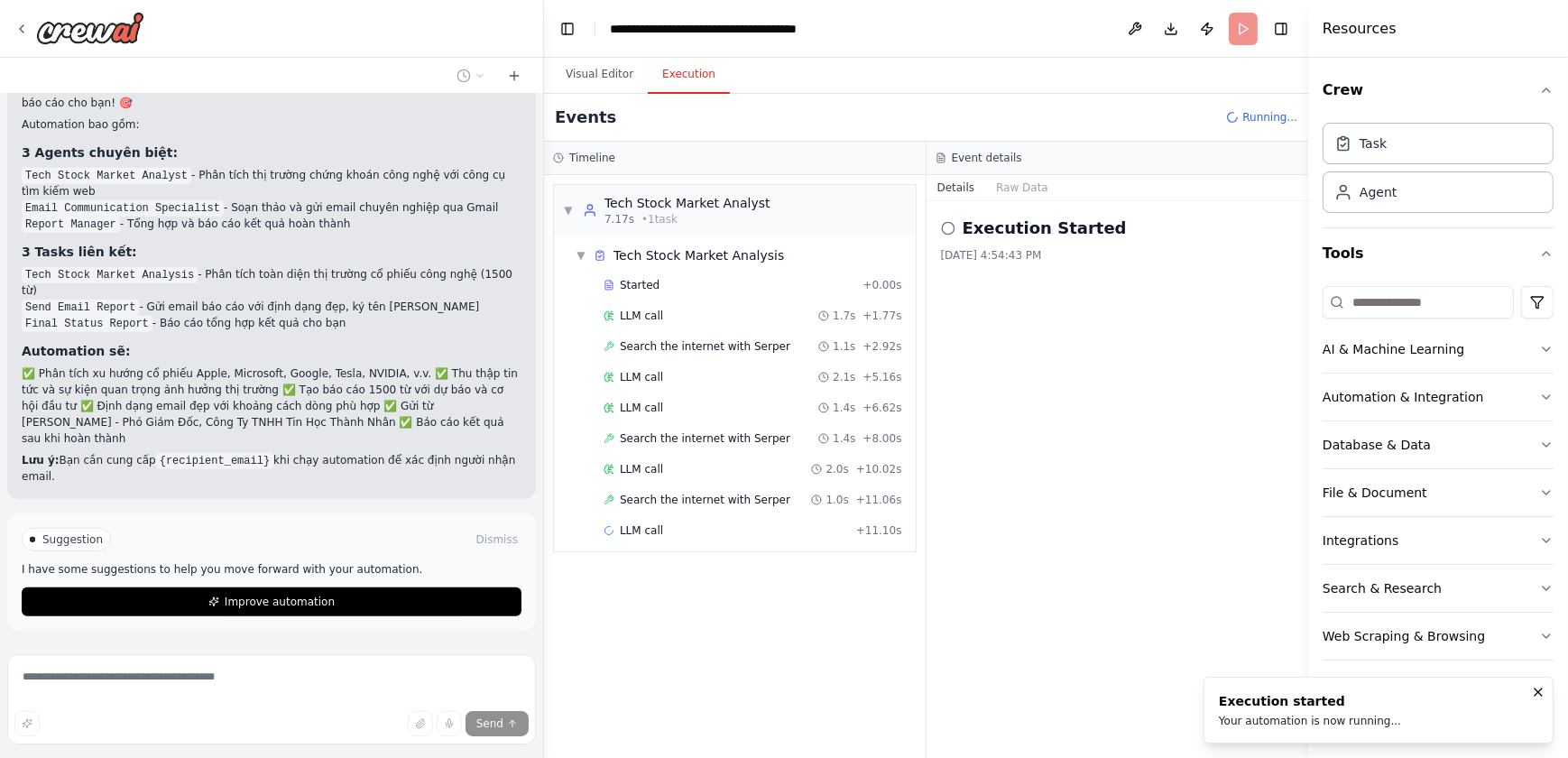
click at [1000, 445] on div "Execution Started 10/3/2025, 4:54:43 PM" at bounding box center [1118, 479] width 383 height 557
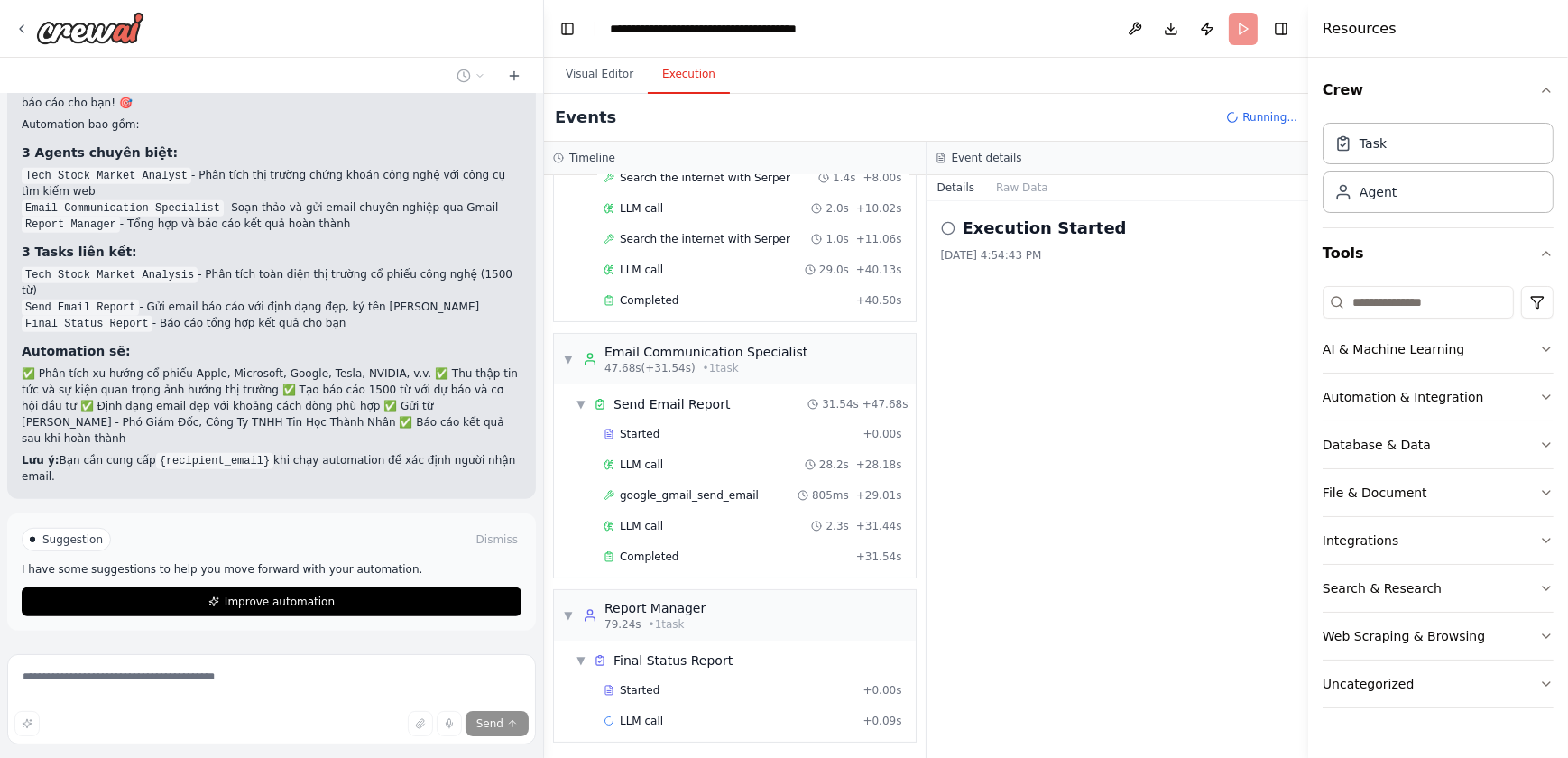
scroll to position [291, 0]
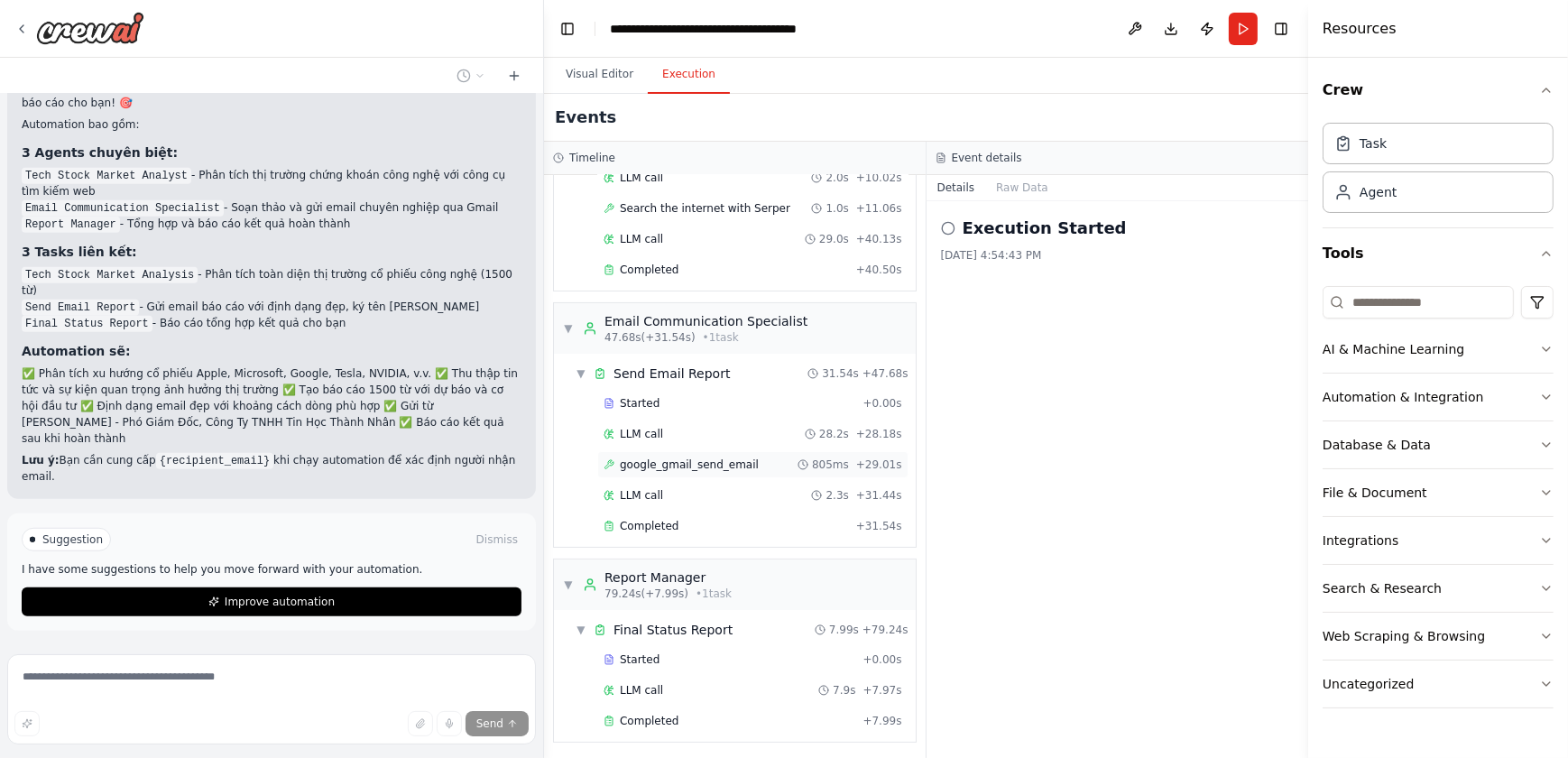
click at [795, 461] on div "google_gmail_send_email 805ms + 29.01s" at bounding box center [754, 464] width 299 height 14
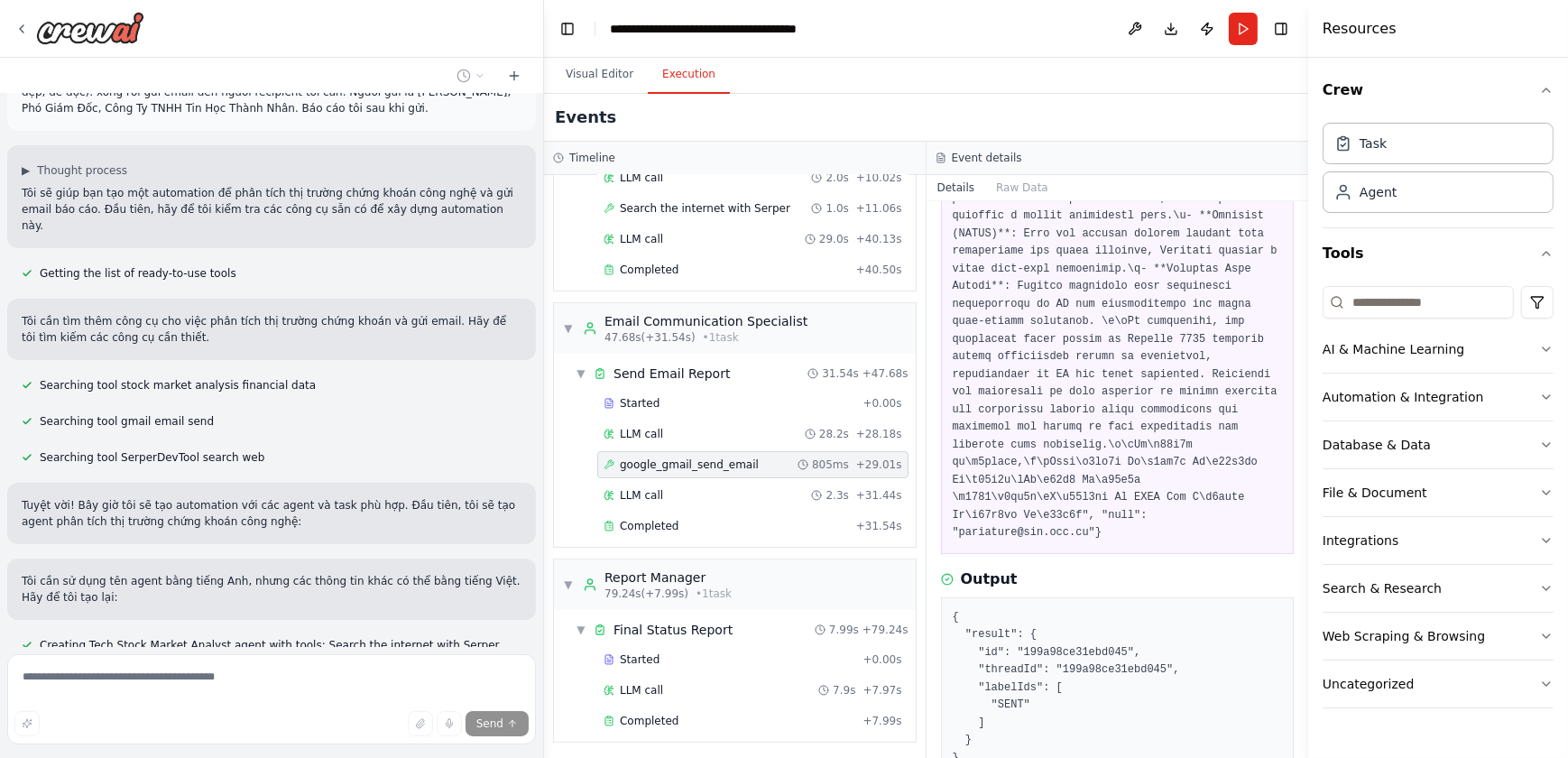
scroll to position [0, 0]
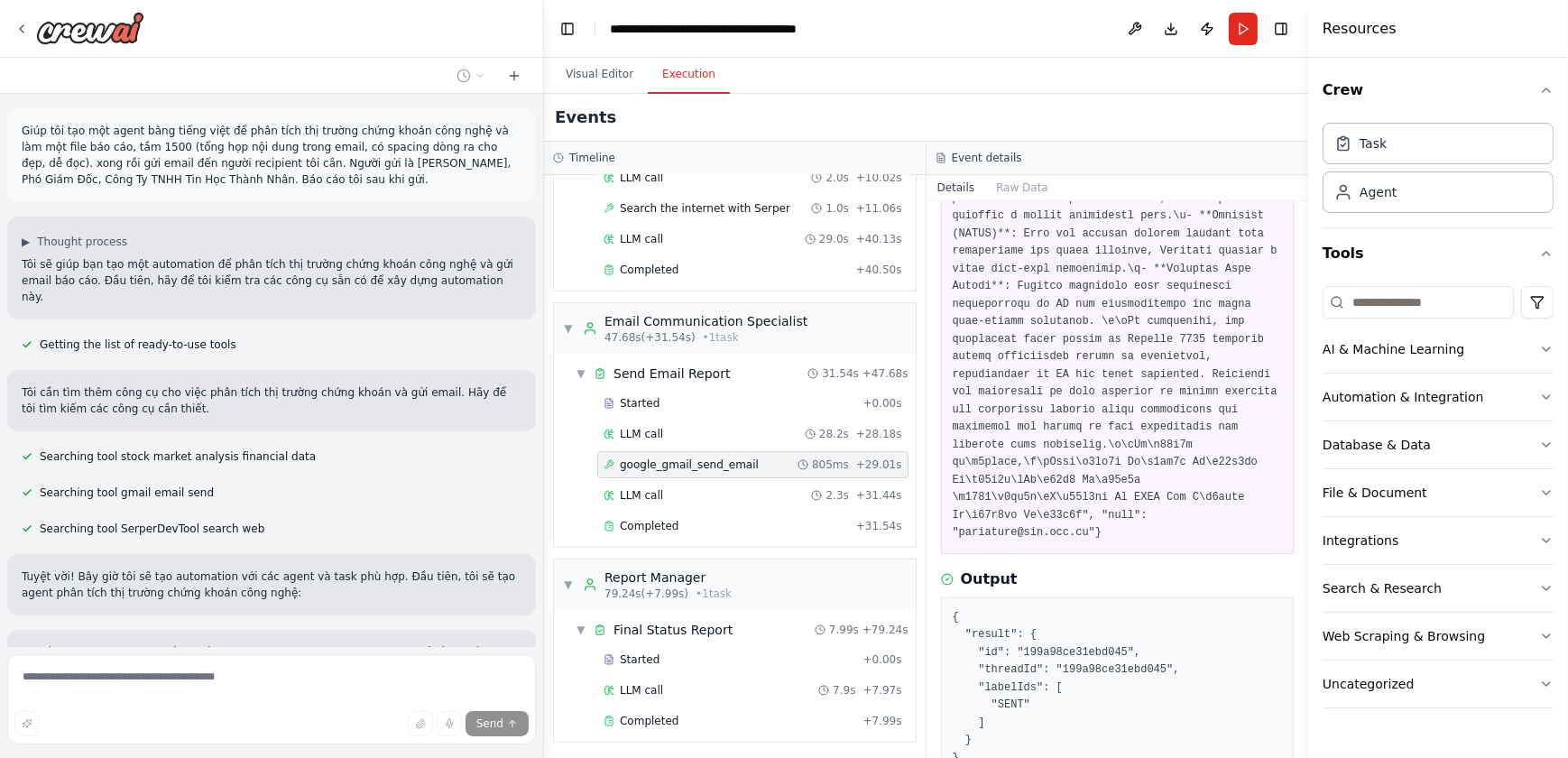
drag, startPoint x: 279, startPoint y: 180, endPoint x: 20, endPoint y: 123, distance: 265.2
click at [20, 123] on div "Giúp tôi tạo một agent bằng tiếng việt để phân tích thị trường chứng khoán công…" at bounding box center [271, 155] width 529 height 94
copy p "Giúp tôi tạo một agent bằng tiếng việt để phân tích thị trường chứng khoán công…"
click at [111, 32] on img at bounding box center [90, 28] width 109 height 32
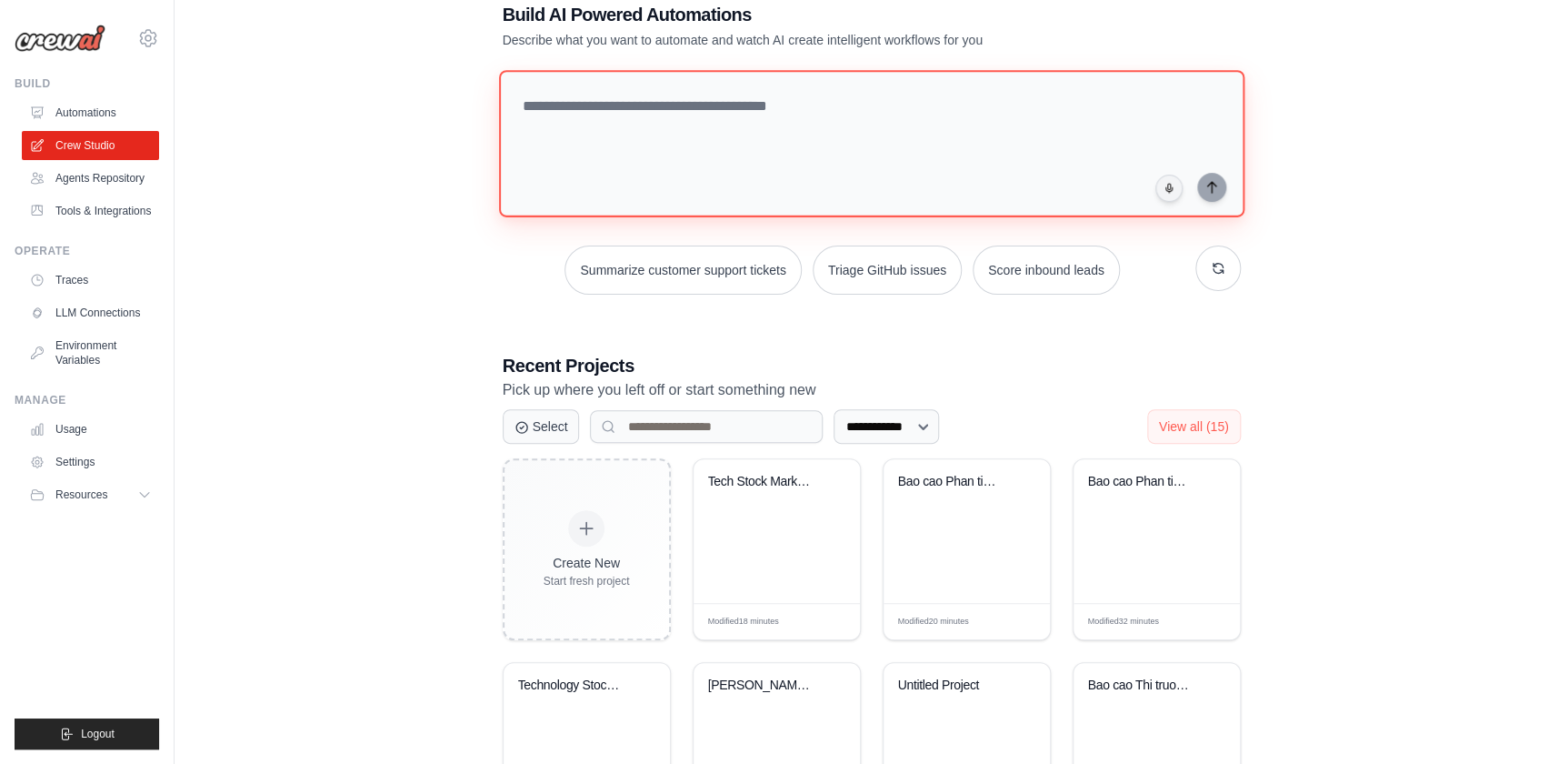
click at [767, 146] on textarea at bounding box center [870, 143] width 746 height 147
paste textarea "**********"
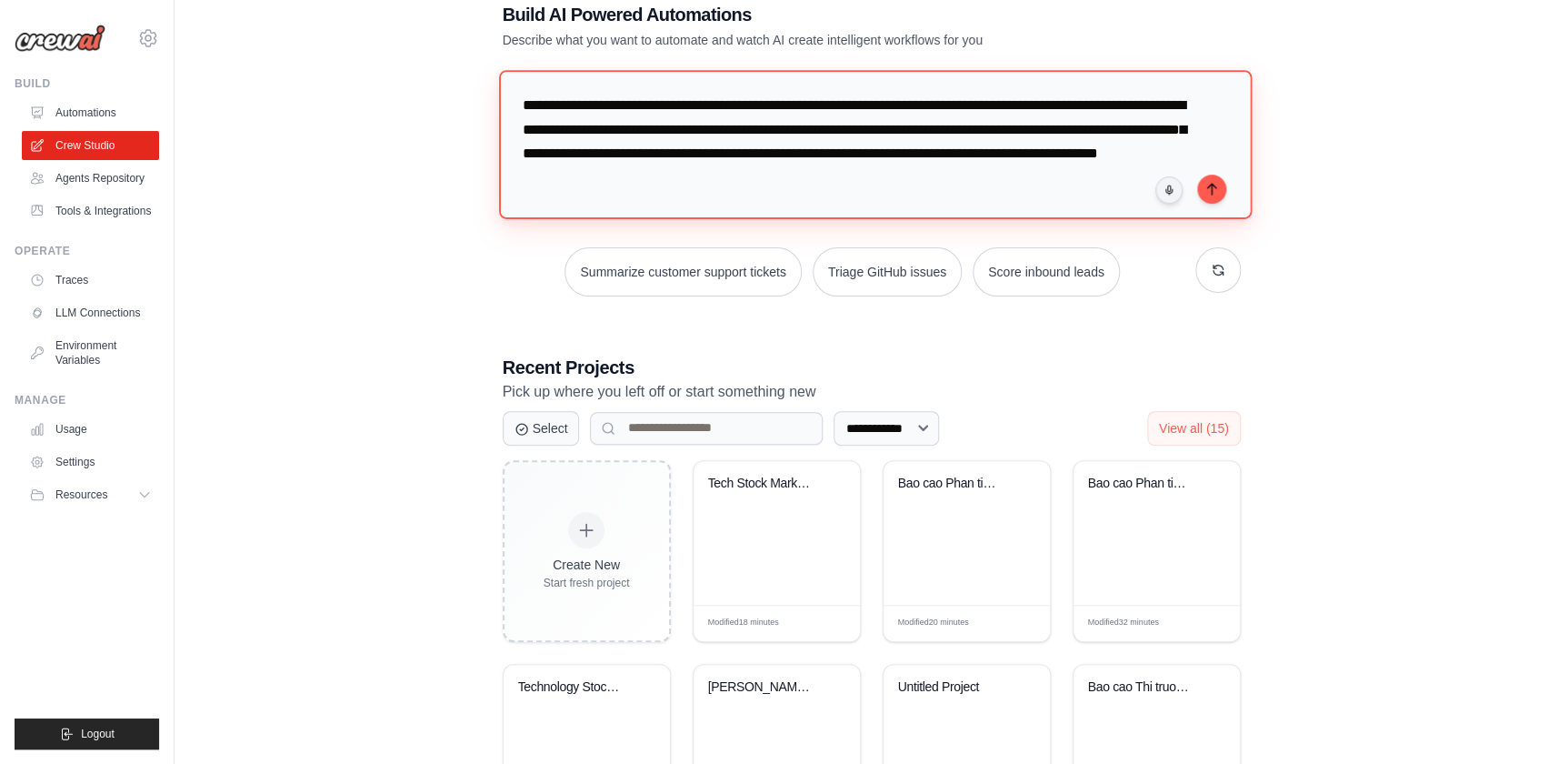
click at [792, 131] on textarea "**********" at bounding box center [874, 144] width 752 height 148
type textarea "**********"
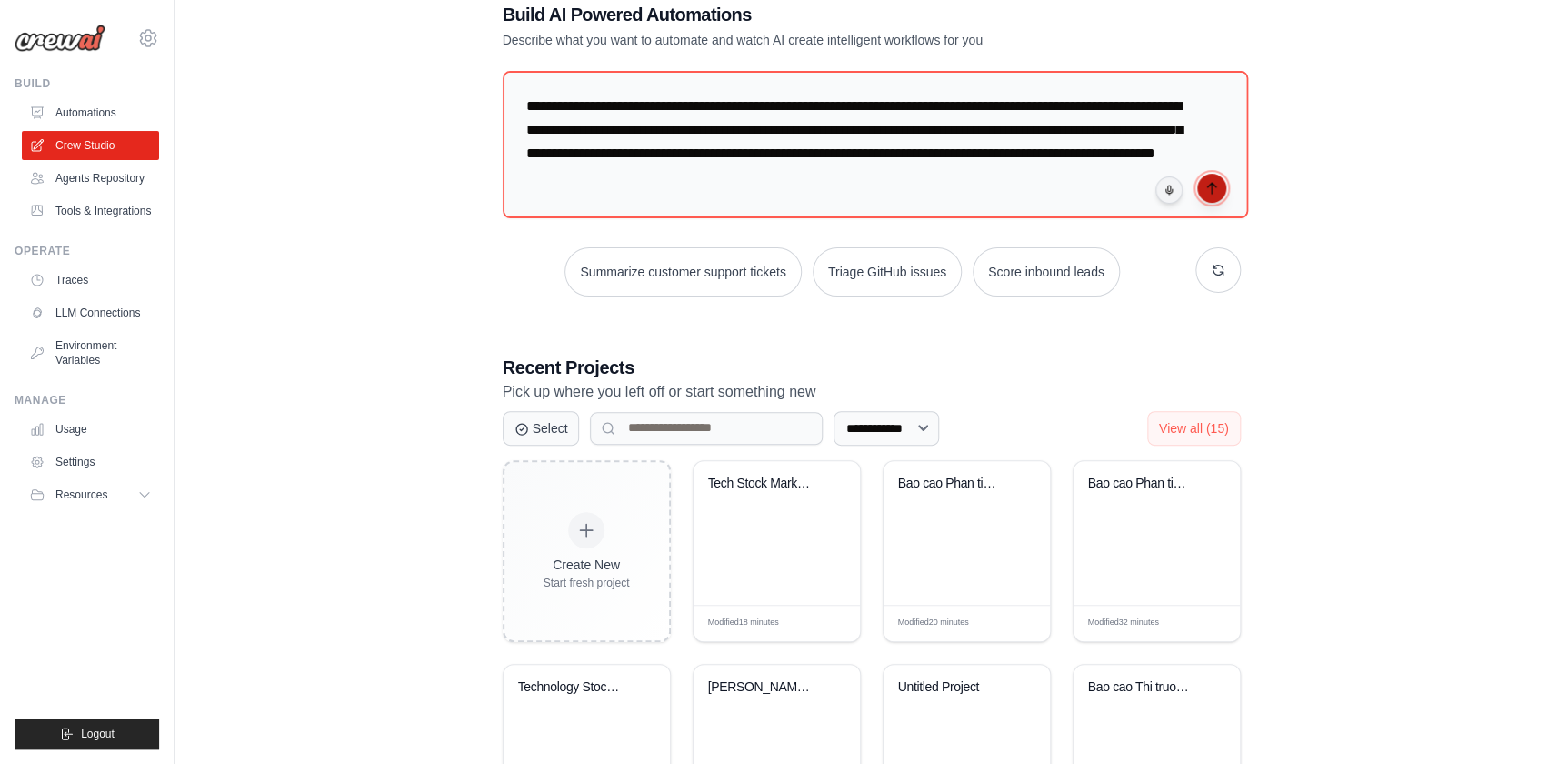
click at [1214, 182] on icon "submit" at bounding box center [1211, 187] width 9 height 11
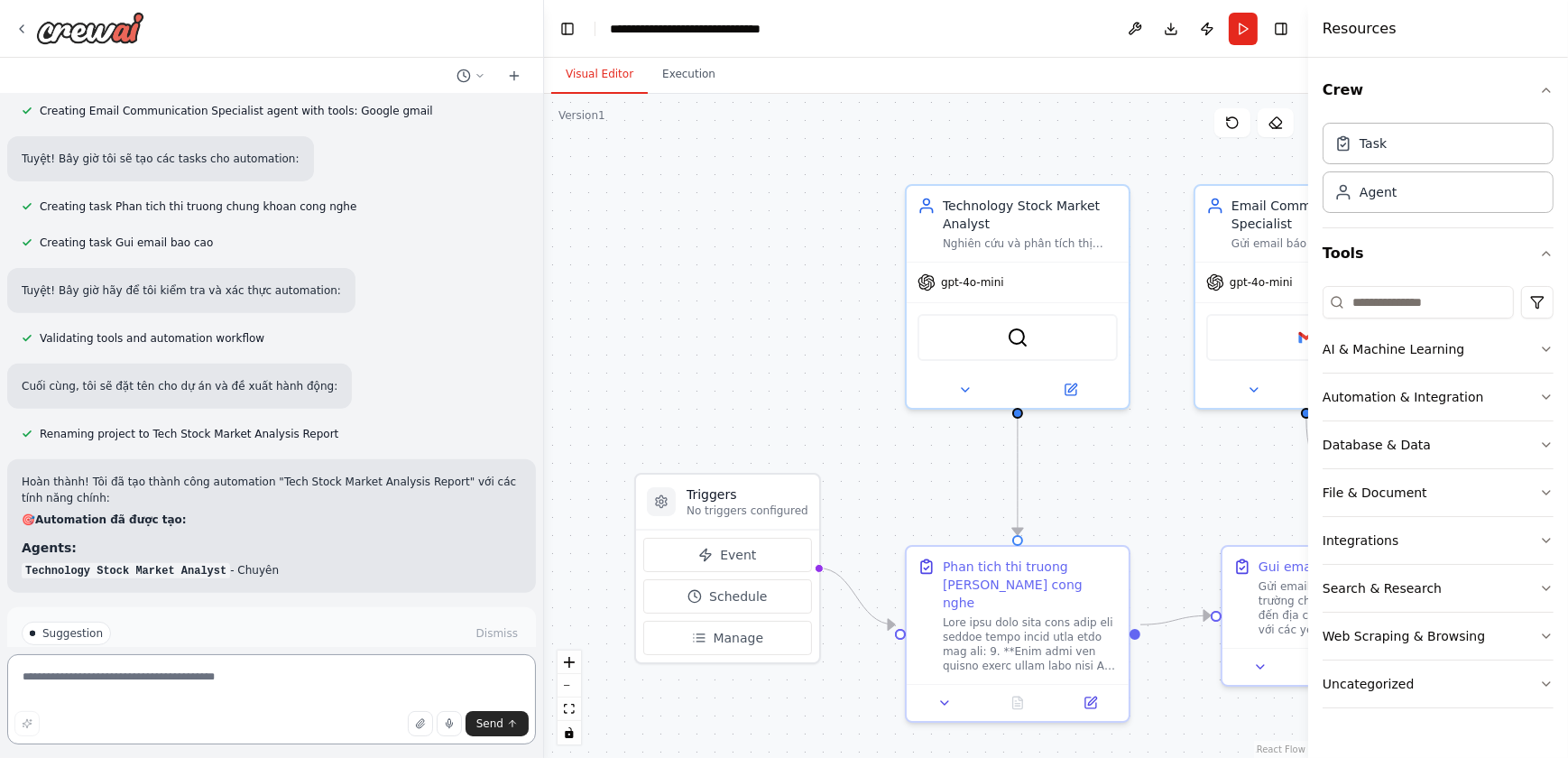
scroll to position [929, 0]
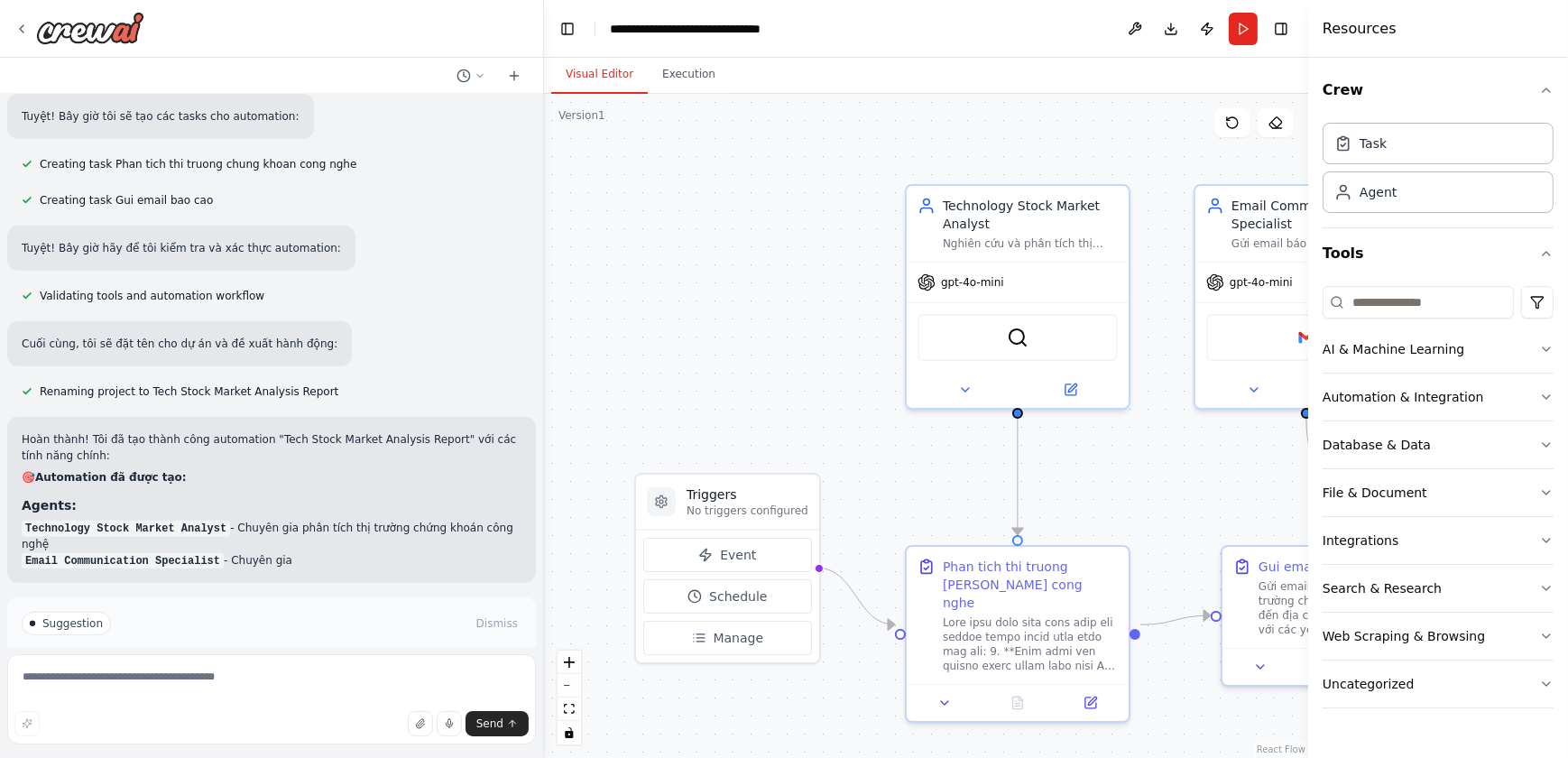
click at [351, 671] on button "Run Automation" at bounding box center [271, 686] width 500 height 29
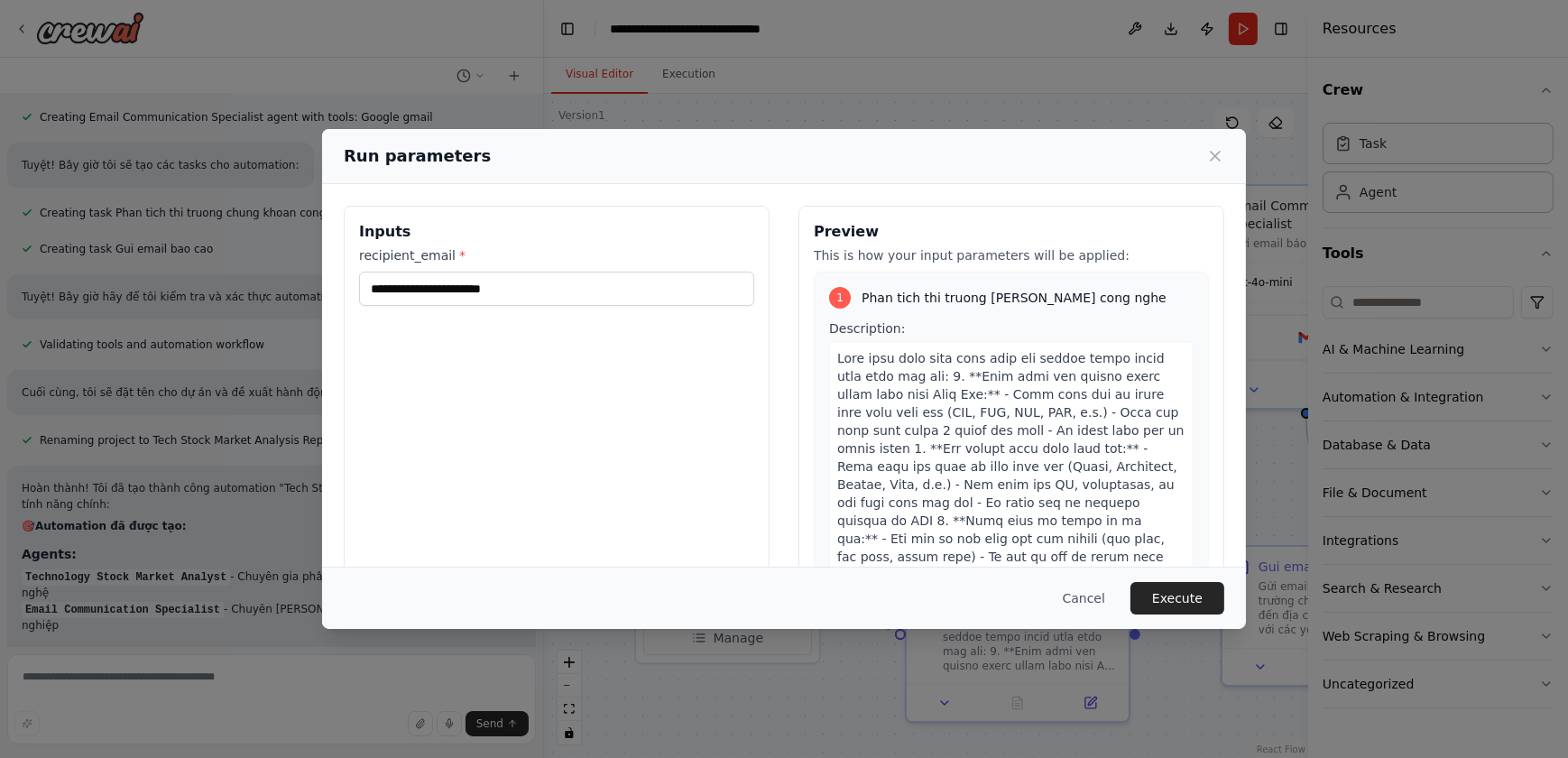
scroll to position [897, 0]
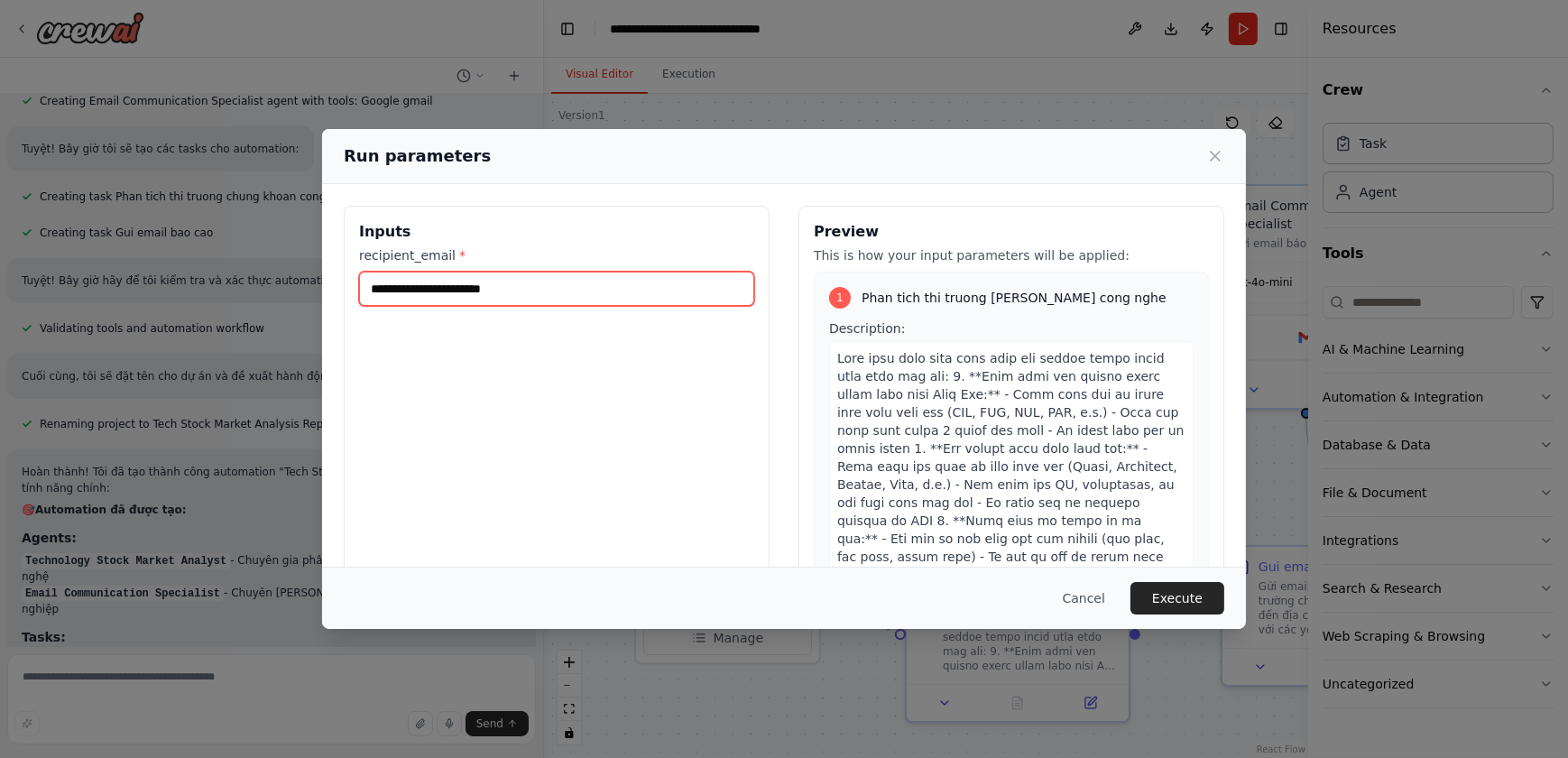
click at [552, 288] on input "recipient_email *" at bounding box center [556, 289] width 395 height 34
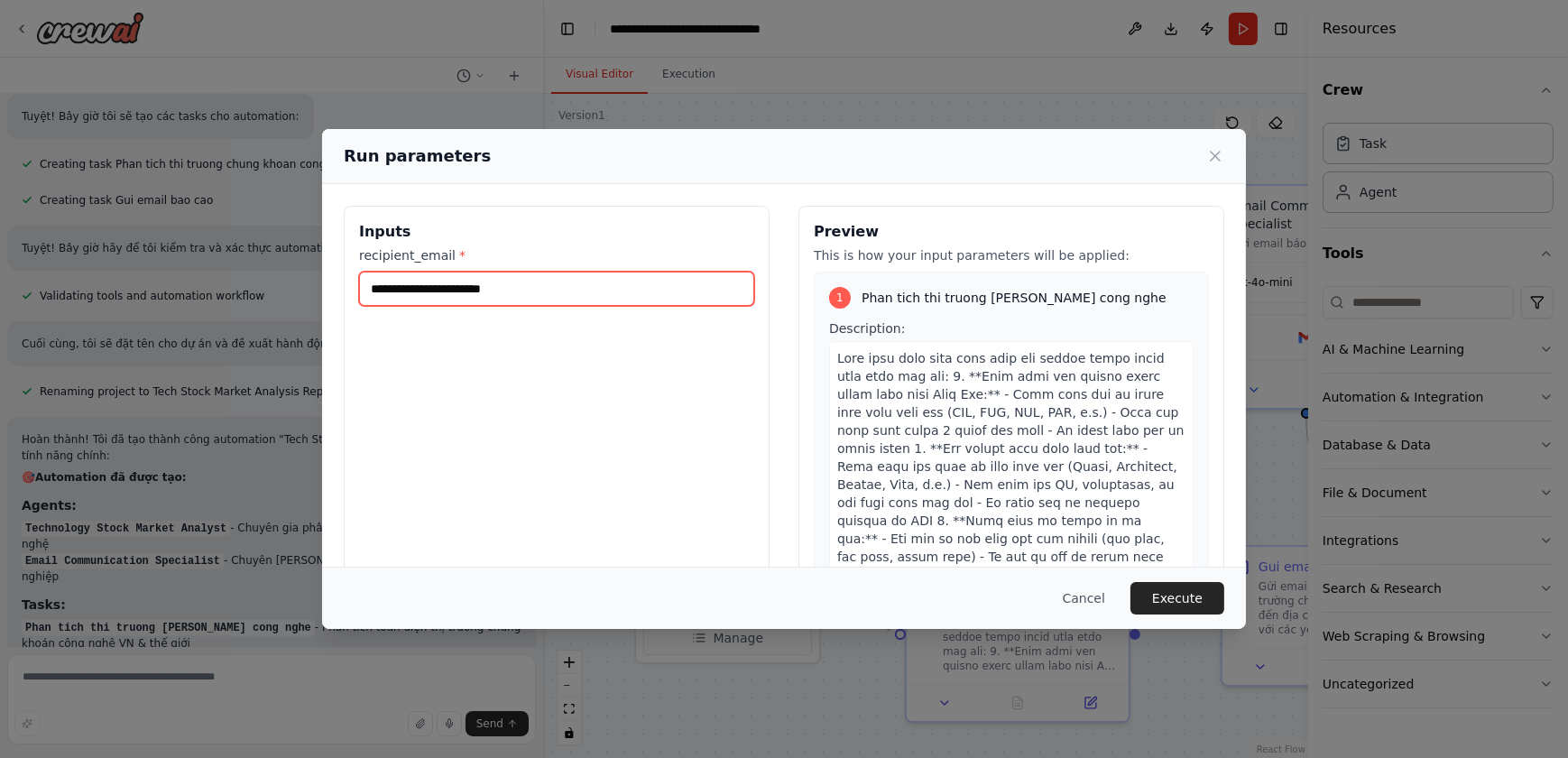
type input "**********"
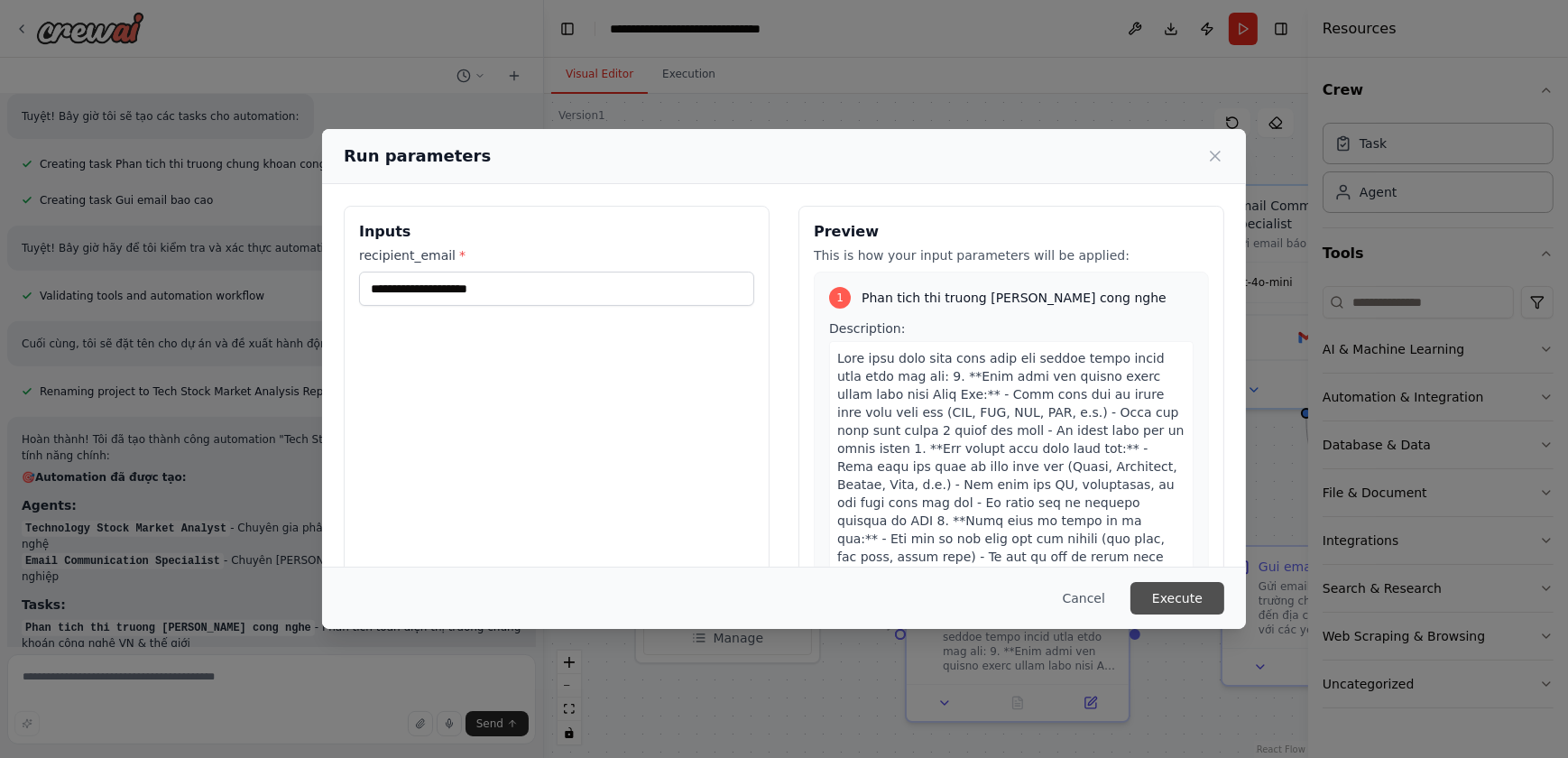
click at [1168, 598] on button "Execute" at bounding box center [1177, 598] width 94 height 32
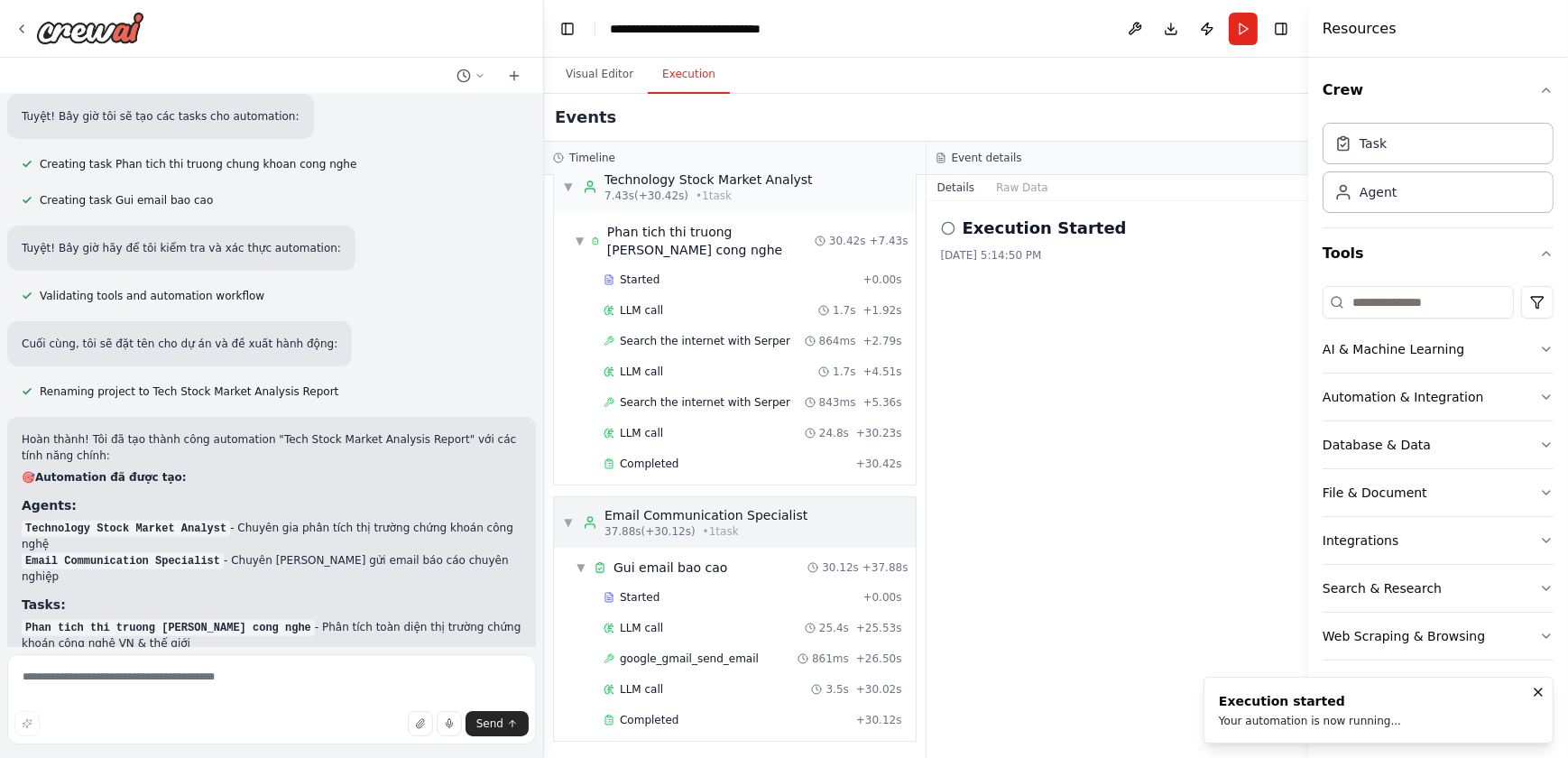
scroll to position [1259, 0]
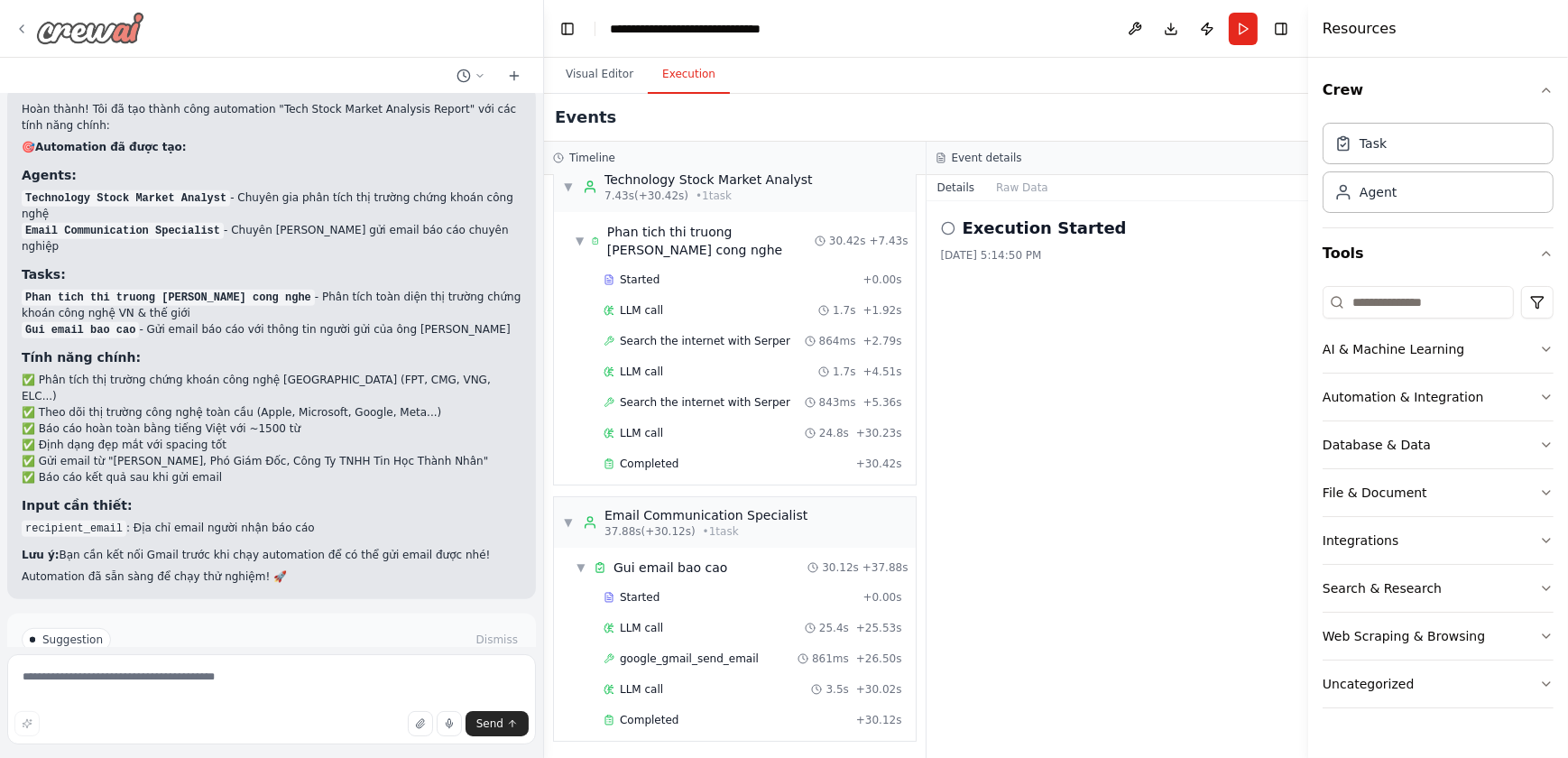
click at [88, 9] on div at bounding box center [271, 29] width 543 height 58
click at [91, 25] on img at bounding box center [90, 28] width 109 height 32
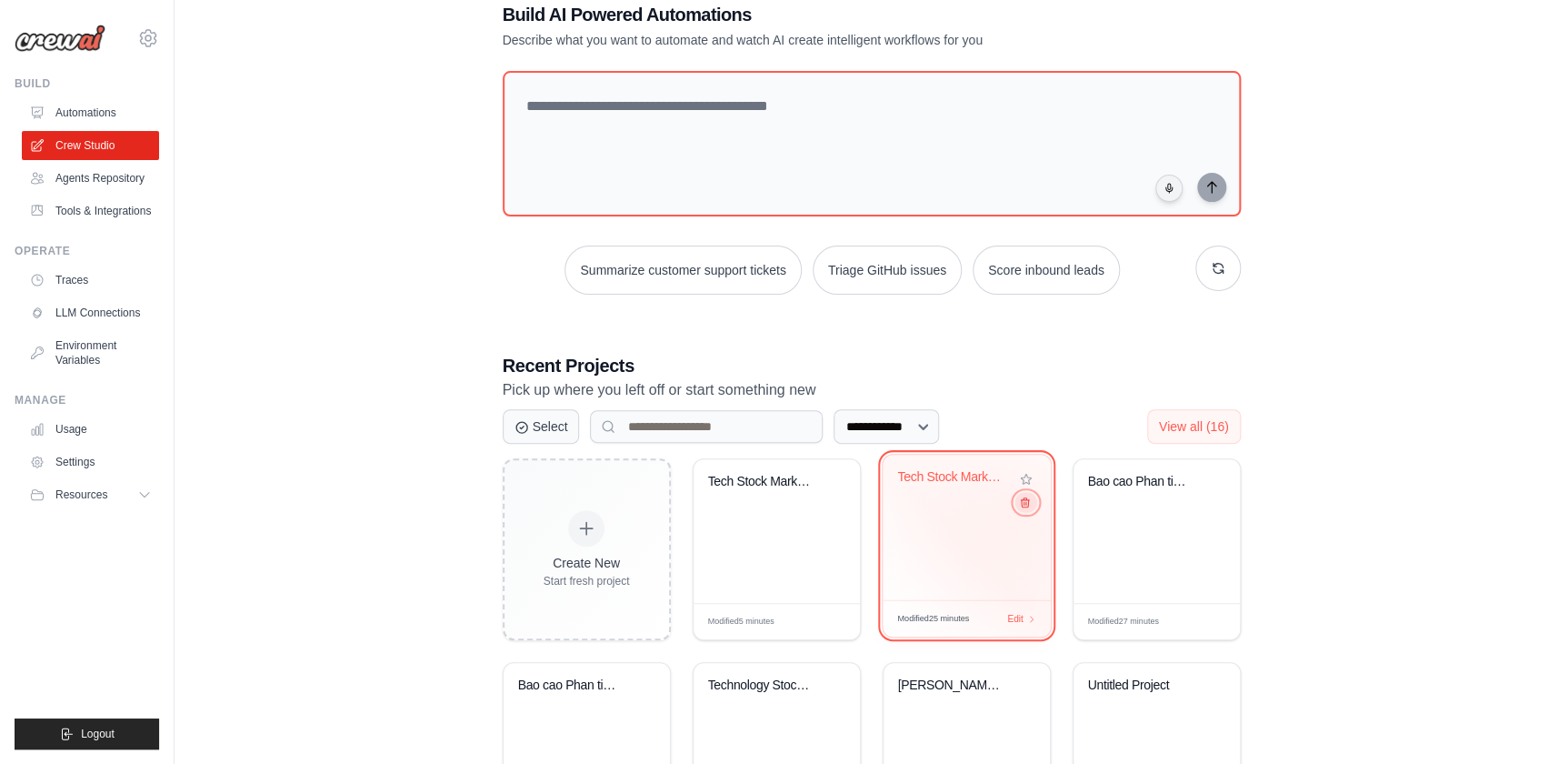
click at [1026, 511] on button at bounding box center [1025, 502] width 22 height 20
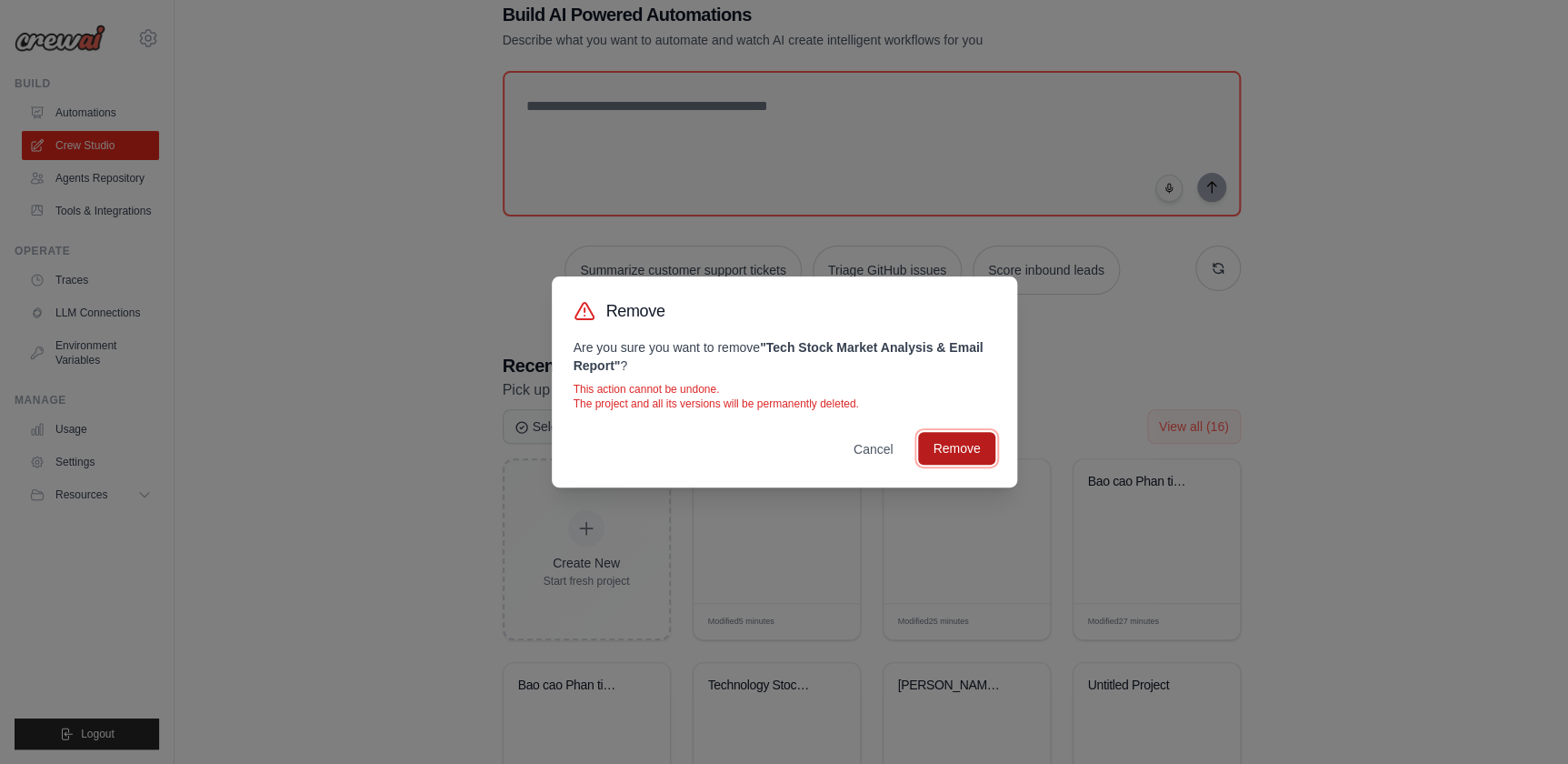
click at [980, 458] on button "Remove" at bounding box center [957, 448] width 77 height 33
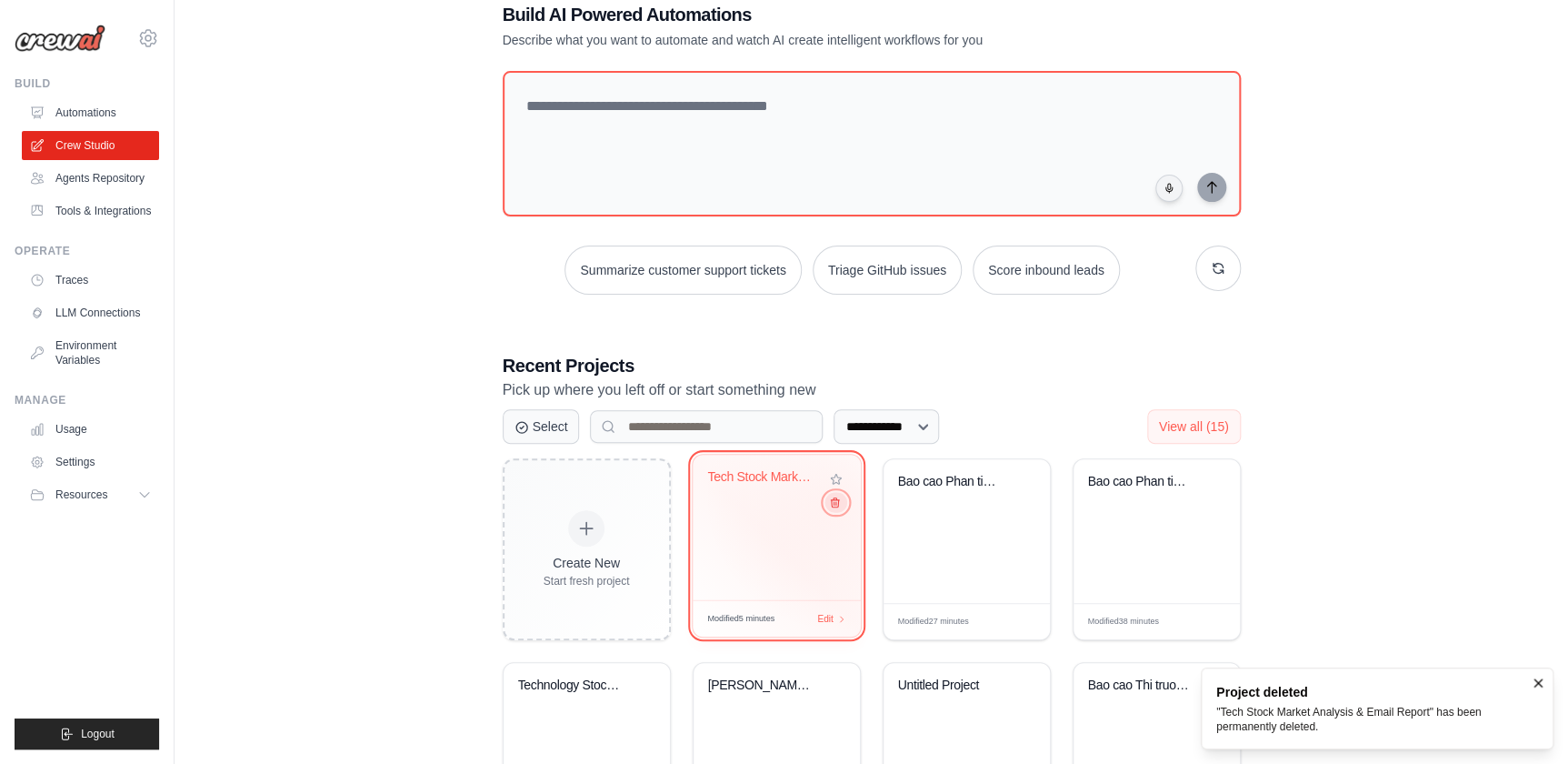
click at [836, 502] on icon at bounding box center [834, 502] width 12 height 12
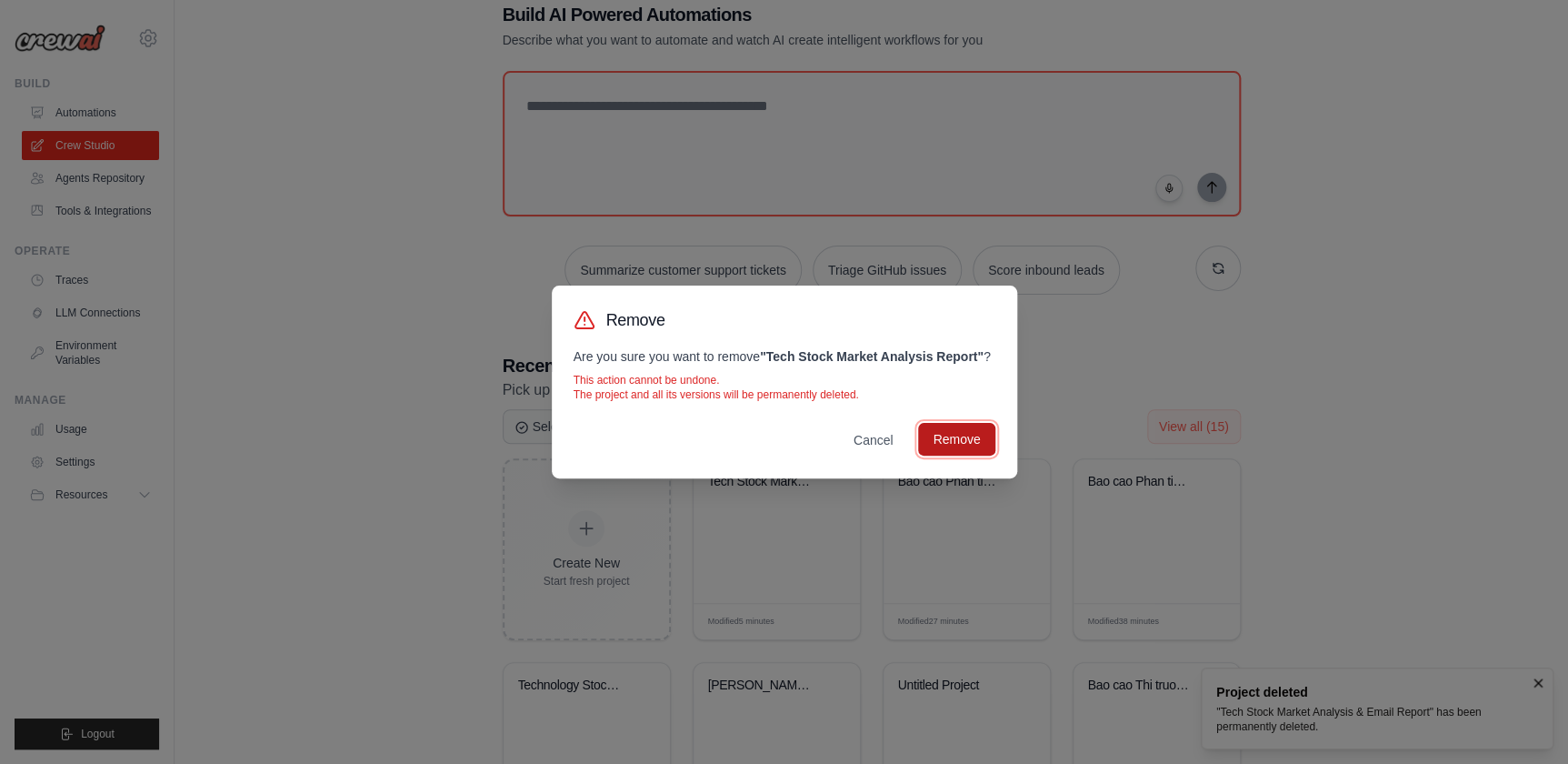
click at [946, 436] on button "Remove" at bounding box center [957, 440] width 77 height 33
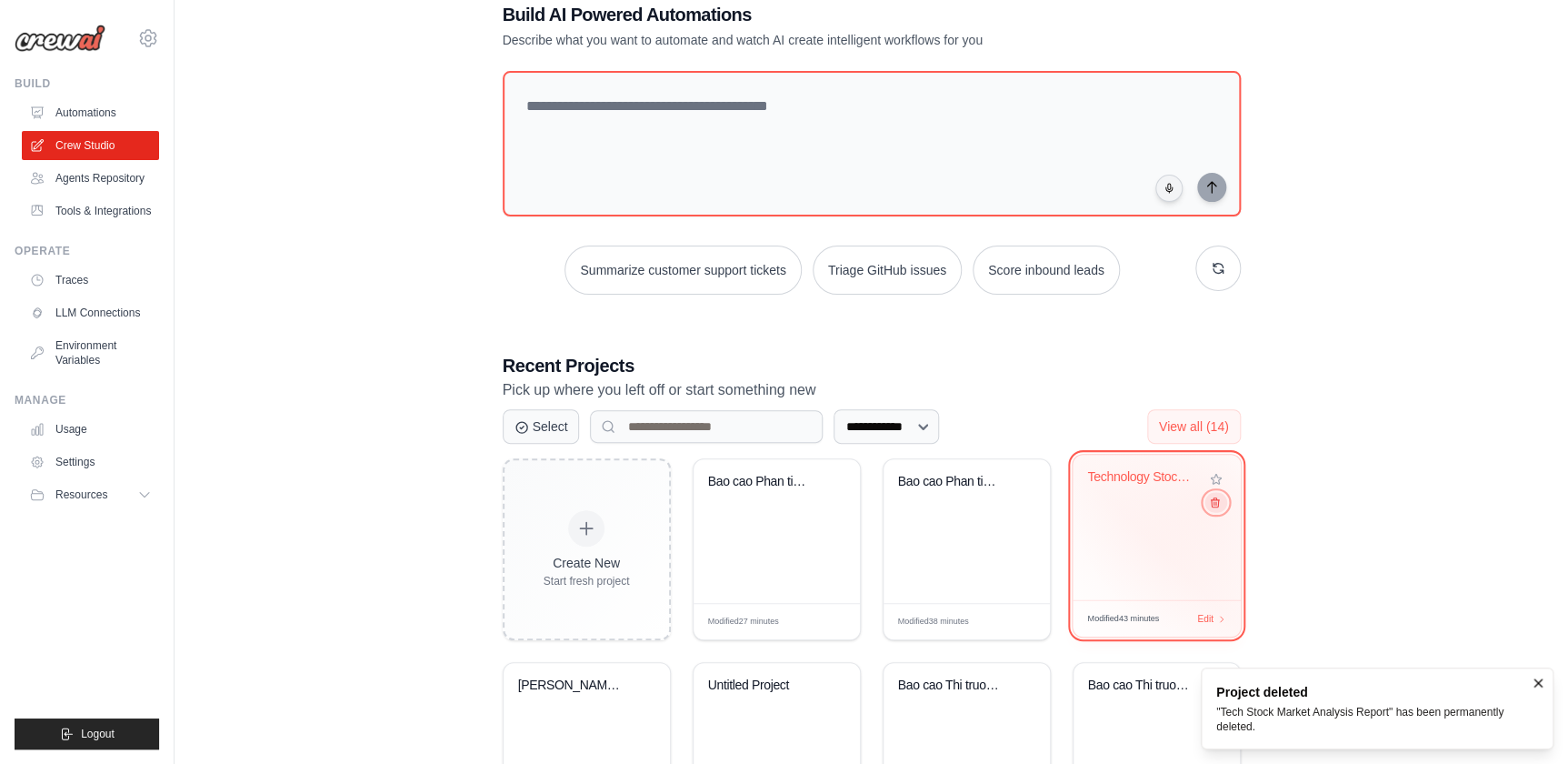
click at [1213, 509] on icon at bounding box center [1214, 502] width 12 height 12
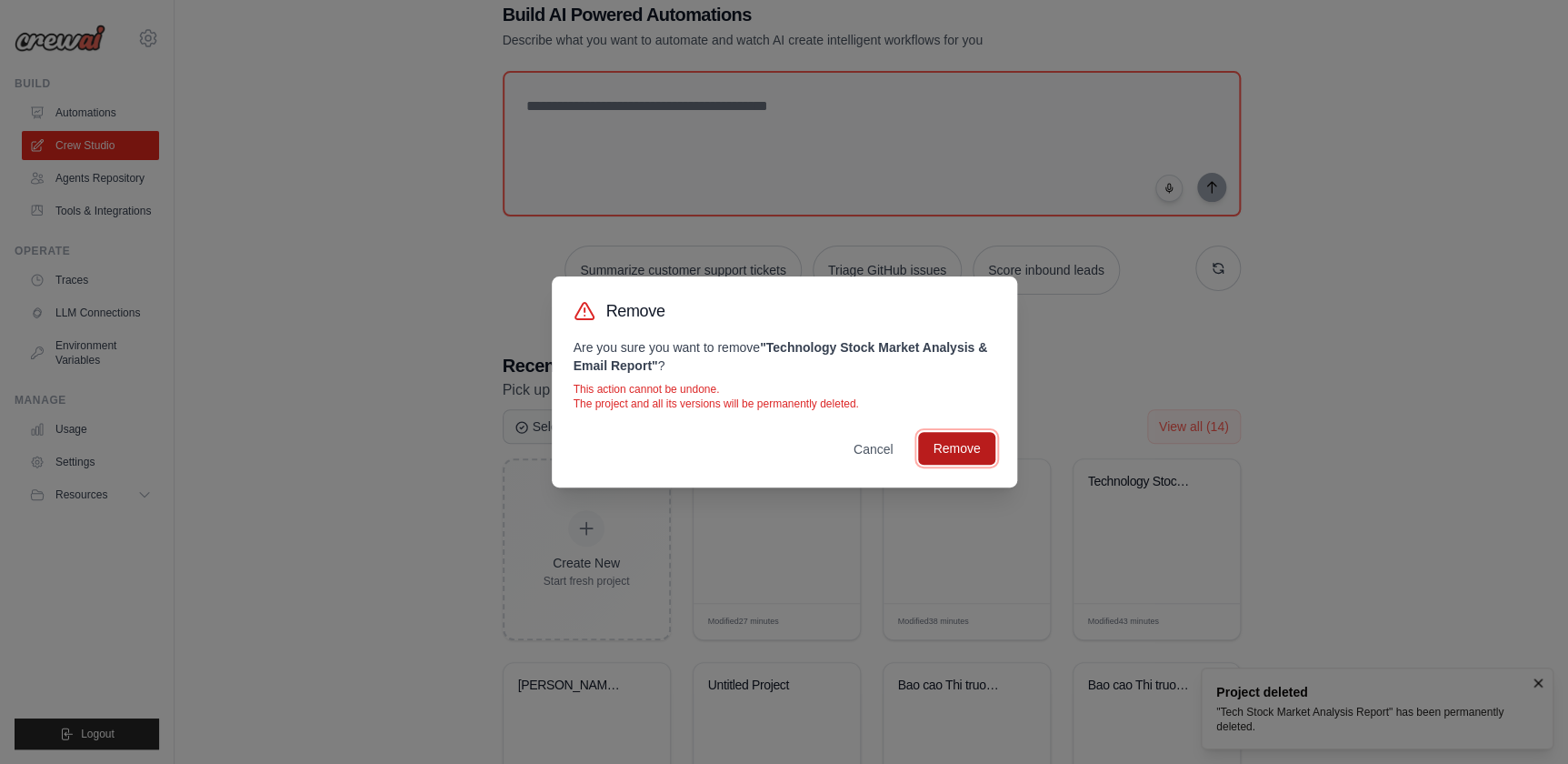
click at [963, 443] on button "Remove" at bounding box center [957, 448] width 77 height 33
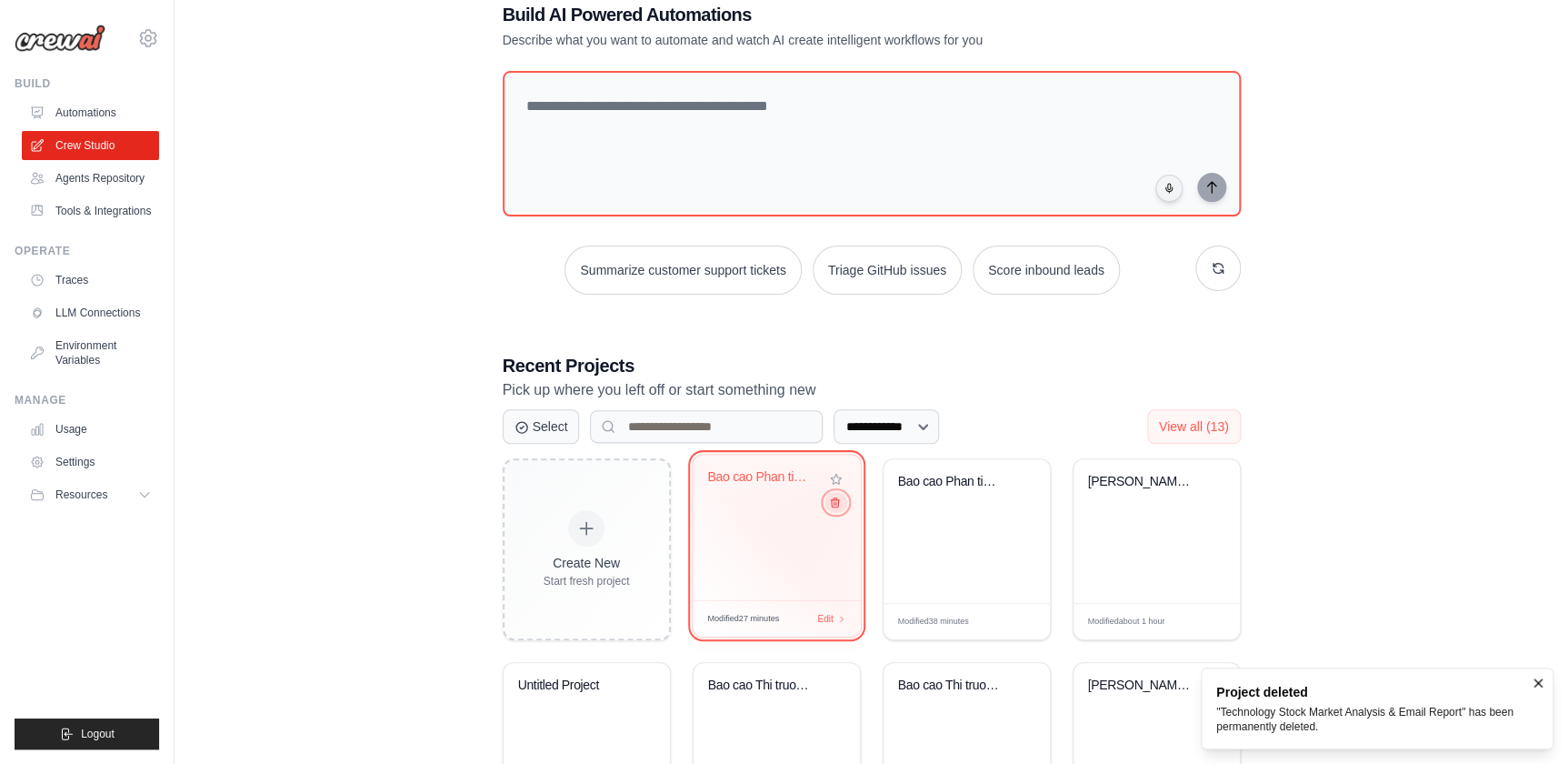
click at [835, 503] on icon at bounding box center [834, 502] width 12 height 12
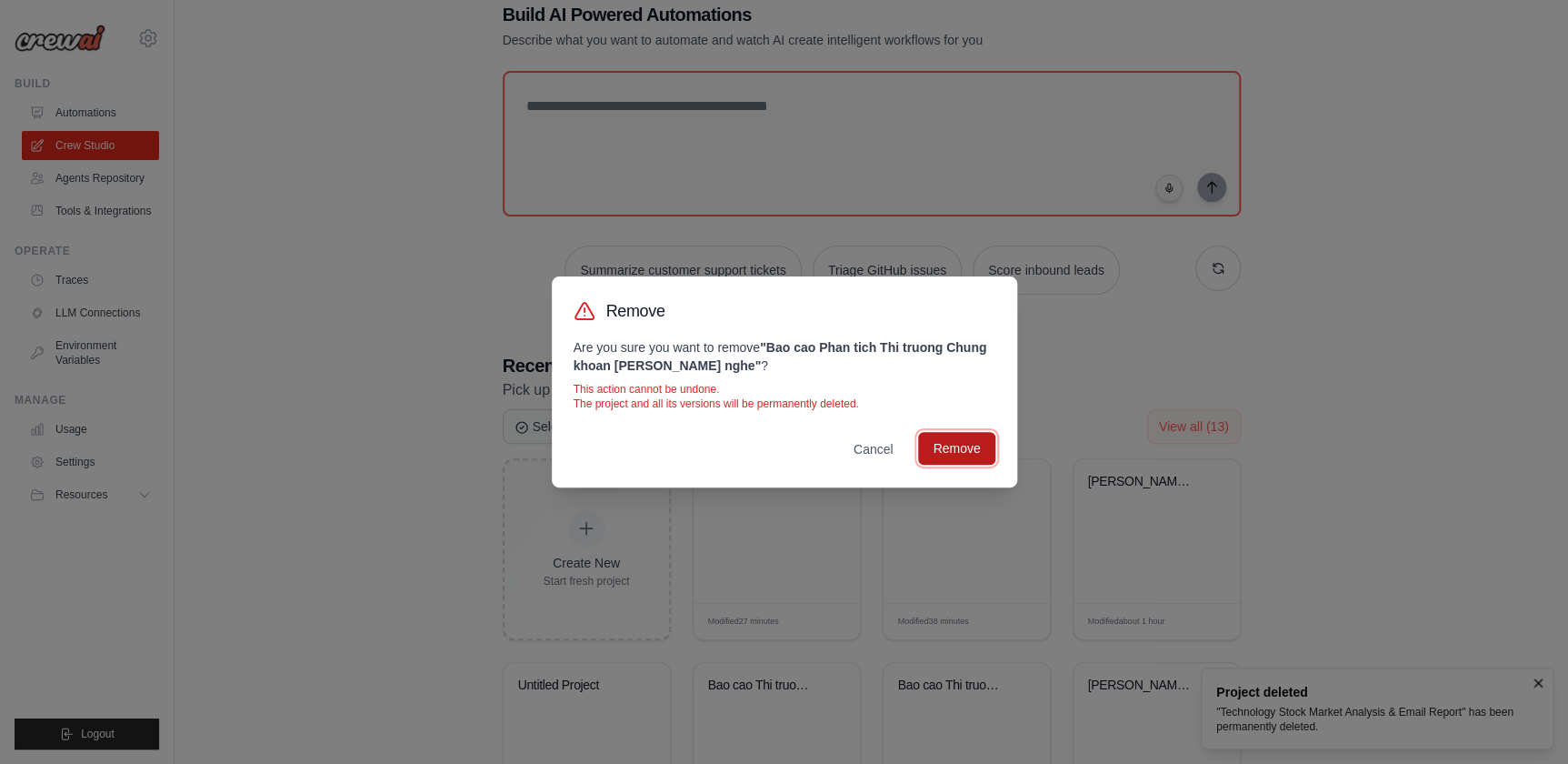
click at [965, 446] on button "Remove" at bounding box center [957, 448] width 77 height 33
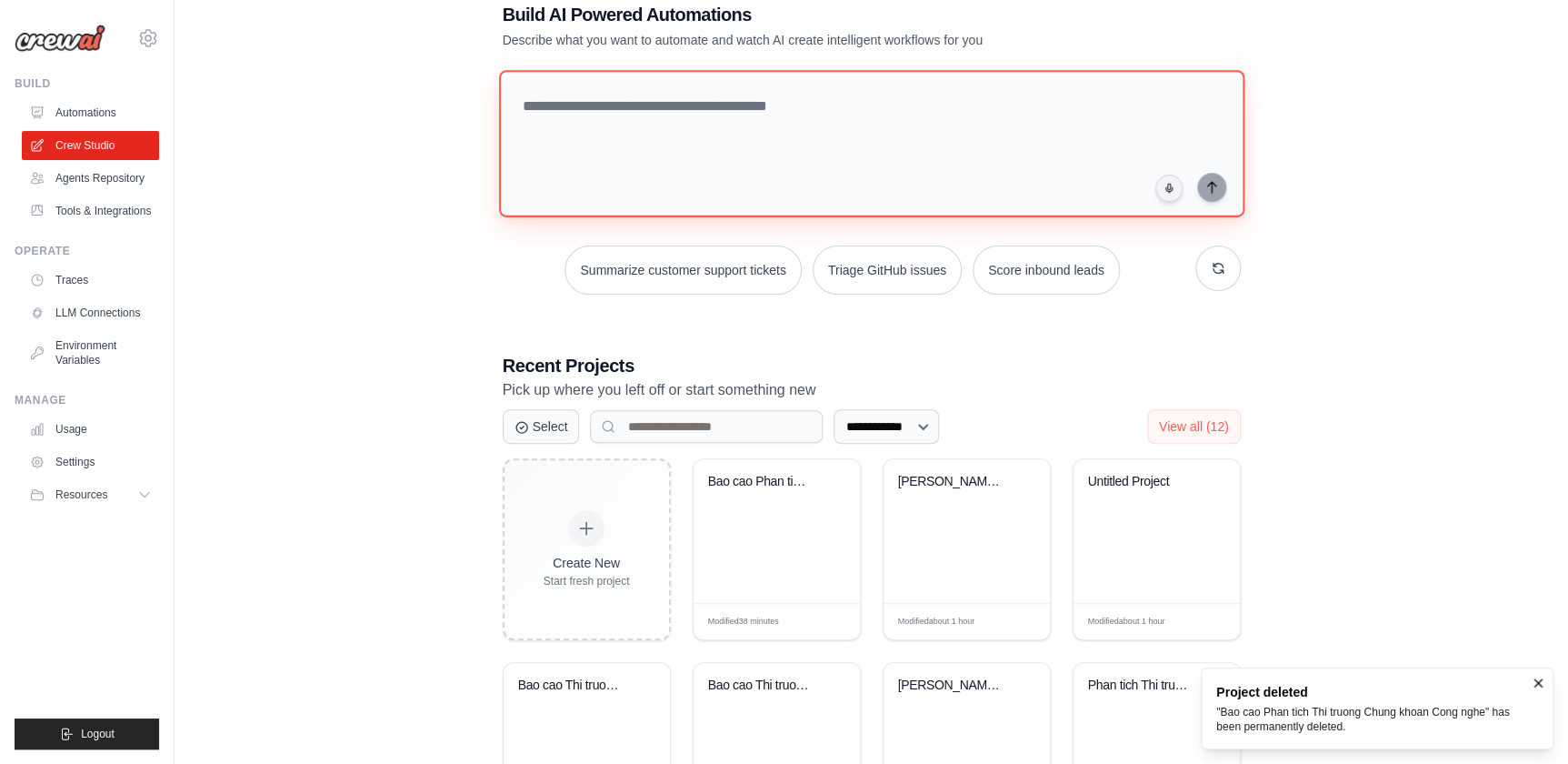
click at [819, 117] on textarea at bounding box center [870, 143] width 746 height 147
paste textarea "**********"
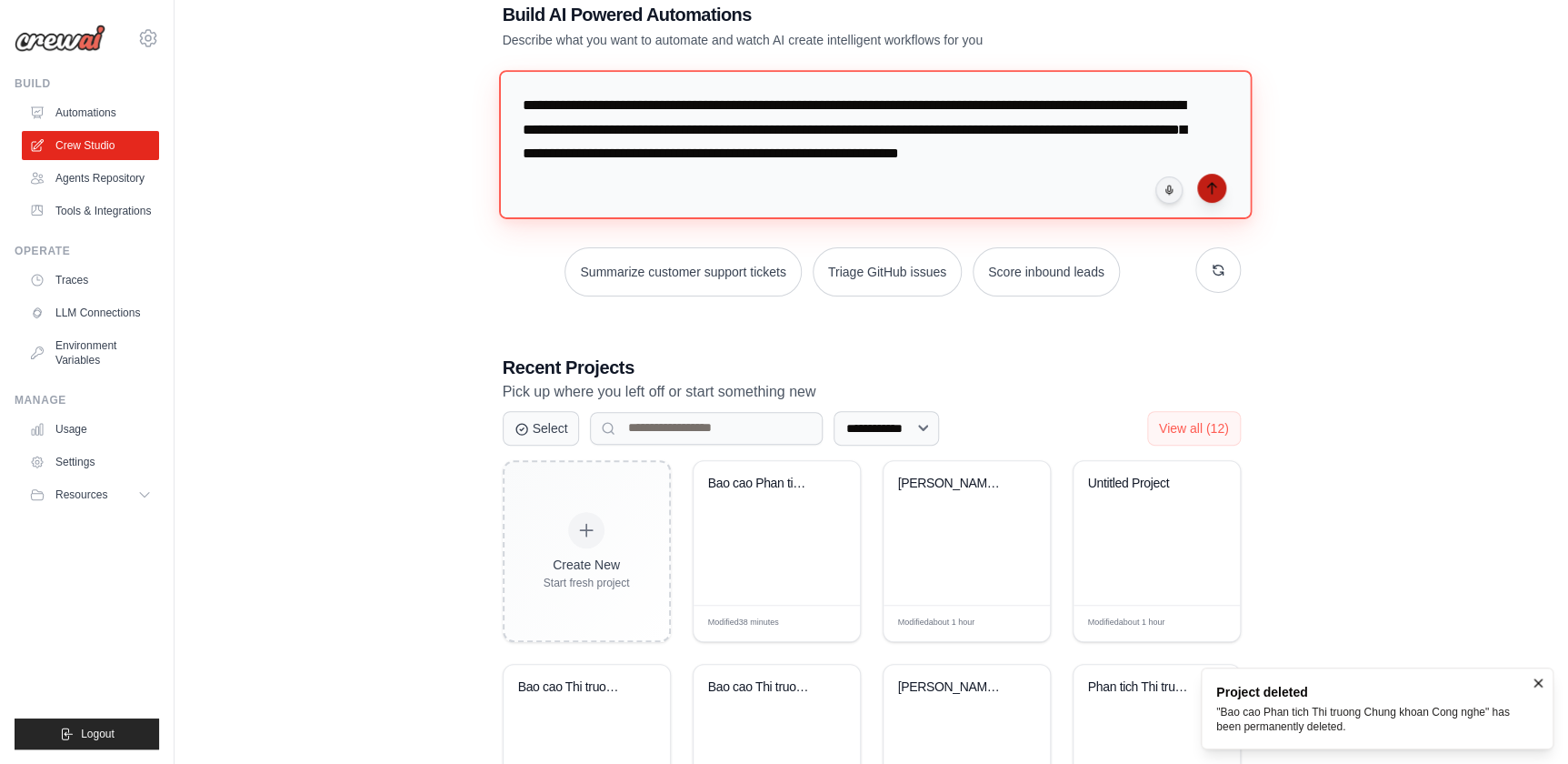
type textarea "**********"
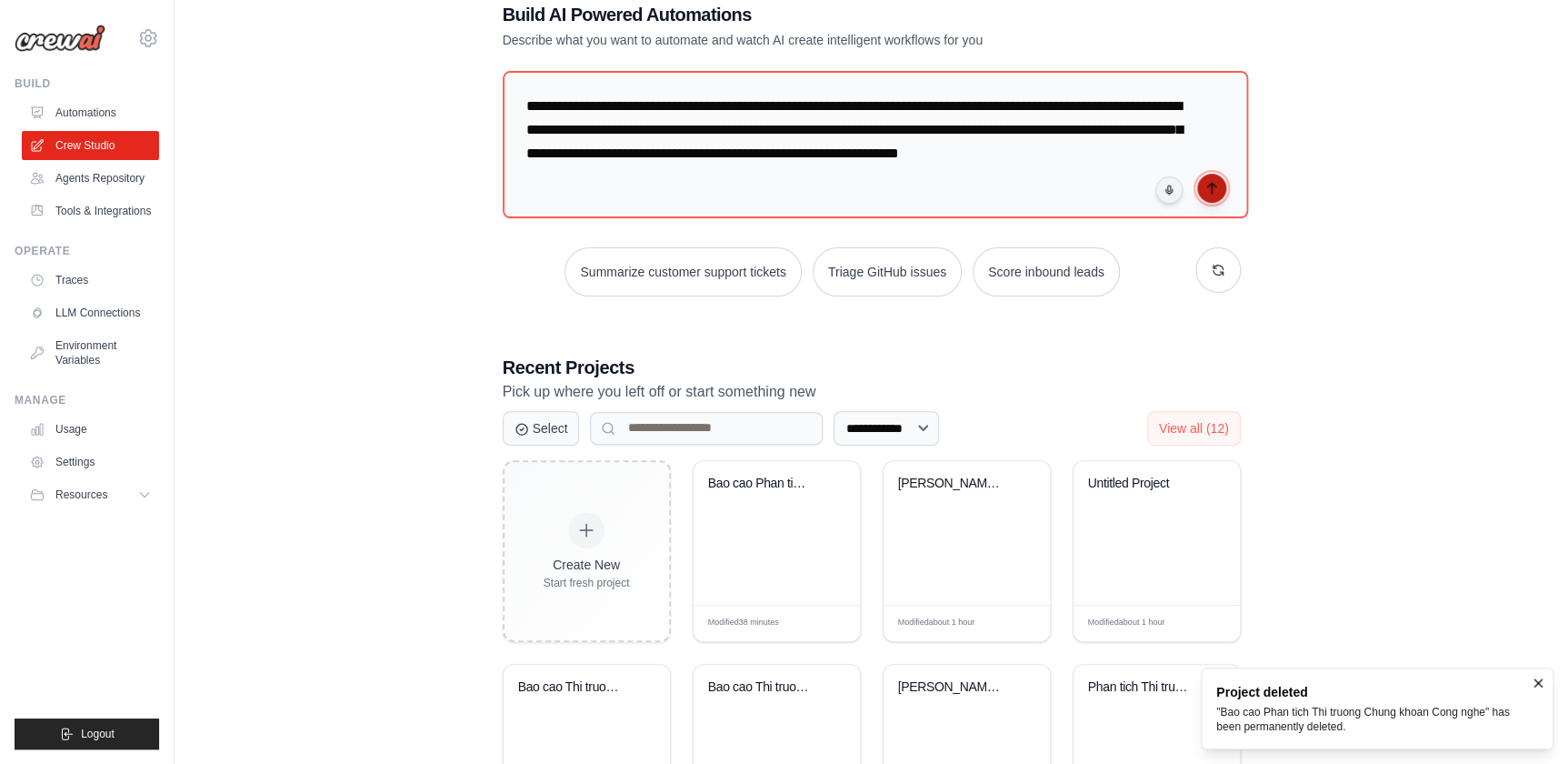
click at [1218, 181] on icon "submit" at bounding box center [1211, 188] width 14 height 14
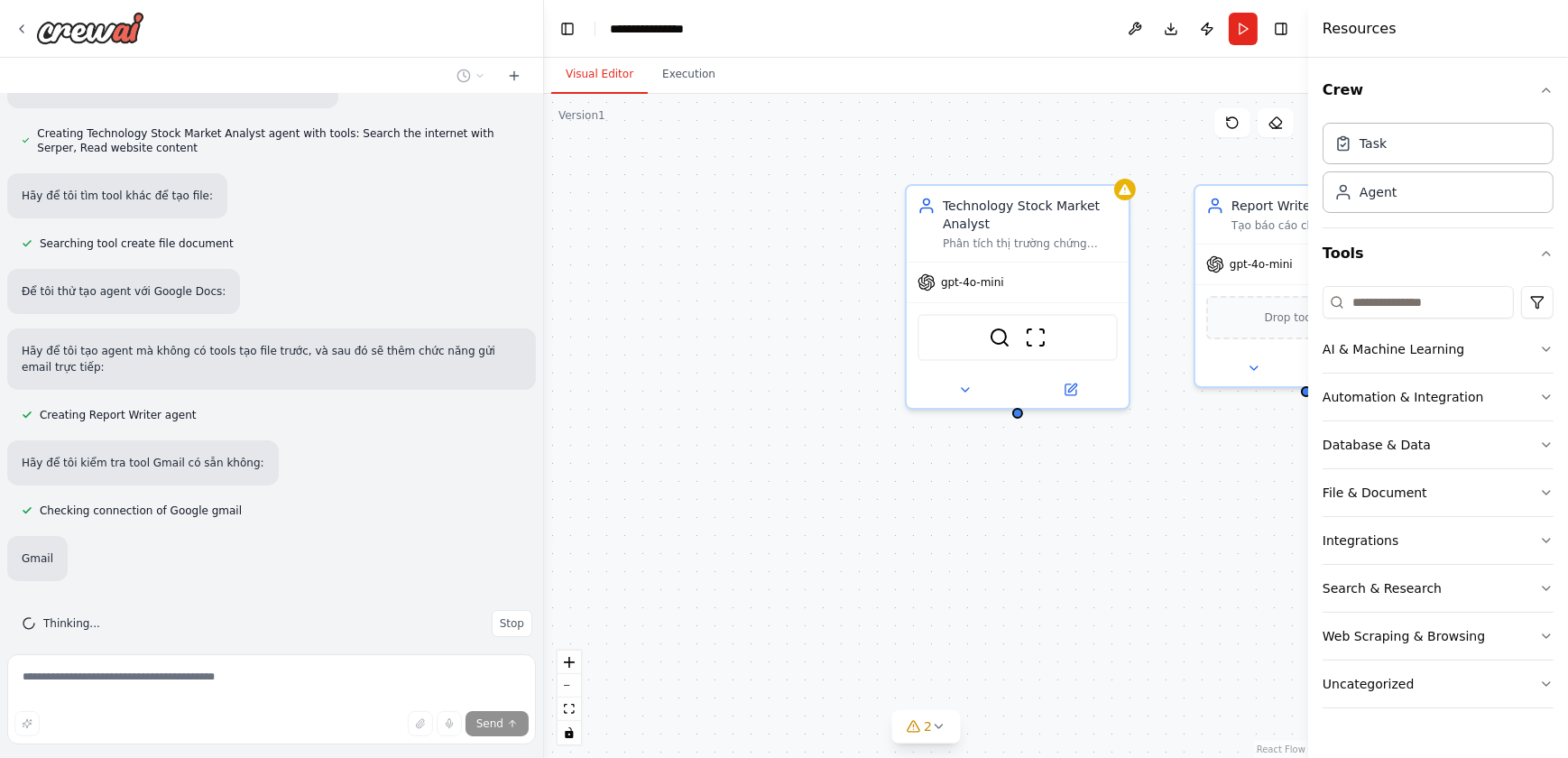
scroll to position [623, 0]
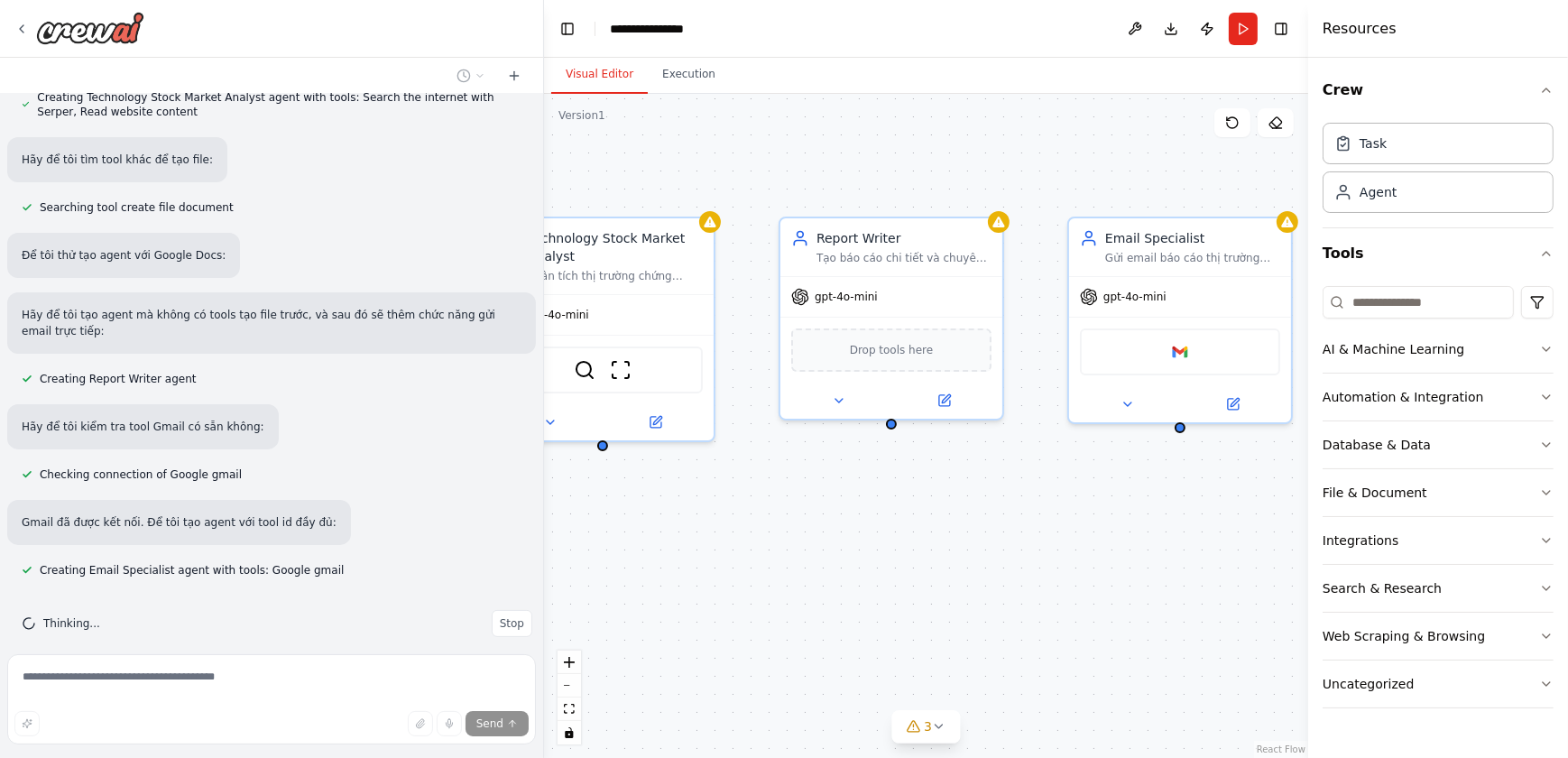
drag, startPoint x: 1007, startPoint y: 478, endPoint x: 790, endPoint y: 488, distance: 217.2
click at [790, 488] on div "Technology Stock Market Analyst Phân tích thị trường chứng khoán công nghệ [GEO…" at bounding box center [926, 426] width 764 height 664
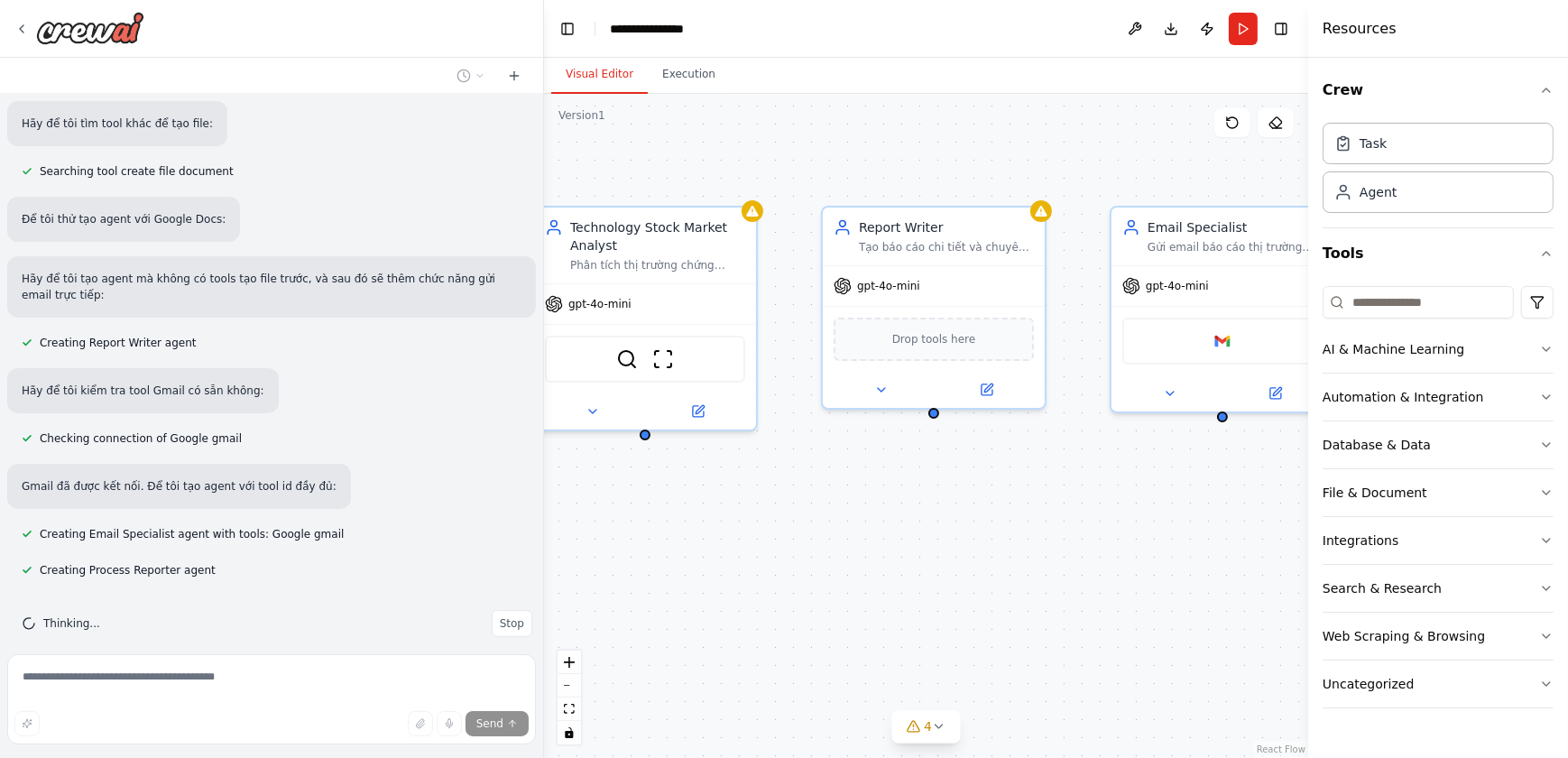
drag, startPoint x: 942, startPoint y: 167, endPoint x: 985, endPoint y: 155, distance: 44.6
click at [985, 155] on div "Technology Stock Market Analyst Phân tích thị trường chứng khoán công nghệ [GEO…" at bounding box center [926, 426] width 764 height 664
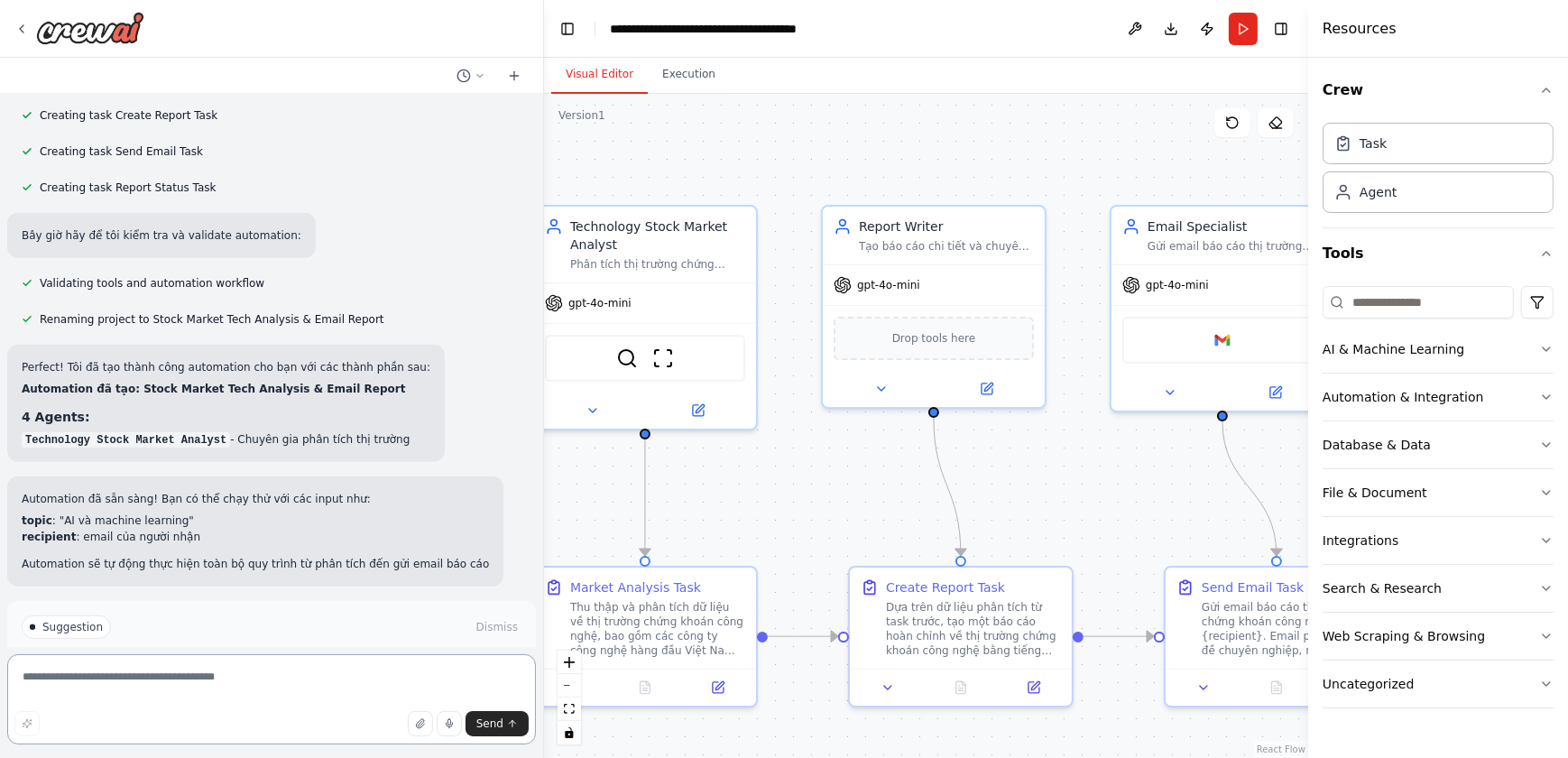
scroll to position [1311, 0]
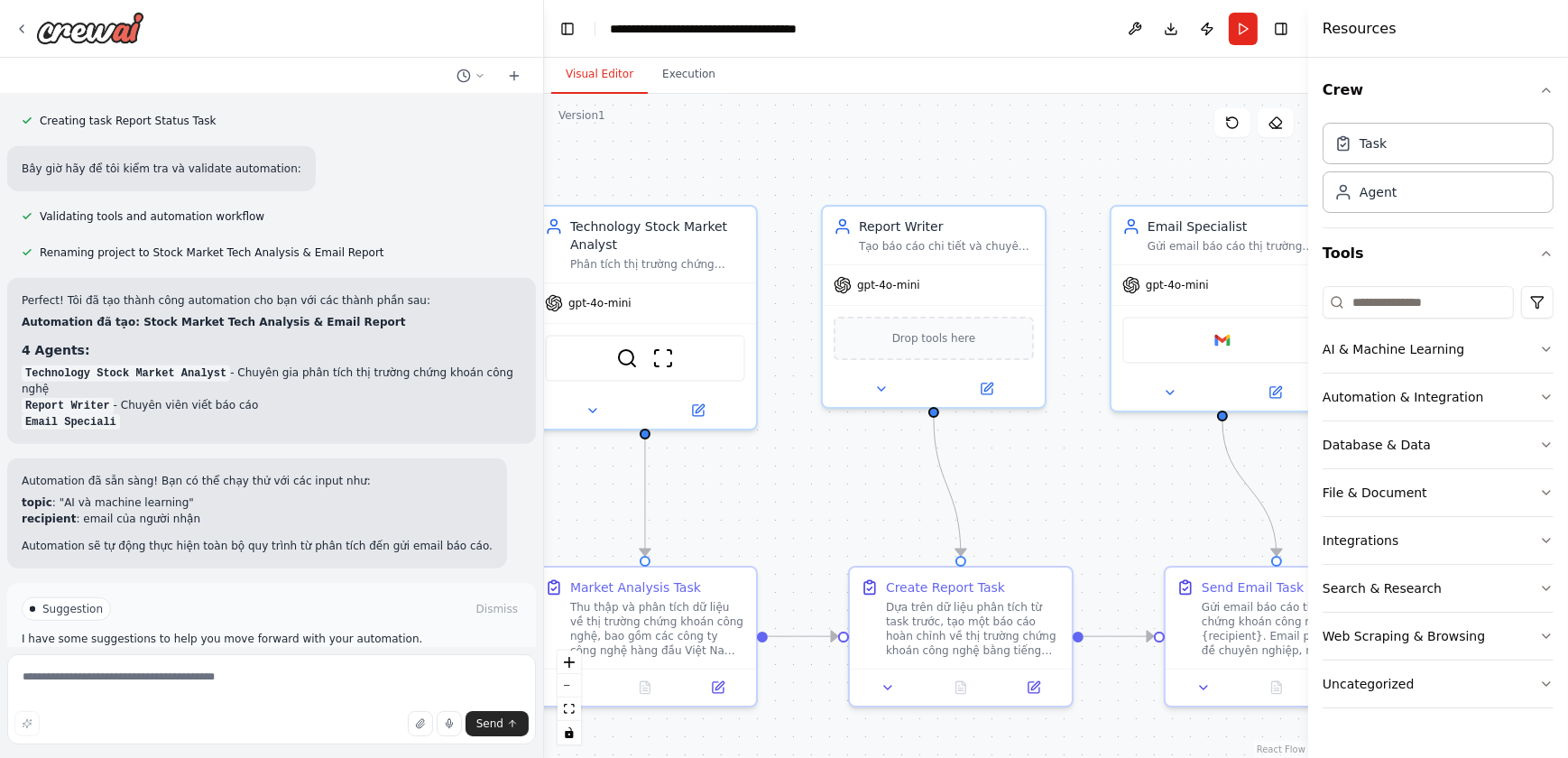
click at [326, 657] on button "Run Automation" at bounding box center [271, 671] width 500 height 29
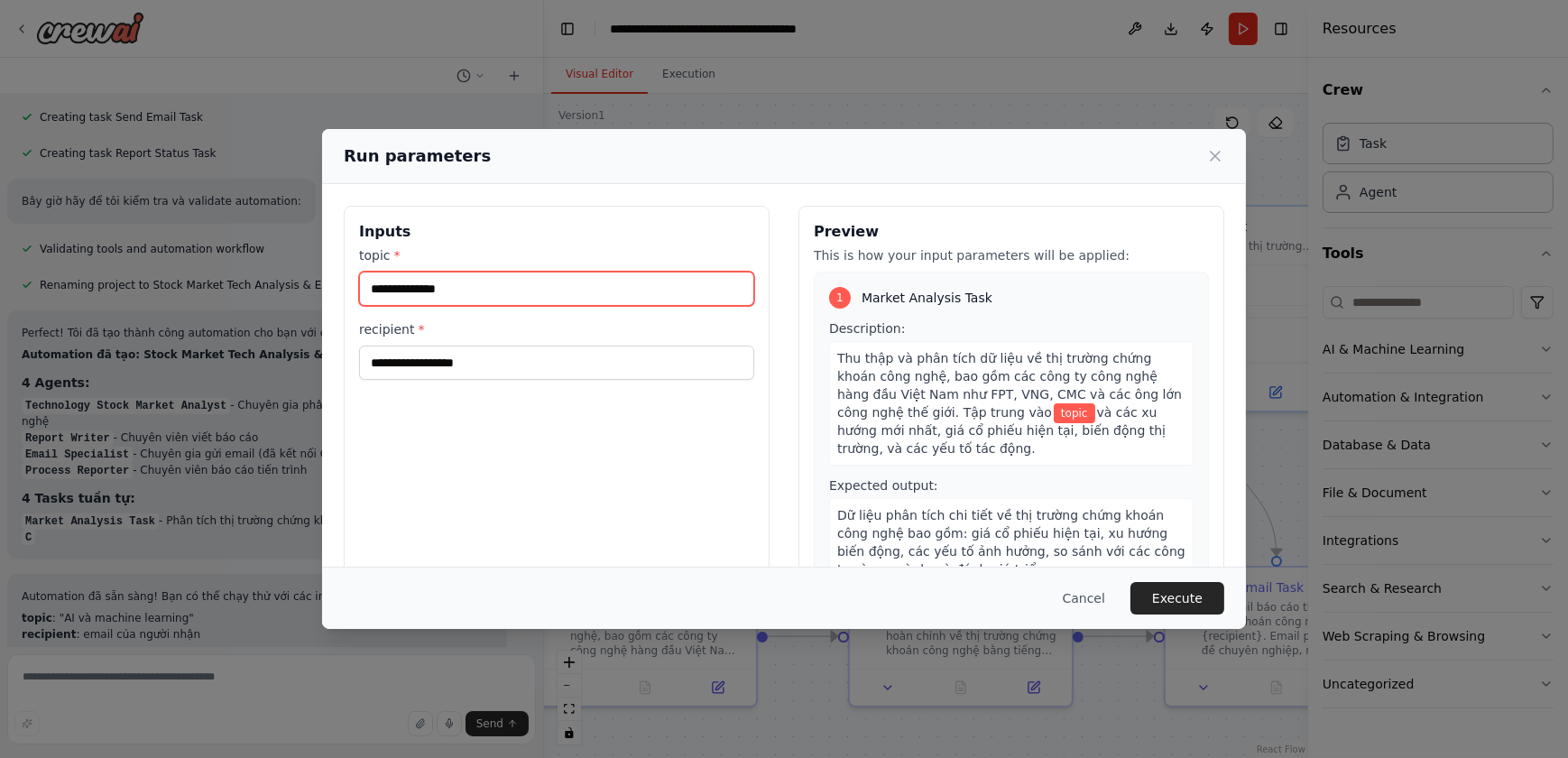
click at [555, 284] on input "topic *" at bounding box center [556, 289] width 395 height 34
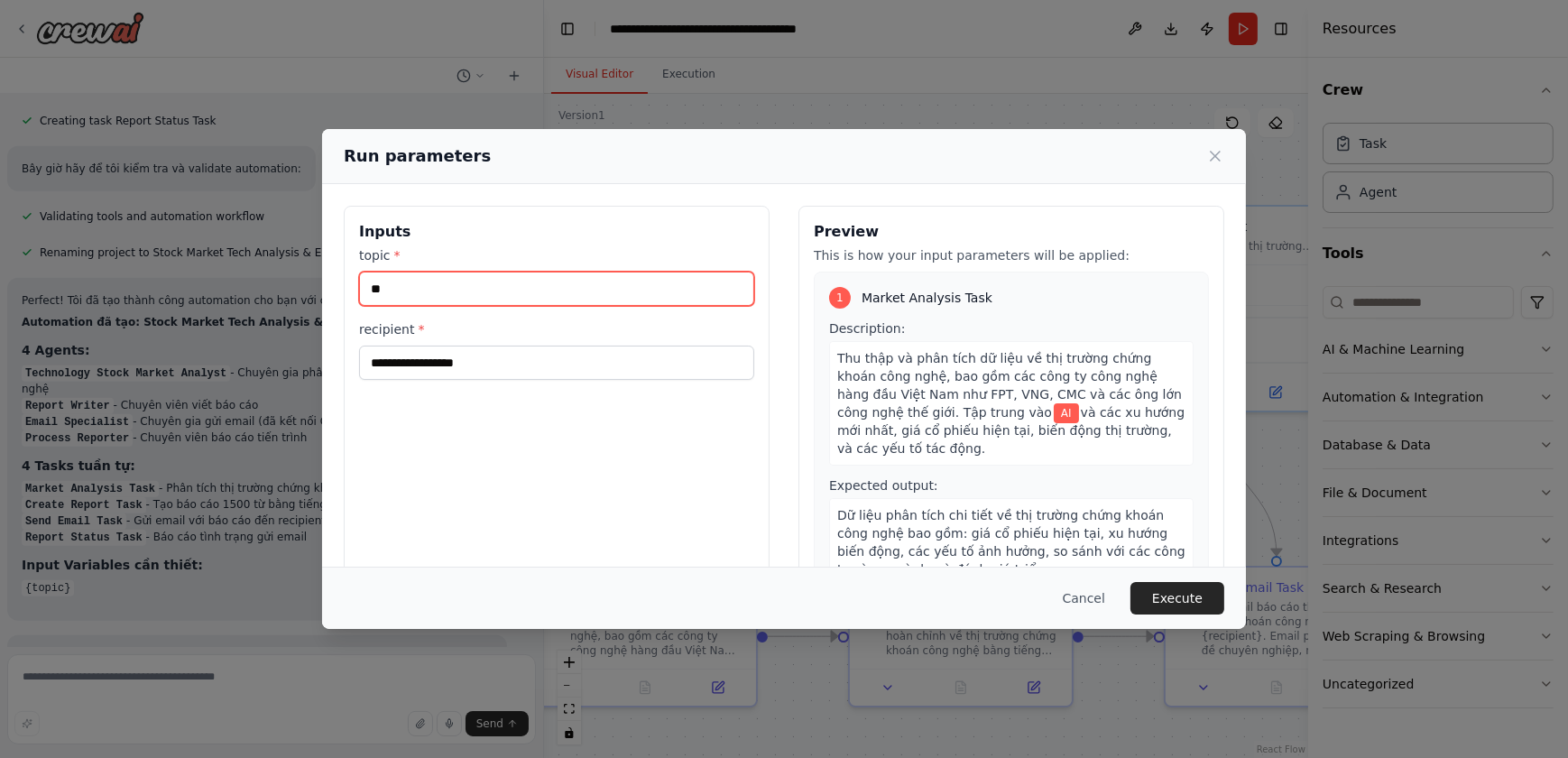
type input "**"
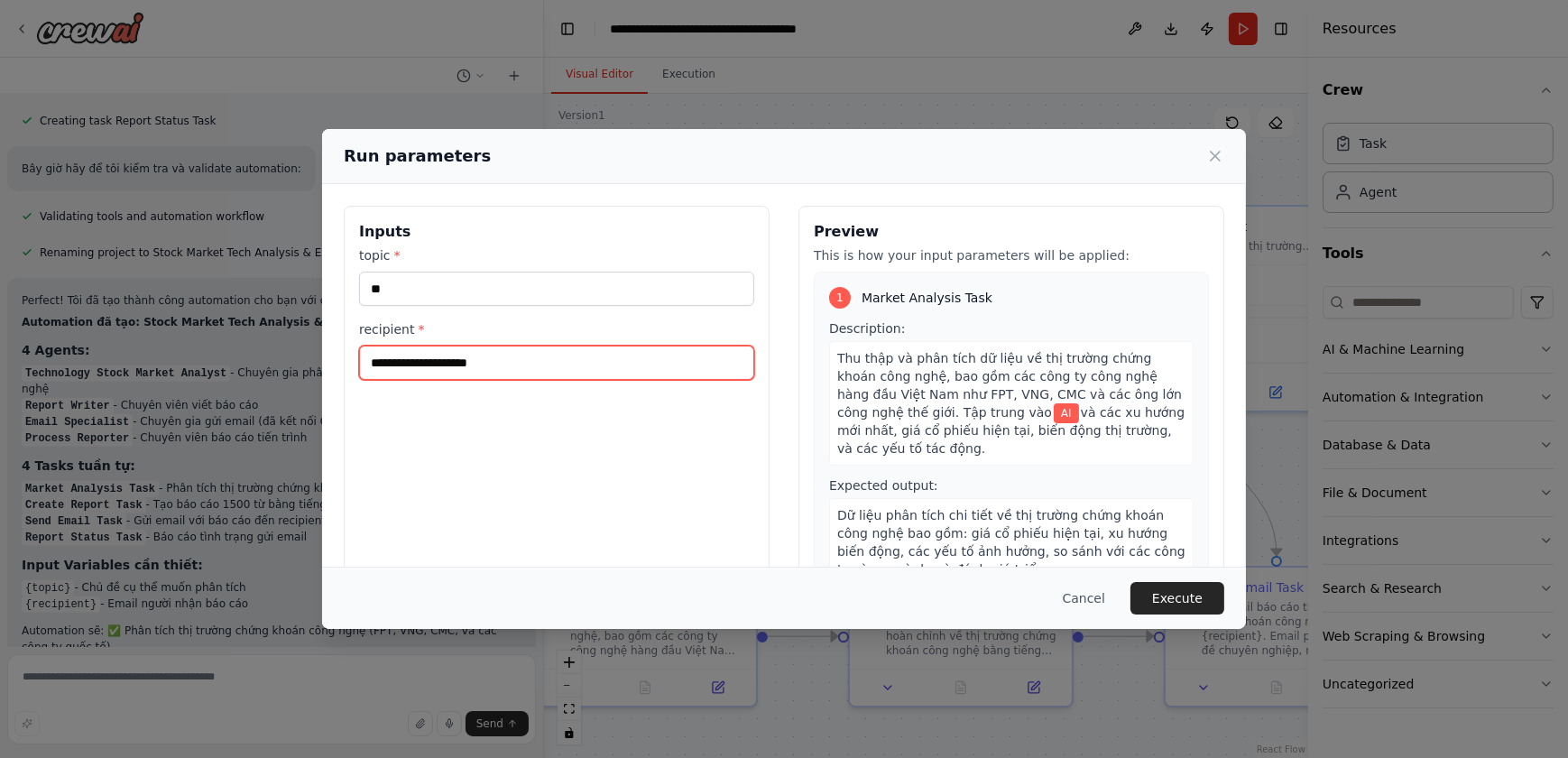
type input "**********"
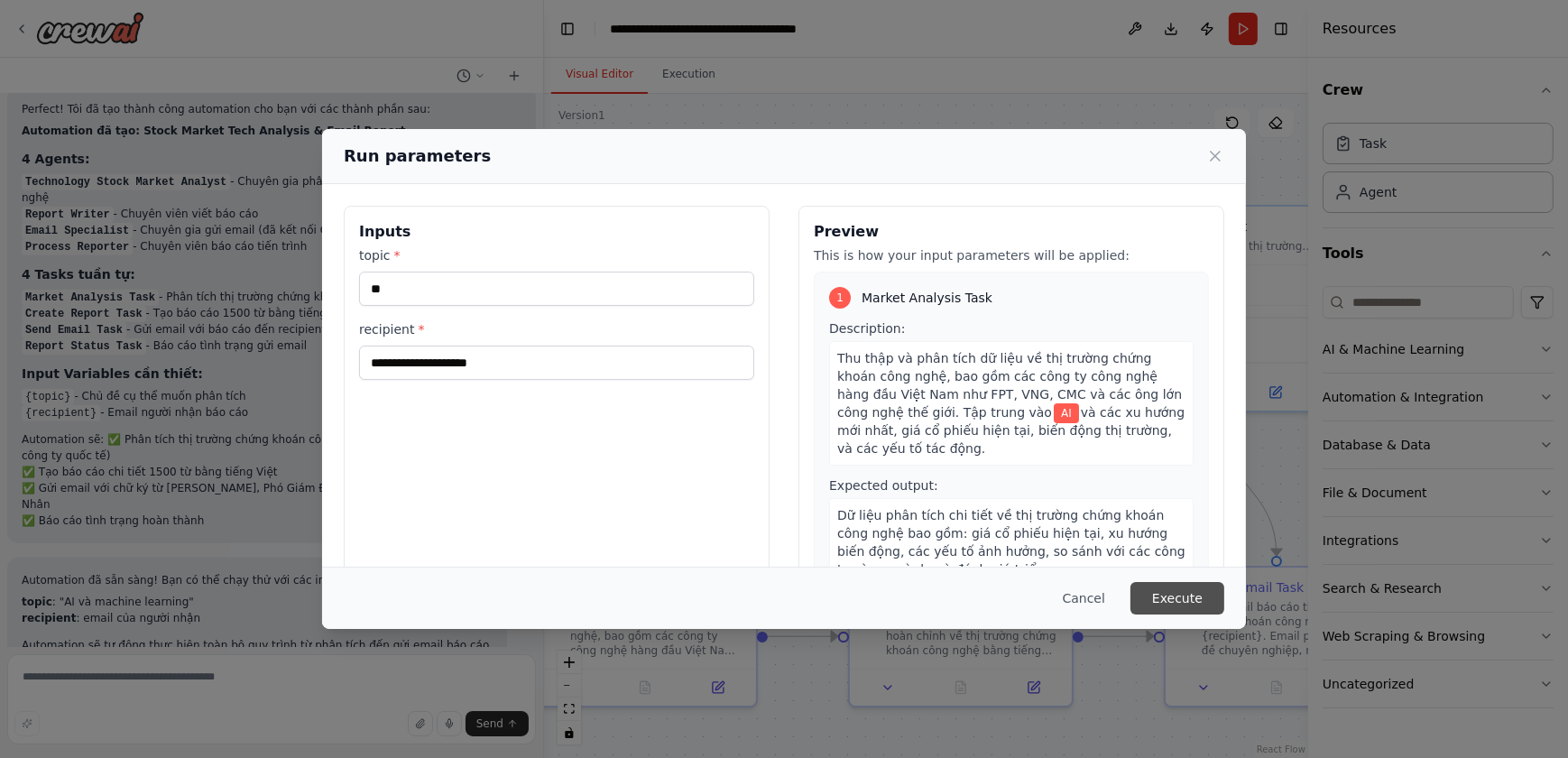
click at [1177, 596] on button "Execute" at bounding box center [1177, 598] width 94 height 32
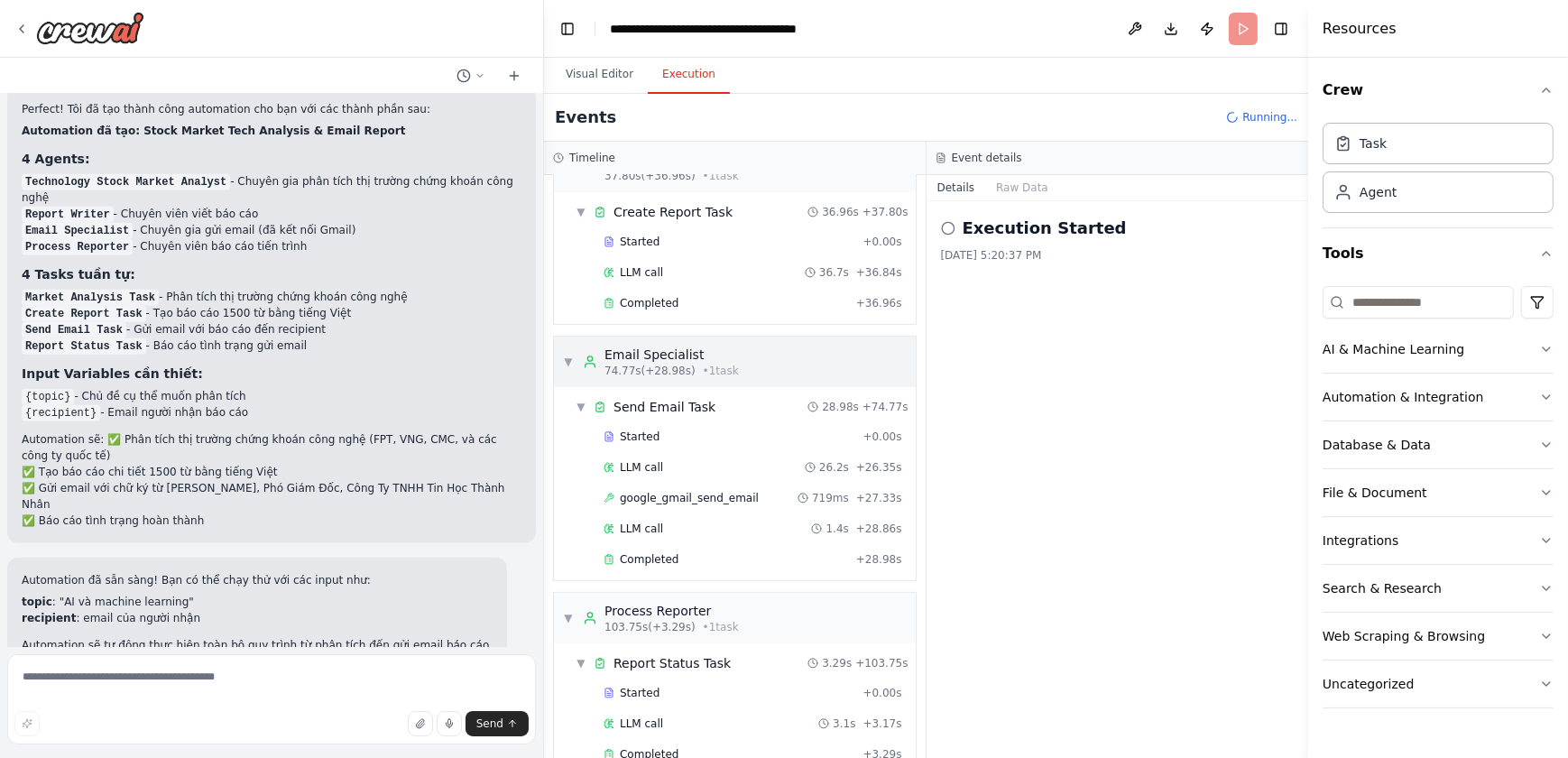
scroll to position [698, 0]
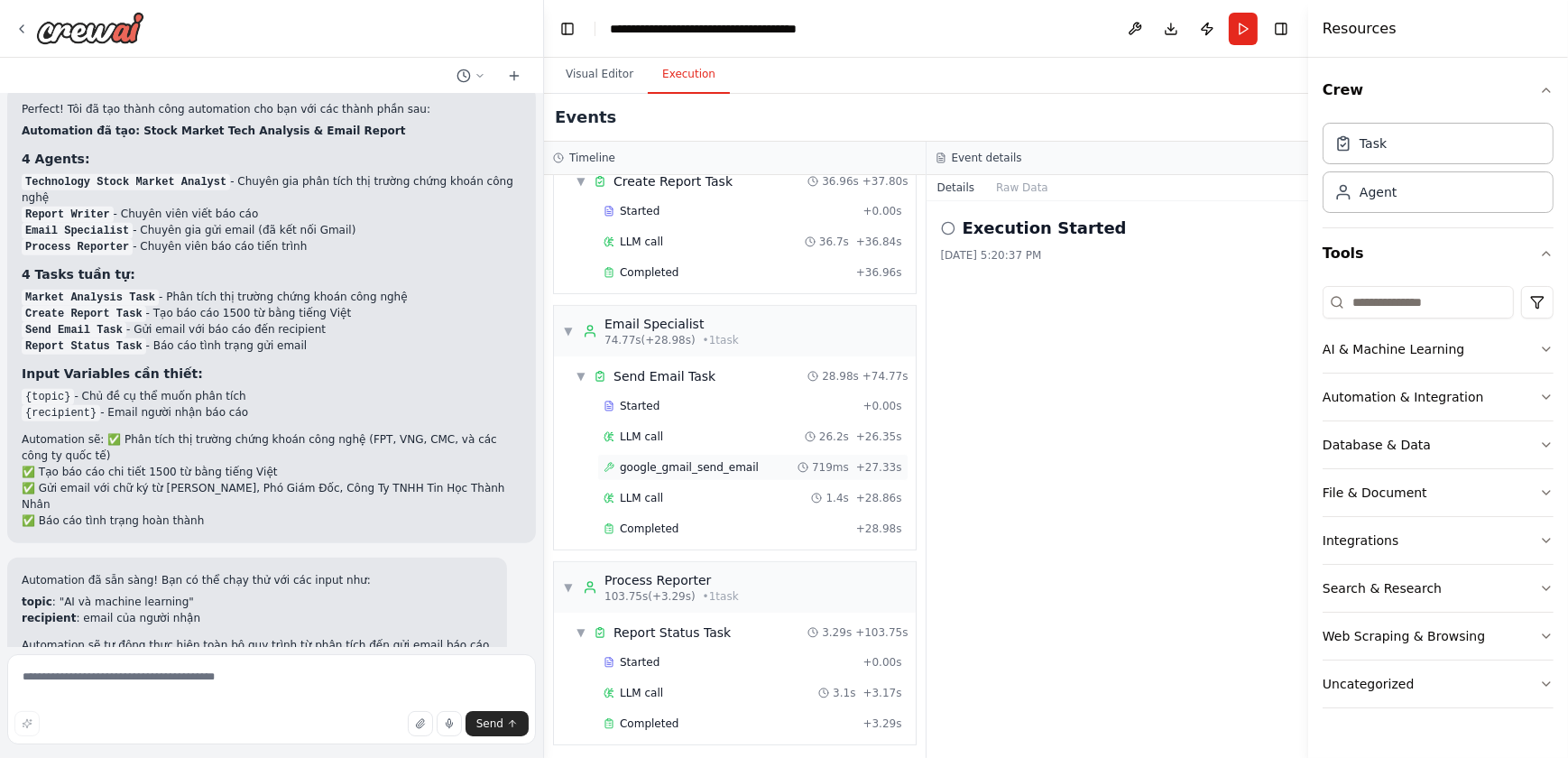
click at [749, 462] on div "google_gmail_send_email 719ms + 27.33s" at bounding box center [754, 467] width 299 height 14
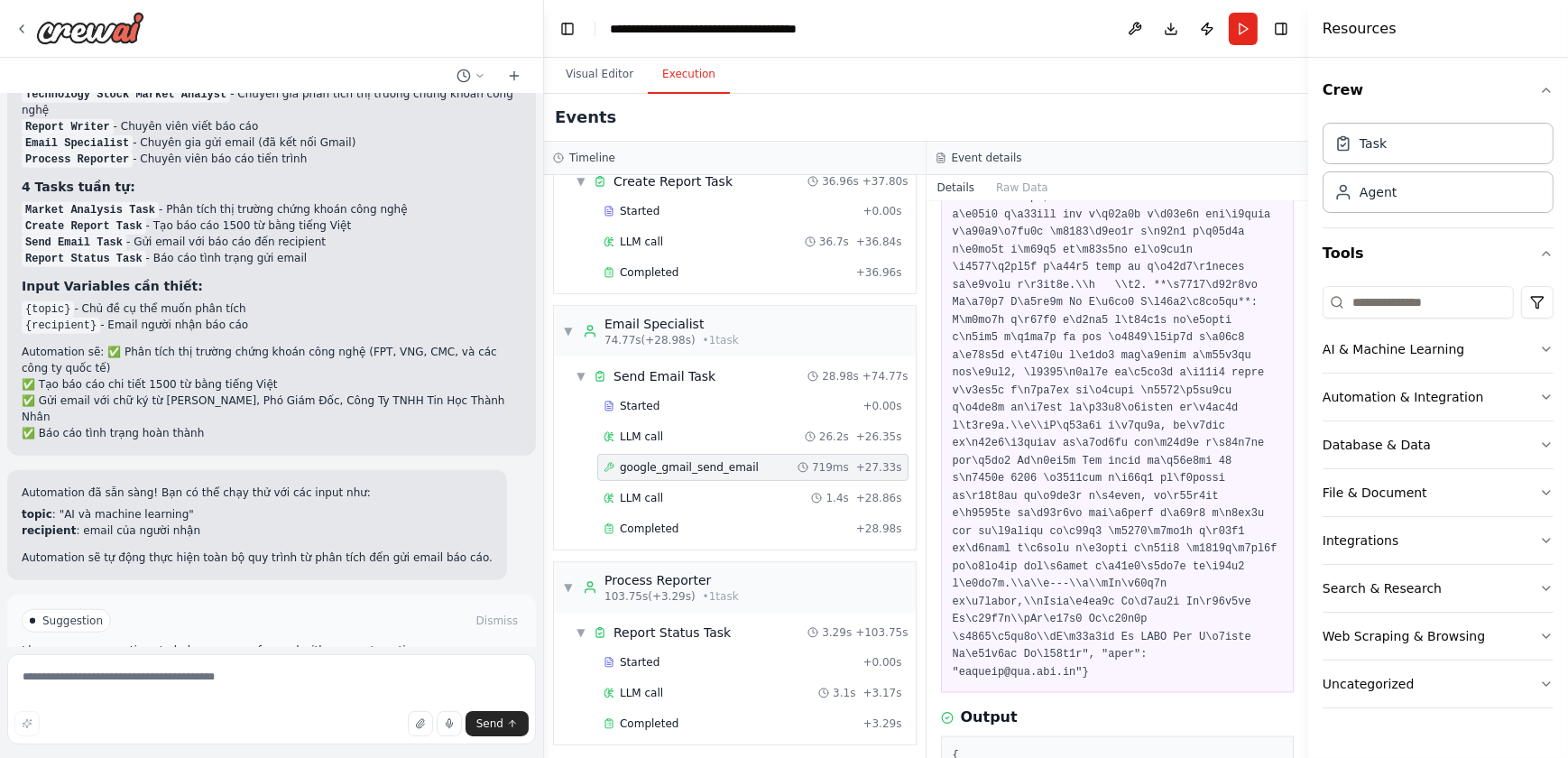
scroll to position [1634, 0]
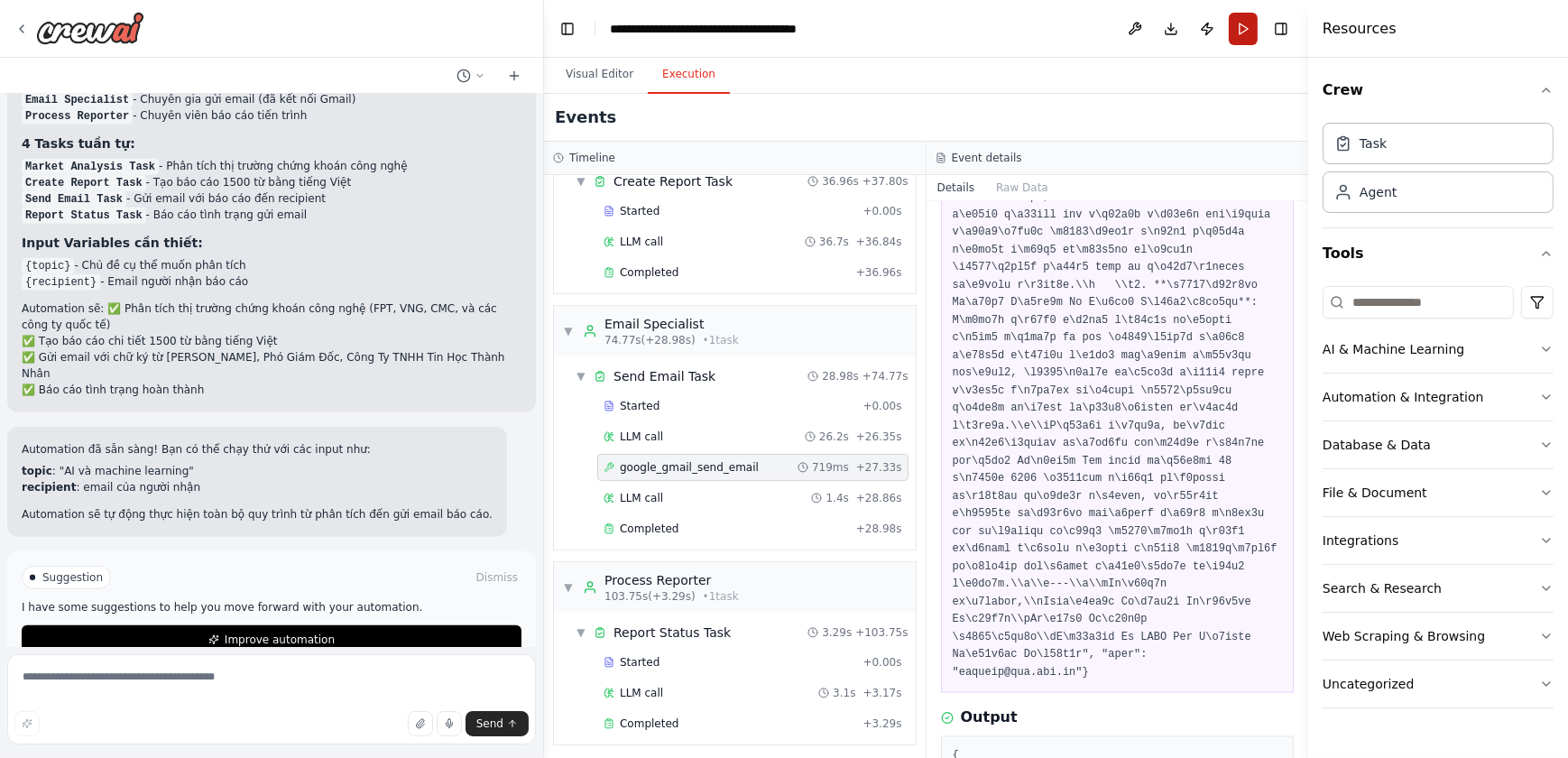
click at [1253, 32] on button "Run" at bounding box center [1243, 29] width 29 height 32
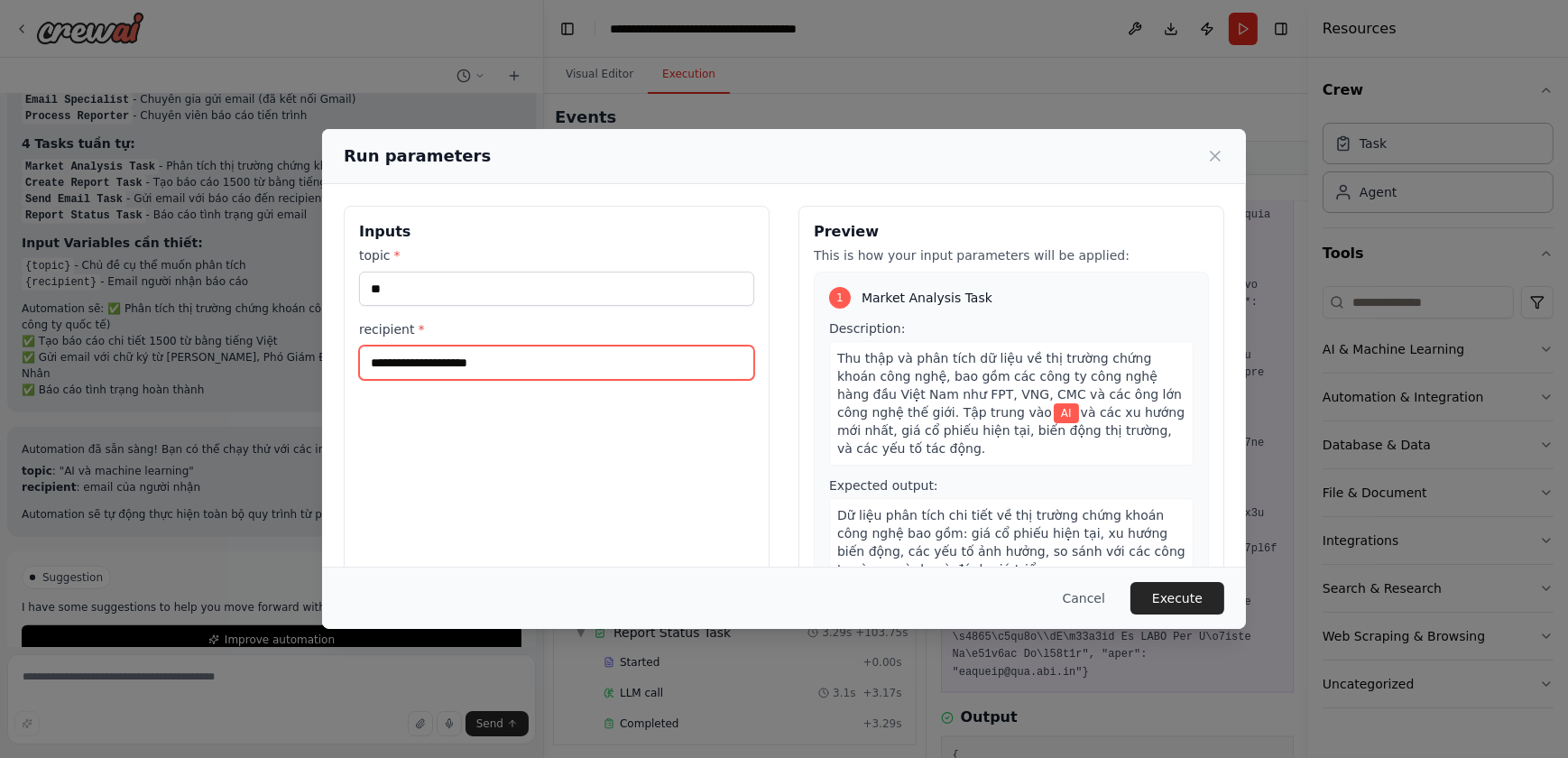
click at [569, 363] on input "**********" at bounding box center [556, 363] width 395 height 34
drag, startPoint x: 392, startPoint y: 362, endPoint x: 974, endPoint y: 457, distance: 589.7
click at [846, 402] on div "**********" at bounding box center [784, 419] width 881 height 428
click at [1202, 602] on button "Execute" at bounding box center [1177, 598] width 94 height 32
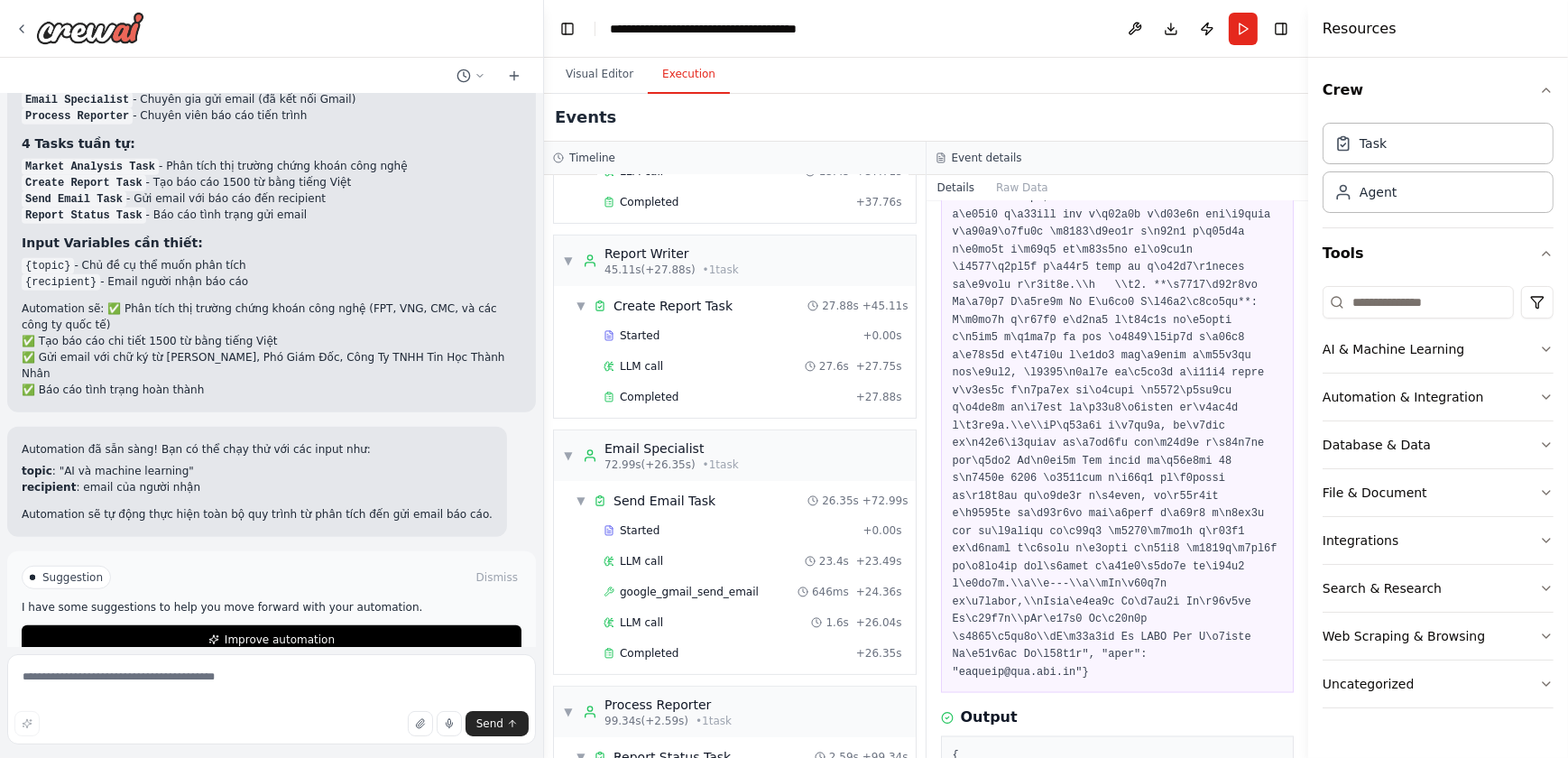
scroll to position [698, 0]
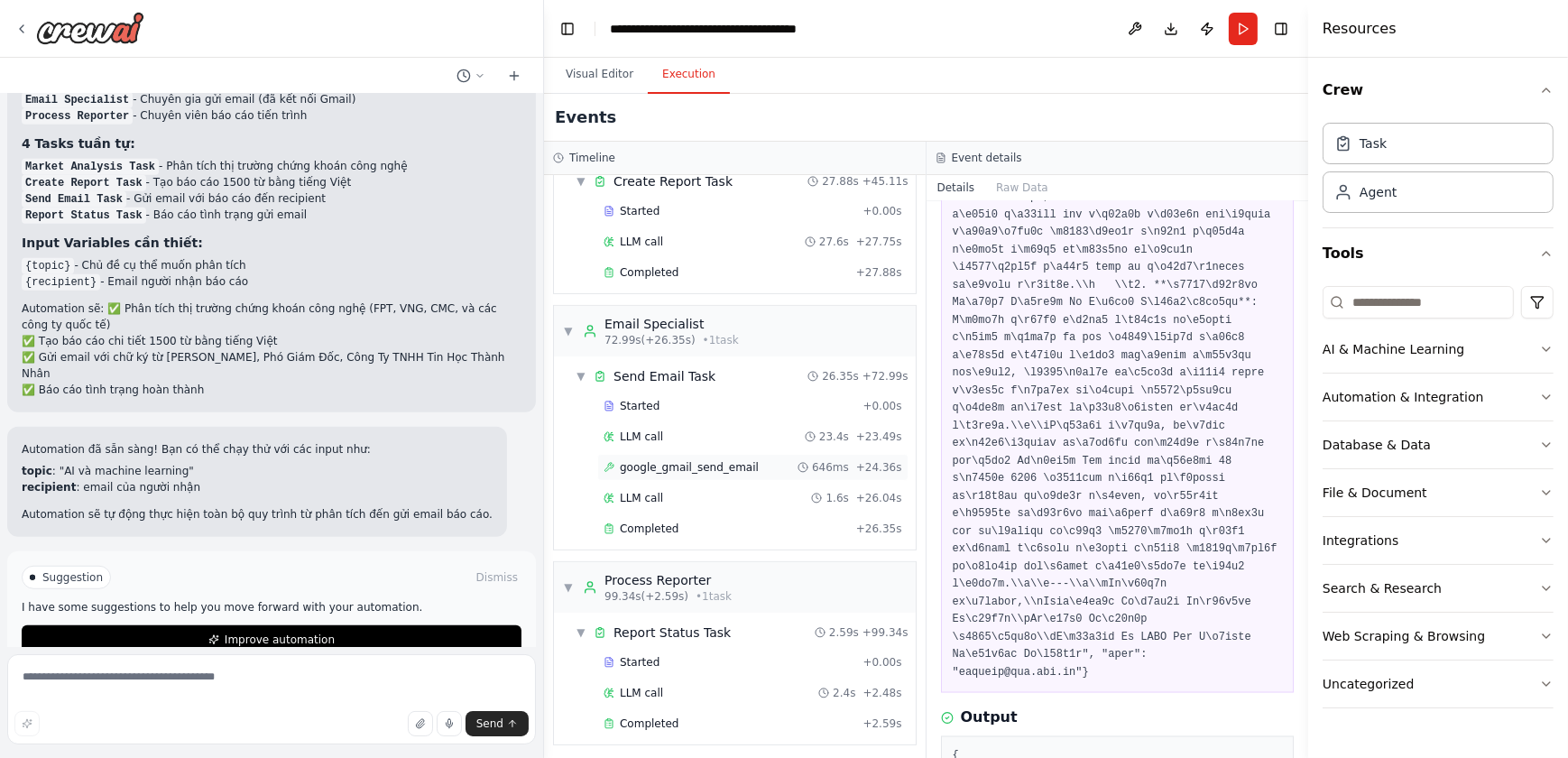
click at [721, 465] on span "google_gmail_send_email" at bounding box center [690, 467] width 139 height 14
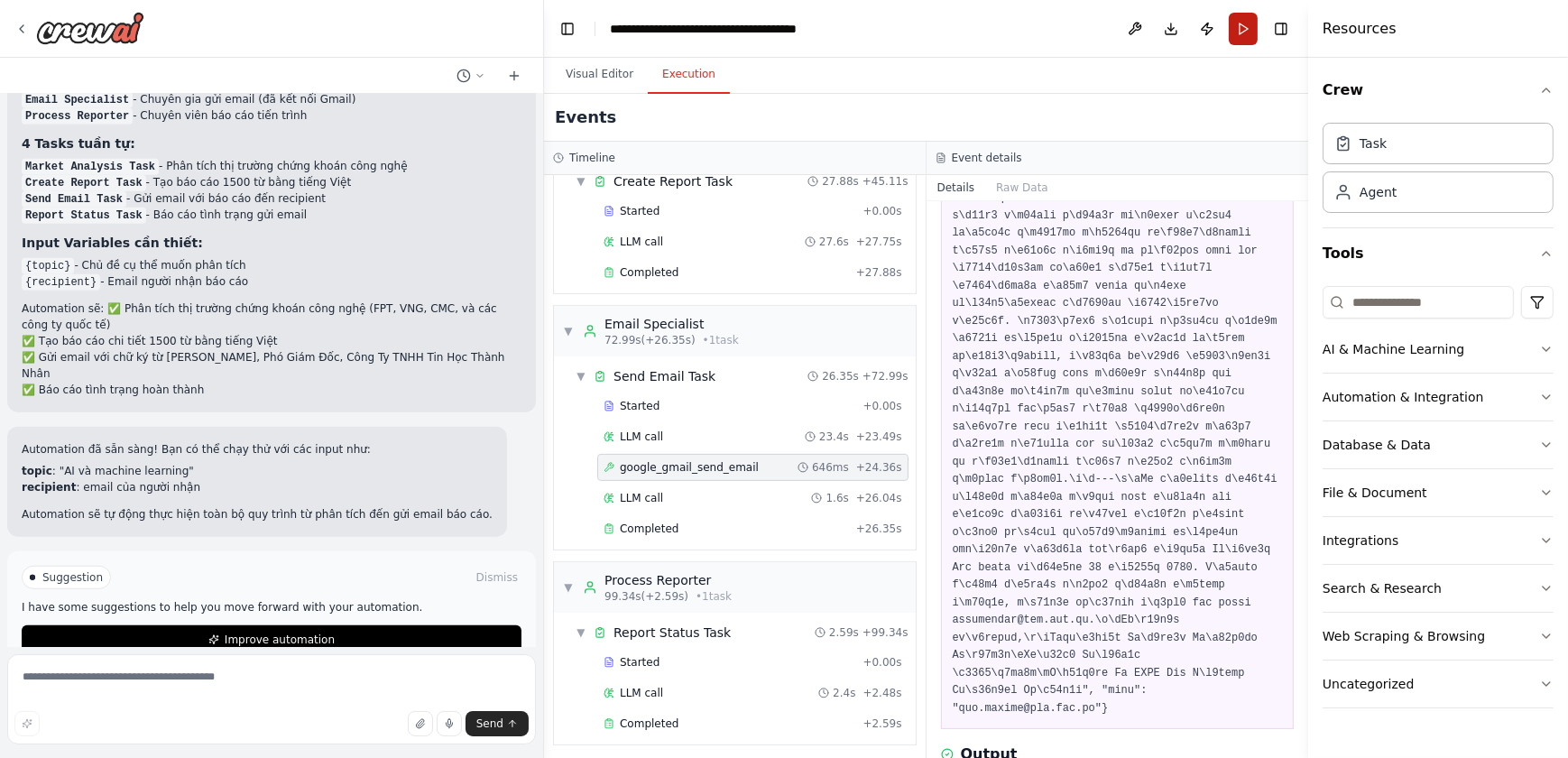
click at [1252, 18] on button "Run" at bounding box center [1243, 29] width 29 height 32
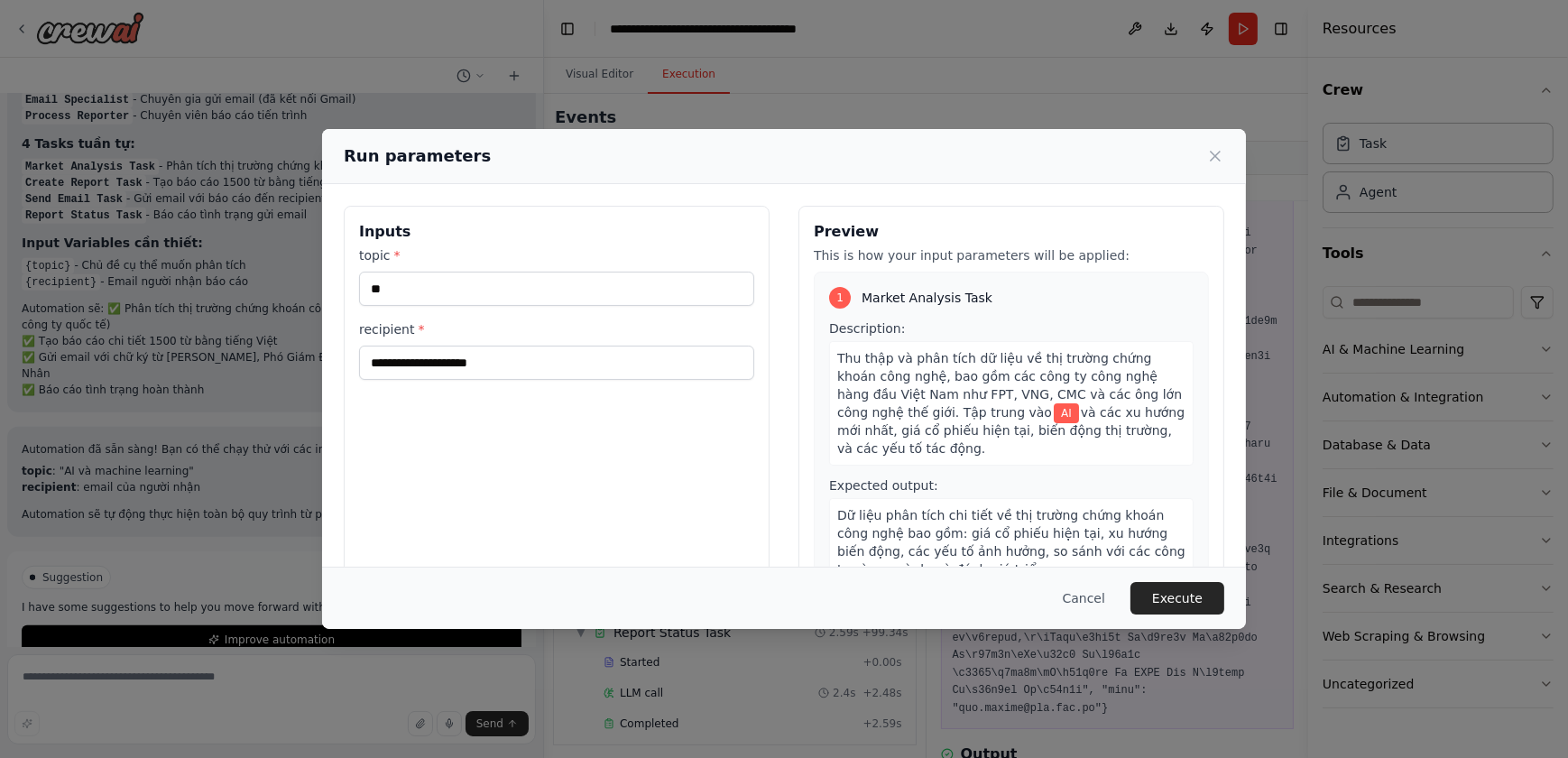
click at [1100, 118] on div "**********" at bounding box center [784, 379] width 1568 height 758
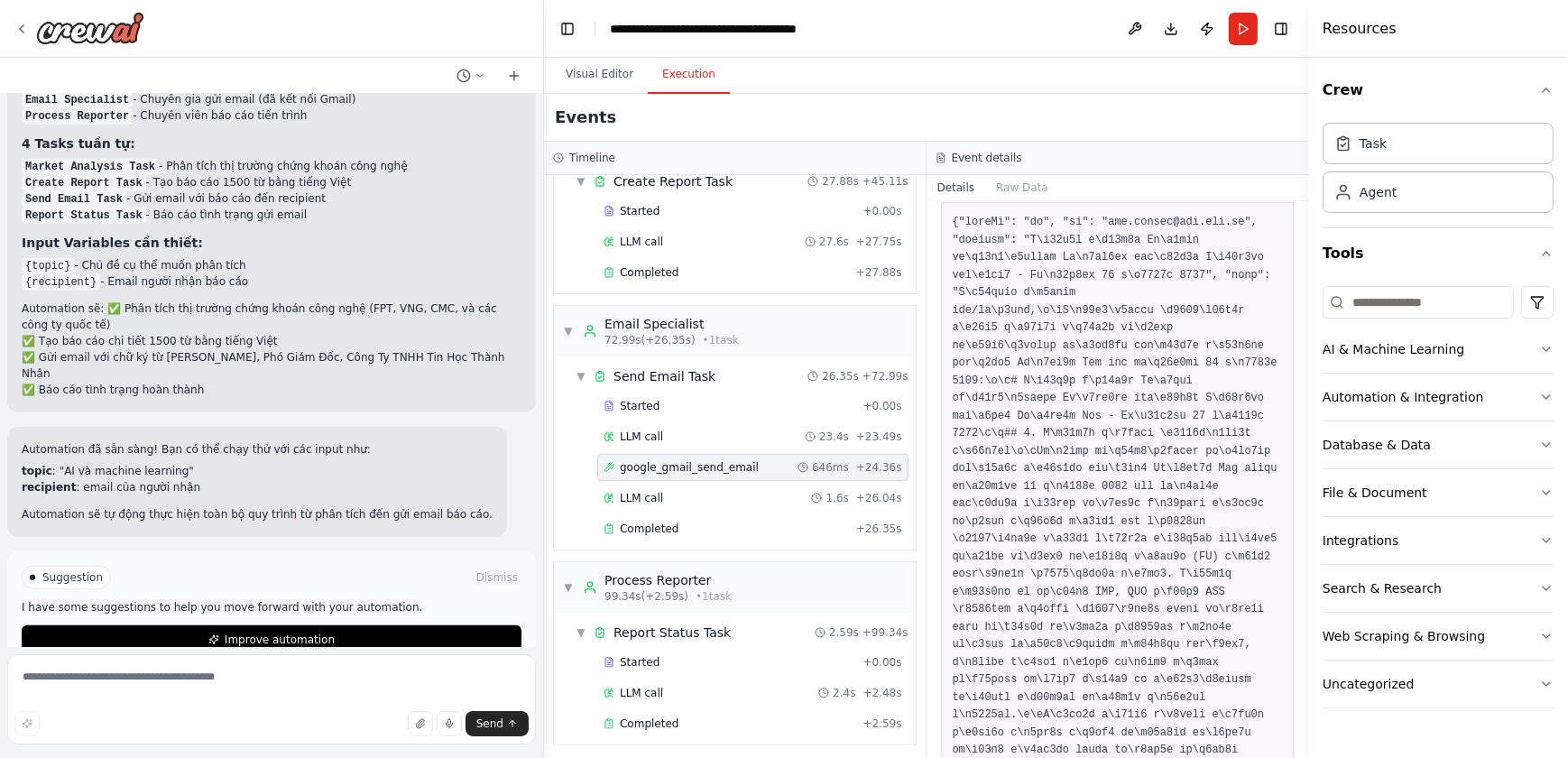
scroll to position [0, 0]
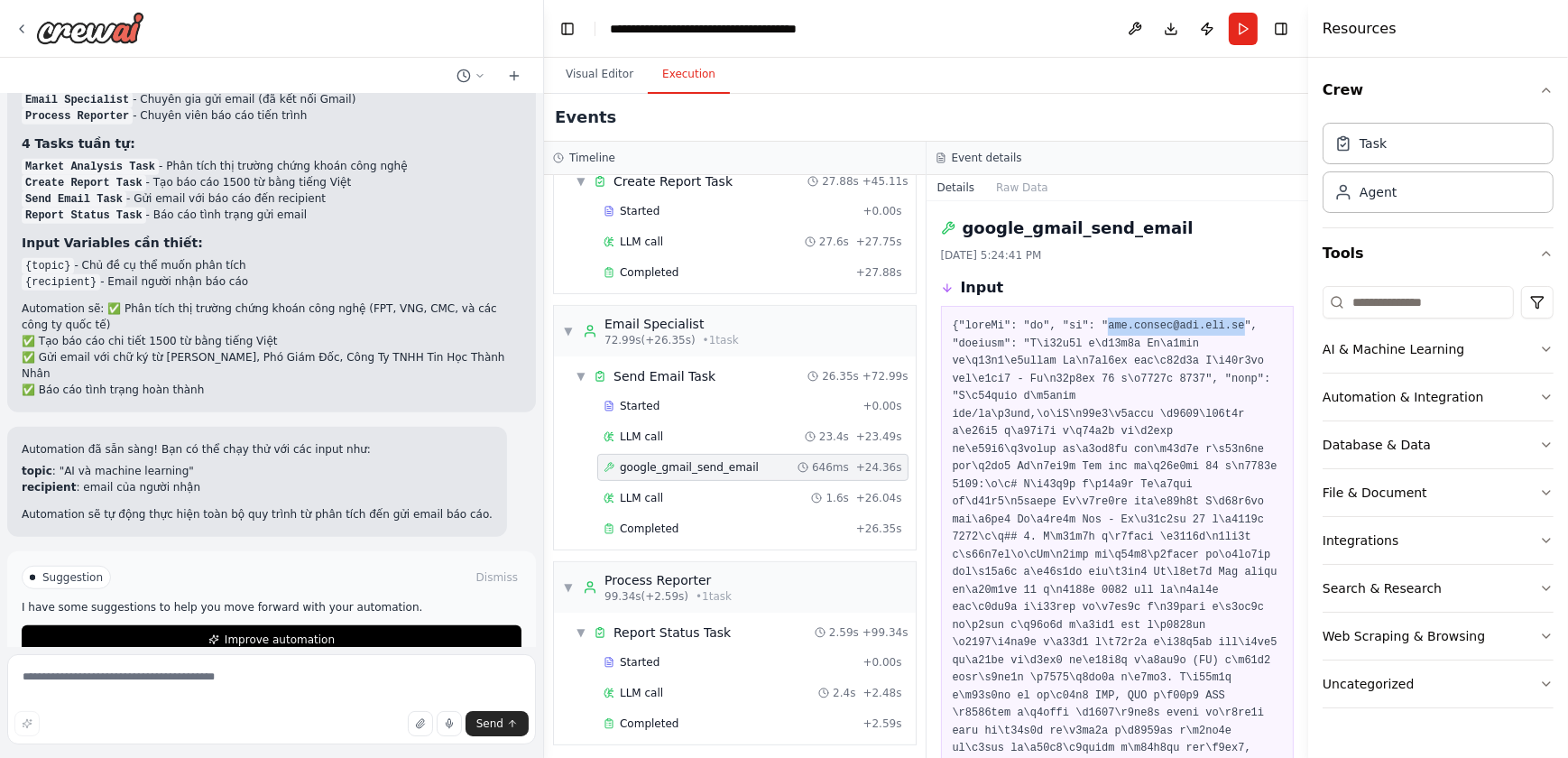
drag, startPoint x: 1095, startPoint y: 328, endPoint x: 1219, endPoint y: 334, distance: 124.1
copy pre "nha.nguyen@tnc.com.vn"
click at [1243, 26] on button "Run" at bounding box center [1243, 29] width 29 height 32
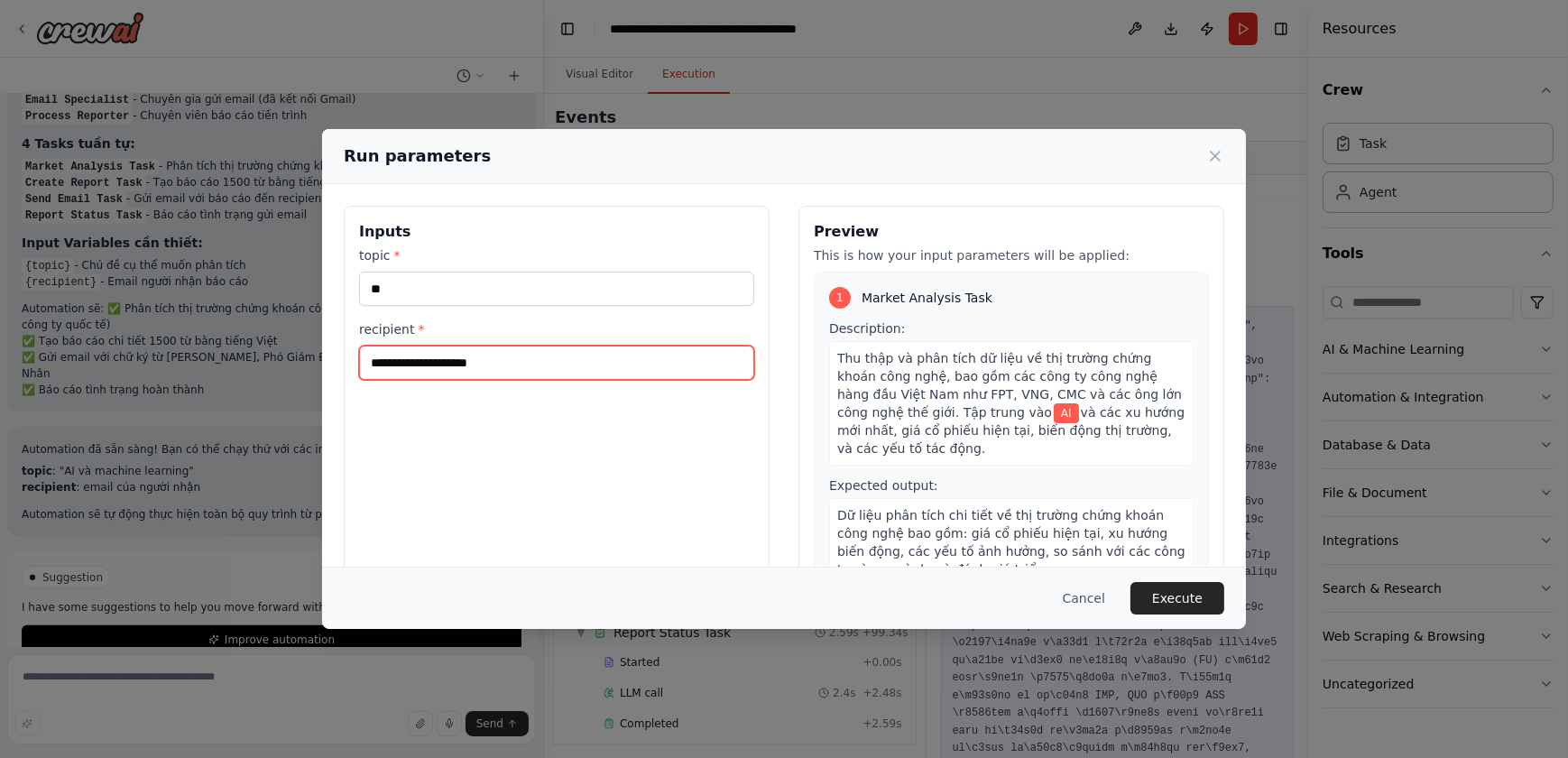
drag, startPoint x: 523, startPoint y: 363, endPoint x: 197, endPoint y: 336, distance: 327.1
click at [198, 336] on div "**********" at bounding box center [784, 379] width 1568 height 758
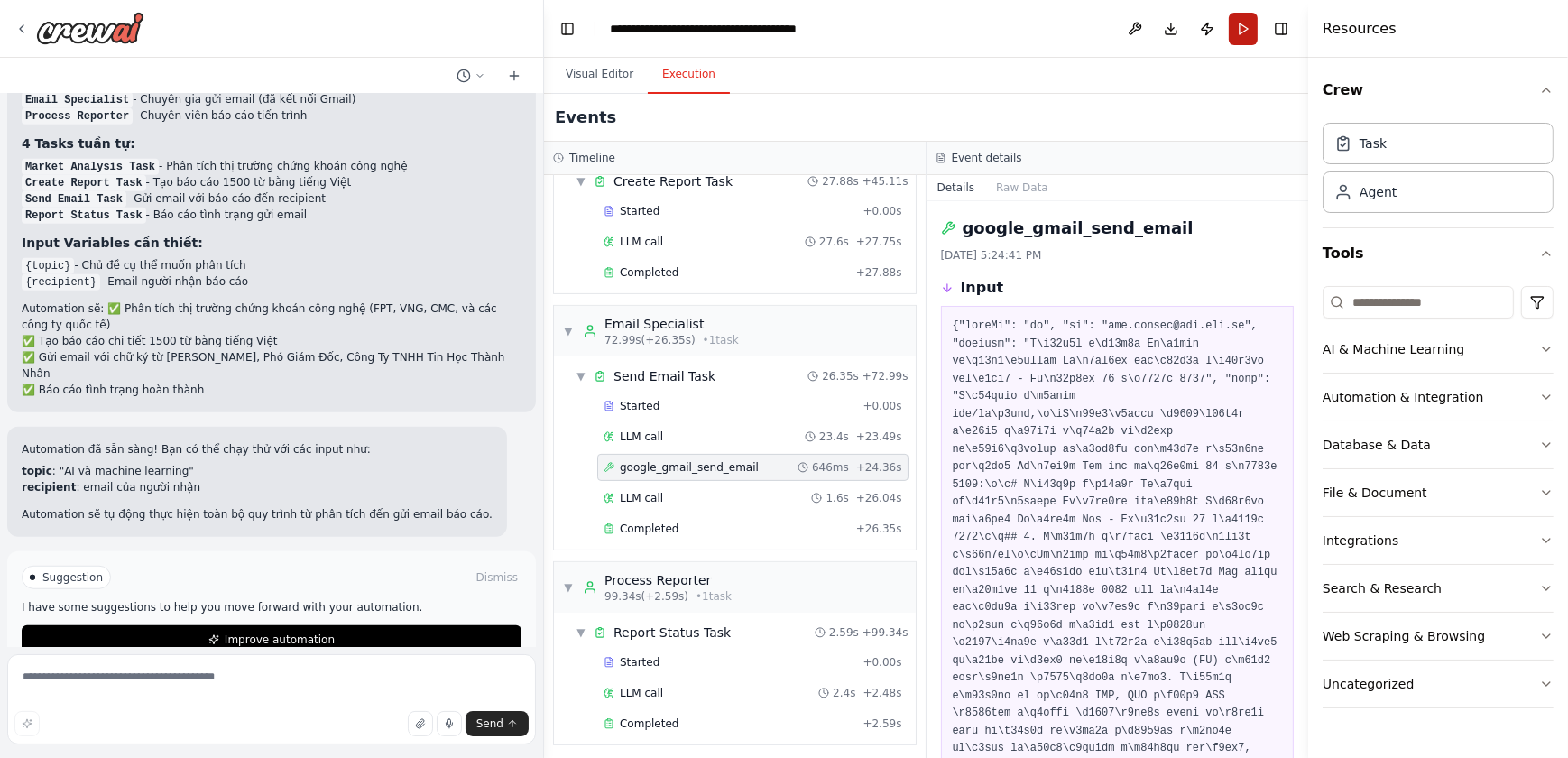
click at [1256, 26] on button "Run" at bounding box center [1243, 29] width 29 height 32
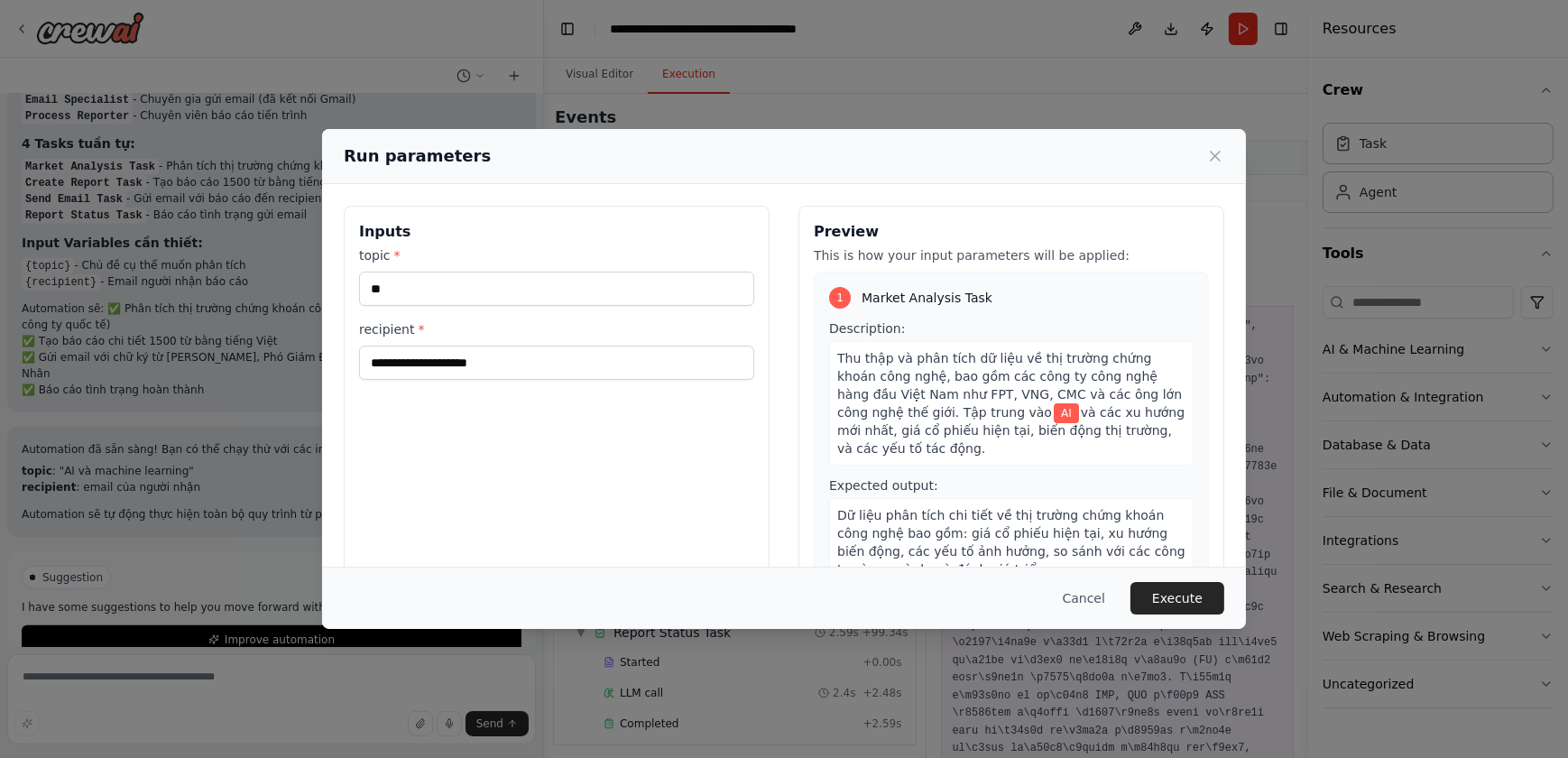
click at [1236, 29] on div "**********" at bounding box center [784, 379] width 1568 height 758
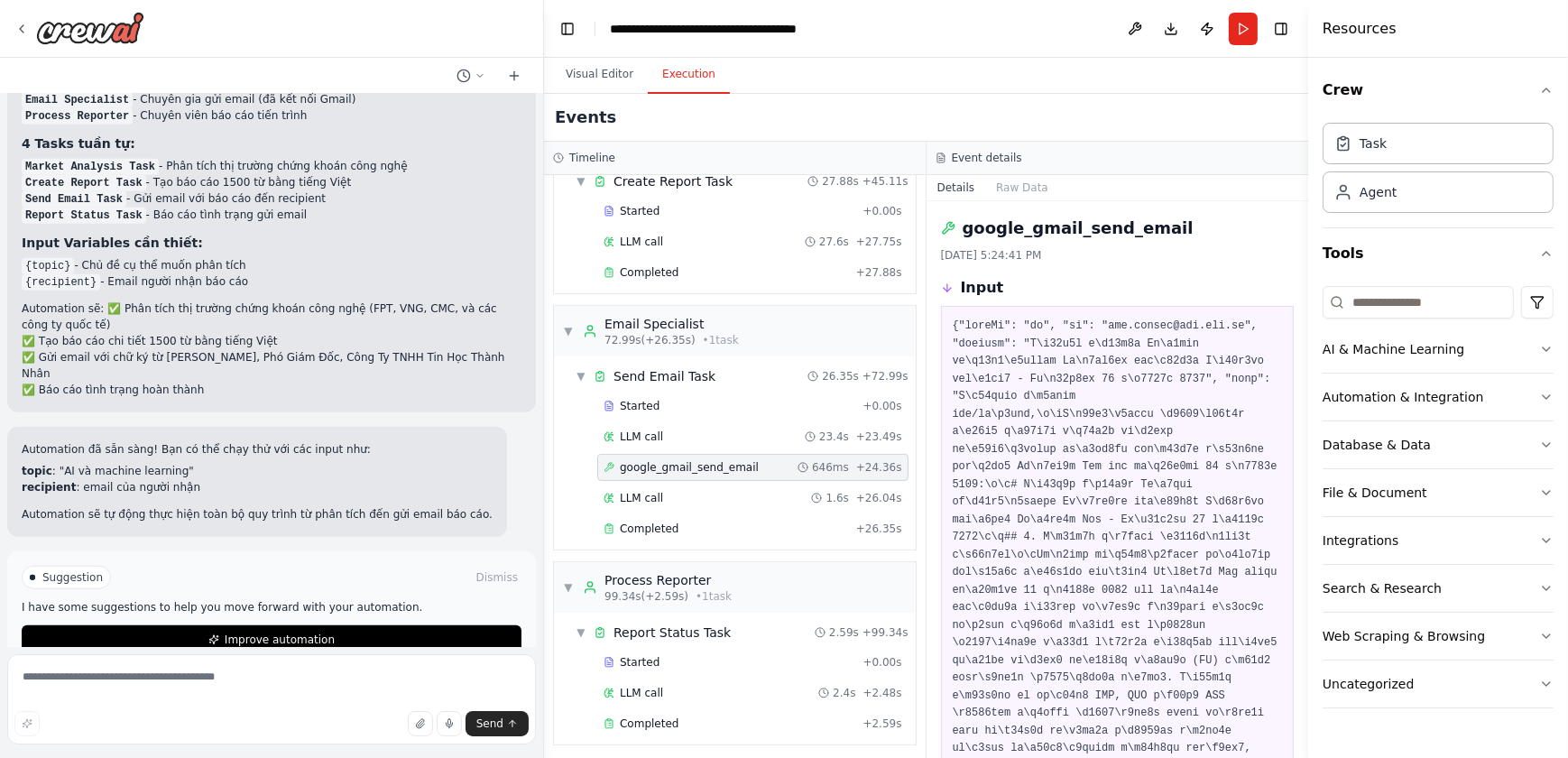
click at [1236, 29] on button "Run" at bounding box center [1243, 29] width 29 height 32
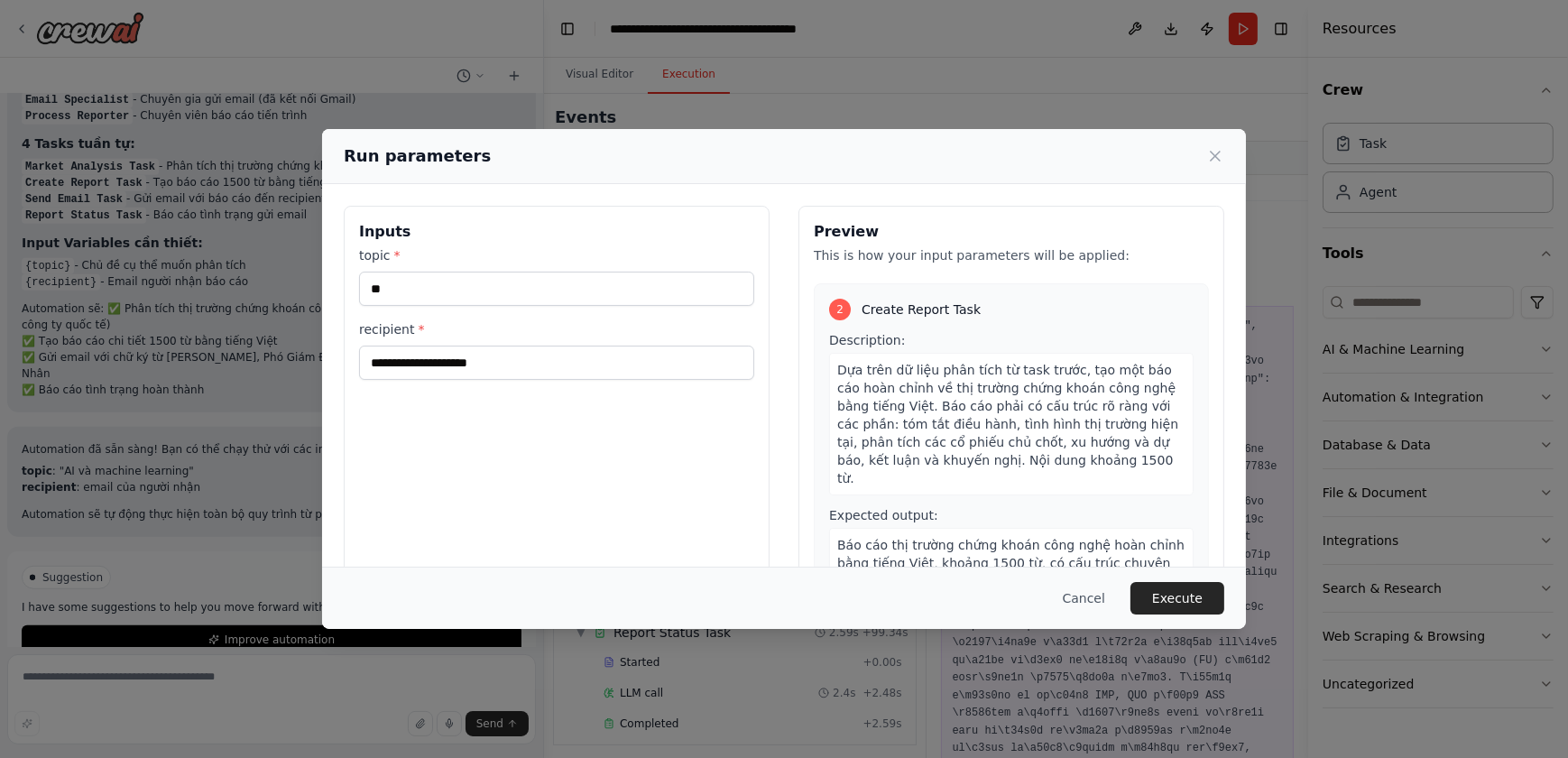
scroll to position [415, 0]
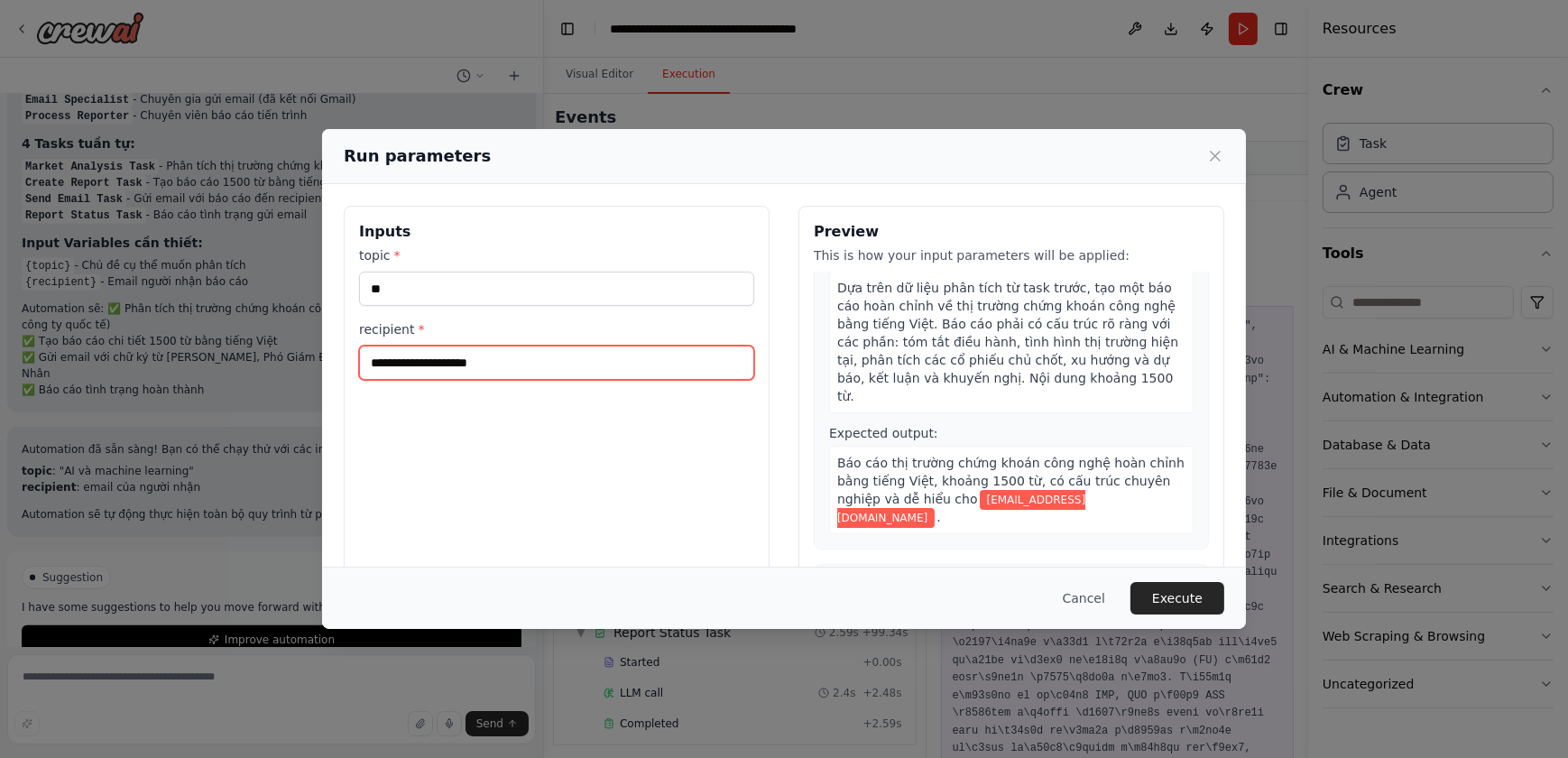
drag, startPoint x: 525, startPoint y: 351, endPoint x: 347, endPoint y: 360, distance: 178.2
click at [348, 359] on div "**********" at bounding box center [556, 419] width 426 height 428
type input "**********"
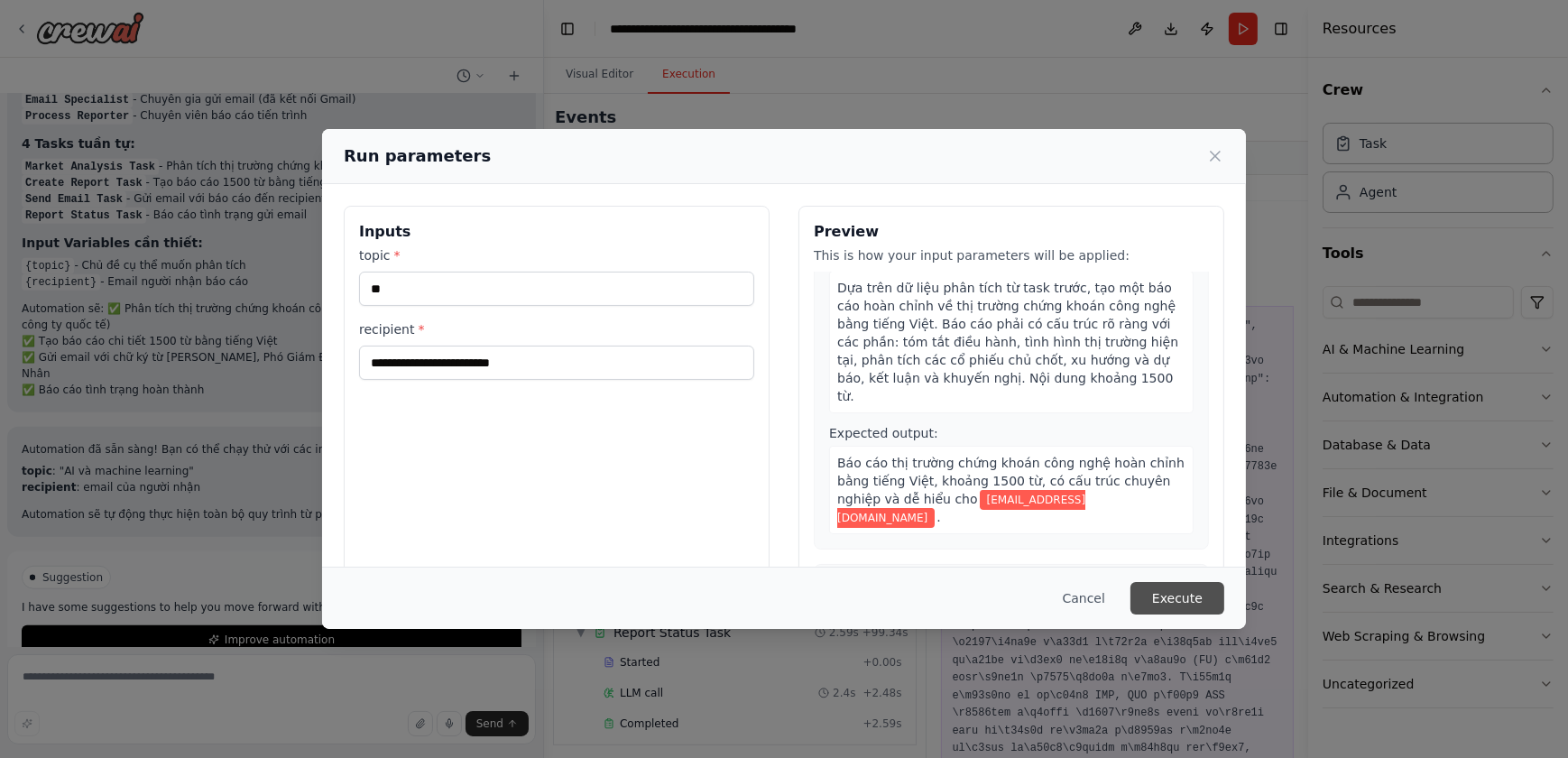
click at [1192, 602] on button "Execute" at bounding box center [1177, 598] width 94 height 32
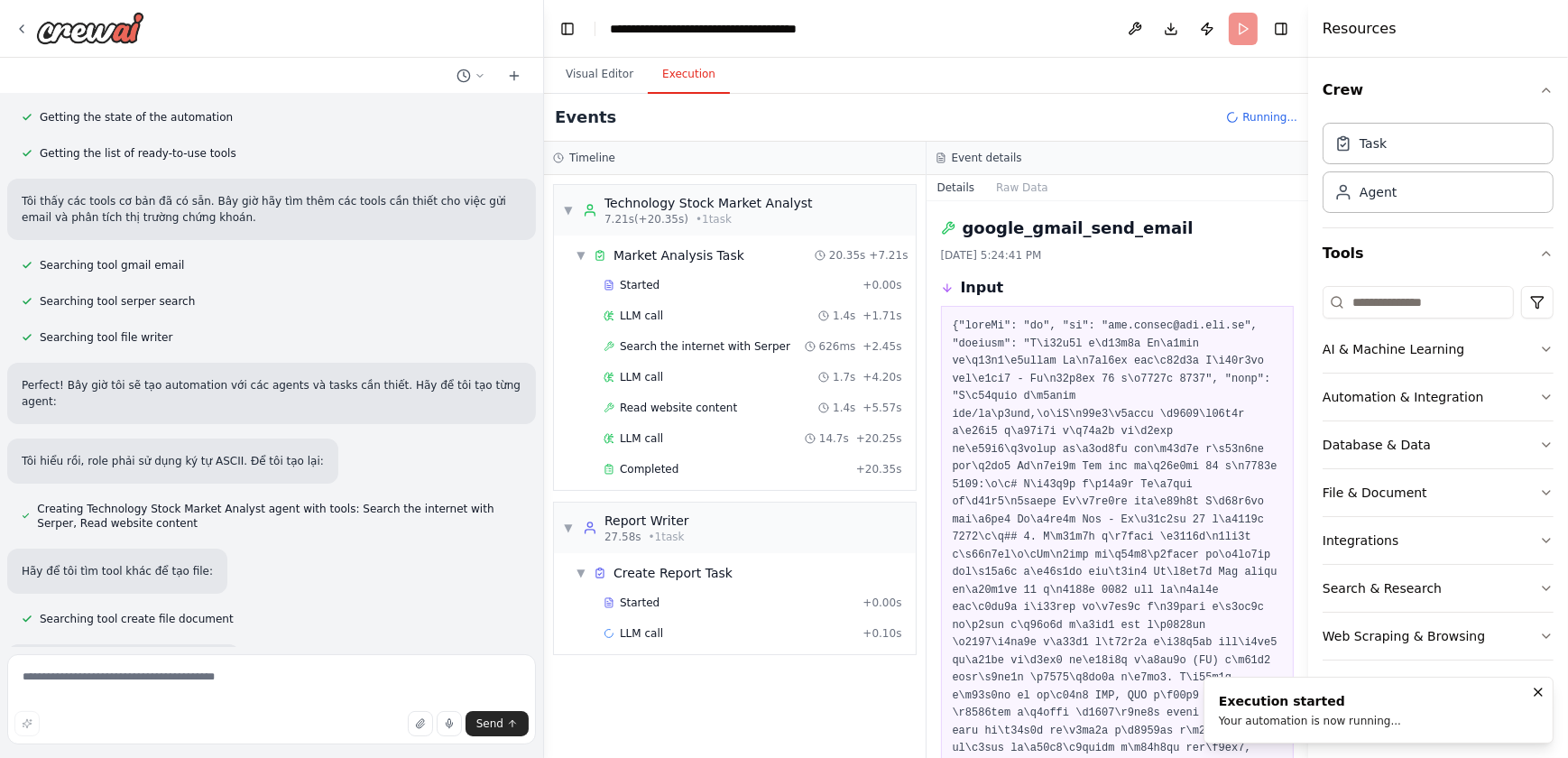
scroll to position [0, 0]
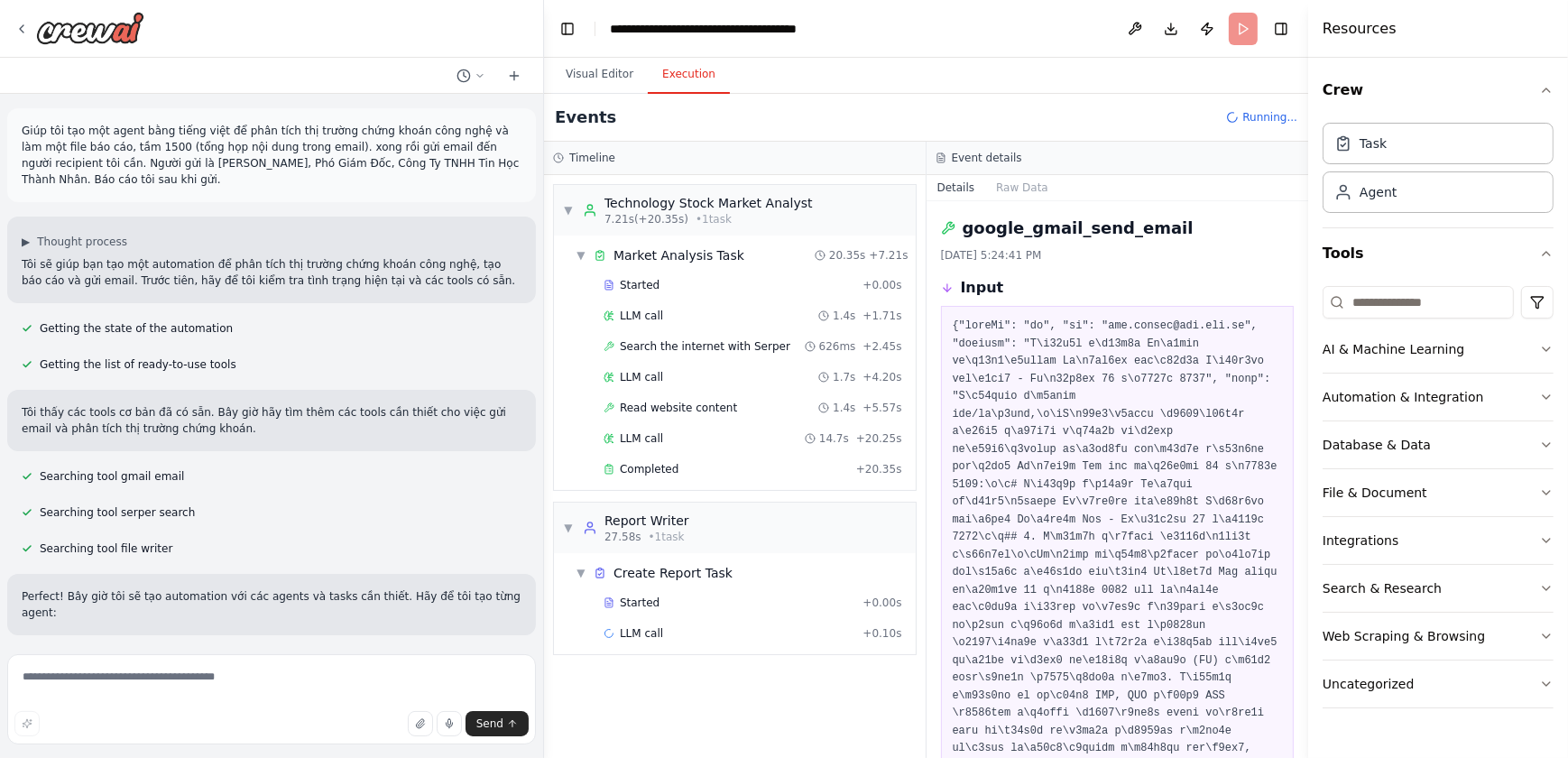
drag, startPoint x: 159, startPoint y: 177, endPoint x: 19, endPoint y: 131, distance: 147.4
click at [19, 131] on div "Giúp tôi tạo một agent bằng tiếng việt để phân tích thị trường chứng khoán công…" at bounding box center [271, 155] width 529 height 94
copy p "Giúp tôi tạo một agent bằng tiếng việt để phân tích thị trường chứng khoán công…"
click at [117, 26] on img at bounding box center [90, 28] width 109 height 32
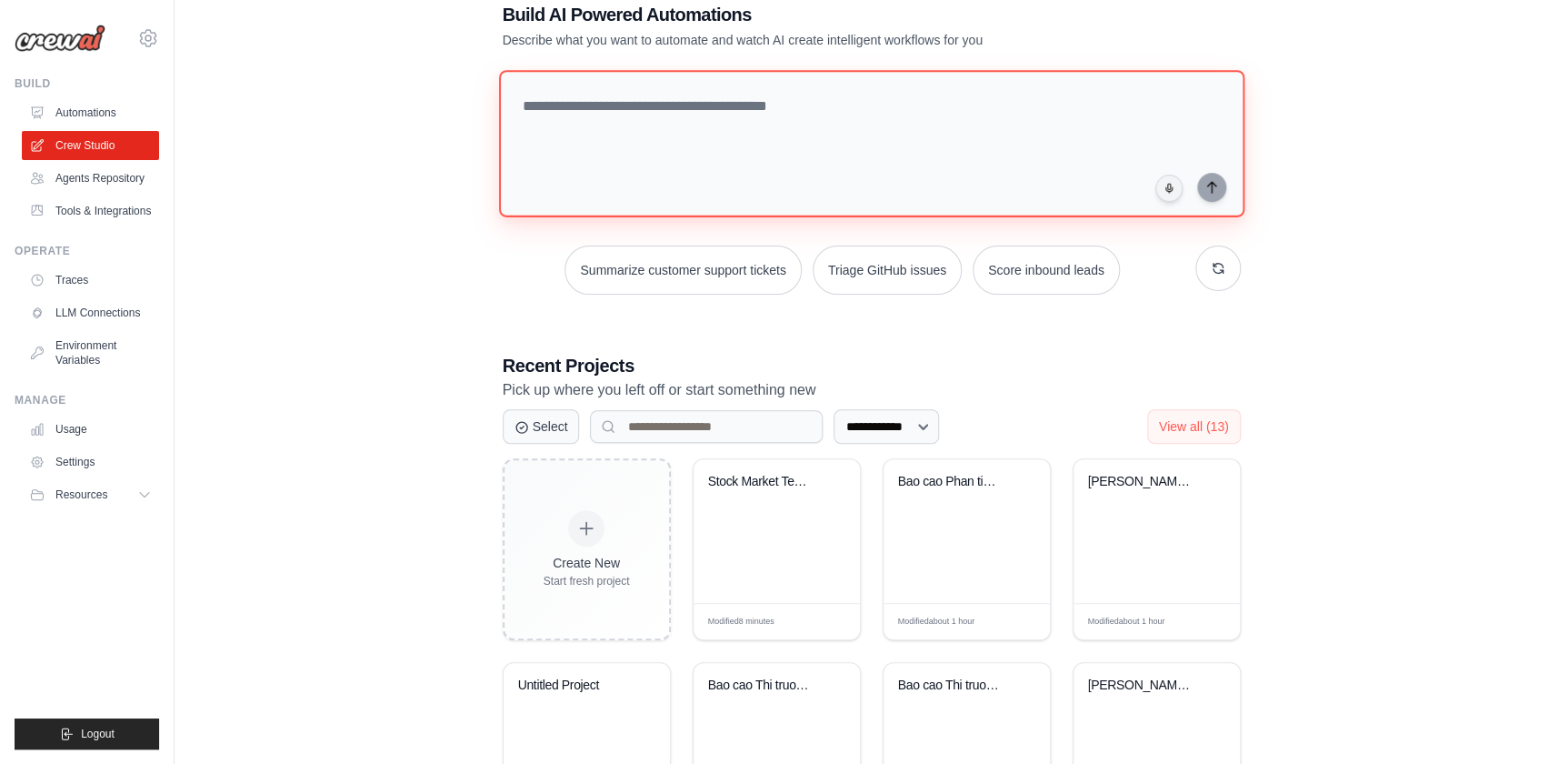
click at [689, 164] on textarea at bounding box center [870, 143] width 746 height 147
paste textarea "**********"
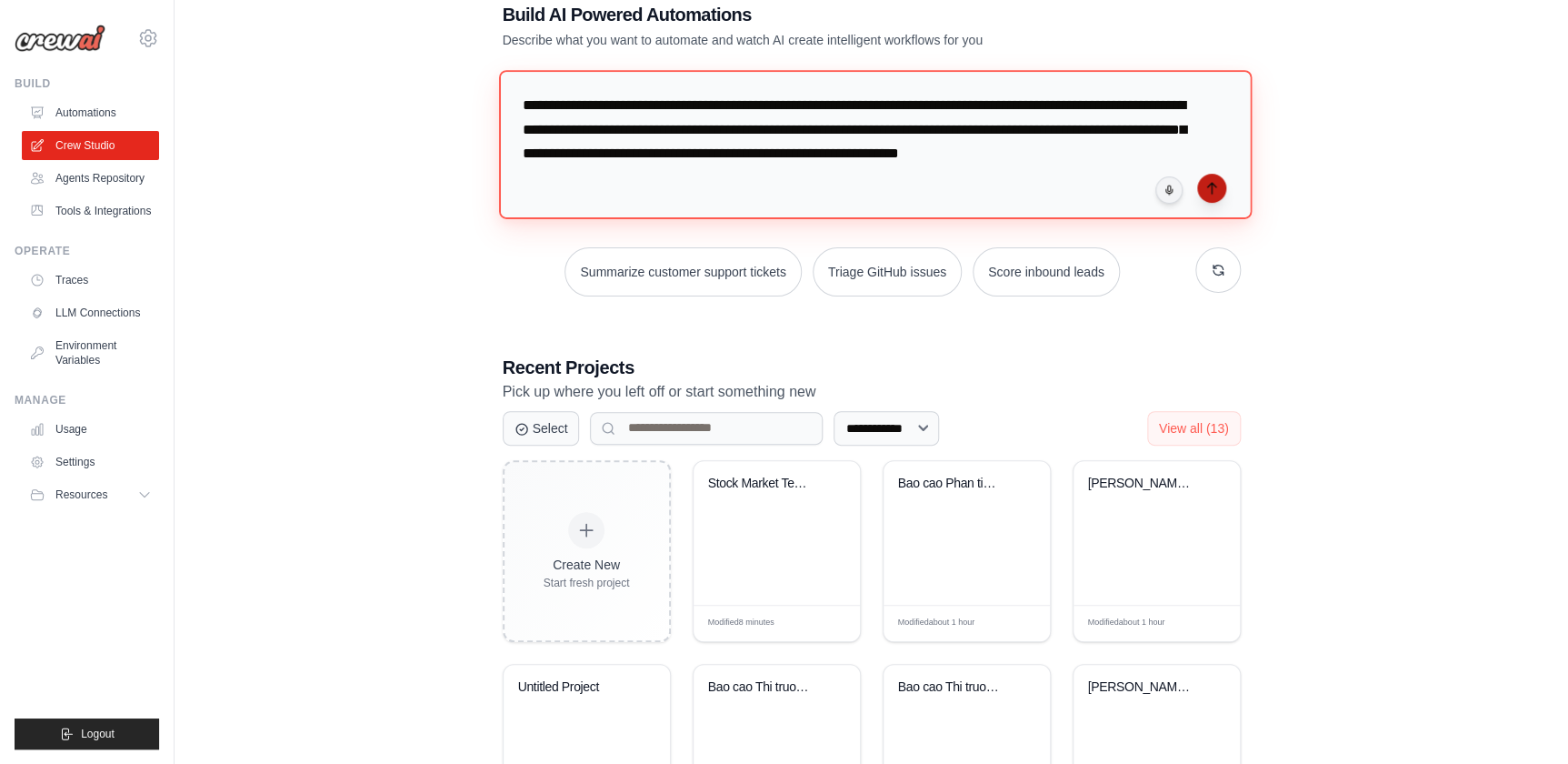
type textarea "**********"
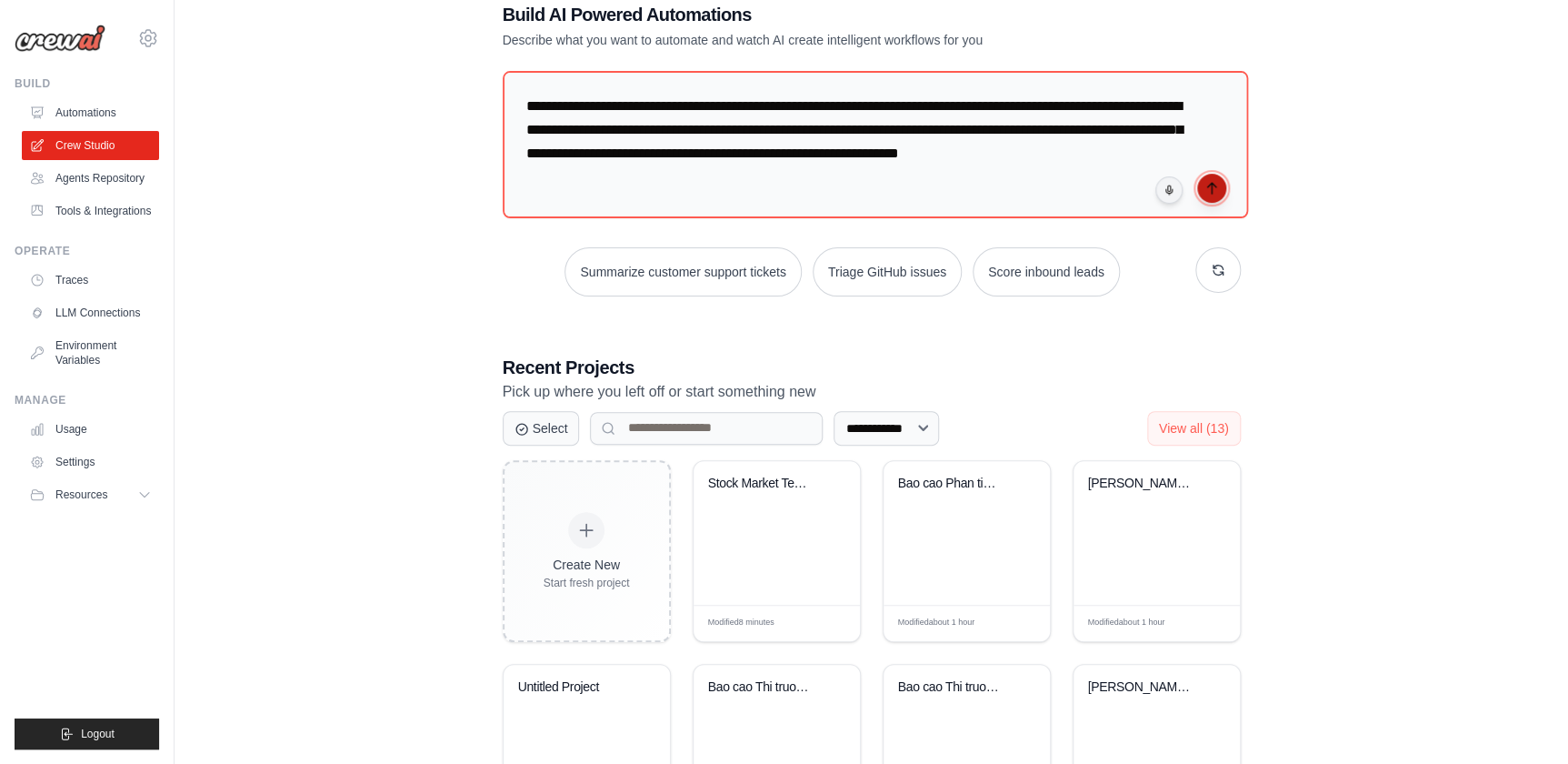
click at [1208, 191] on icon "submit" at bounding box center [1211, 188] width 14 height 14
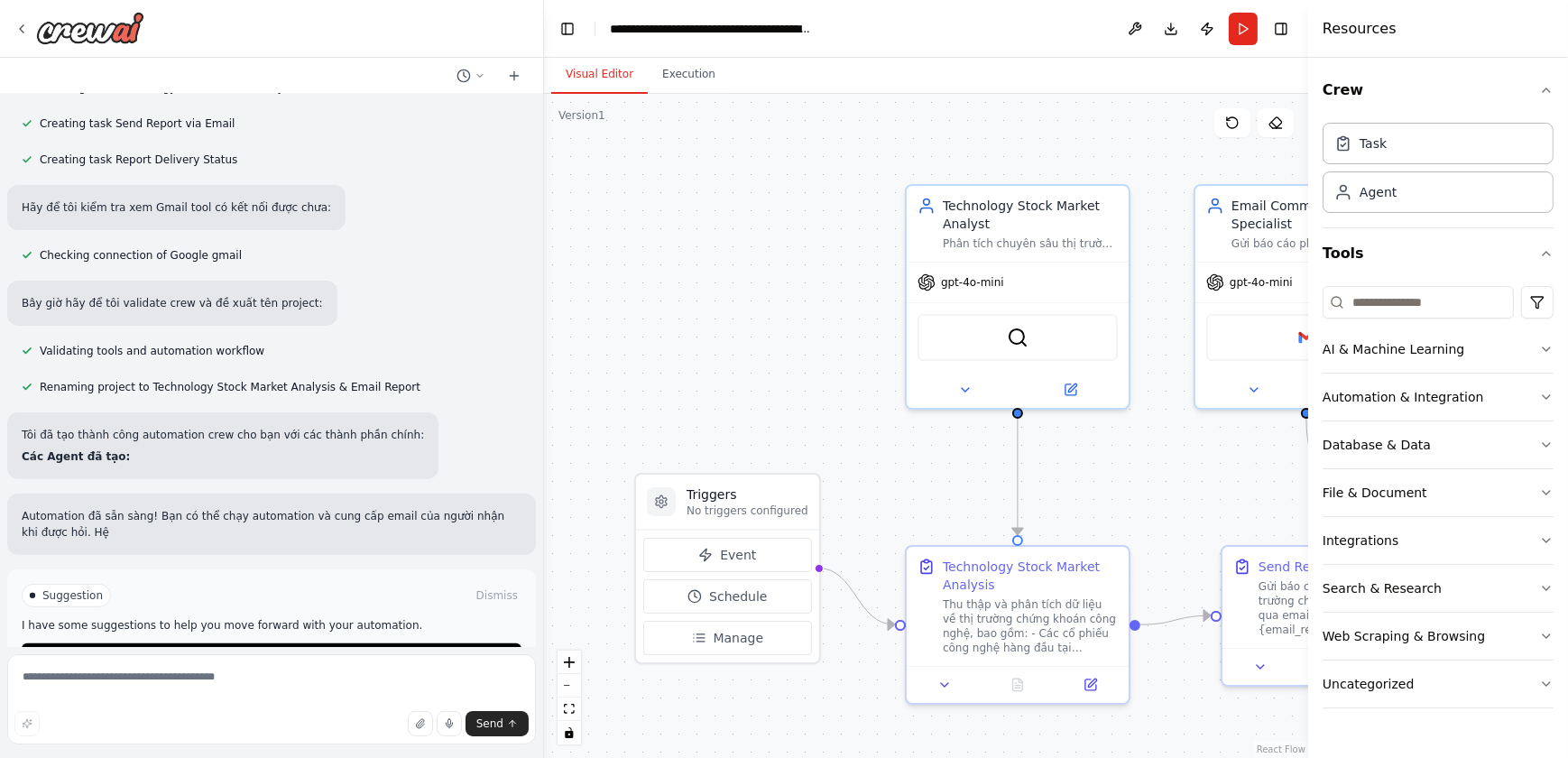
click at [185, 638] on div "Suggestion Dismiss I have some suggestions to help you move forward with your a…" at bounding box center [271, 628] width 500 height 89
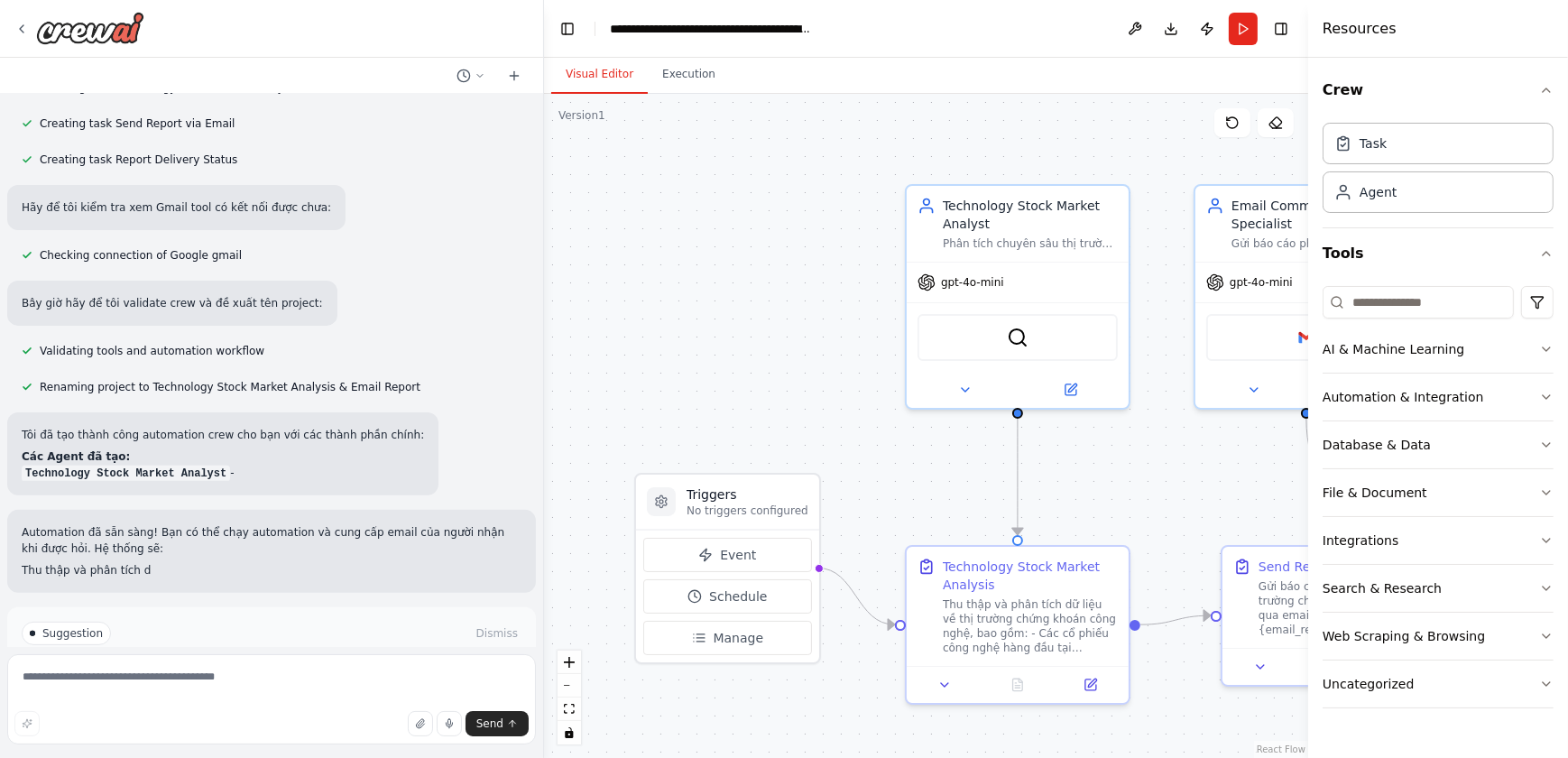
scroll to position [813, 0]
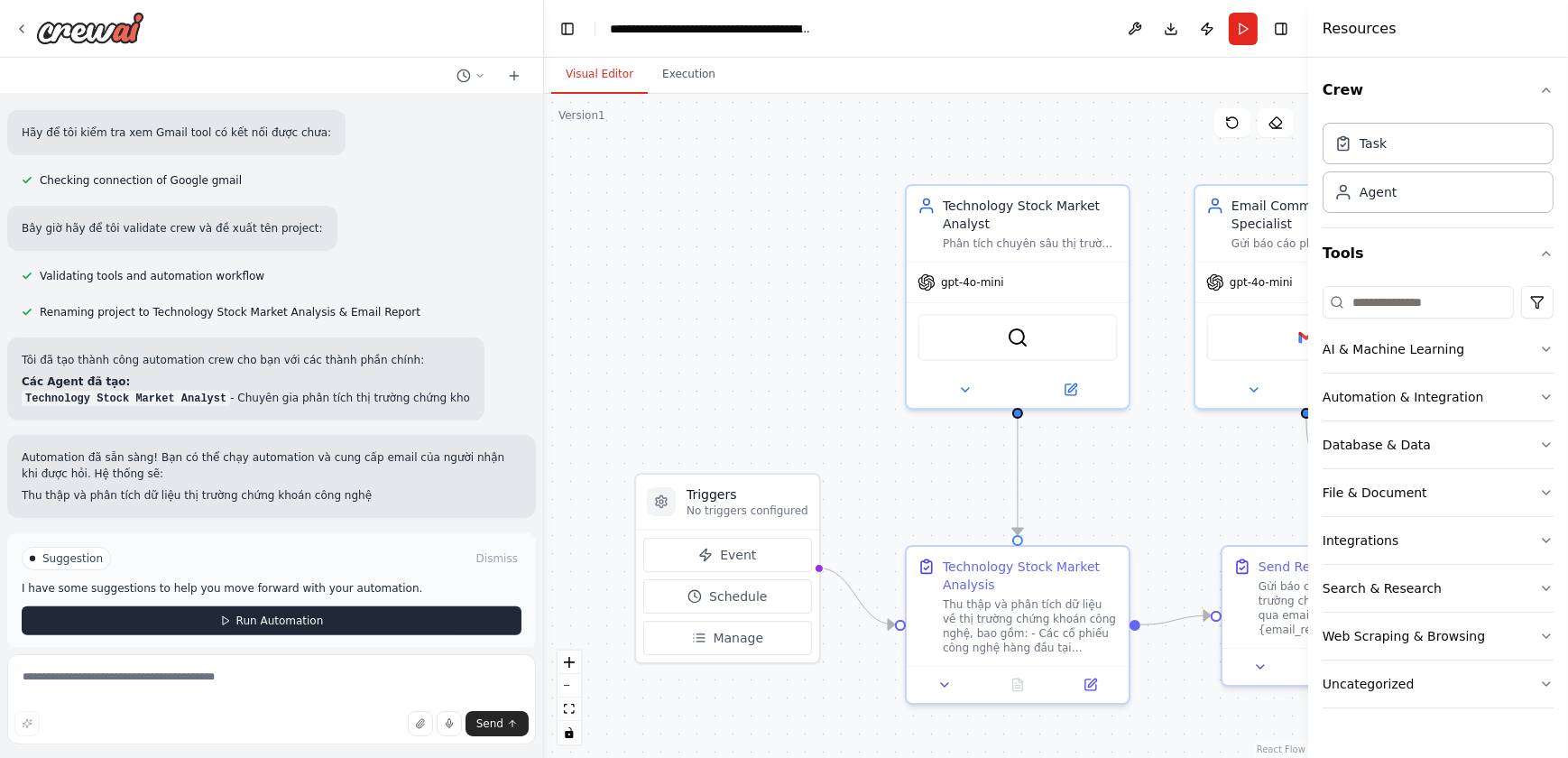
click at [278, 597] on div "Suggestion Dismiss I have some suggestions to help you move forward with your a…" at bounding box center [271, 590] width 500 height 89
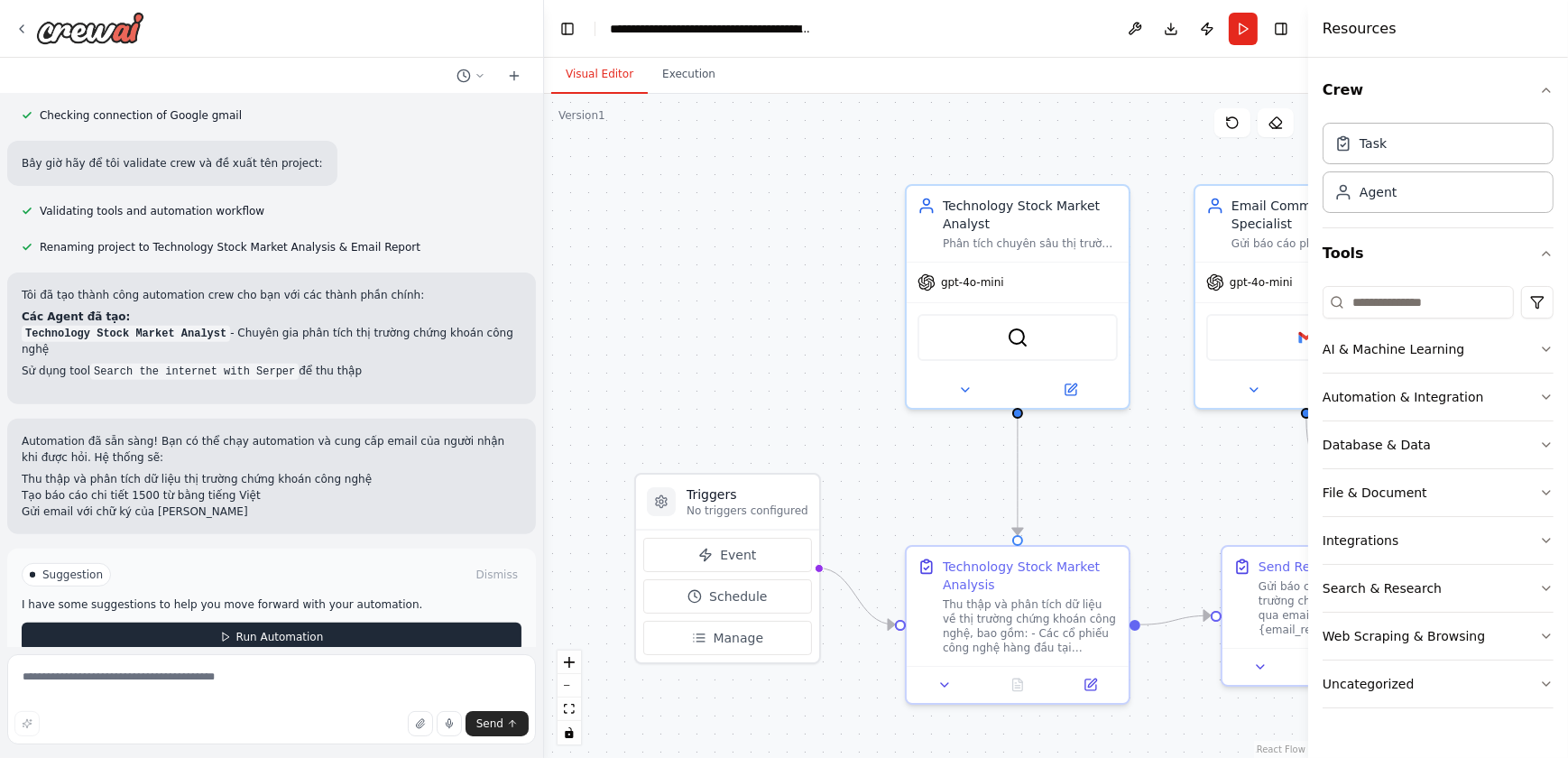
click at [304, 629] on span "Run Automation" at bounding box center [280, 636] width 88 height 14
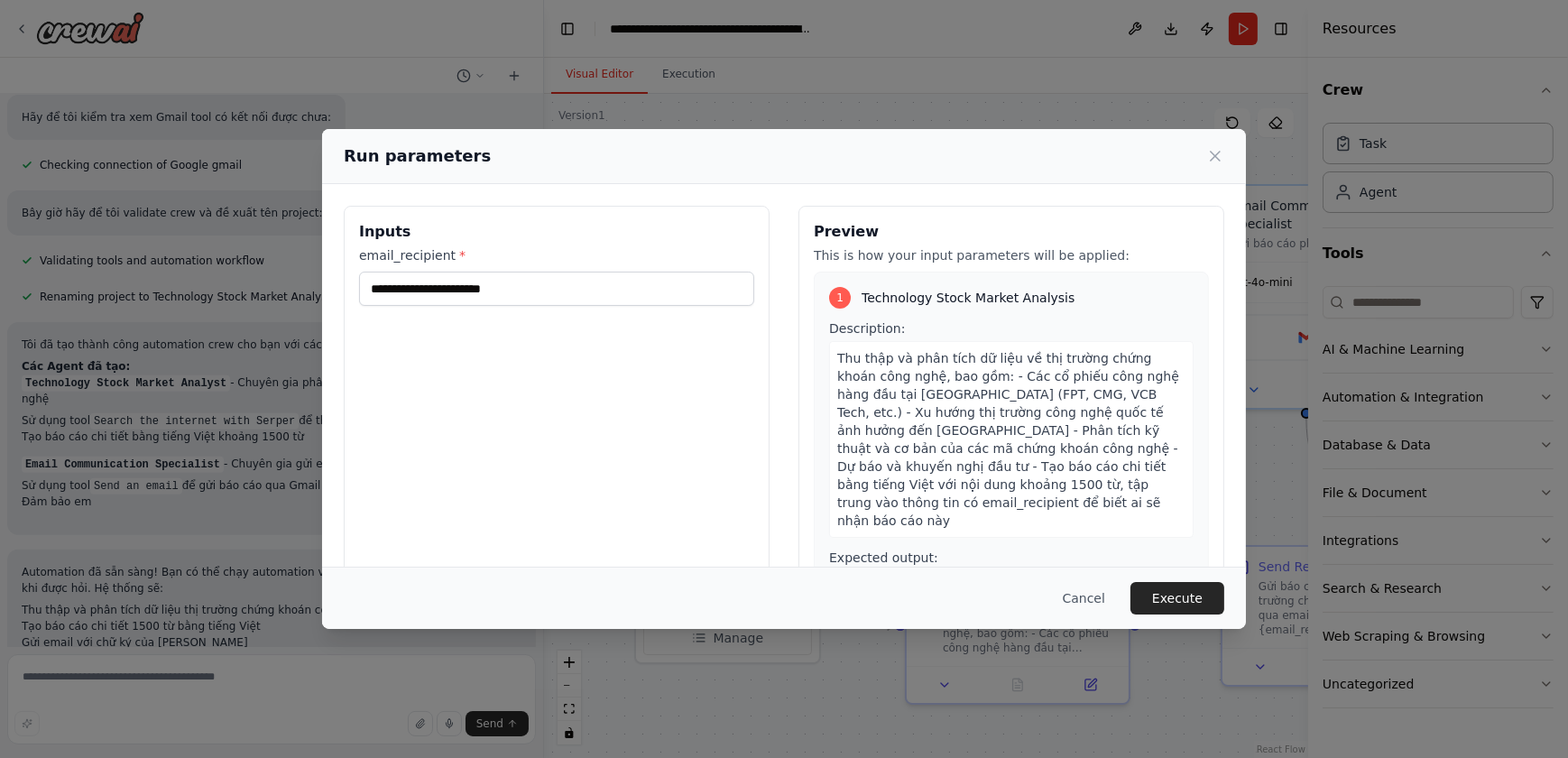
scroll to position [845, 0]
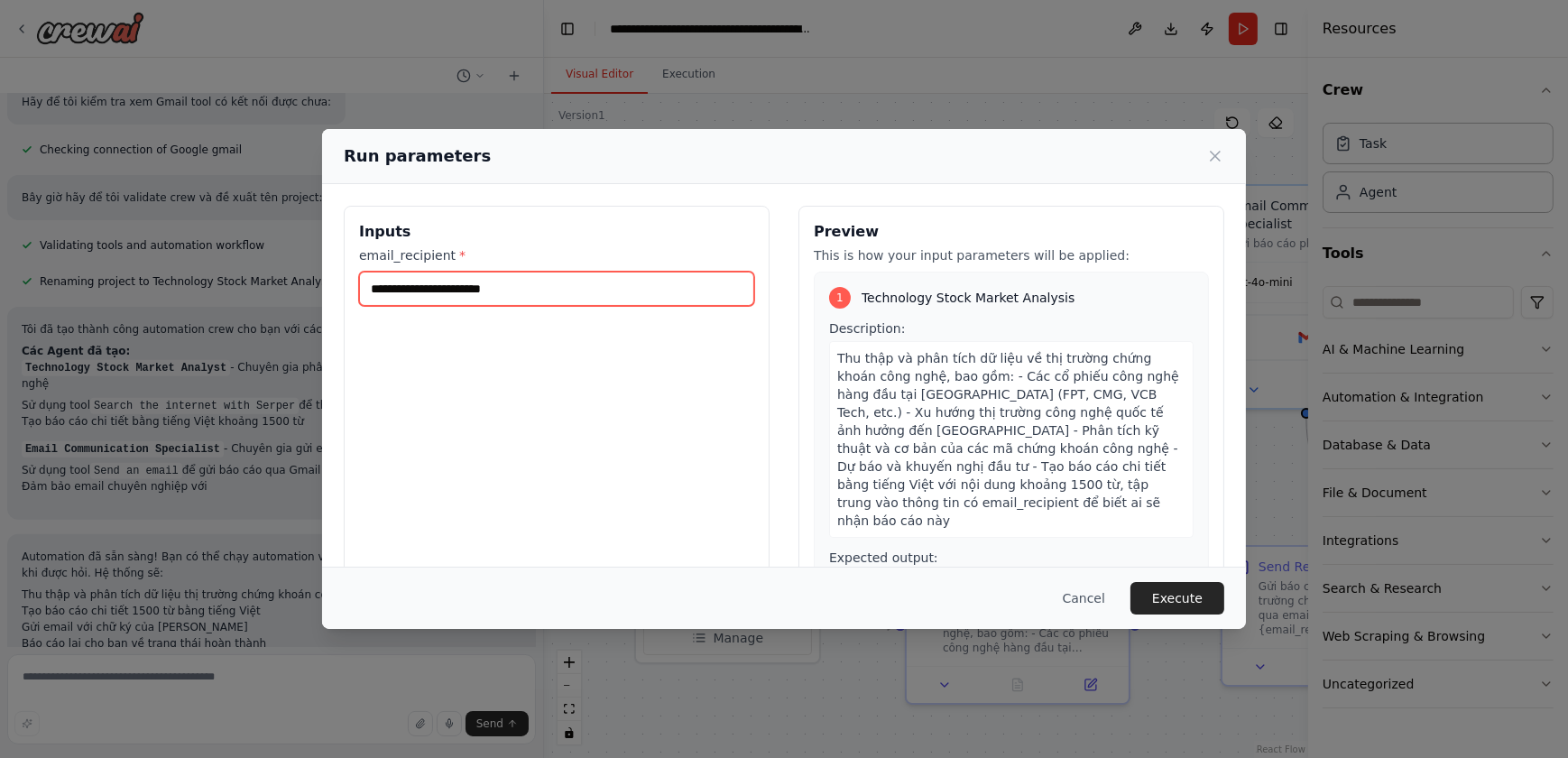
click at [533, 288] on input "email_recipient *" at bounding box center [556, 289] width 395 height 34
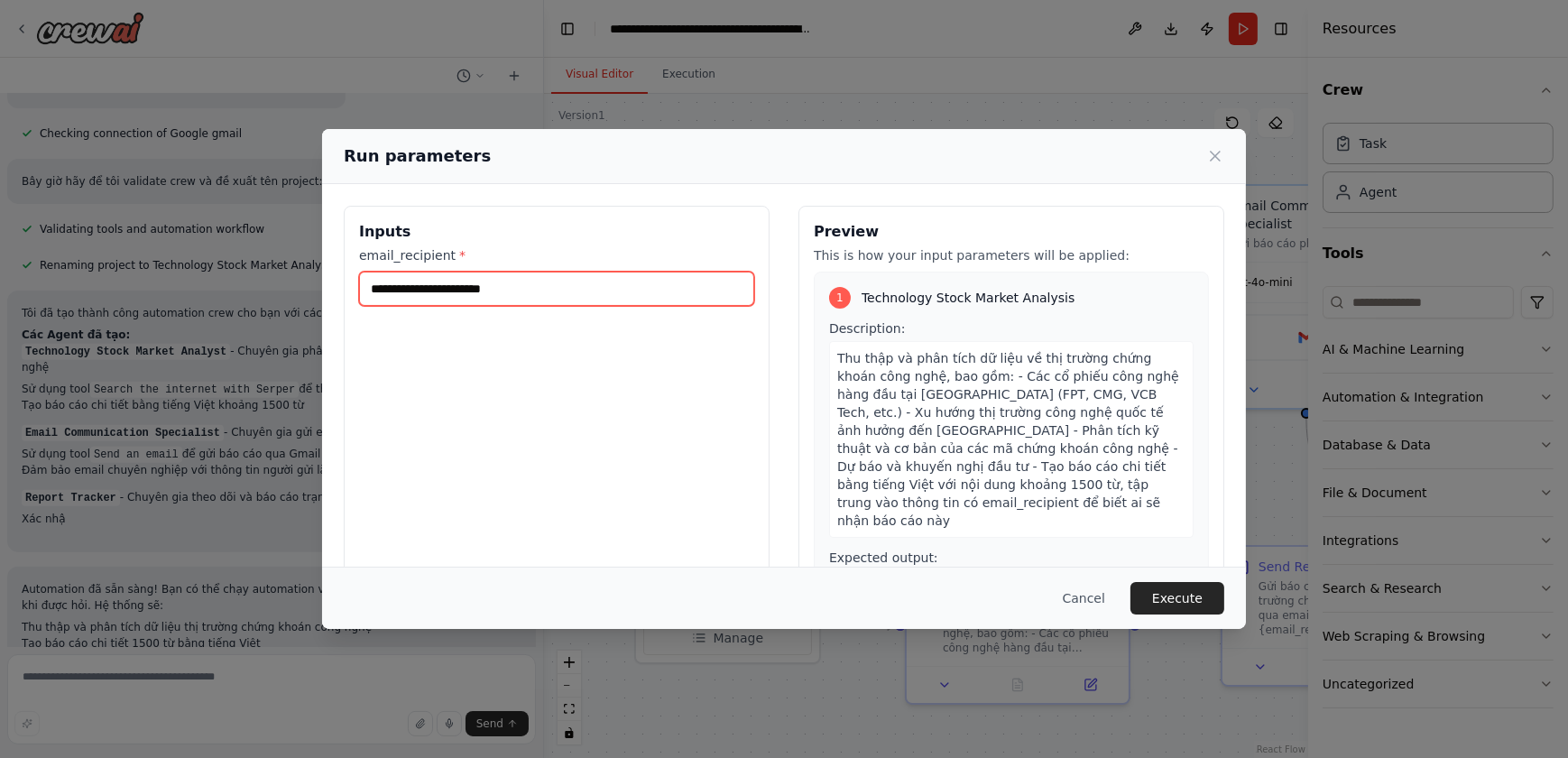
scroll to position [879, 0]
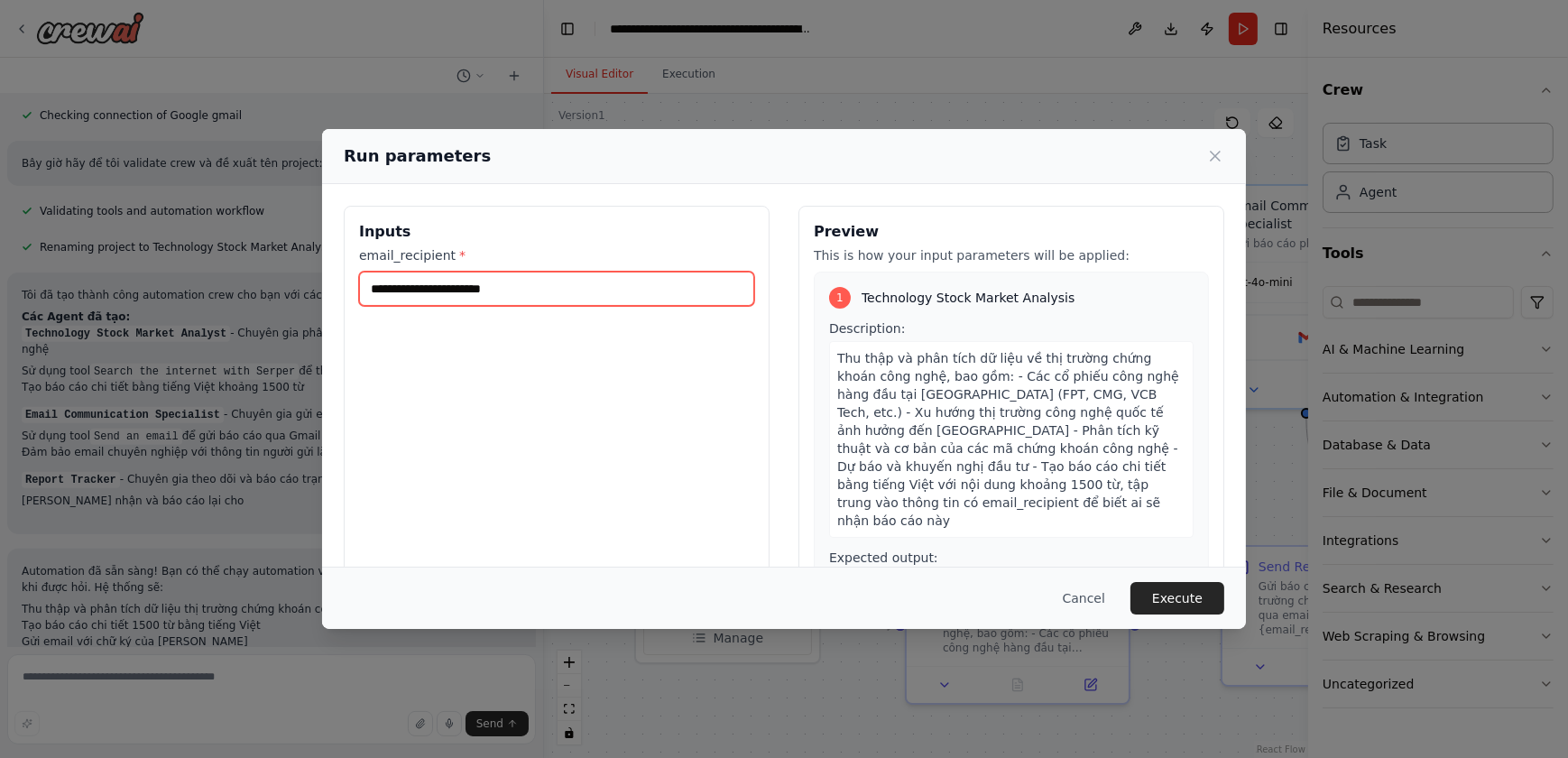
type input "**********"
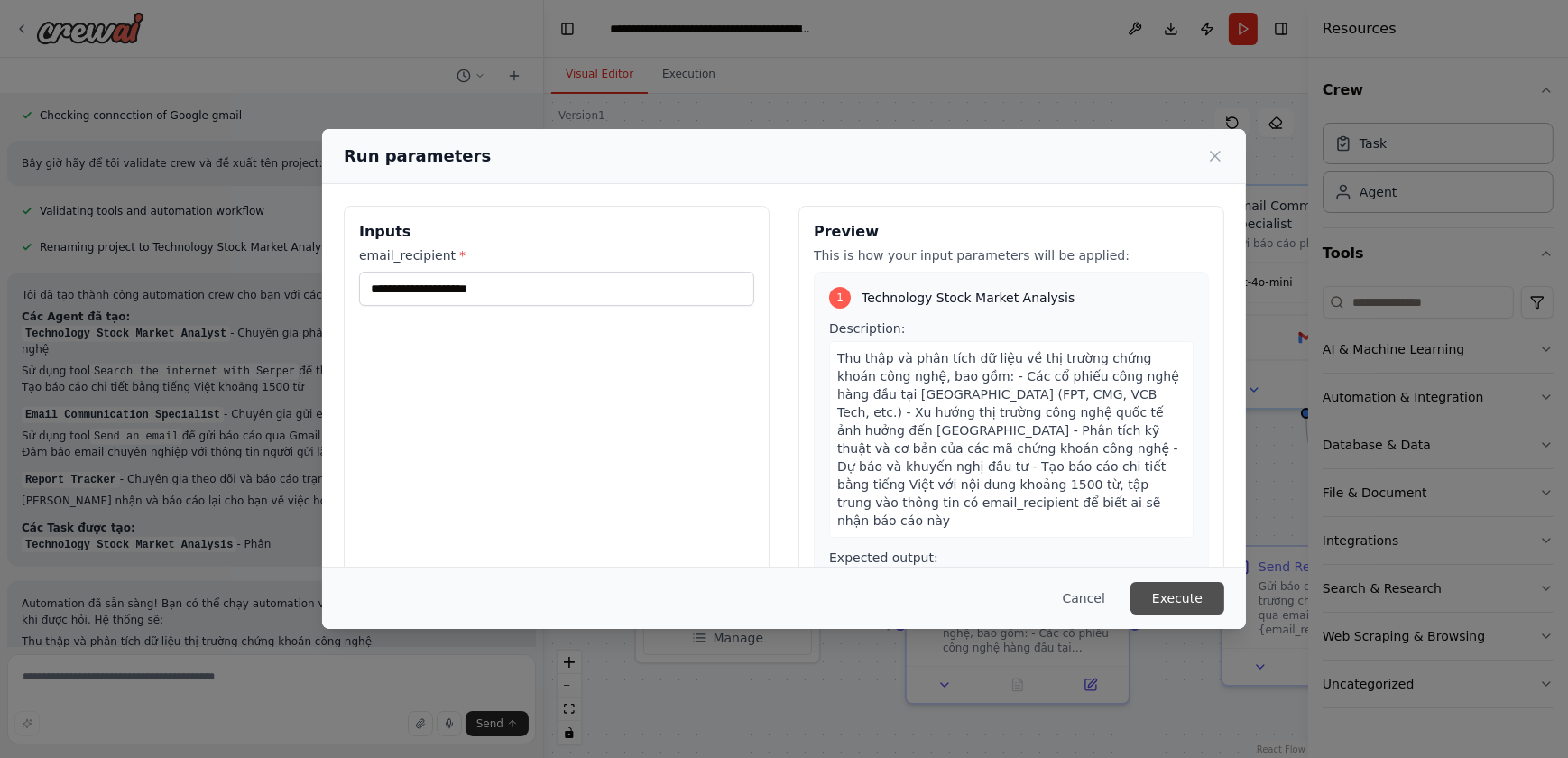
click at [1190, 591] on button "Execute" at bounding box center [1177, 598] width 94 height 32
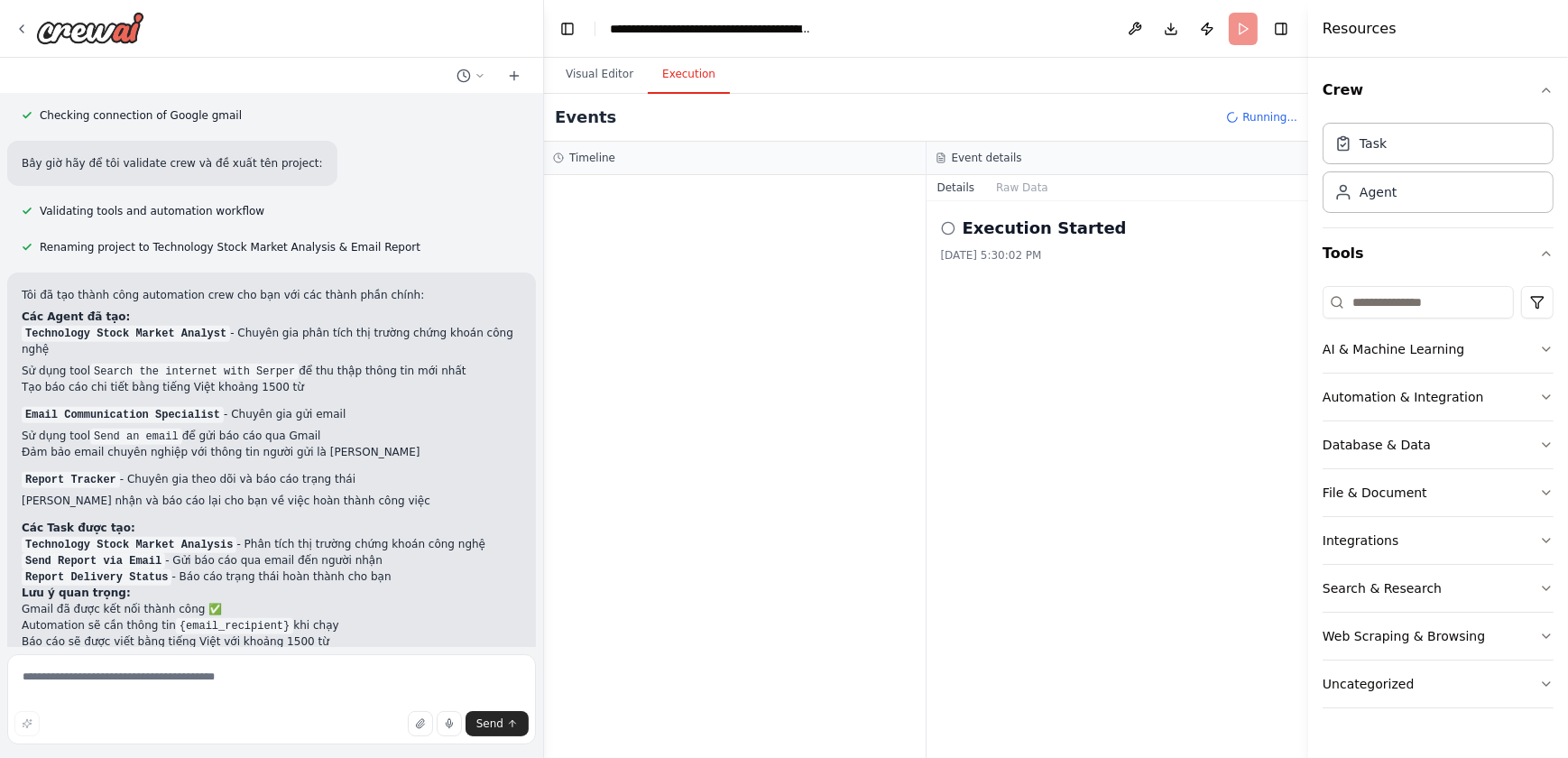
scroll to position [1050, 0]
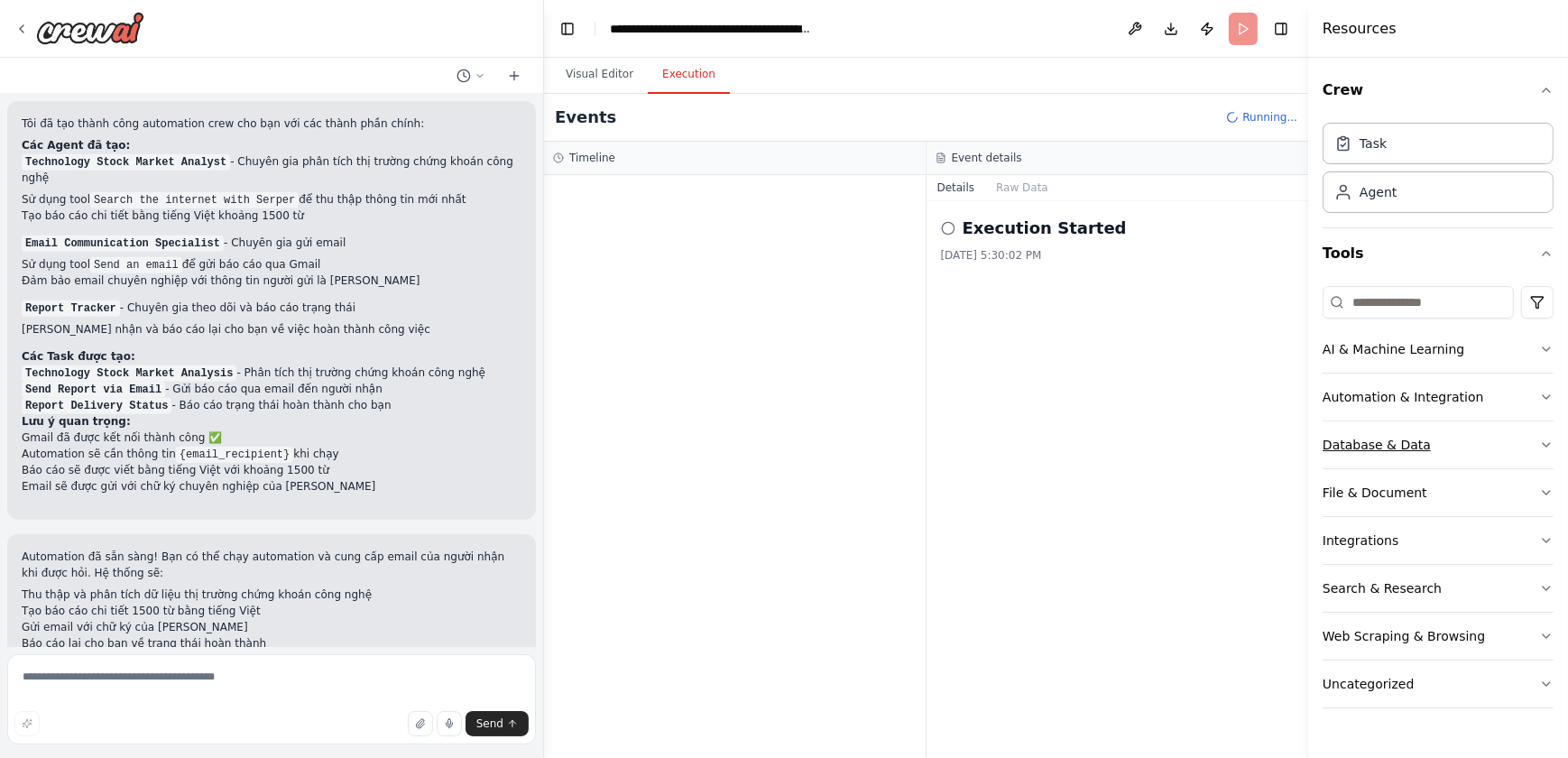
click at [1424, 443] on button "Database & Data" at bounding box center [1438, 444] width 231 height 47
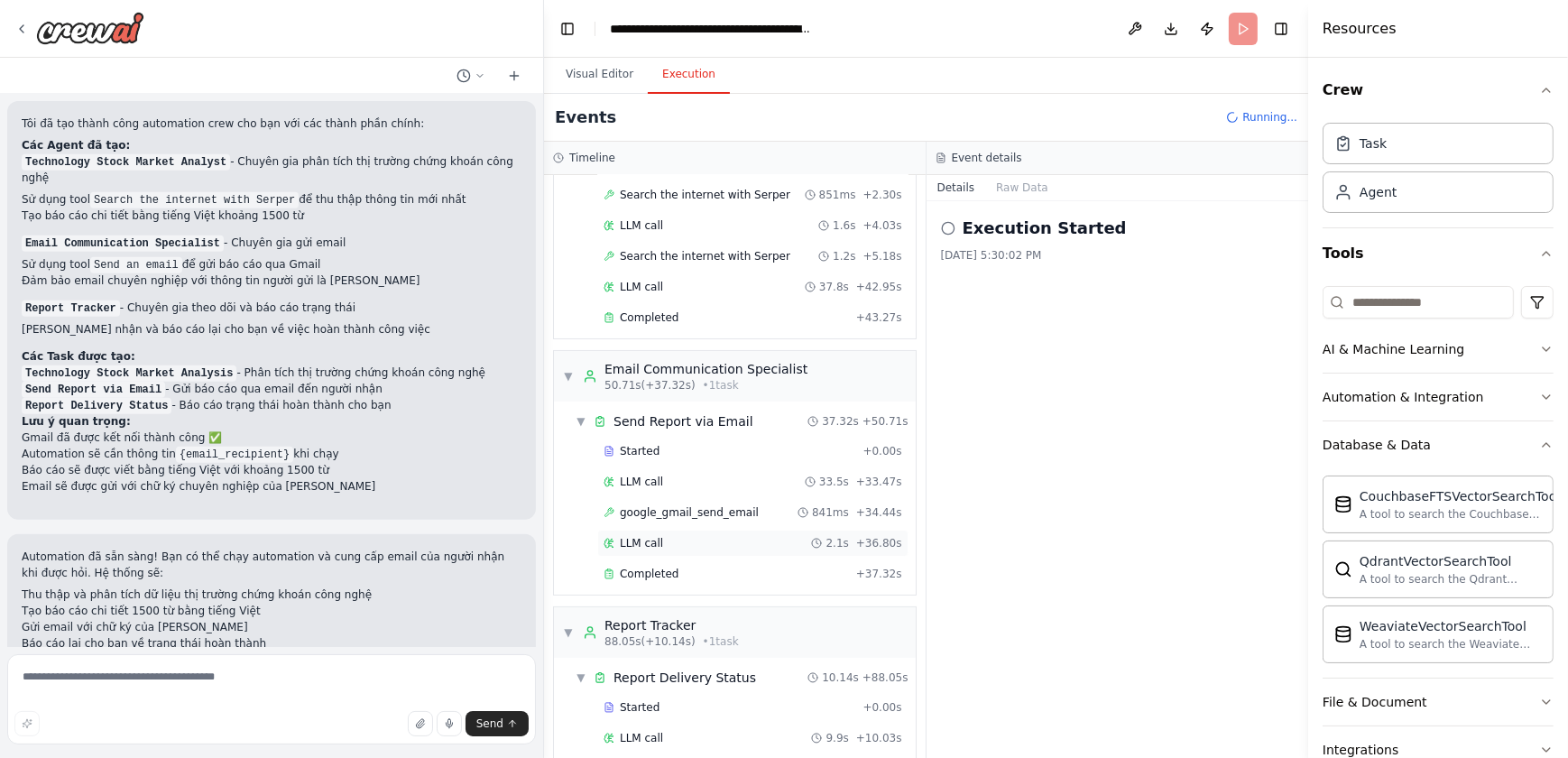
scroll to position [199, 0]
